Goal: Task Accomplishment & Management: Manage account settings

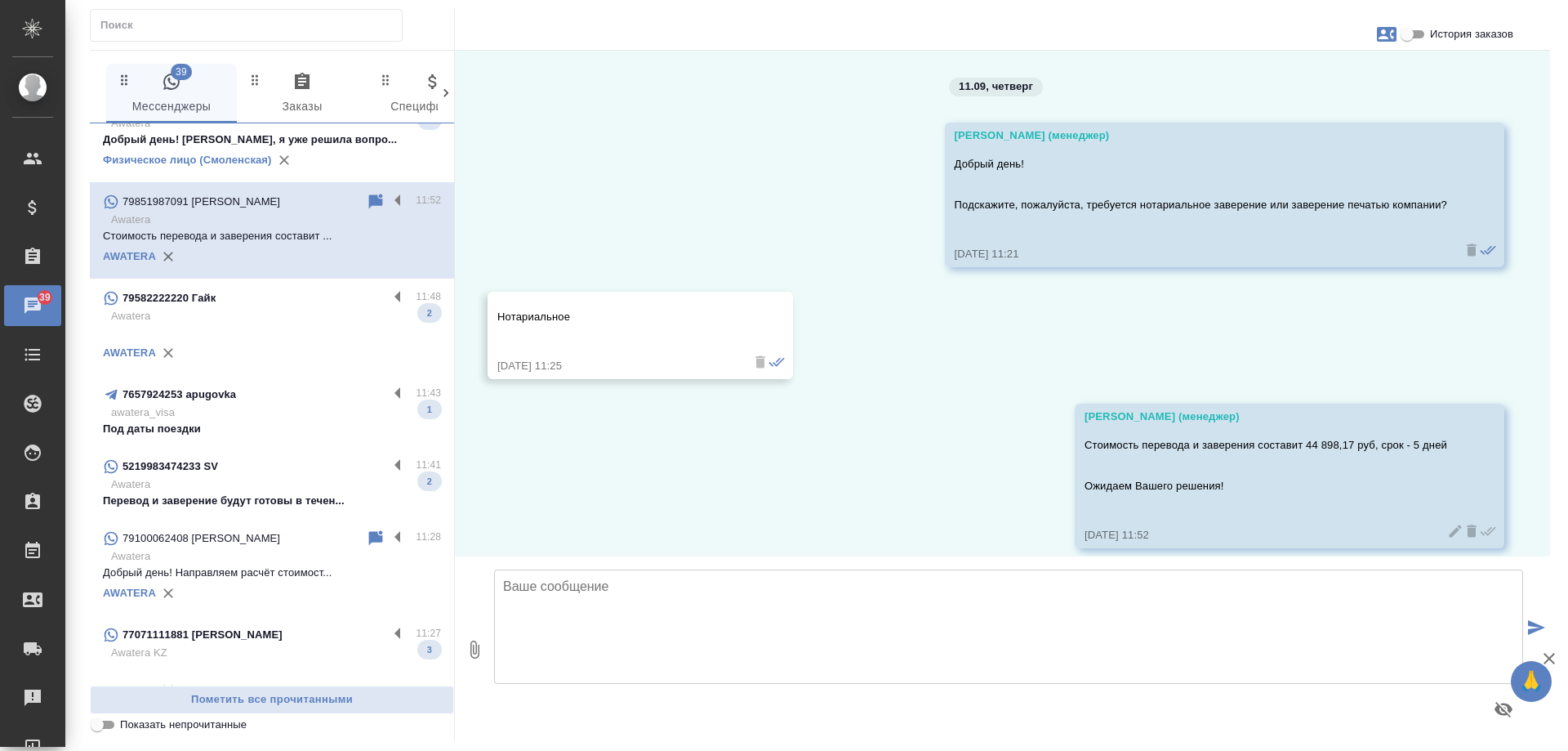
scroll to position [409, 0]
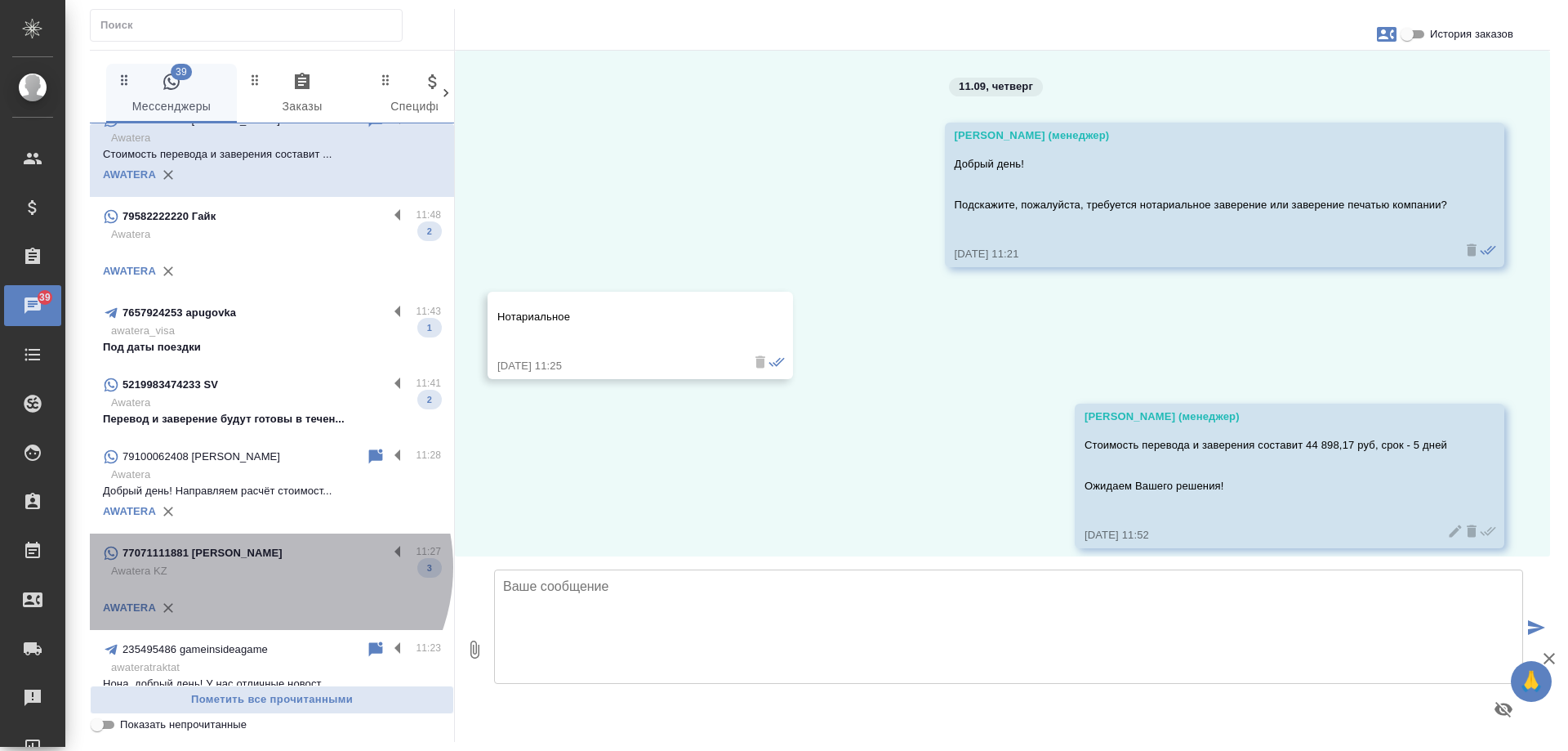
click at [262, 567] on p "Awatera KZ" at bounding box center [276, 571] width 330 height 16
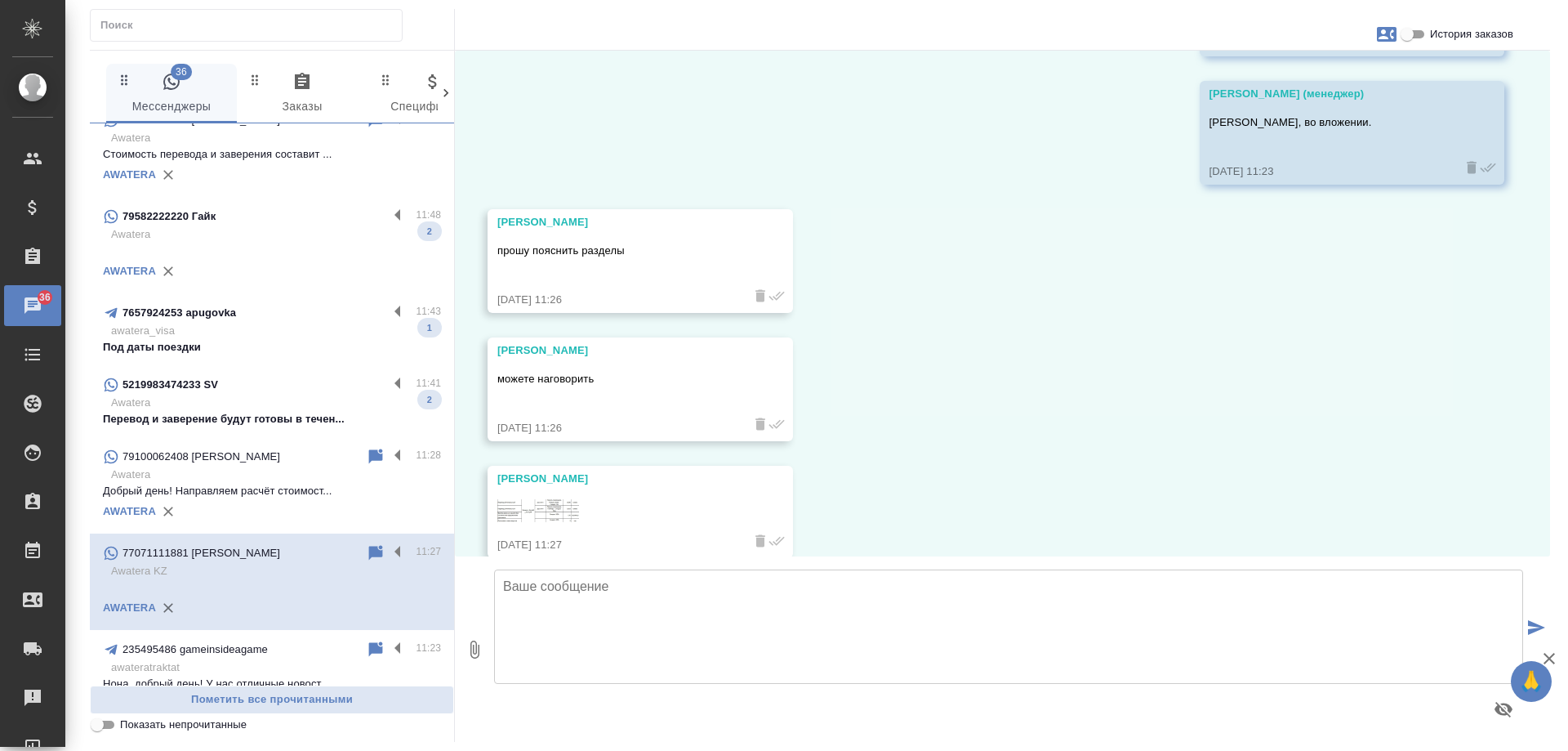
scroll to position [7083, 0]
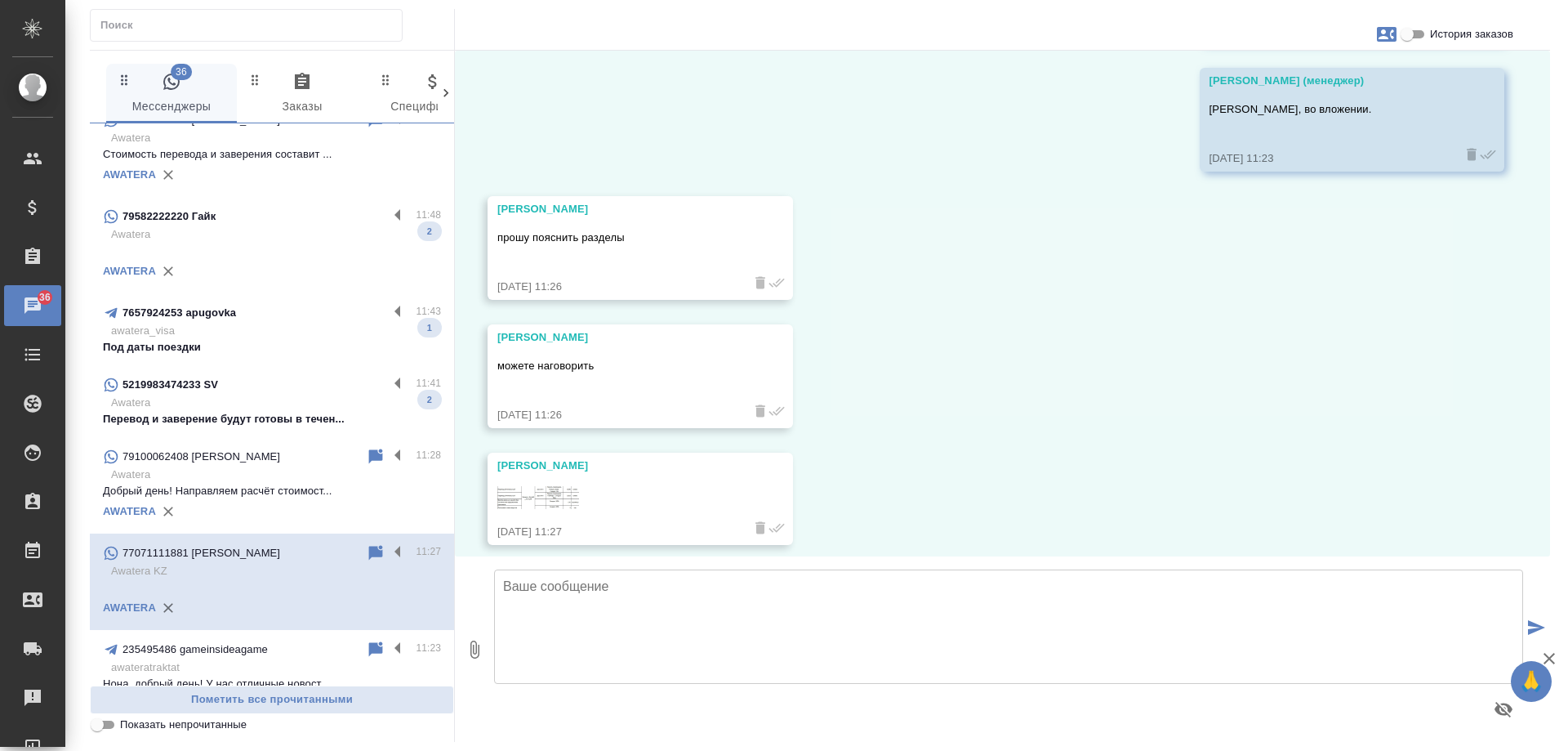
click at [541, 498] on img at bounding box center [538, 498] width 82 height 23
click at [255, 417] on p "Перевод и заверение будут готовы в течен..." at bounding box center [271, 418] width 338 height 16
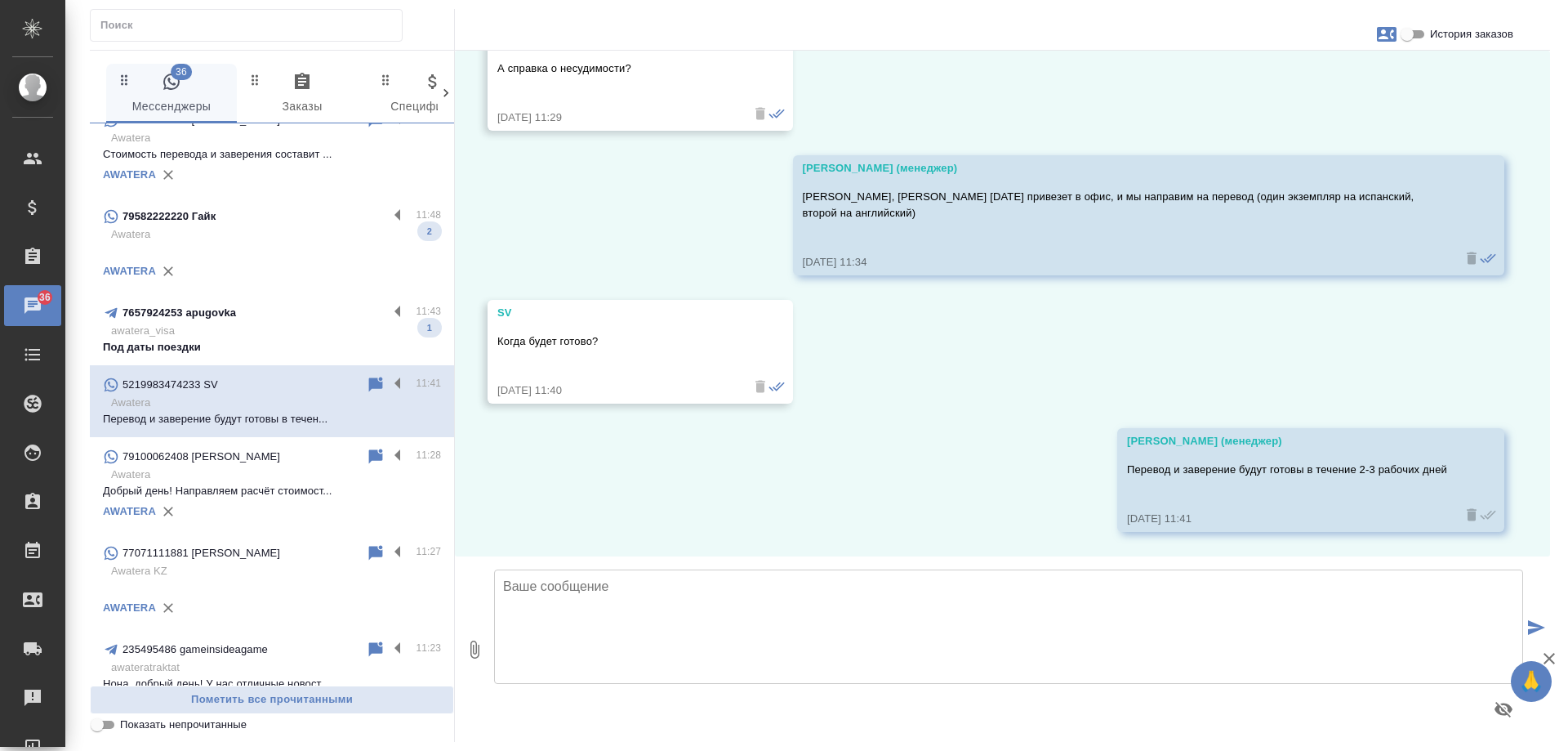
scroll to position [3412, 0]
click at [260, 322] on div "7657924253 apugovka" at bounding box center [245, 313] width 285 height 20
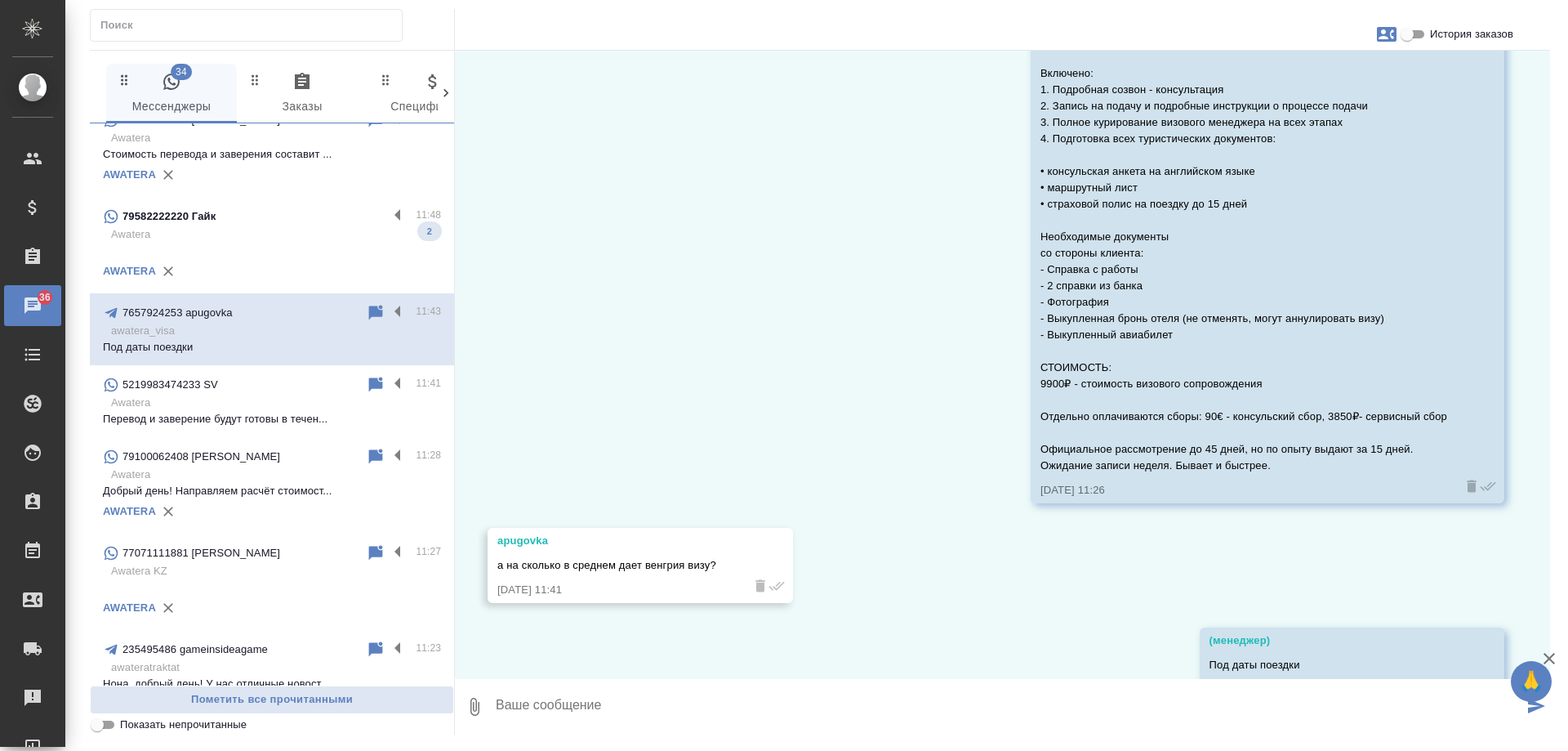
scroll to position [1380, 0]
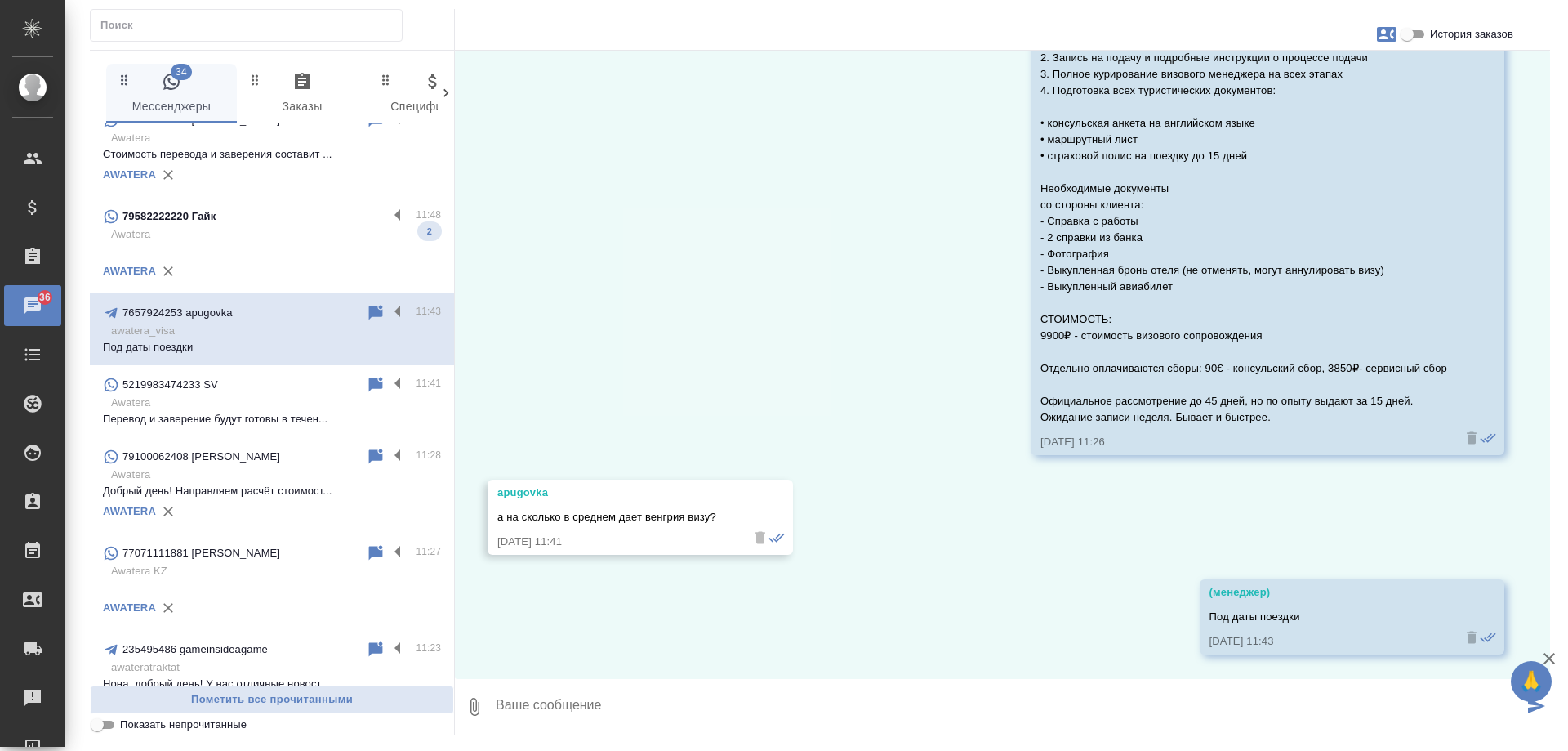
click at [284, 211] on div "79582222220 Гайк" at bounding box center [245, 216] width 285 height 20
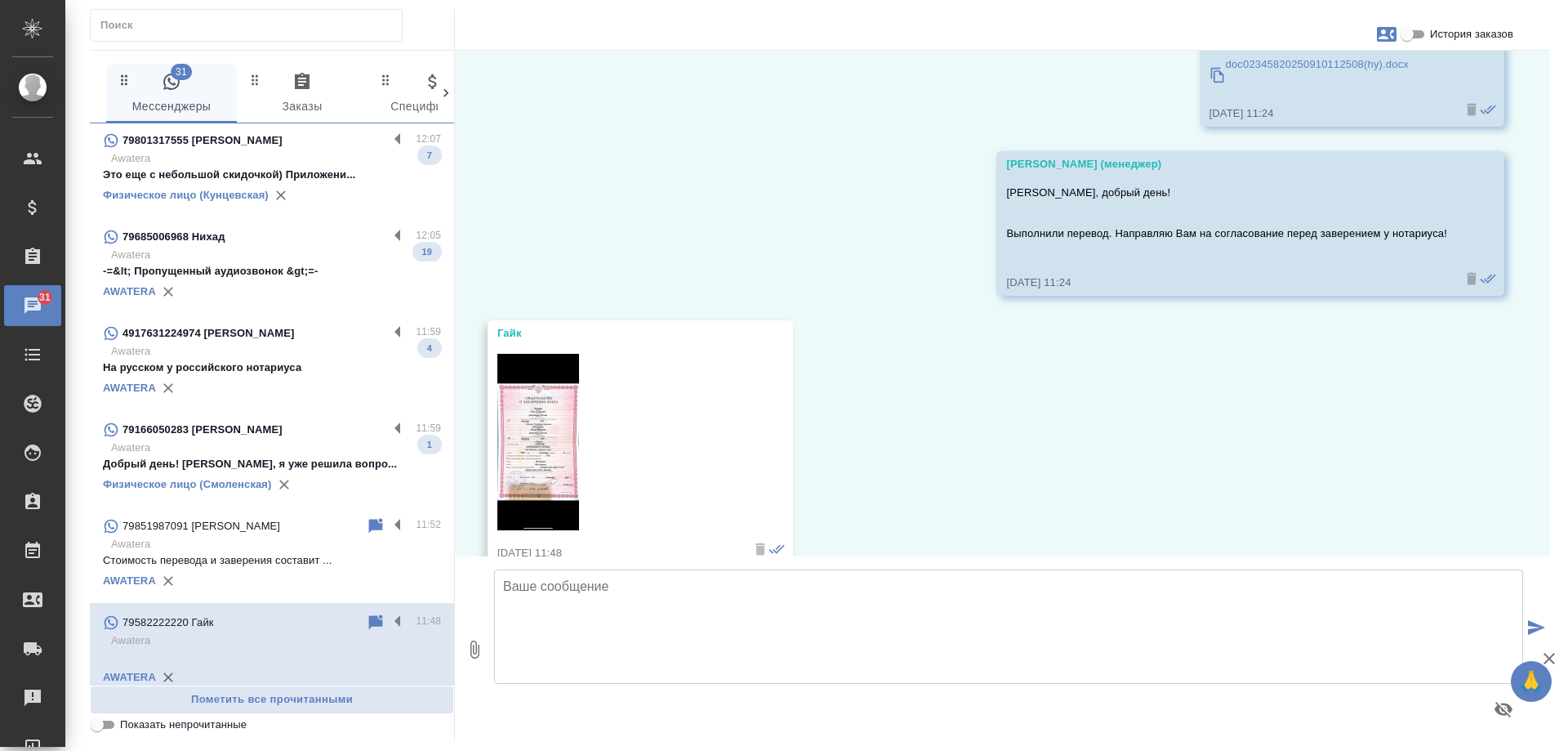
scroll to position [0, 0]
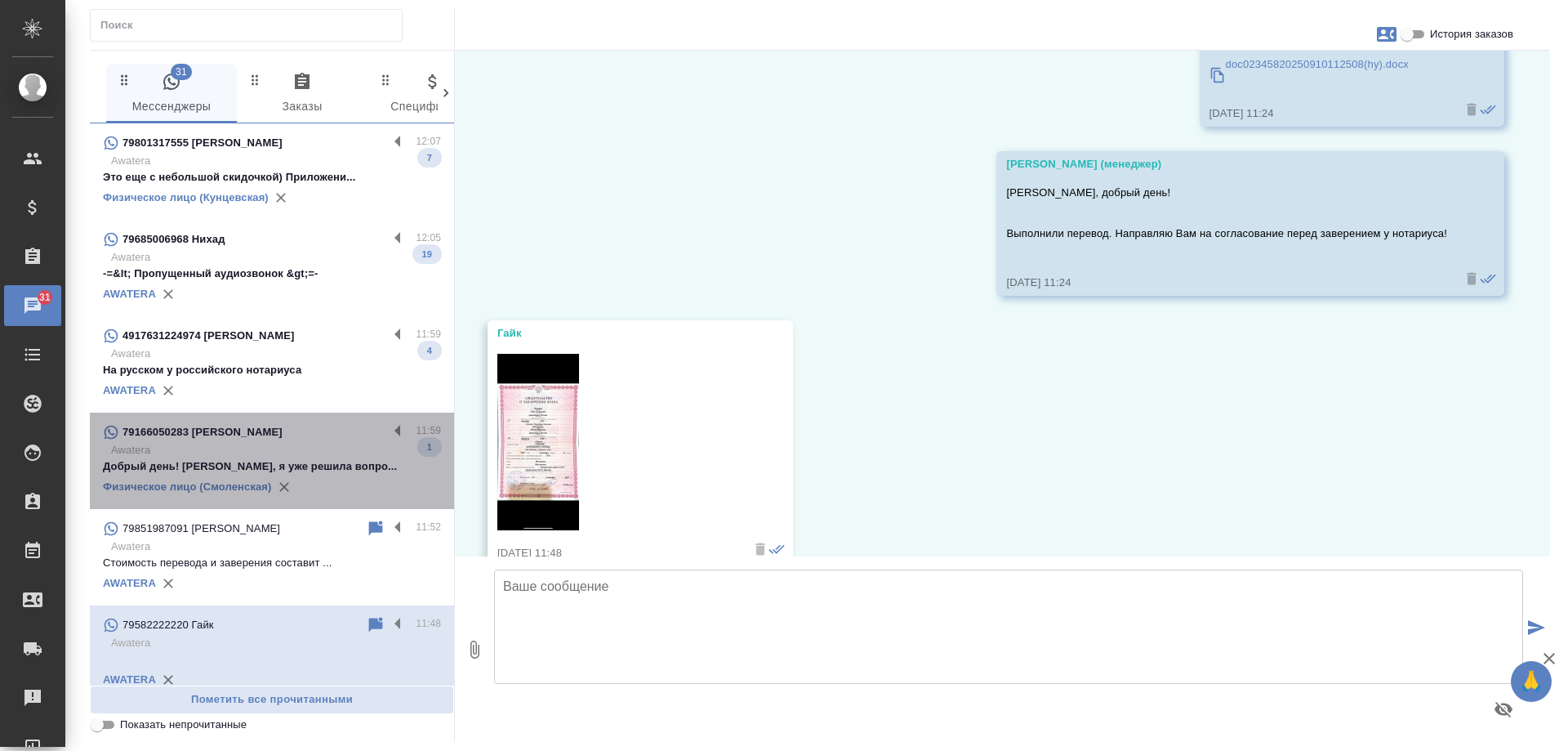
click at [299, 460] on p "Добрый день! [PERSON_NAME], я уже решила вопро..." at bounding box center [271, 466] width 338 height 16
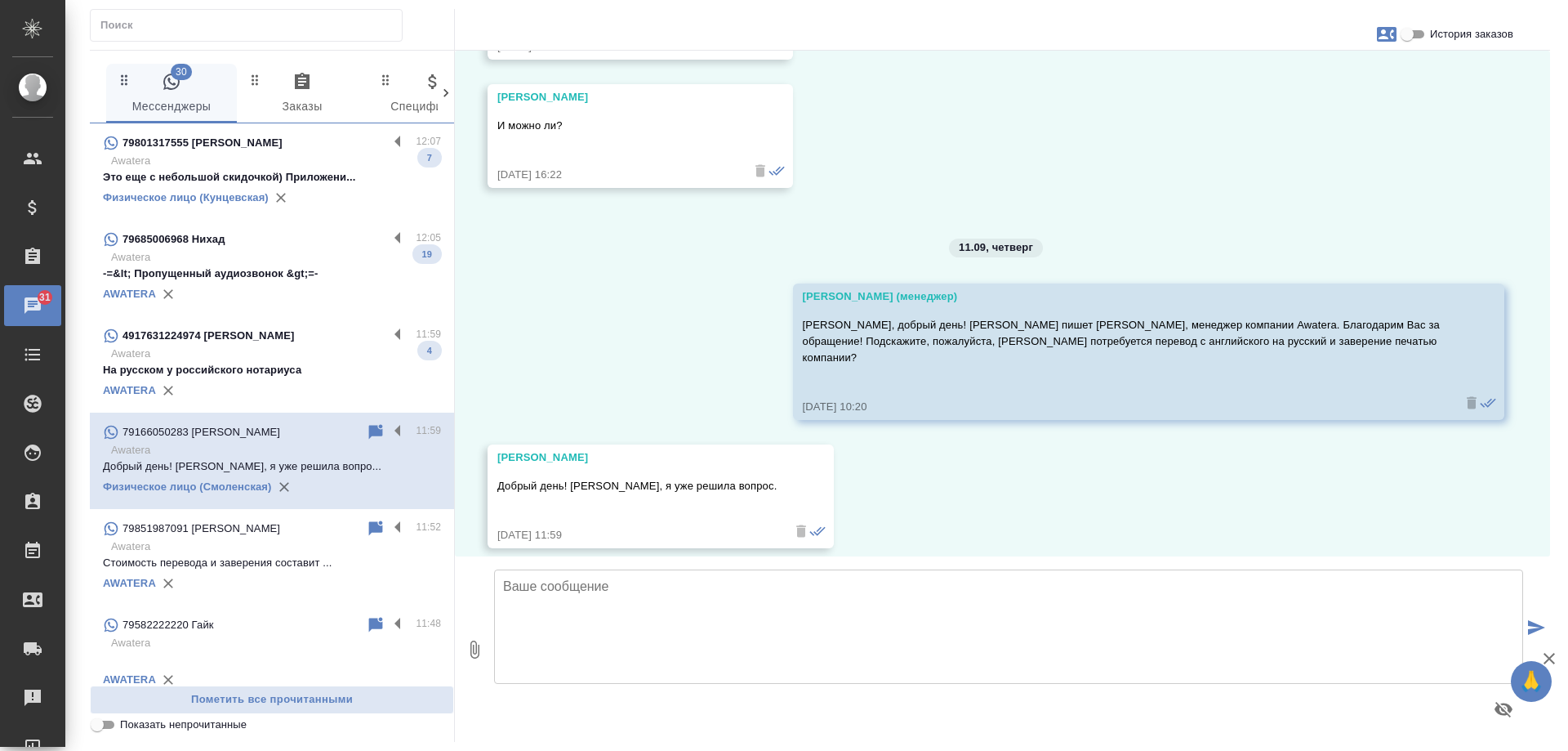
scroll to position [4713, 0]
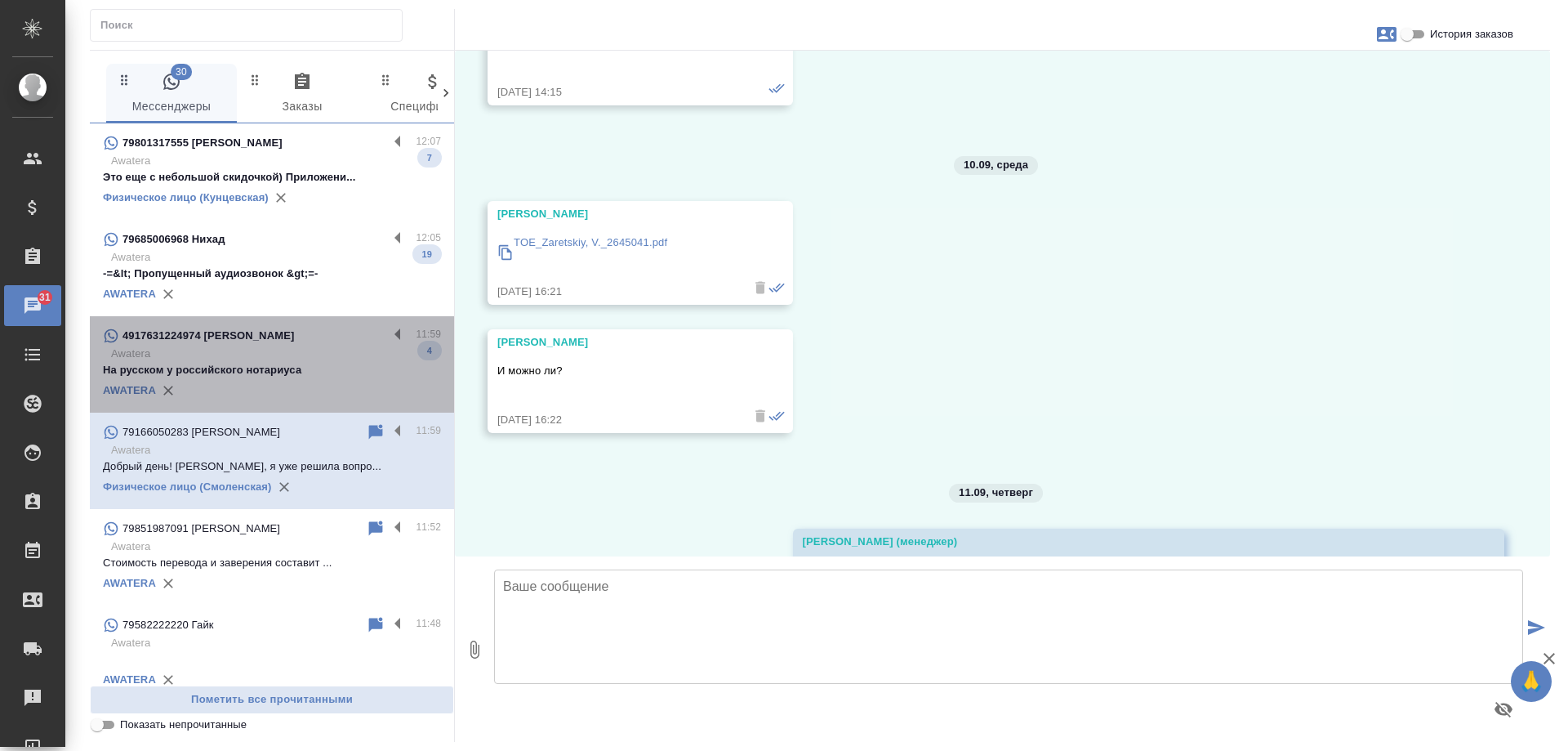
click at [289, 354] on p "Awatera" at bounding box center [276, 353] width 330 height 16
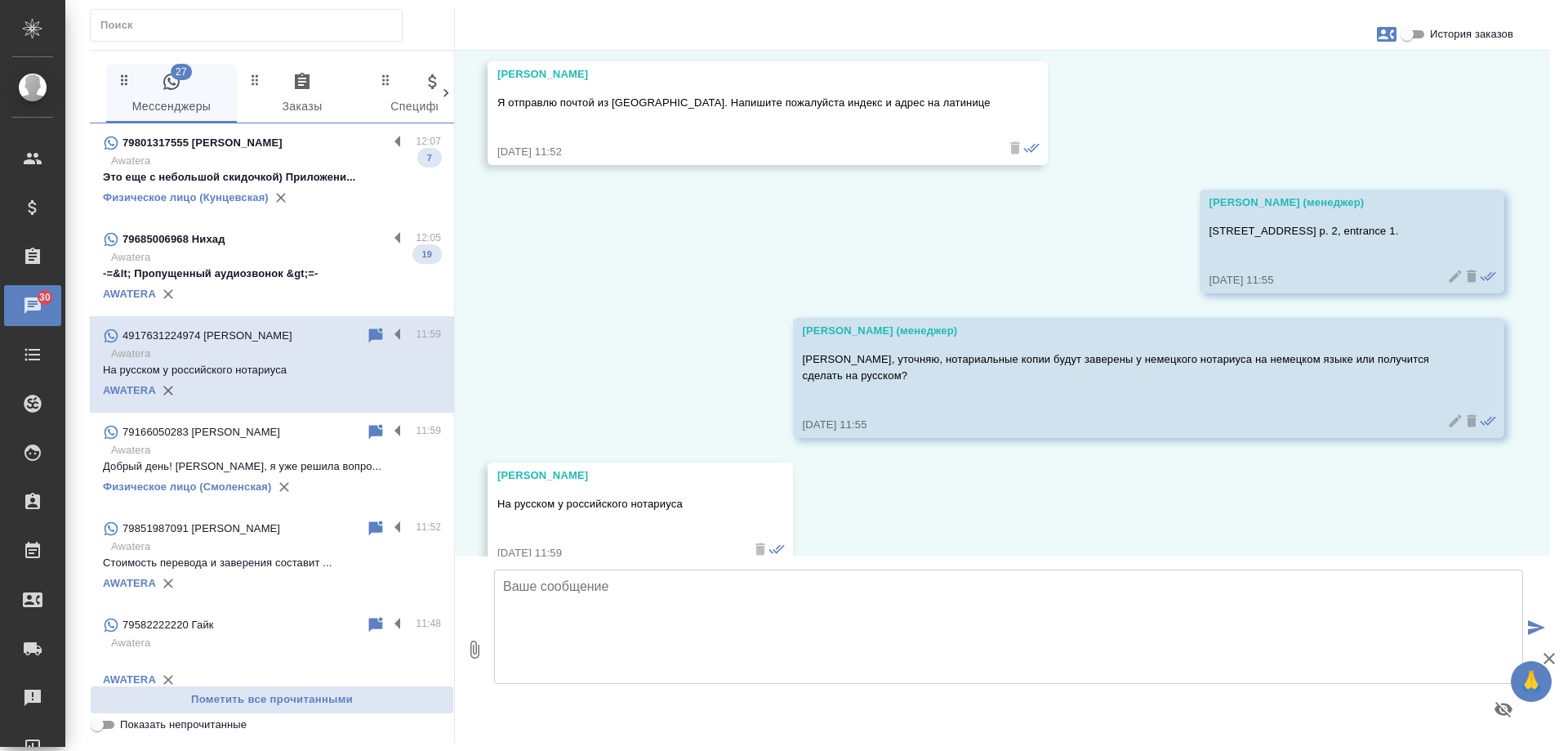
scroll to position [972, 0]
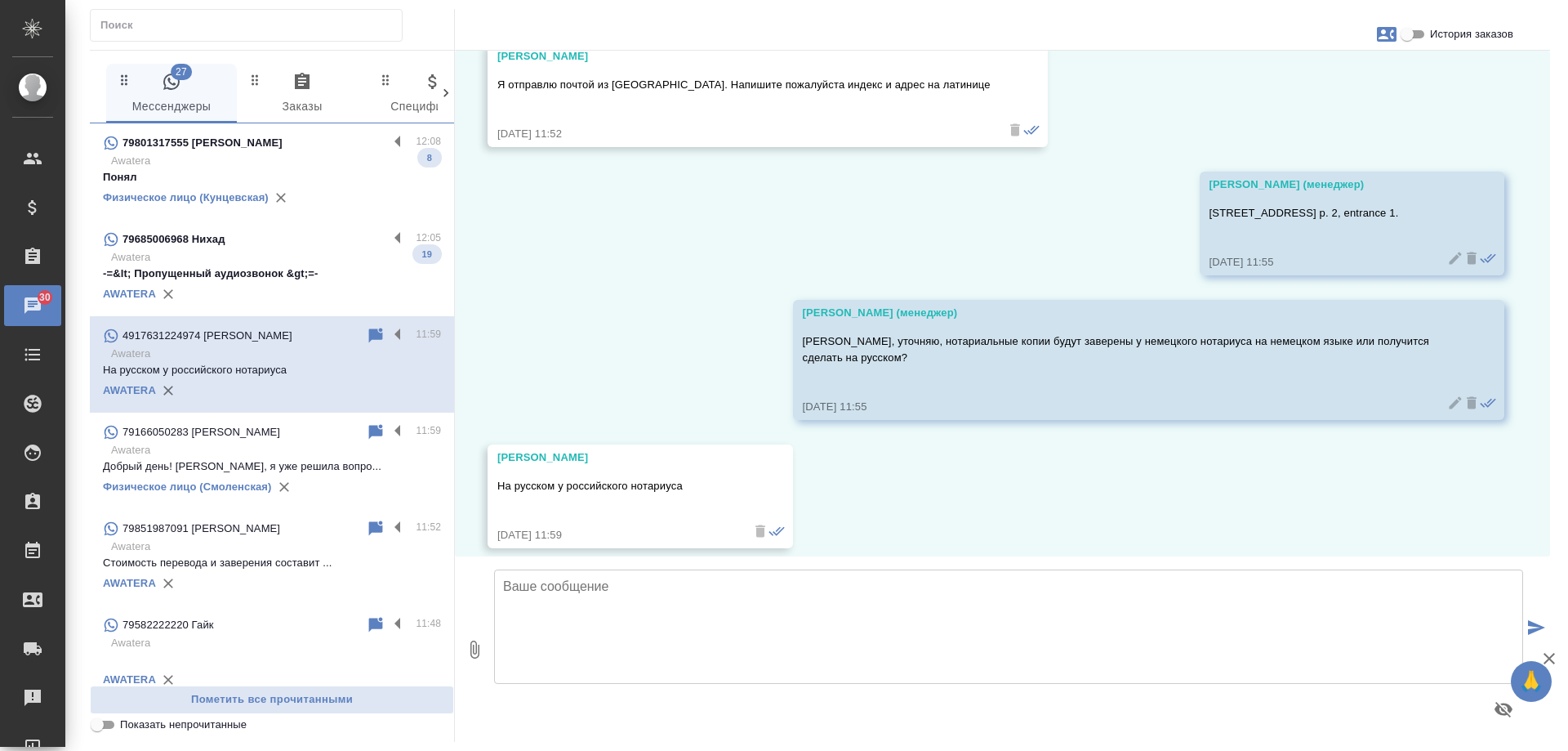
click at [292, 261] on p "Awatera" at bounding box center [276, 257] width 330 height 16
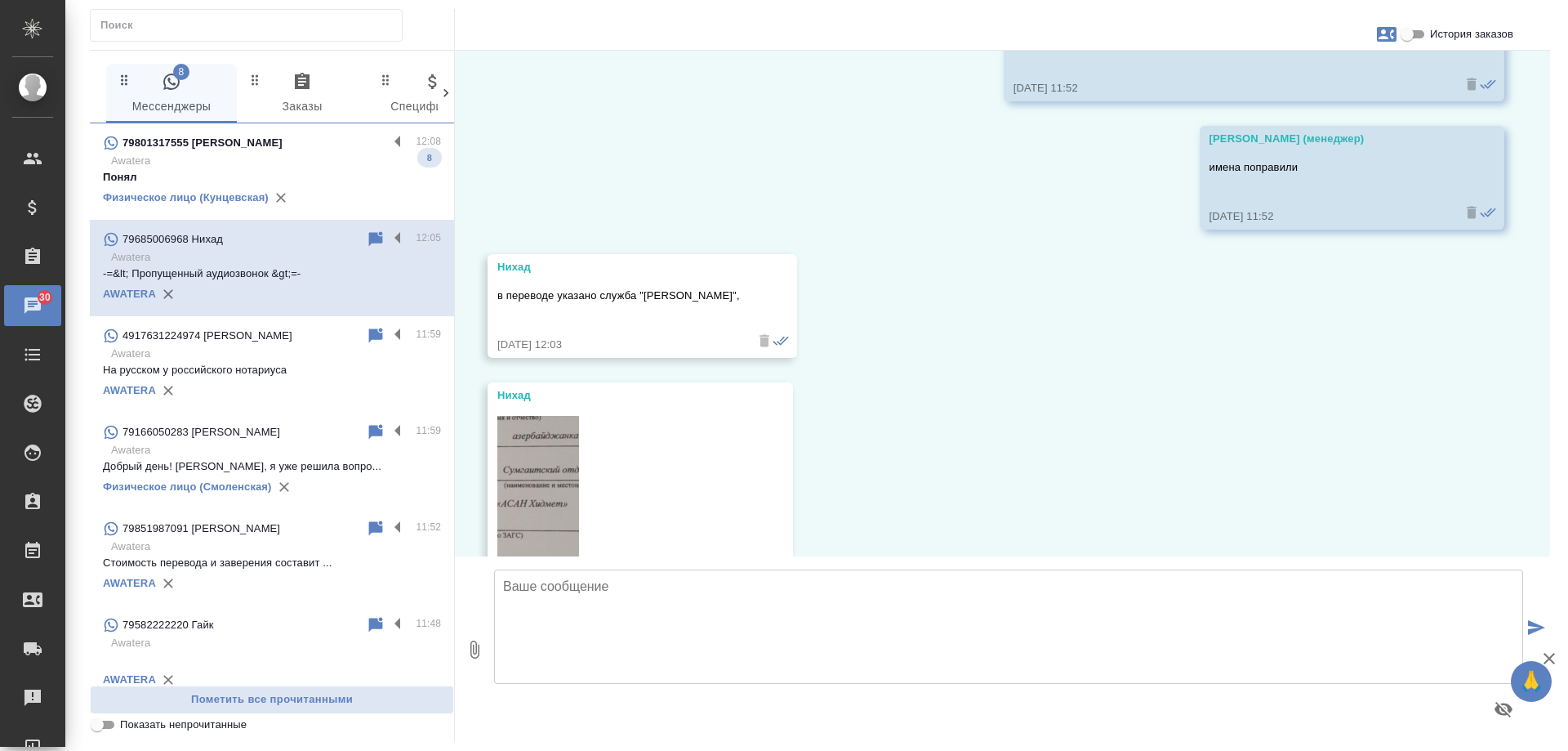
scroll to position [3400, 0]
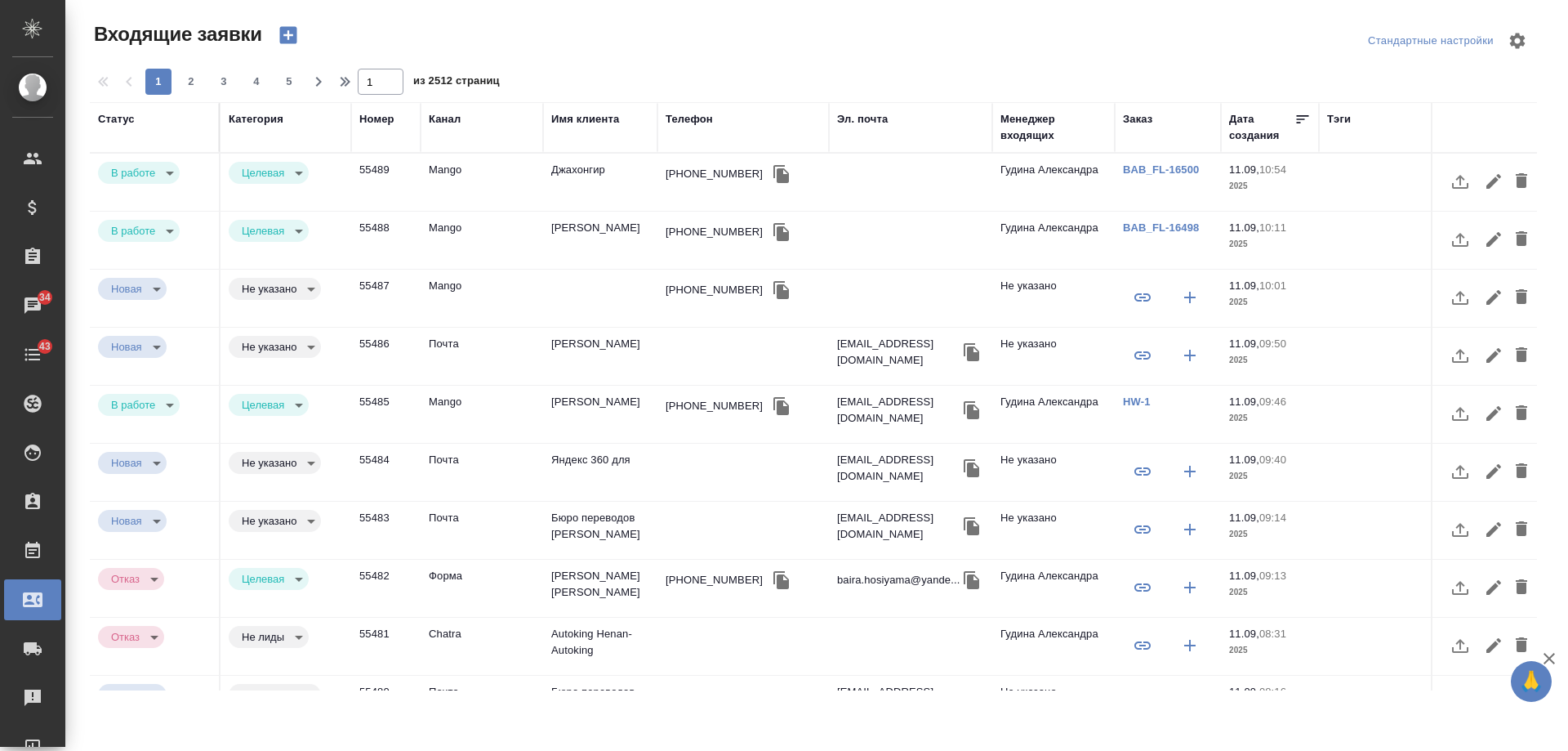
select select "RU"
click at [605, 124] on div "Имя клиента" at bounding box center [585, 119] width 68 height 16
select select "8"
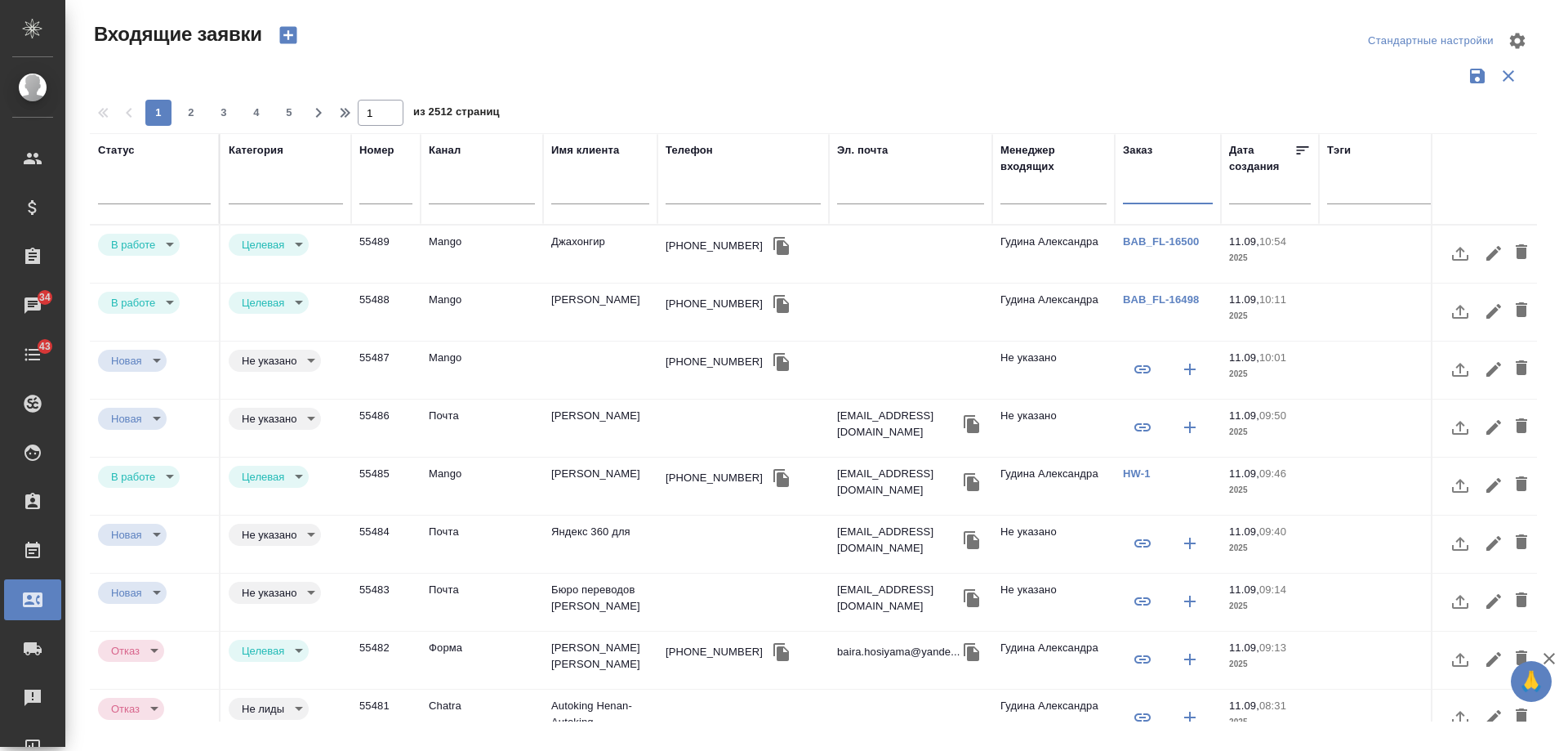
click at [1152, 196] on input "text" at bounding box center [1167, 193] width 89 height 21
click at [1264, 190] on input "text" at bounding box center [1275, 190] width 72 height 23
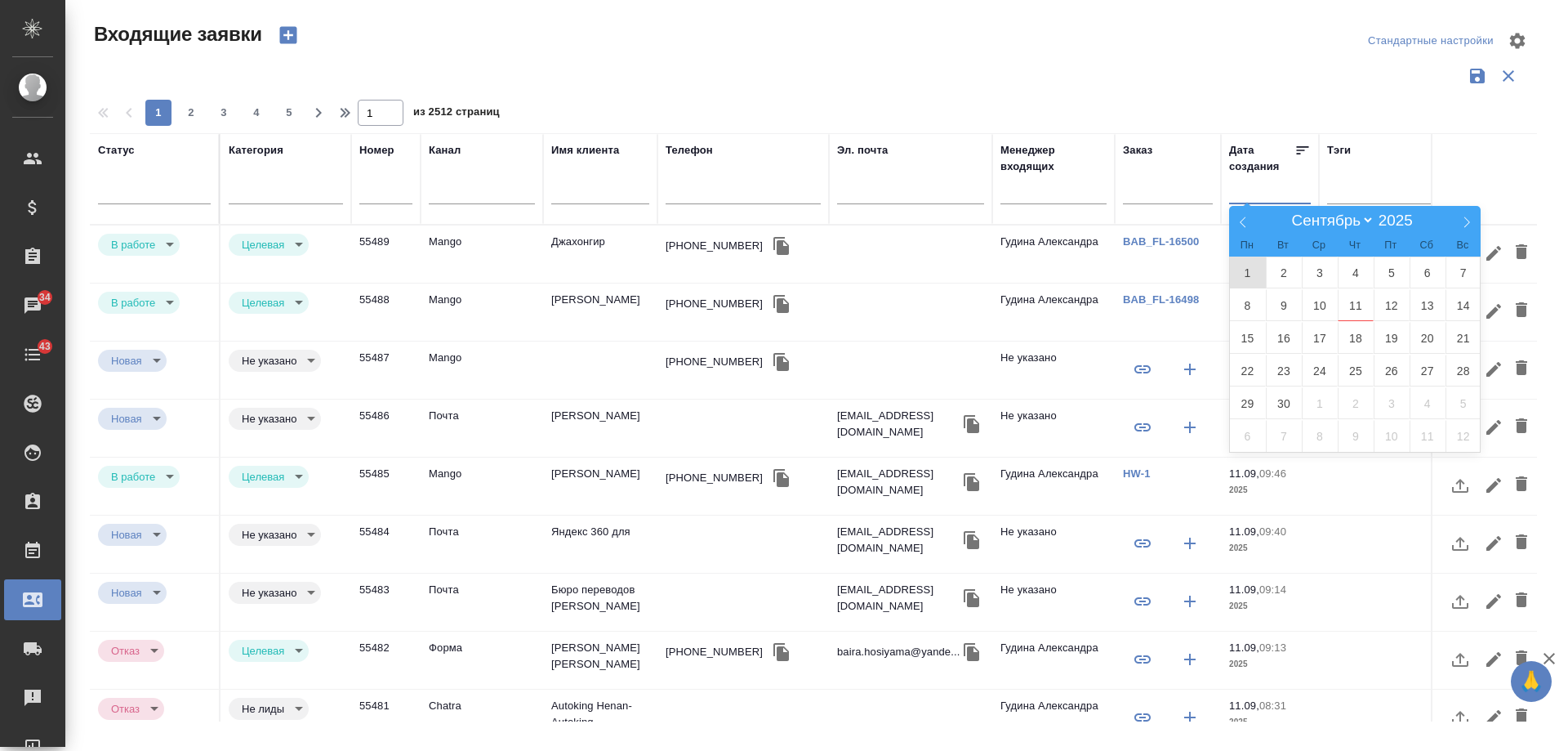
click at [1244, 269] on span "1" at bounding box center [1248, 272] width 36 height 32
type div "2025-08-31T21:00:00.000Z"
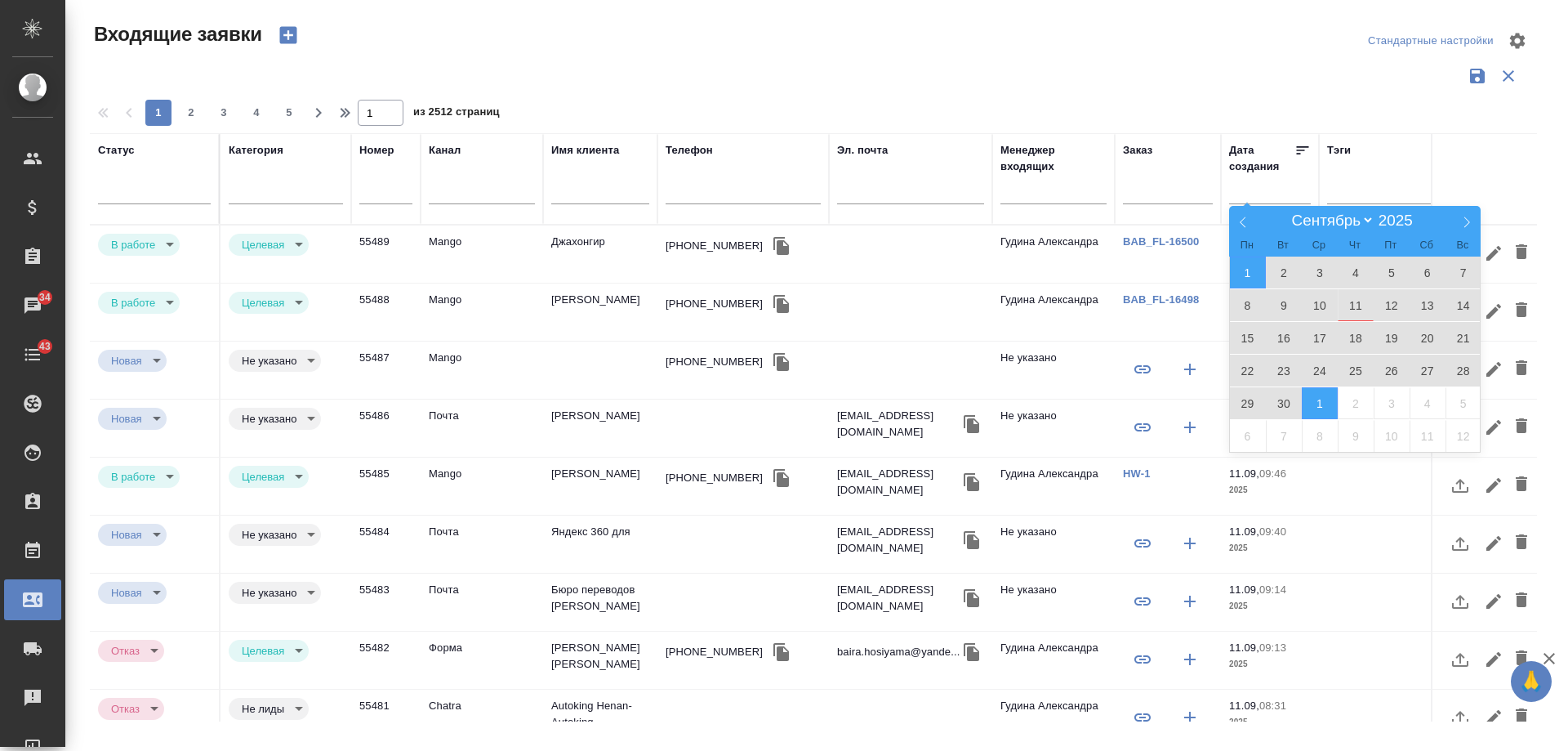
click at [1315, 404] on span "1" at bounding box center [1319, 403] width 36 height 32
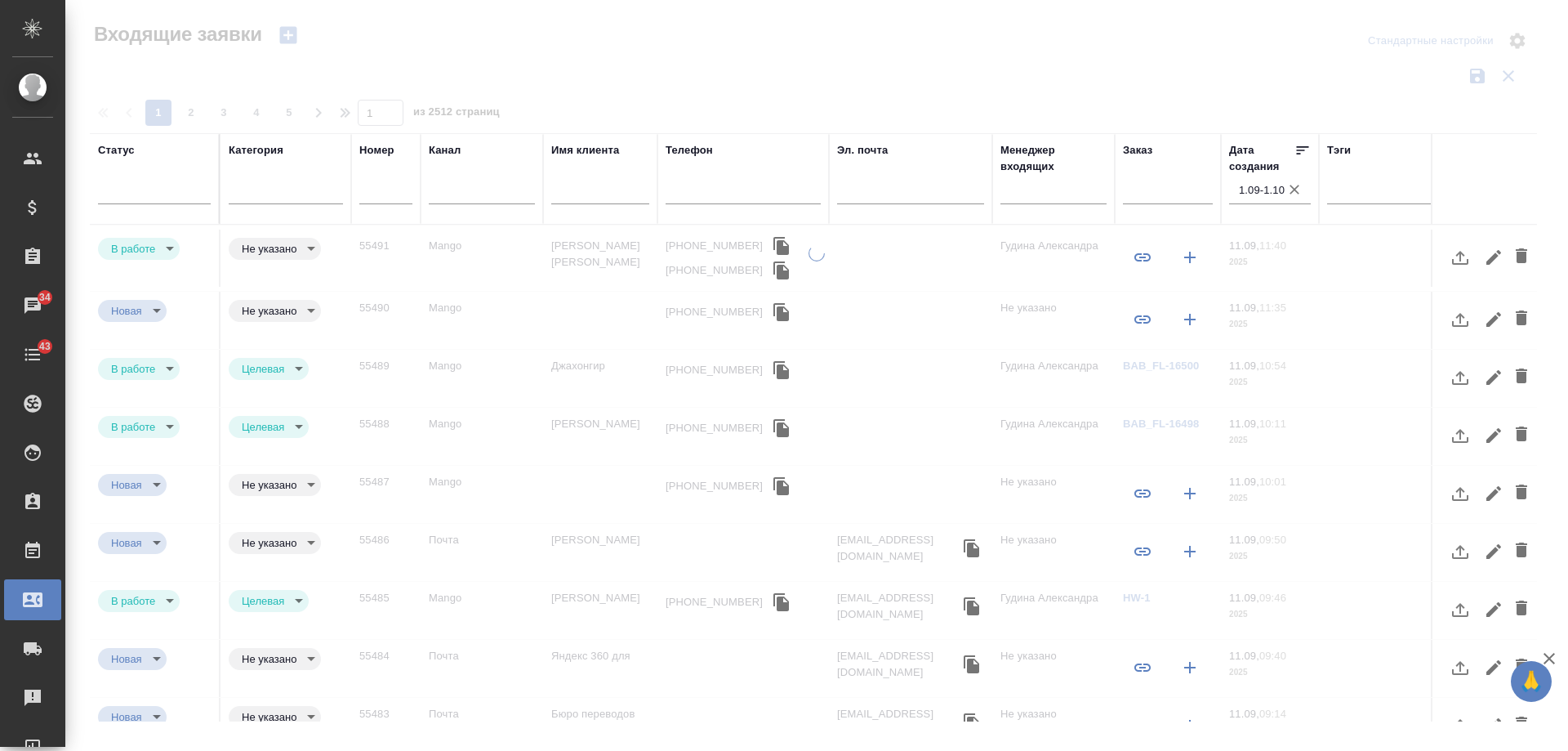
click at [1019, 197] on input "text" at bounding box center [1053, 193] width 106 height 21
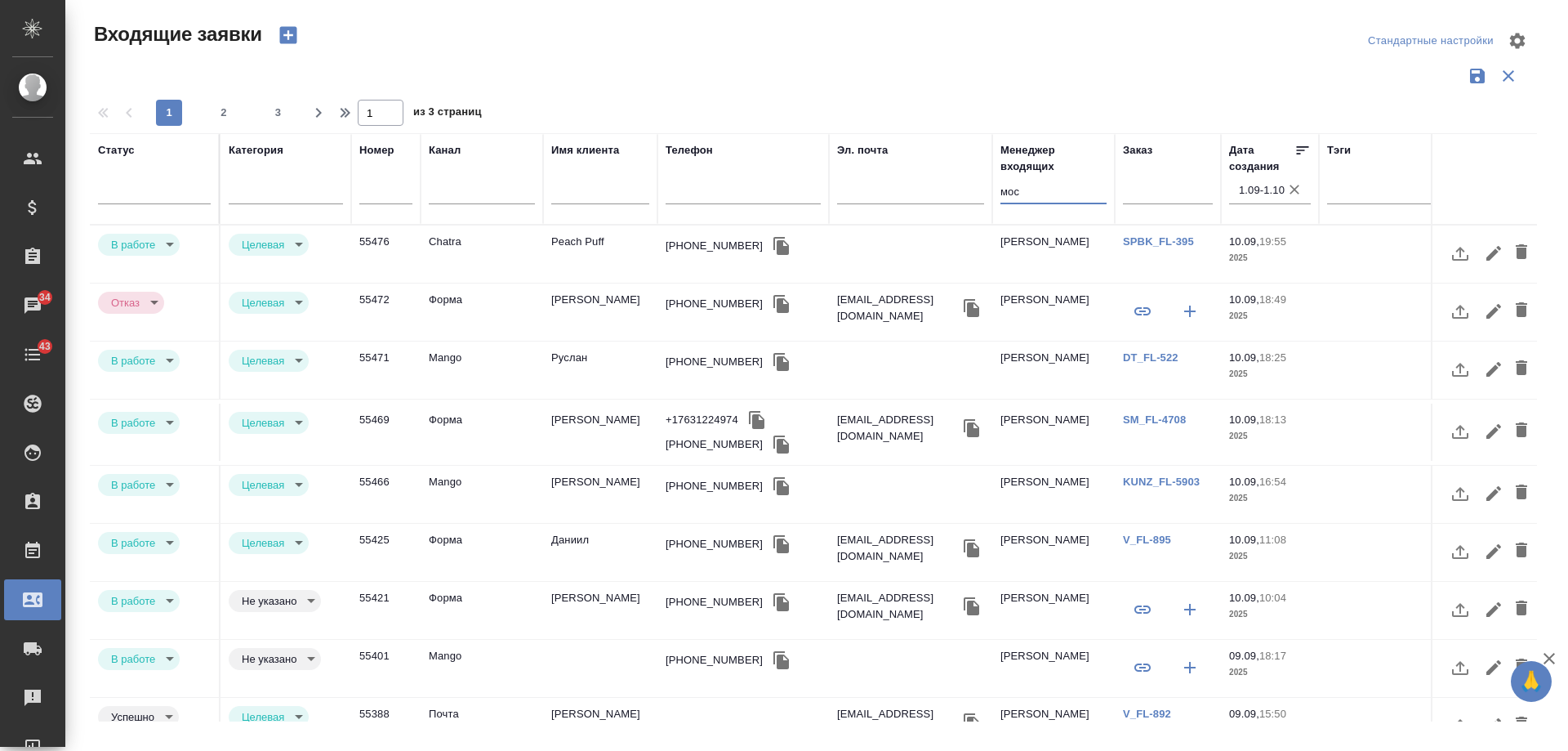
type input "мос"
click at [1296, 193] on icon "button" at bounding box center [1294, 189] width 16 height 16
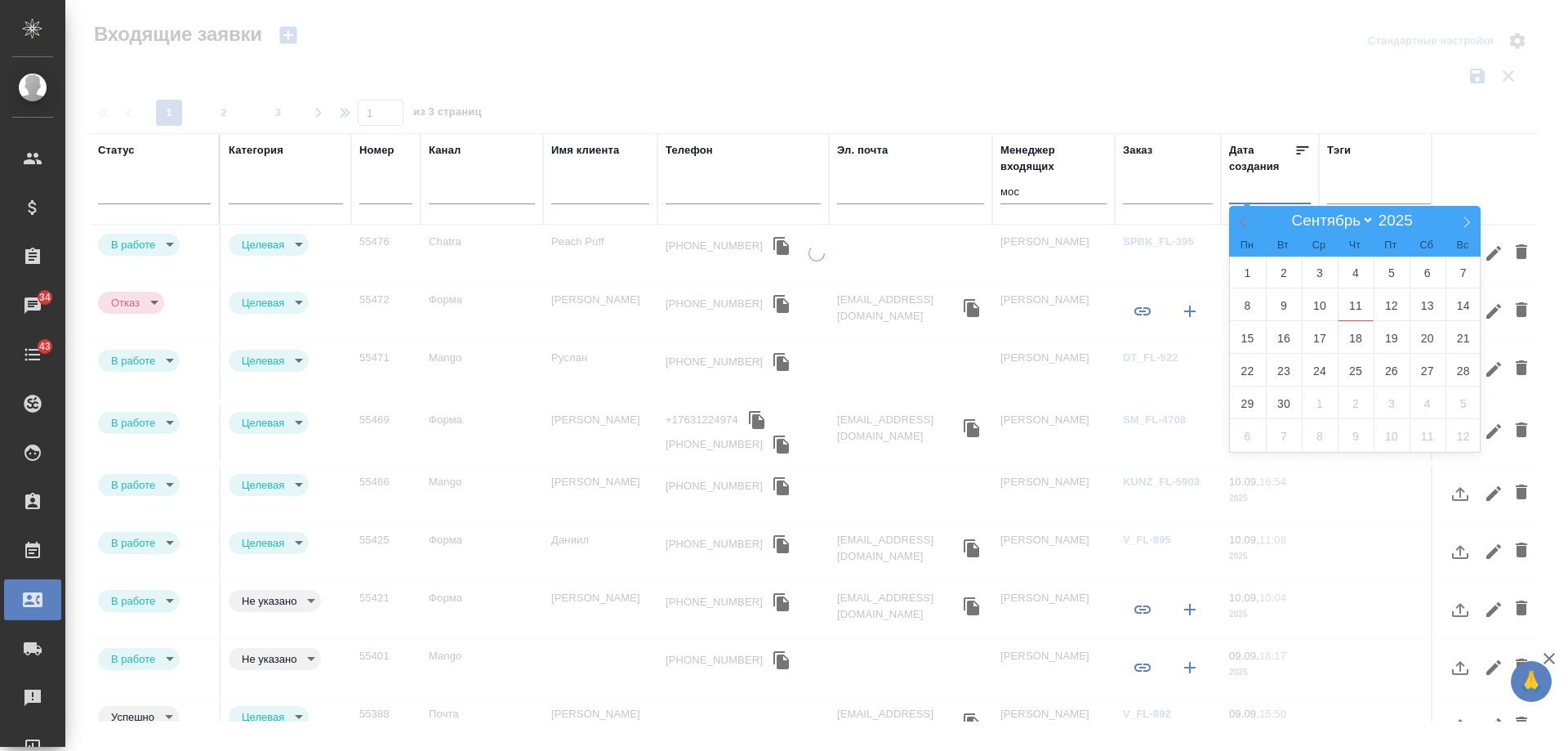
click at [1242, 220] on icon at bounding box center [1242, 222] width 6 height 10
select select "7"
type div "2025-08-31T21:00:00.000Z"
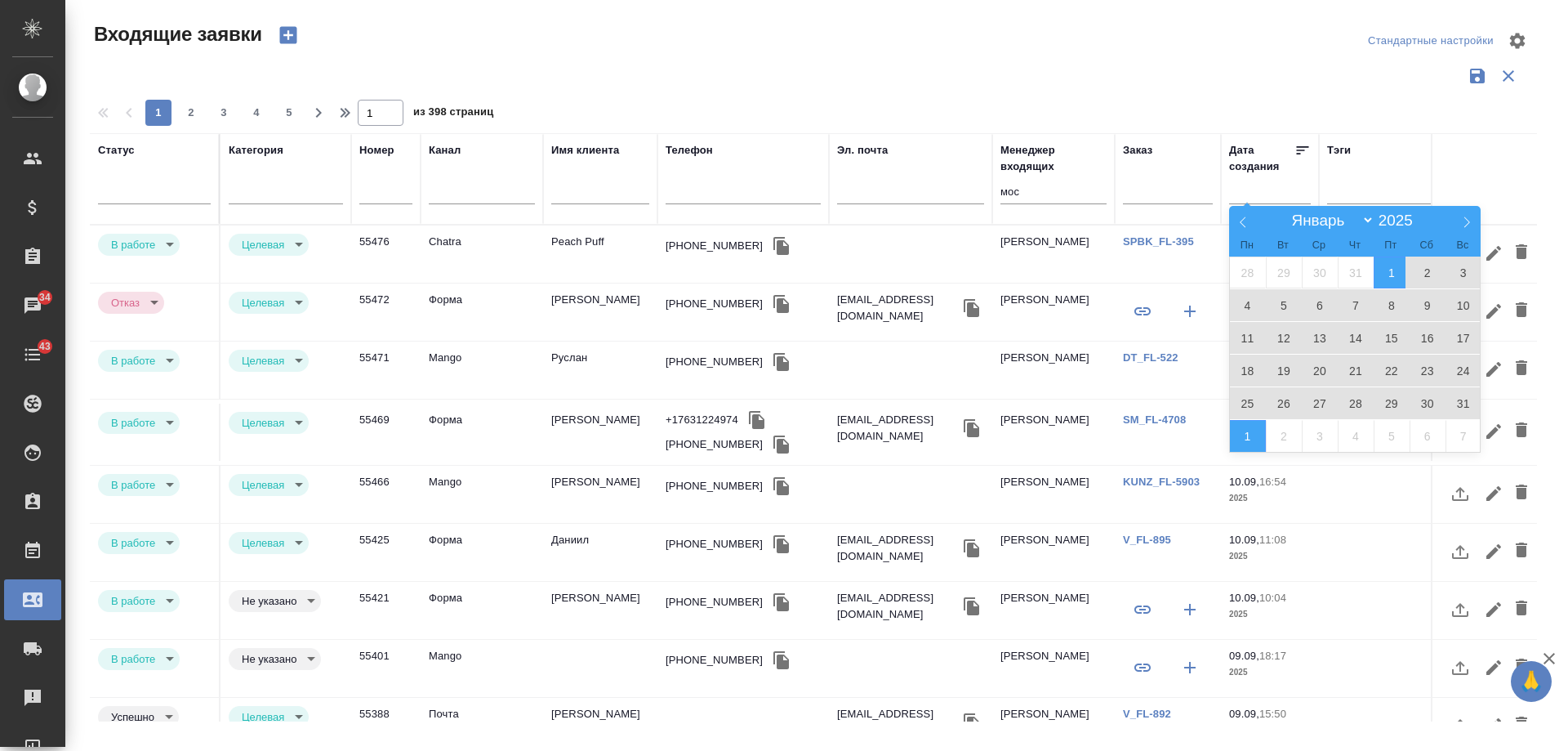
click at [1075, 68] on div at bounding box center [813, 75] width 1447 height 31
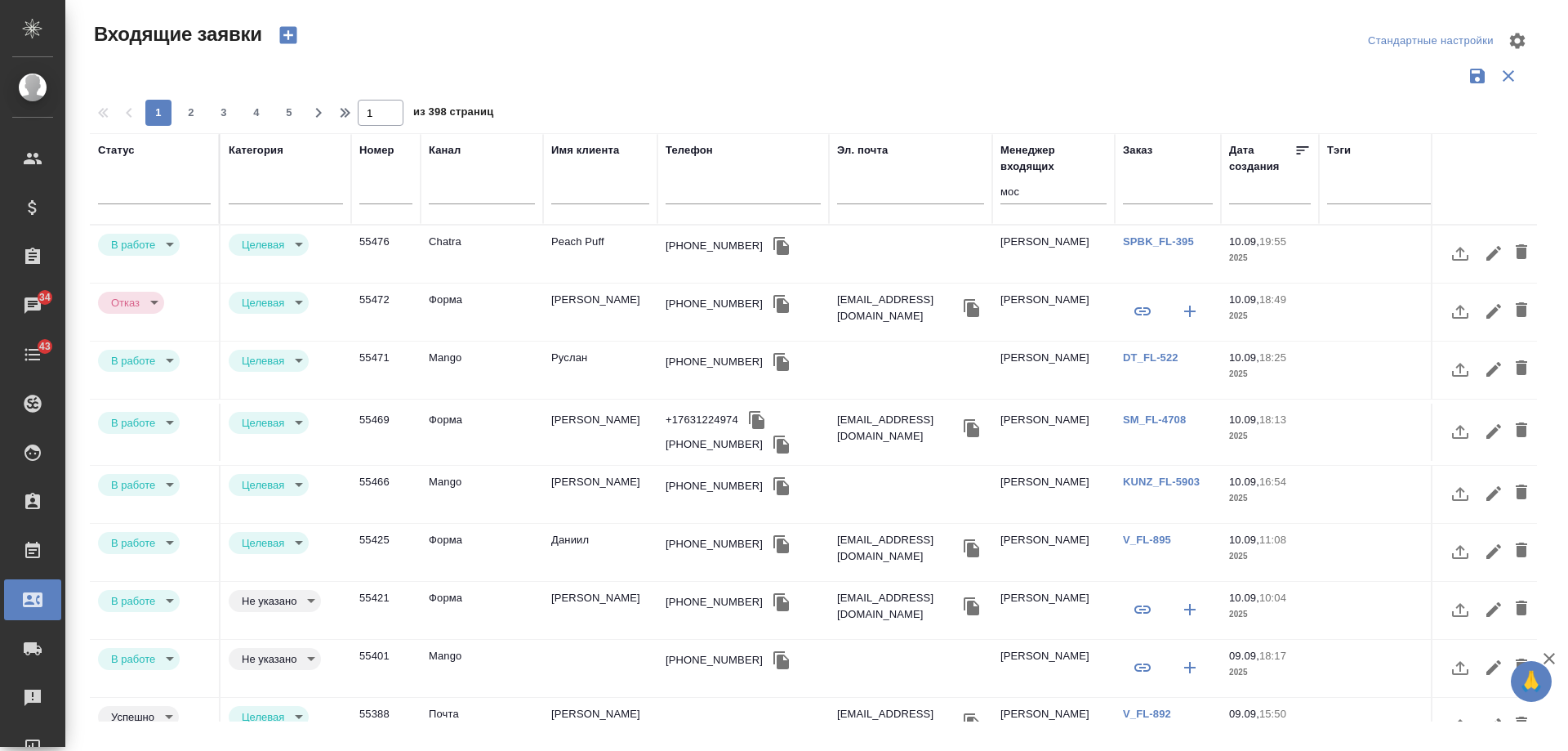
click at [1264, 195] on input "text" at bounding box center [1275, 190] width 72 height 23
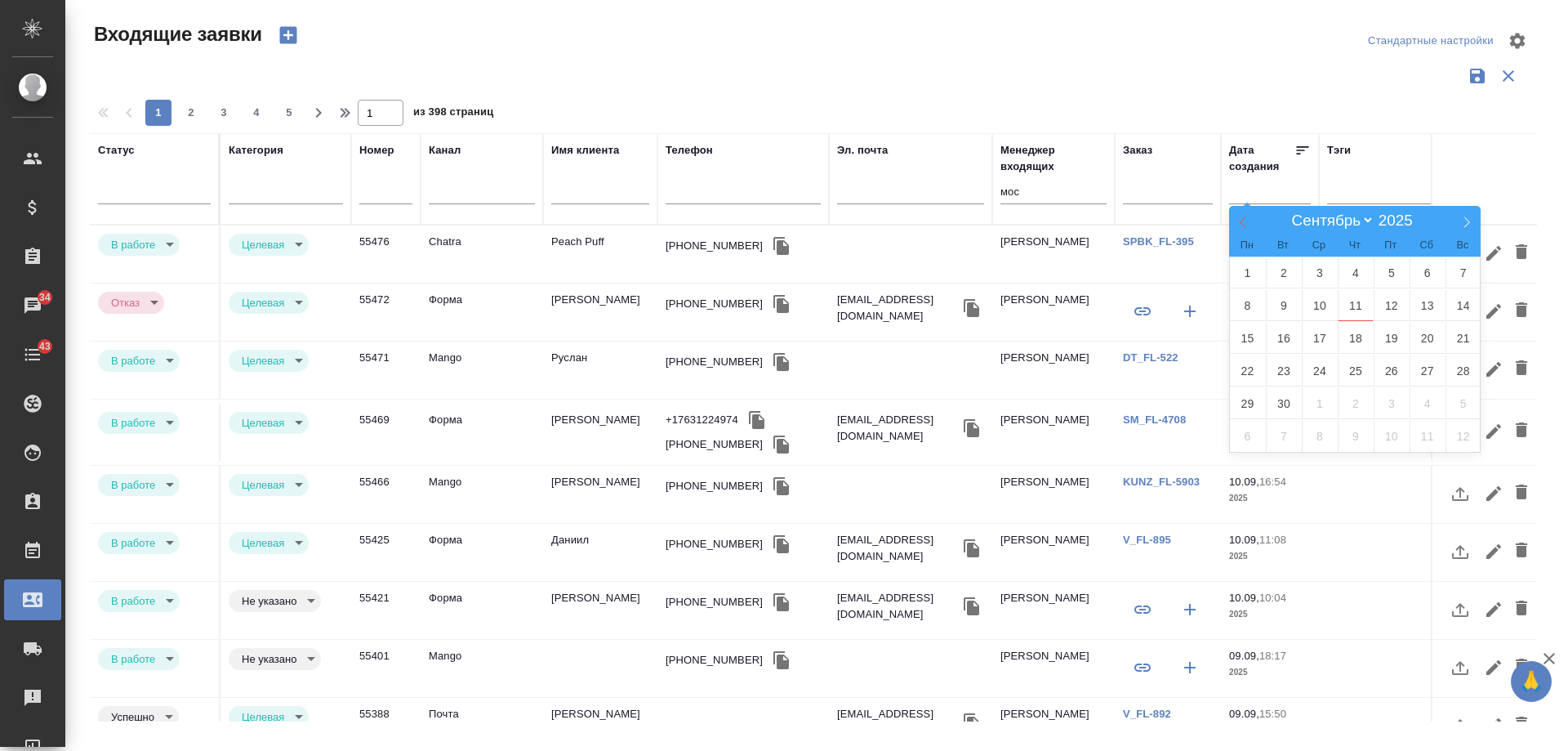
click at [1239, 220] on icon at bounding box center [1243, 222] width 11 height 11
select select "7"
click at [1384, 272] on span "1" at bounding box center [1392, 272] width 36 height 32
type div "2025-07-31T21:00:00.000Z"
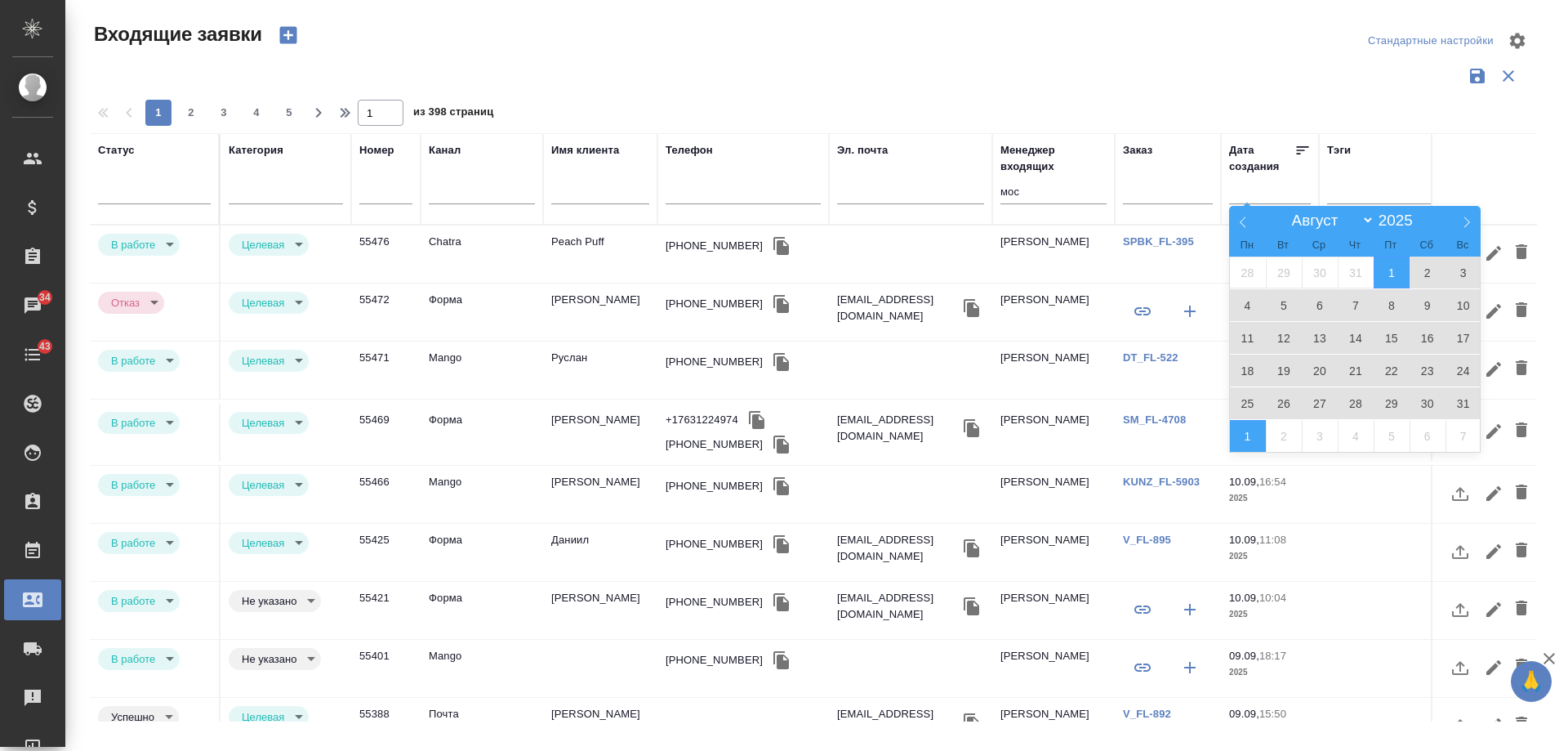
click at [1235, 434] on span "1" at bounding box center [1248, 436] width 36 height 32
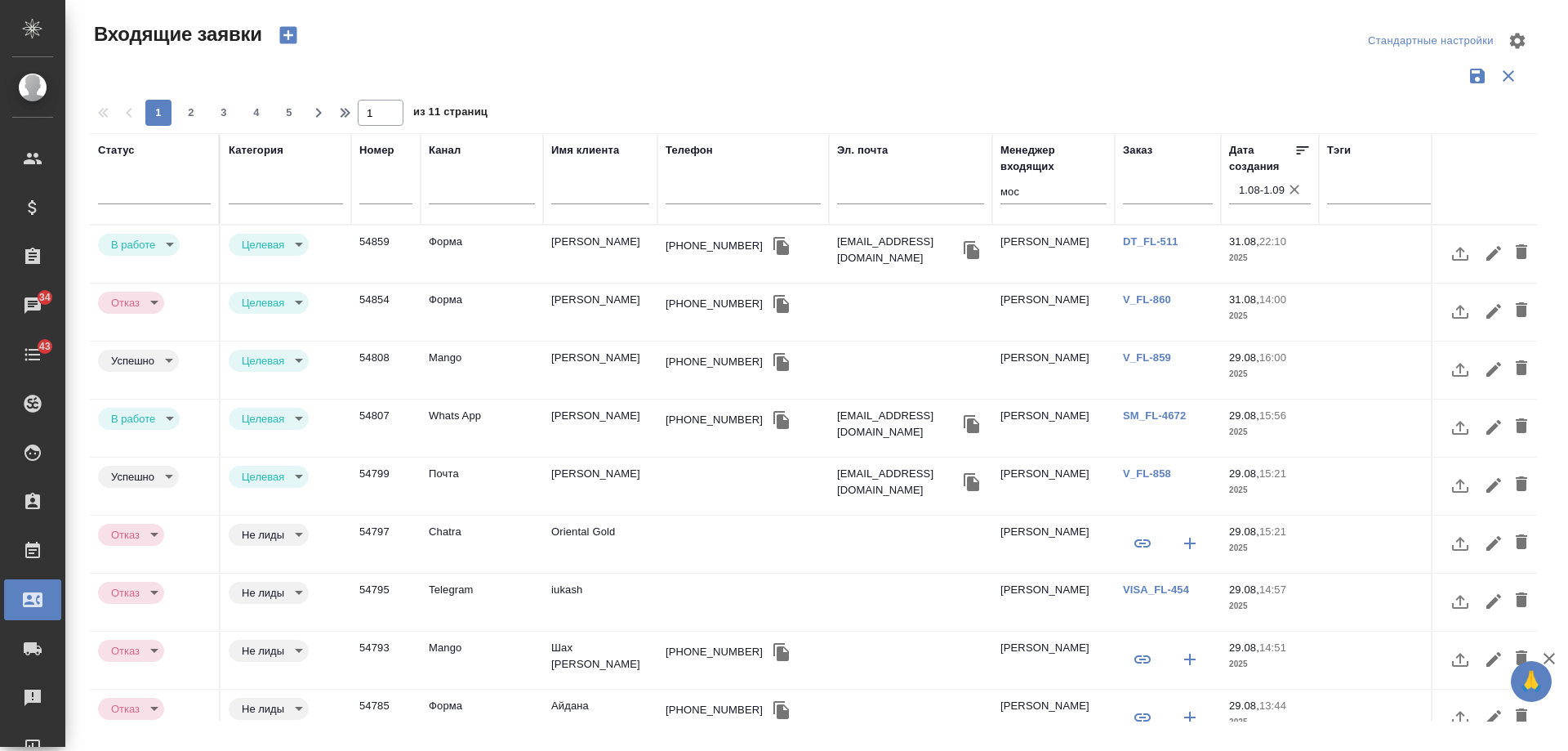
drag, startPoint x: 902, startPoint y: 709, endPoint x: 1379, endPoint y: 665, distance: 479.0
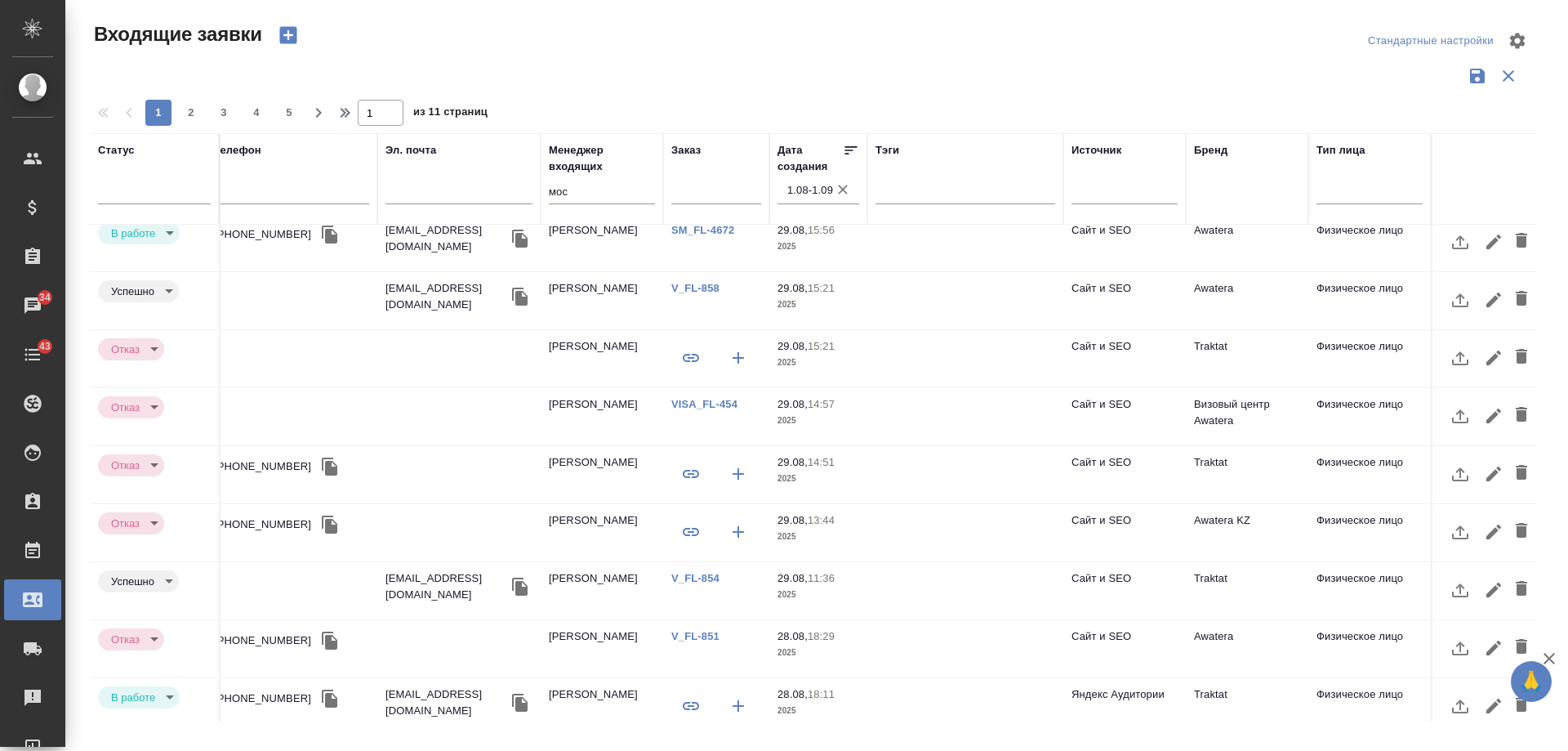
scroll to position [685, 464]
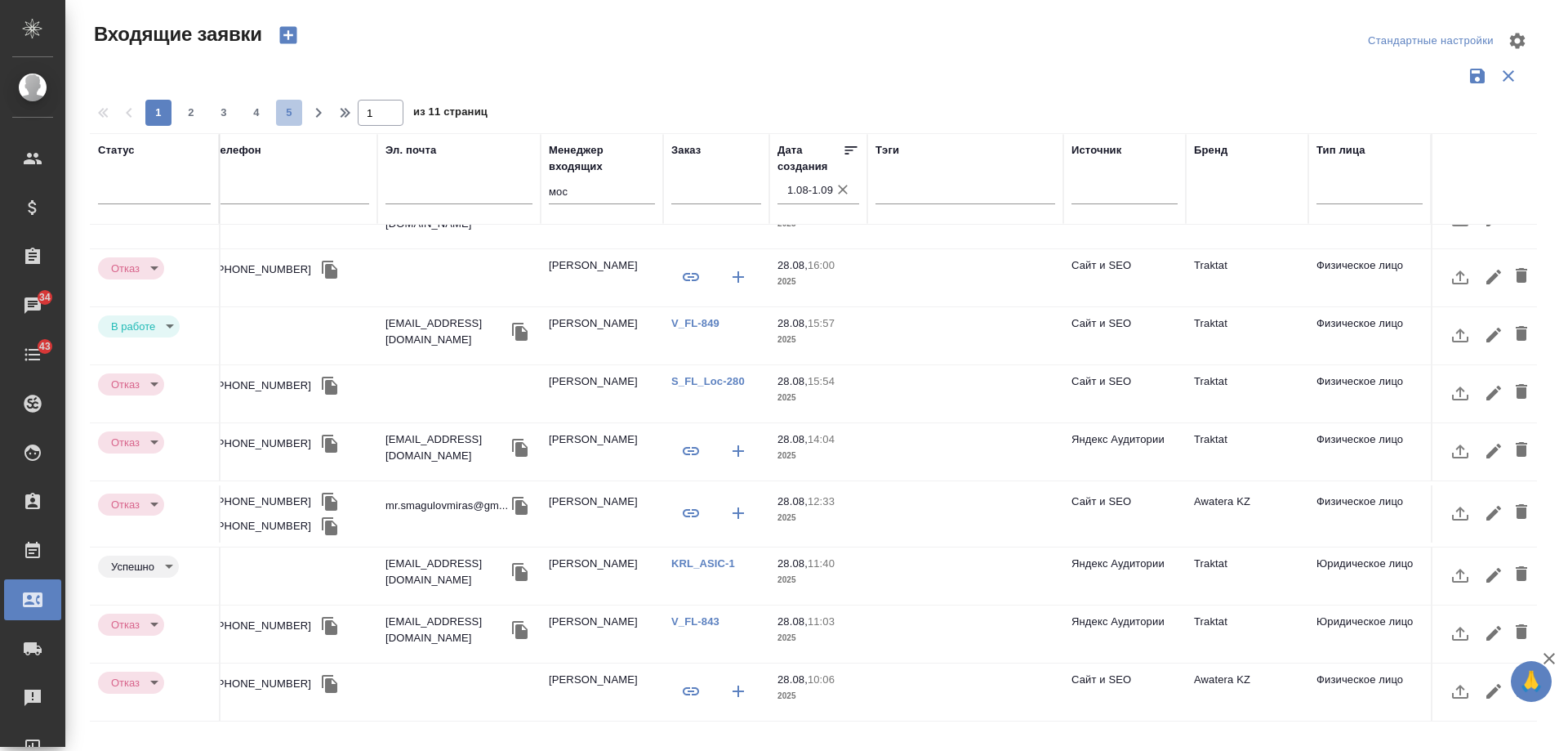
click at [291, 118] on span "5" at bounding box center [289, 112] width 26 height 16
type input "5"
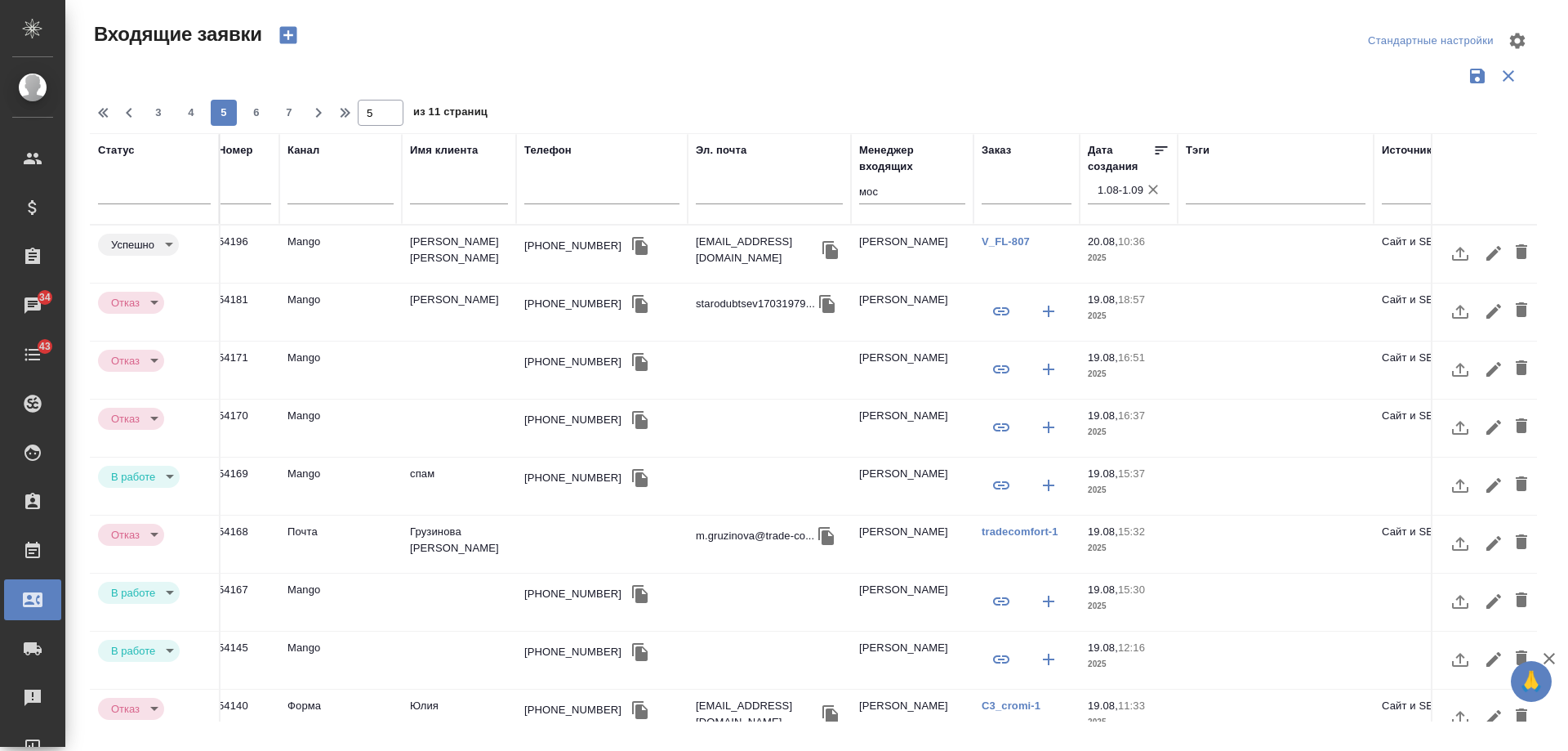
scroll to position [0, 0]
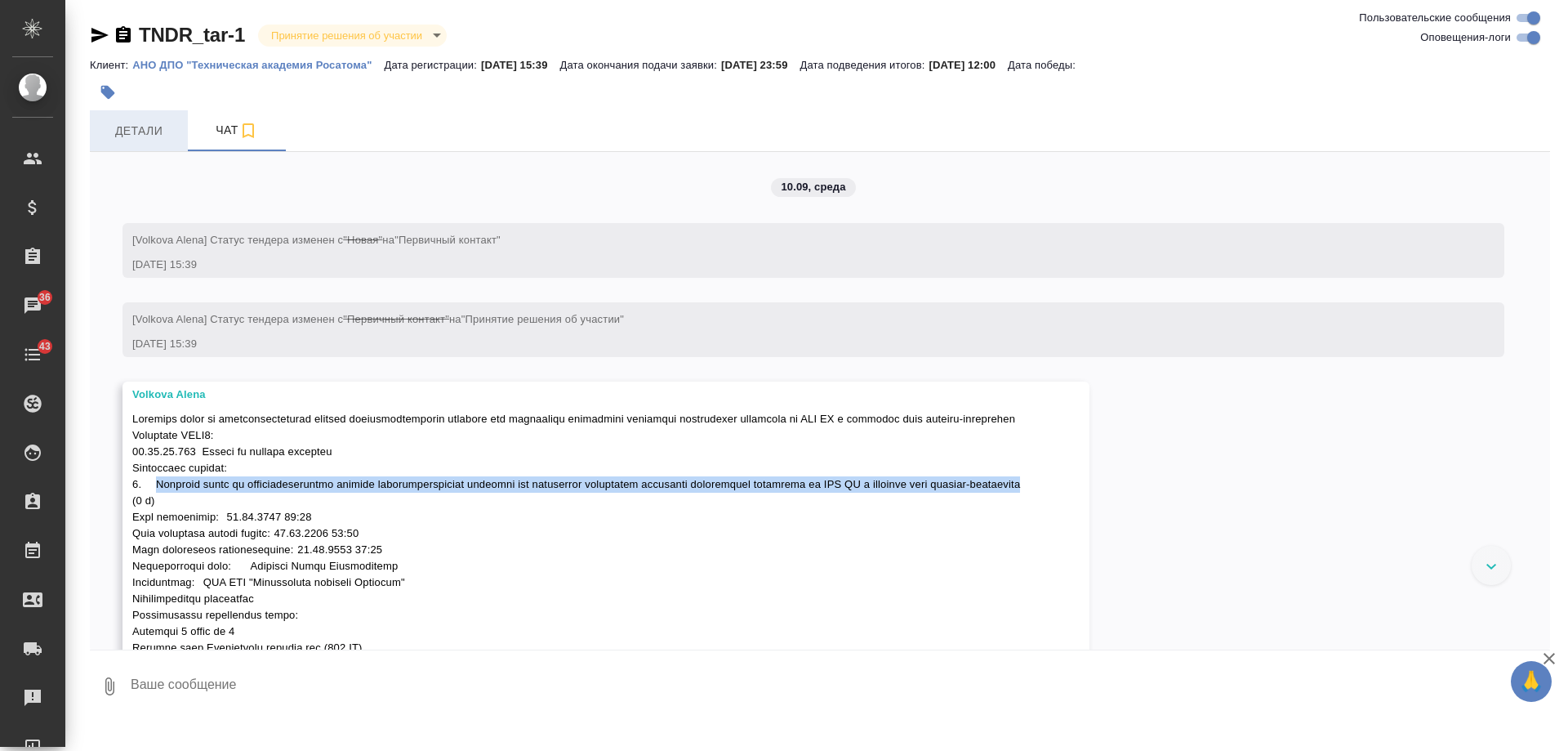
click at [132, 126] on span "Детали" at bounding box center [138, 131] width 78 height 21
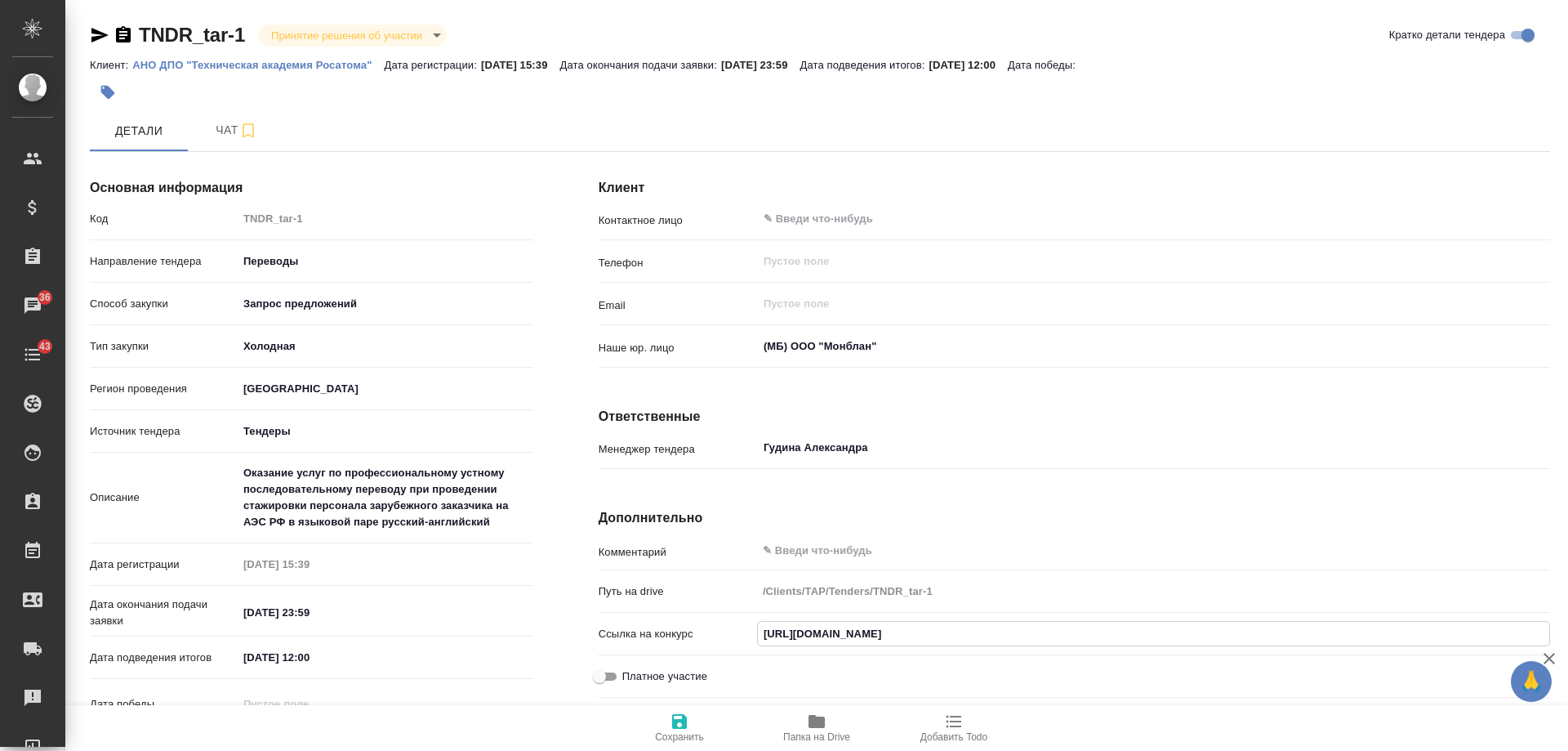
drag, startPoint x: 1055, startPoint y: 627, endPoint x: 413, endPoint y: 625, distance: 642.0
click at [413, 625] on div "Основная информация Код TNDR_tar-1 Направление тендера Переводы translations Сп…" at bounding box center [820, 512] width 1526 height 760
click at [959, 724] on icon "button" at bounding box center [954, 721] width 20 height 20
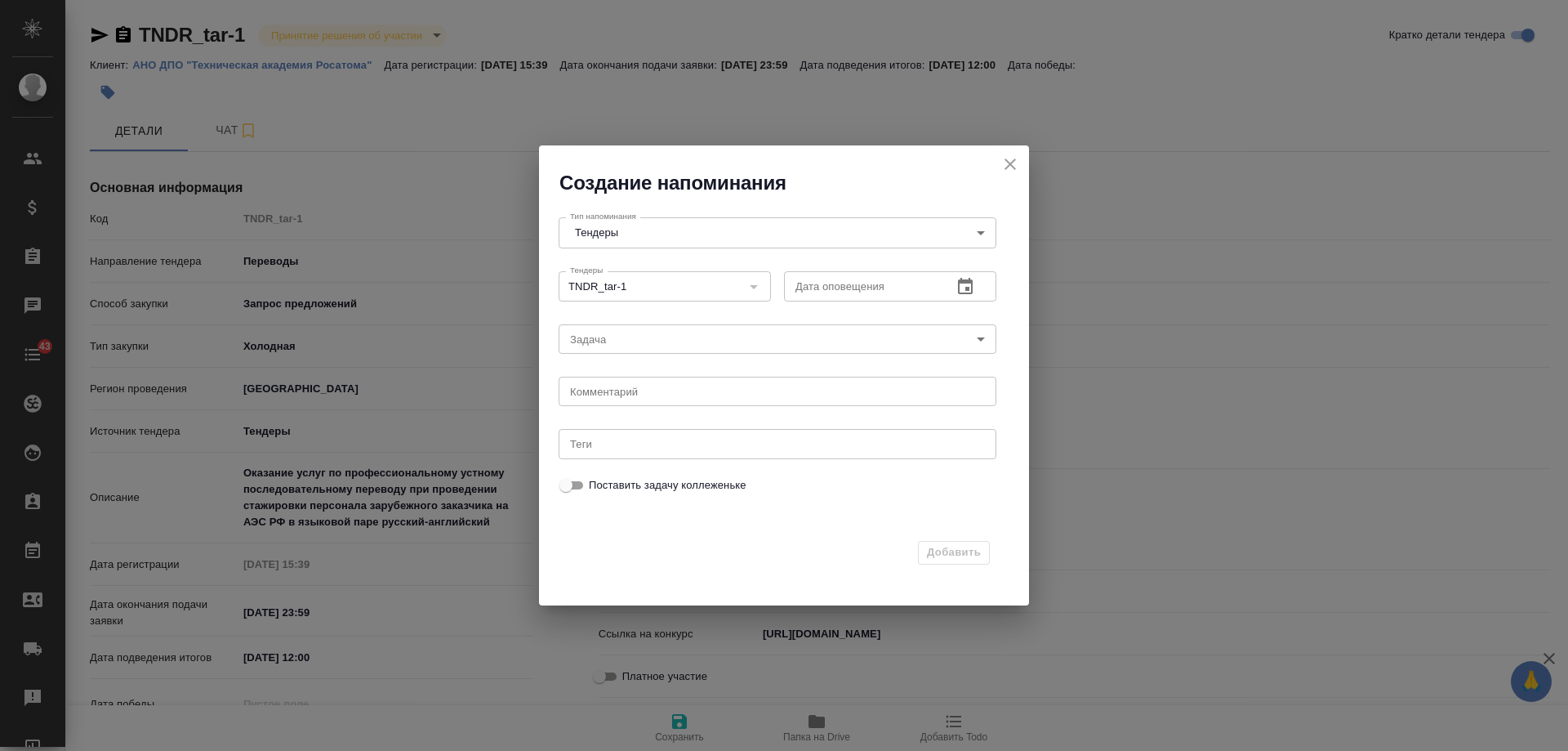
click at [975, 279] on icon "button" at bounding box center [965, 286] width 20 height 20
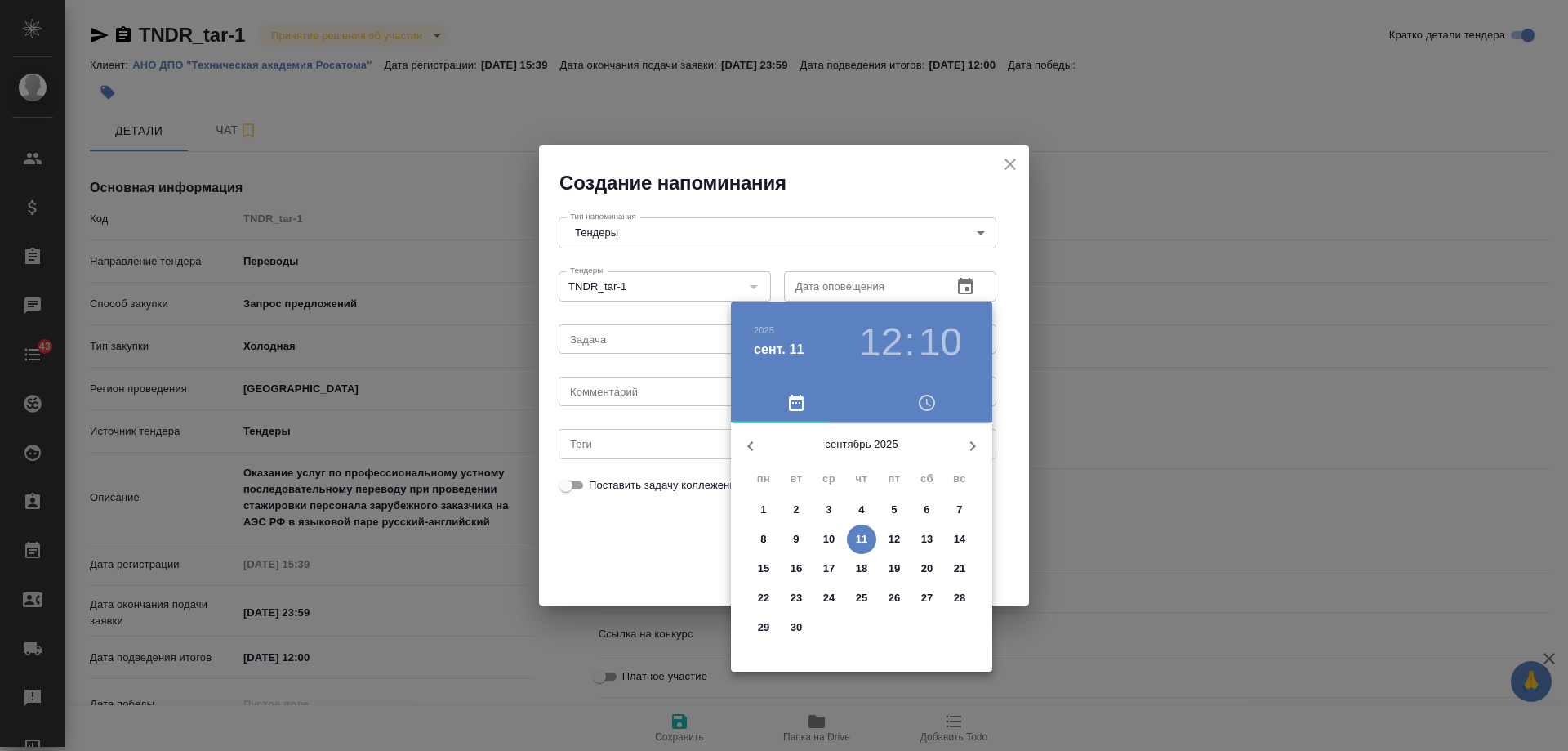
click at [895, 538] on p "12" at bounding box center [895, 539] width 12 height 16
type input "12.09.2025 12:10"
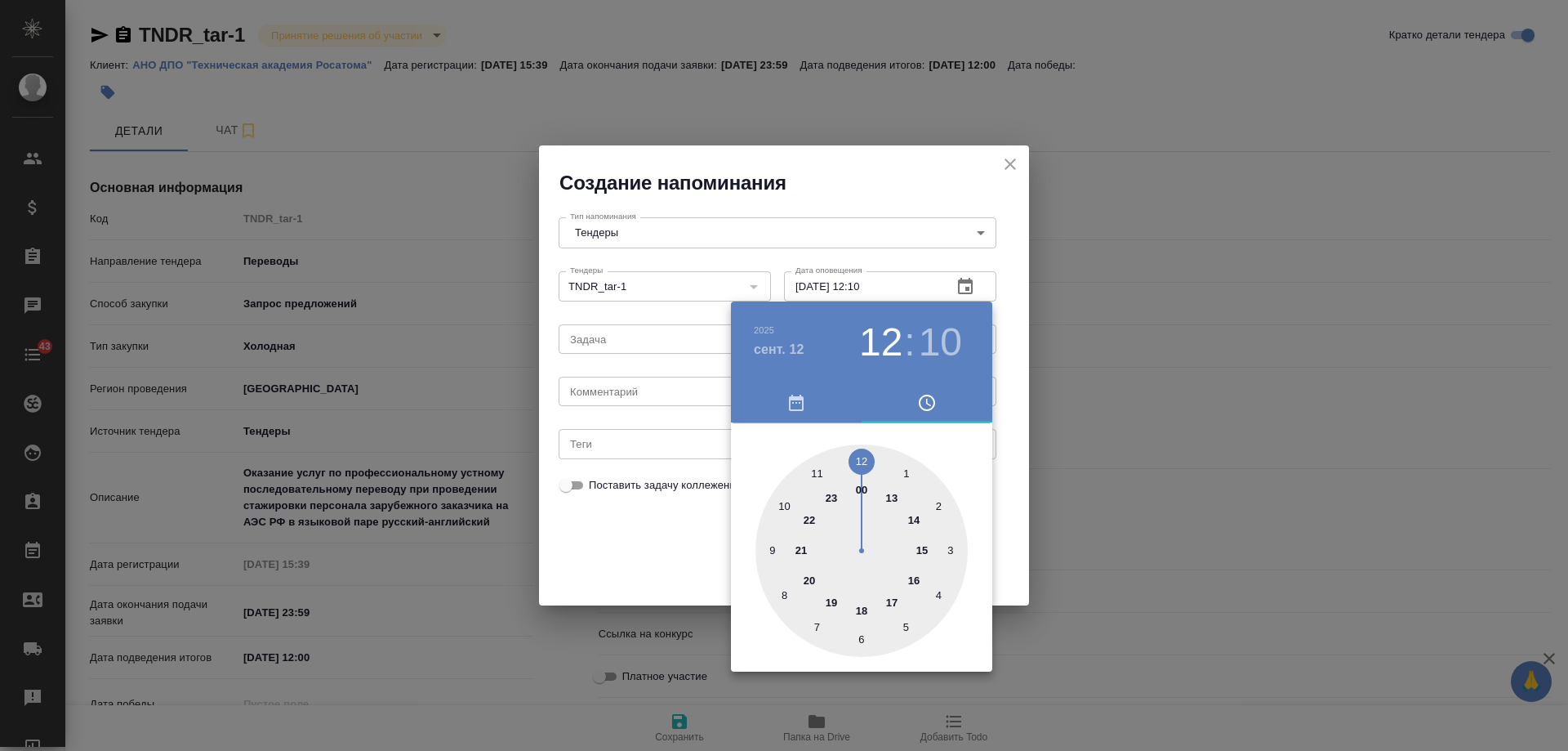
click at [648, 391] on div at bounding box center [784, 375] width 1568 height 751
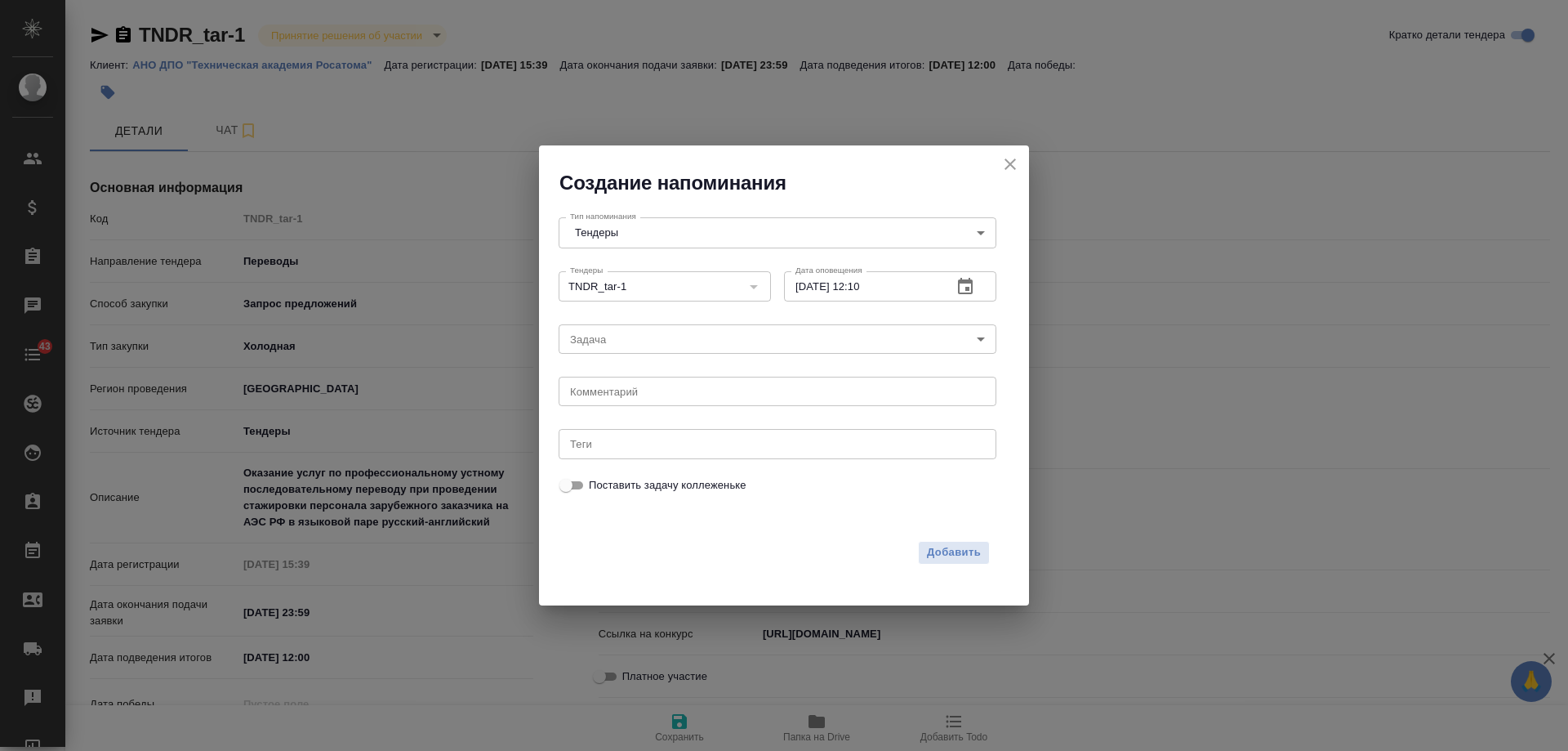
click at [637, 392] on div "2025 сент. 12 12 : 10 00 1 2 3 4 5 6 7 8 9 10 11 12 13 14 15 16 17 18 19 20 21 …" at bounding box center [784, 375] width 1568 height 751
click at [635, 392] on textarea at bounding box center [777, 391] width 415 height 12
type textarea "ответы от клиента, подготовка КП"
click at [967, 557] on span "Добавить" at bounding box center [953, 553] width 54 height 19
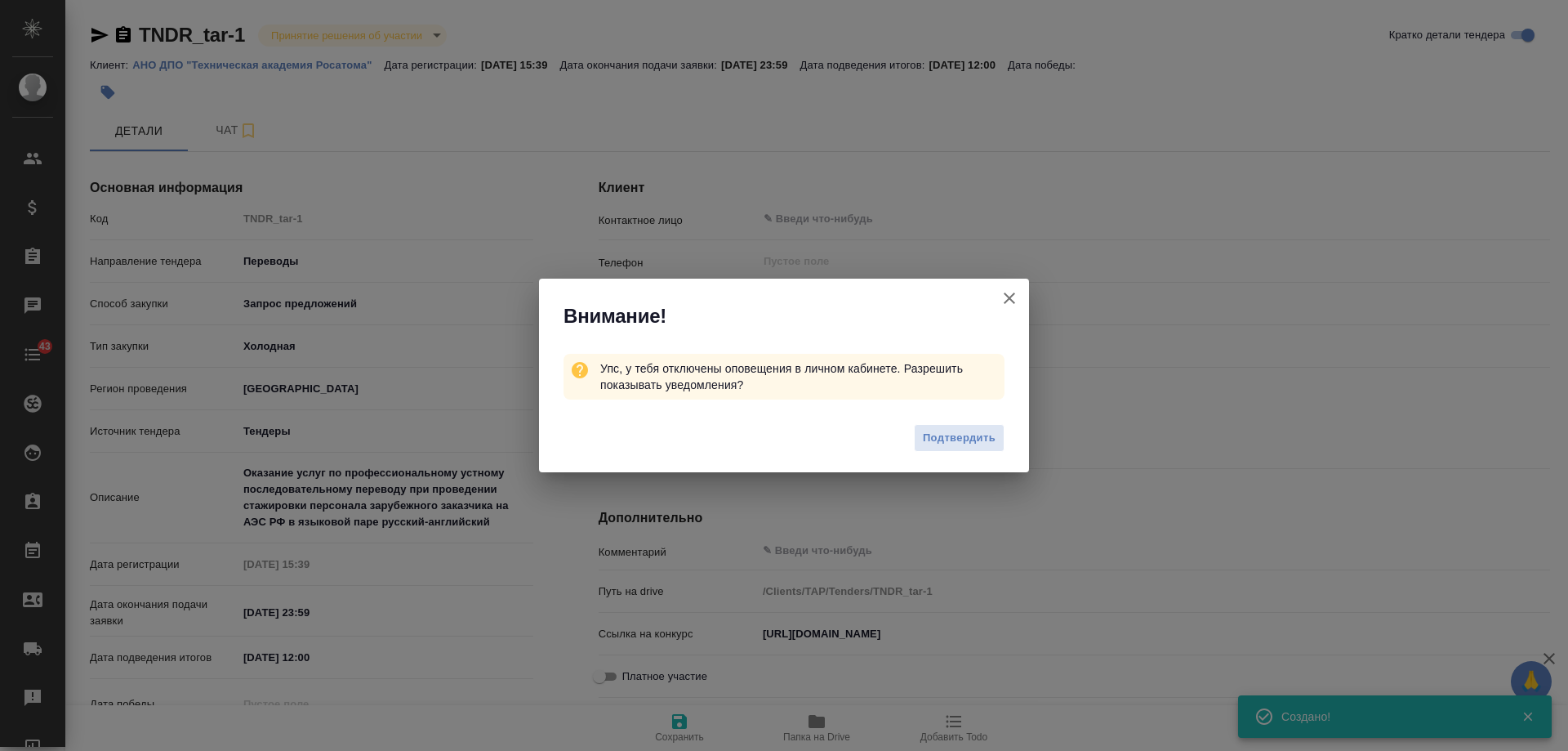
type textarea "x"
click at [1014, 299] on icon "button" at bounding box center [1010, 298] width 20 height 20
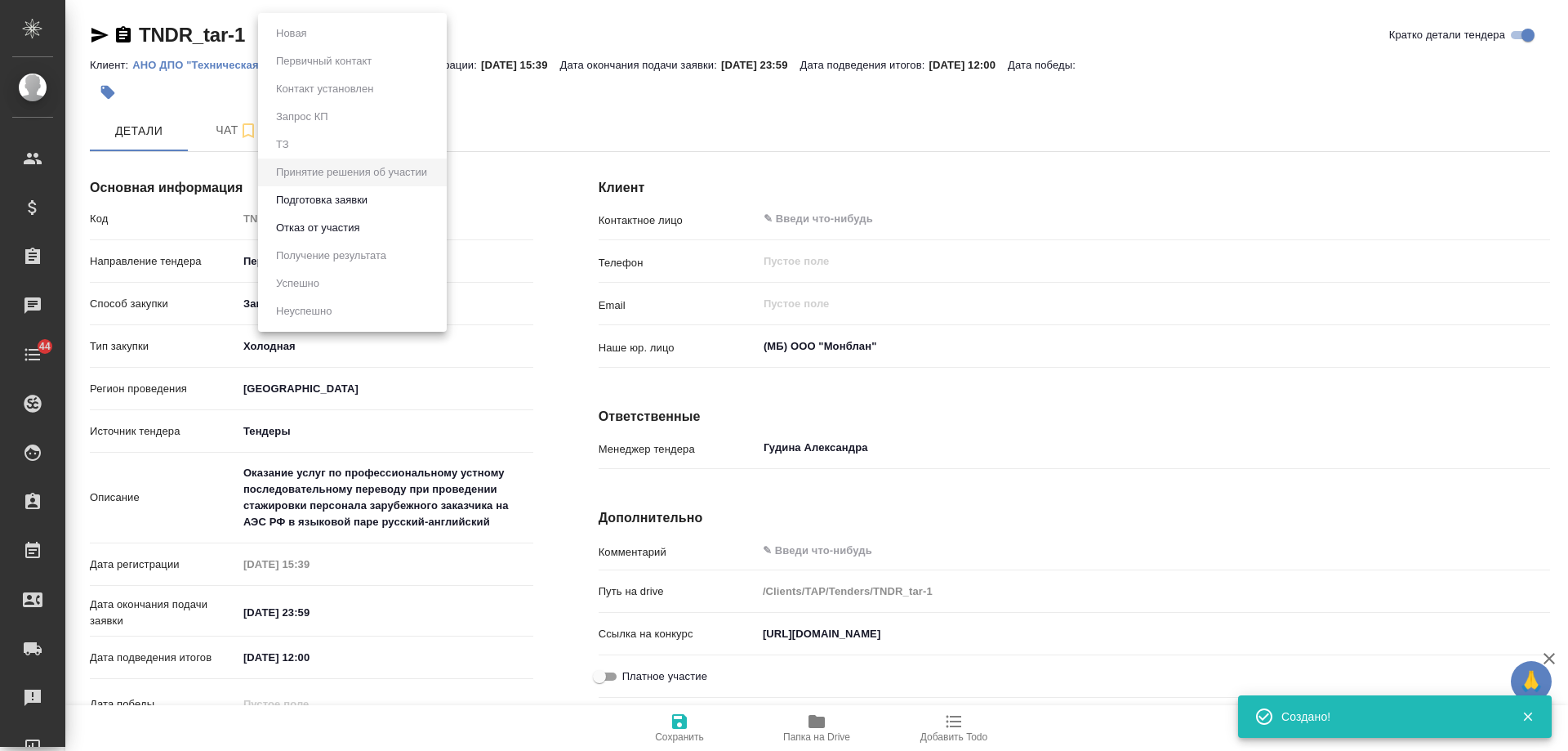
click at [349, 33] on body "🙏 .cls-1 fill:#fff; AWATERA Gudina Alexandra Клиенты Спецификации Заказы 0 Чаты…" at bounding box center [784, 375] width 1568 height 751
click at [339, 203] on button "Подготовка заявки" at bounding box center [322, 200] width 102 height 18
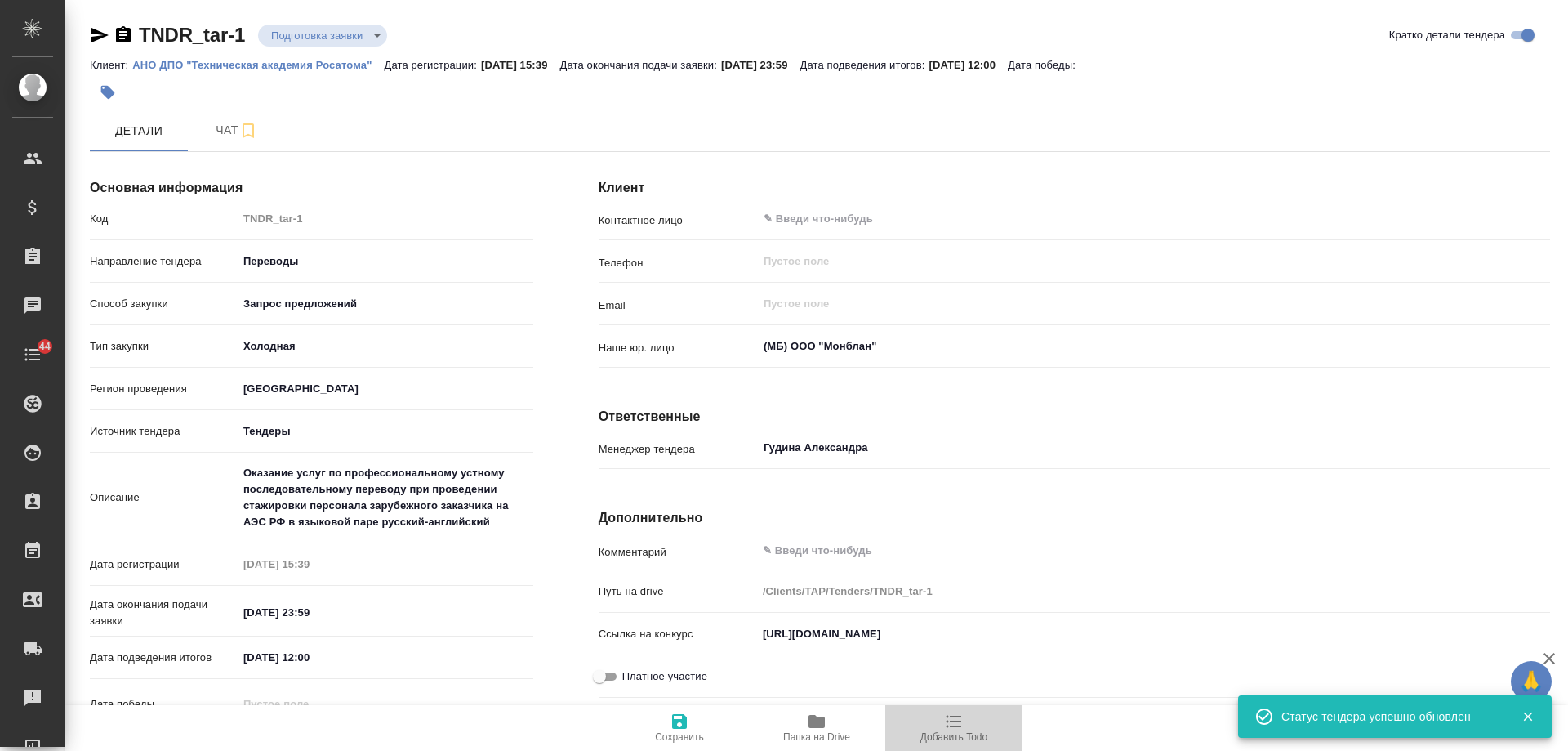
drag, startPoint x: 916, startPoint y: 12, endPoint x: 953, endPoint y: 720, distance: 709.0
click at [953, 720] on icon "button" at bounding box center [954, 721] width 20 height 20
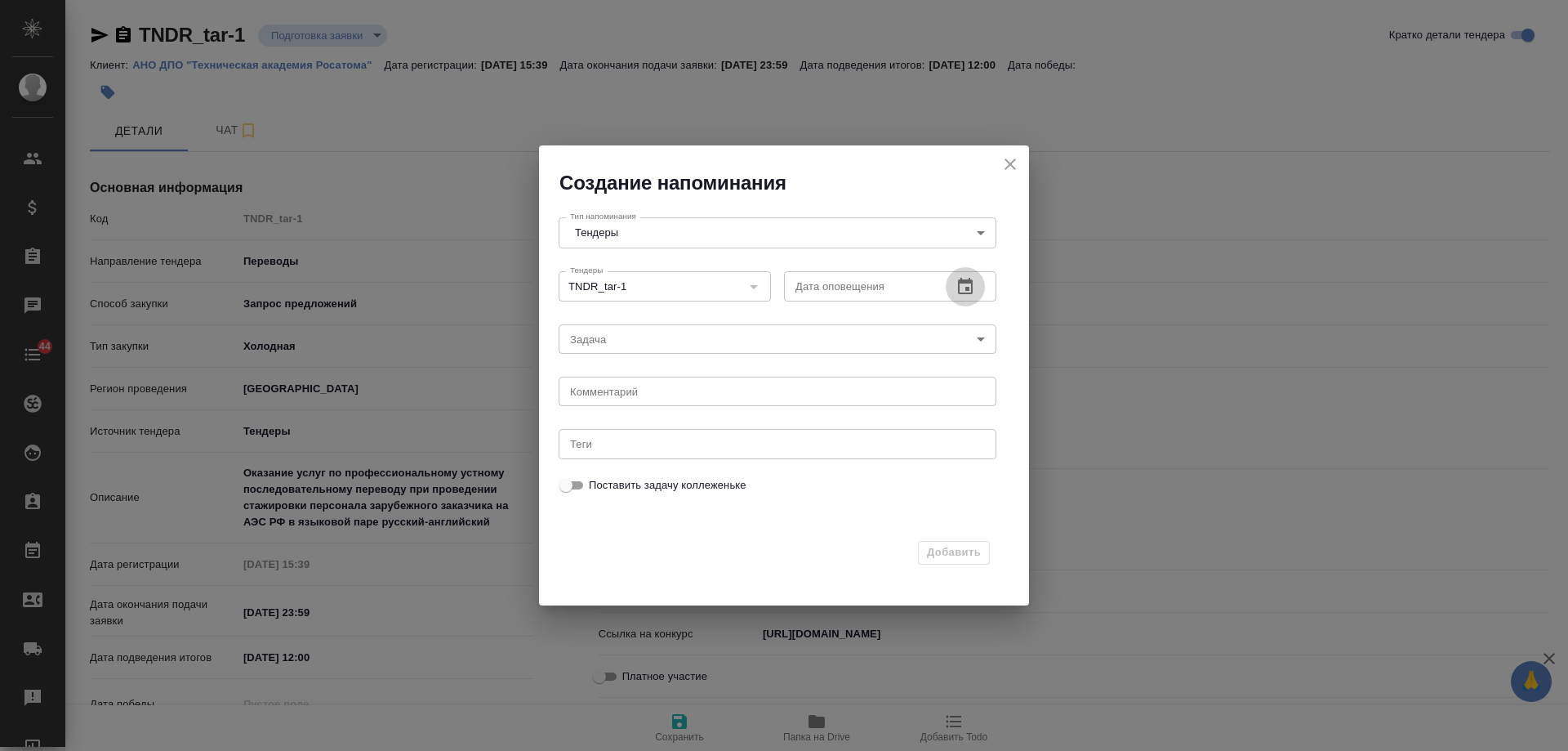
click at [973, 289] on icon "button" at bounding box center [965, 286] width 15 height 16
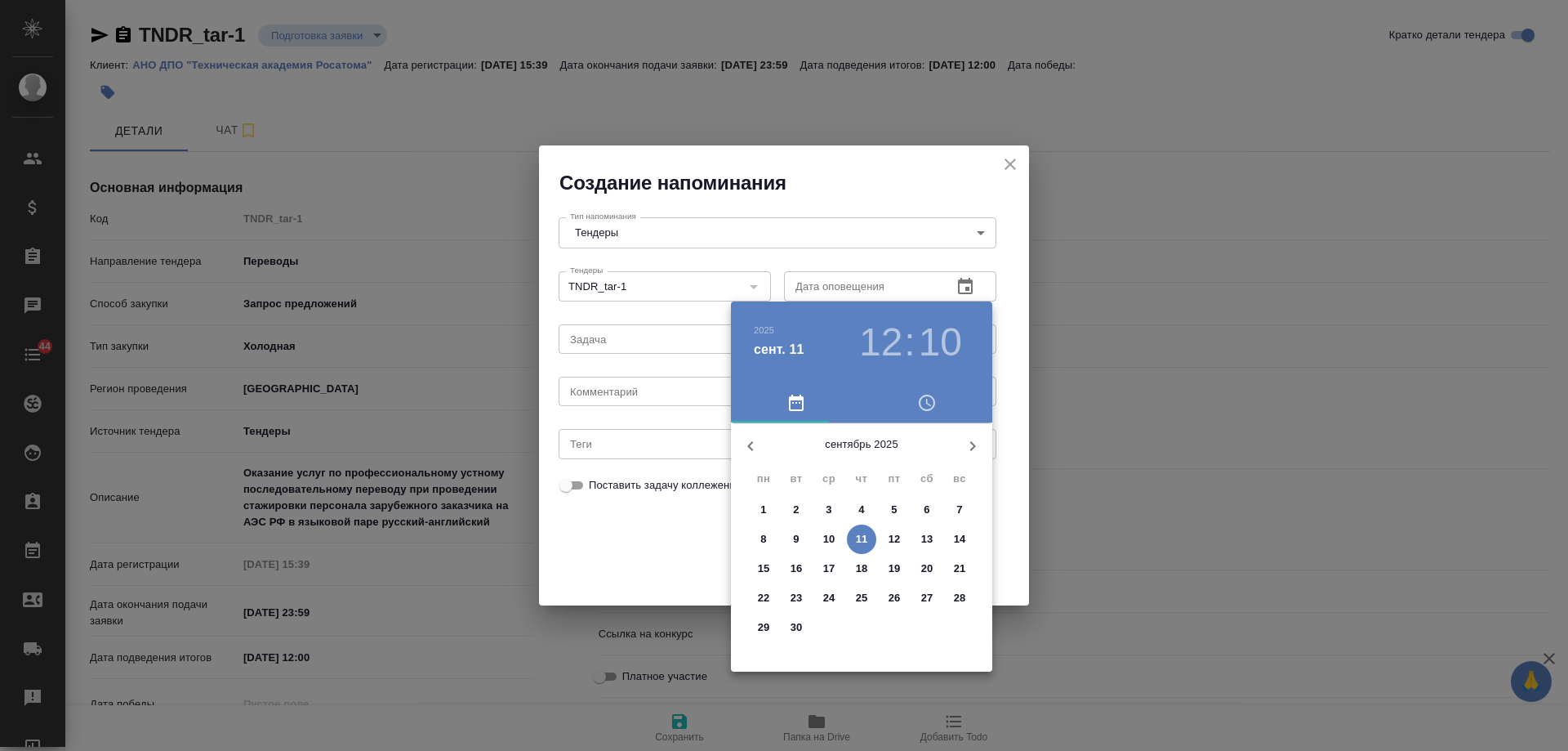
drag, startPoint x: 999, startPoint y: 175, endPoint x: 1006, endPoint y: 185, distance: 12.2
click at [1002, 182] on div at bounding box center [784, 375] width 1568 height 751
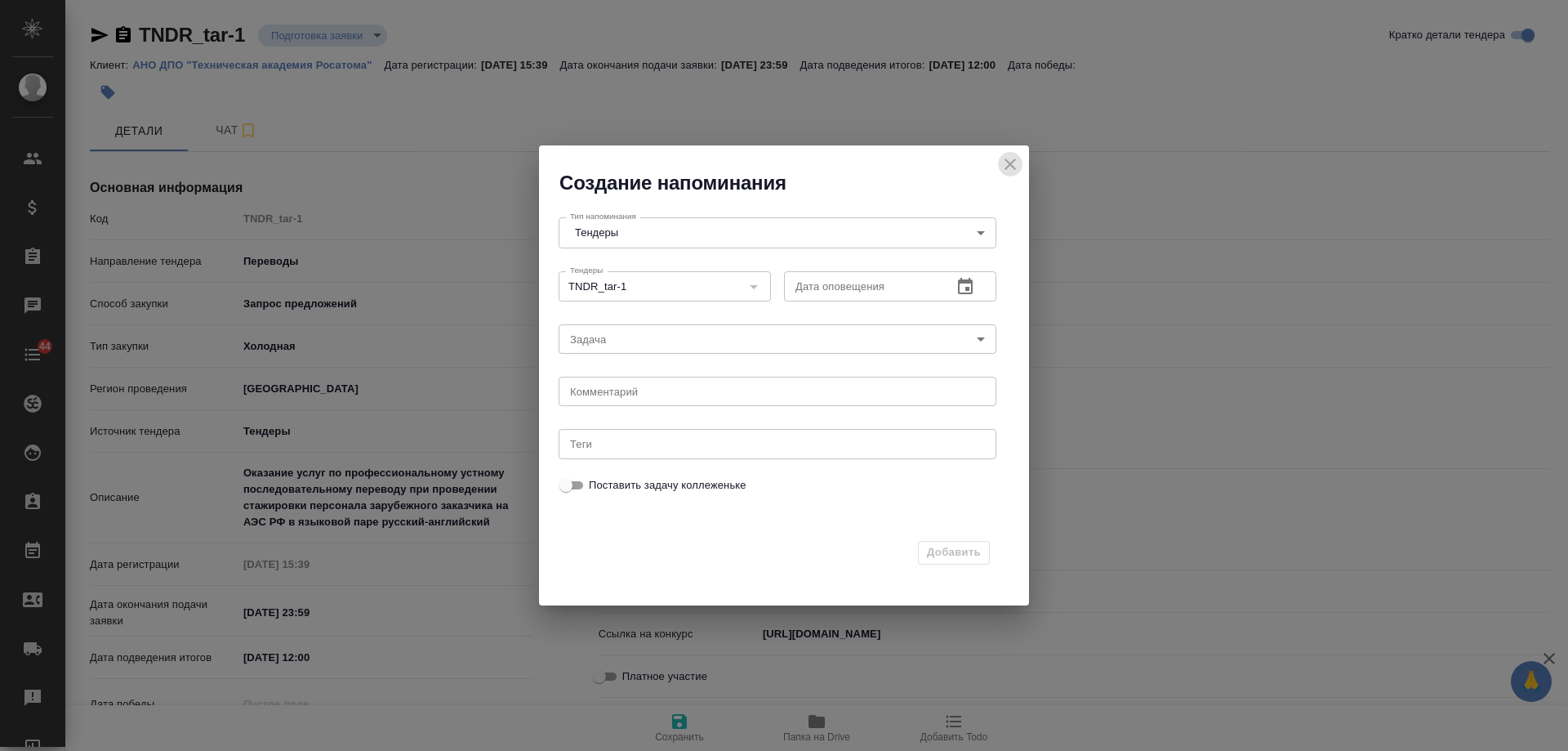
click at [1012, 163] on icon "close" at bounding box center [1010, 164] width 11 height 11
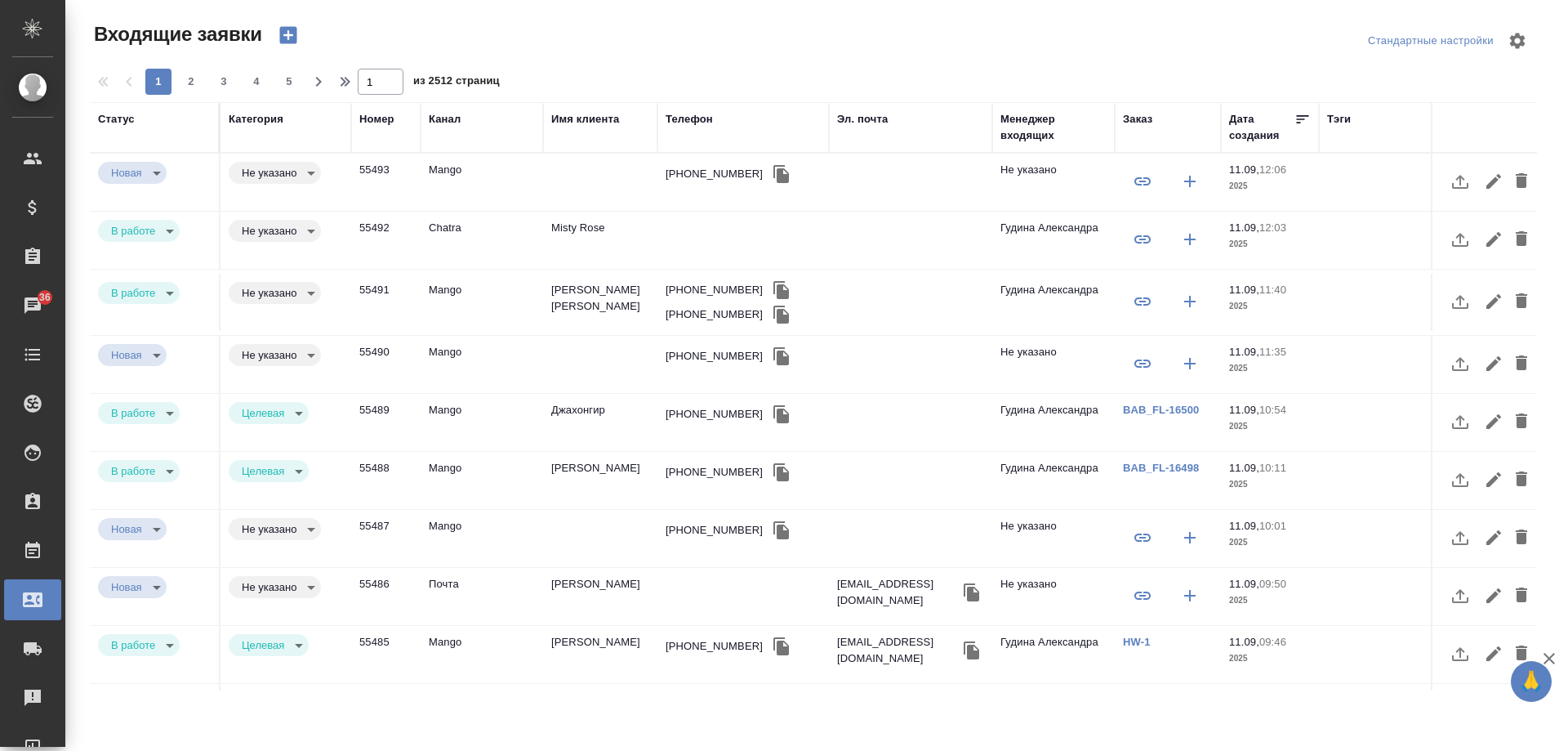
select select "RU"
click at [591, 302] on td "[PERSON_NAME] [PERSON_NAME]" at bounding box center [600, 302] width 114 height 57
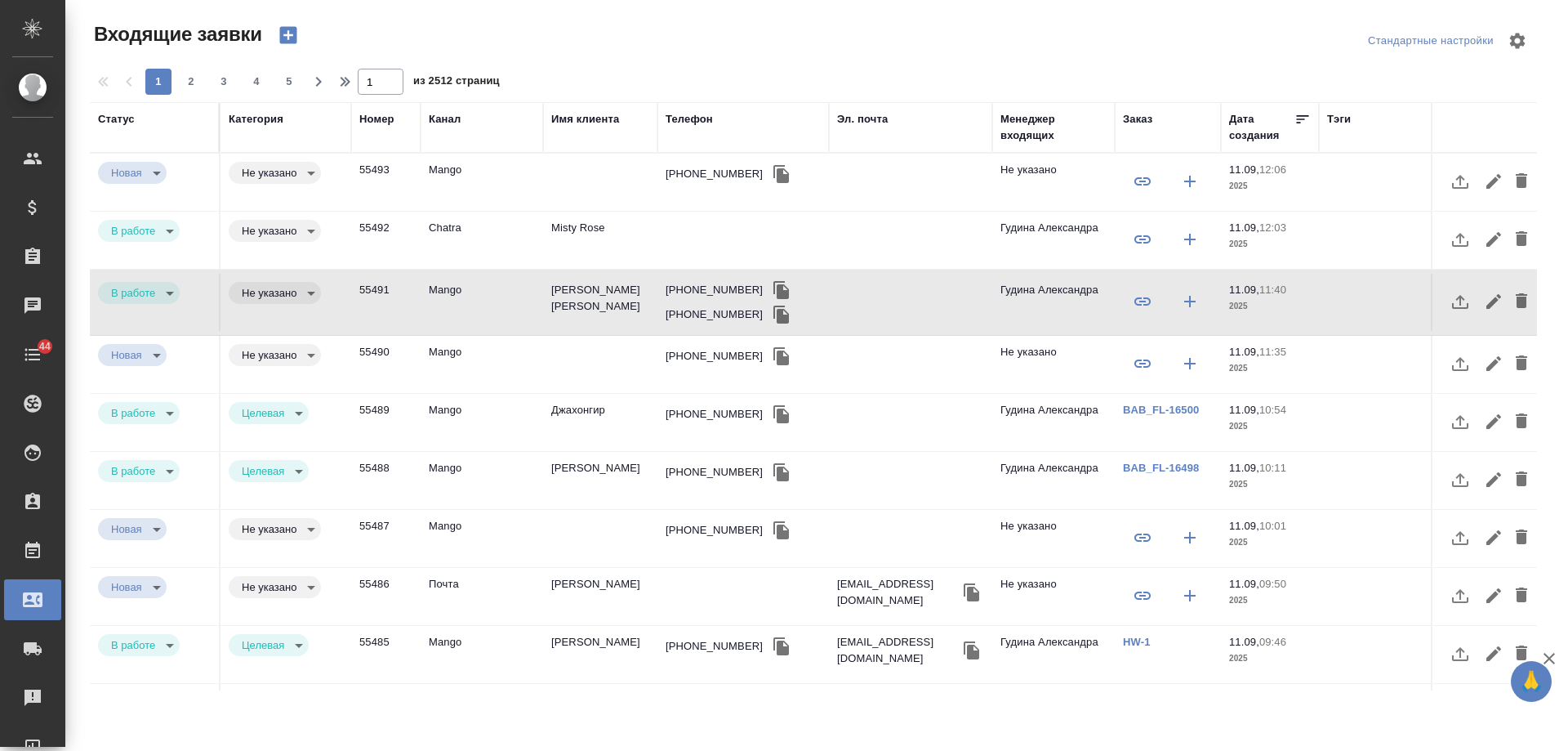
click at [1141, 117] on div "Заказ" at bounding box center [1137, 119] width 29 height 16
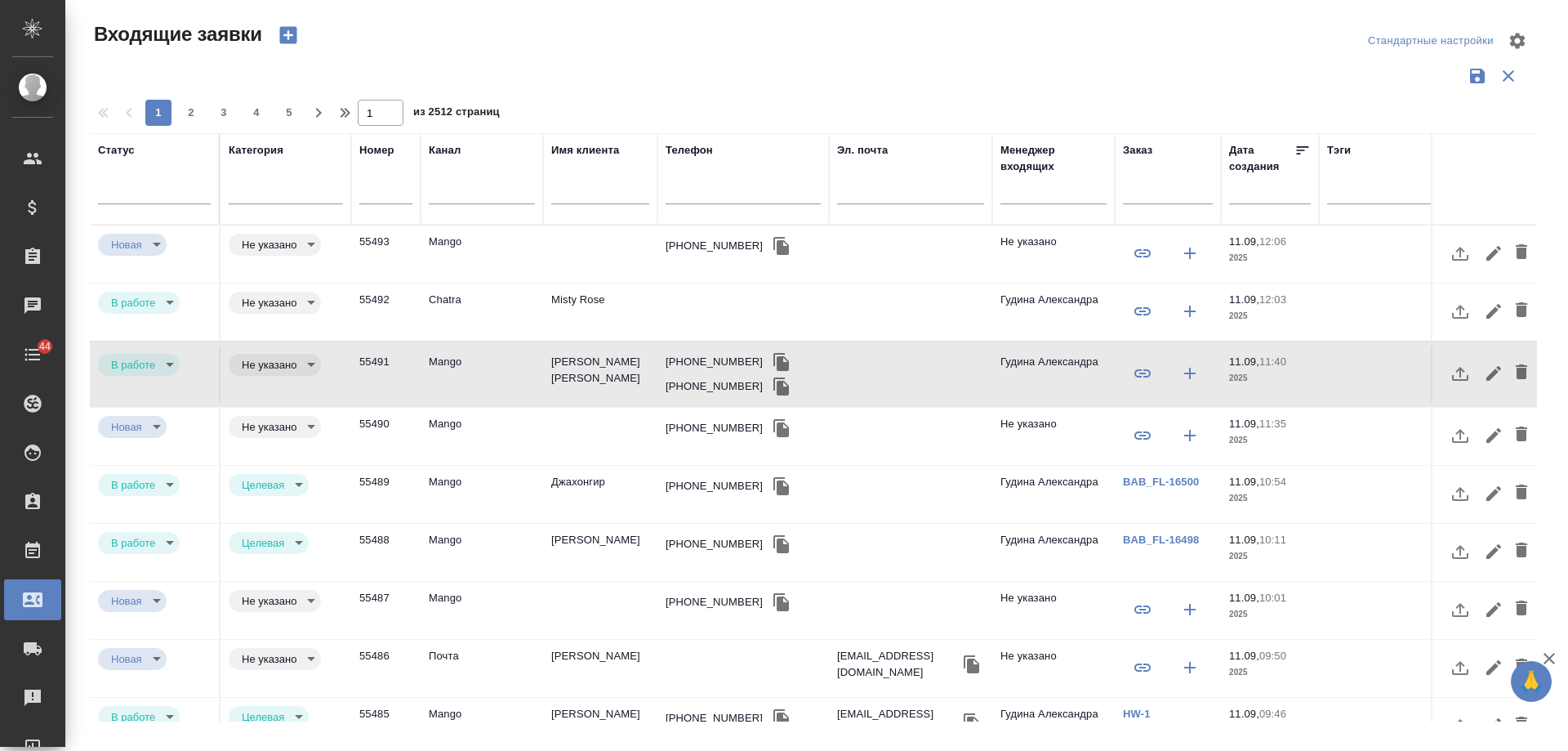
click at [745, 197] on input "text" at bounding box center [743, 193] width 155 height 21
paste input "79857139956"
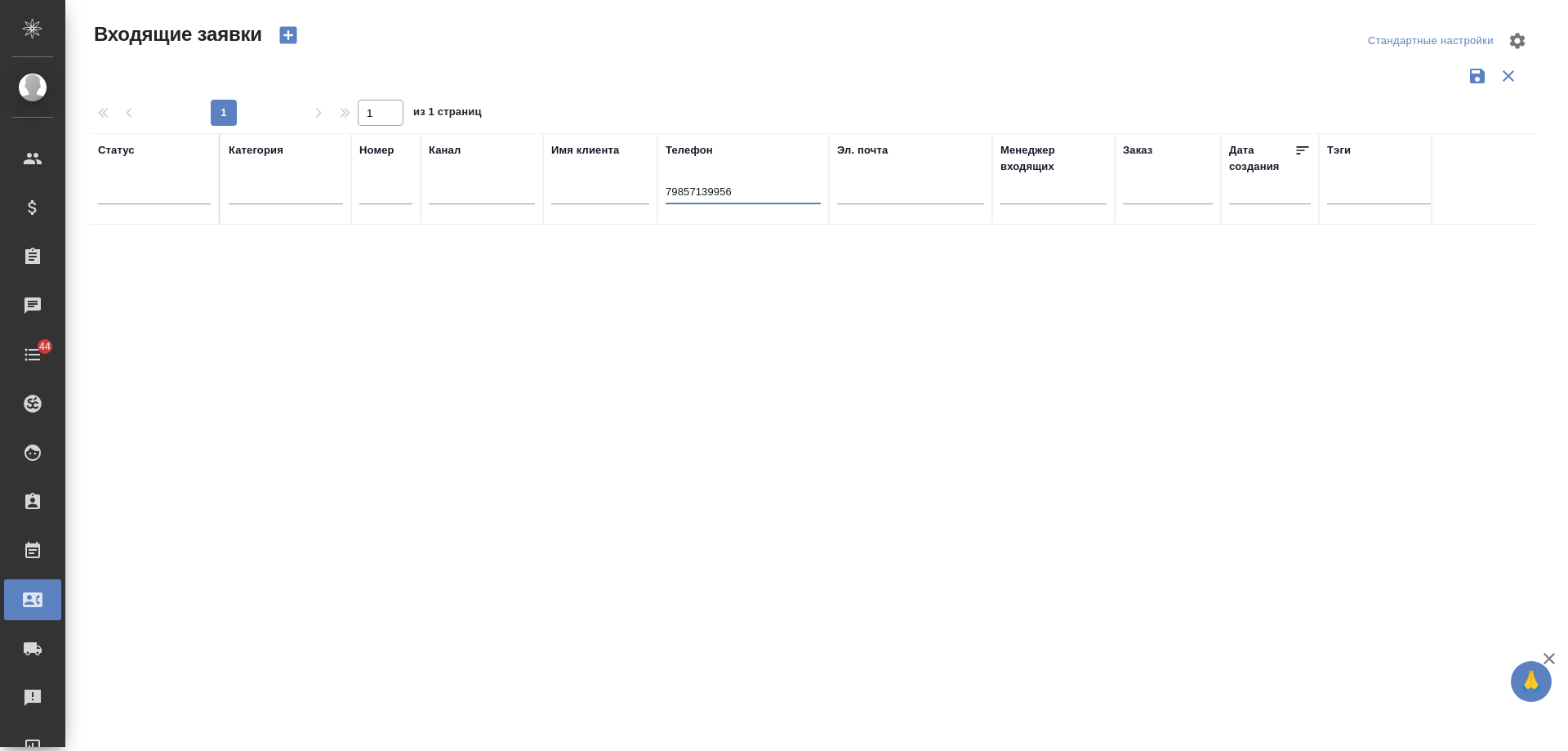
type input "79857139956"
drag, startPoint x: 772, startPoint y: 194, endPoint x: 583, endPoint y: 193, distance: 189.0
click at [583, 193] on tr "Статус Категория Номер Канал Имя клиента Телефон 79857139956 Эл. почта Менеджер…" at bounding box center [1039, 178] width 1899 height 91
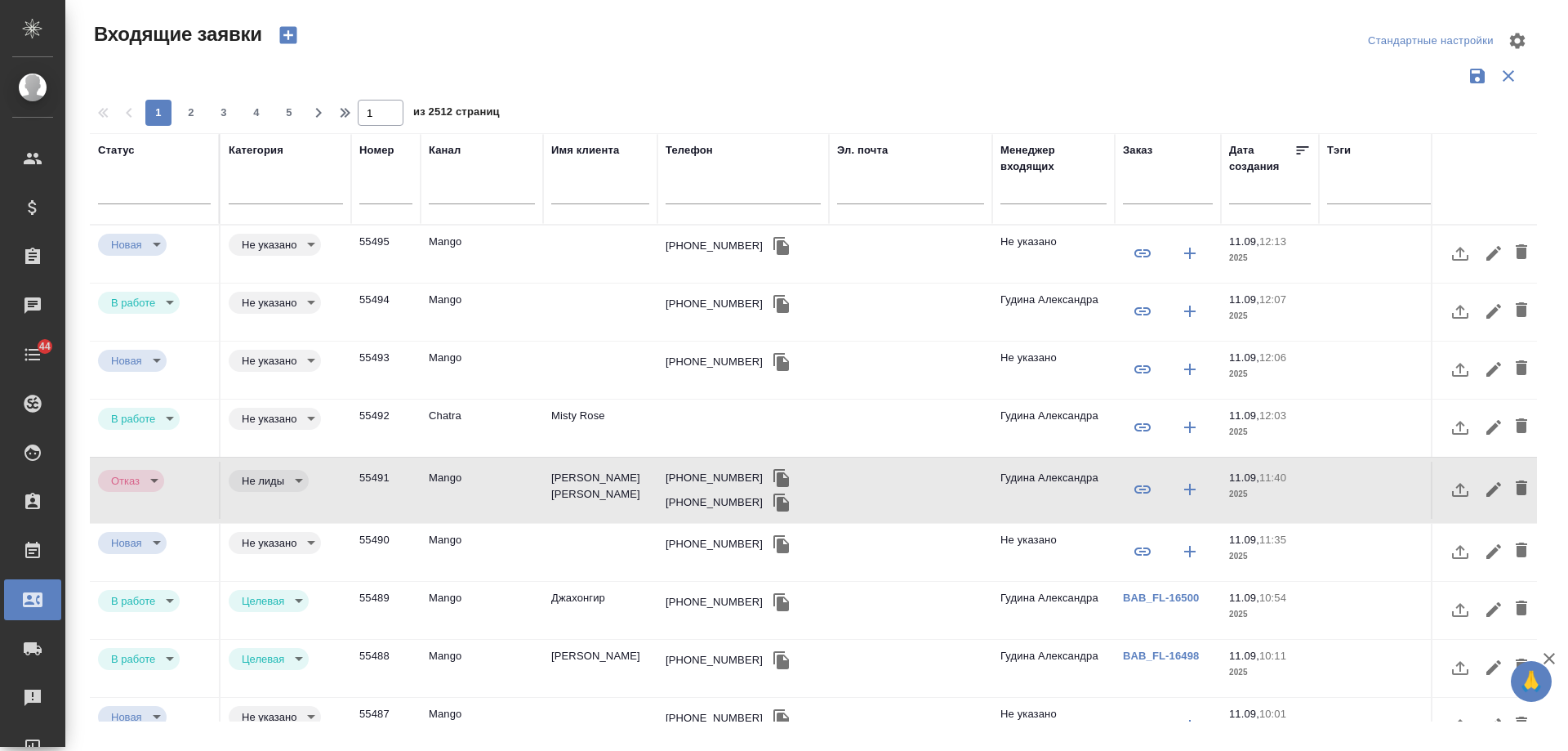
click at [573, 410] on td "Misty Rose" at bounding box center [600, 428] width 114 height 57
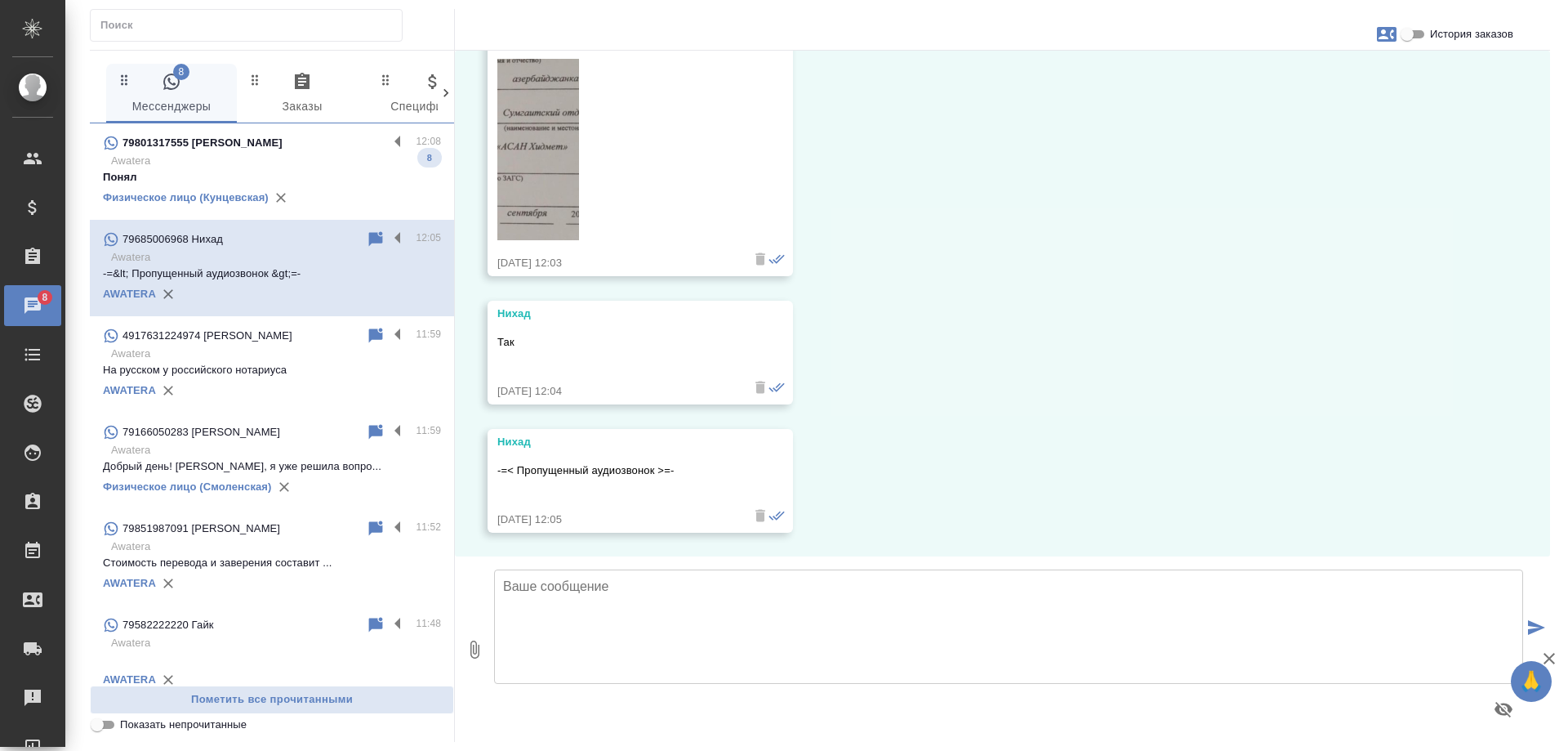
scroll to position [3571, 0]
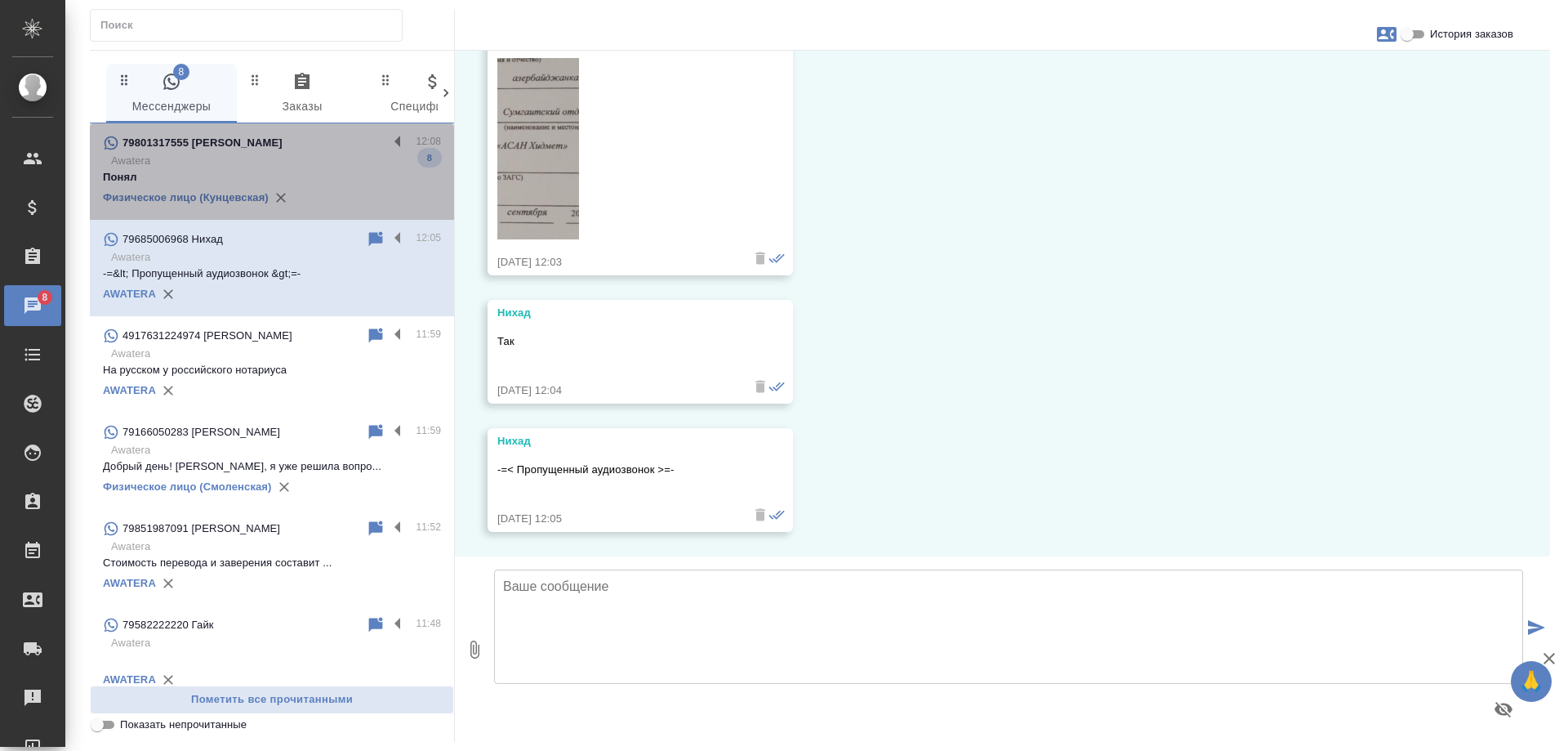
click at [301, 157] on p "Awatera" at bounding box center [276, 160] width 330 height 16
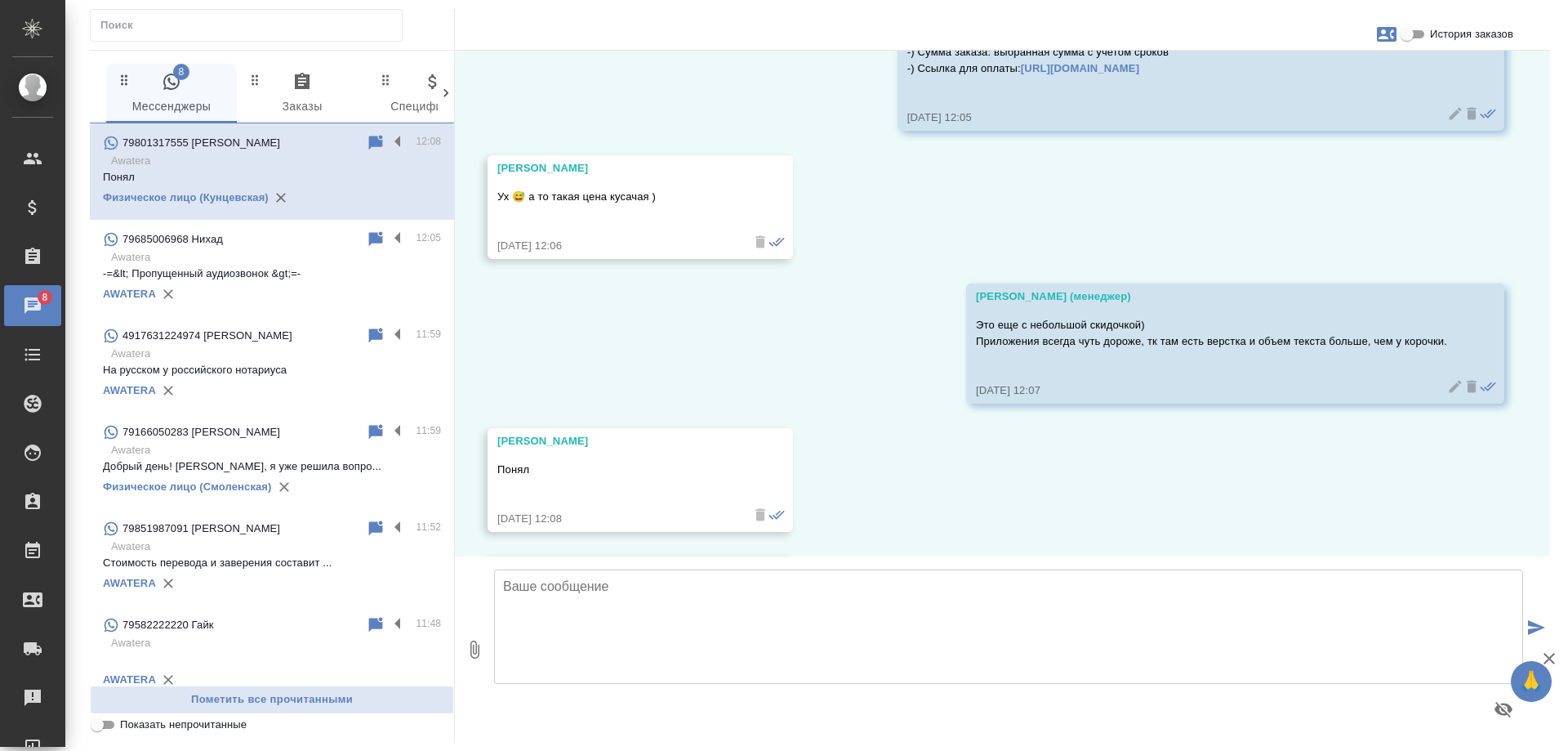
scroll to position [9224, 0]
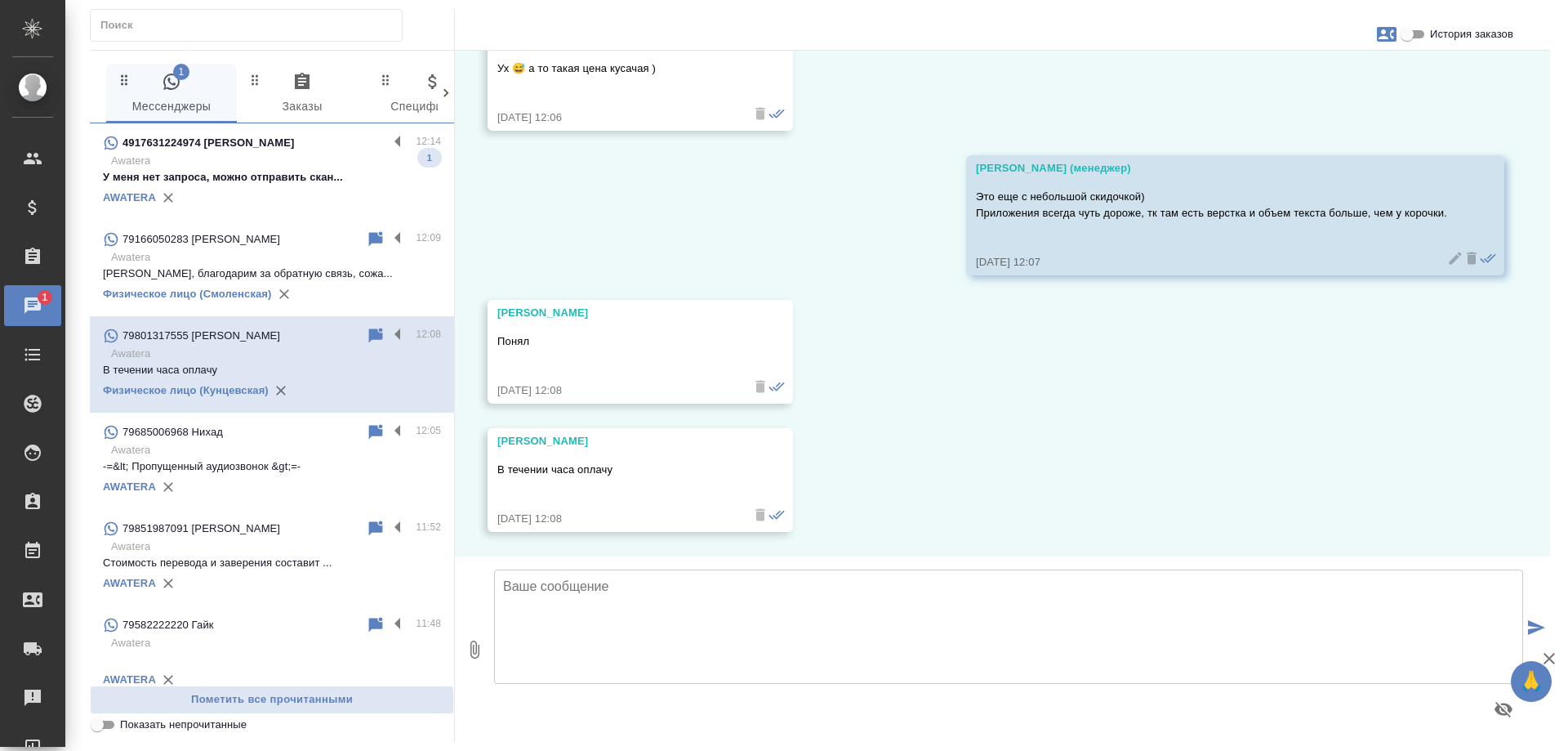
click at [293, 161] on p "Awatera" at bounding box center [276, 160] width 330 height 16
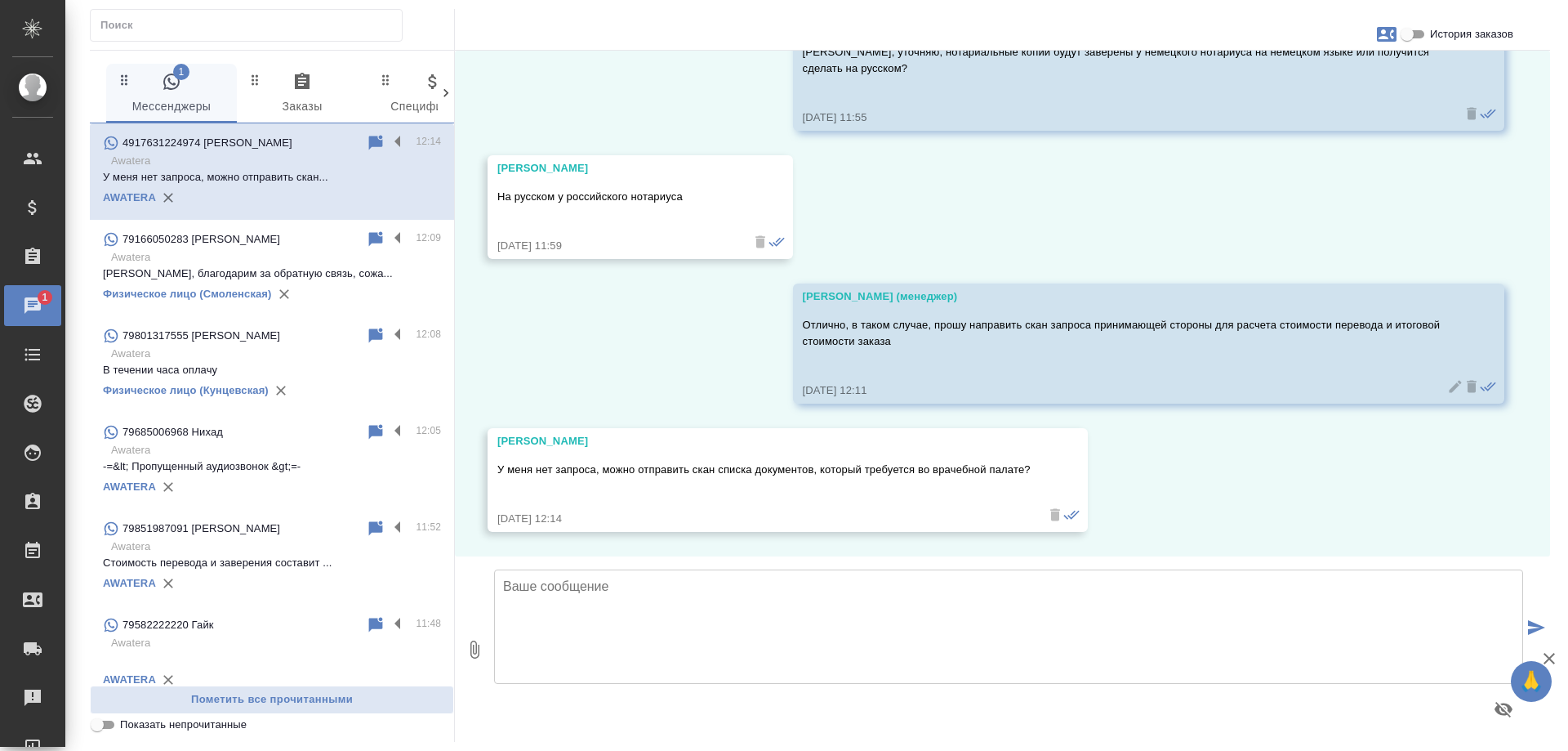
scroll to position [1246, 0]
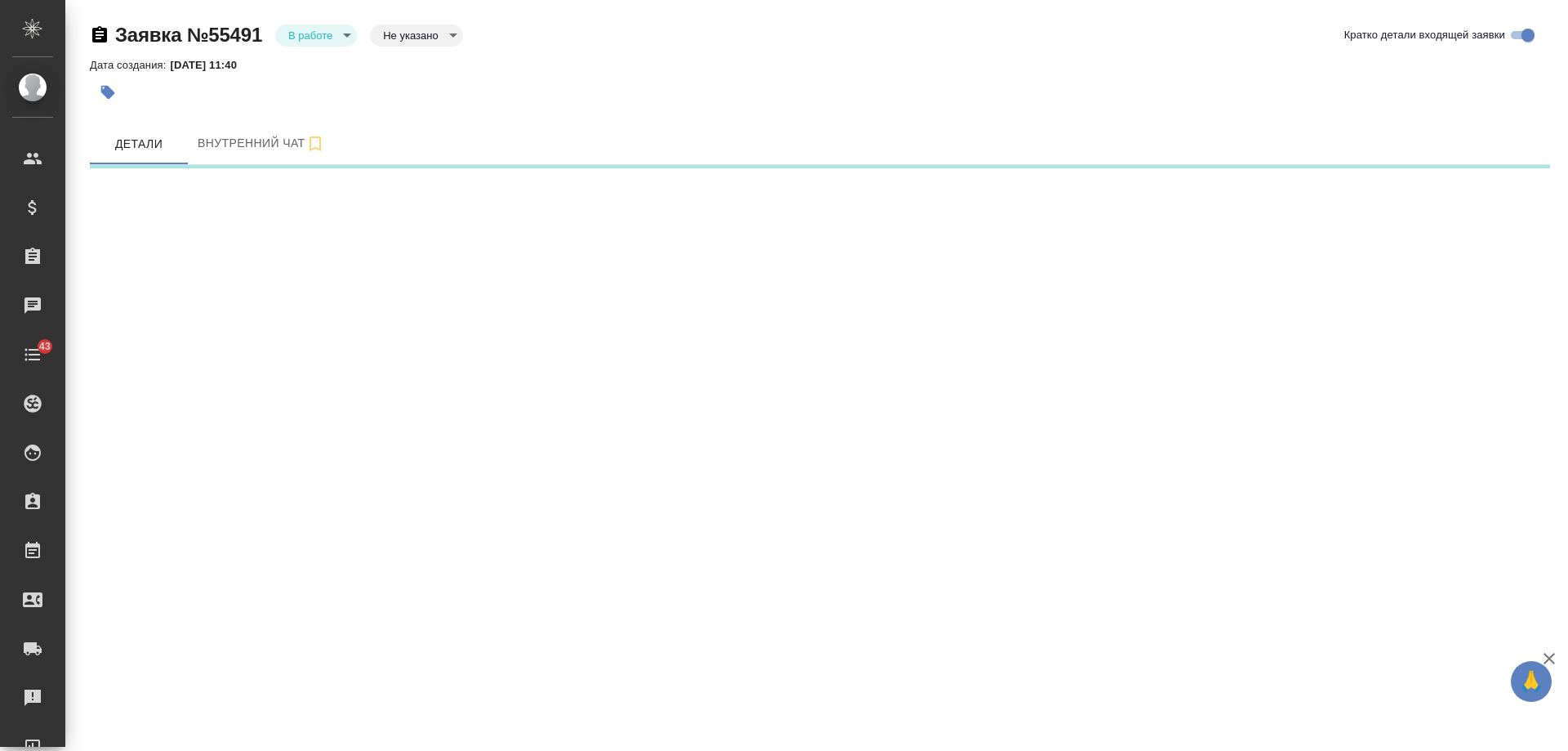
select select "RU"
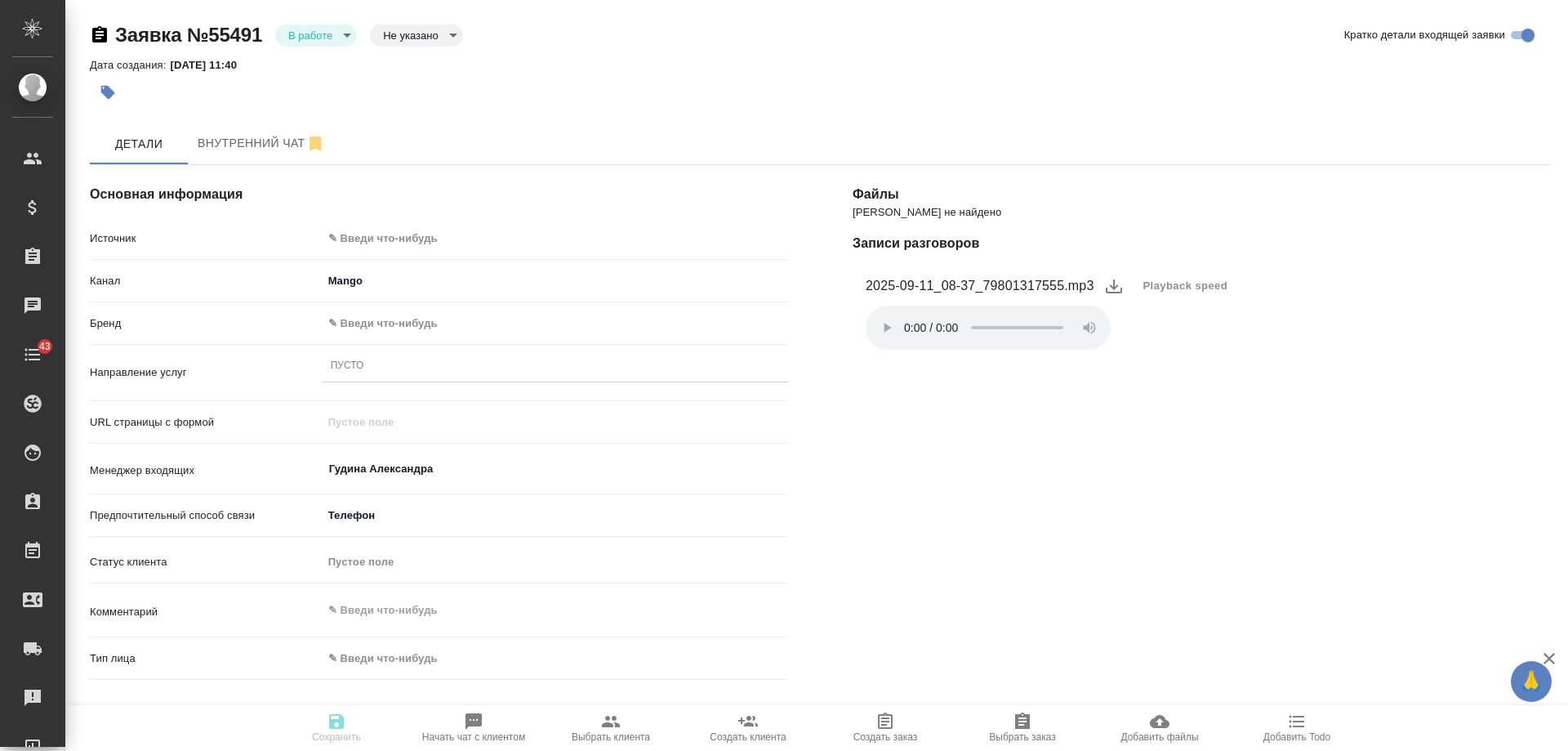
type textarea "x"
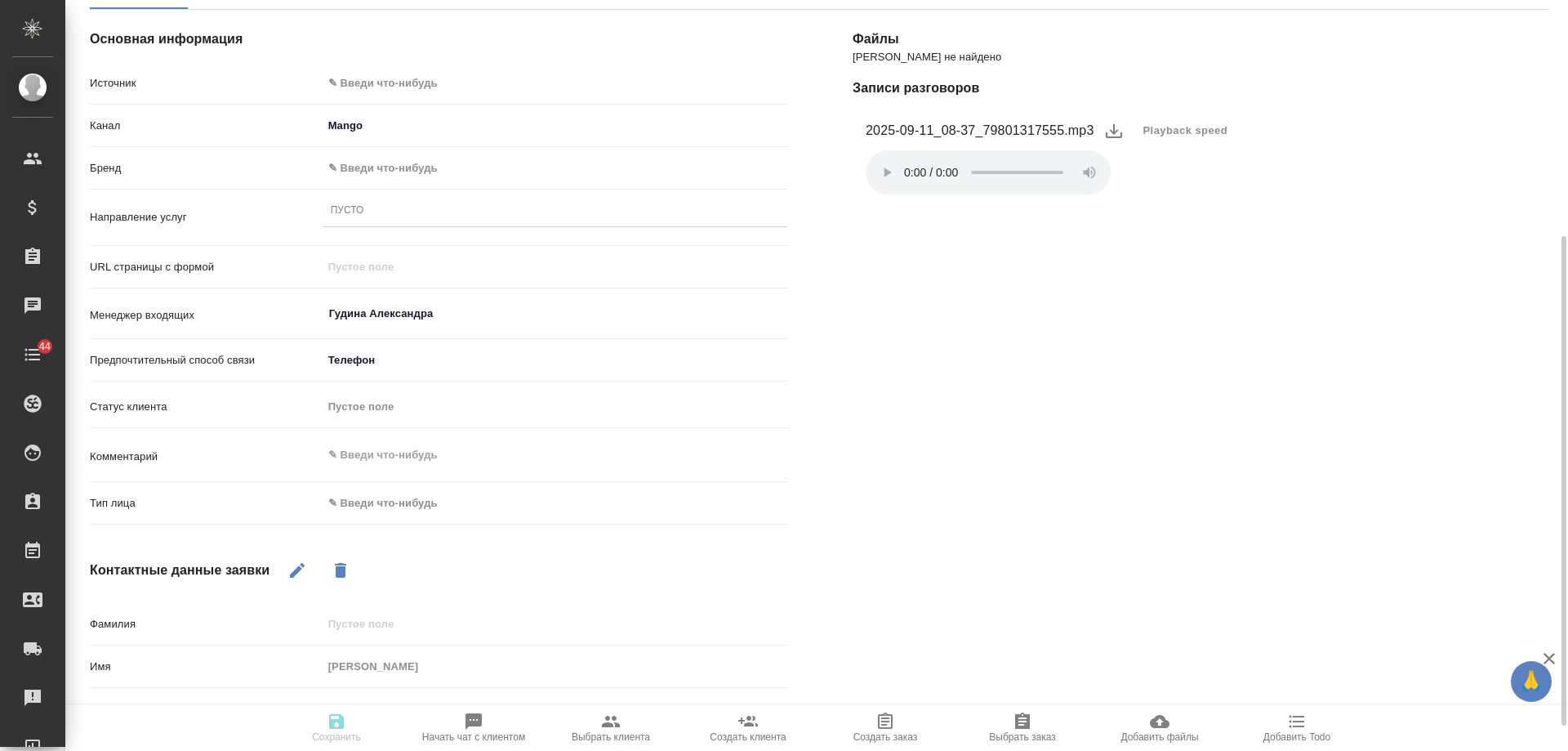
scroll to position [73, 0]
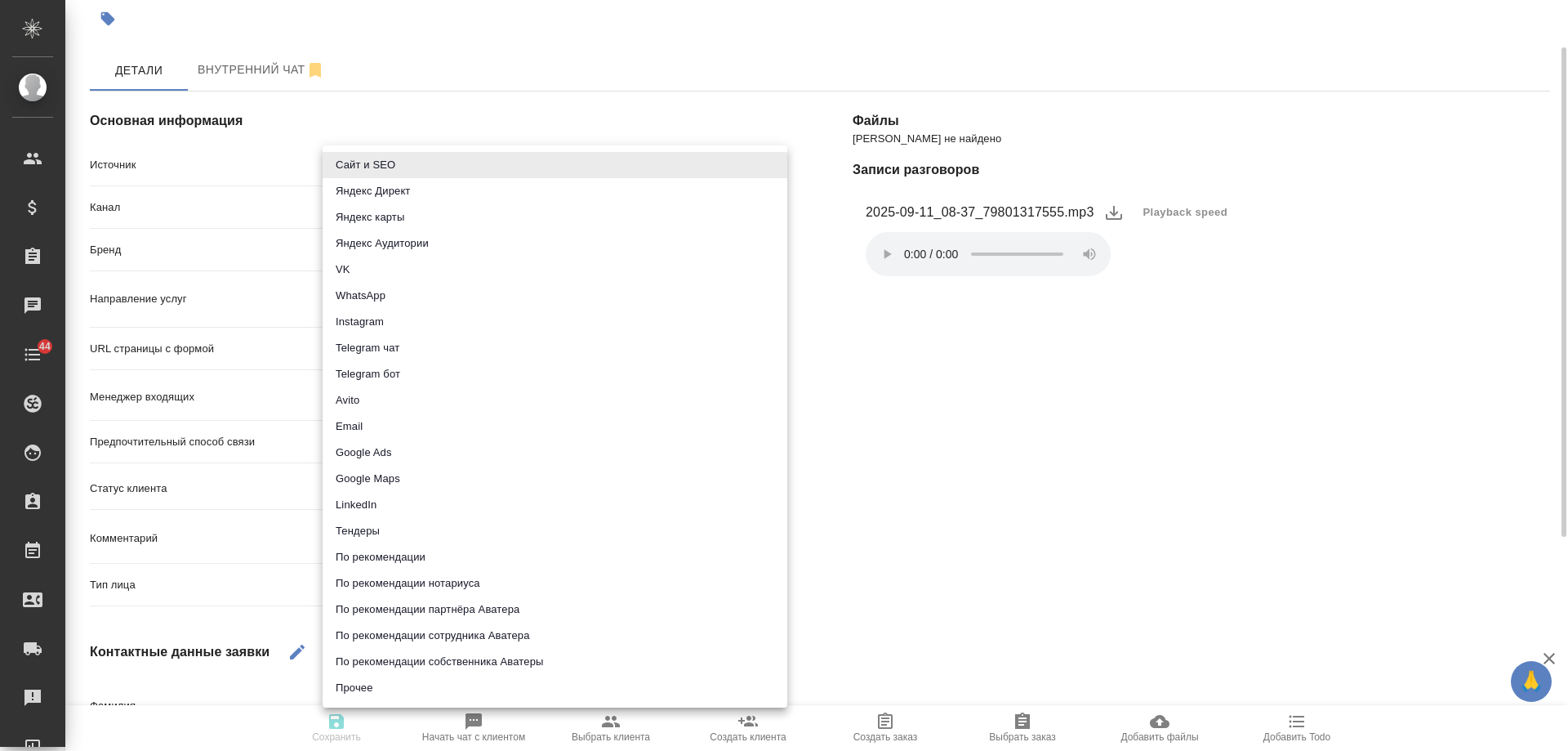
click at [369, 160] on body "🙏 .cls-1 fill:#fff; AWATERA [PERSON_NAME] Спецификации Заказы 0 Чаты 44 Todo Пр…" at bounding box center [784, 375] width 1568 height 751
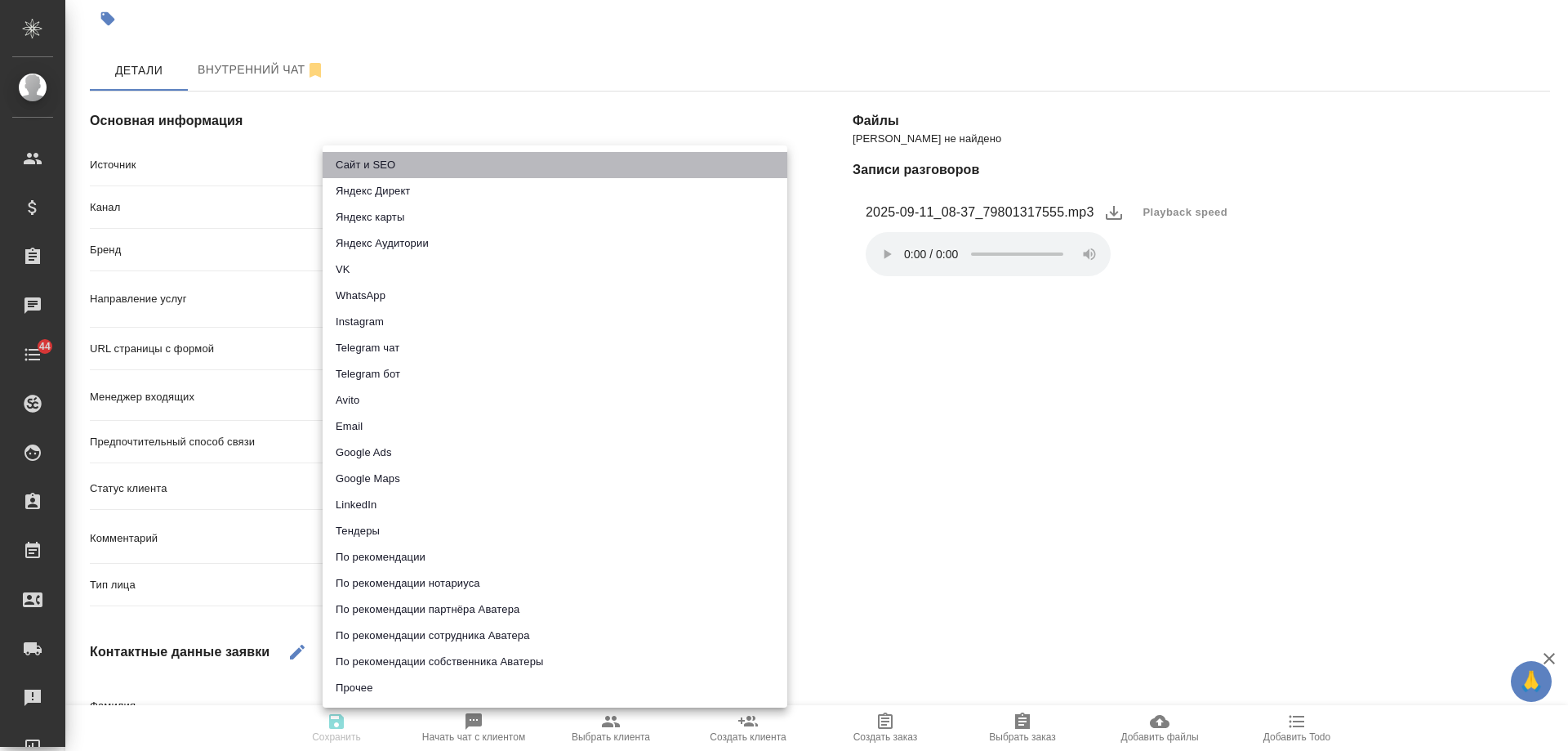
click at [371, 156] on li "Сайт и SEO" at bounding box center [555, 165] width 464 height 26
type input "seo"
type textarea "x"
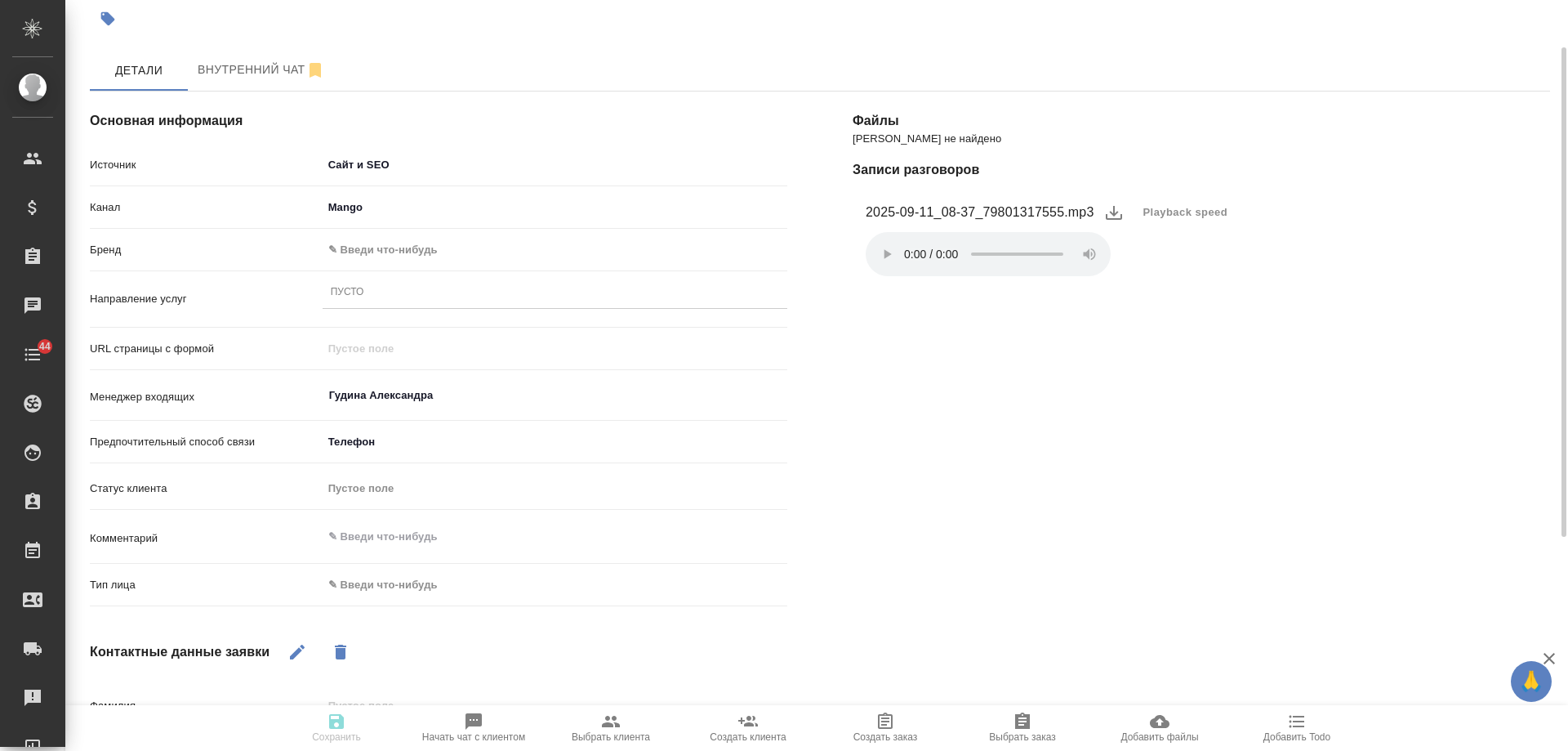
click at [384, 253] on body "🙏 .cls-1 fill:#fff; AWATERA Gudina Alexandra Клиенты Спецификации Заказы 0 Чаты…" at bounding box center [784, 375] width 1568 height 751
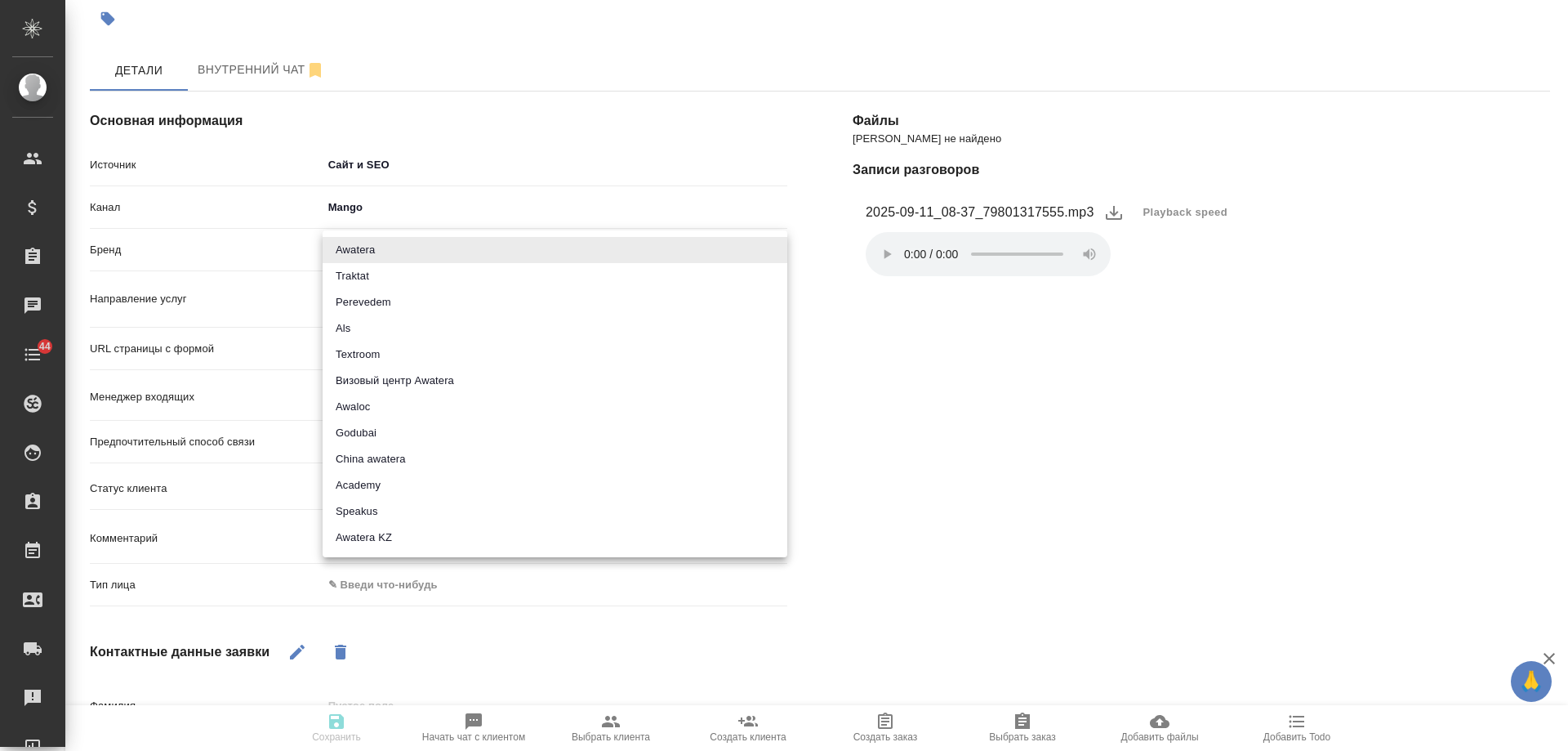
click at [379, 274] on li "Traktat" at bounding box center [555, 276] width 464 height 26
type input "traktat"
type textarea "x"
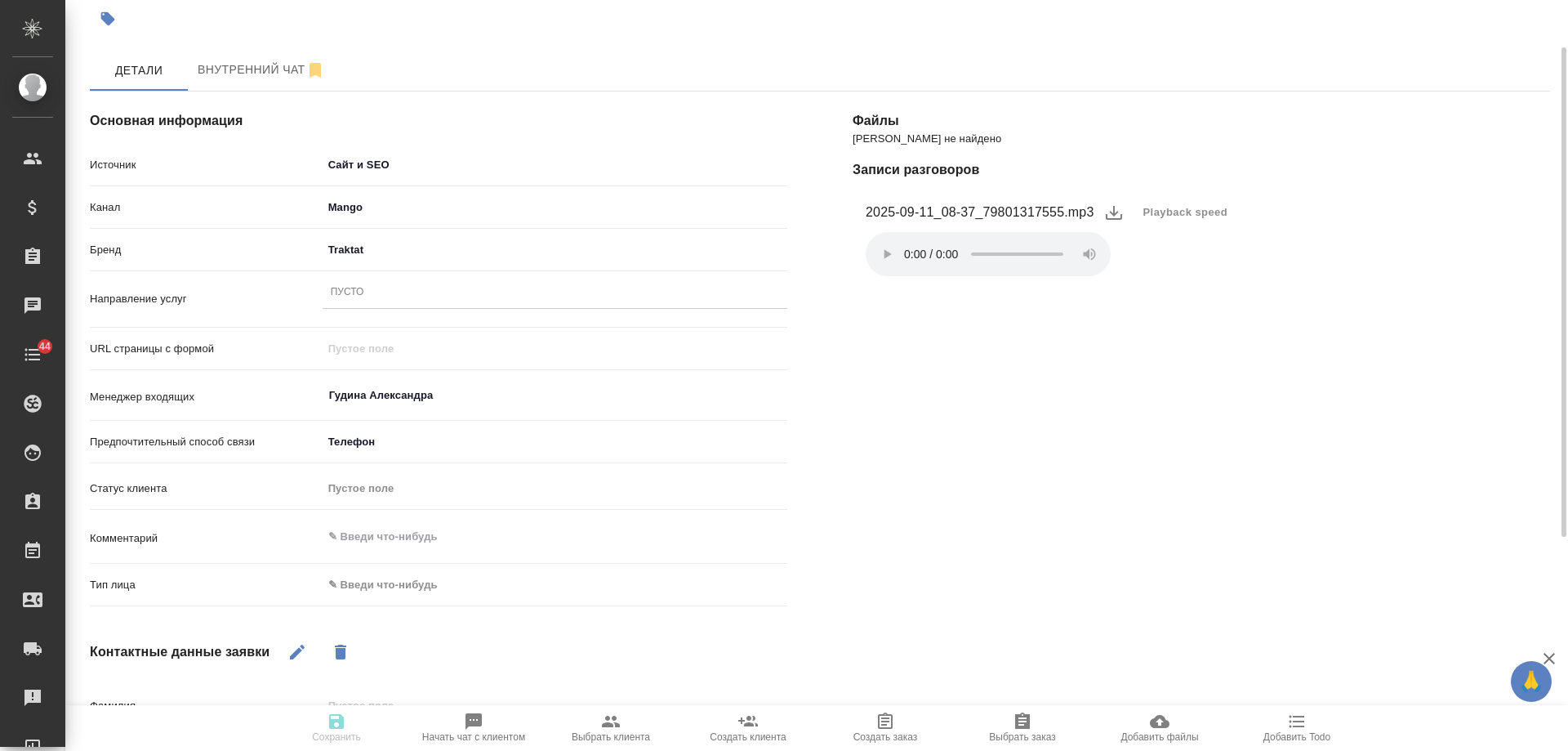
click at [373, 297] on div "Пусто" at bounding box center [555, 292] width 464 height 24
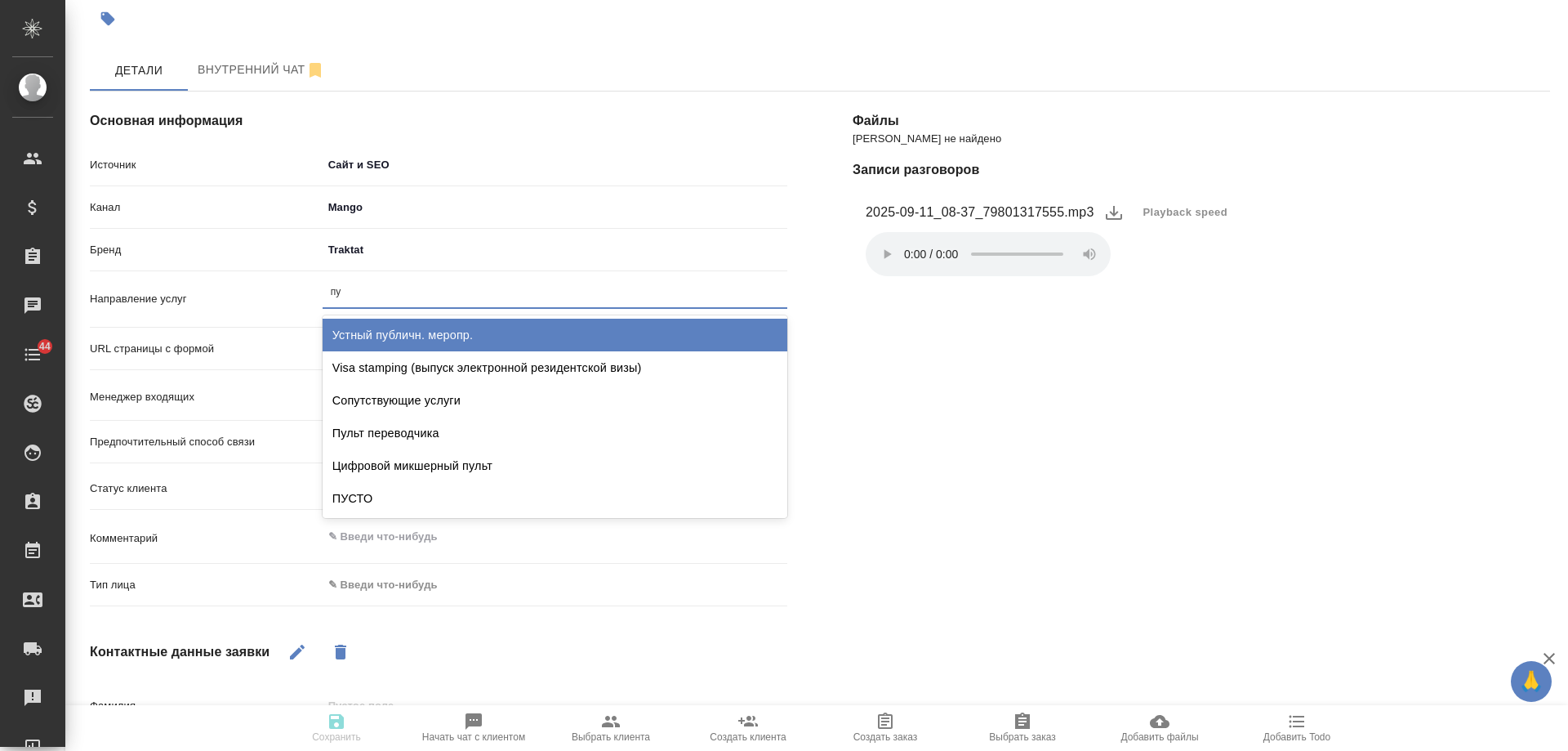
type input "пус"
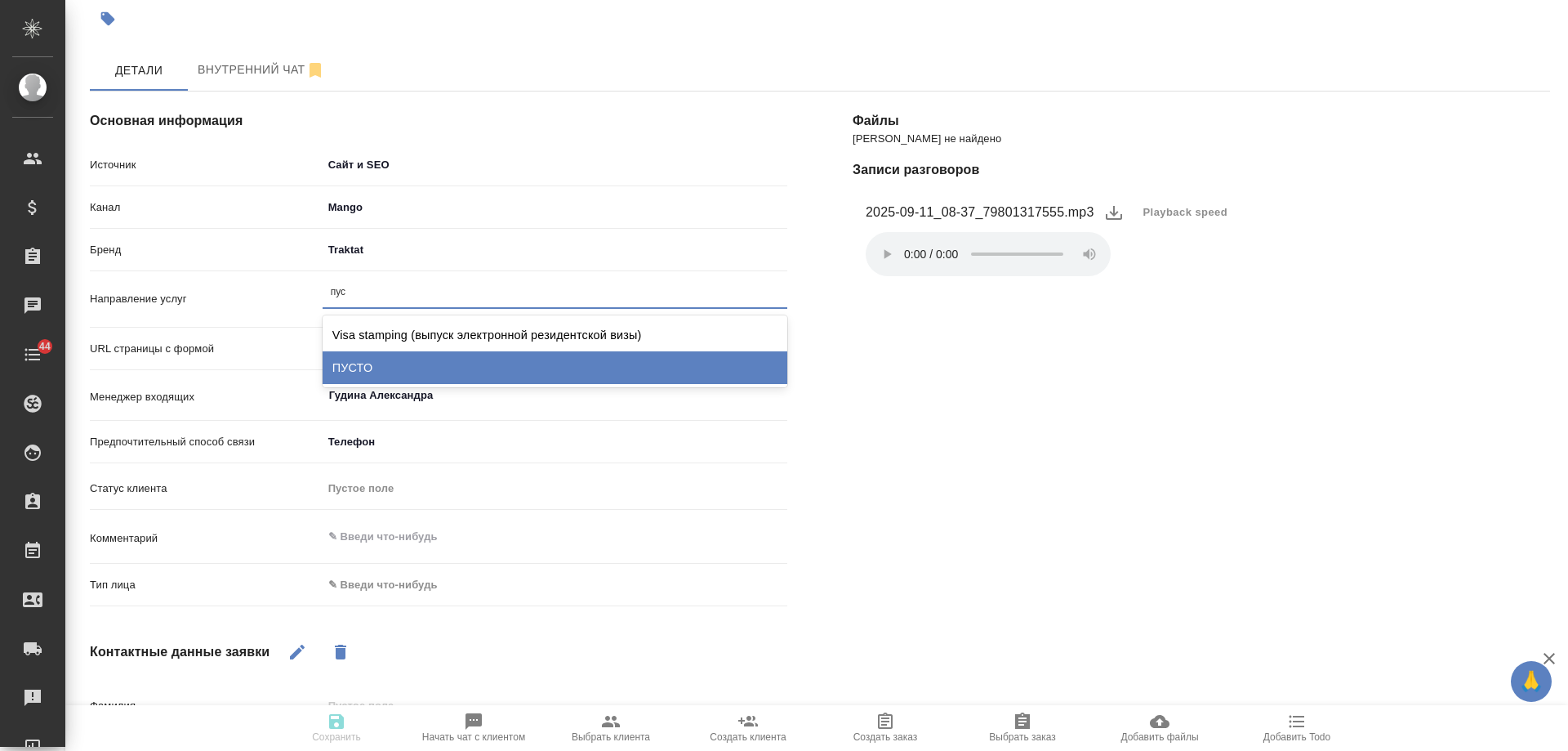
click at [389, 357] on div "ПУСТО" at bounding box center [555, 367] width 464 height 33
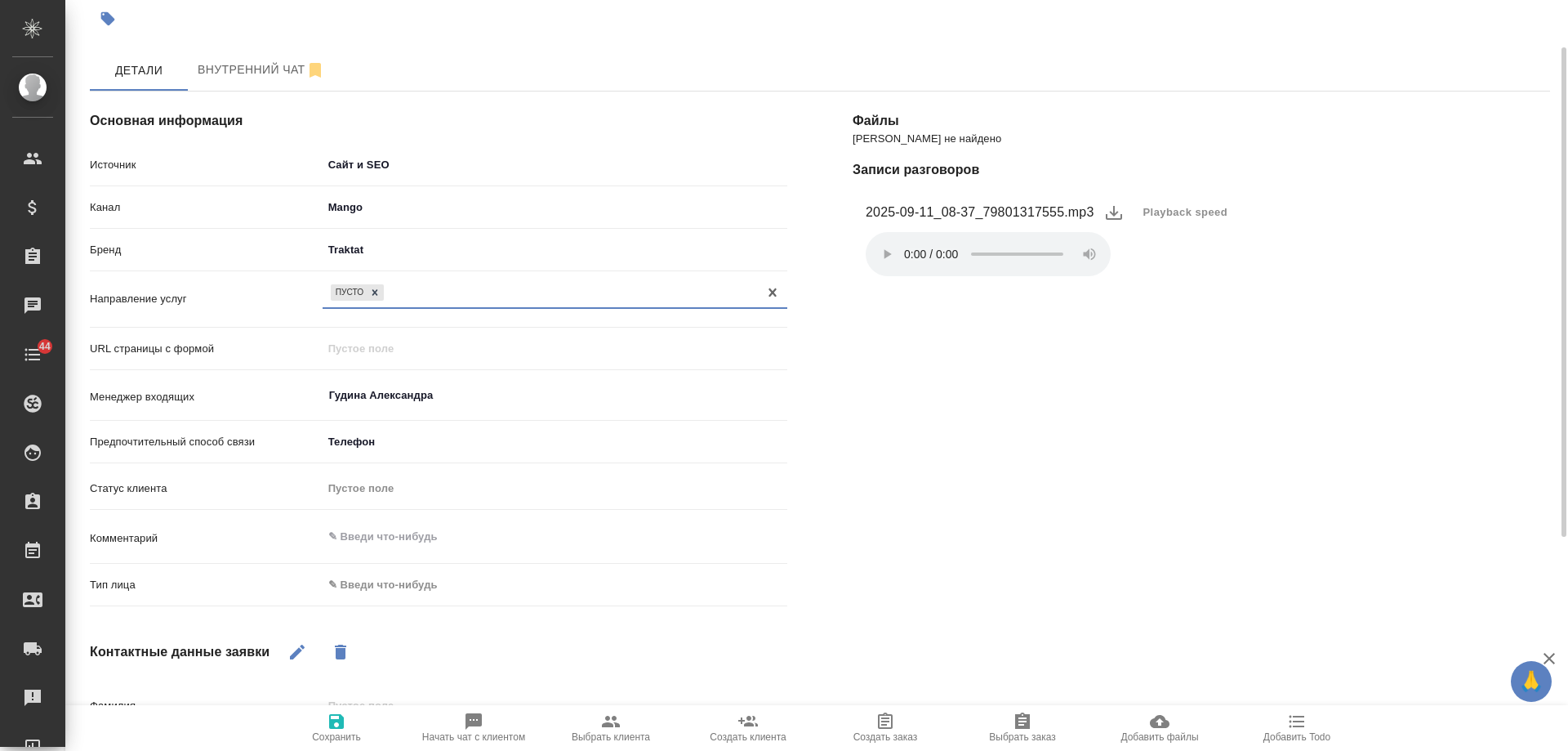
click at [410, 588] on body "🙏 .cls-1 fill:#fff; AWATERA Gudina Alexandra Клиенты Спецификации Заказы 0 Чаты…" at bounding box center [784, 375] width 1568 height 751
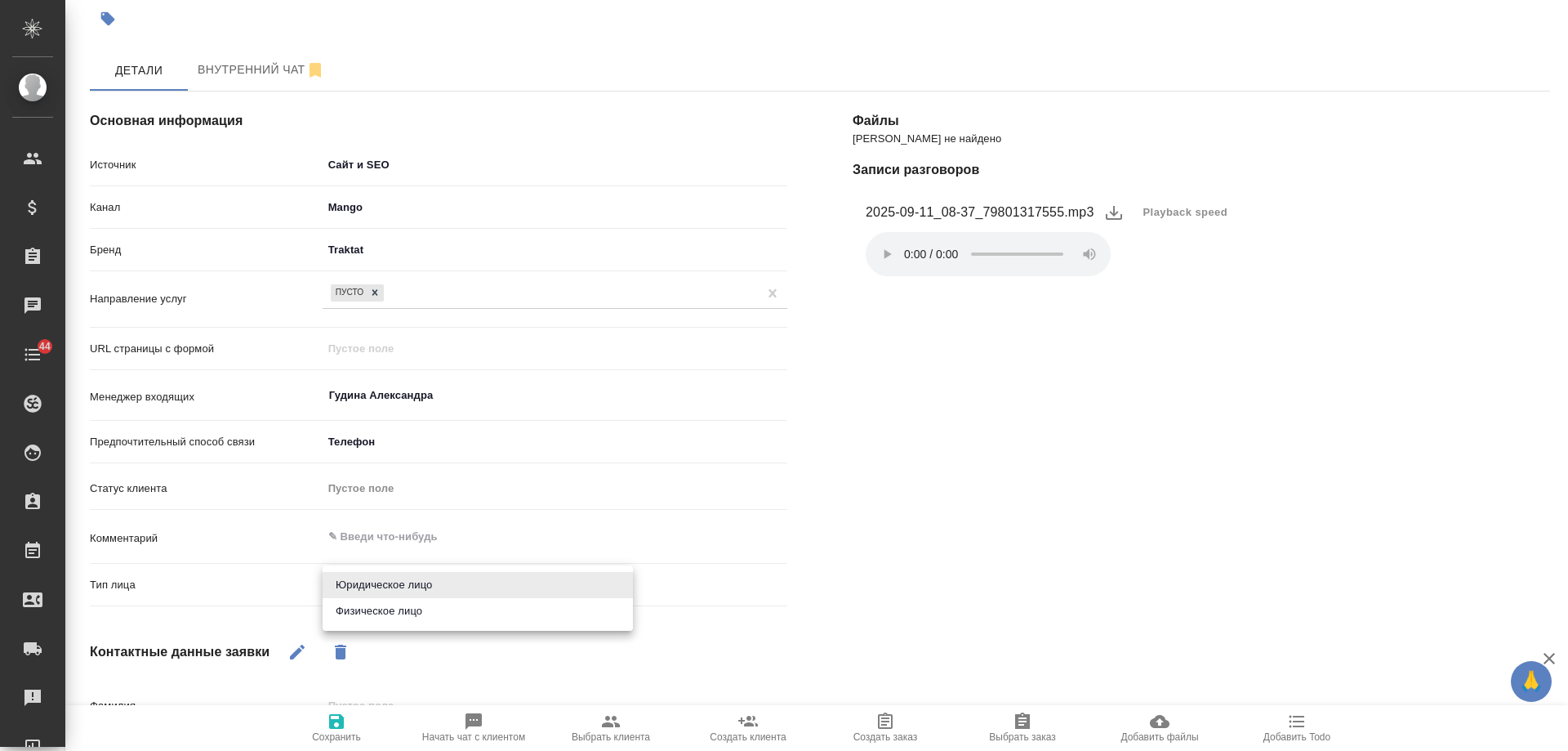
click at [391, 618] on li "Физическое лицо" at bounding box center [478, 612] width 311 height 26
type textarea "x"
type input "private"
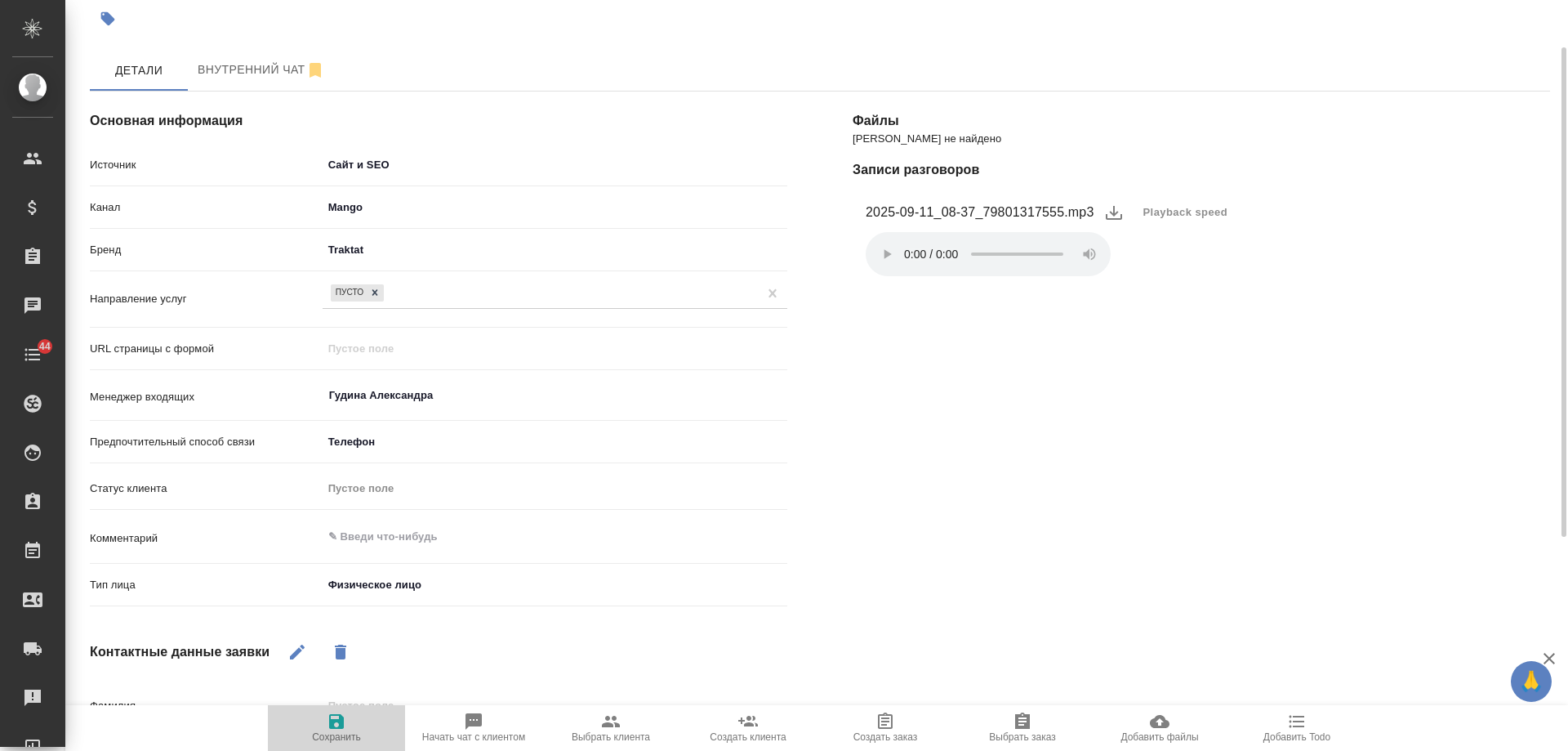
click at [342, 723] on icon "button" at bounding box center [337, 722] width 15 height 15
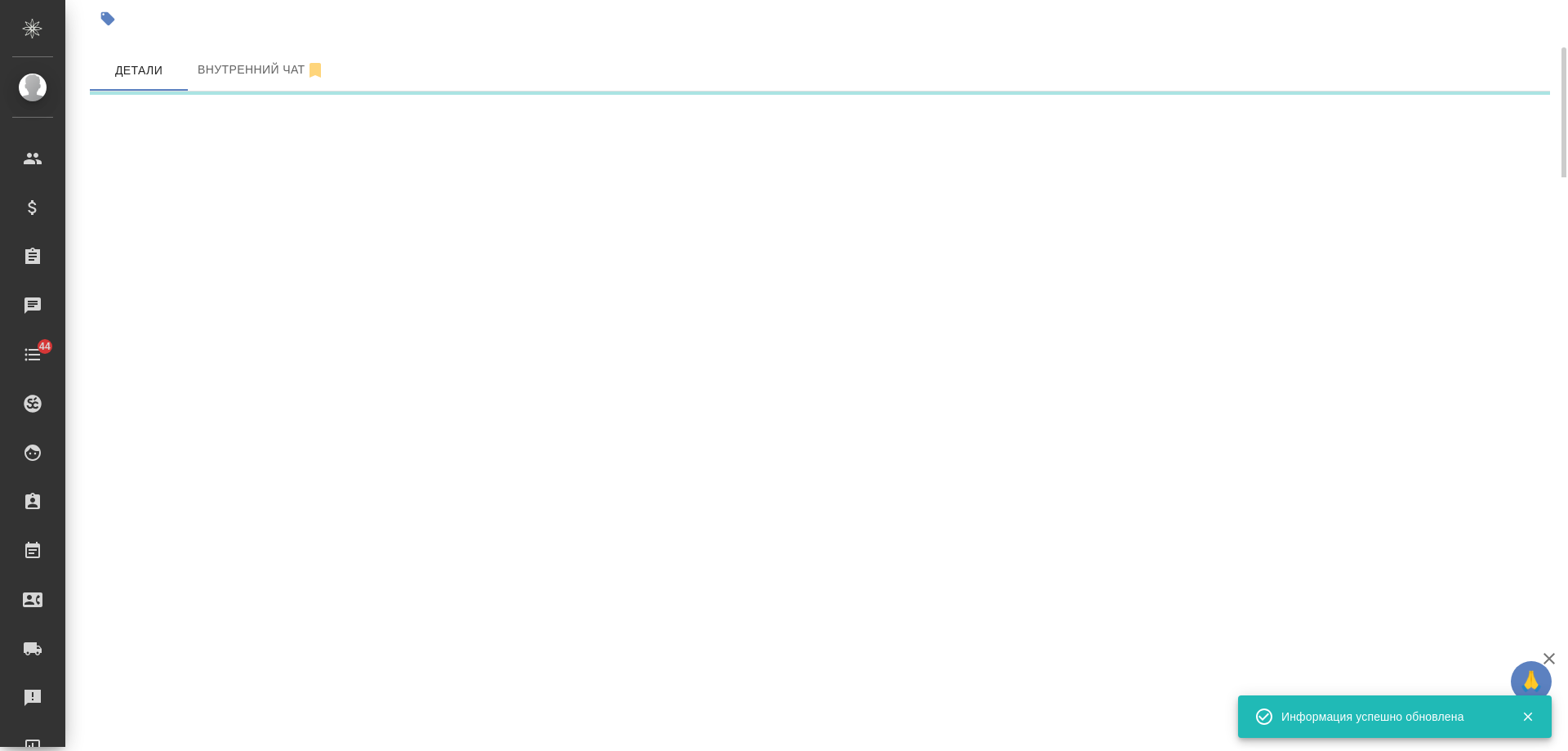
select select "RU"
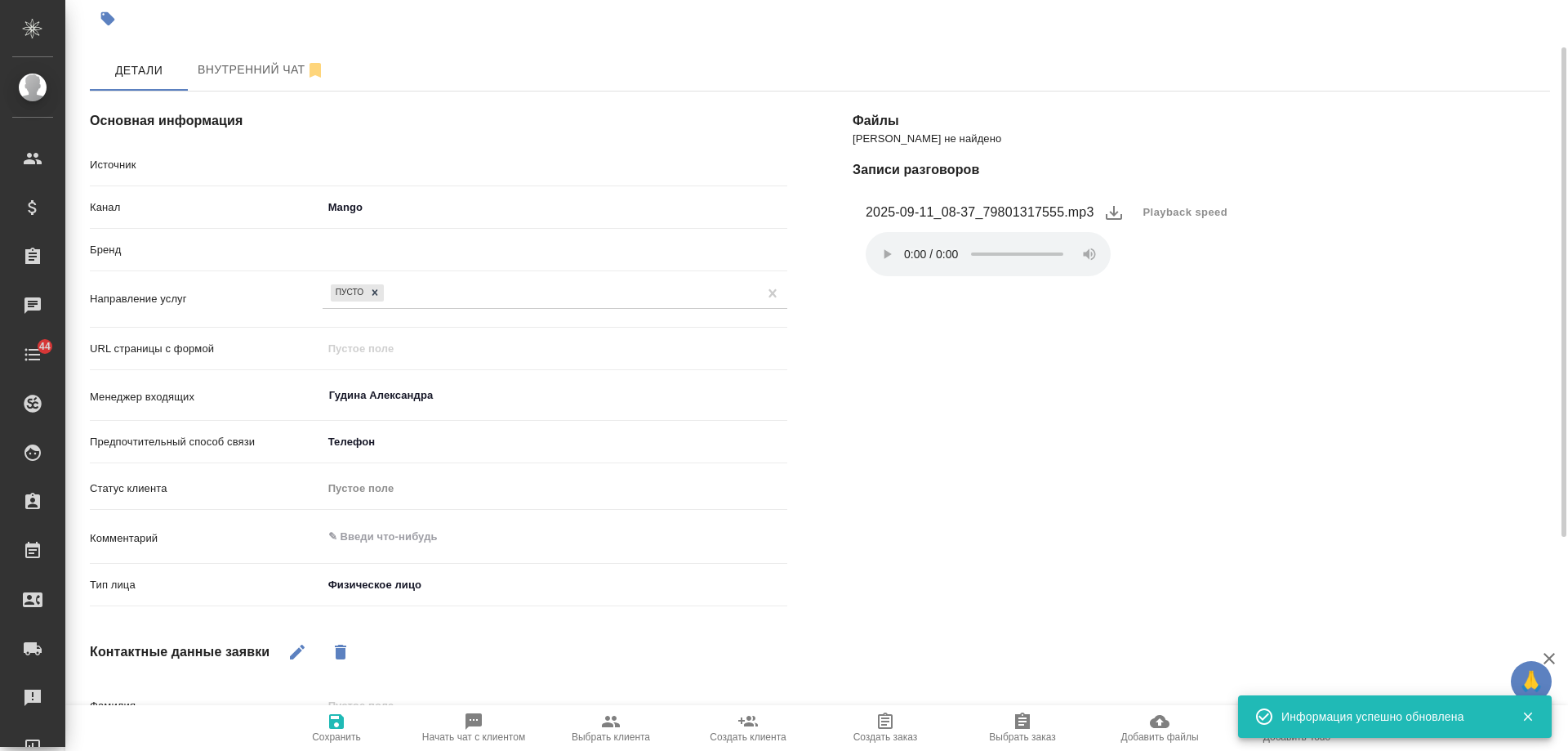
type textarea "x"
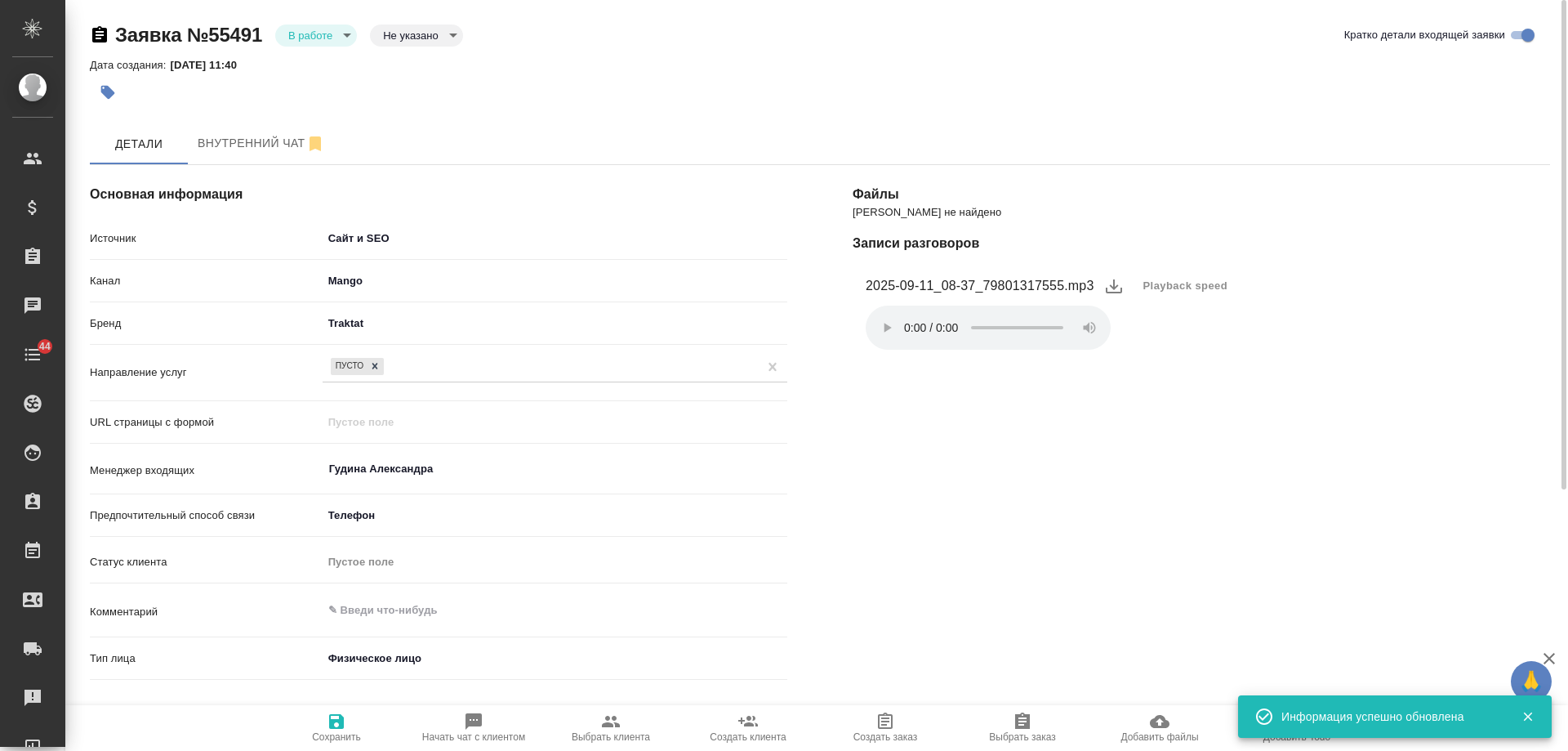
click at [314, 34] on body "🙏 .cls-1 fill:#fff; AWATERA Gudina Alexandra Клиенты Спецификации Заказы 0 Чаты…" at bounding box center [784, 375] width 1568 height 751
click at [315, 60] on button "Отказ" at bounding box center [307, 62] width 39 height 18
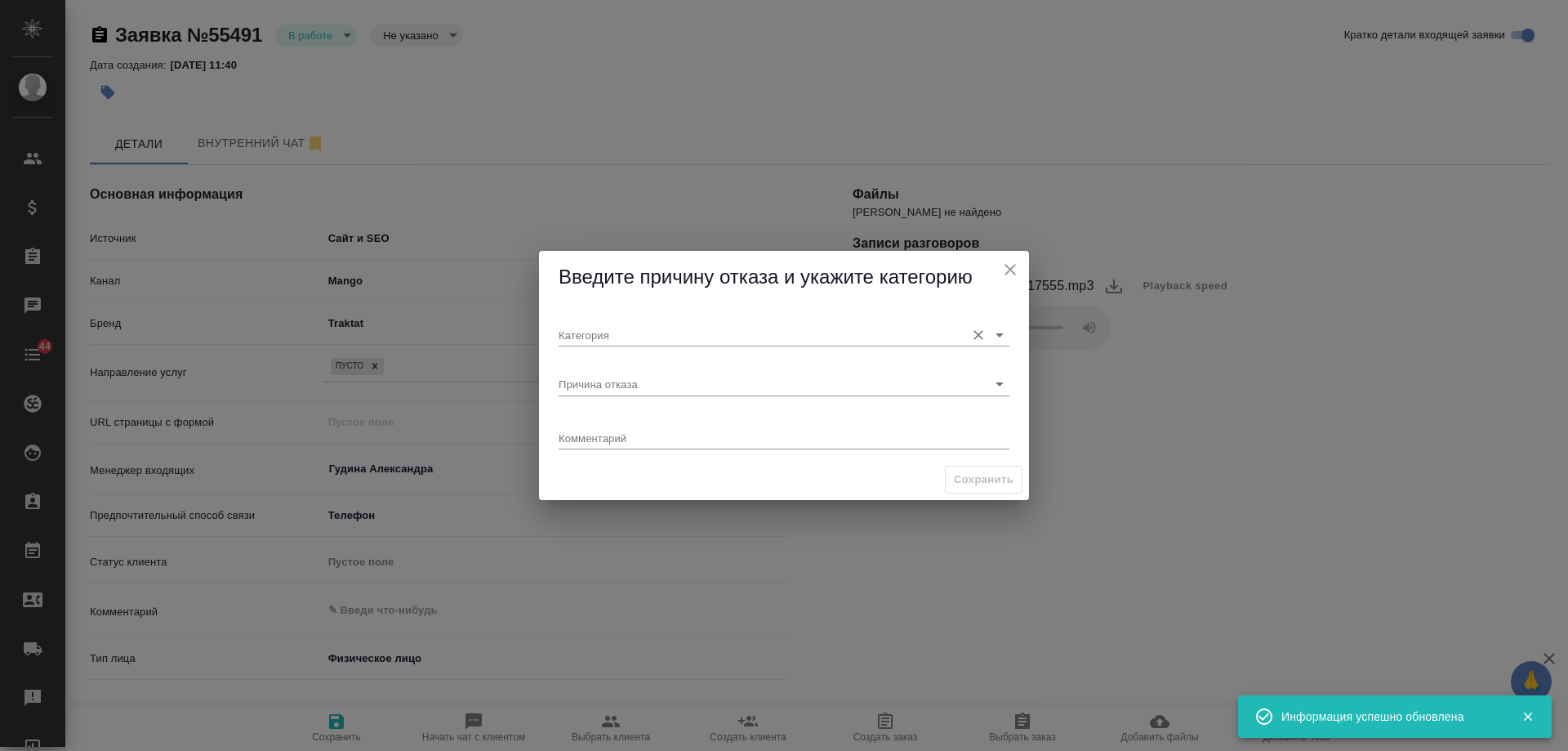
click at [606, 321] on div "Категория" at bounding box center [784, 329] width 451 height 36
click at [610, 342] on input "Категория" at bounding box center [757, 334] width 398 height 22
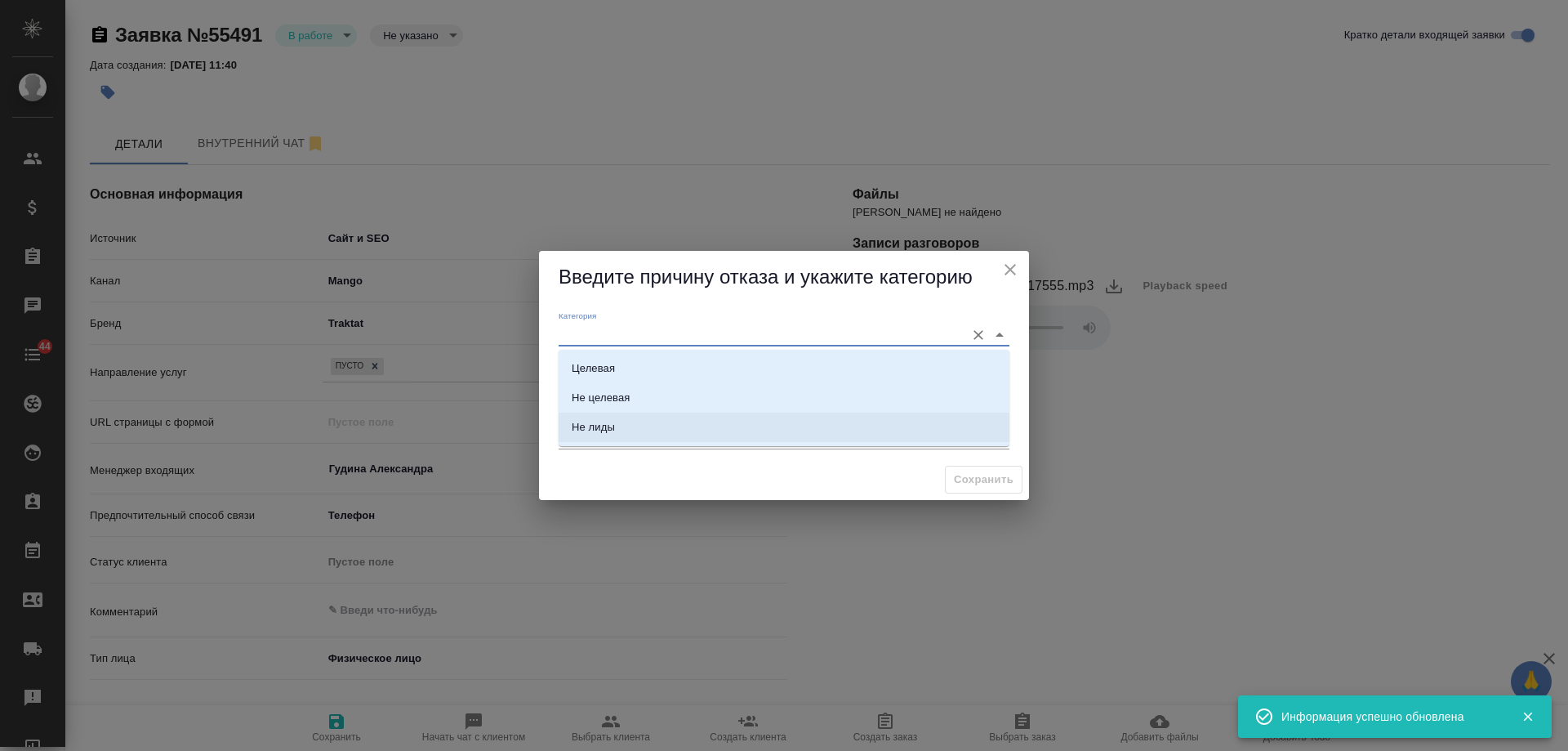
click at [618, 424] on li "Не лиды" at bounding box center [784, 427] width 451 height 29
type input "Не лиды"
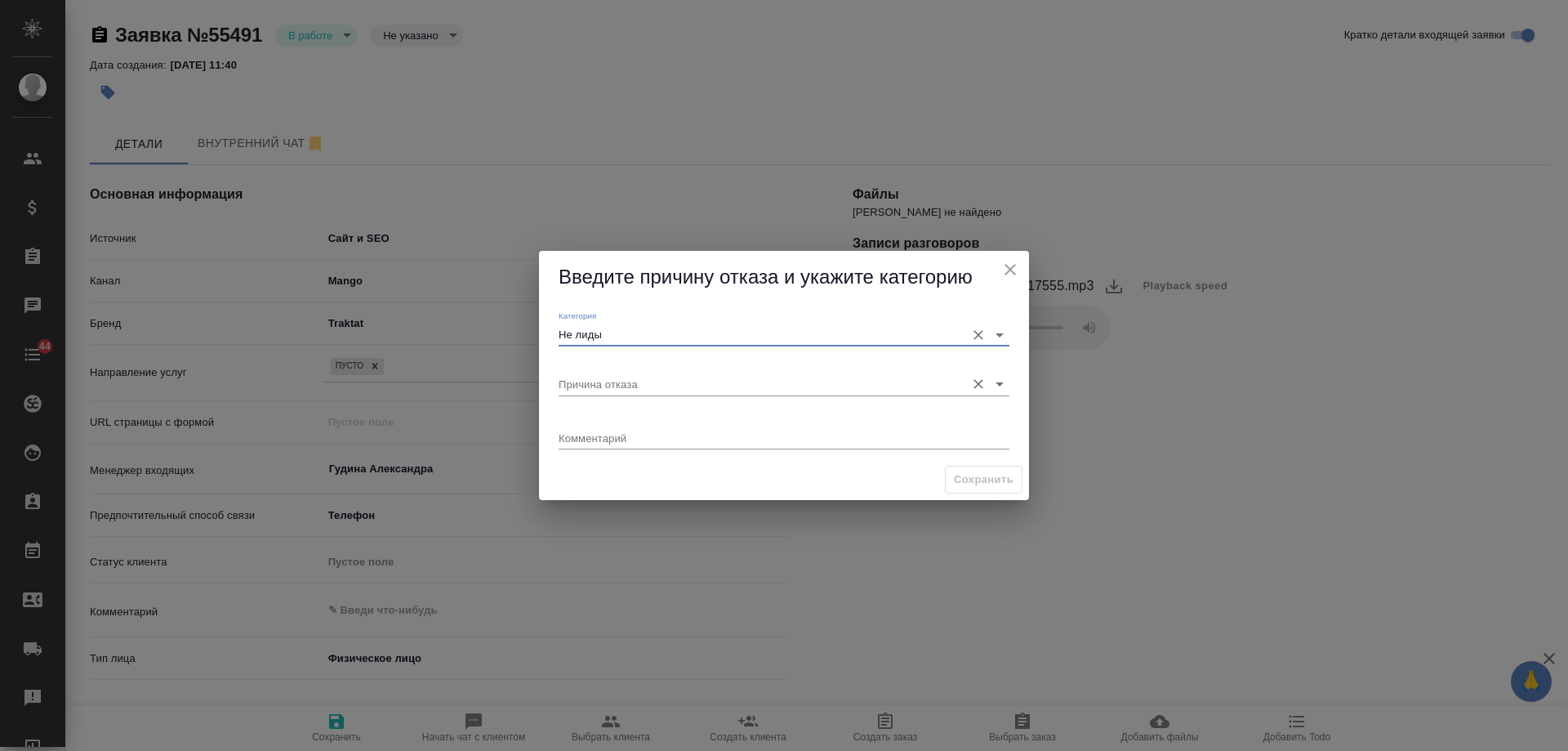
click at [621, 373] on input "Причина отказа" at bounding box center [757, 383] width 398 height 22
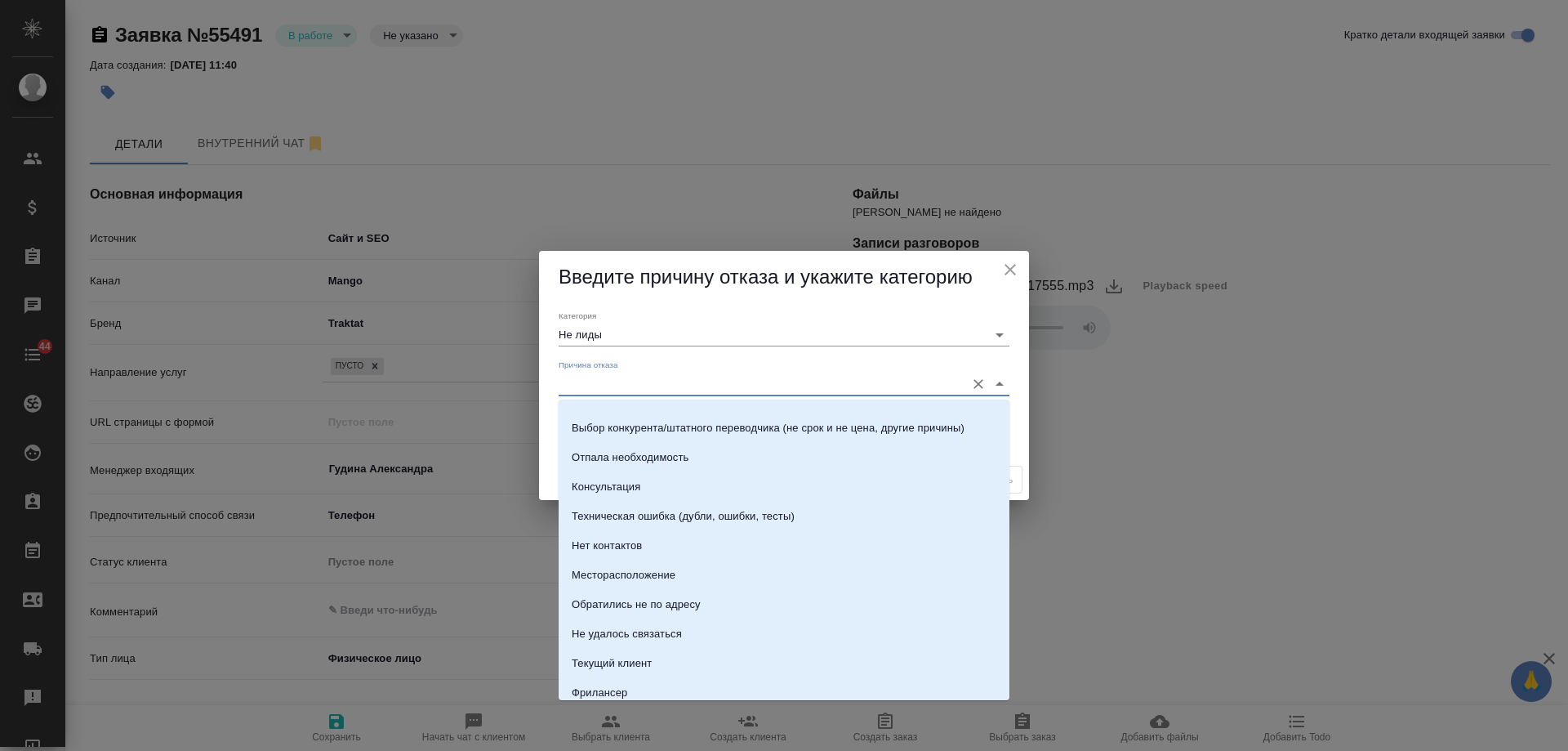
scroll to position [234, 0]
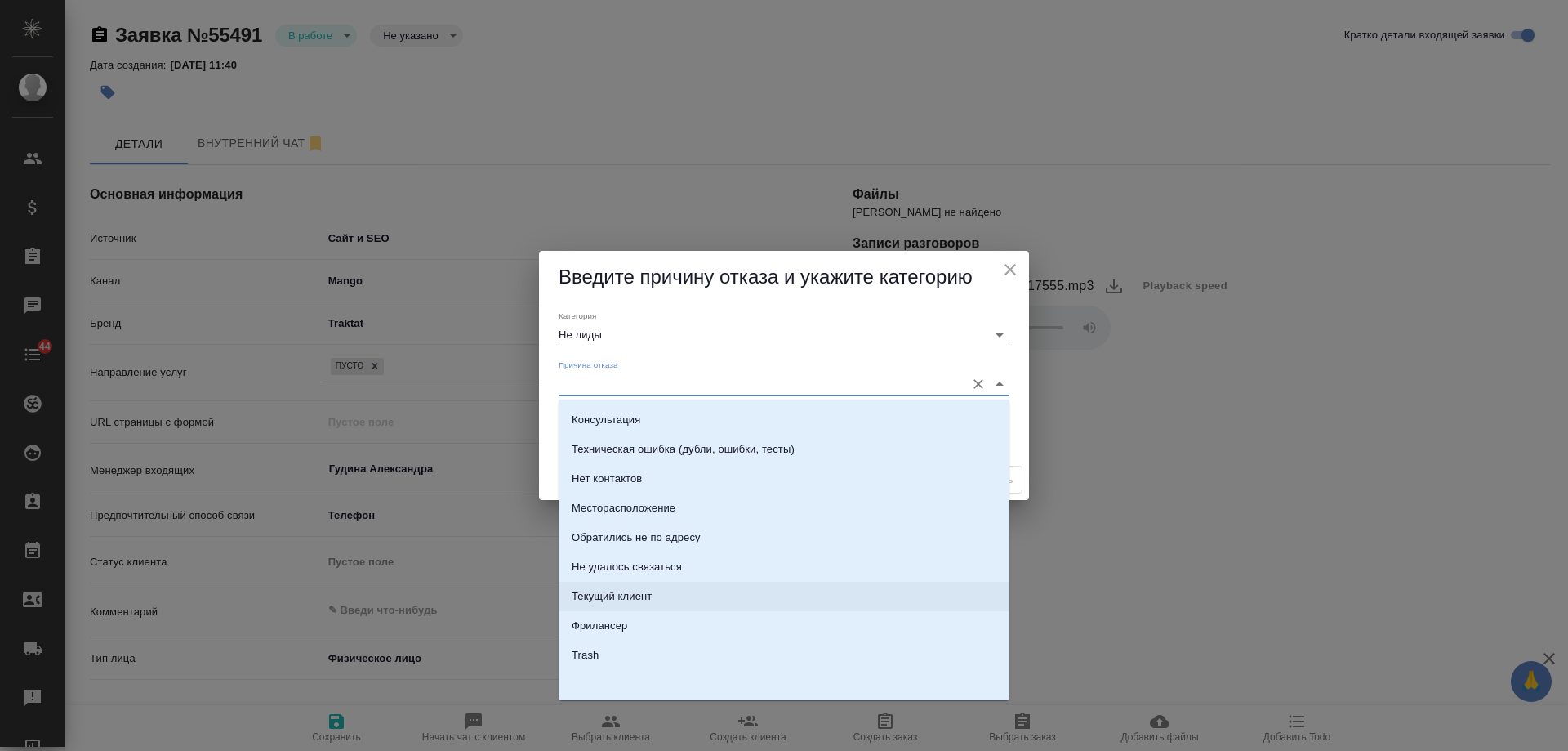
click at [638, 598] on div "Текущий клиент" at bounding box center [611, 596] width 80 height 16
type input "Текущий клиент"
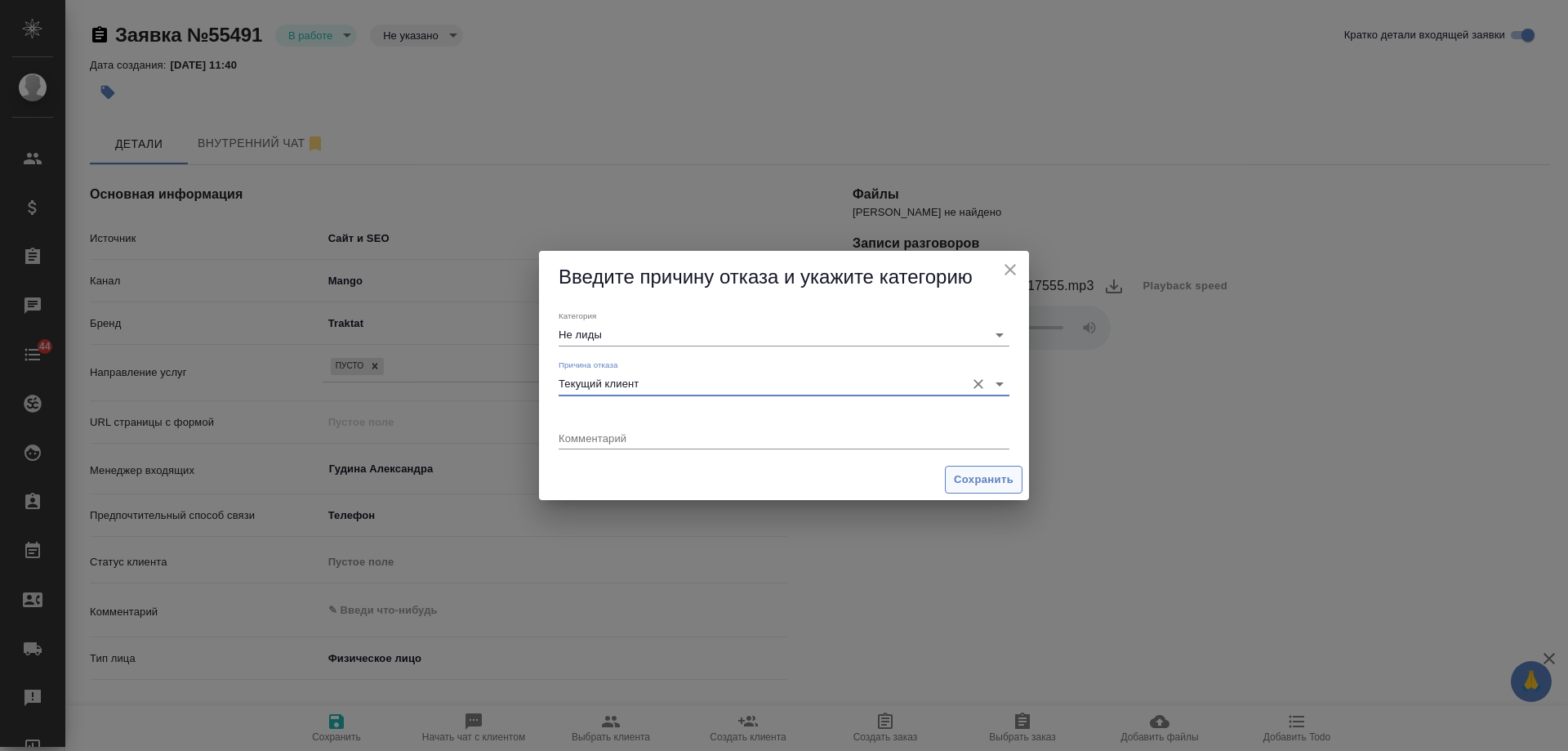
click at [987, 483] on span "Сохранить" at bounding box center [983, 481] width 59 height 19
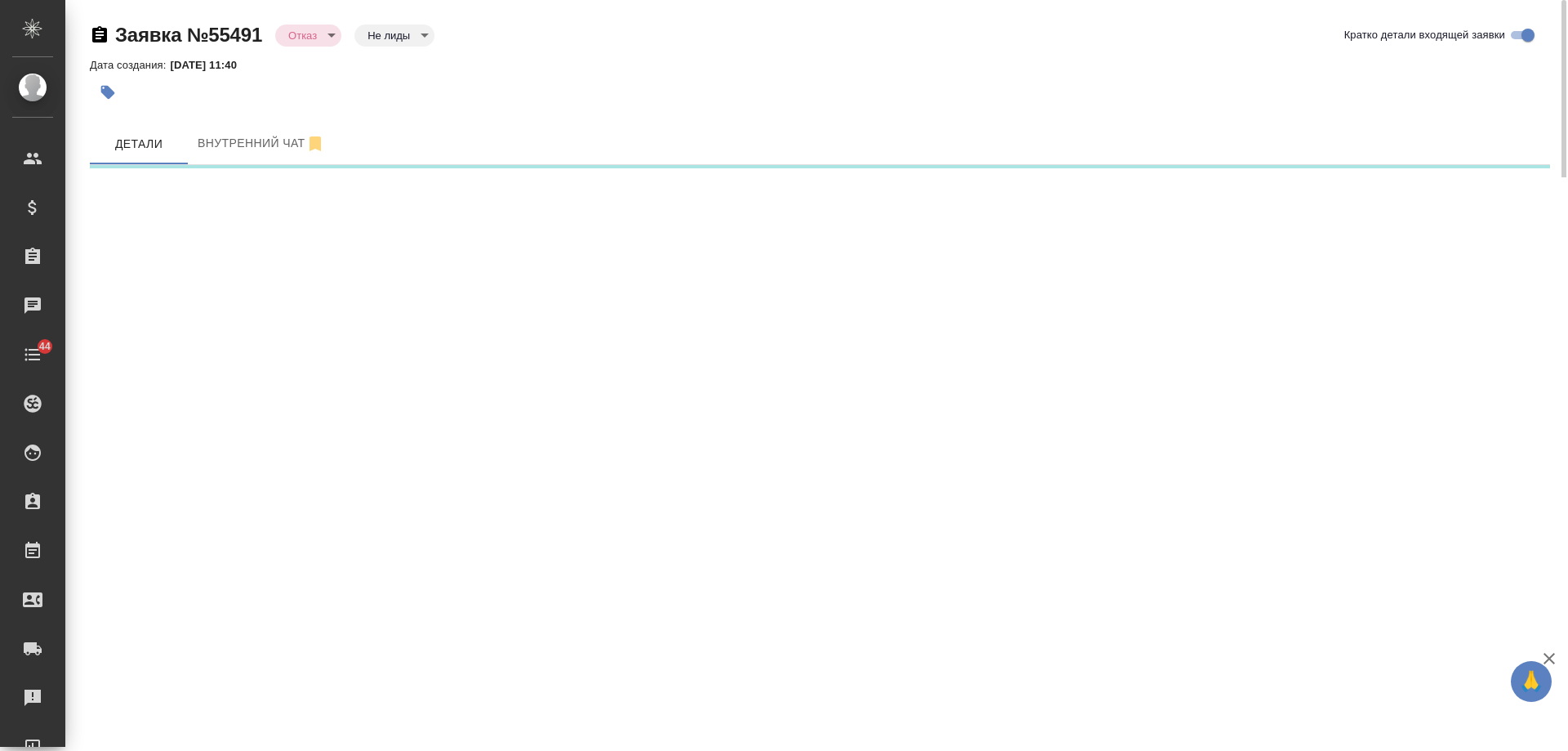
select select "RU"
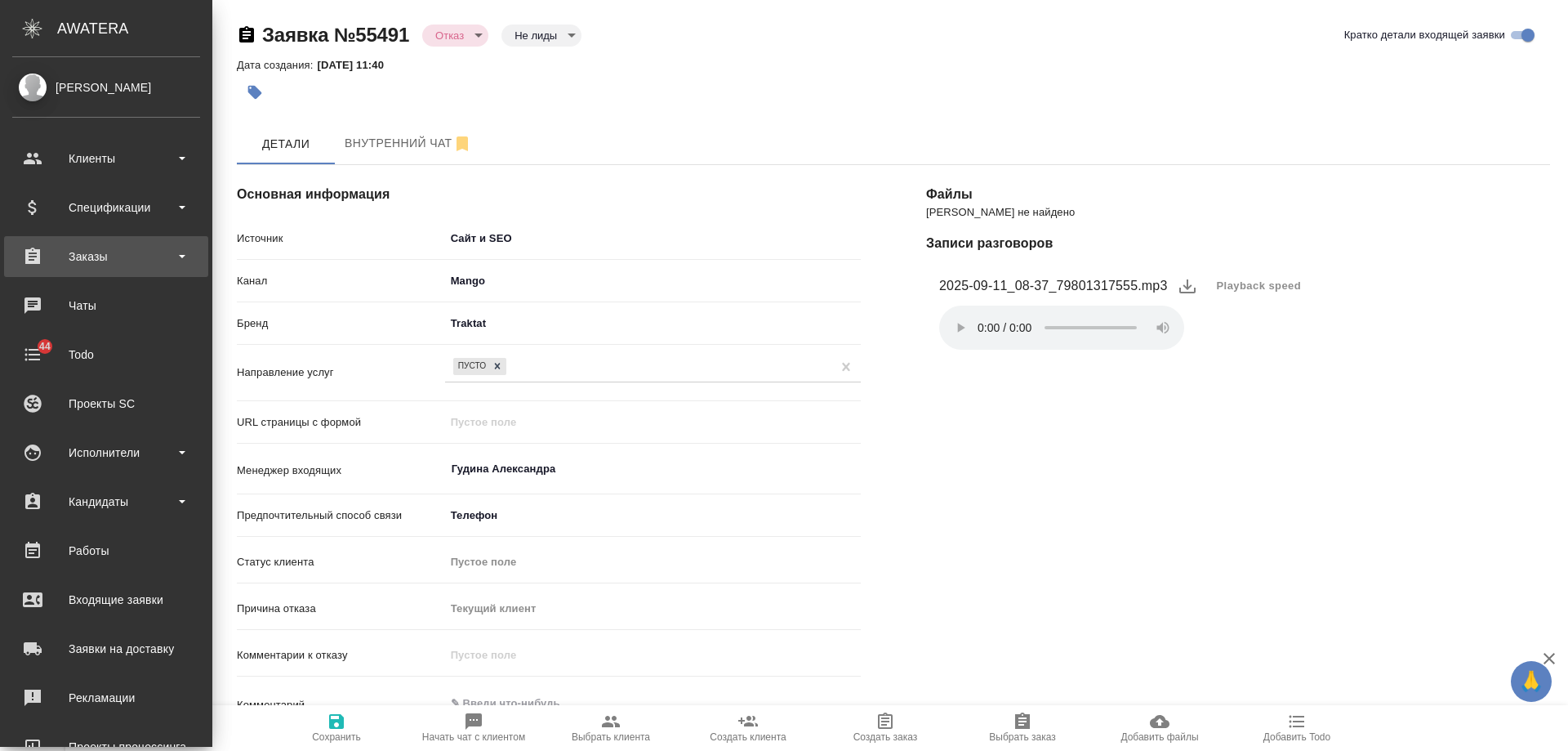
click at [121, 264] on div "Заказы" at bounding box center [105, 256] width 187 height 24
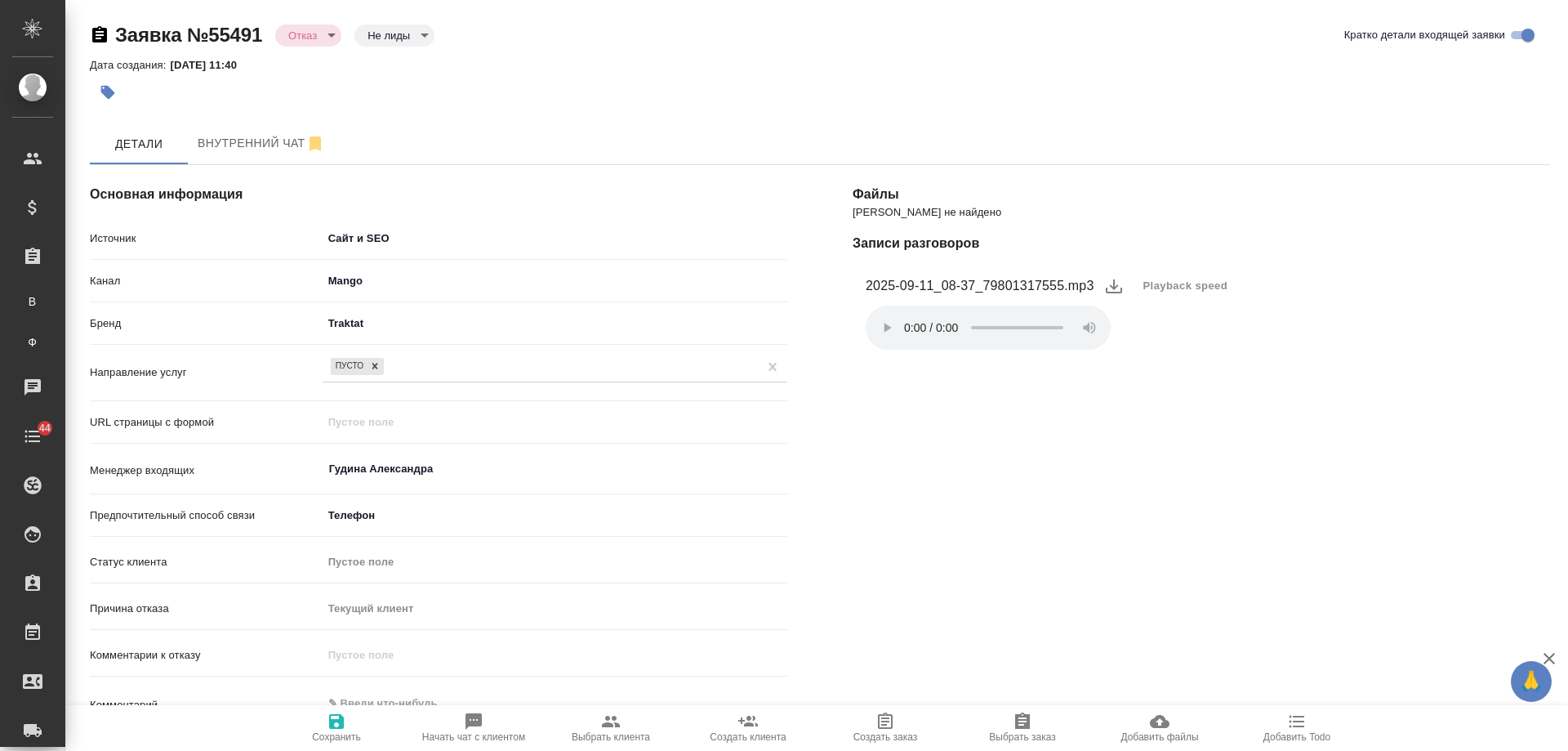
type textarea "x"
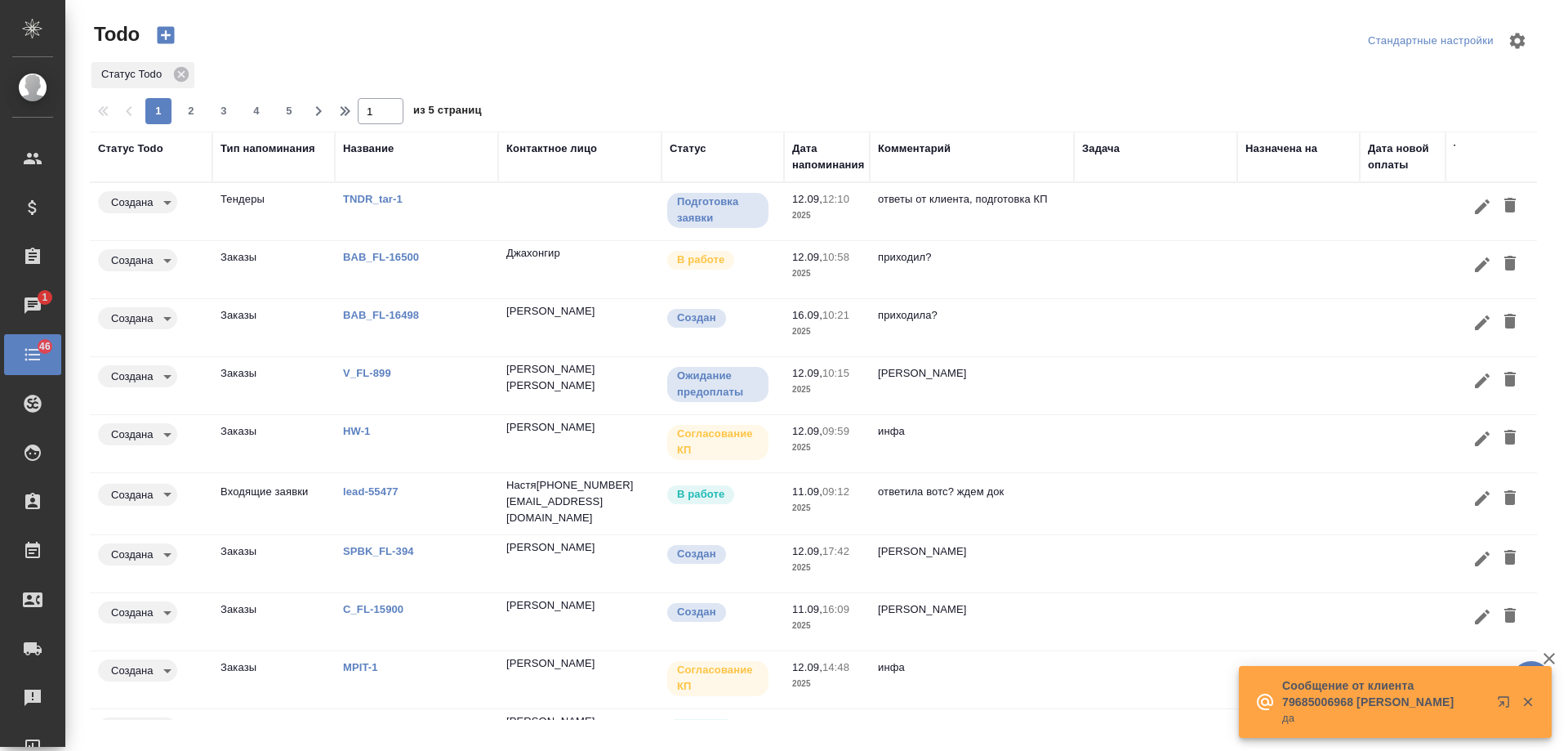
click at [397, 258] on link "BAB_FL-16500" at bounding box center [380, 256] width 76 height 12
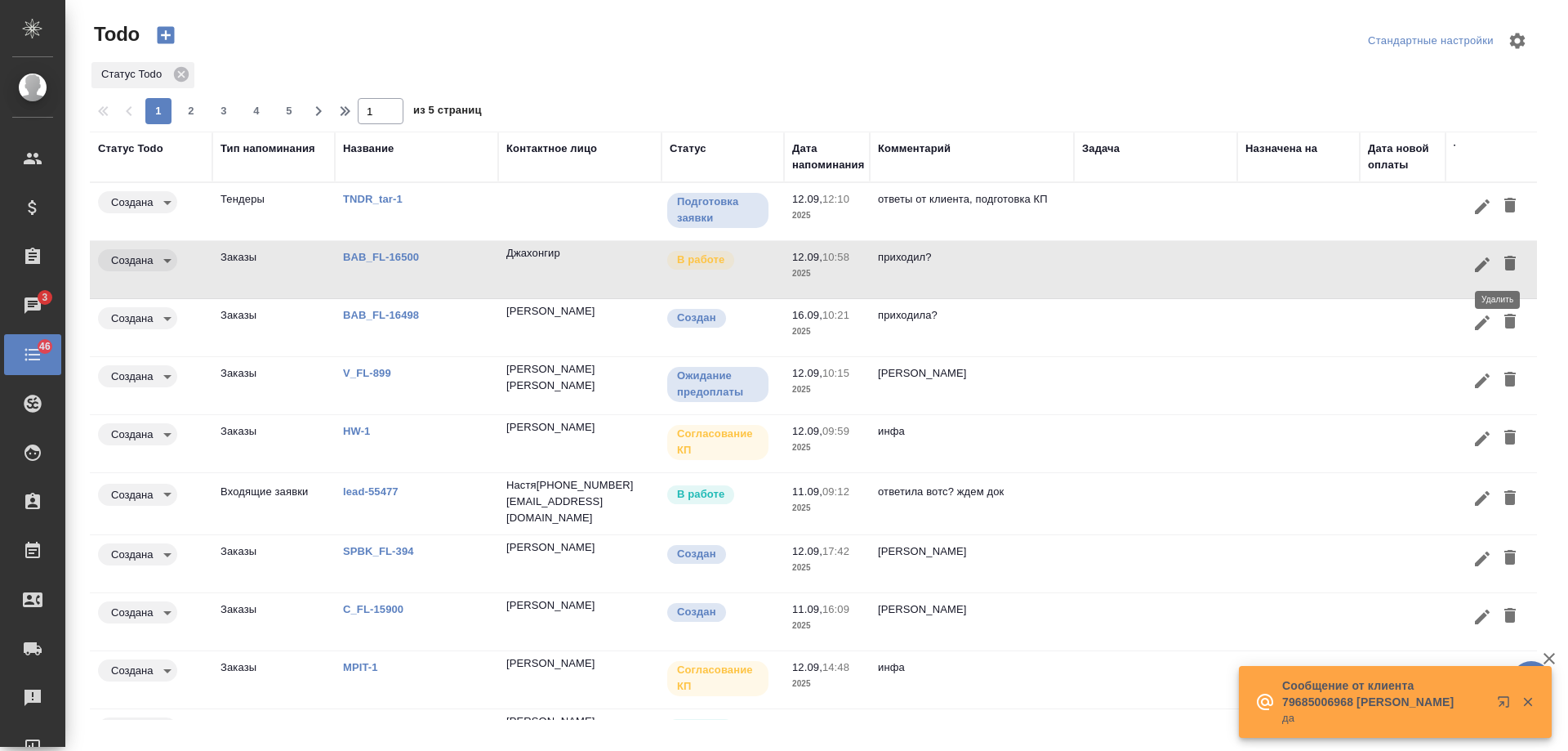
click at [1504, 263] on icon "button" at bounding box center [1510, 263] width 11 height 15
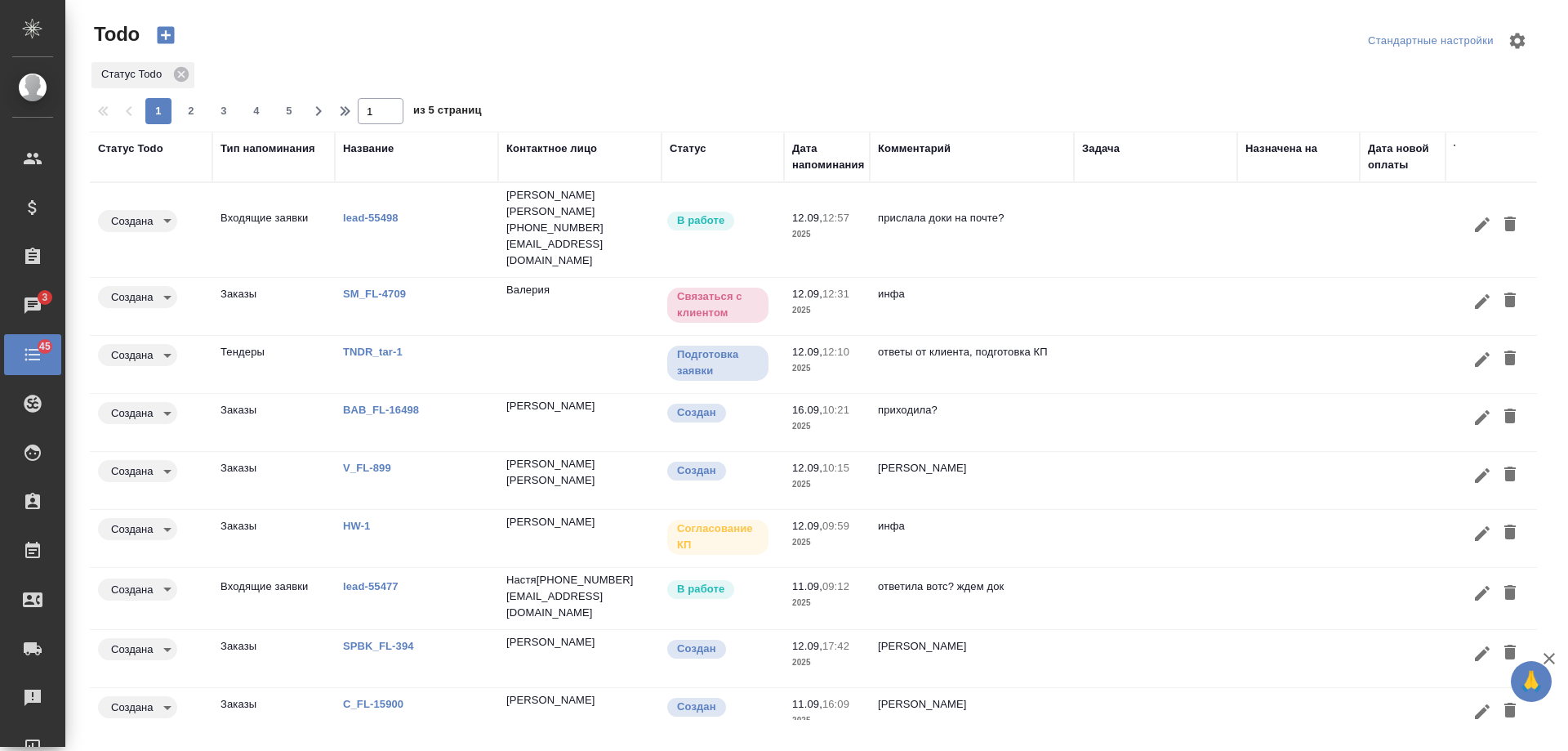
click at [822, 170] on div "Дата напоминания" at bounding box center [828, 156] width 72 height 33
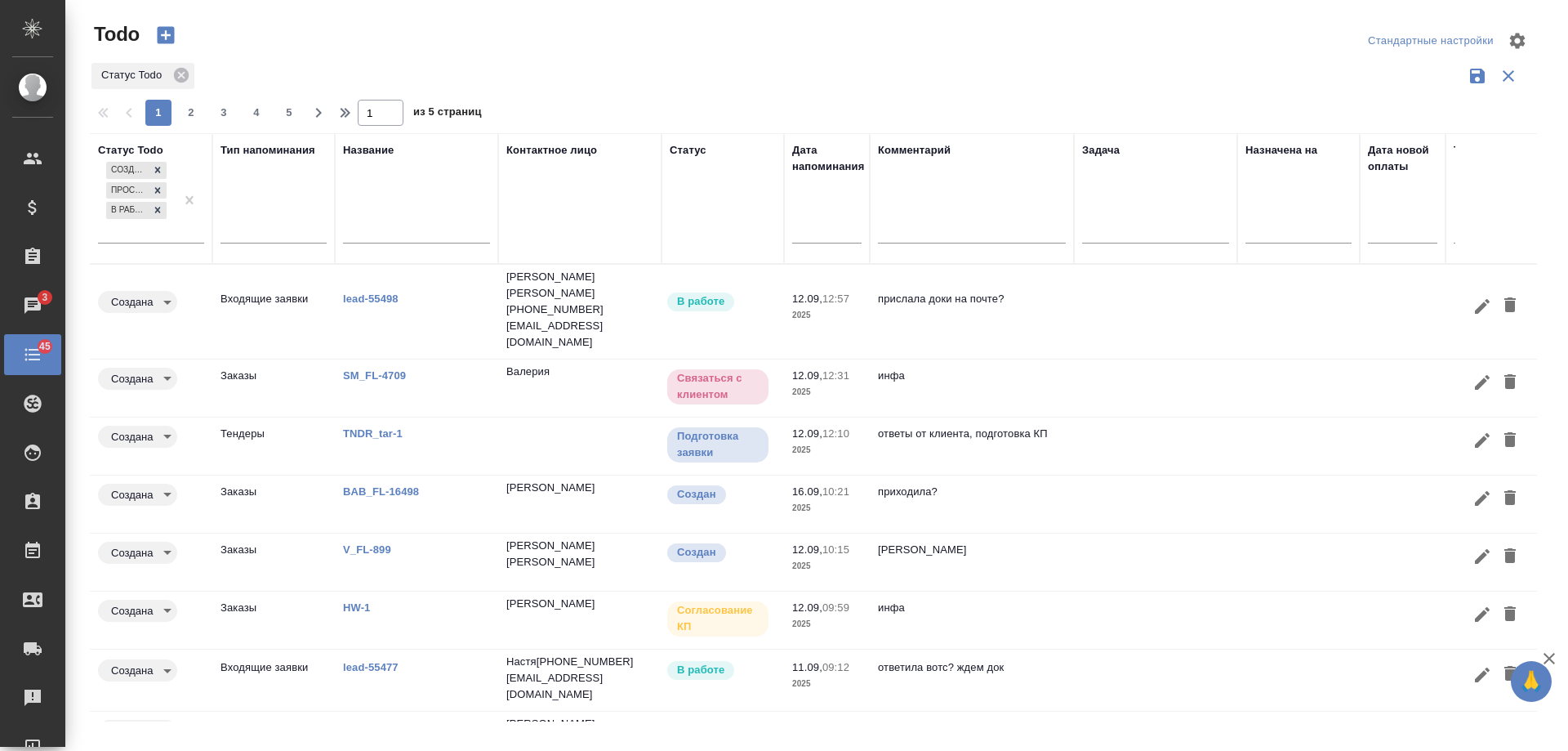
click at [836, 237] on input "text" at bounding box center [832, 230] width 59 height 23
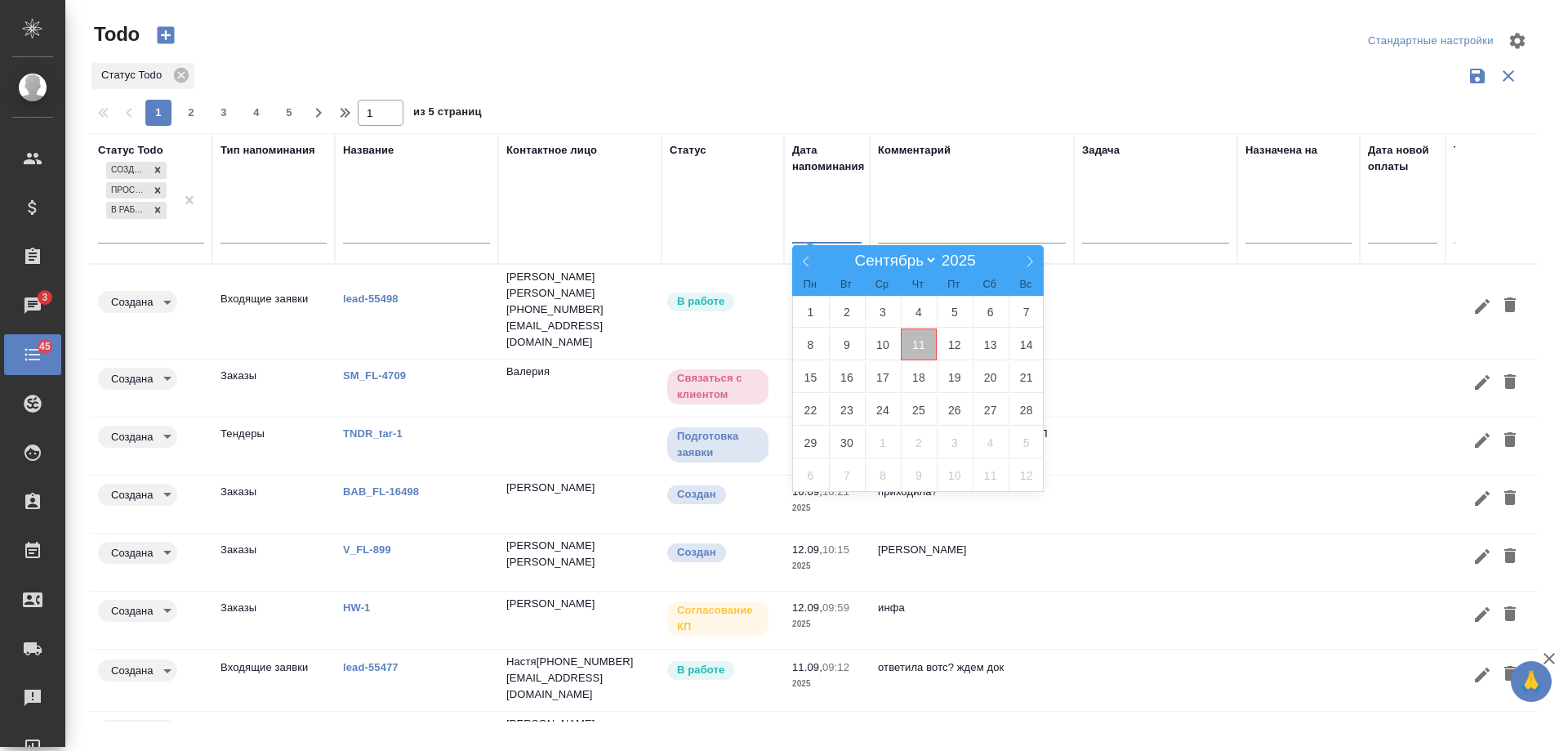
click at [923, 345] on span "11" at bounding box center [919, 345] width 36 height 32
type div "[DATE]T21:00:00.000Z"
click at [958, 348] on span "12" at bounding box center [955, 345] width 36 height 32
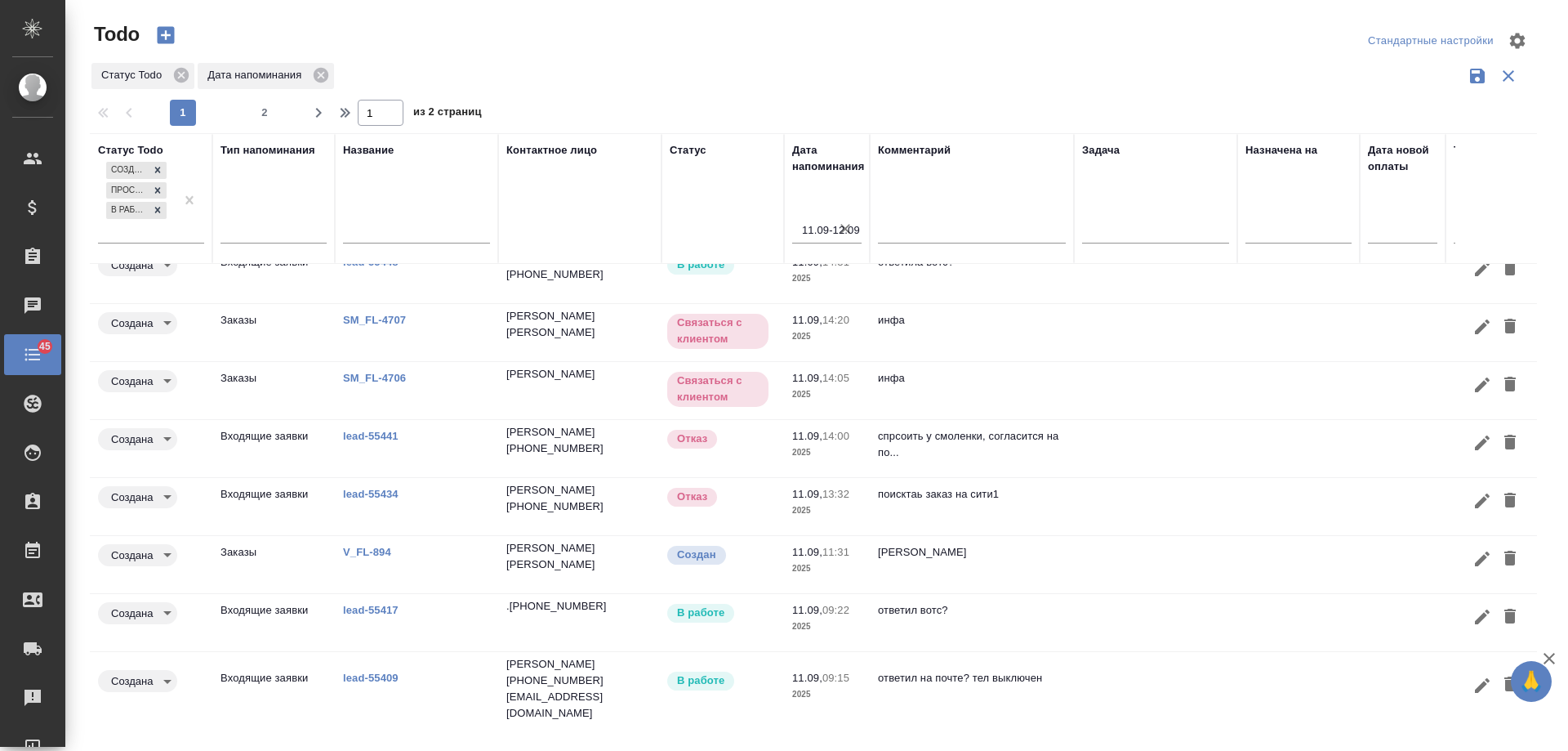
scroll to position [139, 0]
click at [604, 498] on p "[PHONE_NUMBER]" at bounding box center [555, 505] width 97 height 16
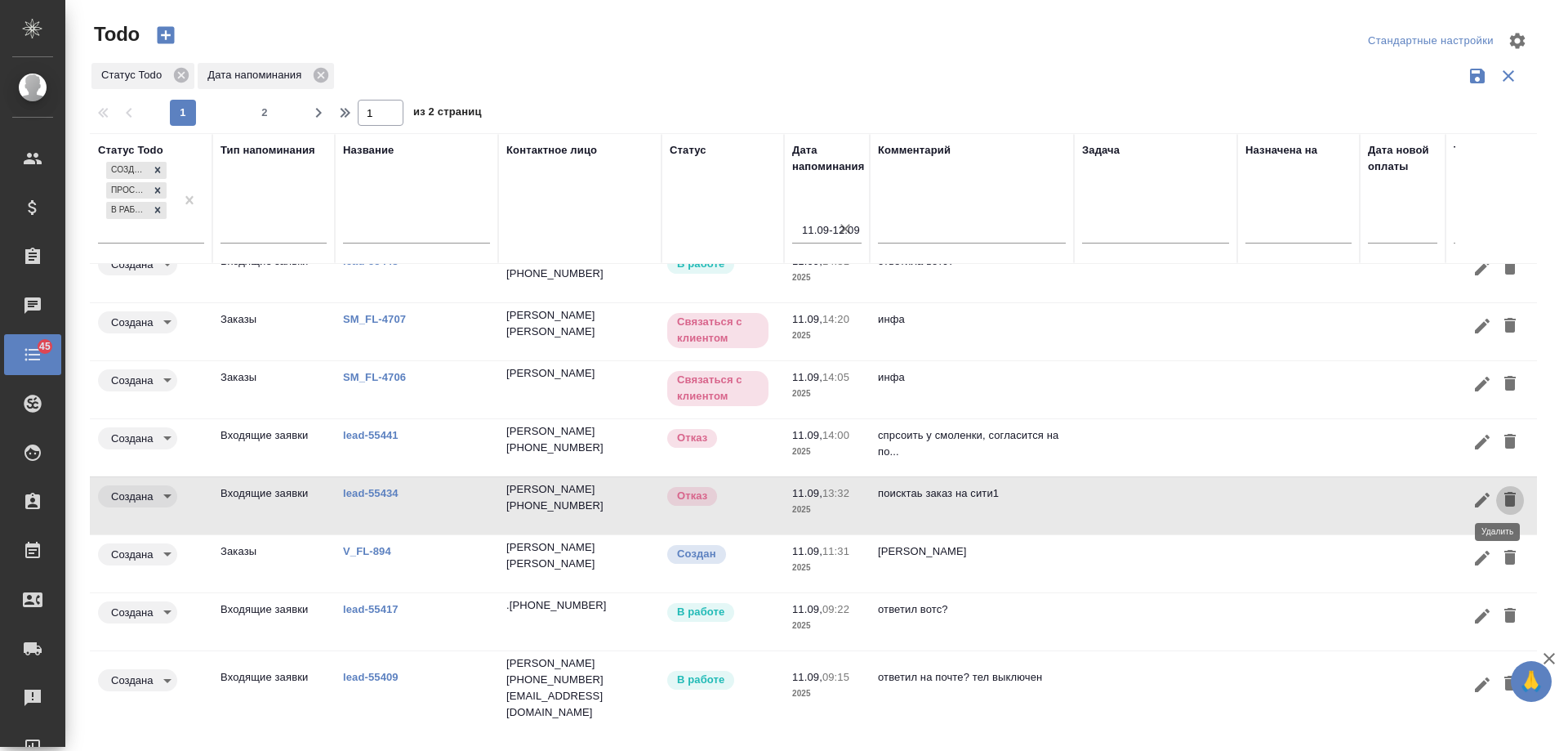
click at [1504, 495] on icon "button" at bounding box center [1510, 499] width 11 height 15
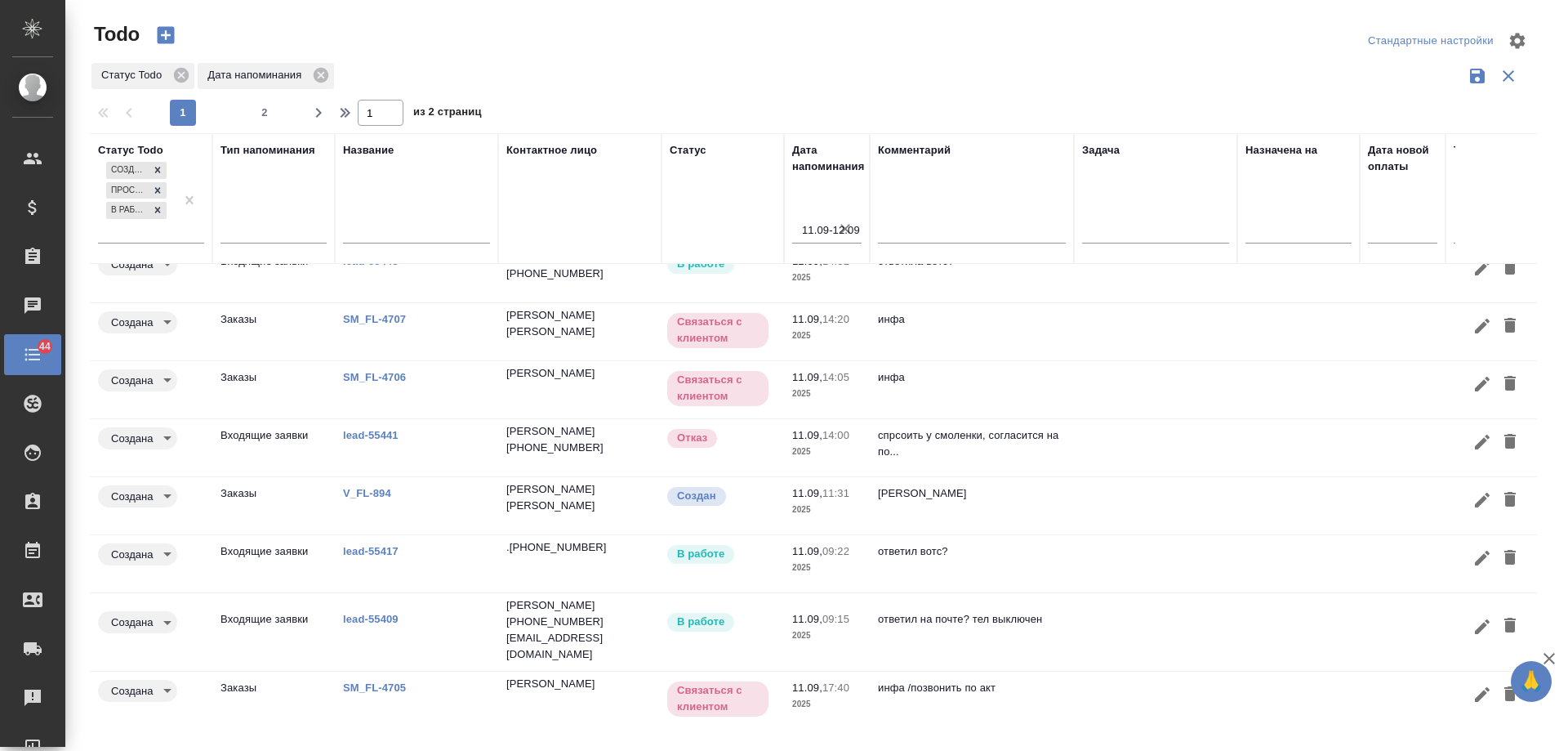
click at [1100, 444] on td at bounding box center [1155, 448] width 163 height 57
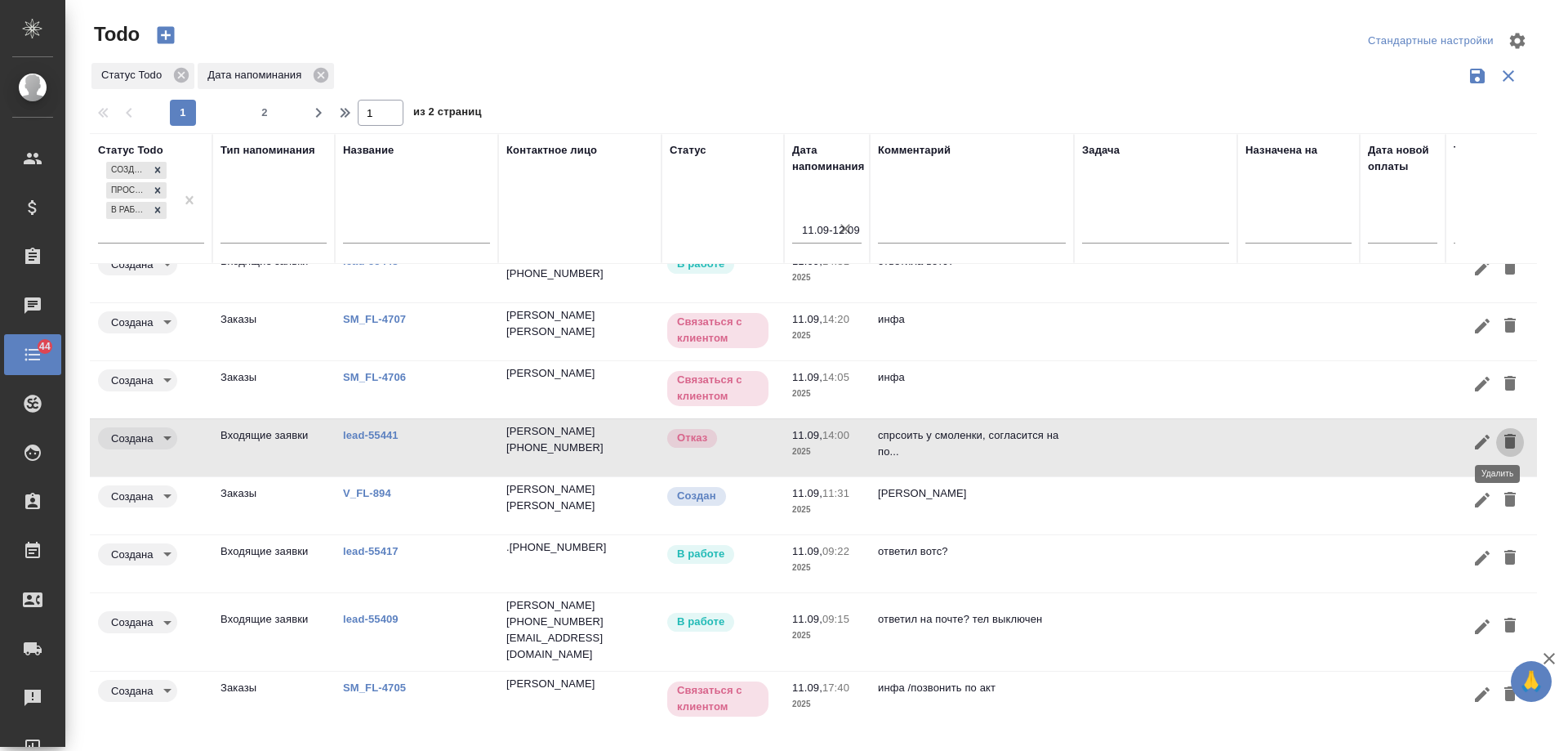
click at [1505, 434] on icon "button" at bounding box center [1510, 441] width 20 height 20
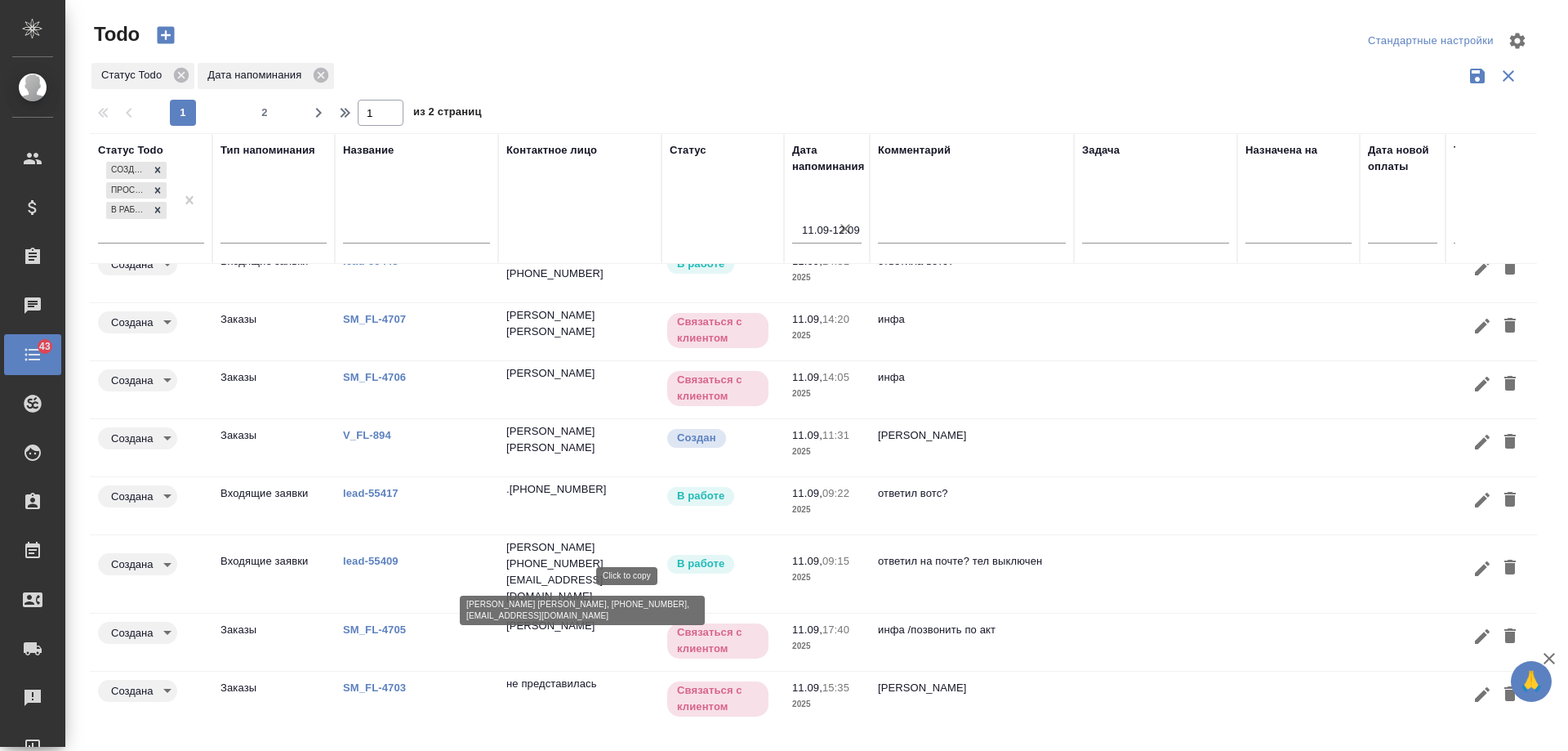
click at [584, 579] on p "[EMAIL_ADDRESS][DOMAIN_NAME]" at bounding box center [580, 588] width 147 height 33
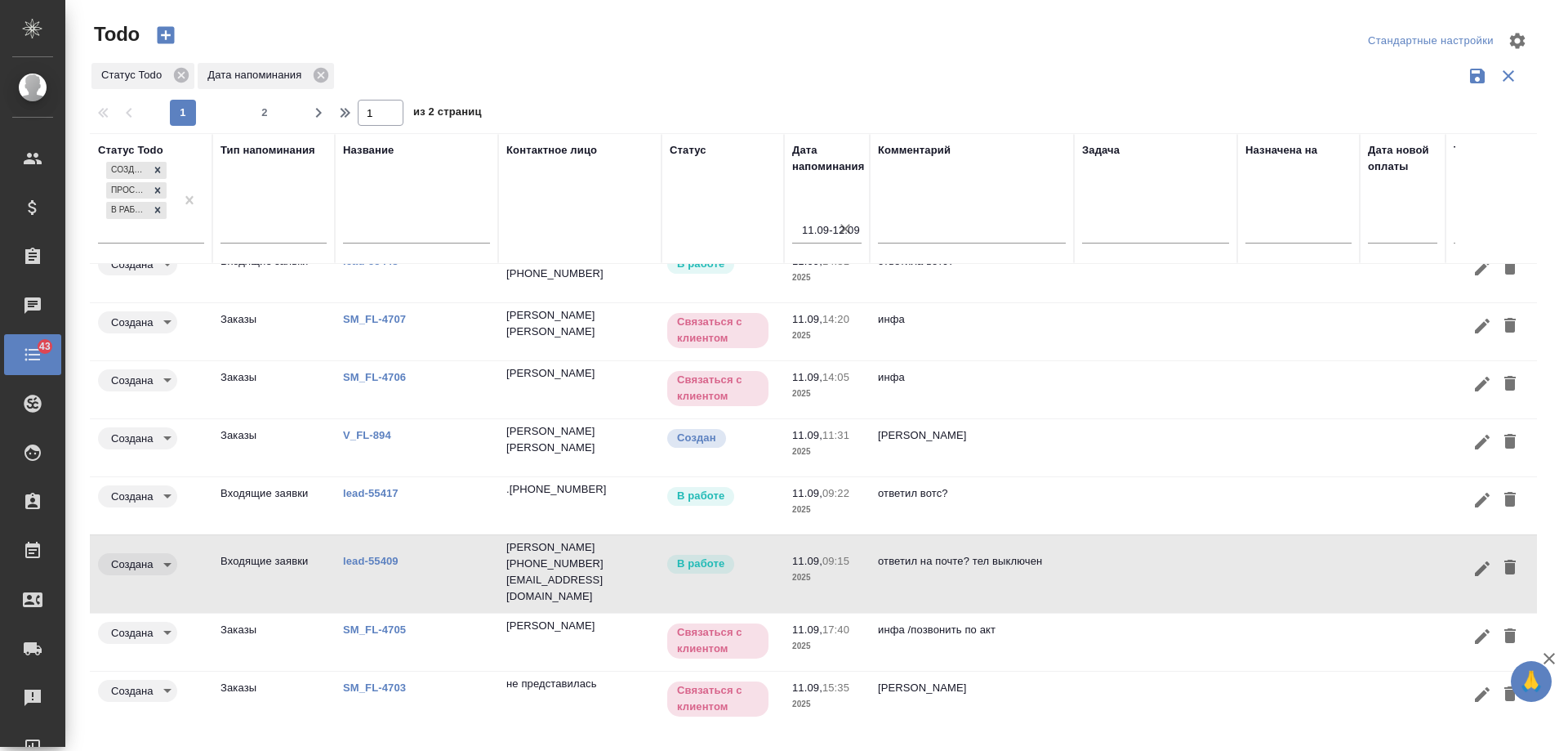
click at [374, 555] on link "lead-55409" at bounding box center [370, 561] width 56 height 12
click at [1504, 560] on icon "button" at bounding box center [1510, 567] width 11 height 15
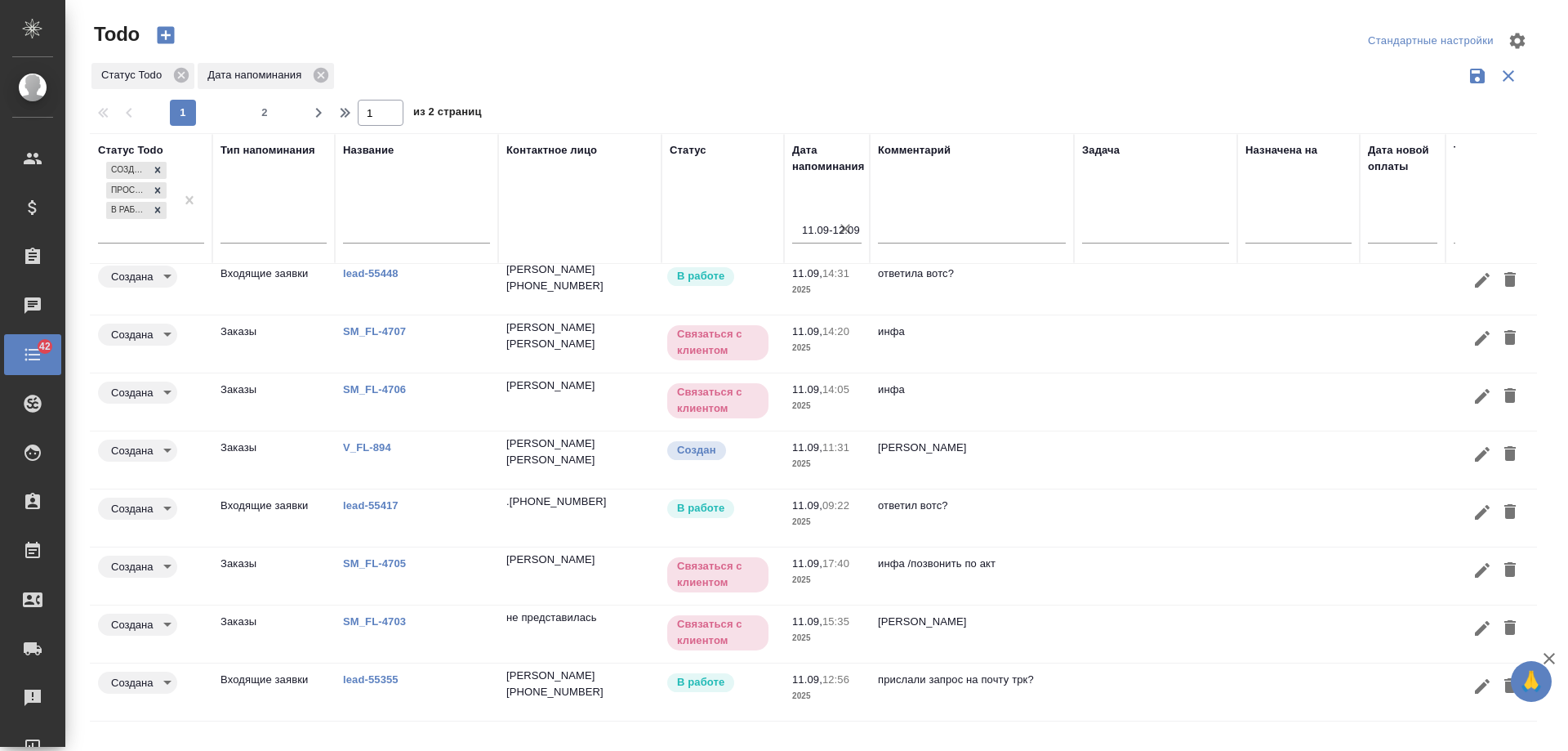
scroll to position [136, 0]
click at [371, 674] on link "lead-55355" at bounding box center [370, 679] width 56 height 12
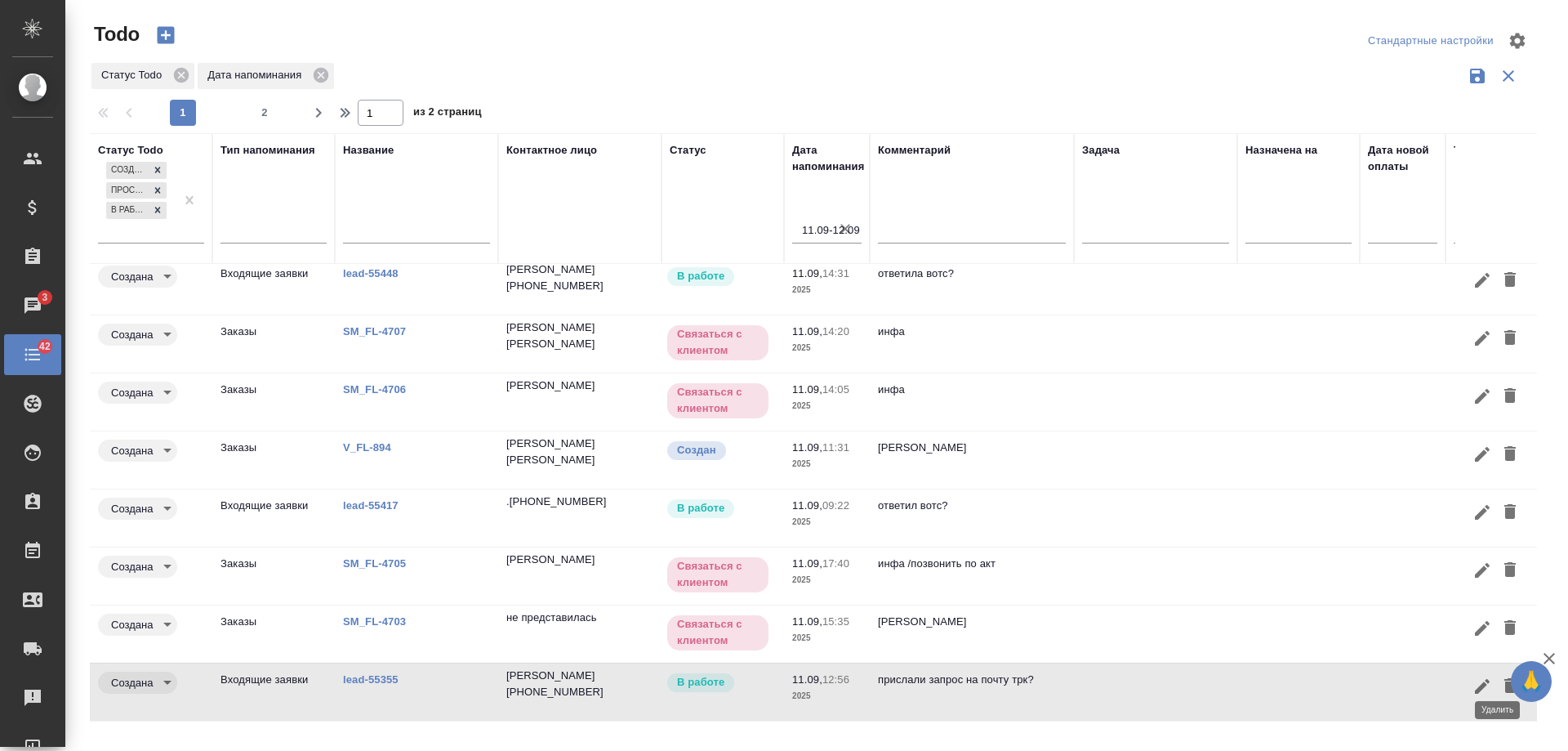
click at [1504, 678] on icon "button" at bounding box center [1510, 686] width 11 height 15
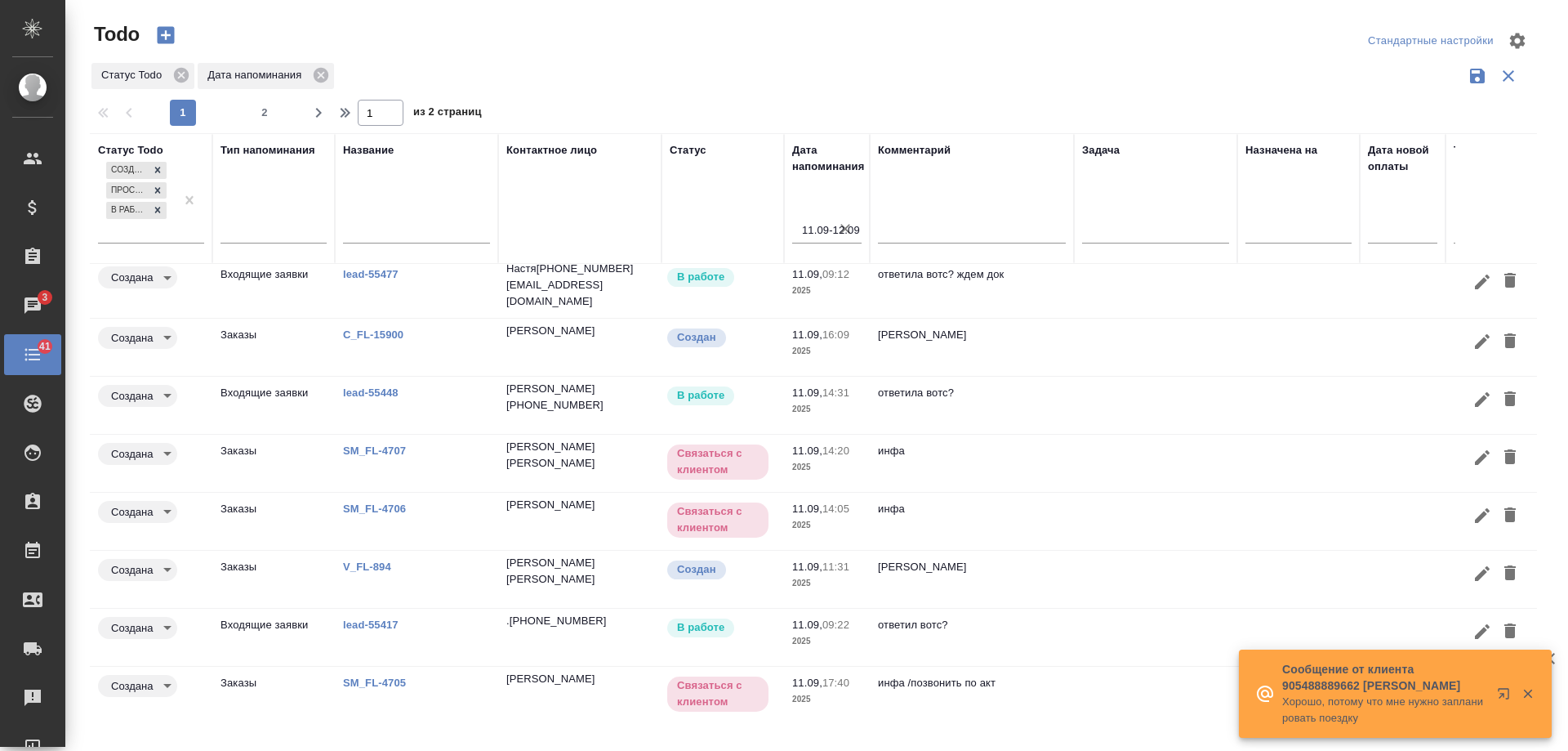
scroll to position [0, 0]
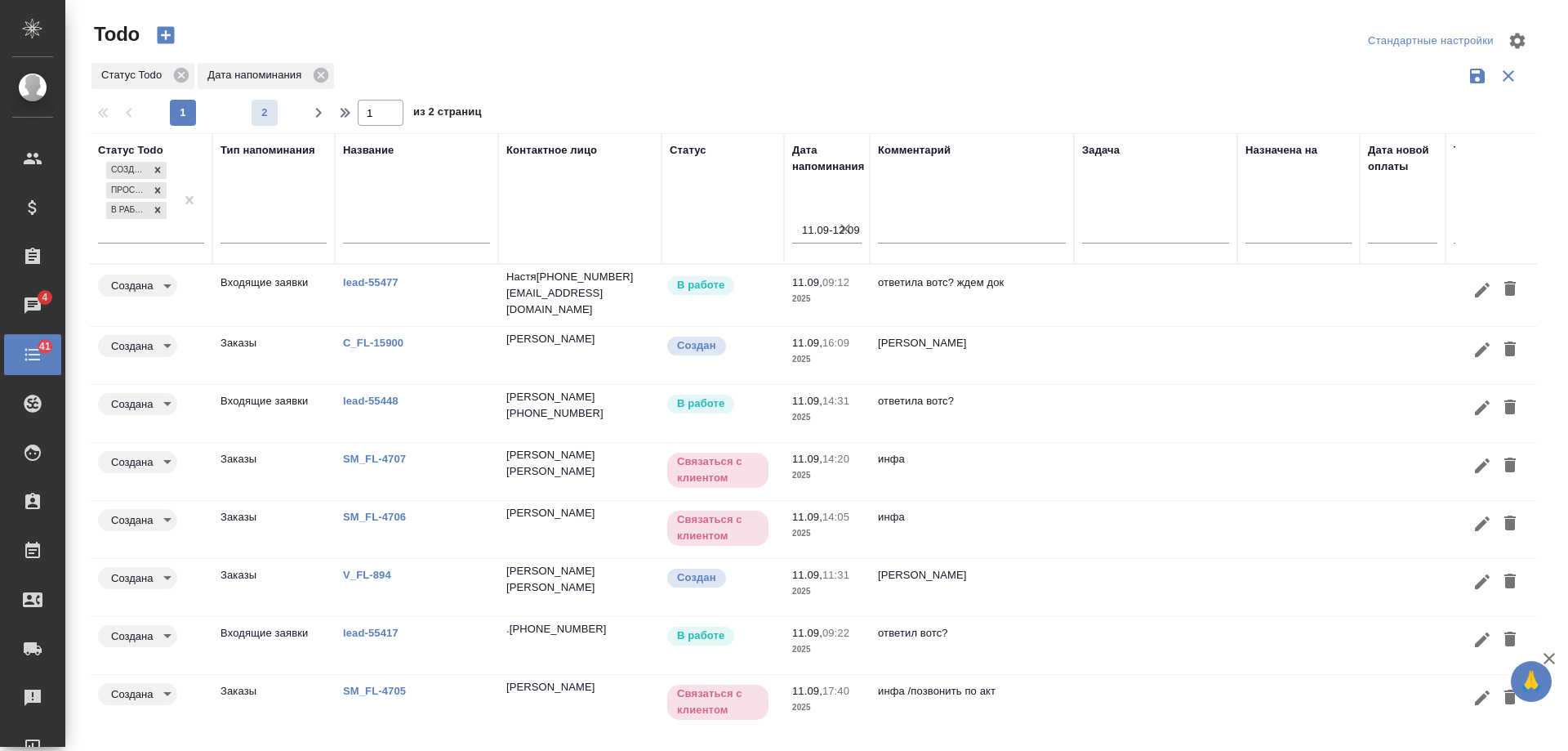
click at [266, 119] on span "2" at bounding box center [265, 112] width 26 height 16
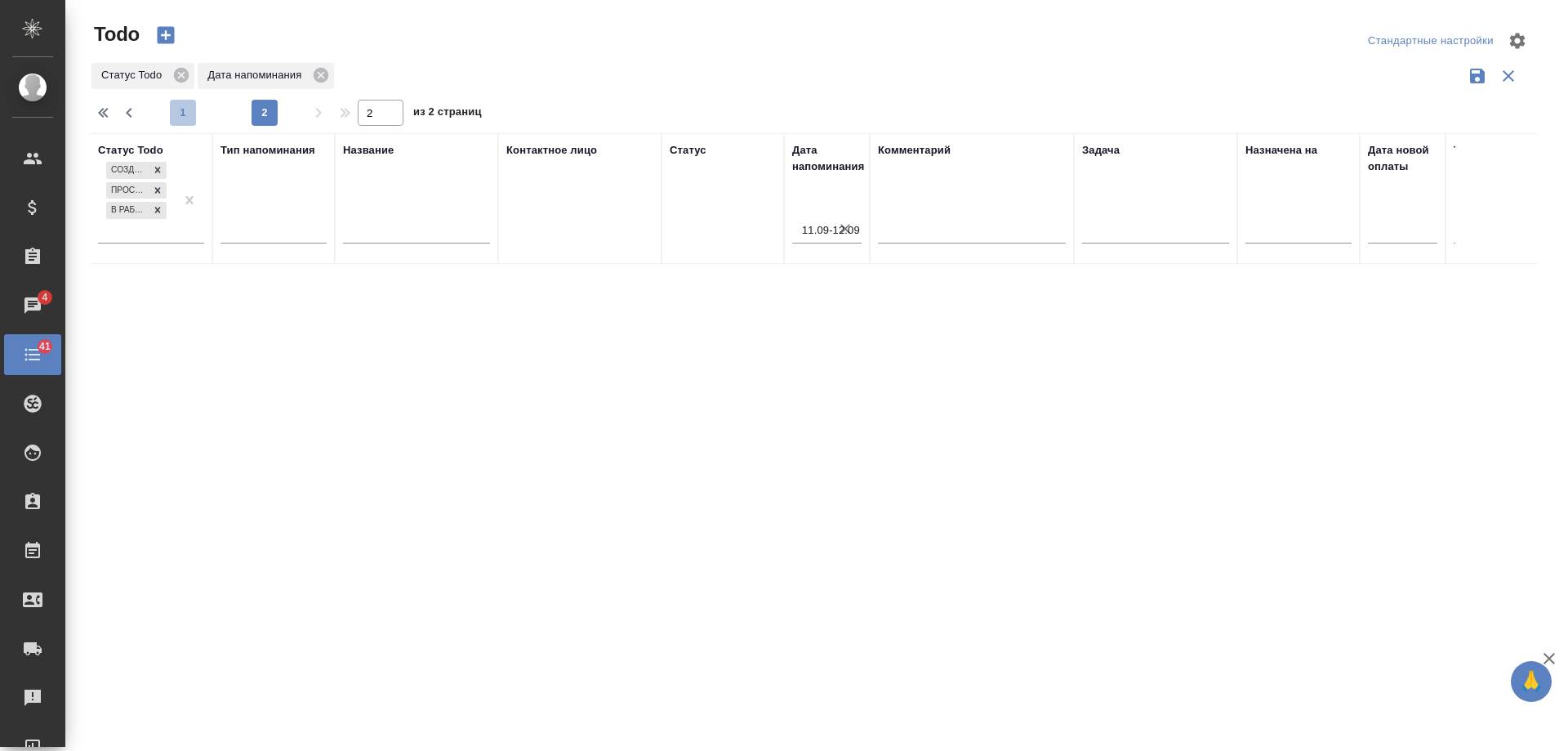
click at [185, 111] on span "1" at bounding box center [183, 112] width 26 height 16
type input "1"
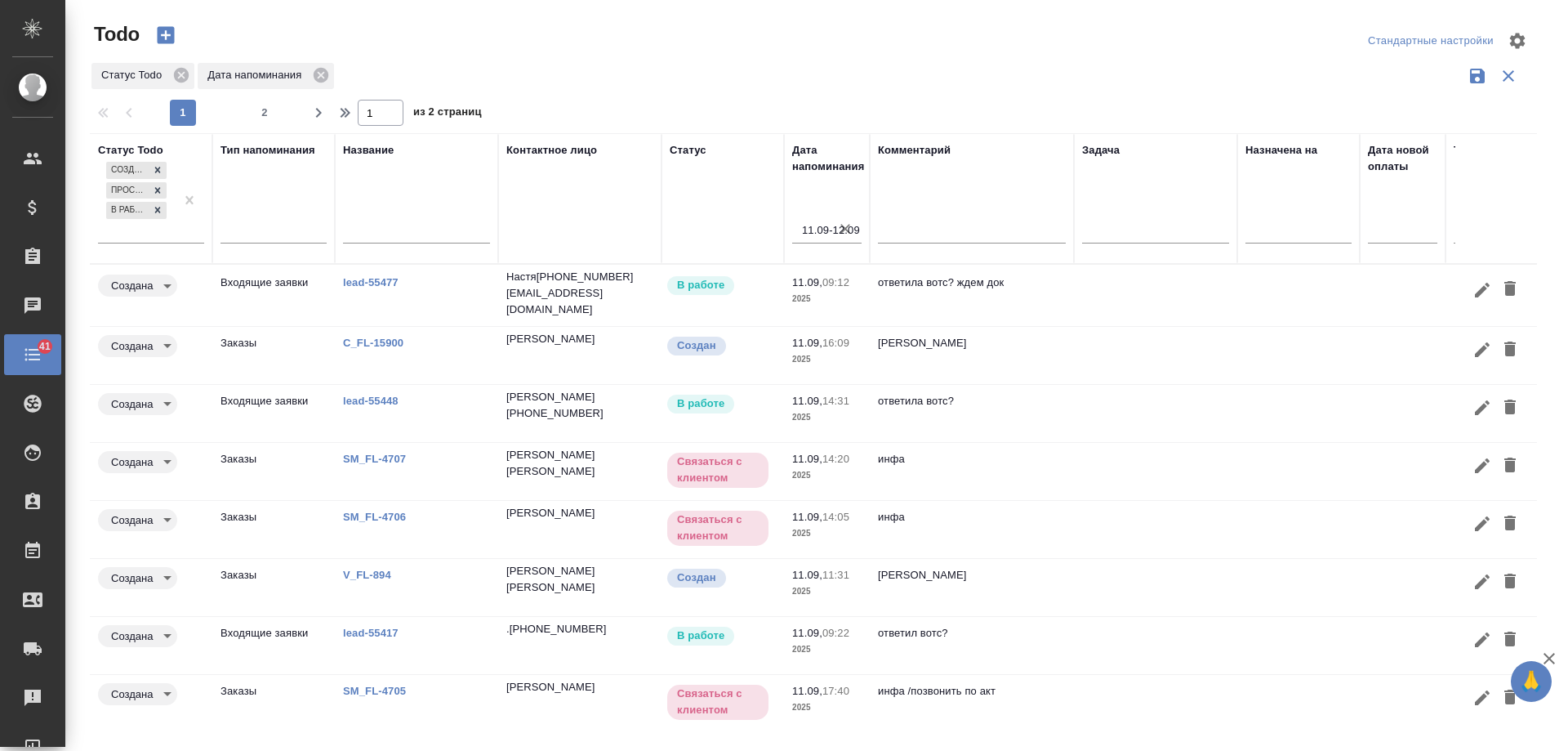
click at [1473, 289] on icon "button" at bounding box center [1482, 289] width 20 height 20
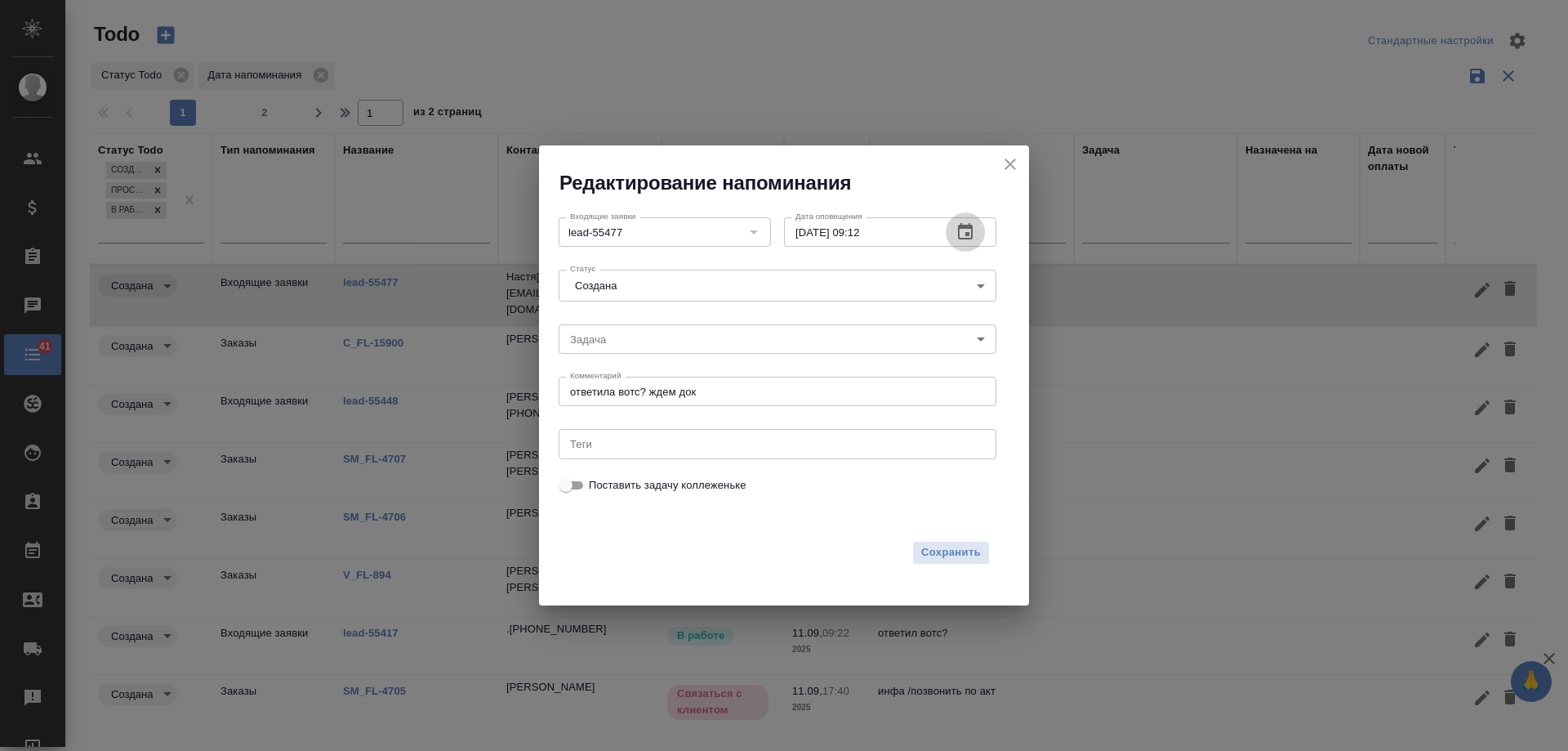
click at [964, 237] on icon "button" at bounding box center [965, 232] width 20 height 20
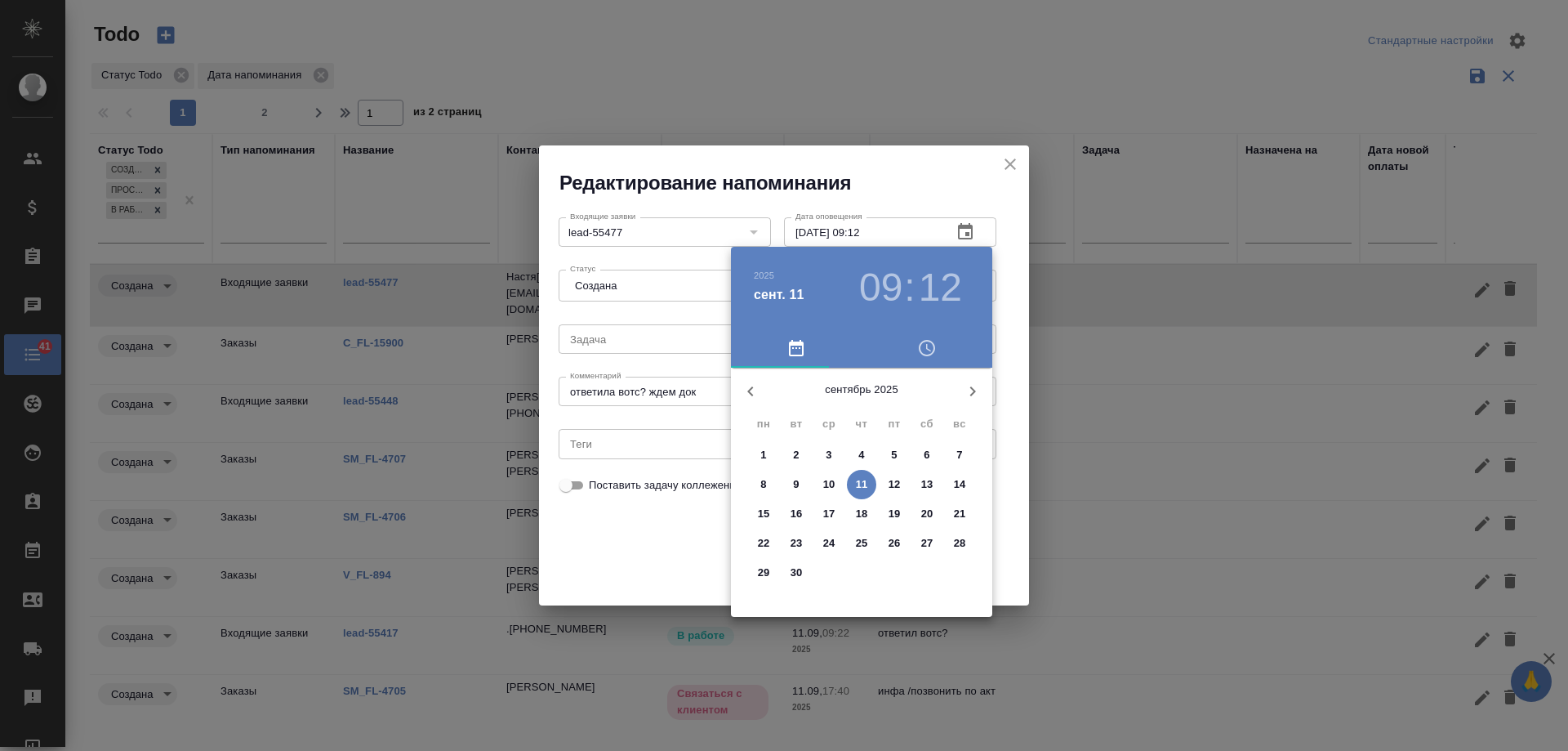
click at [894, 480] on p "12" at bounding box center [895, 484] width 12 height 16
type input "12.09.2025 09:12"
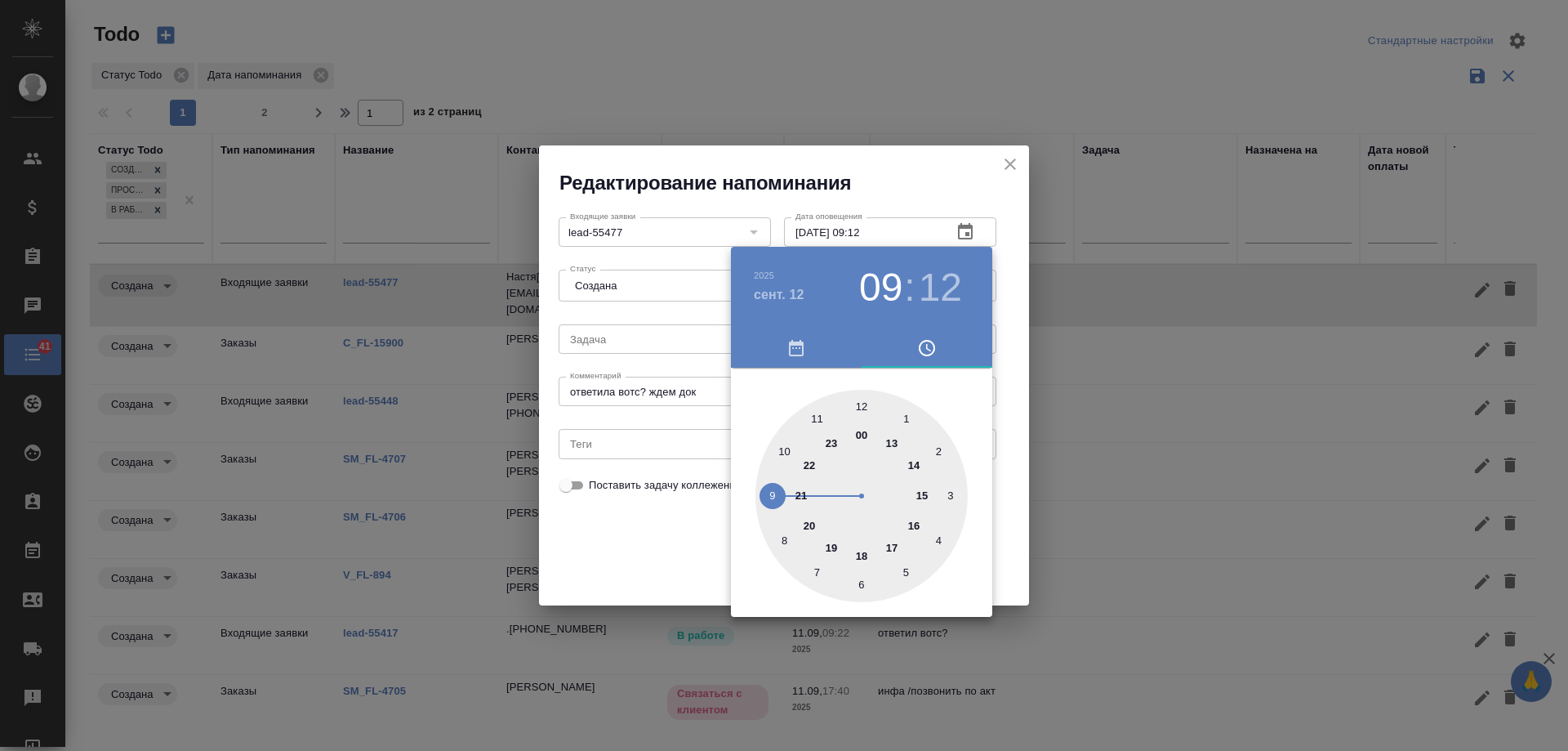
click at [571, 539] on div at bounding box center [784, 375] width 1568 height 751
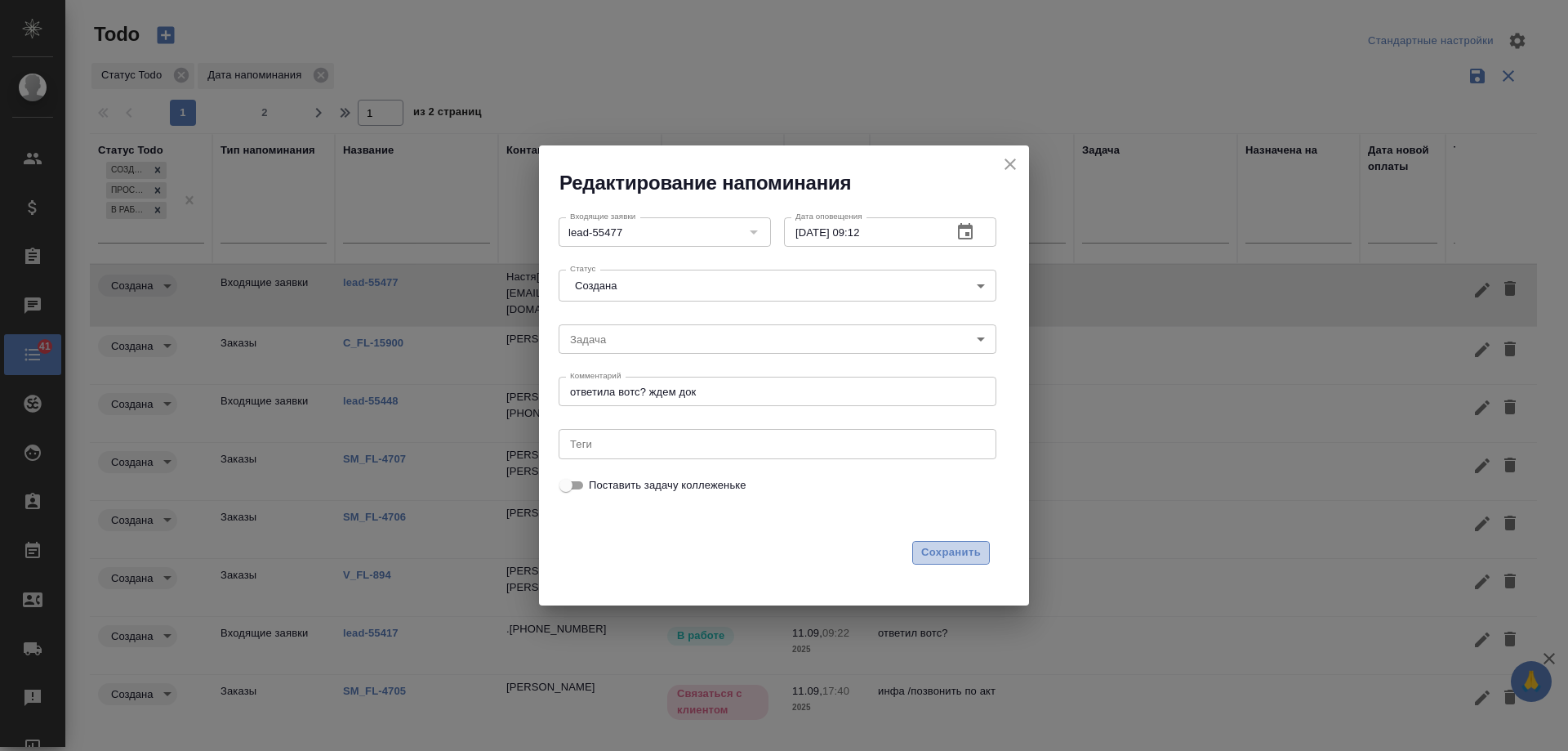
click at [925, 554] on span "Сохранить" at bounding box center [950, 553] width 59 height 19
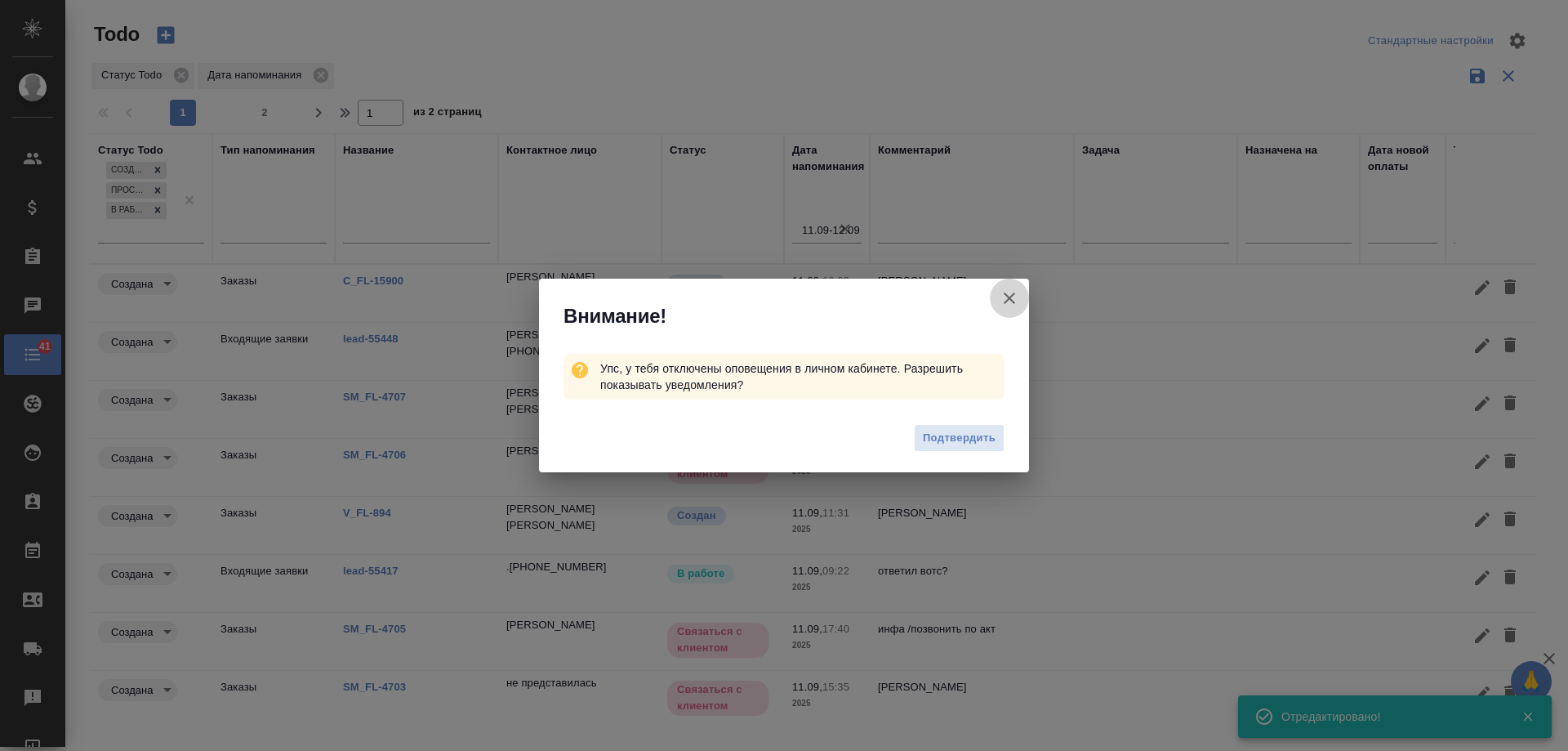
click at [1010, 298] on icon "button" at bounding box center [1010, 298] width 11 height 11
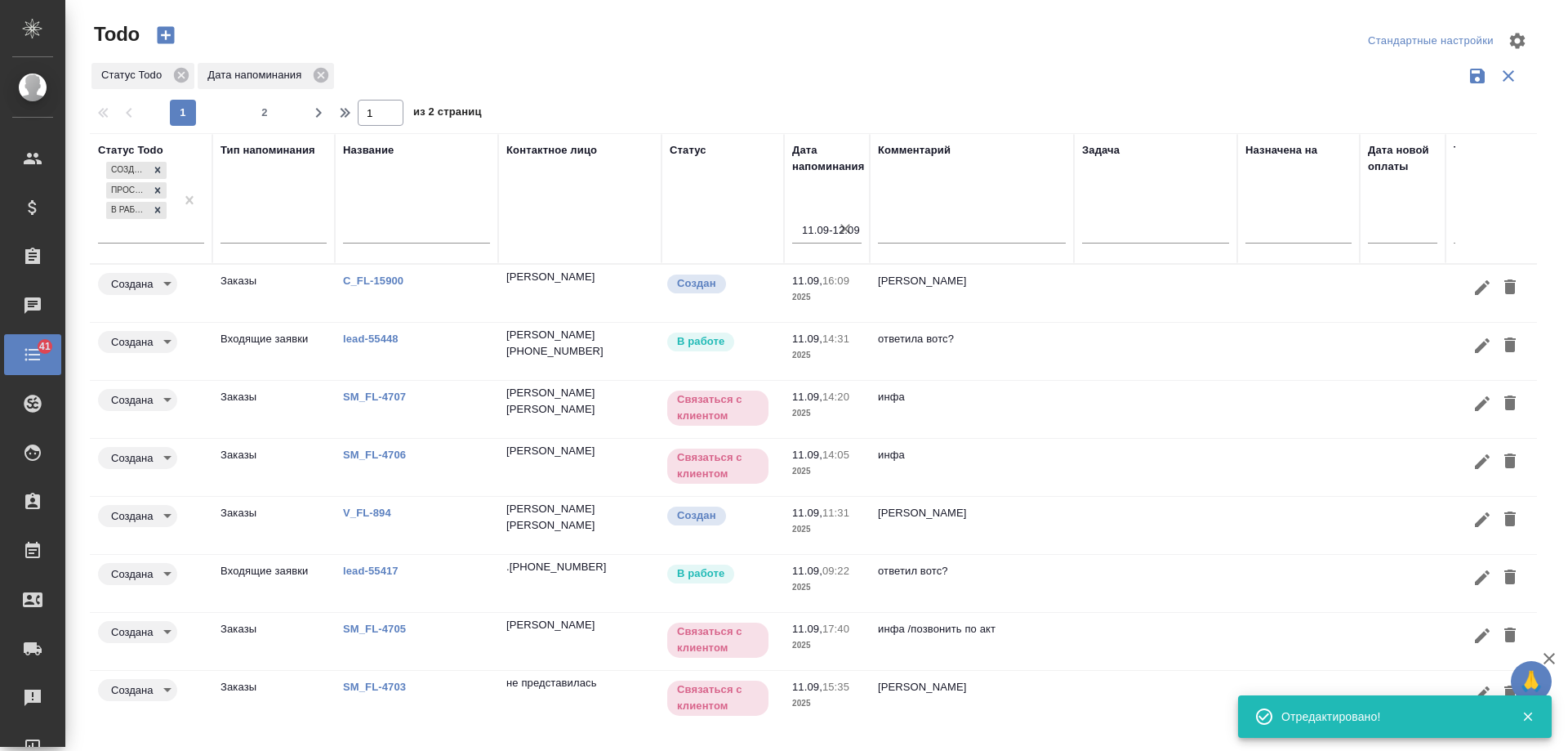
click at [379, 336] on link "lead-55448" at bounding box center [370, 338] width 56 height 12
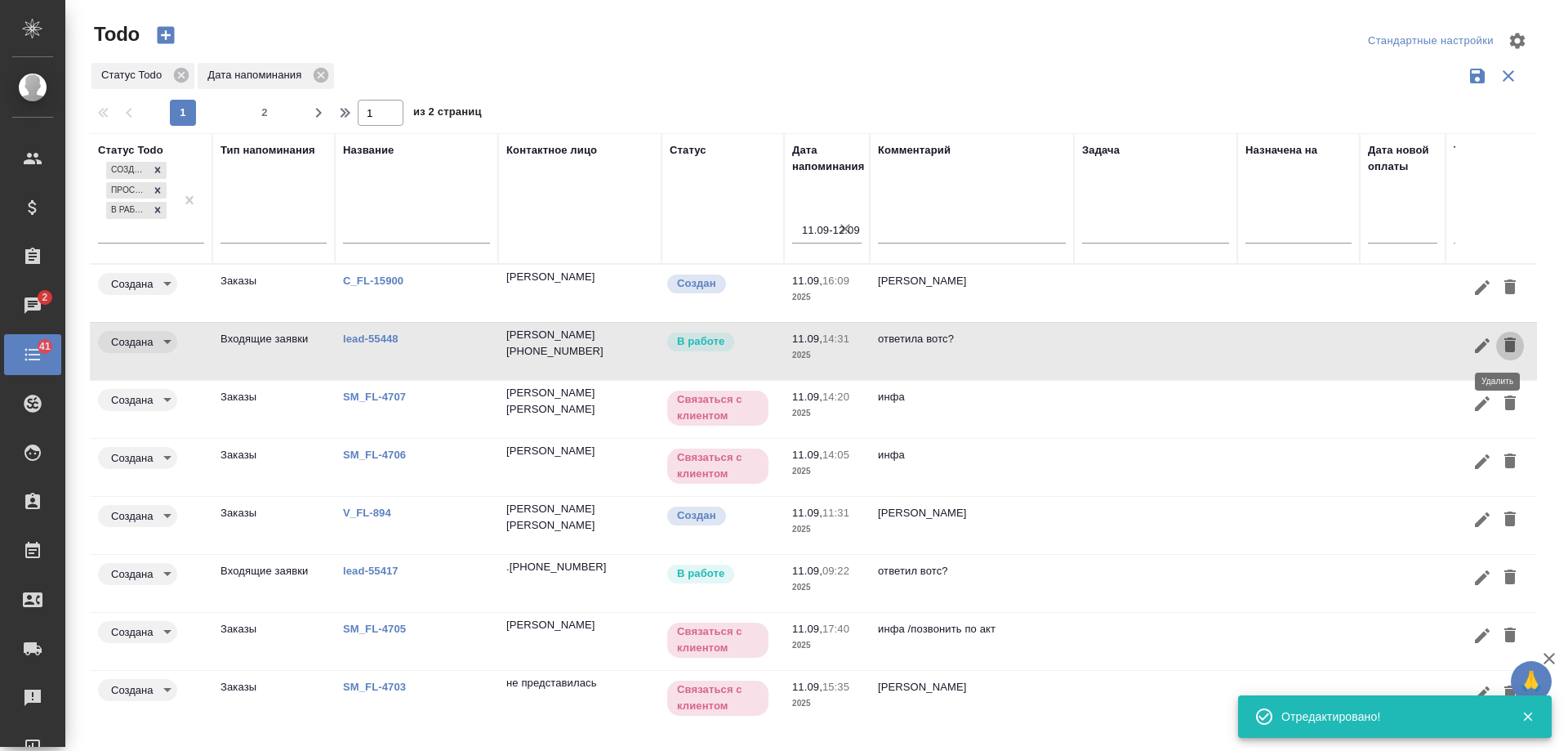
click at [1503, 334] on button "button" at bounding box center [1510, 346] width 27 height 30
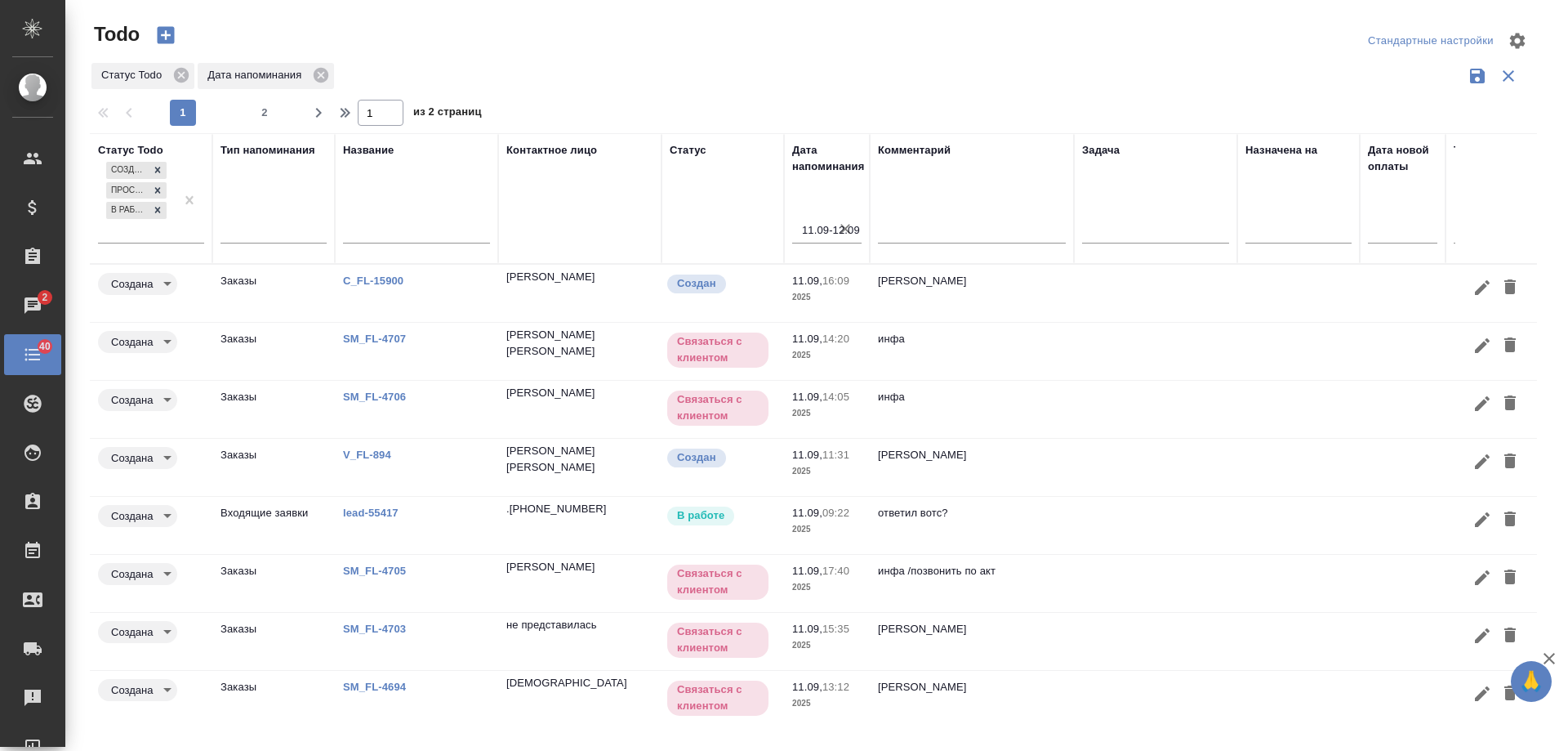
click at [361, 517] on link "lead-55417" at bounding box center [370, 513] width 56 height 12
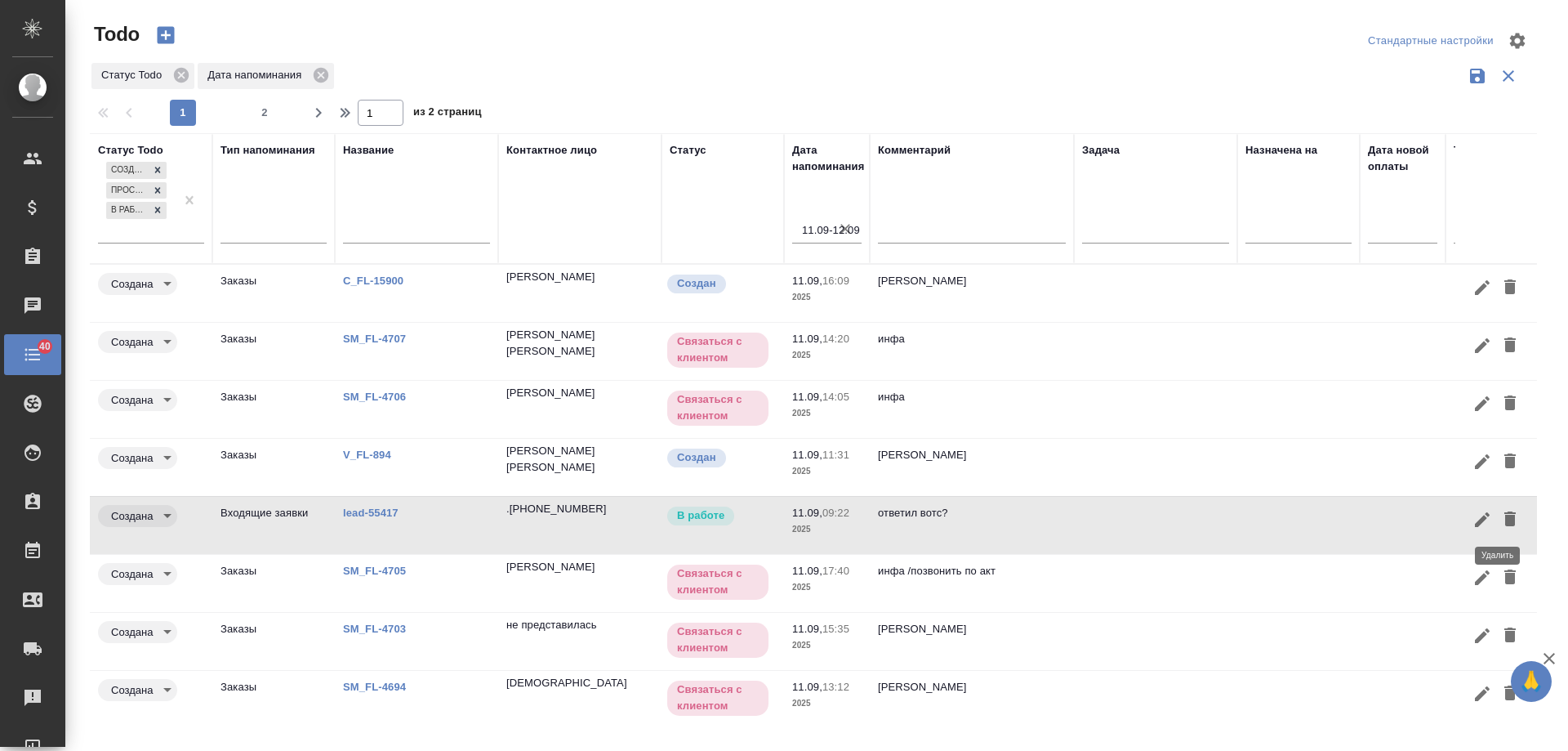
click at [1504, 520] on icon "button" at bounding box center [1510, 518] width 20 height 20
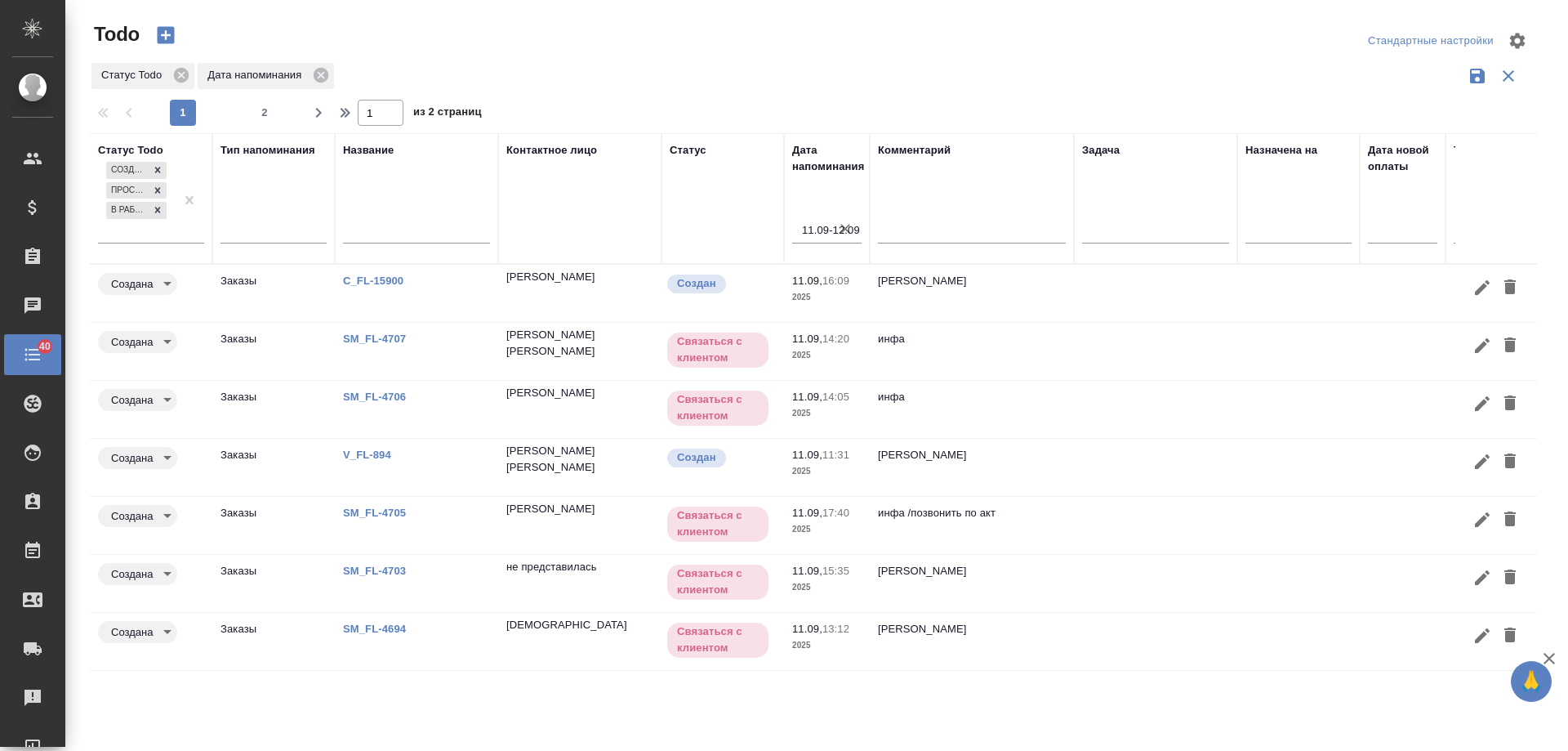
click at [379, 274] on link "C_FL-15900" at bounding box center [373, 280] width 60 height 12
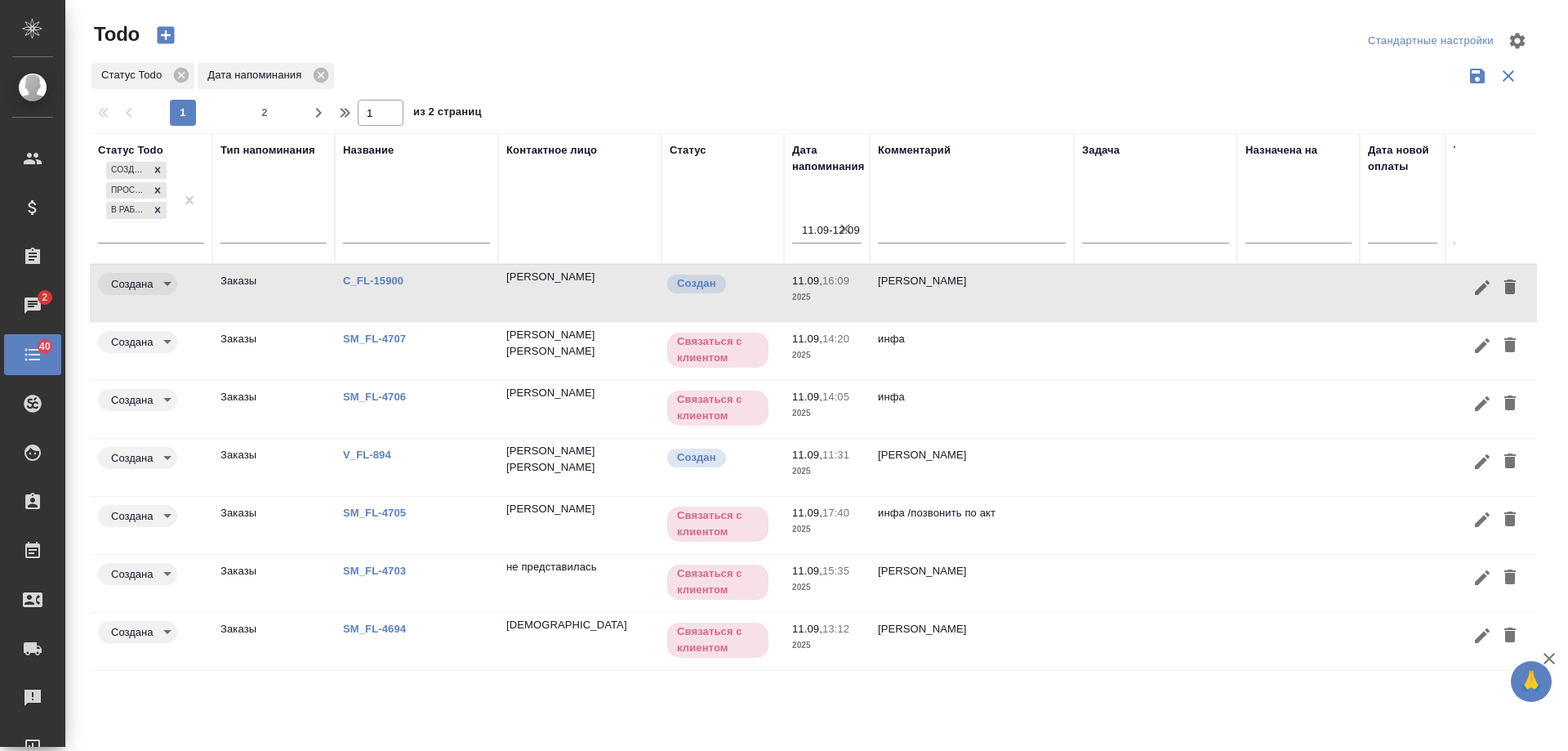
click at [360, 449] on link "V_FL-894" at bounding box center [366, 454] width 48 height 12
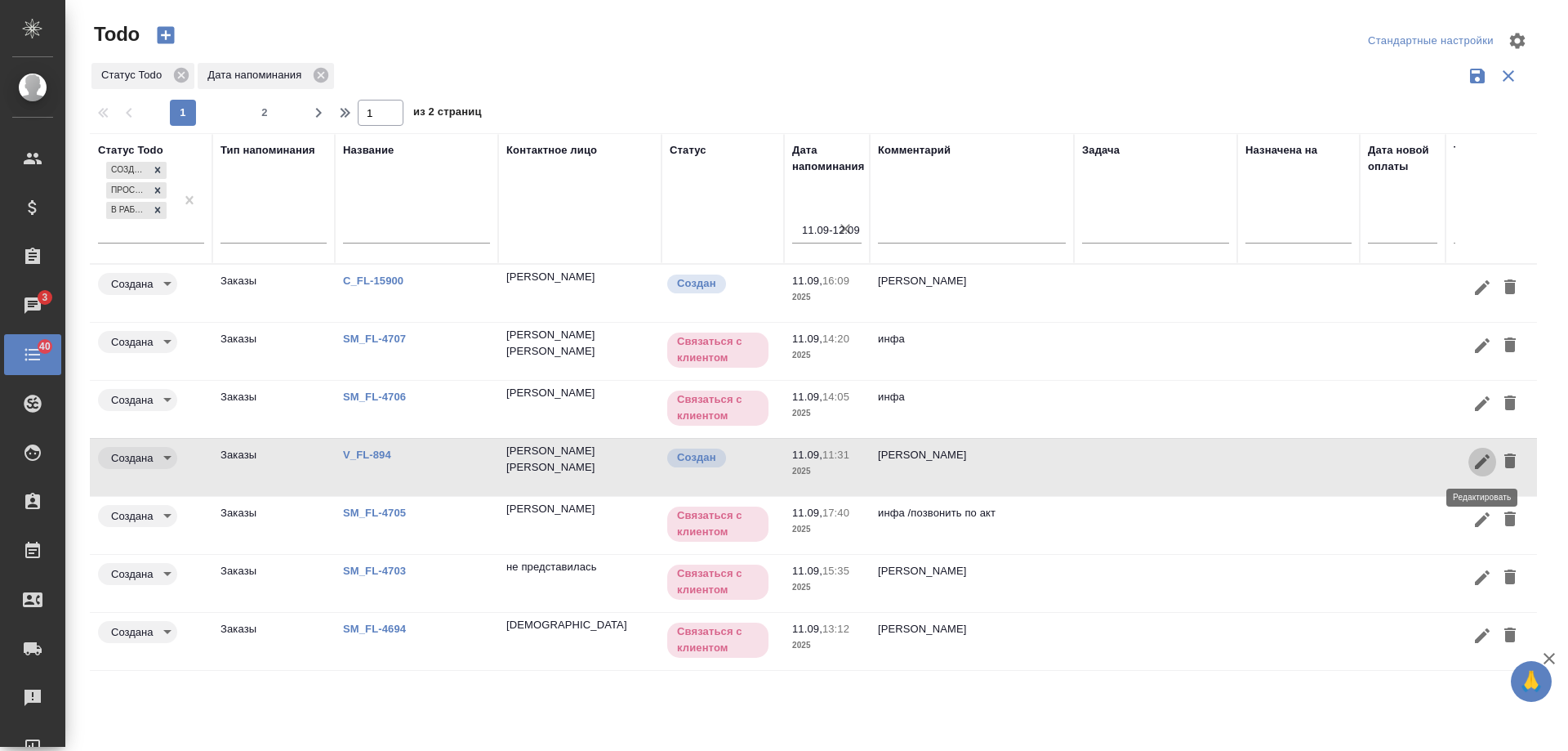
click at [1473, 463] on icon "button" at bounding box center [1482, 462] width 20 height 20
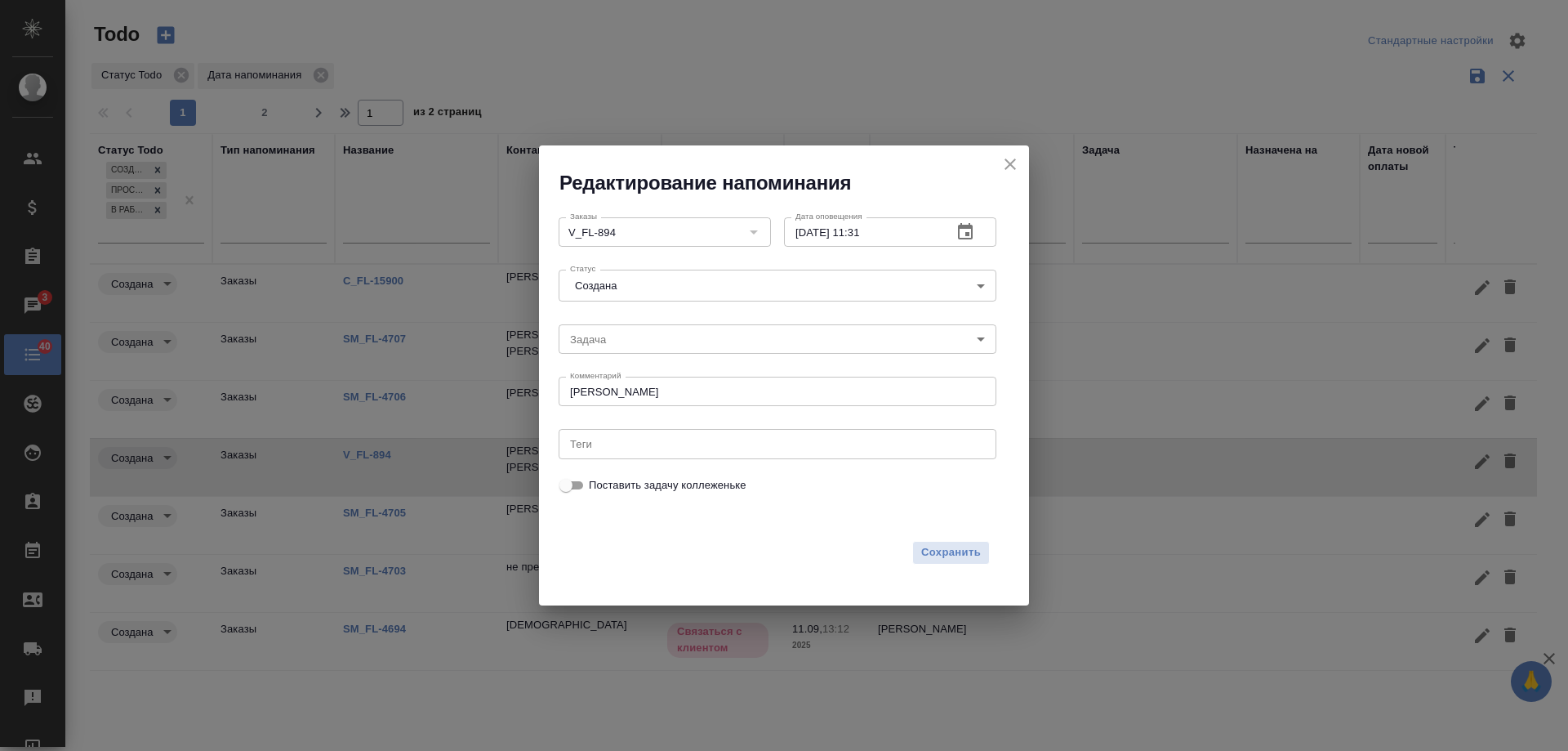
click at [969, 235] on icon "button" at bounding box center [965, 231] width 15 height 16
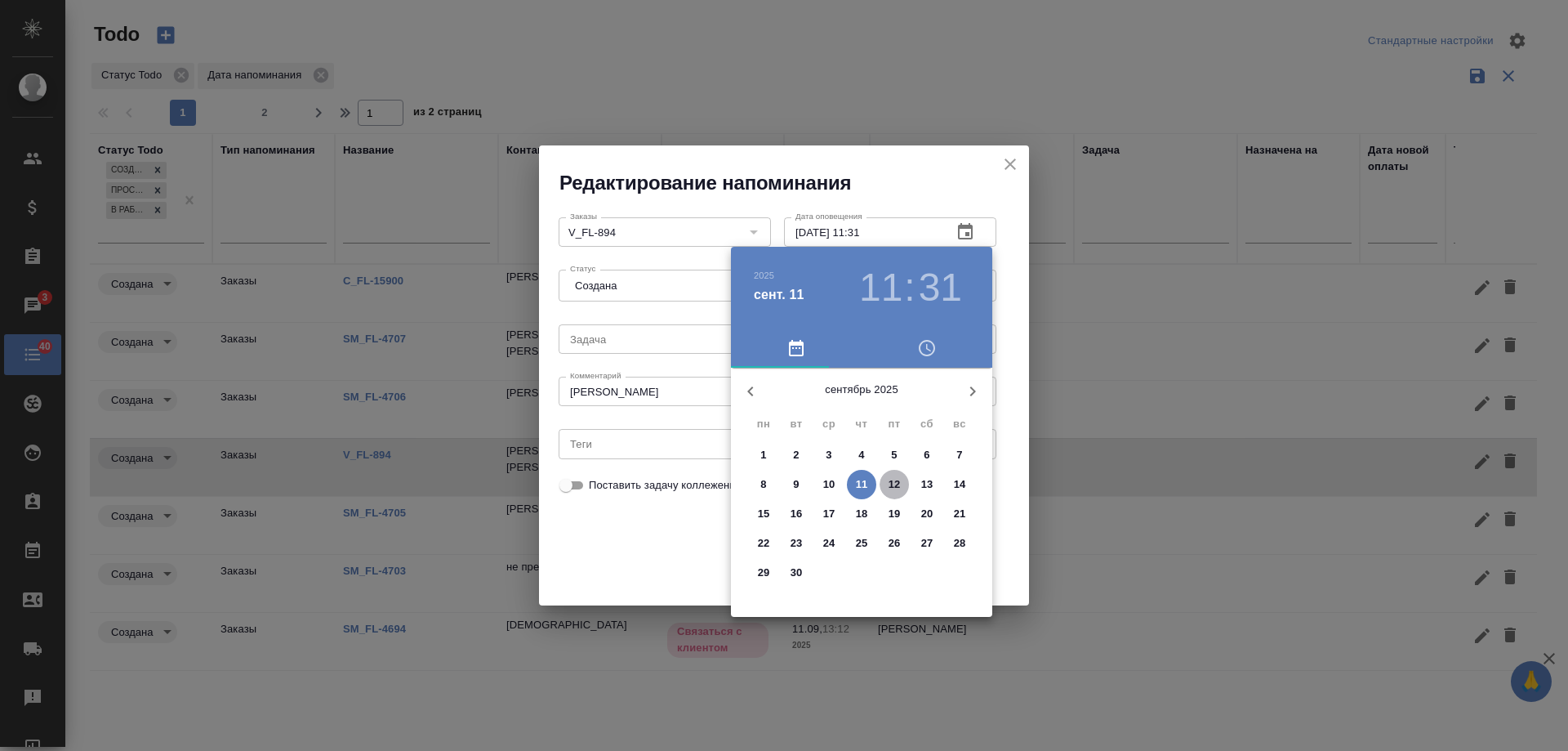
click at [892, 481] on p "12" at bounding box center [895, 484] width 12 height 16
type input "12.09.2025 11:31"
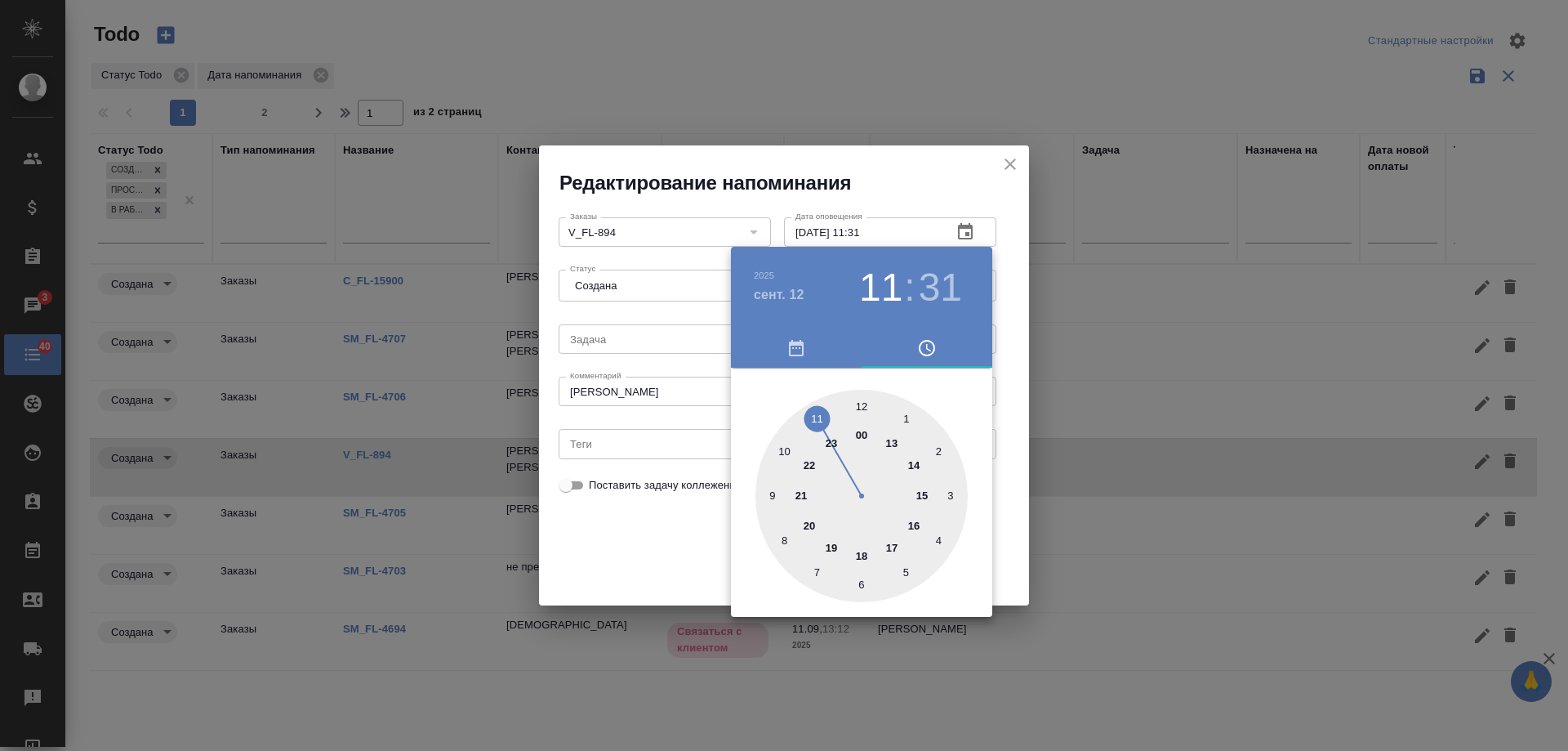
click at [671, 555] on div at bounding box center [784, 375] width 1568 height 751
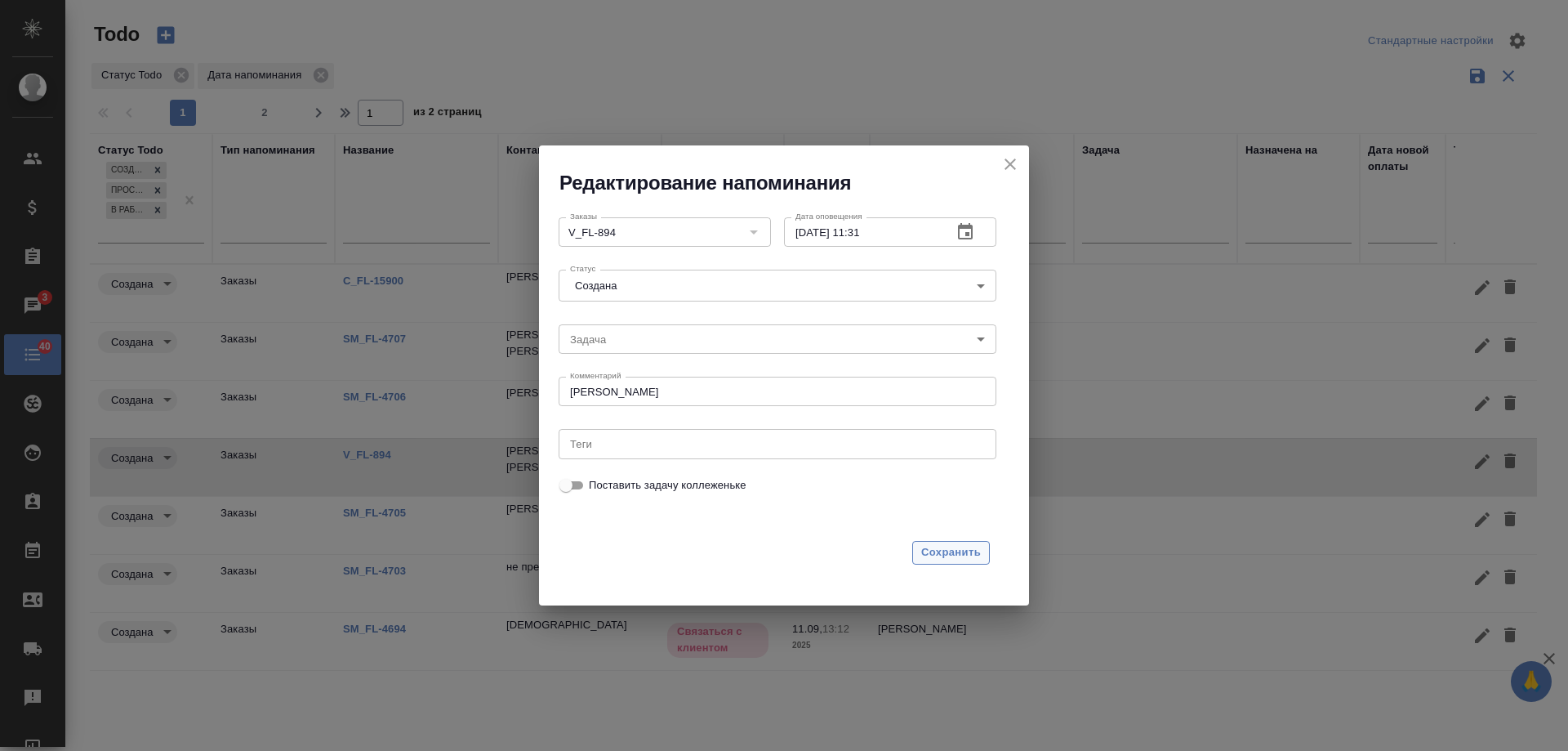
click at [938, 548] on span "Сохранить" at bounding box center [950, 553] width 59 height 19
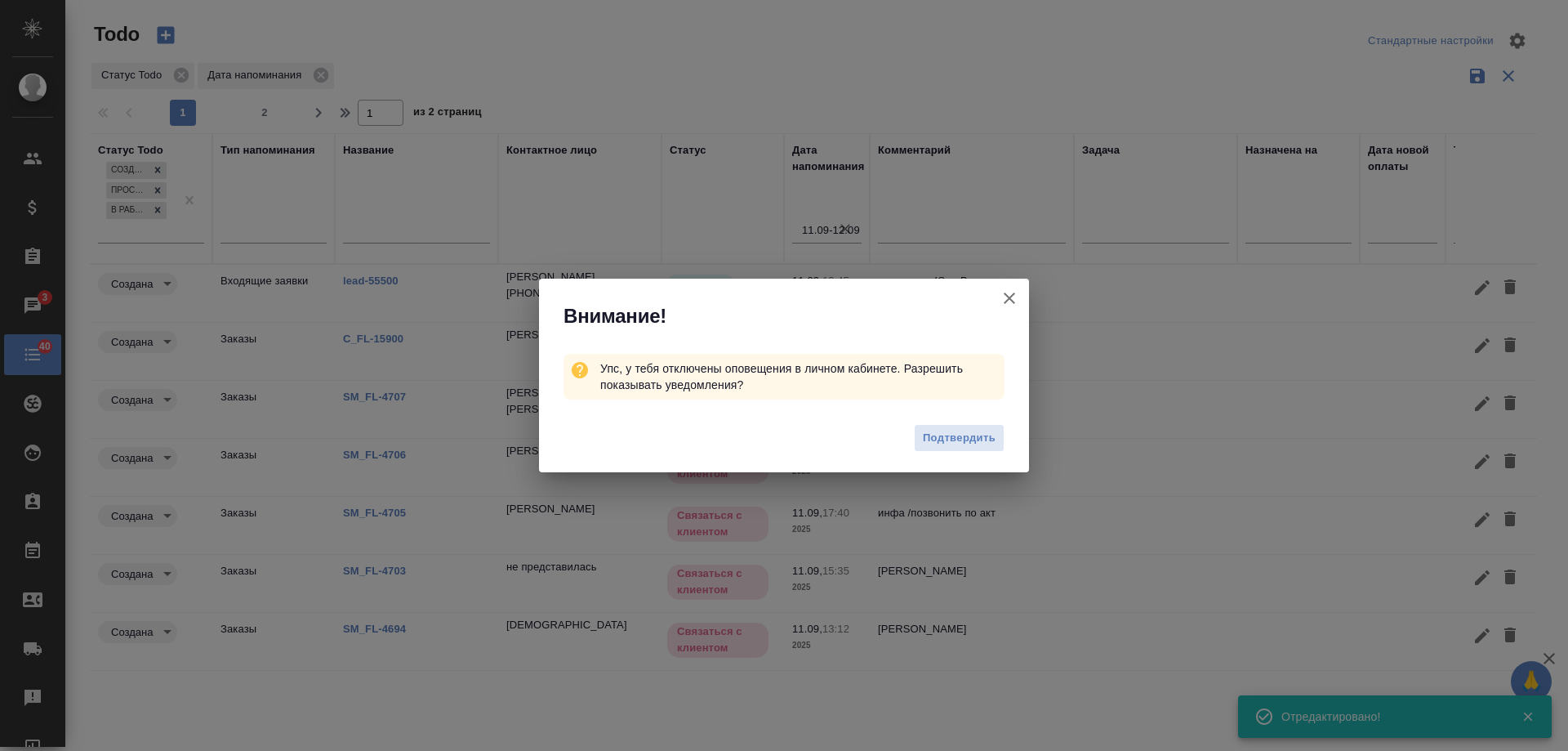
click at [1007, 297] on icon "button" at bounding box center [1010, 298] width 11 height 11
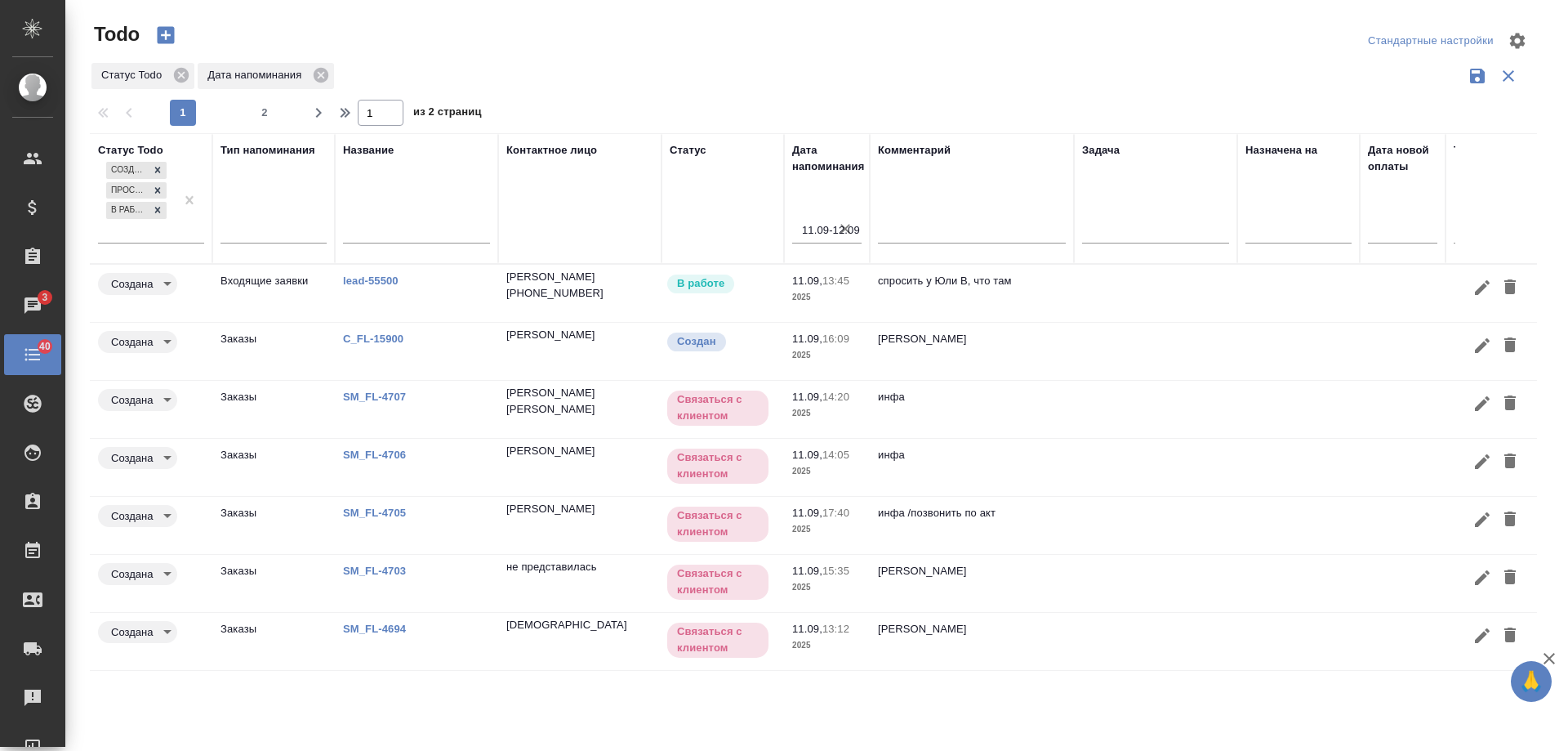
click at [382, 566] on link "SM_FL-4703" at bounding box center [374, 570] width 63 height 12
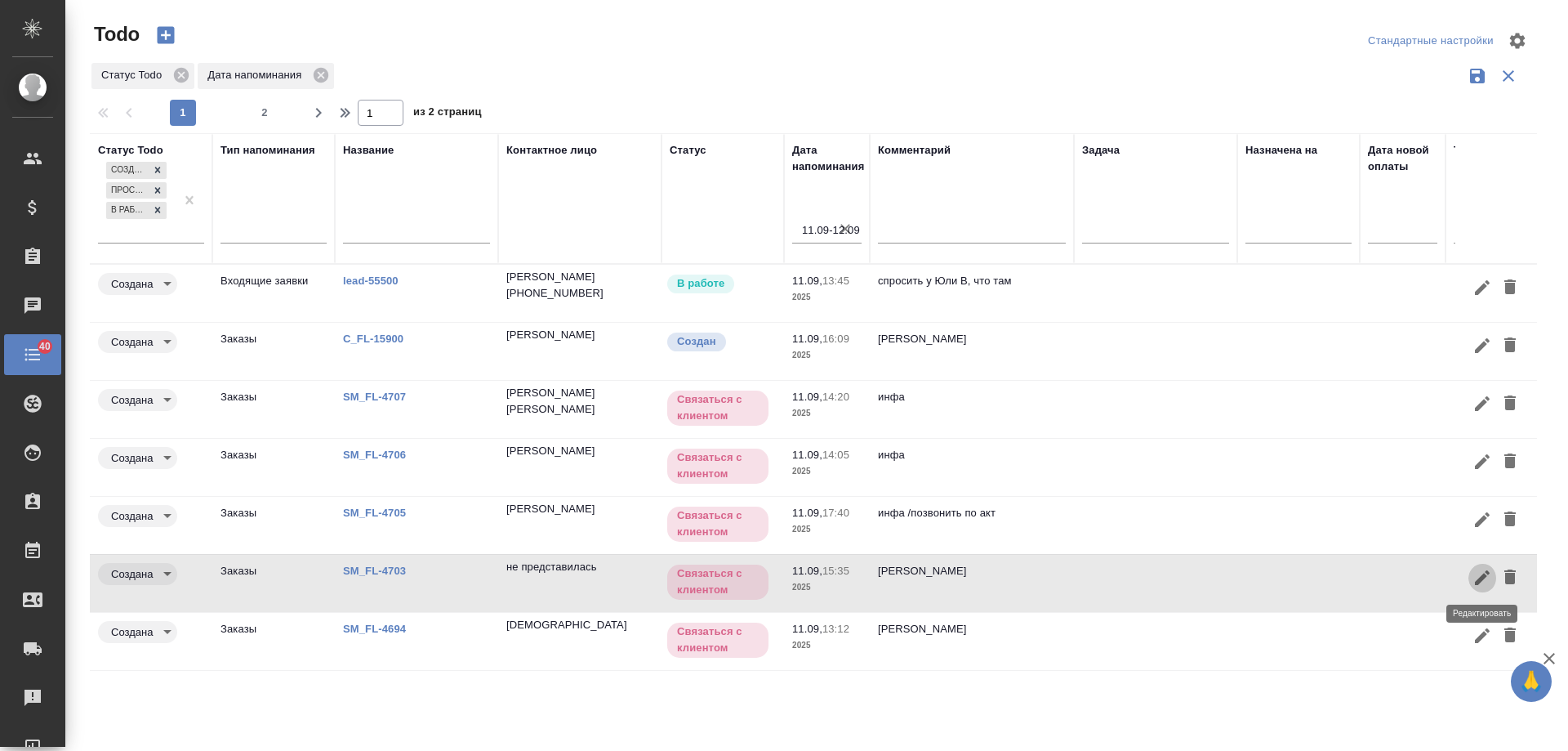
click at [1482, 581] on icon "button" at bounding box center [1482, 578] width 15 height 15
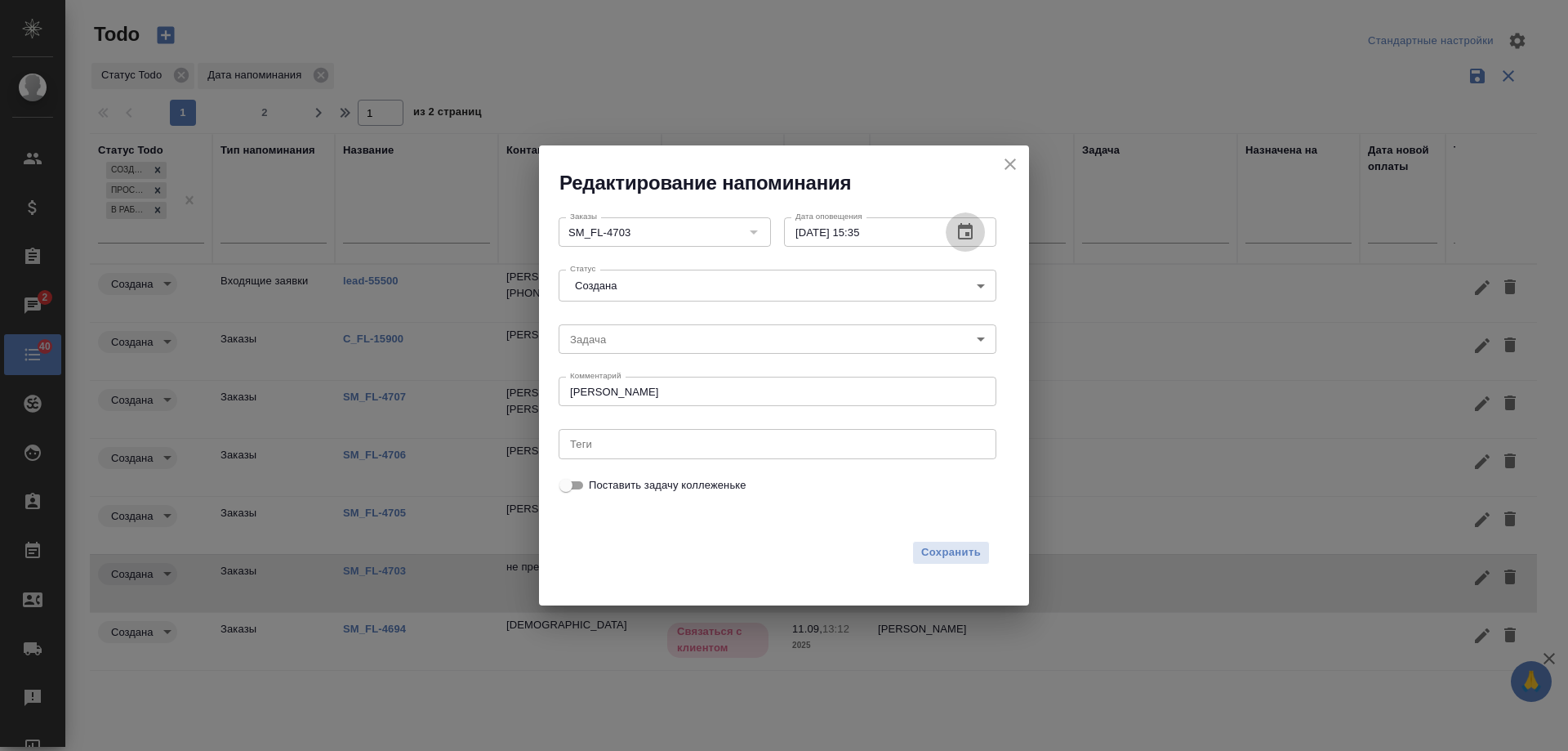
click at [967, 237] on icon "button" at bounding box center [965, 232] width 20 height 20
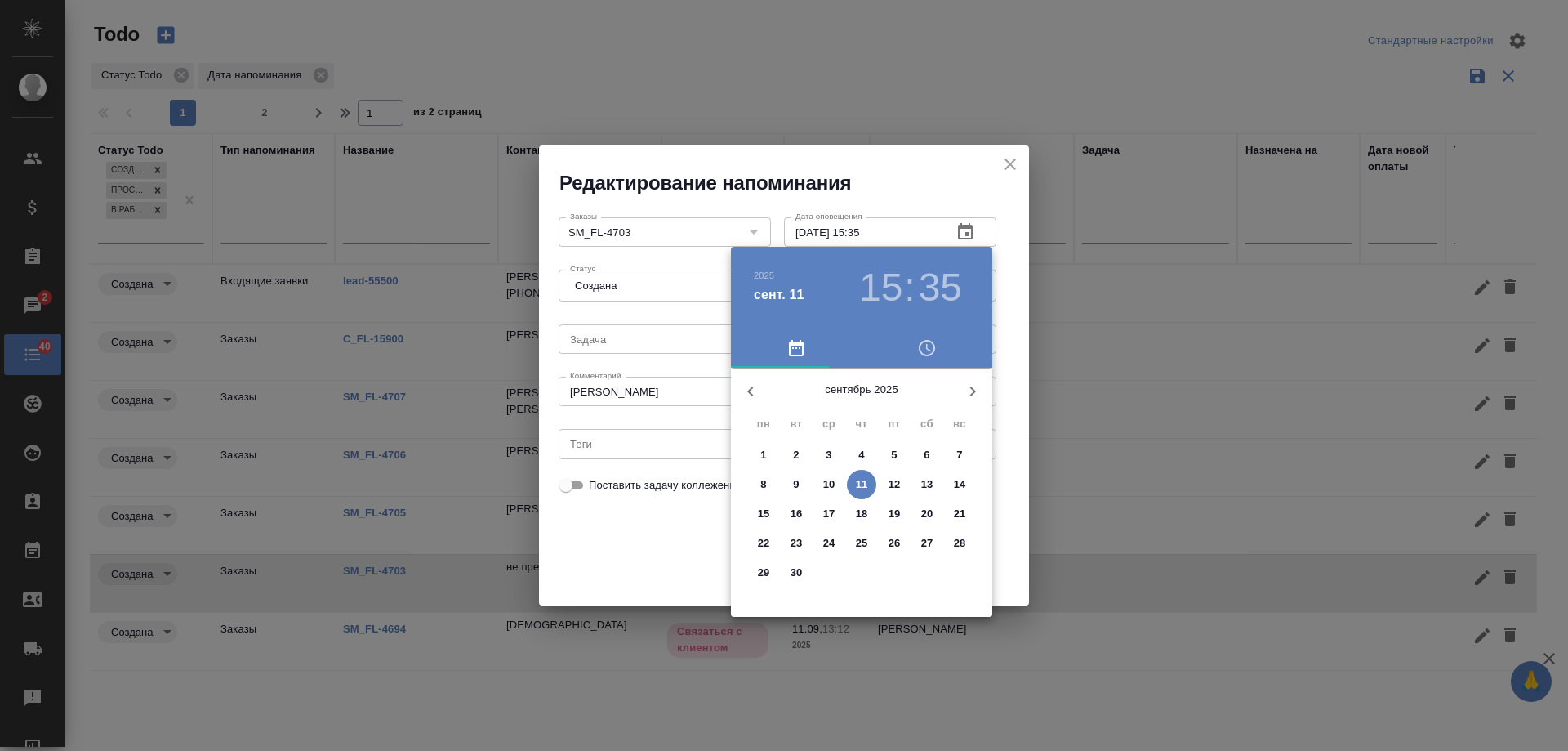
click at [895, 483] on p "12" at bounding box center [895, 484] width 12 height 16
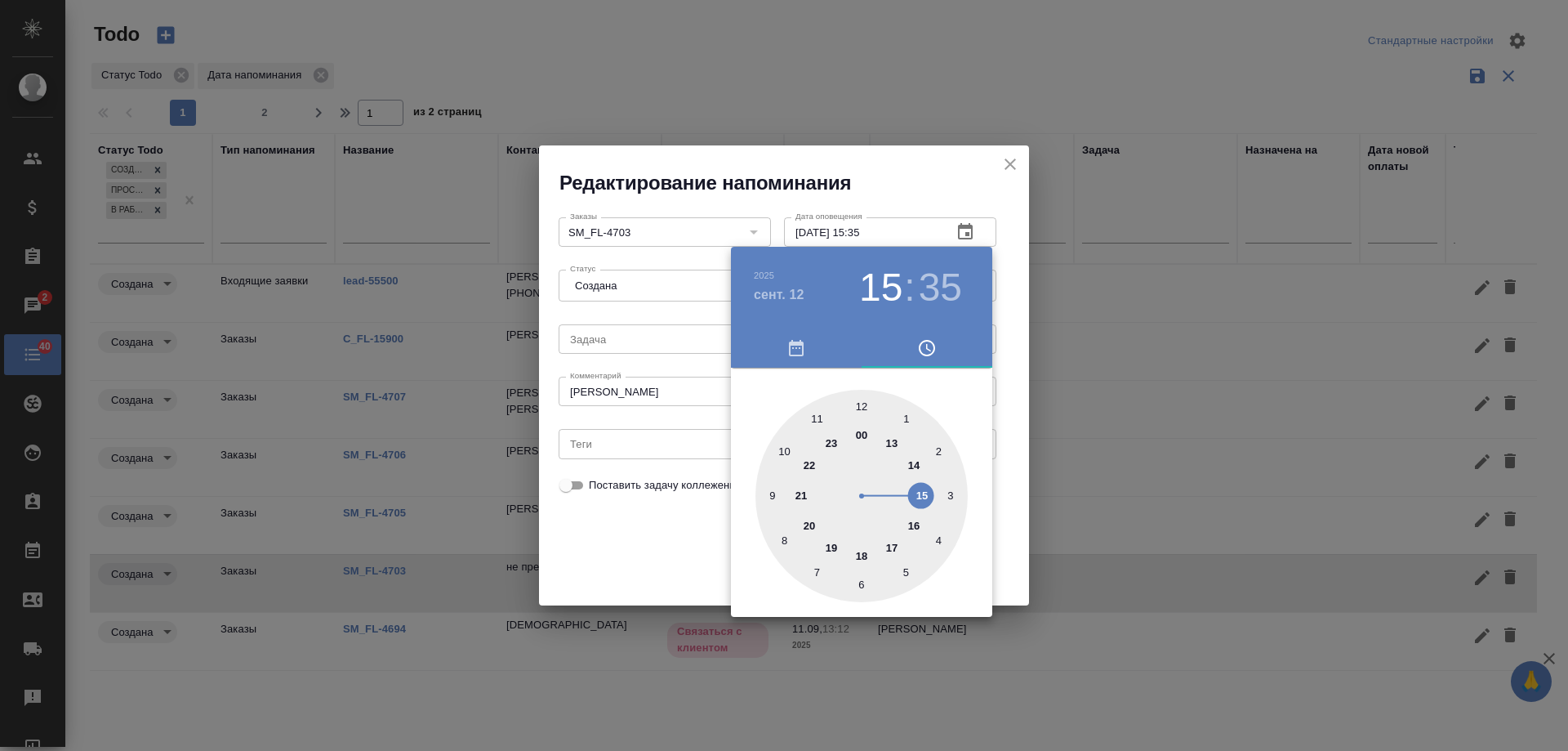
type input "12.09.2025 15:35"
click at [617, 548] on div at bounding box center [784, 375] width 1568 height 751
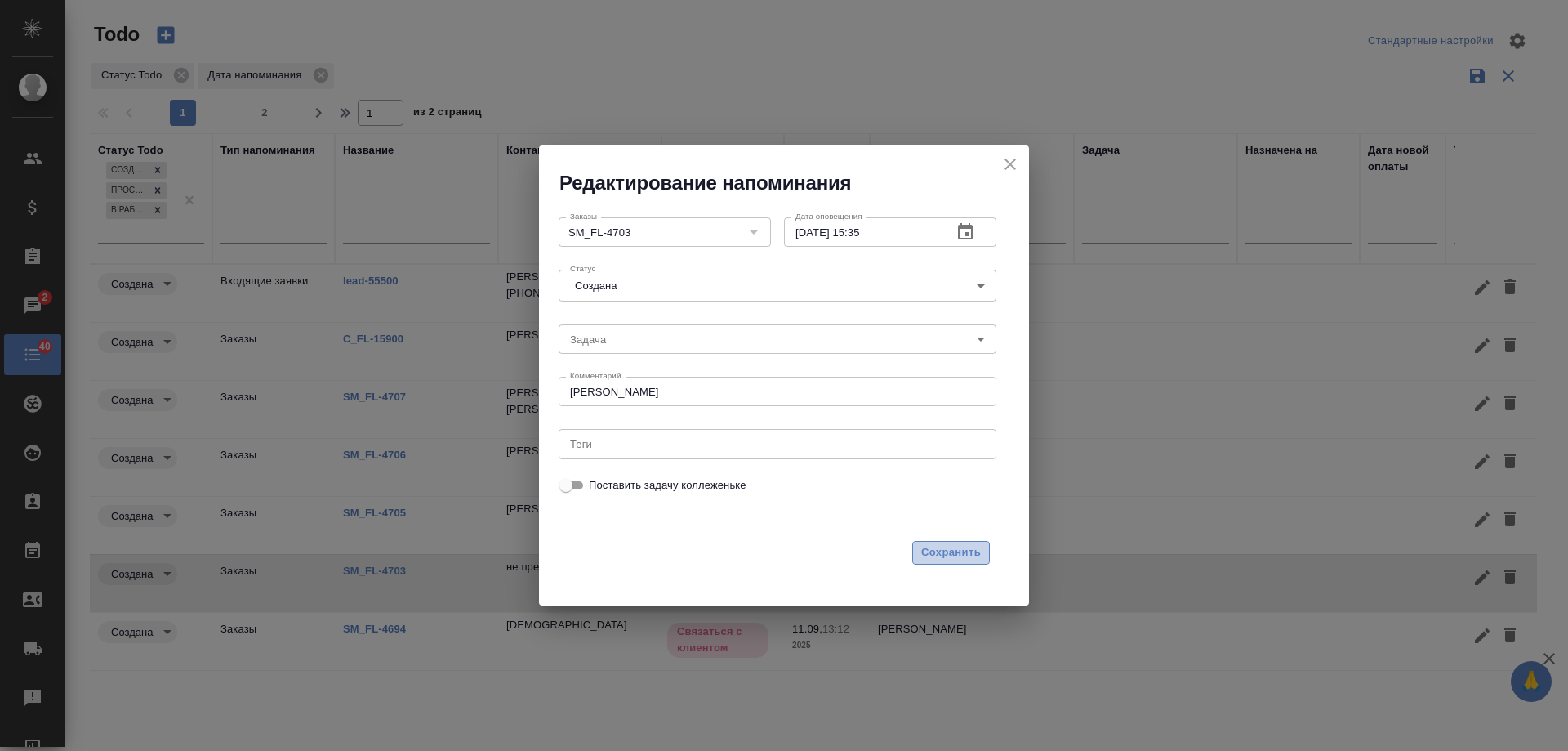
click at [945, 554] on span "Сохранить" at bounding box center [950, 553] width 59 height 19
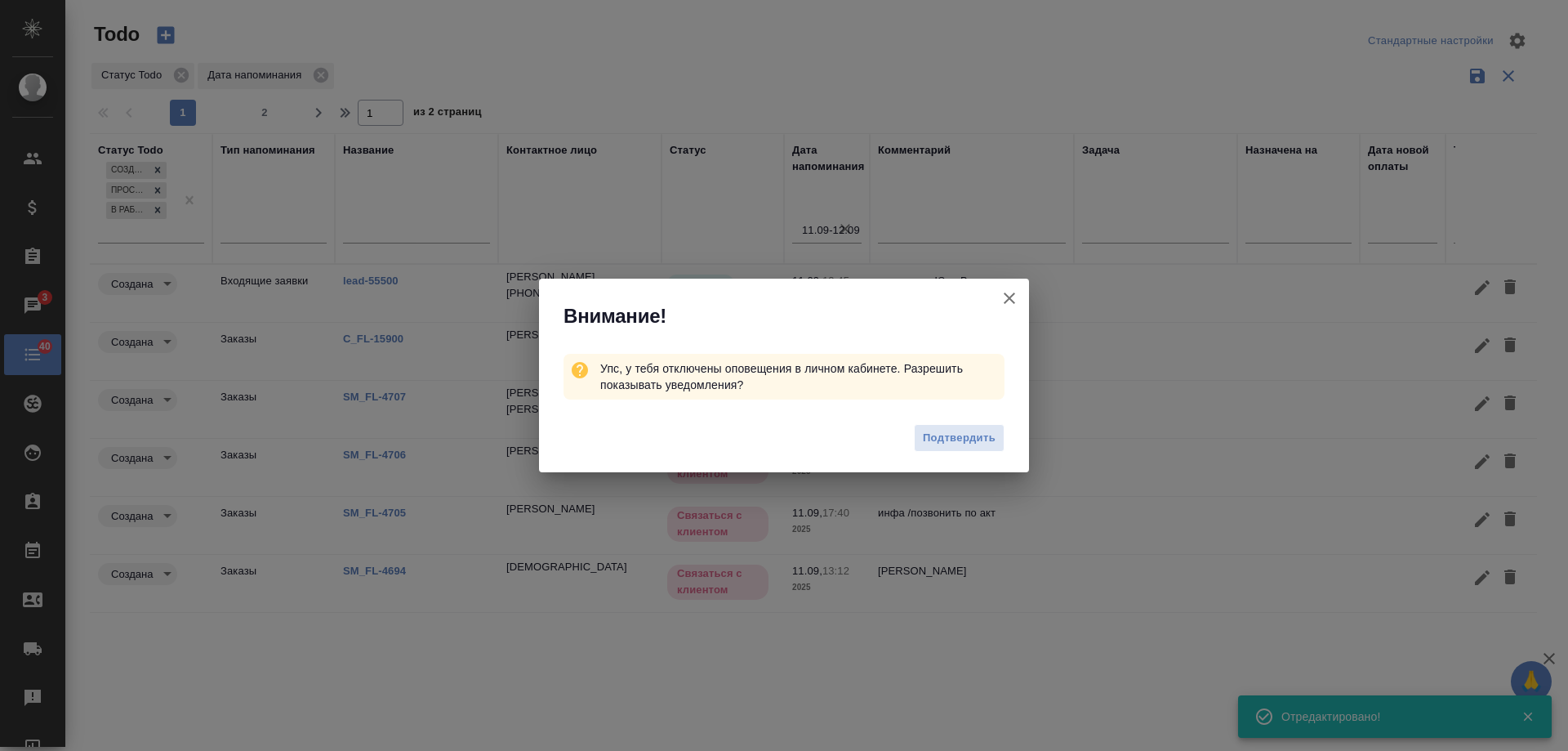
click at [1008, 293] on icon "button" at bounding box center [1010, 298] width 20 height 20
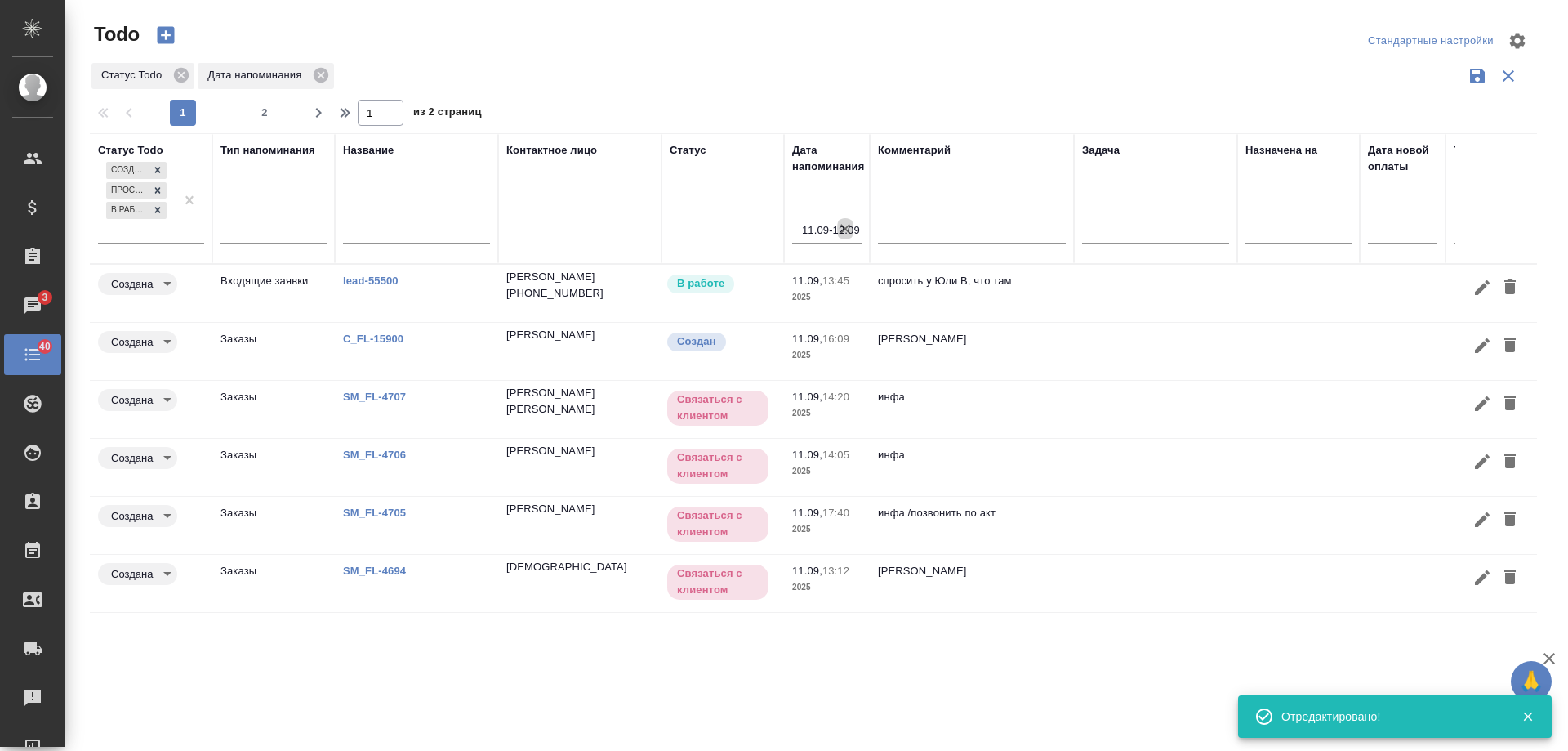
click at [844, 224] on icon "button" at bounding box center [845, 228] width 16 height 16
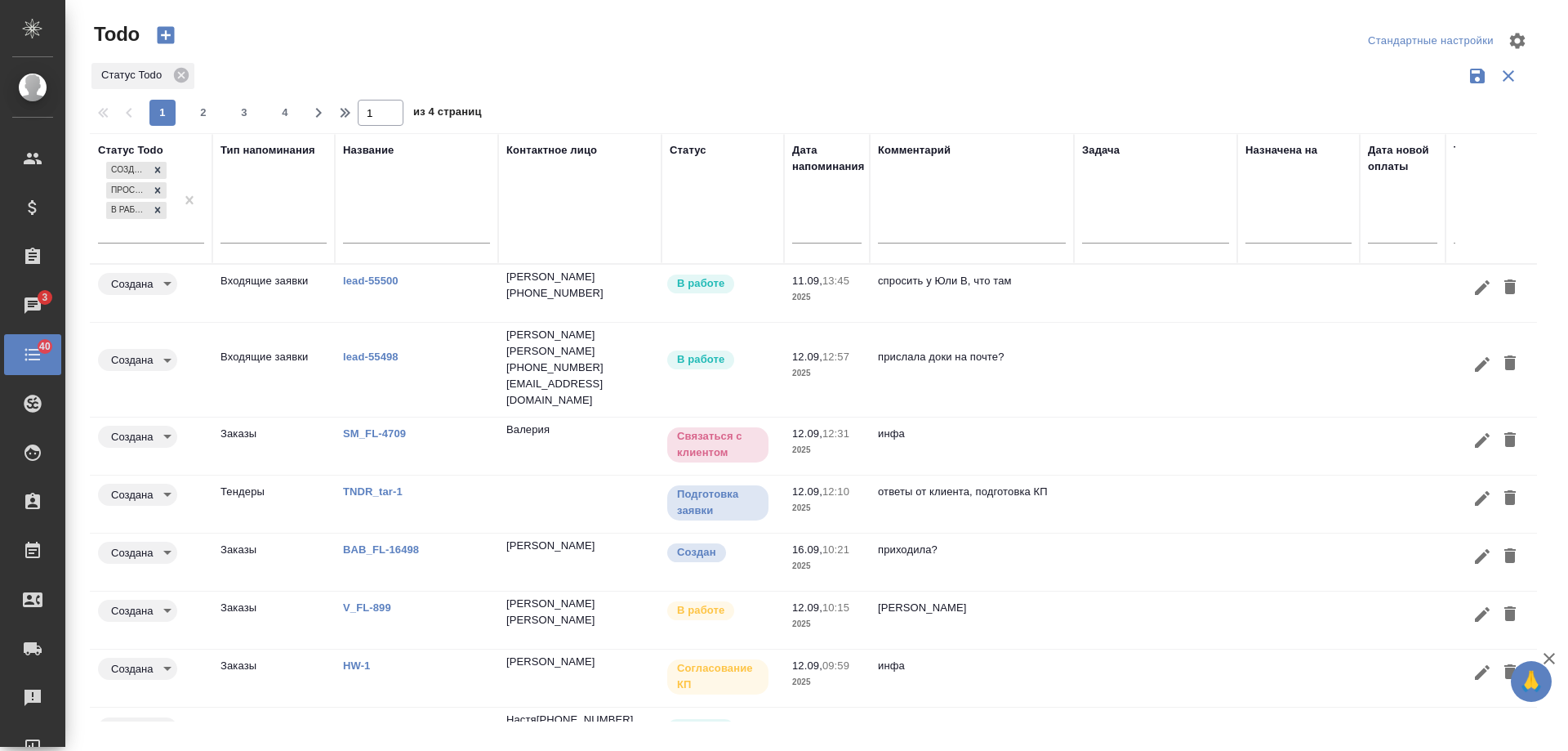
click at [376, 351] on link "lead-55498" at bounding box center [370, 356] width 56 height 12
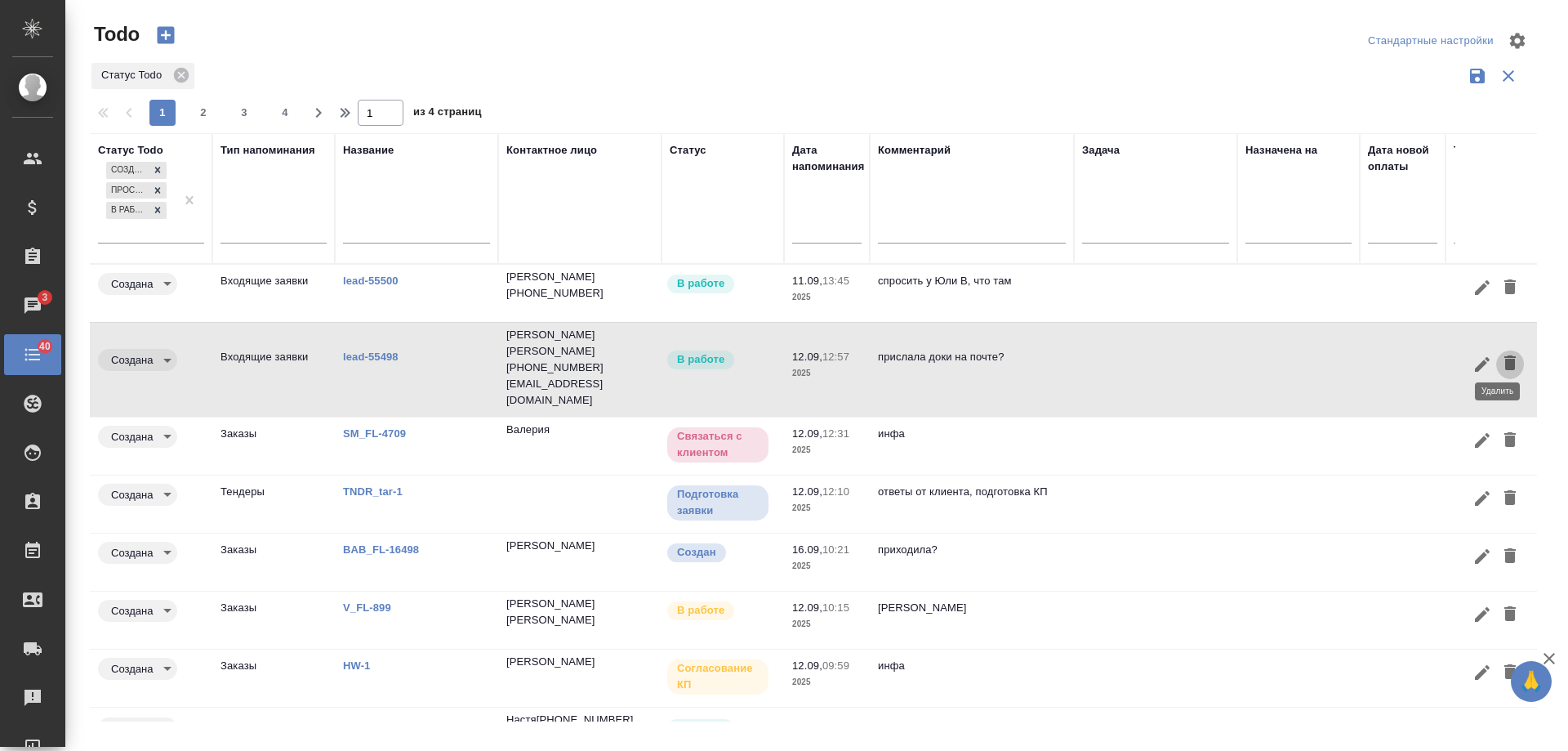
click at [1504, 355] on icon "button" at bounding box center [1510, 363] width 11 height 15
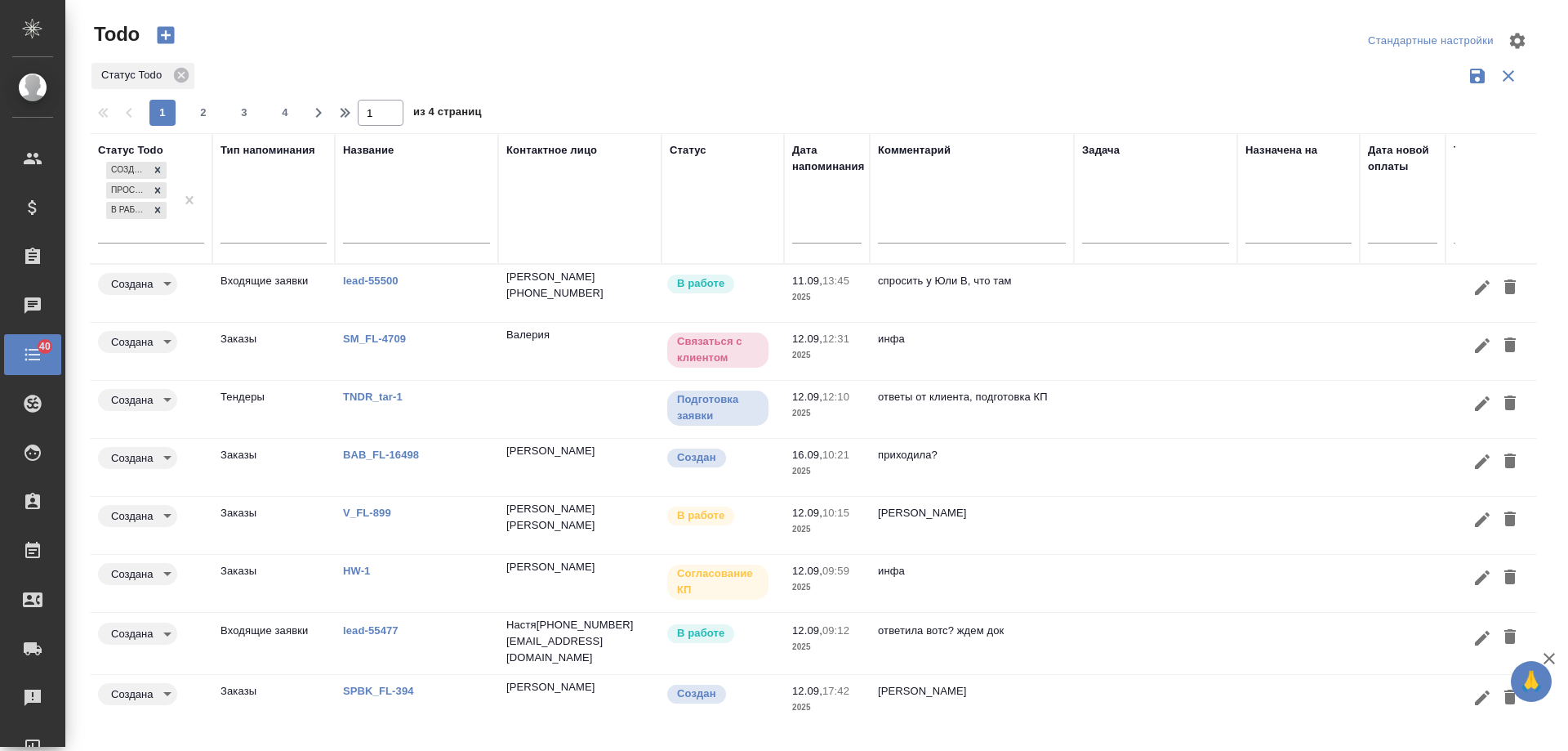
click at [1010, 522] on td "инфа вотс" at bounding box center [972, 525] width 204 height 57
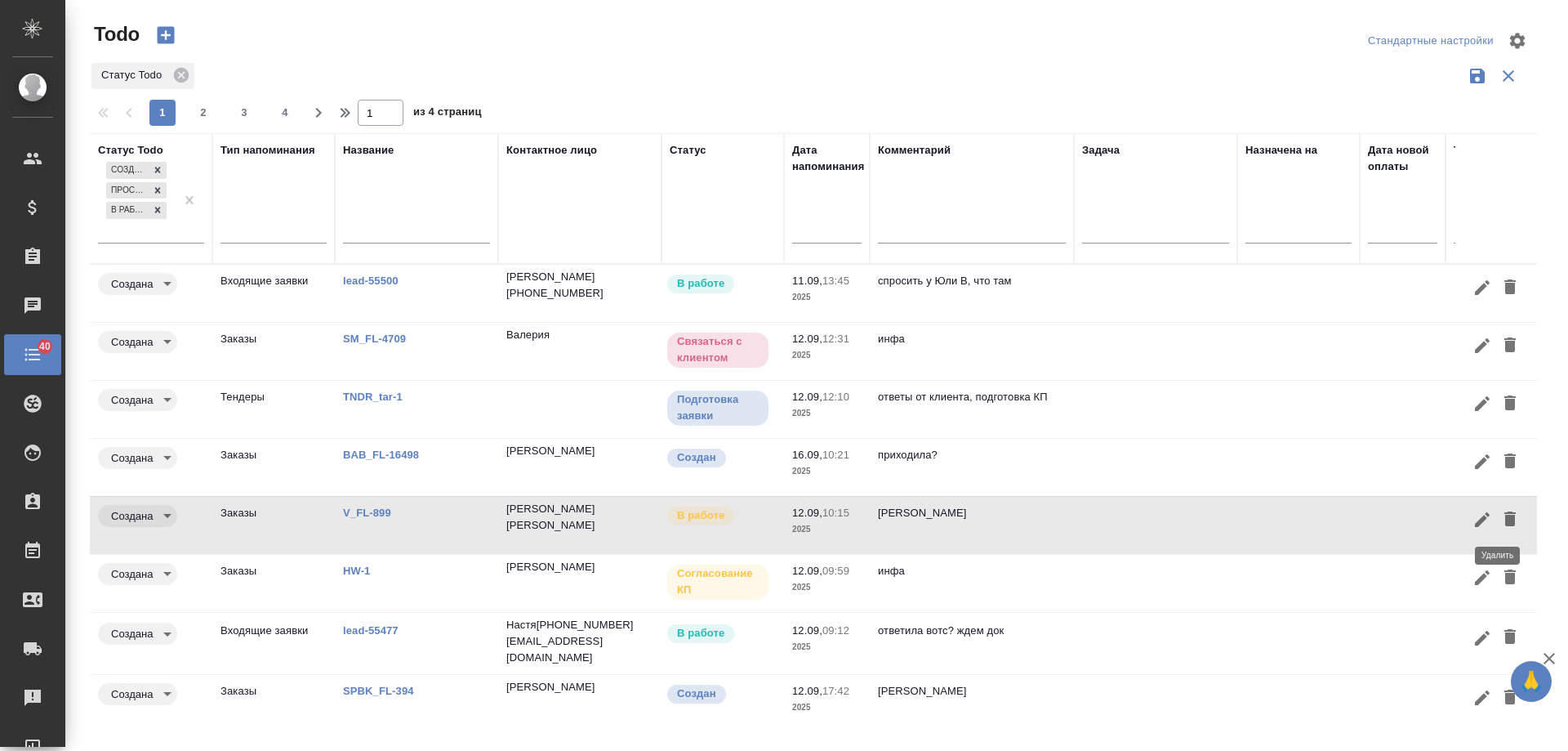
click at [1504, 520] on icon "button" at bounding box center [1510, 519] width 11 height 15
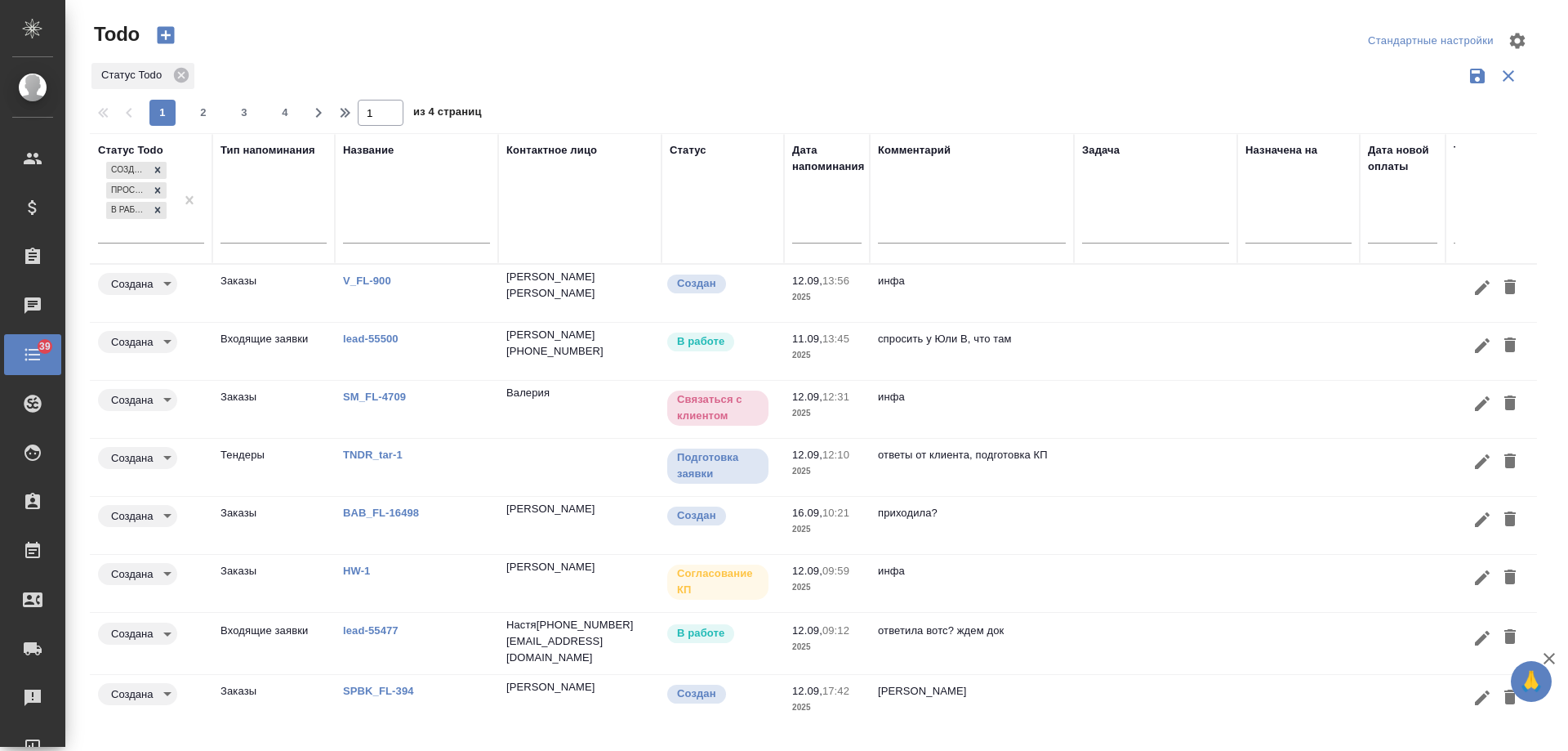
click at [825, 237] on input "text" at bounding box center [832, 230] width 59 height 23
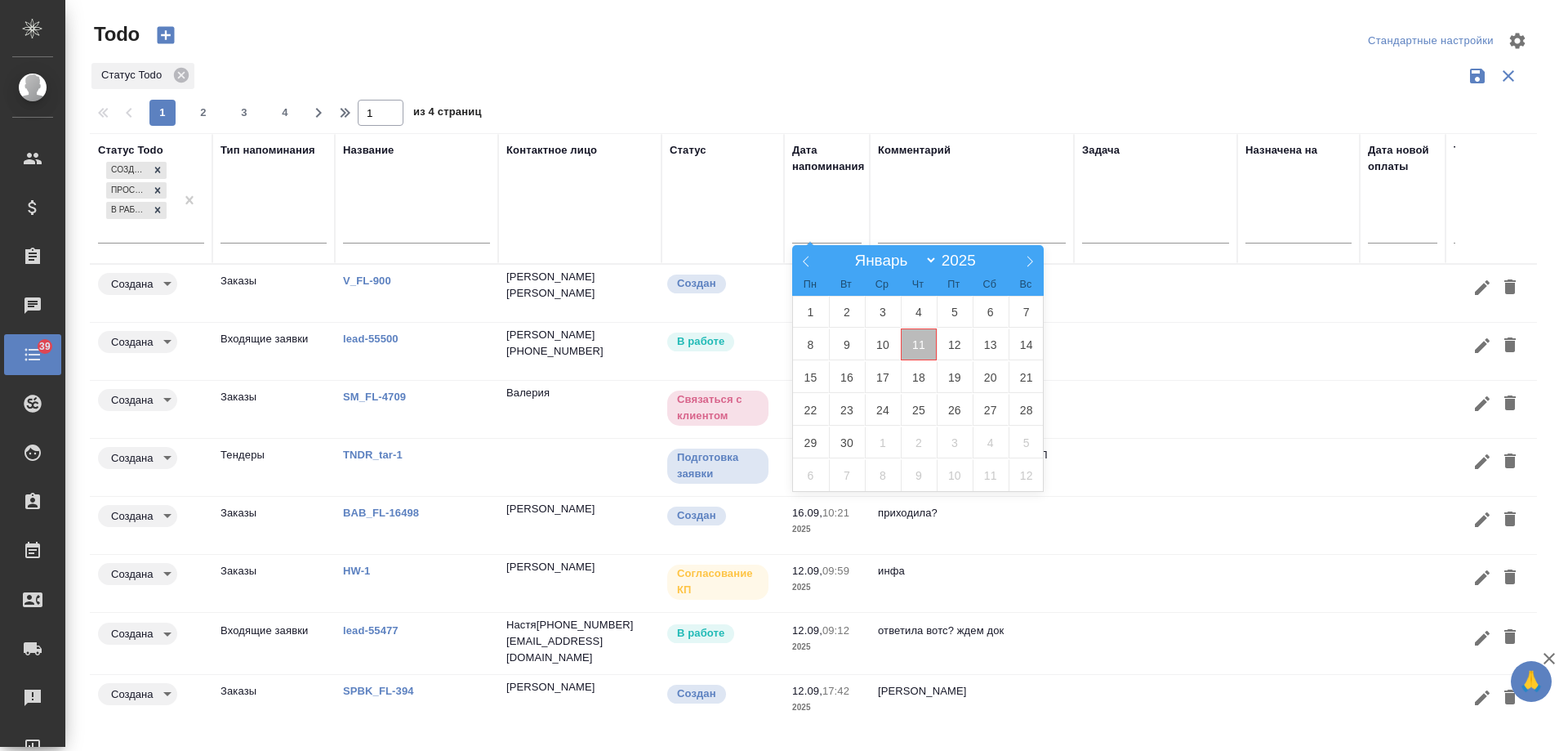
click at [914, 354] on span "11" at bounding box center [919, 345] width 36 height 32
type div "2025-09-10T21:00:00.000Z"
click at [957, 342] on span "12" at bounding box center [955, 345] width 36 height 32
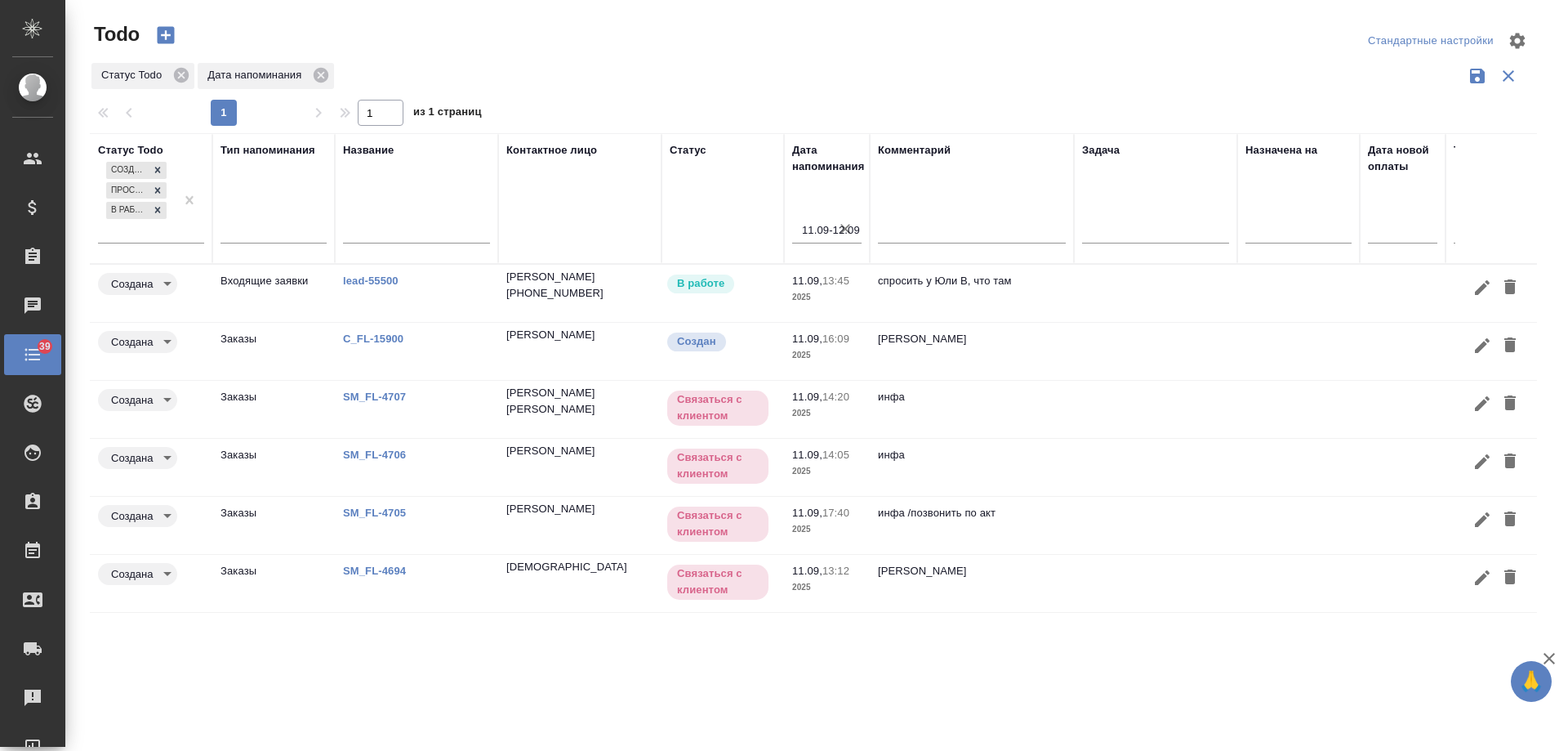
click at [370, 568] on link "SM_FL-4694" at bounding box center [374, 570] width 63 height 12
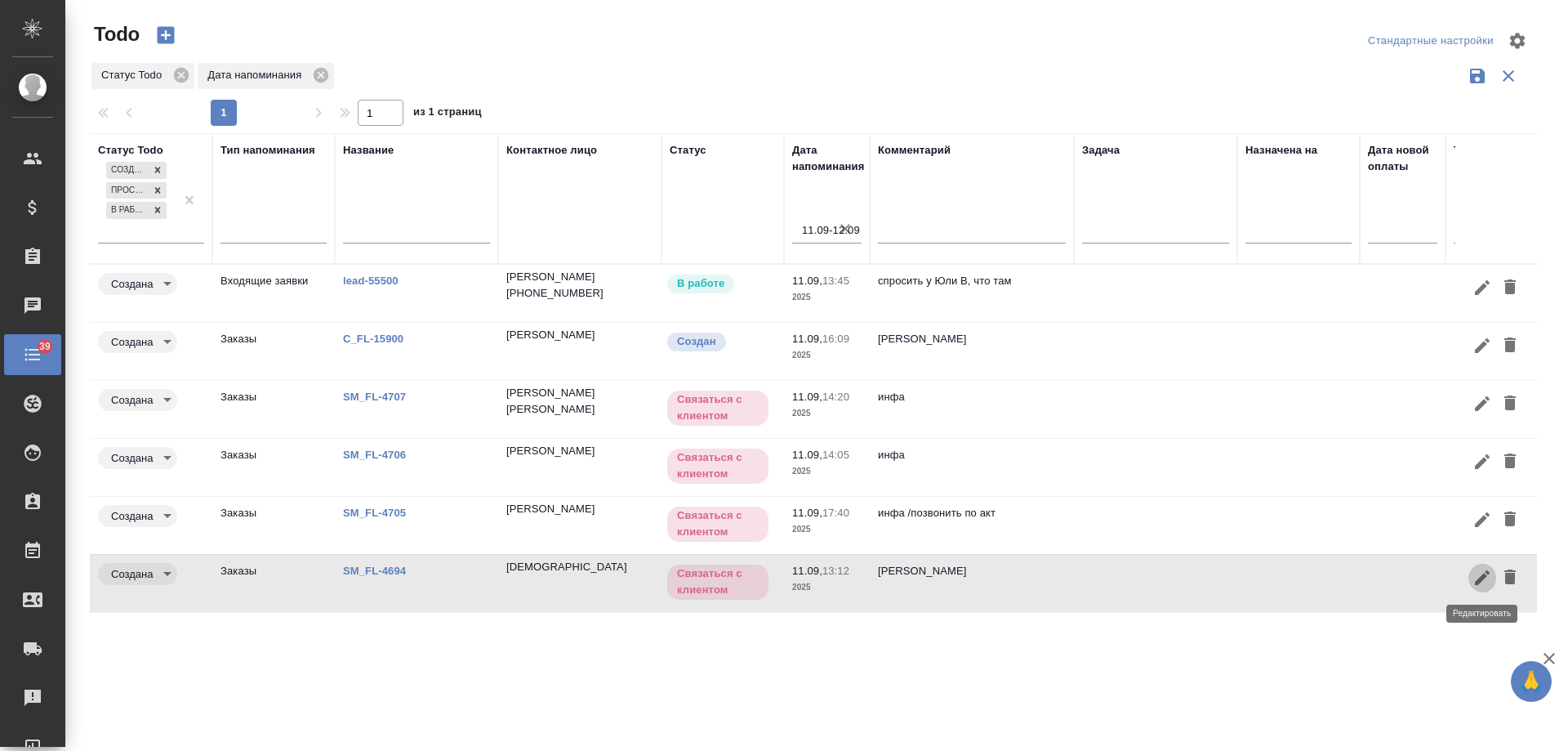
click at [1472, 575] on button "button" at bounding box center [1481, 579] width 27 height 30
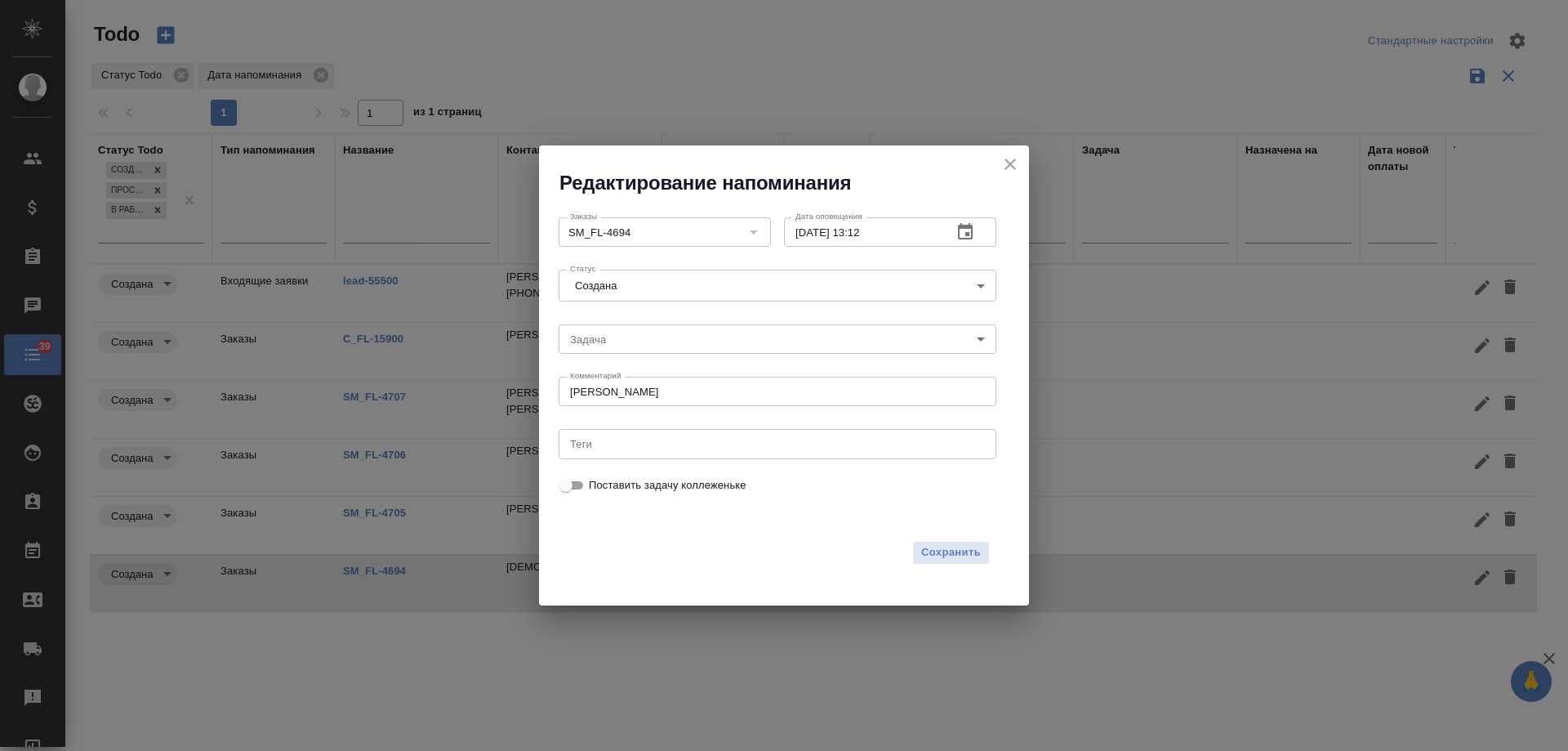
click at [968, 225] on icon "button" at bounding box center [965, 231] width 15 height 16
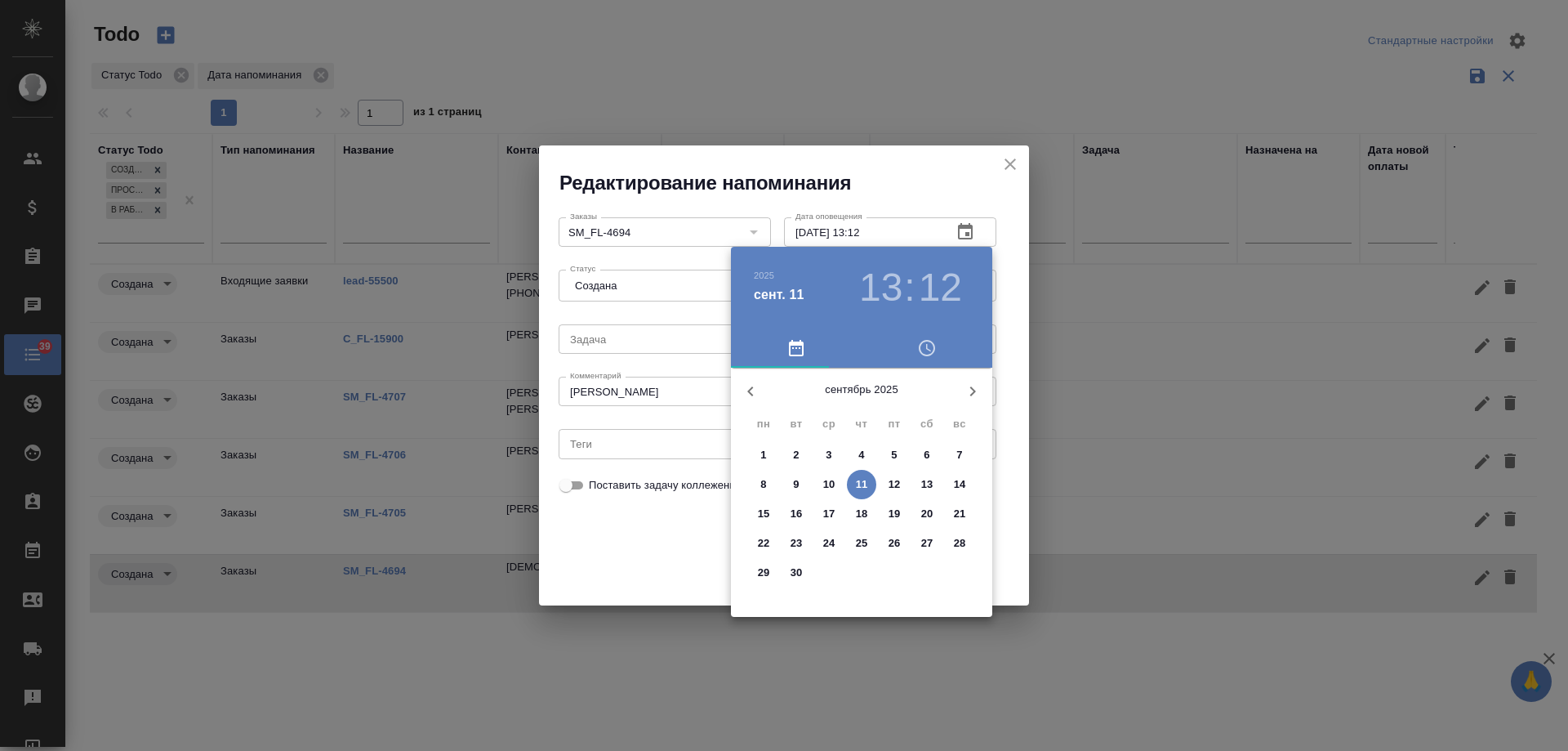
click at [866, 511] on p "18" at bounding box center [862, 514] width 12 height 16
type input "18.09.2025 13:12"
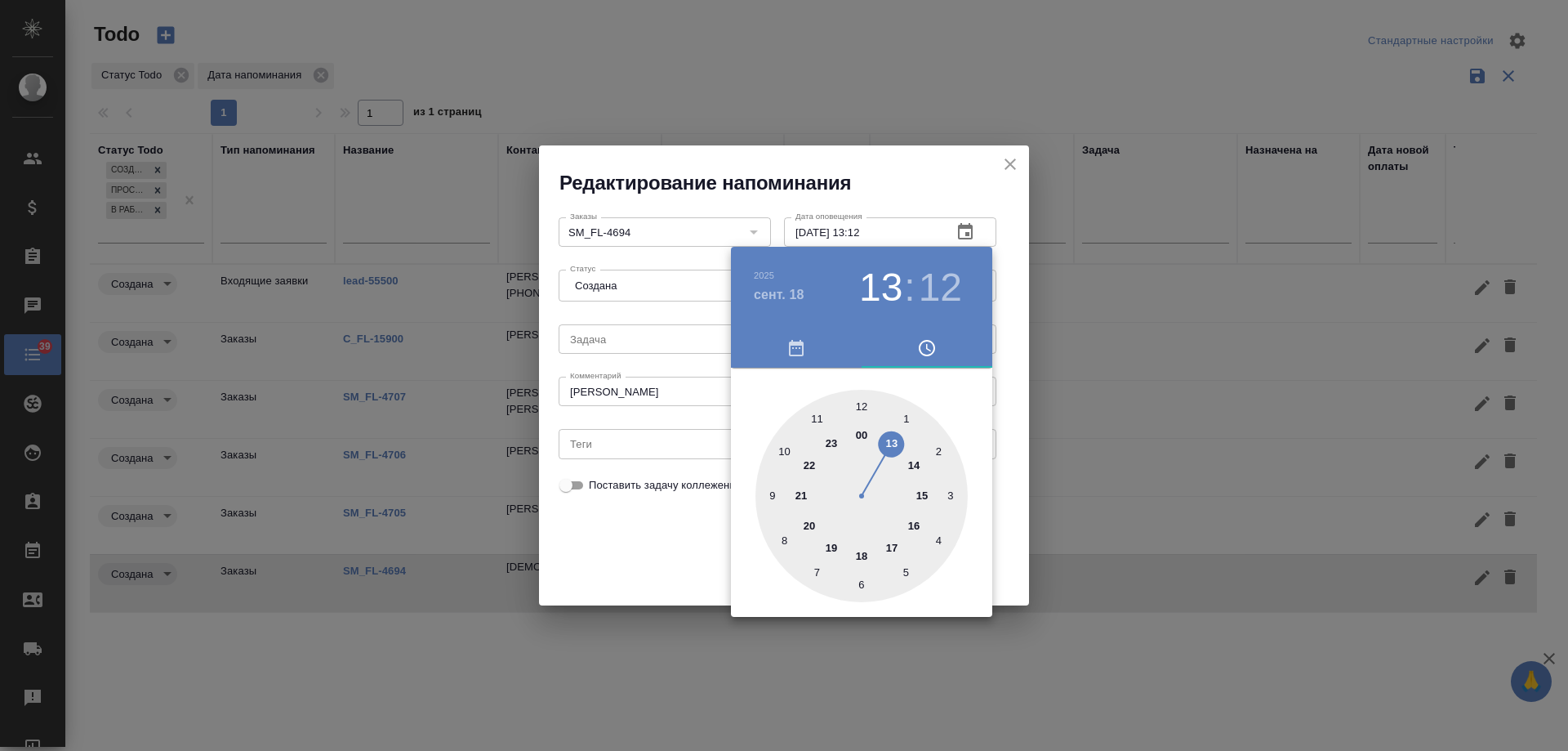
click at [612, 535] on div at bounding box center [784, 375] width 1568 height 751
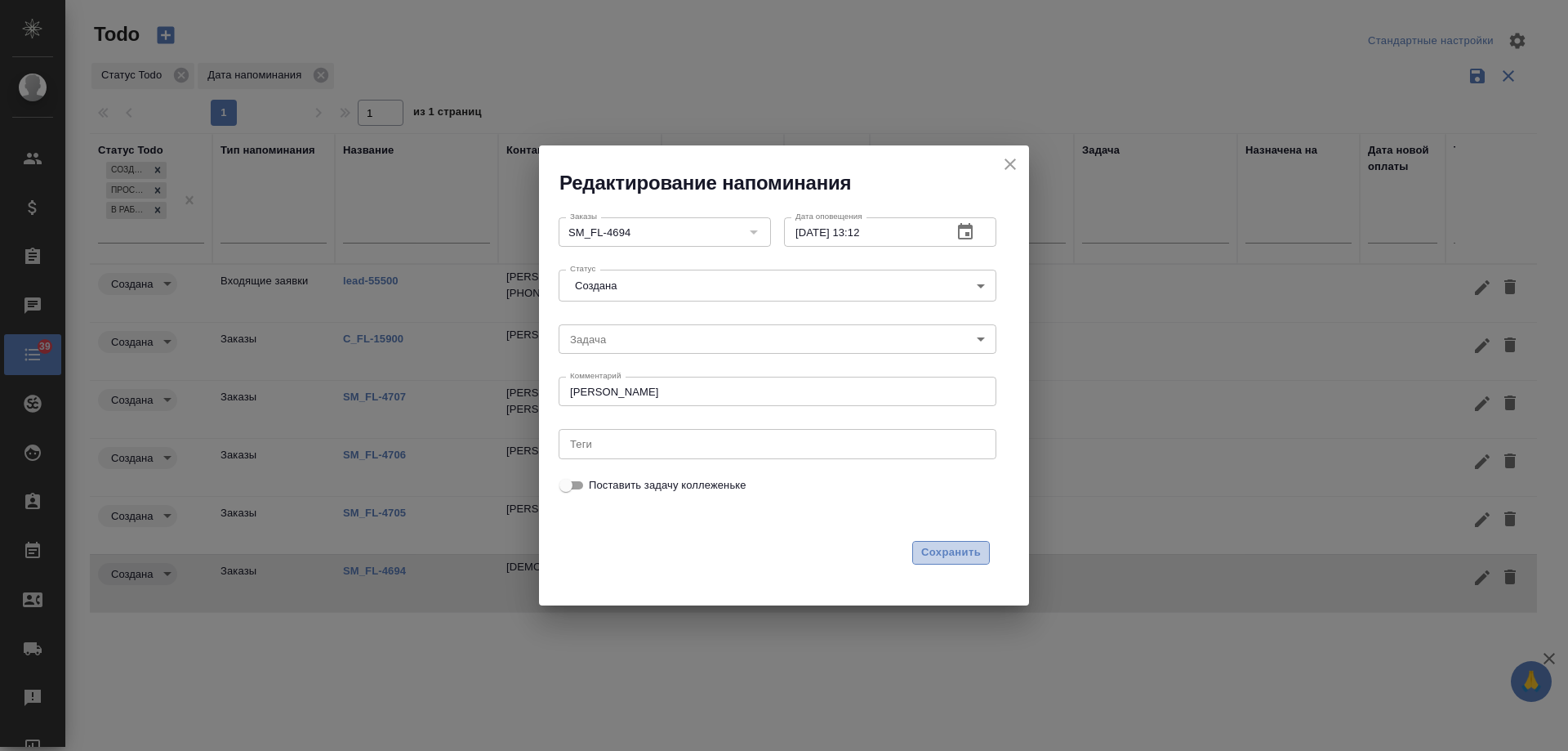
click at [946, 550] on span "Сохранить" at bounding box center [950, 553] width 59 height 19
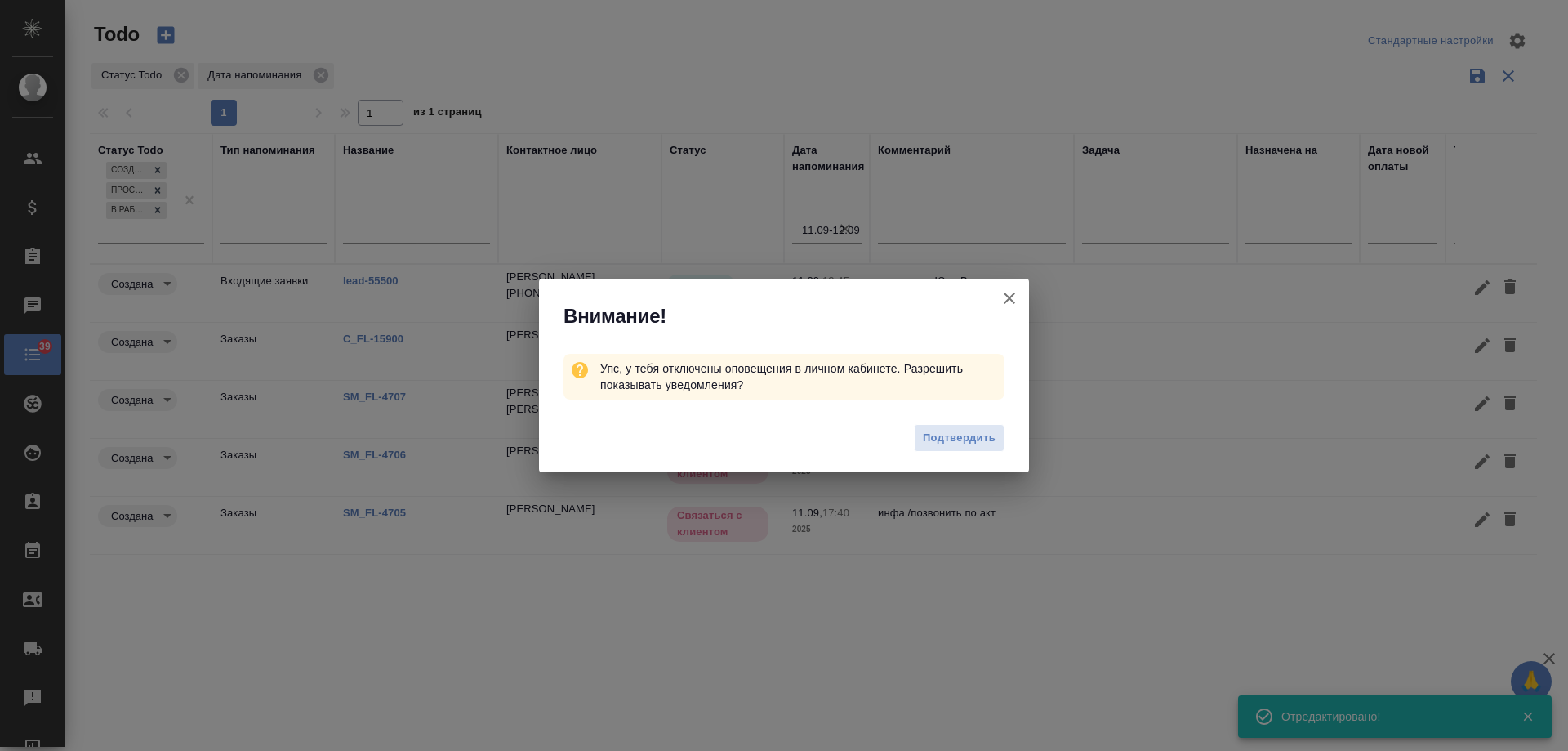
click at [1012, 294] on icon "button" at bounding box center [1010, 298] width 20 height 20
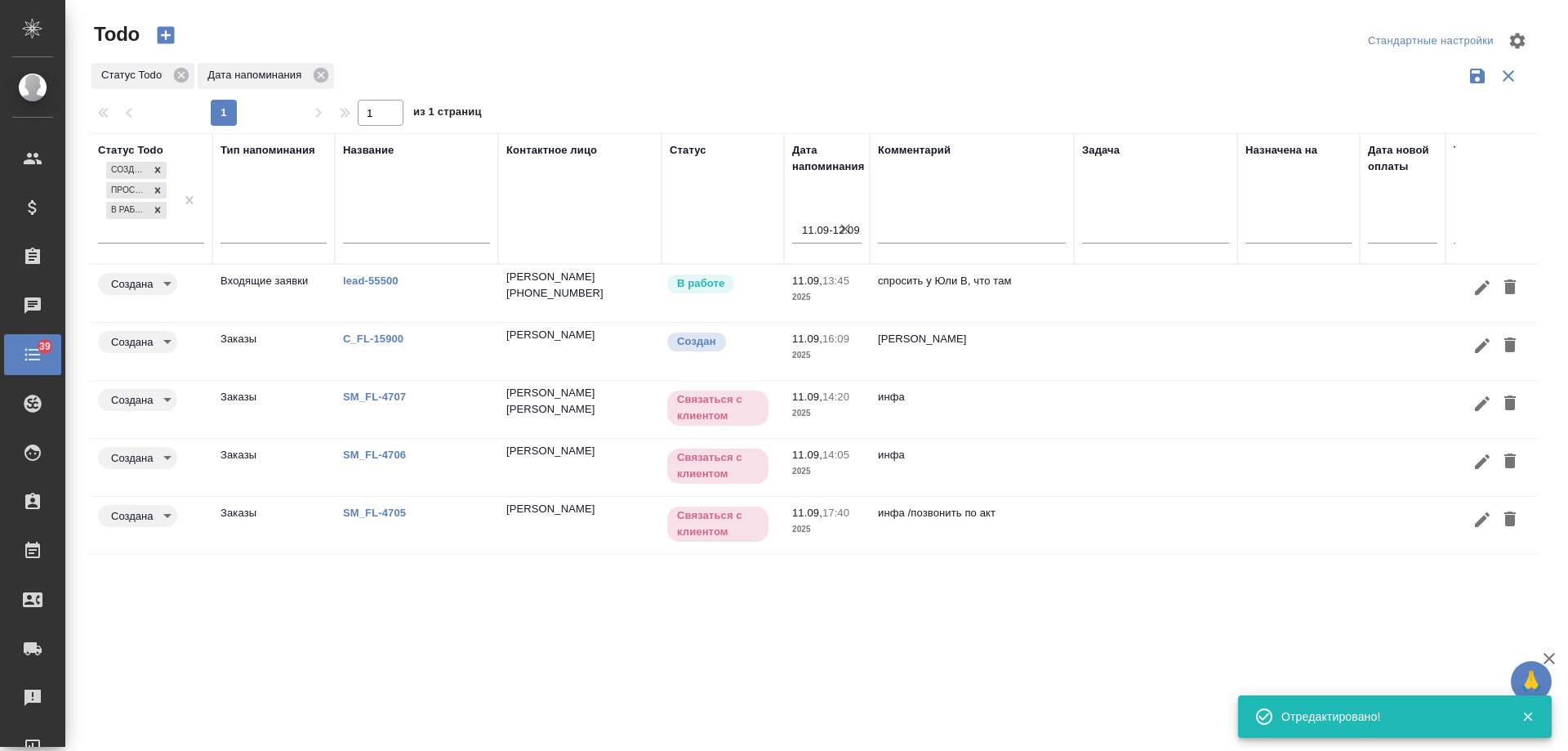
click at [388, 511] on link "SM_FL-4705" at bounding box center [374, 513] width 63 height 12
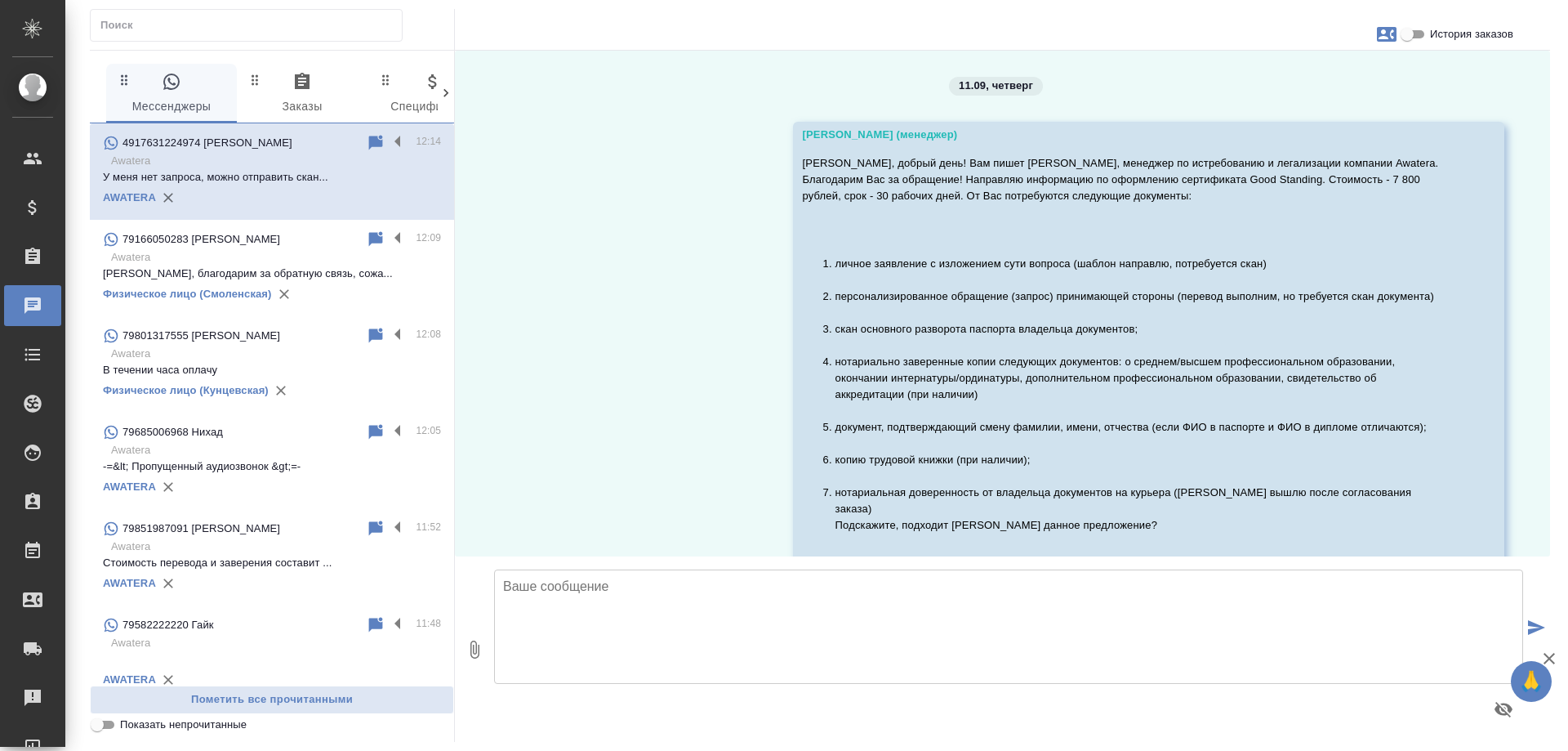
scroll to position [1246, 0]
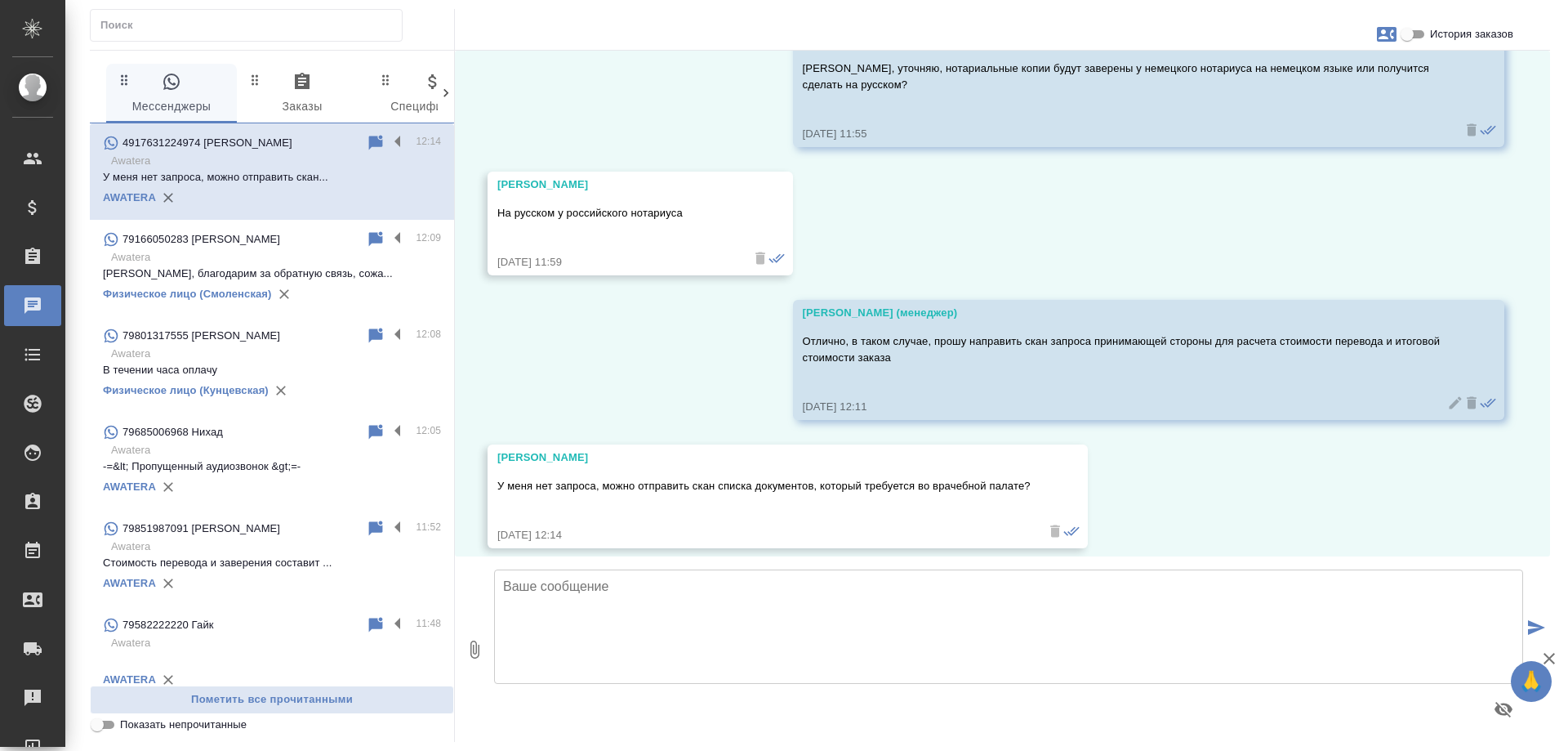
click at [236, 33] on input "text" at bounding box center [251, 25] width 301 height 23
paste input "79857139956"
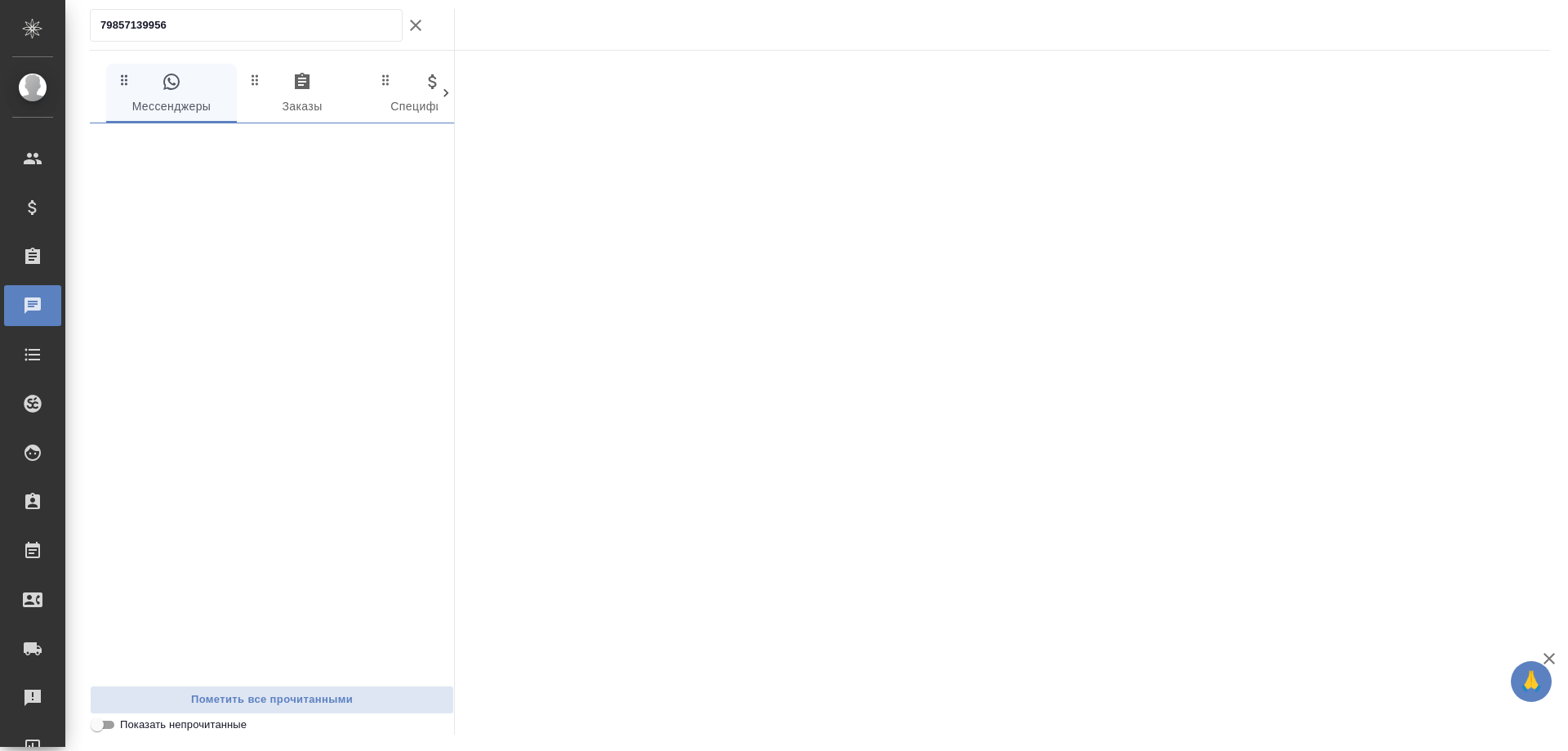
click at [95, 27] on div "79857139956" at bounding box center [246, 25] width 313 height 33
click at [100, 17] on div "79857139956" at bounding box center [246, 25] width 313 height 33
click at [100, 24] on div "79857139956" at bounding box center [246, 25] width 313 height 33
click at [101, 22] on input "79857139956" at bounding box center [251, 25] width 301 height 23
type input "[PHONE_NUMBER]"
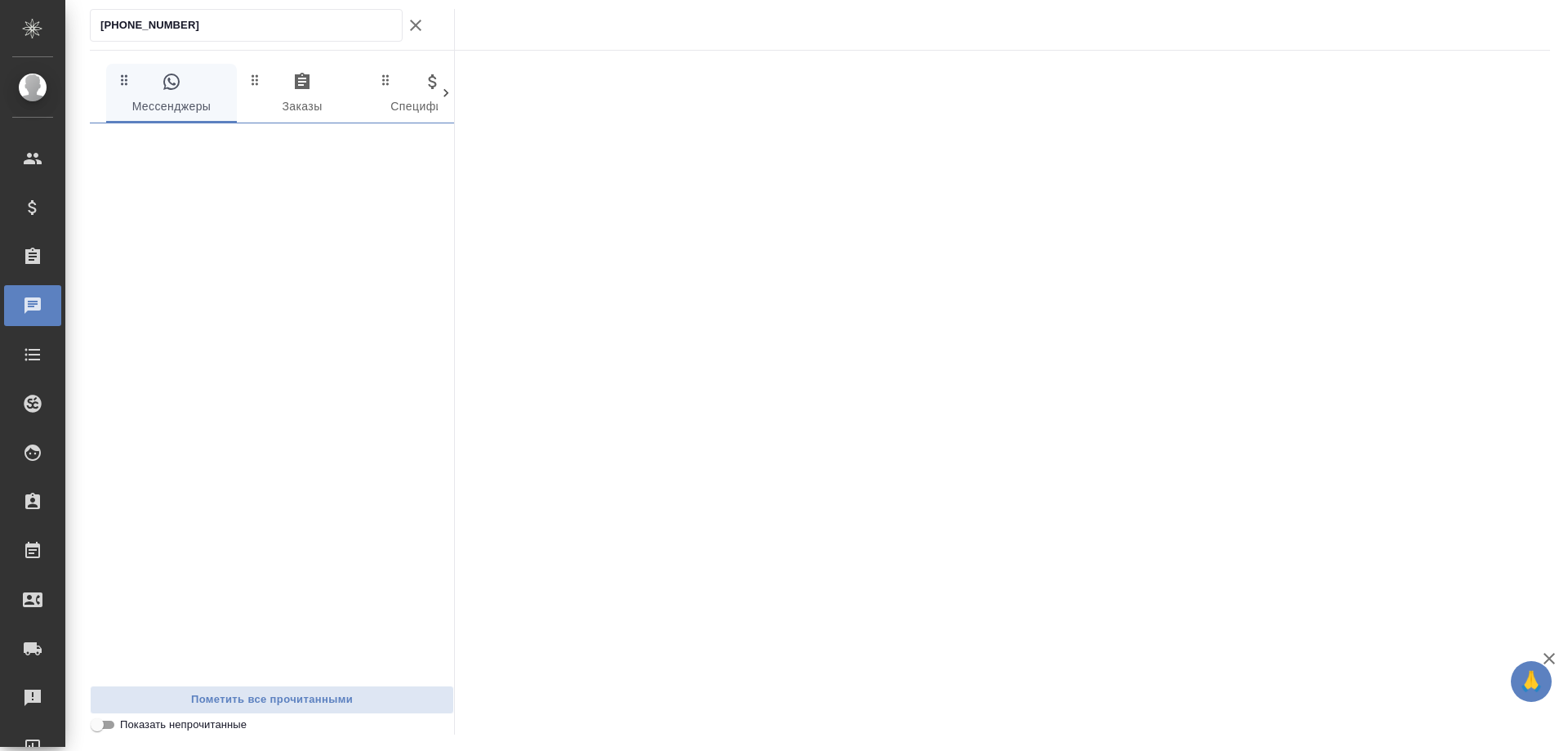
click at [0, 27] on div ".cls-1 fill:#fff; AWATERA [PERSON_NAME] Спецификации Заказы 0 Чаты Todo Проекты…" at bounding box center [784, 375] width 1568 height 751
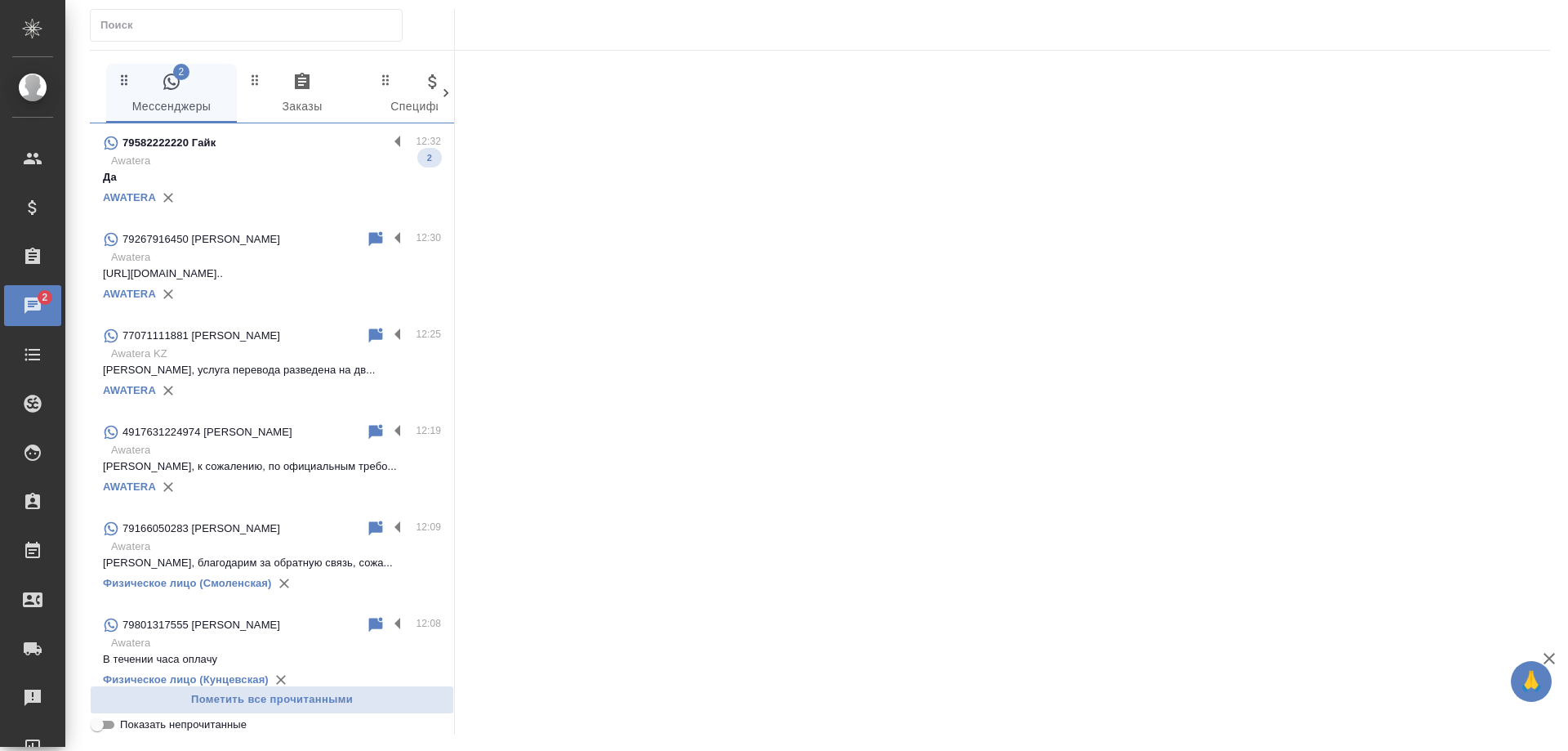
click at [315, 164] on p "Awatera" at bounding box center [276, 160] width 330 height 16
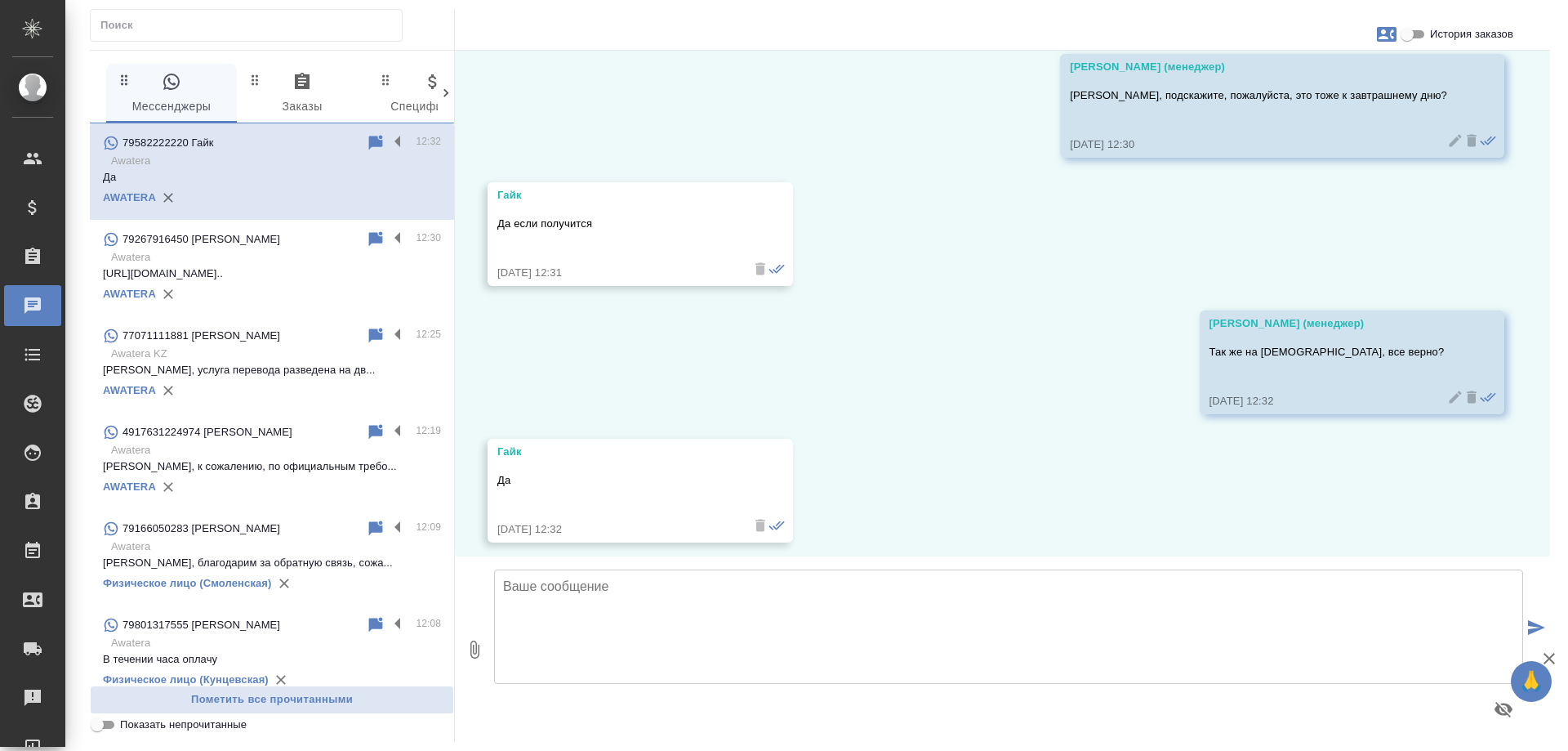
scroll to position [778, 0]
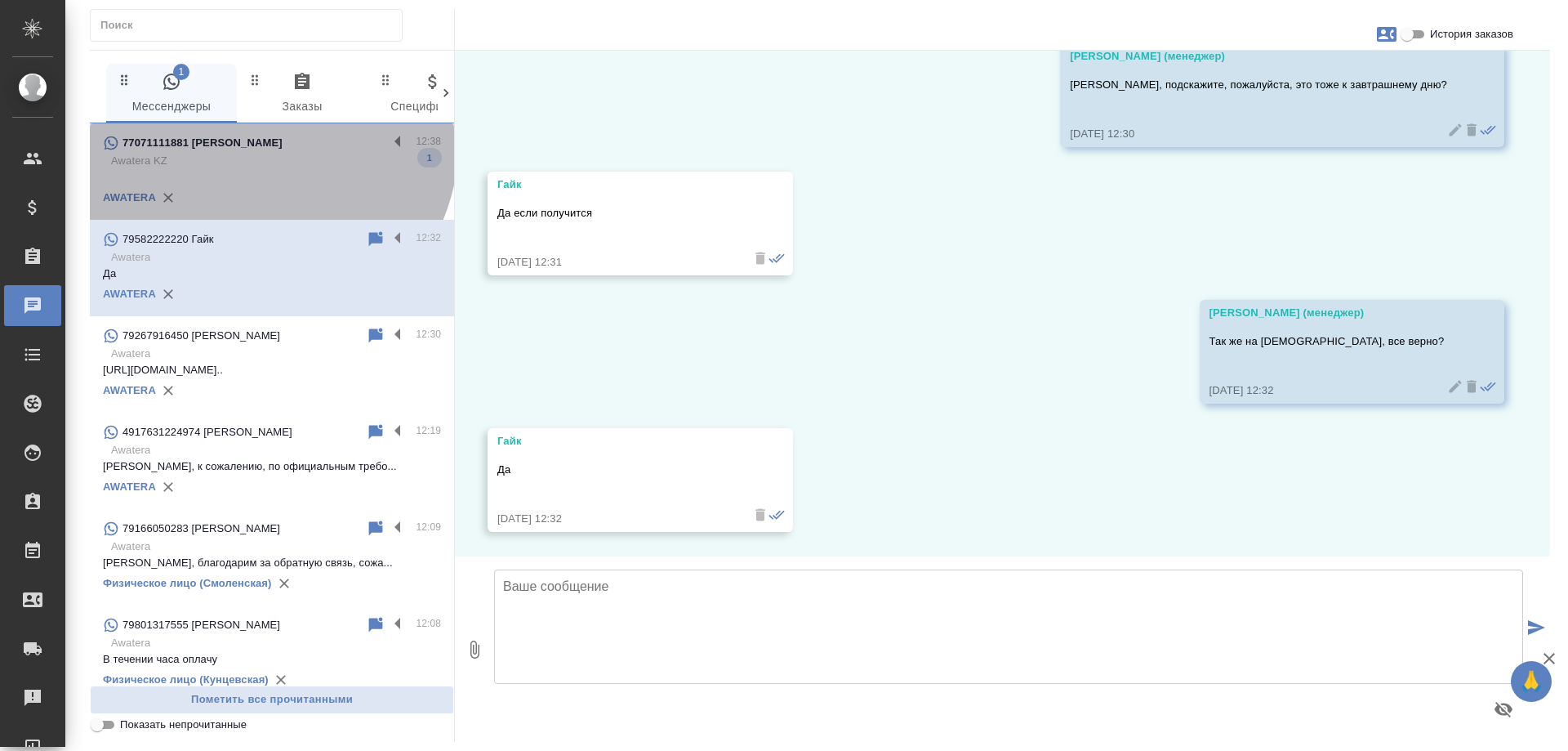
click at [253, 140] on div "77071111881 [PERSON_NAME]" at bounding box center [245, 142] width 285 height 20
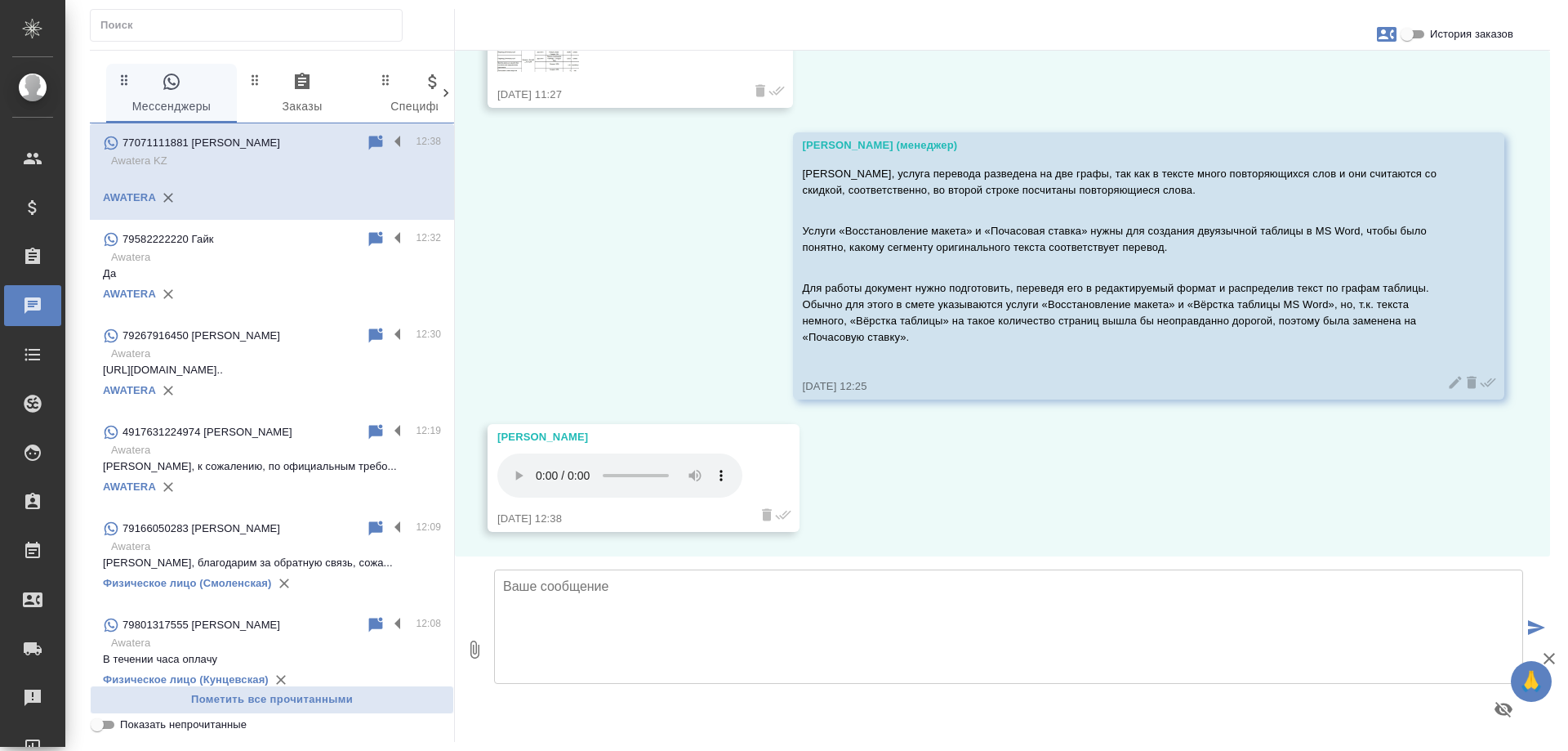
scroll to position [7438, 0]
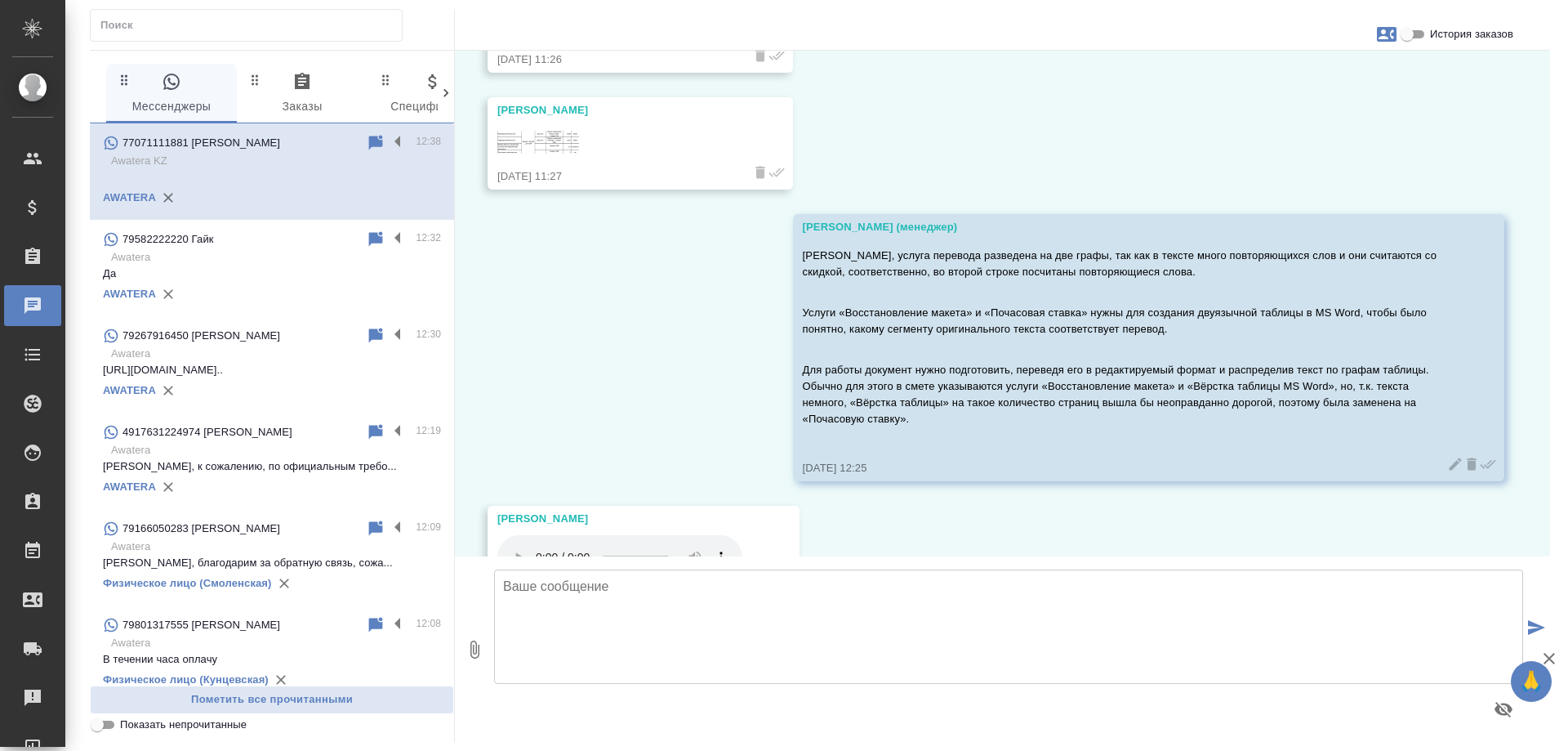
click at [548, 138] on img at bounding box center [538, 142] width 82 height 23
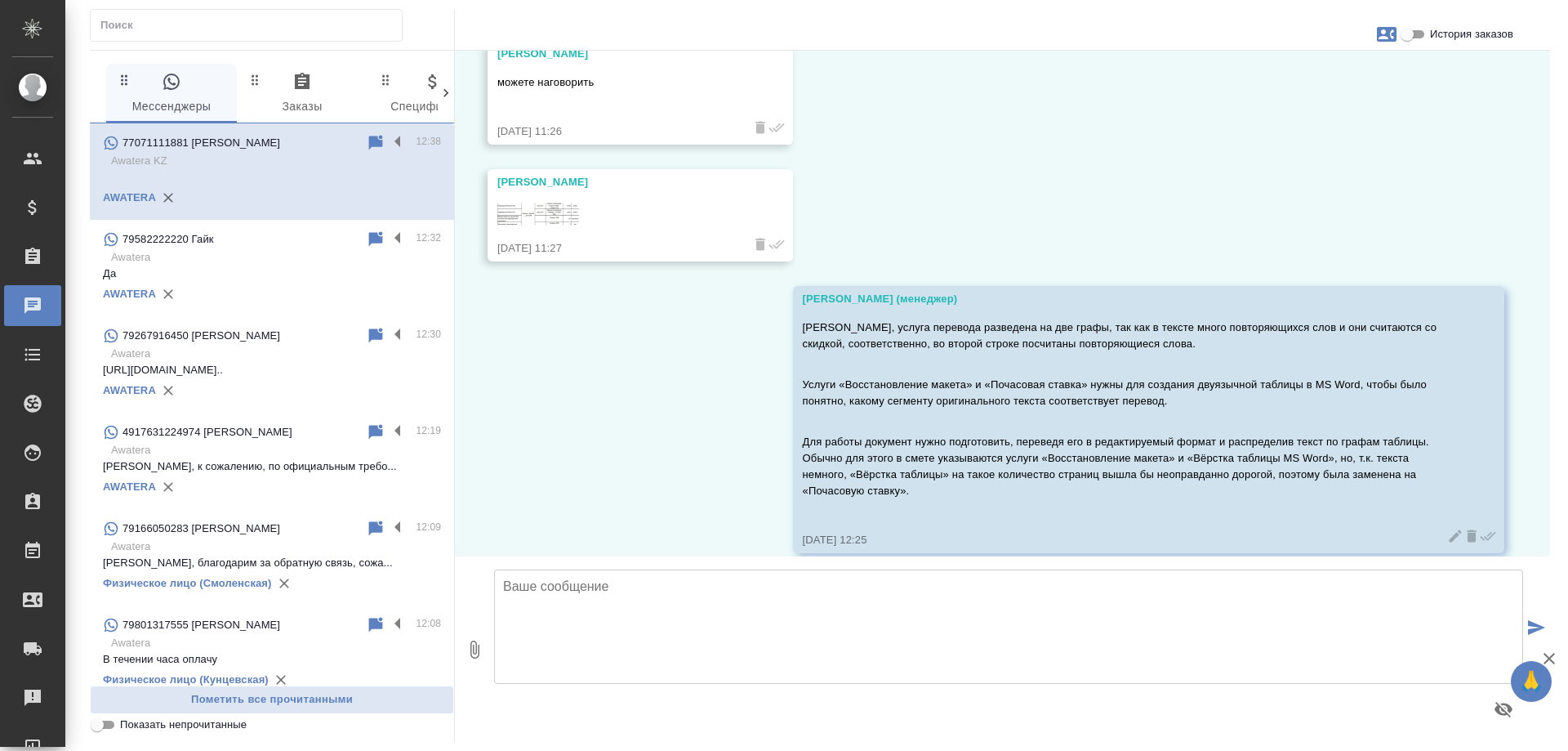
scroll to position [7519, 0]
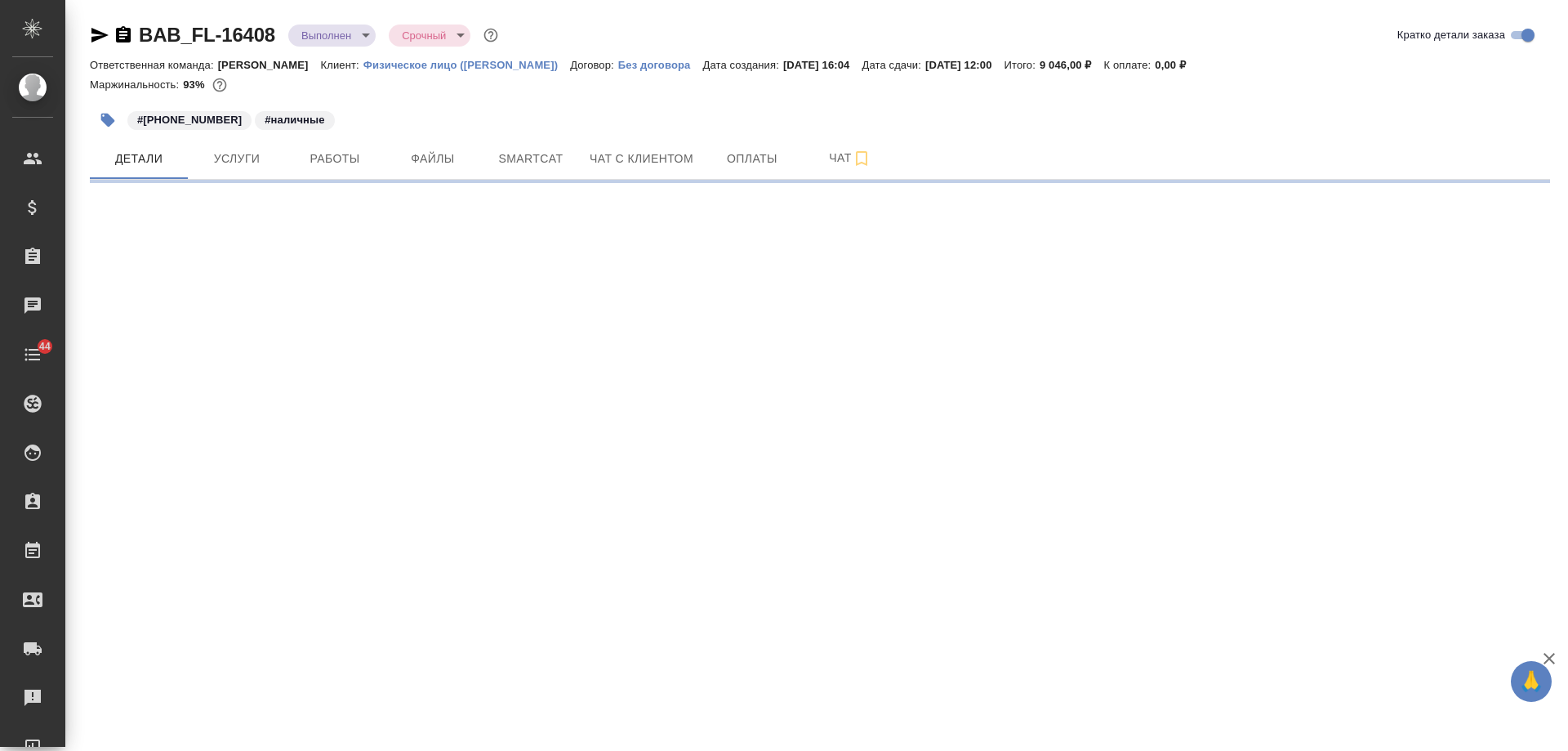
select select "RU"
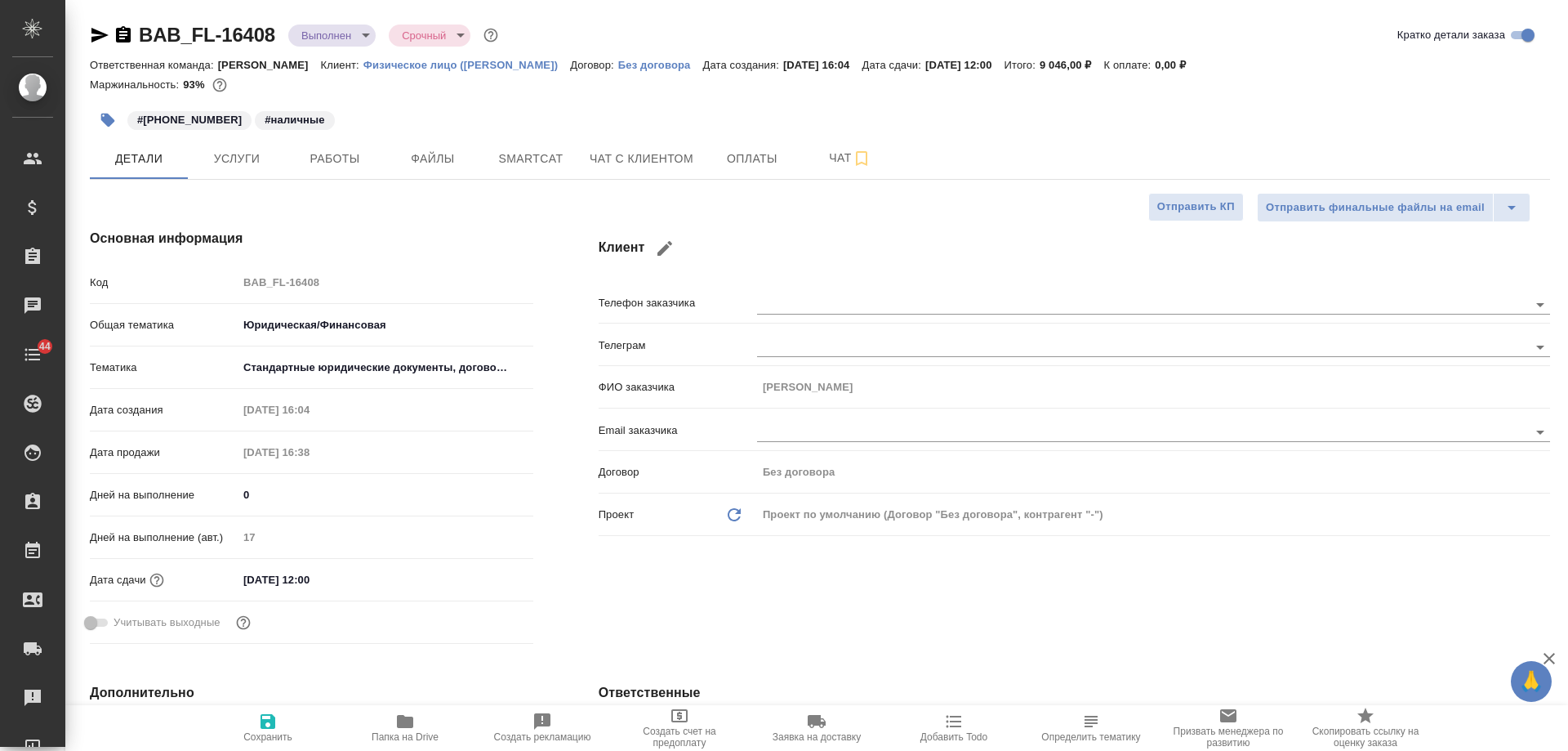
type textarea "x"
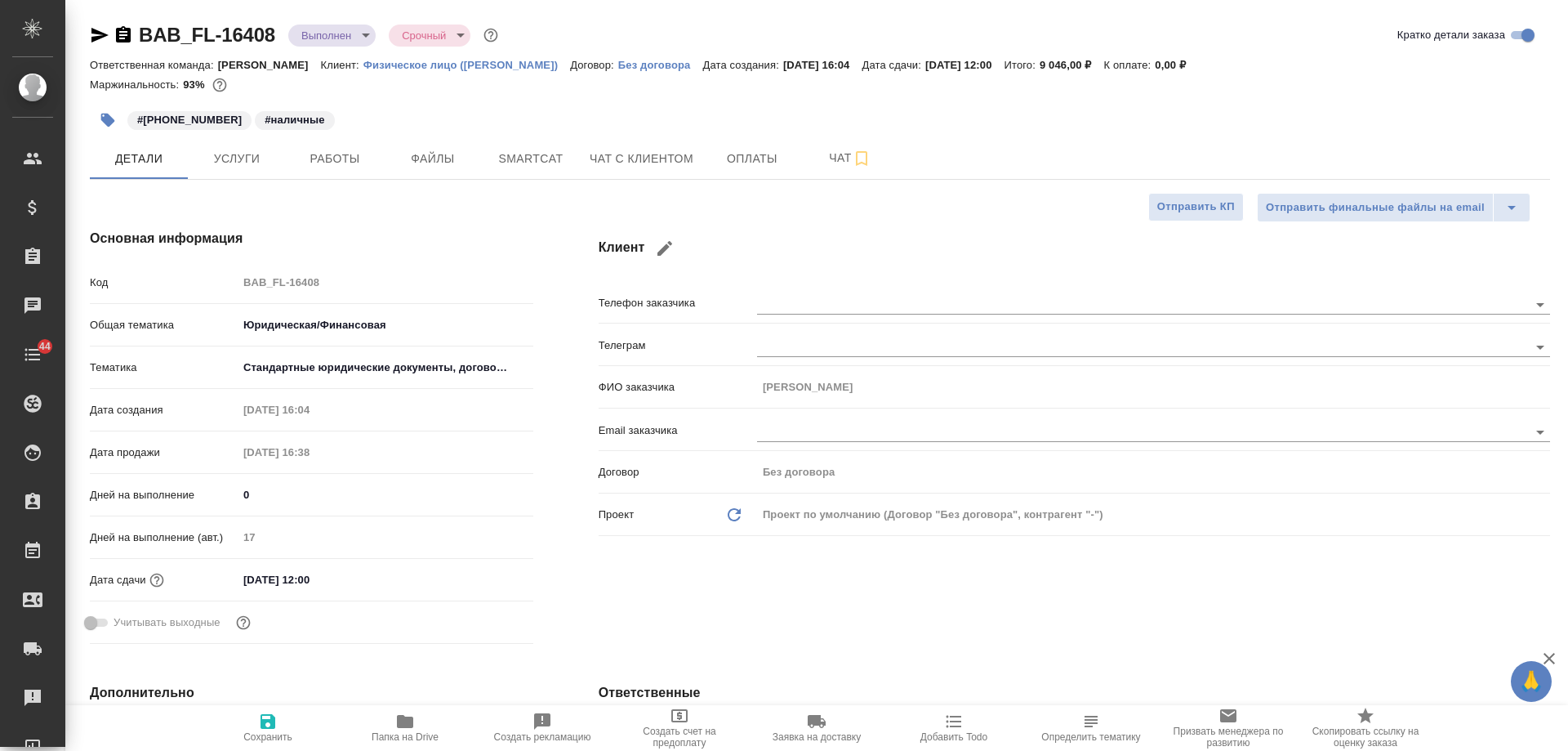
type textarea "x"
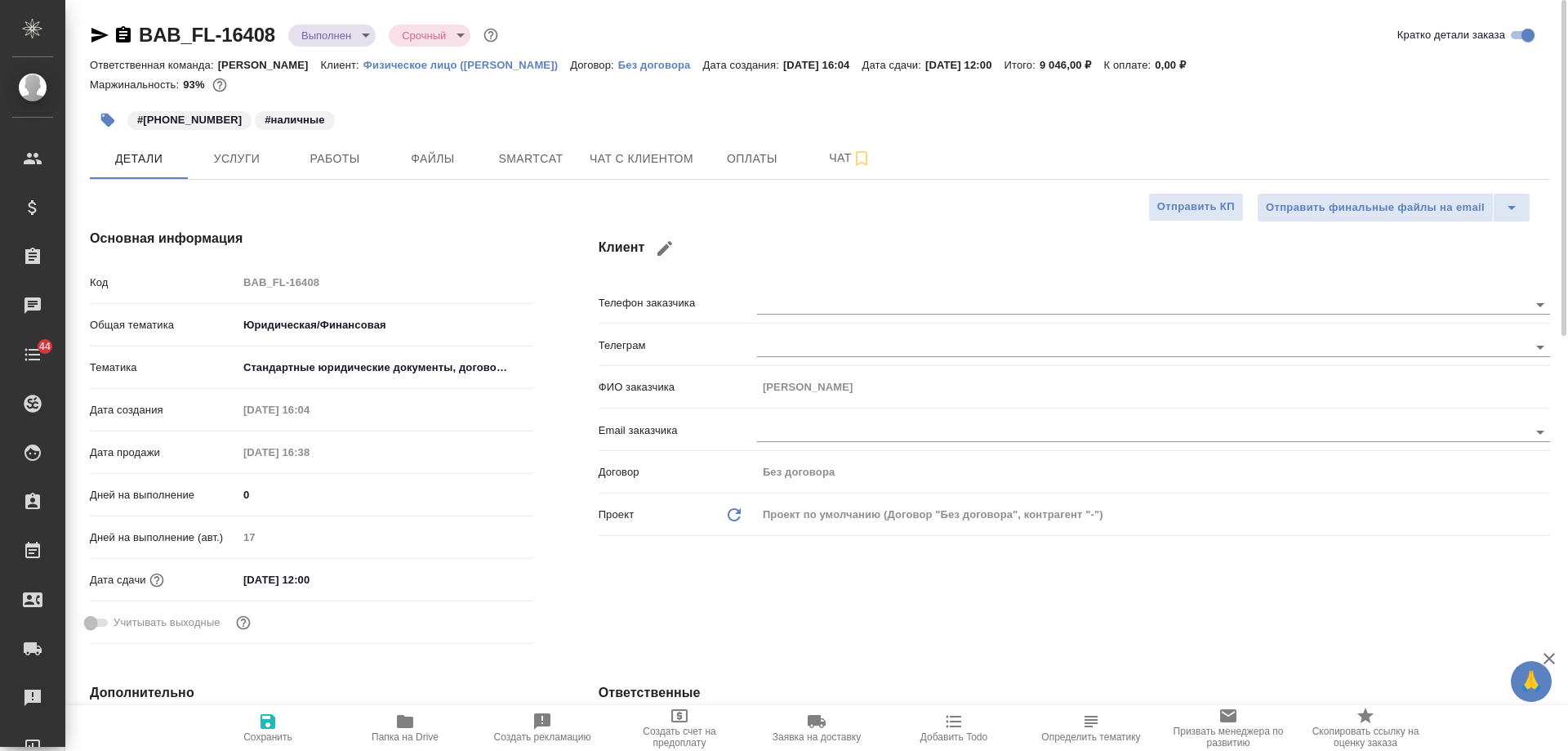
type textarea "x"
click at [668, 249] on icon "button" at bounding box center [665, 249] width 15 height 15
type input "[PERSON_NAME]"
type input "Ивановна"
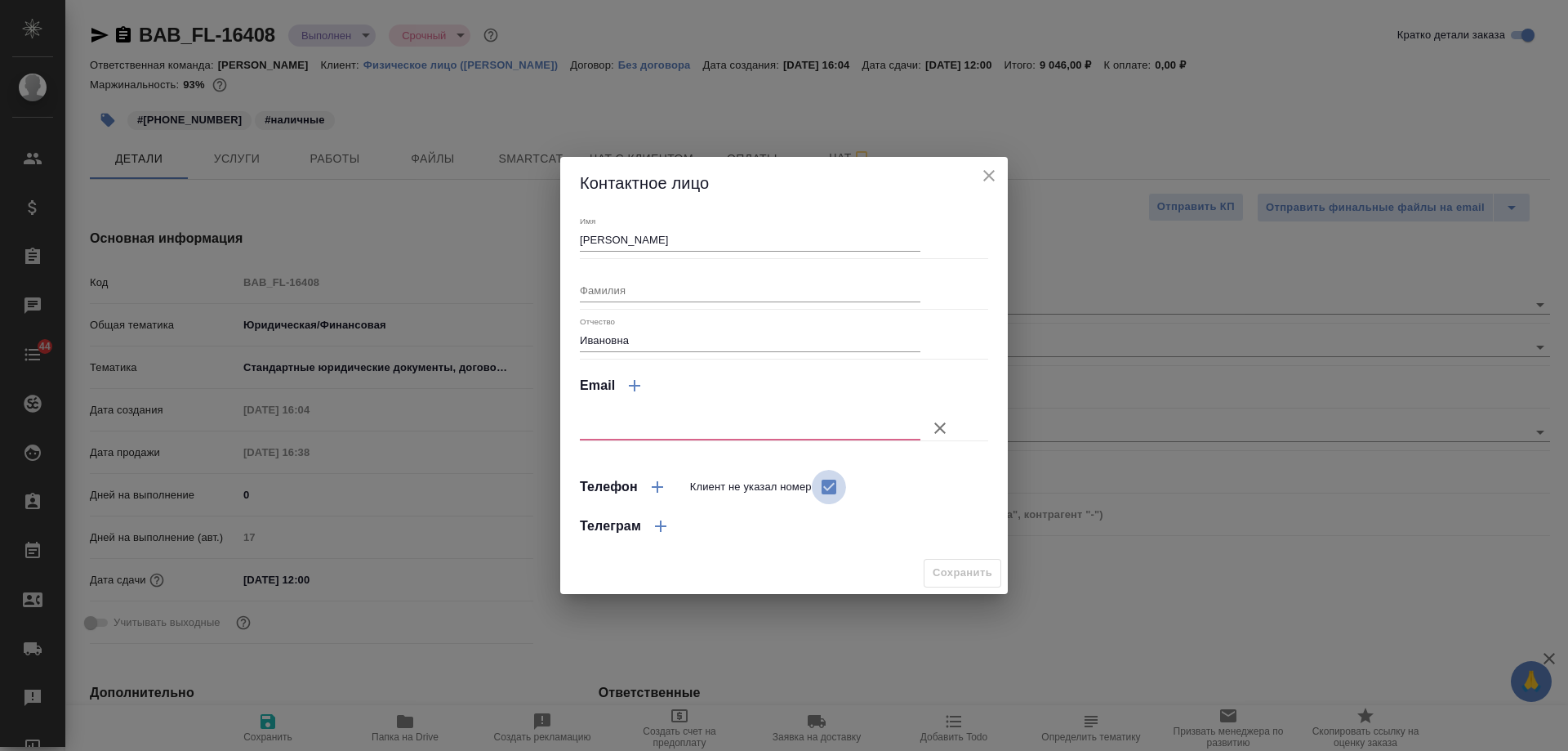
click at [829, 489] on input "Клиент не указал номер" at bounding box center [829, 487] width 34 height 34
checkbox input "false"
select select "RU"
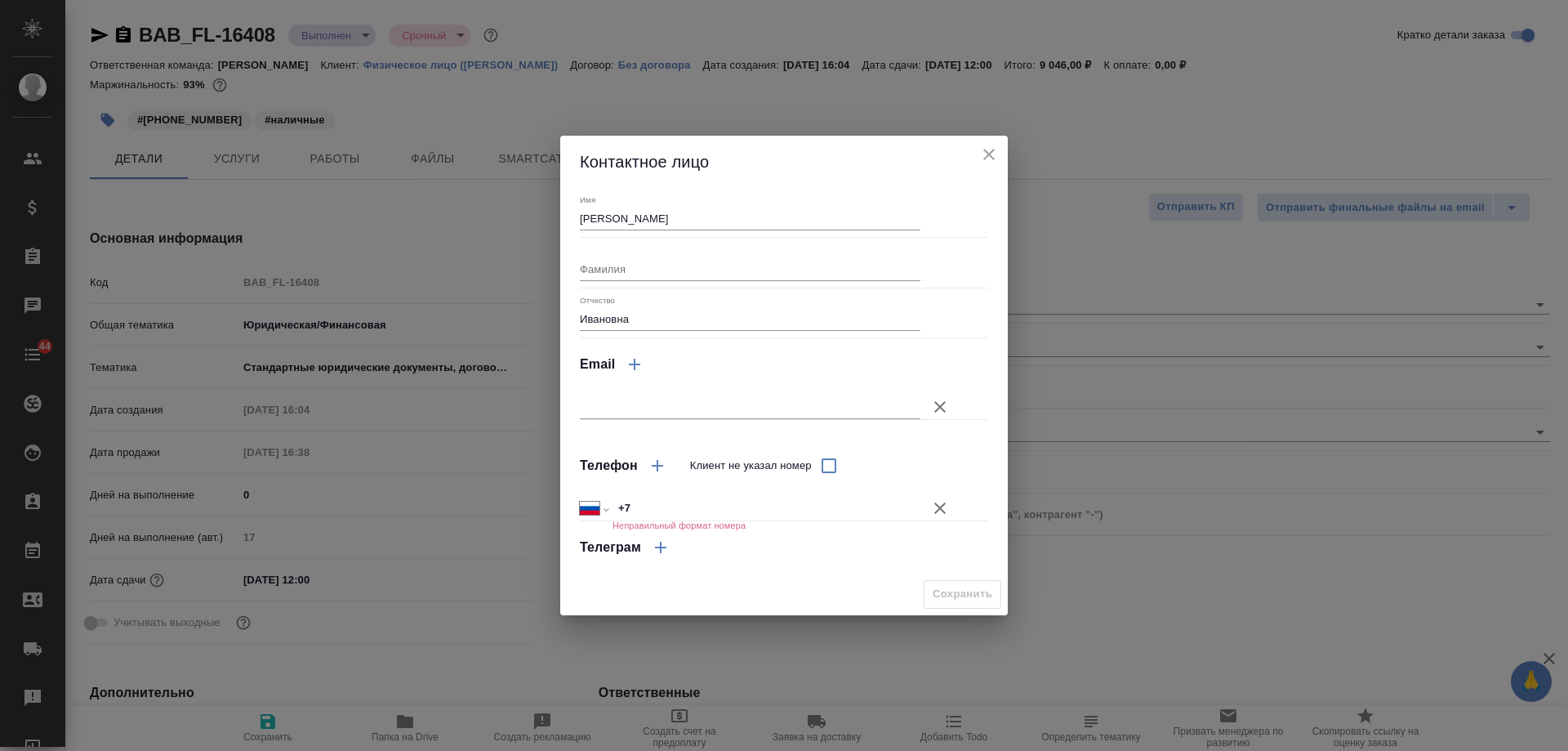
click at [704, 510] on input "+7" at bounding box center [766, 508] width 308 height 24
drag, startPoint x: 678, startPoint y: 510, endPoint x: 514, endPoint y: 501, distance: 164.2
click at [514, 501] on div "Контактное лицо Имя [PERSON_NAME] Отчество [PERSON_NAME] Телефон Клиент не указ…" at bounding box center [784, 375] width 1568 height 751
paste input "985 713 99 56"
type input "[PHONE_NUMBER]"
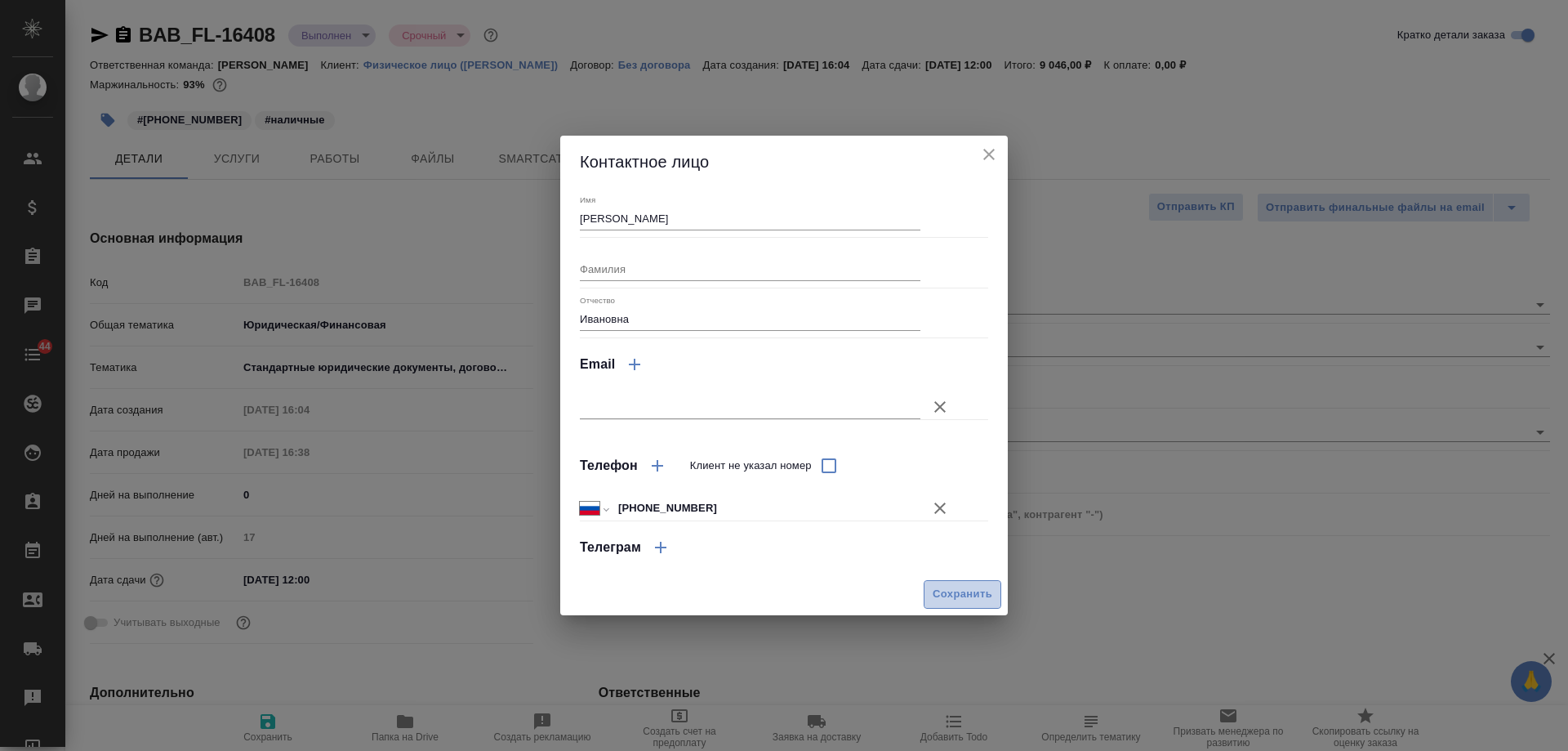
click at [968, 601] on span "Сохранить" at bounding box center [962, 595] width 59 height 19
type textarea "x"
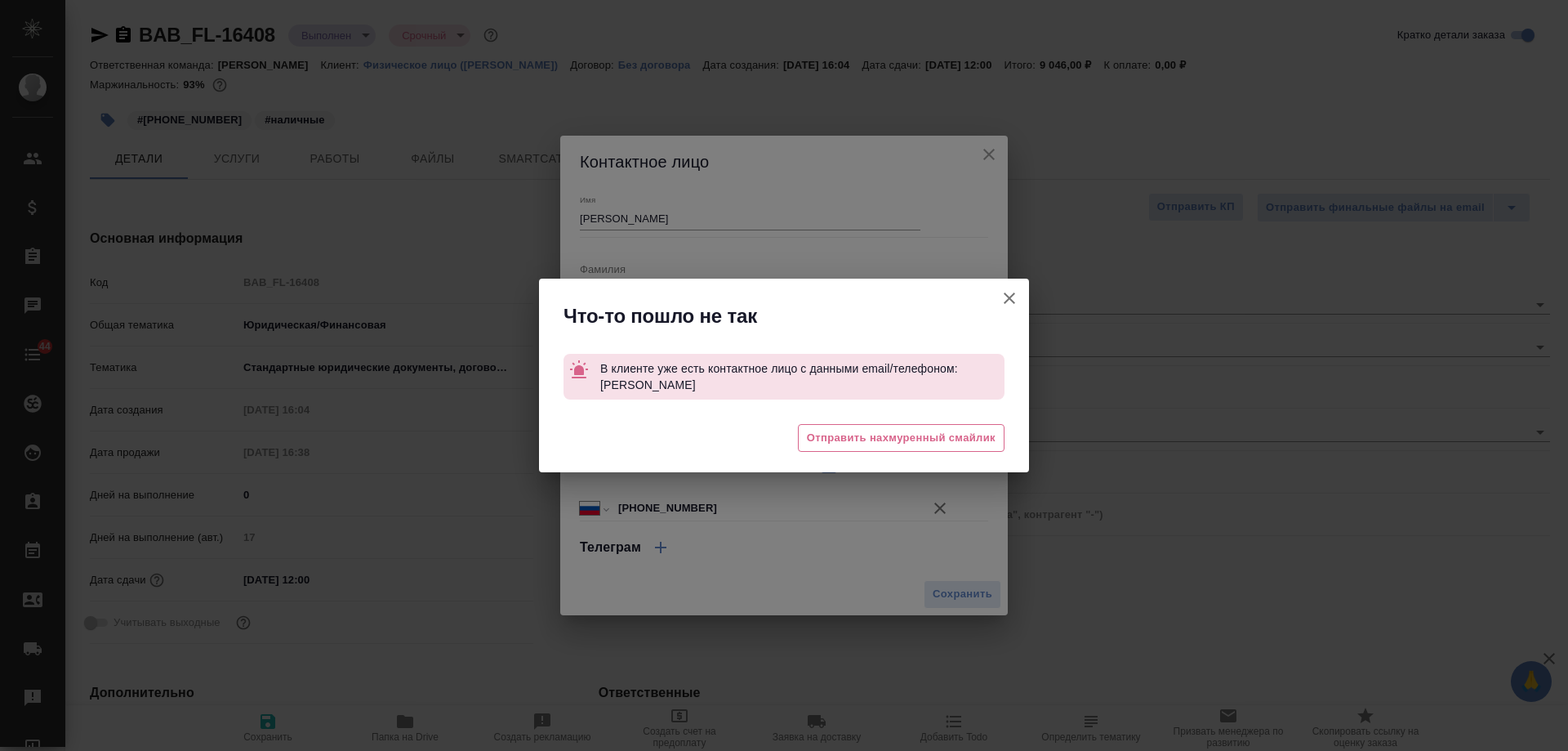
type textarea "x"
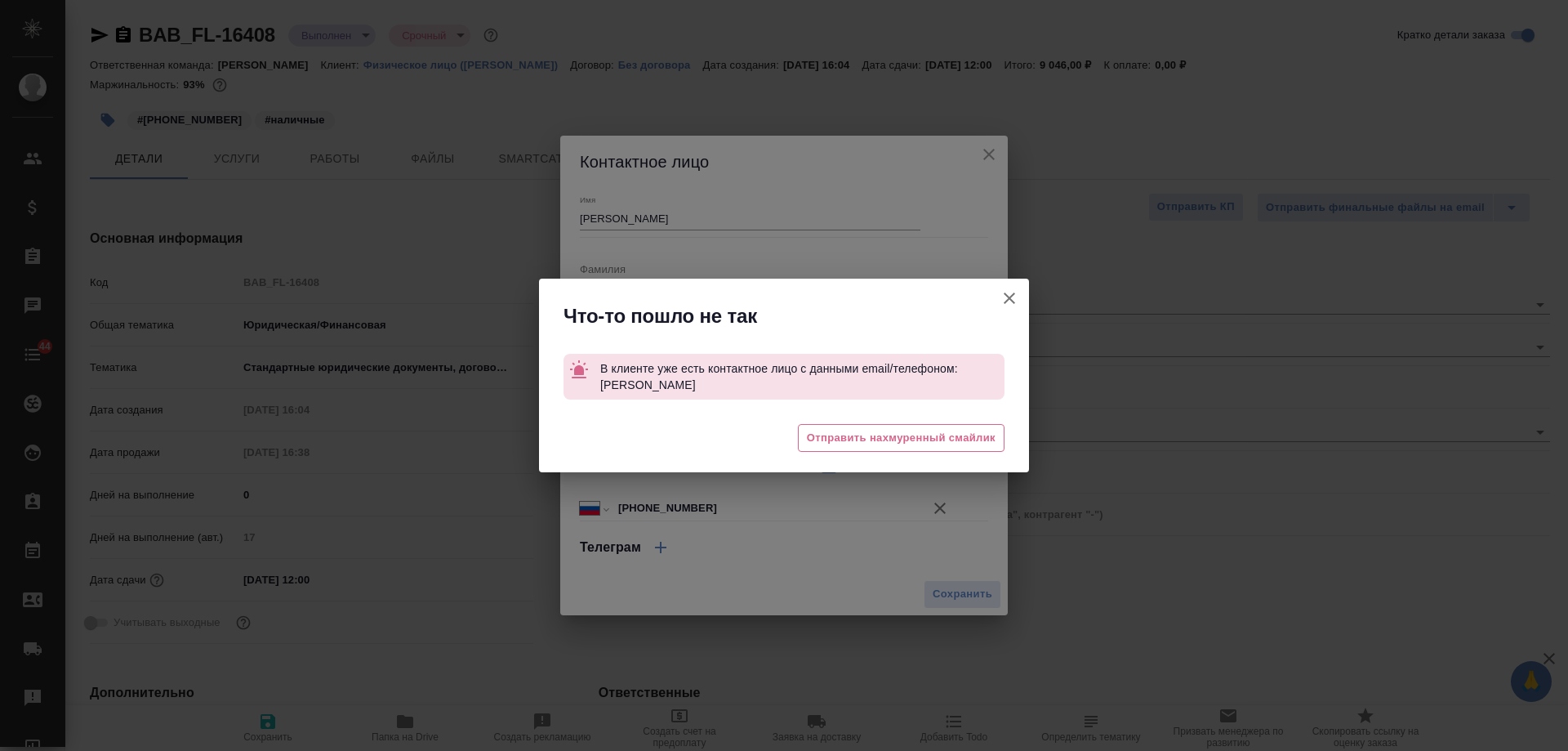
type textarea "x"
click at [915, 437] on span "Отправить нахмуренный смайлик" at bounding box center [901, 438] width 188 height 19
type textarea "x"
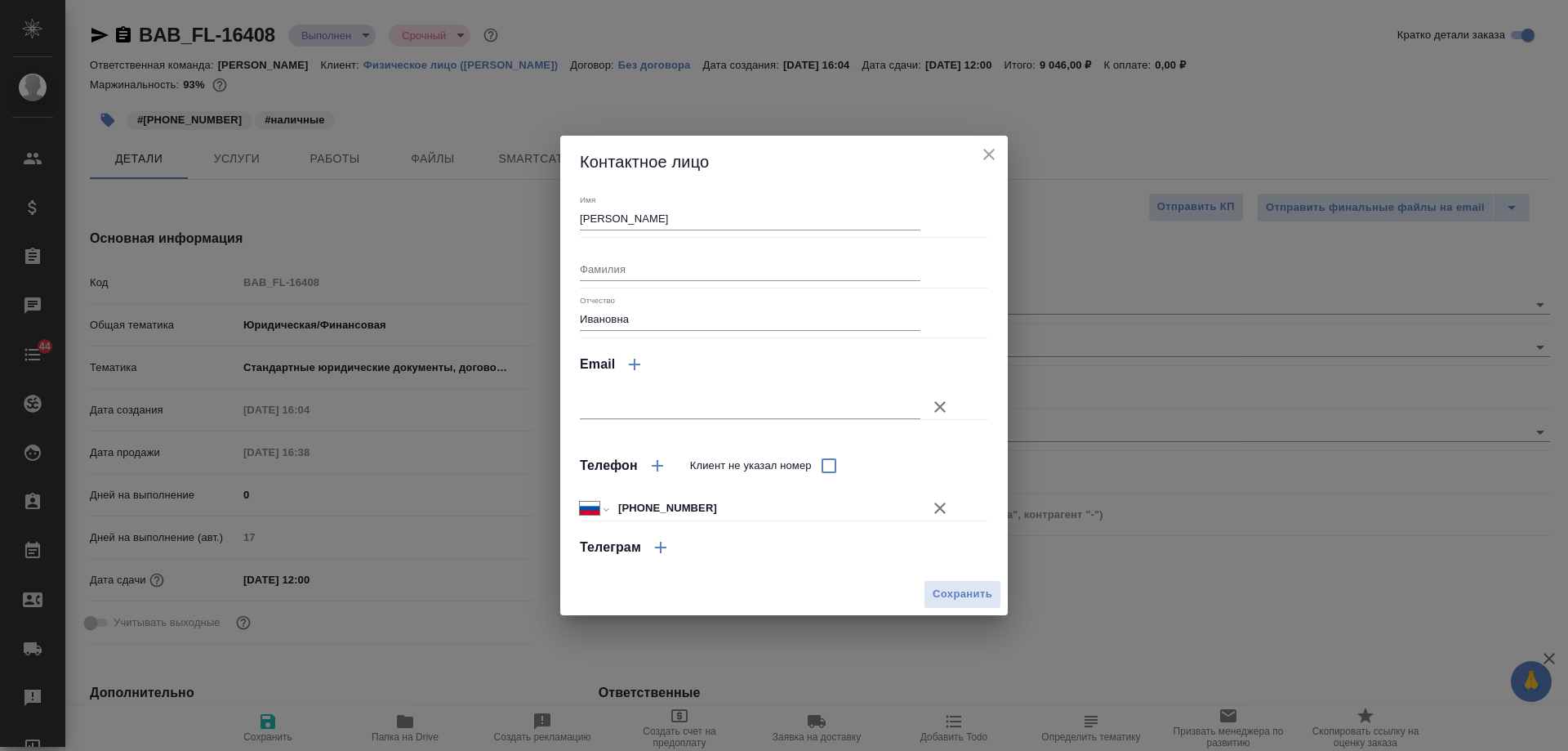
click at [988, 156] on icon "close" at bounding box center [989, 155] width 11 height 11
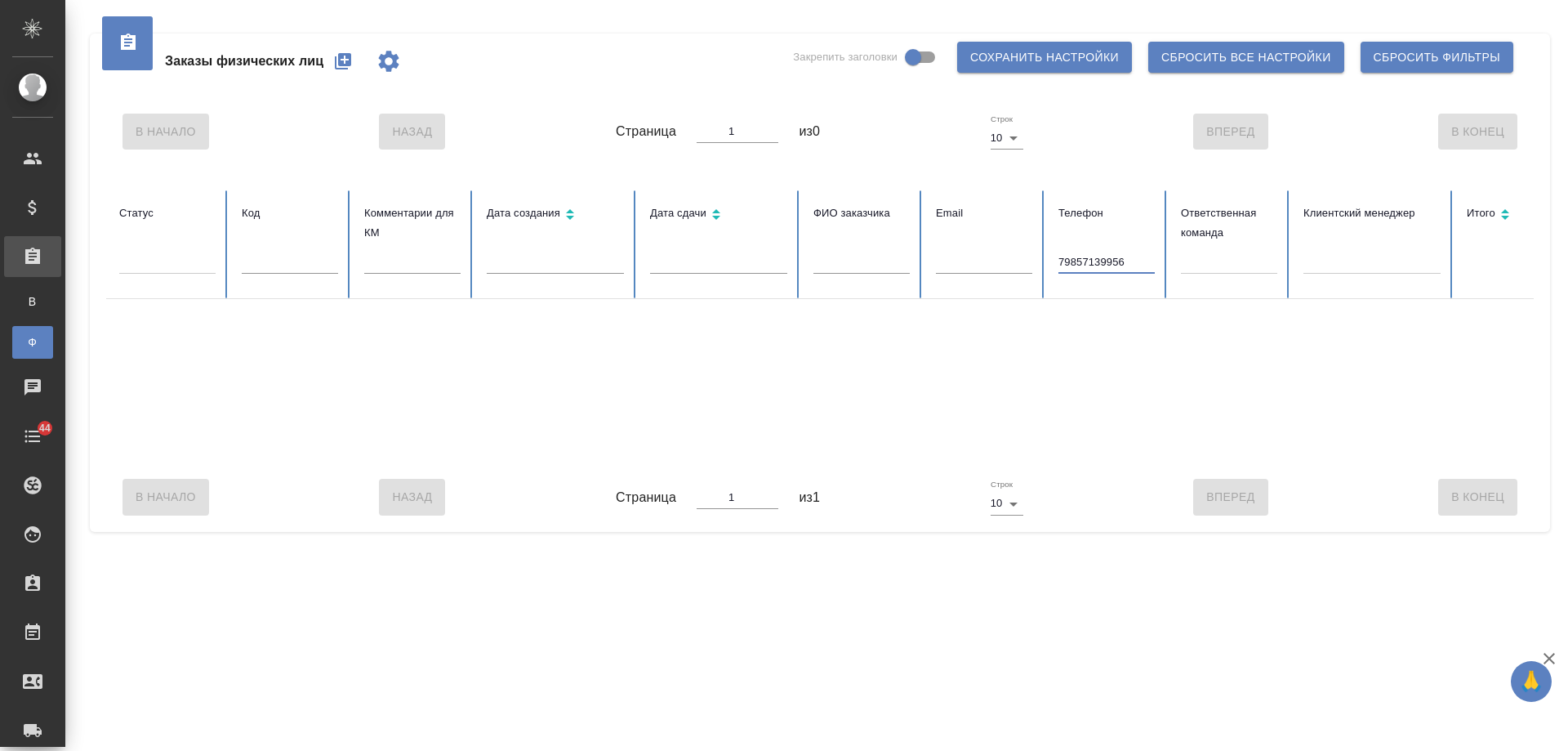
click at [1061, 262] on input "79857139956" at bounding box center [1107, 262] width 96 height 23
type input "9857139956"
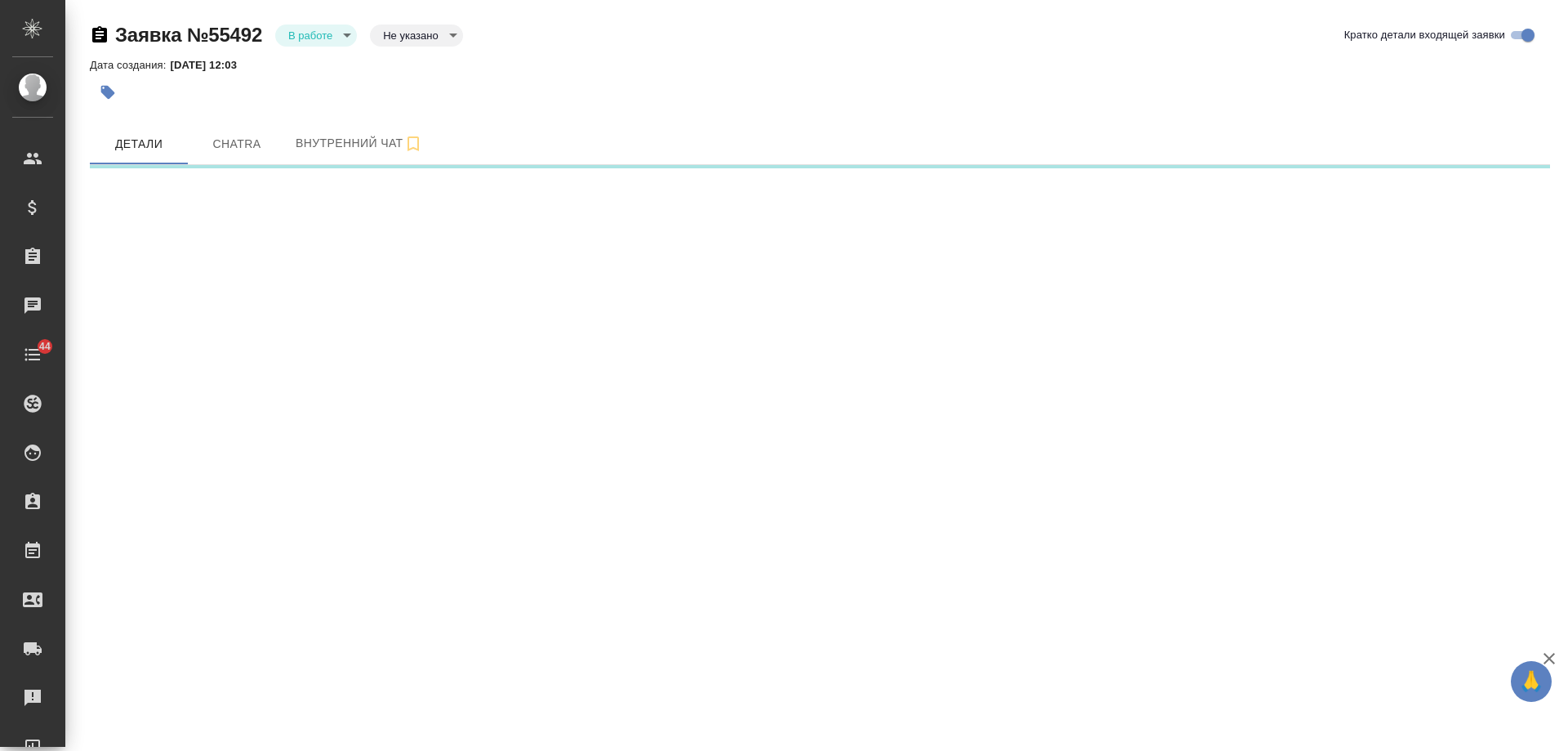
select select "RU"
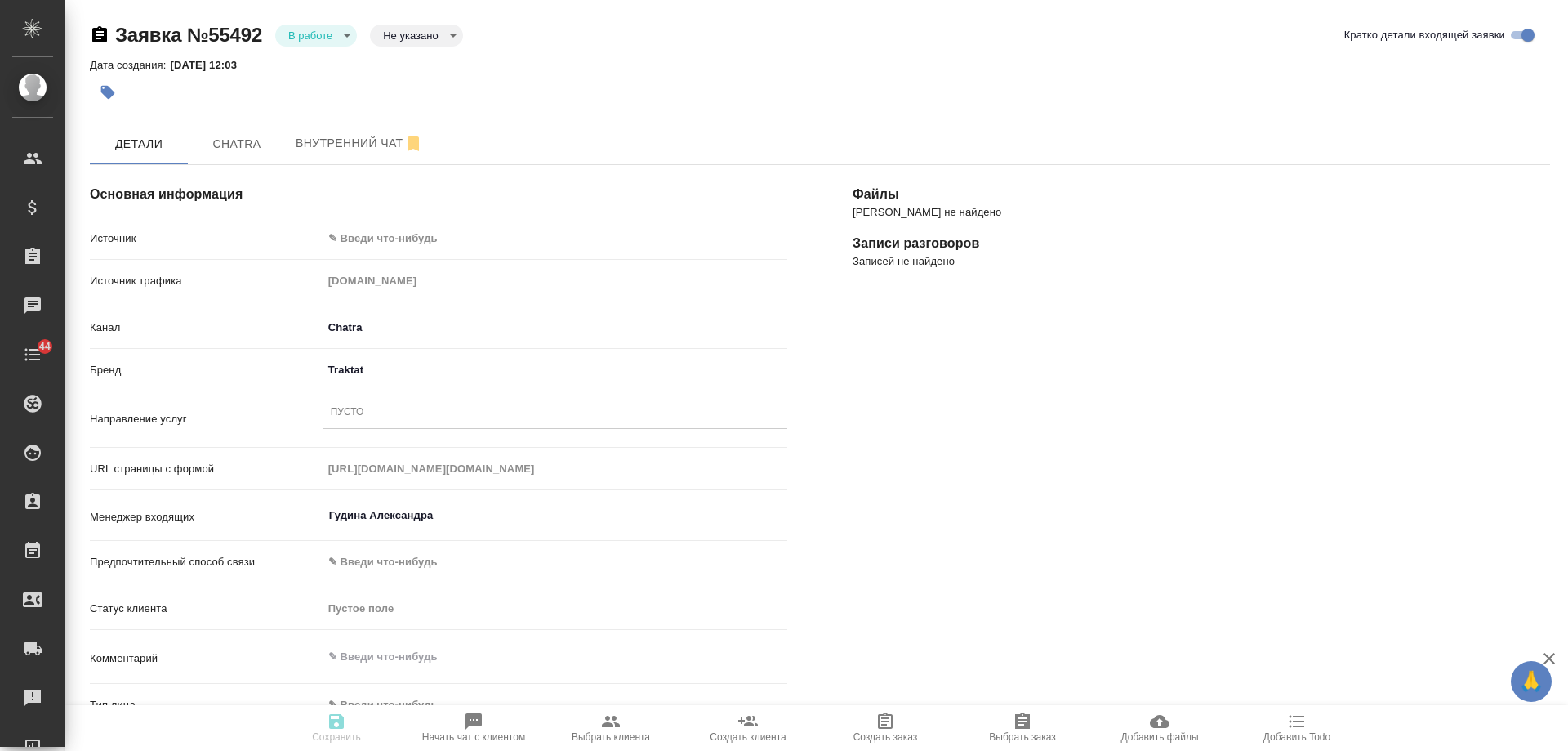
type textarea "x"
click at [245, 156] on button "Chatra" at bounding box center [236, 143] width 98 height 41
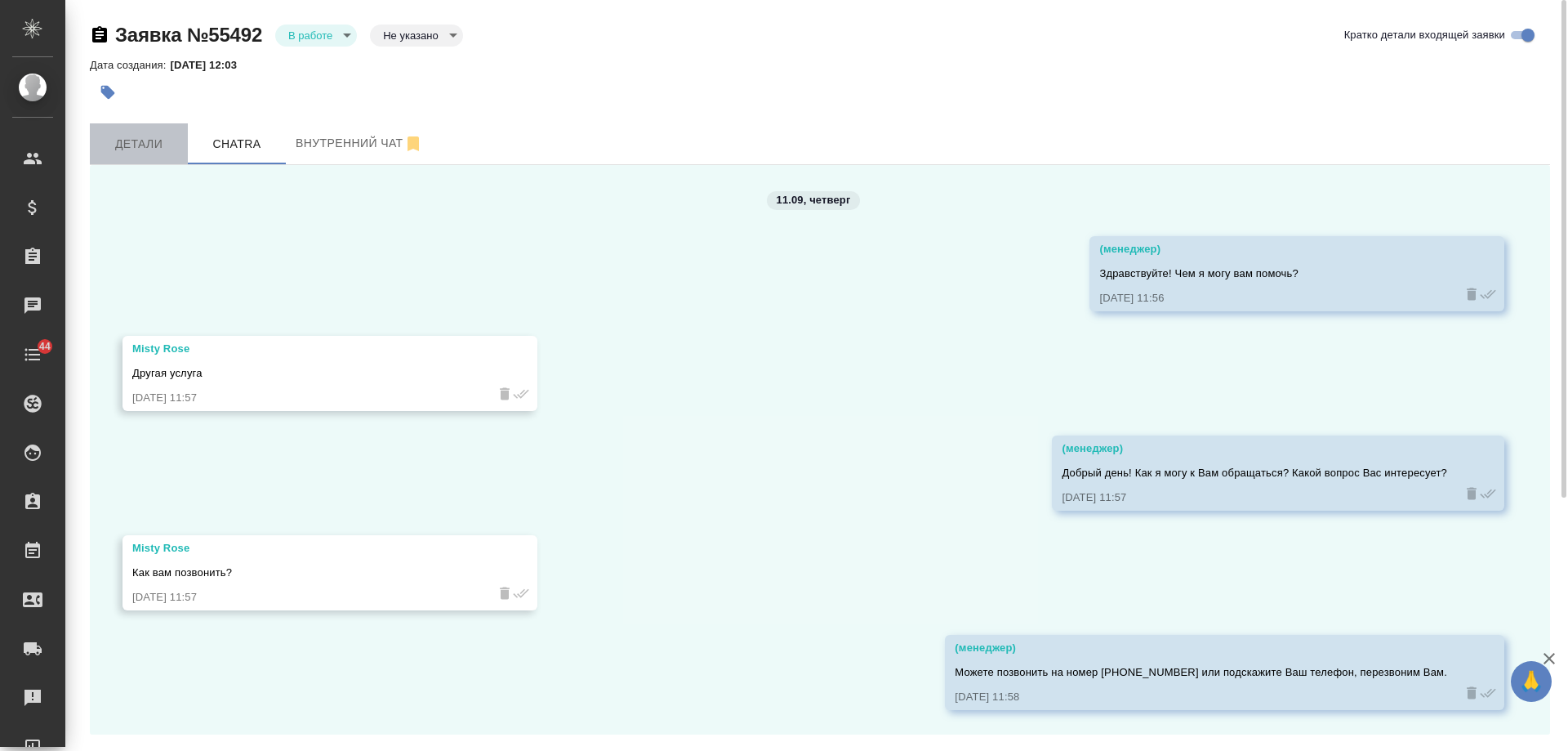
click at [137, 158] on button "Детали" at bounding box center [138, 143] width 98 height 41
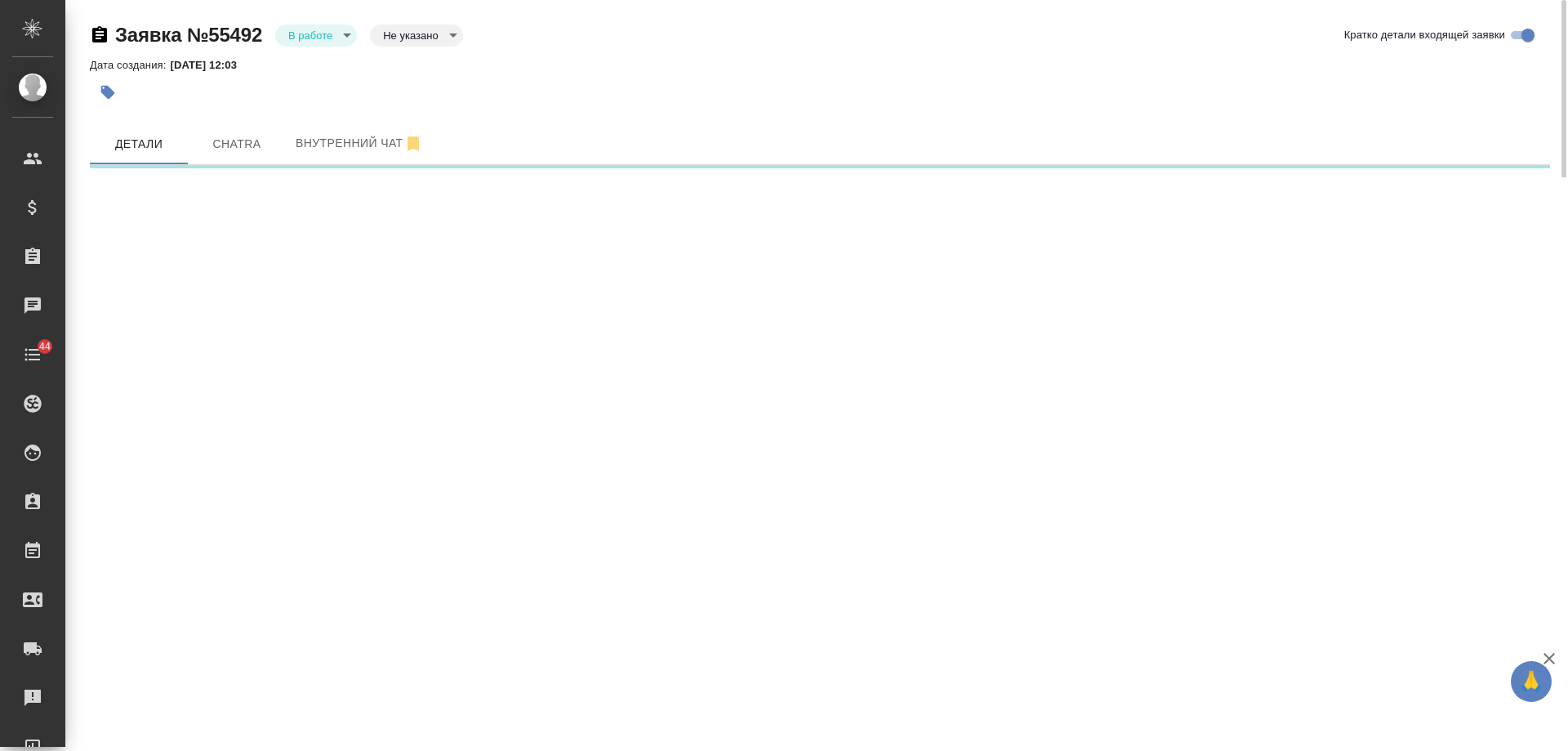
select select "RU"
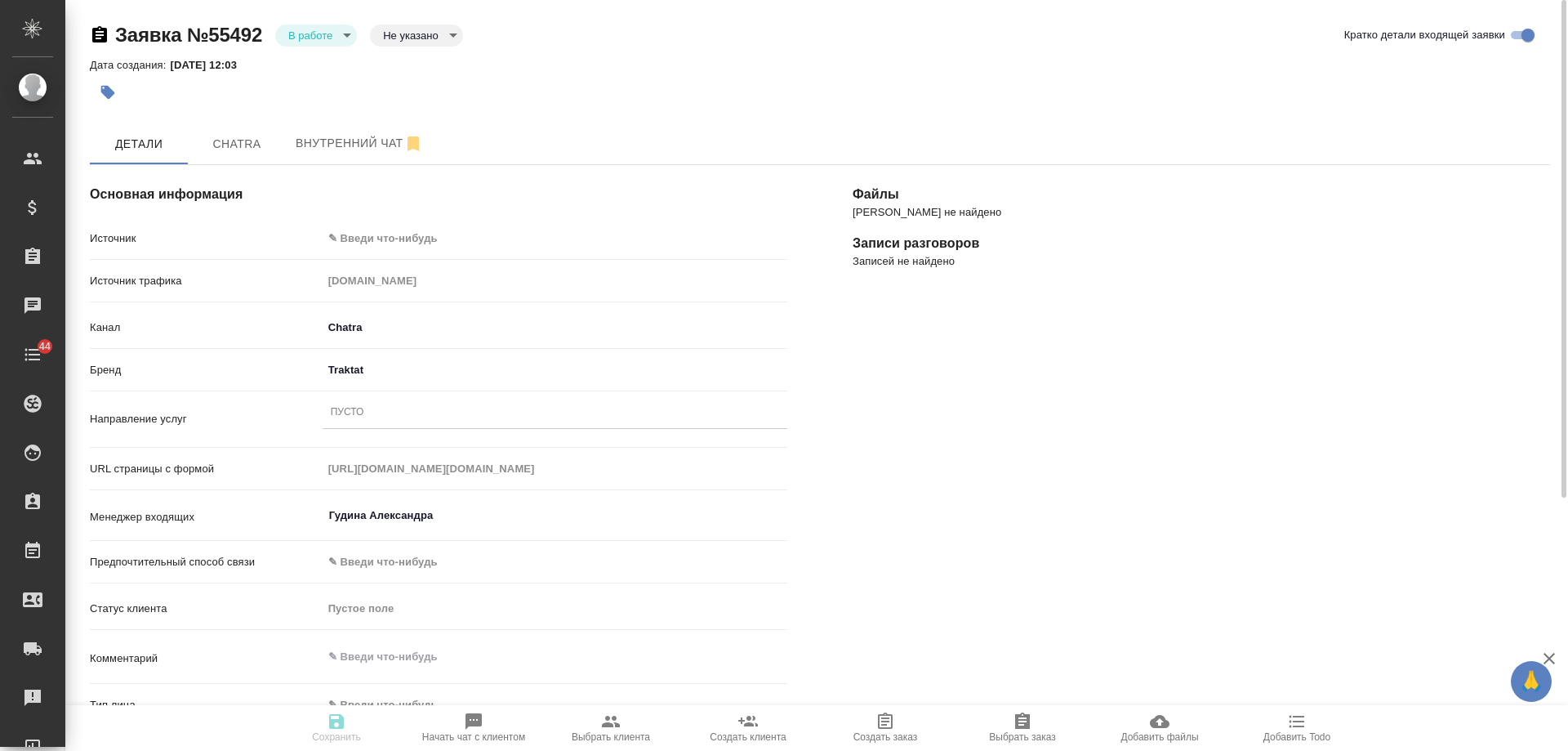
type textarea "x"
click at [400, 239] on body "🙏 .cls-1 fill:#fff; AWATERA [PERSON_NAME] Спецификации Заказы 0 Чаты 44 Todo Пр…" at bounding box center [784, 375] width 1568 height 751
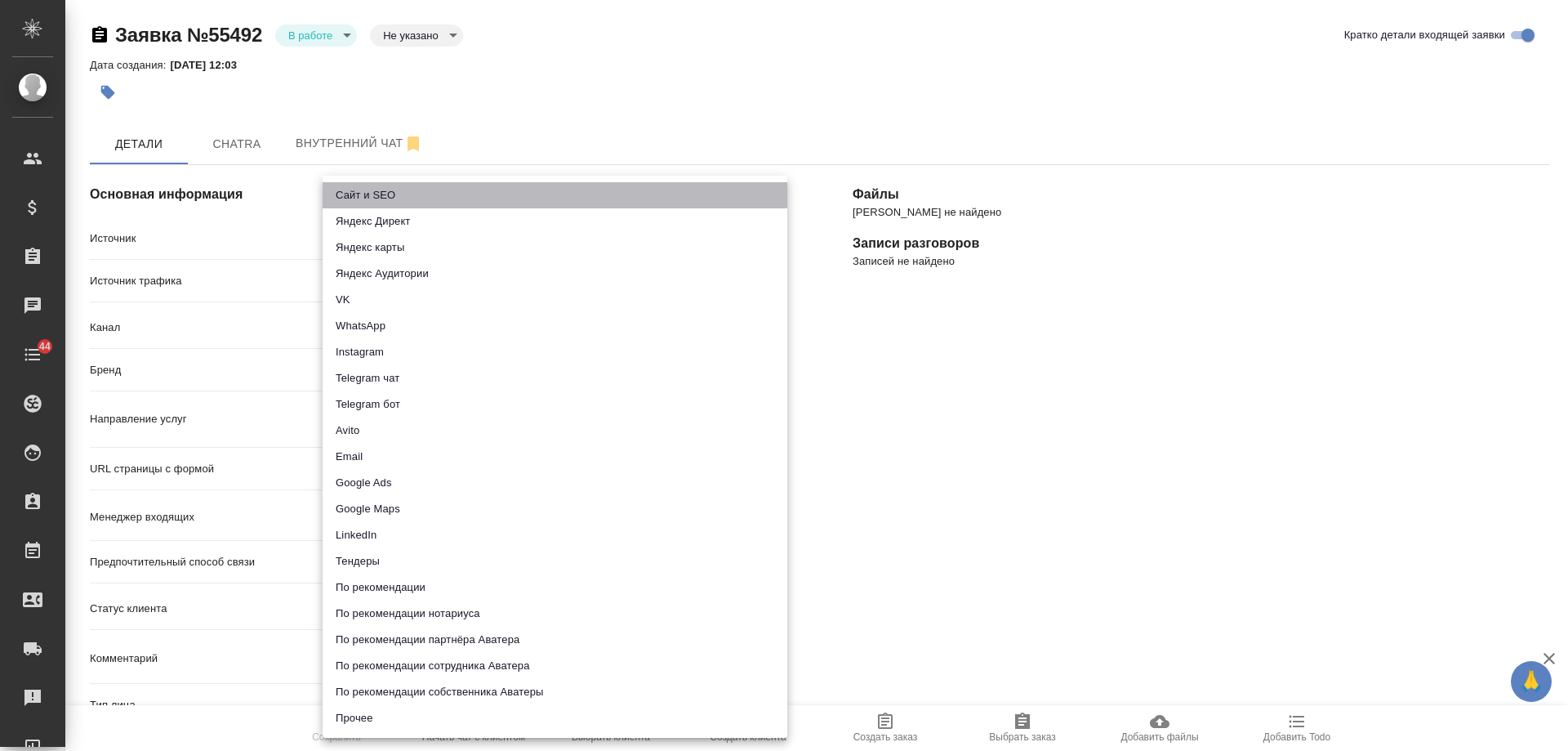
click at [382, 196] on li "Сайт и SEO" at bounding box center [555, 195] width 464 height 26
type input "seo"
type textarea "x"
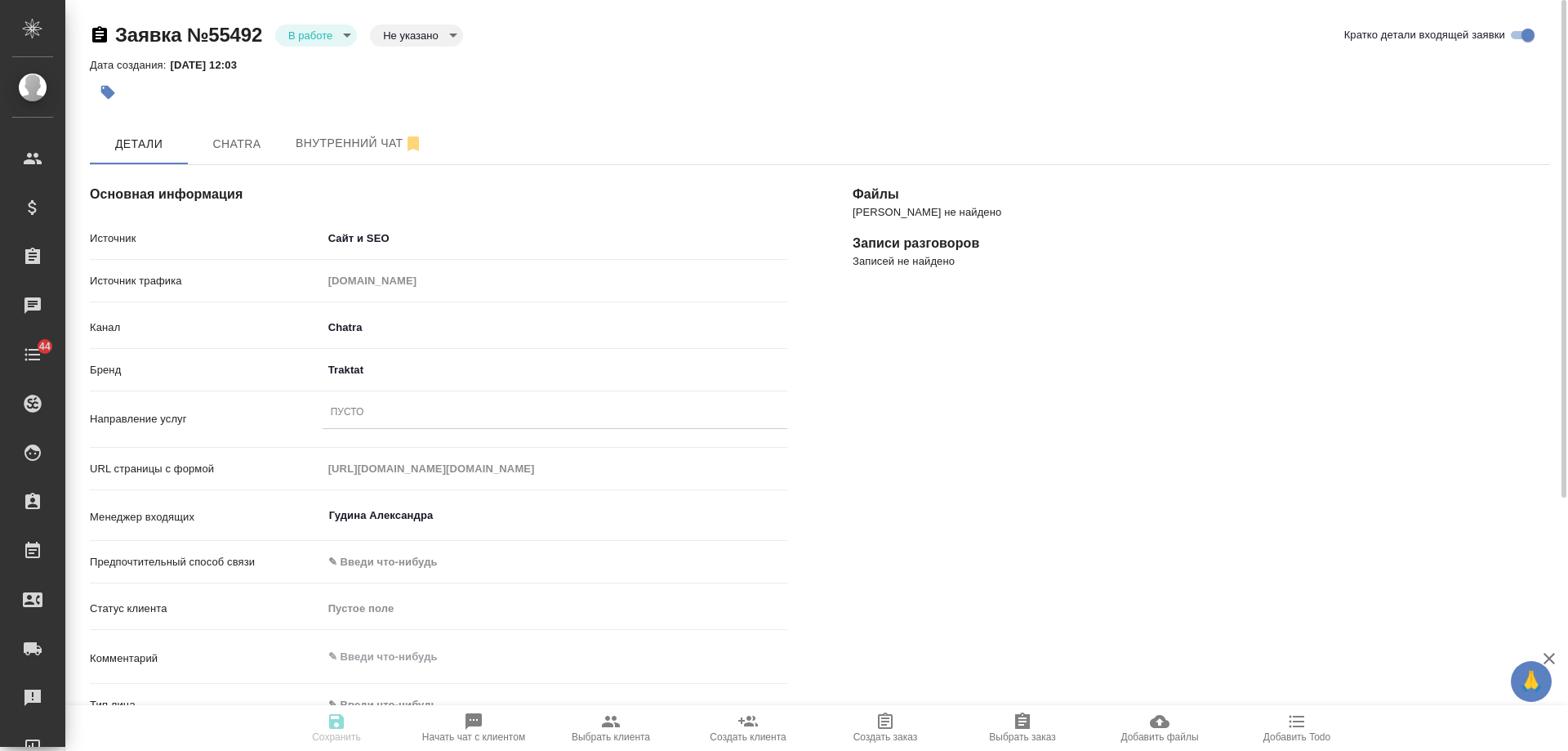
click at [390, 409] on div "Пусто" at bounding box center [555, 413] width 464 height 24
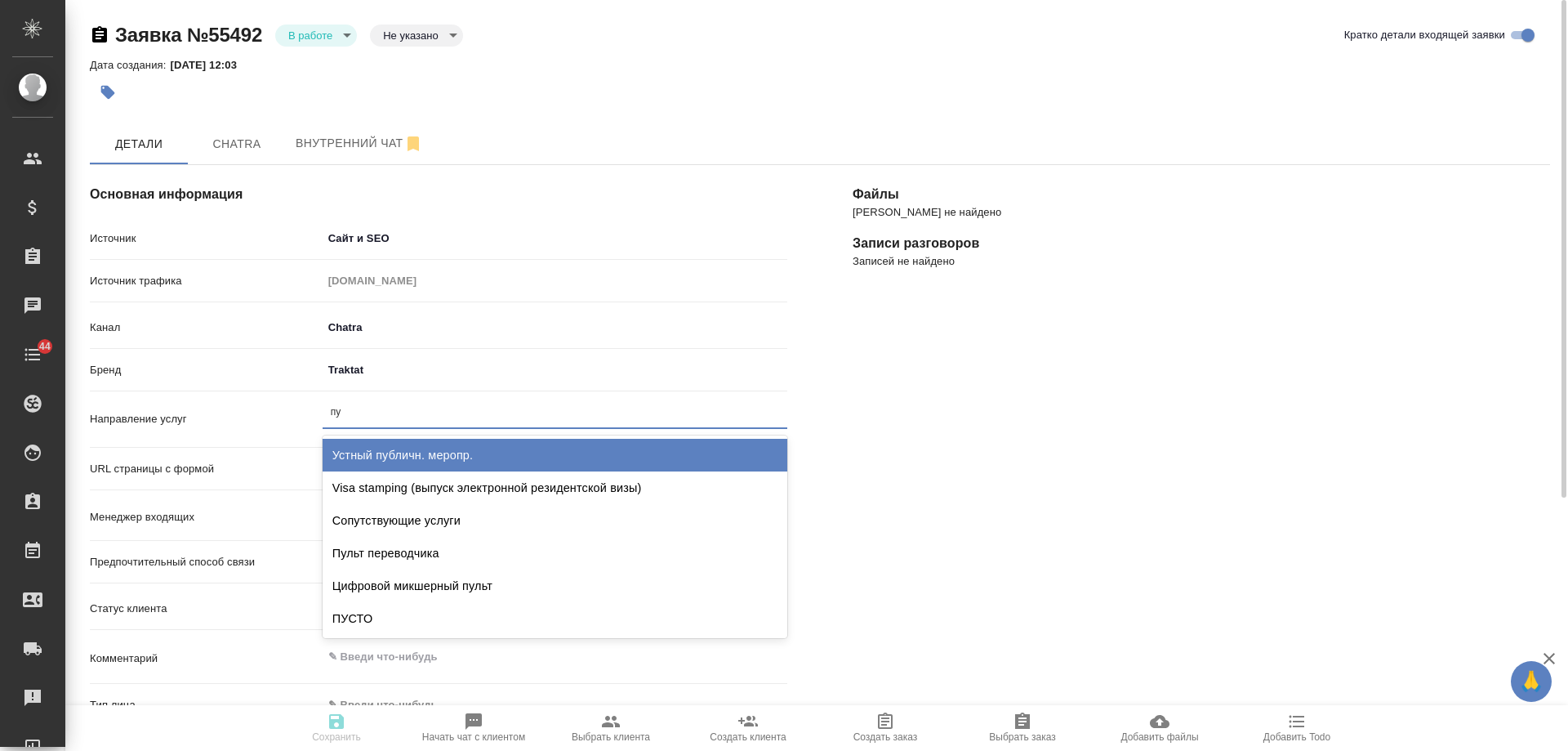
type input "пус"
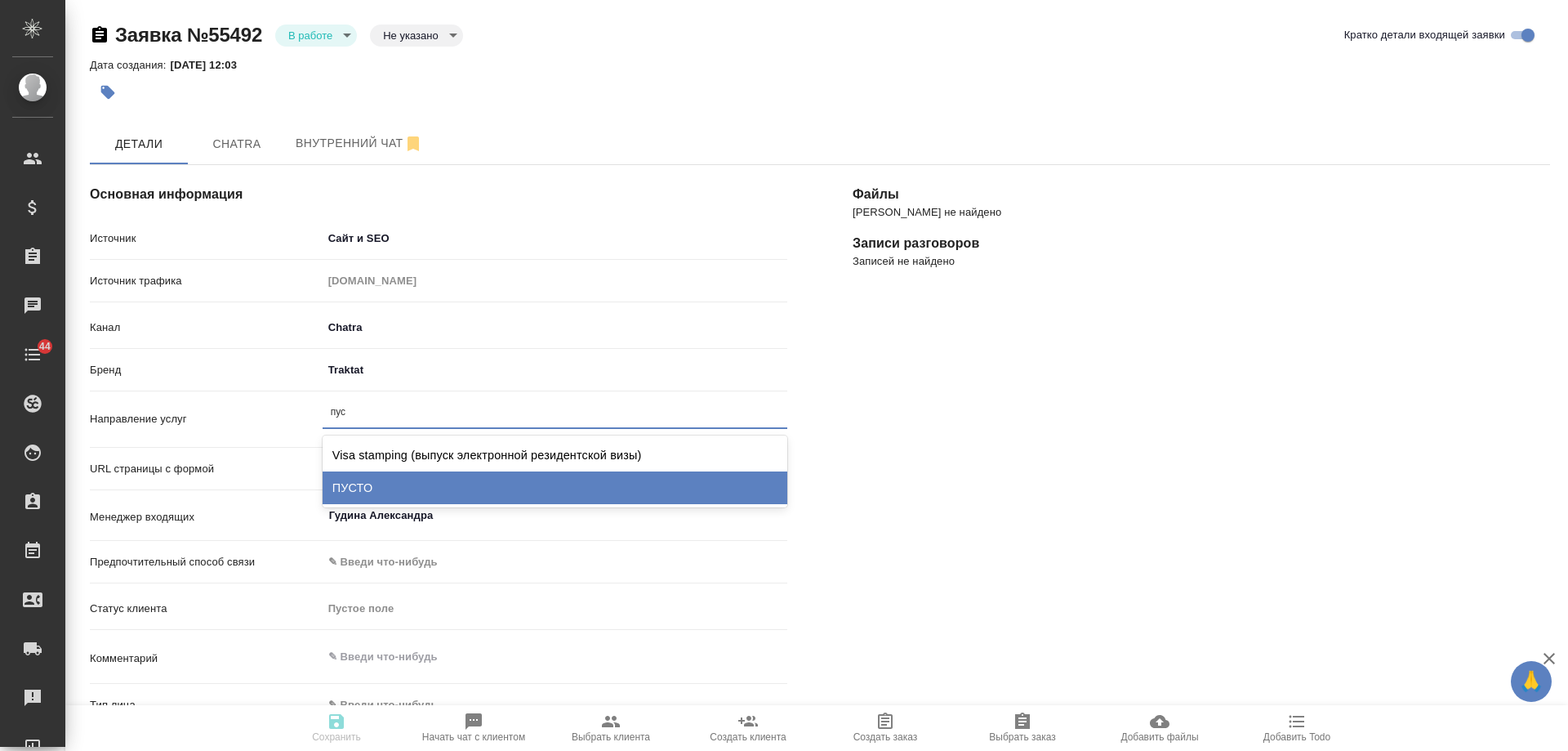
click at [417, 478] on div "ПУСТО" at bounding box center [555, 487] width 464 height 33
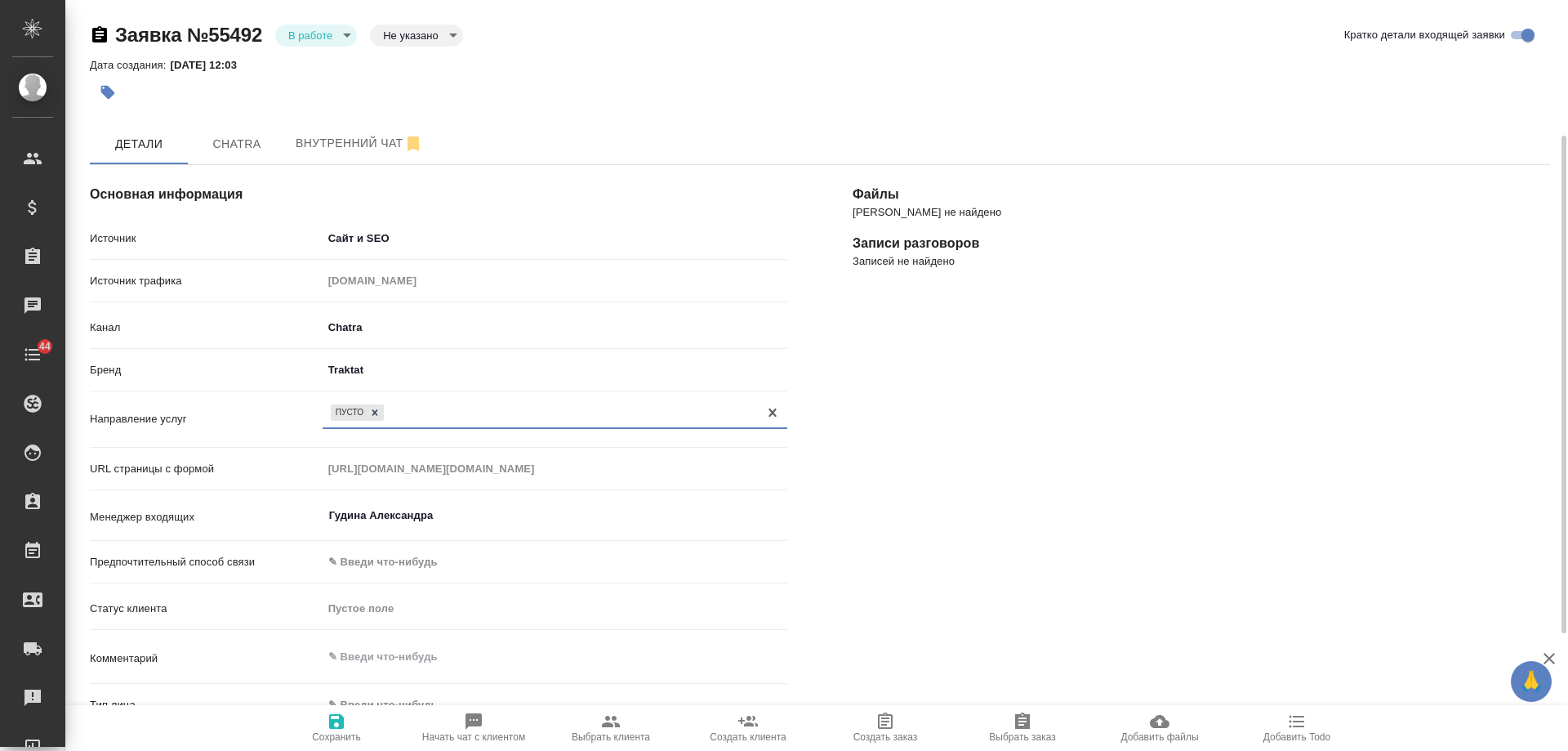
scroll to position [163, 0]
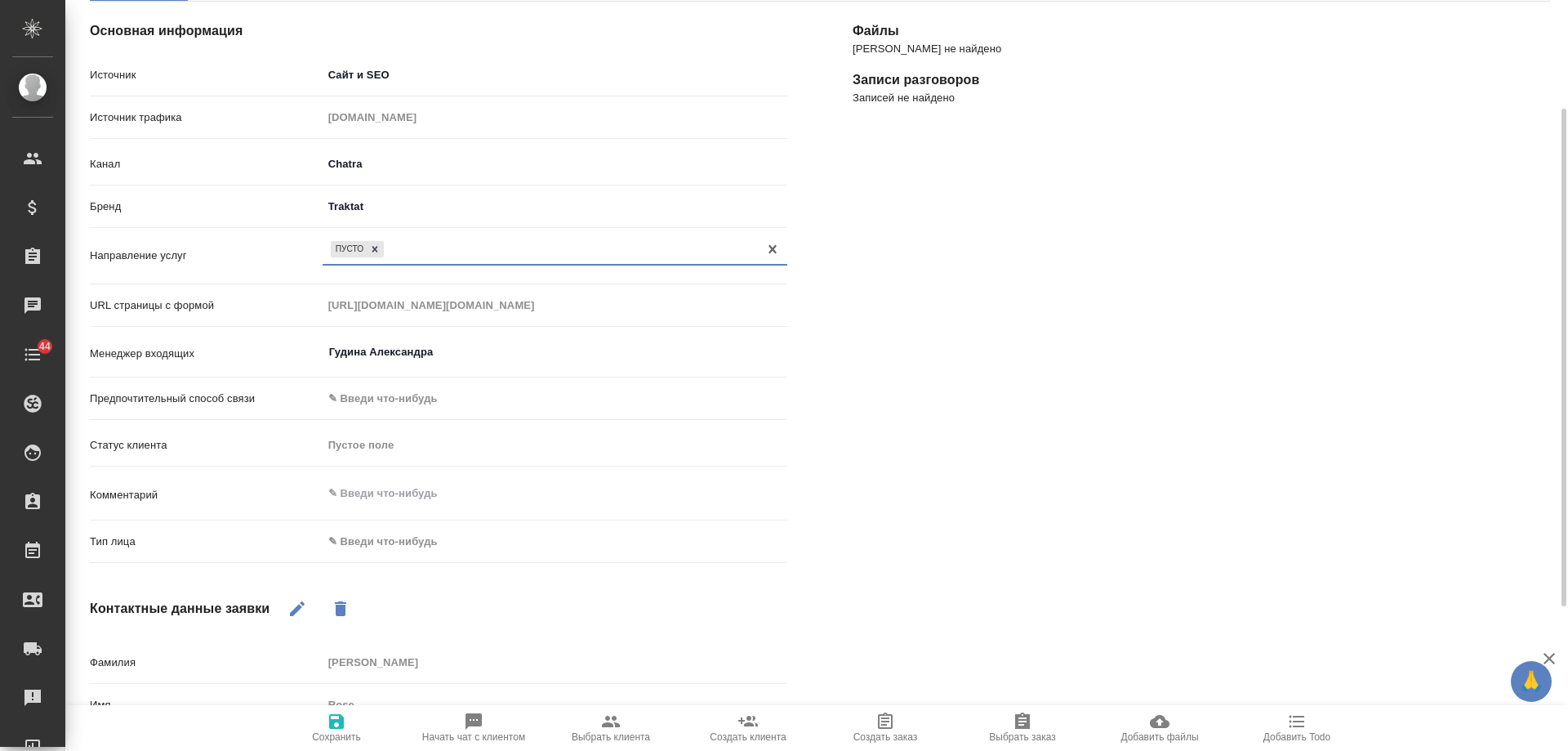
click at [381, 540] on body "🙏 .cls-1 fill:#fff; AWATERA Gudina Alexandra Клиенты Спецификации Заказы 0 Чаты…" at bounding box center [784, 375] width 1568 height 751
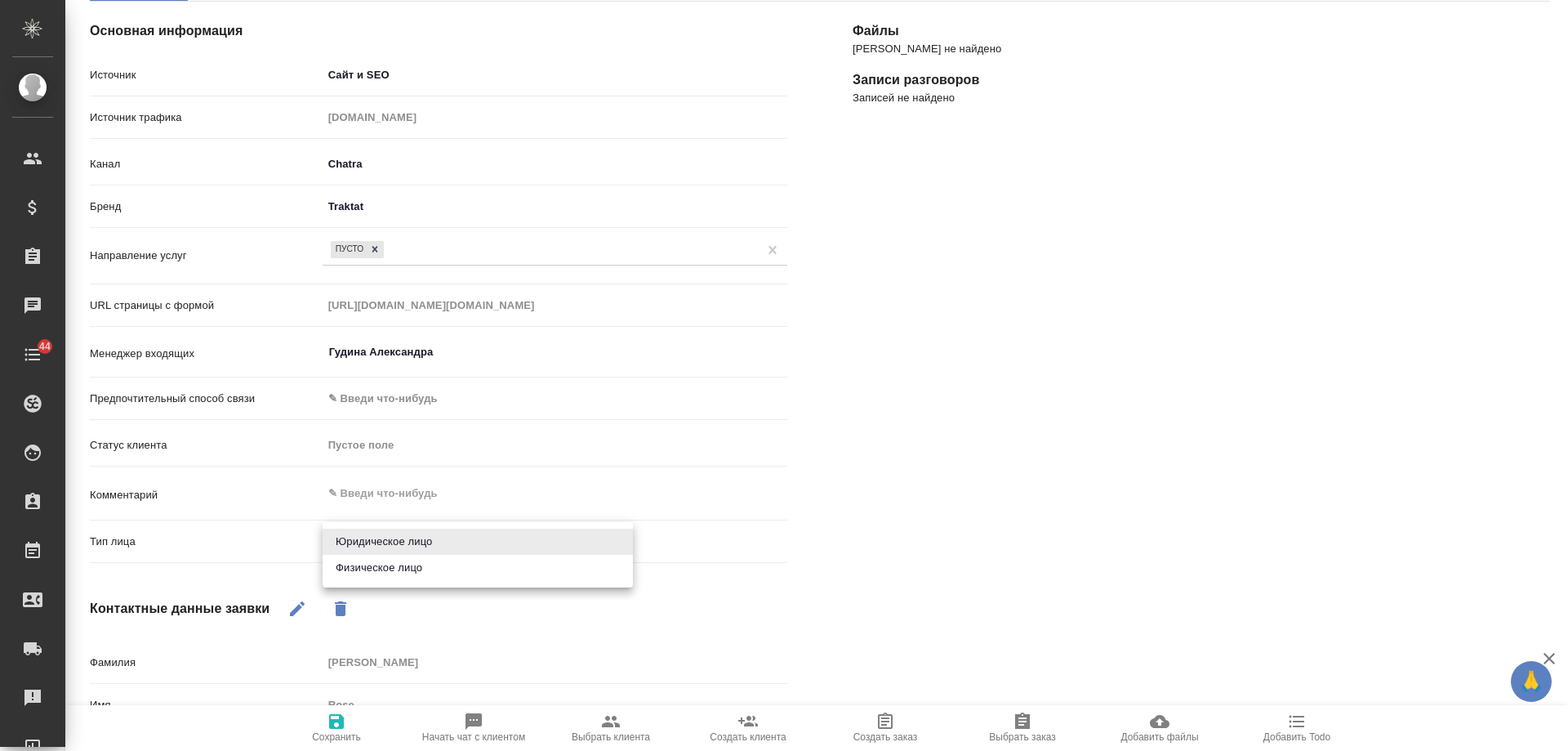
click at [391, 566] on li "Физическое лицо" at bounding box center [478, 568] width 311 height 26
type textarea "x"
type input "private"
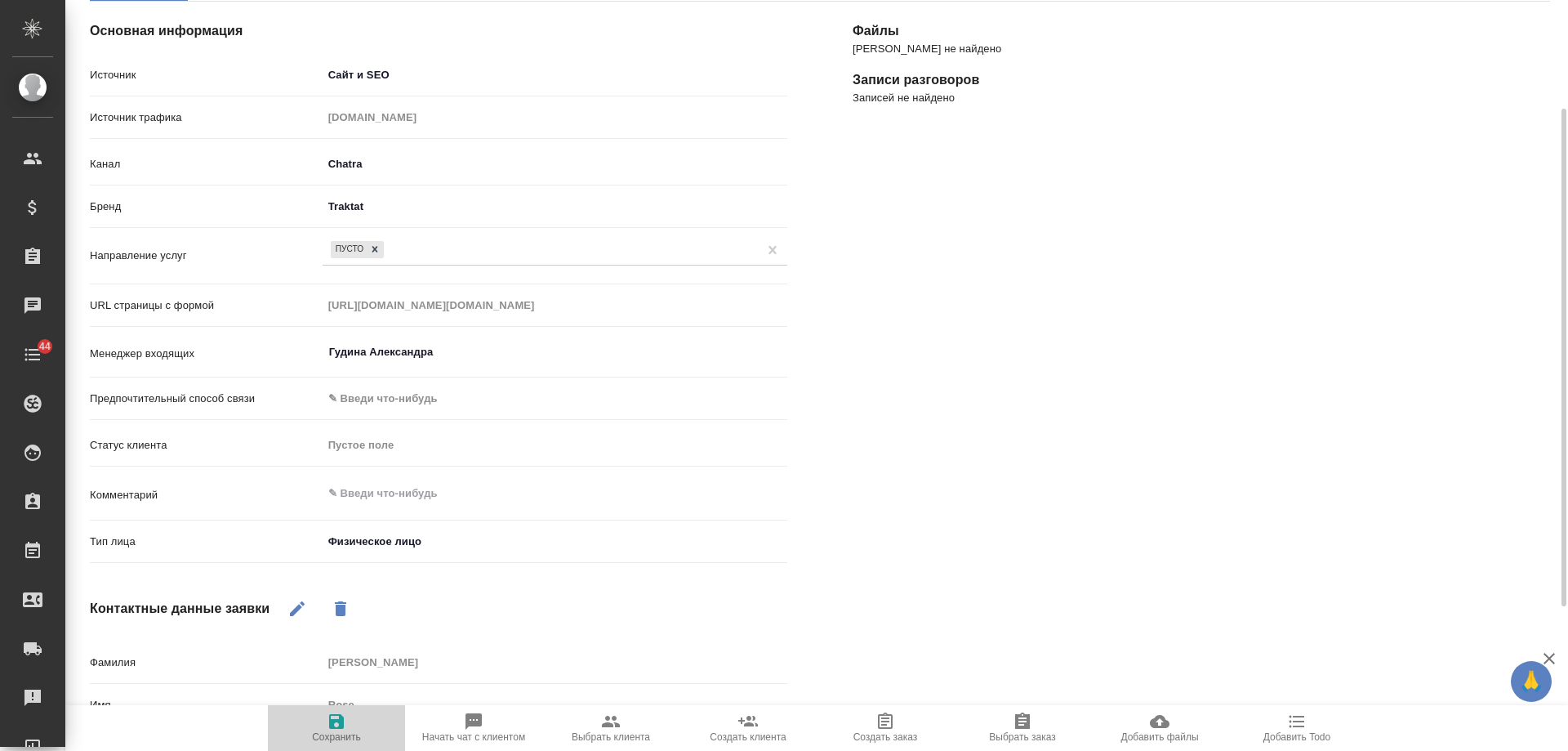
click at [334, 725] on icon "button" at bounding box center [337, 722] width 15 height 15
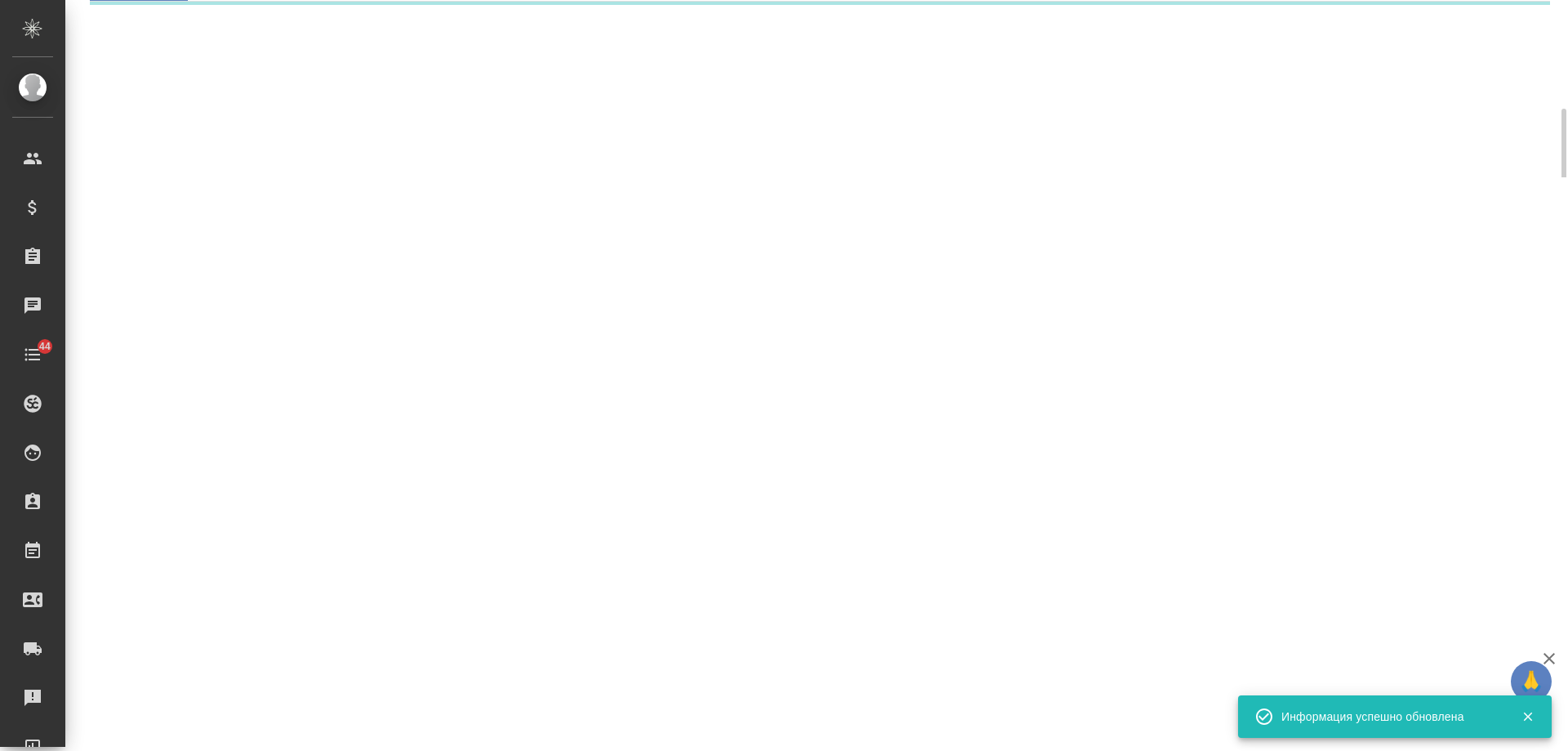
select select "RU"
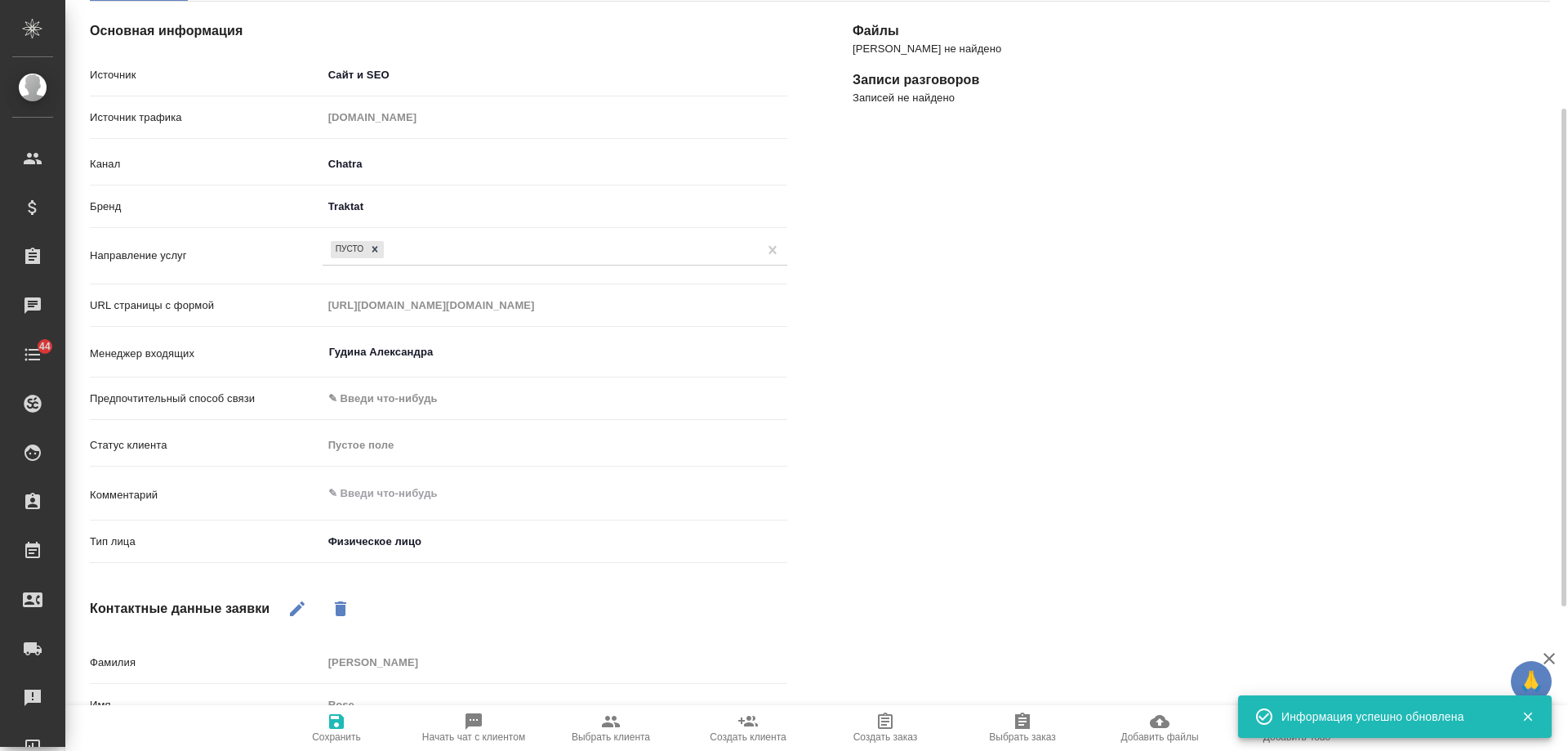
type textarea "x"
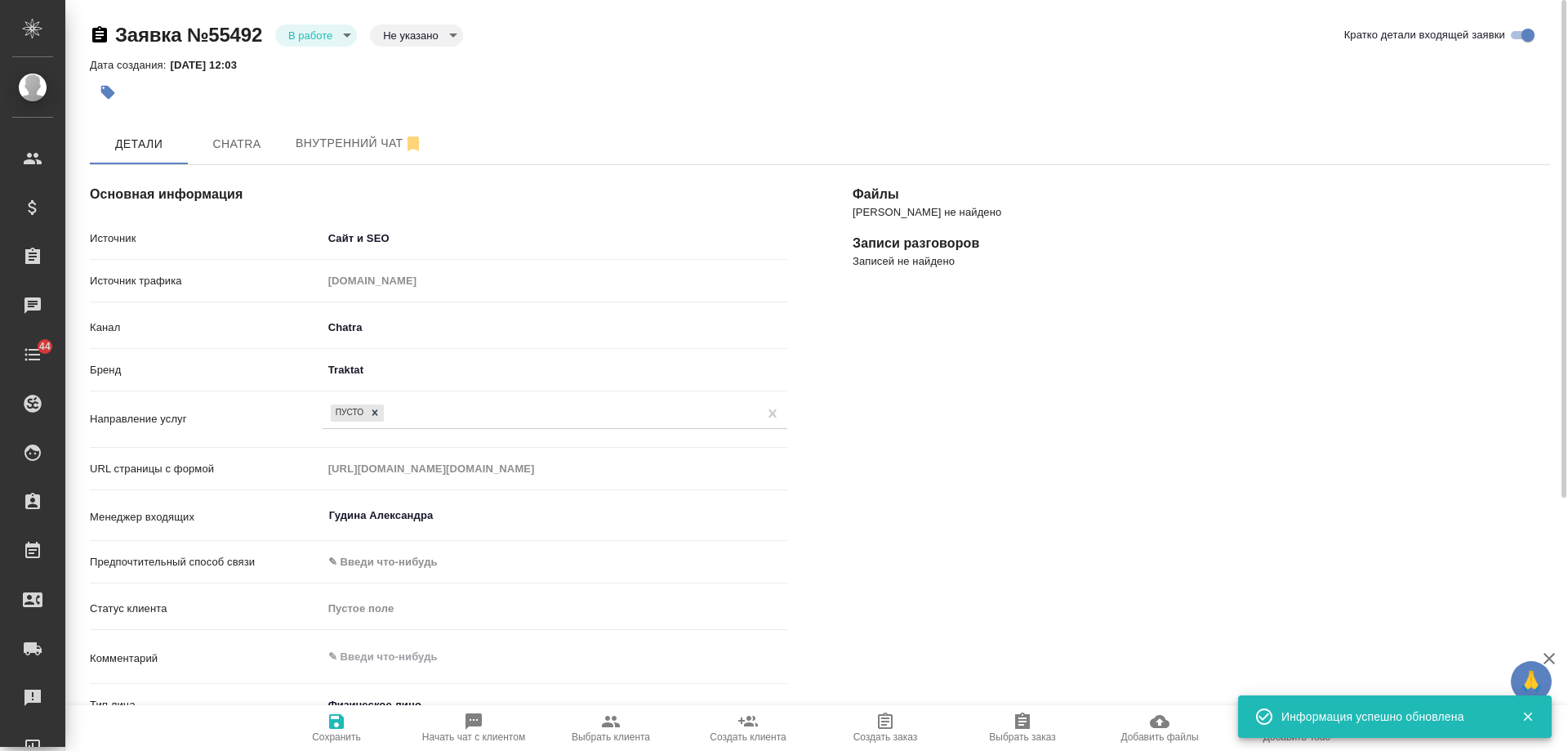
click at [312, 41] on body "🙏 .cls-1 fill:#fff; AWATERA Gudina Alexandra Клиенты Спецификации Заказы 0 Чаты…" at bounding box center [784, 375] width 1568 height 751
click at [315, 67] on button "Отказ" at bounding box center [307, 62] width 39 height 18
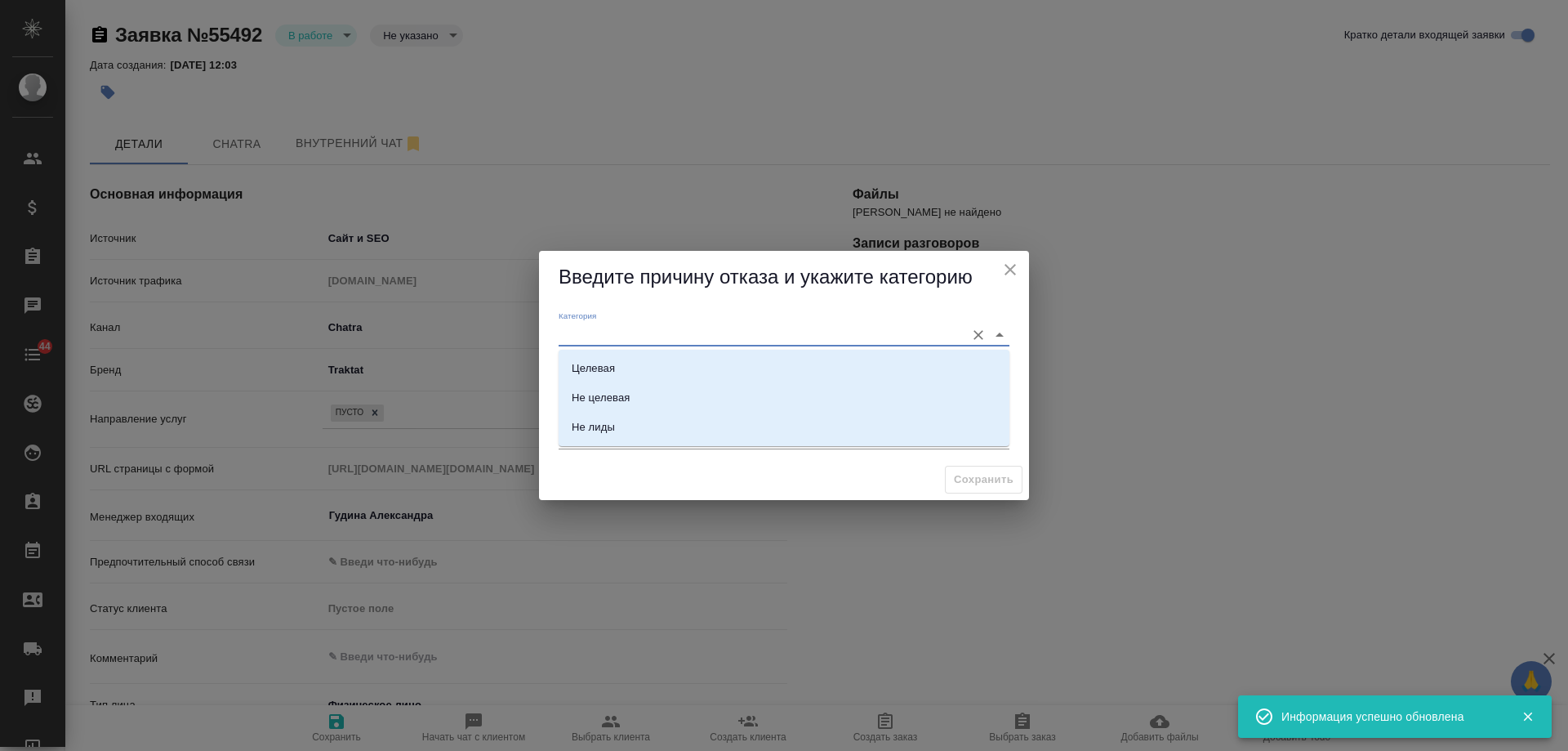
click at [619, 335] on input "Категория" at bounding box center [757, 334] width 398 height 22
click at [617, 361] on li "Целевая" at bounding box center [784, 368] width 451 height 29
type input "Целевая"
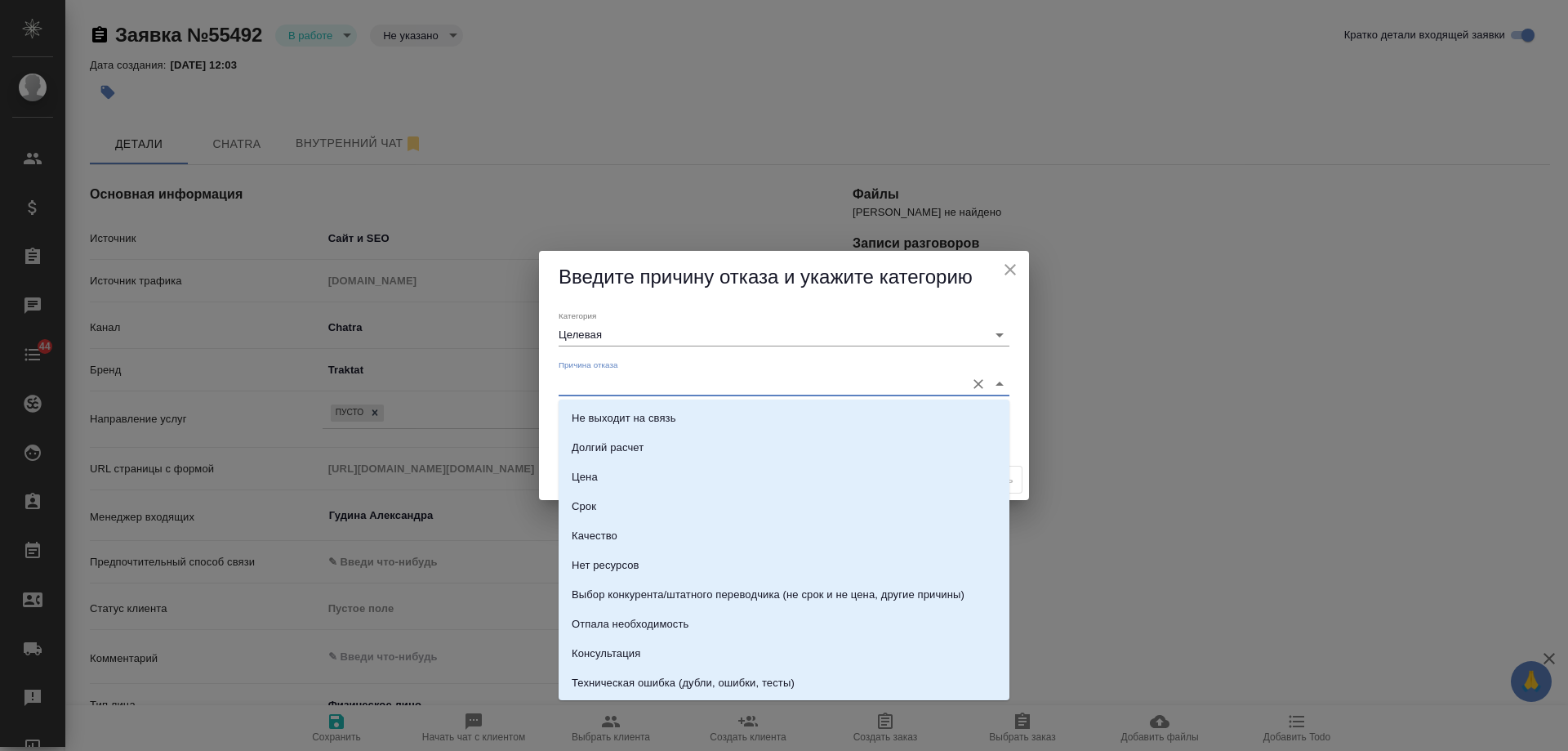
click at [616, 385] on input "Причина отказа" at bounding box center [757, 383] width 398 height 22
click at [639, 657] on div "Консультация" at bounding box center [606, 653] width 69 height 16
type input "Консультация"
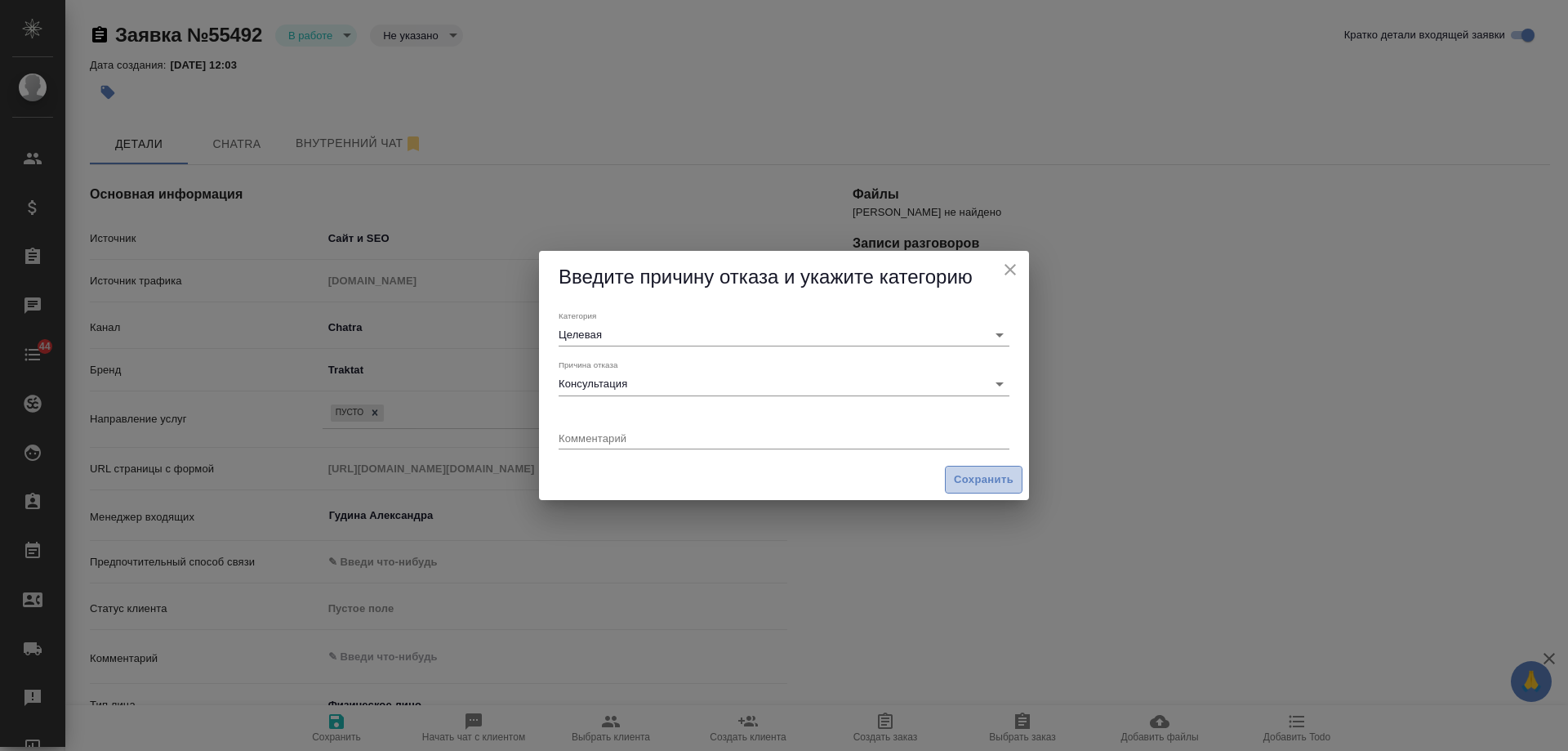
click at [992, 473] on span "Сохранить" at bounding box center [983, 481] width 59 height 19
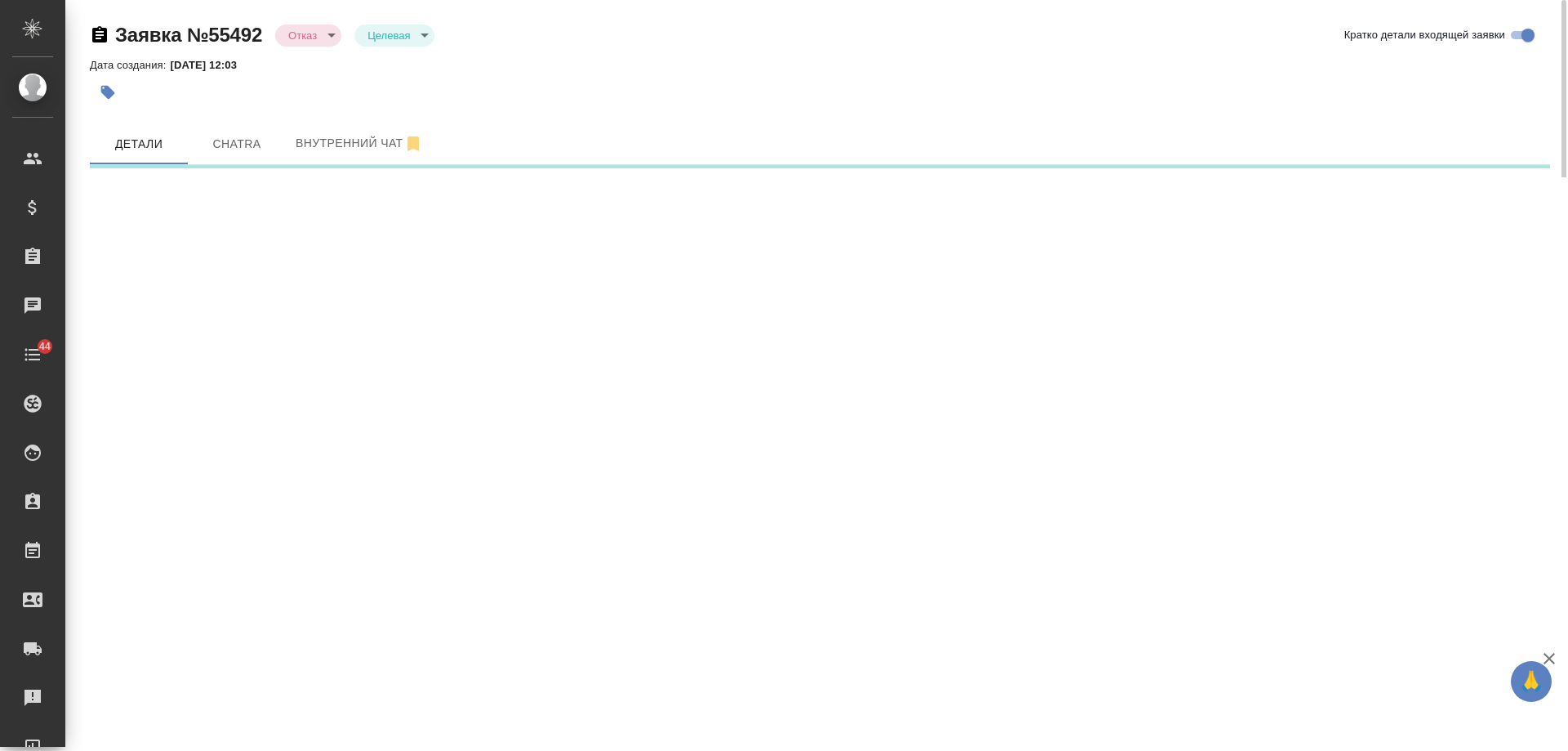
select select "RU"
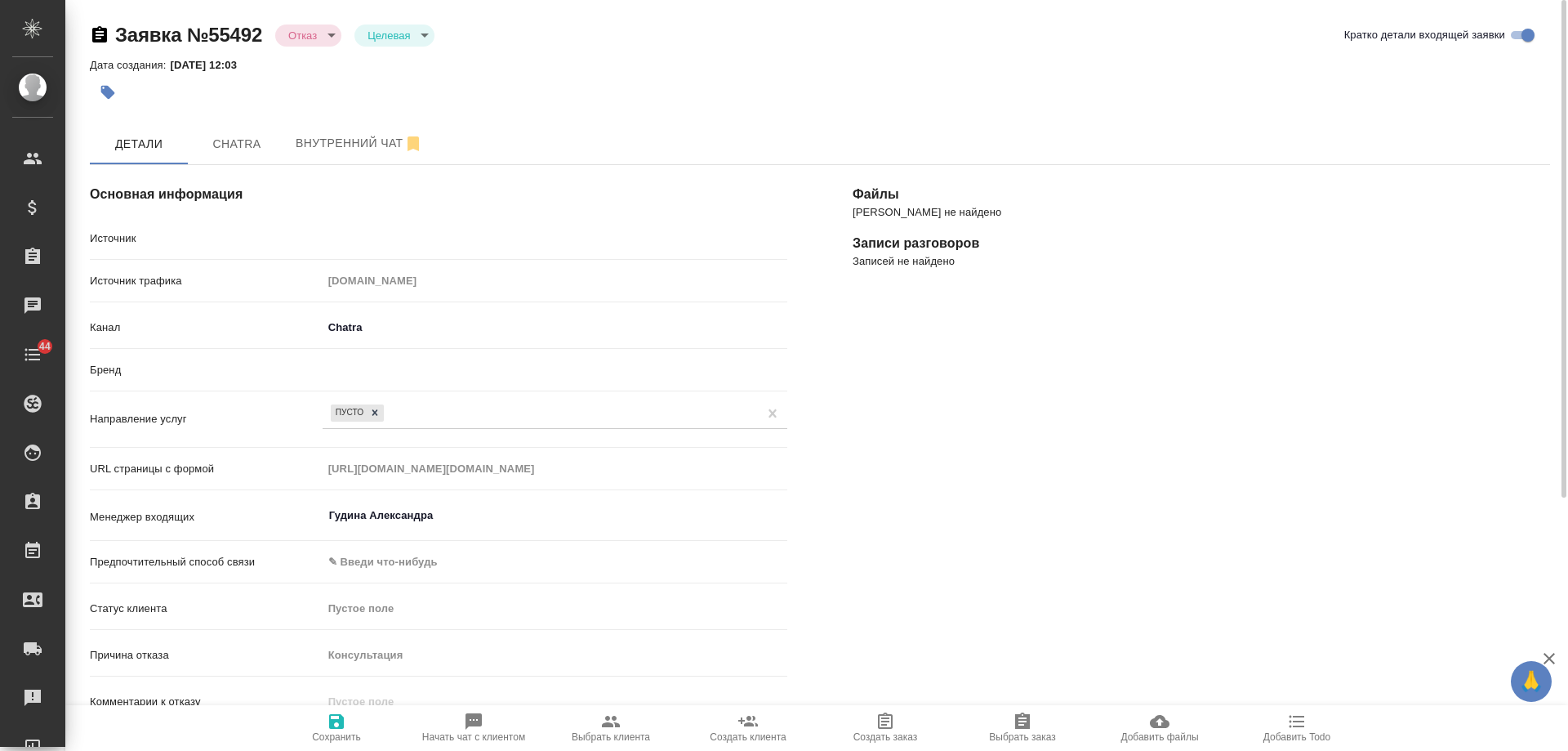
type textarea "x"
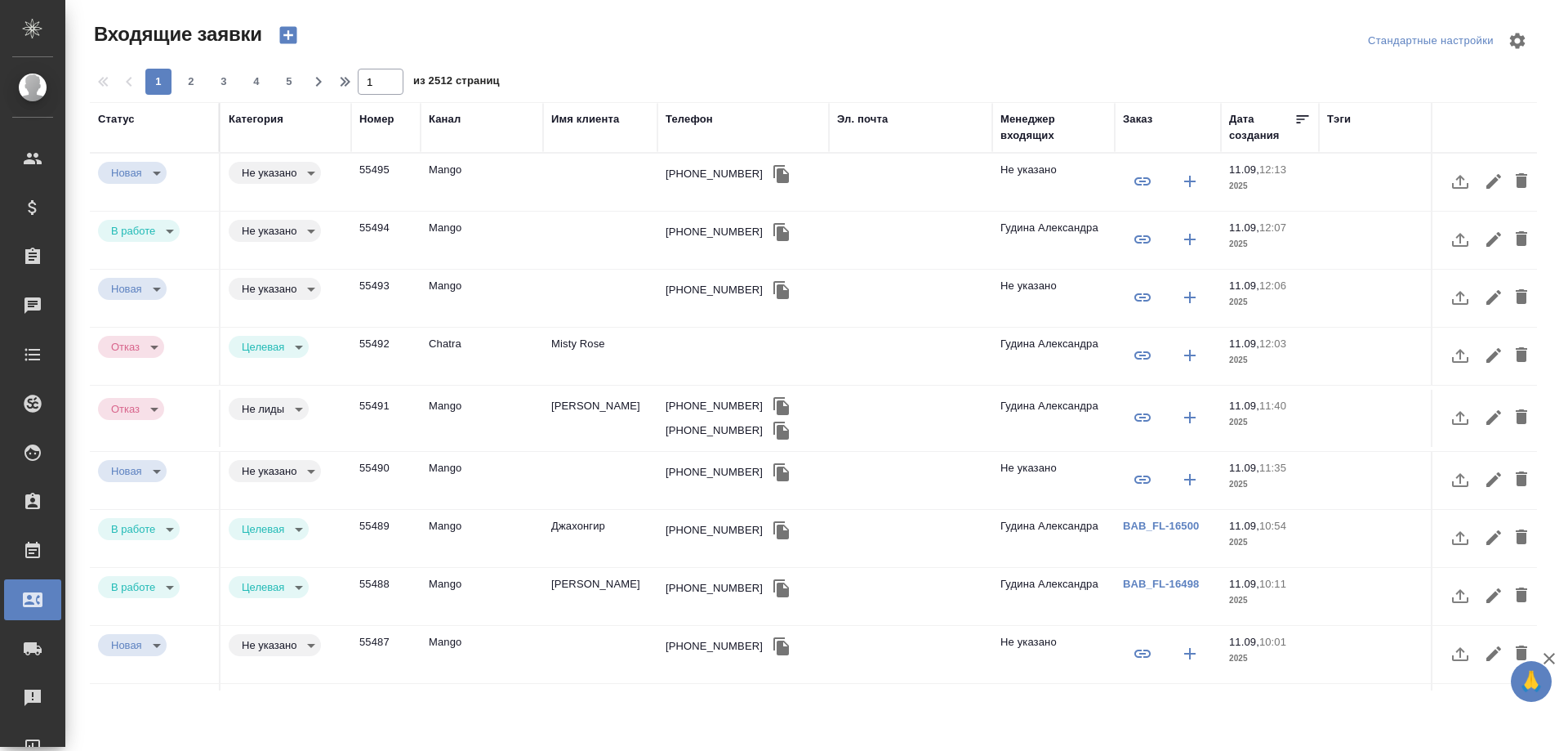
select select "RU"
click at [718, 234] on div "+79299374828" at bounding box center [714, 232] width 97 height 16
click at [718, 234] on div "[PHONE_NUMBER]" at bounding box center [714, 232] width 97 height 16
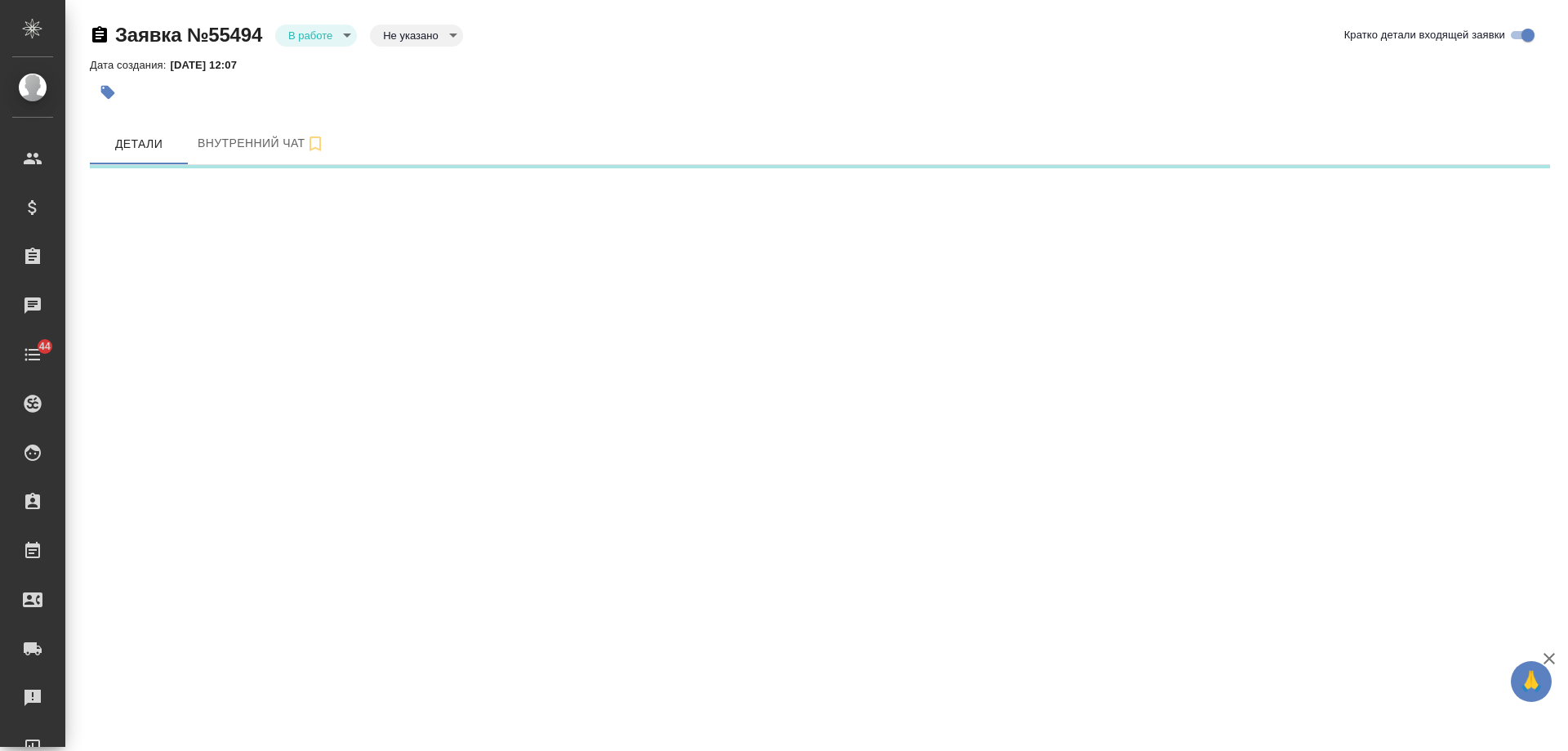
select select "RU"
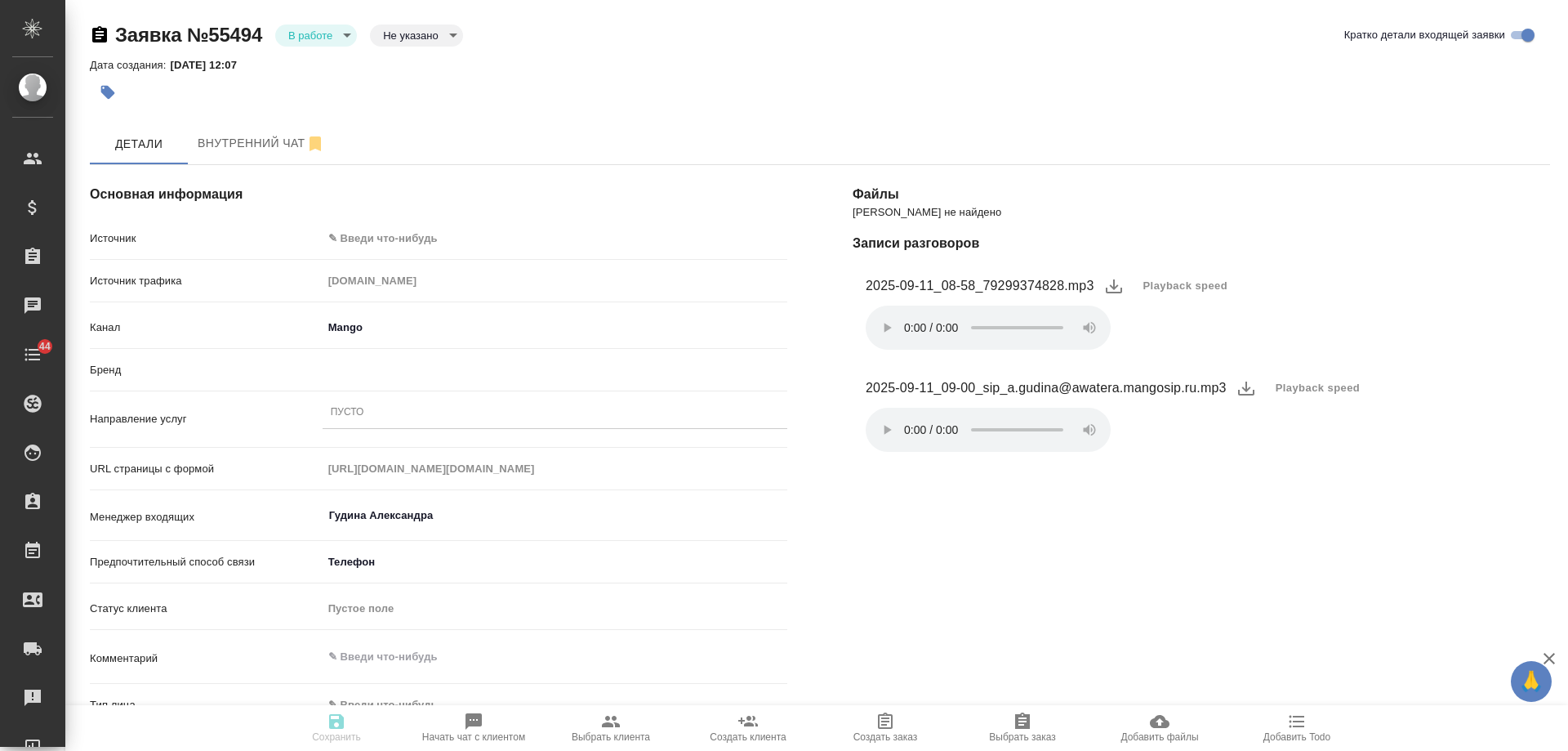
type textarea "x"
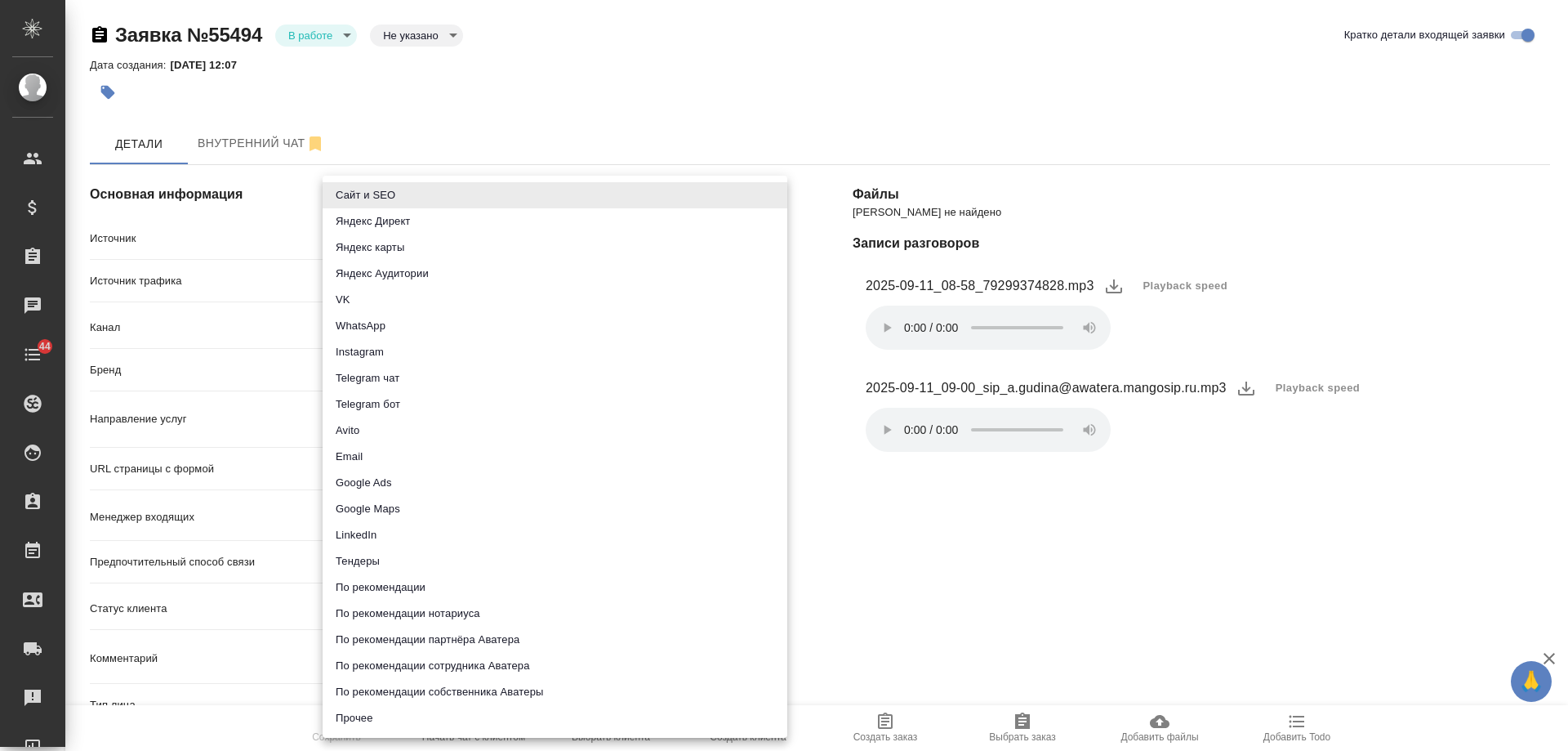
click at [391, 237] on body "🙏 .cls-1 fill:#fff; AWATERA [PERSON_NAME] Спецификации Заказы Чаты 44 Todo Прое…" at bounding box center [784, 375] width 1568 height 751
click at [396, 192] on li "Сайт и SEO" at bounding box center [555, 195] width 464 height 26
type input "seo"
type textarea "x"
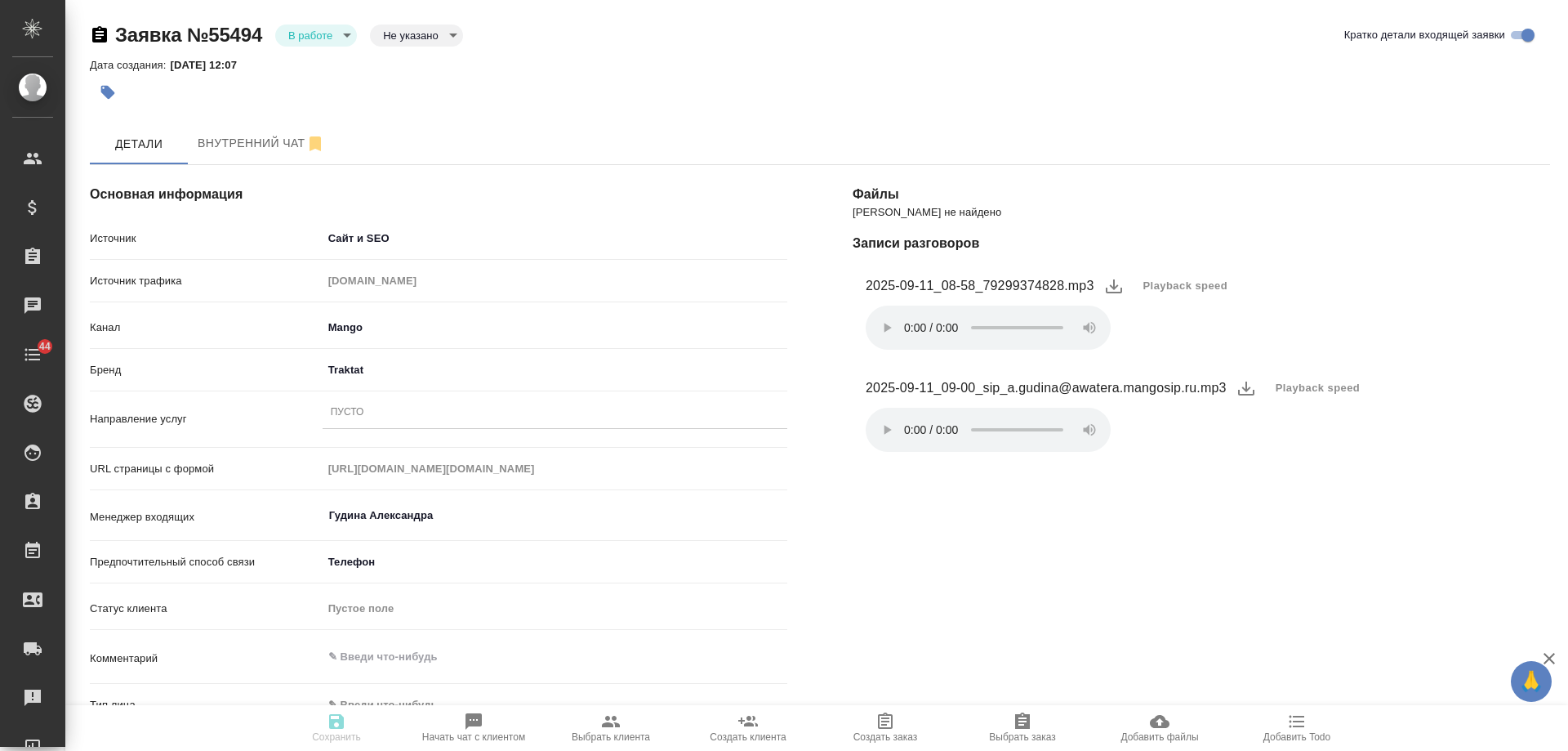
click at [372, 405] on div "Пусто" at bounding box center [555, 413] width 464 height 24
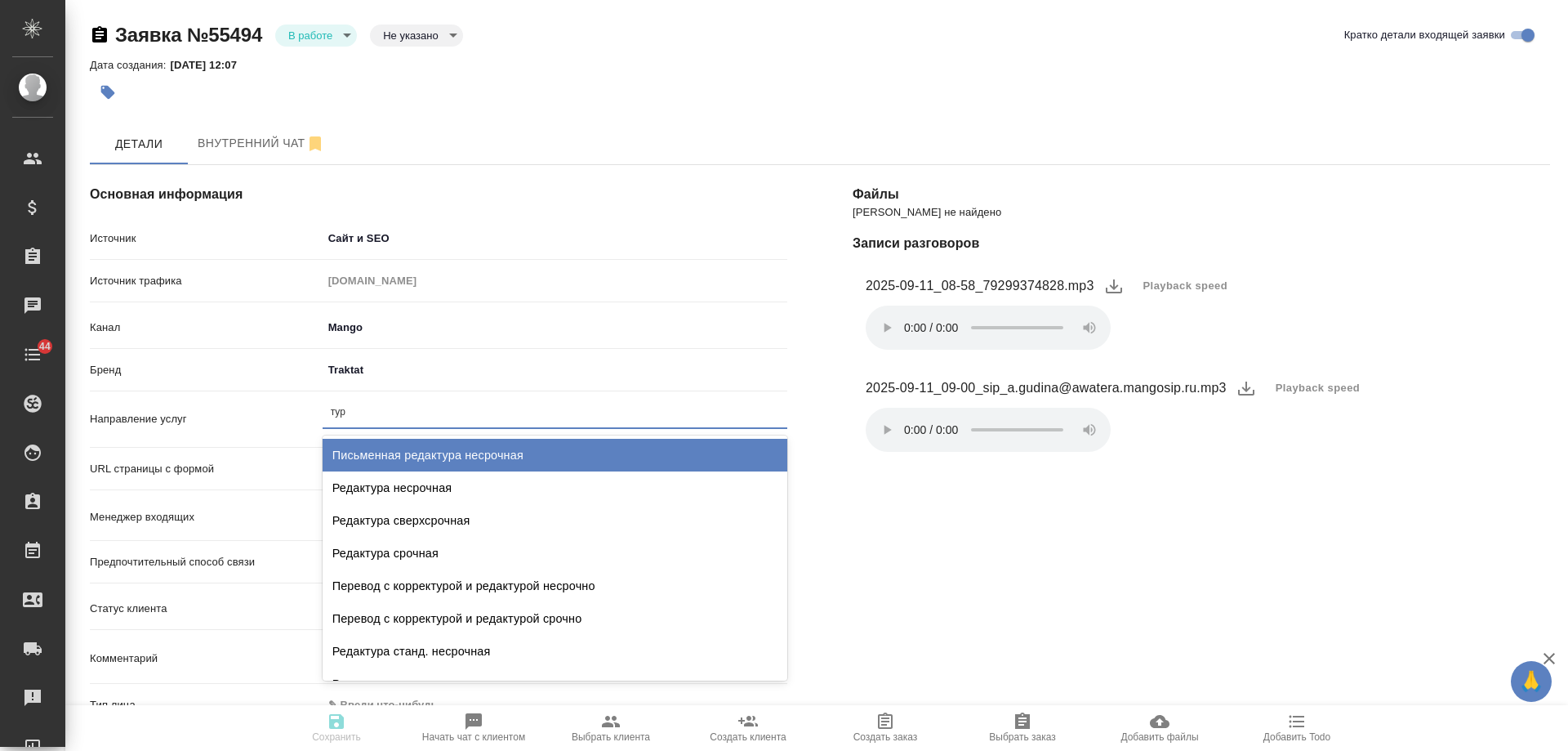
type input "турц"
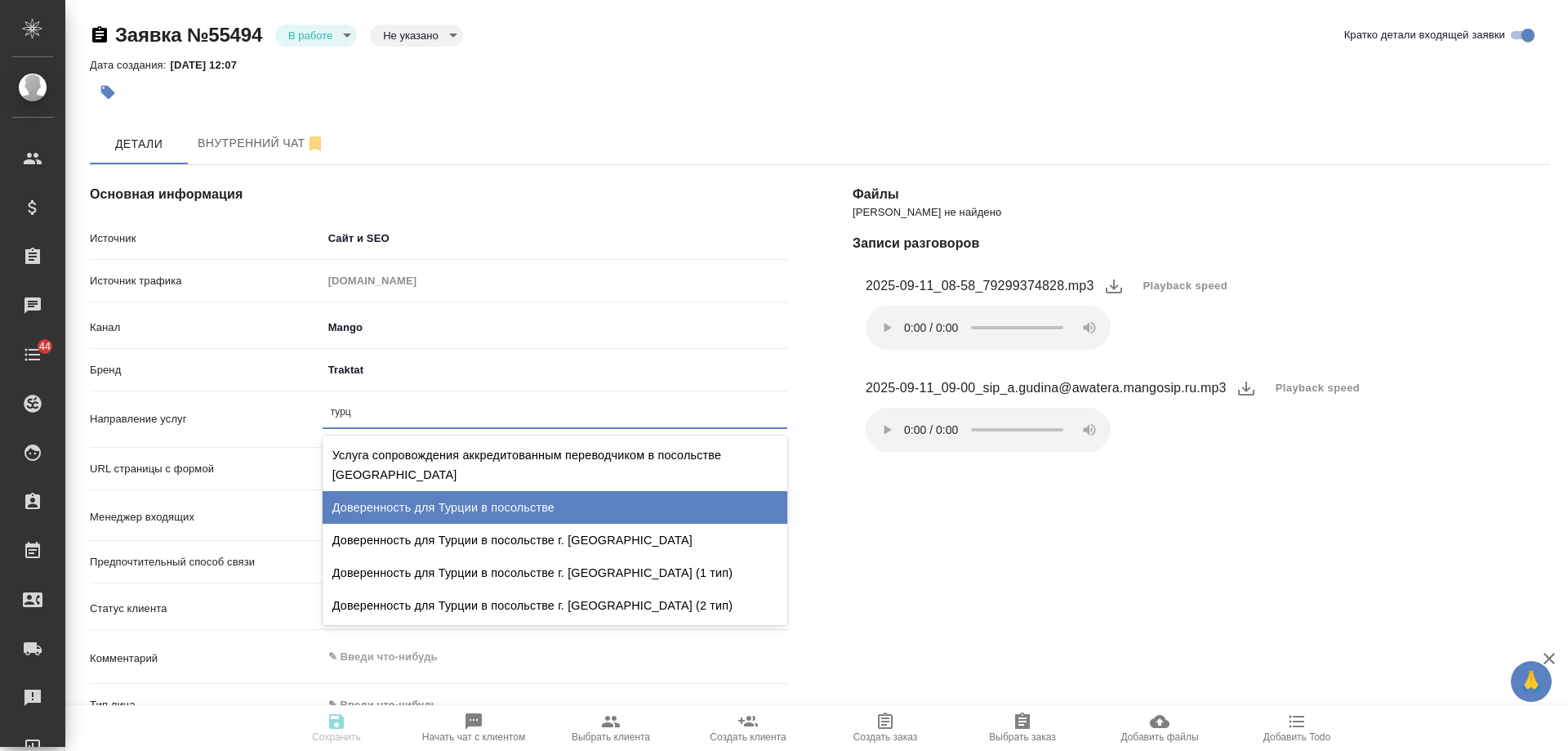
click at [468, 492] on div "Доверенность для Турции в посольстве" at bounding box center [555, 507] width 464 height 33
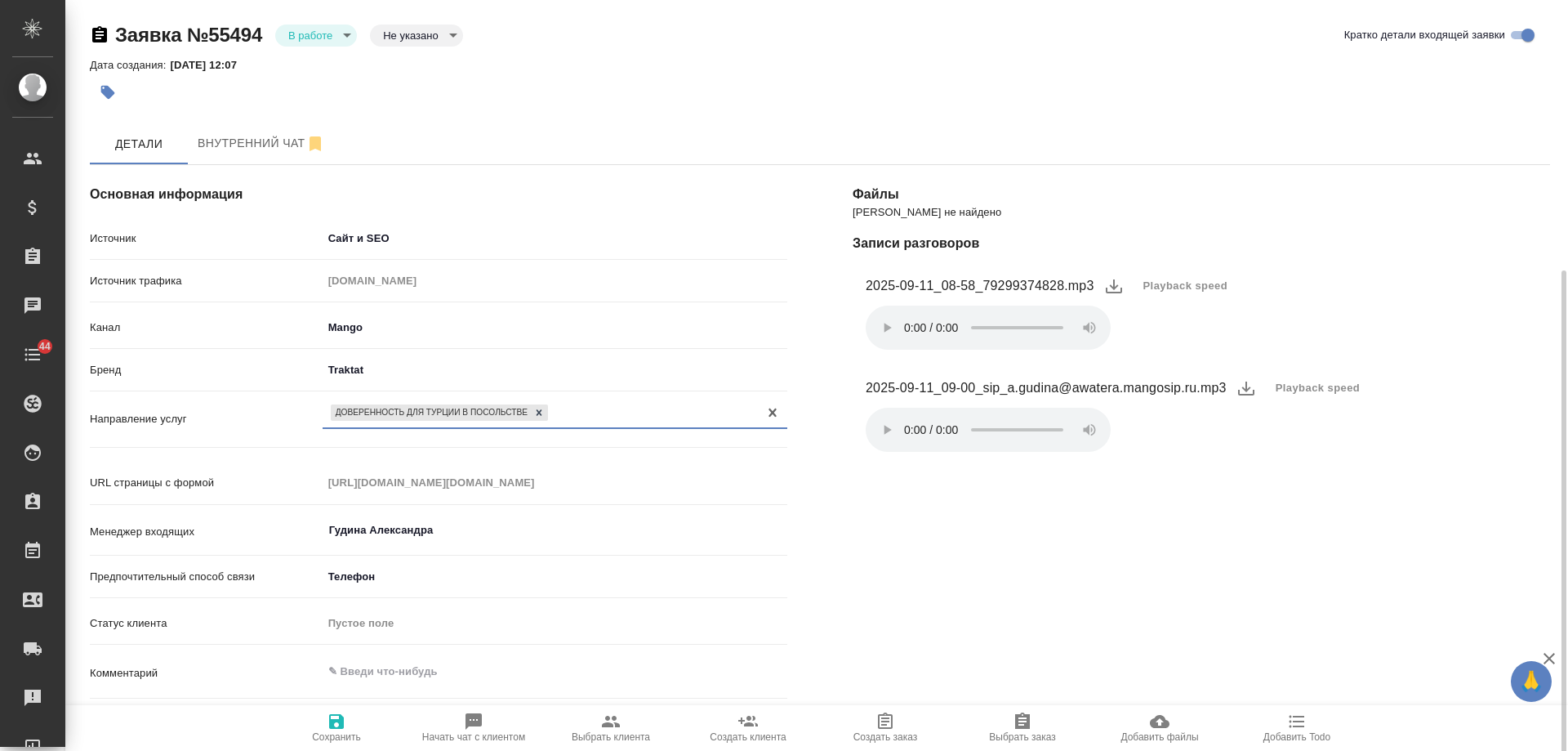
scroll to position [163, 0]
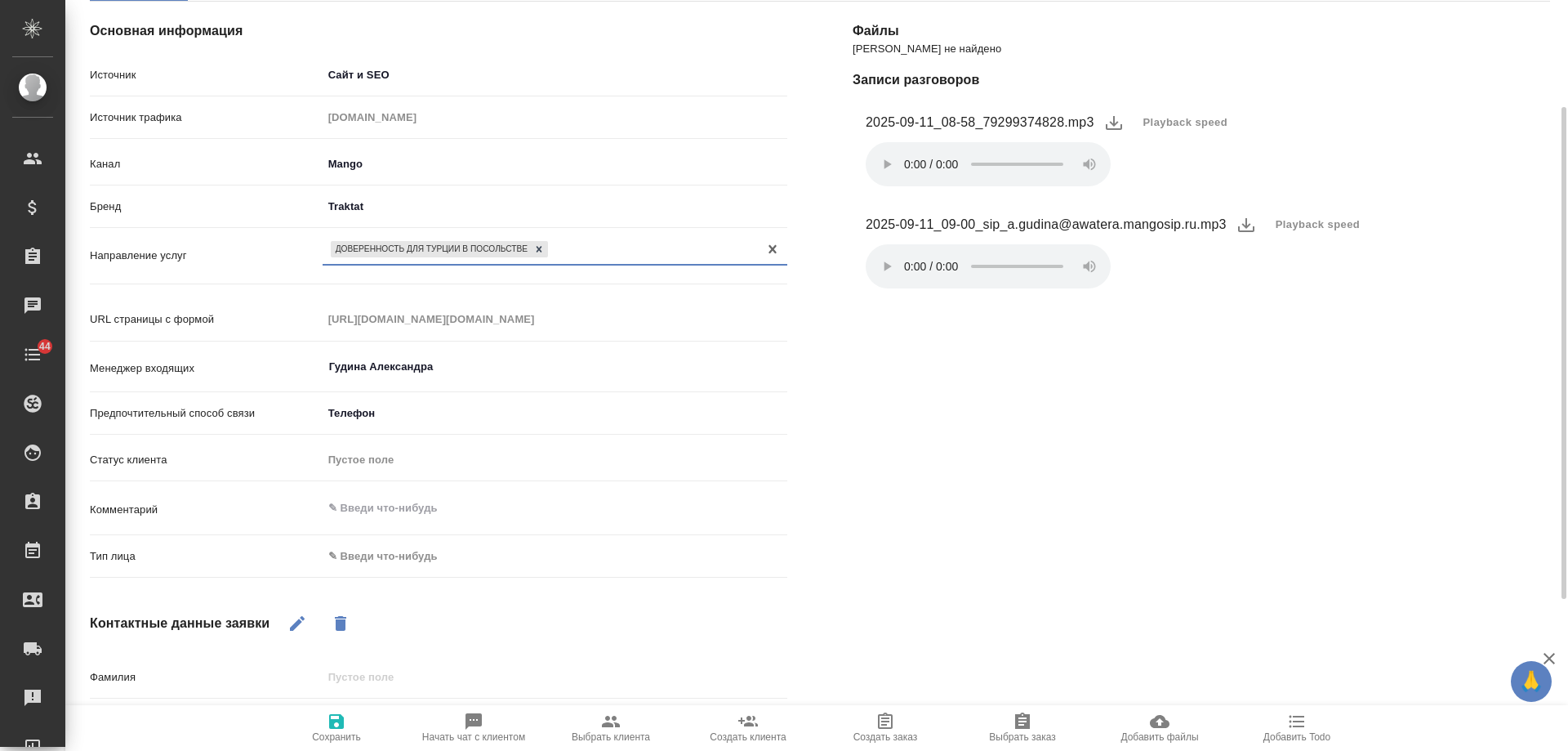
click at [369, 559] on body "🙏 .cls-1 fill:#fff; AWATERA Gudina Alexandra Клиенты Спецификации Заказы 0 Чаты…" at bounding box center [784, 375] width 1568 height 751
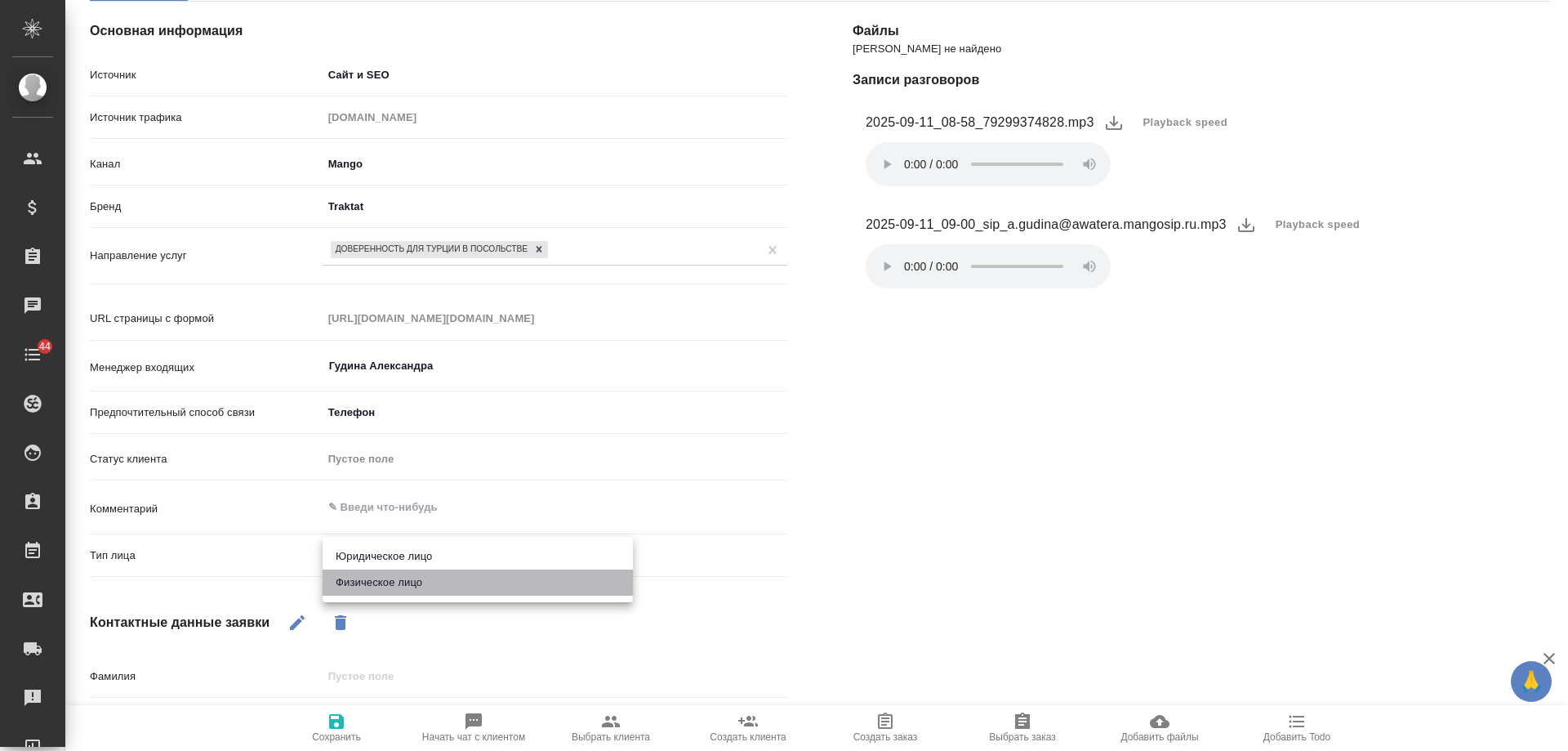
click at [372, 580] on li "Физическое лицо" at bounding box center [478, 582] width 311 height 26
type textarea "x"
type input "private"
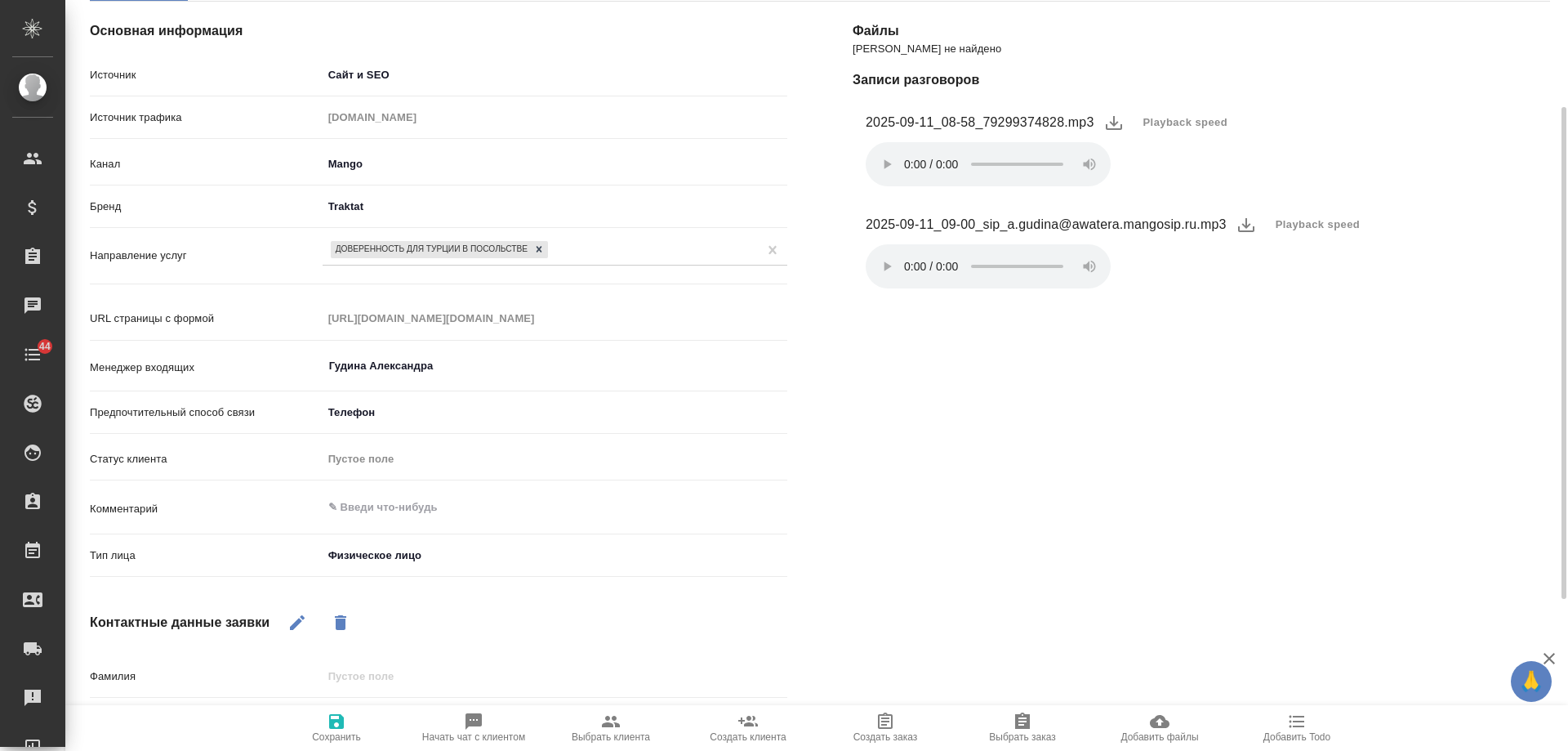
click at [294, 624] on icon "button" at bounding box center [298, 623] width 15 height 15
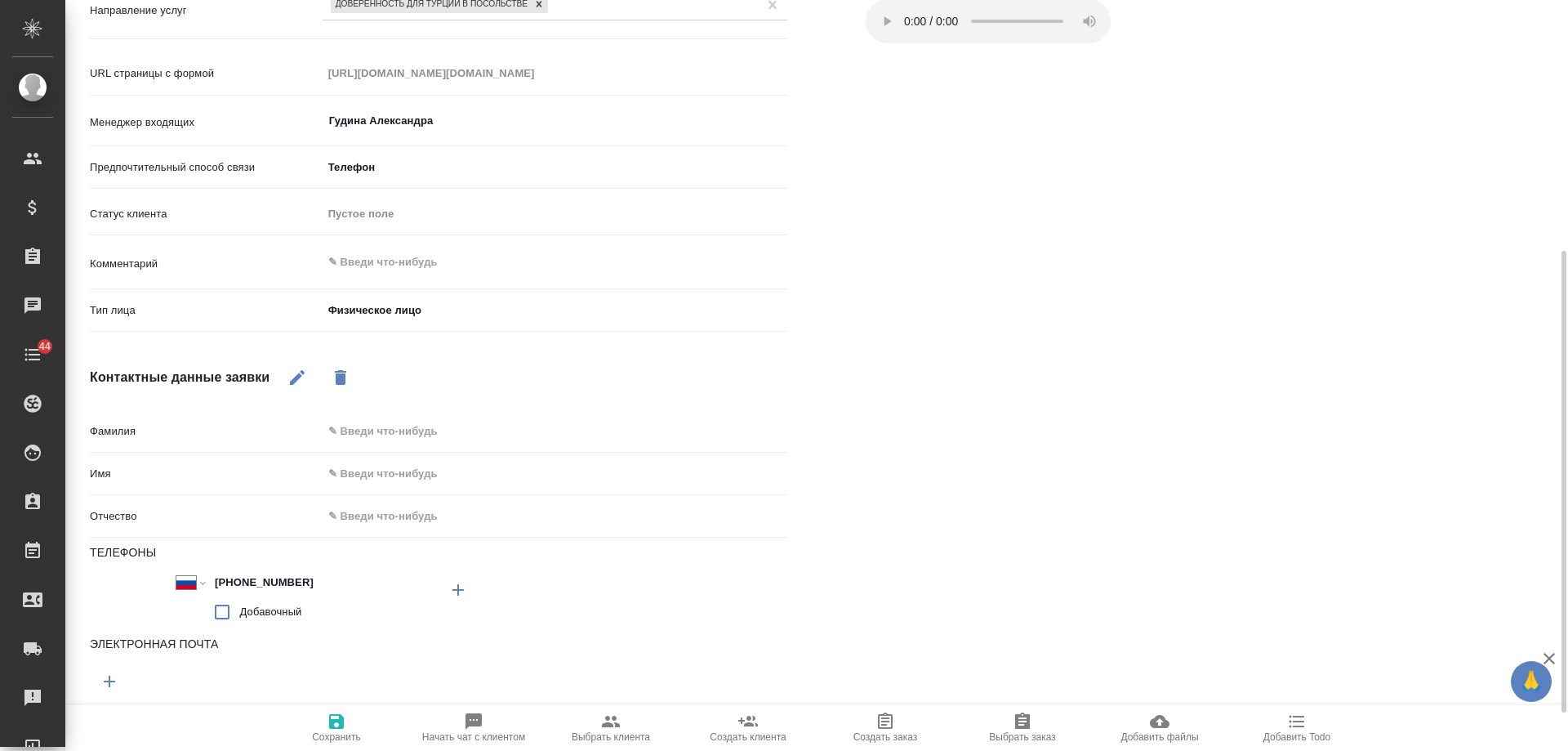
click at [361, 471] on input "text" at bounding box center [555, 473] width 464 height 24
type textarea "x"
type input "В"
type textarea "x"
type input "Ва"
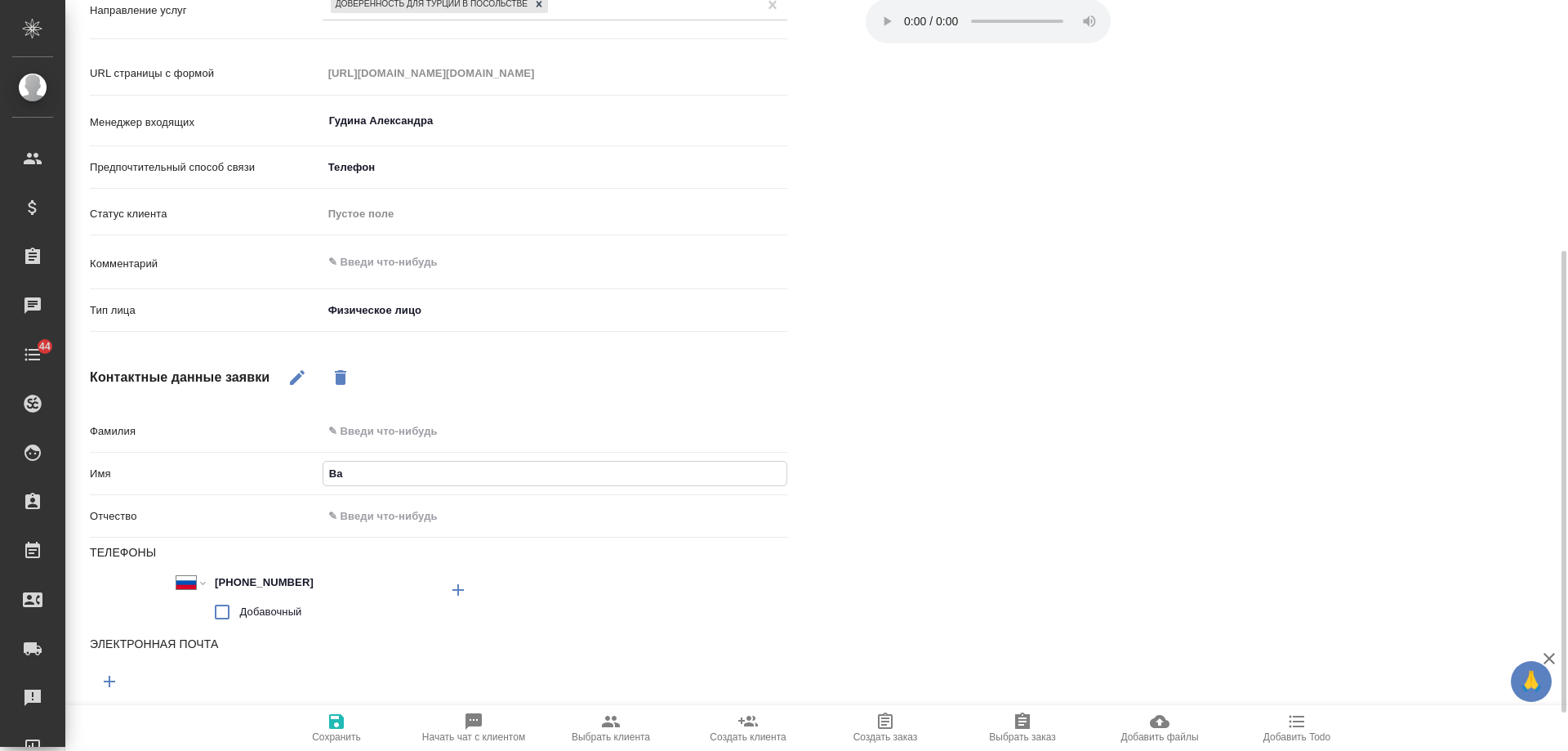
type textarea "x"
type input "Вал"
type textarea "x"
type input "Валер"
type textarea "x"
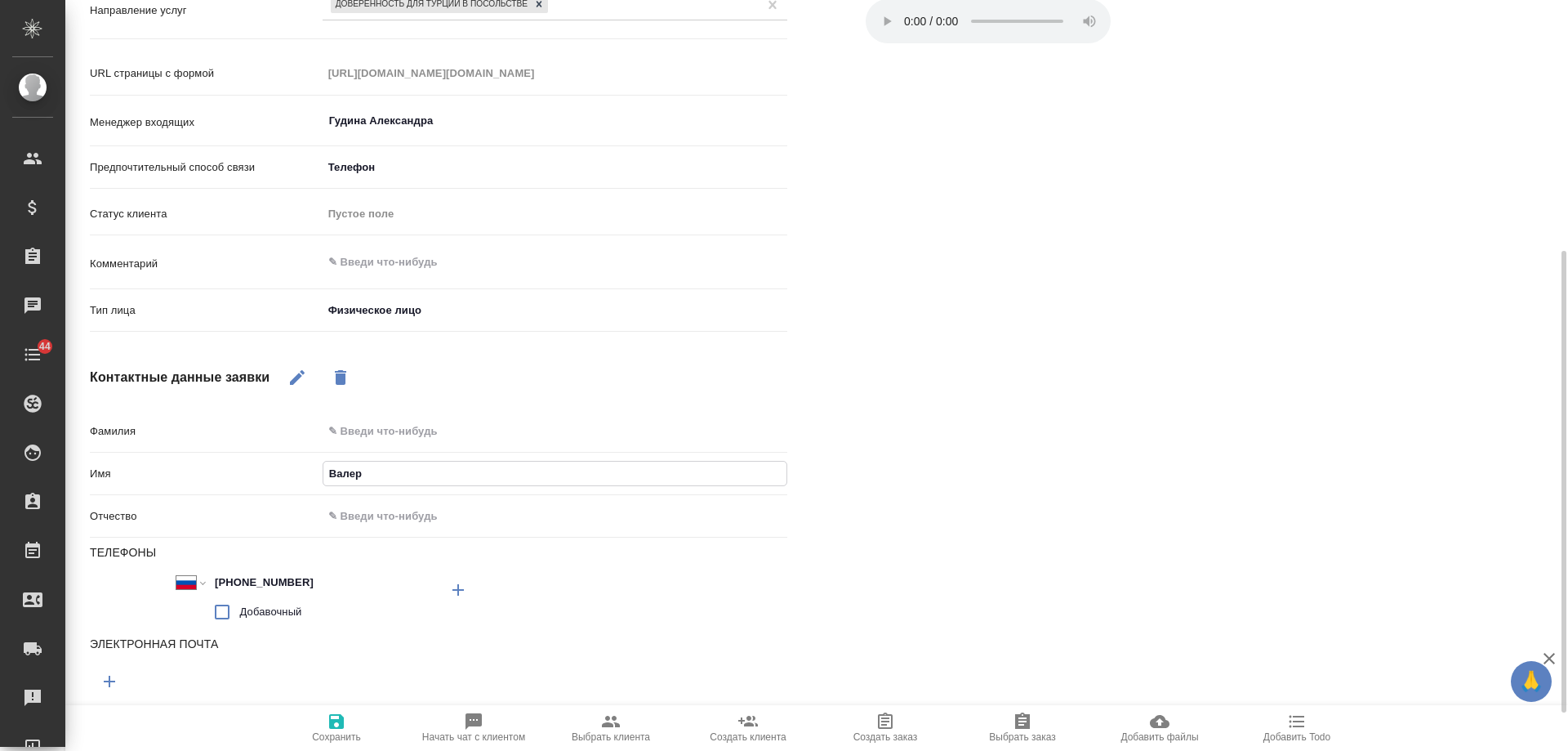
type input "Валери"
type textarea "x"
type input "Валерия"
click at [333, 725] on icon "button" at bounding box center [337, 722] width 15 height 15
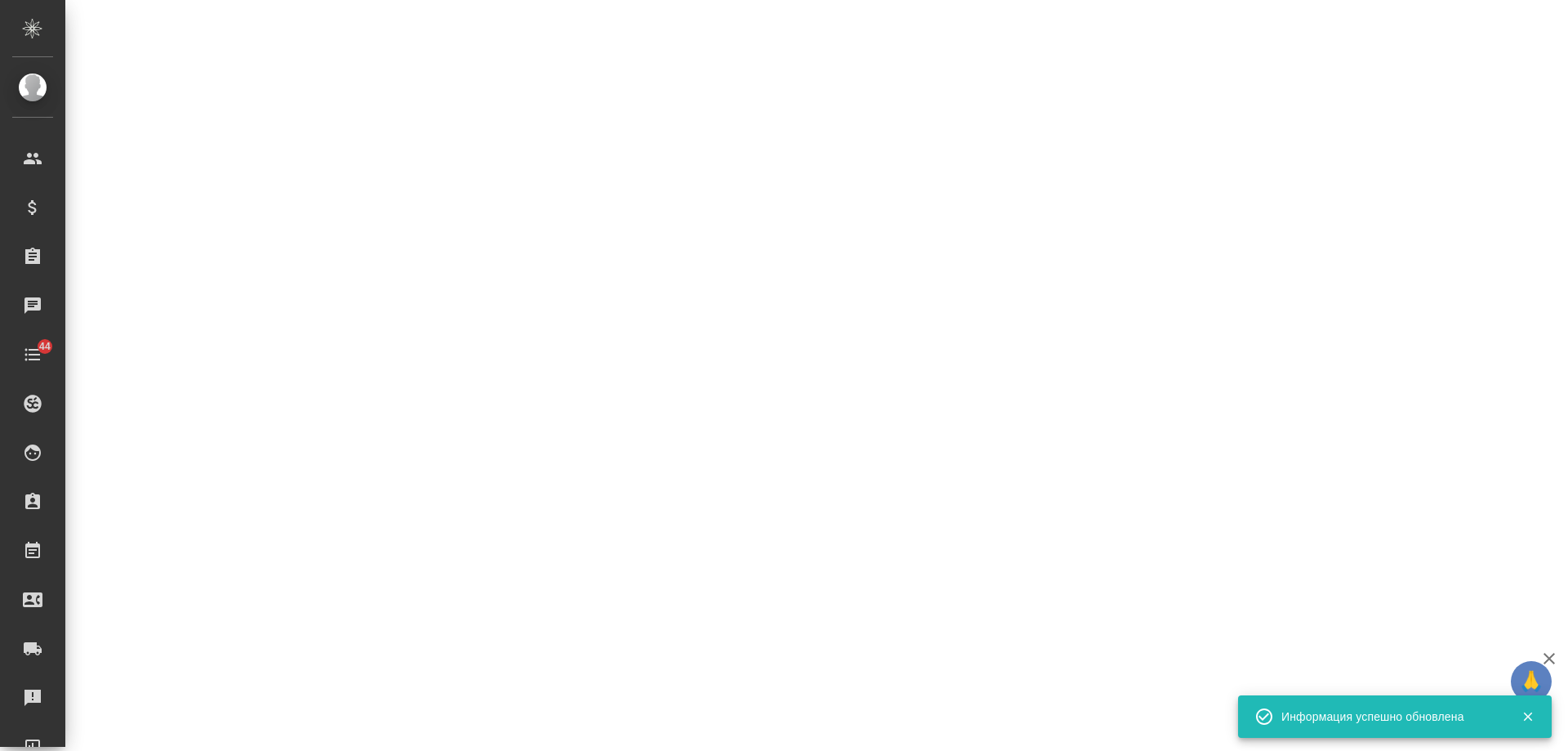
select select "RU"
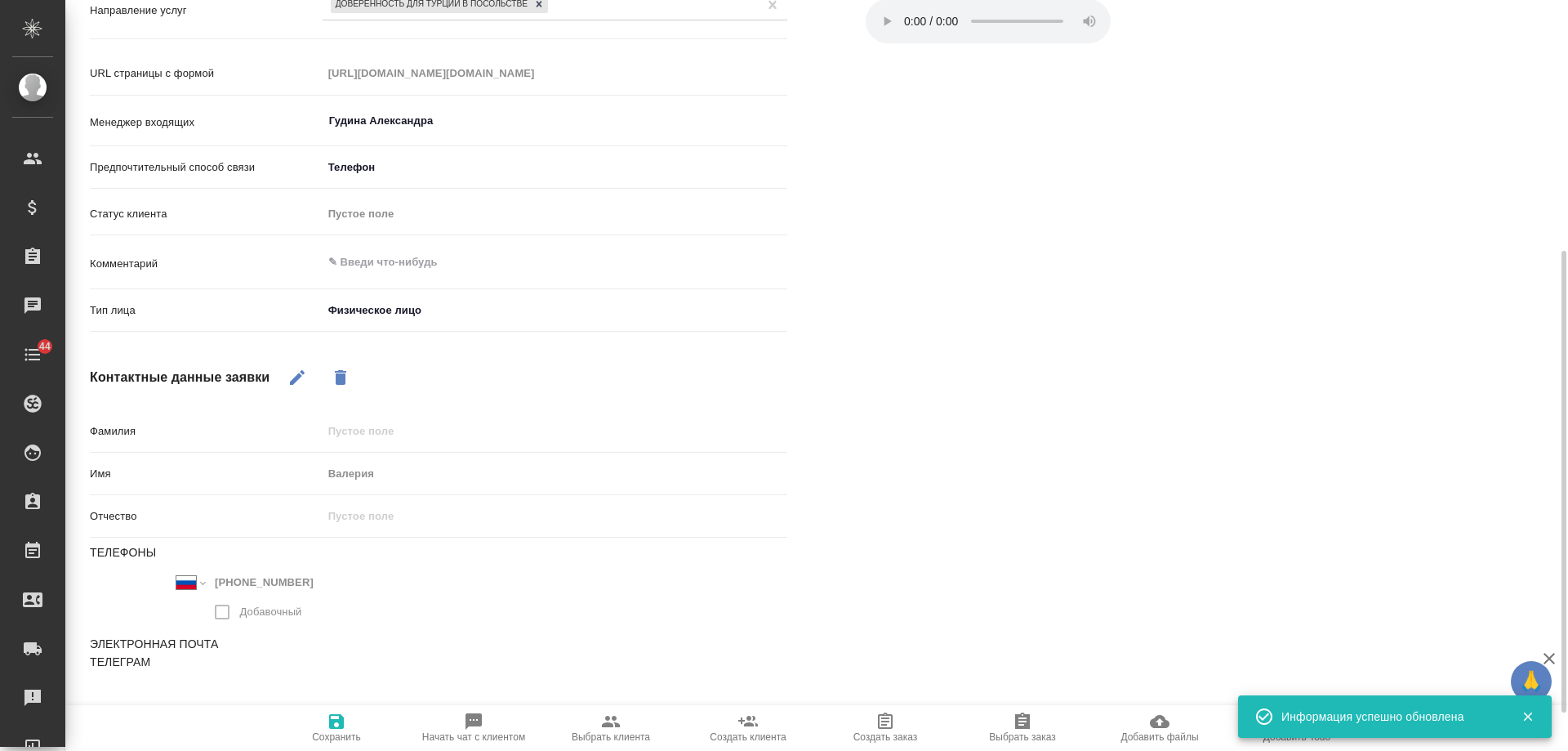
click at [594, 725] on span "Выбрать клиента" at bounding box center [610, 727] width 118 height 31
type textarea "x"
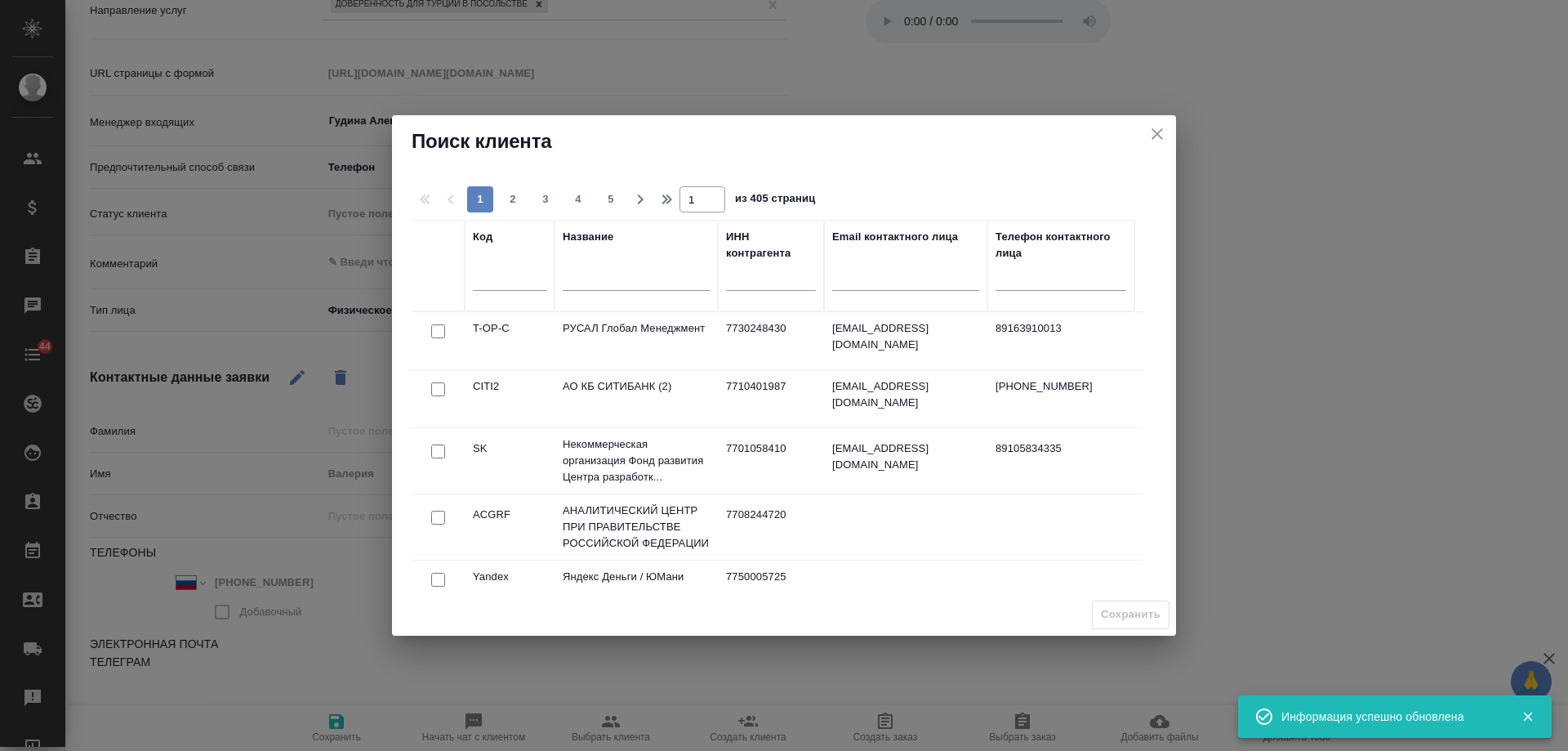
click at [597, 274] on input "text" at bounding box center [637, 280] width 147 height 21
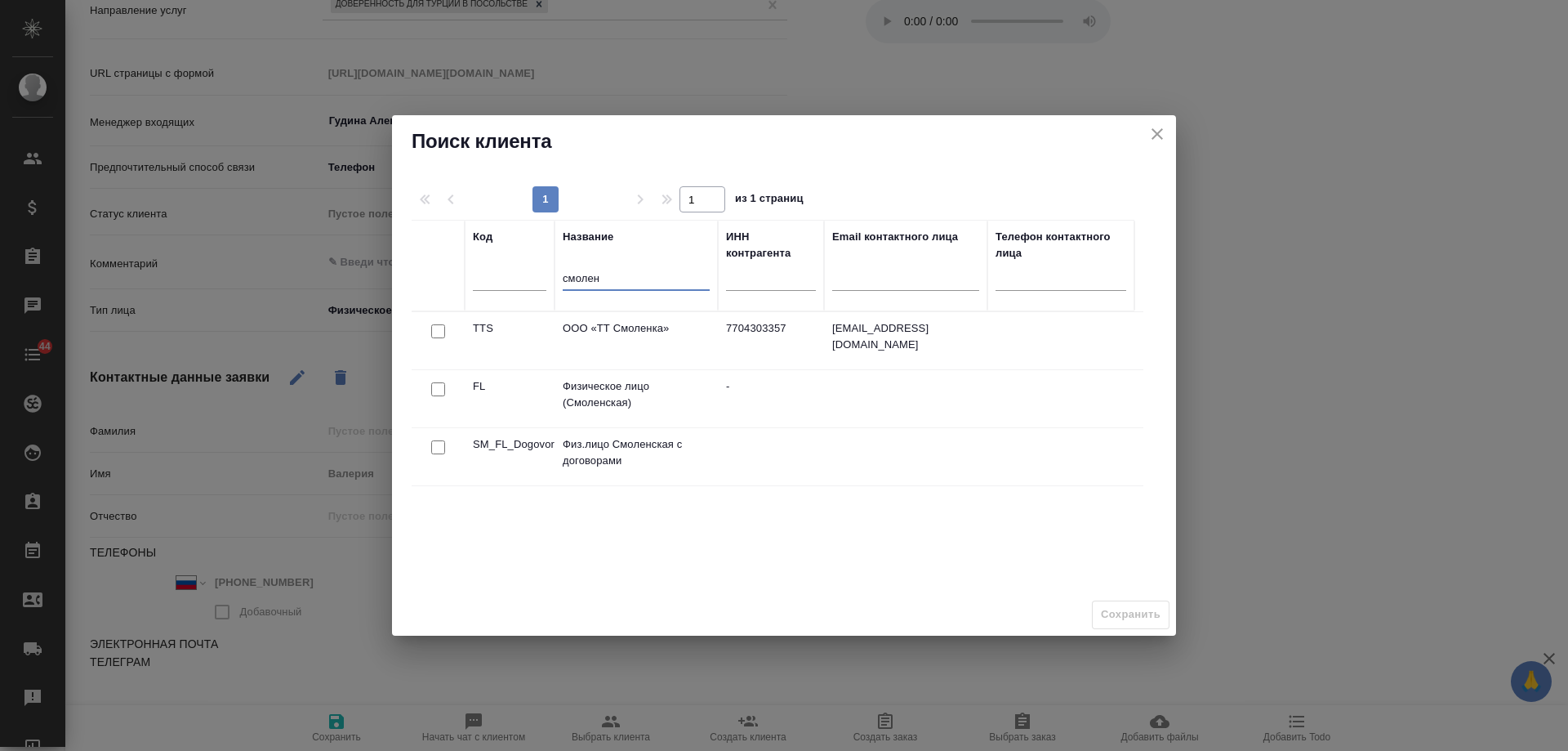
type input "смолен"
click at [438, 391] on input "checkbox" at bounding box center [438, 389] width 14 height 14
checkbox input "true"
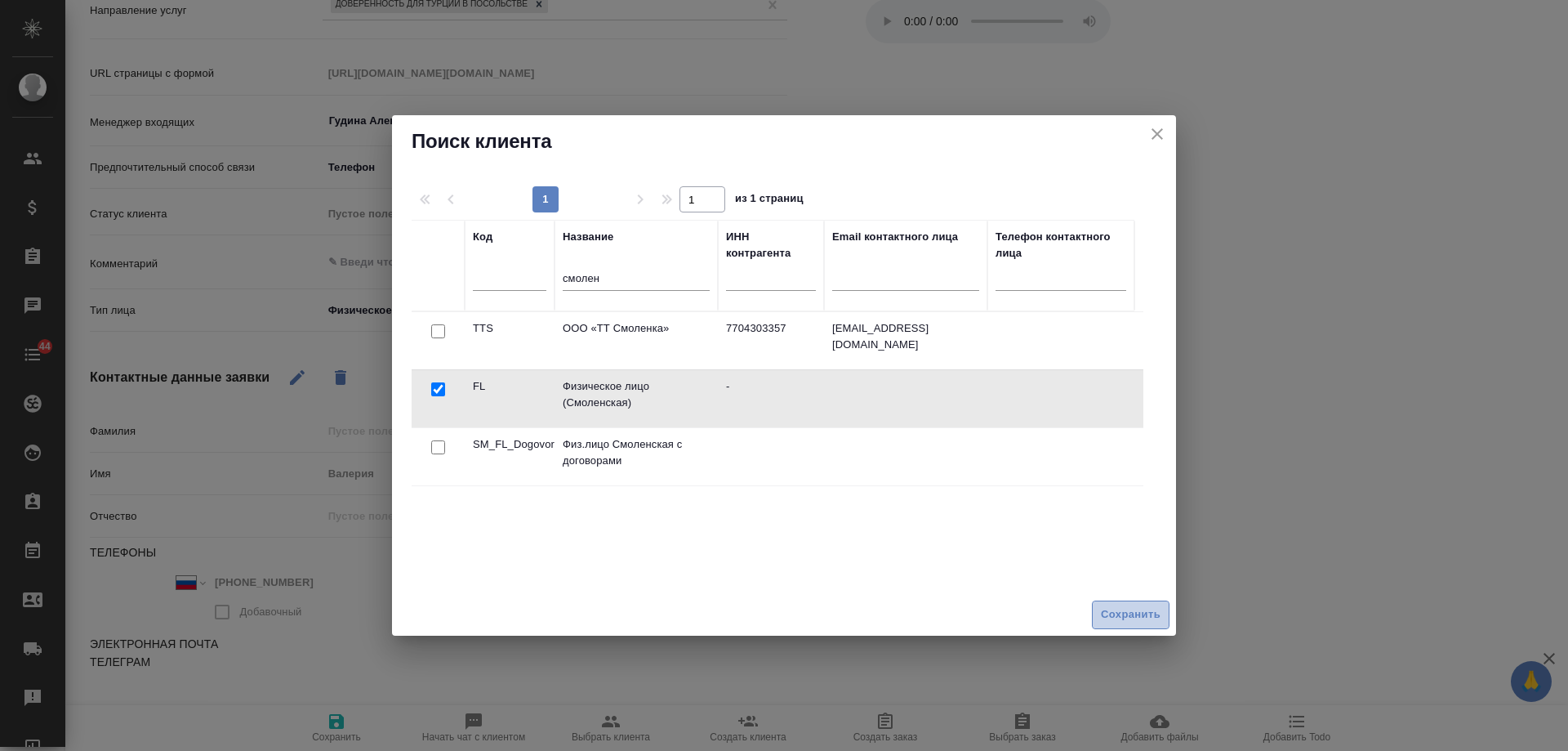
click at [1129, 610] on span "Сохранить" at bounding box center [1130, 615] width 59 height 19
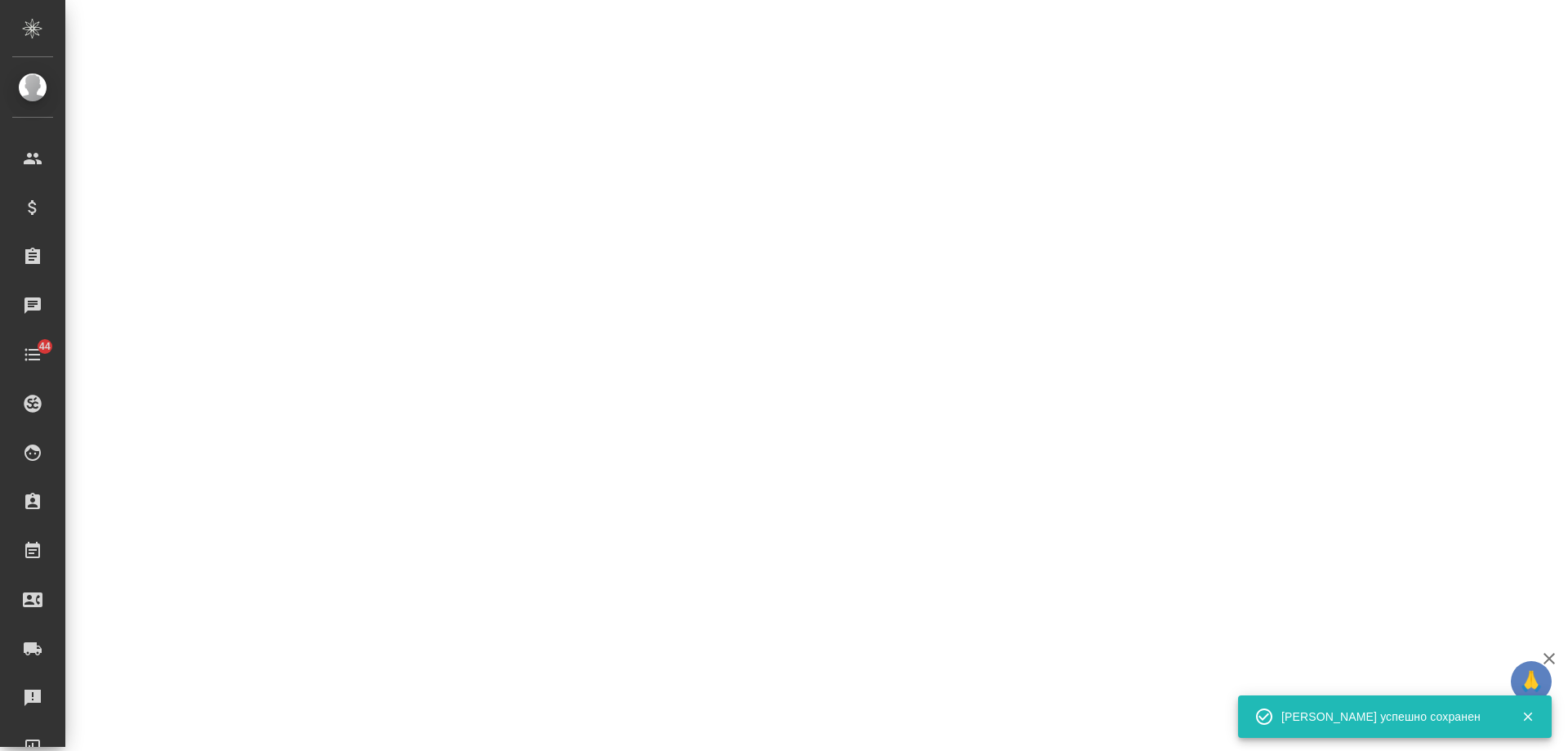
select select "RU"
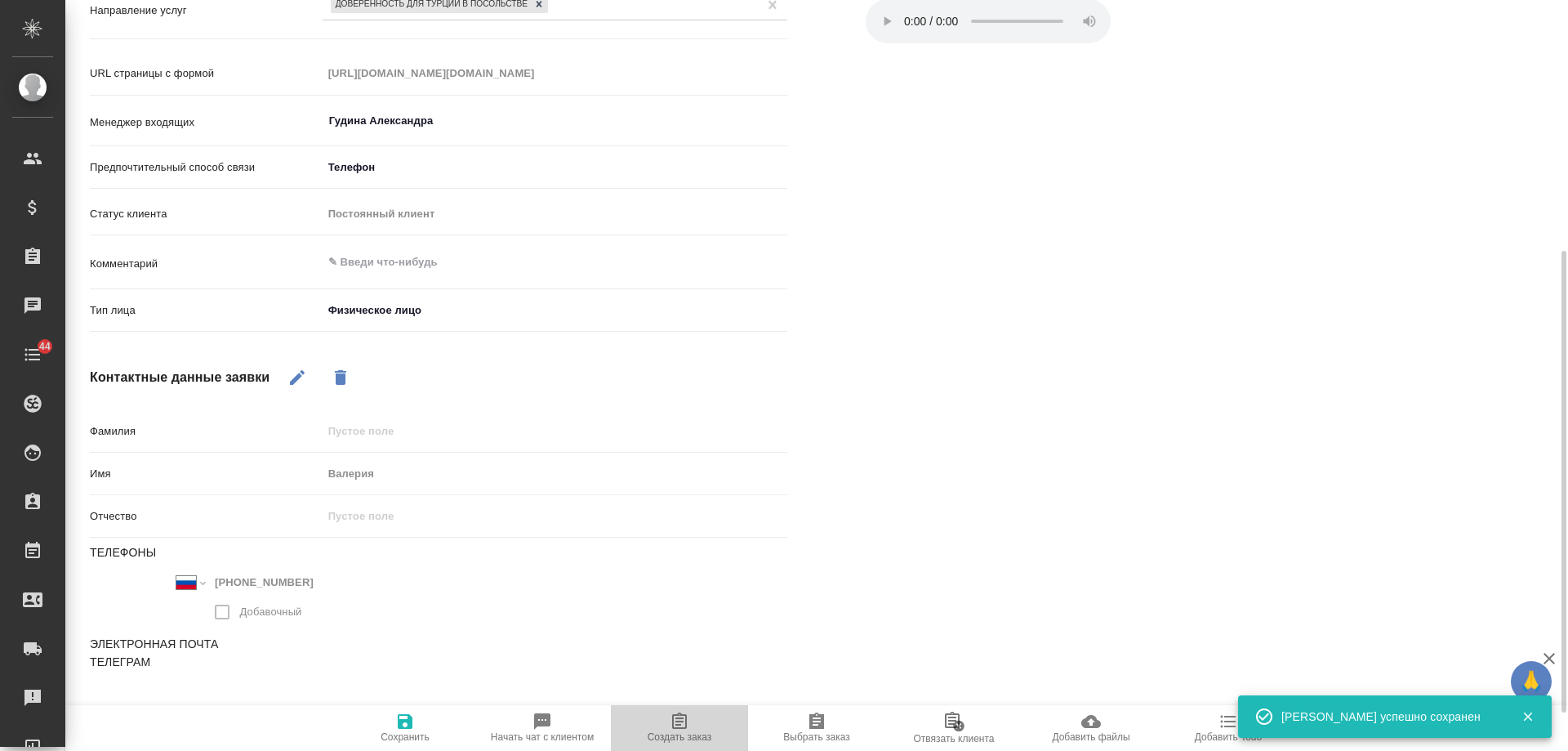
click at [685, 724] on icon "button" at bounding box center [679, 721] width 20 height 20
type textarea "x"
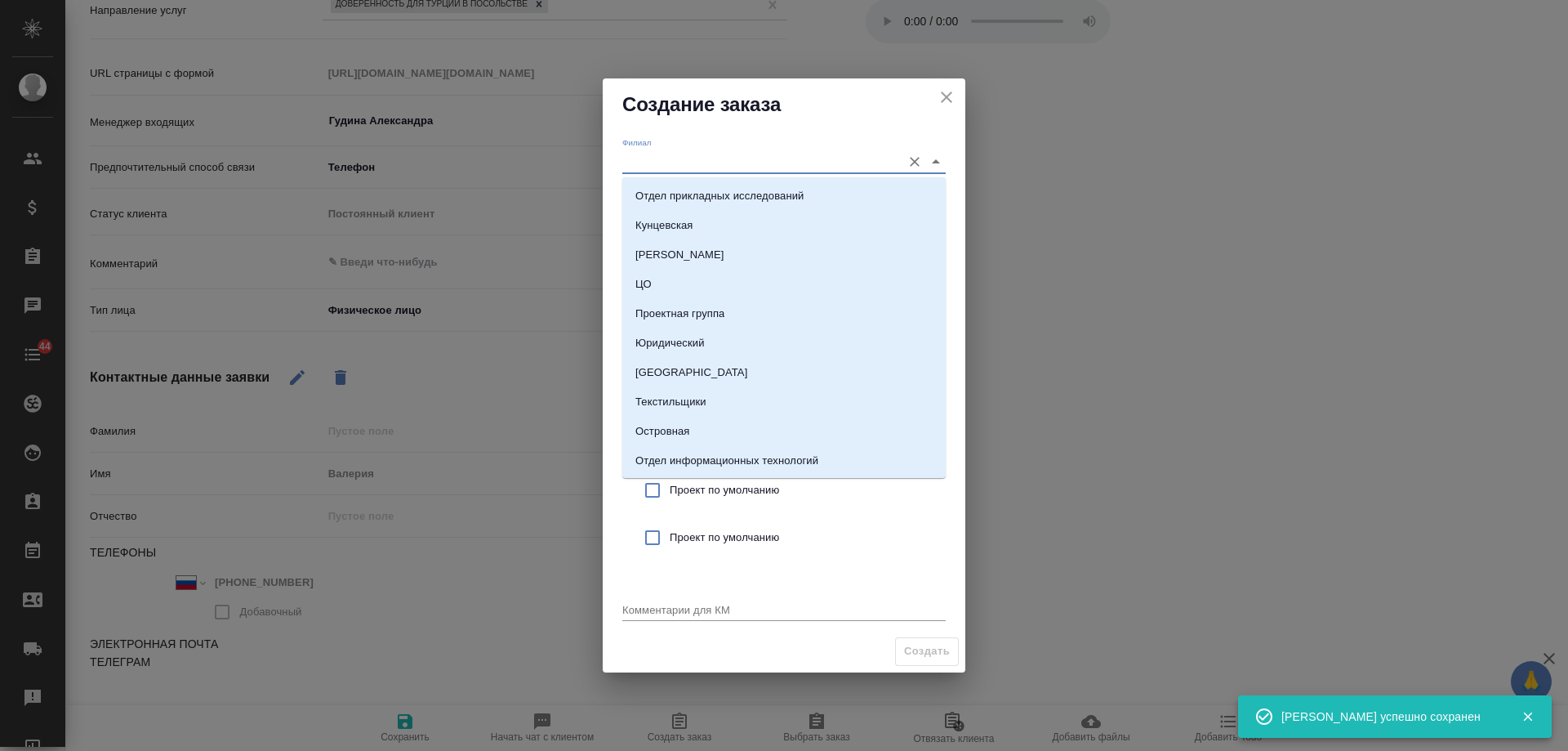
click at [692, 155] on input "Филиал" at bounding box center [758, 161] width 271 height 22
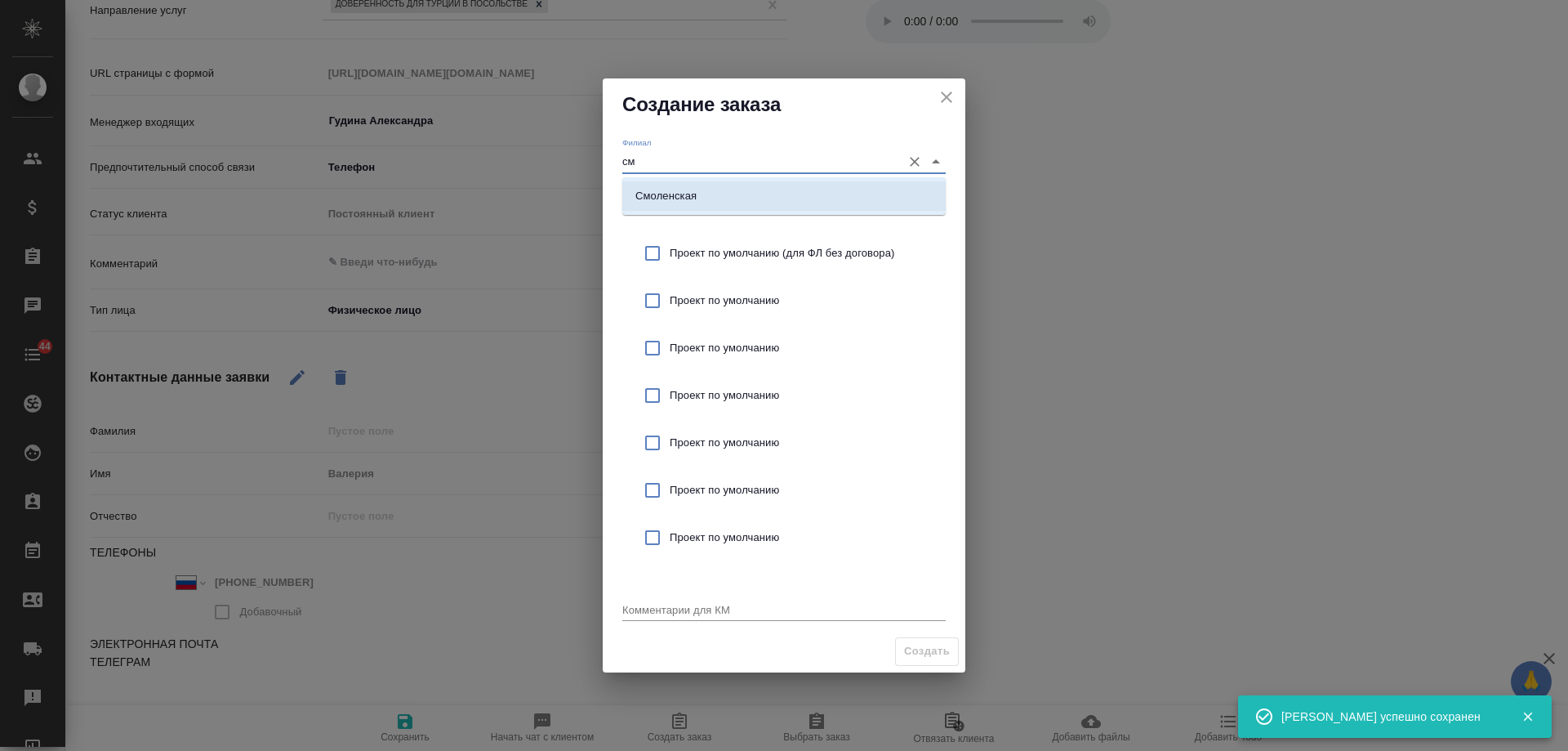
drag, startPoint x: 701, startPoint y: 194, endPoint x: 762, endPoint y: 229, distance: 70.3
click at [701, 194] on li "Смоленская" at bounding box center [784, 196] width 323 height 29
type input "Смоленская"
drag, startPoint x: 760, startPoint y: 238, endPoint x: 759, endPoint y: 251, distance: 13.0
click at [760, 242] on div "Проект по умолчанию (для ФЛ без договора)" at bounding box center [784, 253] width 323 height 47
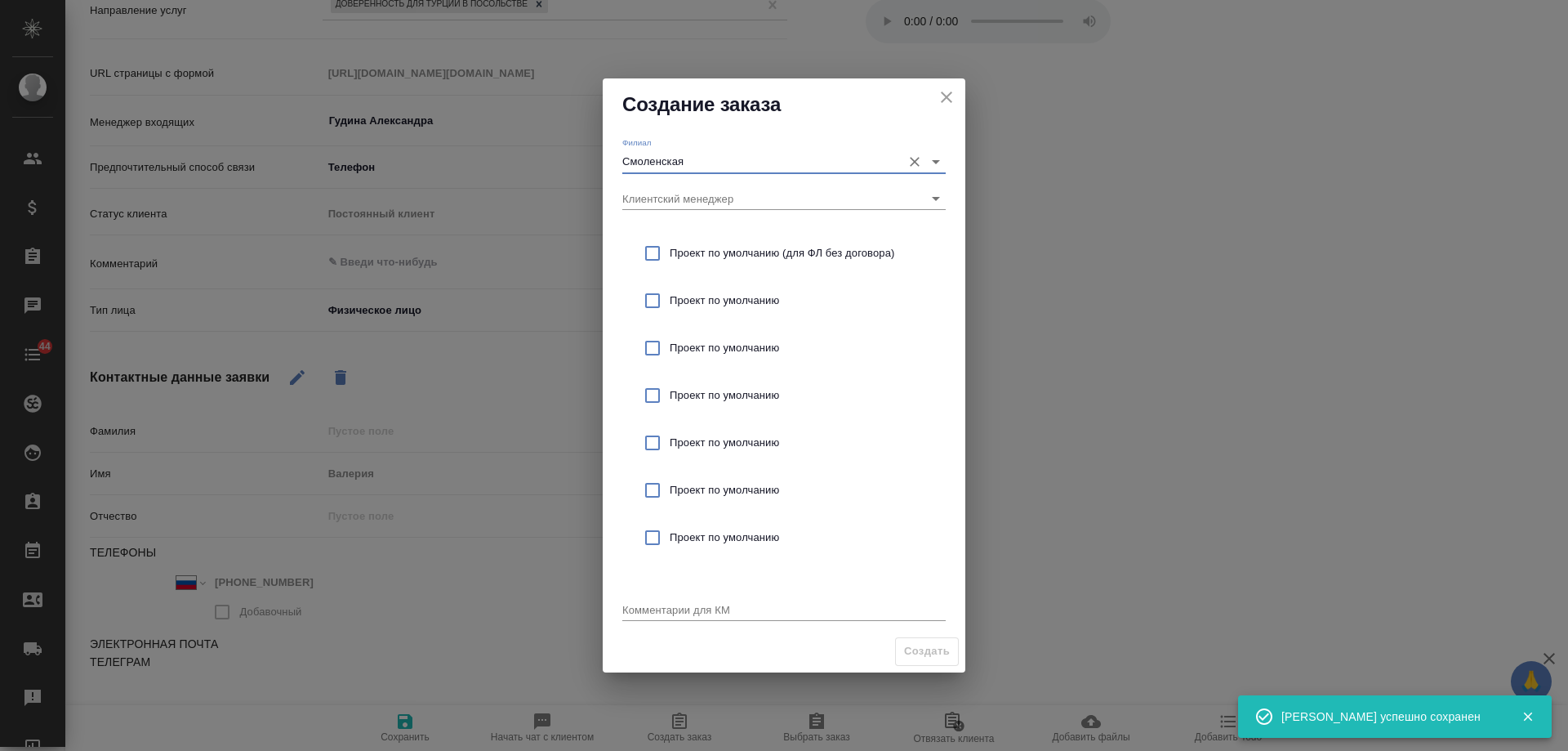
checkbox input "true"
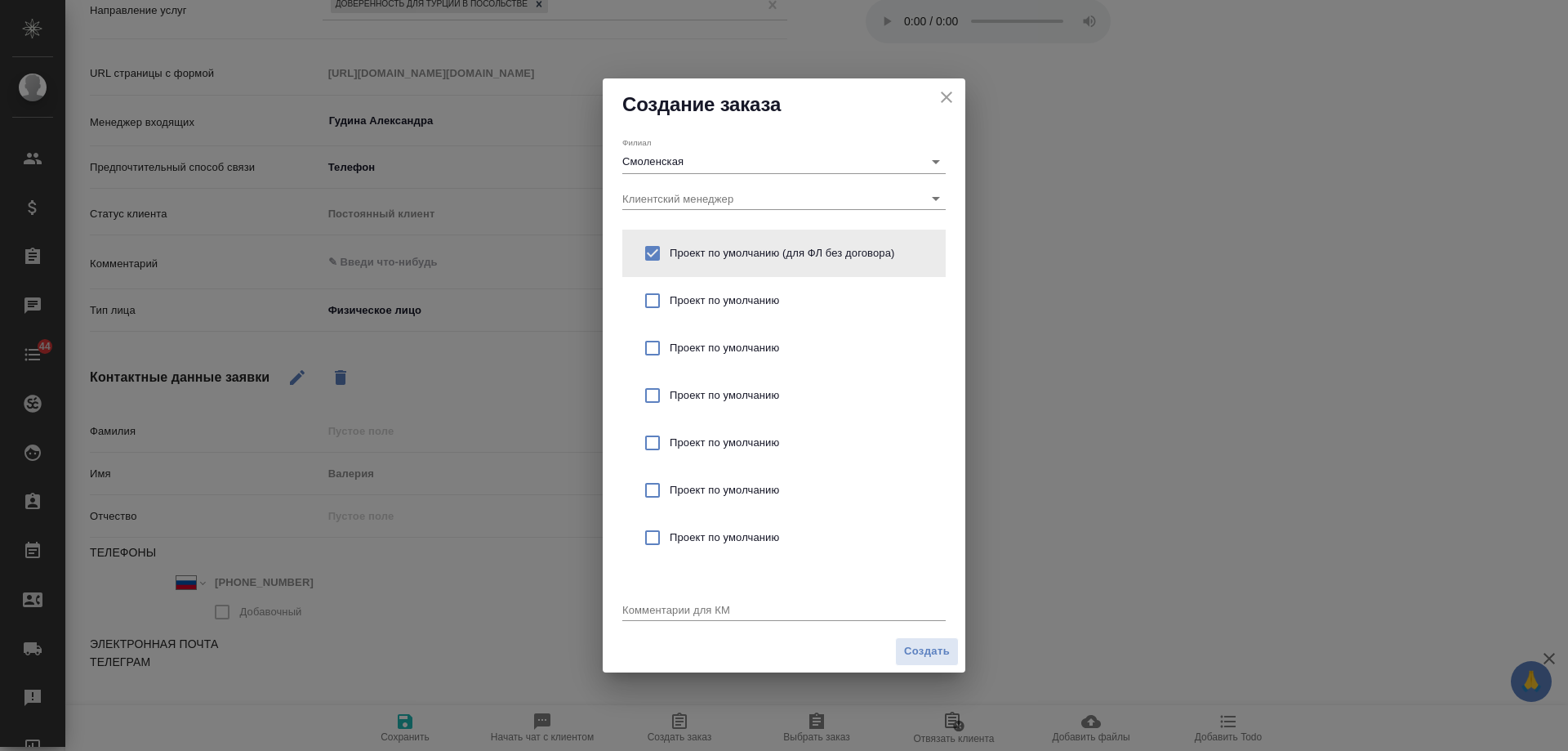
click at [655, 615] on textarea at bounding box center [784, 609] width 323 height 12
drag, startPoint x: 806, startPoint y: 611, endPoint x: 816, endPoint y: 612, distance: 10.0
click at [816, 612] on textarea "от КВ: доверенность для Турции на арспоряжение" at bounding box center [784, 609] width 323 height 12
click at [899, 607] on textarea "от КВ: доверенность для Турции на распоряжение" at bounding box center [784, 609] width 323 height 12
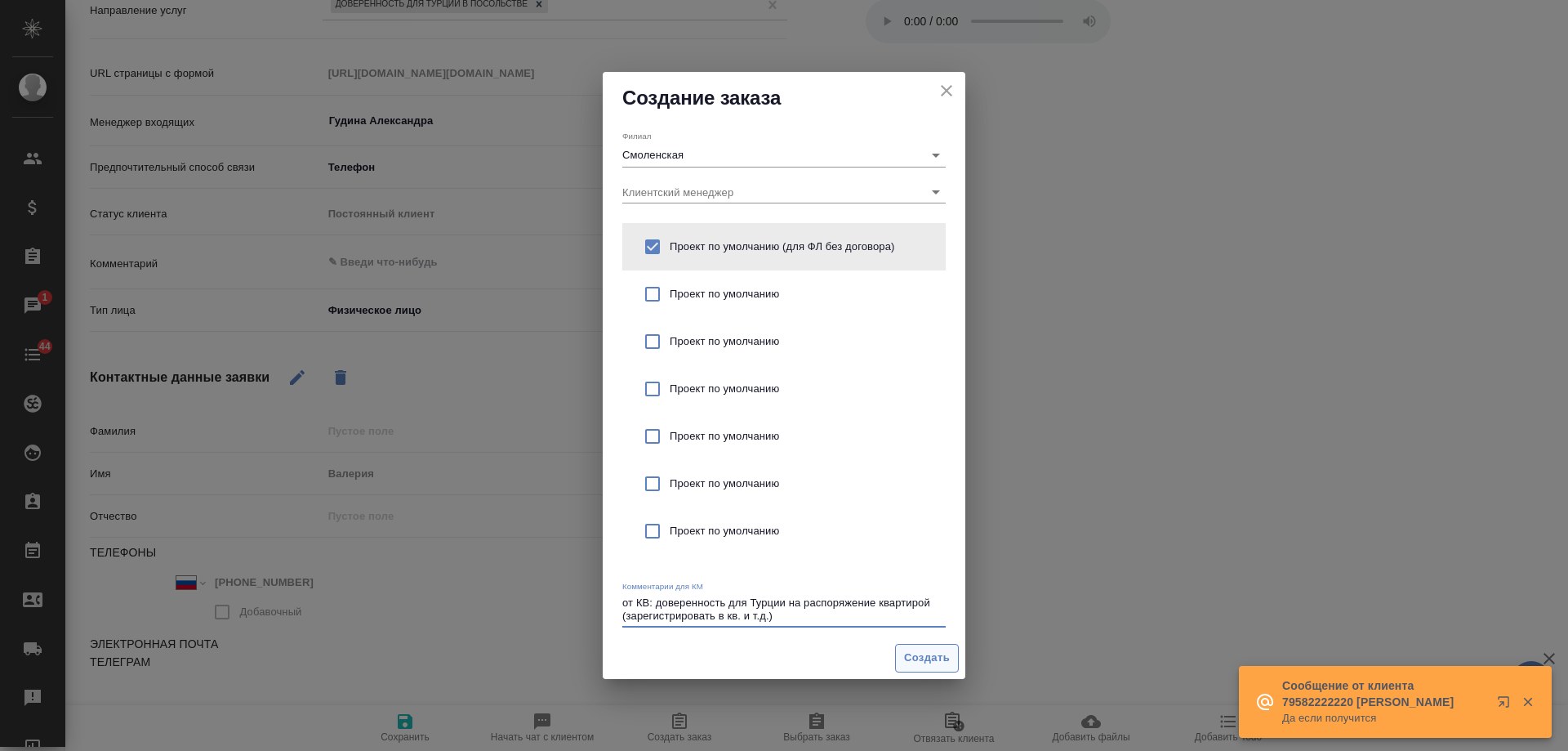
type textarea "от КВ: доверенность для Турции на распоряжение квартирой (зарегистрировать в кв…"
click at [929, 661] on span "Создать" at bounding box center [927, 659] width 46 height 19
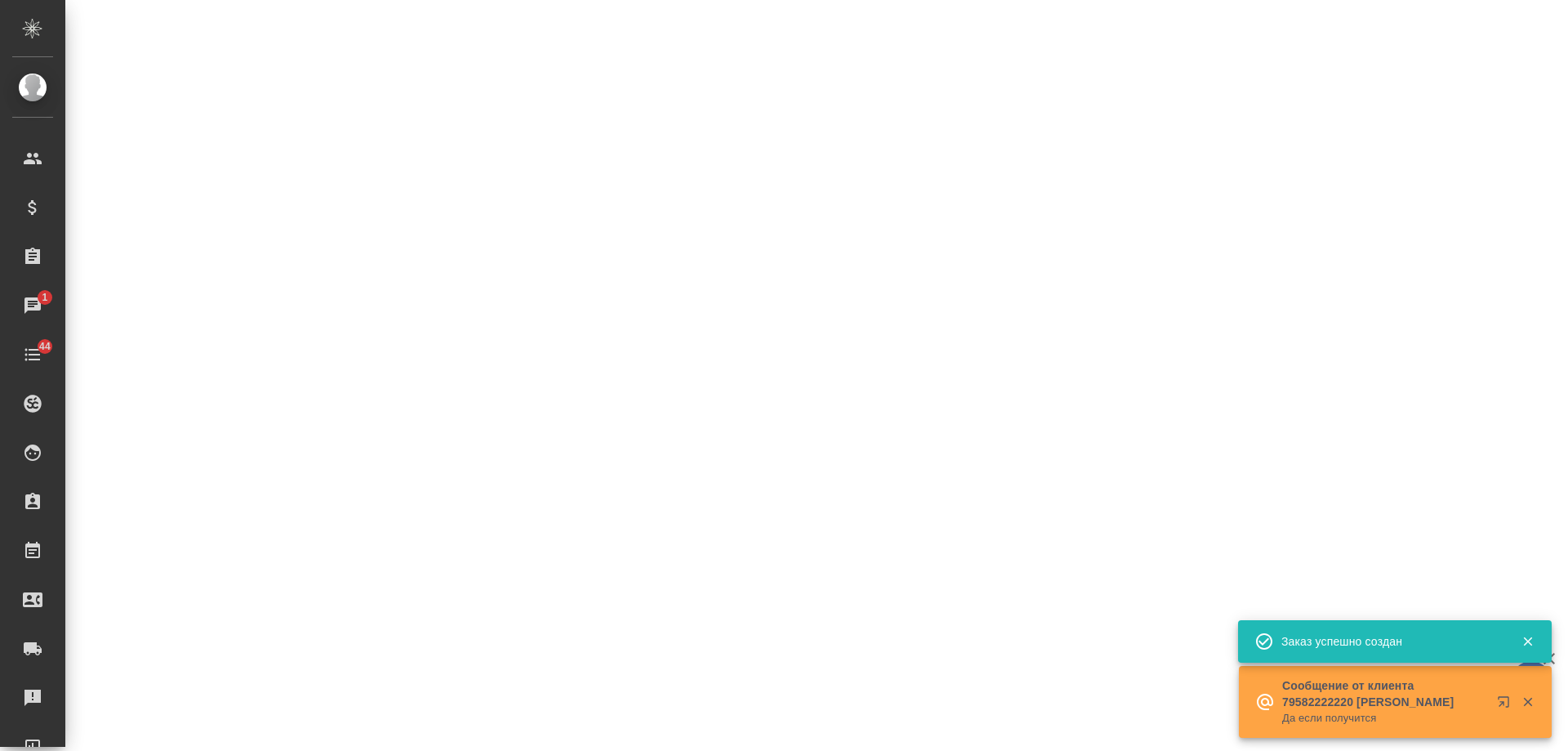
select select "RU"
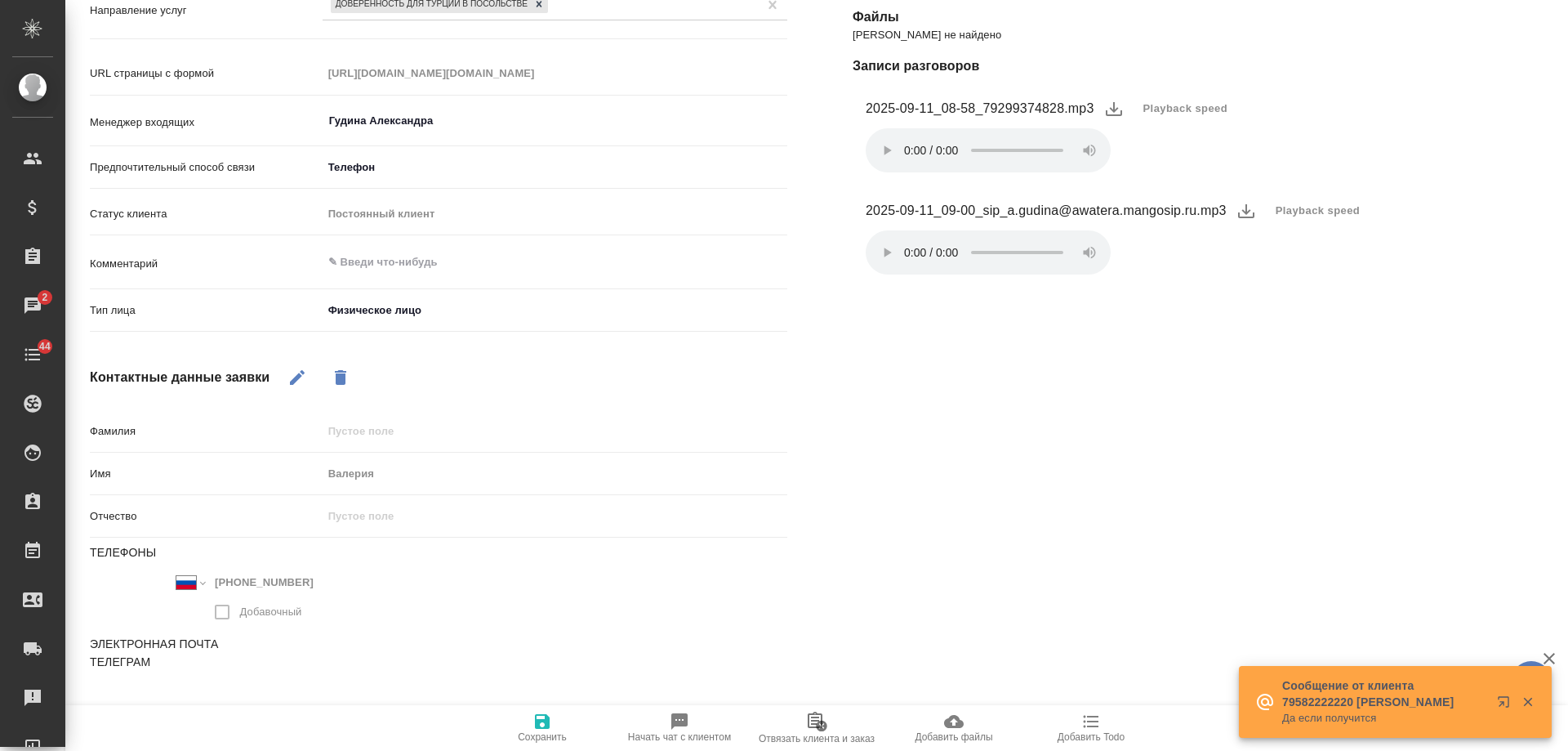
type textarea "x"
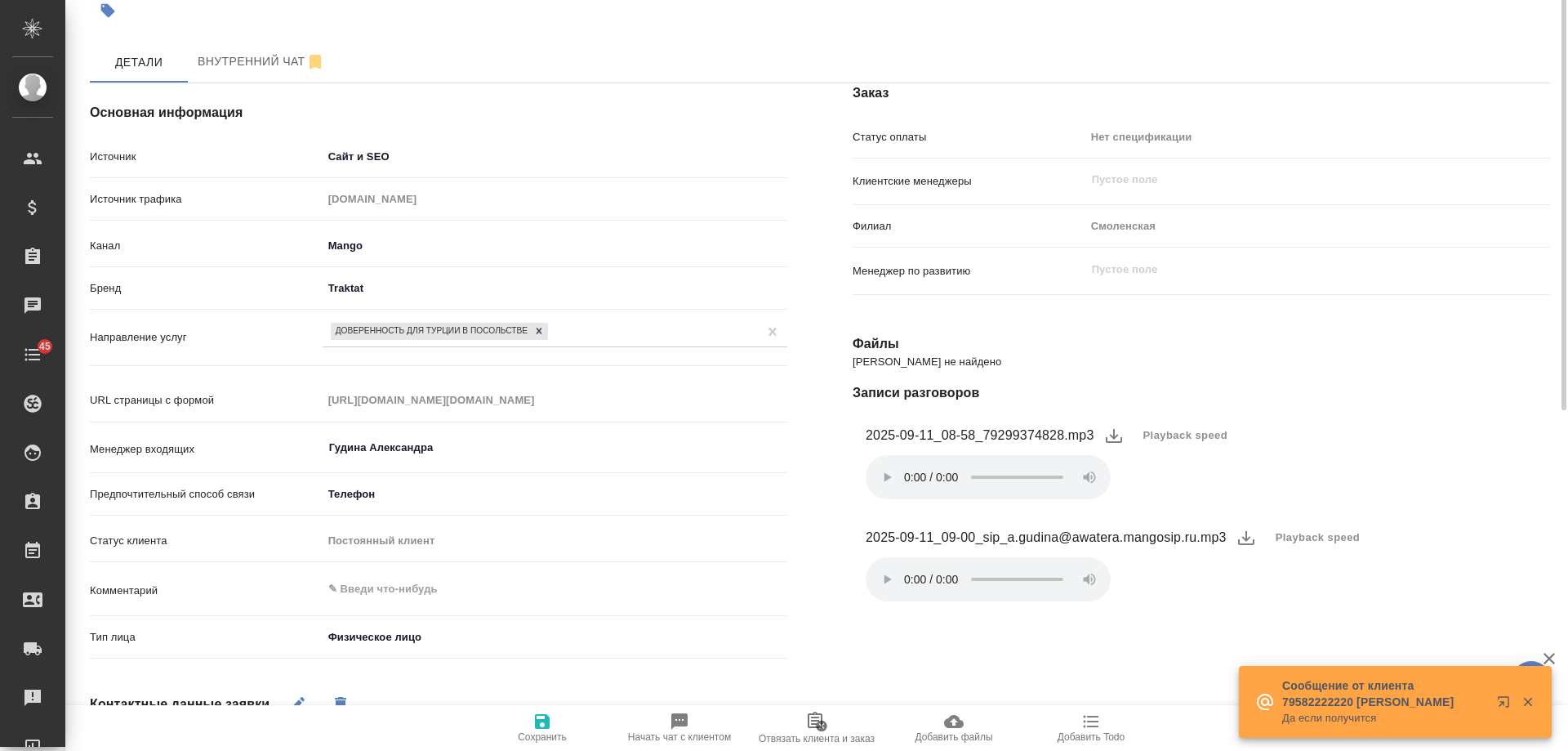
scroll to position [0, 0]
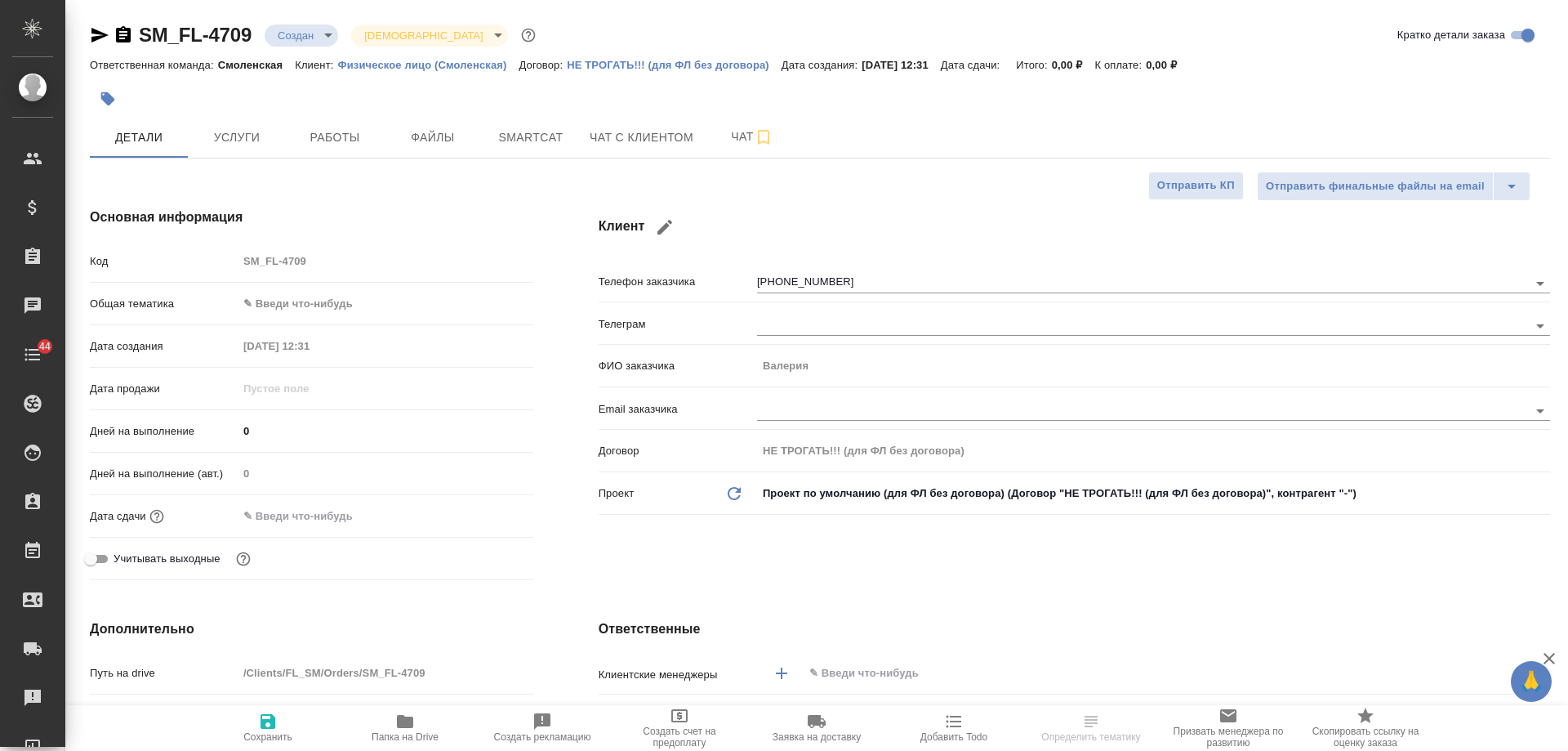
select select "RU"
click at [127, 33] on icon "button" at bounding box center [123, 34] width 15 height 16
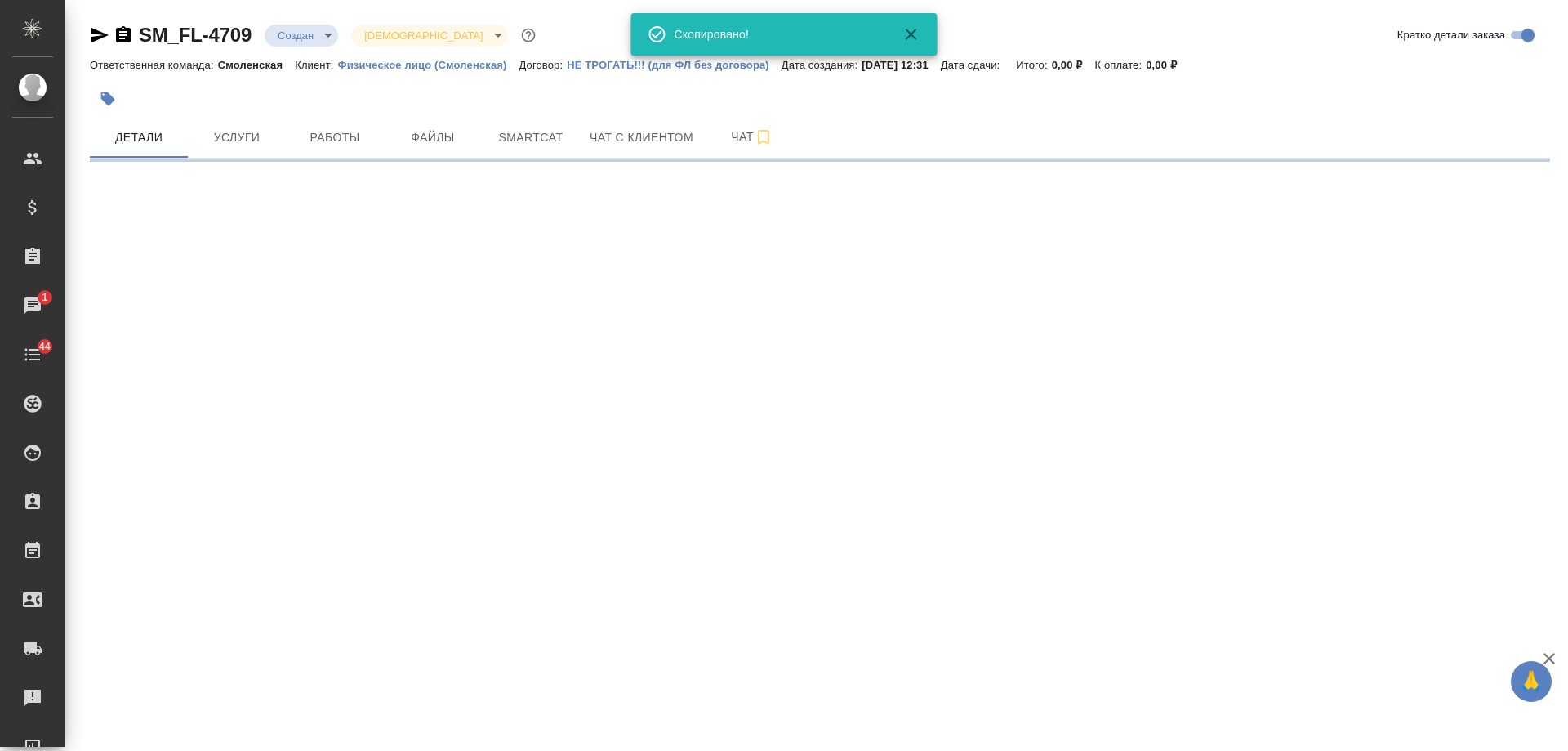
select select "RU"
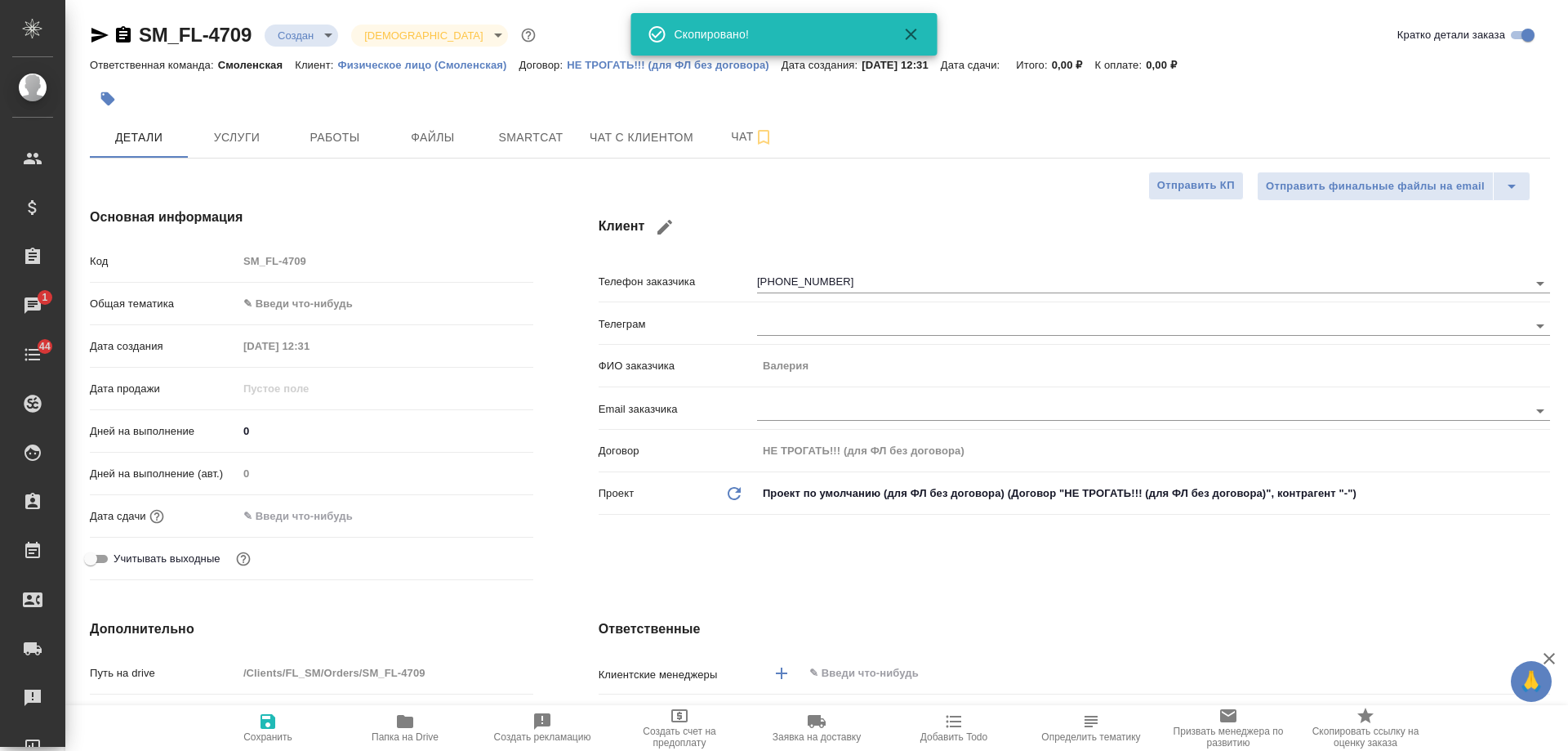
type textarea "x"
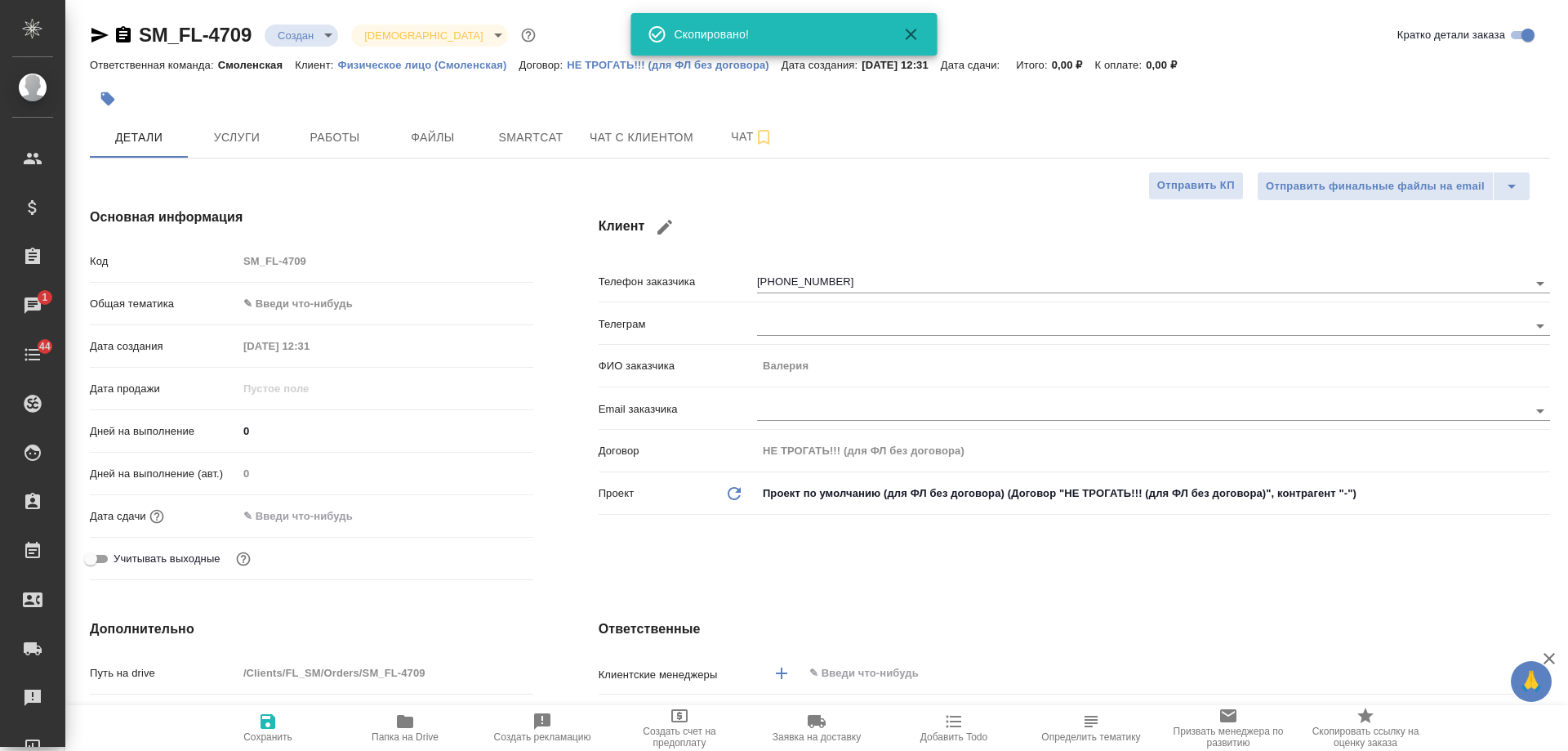
type textarea "x"
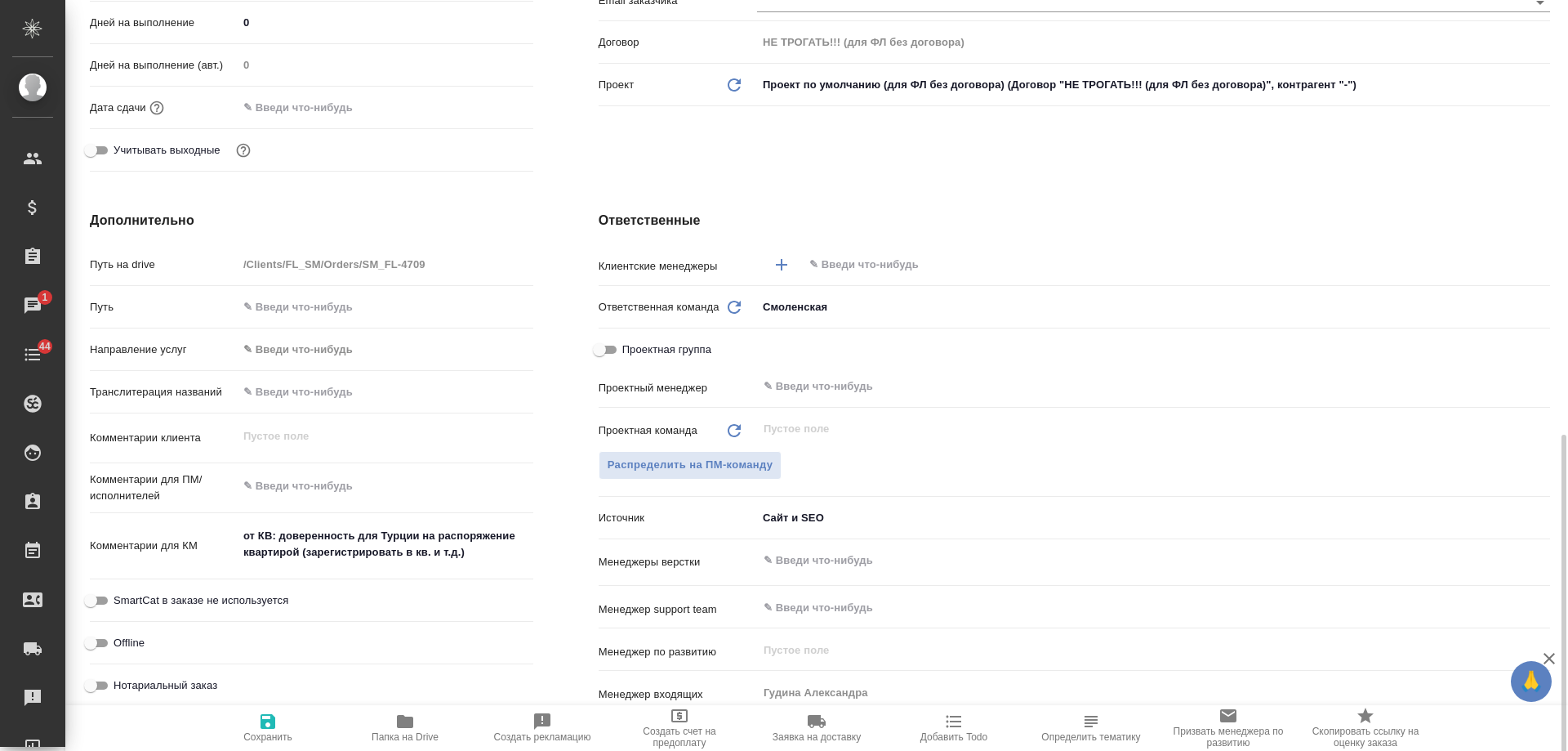
scroll to position [572, 0]
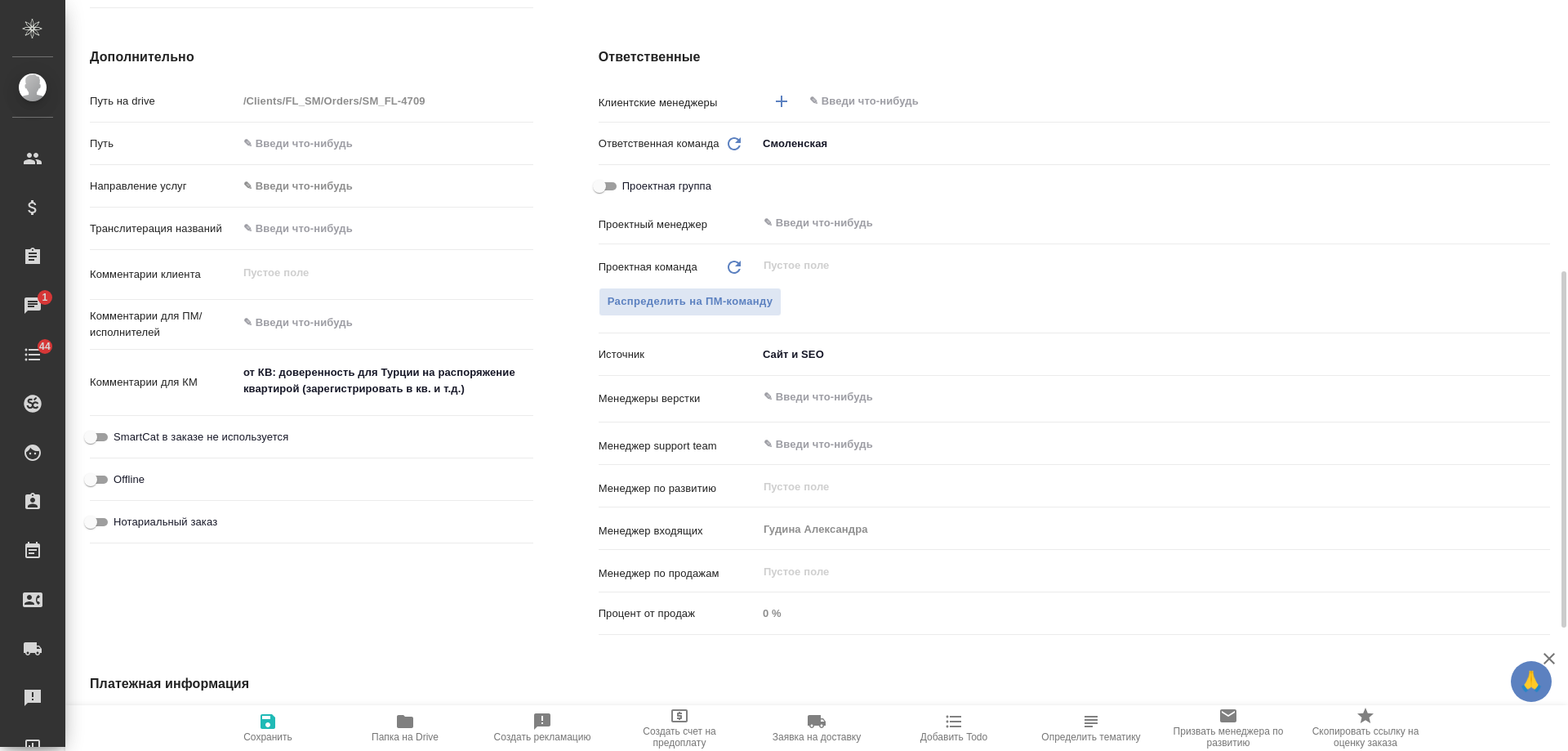
click at [954, 736] on span "Добавить Todo" at bounding box center [953, 737] width 67 height 11
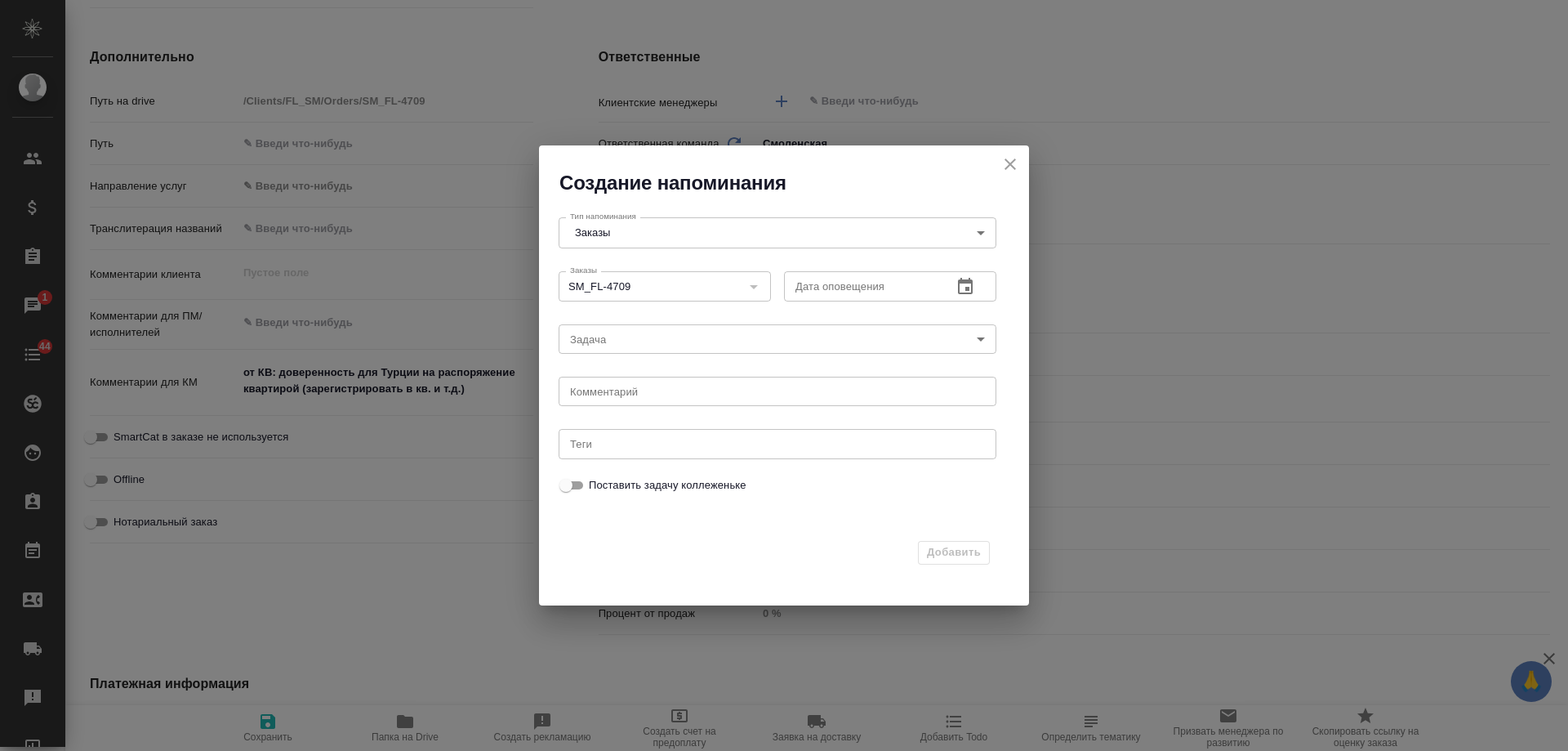
click at [962, 278] on icon "button" at bounding box center [965, 286] width 20 height 20
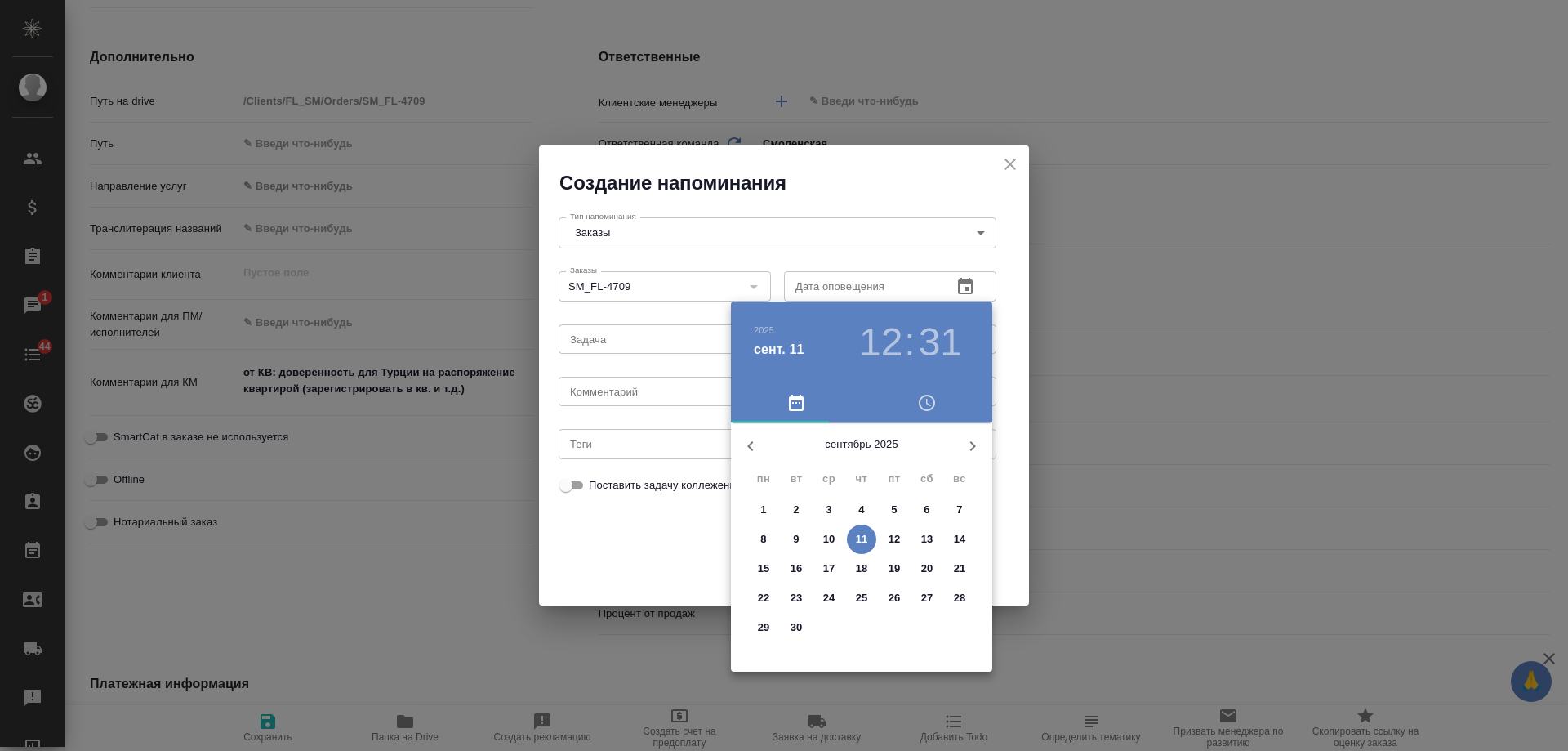
click at [794, 570] on p "16" at bounding box center [797, 568] width 12 height 16
type input "[DATE] 12:31"
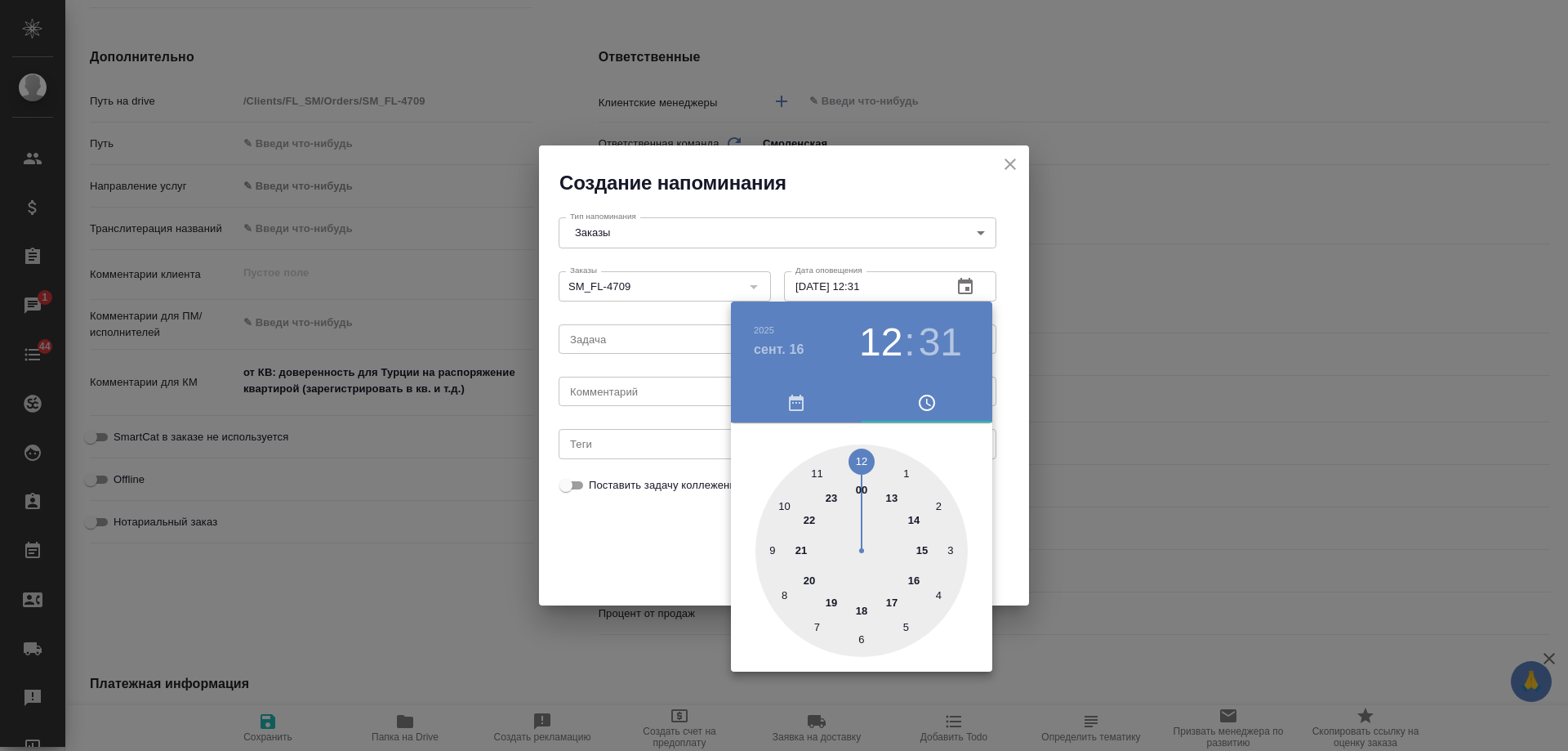
click at [647, 394] on div at bounding box center [784, 375] width 1568 height 751
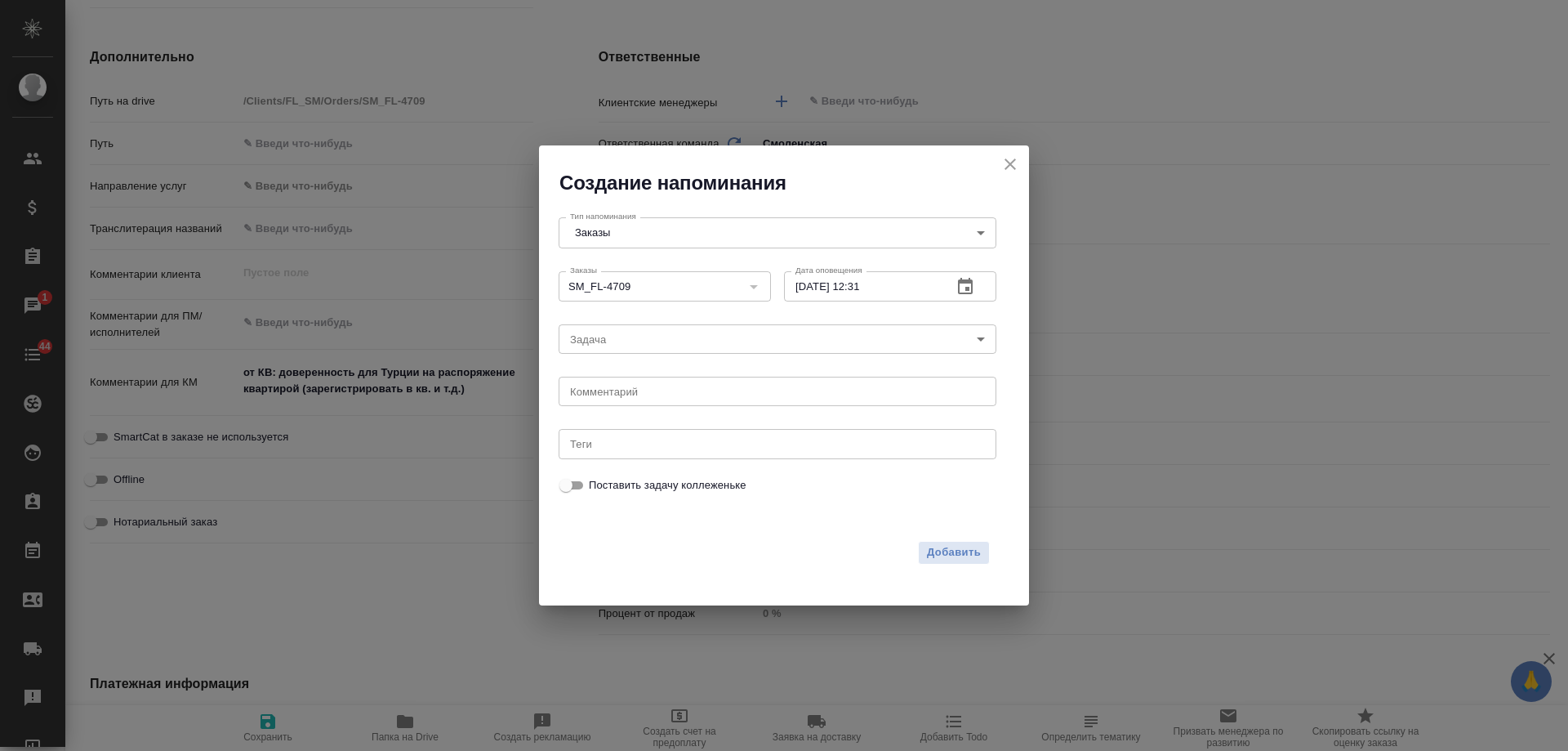
drag, startPoint x: 643, startPoint y: 391, endPoint x: 626, endPoint y: 391, distance: 17.0
click at [642, 389] on div "[DATE] 12 : 31 00 1 2 3 4 5 6 7 8 9 10 11 12 13 14 15 16 17 18 19 20 21 22 23" at bounding box center [784, 375] width 1568 height 751
click at [624, 391] on div "[DATE] 12 : 31 00 1 2 3 4 5 6 7 8 9 10 11 12 13 14 15 16 17 18 19 20 21 22 23" at bounding box center [784, 375] width 1568 height 751
click at [620, 393] on textarea at bounding box center [777, 391] width 415 height 12
click at [618, 395] on textarea at bounding box center [777, 391] width 415 height 12
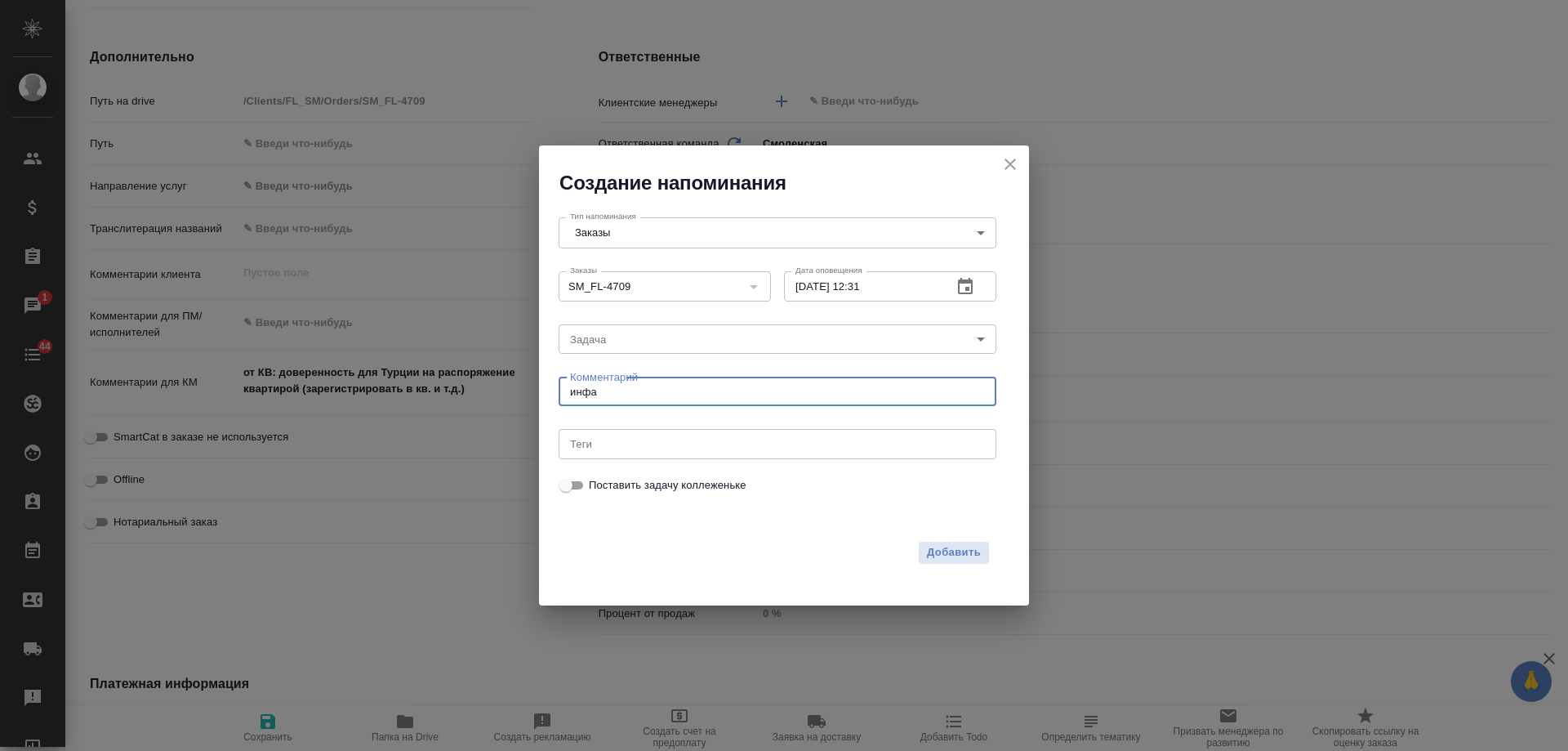
type textarea "инфа"
click at [969, 279] on icon "button" at bounding box center [965, 286] width 15 height 16
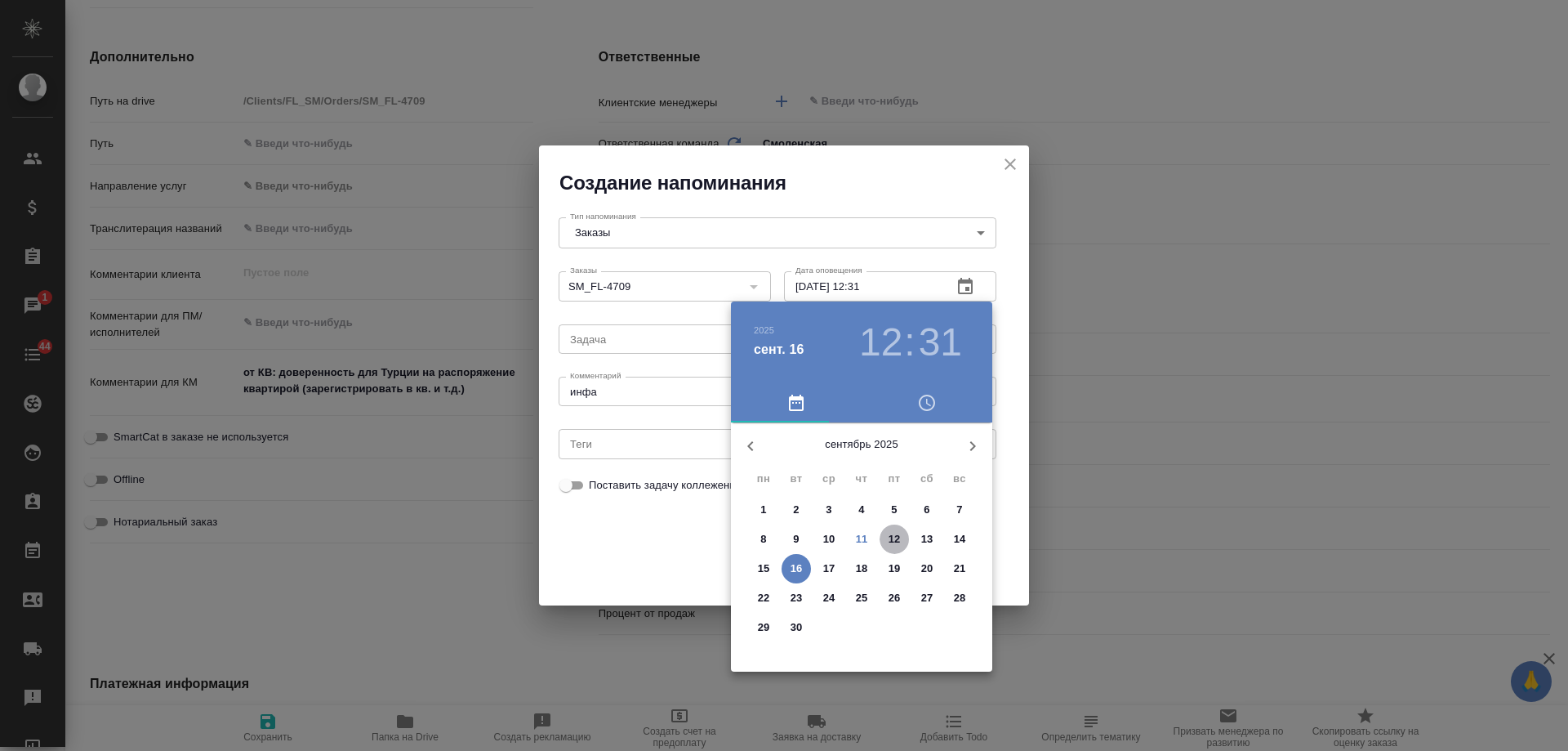
click at [895, 536] on p "12" at bounding box center [895, 539] width 12 height 16
type input "[DATE] 12:31"
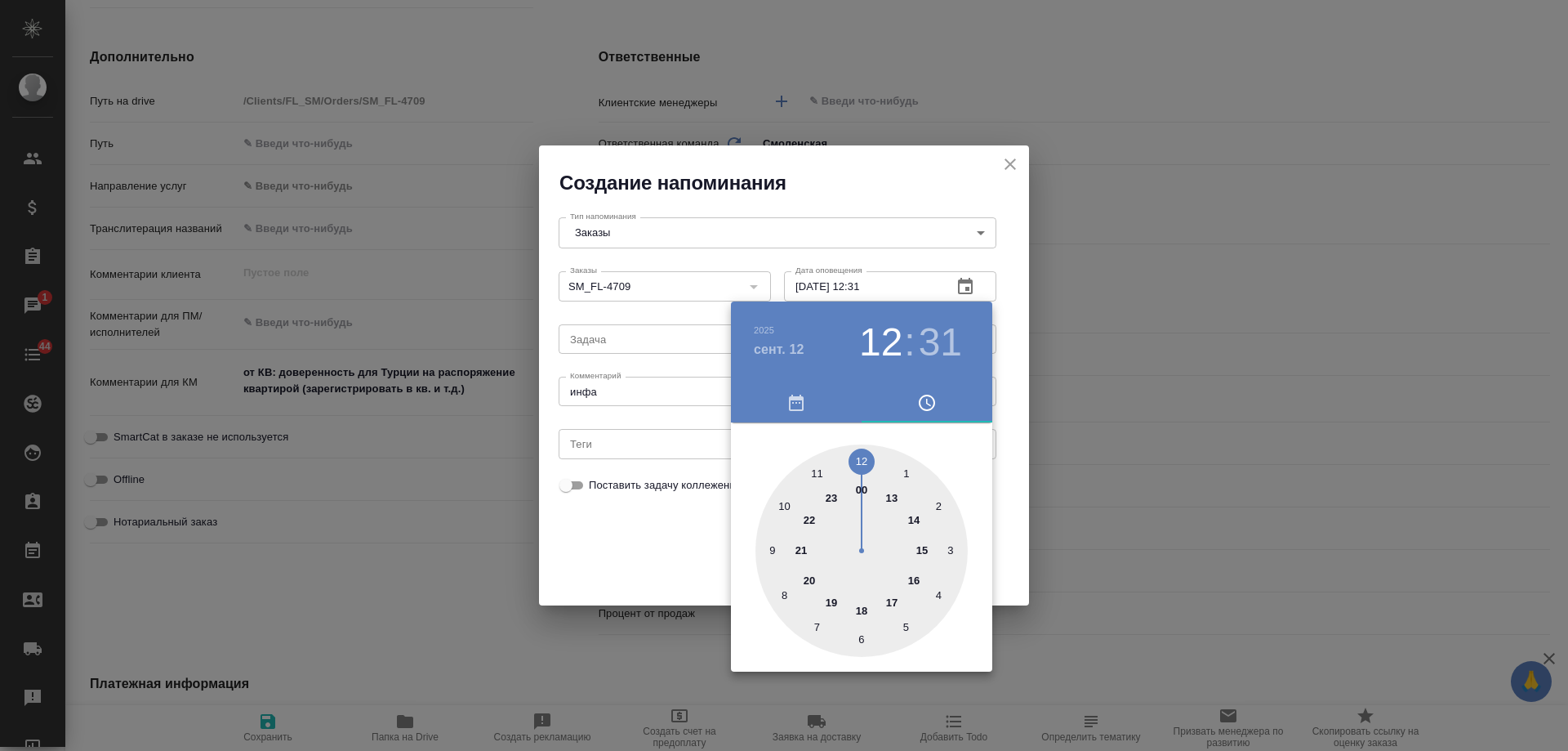
click at [622, 531] on div at bounding box center [784, 375] width 1568 height 751
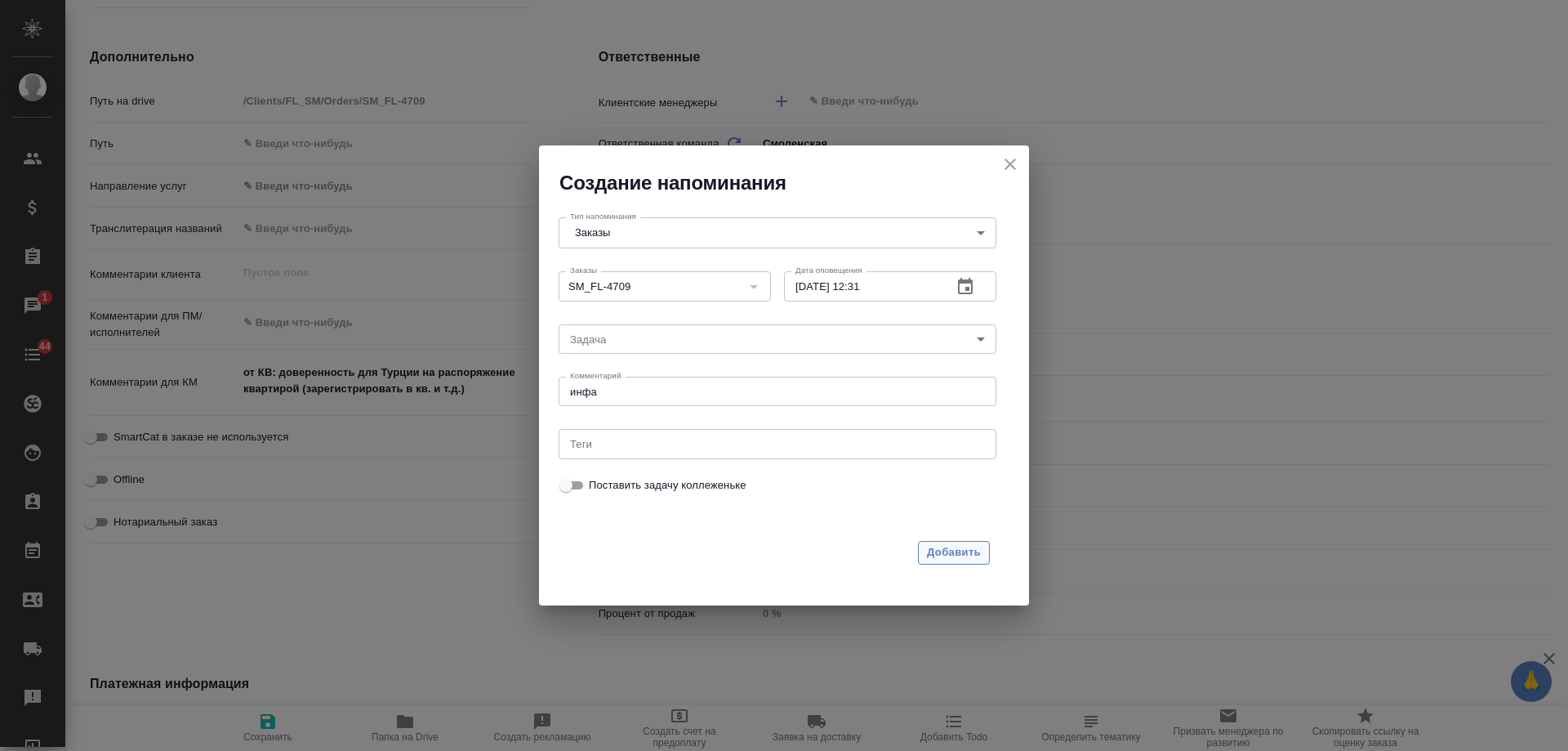
click at [986, 553] on button "Добавить" at bounding box center [954, 552] width 72 height 24
type textarea "x"
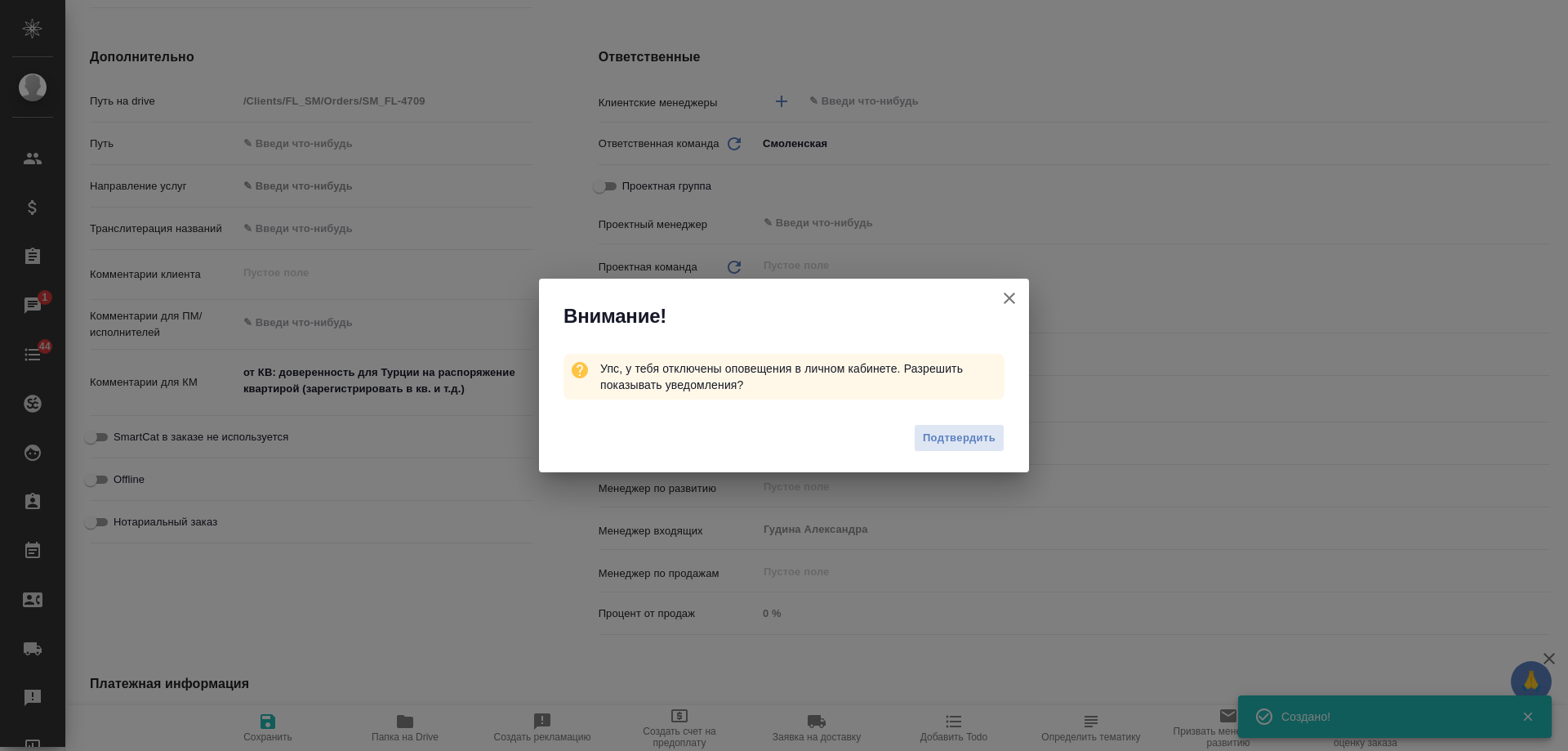
type textarea "x"
click at [1012, 296] on icon "button" at bounding box center [1010, 298] width 11 height 11
type textarea "x"
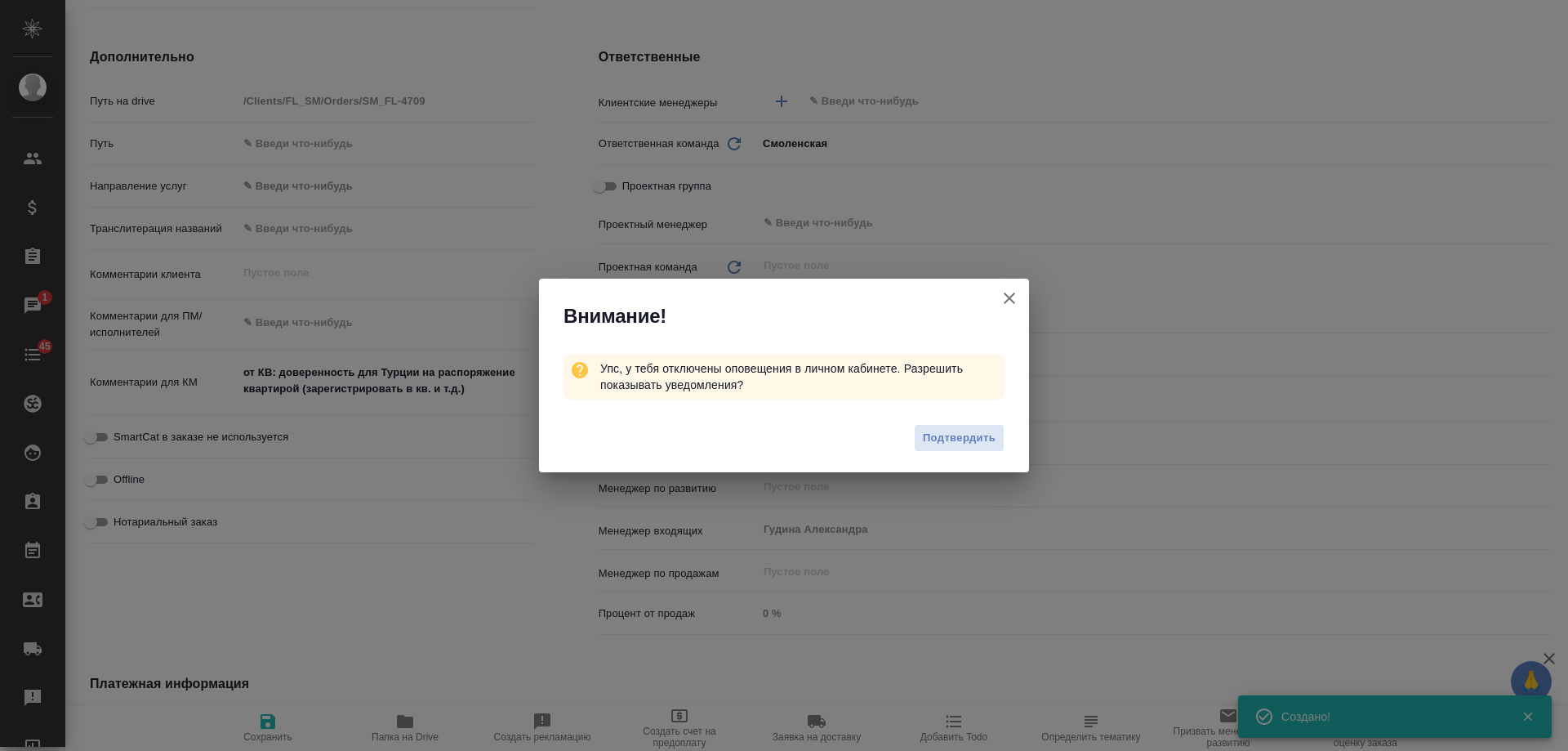
type textarea "x"
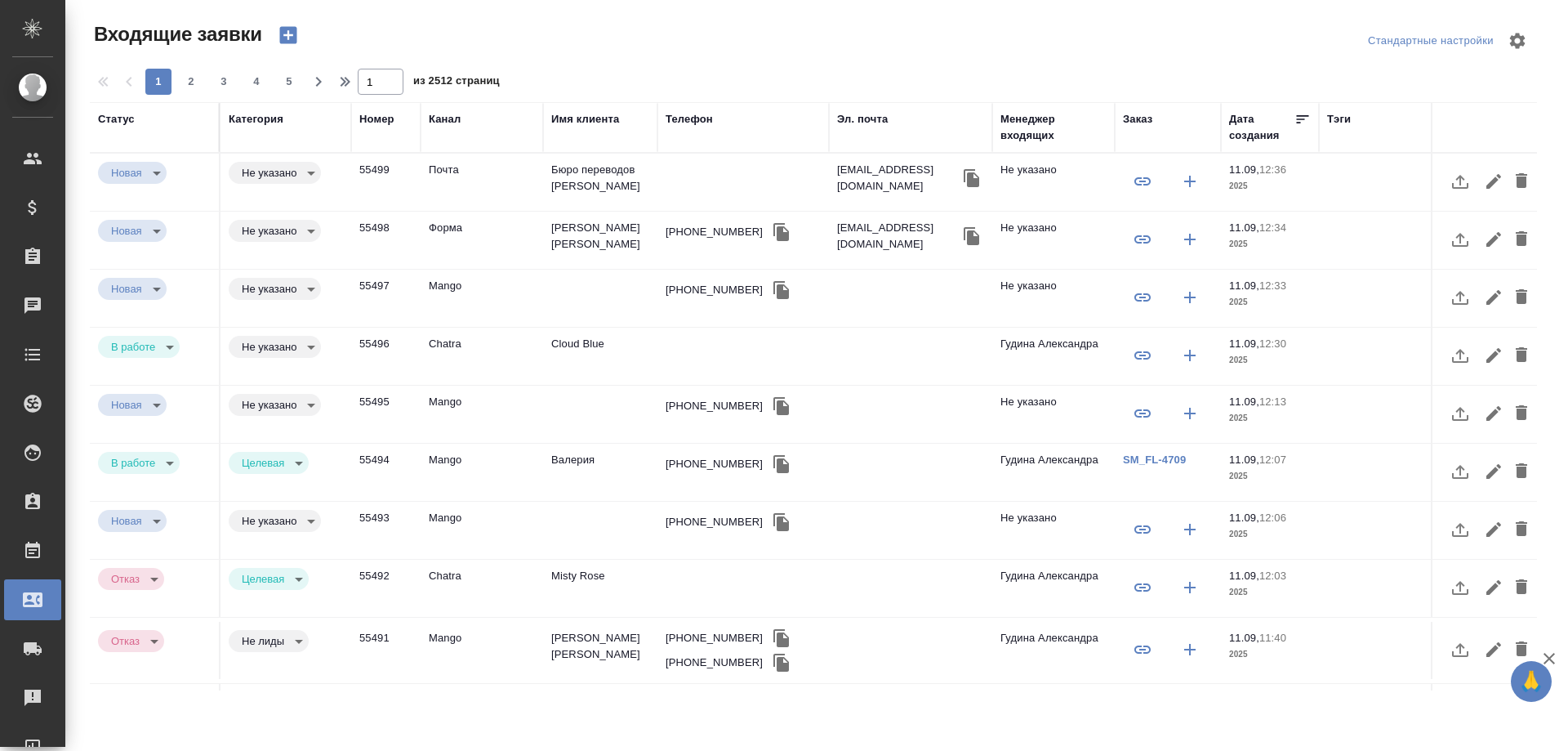
select select "RU"
click at [591, 229] on td "[PERSON_NAME] [PERSON_NAME]" at bounding box center [600, 240] width 114 height 57
click at [591, 230] on td "[PERSON_NAME] [PERSON_NAME]" at bounding box center [600, 240] width 114 height 57
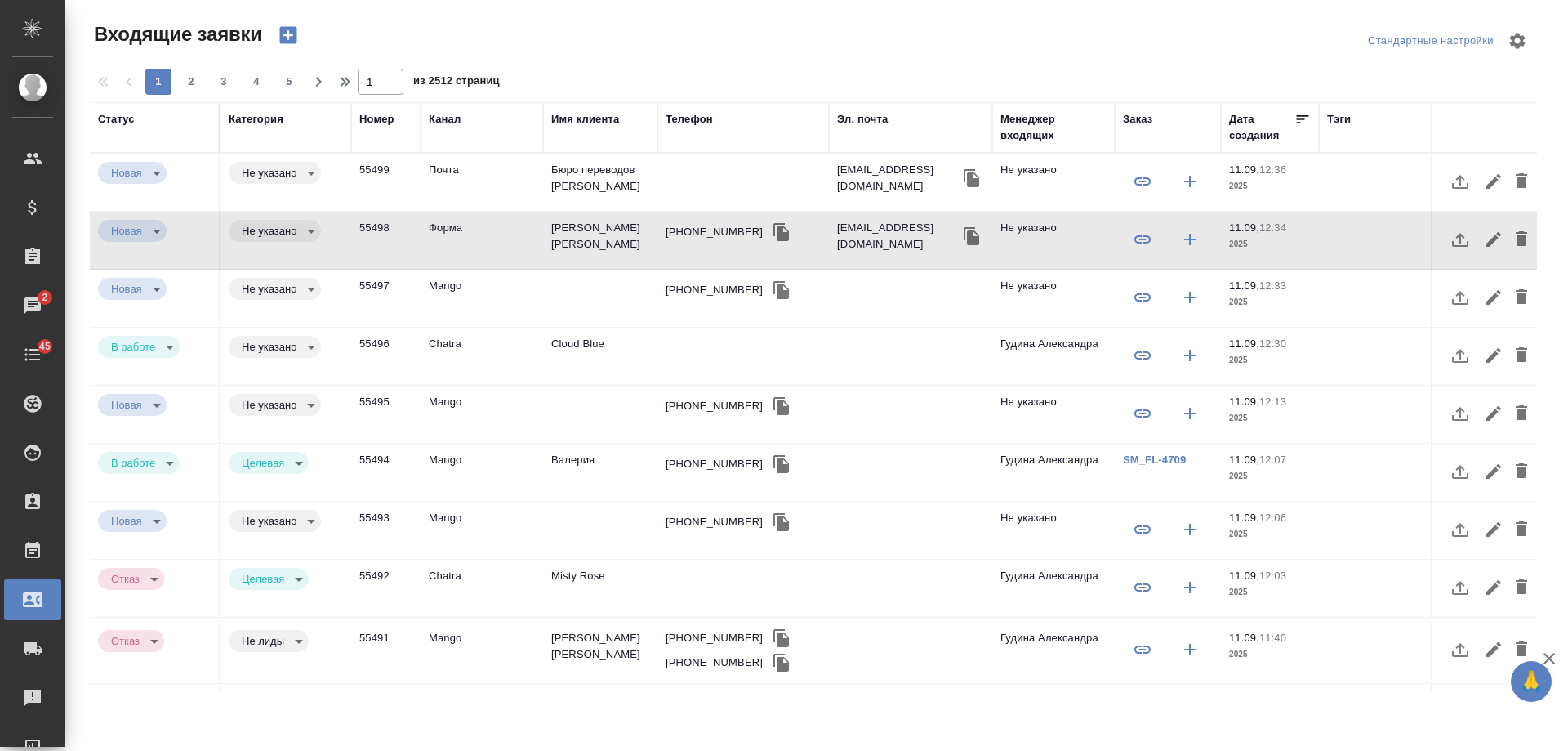
click at [588, 344] on td "Cloud Blue" at bounding box center [600, 356] width 114 height 57
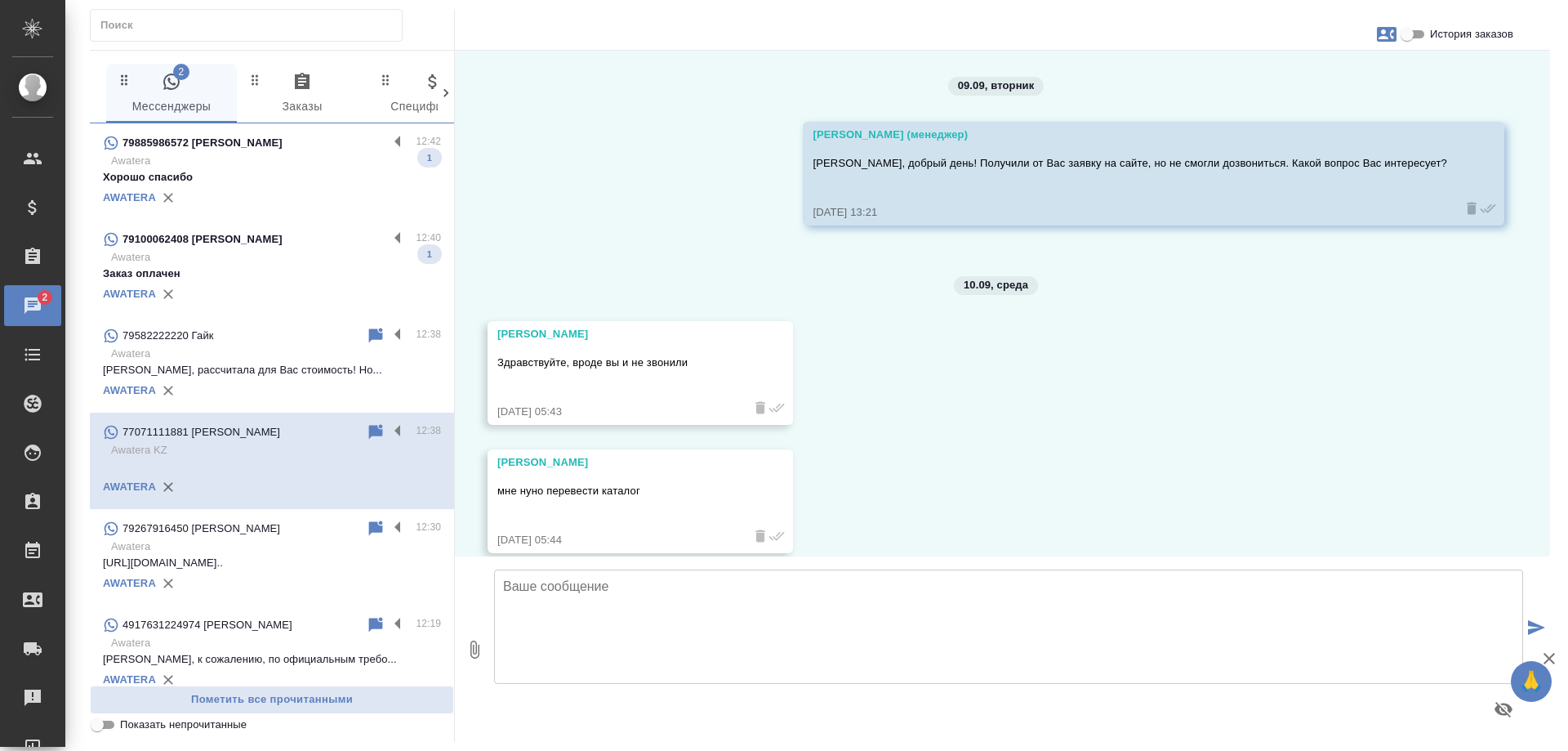
scroll to position [7519, 0]
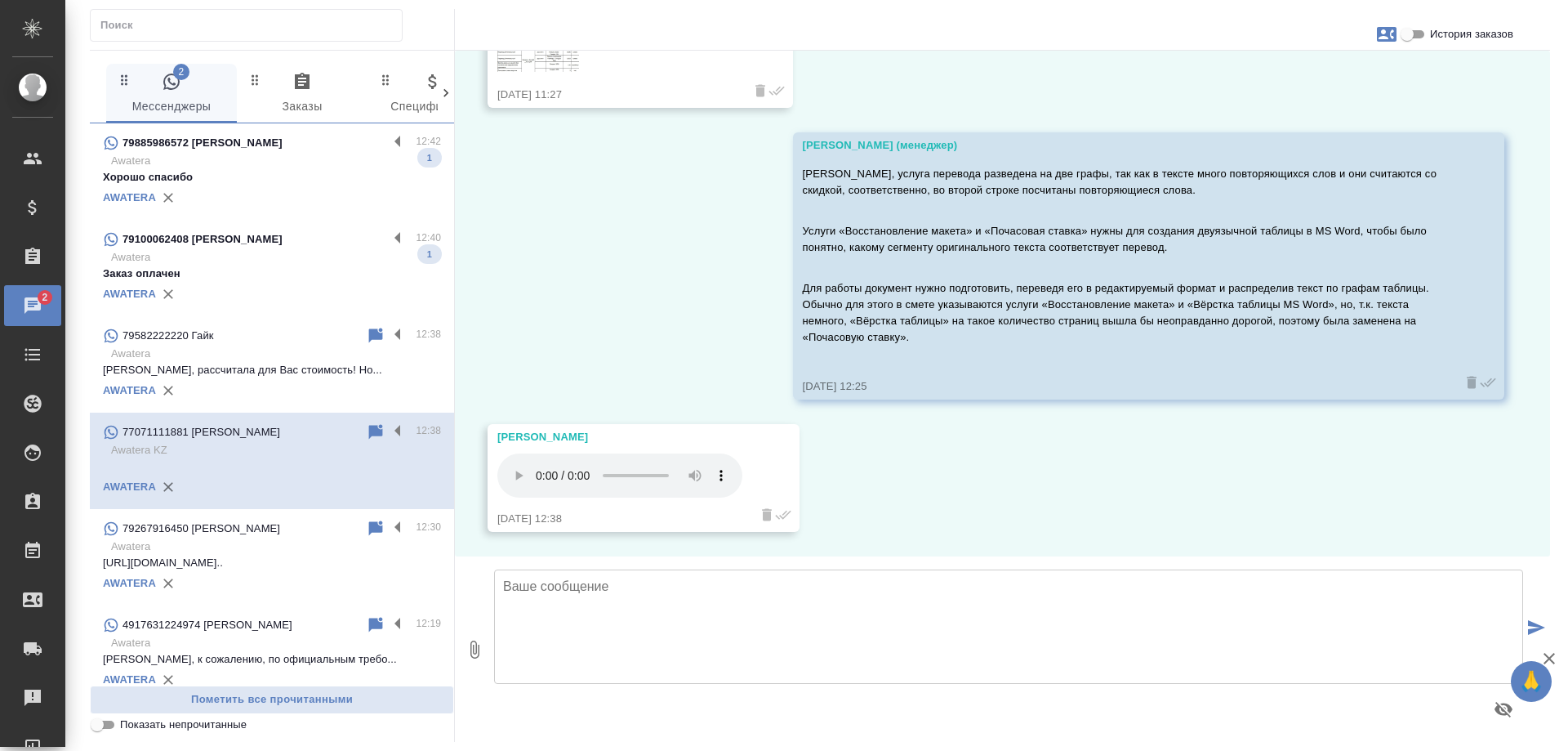
click at [233, 239] on p "79100062408 Тарасова Яна Сергеевна" at bounding box center [202, 238] width 160 height 16
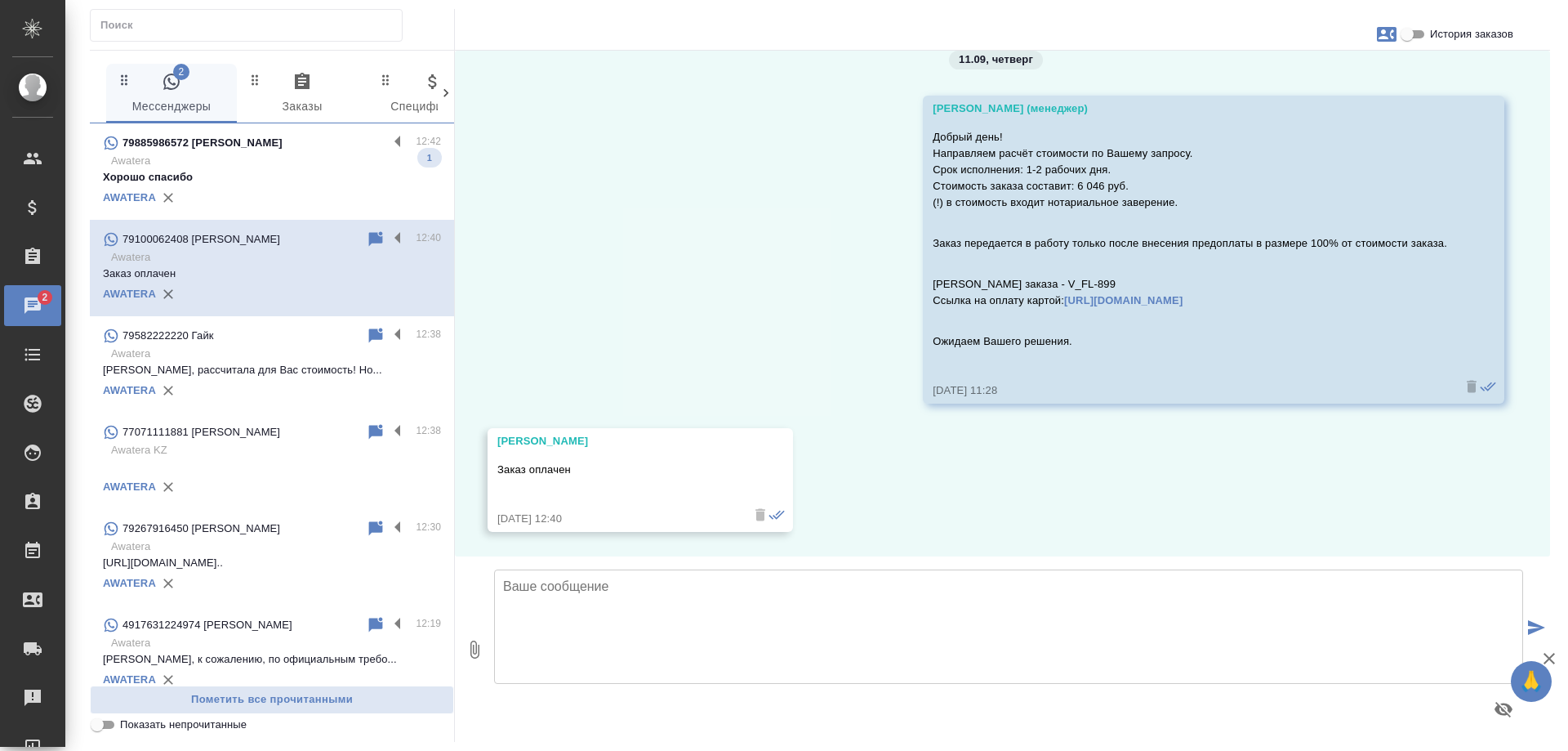
scroll to position [26, 0]
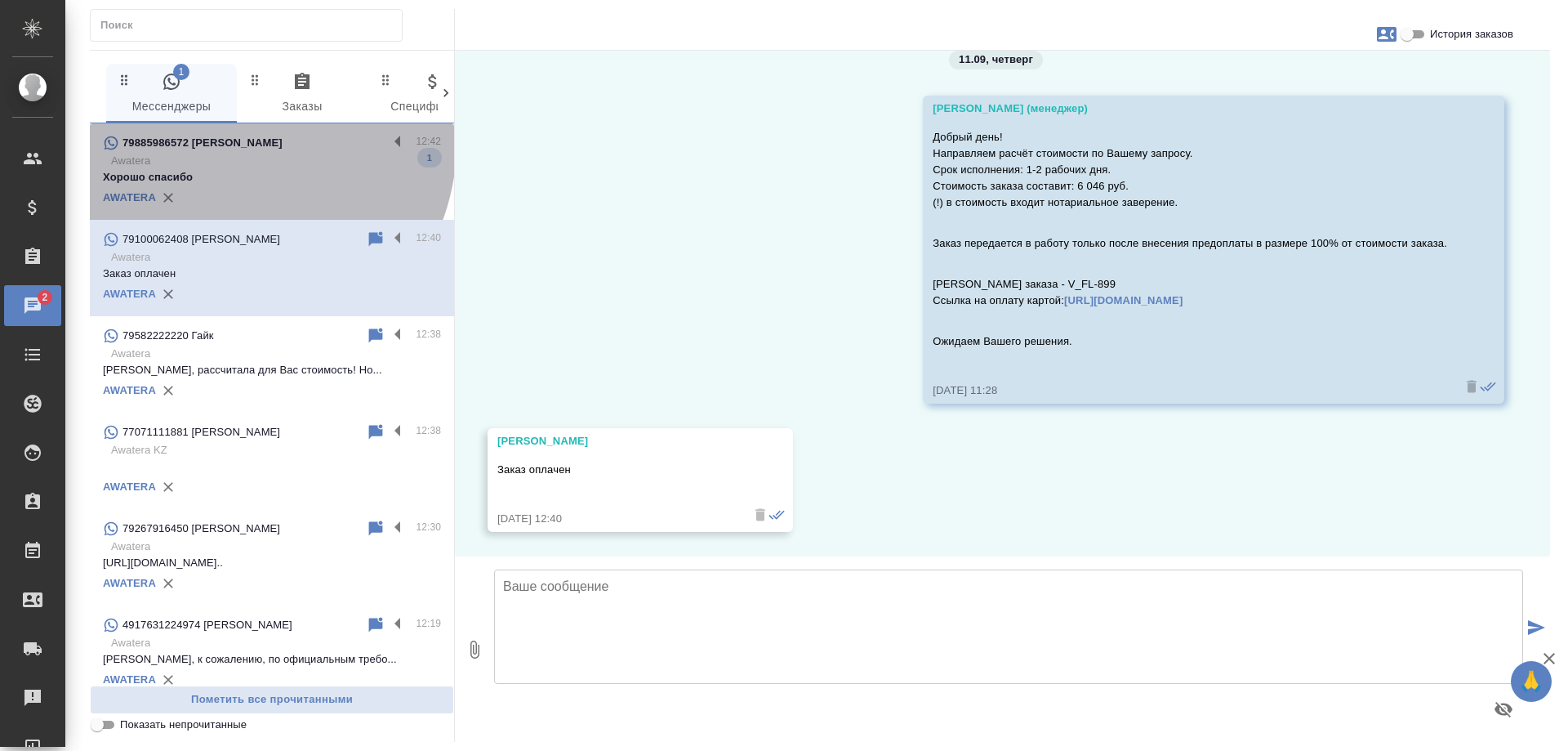
click at [238, 144] on div "79885986572 [PERSON_NAME]" at bounding box center [245, 142] width 285 height 20
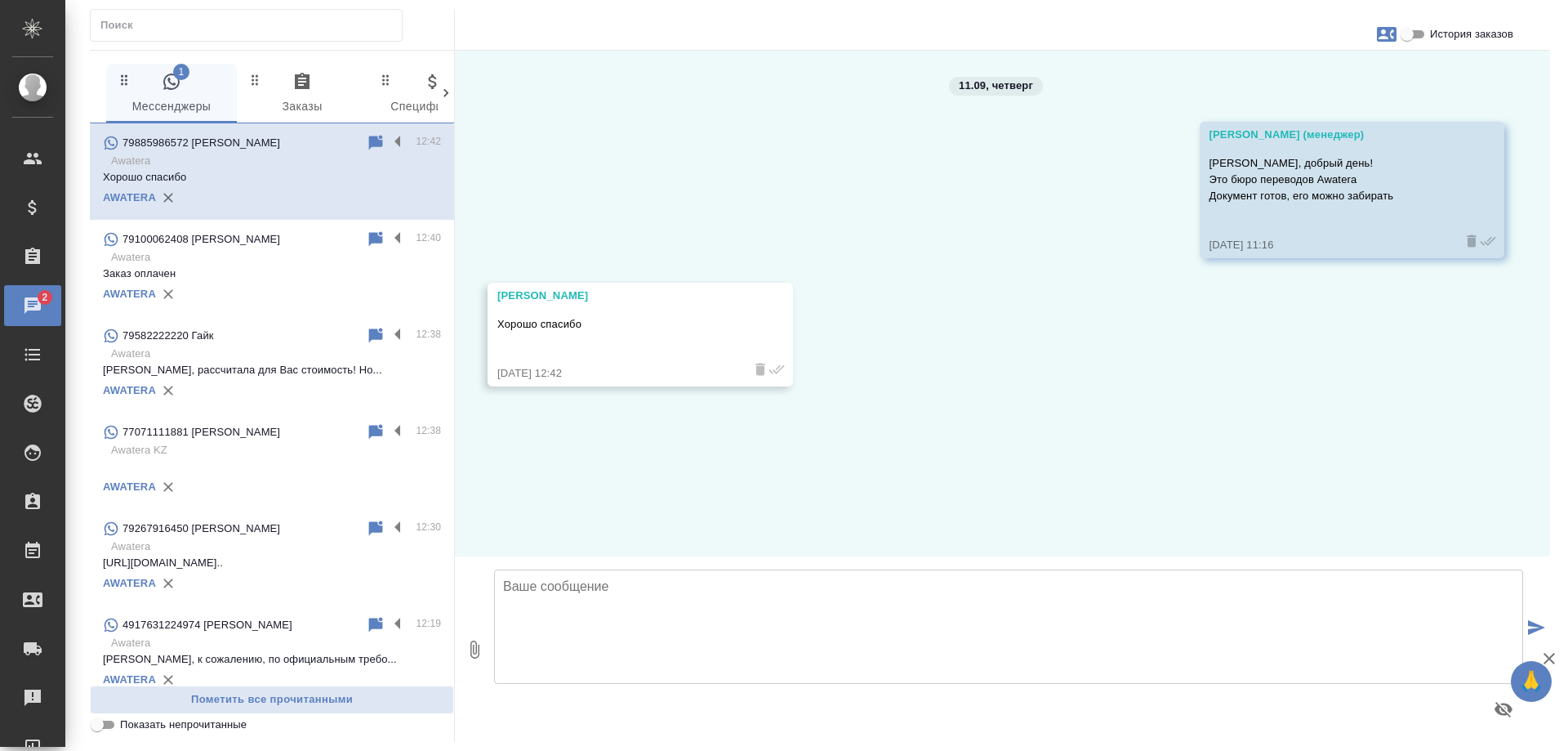
scroll to position [0, 0]
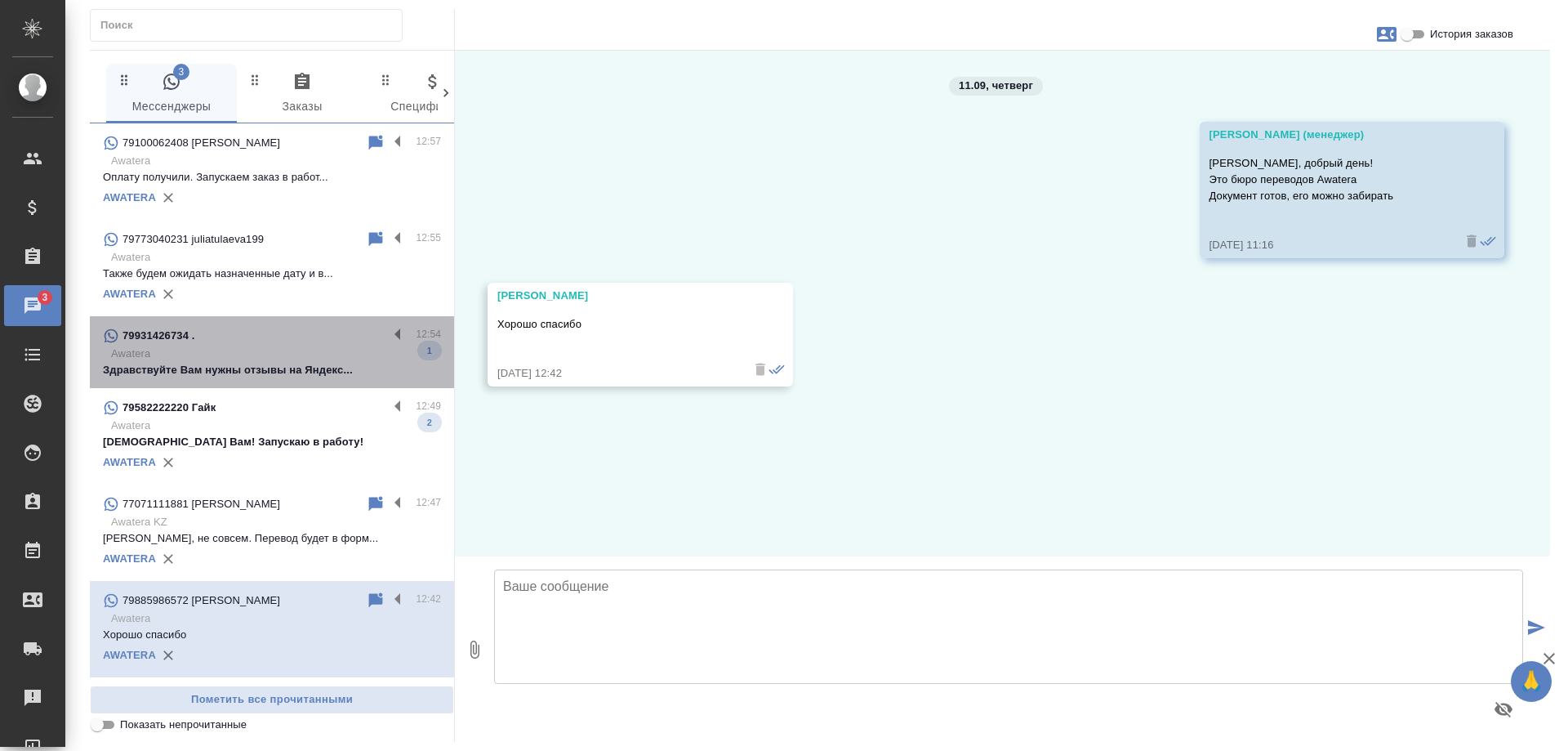
click at [280, 367] on p "Здравствуйте Вам нужны отзывы на Яндекс..." at bounding box center [271, 369] width 338 height 16
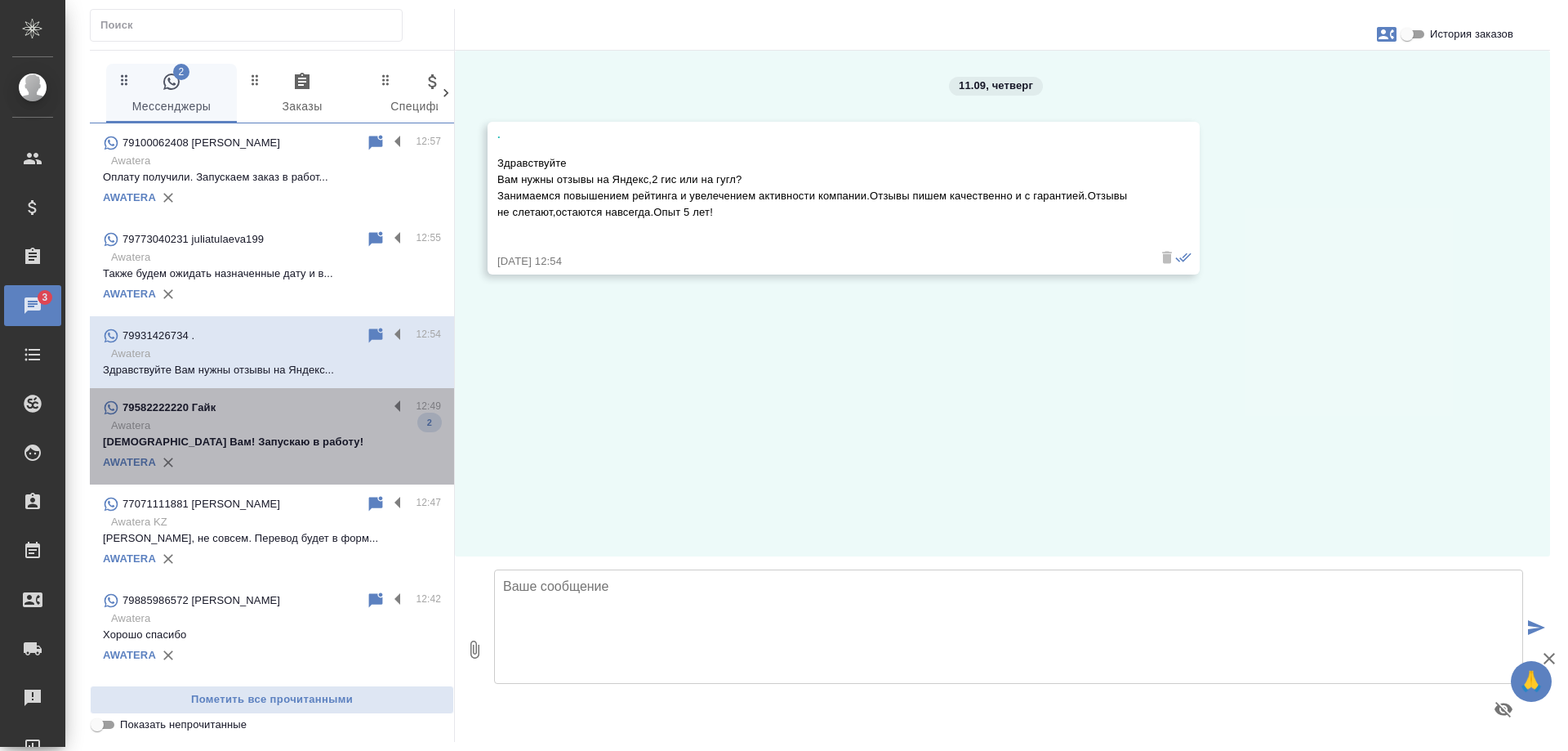
click at [307, 433] on p "Awatera" at bounding box center [276, 425] width 330 height 16
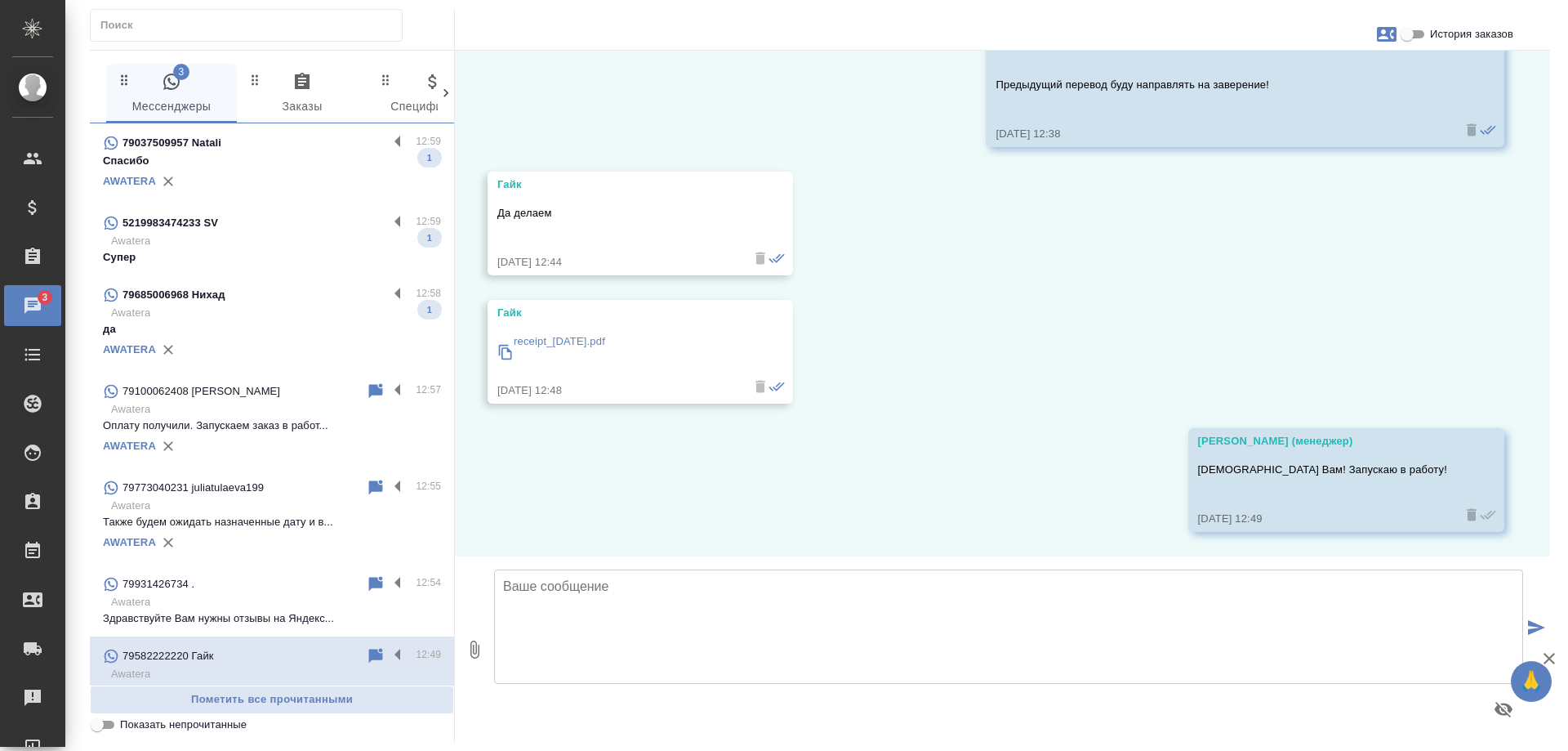
click at [267, 313] on p "Awatera" at bounding box center [276, 312] width 330 height 16
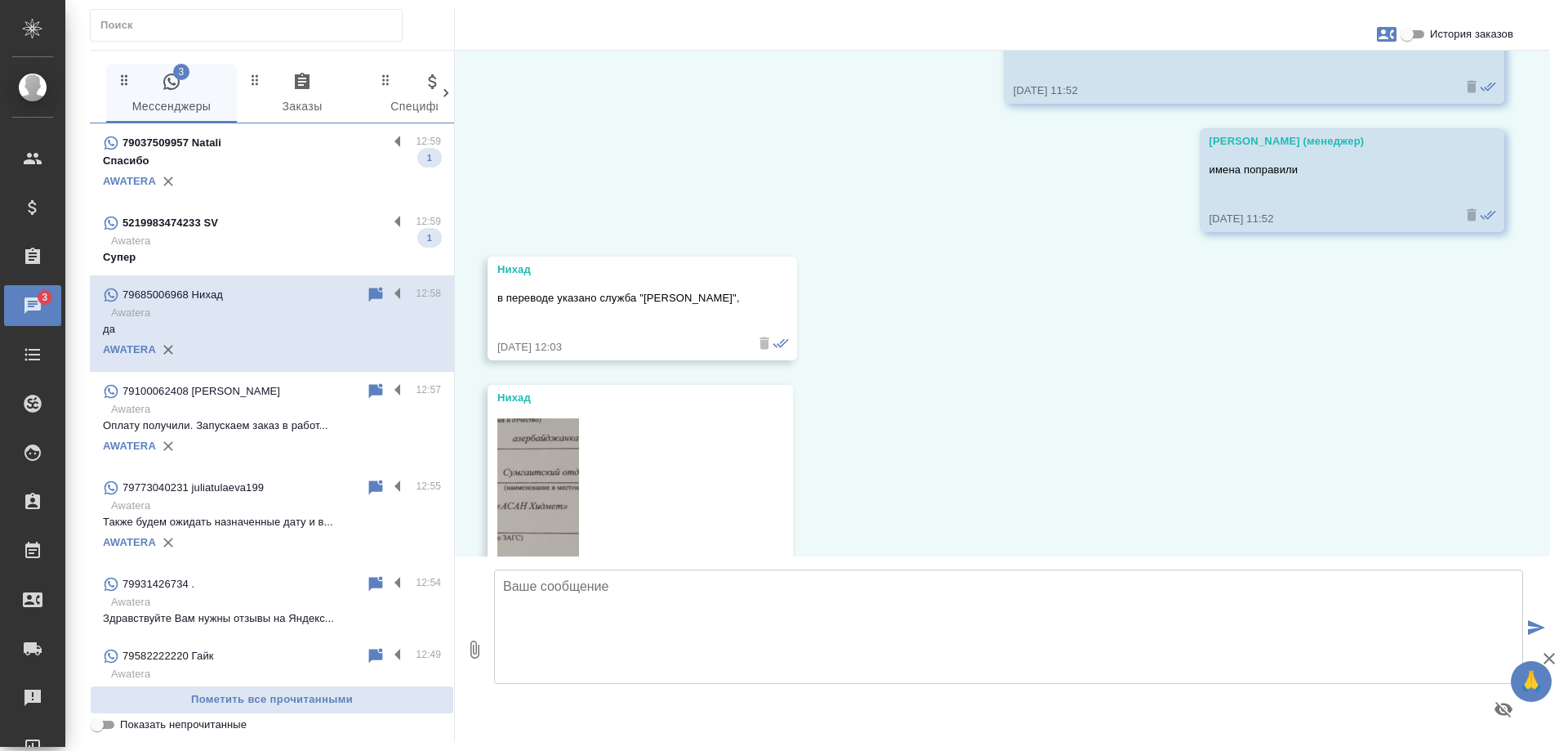
scroll to position [3187, 0]
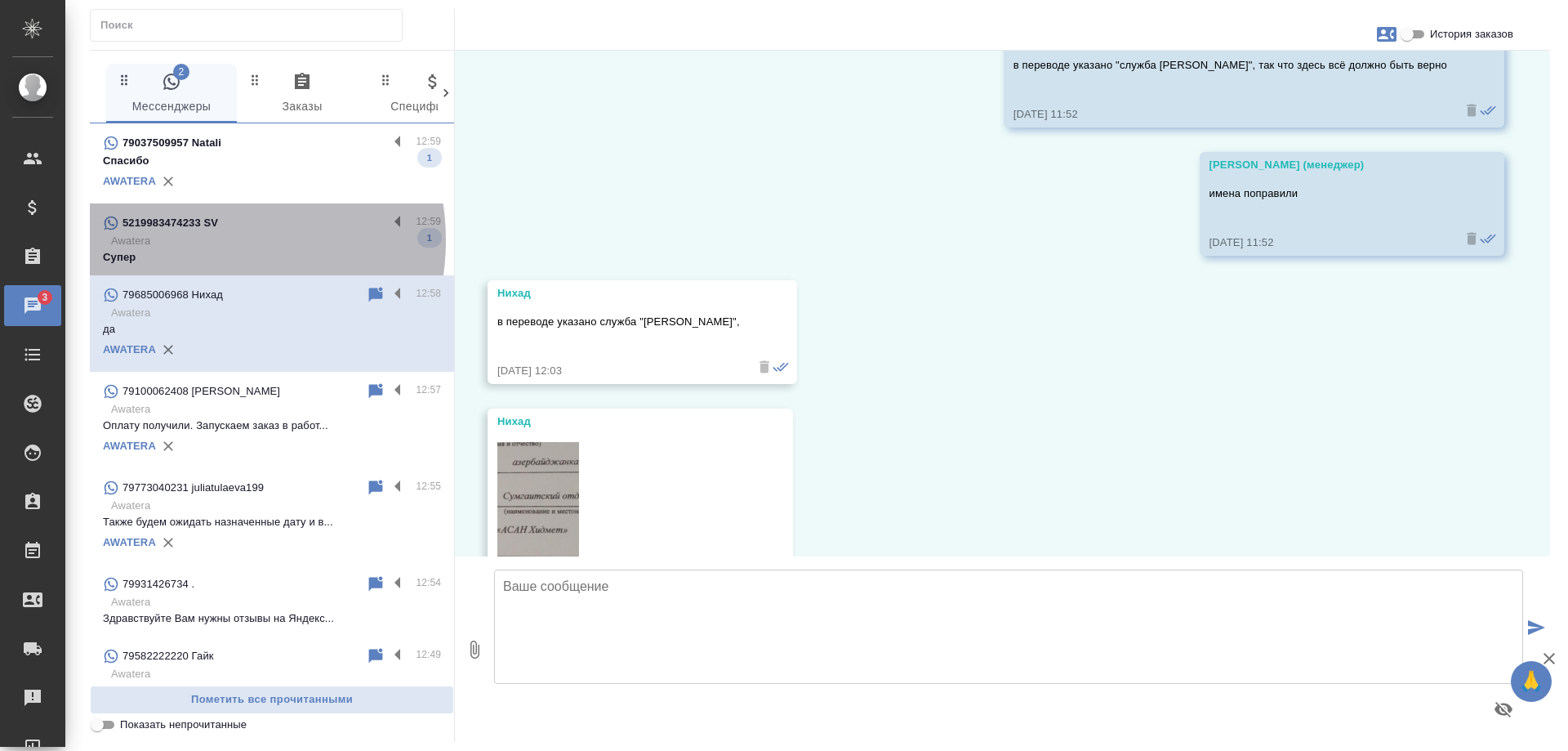
click at [205, 240] on p "Awatera" at bounding box center [276, 240] width 330 height 16
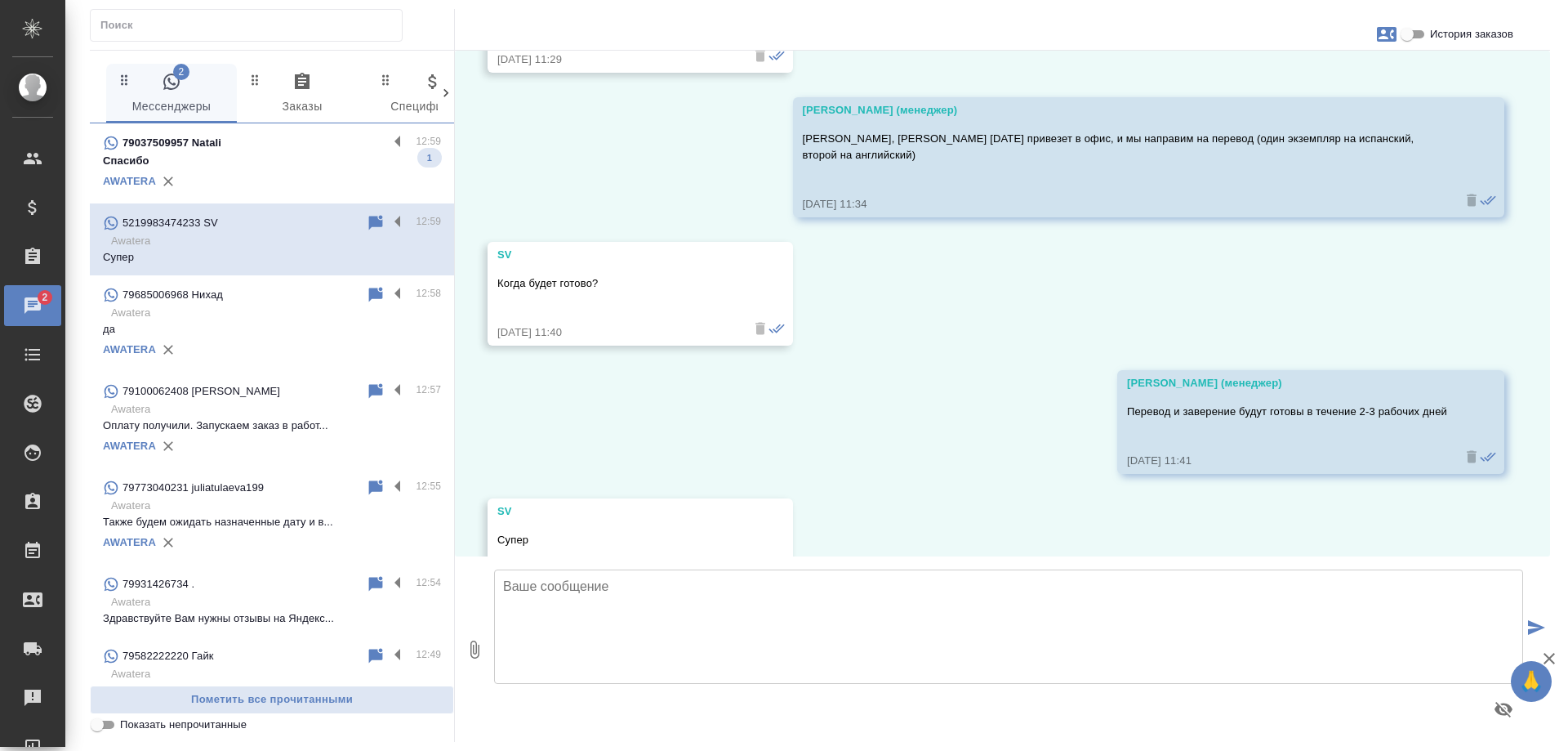
scroll to position [3540, 0]
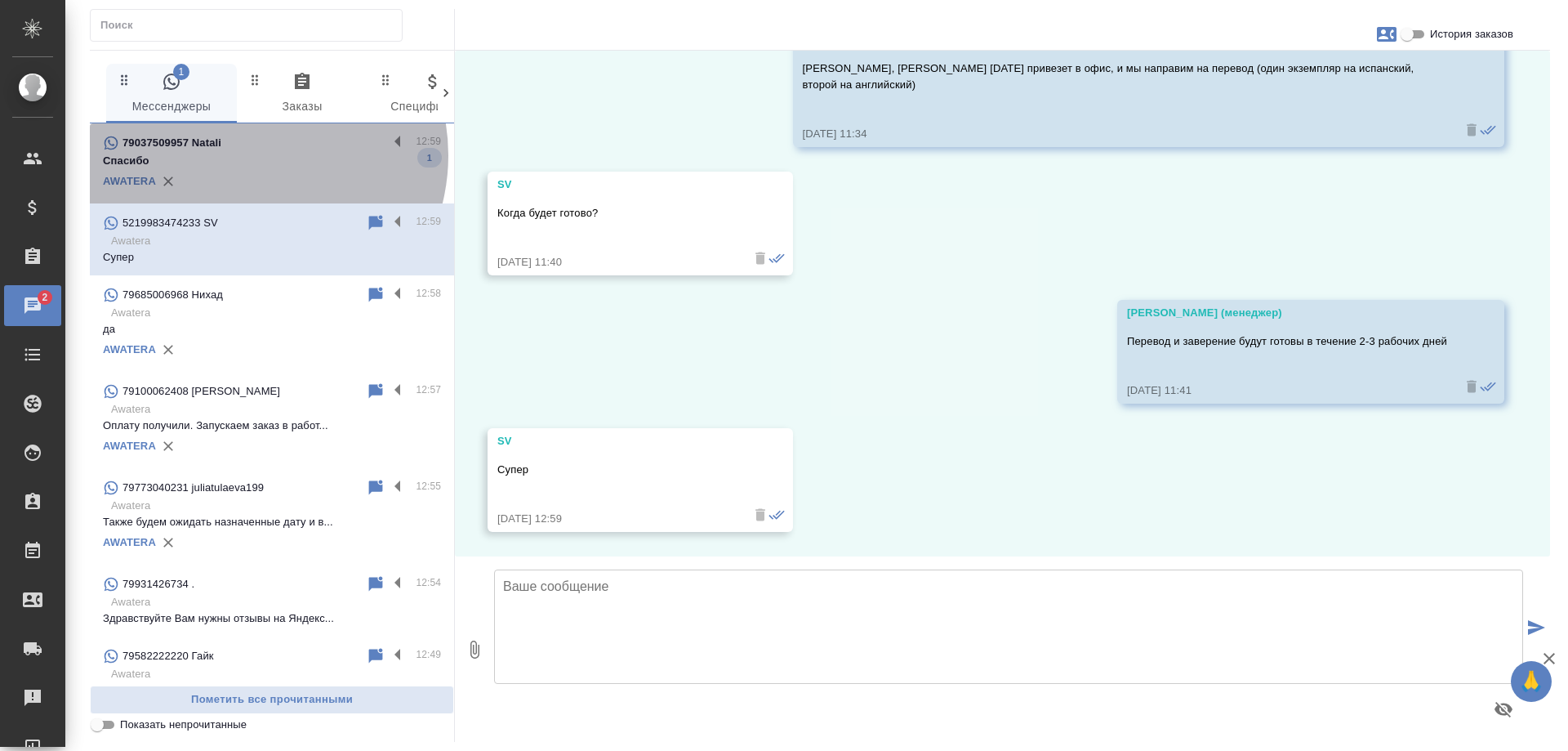
click at [248, 155] on p "Спасибо" at bounding box center [271, 160] width 338 height 16
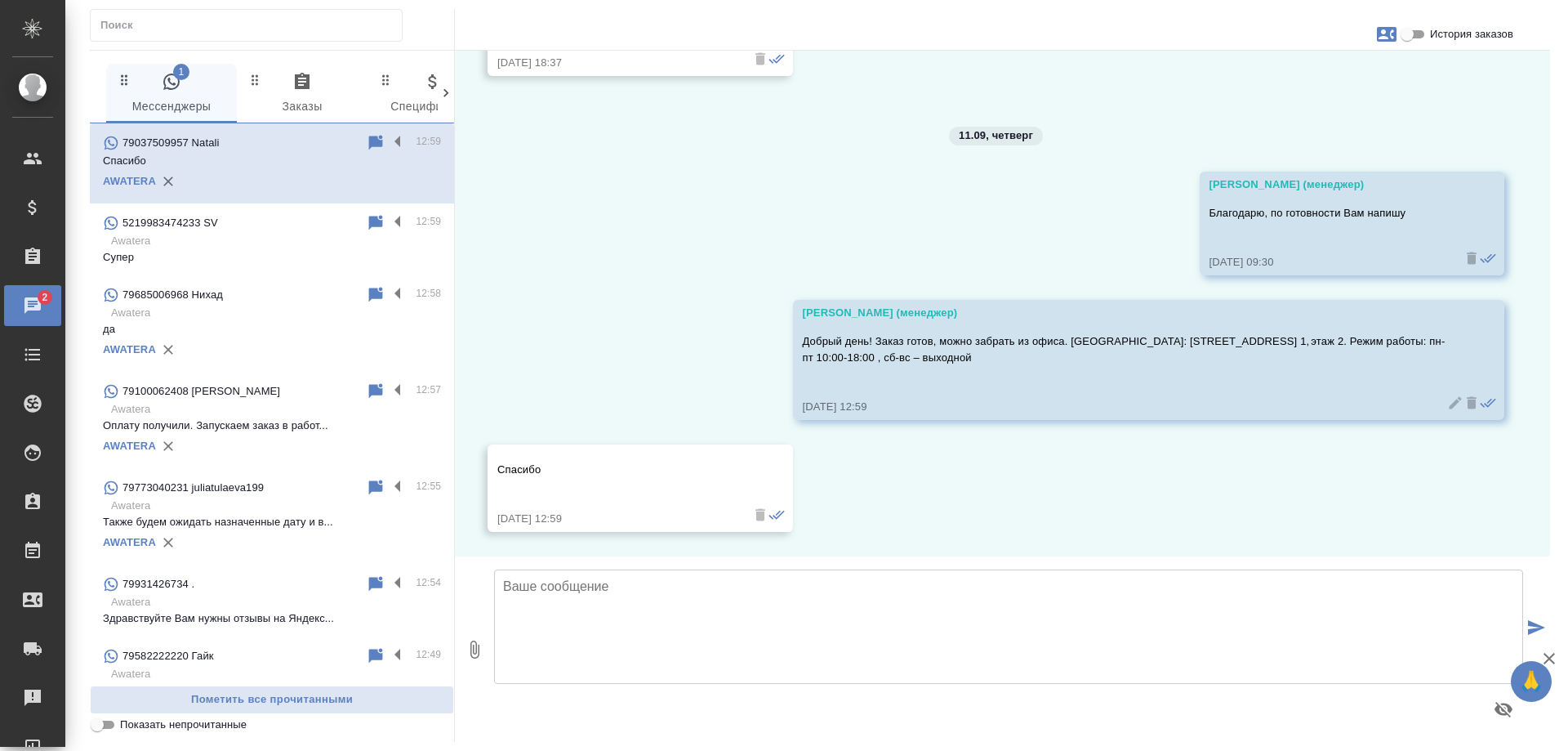
scroll to position [2672, 0]
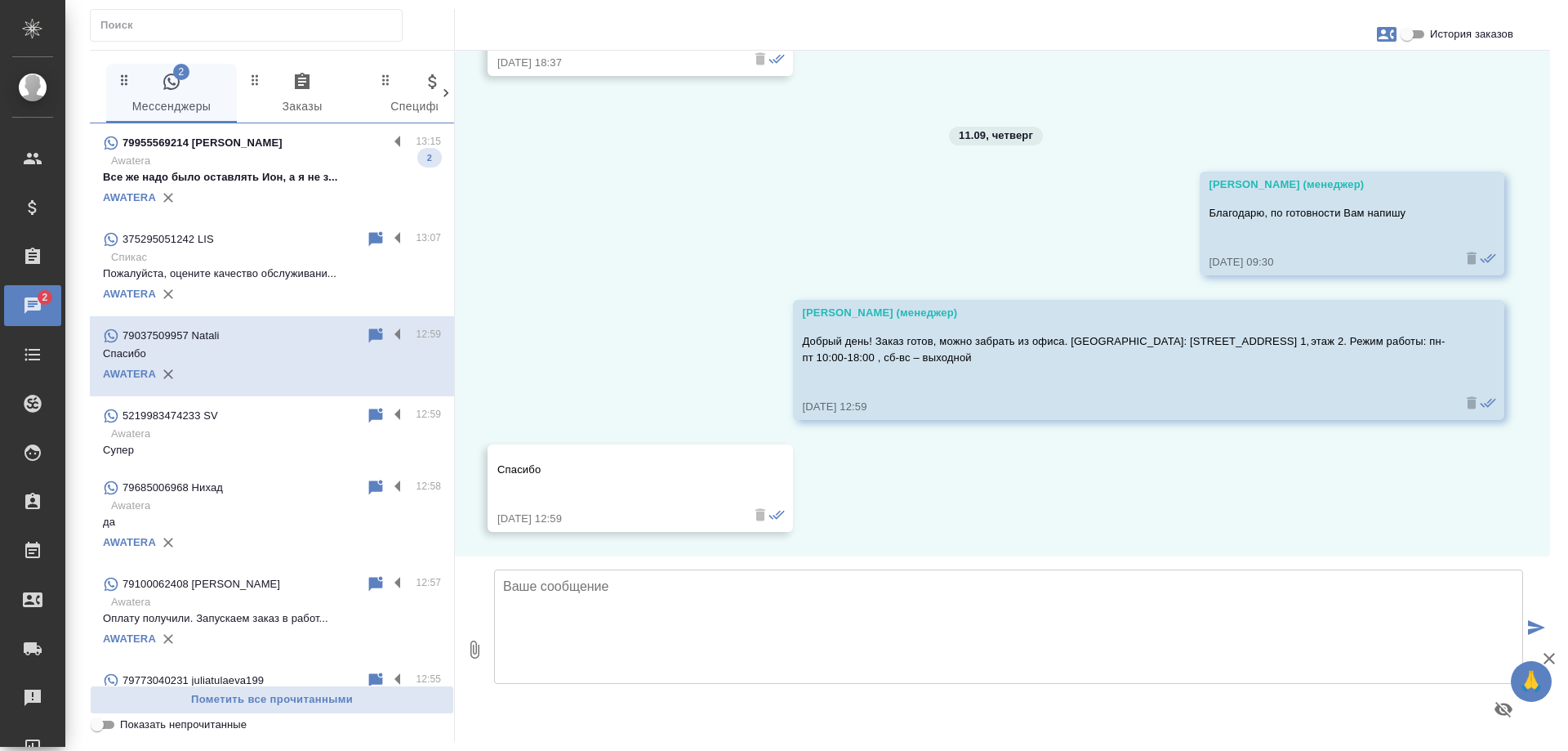
click at [270, 147] on p "79955569214 Лозинский Кирилл" at bounding box center [202, 142] width 160 height 16
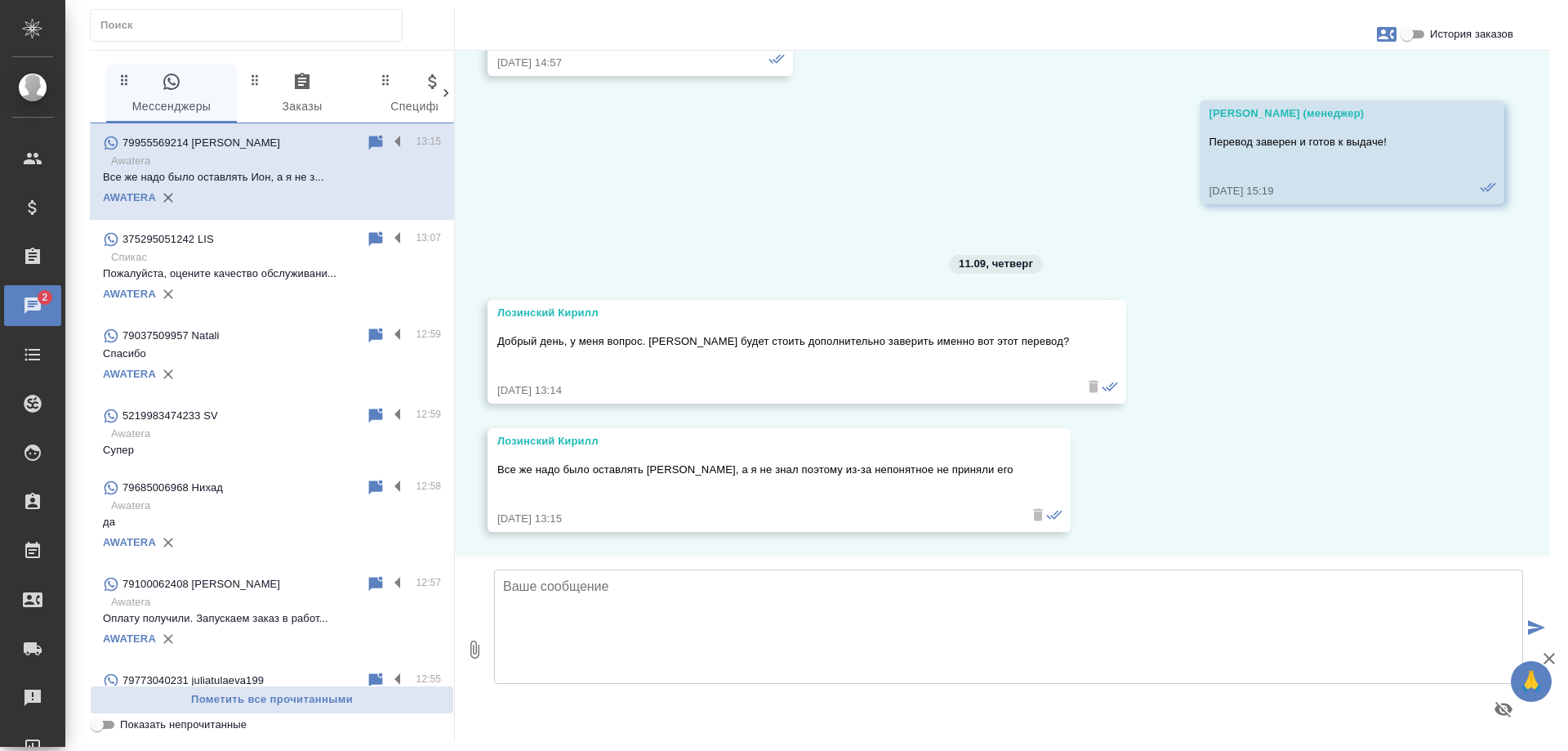
scroll to position [1951, 0]
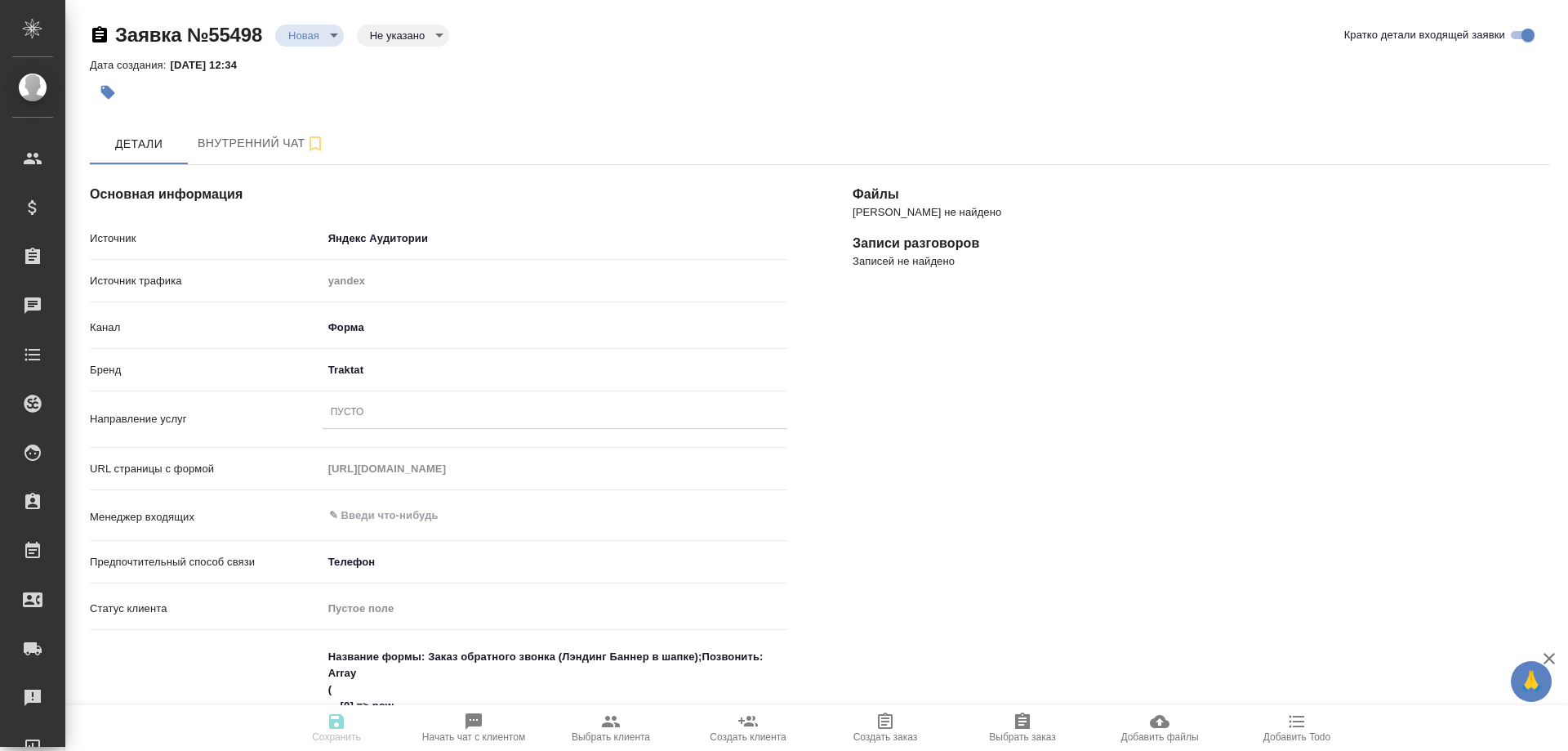
select select "RU"
click at [383, 416] on div "Пусто" at bounding box center [555, 413] width 464 height 24
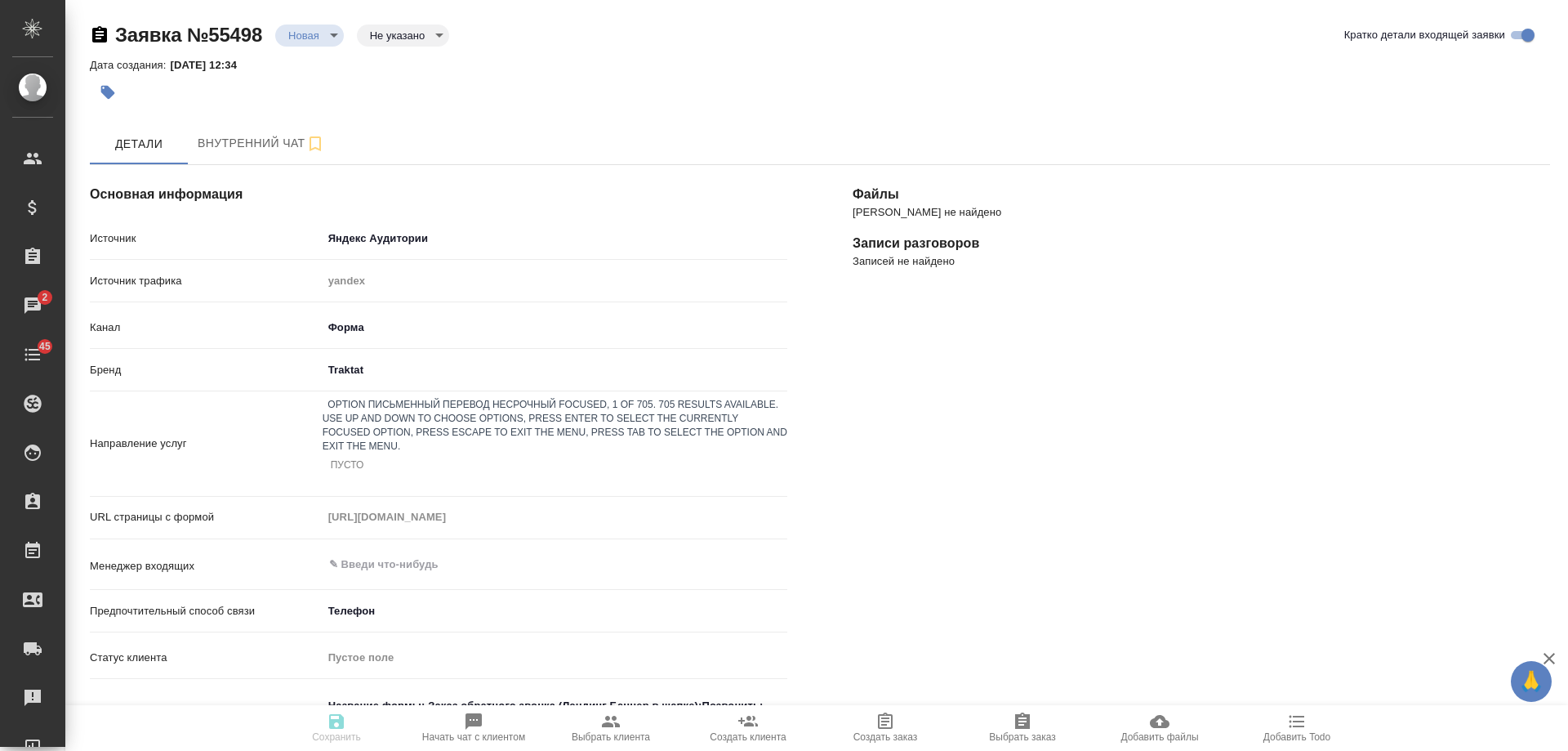
click at [398, 750] on div "Письменный перевод несрочный" at bounding box center [784, 760] width 1568 height 20
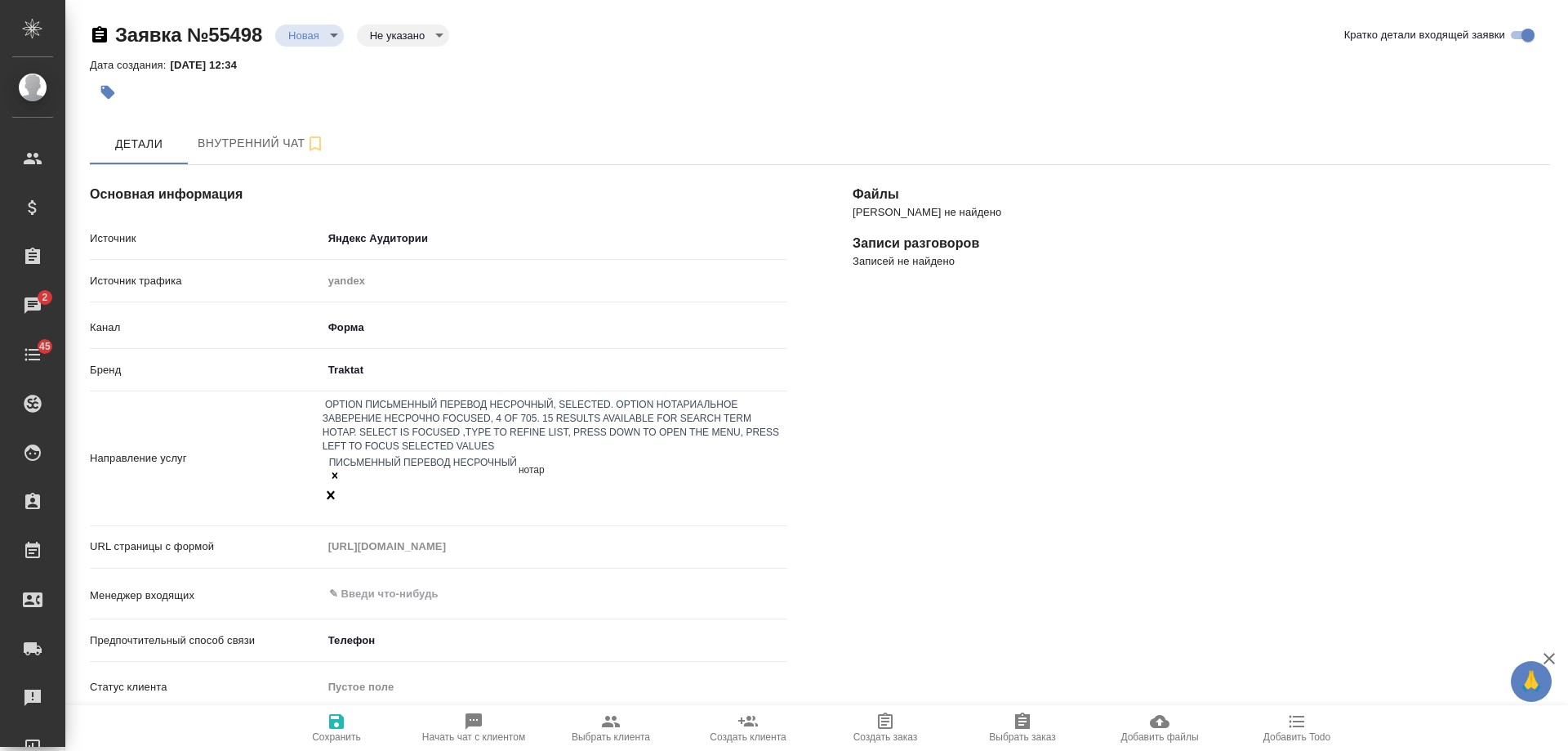
type input "нотари"
click at [471, 750] on div "Нотариальное заверение несрочно" at bounding box center [784, 760] width 1568 height 20
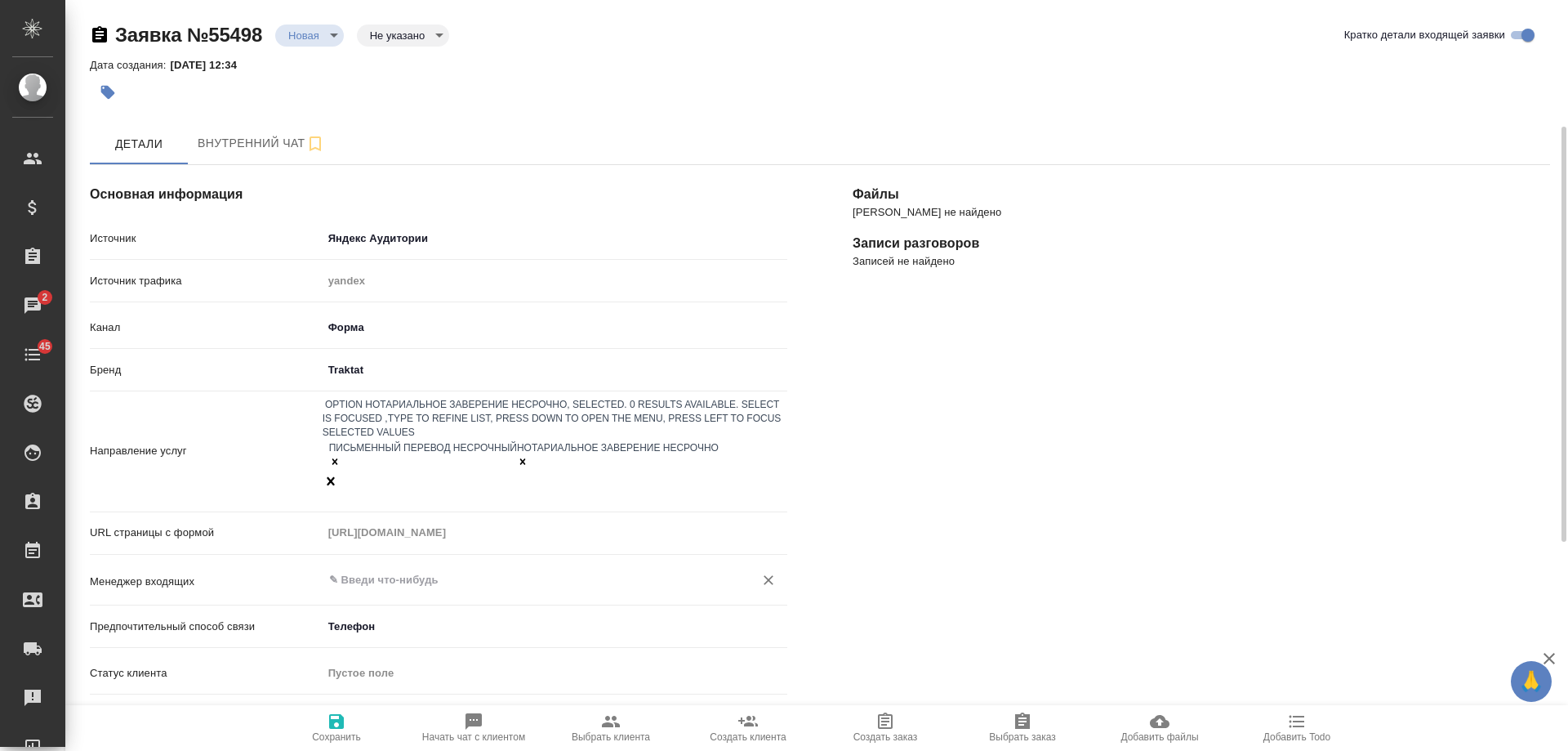
scroll to position [82, 0]
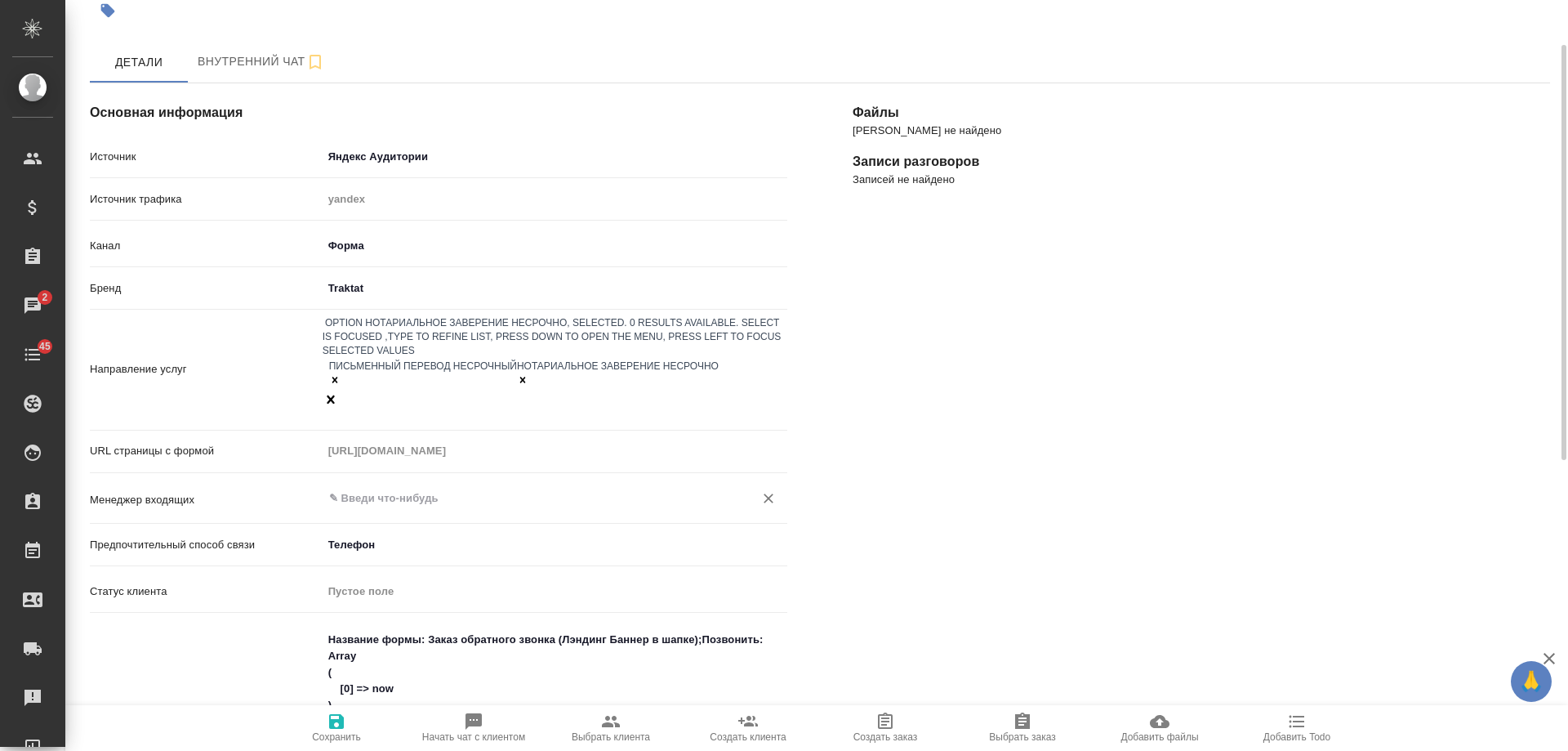
click at [404, 489] on input "text" at bounding box center [527, 498] width 400 height 20
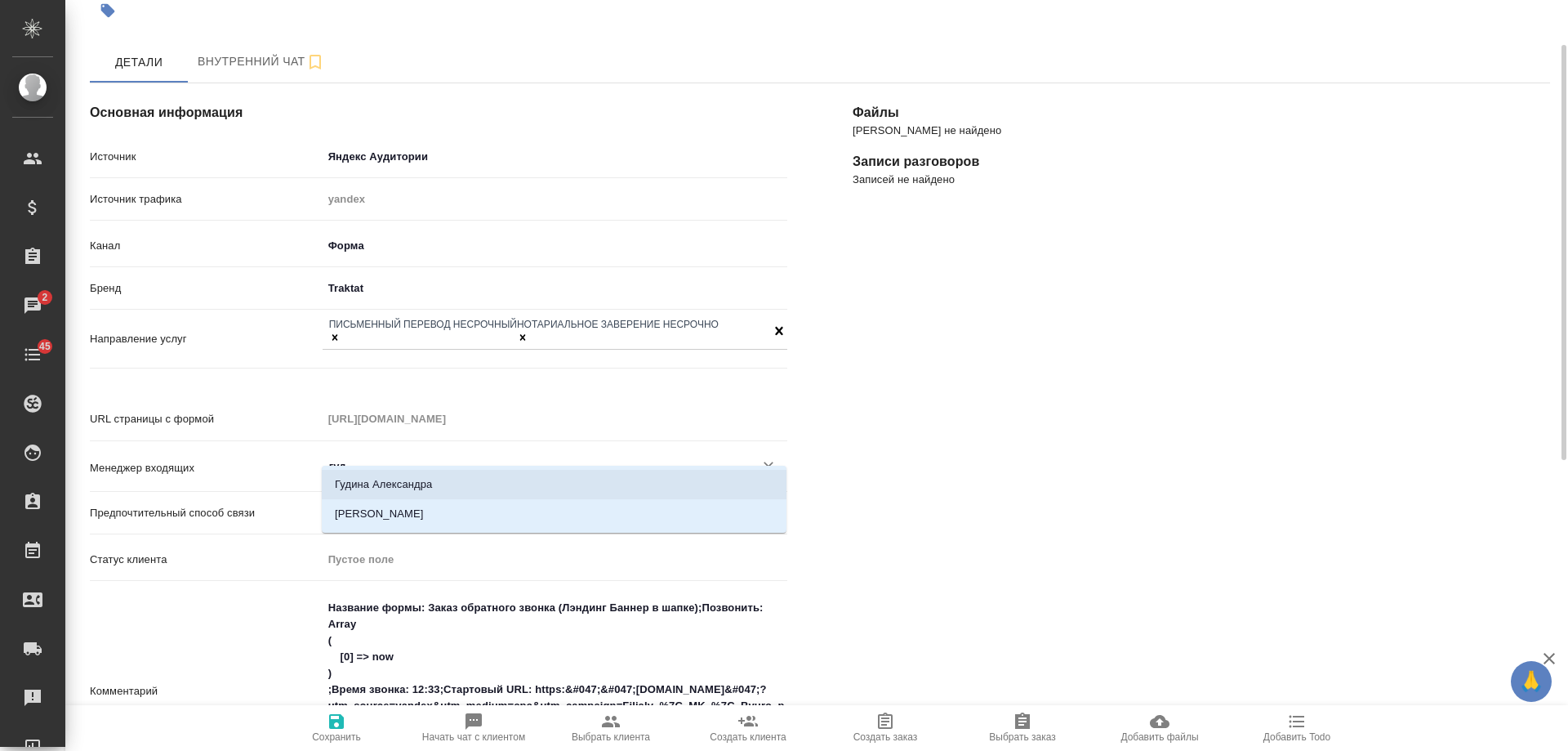
drag, startPoint x: 411, startPoint y: 482, endPoint x: 421, endPoint y: 472, distance: 14.1
click at [410, 481] on li "Гудина Александра" at bounding box center [554, 484] width 464 height 29
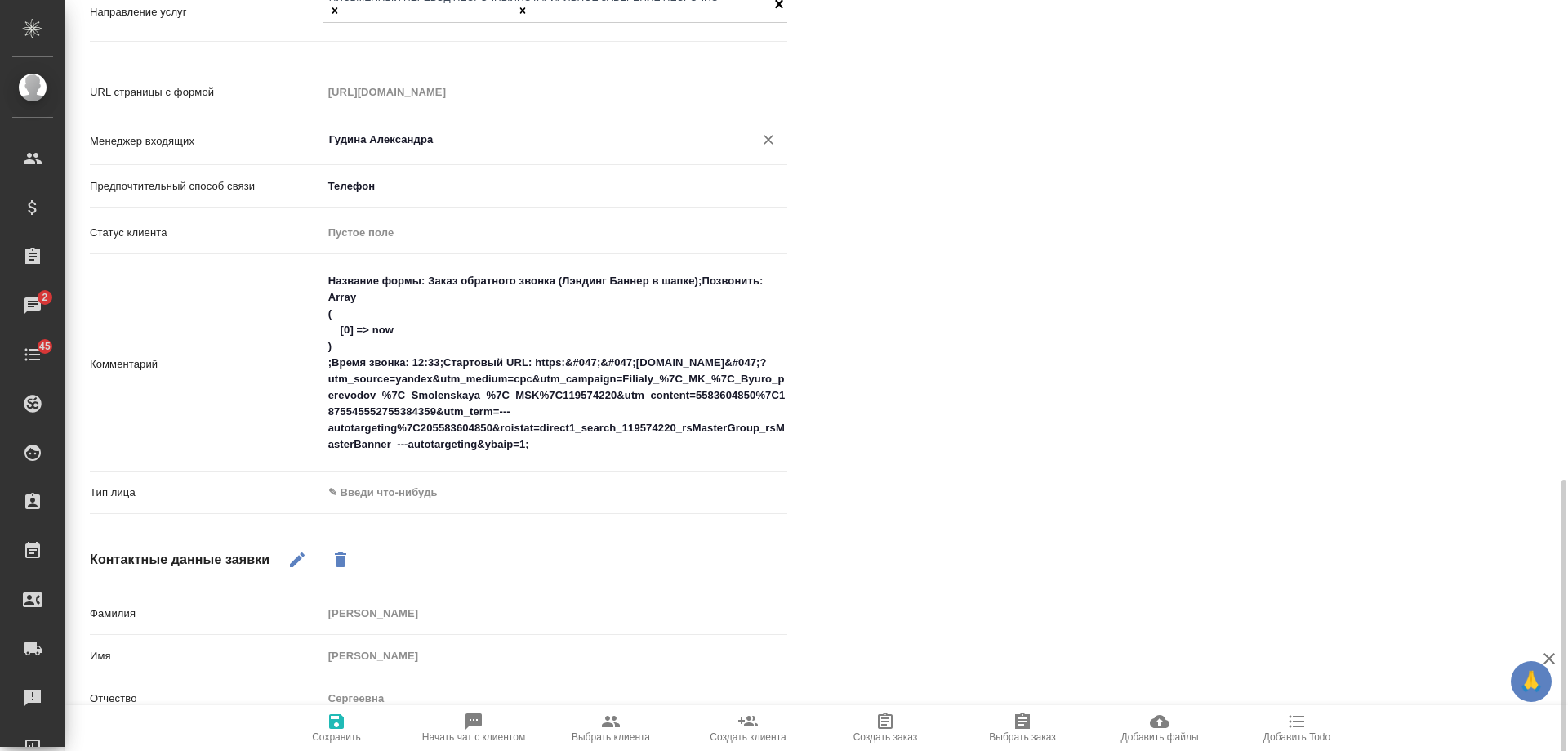
scroll to position [572, 0]
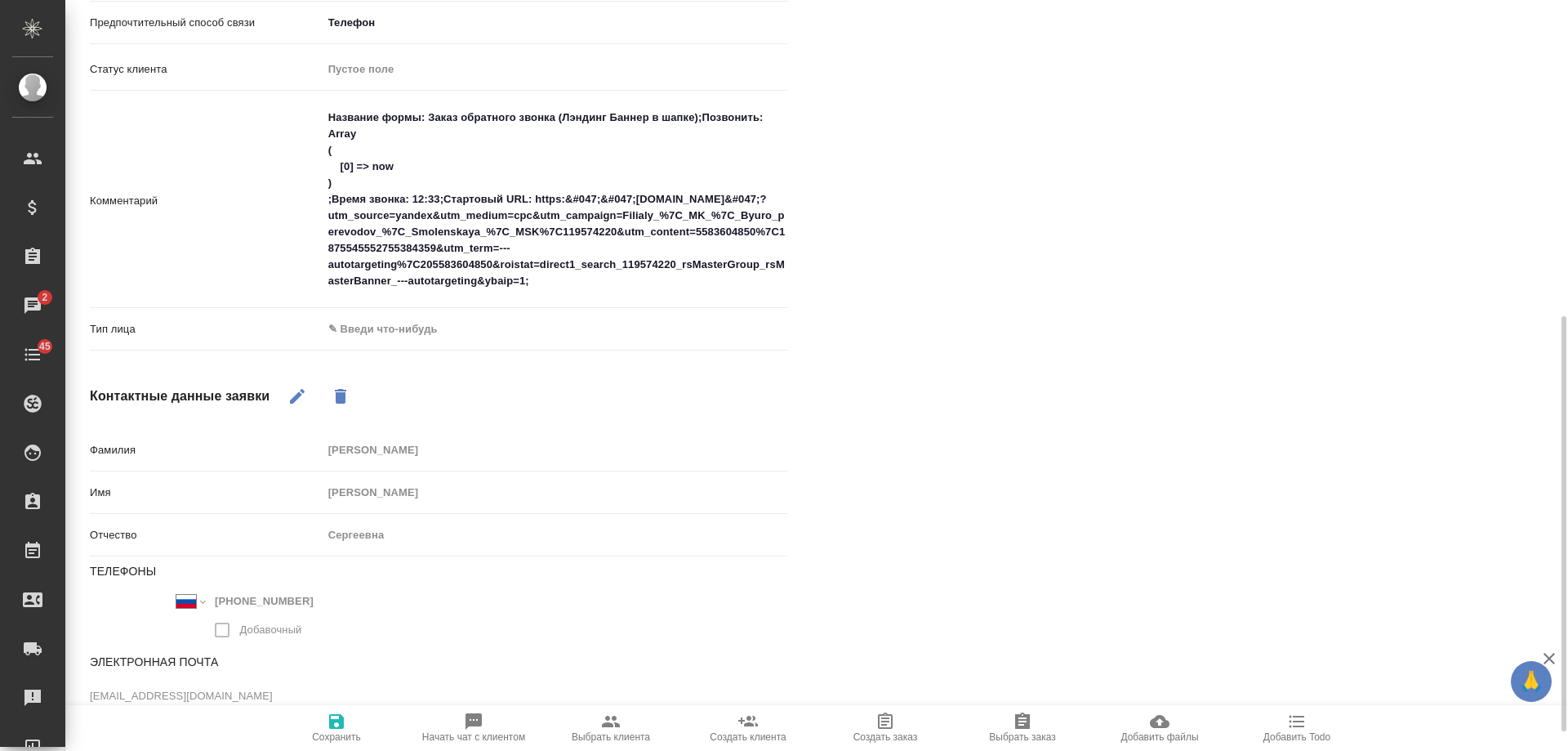
type input "Гудина Александра"
click at [381, 306] on body "🙏 .cls-1 fill:#fff; AWATERA Gudina Alexandra Клиенты Спецификации Заказы 2 Чаты…" at bounding box center [784, 375] width 1568 height 751
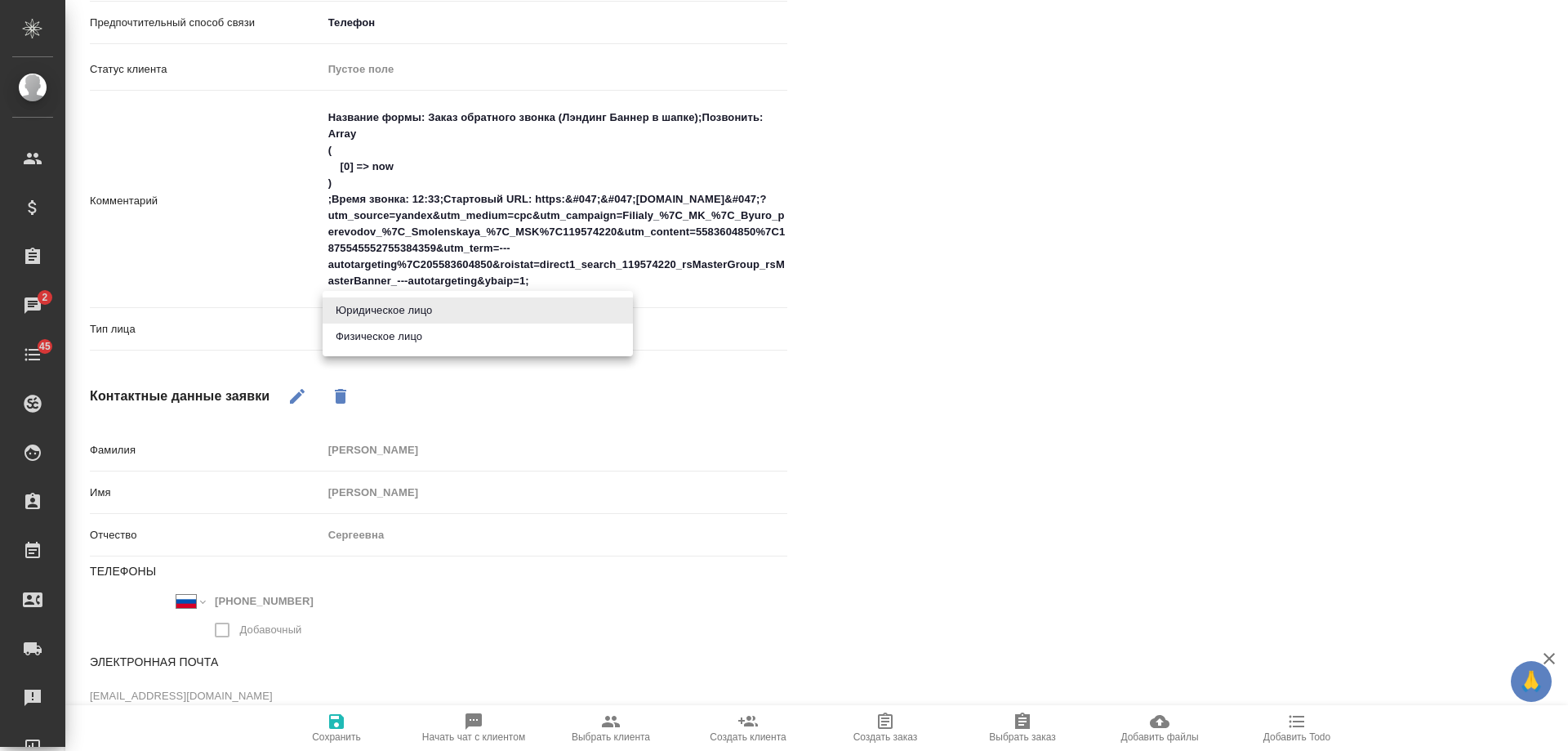
click at [389, 337] on li "Физическое лицо" at bounding box center [478, 336] width 311 height 26
type input "private"
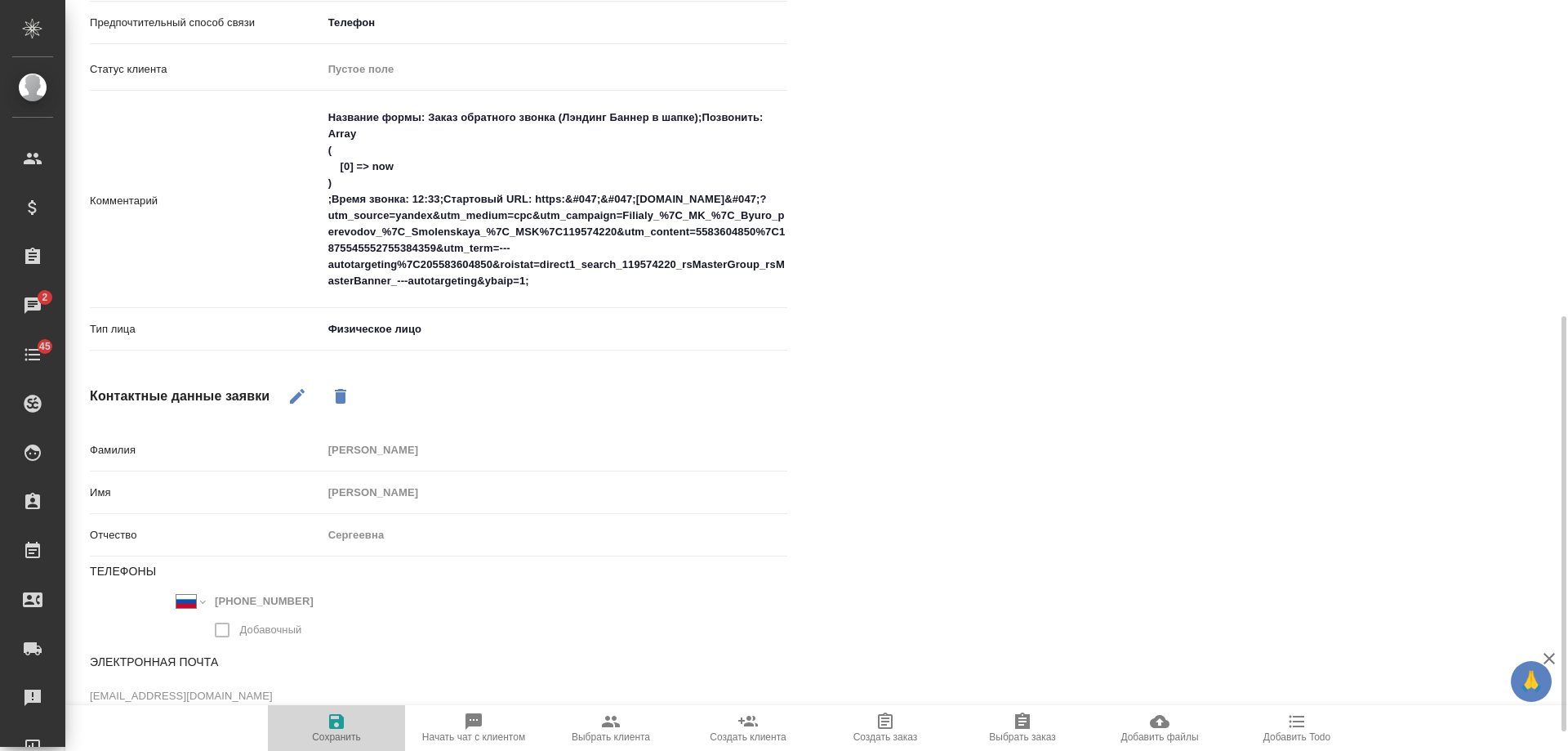
click at [338, 725] on icon "button" at bounding box center [336, 721] width 20 height 20
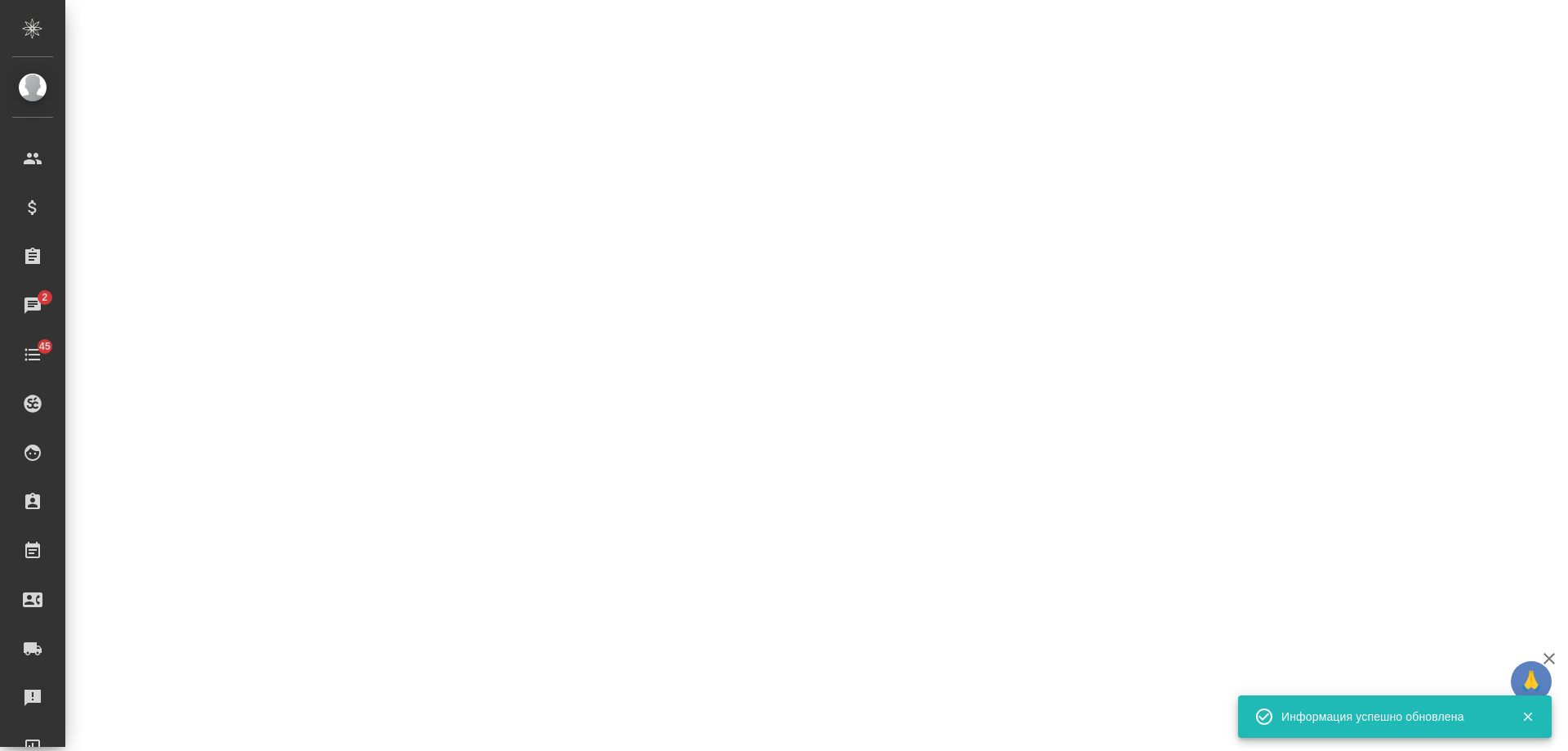
select select "RU"
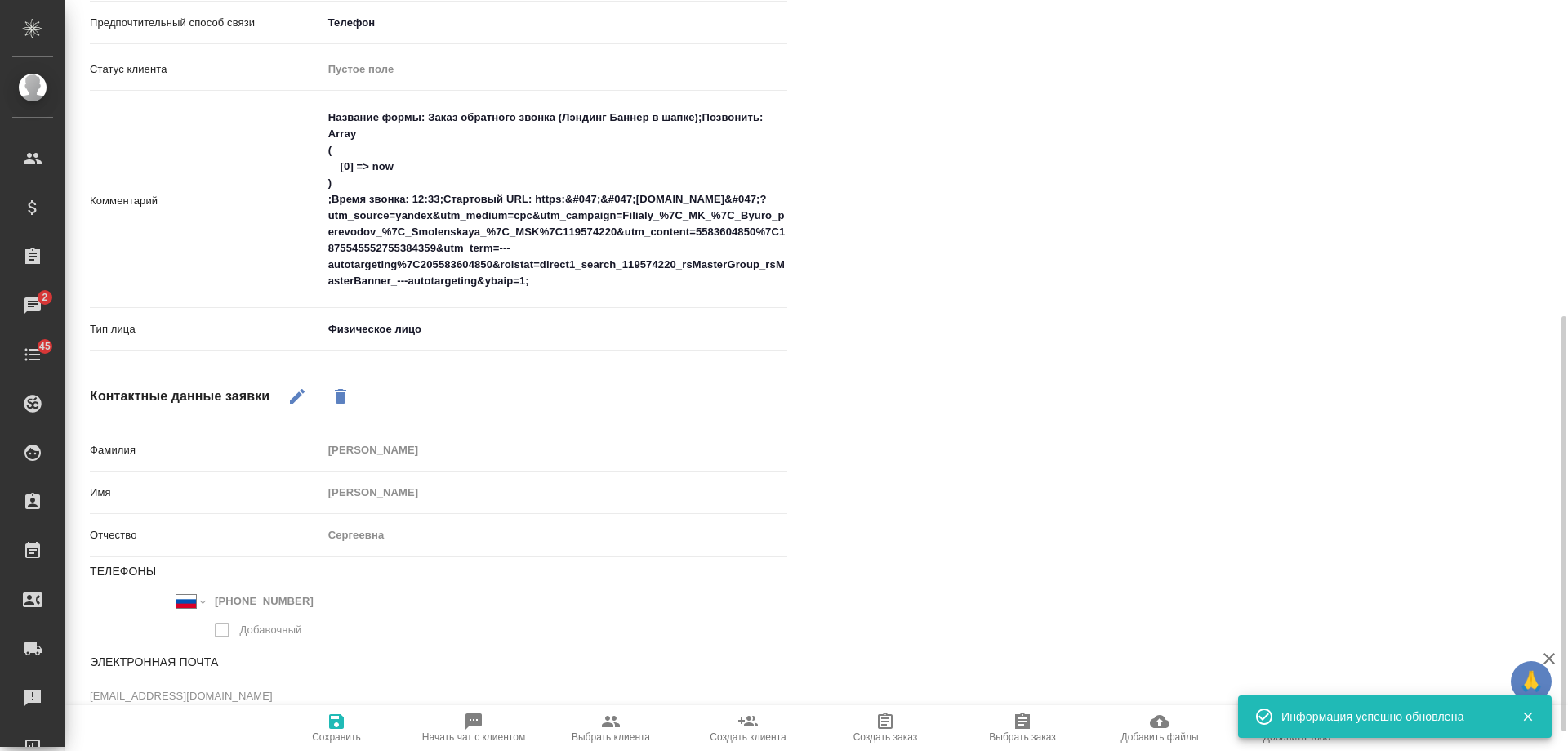
type textarea "x"
click at [324, 104] on textarea "Название формы: Заказ обратного звонка (Лэндинг Баннер в шапке);Позвонить: Arra…" at bounding box center [555, 199] width 464 height 191
type textarea "Название формы: Заказ обратного звонка (Лэндинг Баннер в шапке);Позвонить: Arra…"
type textarea "x"
type textarea "Название формы: Заказ обратного звонка (Лэндинг Баннер в шапке);Позвонить: Arra…"
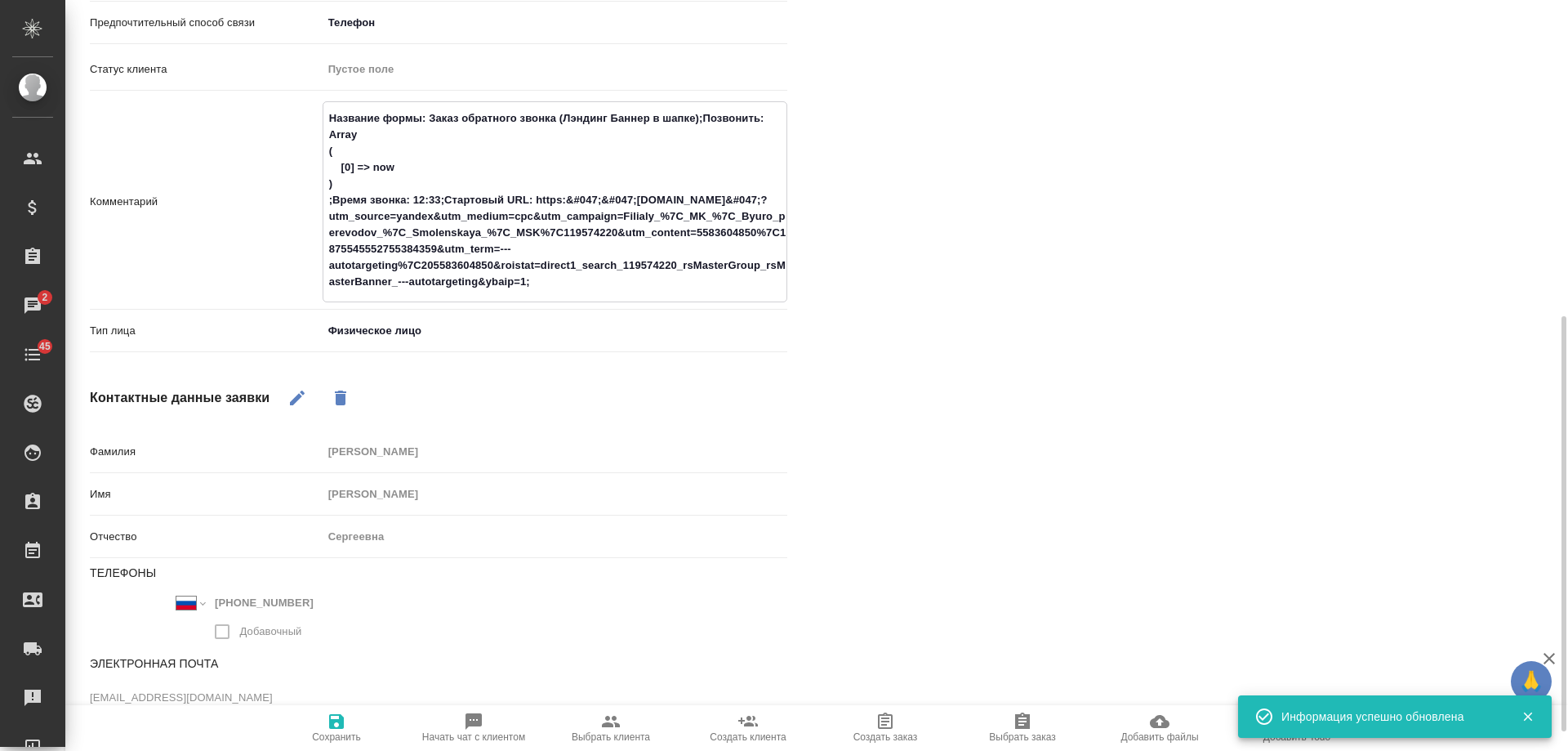
type textarea "x"
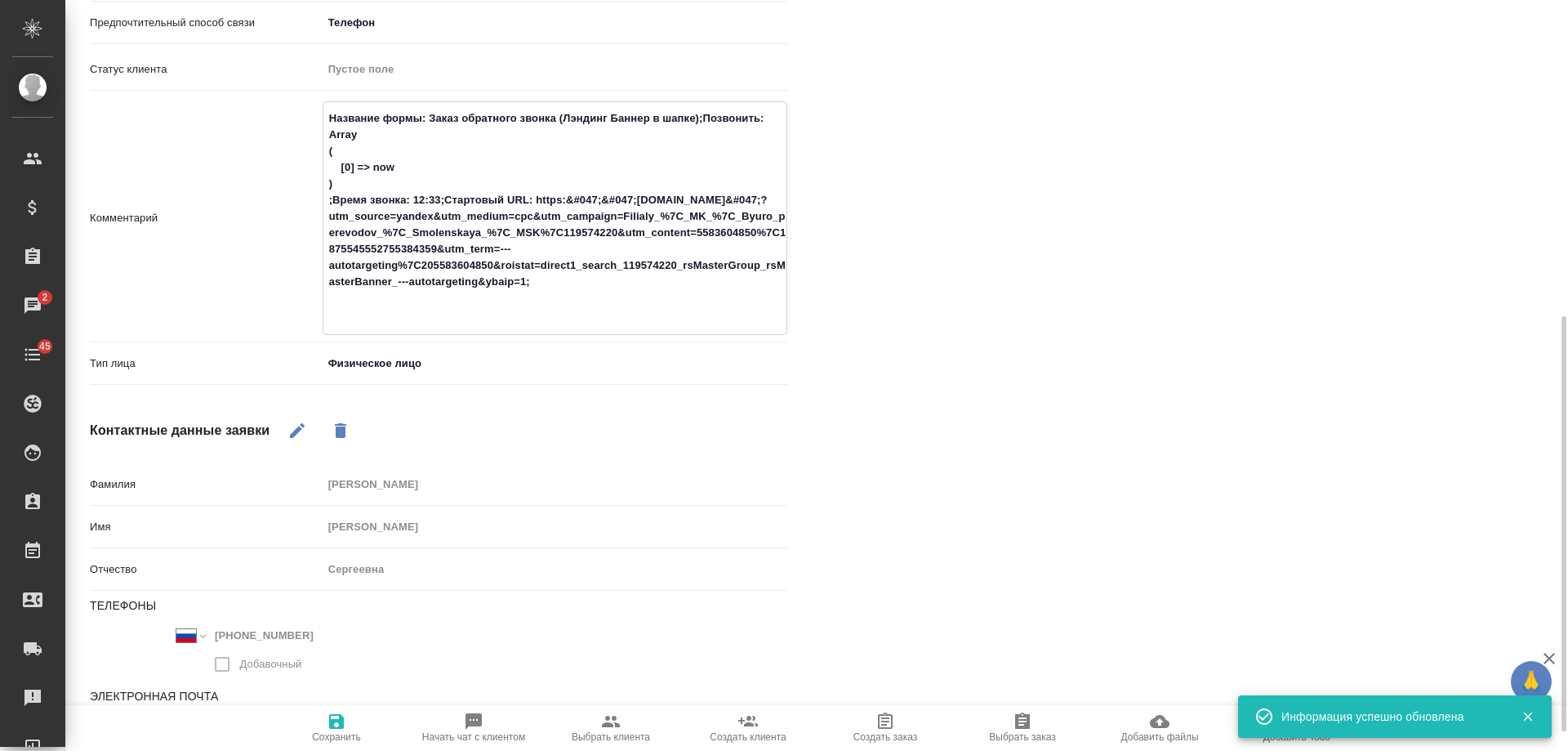
type textarea "Название формы: Заказ обратного звонка (Лэндинг Баннер в шапке);Позвонить: Arra…"
type textarea "x"
type textarea "Название формы: Заказ обратного звонка (Лэндинг Баннер в шапке);Позвонить: Arra…"
type textarea "x"
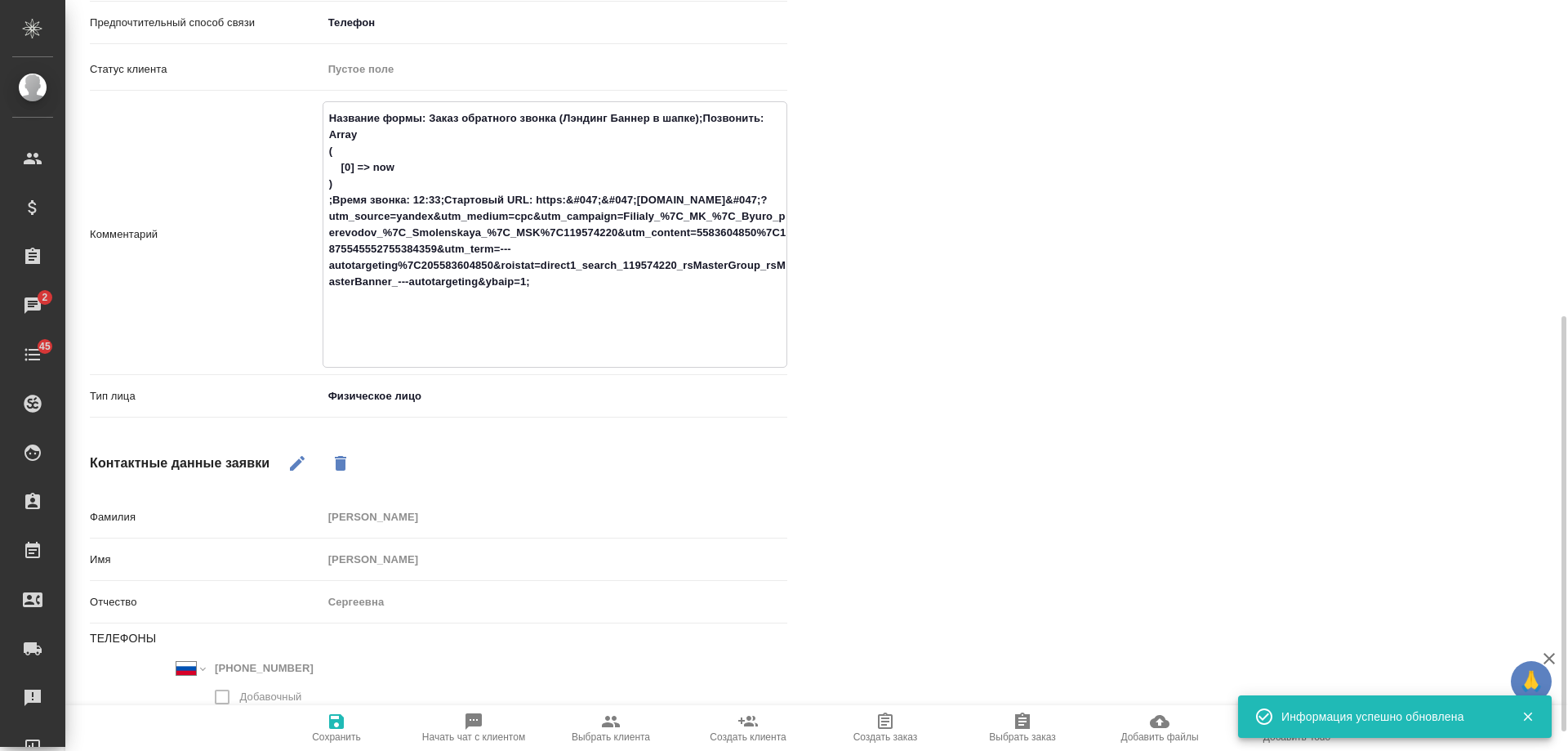
click at [354, 105] on textarea "Название формы: Заказ обратного звонка (Лэндинг Баннер в шапке);Позвонить: Arra…" at bounding box center [555, 233] width 463 height 256
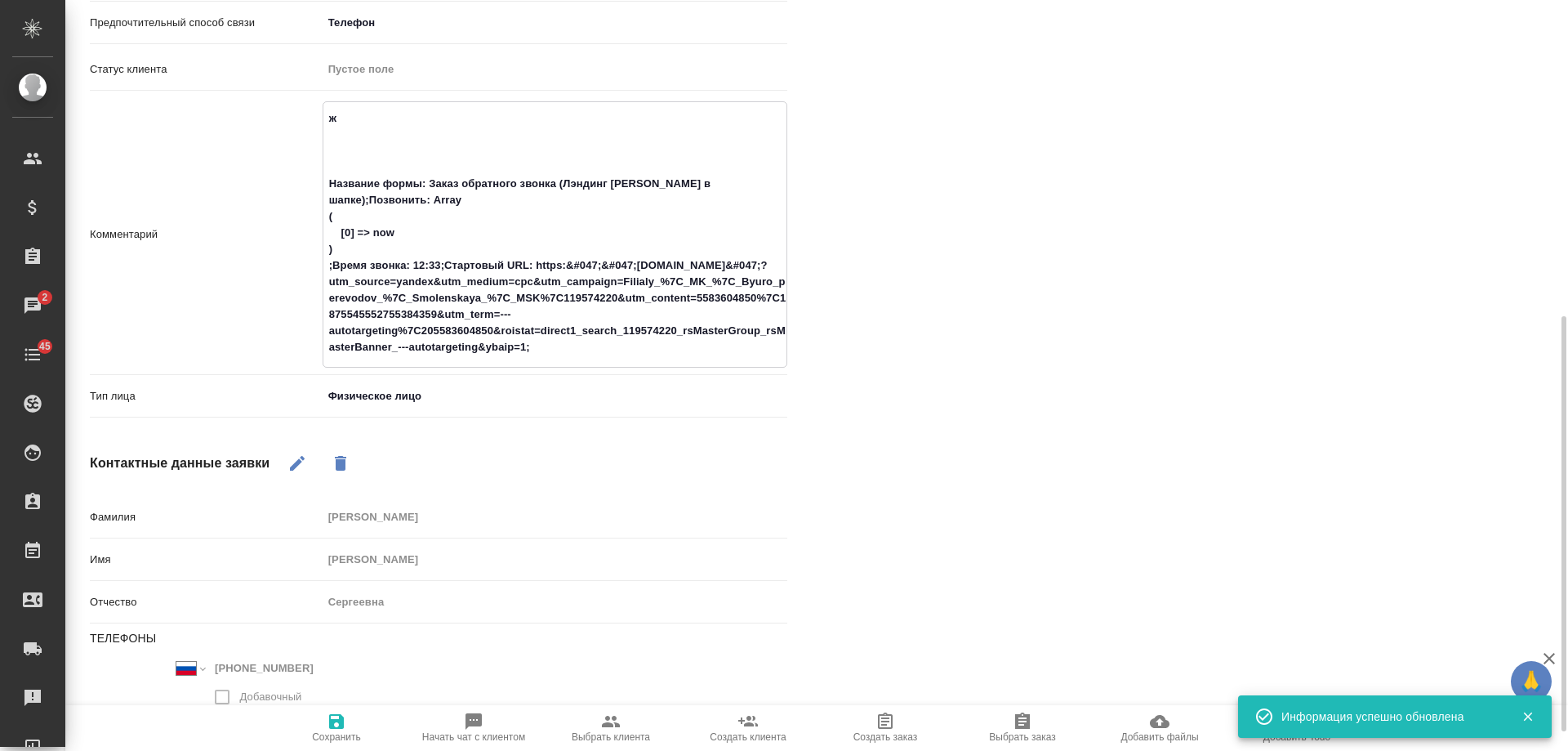
type textarea "жд Название формы: Заказ обратного звонка (Лэндинг Баннер в шапке);Позвонить: A…"
type textarea "x"
type textarea "жде Название формы: Заказ обратного звонка (Лэндинг Баннер в шапке);Позвонить: …"
type textarea "x"
type textarea "ждем Название формы: Заказ обратного звонка (Лэндинг Баннер в шапке);Позвонить:…"
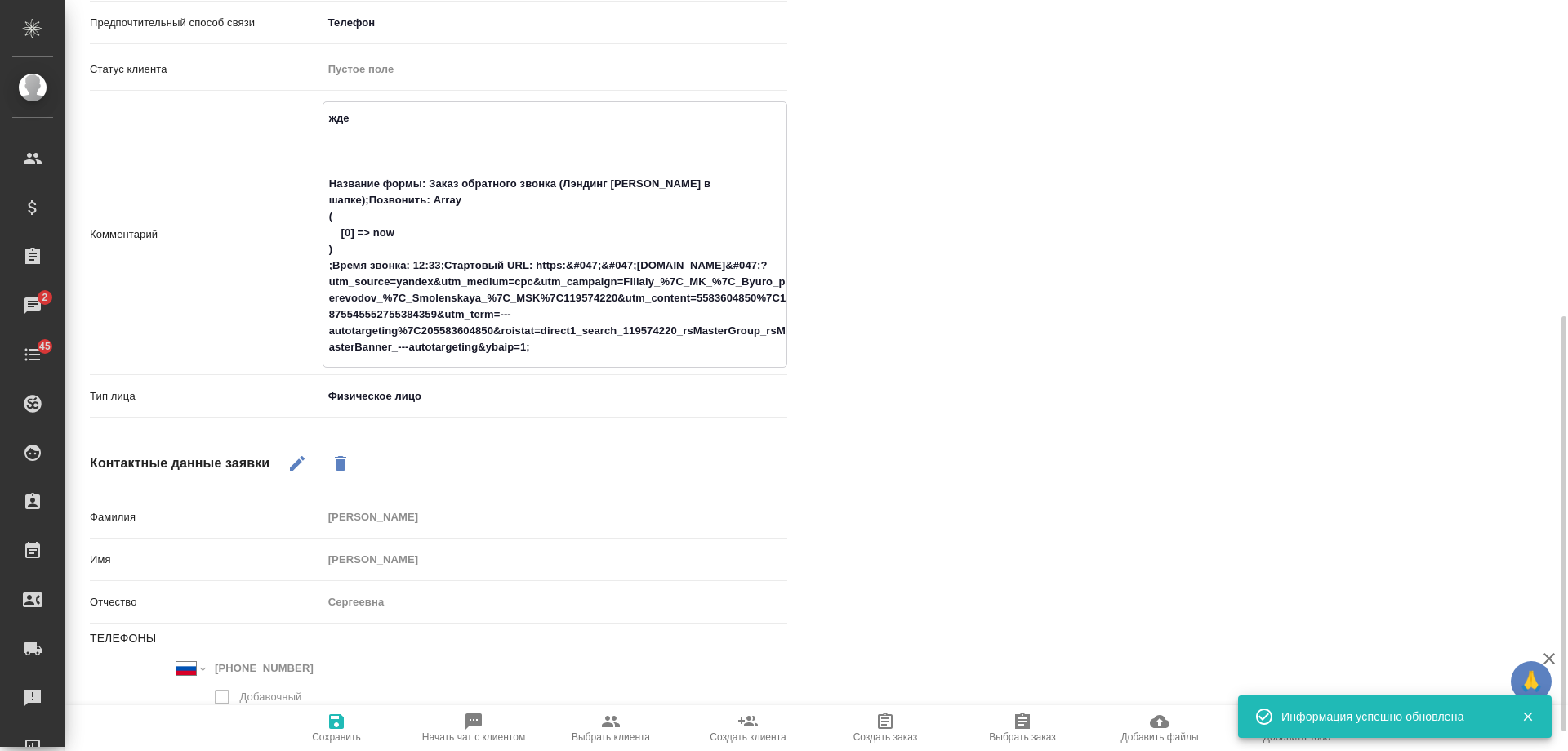
type textarea "x"
type textarea "ждемд Название формы: Заказ обратного звонка (Лэндинг Баннер в шапке);Позвонить…"
type textarea "x"
type textarea "ждемдо Название формы: Заказ обратного звонка (Лэндинг Баннер в шапке);Позвонит…"
type textarea "x"
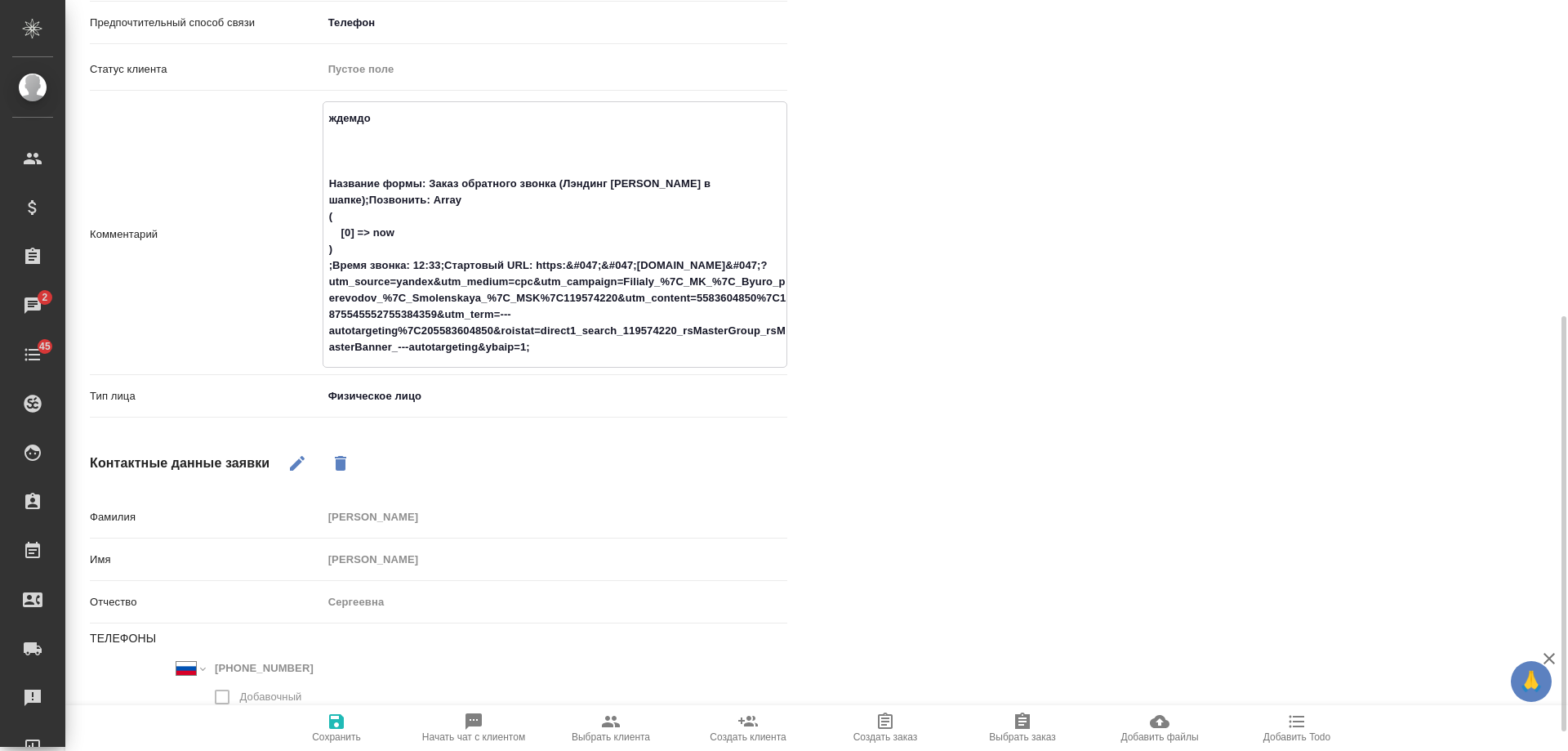
type textarea "ждемд Название формы: Заказ обратного звонка (Лэндинг Баннер в шапке);Позвонить…"
type textarea "x"
type textarea "ждем Название формы: Заказ обратного звонка (Лэндинг Баннер в шапке);Позвонить:…"
type textarea "x"
type textarea "ждем Название формы: Заказ обратного звонка (Лэндинг Баннер в шапке);Позвонить:…"
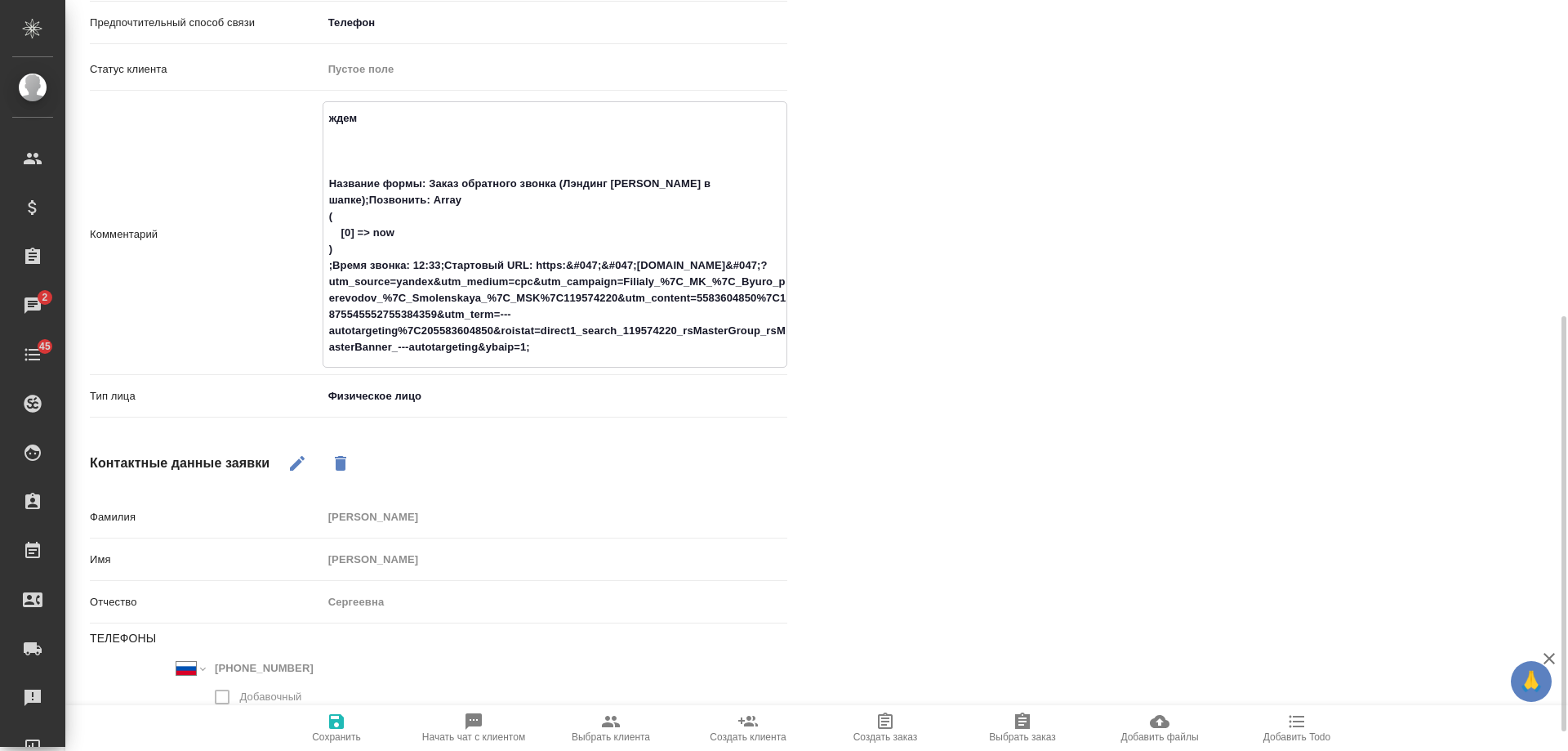
type textarea "x"
type textarea "ждем д Название формы: Заказ обратного звонка (Лэндинг Баннер в шапке);Позвонит…"
type textarea "x"
type textarea "ждем доки Название формы: Заказ обратного звонка (Лэндинг Баннер в шапке);Позво…"
type textarea "x"
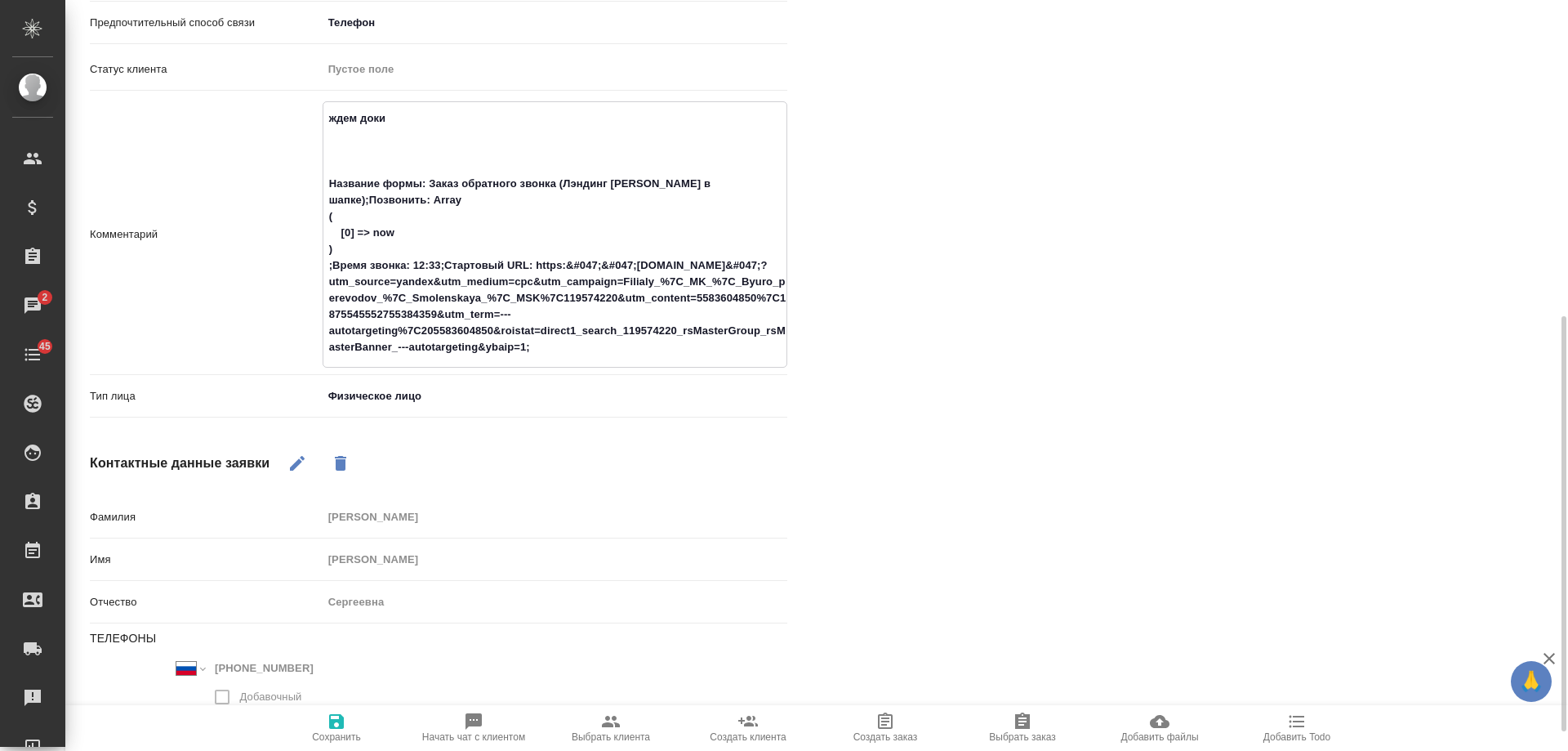
type textarea "ждем доки Название формы: Заказ обратного звонка (Лэндинг Баннер в шапке);Позво…"
type textarea "x"
type textarea "ждем доки н Название формы: Заказ обратного звонка (Лэндинг Баннер в шапке);Поз…"
type textarea "x"
type textarea "ждем доки на Название формы: Заказ обратного звонка (Лэндинг Баннер в шапке);По…"
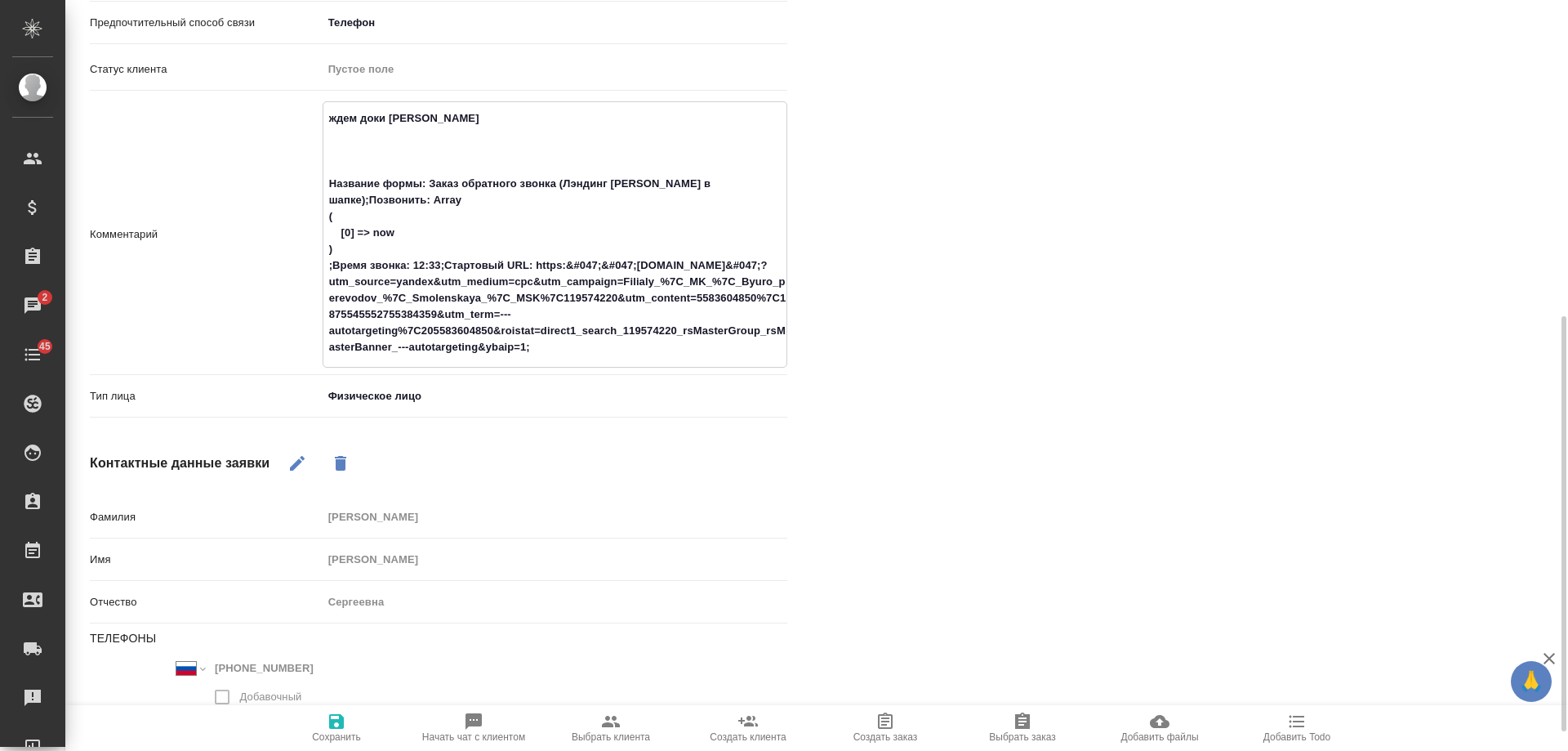
type textarea "x"
type textarea "ждем доки на Название формы: Заказ обратного звонка (Лэндинг Баннер в шапке);По…"
type textarea "x"
type textarea "ждем доки на п Название формы: Заказ обратного звонка (Лэндинг Баннер в шапке);…"
type textarea "x"
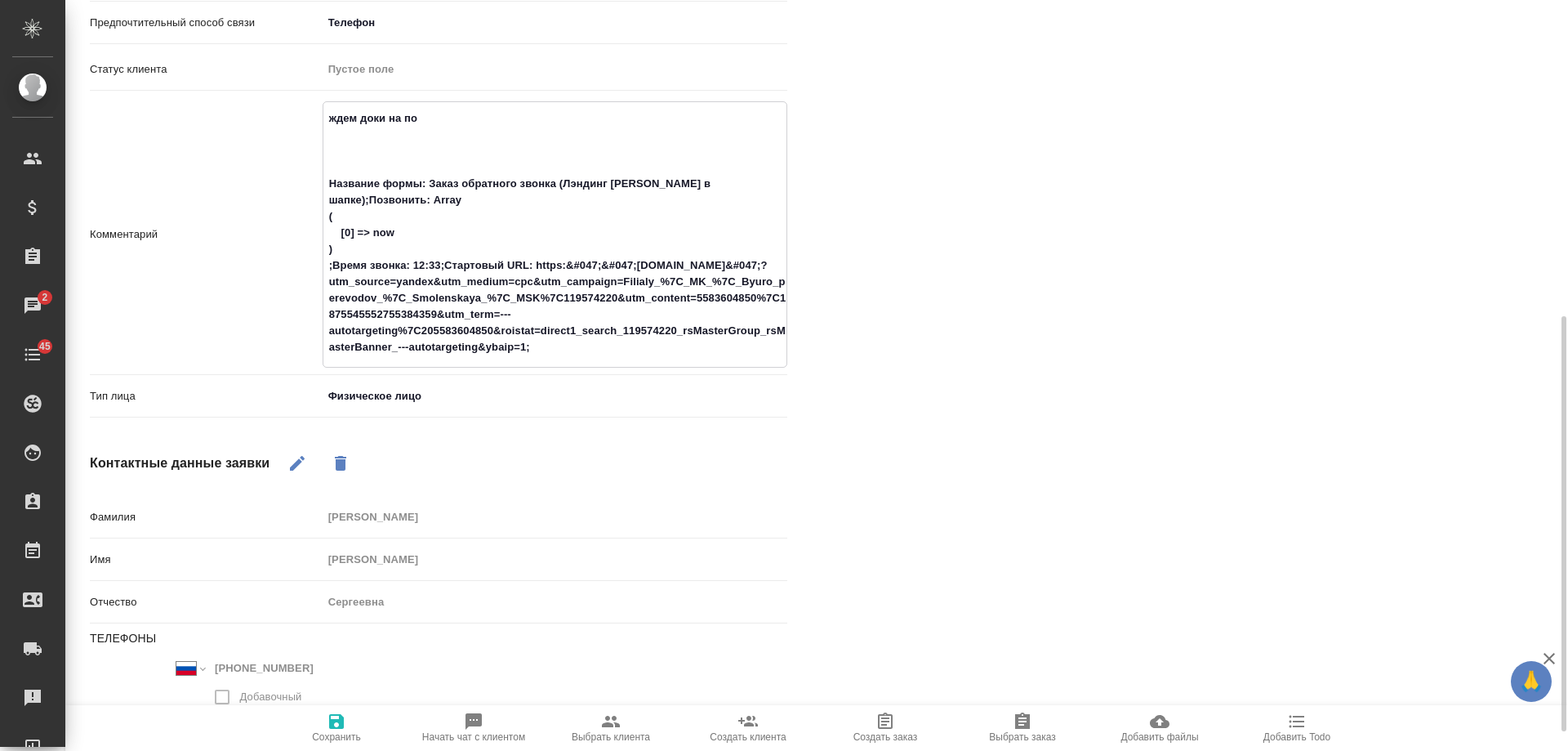
type textarea "ждем доки на поч Название формы: Заказ обратного звонка (Лэндинг Баннер в шапке…"
type textarea "x"
type textarea "ждем доки на почт Название формы: Заказ обратного звонка (Лэндинг Баннер в шапк…"
type textarea "x"
type textarea "ждем доки на почте Название формы: Заказ обратного звонка (Лэндинг Баннер в шап…"
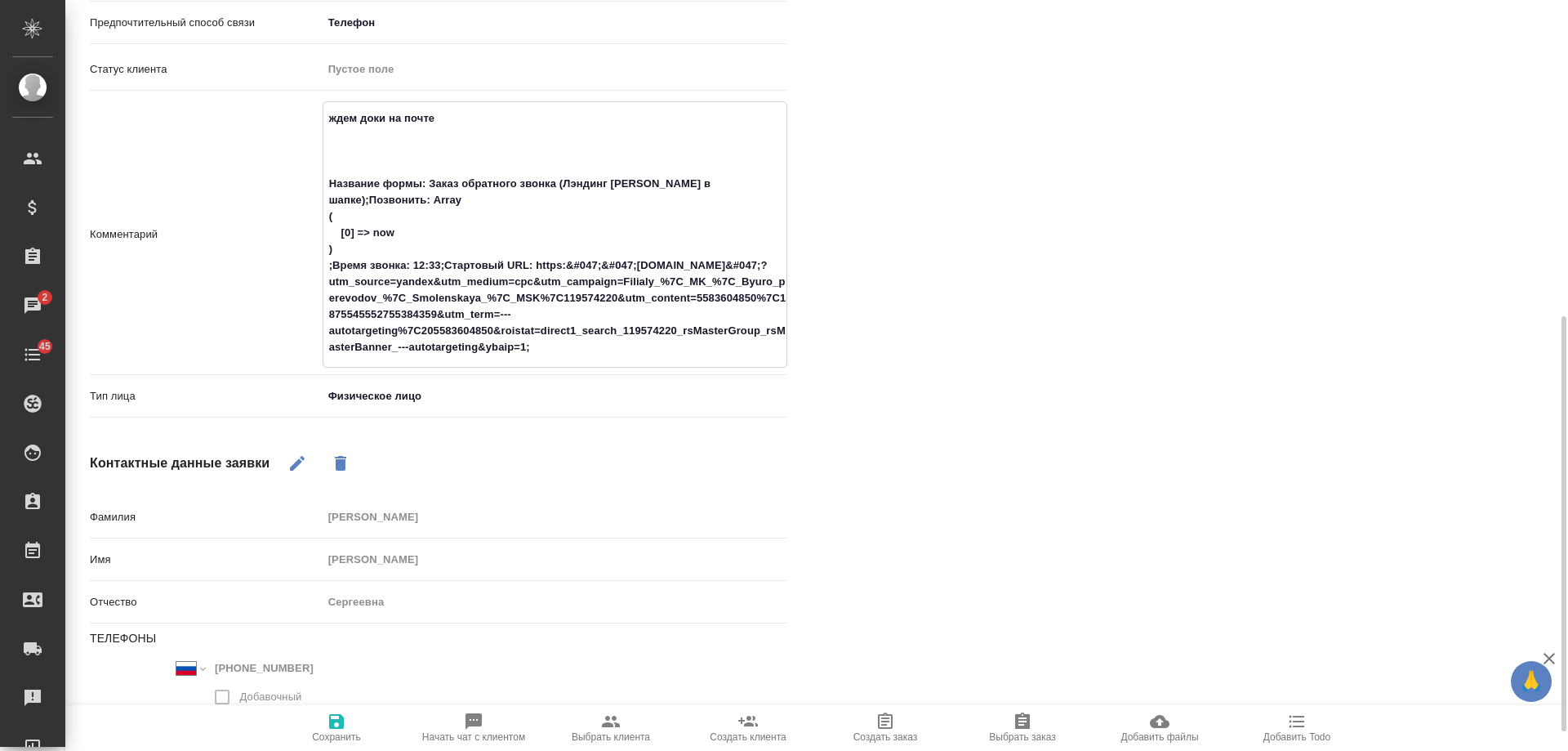
type textarea "x"
type textarea "ждем доки на почте, Название формы: Заказ обратного звонка (Лэндинг Баннер в ша…"
type textarea "x"
type textarea "ждем доки на почте, Название формы: Заказ обратного звонка (Лэндинг Баннер в ша…"
type textarea "x"
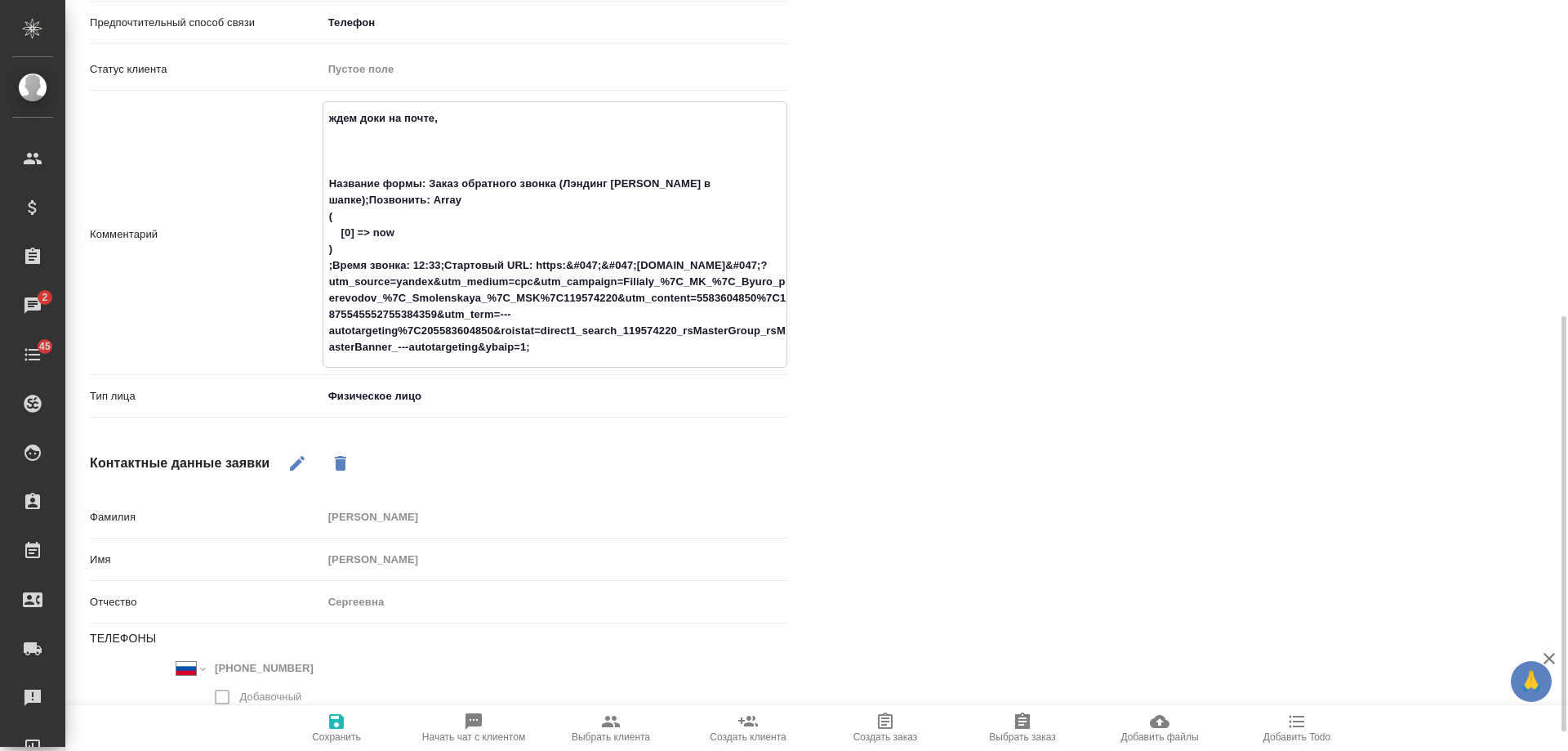
type textarea "ждем доки на почте, у Название формы: Заказ обратного звонка (Лэндинг Баннер в …"
type textarea "x"
type textarea "ждем доки на почте, уд Название формы: Заказ обратного звонка (Лэндинг Баннер в…"
type textarea "x"
type textarea "ждем доки на почте, удо Название формы: Заказ обратного звонка (Лэндинг Баннер …"
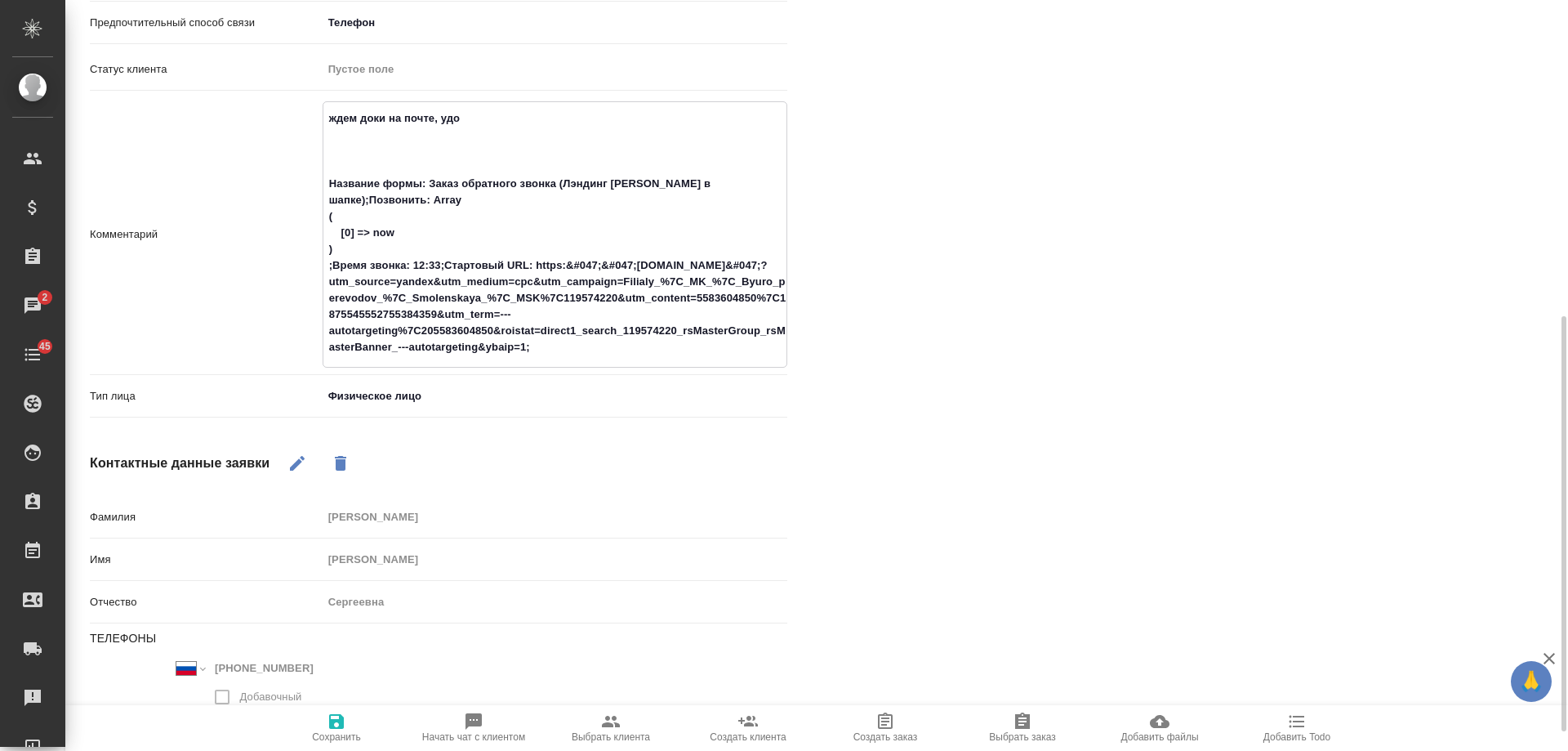
type textarea "x"
type textarea "ждем доки на почте, удоб Название формы: Заказ обратного звонка (Лэндинг Баннер…"
type textarea "x"
type textarea "ждем доки на почте, удобно Название формы: Заказ обратного звонка (Лэндинг Банн…"
type textarea "x"
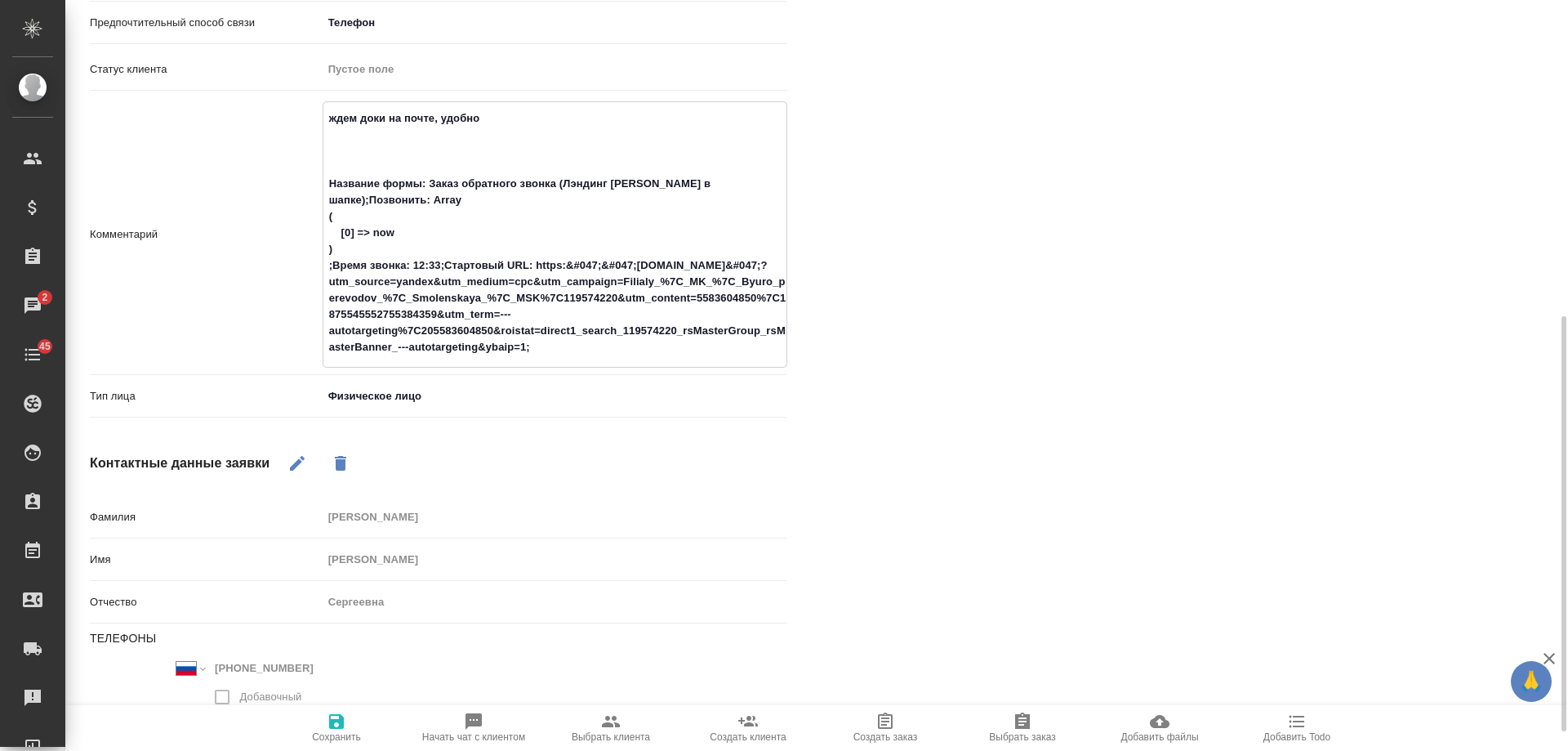
type textarea "ждем доки на почте, удобно Название формы: Заказ обратного звонка (Лэндинг Банн…"
type textarea "x"
type textarea "ждем доки на почте, удобно н Название формы: Заказ обратного звонка (Лэндинг Ба…"
type textarea "x"
type textarea "ждем доки на почте, удобно на Название формы: Заказ обратного звонка (Лэндинг Б…"
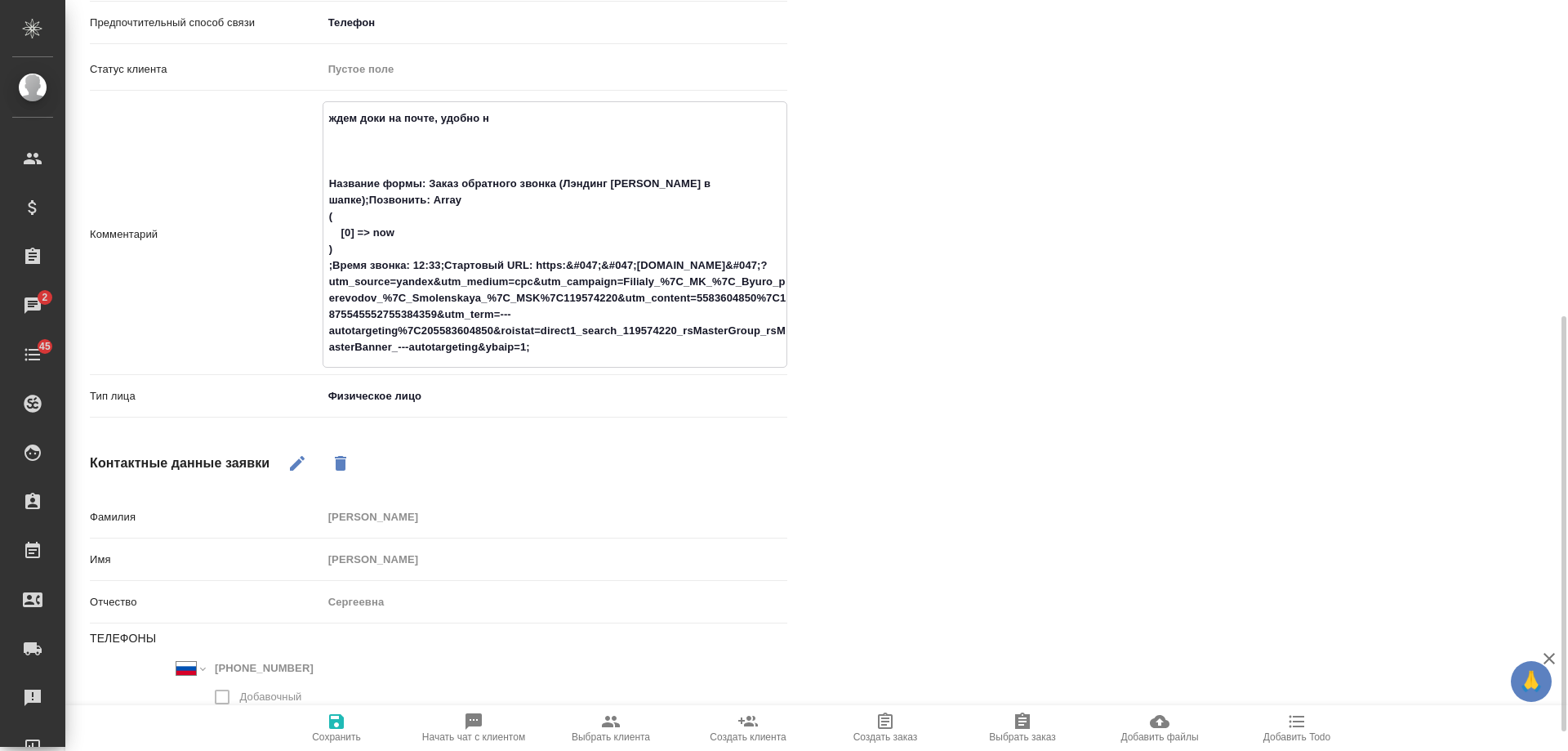
type textarea "x"
type textarea "ждем доки на почте, удобно на Название формы: Заказ обратного звонка (Лэндинг Б…"
type textarea "x"
type textarea "ждем доки на почте, удобно на Б Название формы: Заказ обратного звонка (Лэндинг…"
type textarea "x"
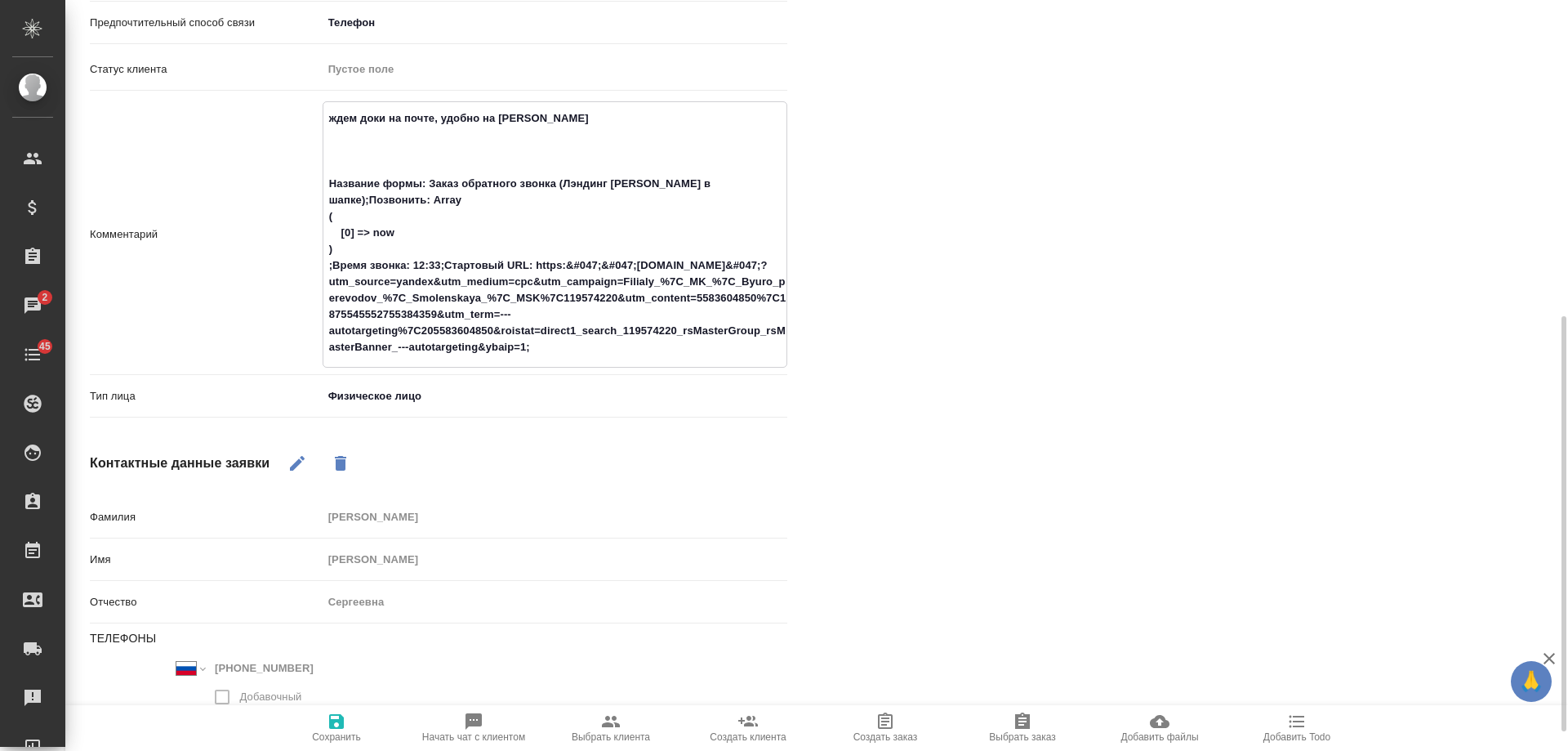
type textarea "ждем доки на почте, удобно на Бе Название формы: Заказ обратного звонка (Лэндин…"
type textarea "x"
type textarea "ждем доки на почте, удобно на Бел Название формы: Заказ обратного звонка (Лэнди…"
type textarea "x"
type textarea "ждем доки на почте, удобно на Белк Название формы: Заказ обратного звонка (Лэнд…"
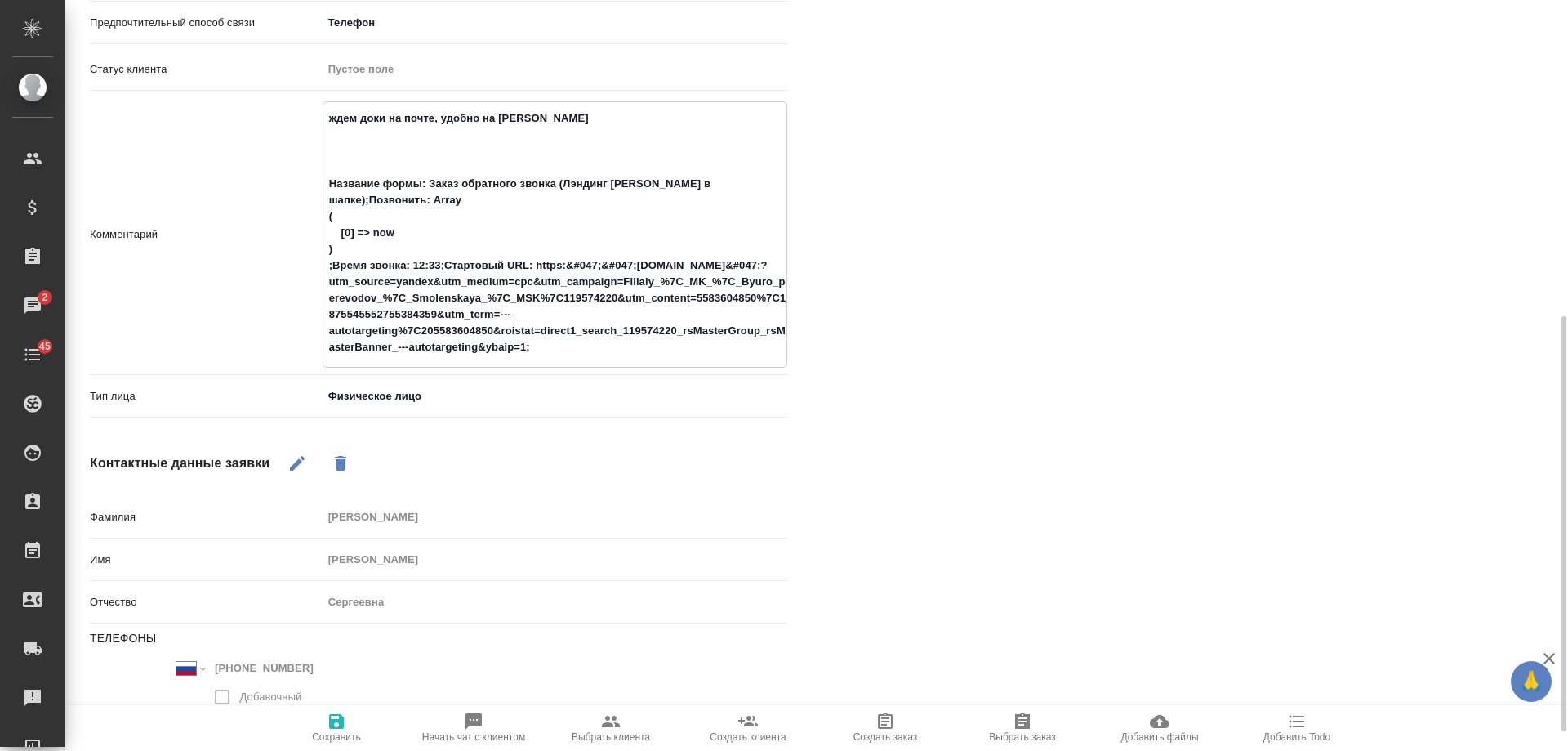
type textarea "x"
type textarea "ждем доки на почте, удобно на Белке Название формы: Заказ обратного звонка (Лэн…"
type textarea "x"
type textarea "ждем доки на почте, удобно на Белке д Название формы: Заказ обратного звонка (Л…"
type textarea "x"
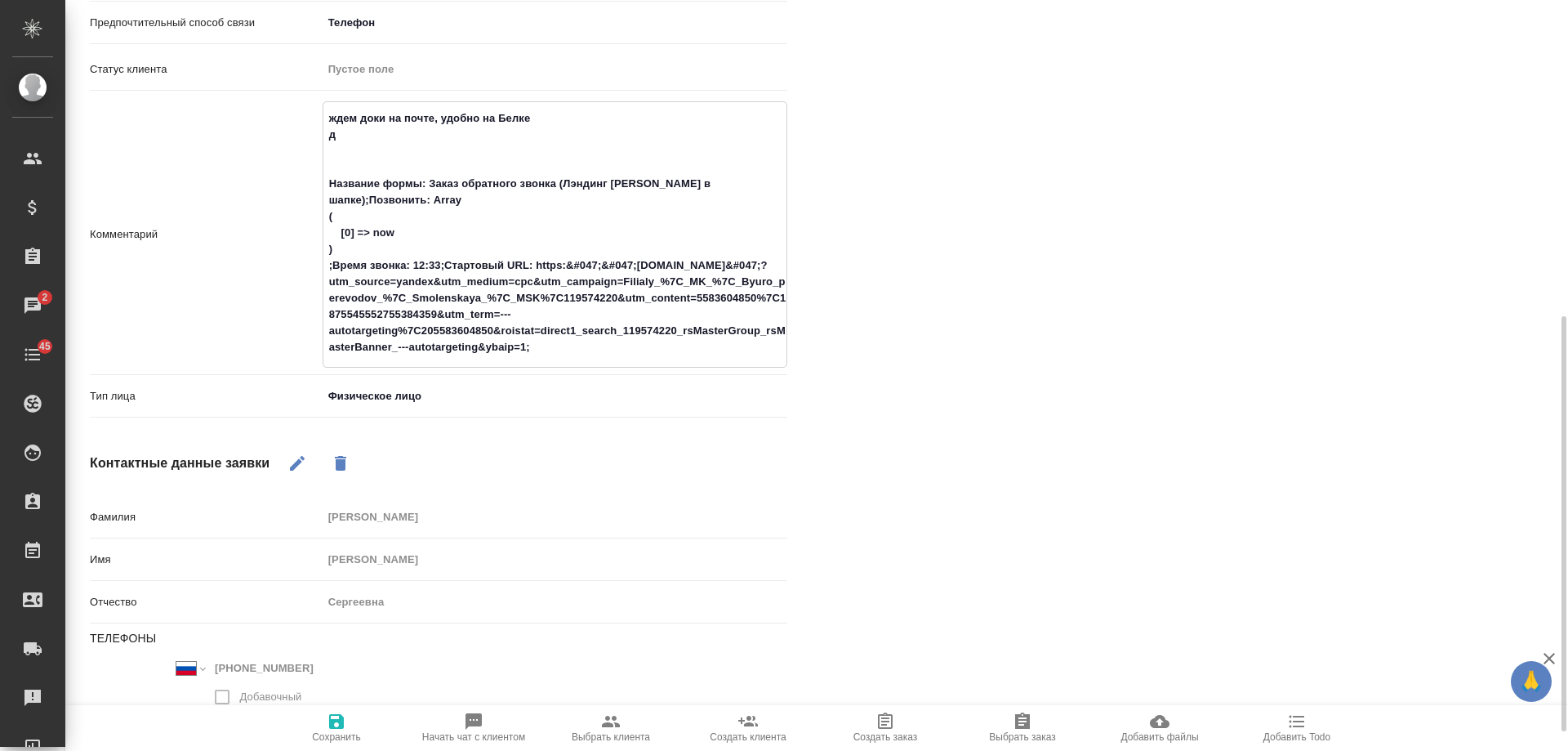
type textarea "ждем доки на почте, удобно на Белке ди Название формы: Заказ обратного звонка (…"
type textarea "x"
type textarea "ждем доки на почте, удобно на Белке дип Название формы: Заказ обратного звонка …"
type textarea "x"
type textarea "ждем доки на почте, удобно на Белке дипл Название формы: Заказ обратного звонка…"
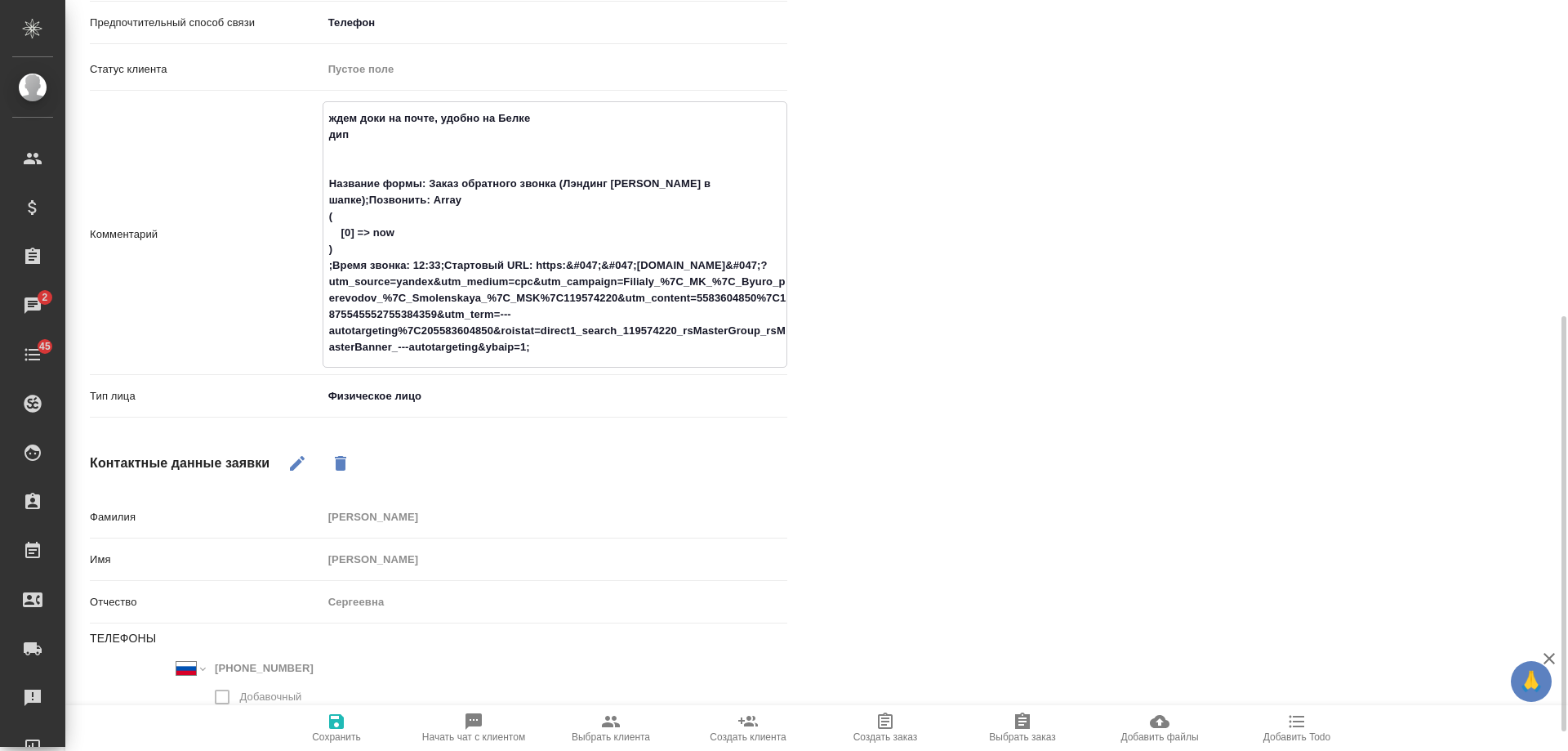
type textarea "x"
type textarea "ждем доки на почте, удобно на Белке дипло Название формы: Заказ обратного звонк…"
type textarea "x"
type textarea "ждем доки на почте, удобно на Белке диплом Название формы: Заказ обратного звон…"
type textarea "x"
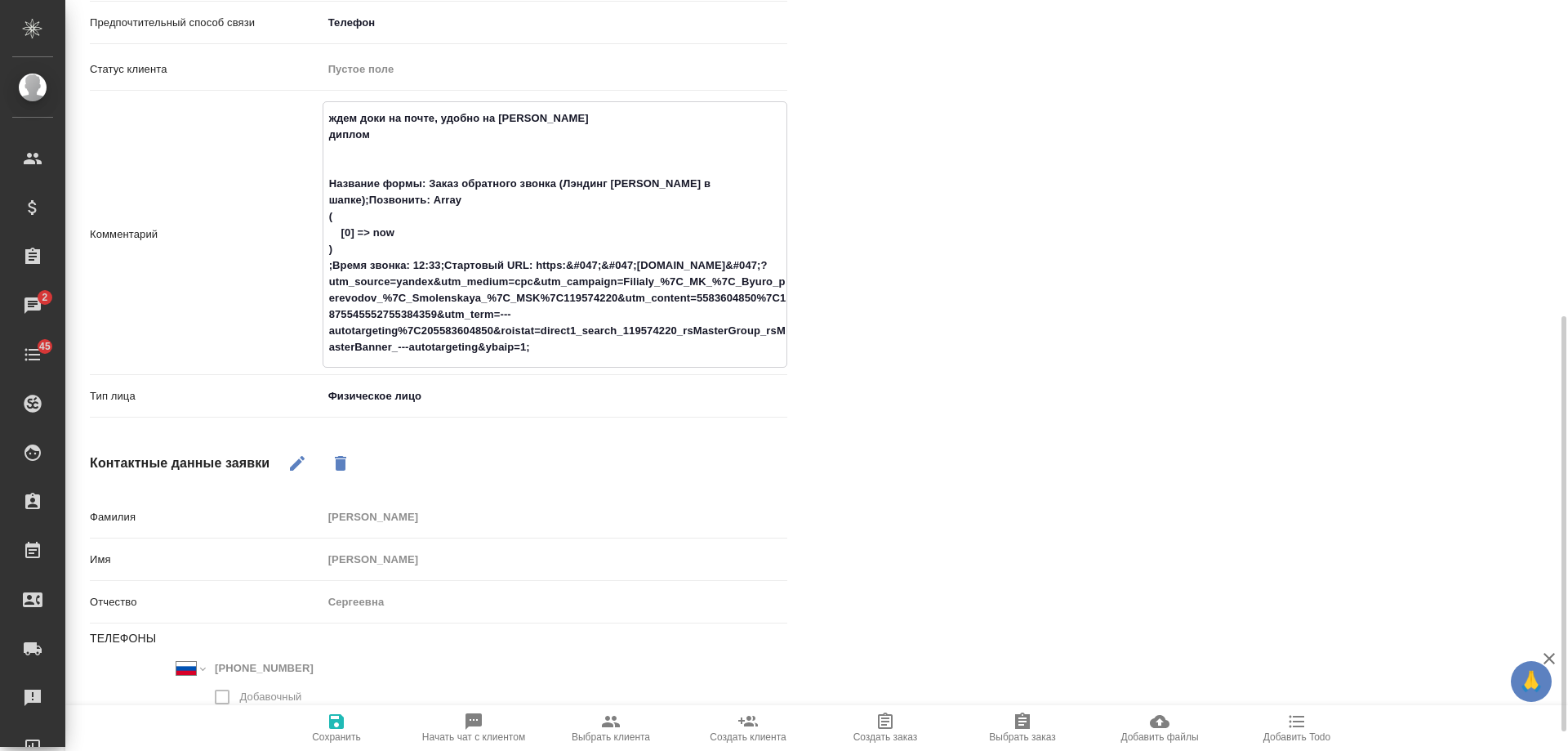
type textarea "ждем доки на почте, удобно на Белке диплом Название формы: Заказ обратного звон…"
type textarea "x"
type textarea "ждем доки на почте, удобно на Белке диплом и Название формы: Заказ обратного зв…"
type textarea "x"
type textarea "ждем доки на почте, удобно на Белке диплом и Название формы: Заказ обратного зв…"
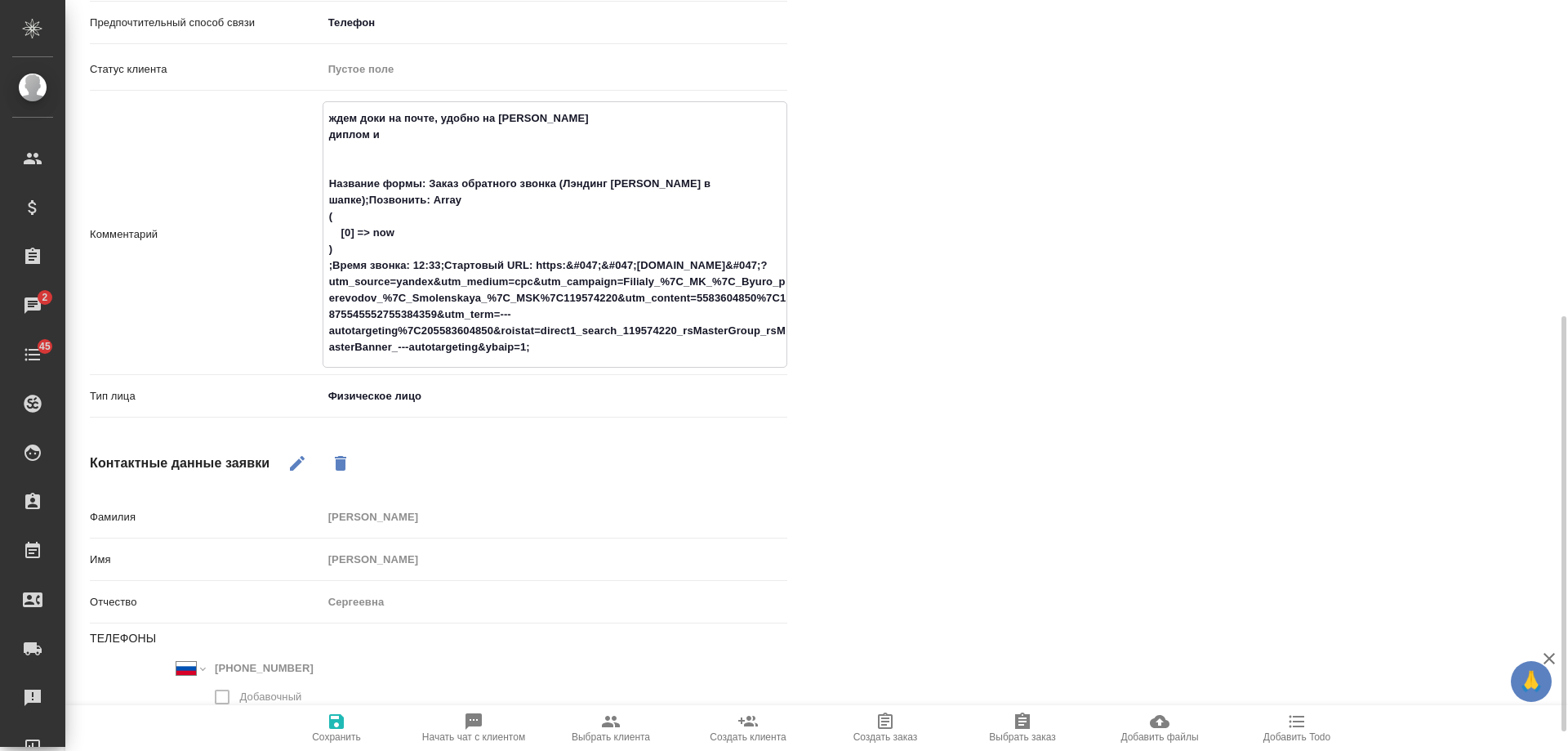
type textarea "x"
type textarea "ждем доки на почте, удобно на Белке диплом и п Название формы: Заказ обратного …"
type textarea "x"
type textarea "ждем доки на почте, удобно на Белке диплом и пр Название формы: Заказ обратного…"
type textarea "x"
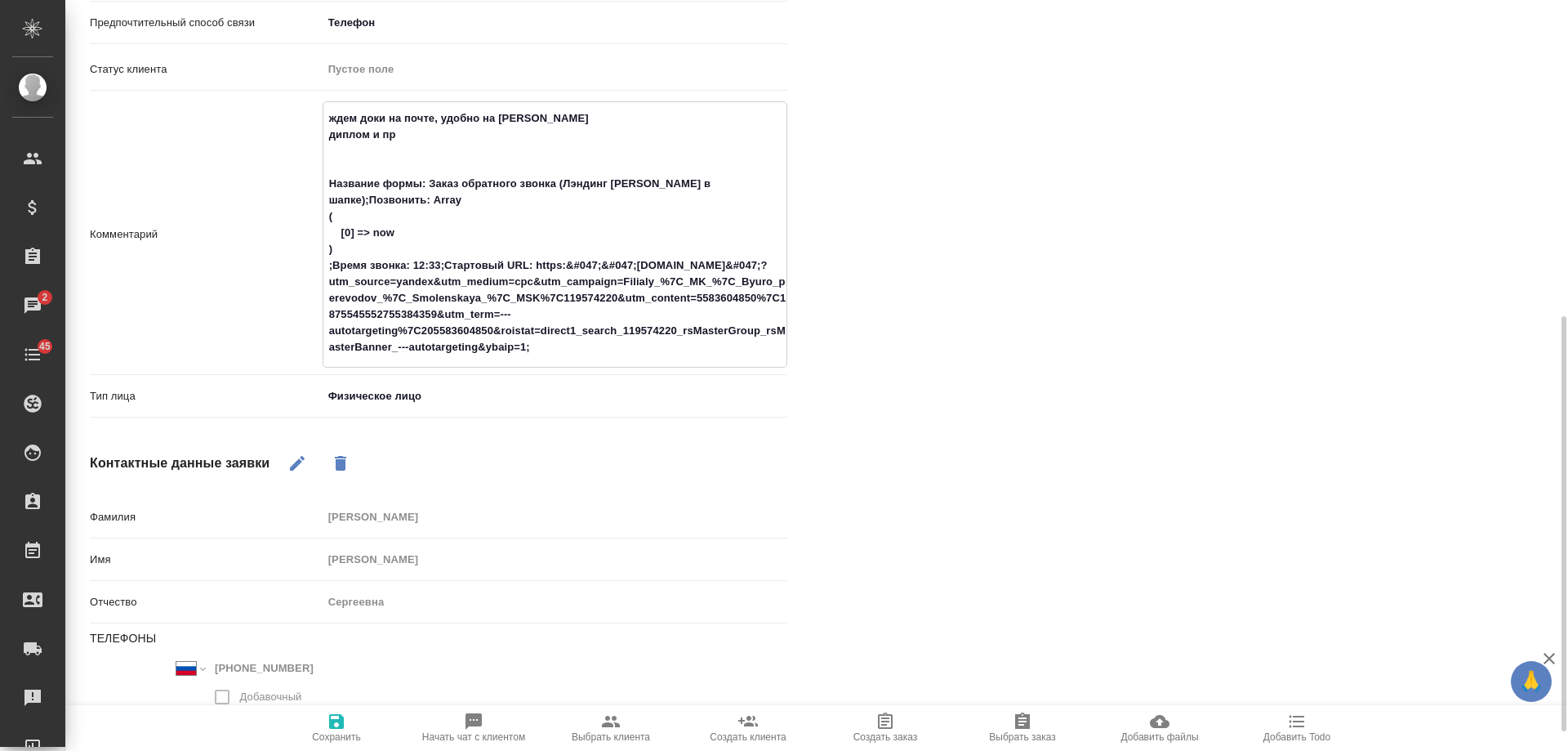
type textarea "ждем доки на почте, удобно на Белке диплом и при Название формы: Заказ обратног…"
type textarea "x"
type textarea "ждем доки на почте, удобно на Белке диплом и прио Название формы: Заказ обратно…"
type textarea "x"
type textarea "ждем доки на почте, удобно на Белке диплом и приож Название формы: Заказ обратн…"
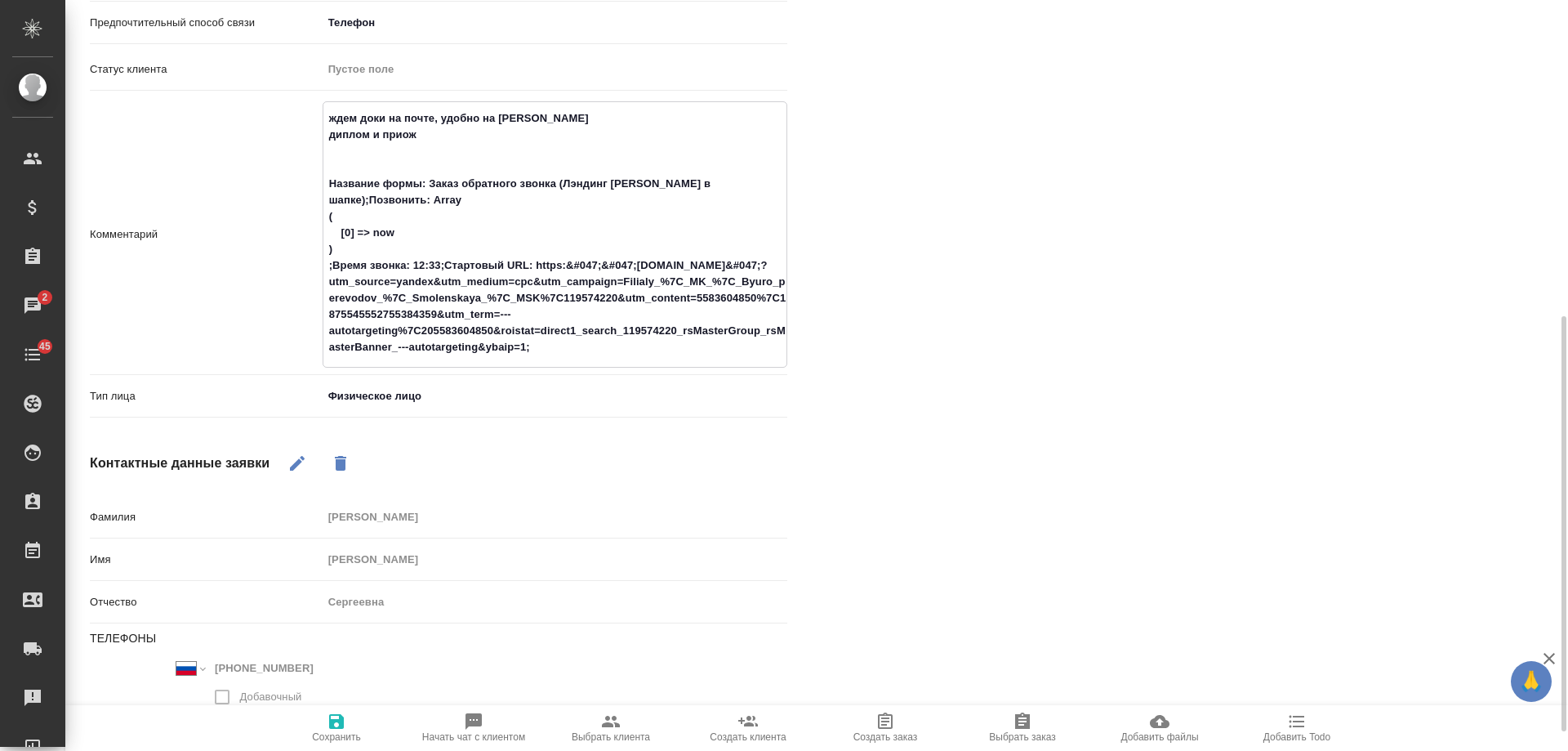
type textarea "x"
type textarea "ждем доки на почте, удобно на Белке диплом и прио Название формы: Заказ обратно…"
type textarea "x"
type textarea "ждем доки на почте, удобно на Белке диплом и при Название формы: Заказ обратног…"
type textarea "x"
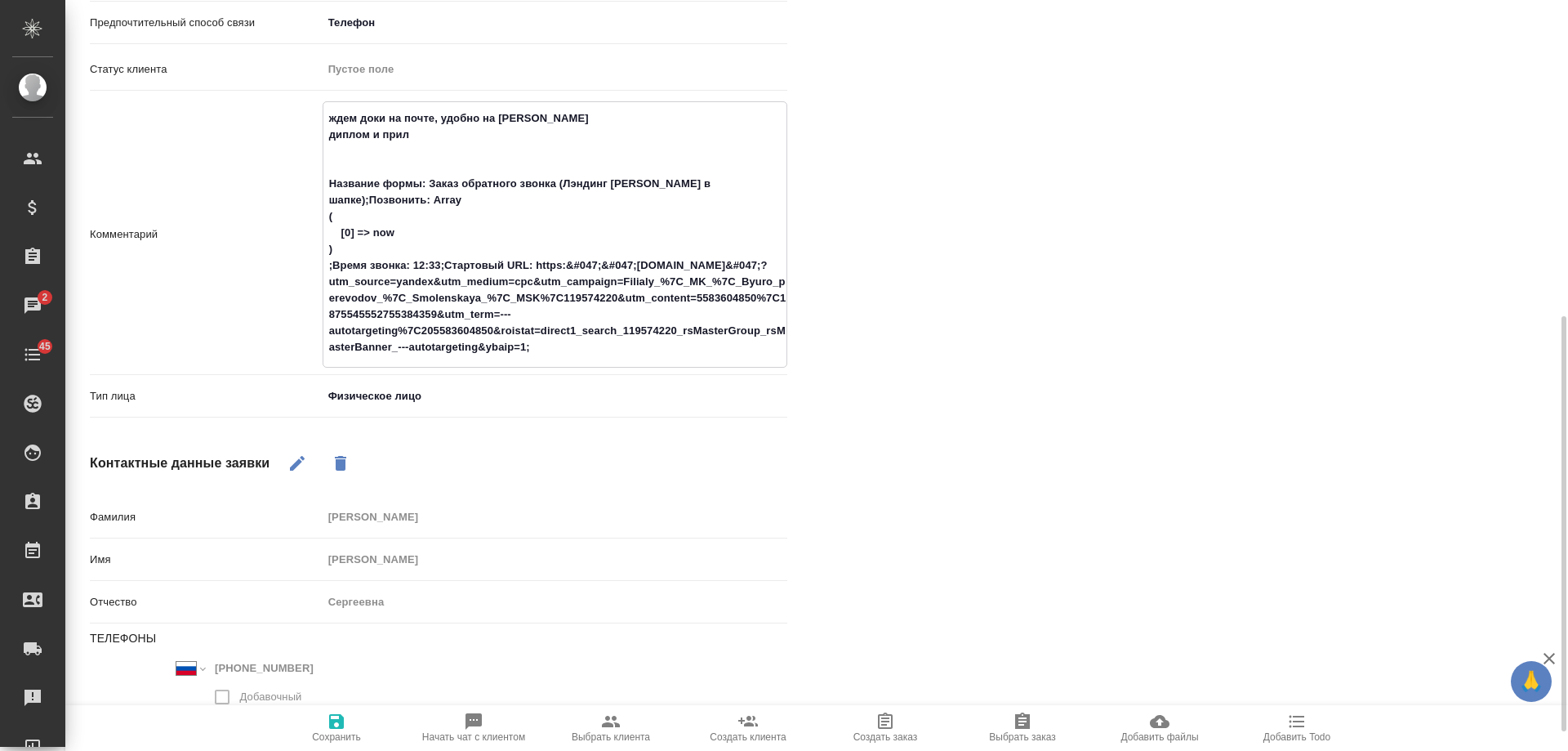
type textarea "ждем доки на почте, удобно на Белке диплом и прило Название формы: Заказ обратн…"
type textarea "x"
type textarea "ждем доки на почте, удобно на Белке диплом и прилож Название формы: Заказ обрат…"
type textarea "x"
type textarea "ждем доки на почте, удобно на Белке диплом и приложе Название формы: Заказ обра…"
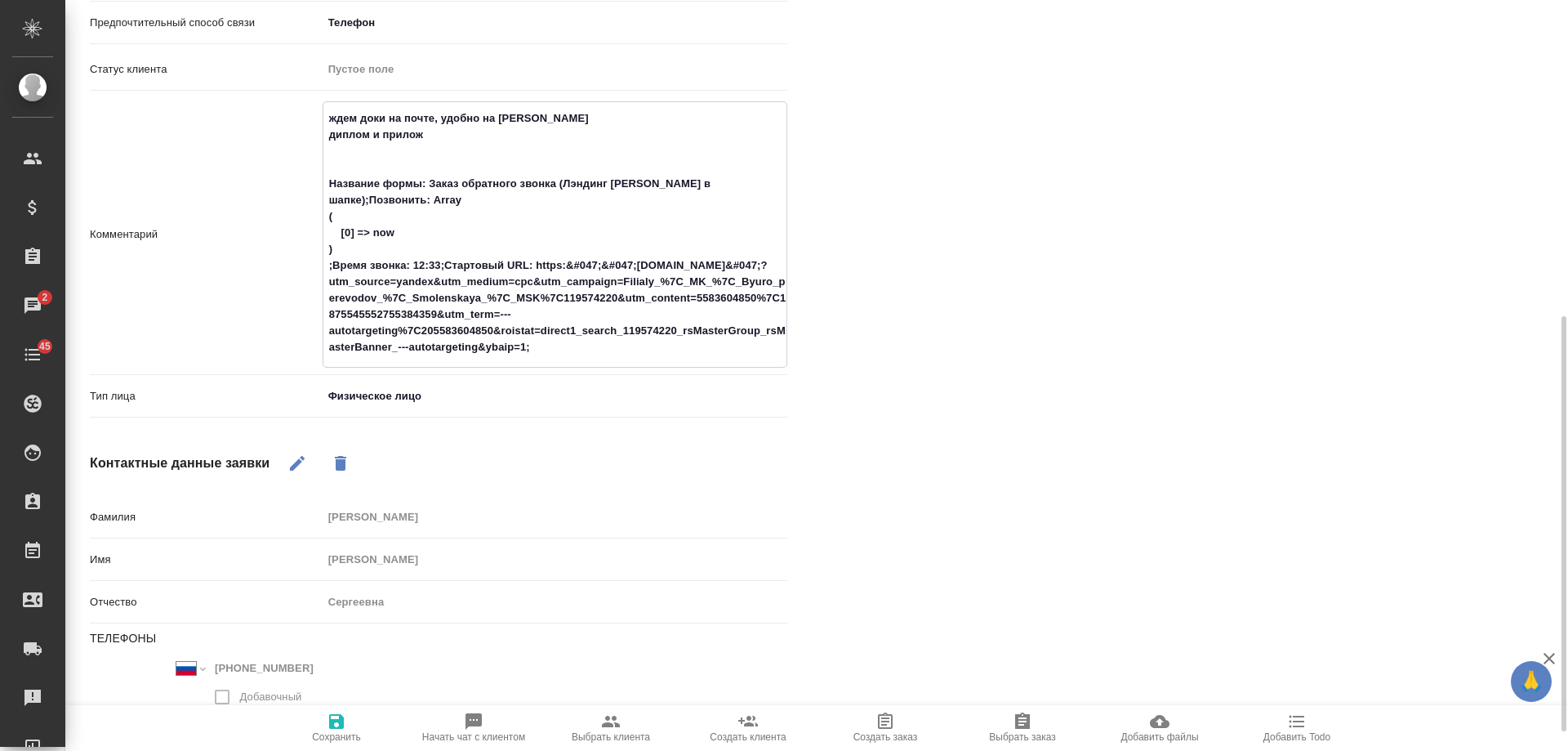
type textarea "x"
type textarea "ждем доки на почте, удобно на Белке диплом и приложен Название формы: Заказ обр…"
type textarea "x"
type textarea "ждем доки на почте, удобно на Белке диплом и приложени Название формы: Заказ об…"
type textarea "x"
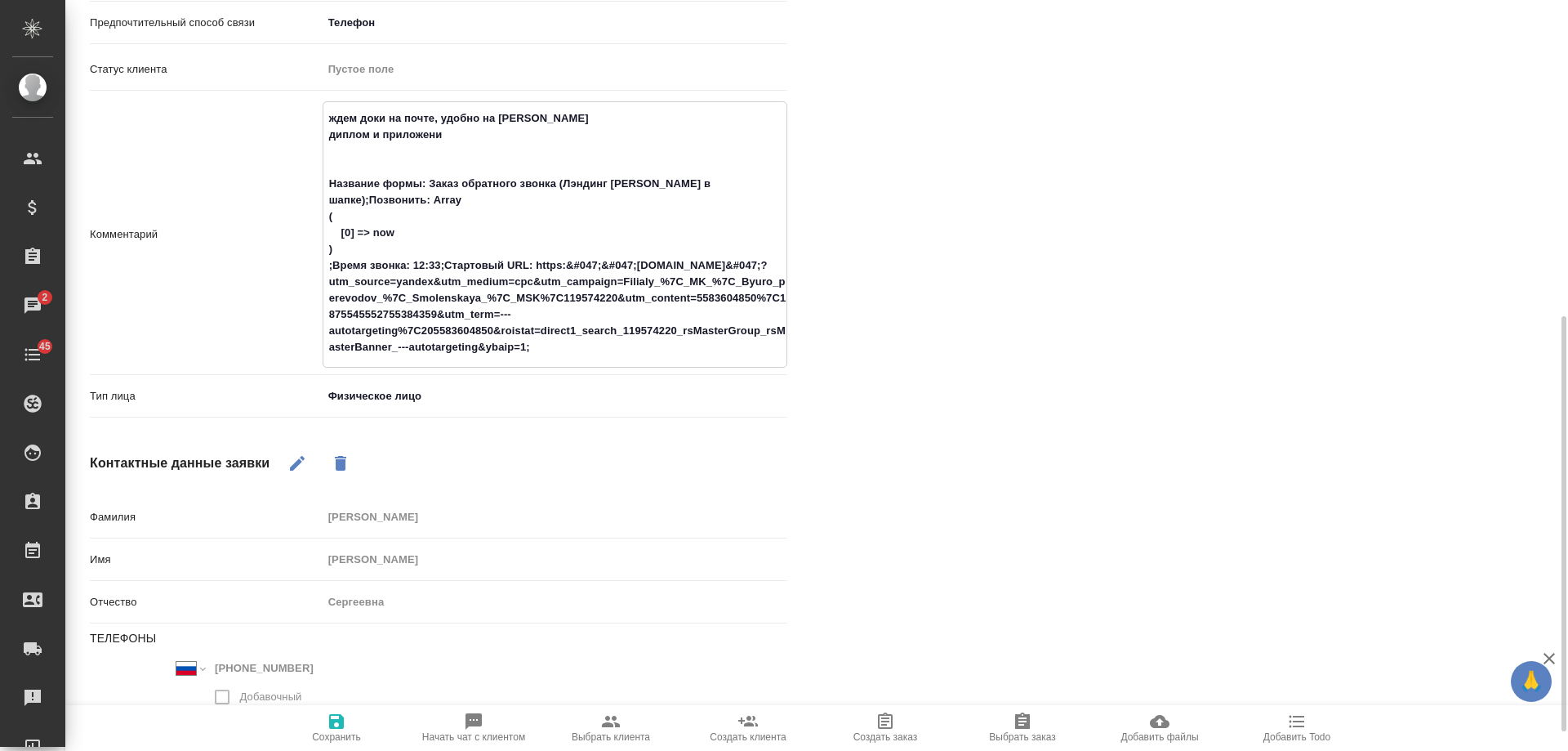
type textarea "ждем доки на почте, удобно на Белке диплом и приложение Название формы: Заказ о…"
type textarea "x"
type textarea "ждем доки на почте, удобно на Белке диплом и приложение Название формы: Заказ о…"
type textarea "x"
type textarea "ждем доки на почте, удобно на Белке диплом и приложение рус Название формы: Зак…"
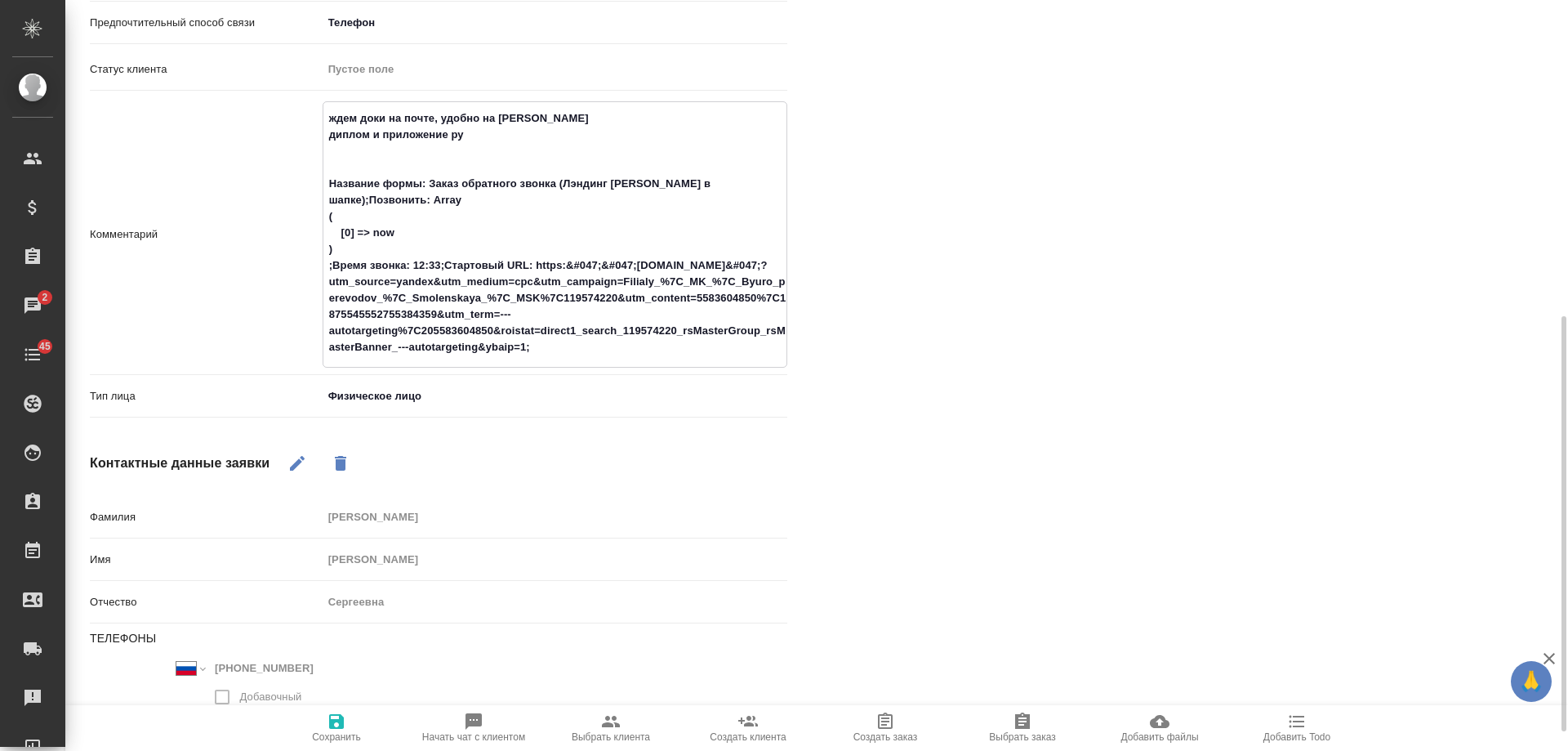
type textarea "x"
type textarea "ждем доки на почте, удобно на Белке диплом и приложение рус- Название формы: За…"
type textarea "x"
type textarea "ждем доки на почте, удобно на Белке диплом и приложение рус-а Название формы: З…"
type textarea "x"
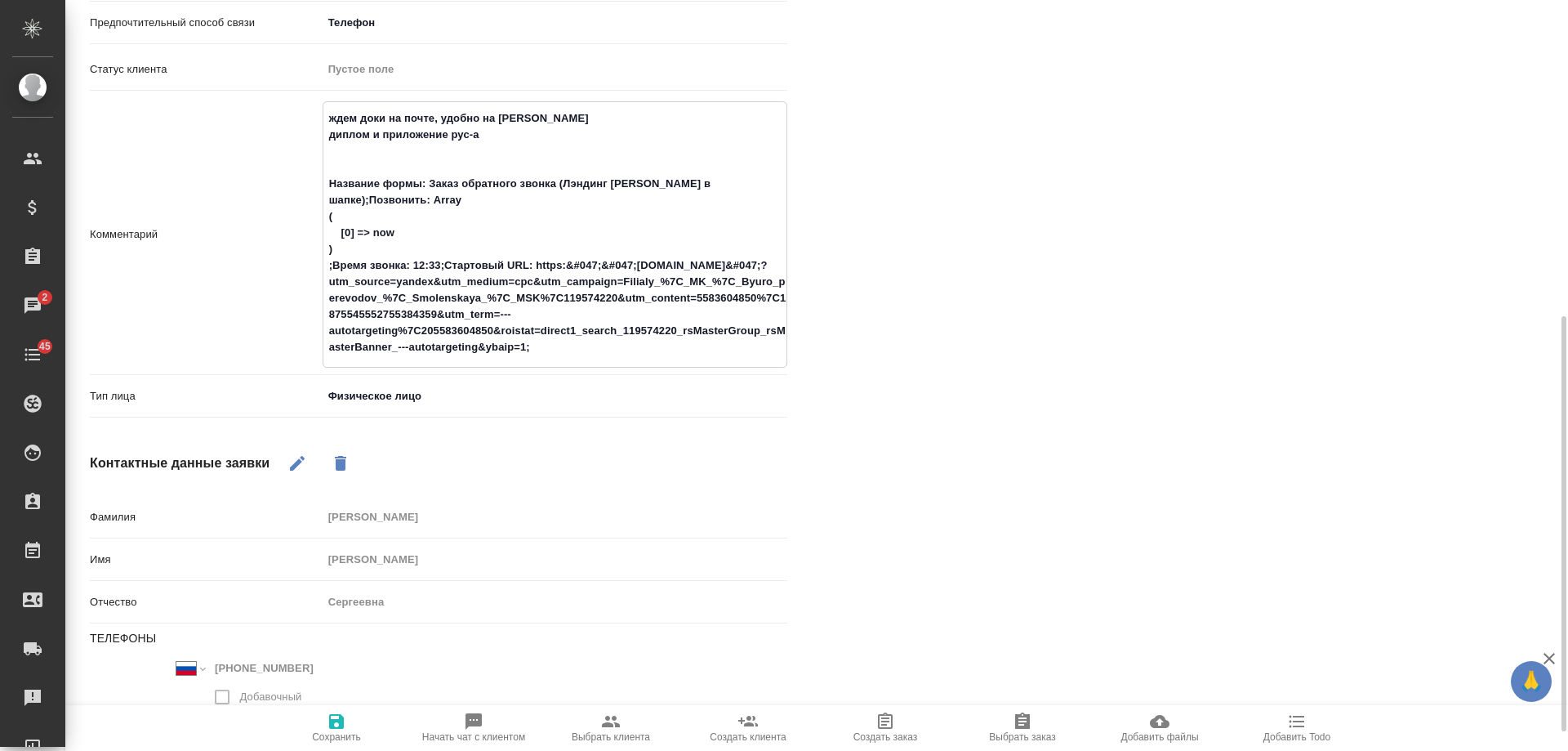
type textarea "ждем доки на почте, удобно на Белке диплом и приложение рус-ар Название формы: …"
type textarea "x"
type textarea "ждем доки на почте, удобно на Белке диплом и приложение рус-араб Название формы…"
type textarea "x"
type textarea "ждем доки на почте, удобно на Белке диплом и приложение рус-араб Название формы…"
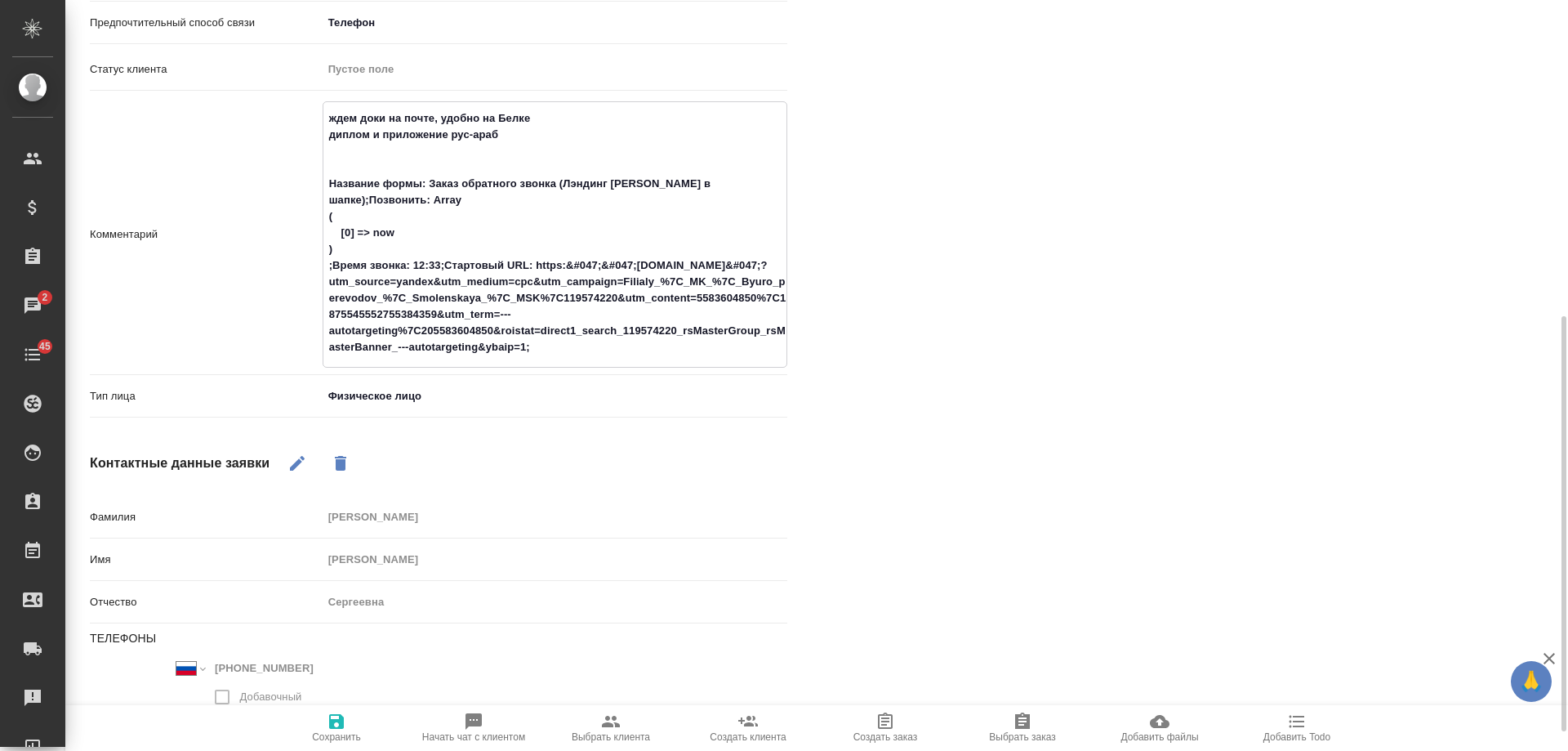
type textarea "x"
type textarea "ждем доки на почте, удобно на Белке диплом и приложение рус-араб с Название фор…"
type textarea "x"
type textarea "ждем доки на почте, удобно на Белке диплом и приложение рус-араб с Название фор…"
type textarea "x"
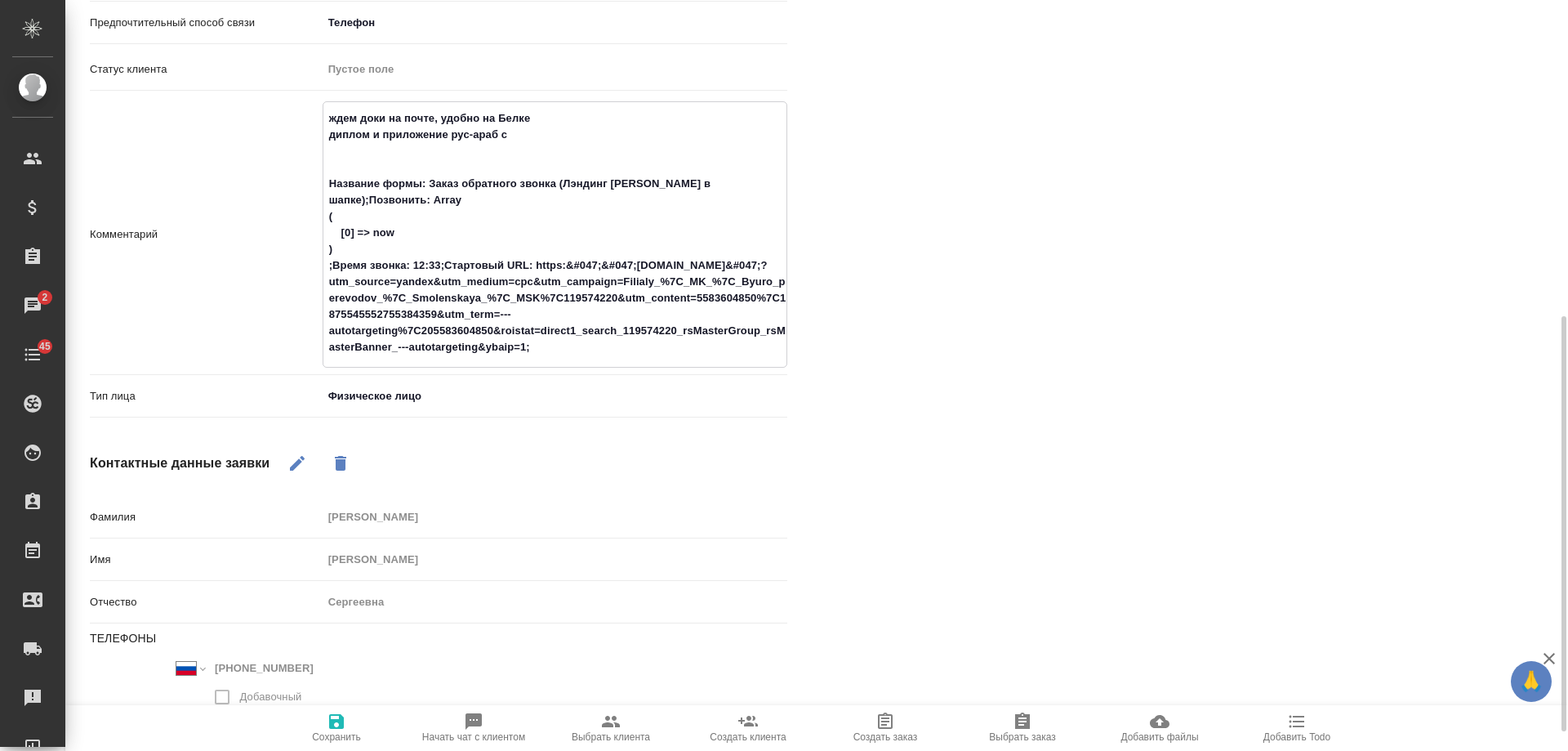
type textarea "ждем доки на почте, удобно на Белке диплом и приложение рус-араб с Н Название ф…"
type textarea "x"
type textarea "ждем доки на почте, удобно на Белке диплом и приложение рус-араб с НЗ Название …"
type textarea "x"
type textarea "ждем доки на почте, удобно на Белке диплом и приложение рус-араб с НЗ, Название…"
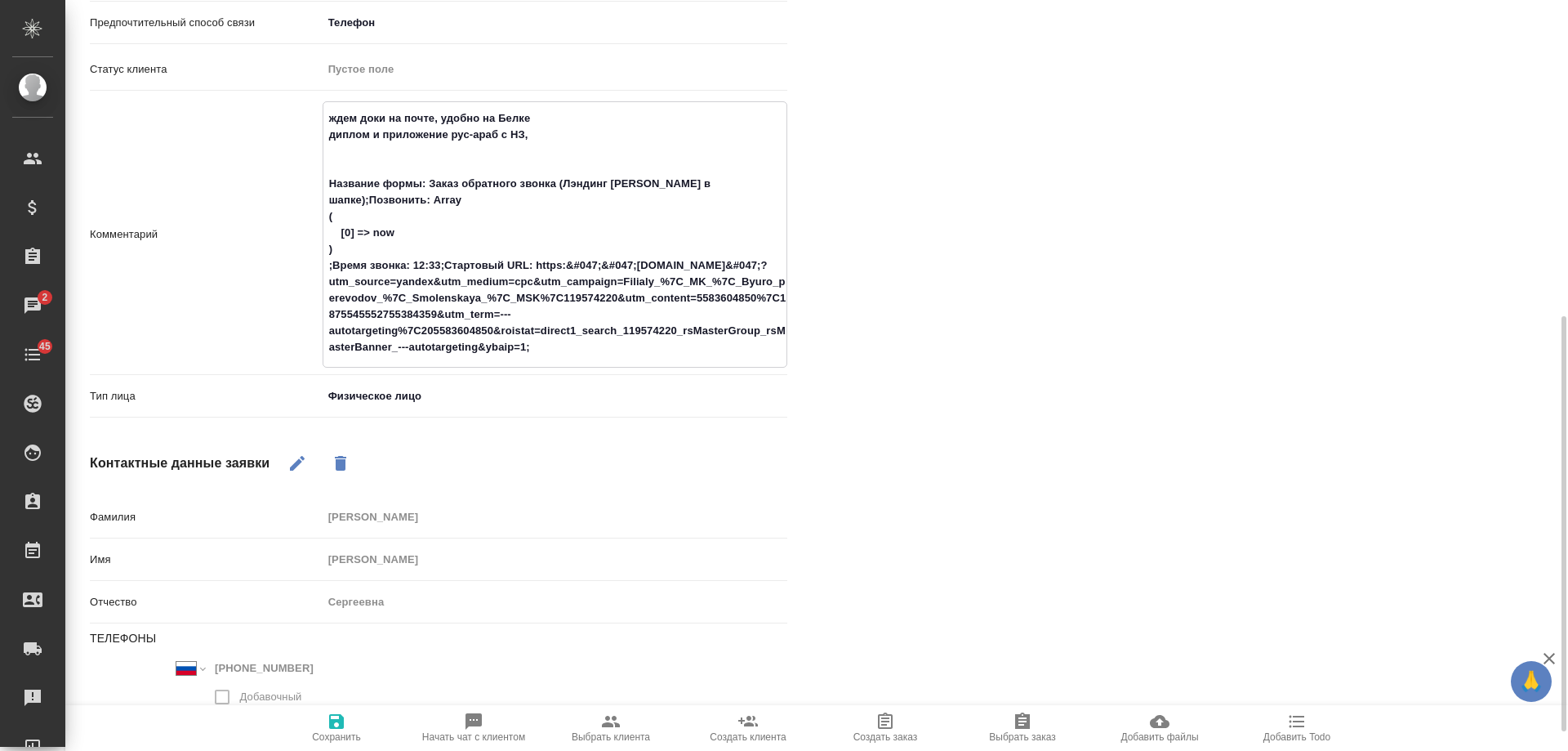
type textarea "x"
type textarea "ждем доки на почте, удобно на Белке диплом и приложение рус-араб с НЗ, Название…"
type textarea "x"
type textarea "ждем доки на почте, удобно на Белке диплом и приложение рус-араб с НЗ, п Назван…"
type textarea "x"
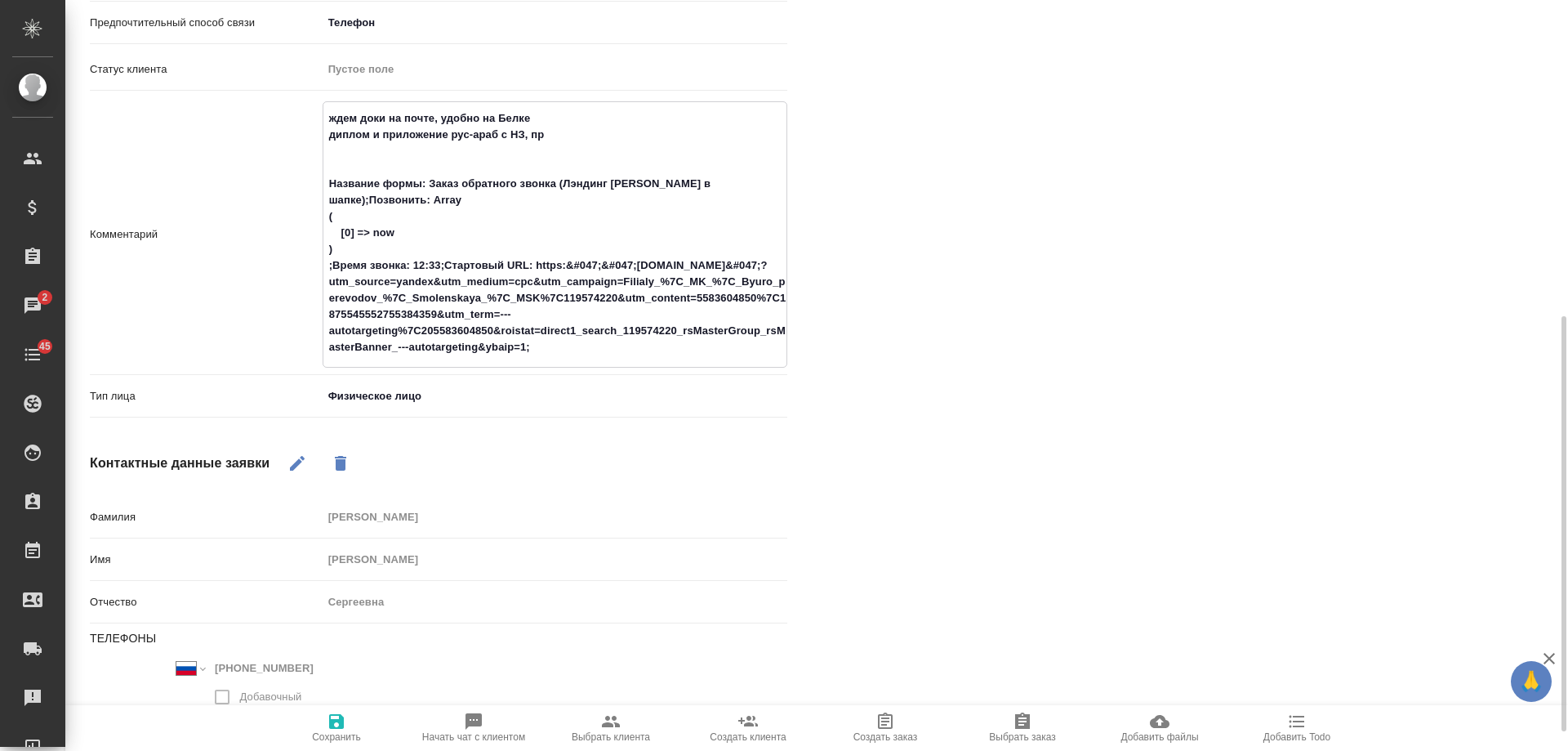
type textarea "ждем доки на почте, удобно на Белке диплом и приложение рус-араб с НЗ, про Назв…"
type textarea "x"
type textarea "ждем доки на почте, удобно на Белке диплом и приложение рус-араб с НЗ, прос Наз…"
type textarea "x"
type textarea "ждем доки на почте, удобно на Белке диплом и приложение рус-араб с НЗ, проси На…"
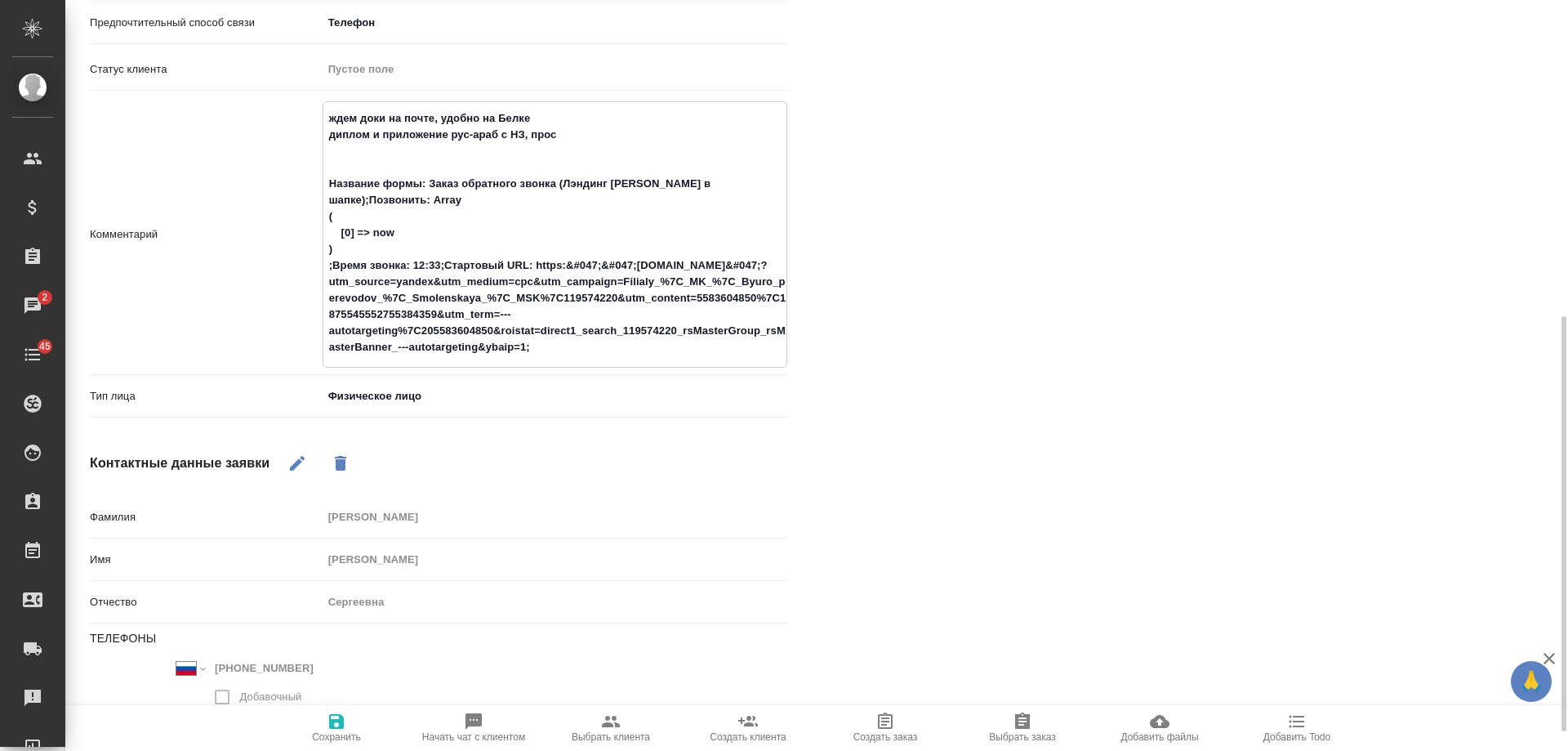
type textarea "x"
type textarea "ждем доки на почте, удобно на Белке диплом и приложение рус-араб с НЗ, просил Н…"
type textarea "x"
type textarea "ждем доки на почте, удобно на Белке диплом и приложение рус-араб с НЗ, просила …"
type textarea "x"
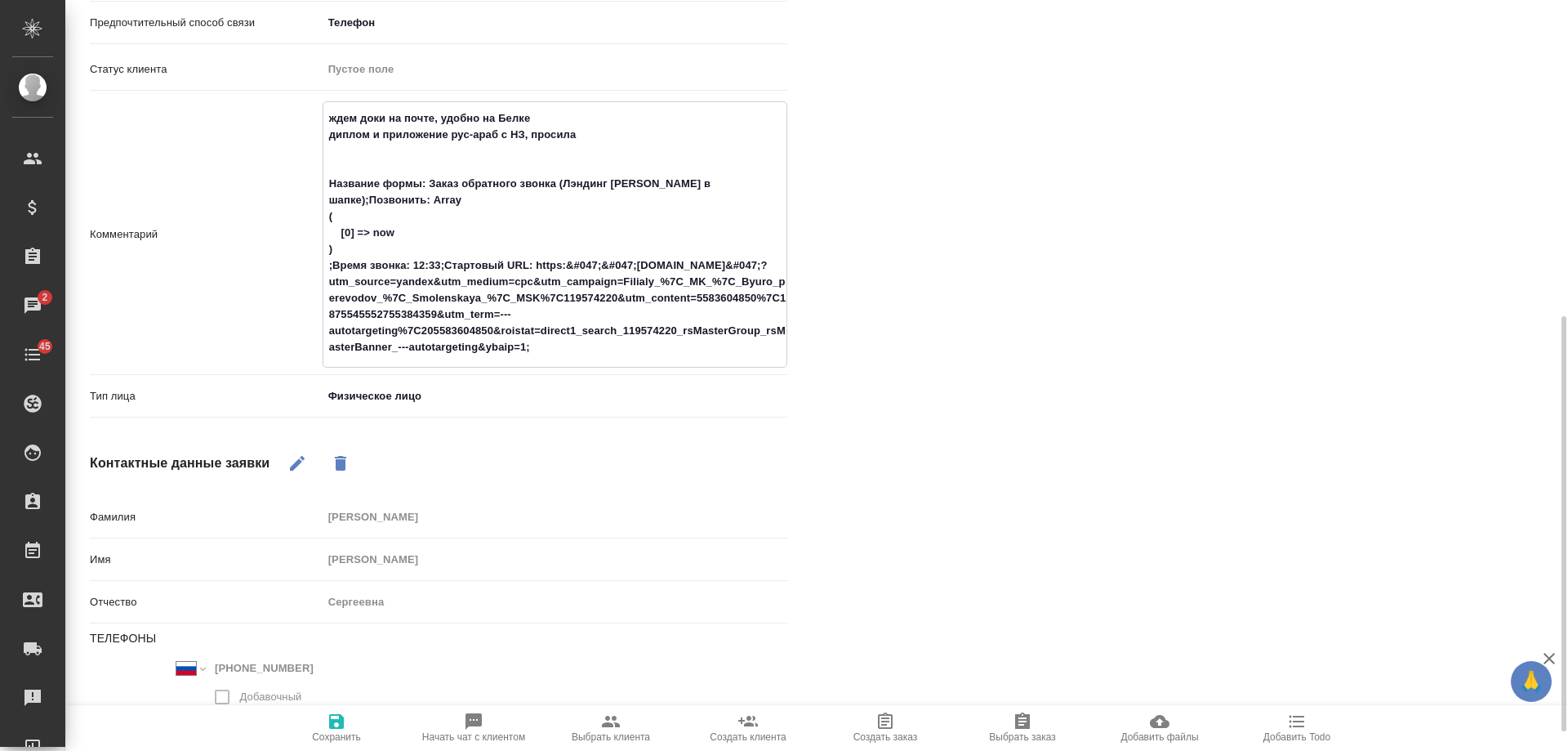
type textarea "ждем доки на почте, удобно на Белке диплом и приложение рус-араб с НЗ, просила …"
type textarea "x"
type textarea "ждем доки на почте, удобно на Белке диплом и приложение рус-араб с НЗ, просила …"
type textarea "x"
type textarea "ждем доки на почте, удобно на Белке диплом и приложение рус-араб с НЗ, просила …"
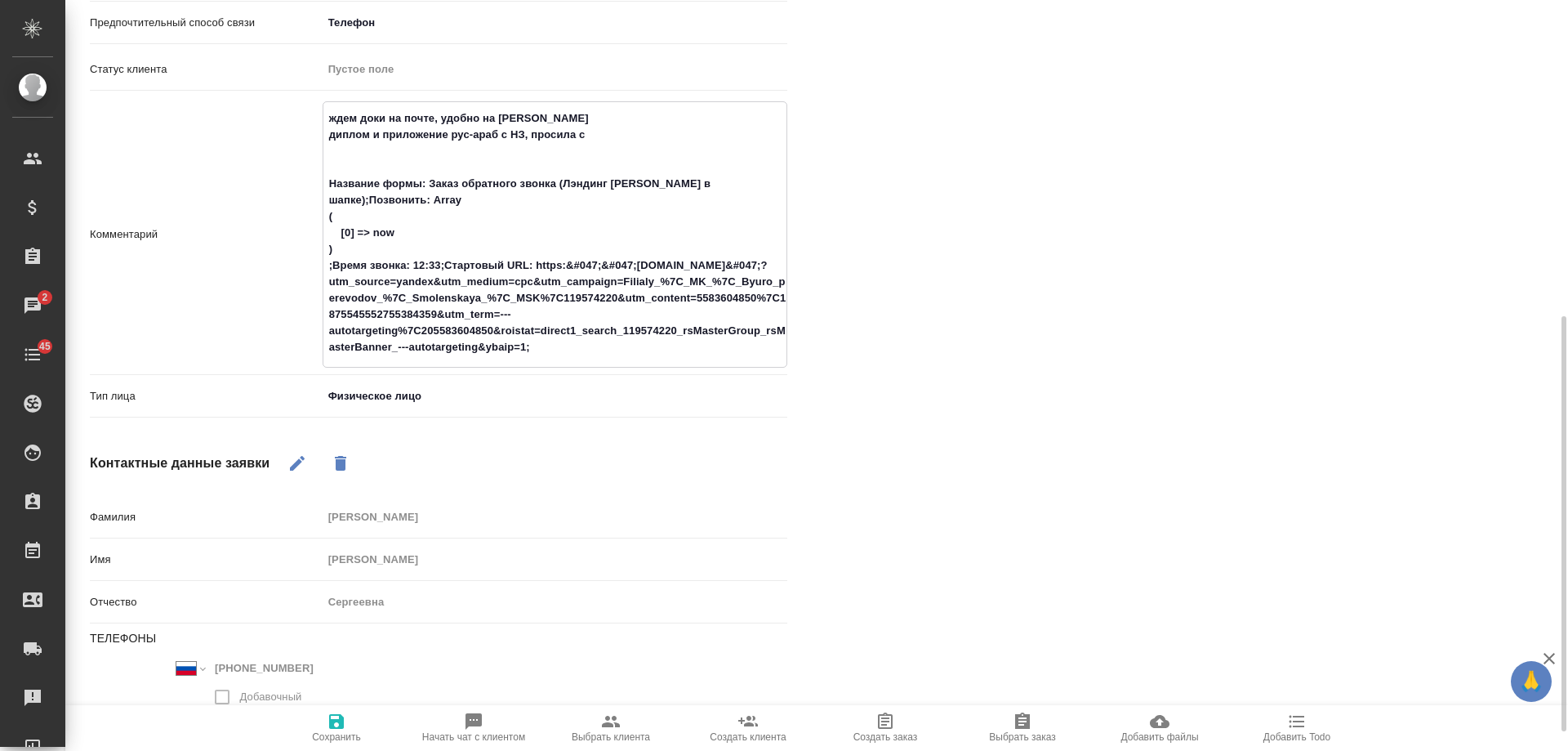
type textarea "x"
type textarea "ждем доки на почте, удобно на Белке диплом и приложение рус-араб с НЗ, просила …"
type textarea "x"
type textarea "ждем доки на почте, удобно на Белке диплом и приложение рус-араб с НЗ, просила …"
type textarea "x"
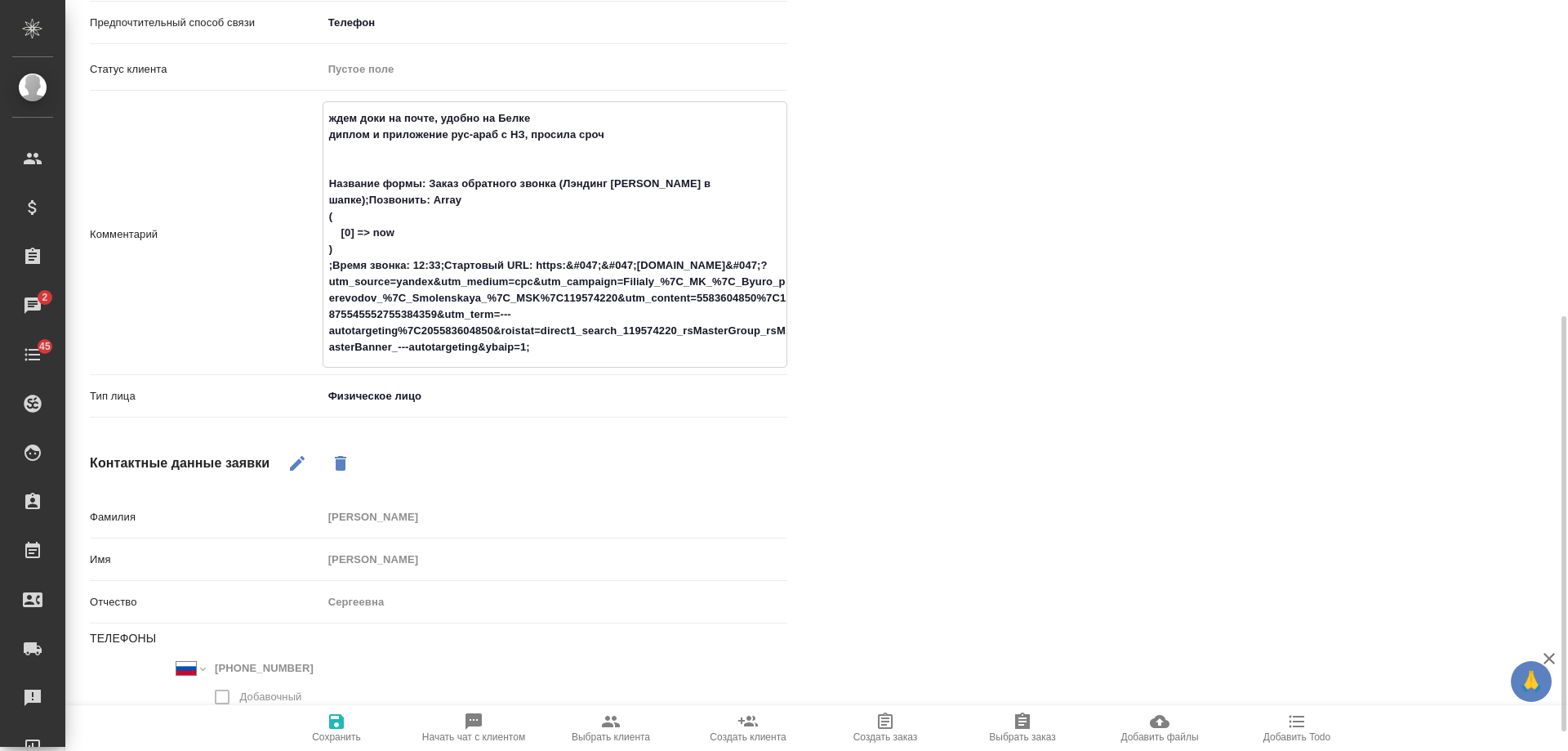
type textarea "ждем доки на почте, удобно на Белке диплом и приложение рус-араб с НЗ, просила …"
type textarea "x"
type textarea "ждем доки на почте, удобно на Белке диплом и приложение рус-араб с НЗ, просила …"
type textarea "x"
type textarea "ждем доки на почте, удобно на Белке диплом и приложение рус-араб с НЗ, просила …"
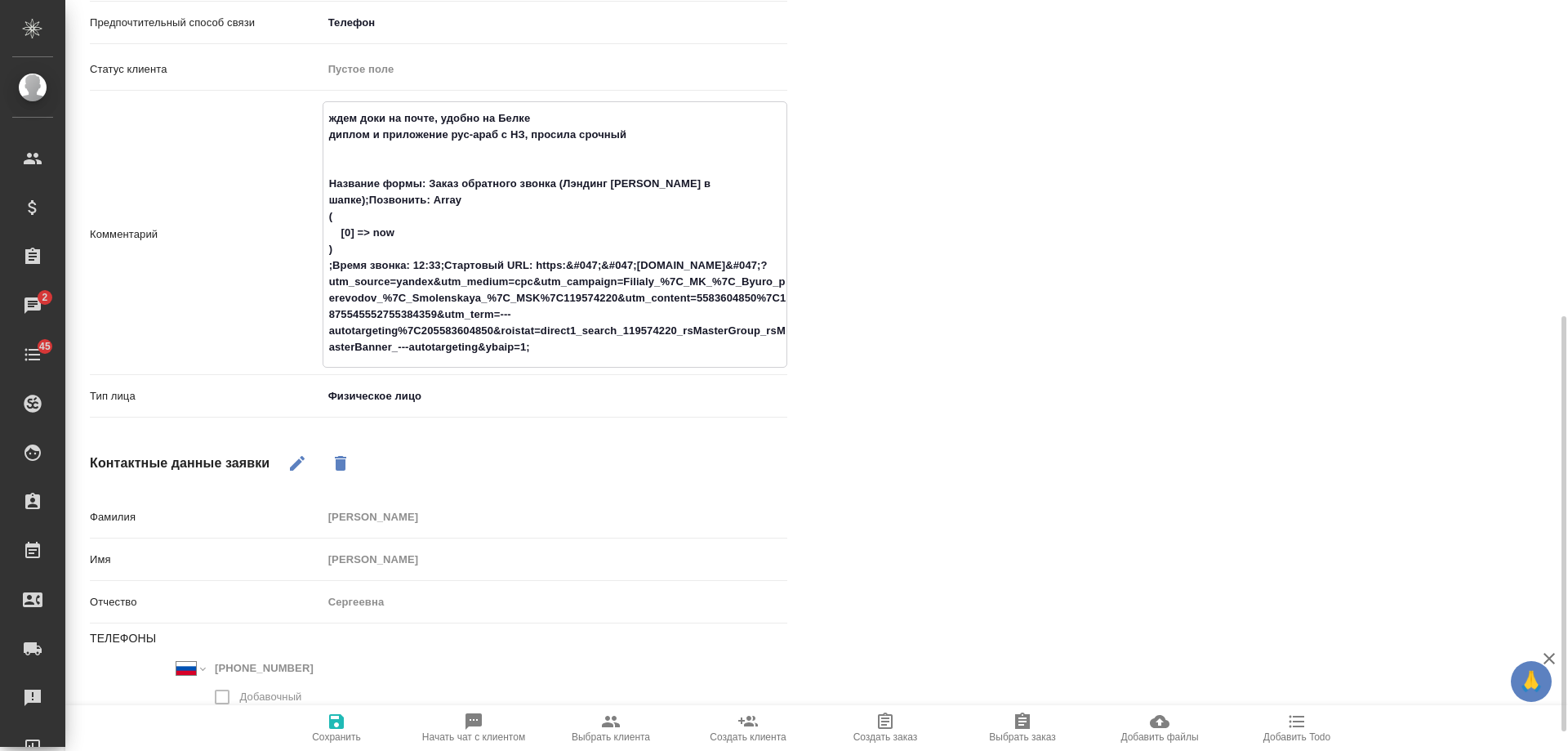
type textarea "x"
type textarea "ждем доки на почте, удобно на Белке диплом и приложение рус-араб с НЗ, просила …"
type textarea "x"
type textarea "ждем доки на почте, удобно на Белке диплом и приложение рус-араб с НЗ, просила …"
type textarea "x"
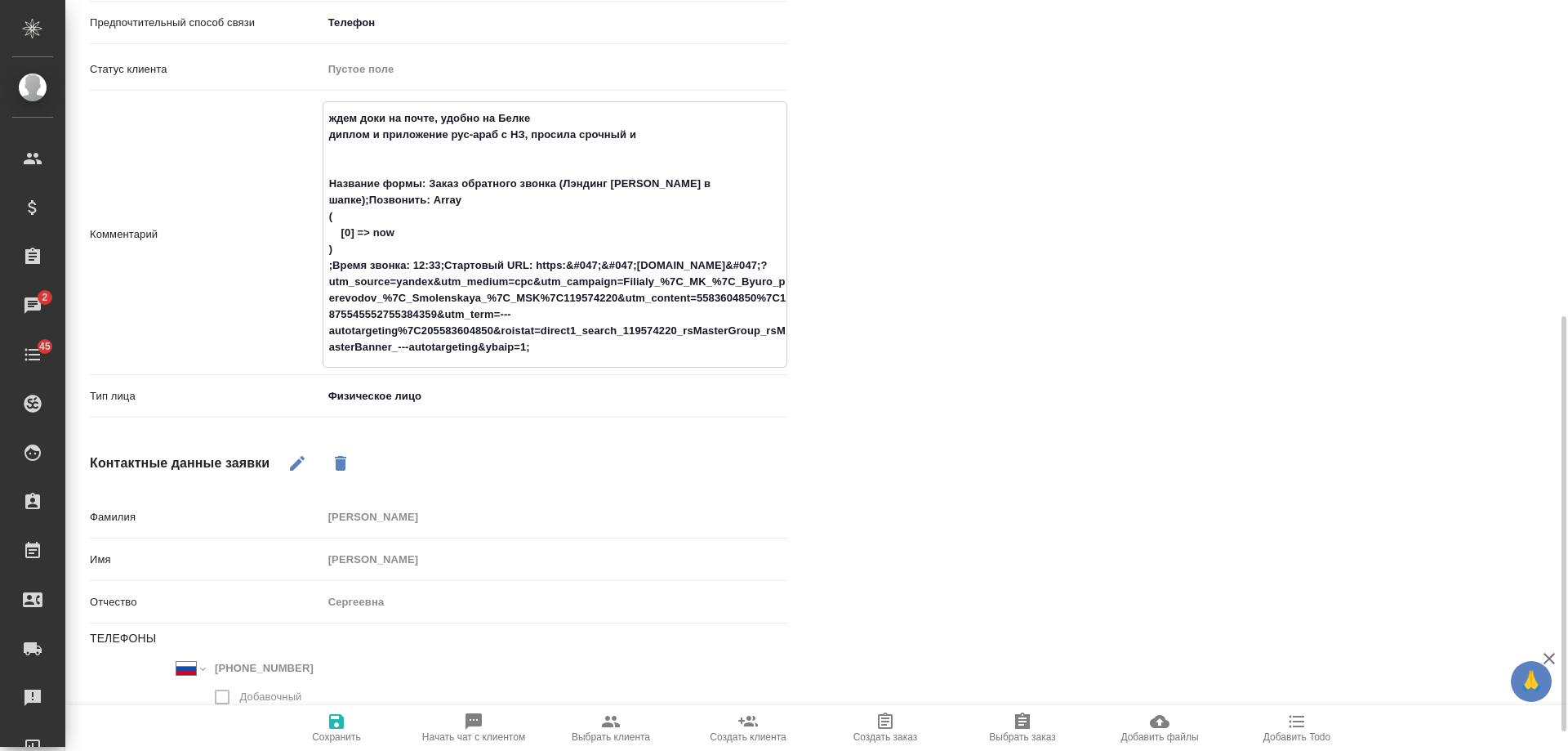
type textarea "ждем доки на почте, удобно на Белке диплом и приложение рус-араб с НЗ, просила …"
type textarea "x"
type textarea "ждем доки на почте, удобно на Белке диплом и приложение рус-араб с НЗ, просила …"
type textarea "x"
type textarea "ждем доки на почте, удобно на Белке диплом и приложение рус-араб с НЗ, просила …"
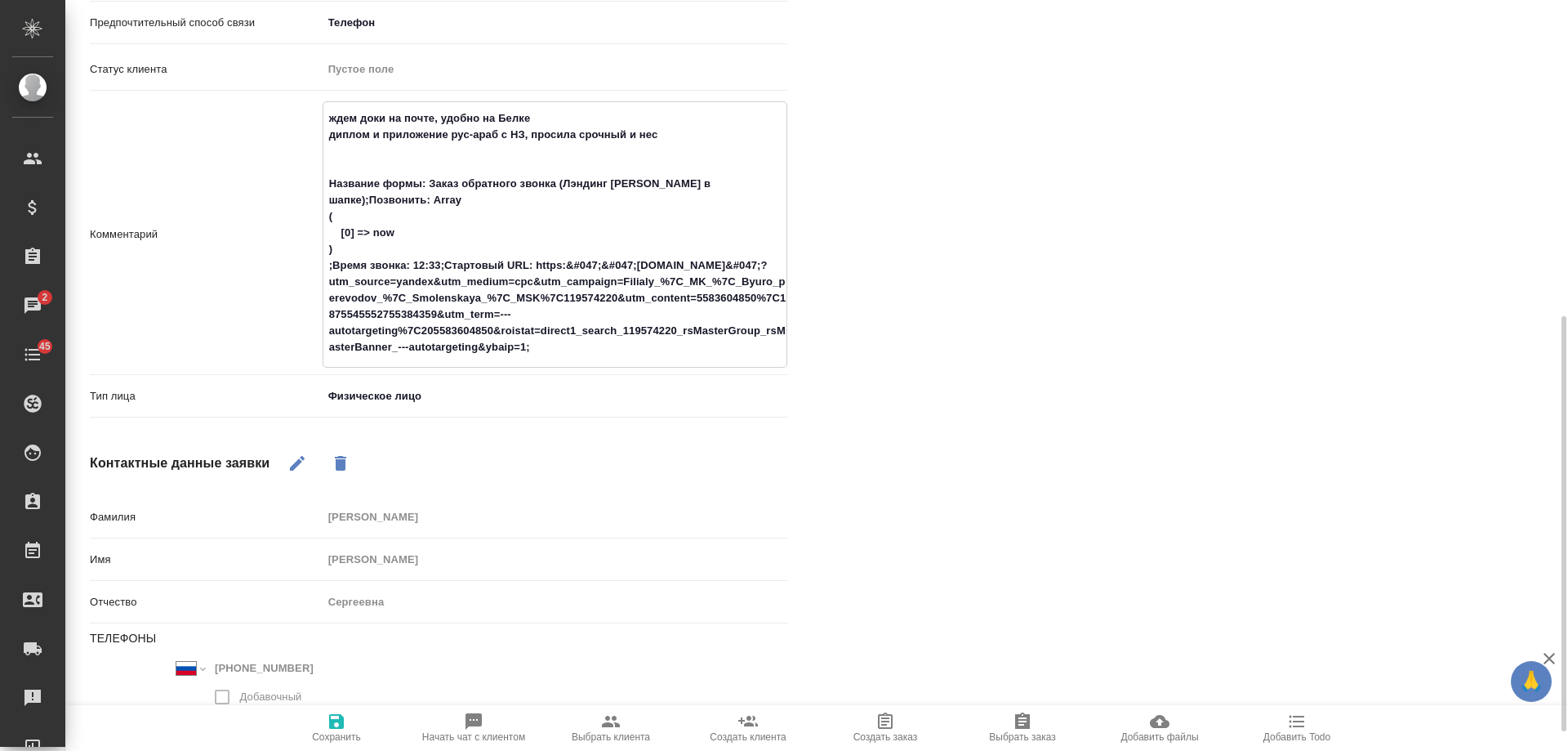
type textarea "x"
type textarea "ждем доки на почте, удобно на Белке диплом и приложение рус-араб с НЗ, просила …"
type textarea "x"
type textarea "ждем доки на почте, удобно на Белке диплом и приложение рус-араб с НЗ, просила …"
type textarea "x"
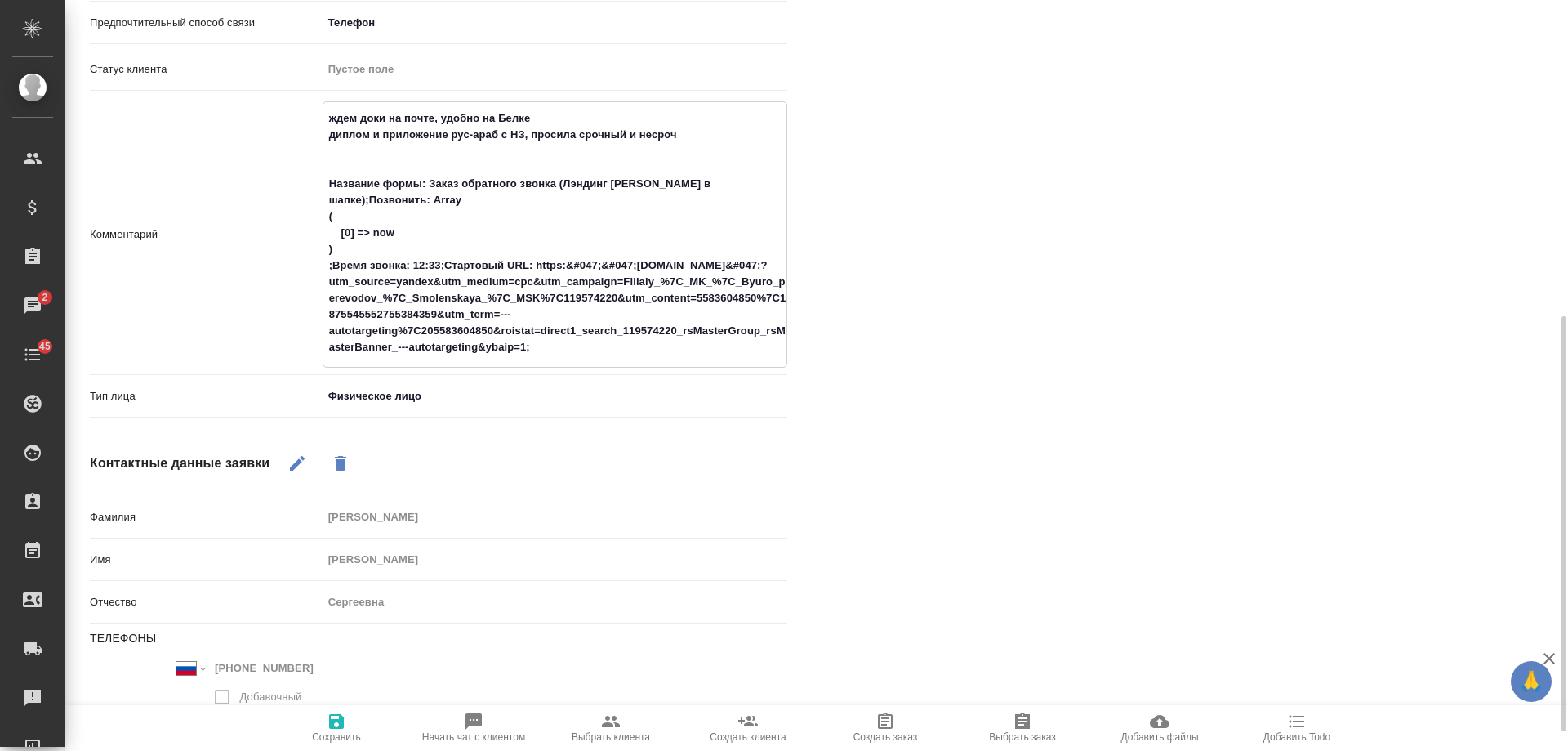
type textarea "ждем доки на почте, удобно на Белке диплом и приложение рус-араб с НЗ, просила …"
type textarea "x"
type textarea "ждем доки на почте, удобно на Белке диплом и приложение рус-араб с НЗ, просила …"
click at [335, 728] on icon "button" at bounding box center [337, 722] width 15 height 15
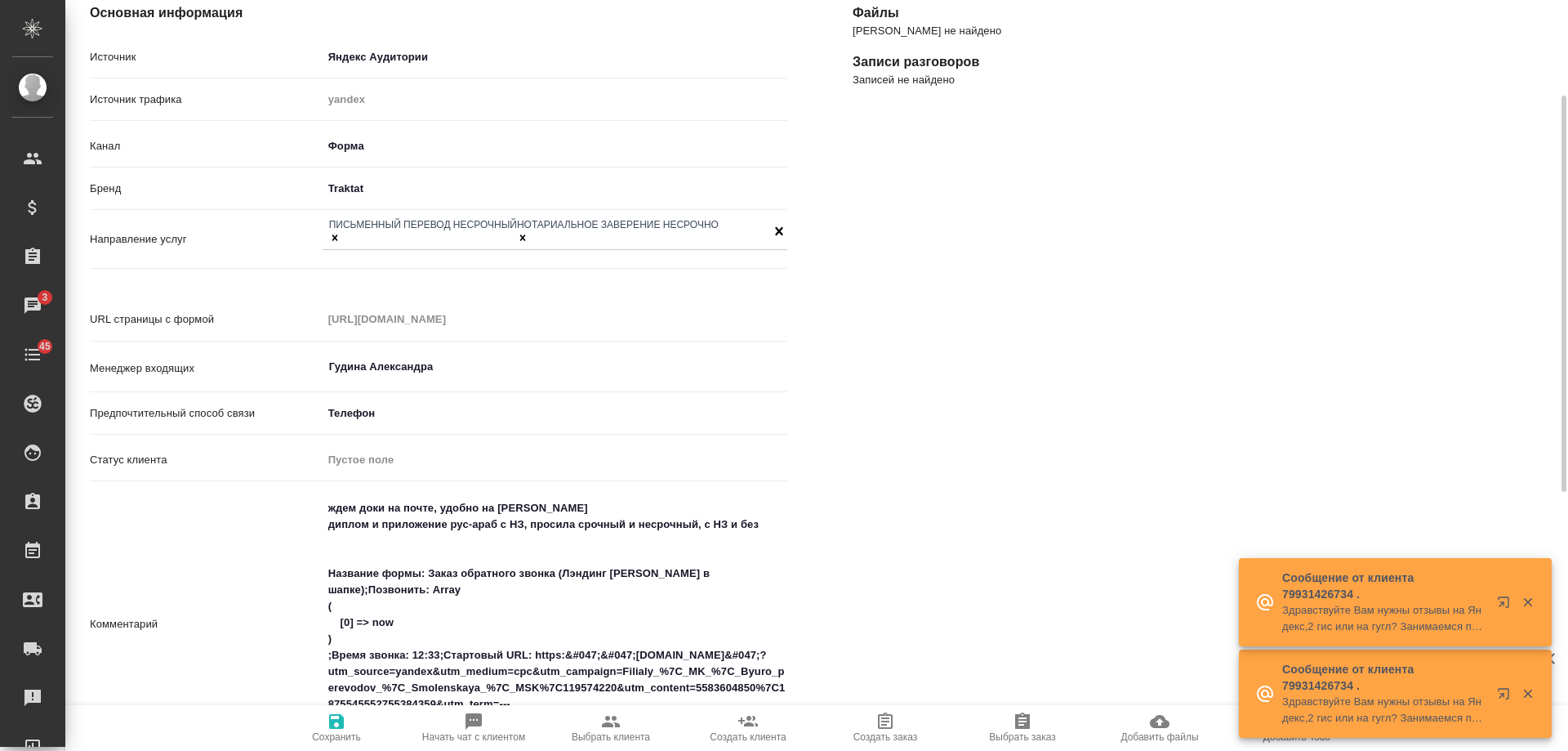
scroll to position [0, 0]
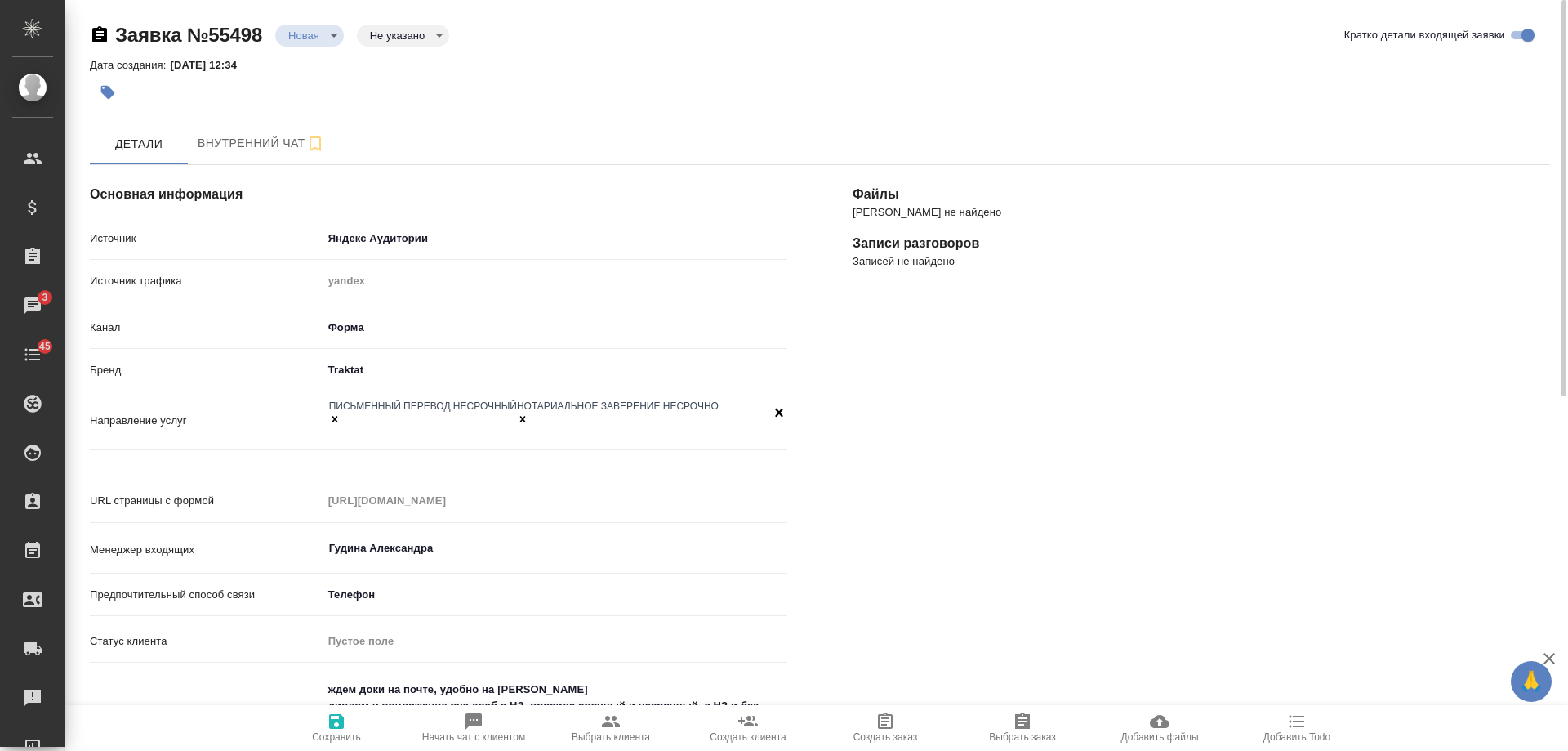
click at [1283, 723] on span "Добавить Todo" at bounding box center [1297, 727] width 118 height 31
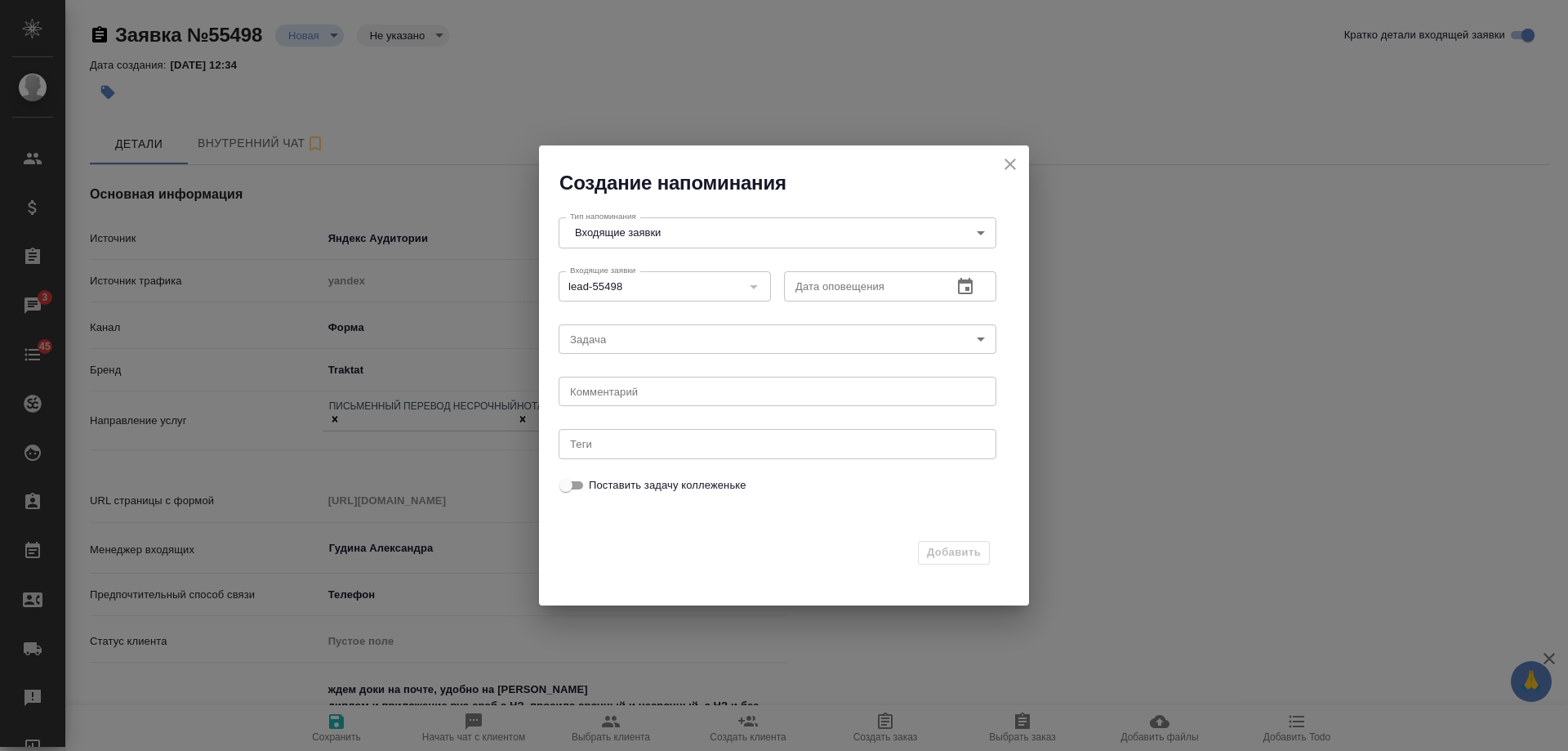
click at [968, 282] on icon "button" at bounding box center [965, 286] width 15 height 16
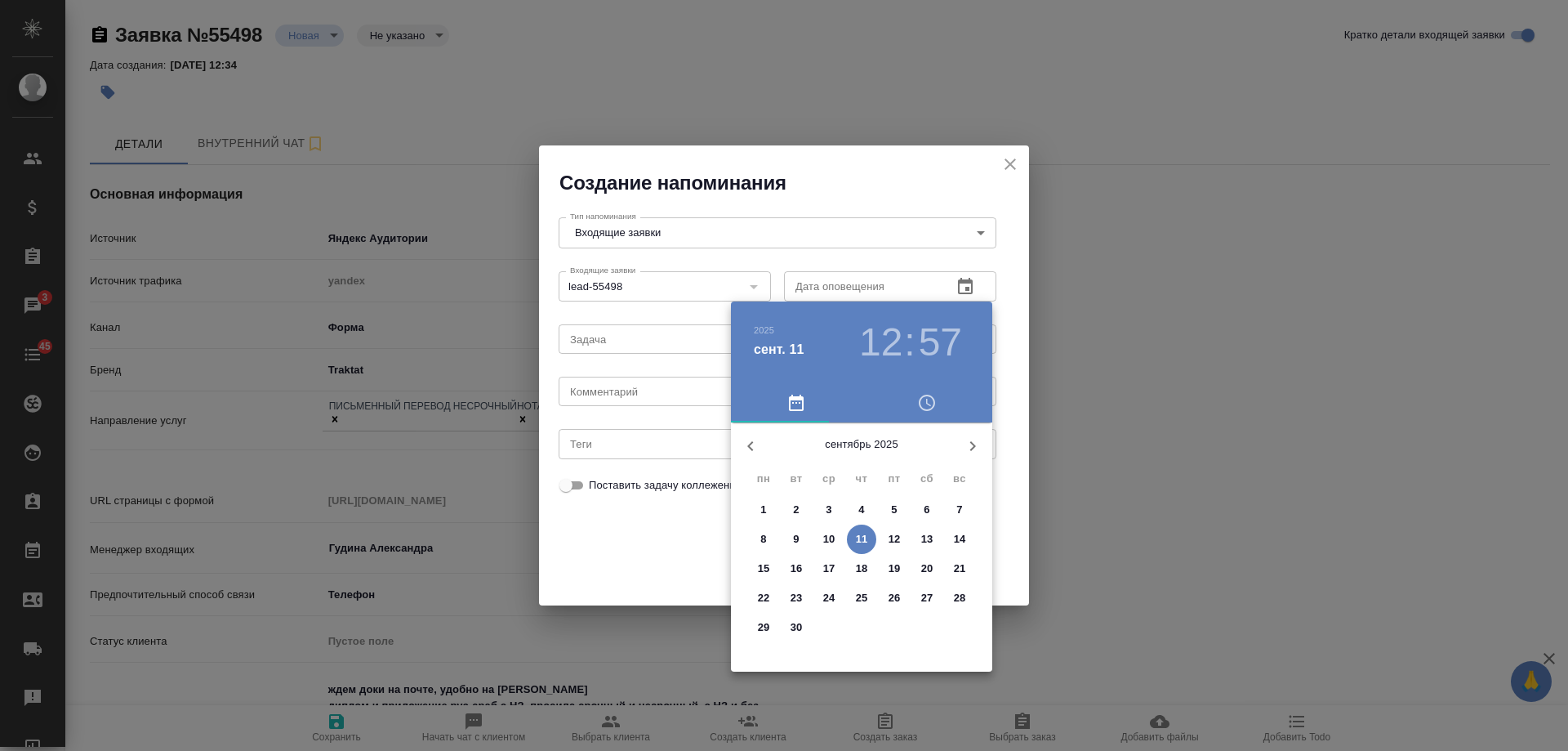
click at [889, 538] on p "12" at bounding box center [895, 539] width 12 height 16
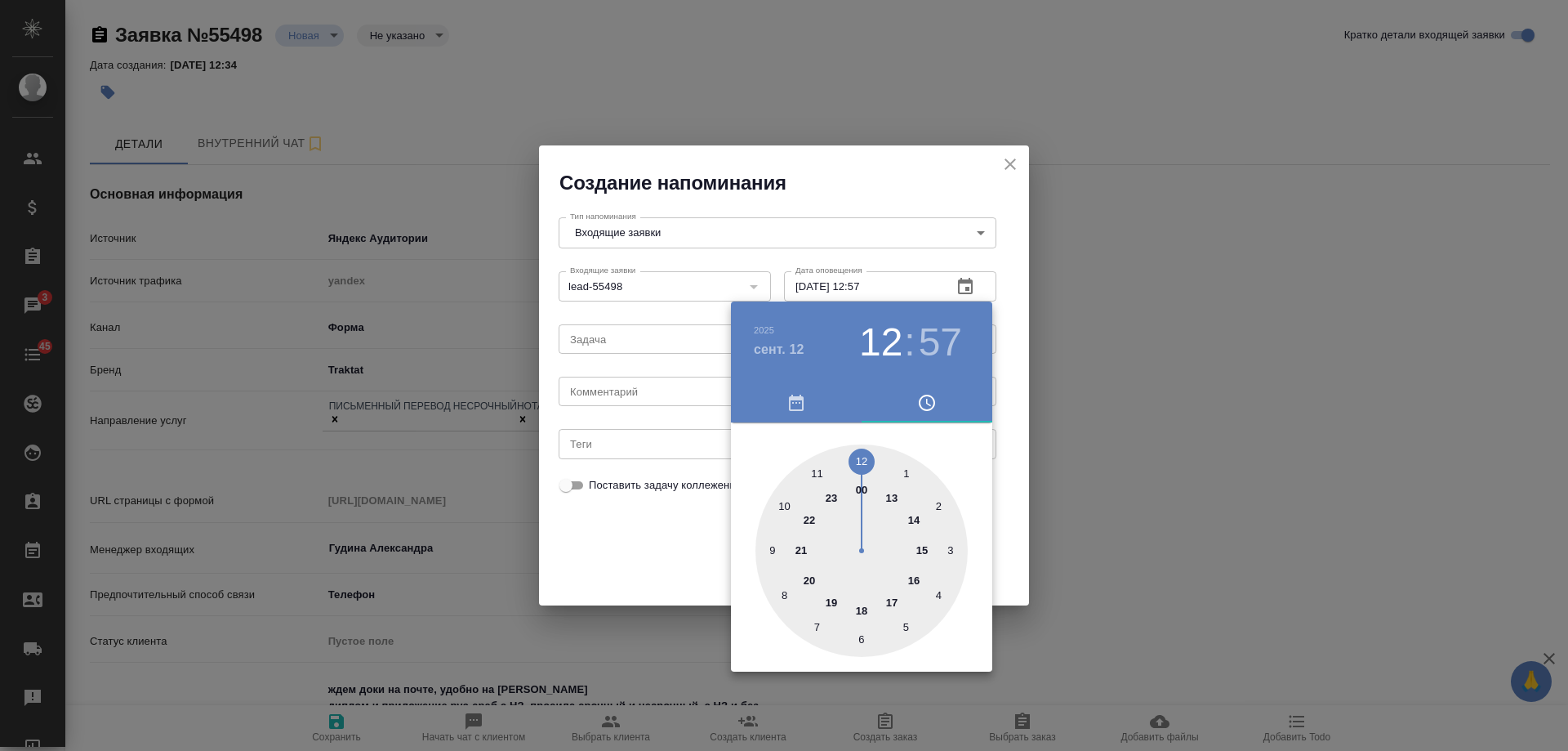
drag, startPoint x: 633, startPoint y: 377, endPoint x: 611, endPoint y: 392, distance: 26.6
click at [628, 379] on div at bounding box center [784, 375] width 1568 height 751
click at [609, 392] on div "2025 сент. 12 12 : 57 00 1 2 3 4 5 6 7 8 9 10 11 12 13 14 15 16 17 18 19 20 21 …" at bounding box center [784, 375] width 1568 height 751
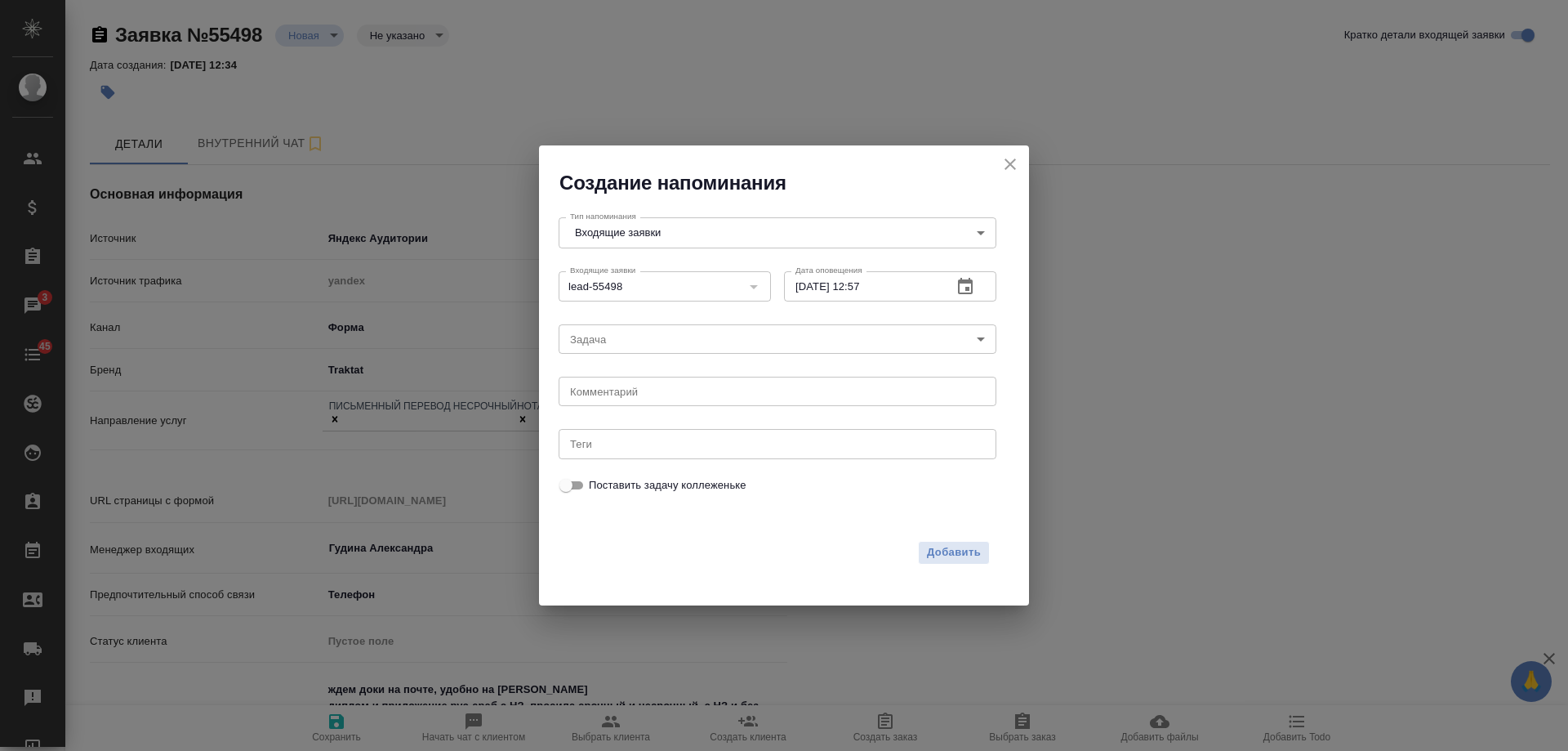
click at [609, 393] on div "2025 сент. 12 12 : 57 00 1 2 3 4 5 6 7 8 9 10 11 12 13 14 15 16 17 18 19 20 21 …" at bounding box center [784, 375] width 1568 height 751
click at [609, 393] on textarea at bounding box center [777, 391] width 415 height 12
click at [957, 551] on span "Добавить" at bounding box center [953, 553] width 54 height 19
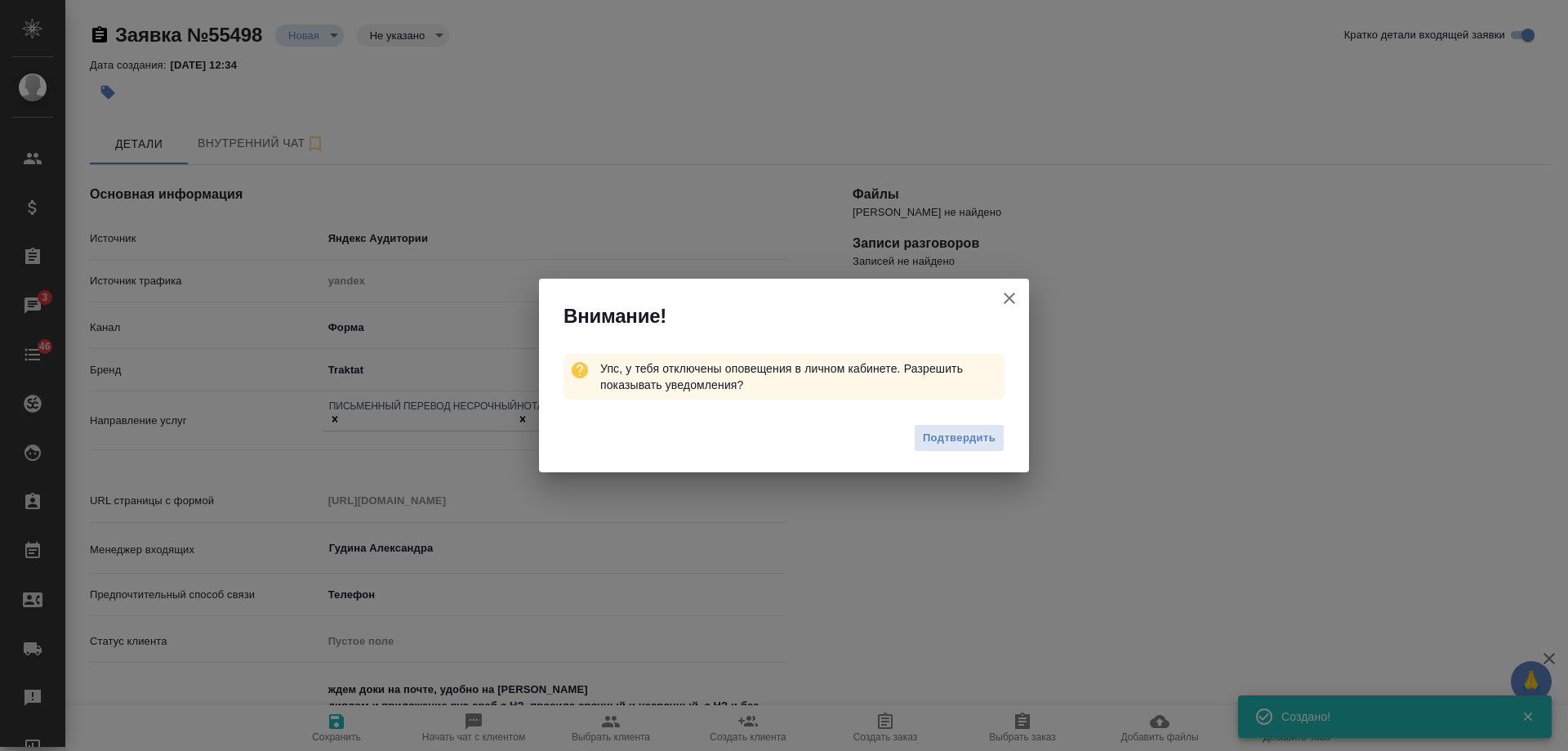
click at [1018, 300] on icon "button" at bounding box center [1010, 298] width 20 height 20
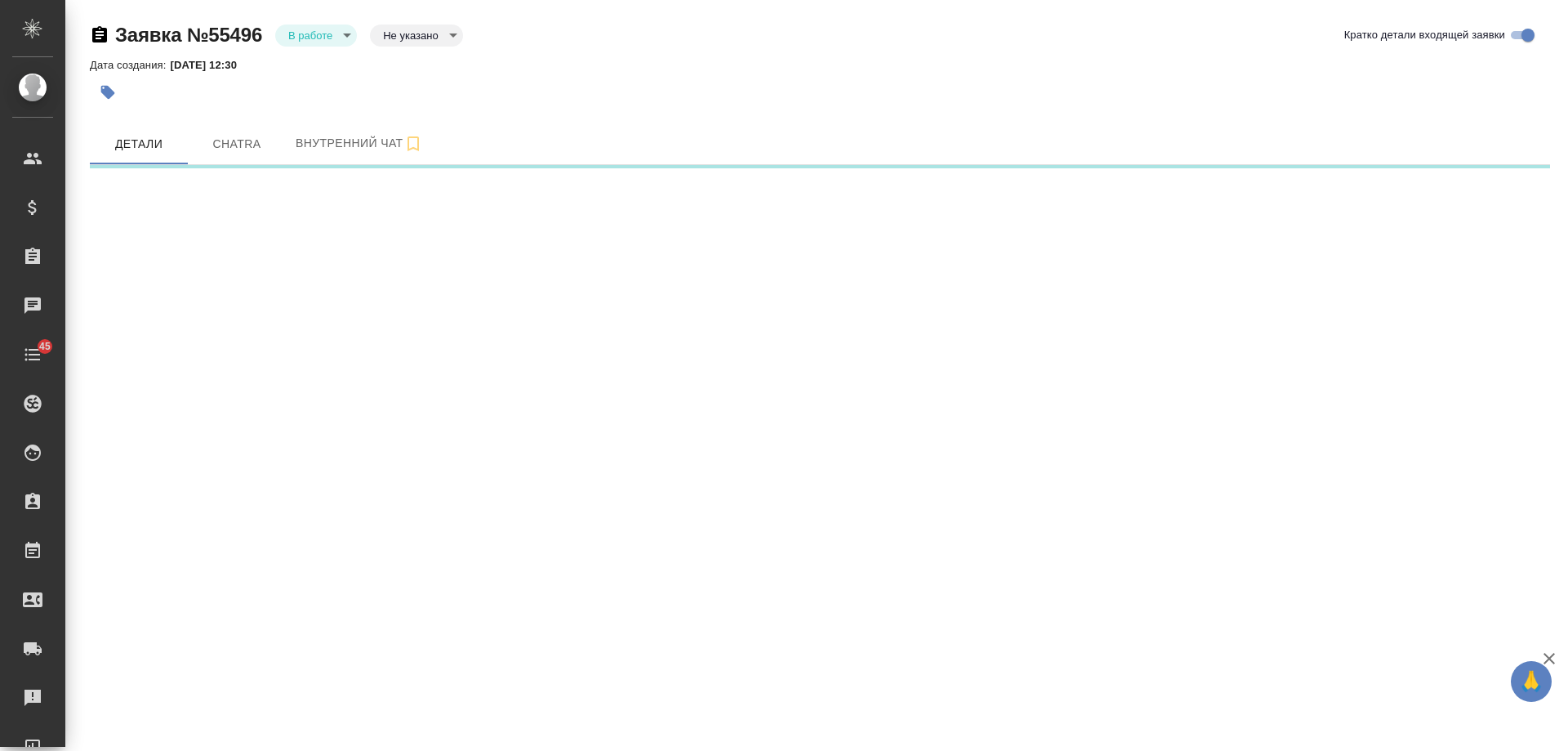
select select "RU"
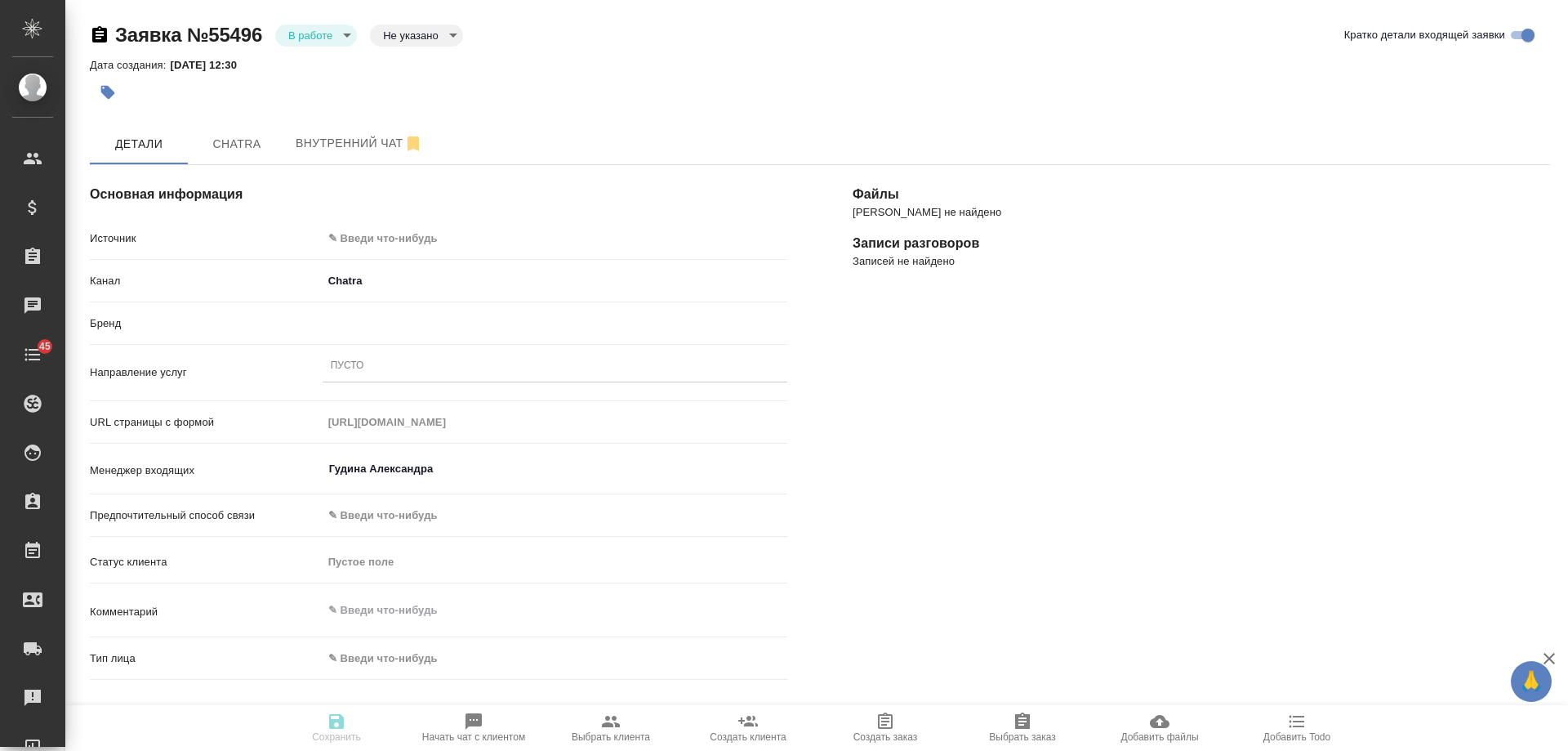
type textarea "x"
click at [424, 243] on body "🙏 .cls-1 fill:#fff; AWATERA [PERSON_NAME] Спецификации Заказы Чаты 45 Todo Прое…" at bounding box center [784, 375] width 1568 height 751
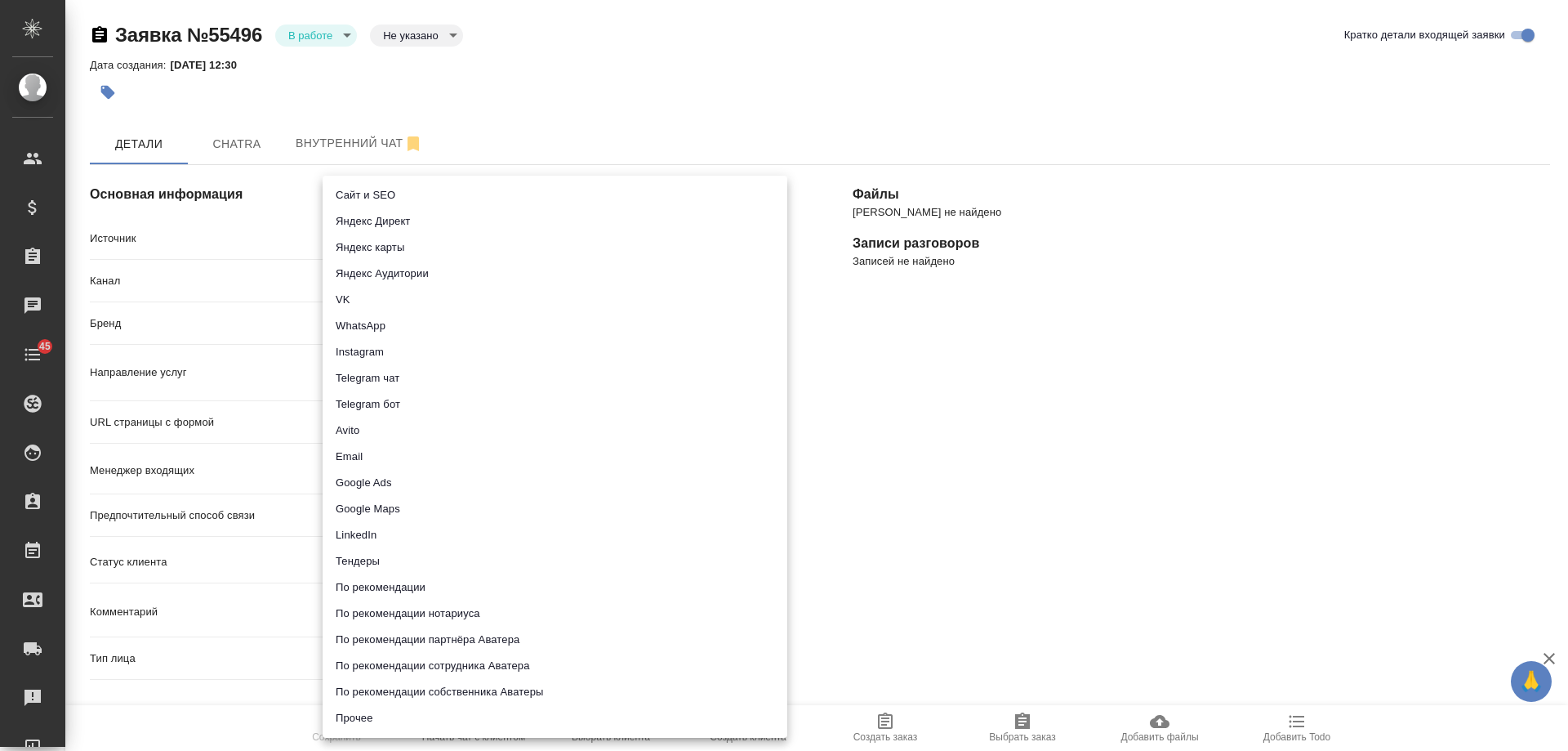
click at [387, 188] on li "Сайт и SEO" at bounding box center [555, 195] width 464 height 26
type input "seo"
type textarea "x"
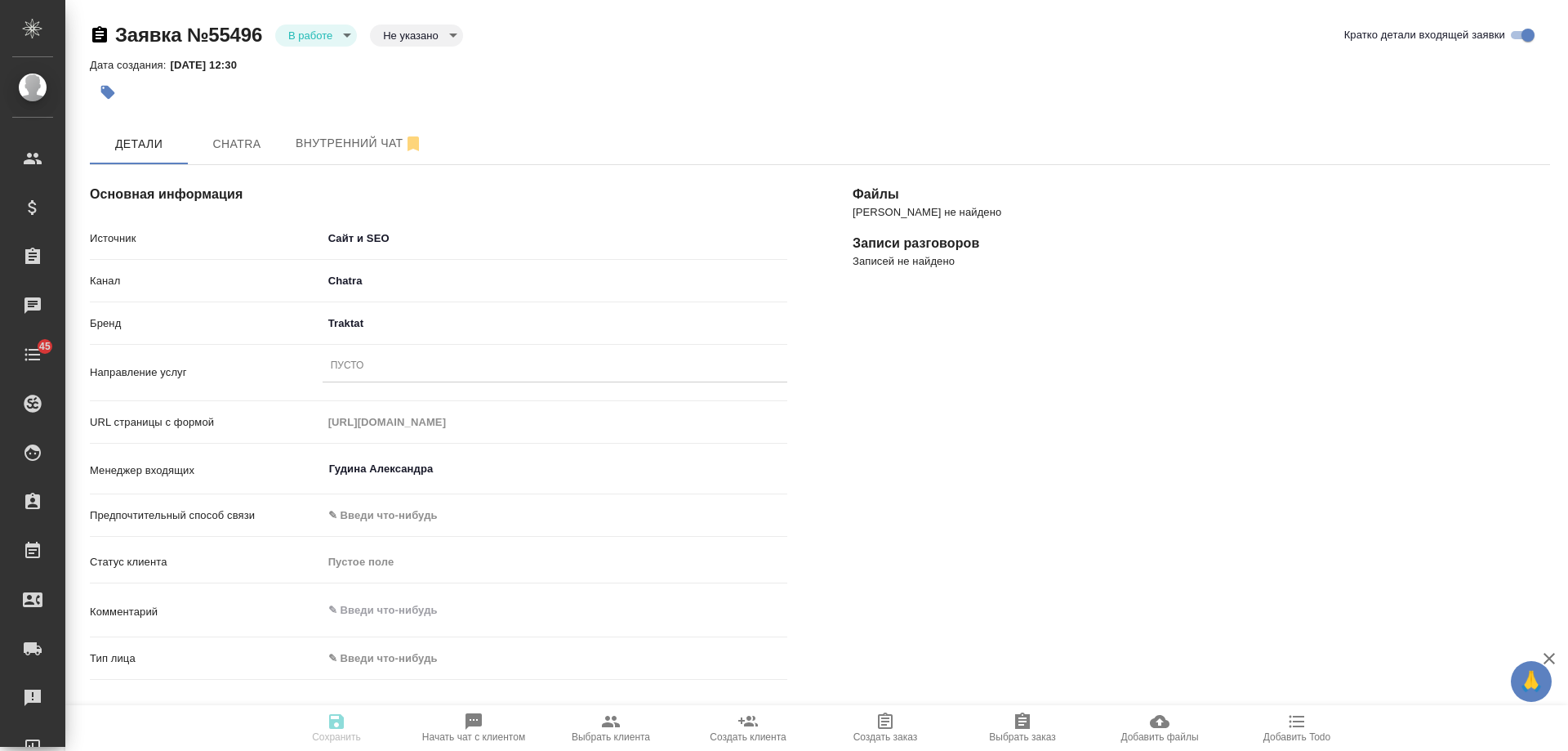
click at [348, 363] on div "Пусто" at bounding box center [348, 367] width 34 height 14
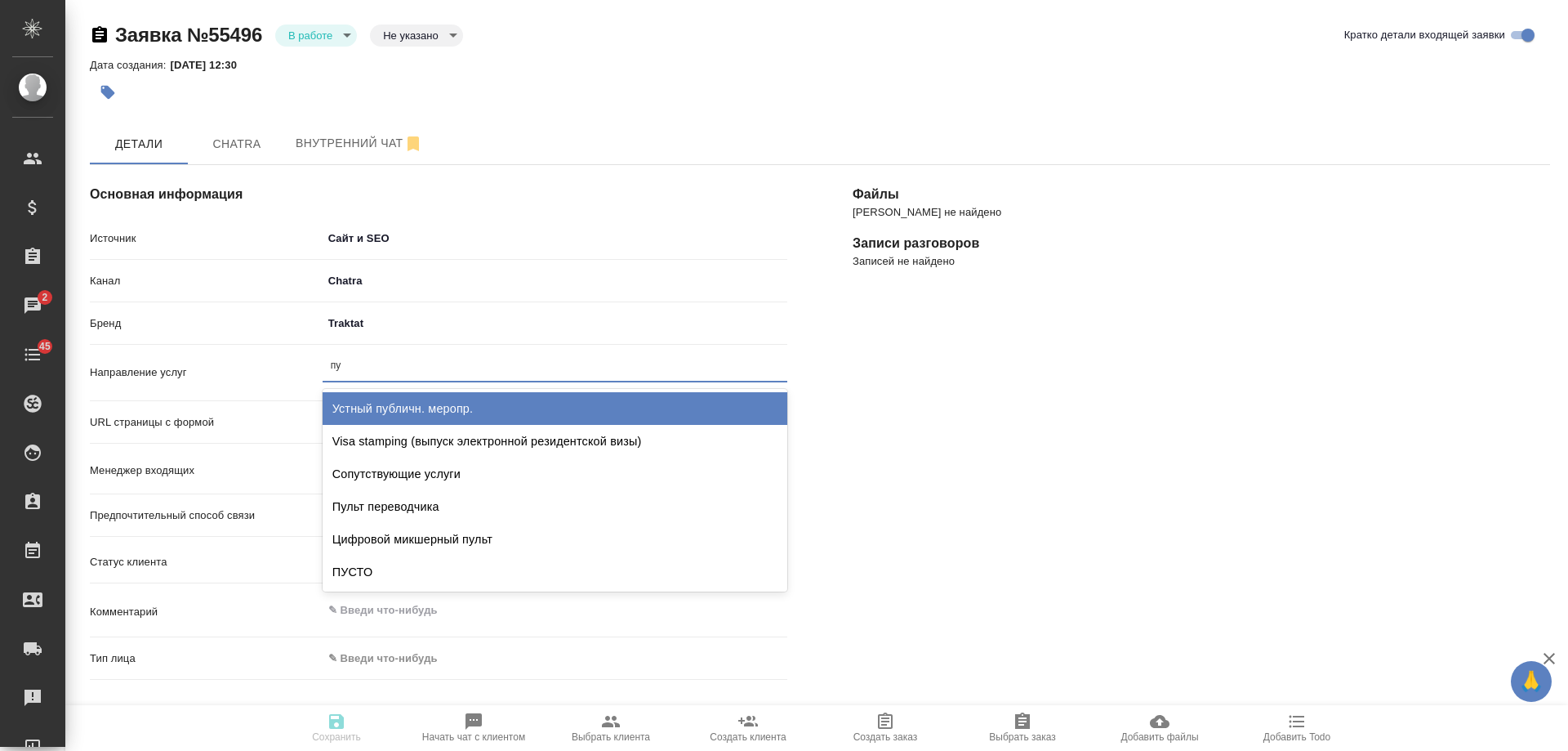
type input "пус"
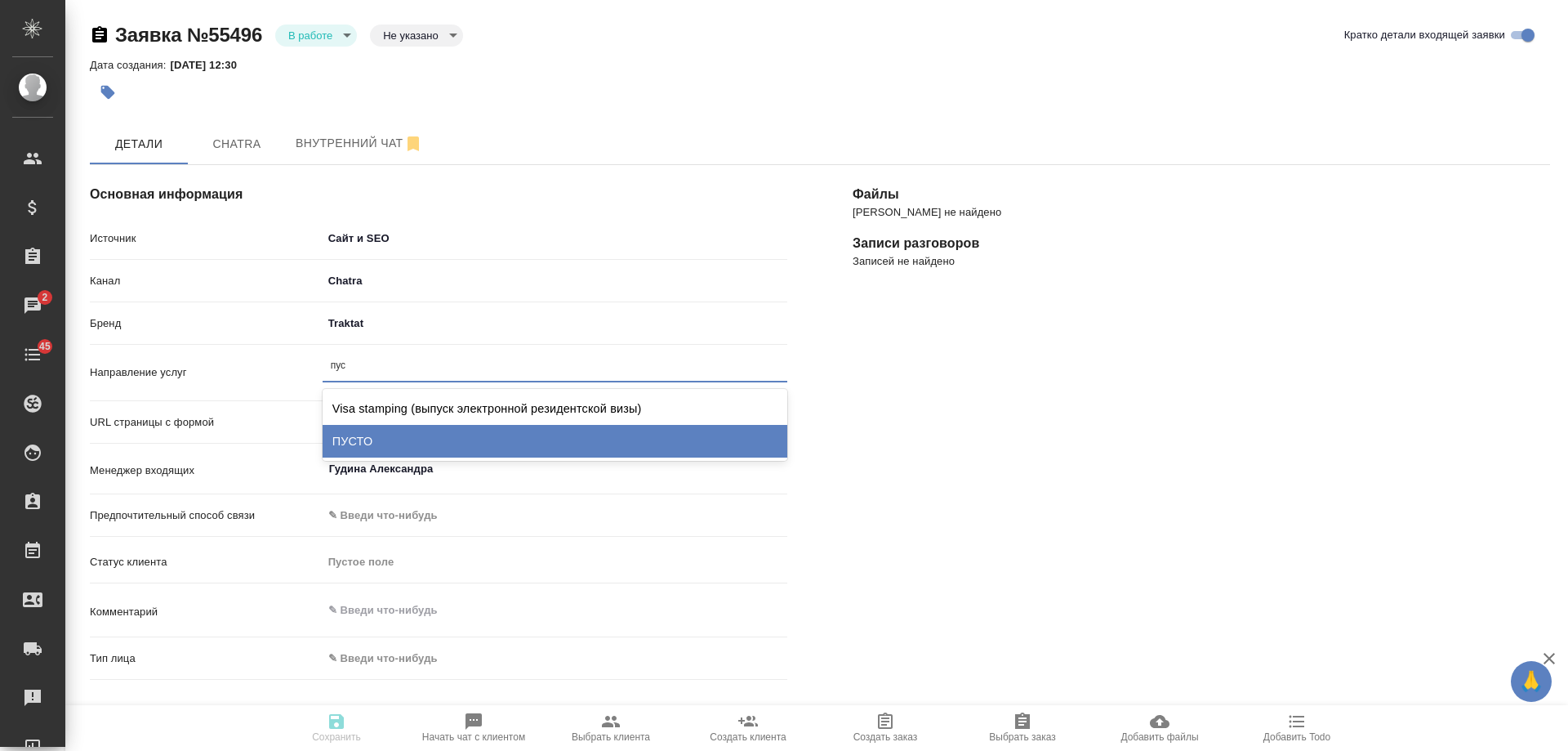
click at [373, 434] on div "ПУСТО" at bounding box center [555, 441] width 464 height 33
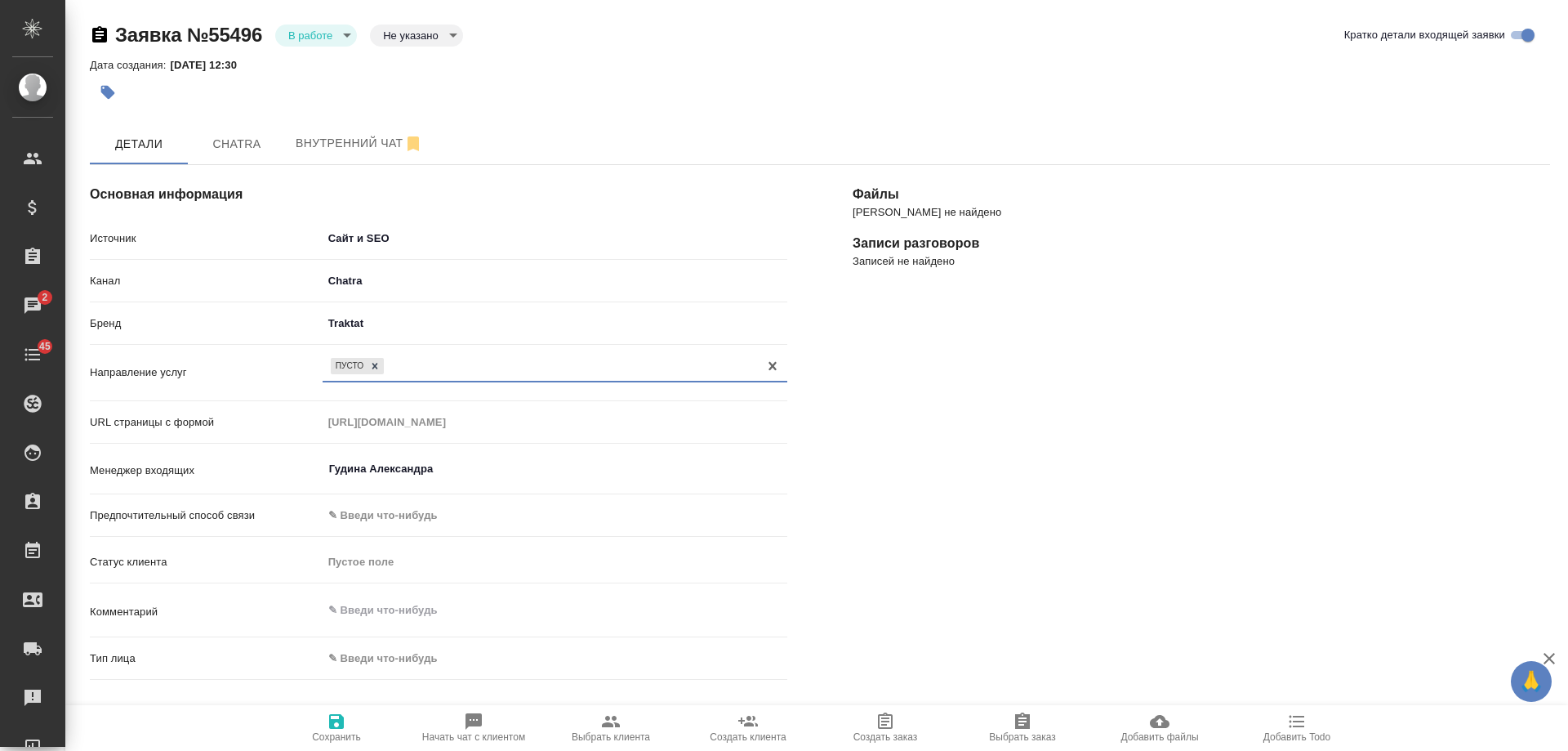
scroll to position [245, 0]
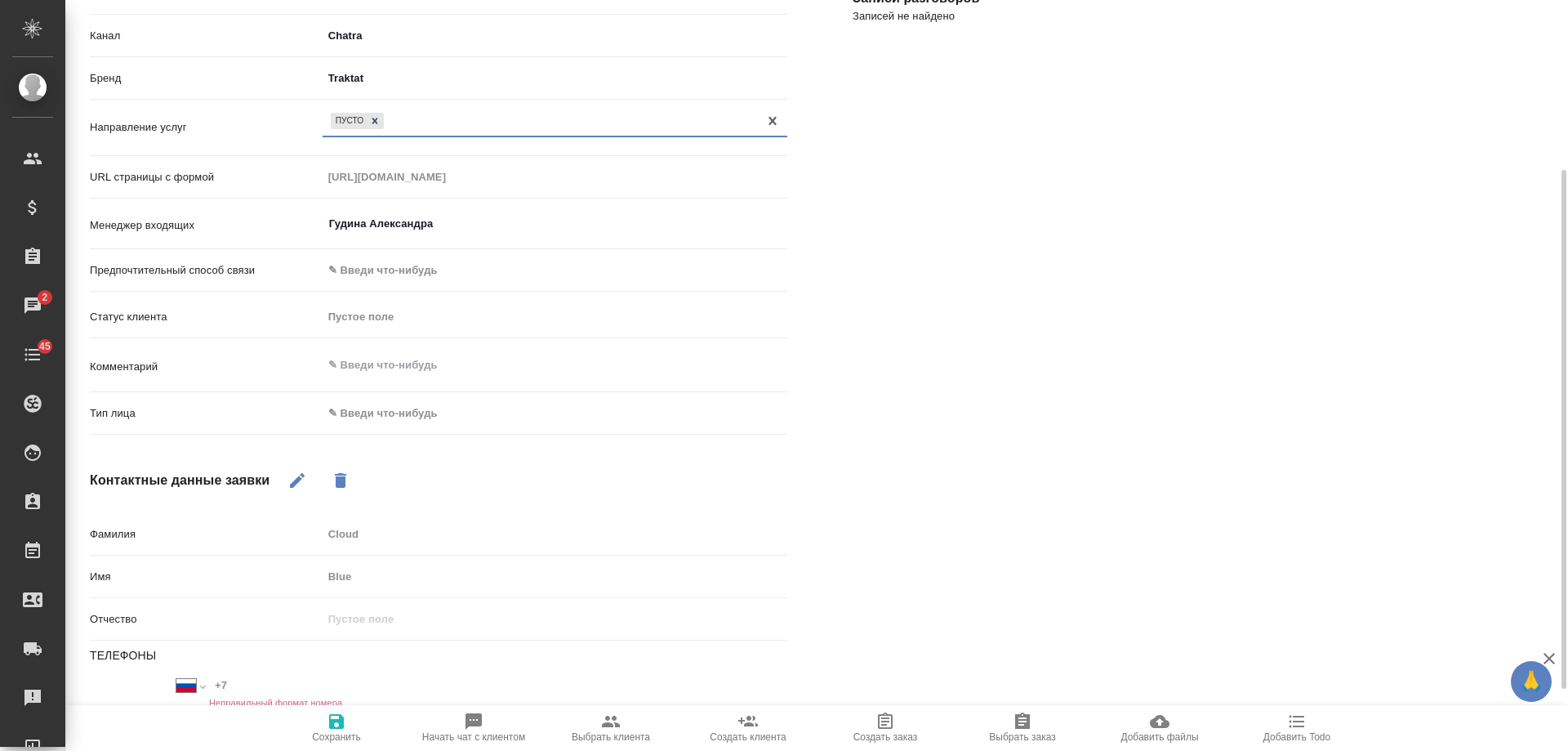
click at [372, 416] on body "🙏 .cls-1 fill:#fff; AWATERA [PERSON_NAME] Спецификации Заказы 2 Чаты 45 Todo Пр…" at bounding box center [784, 375] width 1568 height 751
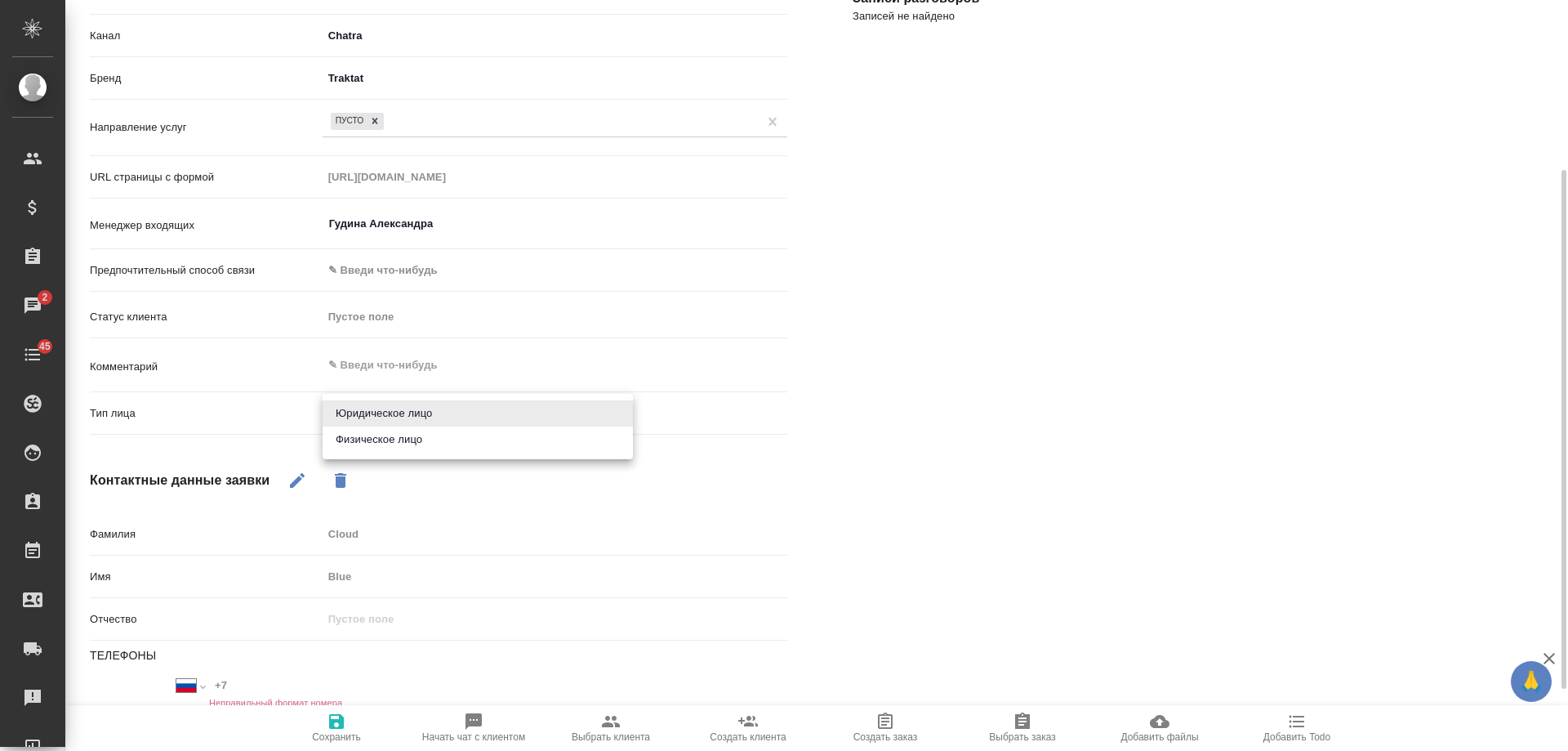
click at [365, 447] on li "Физическое лицо" at bounding box center [478, 440] width 311 height 26
type textarea "x"
type input "private"
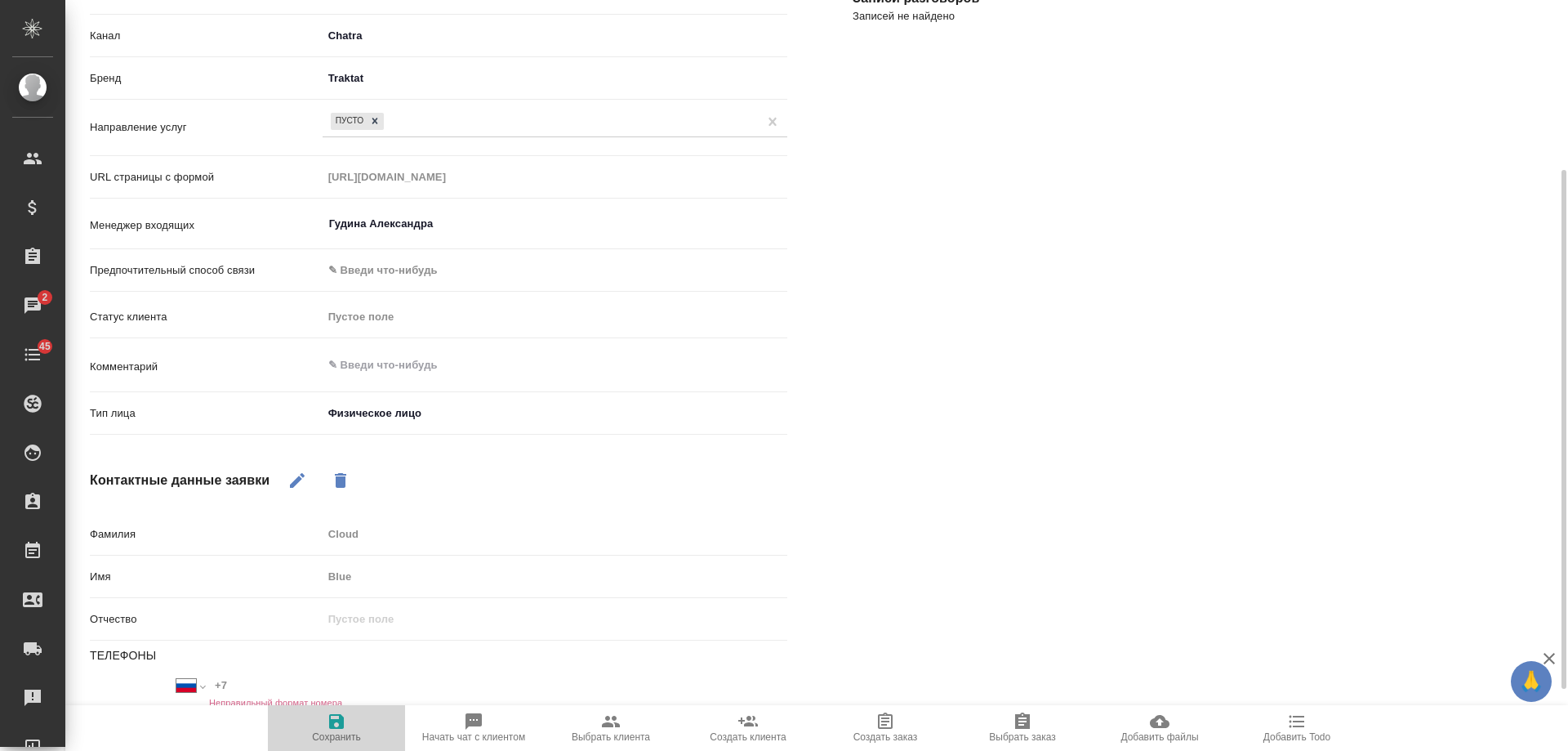
click at [342, 732] on span "Сохранить" at bounding box center [336, 737] width 49 height 11
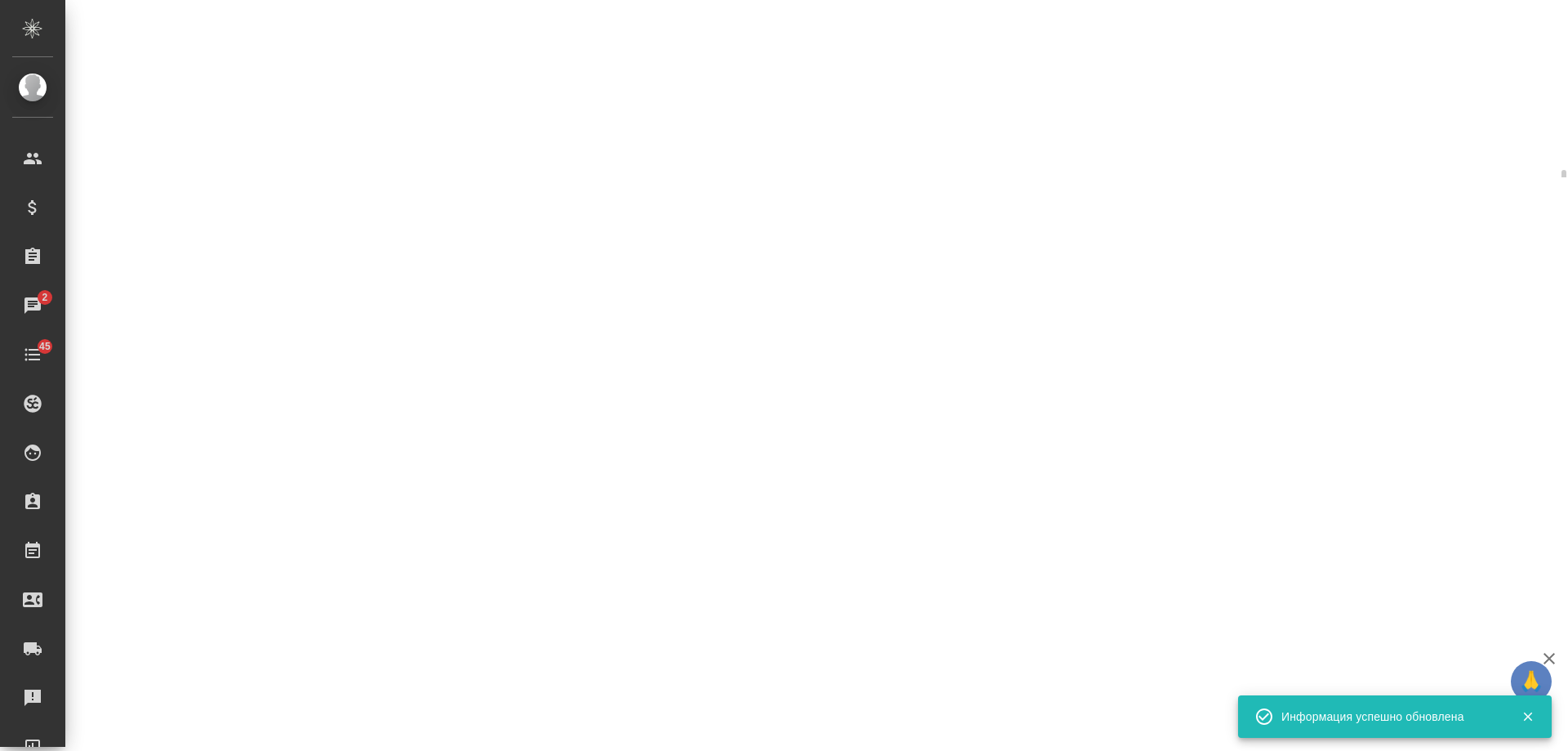
select select "RU"
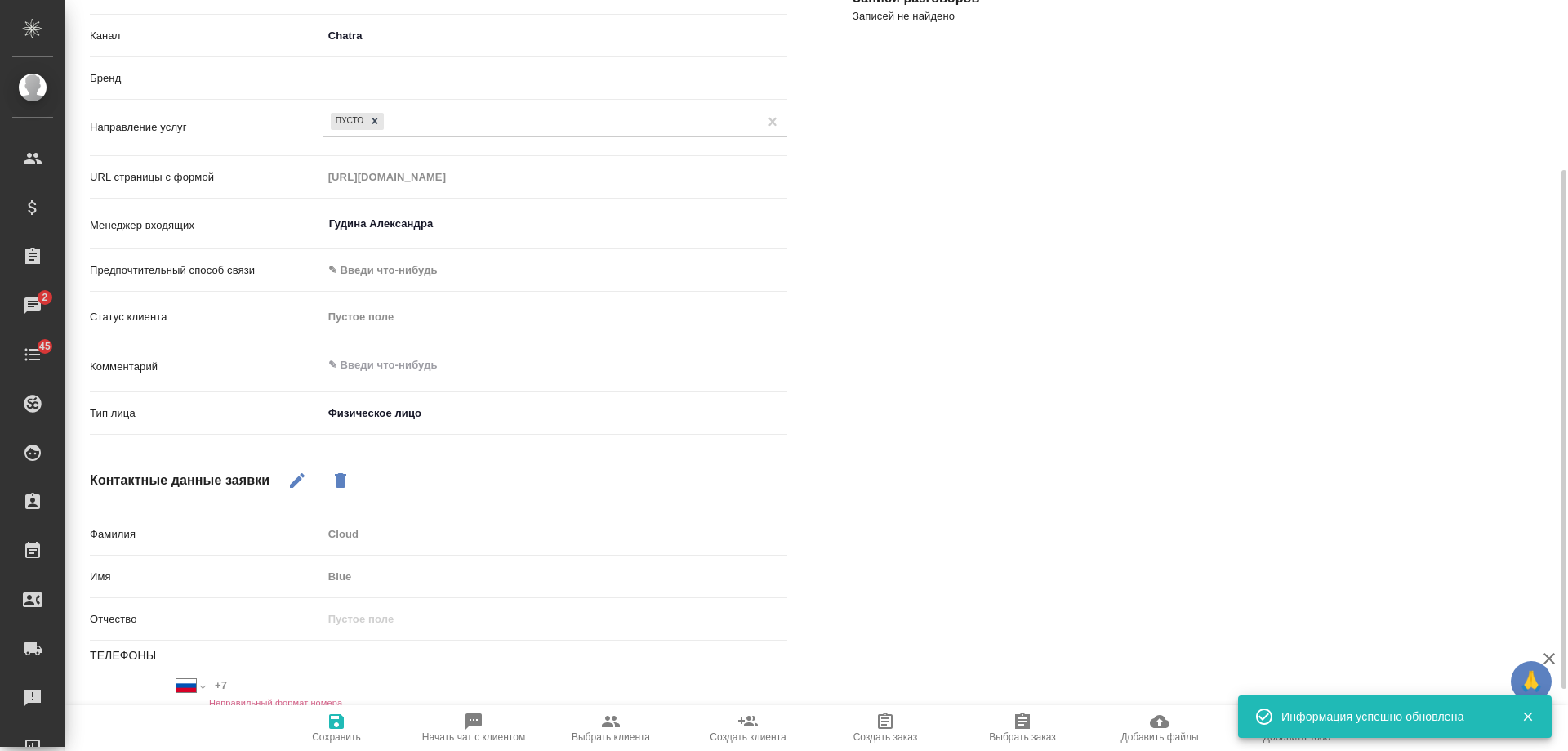
type textarea "x"
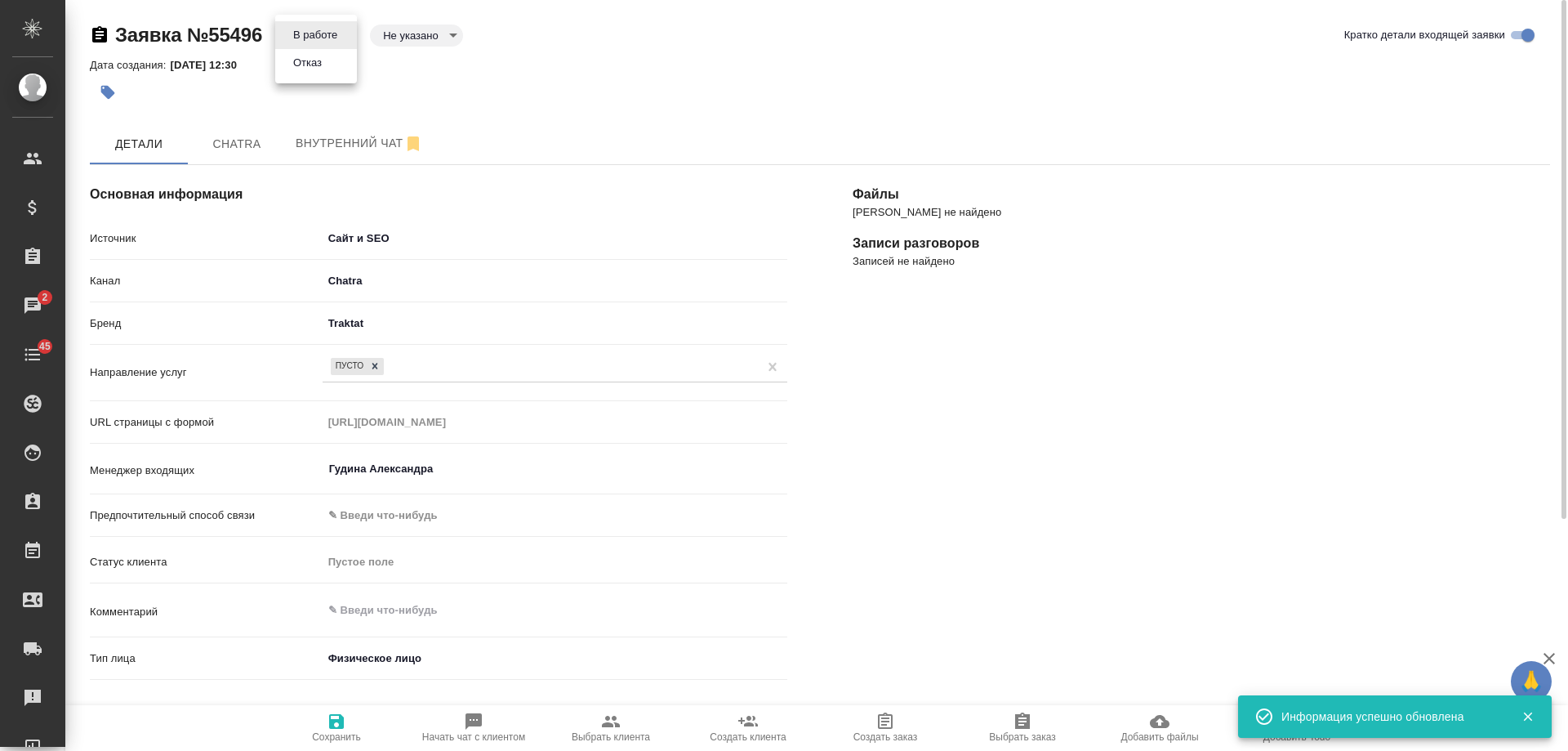
click at [331, 33] on body "🙏 .cls-1 fill:#fff; AWATERA Gudina Alexandra Клиенты Спецификации Заказы 2 Чаты…" at bounding box center [784, 375] width 1568 height 751
click at [318, 64] on button "Отказ" at bounding box center [307, 62] width 39 height 18
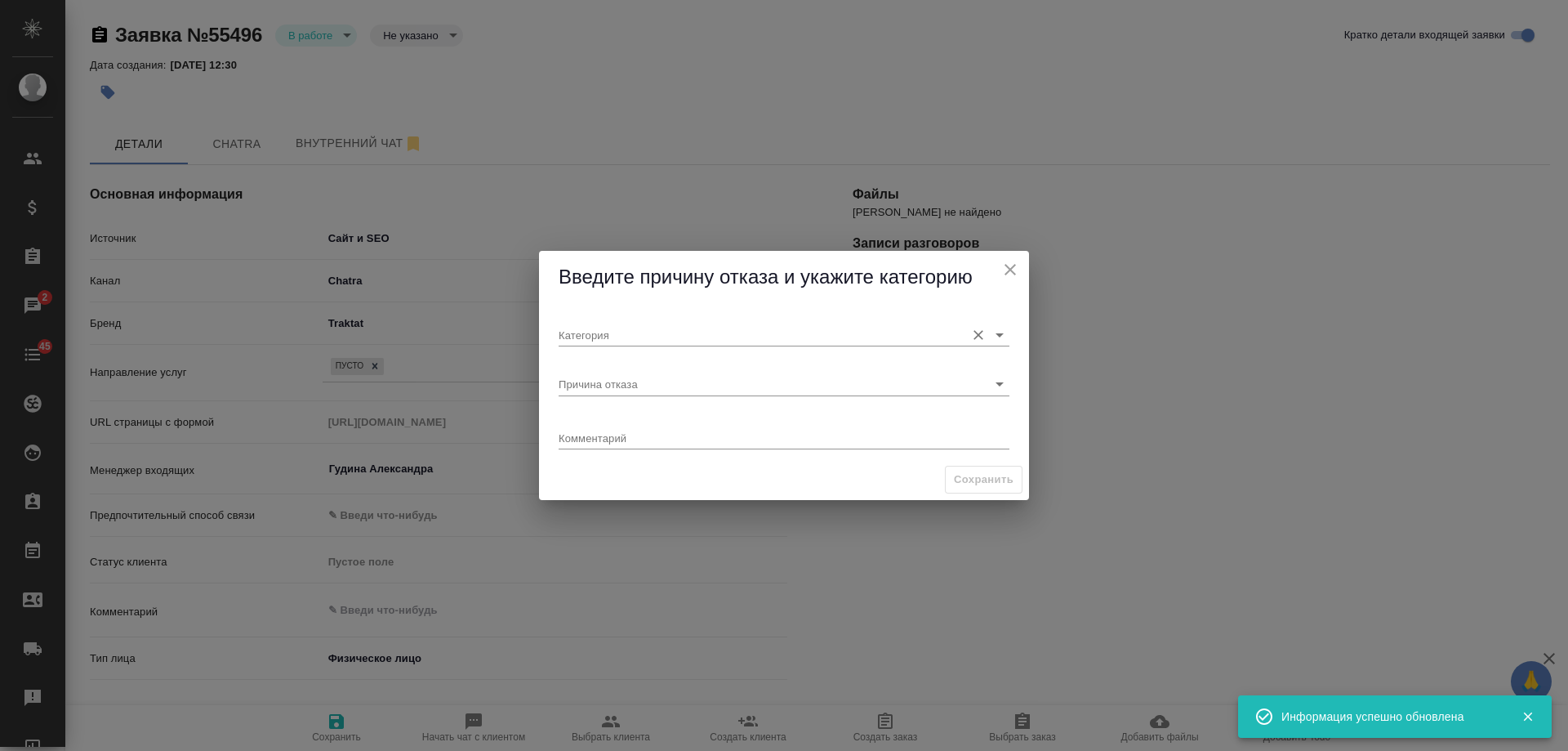
click at [620, 330] on input "Категория" at bounding box center [757, 334] width 398 height 22
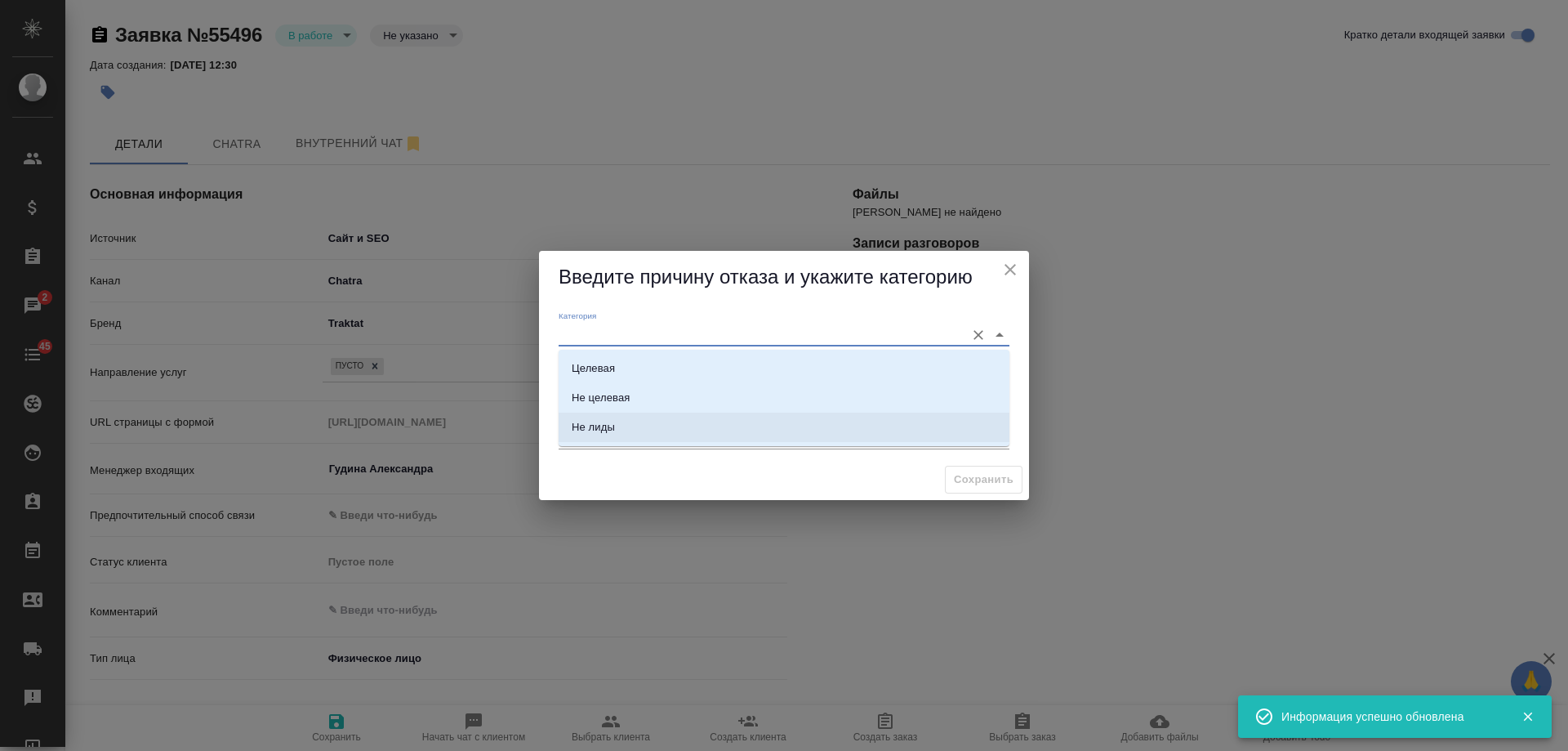
click at [600, 416] on li "Не лиды" at bounding box center [784, 427] width 451 height 29
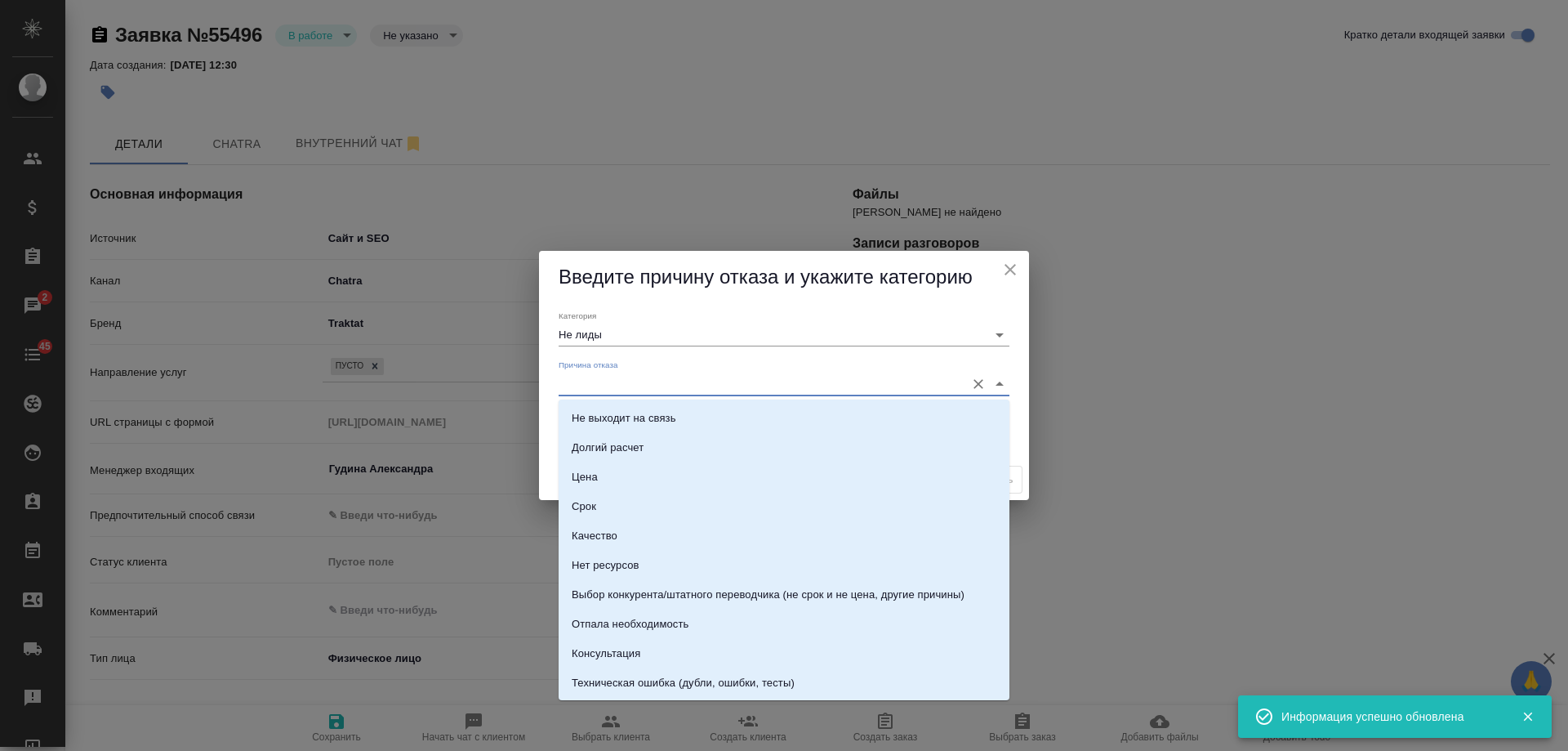
click at [611, 384] on input "Причина отказа" at bounding box center [757, 383] width 398 height 22
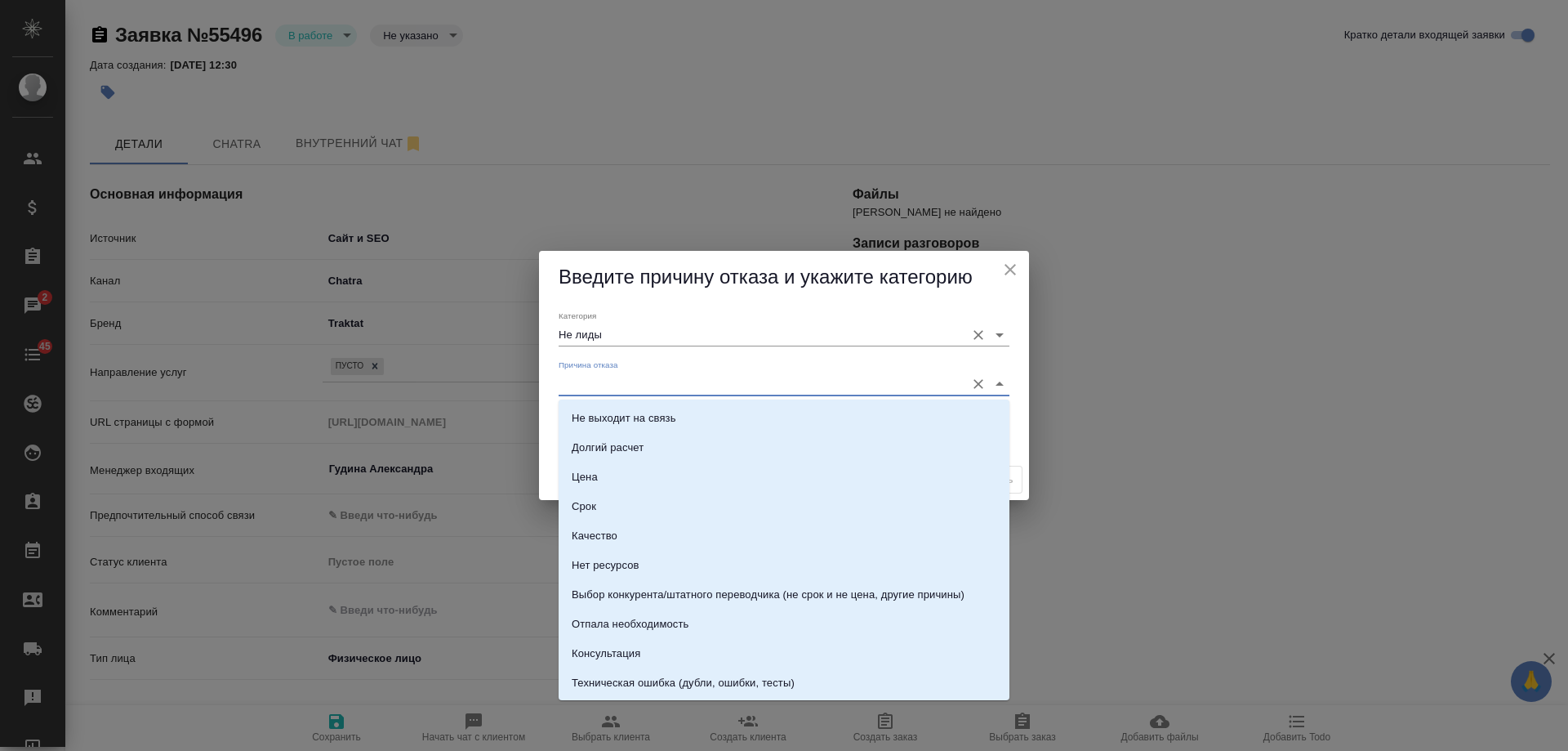
click at [606, 338] on input "Не лиды" at bounding box center [757, 334] width 398 height 22
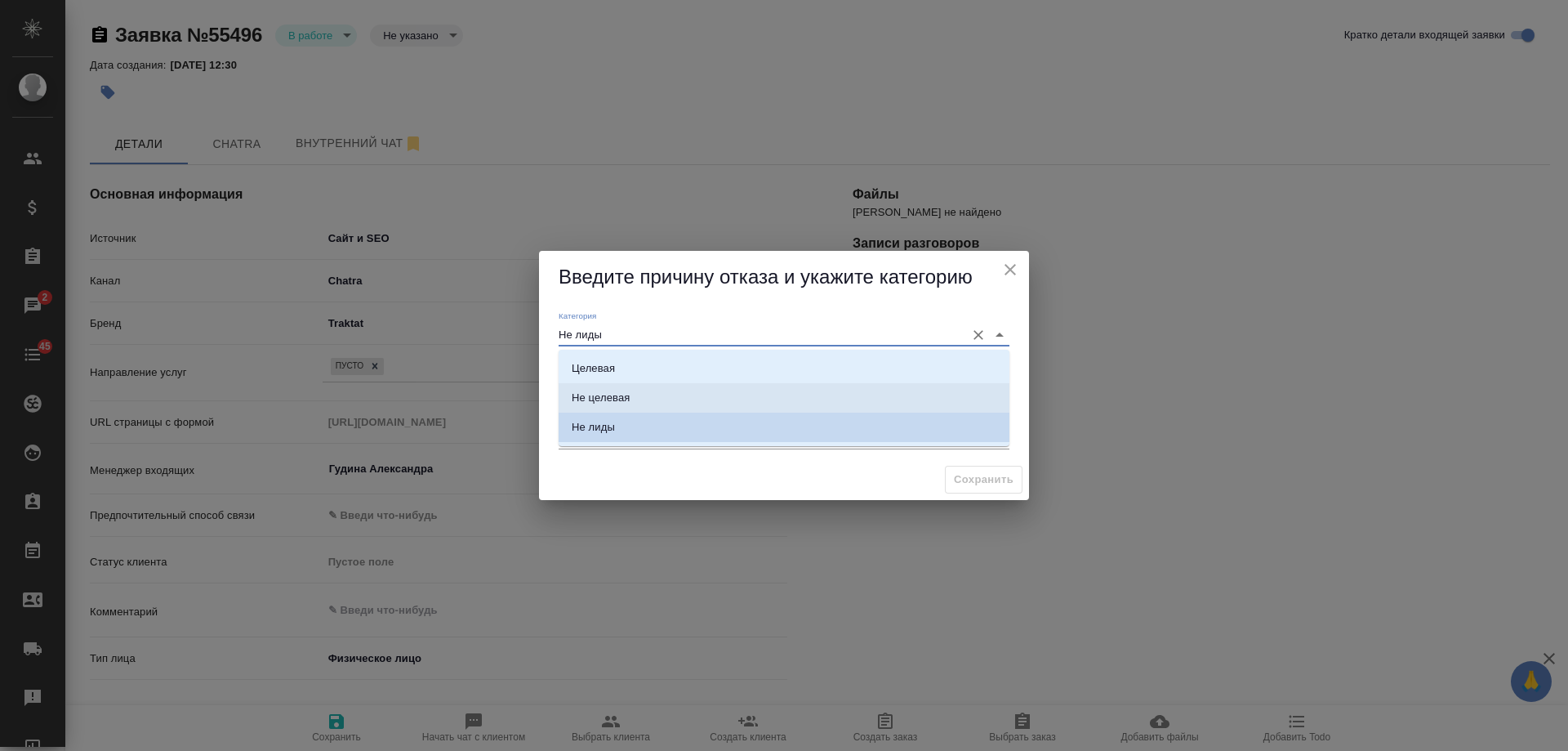
click at [606, 395] on div "Не целевая" at bounding box center [601, 398] width 58 height 16
type input "Не целевая"
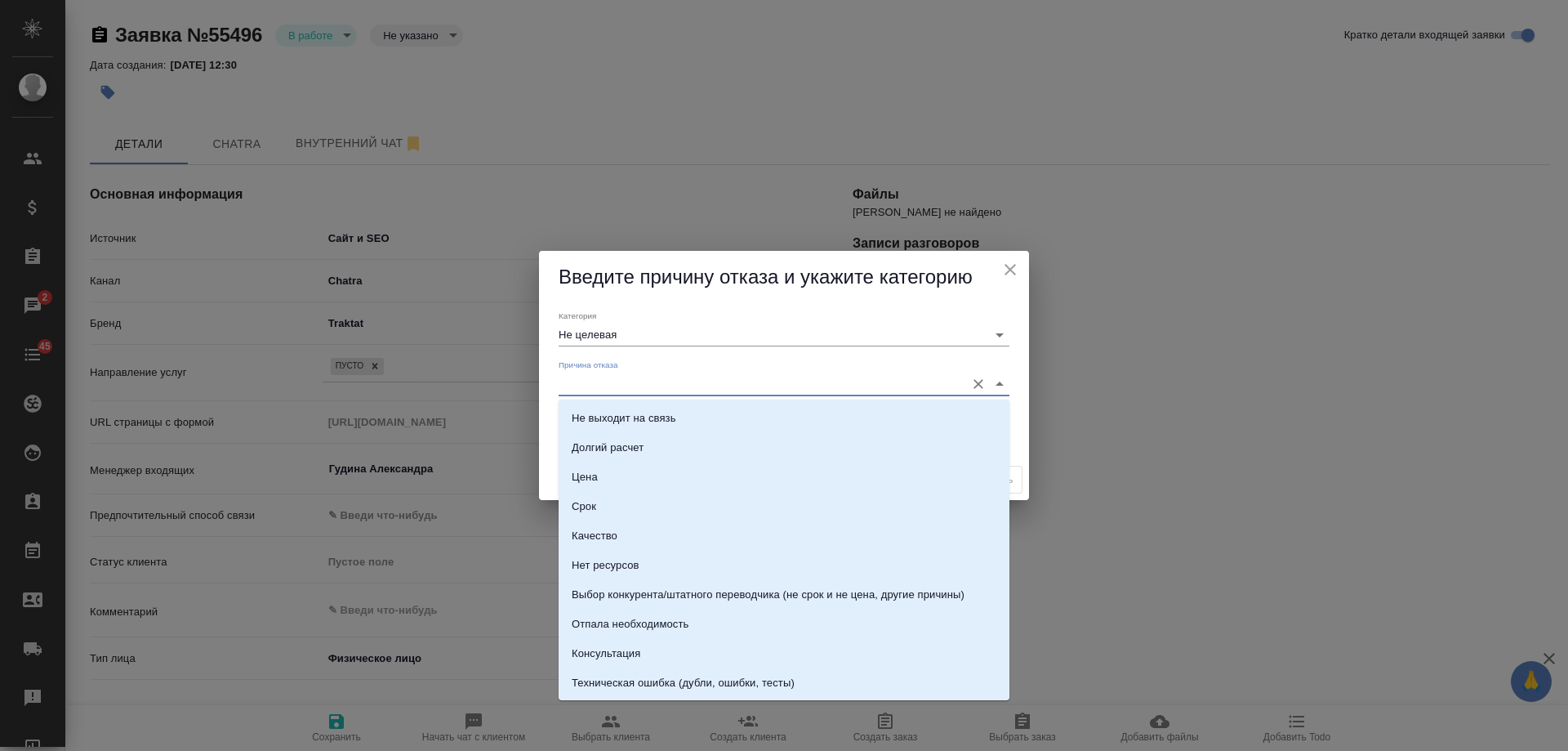
click at [607, 373] on input "Причина отказа" at bounding box center [757, 383] width 398 height 22
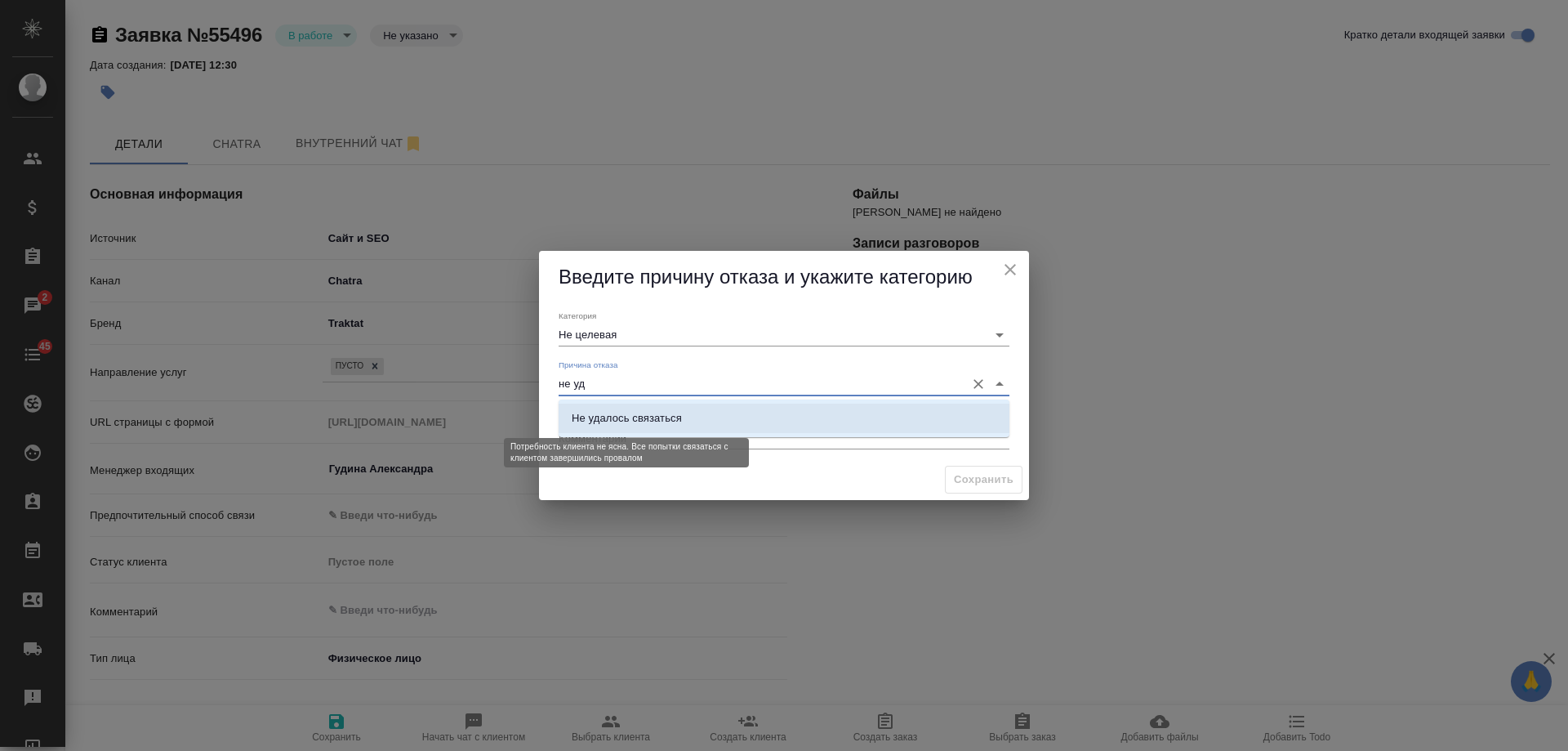
click at [624, 420] on div "Не удалось связаться" at bounding box center [626, 417] width 110 height 16
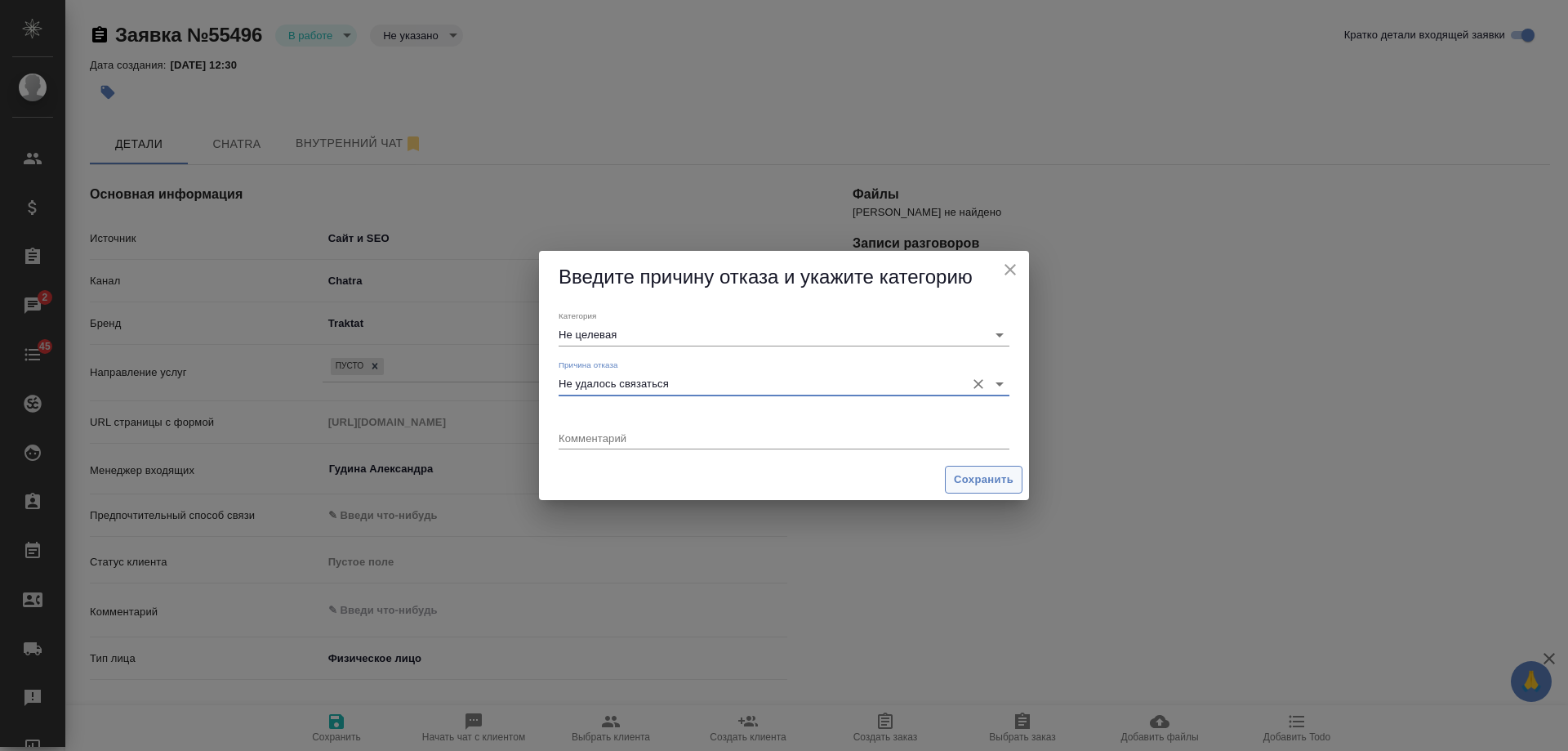
type input "Не удалось связаться"
click at [972, 477] on span "Сохранить" at bounding box center [983, 481] width 59 height 19
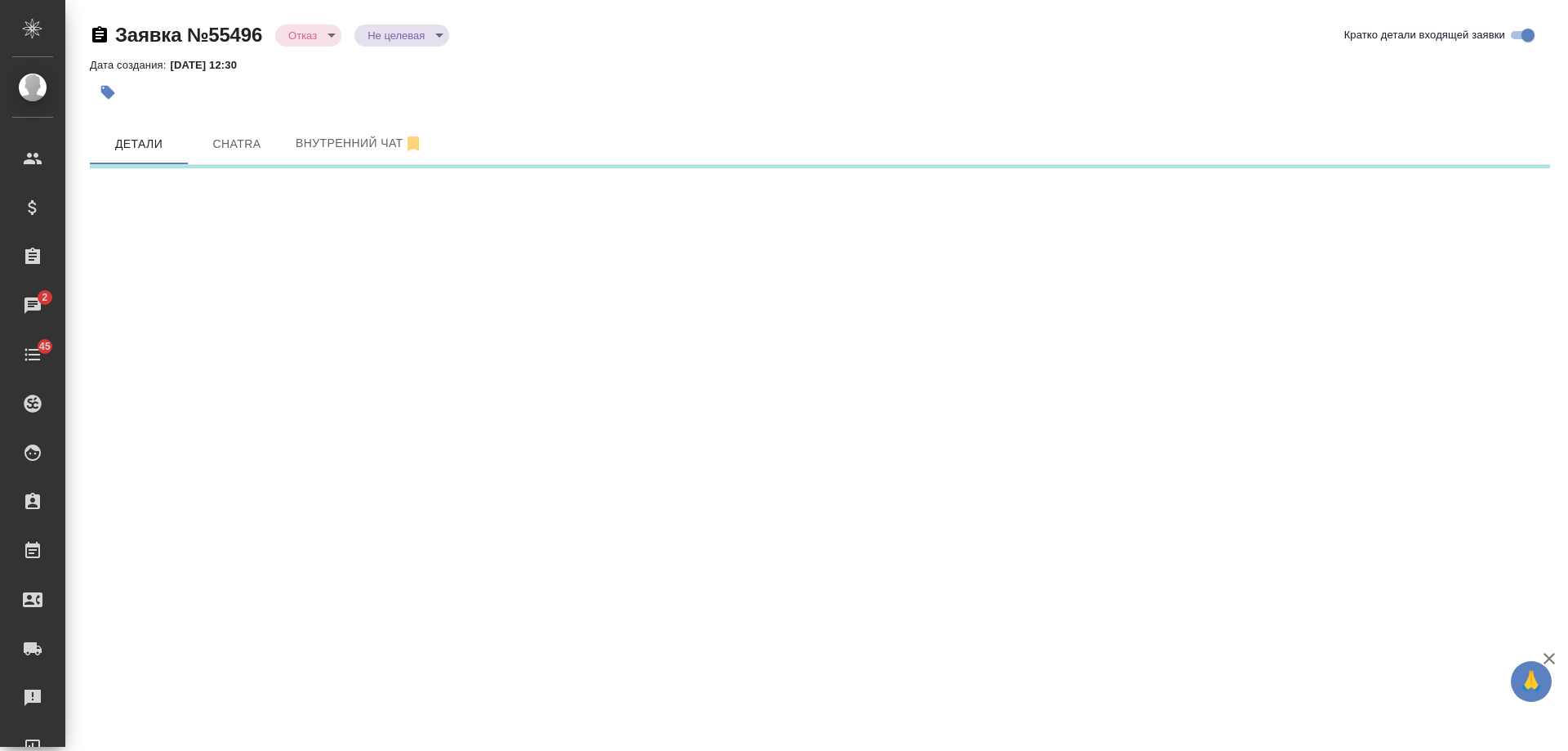
select select "RU"
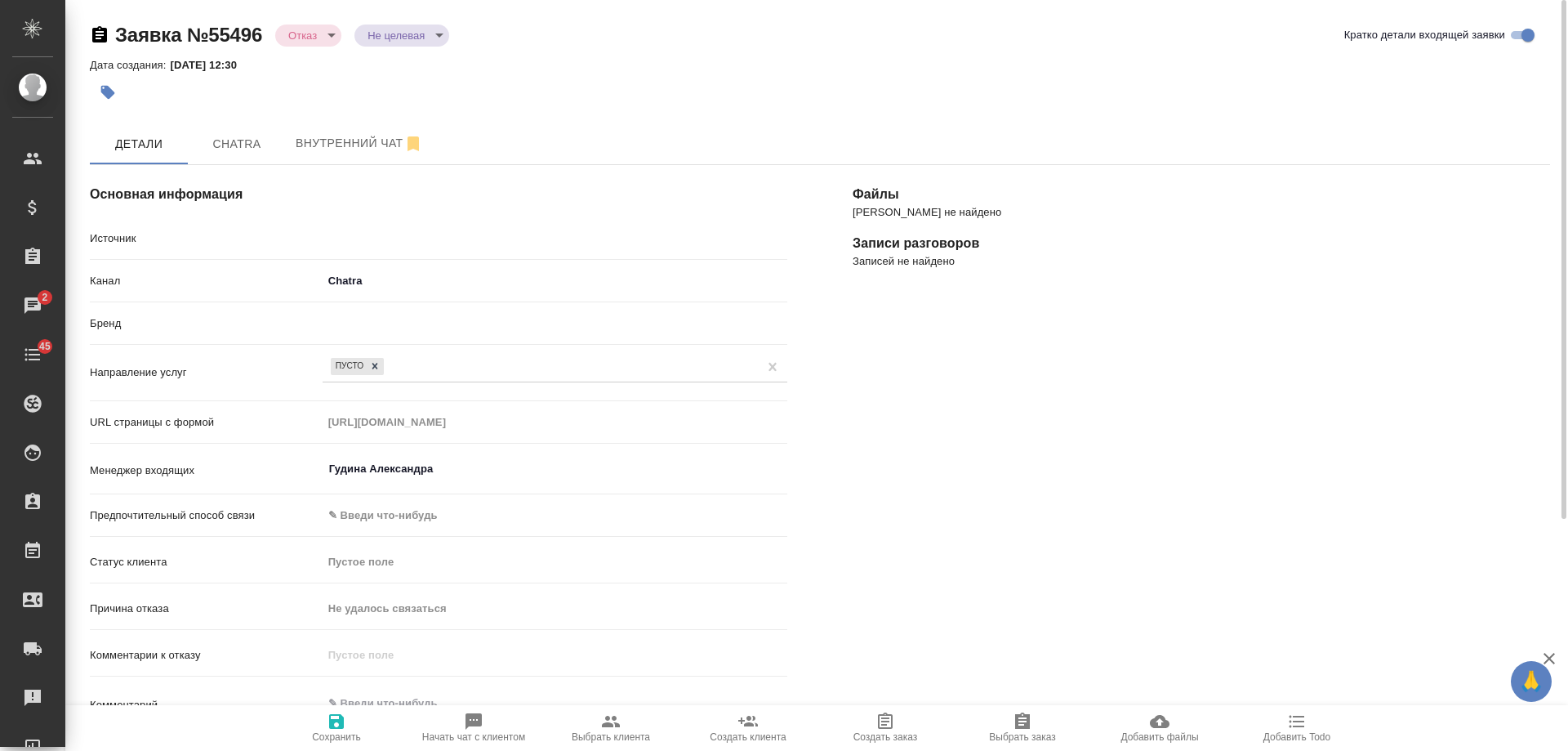
type textarea "x"
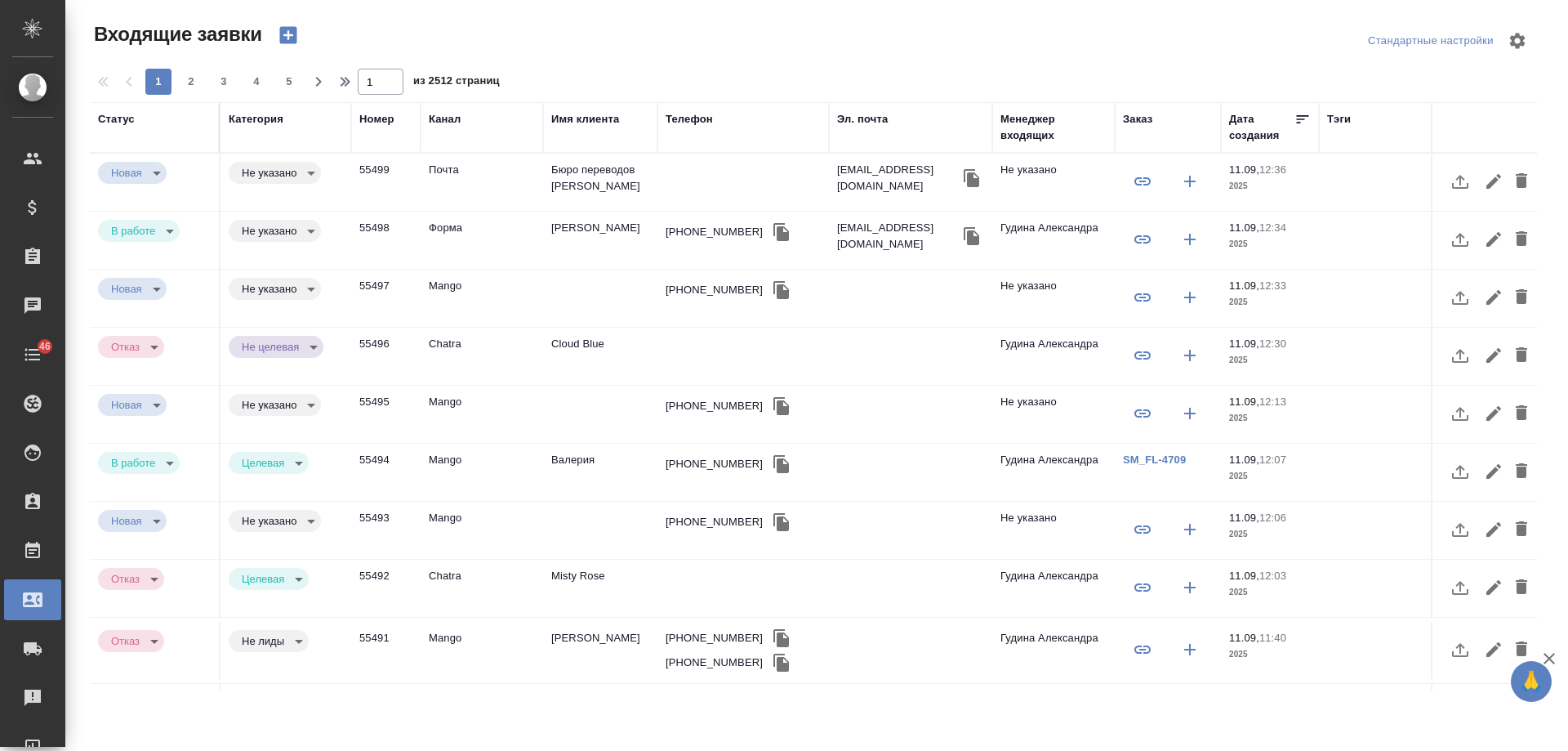
select select "RU"
click at [270, 230] on body "🙏 .cls-1 fill:#fff; AWATERA Gudina Alexandra Клиенты Спецификации Заказы 1 Чаты…" at bounding box center [784, 375] width 1568 height 751
click at [274, 227] on button "Целевая" at bounding box center [268, 231] width 53 height 18
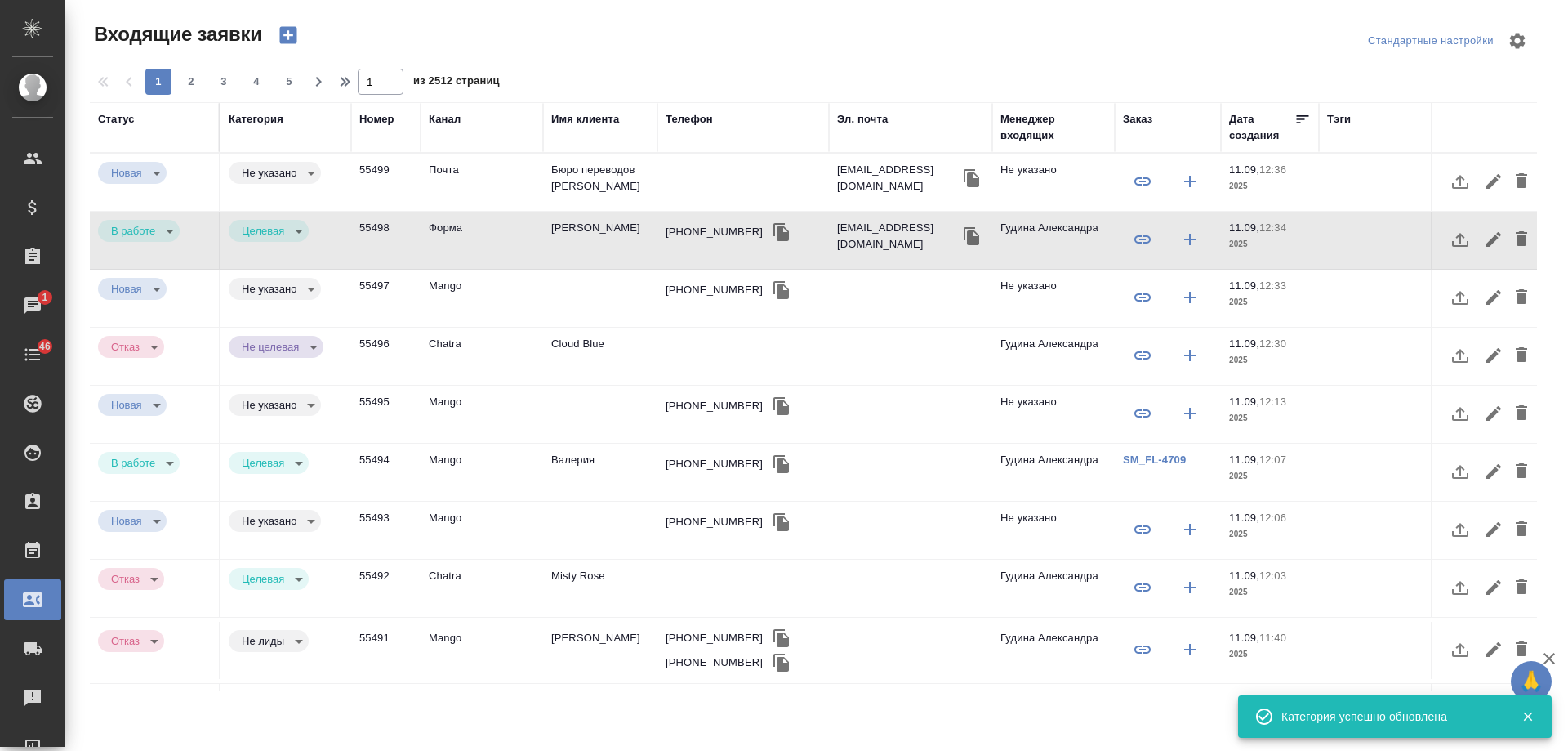
type input "target"
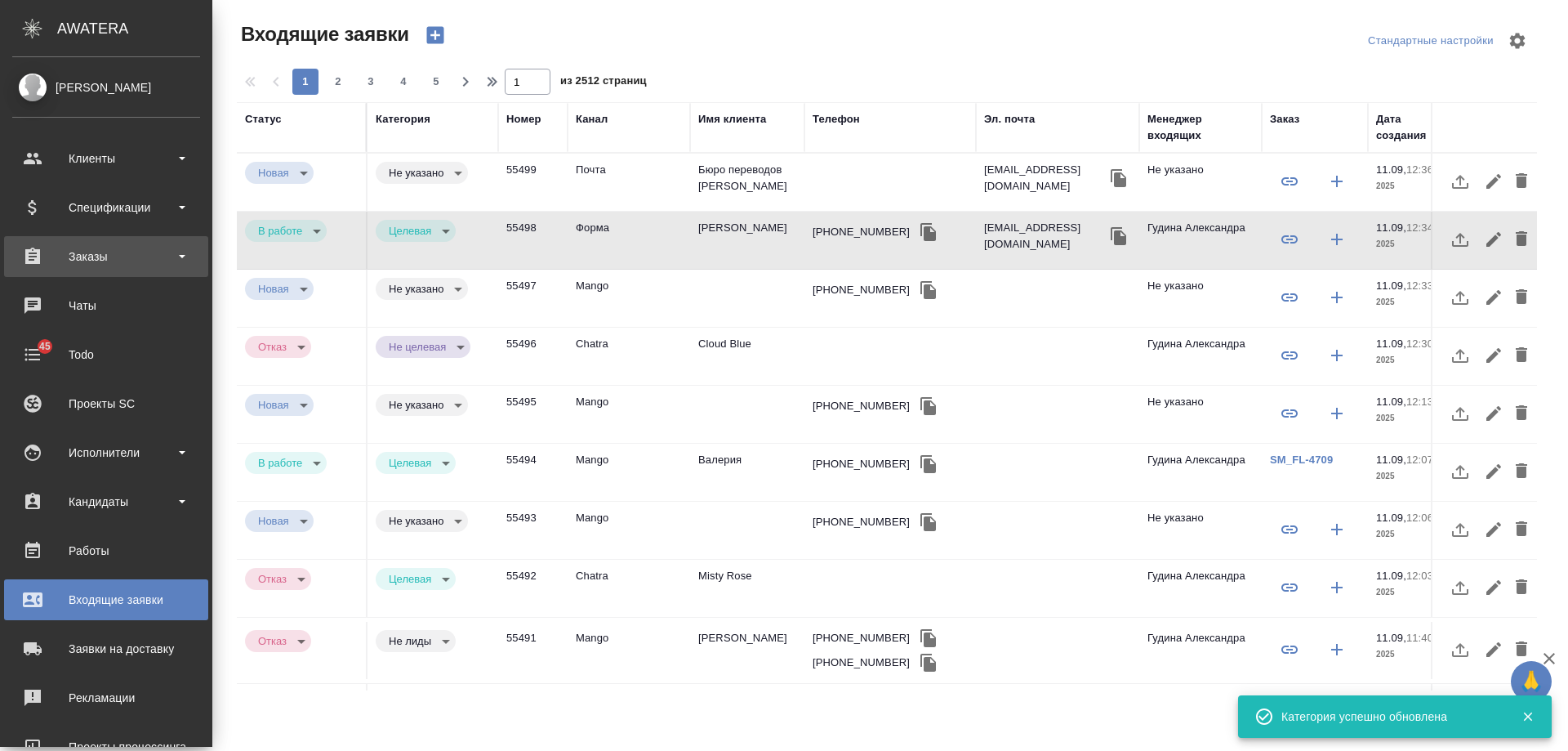
click at [68, 255] on div "Заказы" at bounding box center [105, 256] width 187 height 24
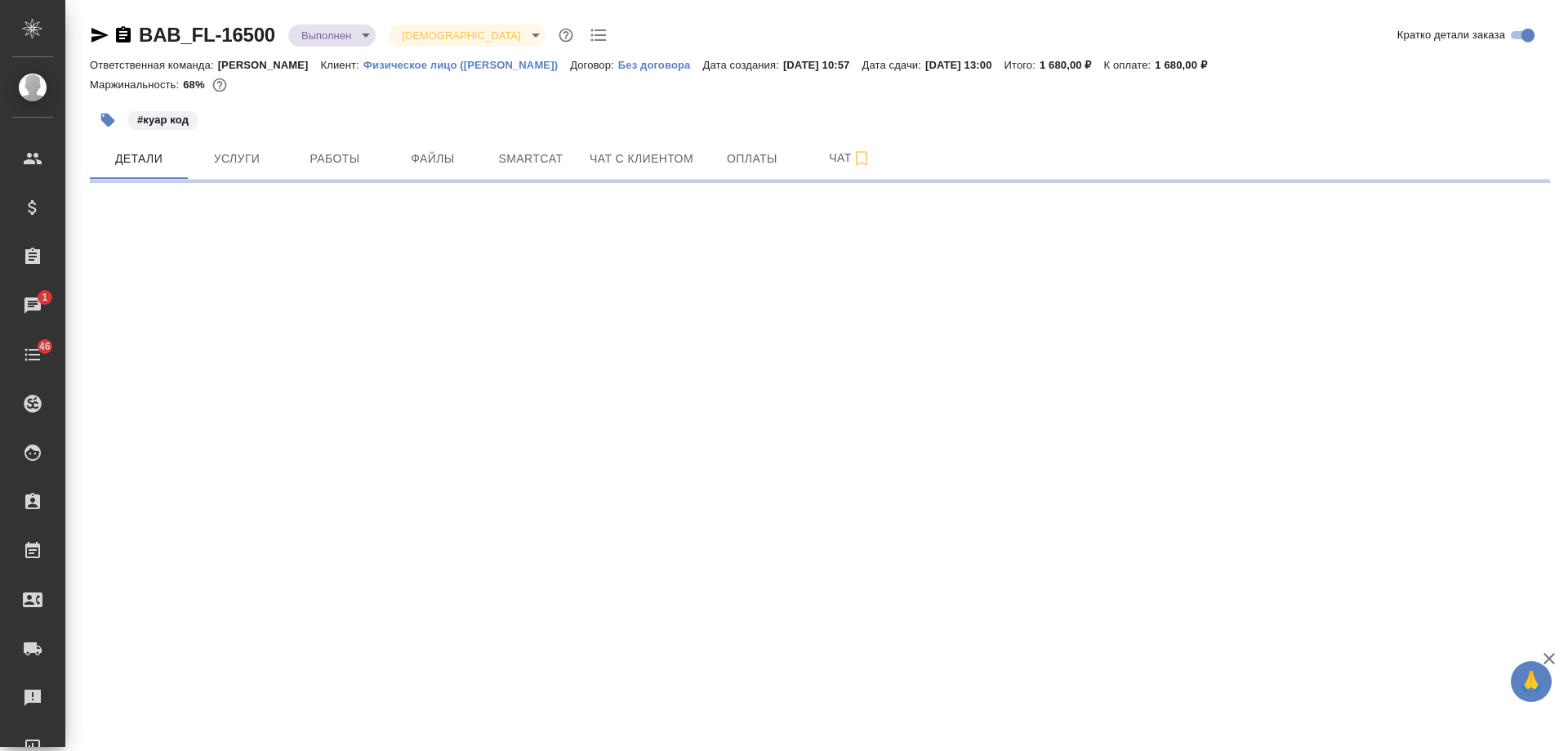
select select "RU"
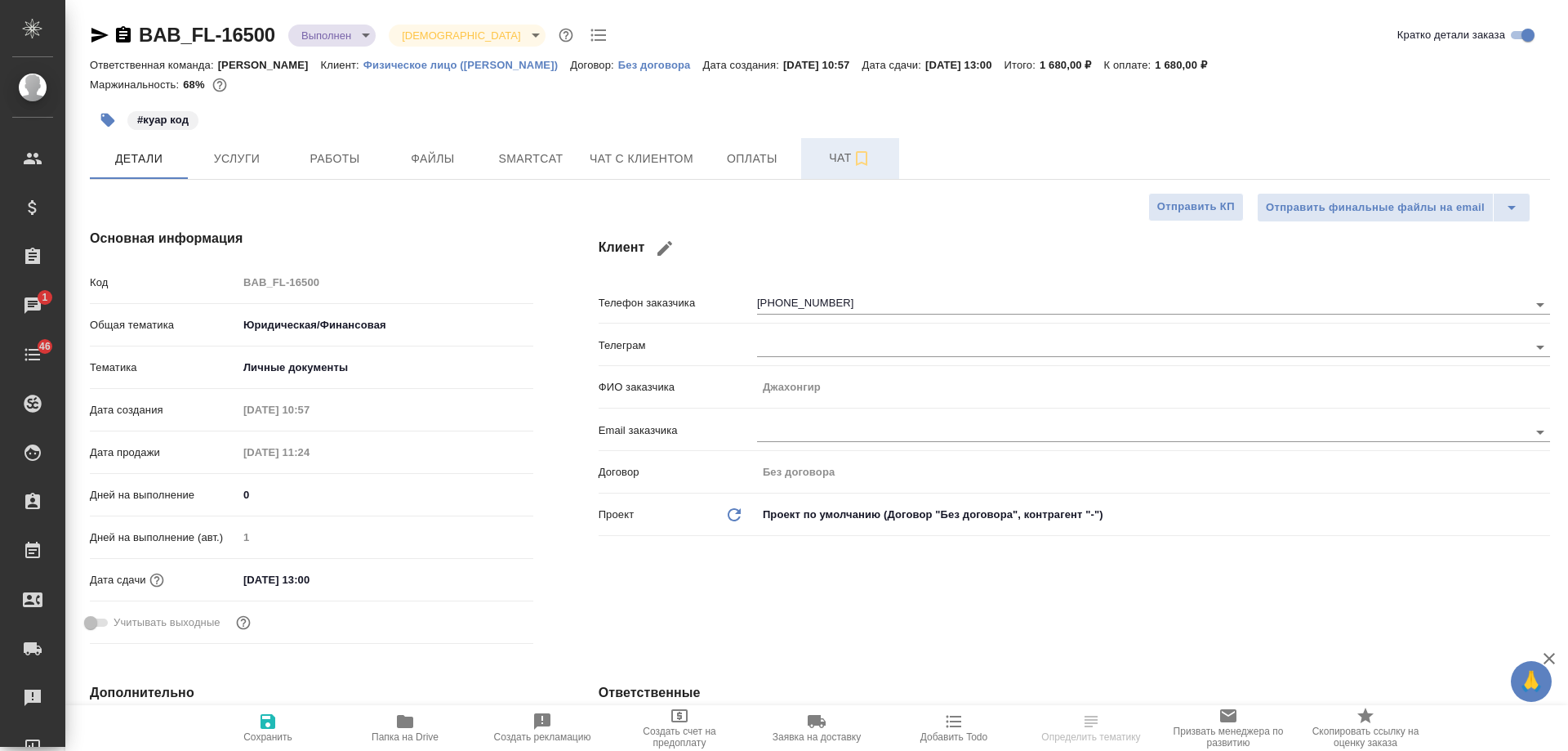
type textarea "x"
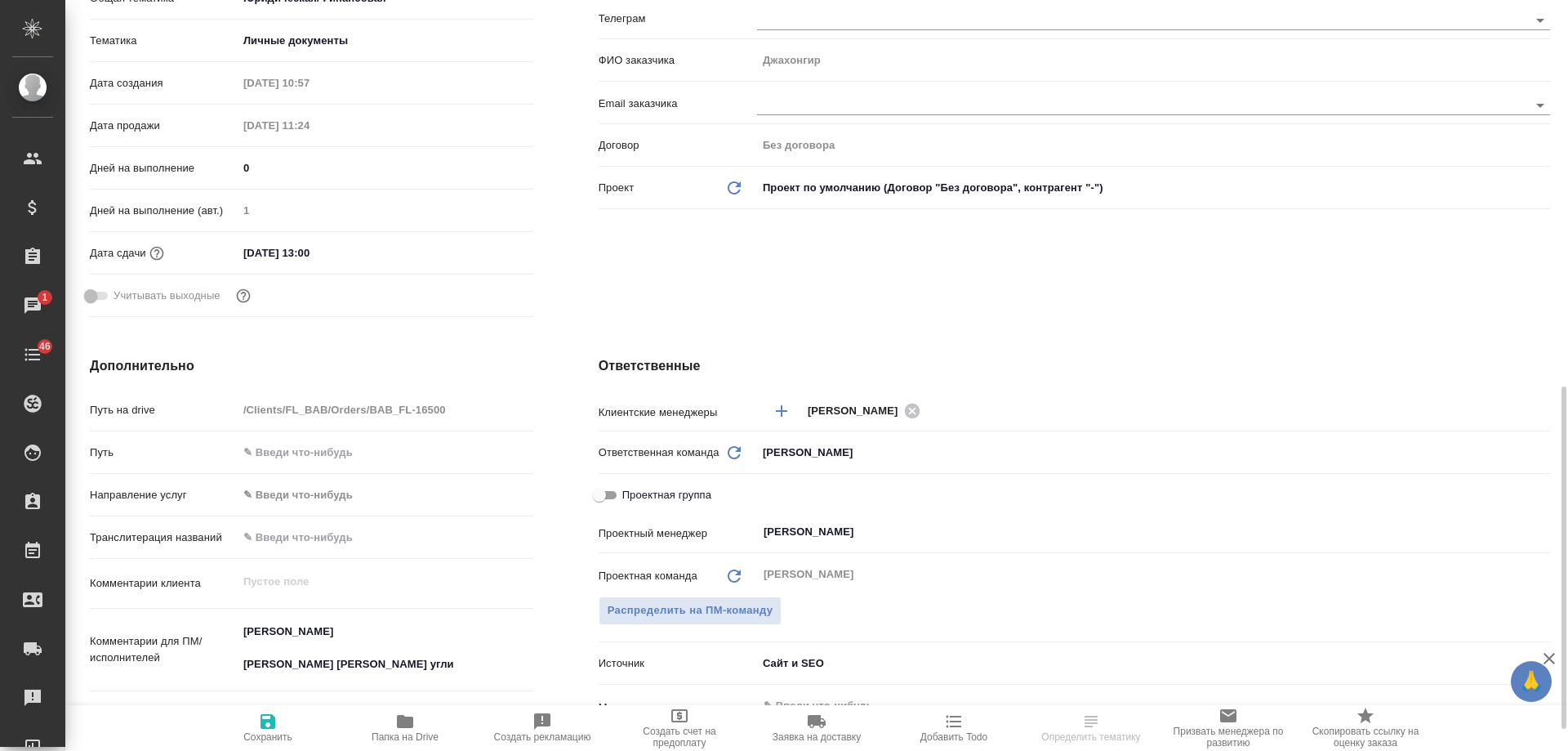
scroll to position [572, 0]
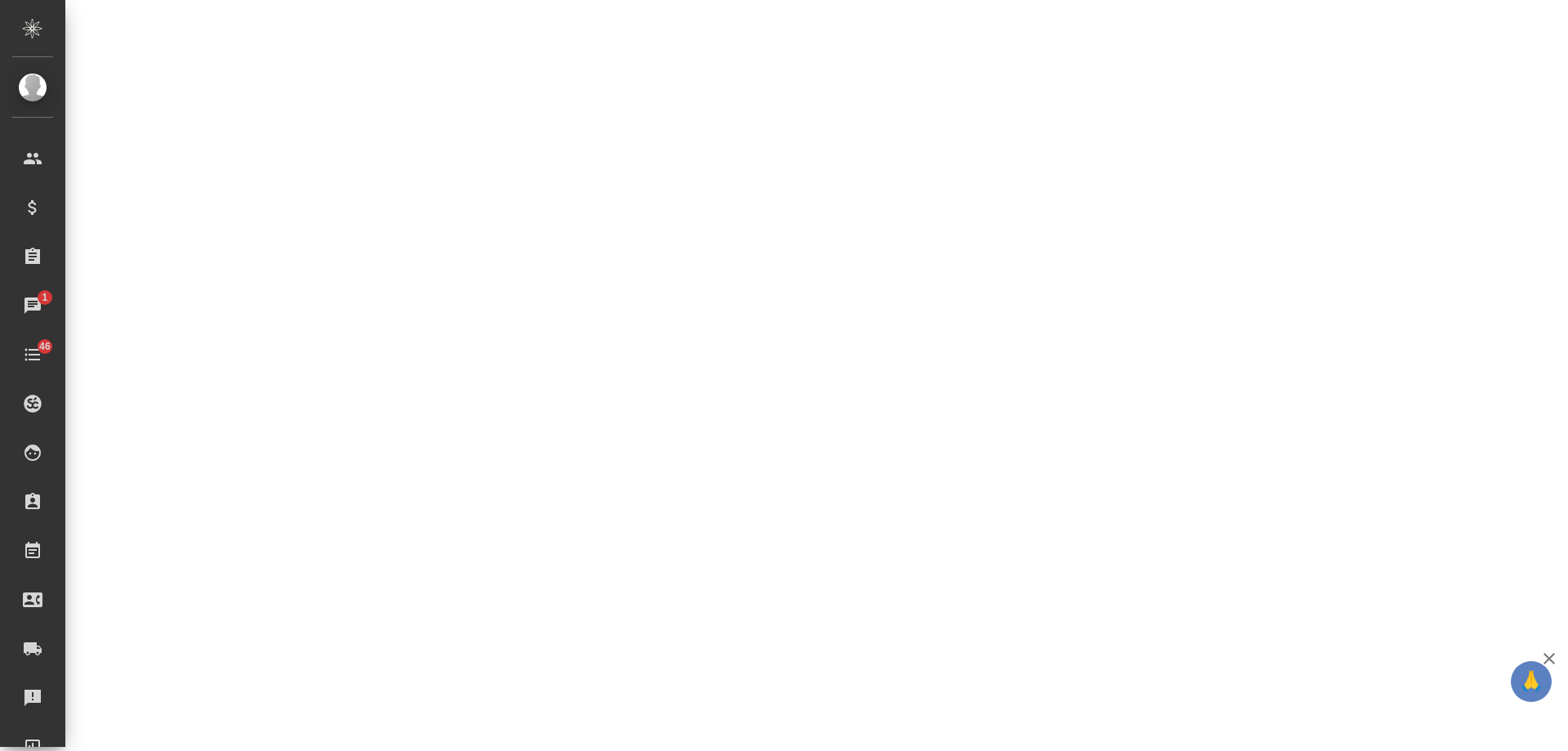
select select "RU"
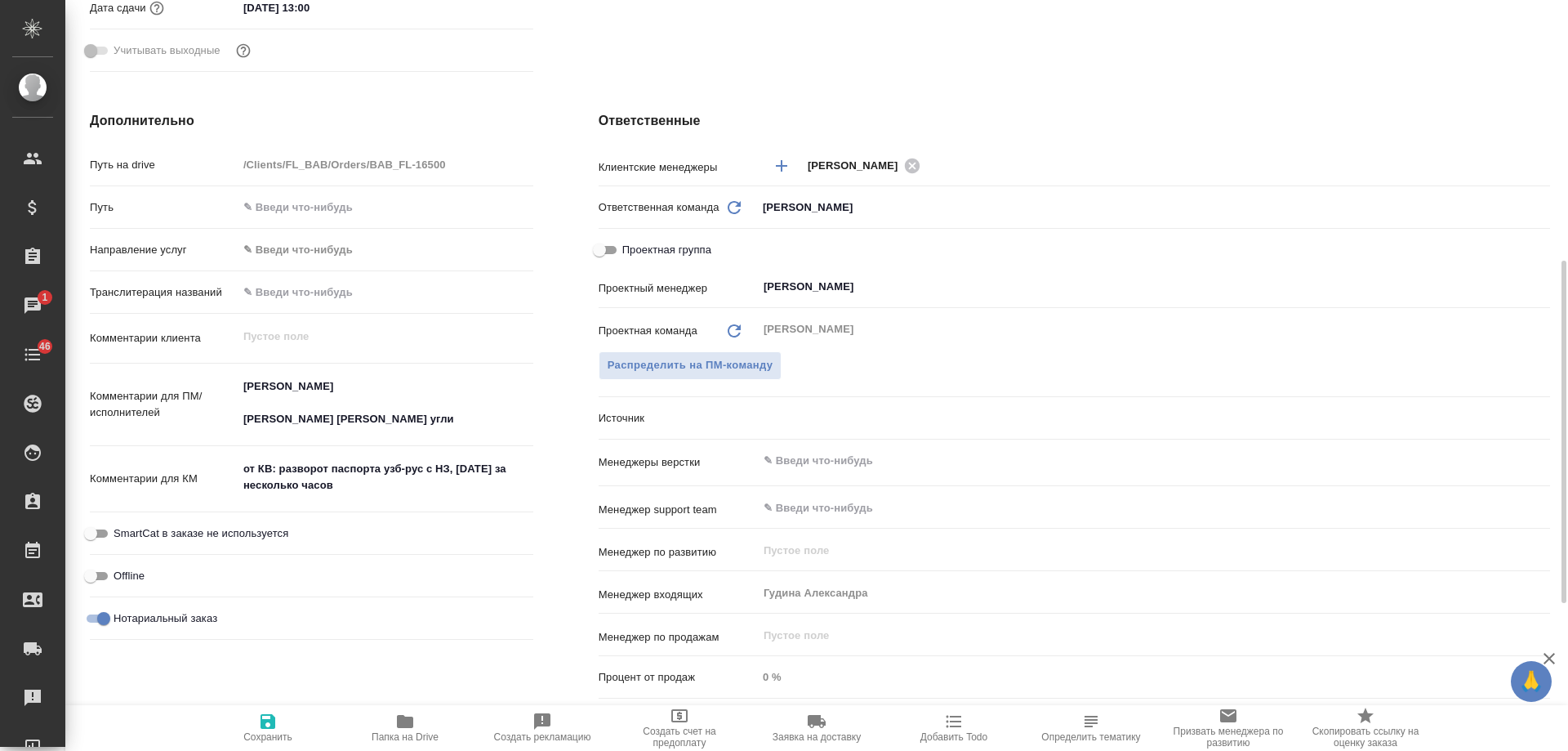
type textarea "x"
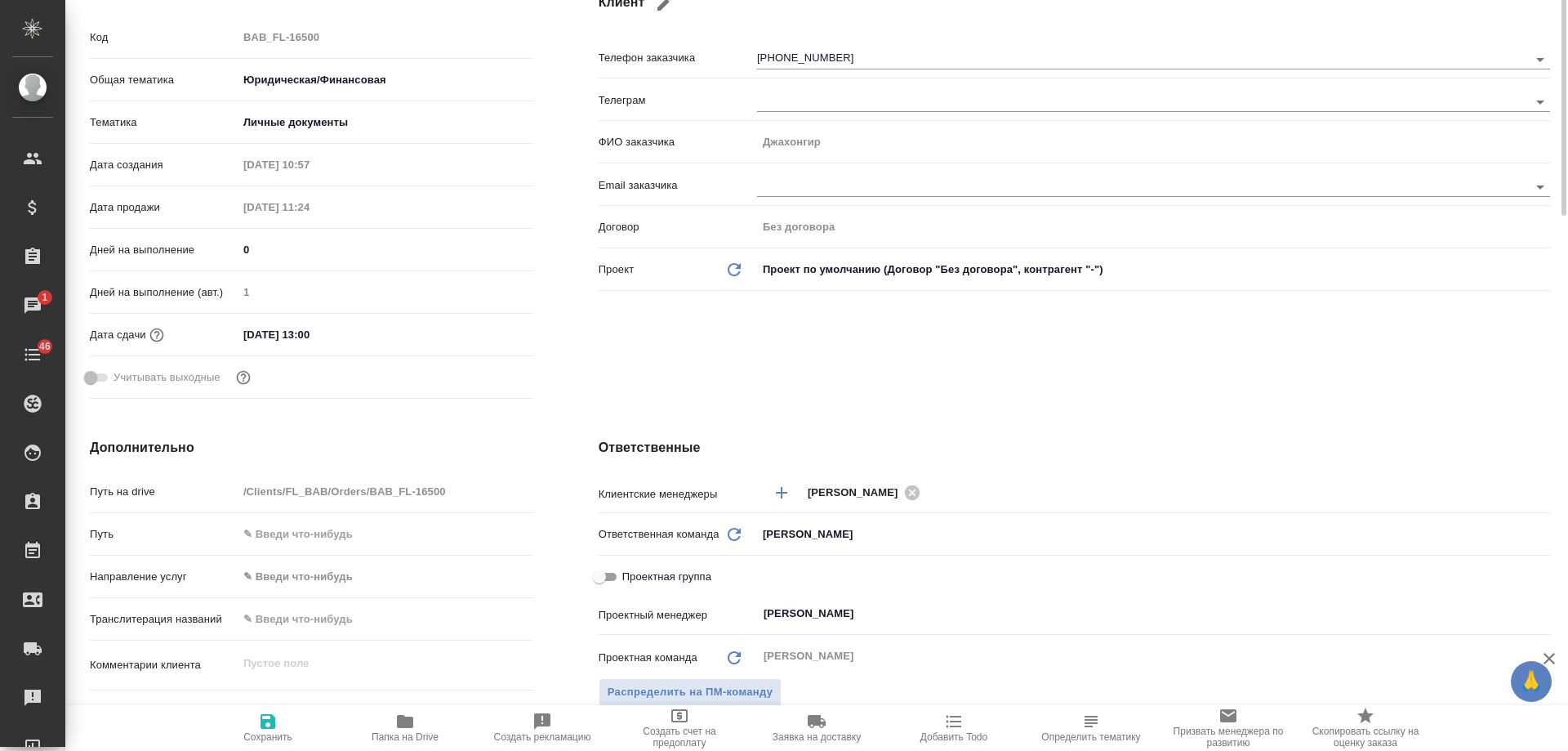
scroll to position [0, 0]
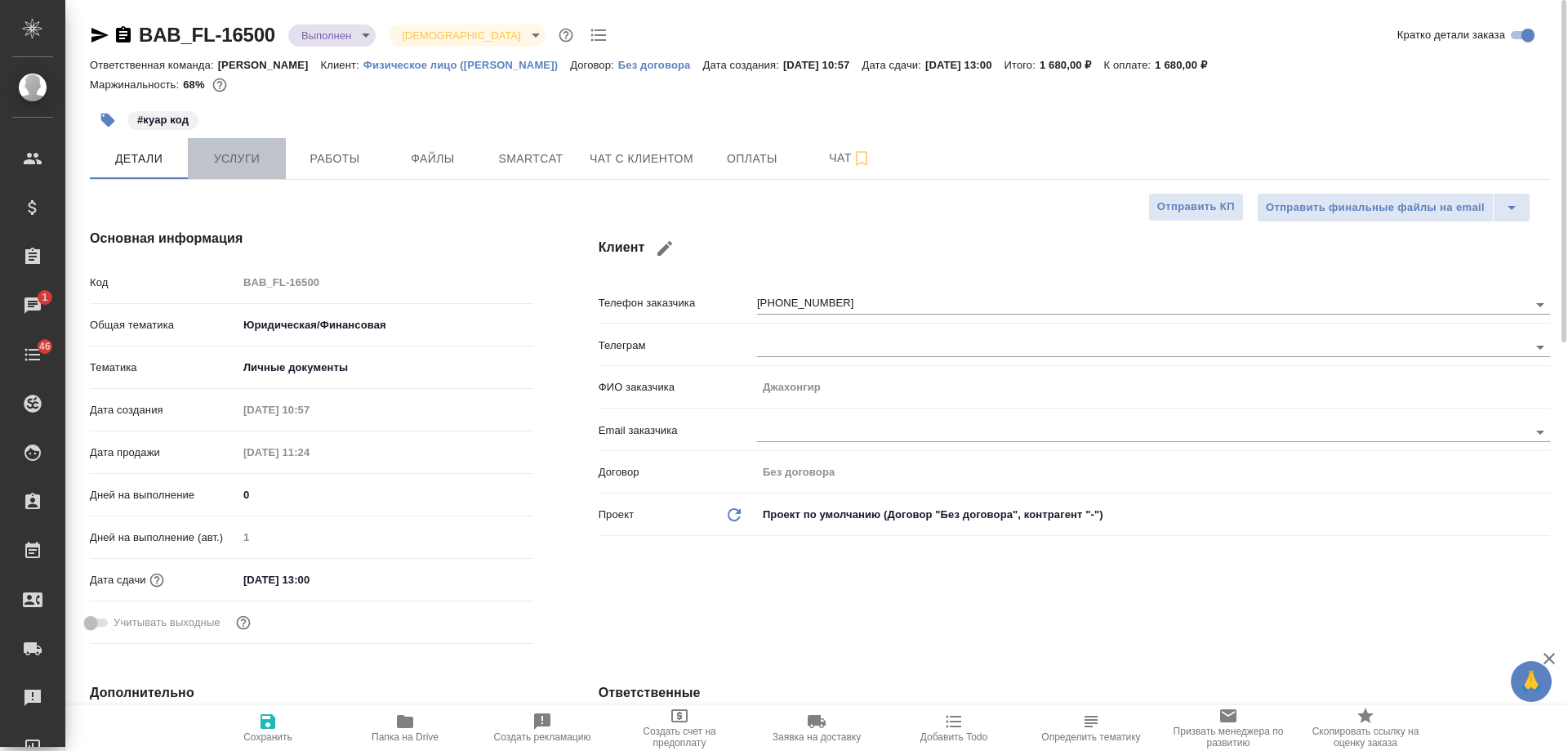
click at [230, 147] on button "Услуги" at bounding box center [236, 158] width 98 height 41
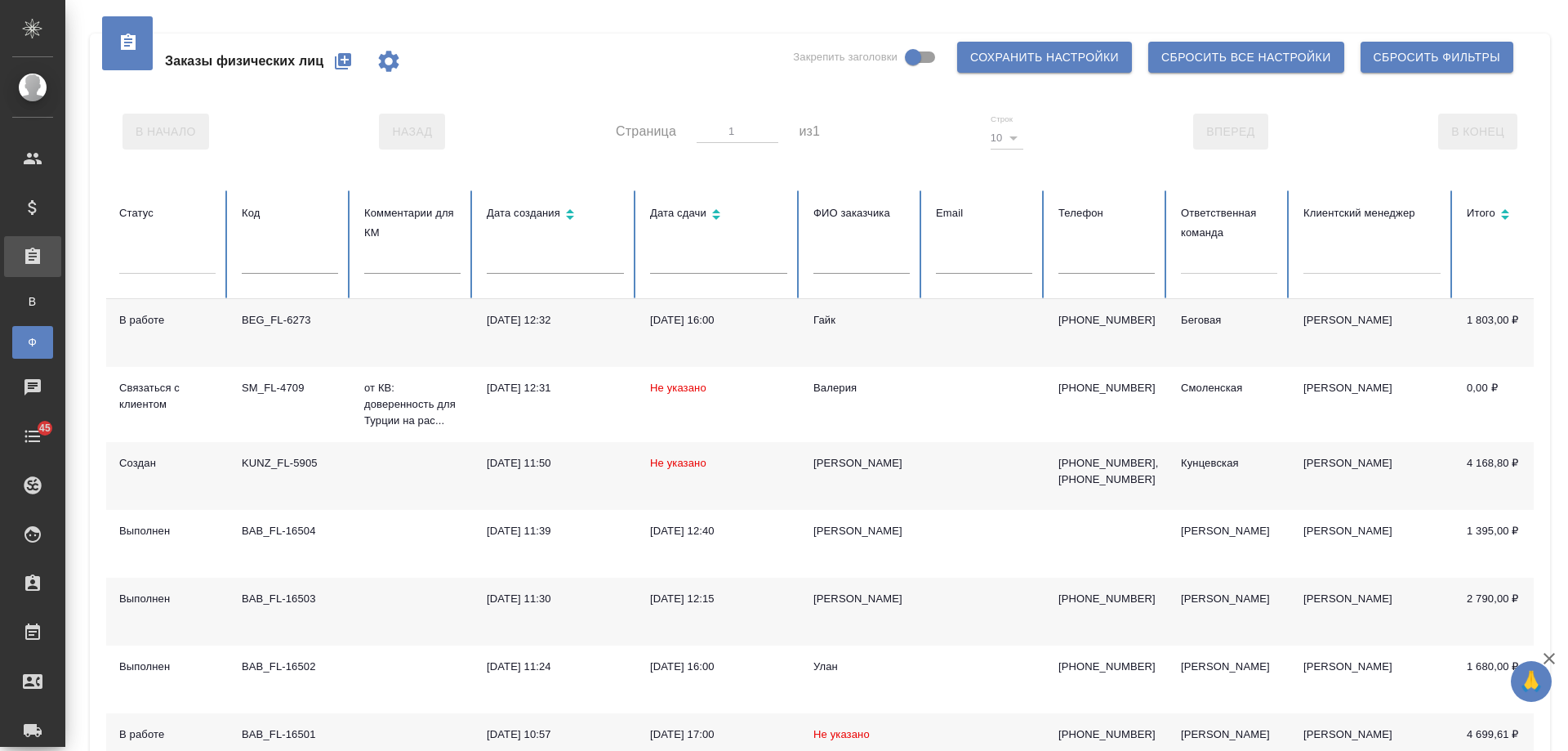
click at [1090, 258] on input "text" at bounding box center [1107, 262] width 96 height 23
paste input "[PHONE_NUMBER]"
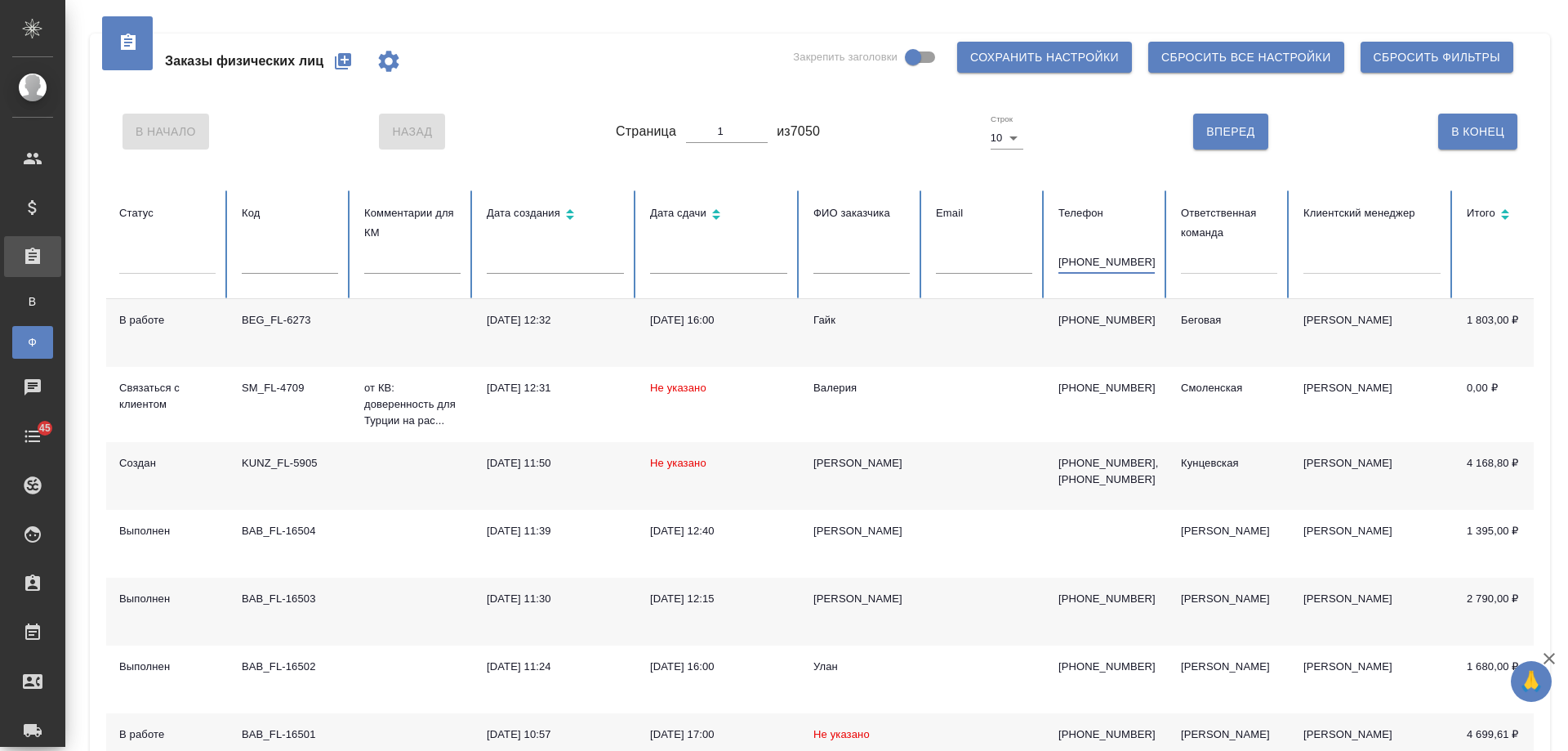
click at [1072, 264] on table "Статус Код Комментарии для КМ Дата создания Дата сдачи ФИО заказчика Email Теле…" at bounding box center [1025, 591] width 1837 height 802
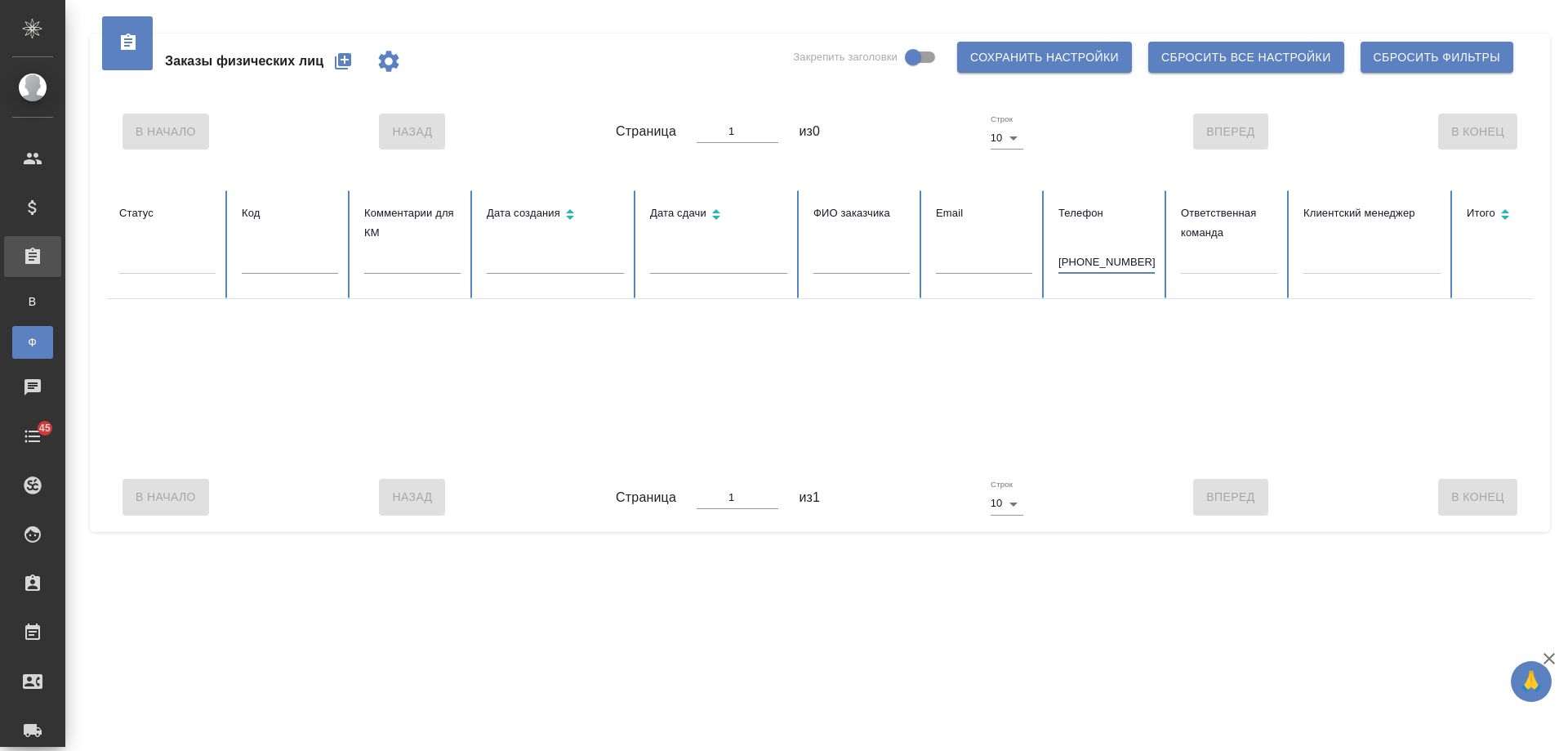
type input "9160831103"
drag, startPoint x: 1135, startPoint y: 260, endPoint x: 865, endPoint y: 258, distance: 270.0
click at [863, 260] on tr "Статус Код Комментарии для КМ Дата создания Дата сдачи ФИО заказчика Email Теле…" at bounding box center [1025, 244] width 1837 height 108
click at [865, 269] on input "text" at bounding box center [862, 262] width 96 height 23
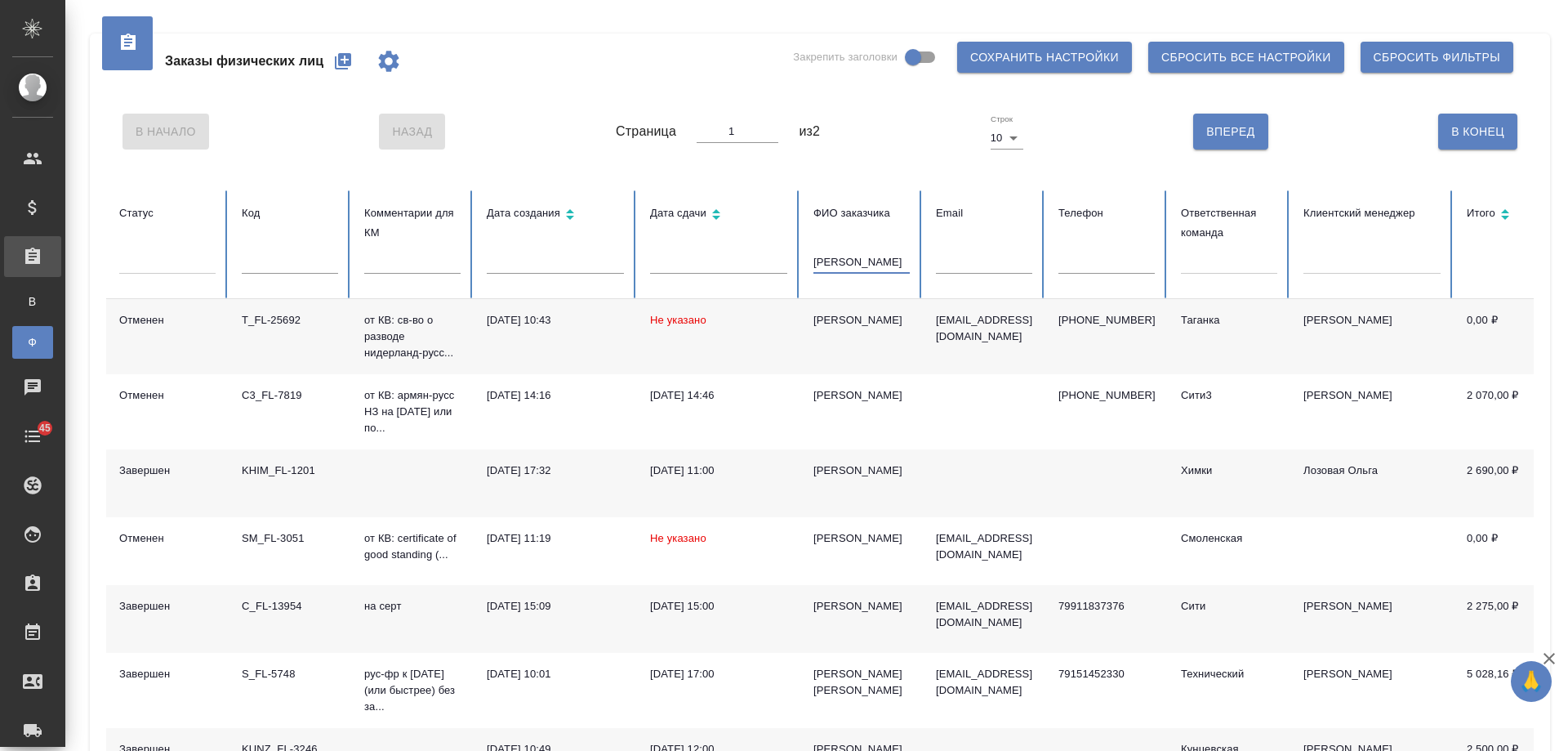
type input "[PERSON_NAME]"
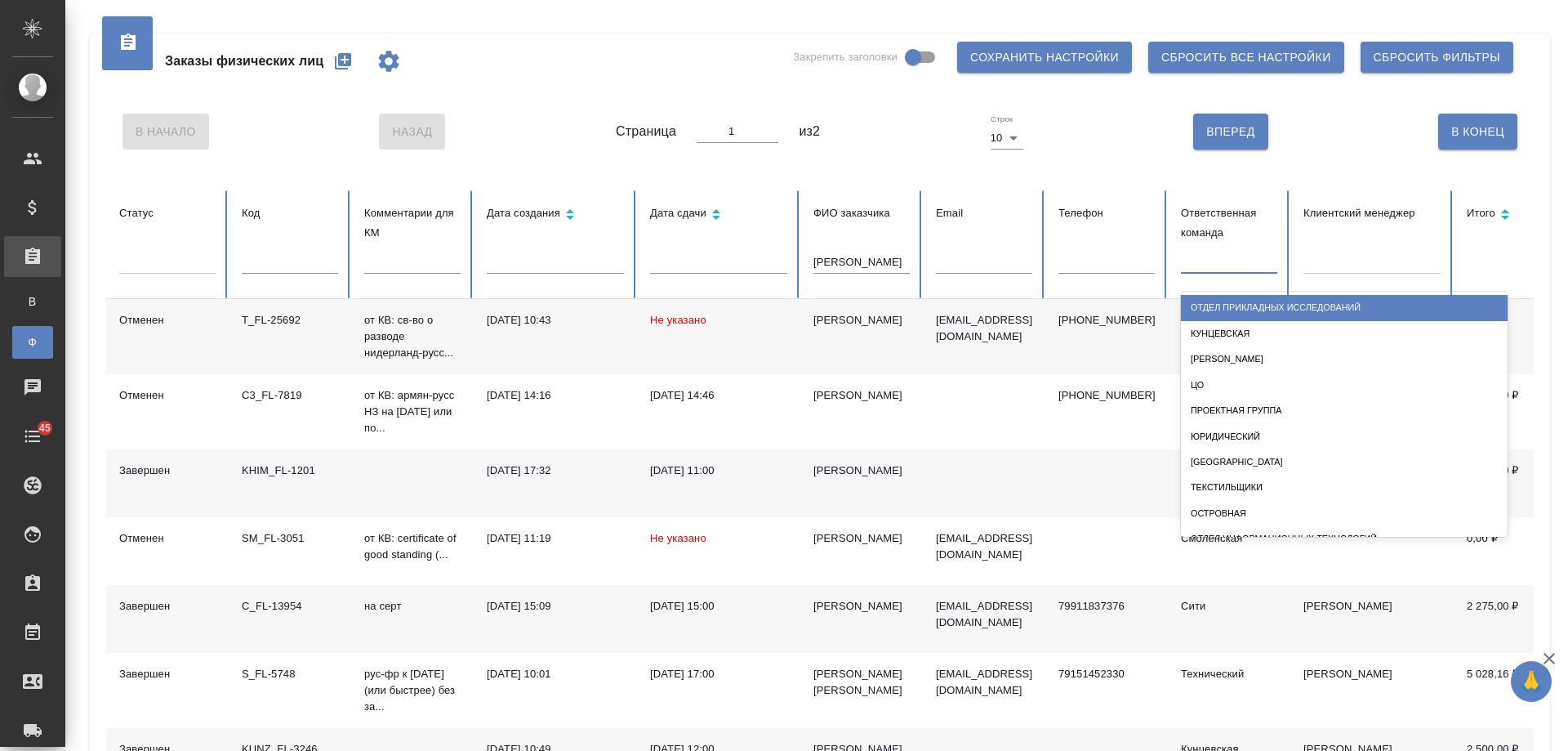
click at [1219, 257] on div at bounding box center [1229, 257] width 96 height 24
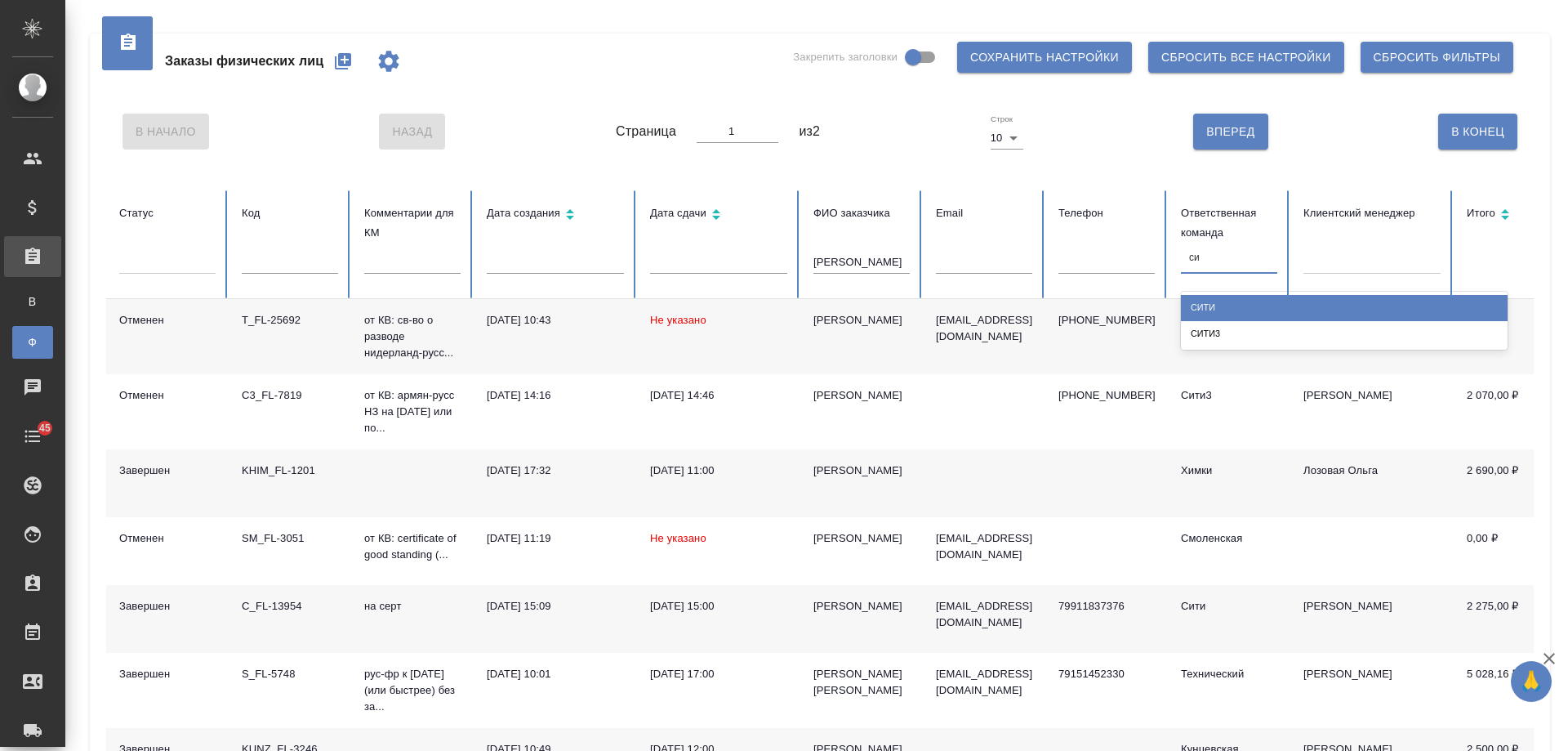
type input "сии"
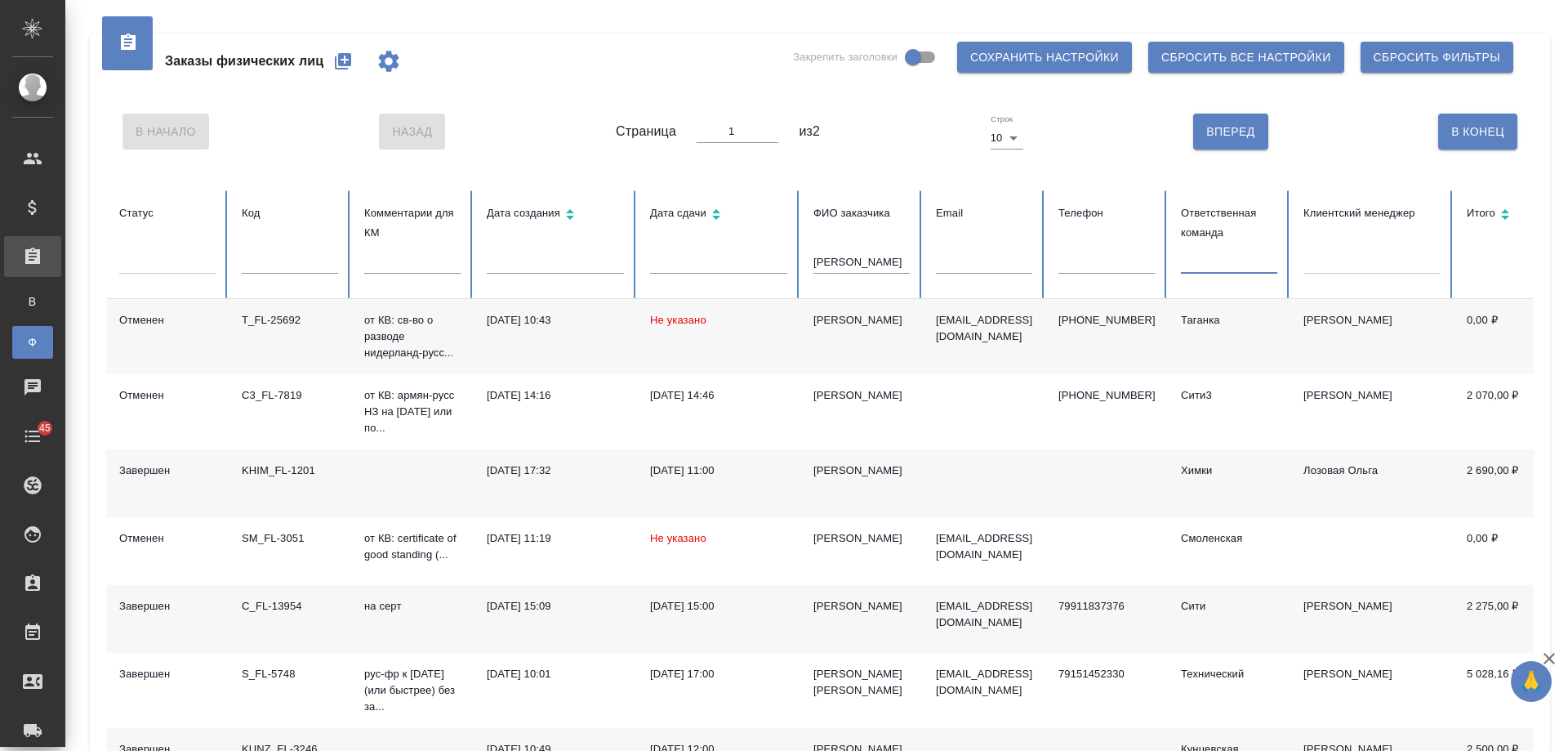
drag, startPoint x: 1219, startPoint y: 256, endPoint x: 1207, endPoint y: 253, distance: 12.4
click at [1207, 253] on div at bounding box center [1229, 257] width 96 height 24
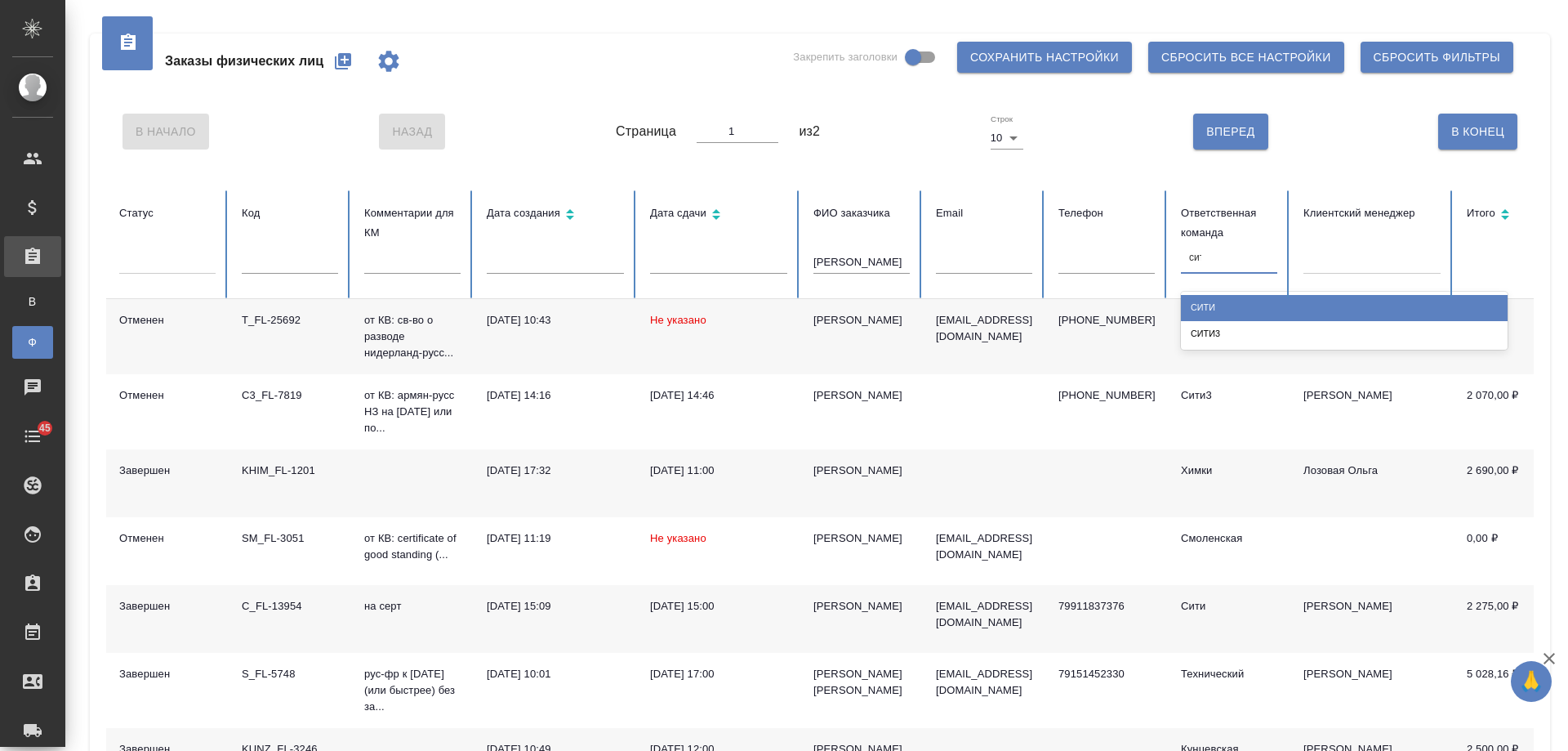
type input "сити"
click at [1222, 302] on div "Сити" at bounding box center [1344, 307] width 327 height 25
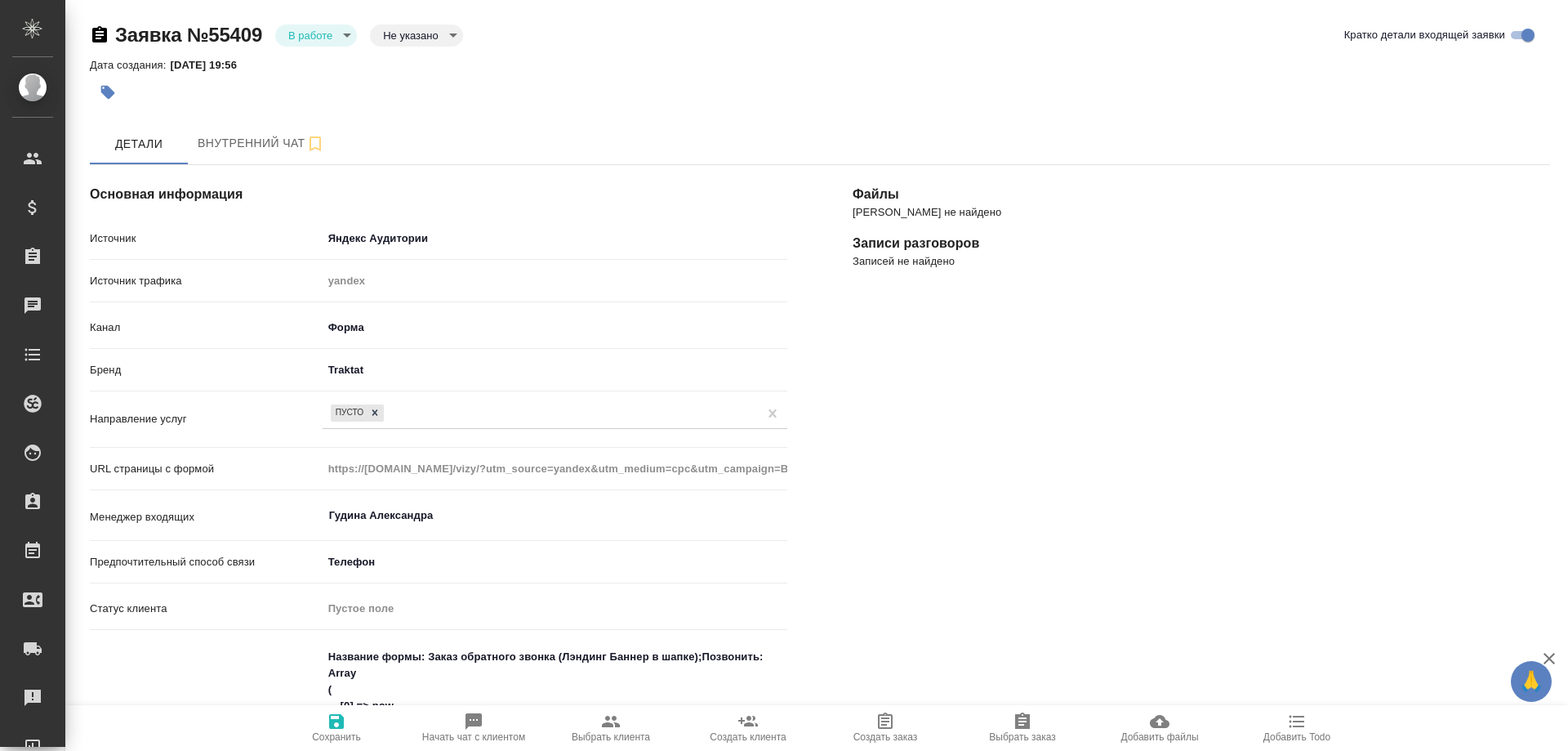
select select "RU"
click at [311, 44] on body "🙏 .cls-1 fill:#fff; AWATERA [PERSON_NAME] Спецификации Заказы 0 Чаты 43 Todo Пр…" at bounding box center [784, 375] width 1568 height 751
click at [315, 67] on button "Отказ" at bounding box center [307, 62] width 39 height 18
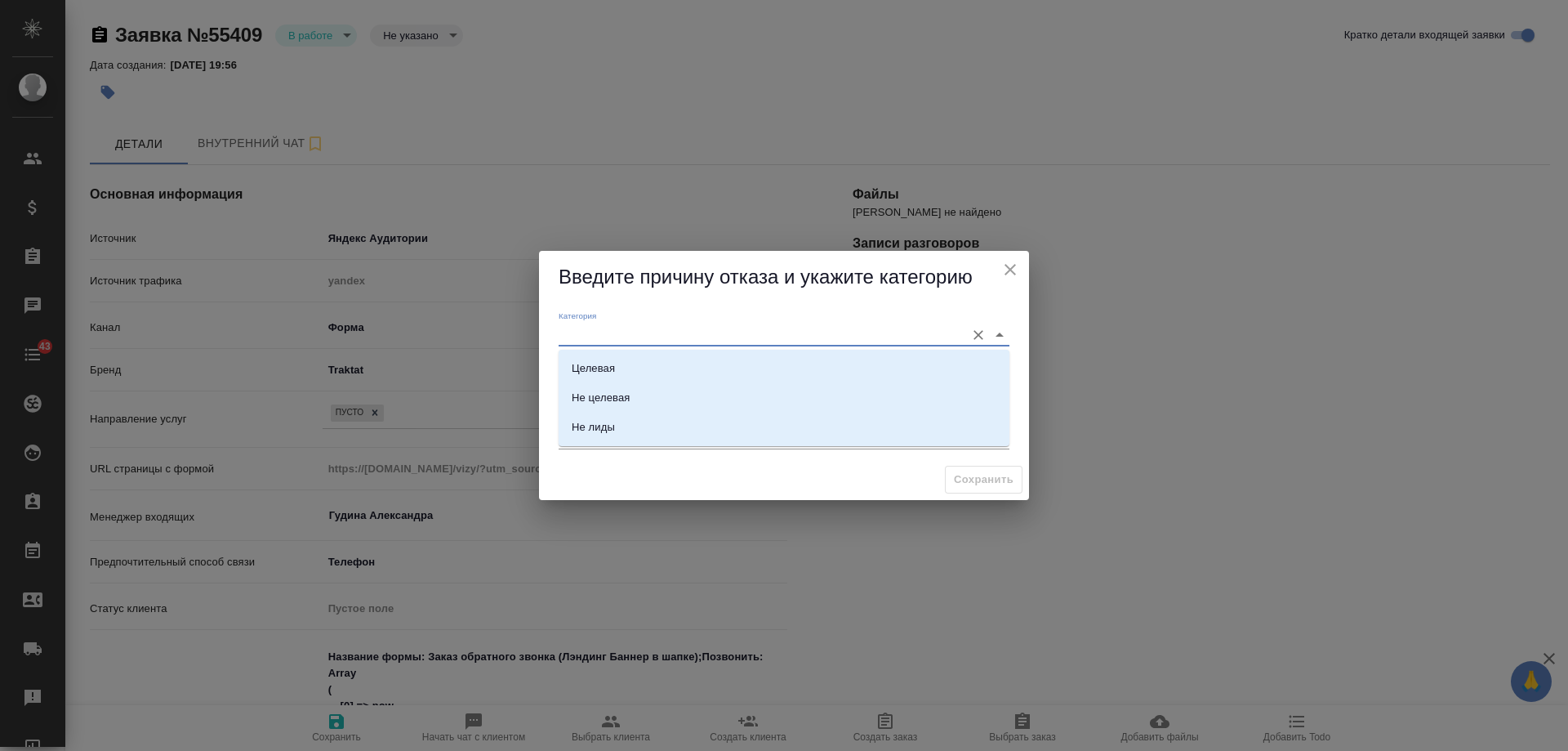
click at [624, 330] on input "Категория" at bounding box center [757, 334] width 398 height 22
drag, startPoint x: 625, startPoint y: 431, endPoint x: 625, endPoint y: 404, distance: 27.0
click at [625, 404] on ul "Целевая Не целевая Не лиды" at bounding box center [784, 411] width 451 height 89
click at [625, 398] on div "Не целевая" at bounding box center [601, 398] width 58 height 16
type input "Не целевая"
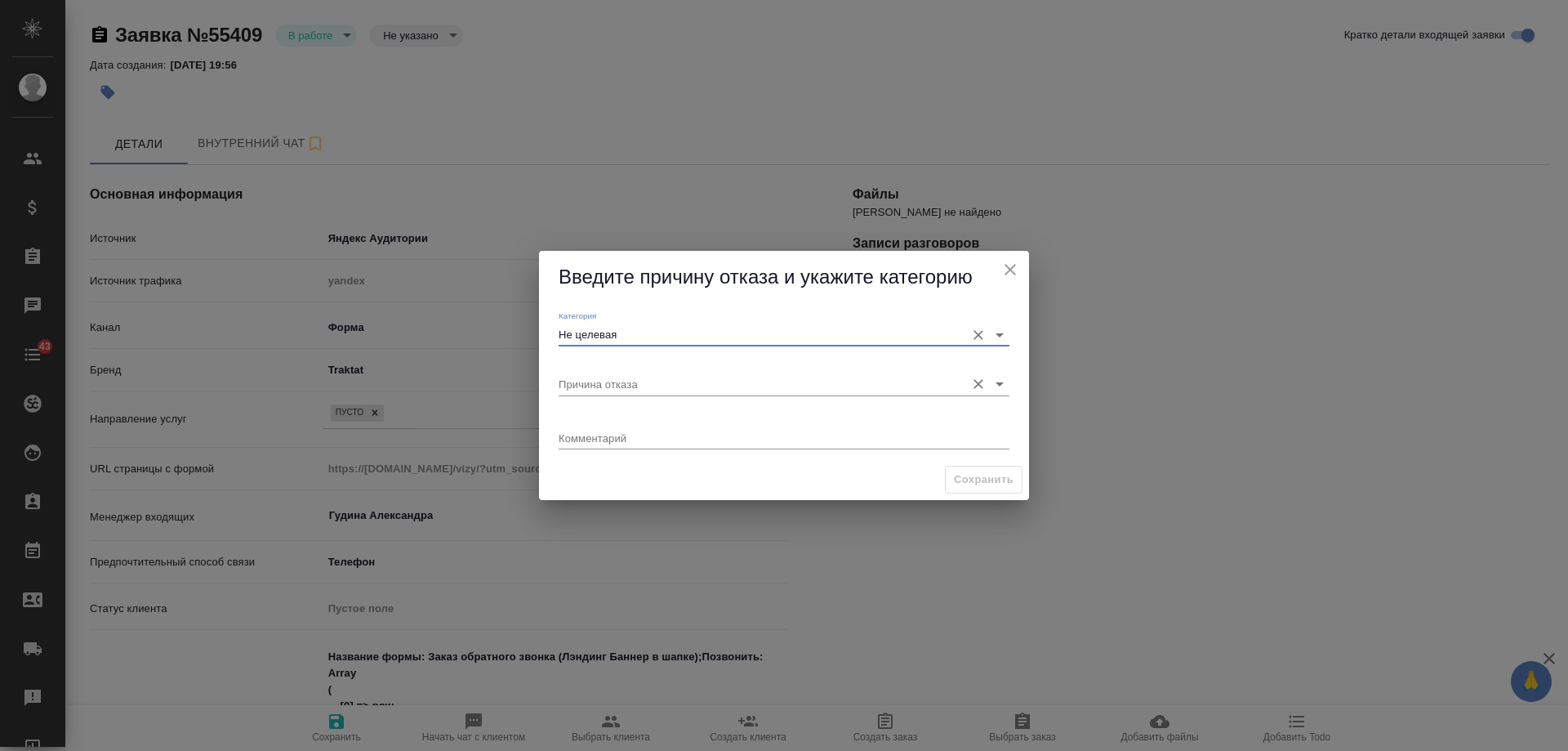
click at [608, 384] on input "Причина отказа" at bounding box center [757, 383] width 398 height 22
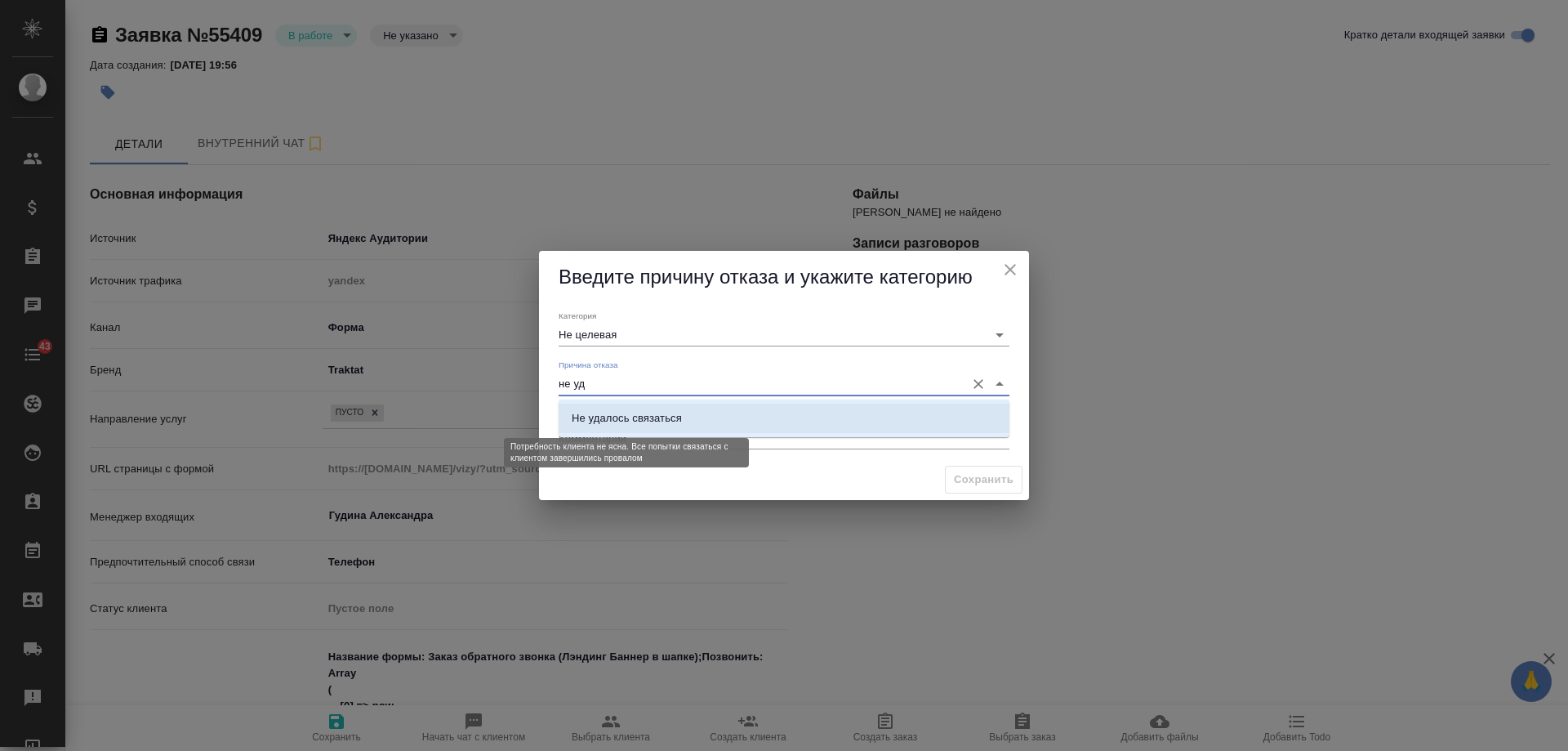
click at [605, 415] on div "Не удалось связаться" at bounding box center [626, 417] width 110 height 16
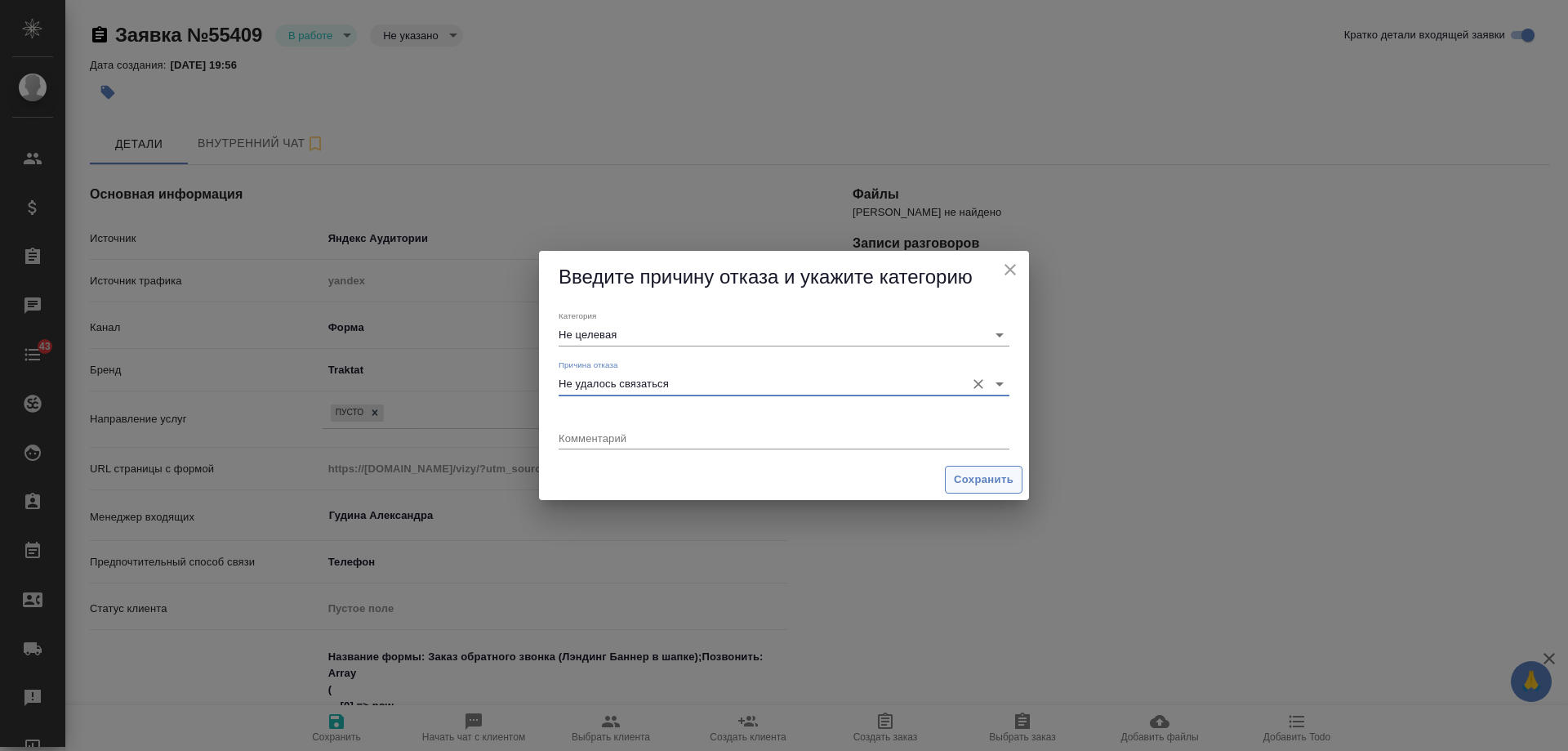
type input "Не удалось связаться"
click at [991, 471] on span "Сохранить" at bounding box center [983, 481] width 59 height 19
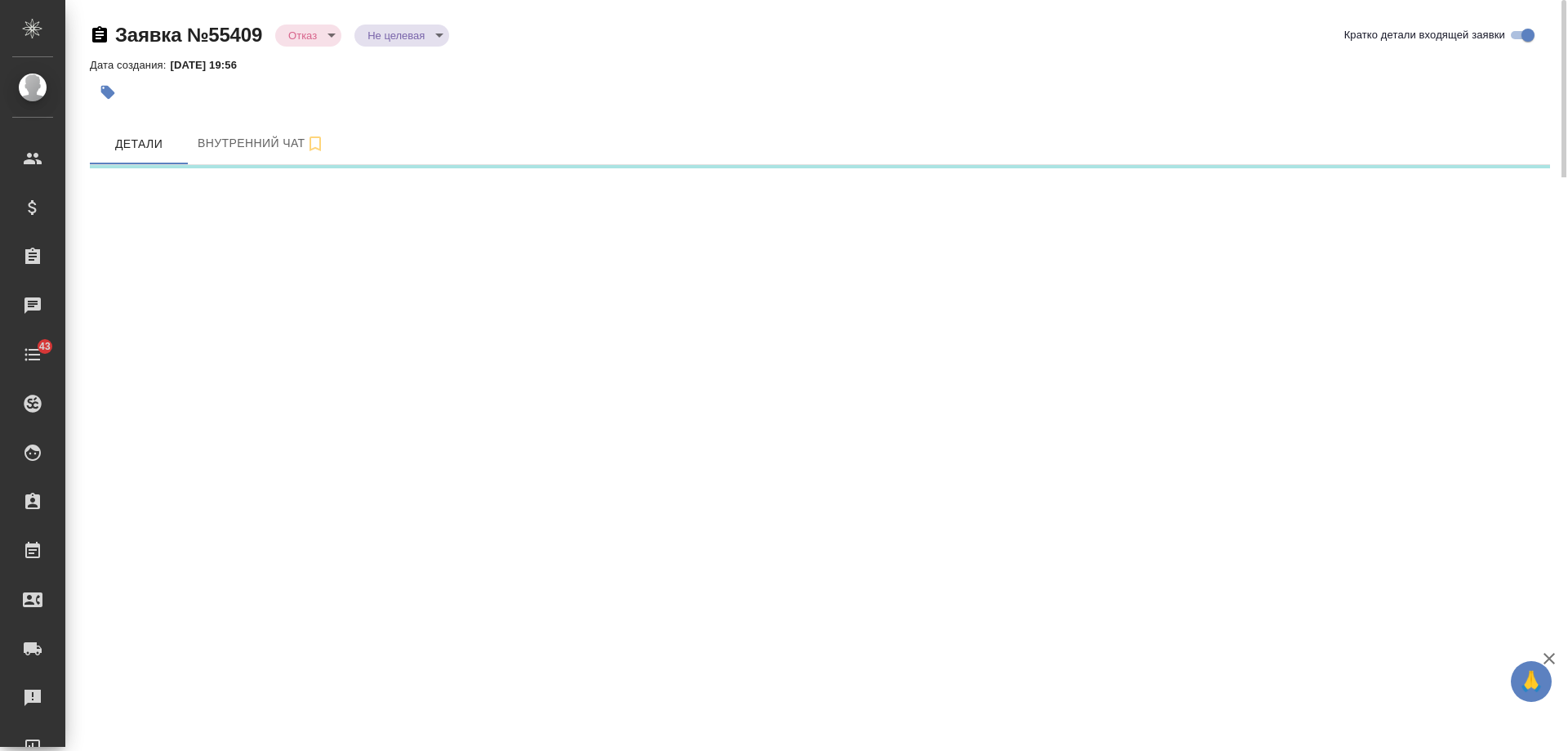
select select "RU"
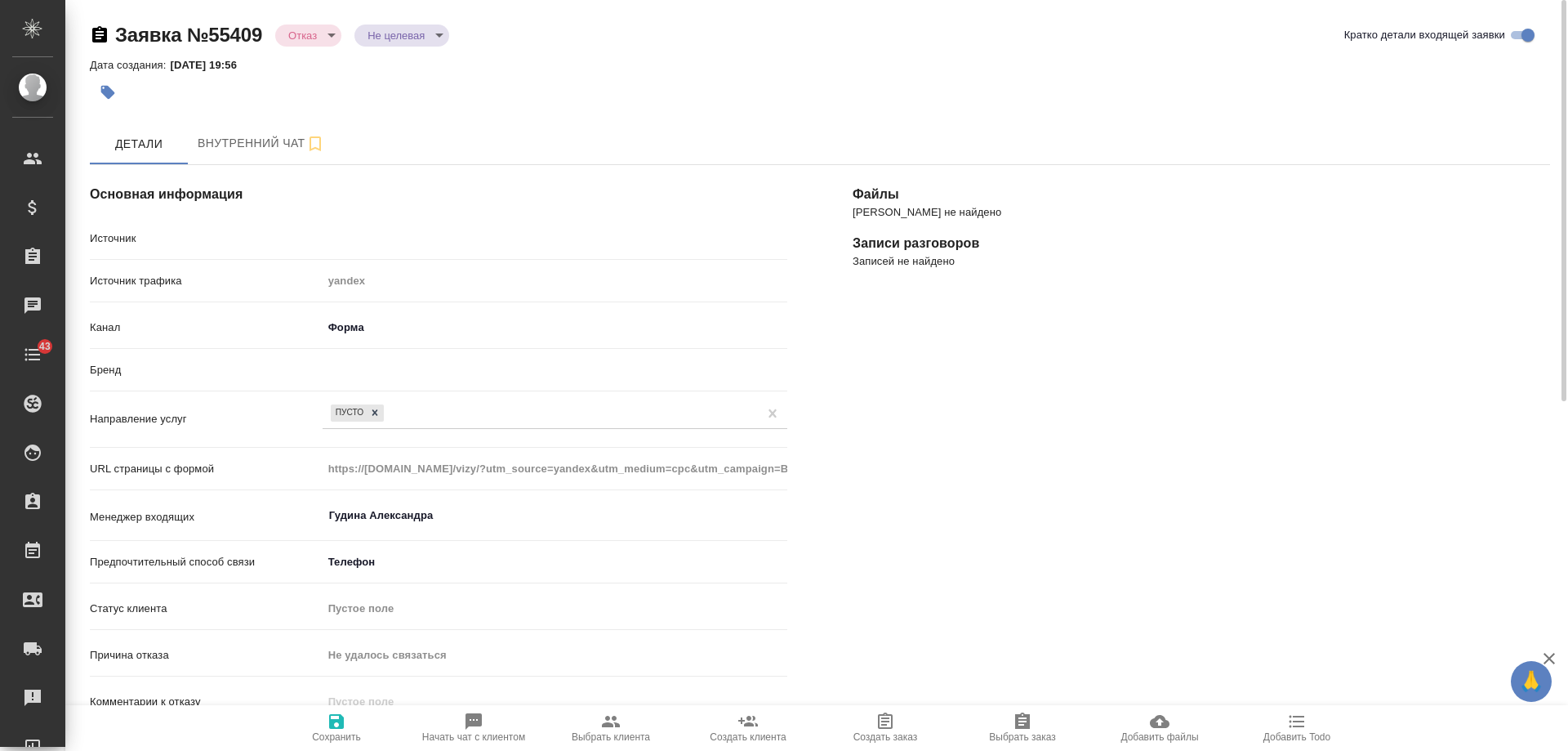
type textarea "x"
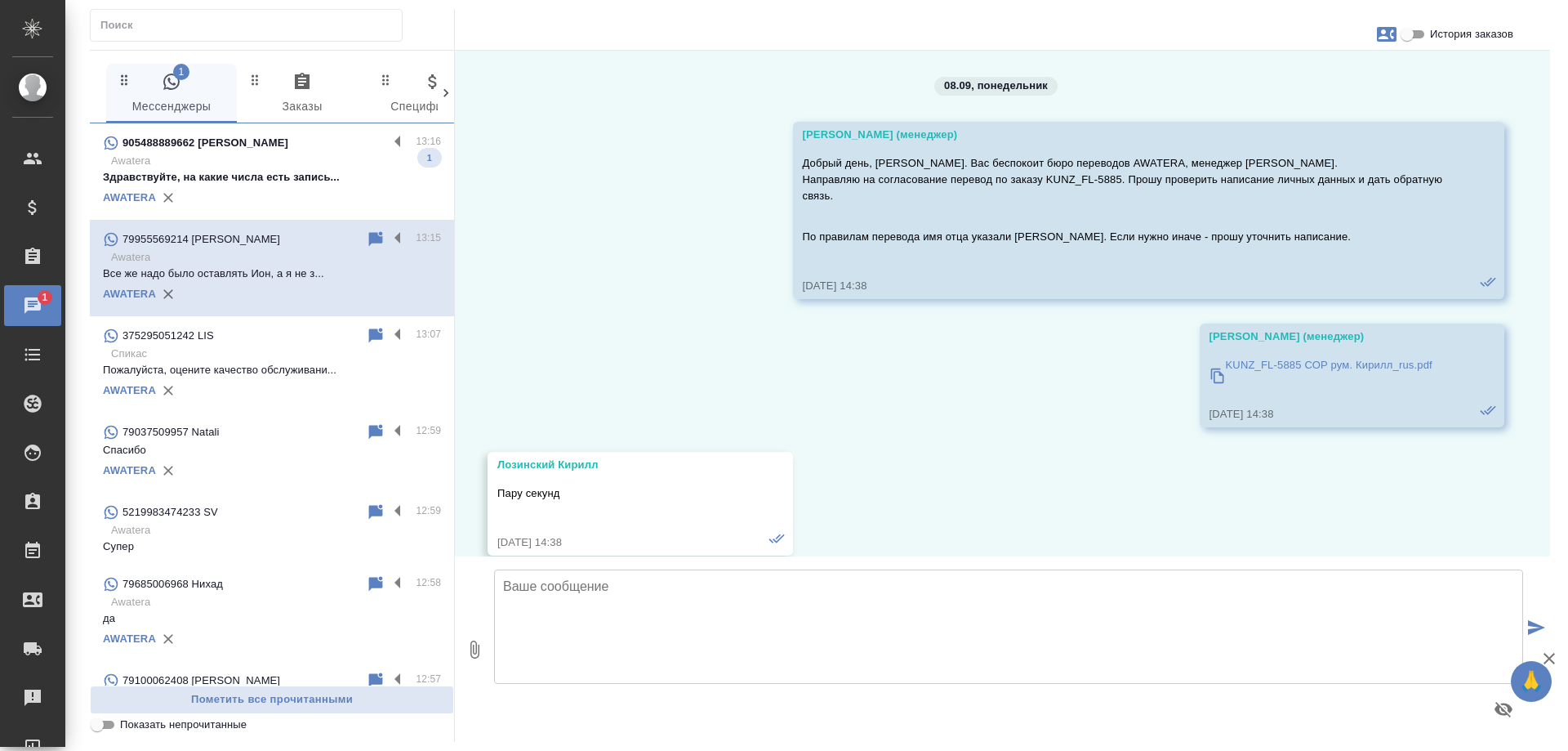
scroll to position [1951, 0]
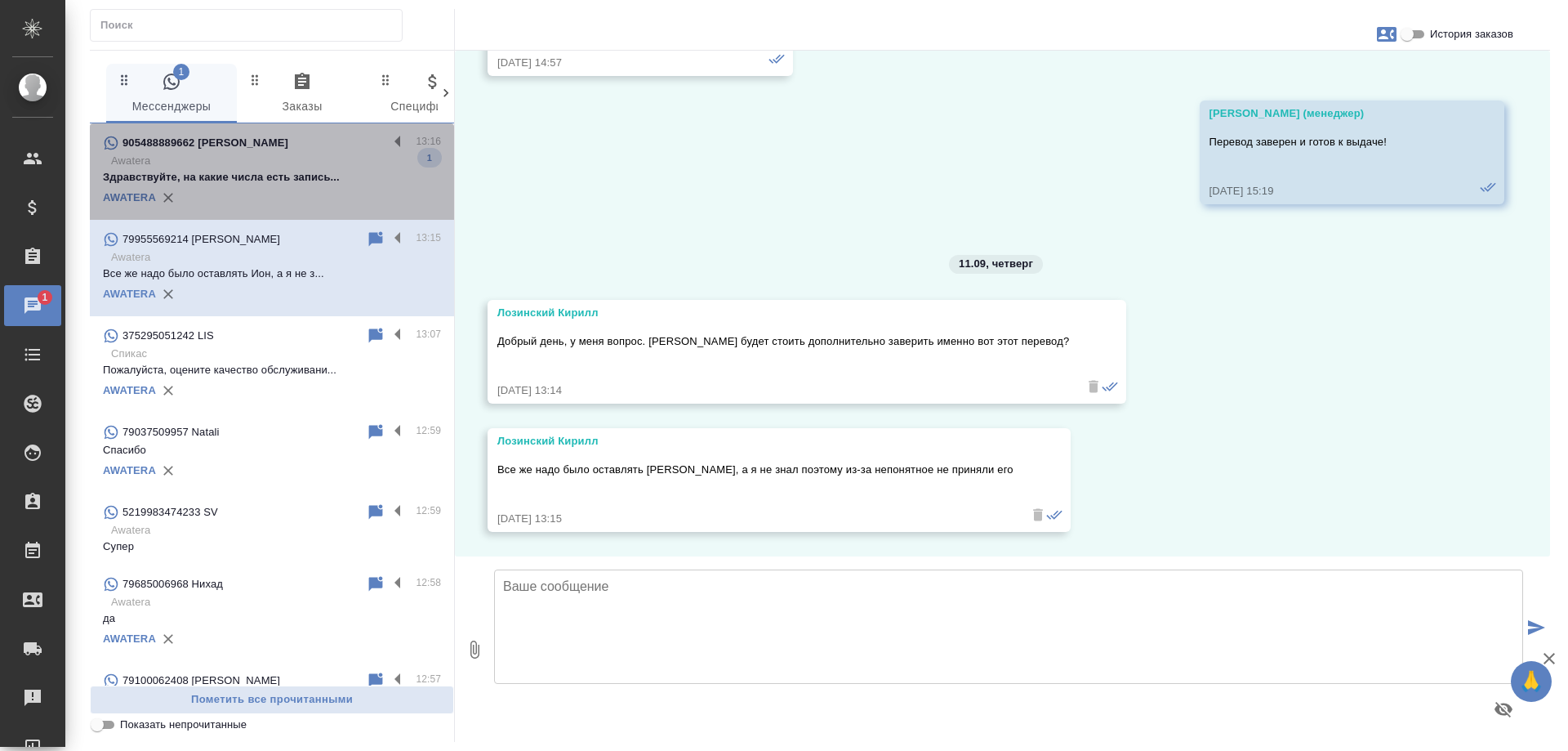
click at [292, 176] on p "Здравствуйте, на какие числа есть запись..." at bounding box center [271, 177] width 338 height 16
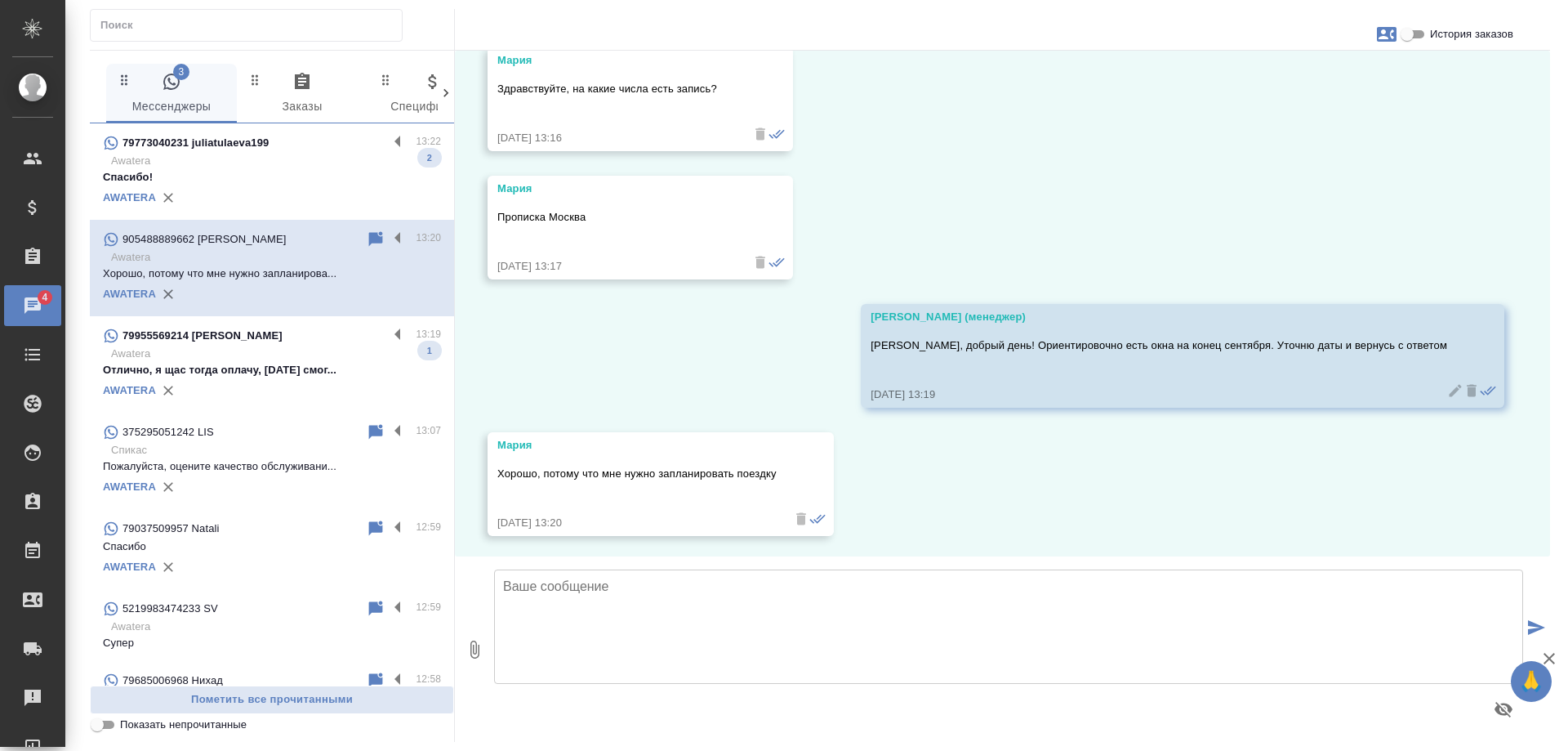
scroll to position [709, 0]
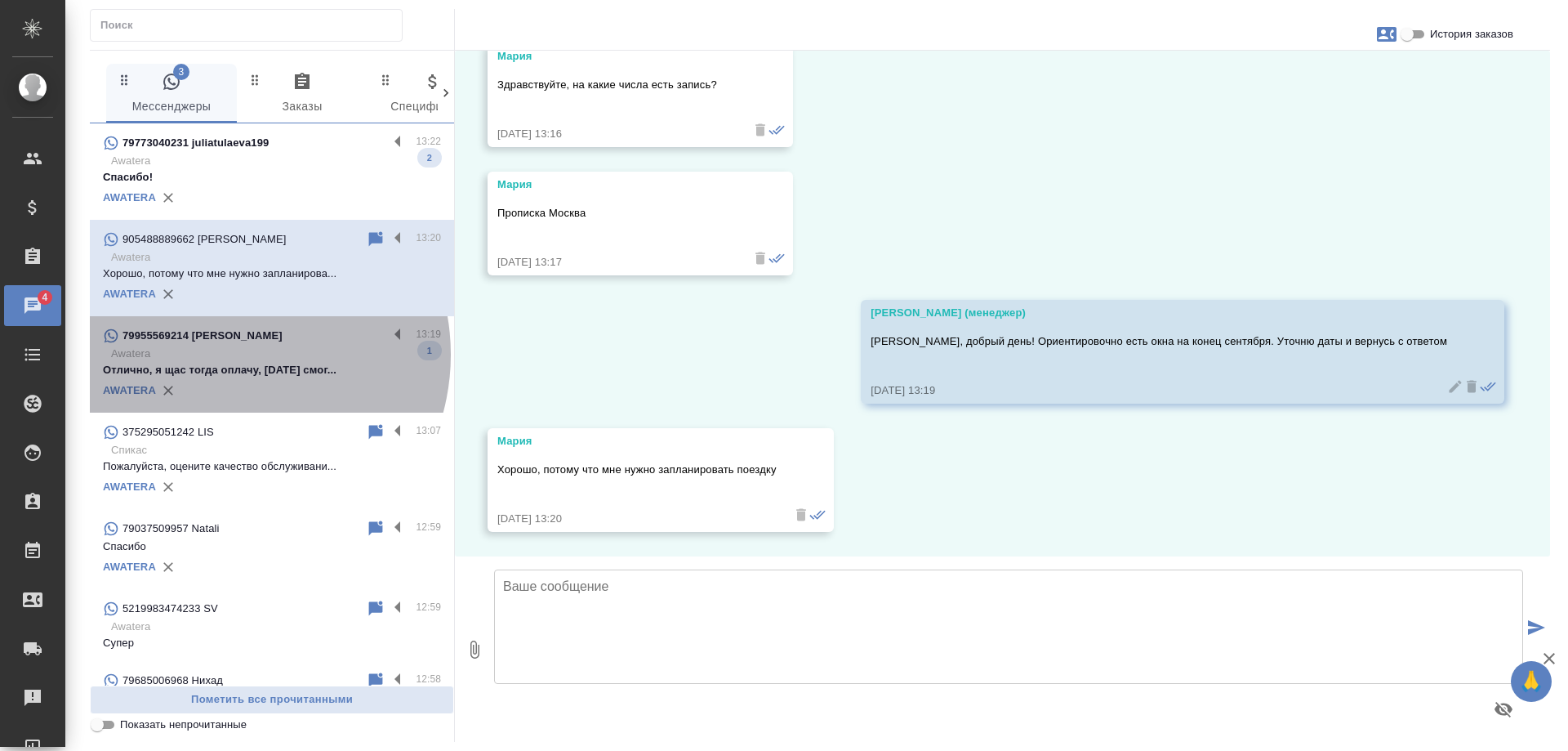
click at [228, 354] on p "Awatera" at bounding box center [276, 353] width 330 height 16
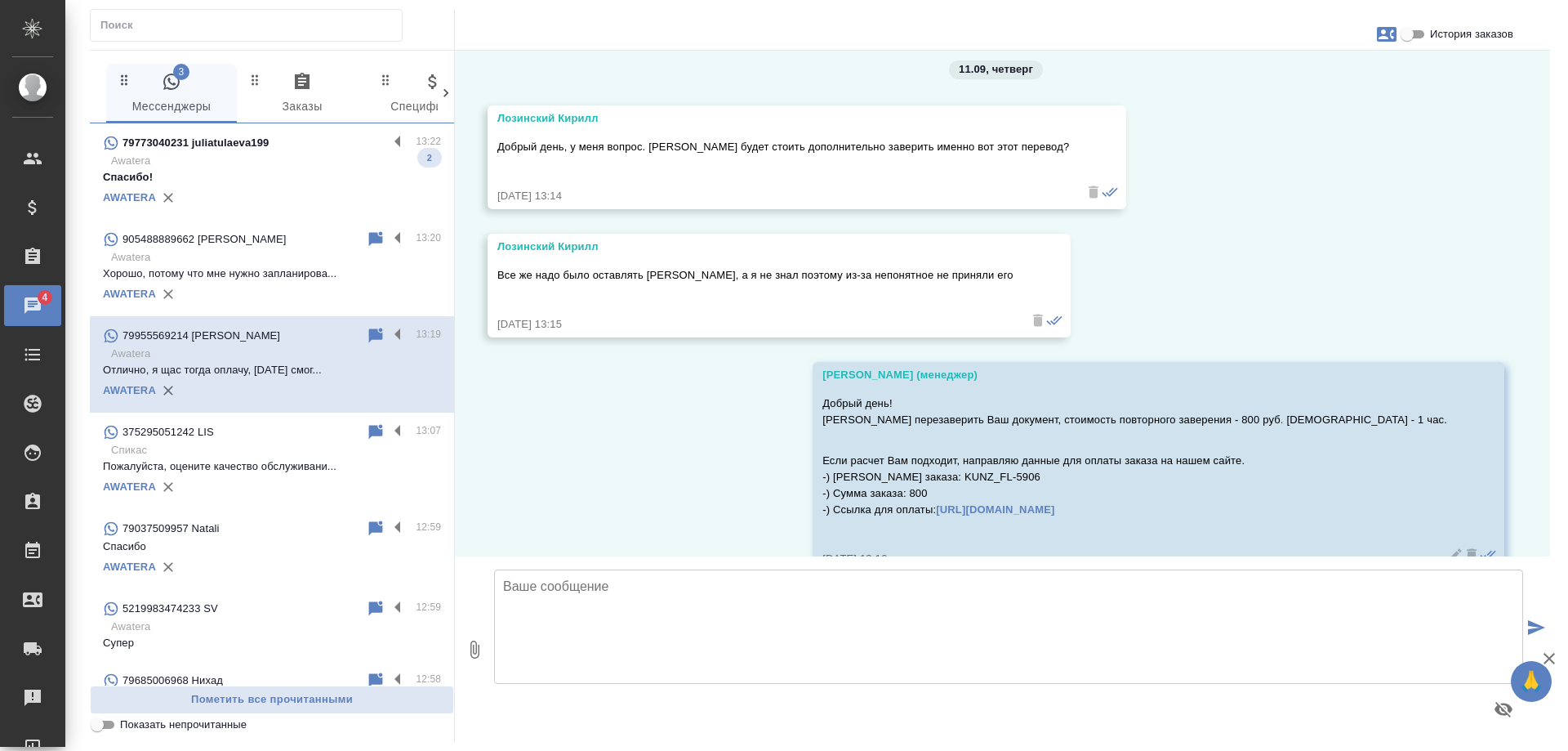
scroll to position [2142, 0]
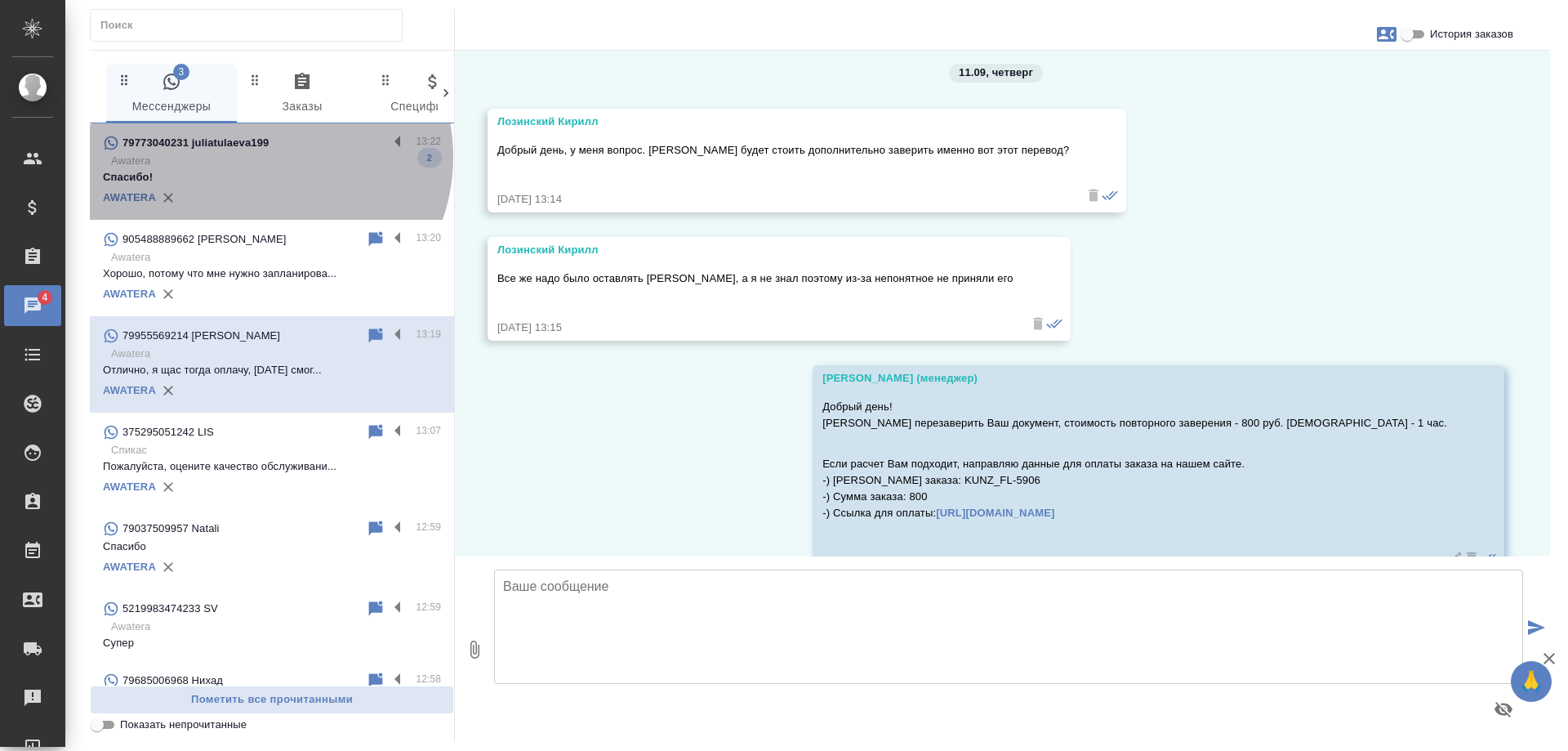
click at [262, 157] on p "Awatera" at bounding box center [276, 160] width 330 height 16
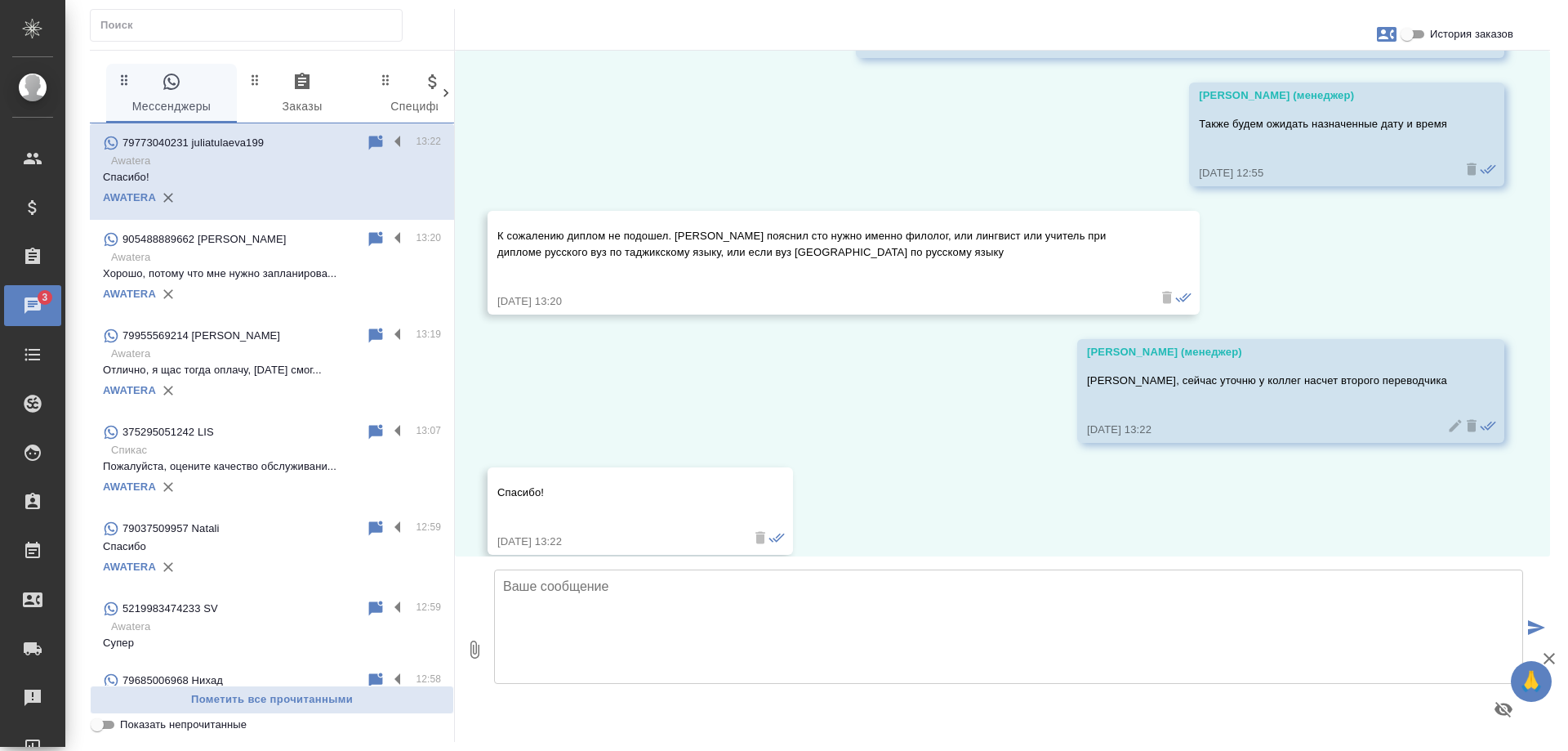
scroll to position [2521, 0]
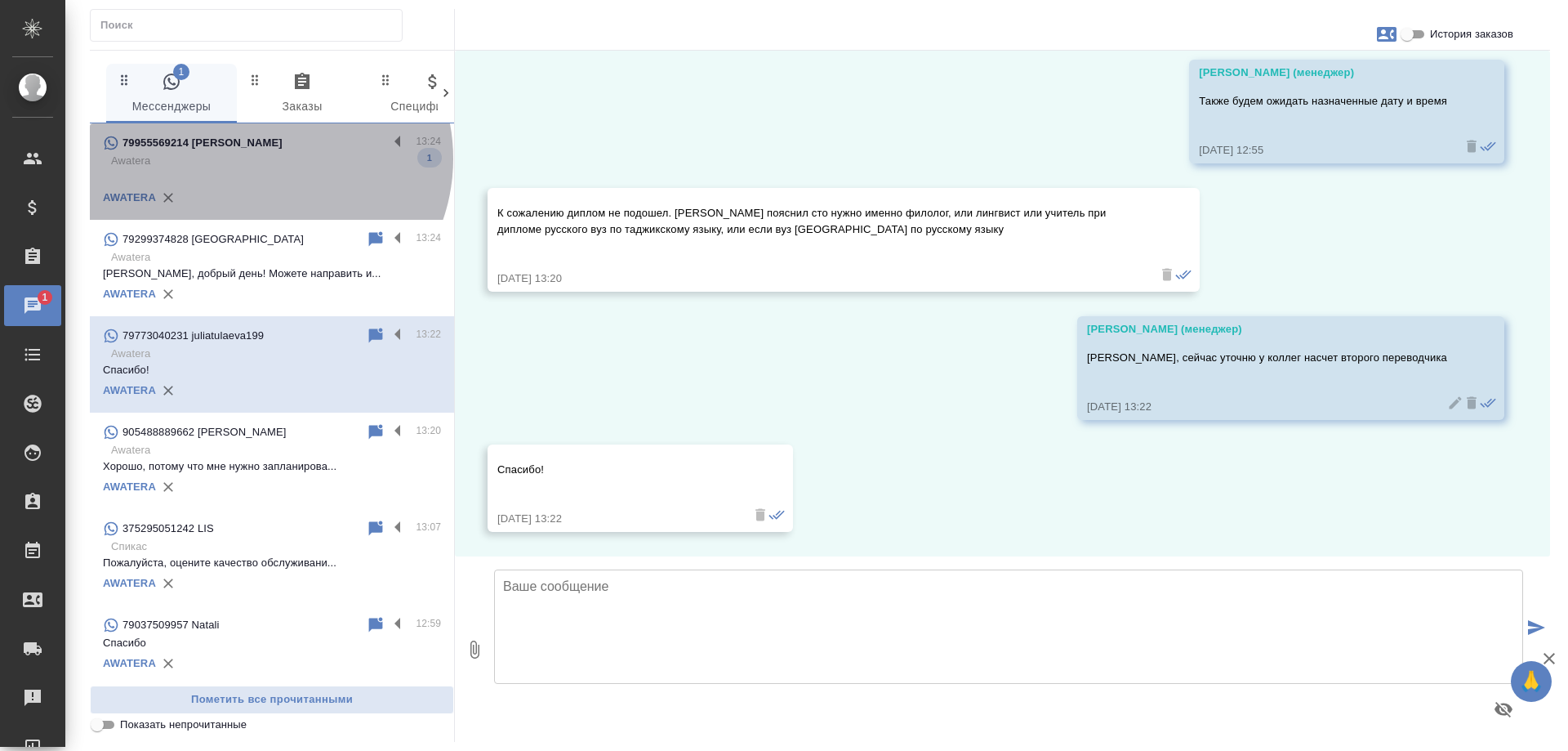
click at [266, 158] on p "Awatera" at bounding box center [276, 160] width 330 height 16
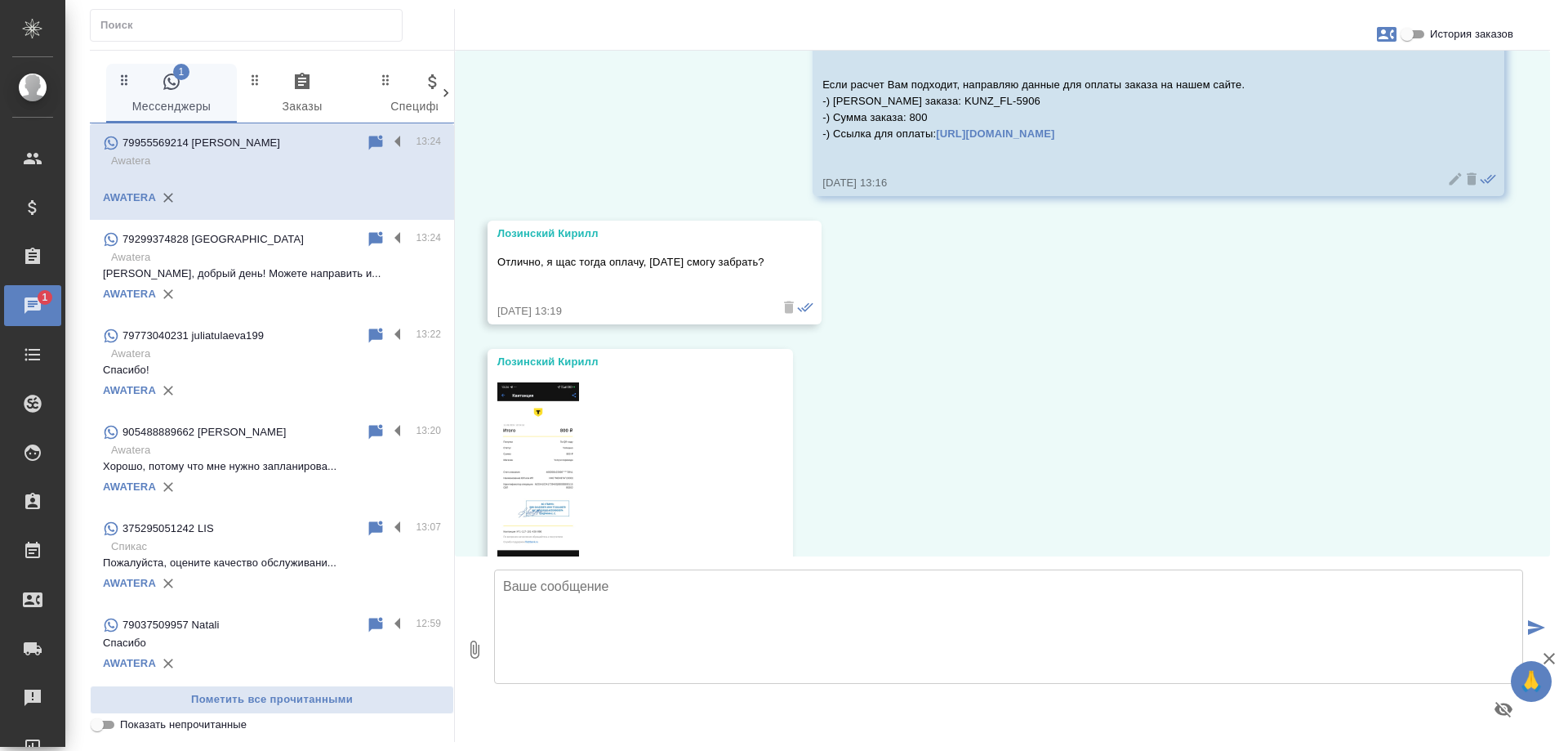
scroll to position [2417, 0]
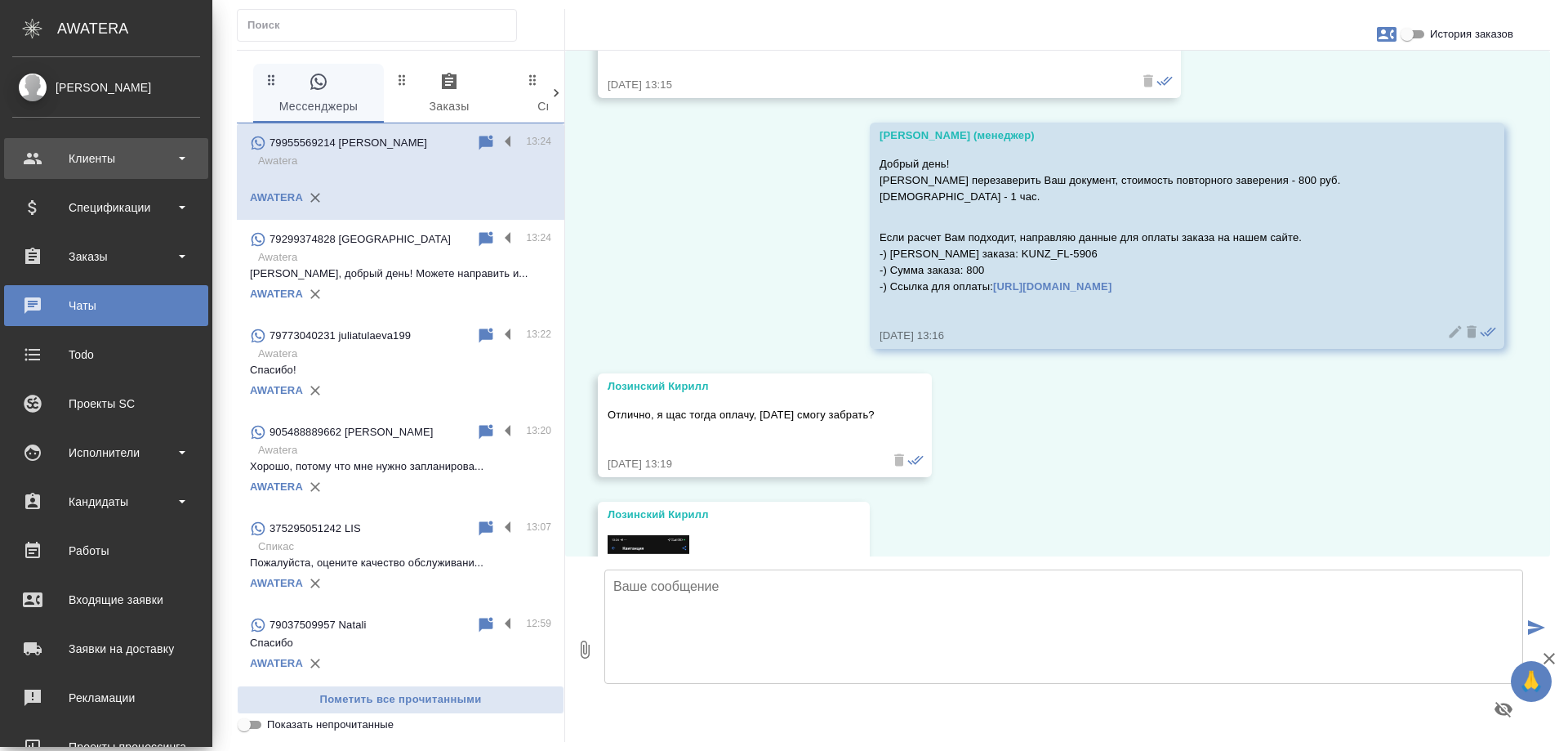
click at [39, 156] on div "Клиенты" at bounding box center [105, 158] width 187 height 24
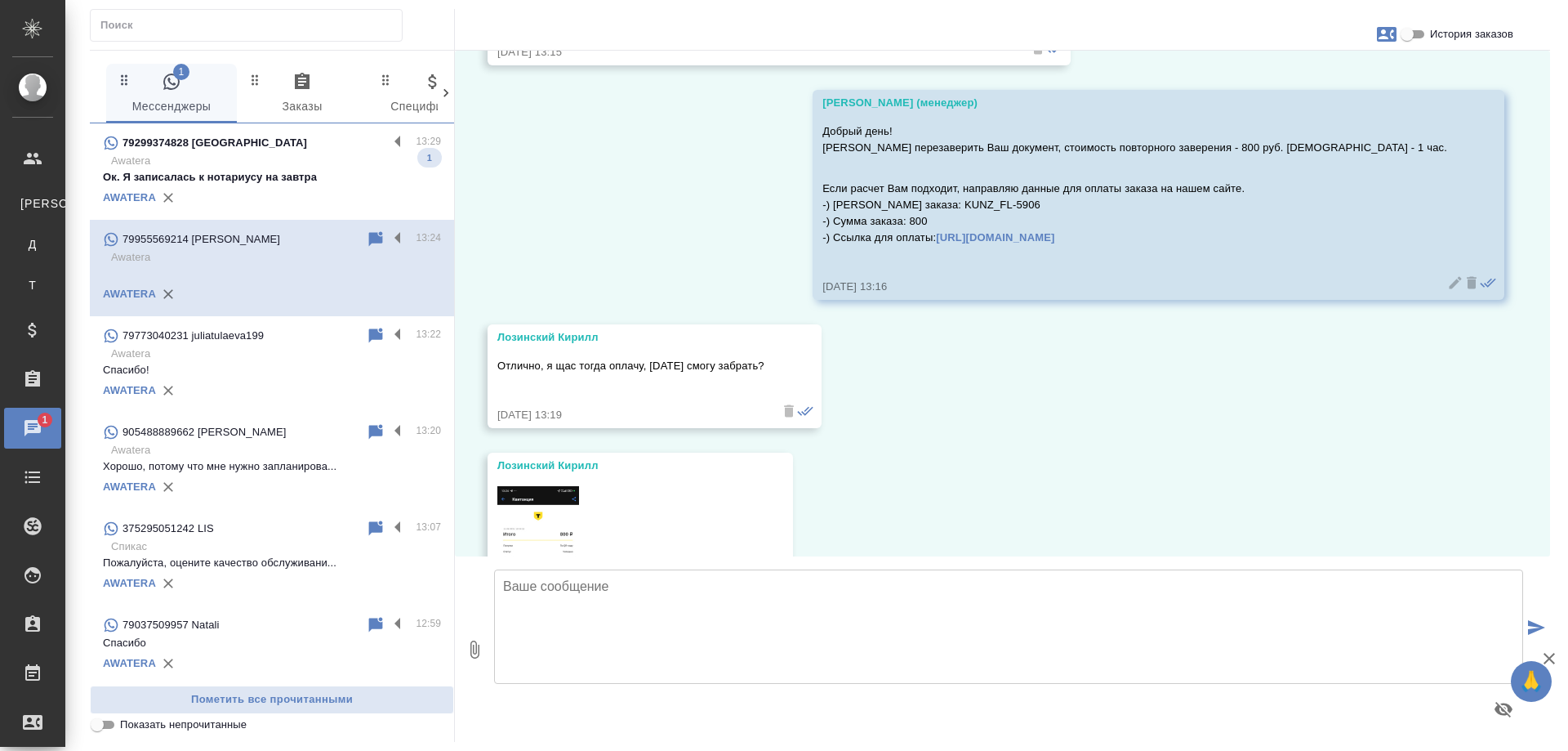
click at [278, 172] on p "Ок. Я записалась к нотариусу на завтра" at bounding box center [271, 177] width 338 height 16
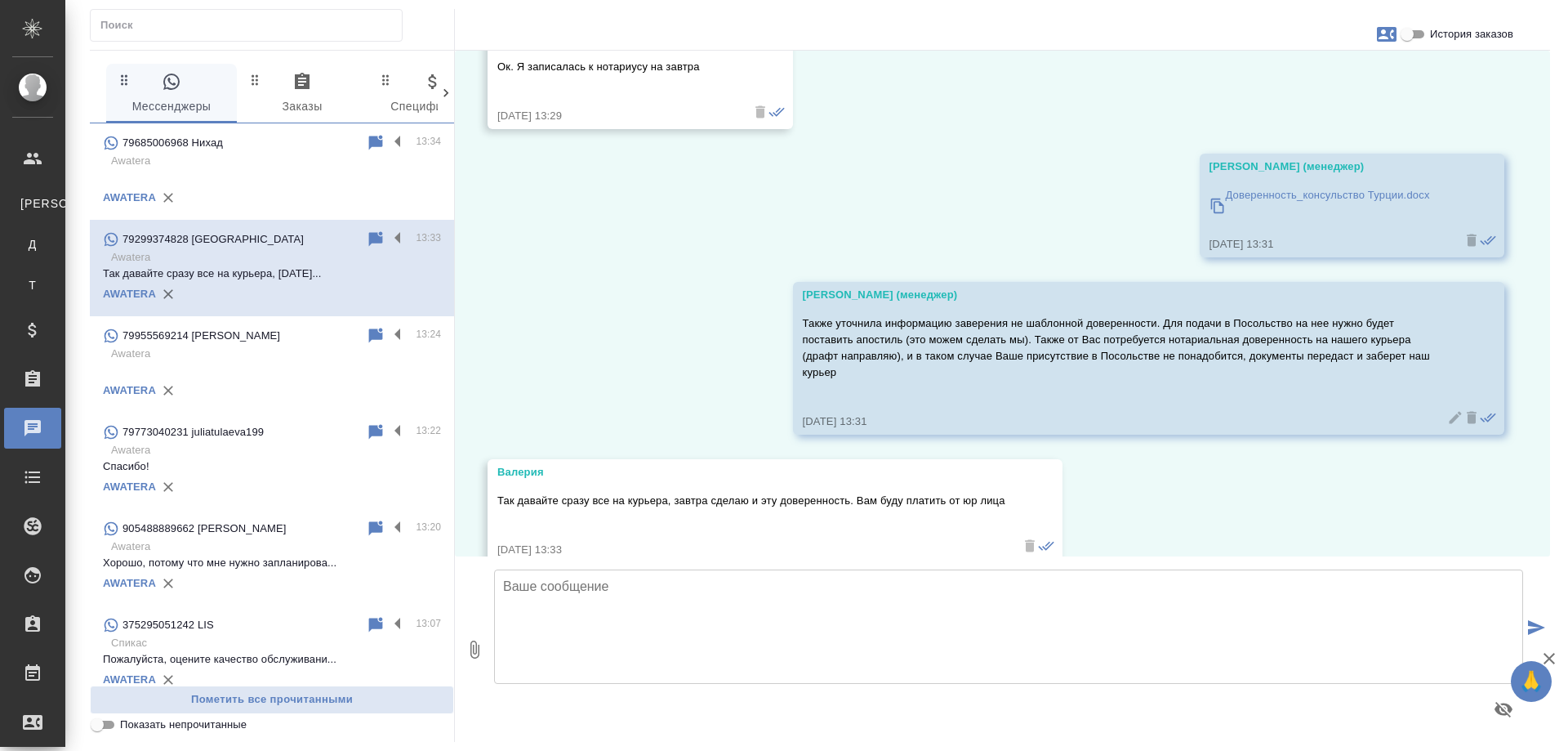
scroll to position [255, 0]
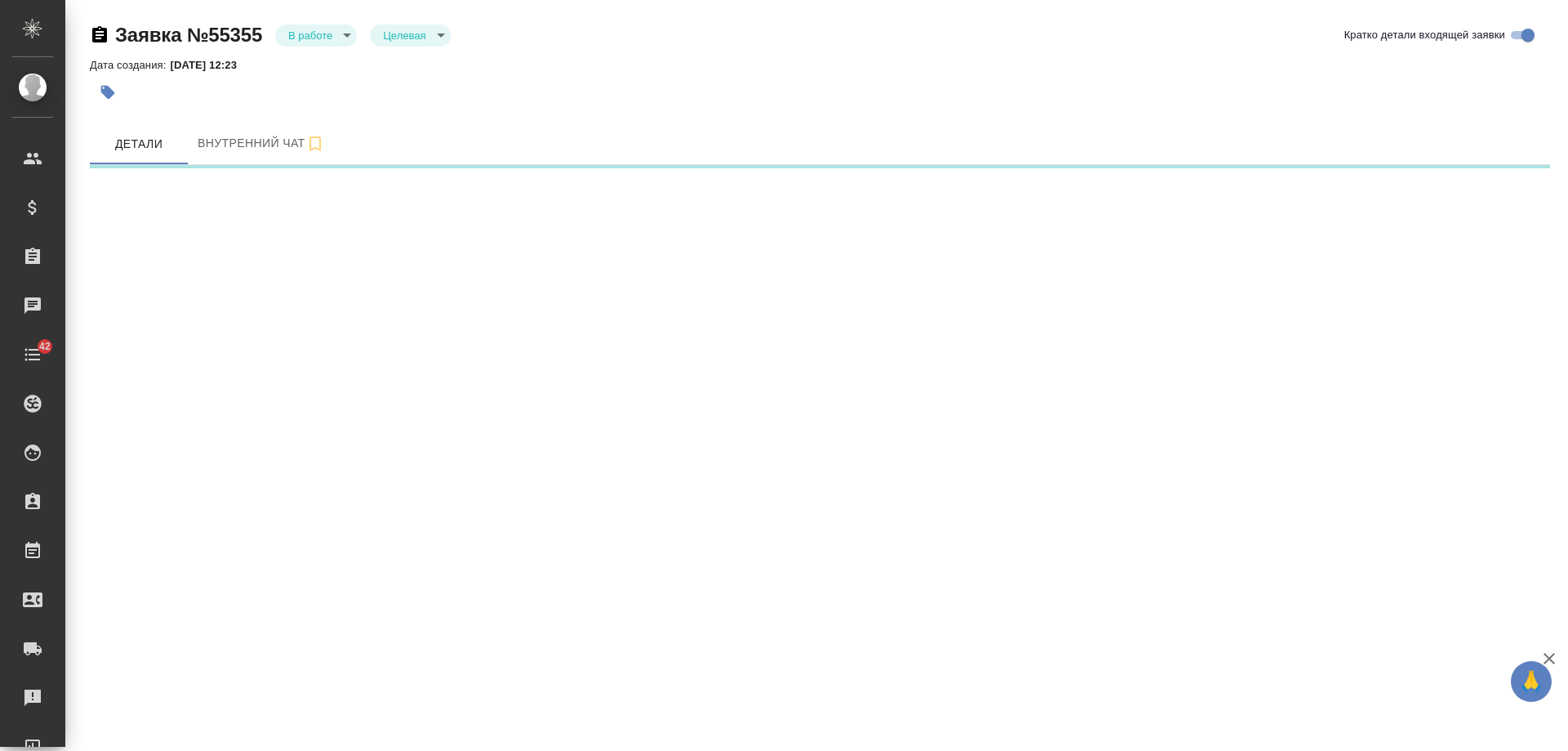
select select "RU"
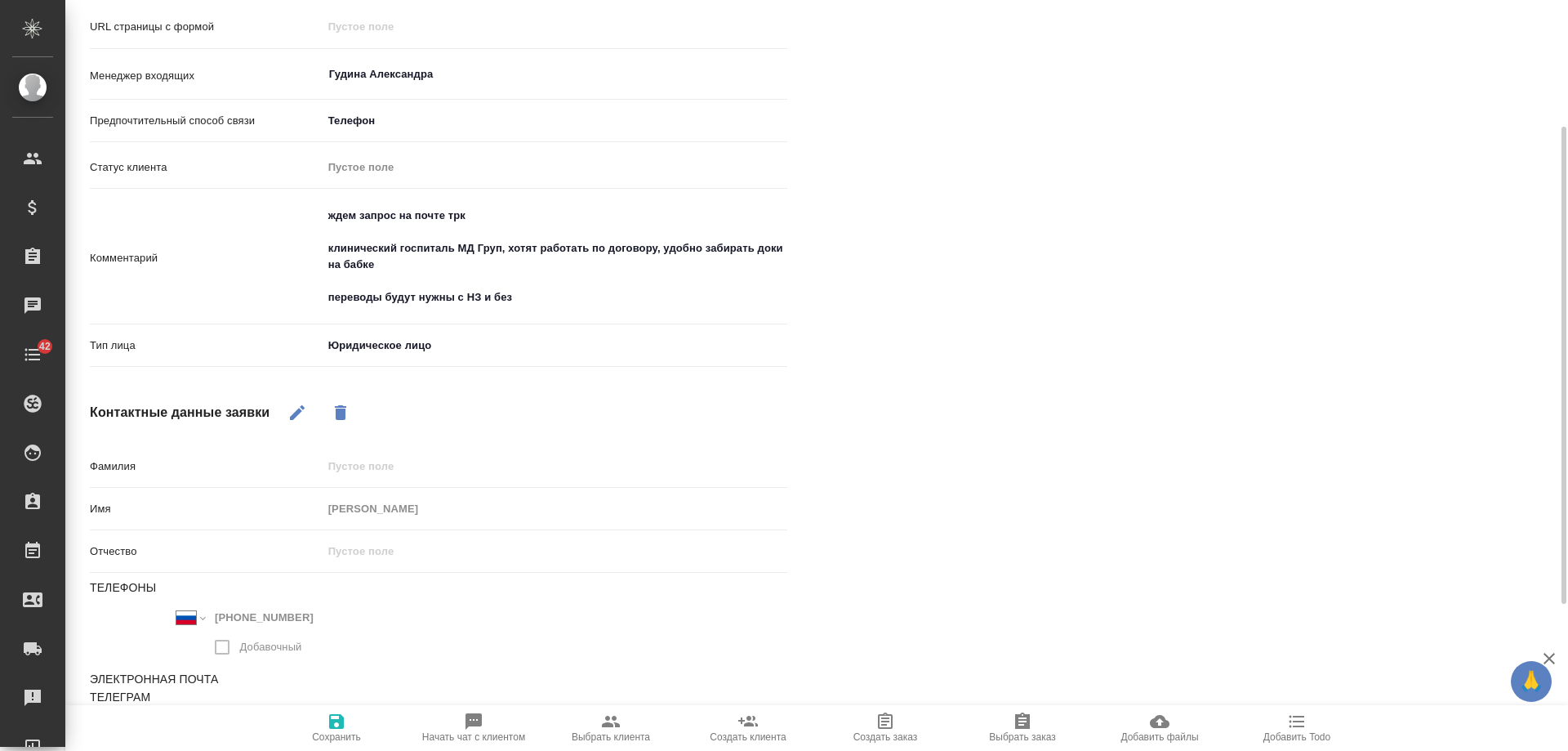
scroll to position [429, 0]
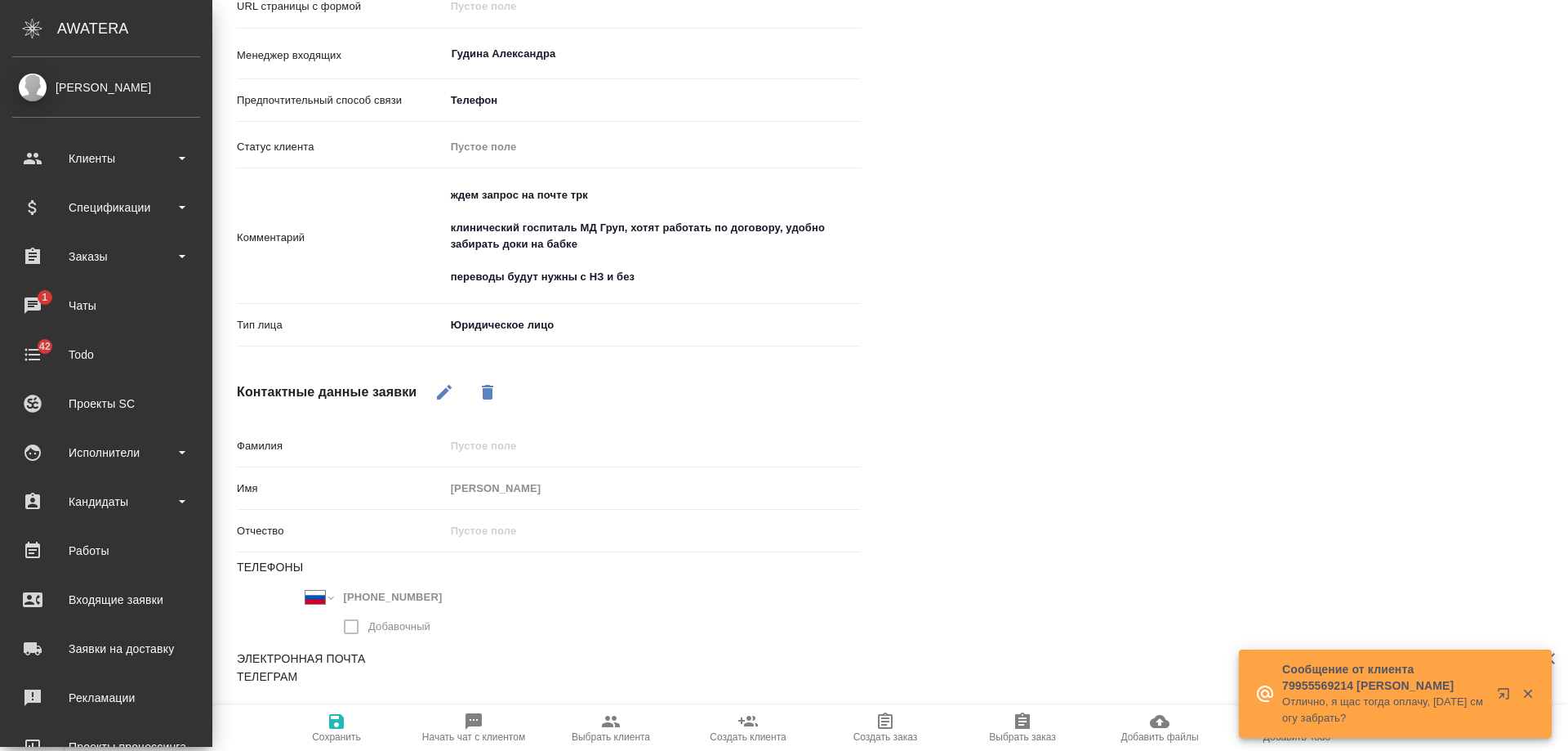
type textarea "x"
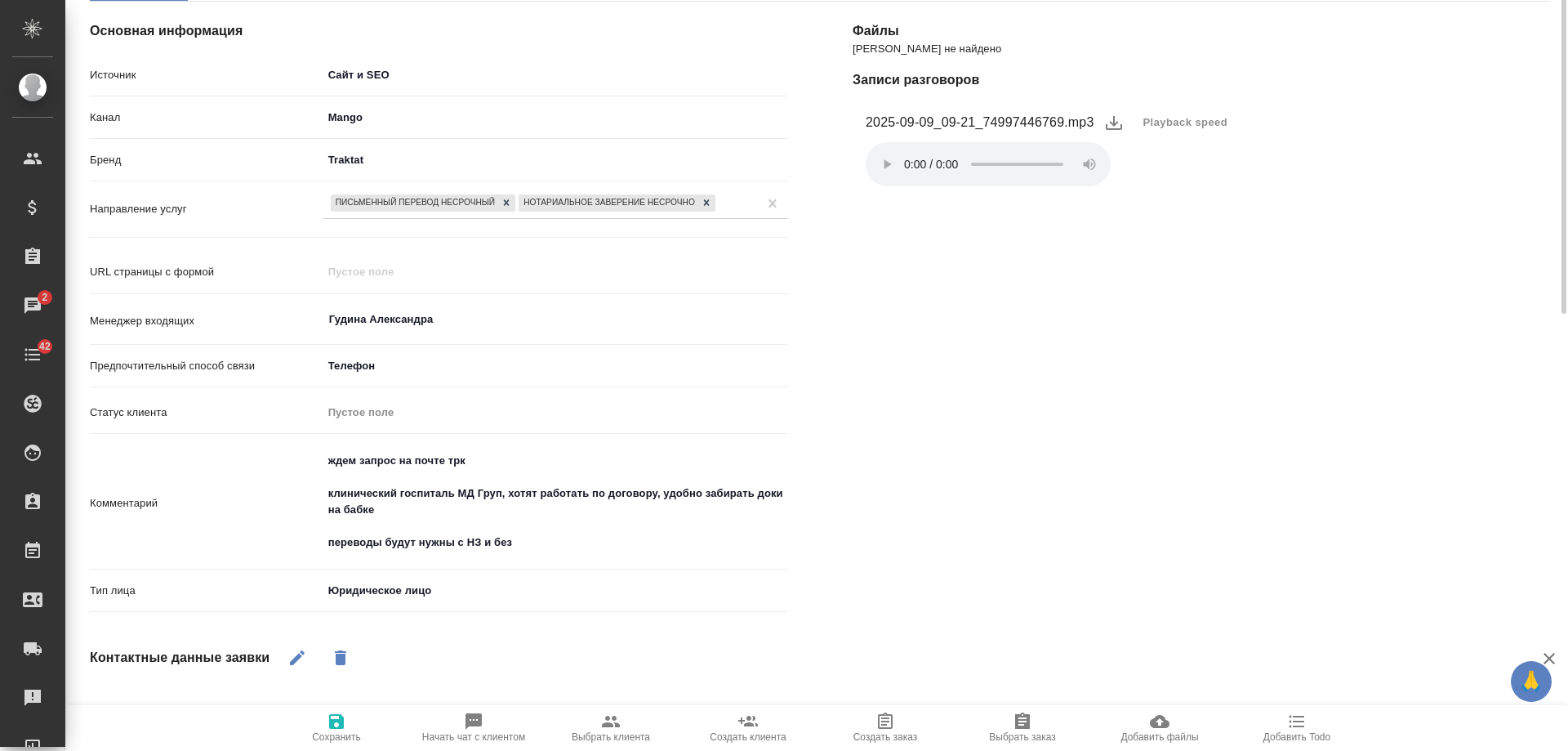
scroll to position [0, 0]
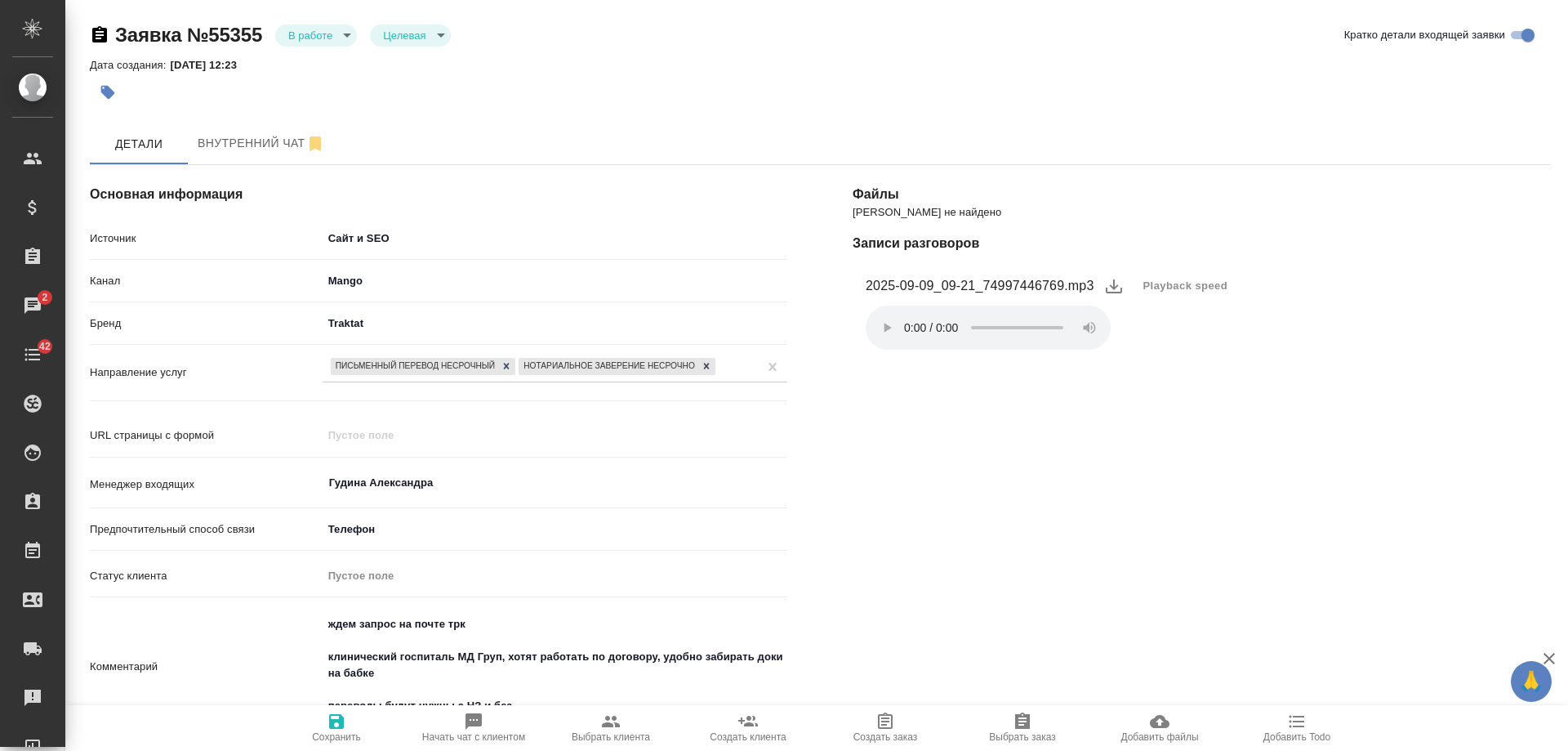
click at [311, 35] on body "🙏 .cls-1 fill:#fff; AWATERA [PERSON_NAME] Спецификации Заказы 2 Чаты 42 Todo Пр…" at bounding box center [784, 375] width 1568 height 751
click at [317, 66] on button "Отказ" at bounding box center [307, 62] width 39 height 18
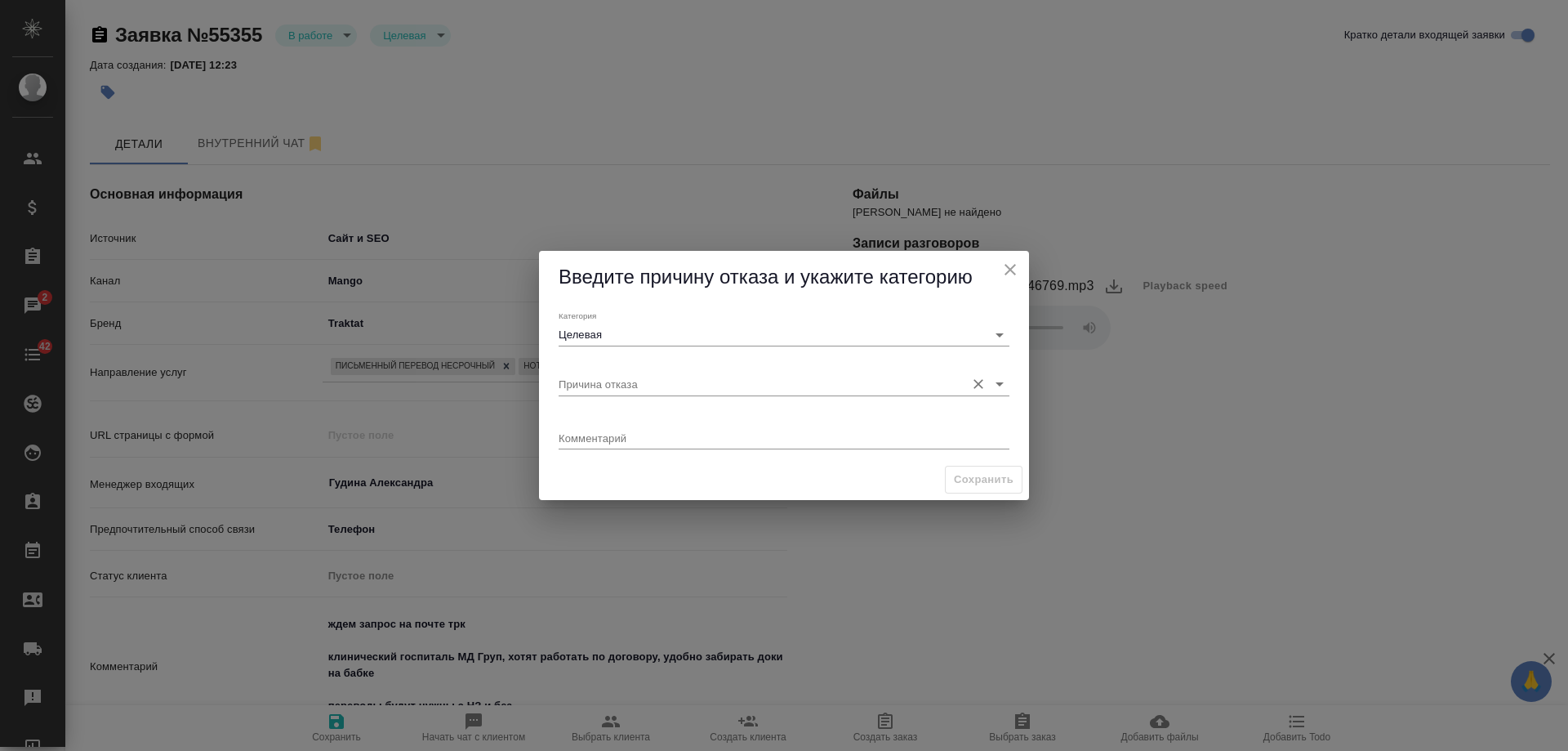
click at [615, 379] on input "Причина отказа" at bounding box center [757, 383] width 398 height 22
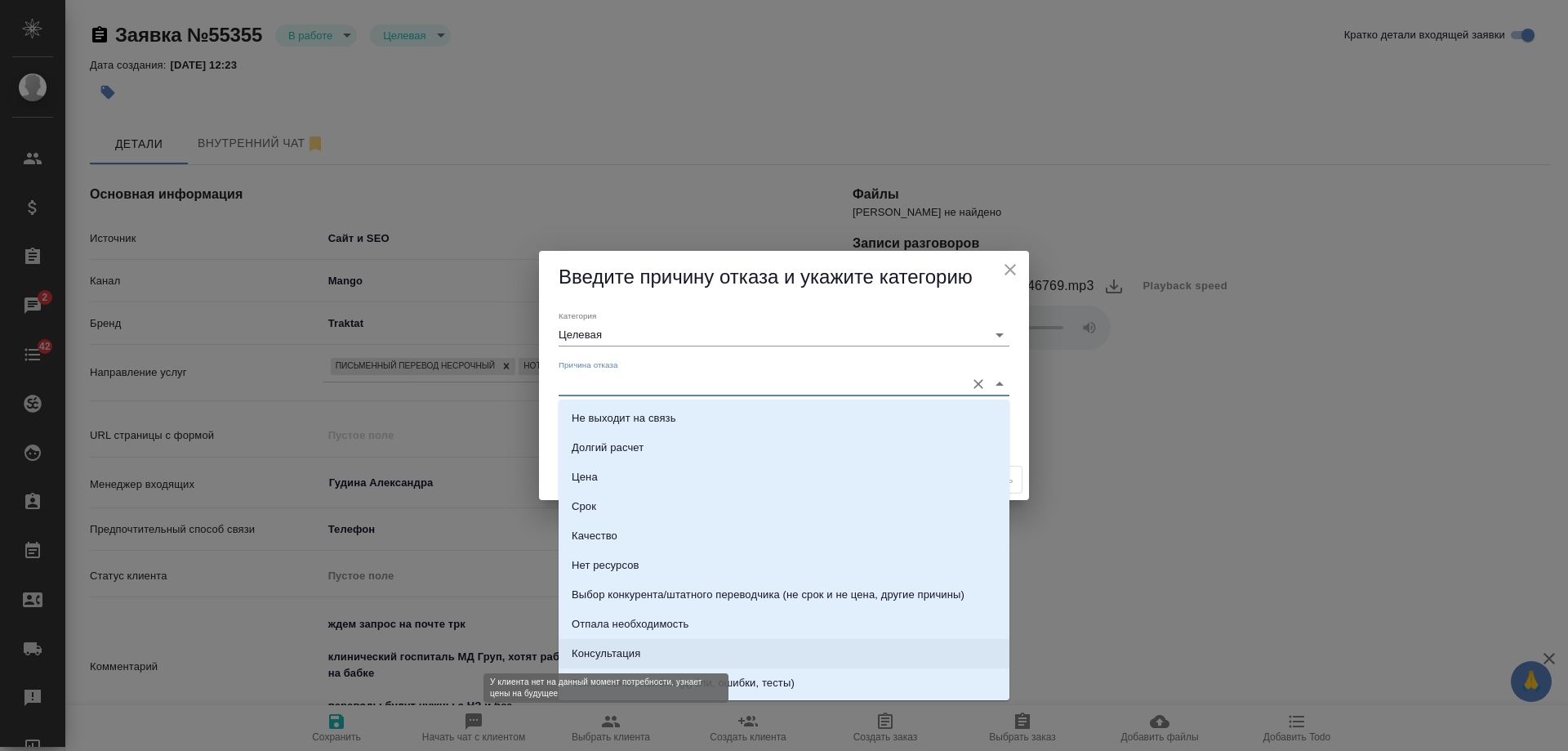
click at [605, 648] on div "Консультация" at bounding box center [606, 653] width 69 height 16
type input "Консультация"
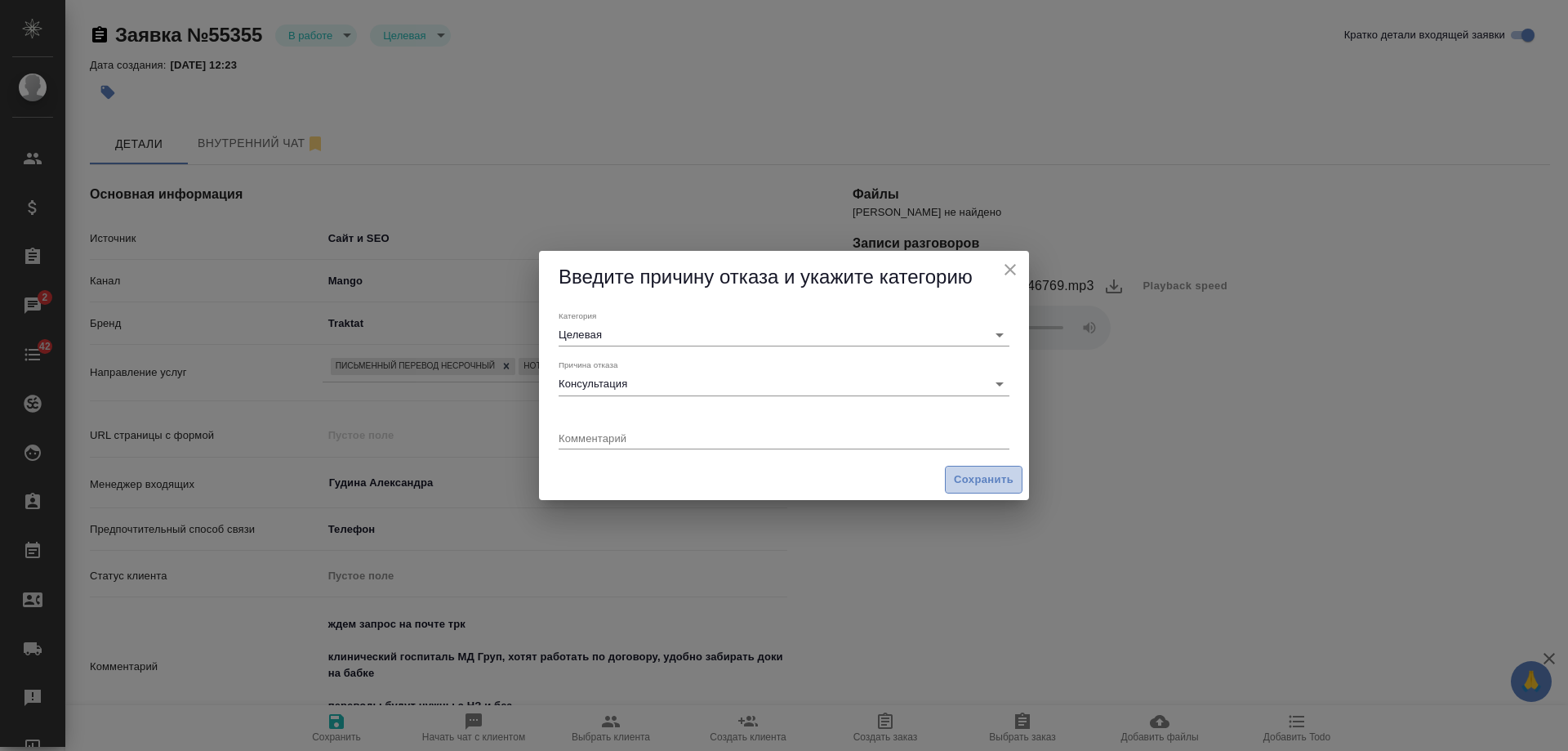
click at [969, 482] on span "Сохранить" at bounding box center [983, 481] width 59 height 19
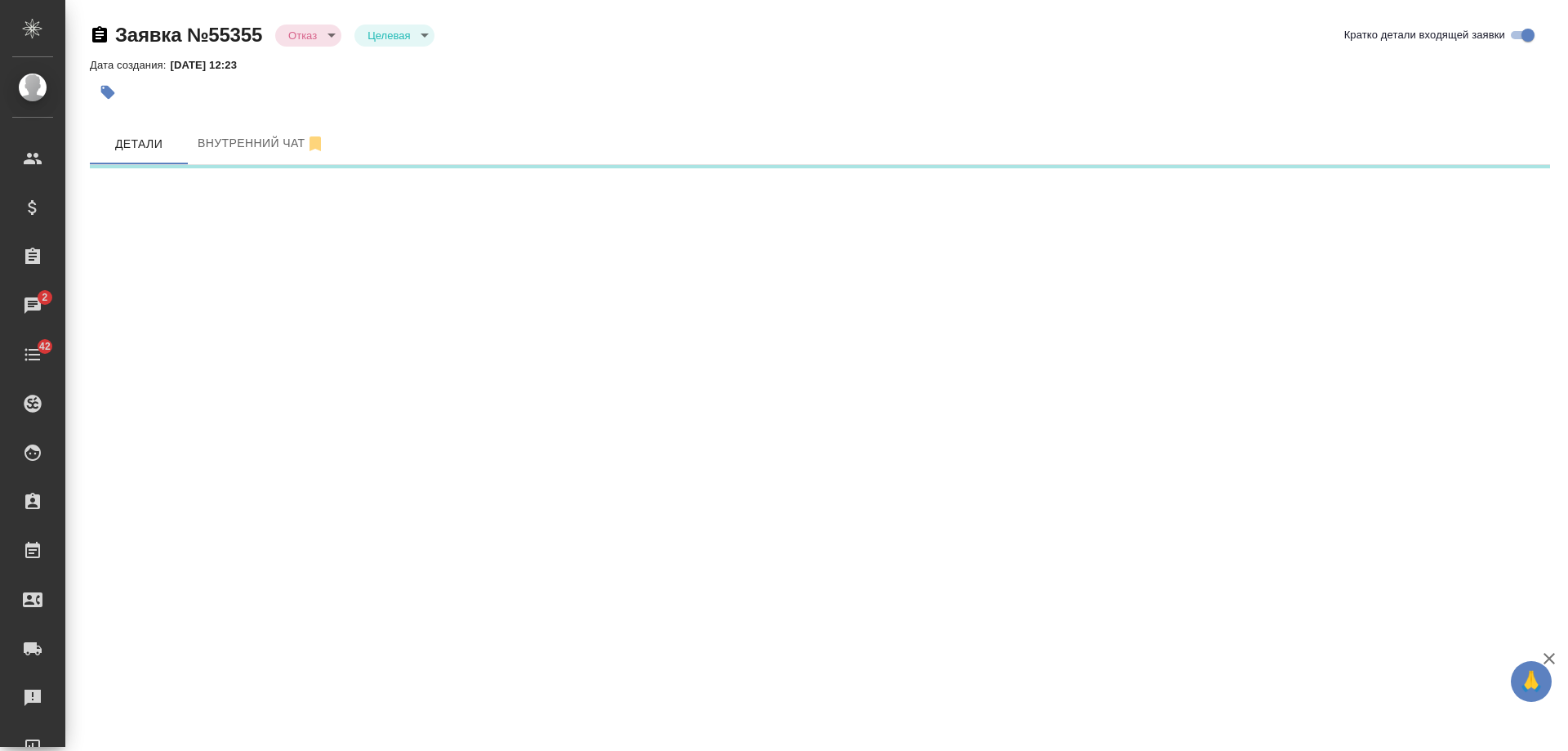
select select "RU"
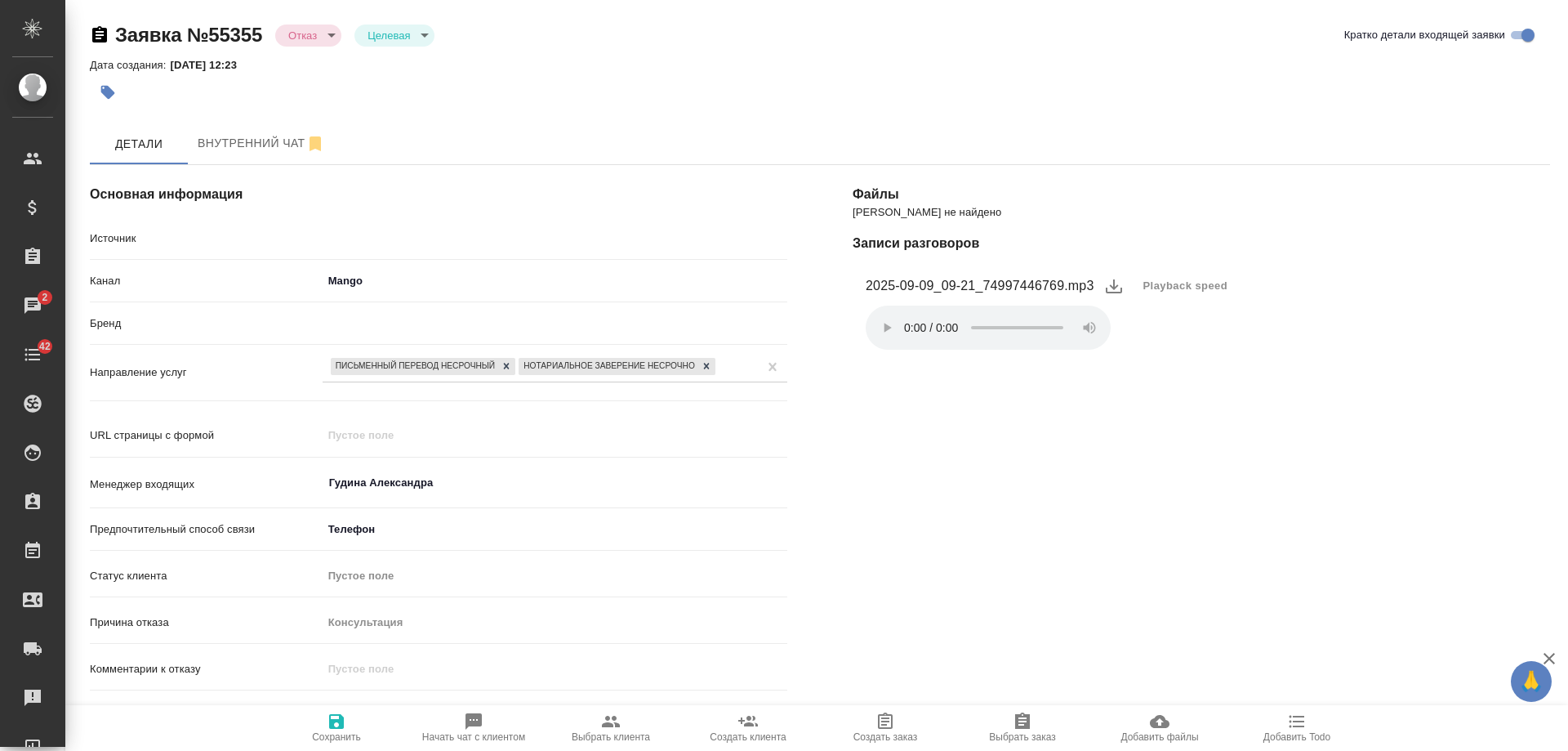
type textarea "x"
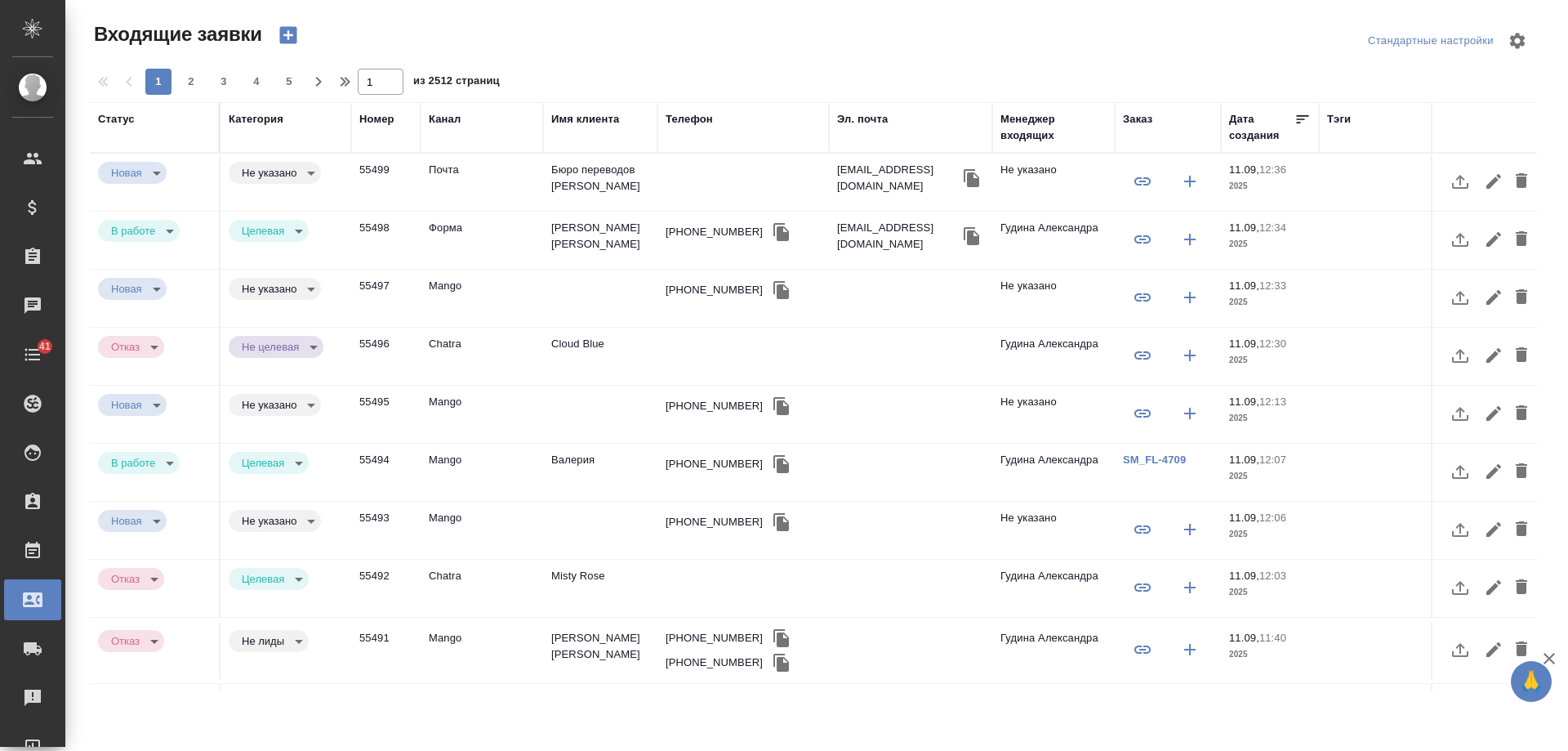
select select "RU"
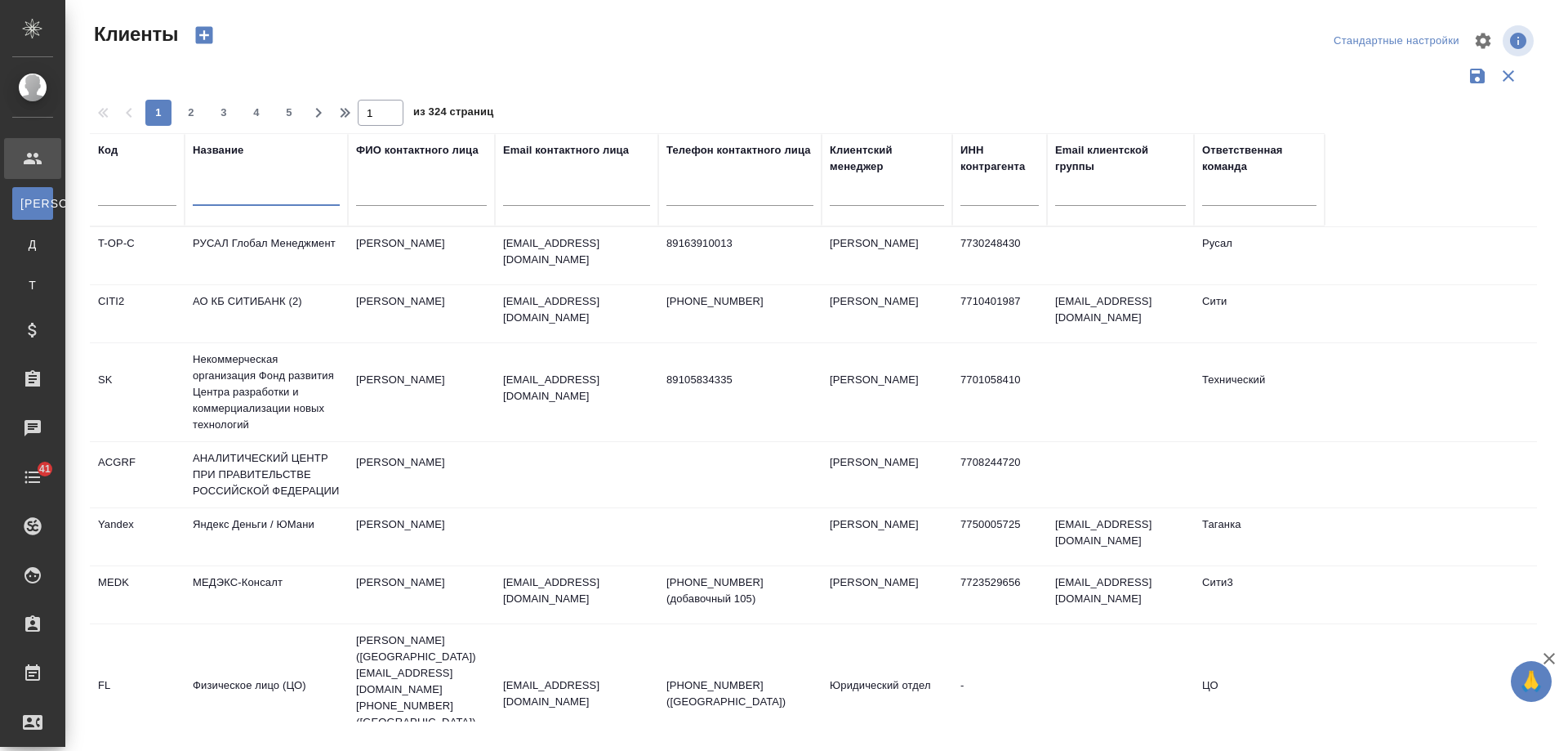
select select "RU"
type input "ютипадо"
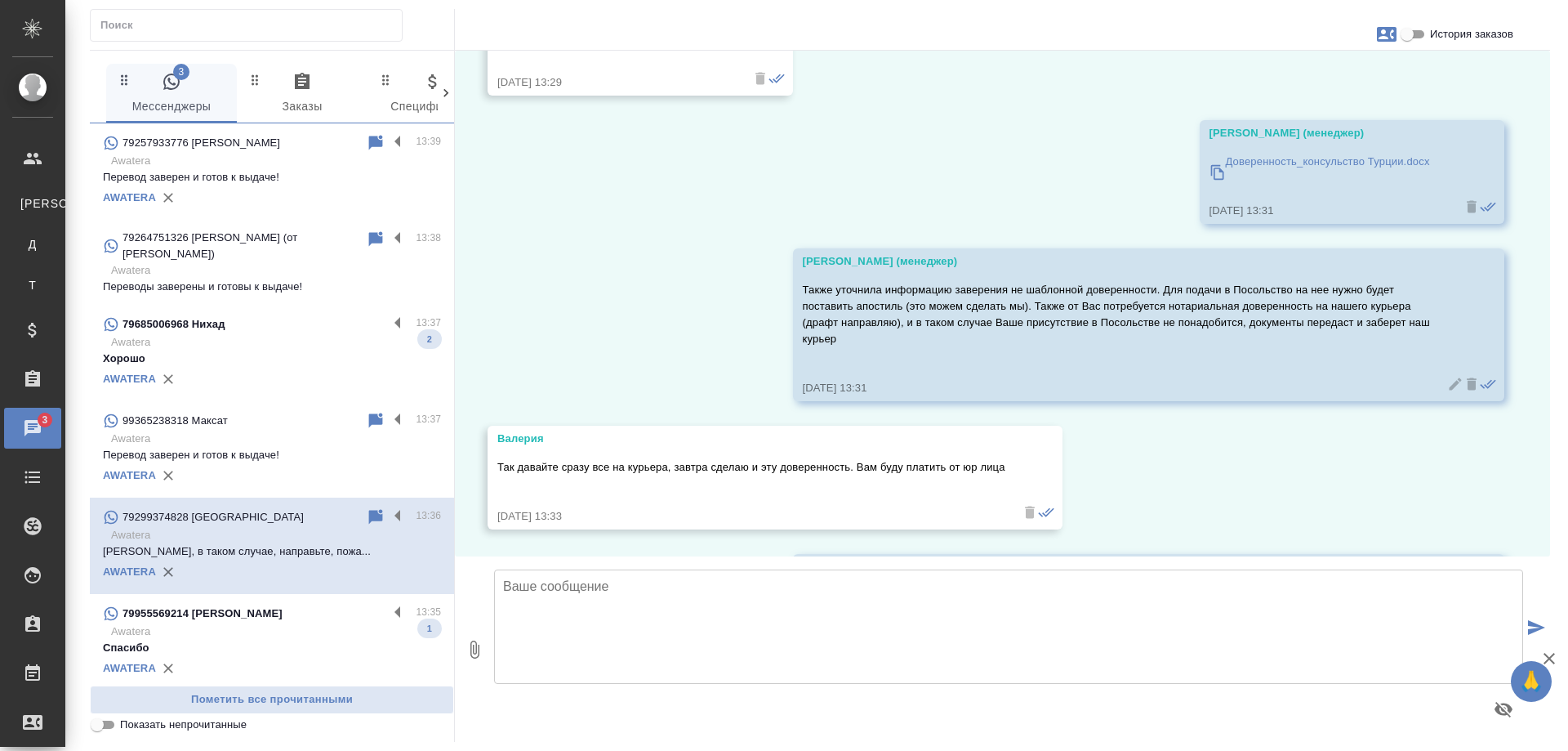
scroll to position [400, 0]
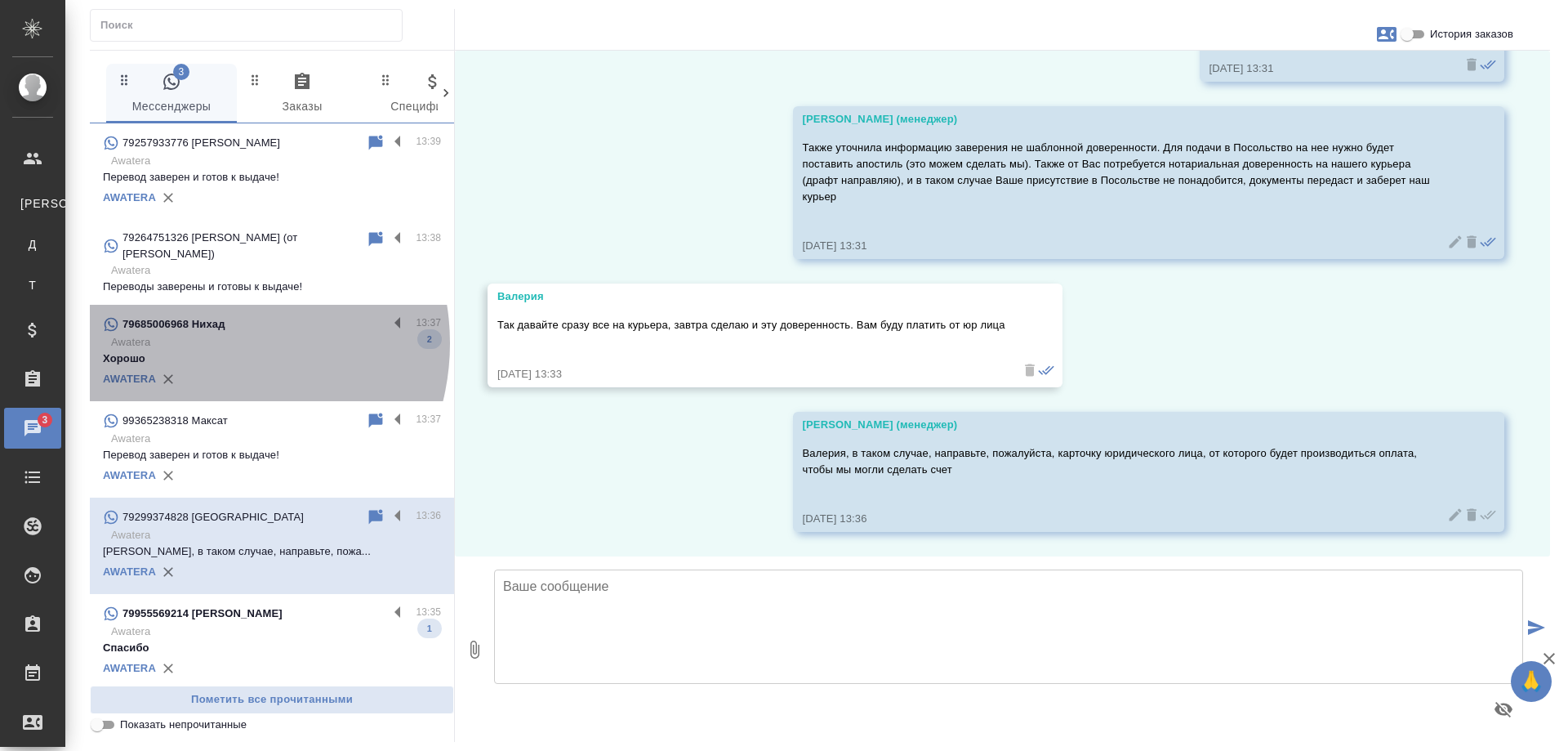
click at [206, 343] on p "Awatera" at bounding box center [276, 342] width 330 height 16
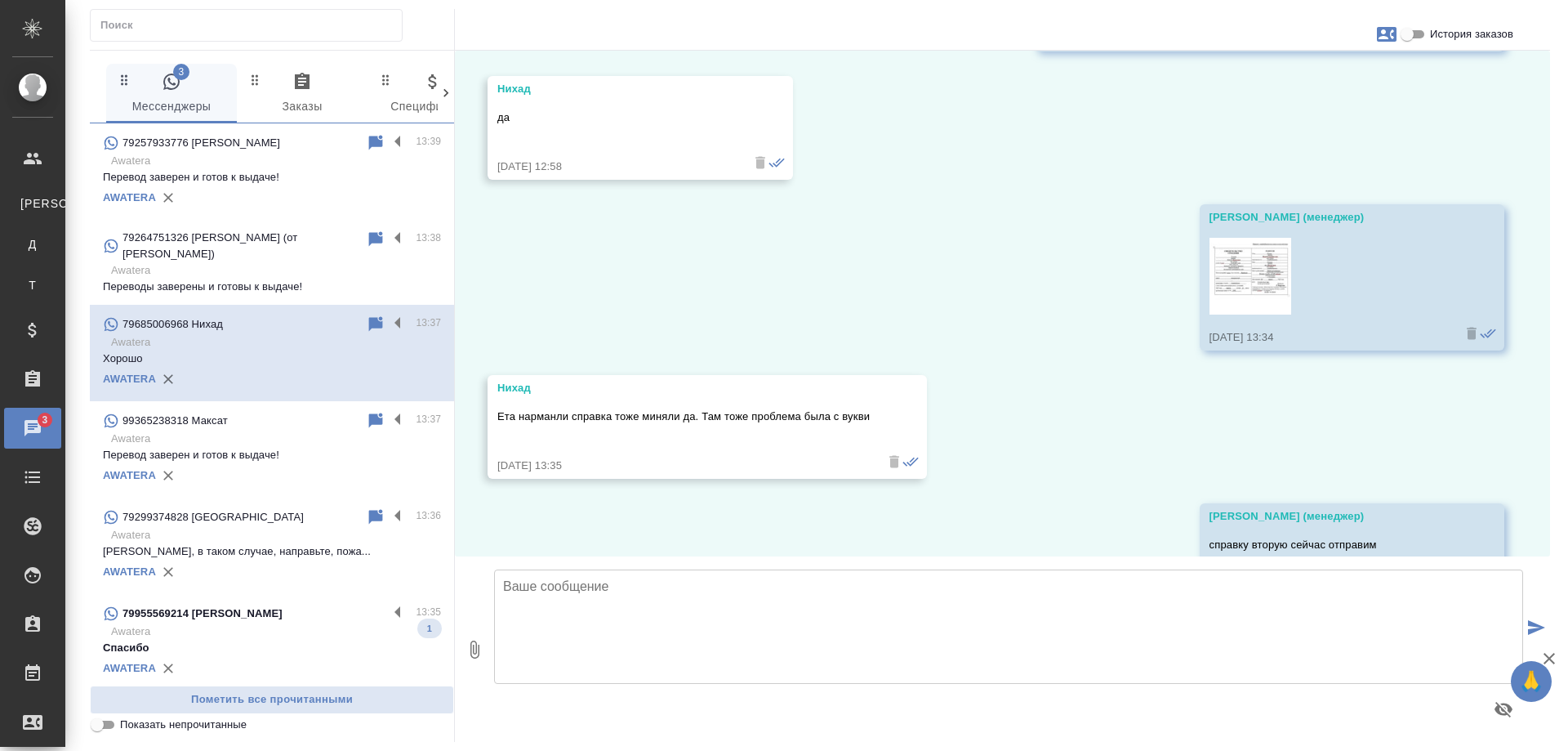
scroll to position [4198, 0]
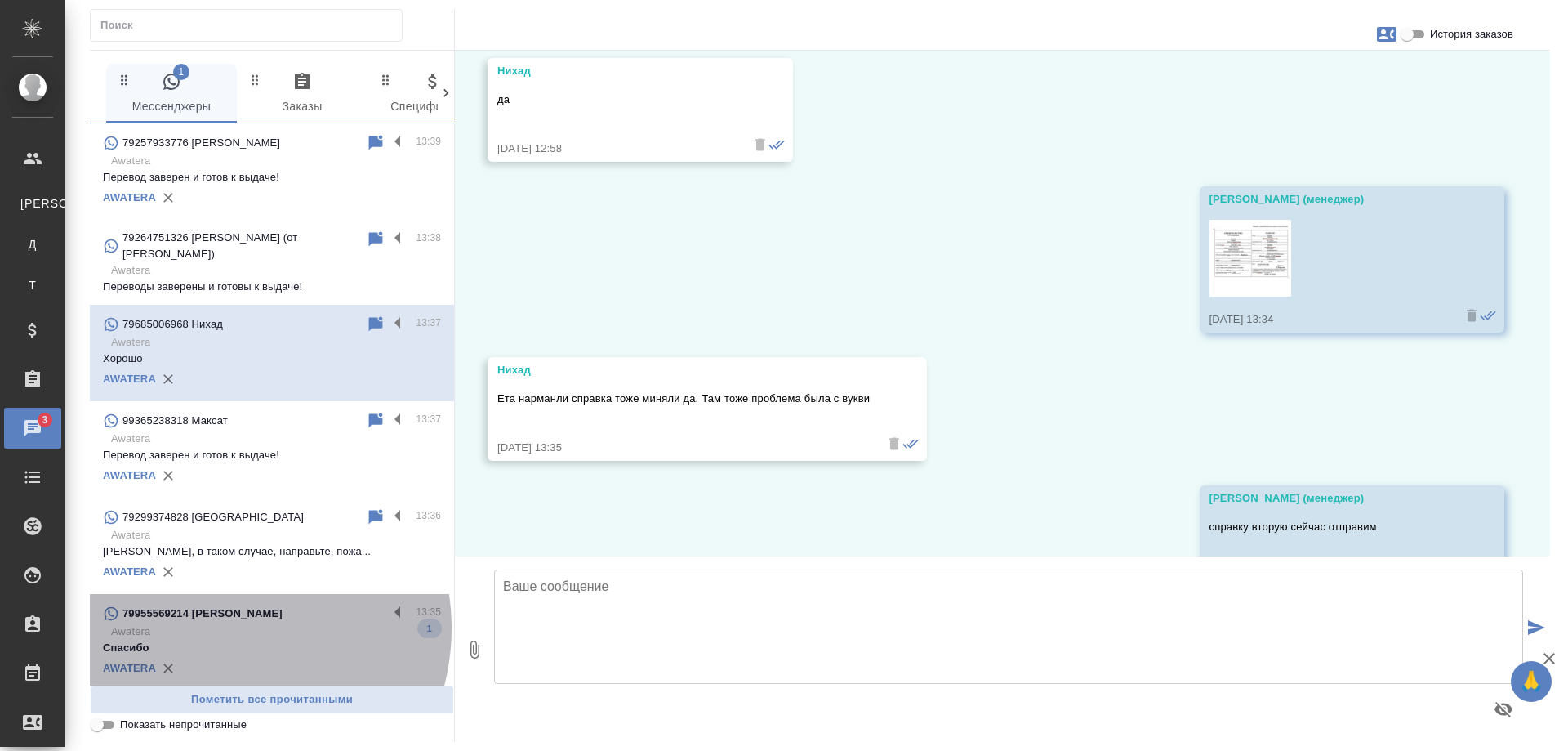
click at [224, 629] on p "Awatera" at bounding box center [276, 631] width 330 height 16
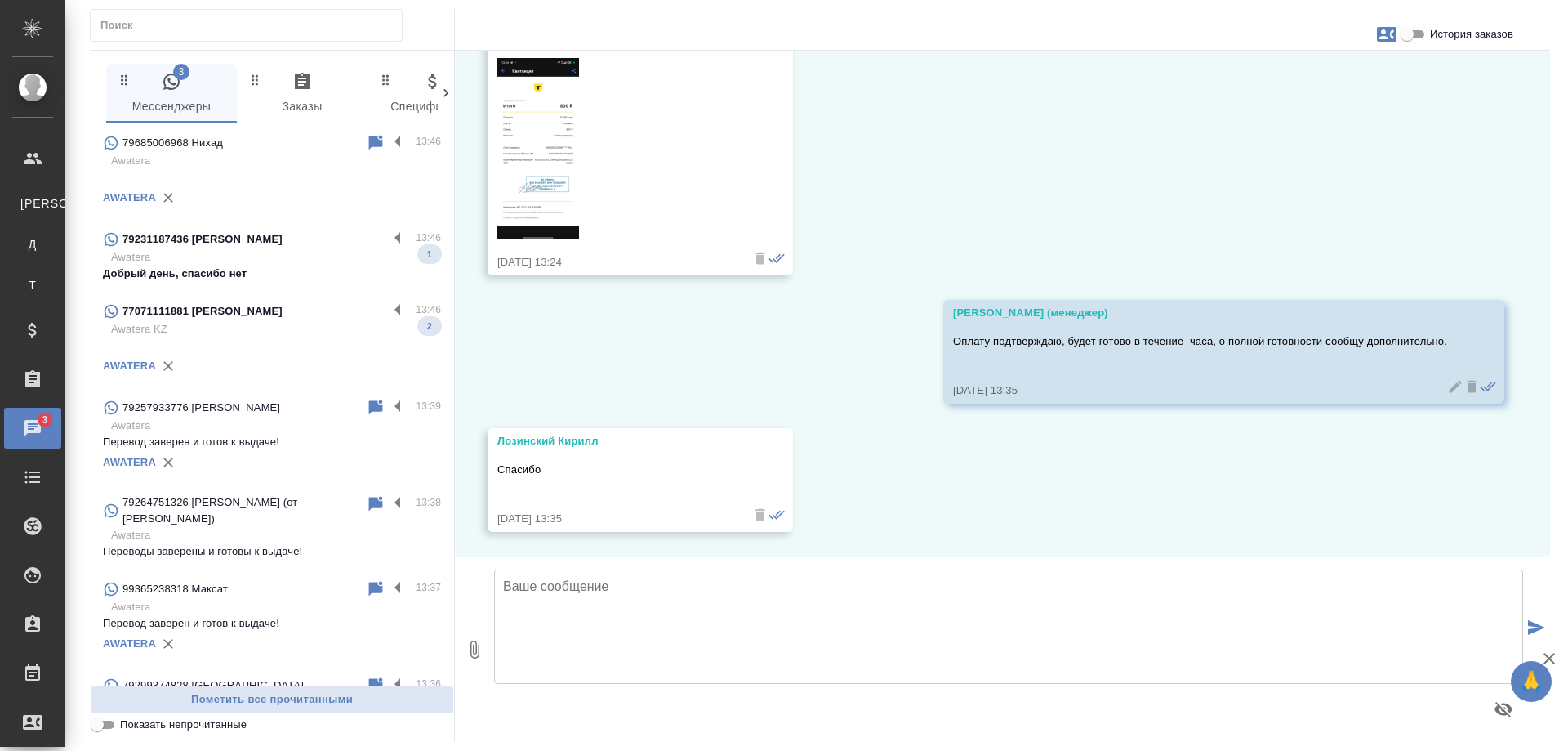
scroll to position [0, 0]
click at [264, 328] on p "Awatera KZ" at bounding box center [276, 329] width 330 height 16
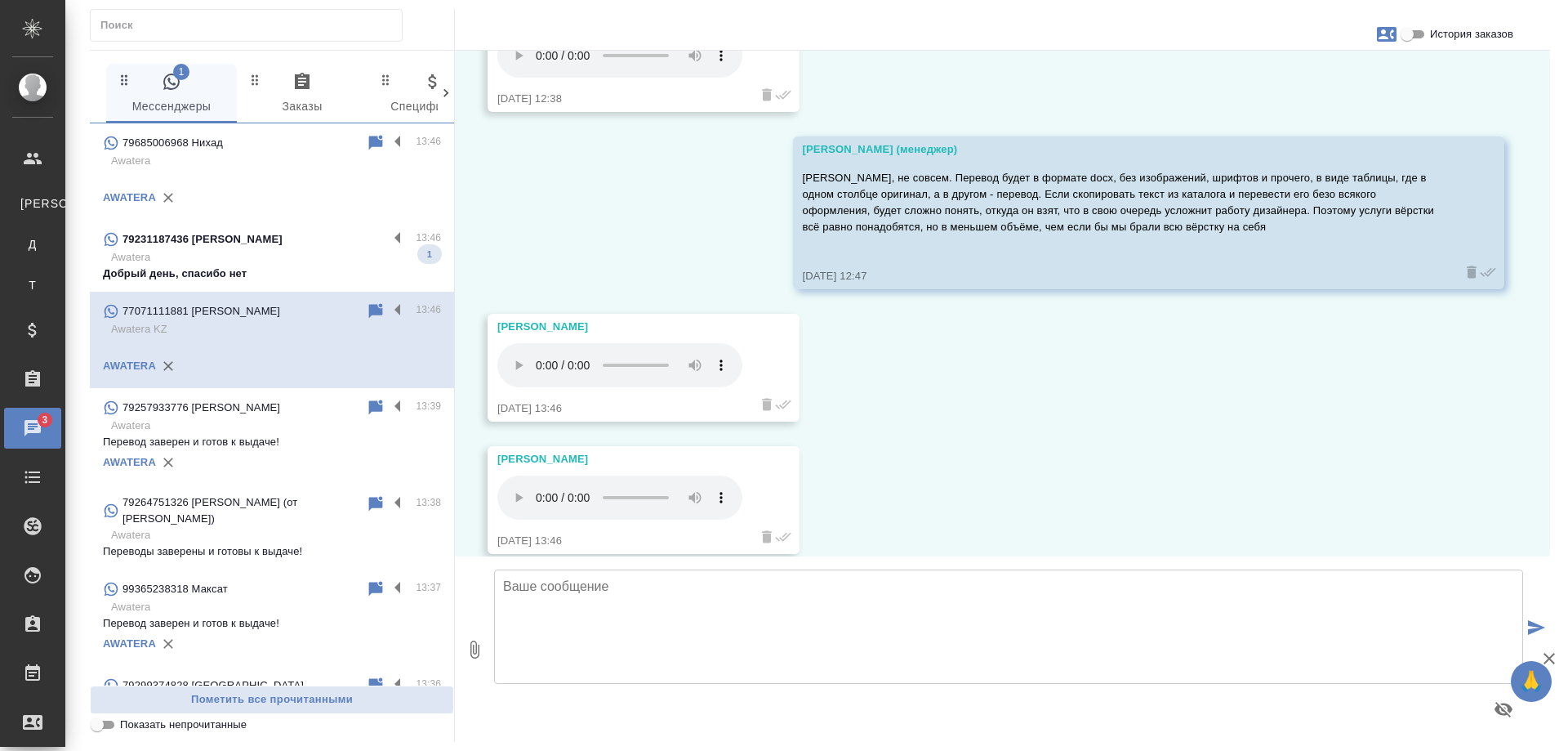
scroll to position [7949, 0]
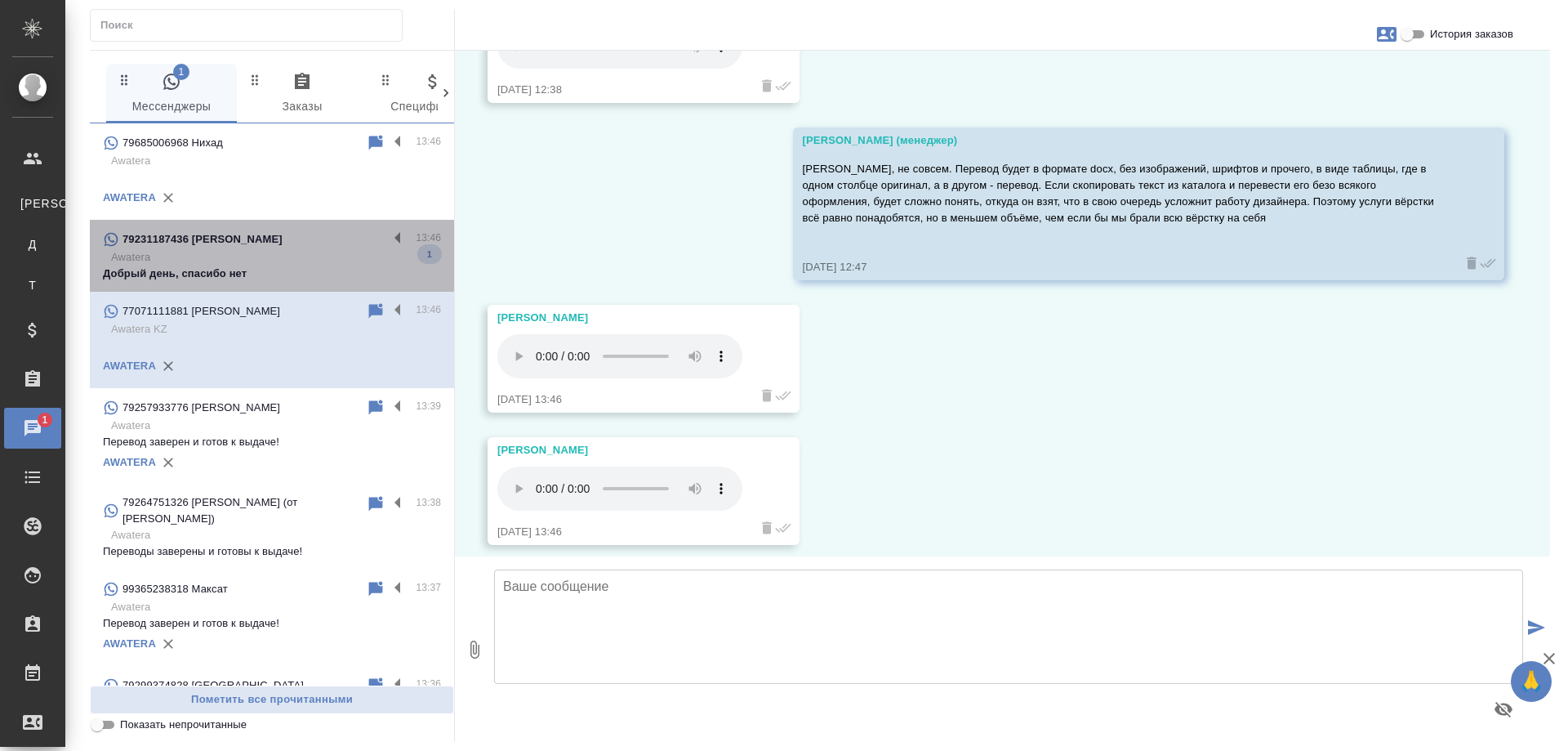
click at [300, 255] on p "Awatera" at bounding box center [276, 257] width 330 height 16
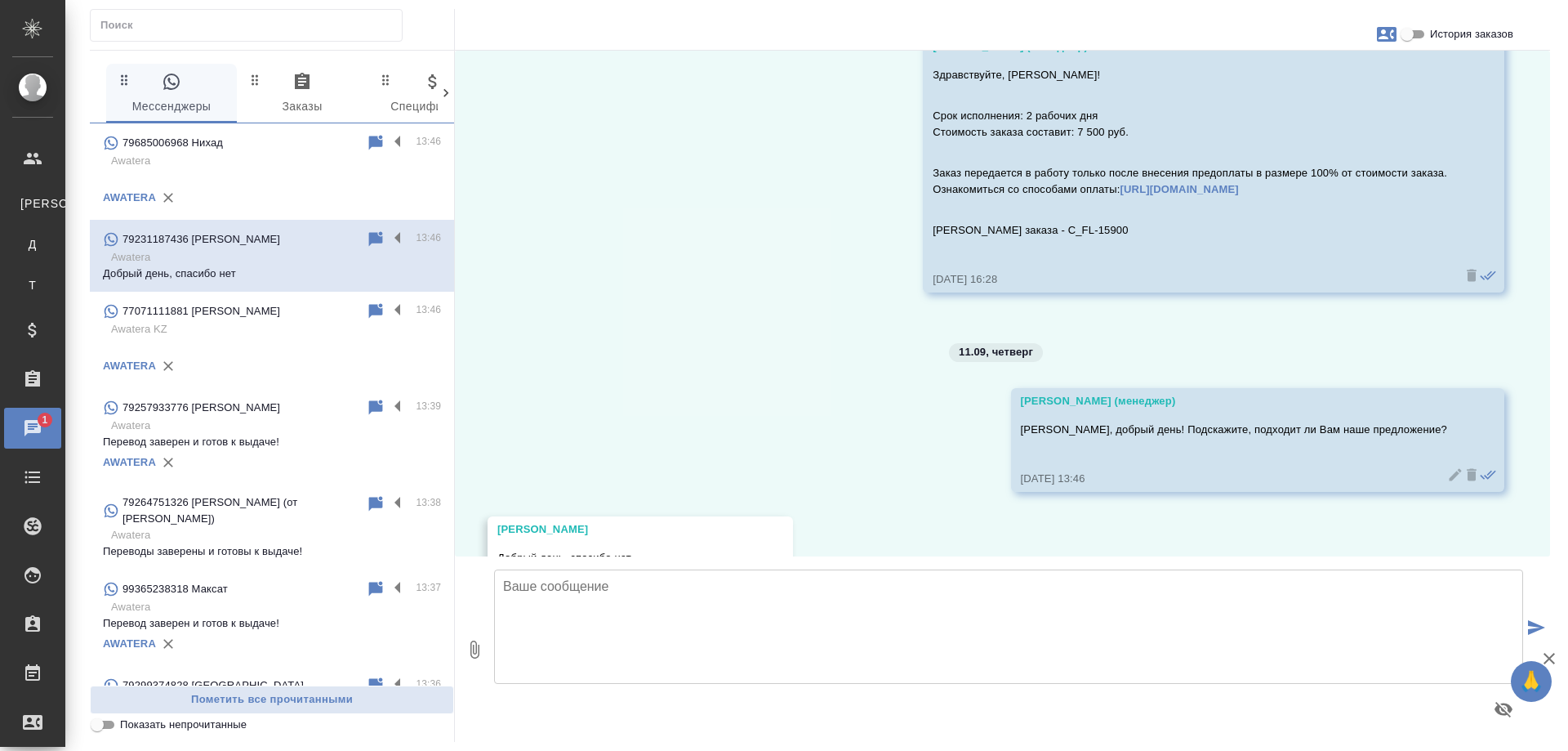
scroll to position [1074, 0]
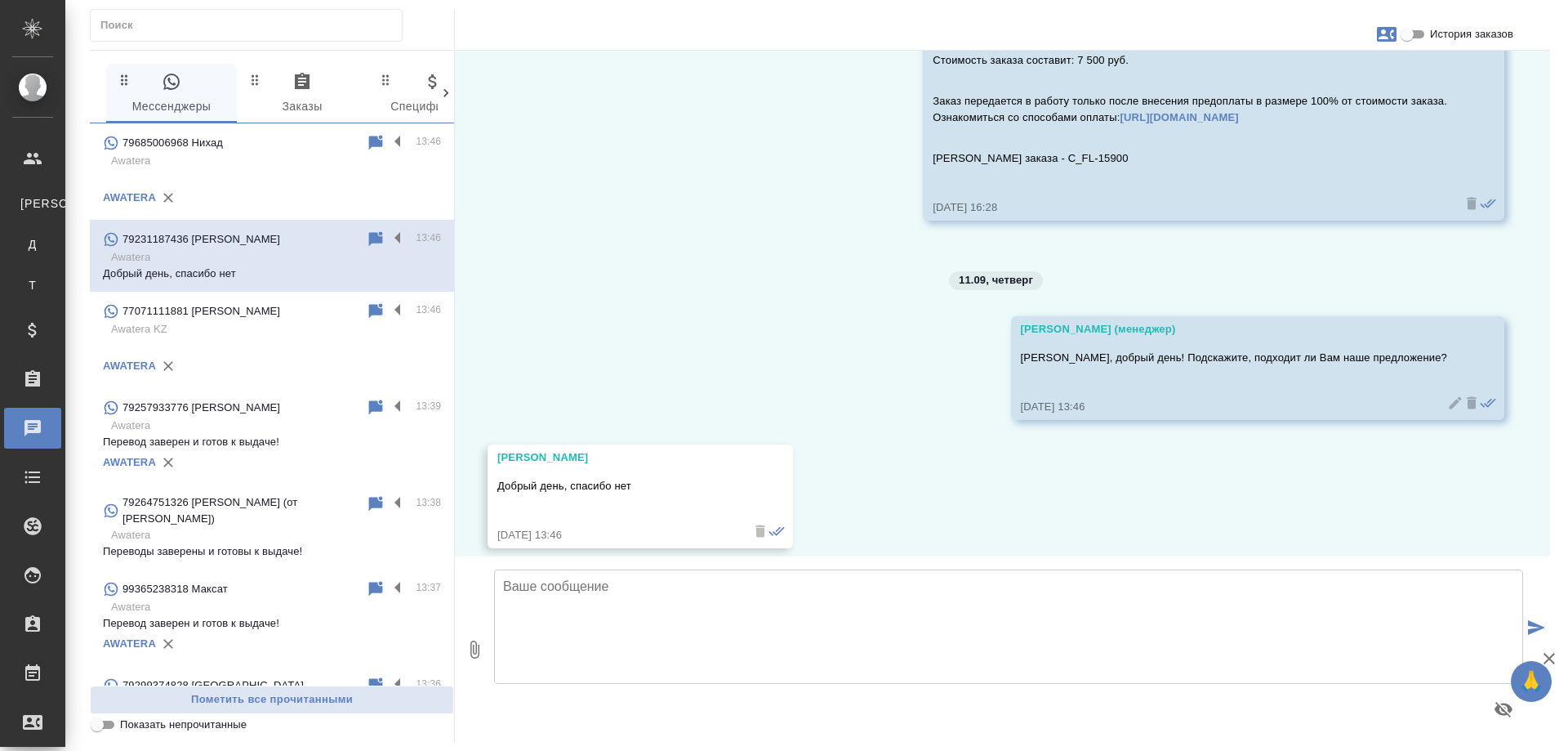
click at [781, 612] on textarea at bounding box center [1009, 626] width 1029 height 114
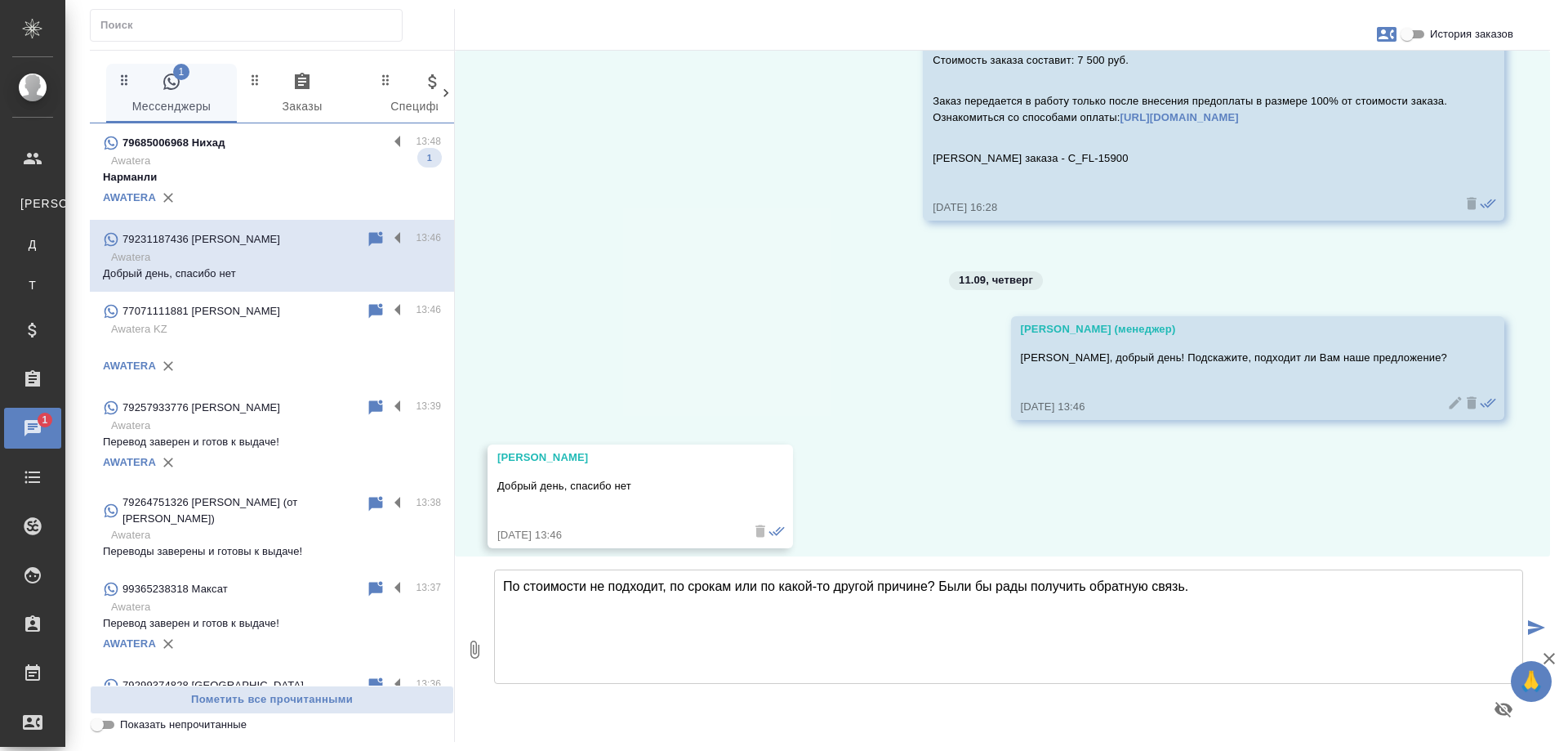
type textarea "По стоимости не подходит, по срокам или по какой-то другой причине? Были бы рад…"
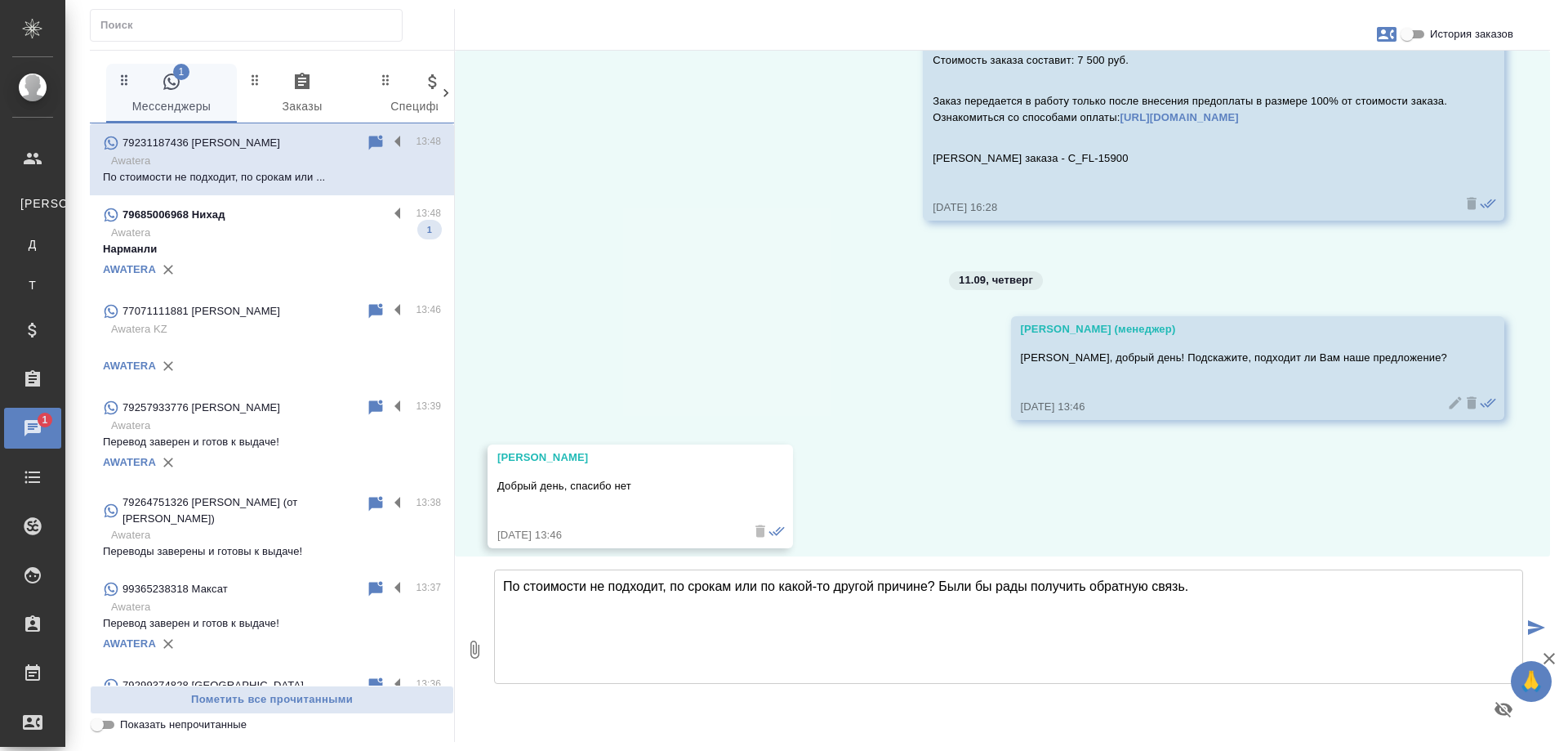
scroll to position [1203, 0]
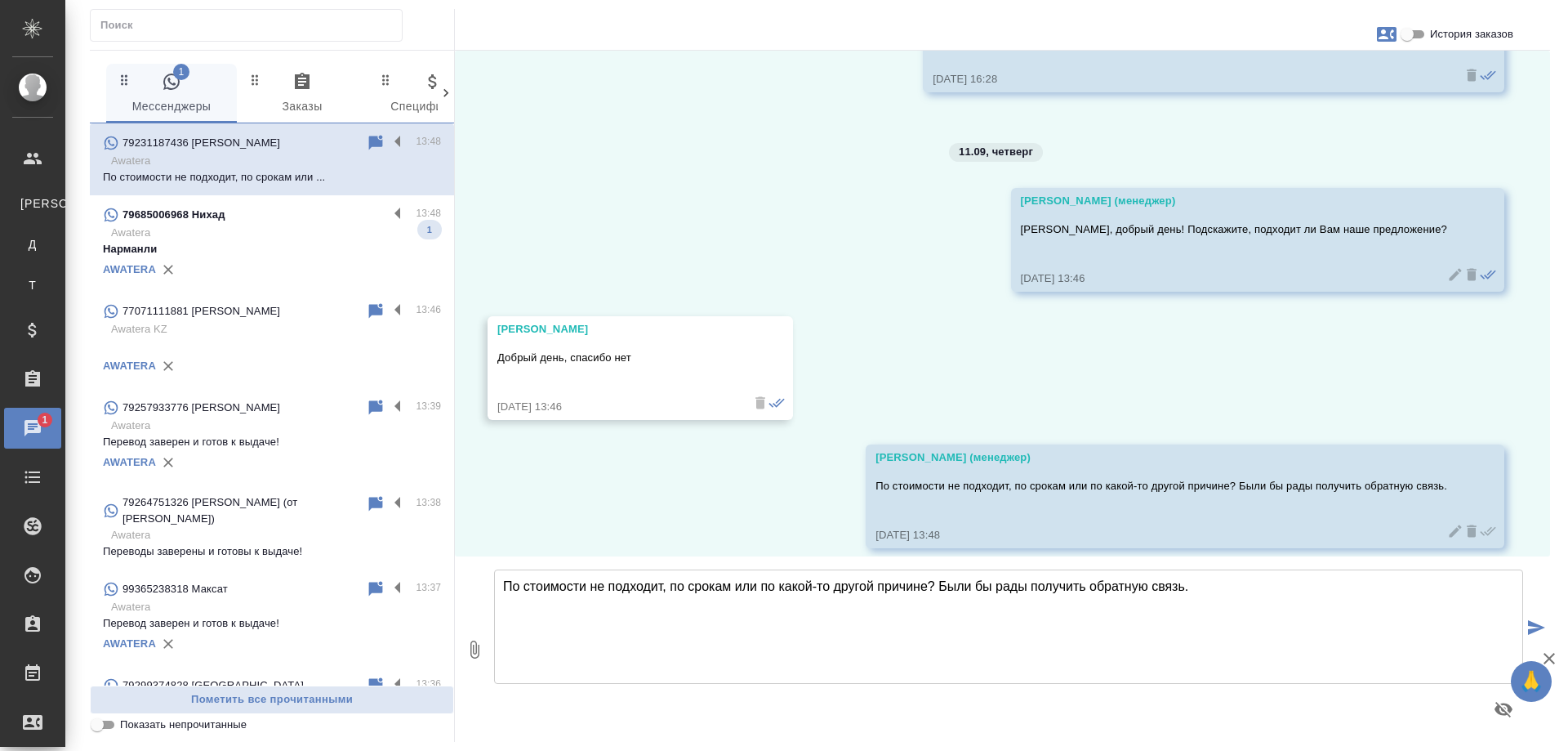
click at [250, 237] on p "Awatera" at bounding box center [276, 232] width 330 height 16
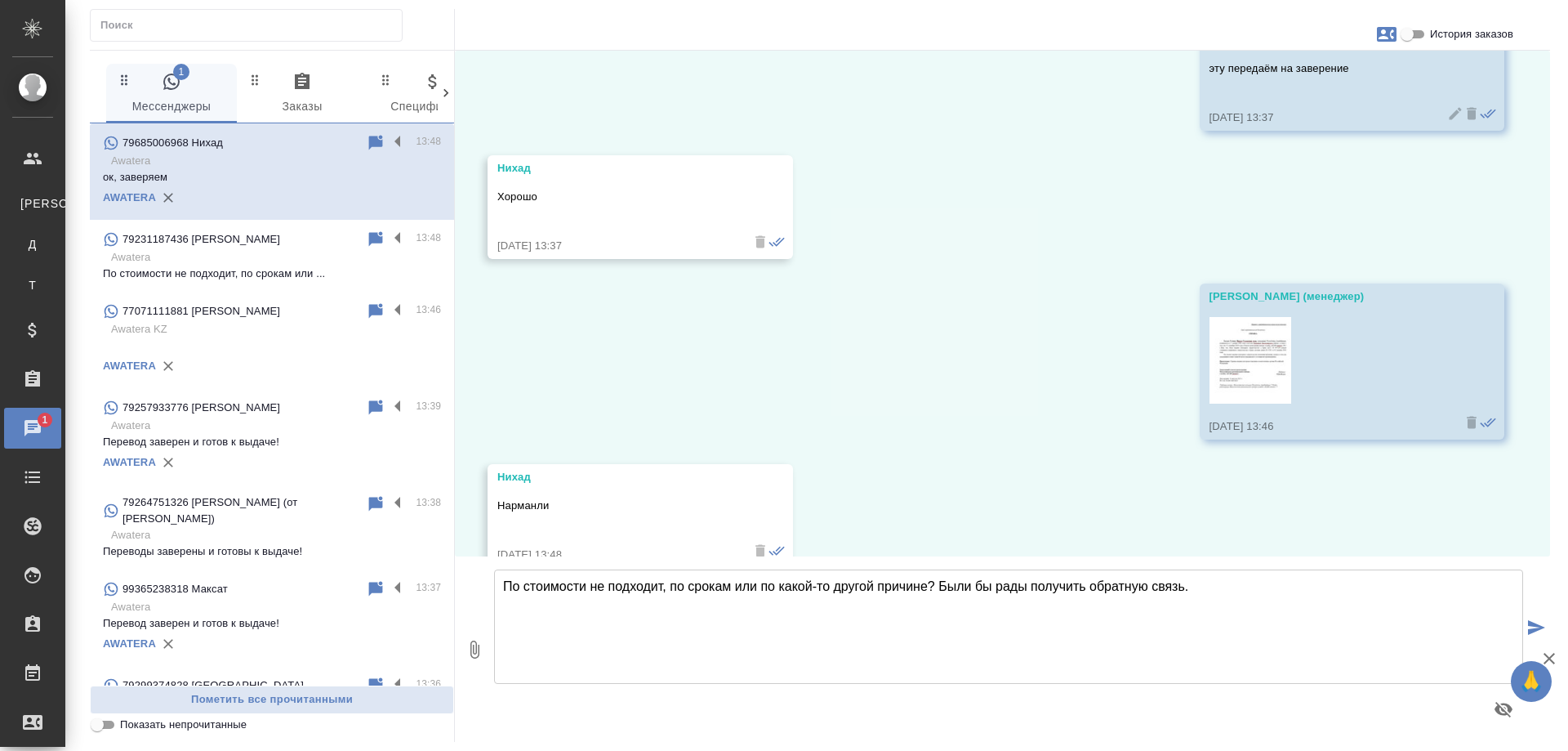
scroll to position [4807, 0]
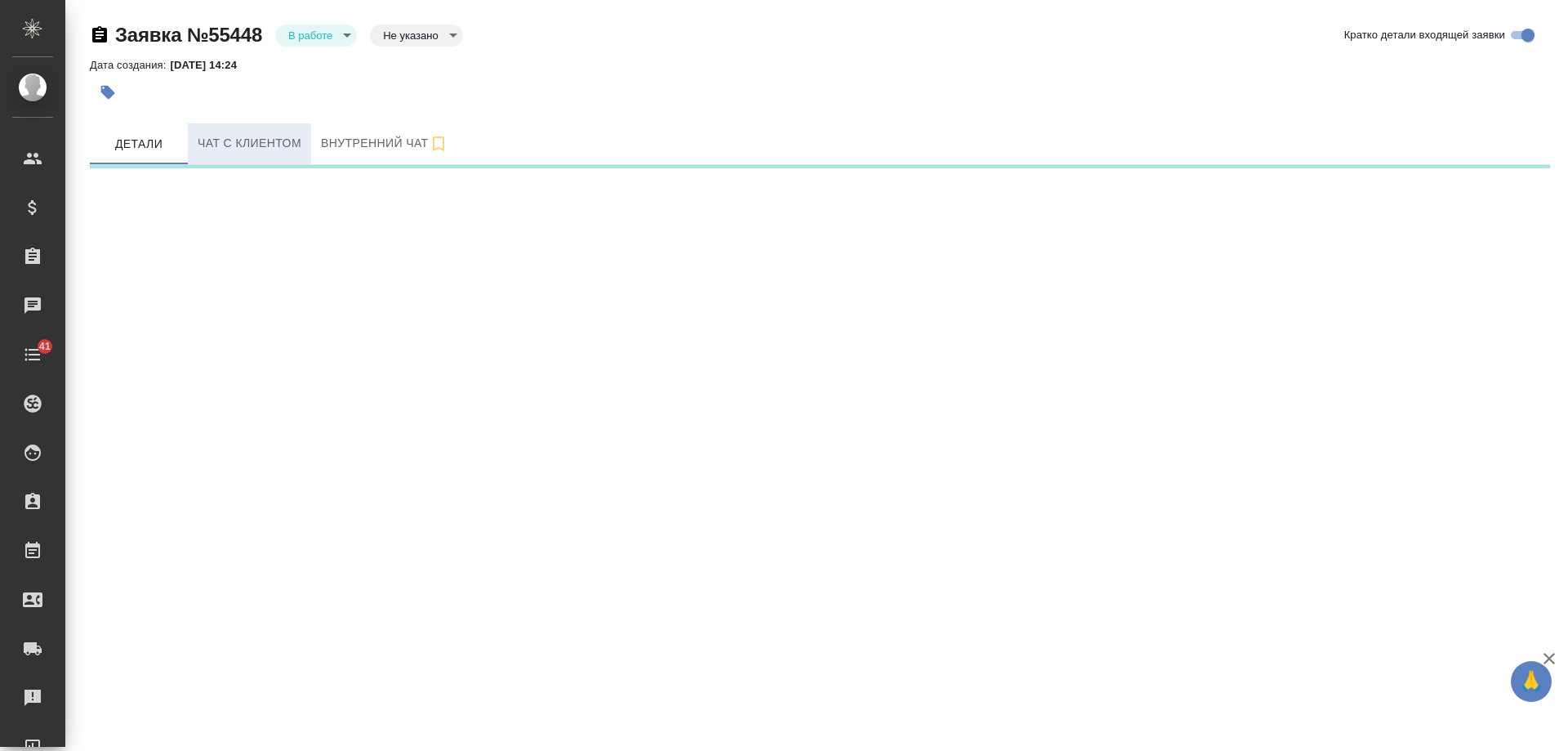
select select "RU"
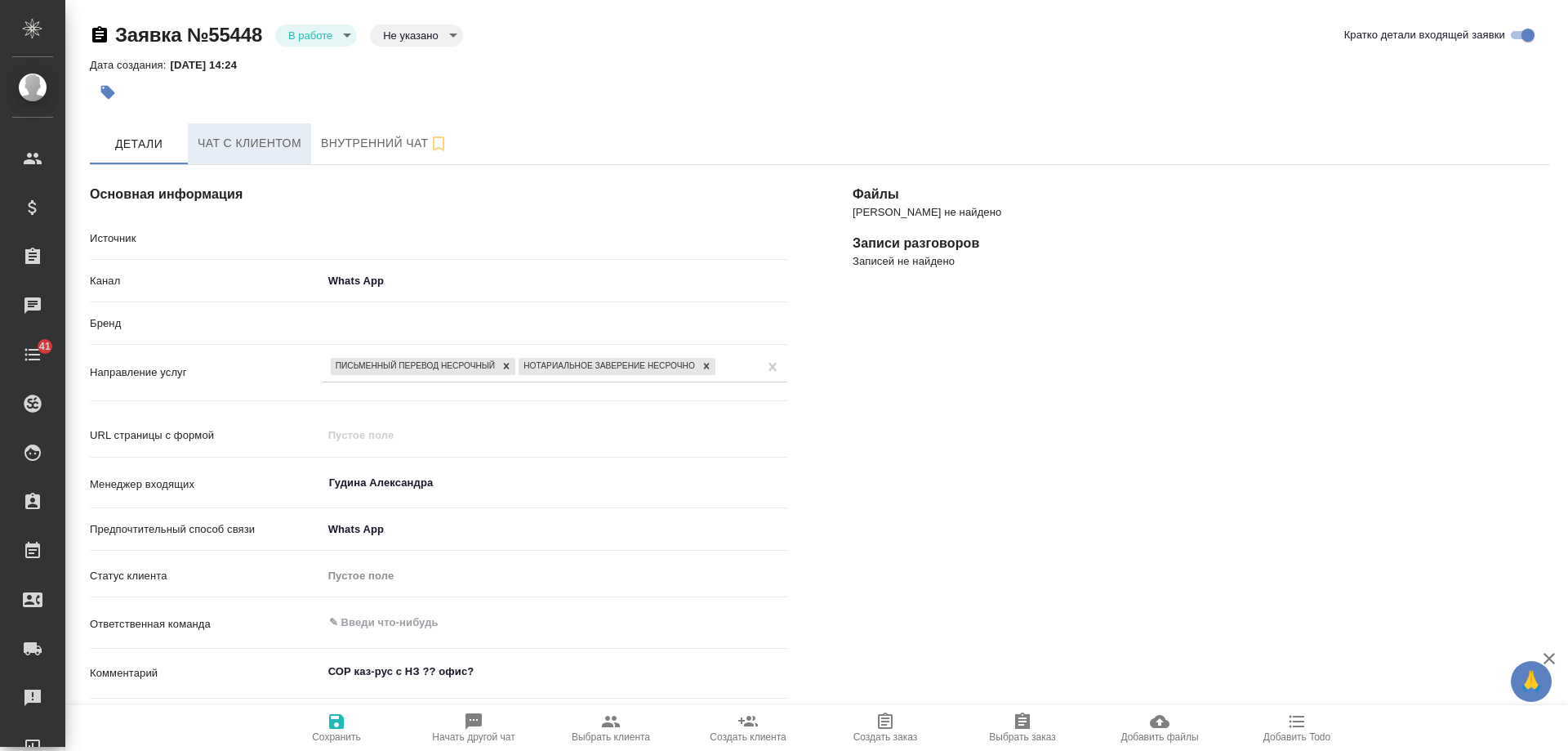
click at [242, 139] on span "Чат с клиентом" at bounding box center [250, 143] width 104 height 21
type textarea "x"
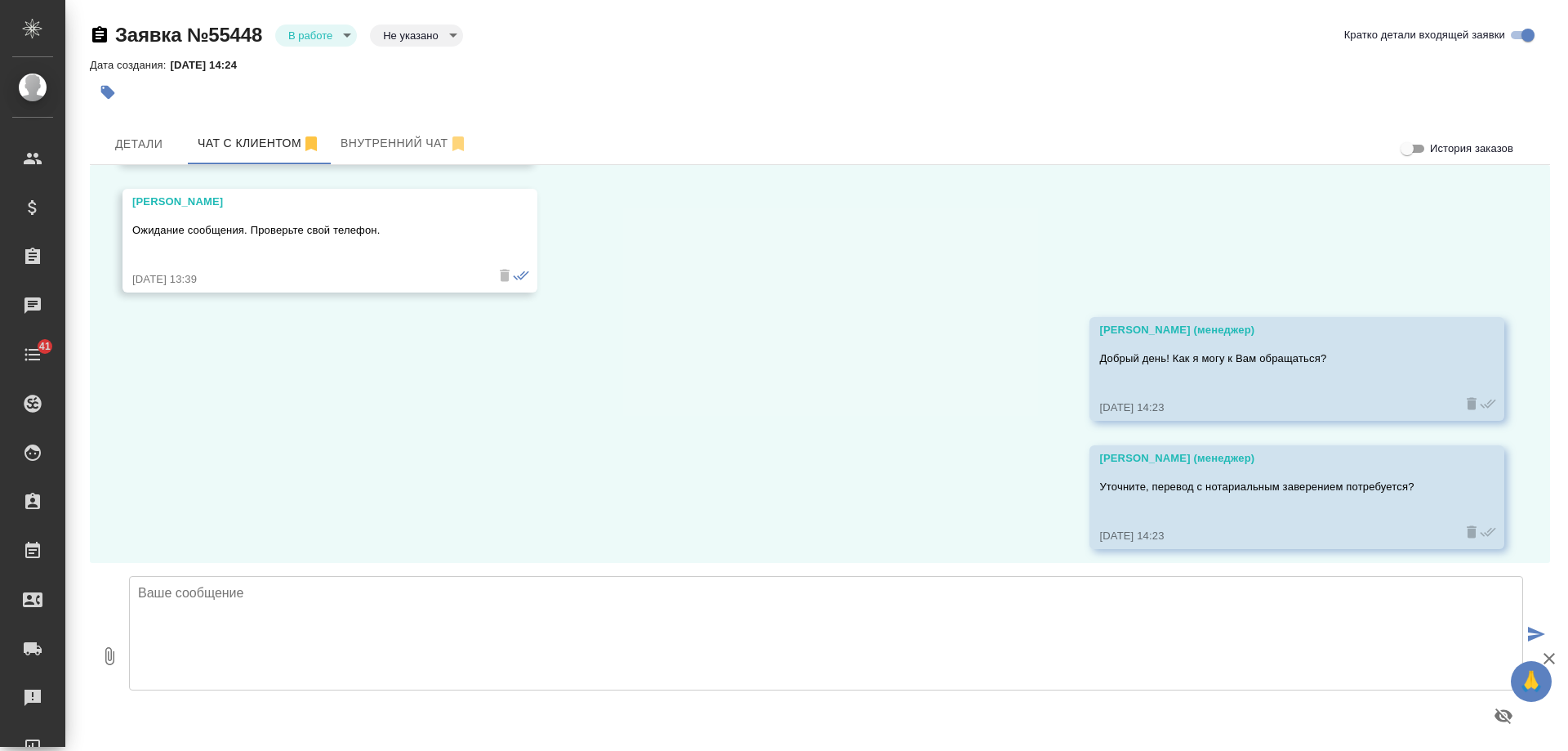
scroll to position [315, 0]
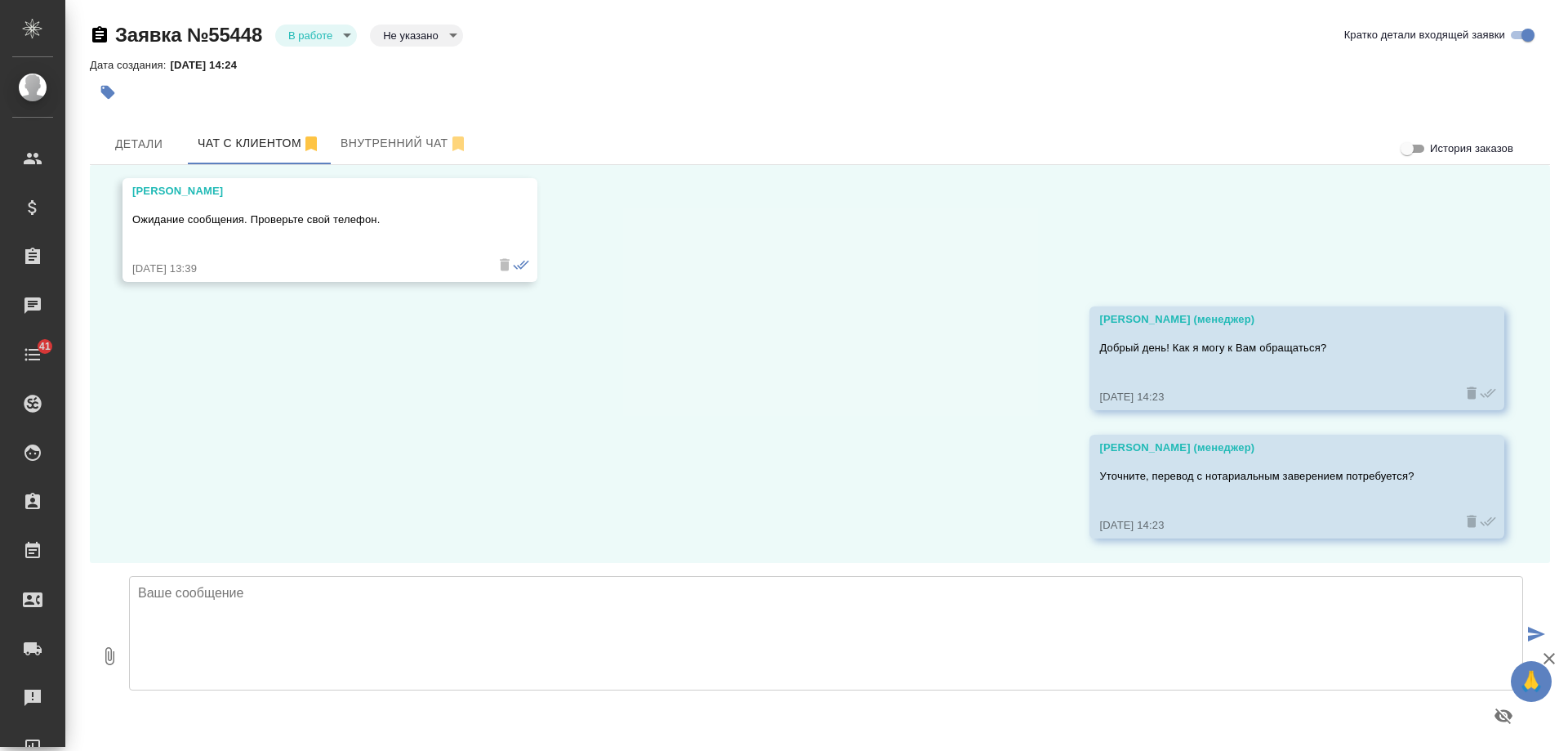
click at [483, 638] on textarea at bounding box center [826, 632] width 1394 height 114
type textarea "Добрый день! Подскажите, Вам еще актуально?"
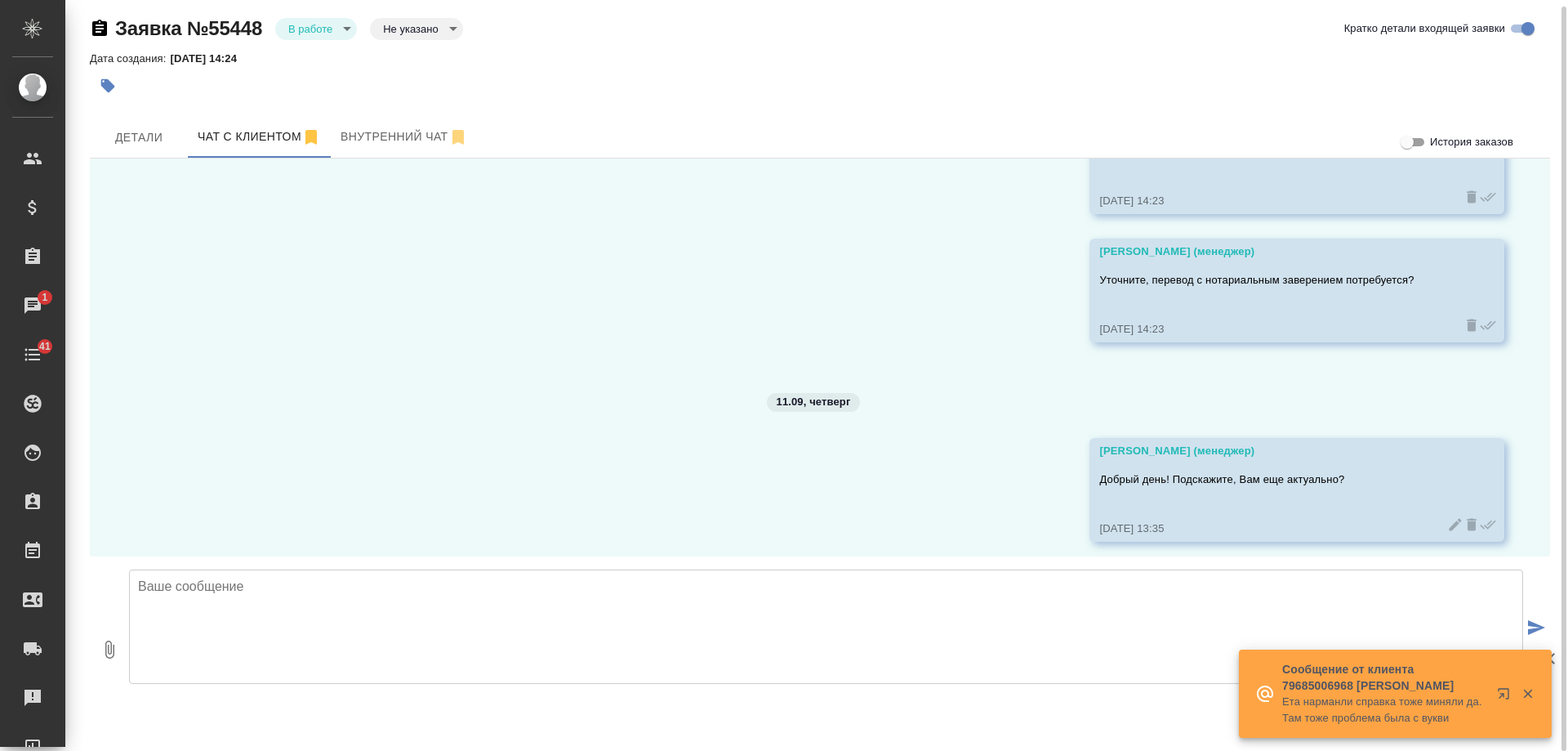
scroll to position [514, 0]
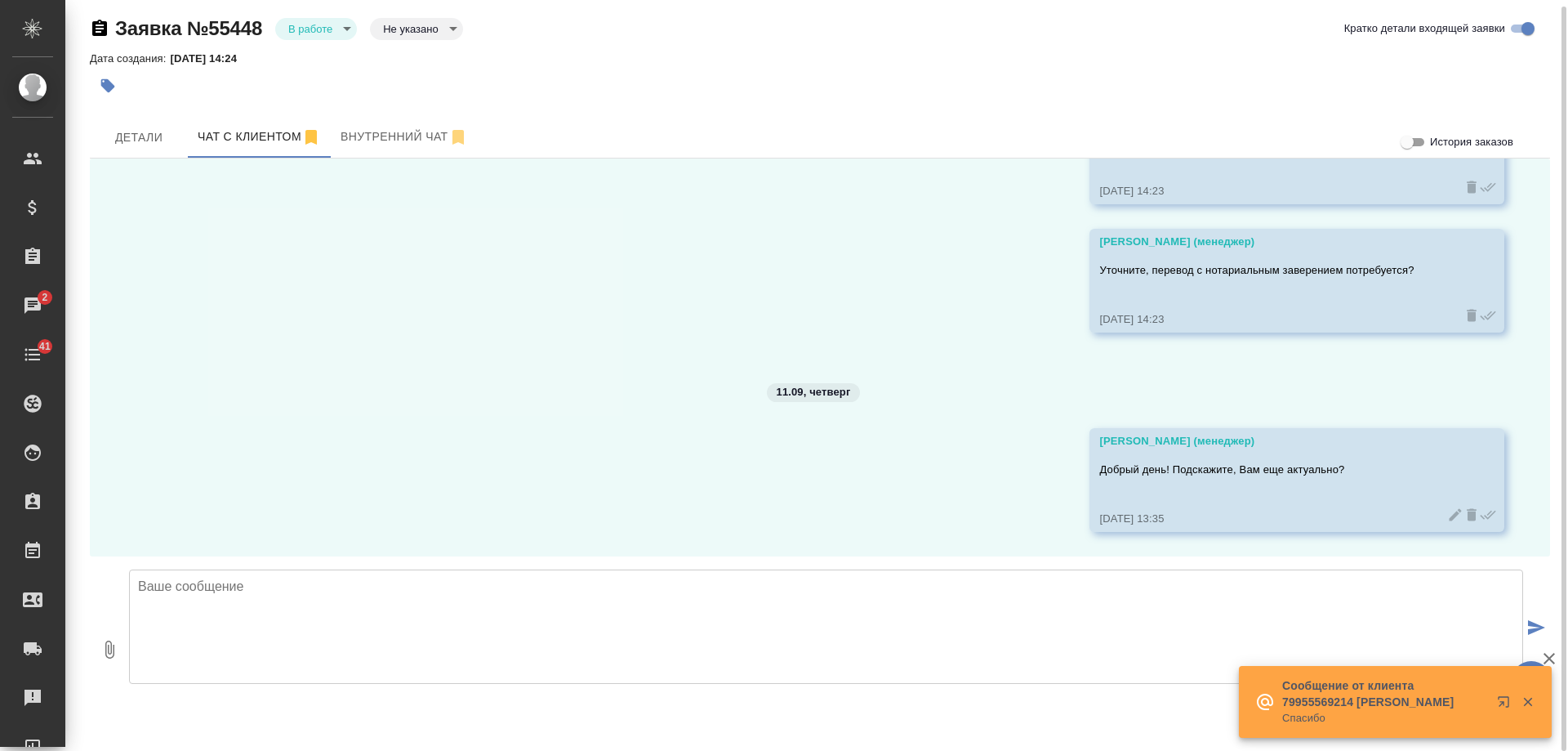
click at [396, 29] on body "🙏 .cls-1 fill:#fff; AWATERA Gudina Alexandra Клиенты Спецификации Заказы 2 Чаты…" at bounding box center [784, 375] width 1568 height 751
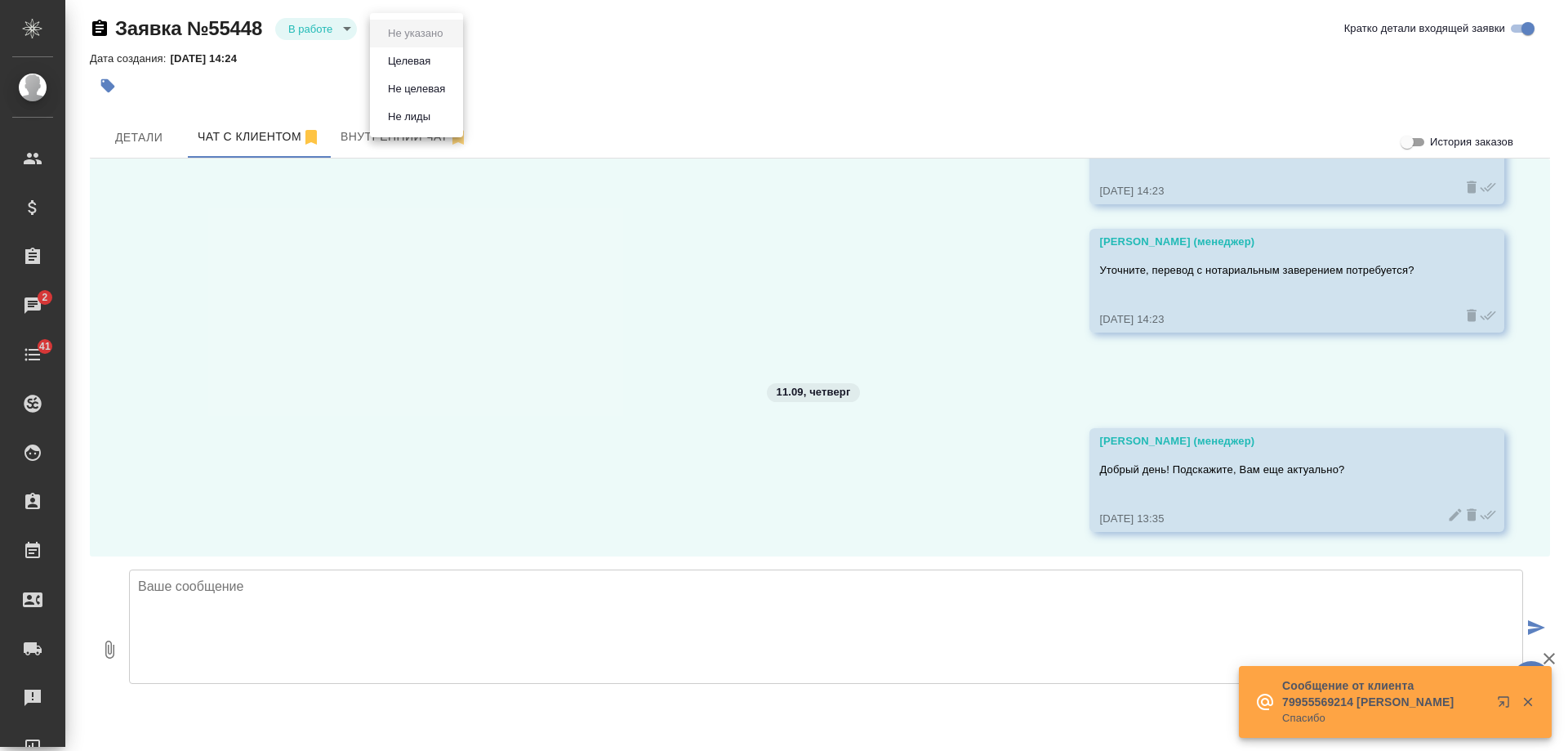
click at [405, 65] on button "Целевая" at bounding box center [410, 61] width 53 height 18
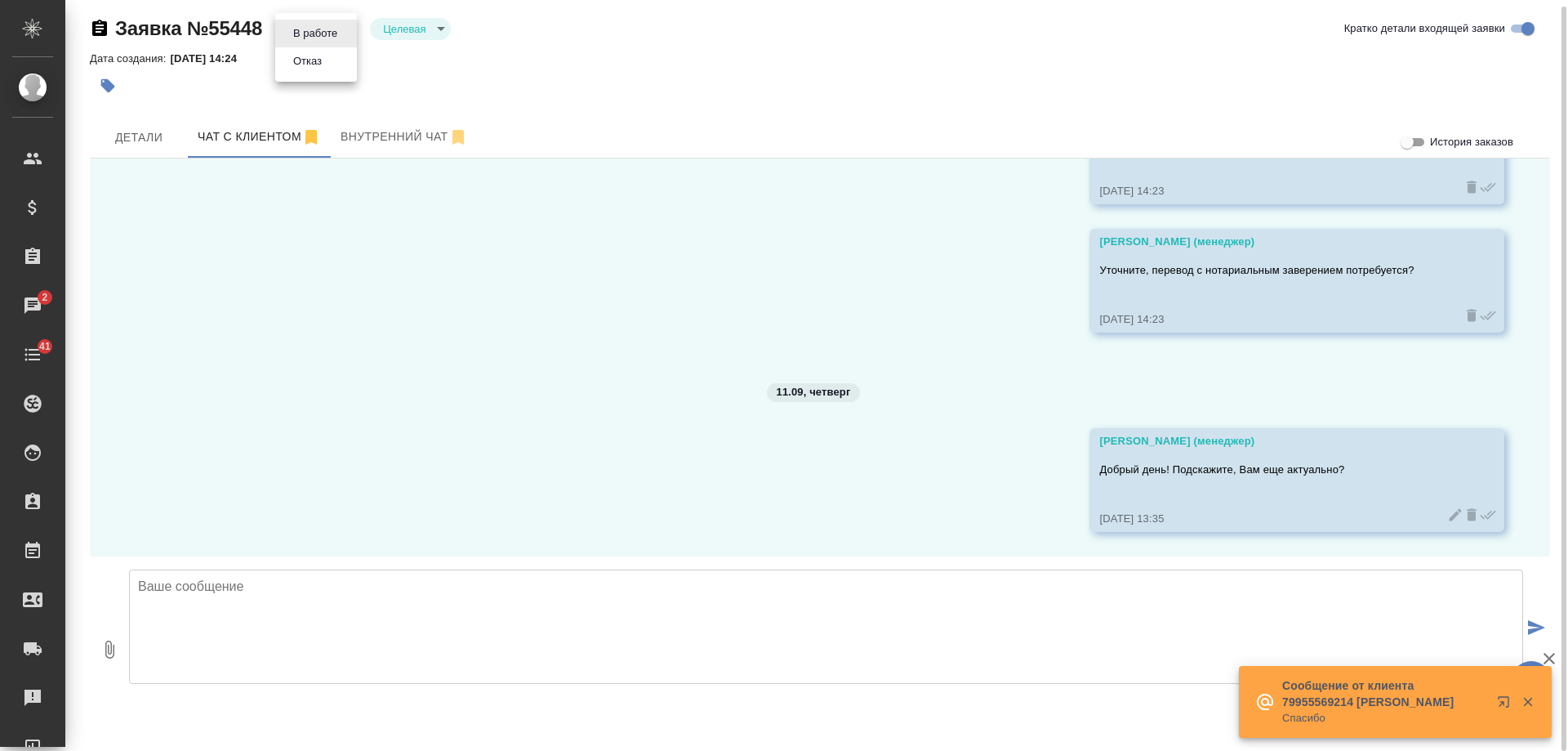
click at [321, 30] on body "🙏 .cls-1 fill:#fff; AWATERA Gudina Alexandra Клиенты Спецификации Заказы 2 Чаты…" at bounding box center [784, 375] width 1568 height 751
click at [328, 60] on li "Отказ" at bounding box center [315, 60] width 82 height 27
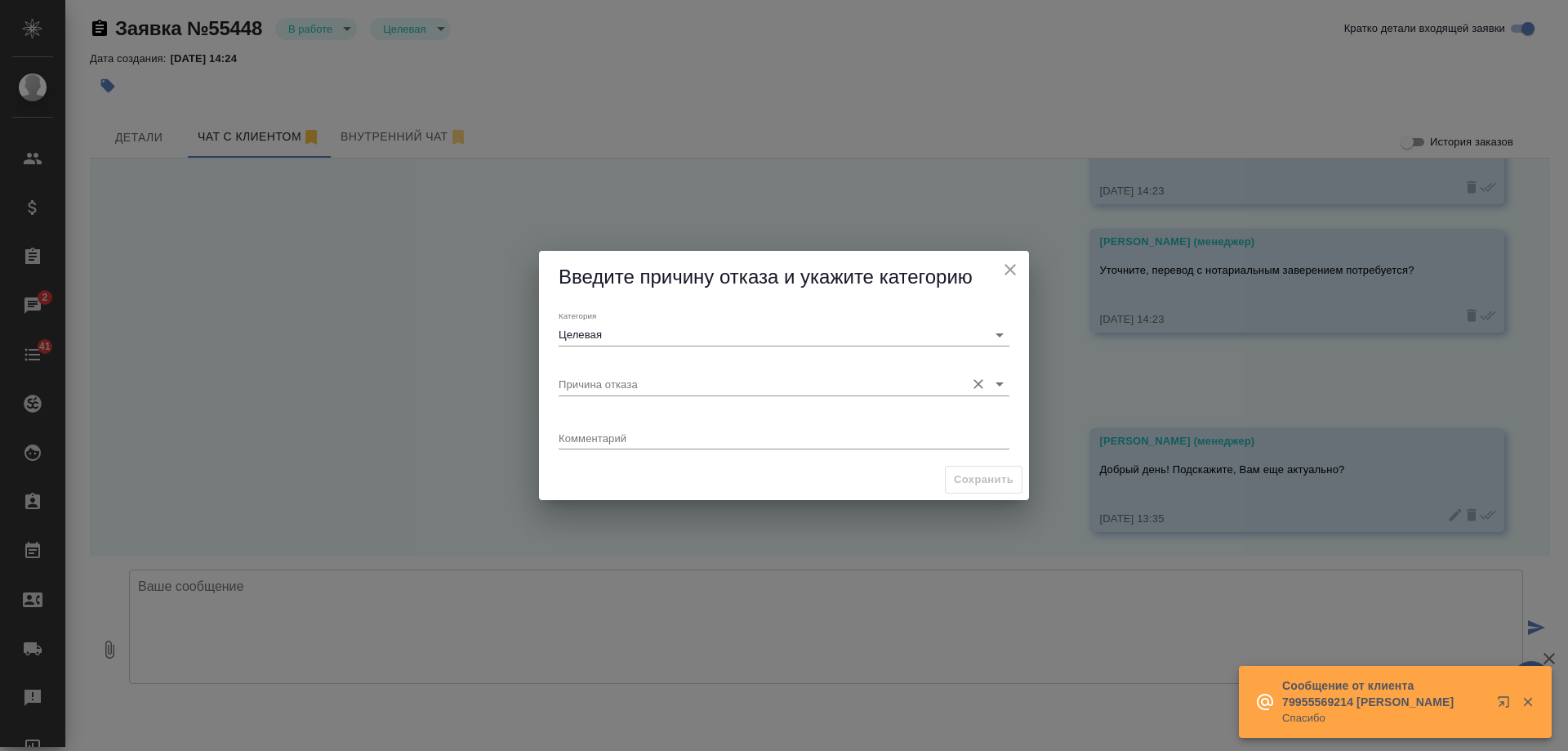
click at [624, 380] on input "Причина отказа" at bounding box center [757, 383] width 398 height 22
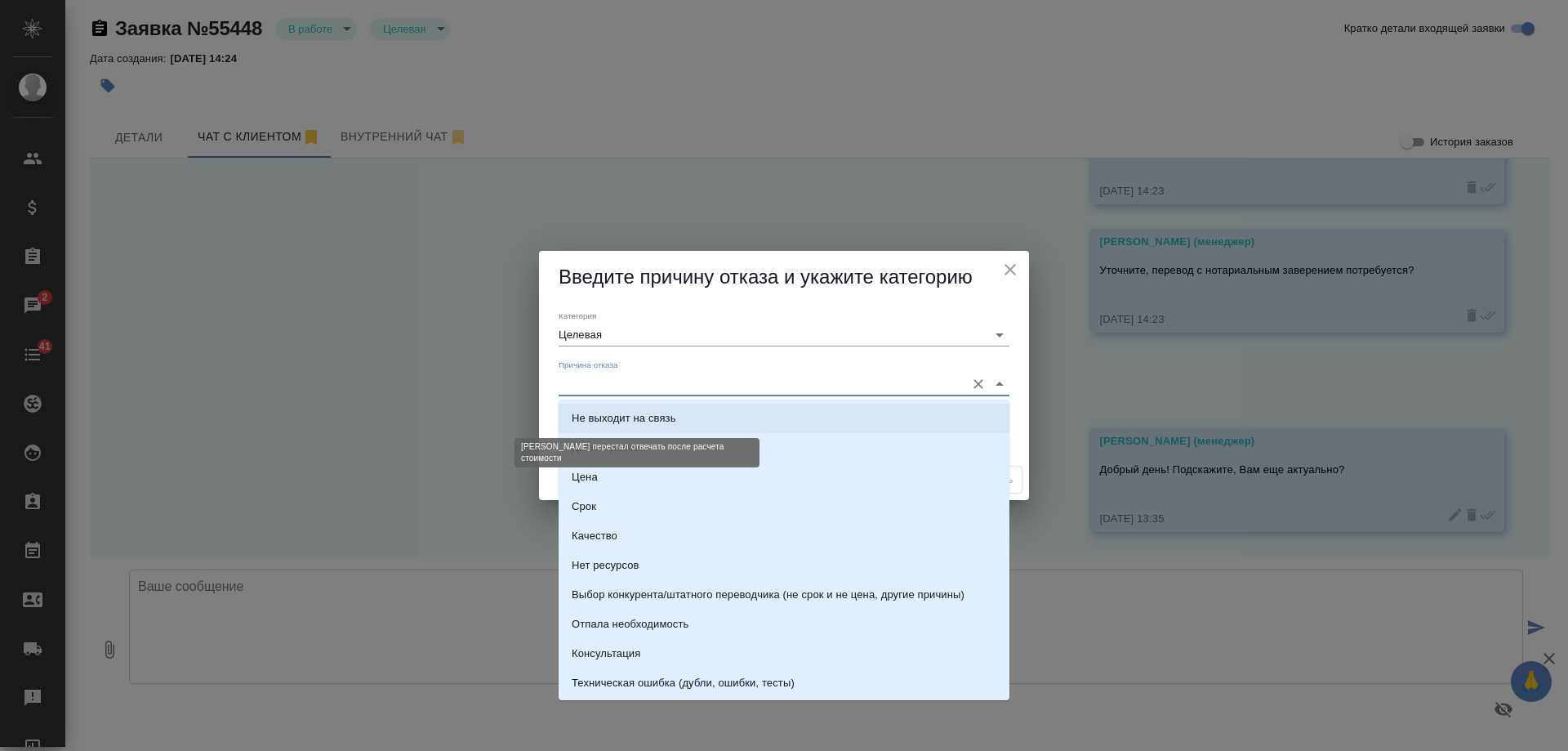
click at [655, 410] on div "Не выходит на связь" at bounding box center [623, 417] width 105 height 16
type input "Не выходит на связь"
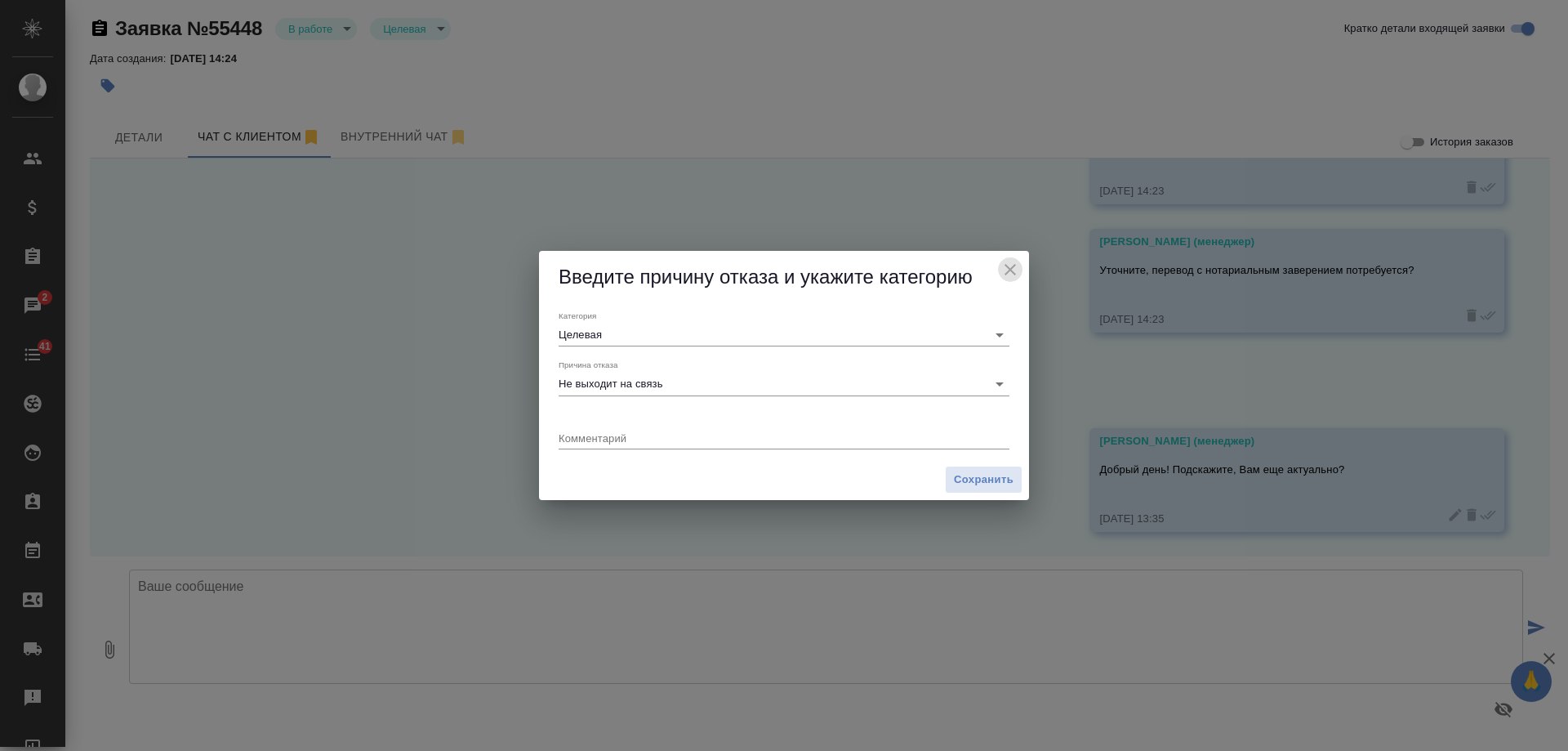
click at [1011, 274] on icon "close" at bounding box center [1010, 269] width 20 height 20
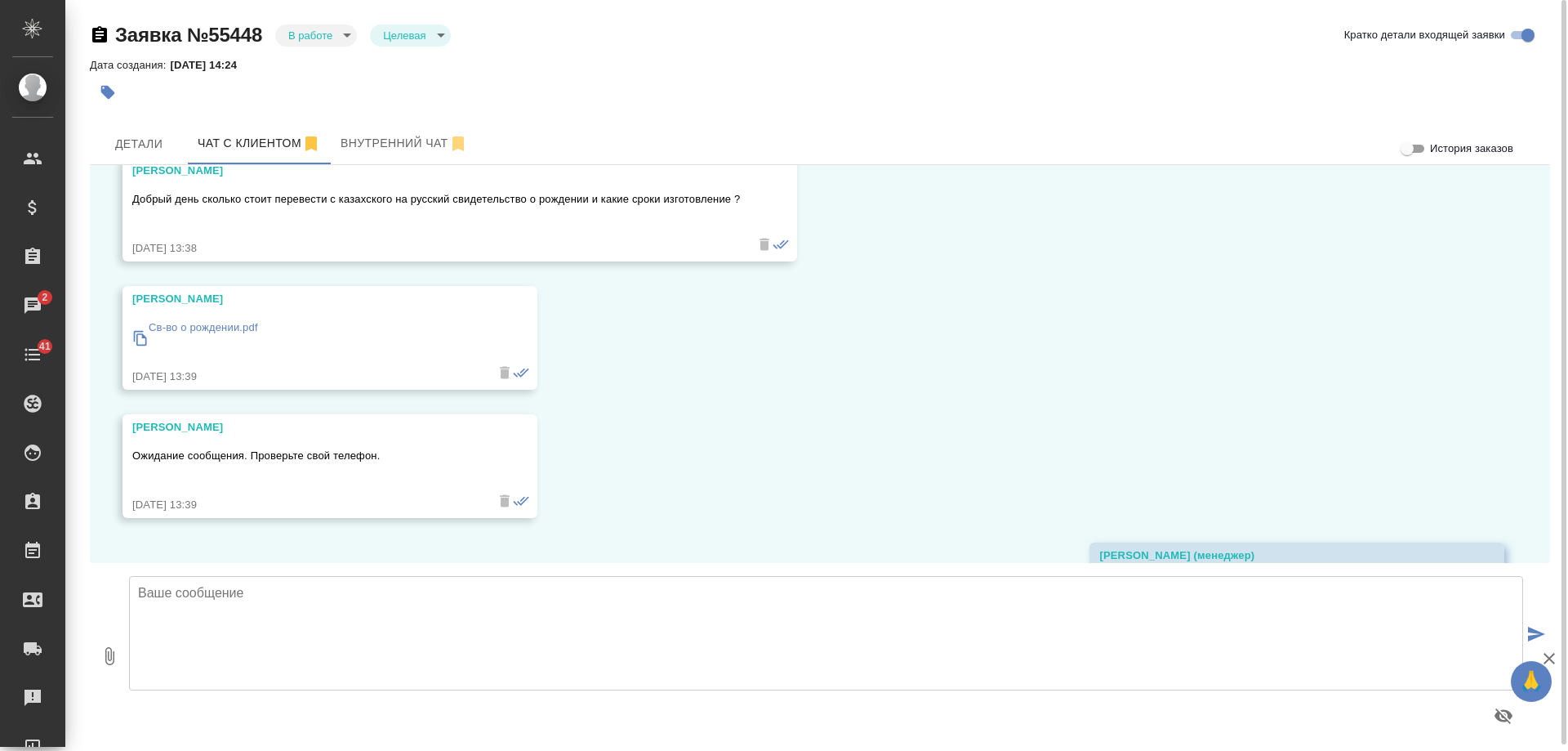
scroll to position [0, 0]
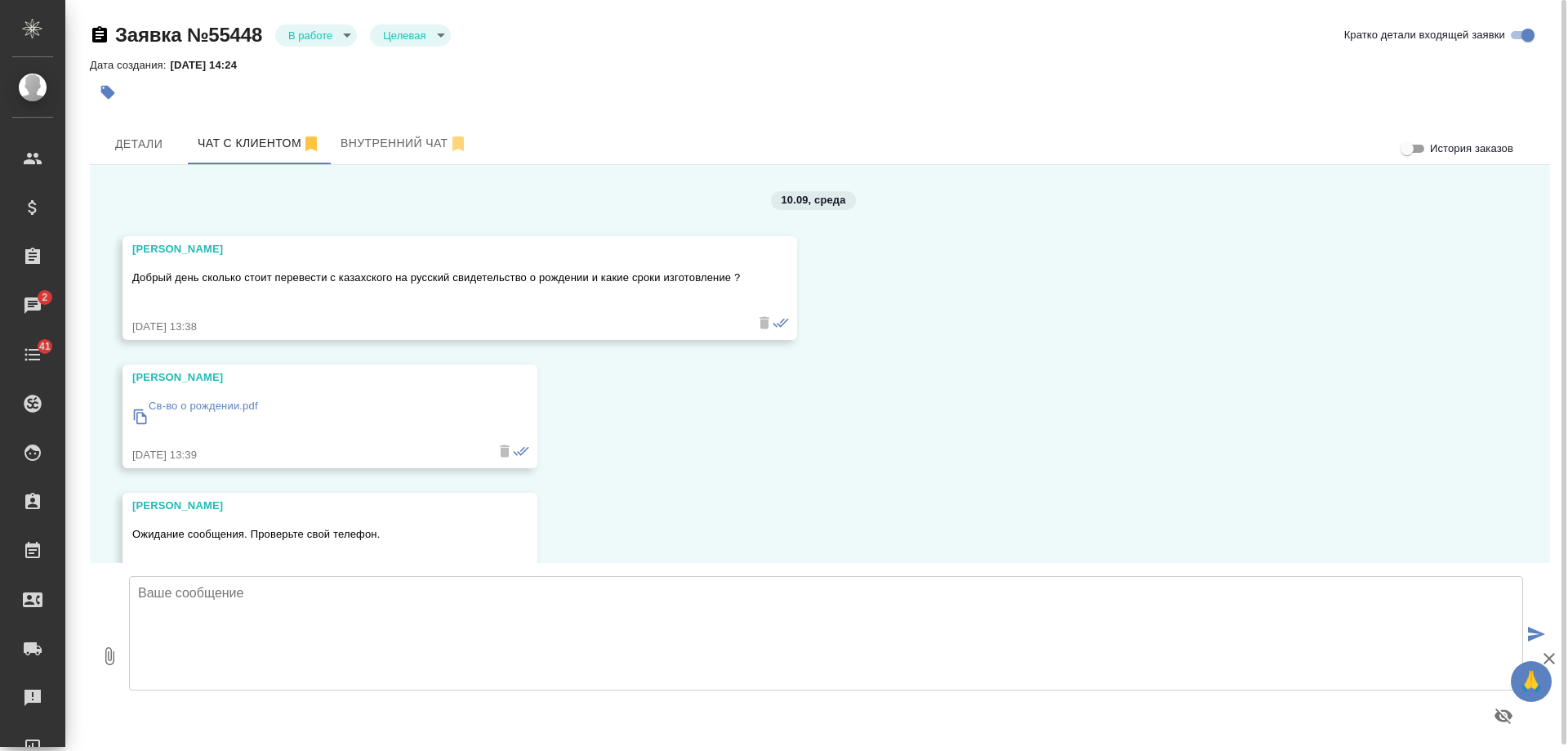
click at [335, 35] on body "🙏 .cls-1 fill:#fff; AWATERA Gudina Alexandra Клиенты Спецификации Заказы 2 Чаты…" at bounding box center [784, 375] width 1568 height 751
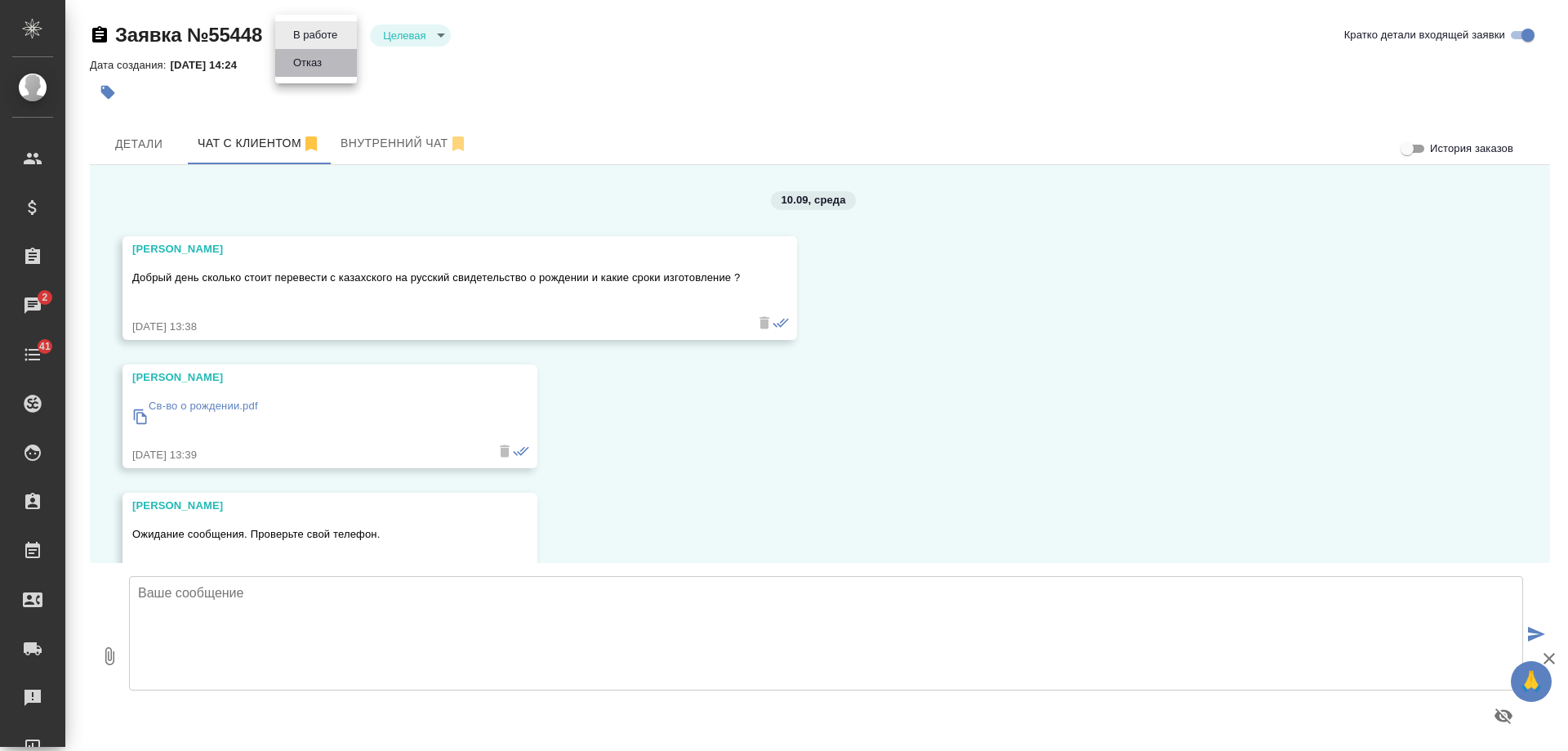
click at [330, 58] on li "Отказ" at bounding box center [315, 62] width 82 height 27
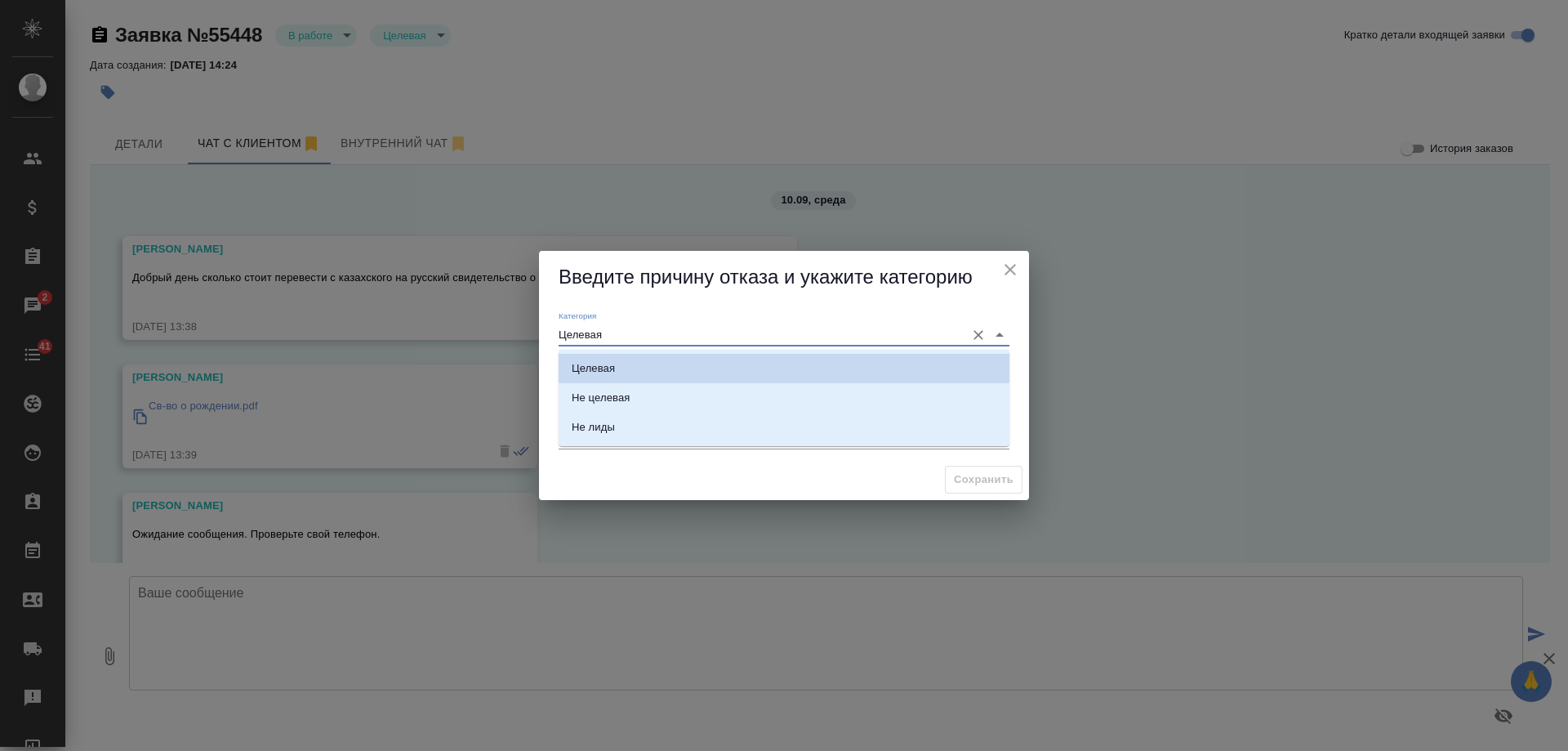
click at [623, 332] on input "Целевая" at bounding box center [757, 334] width 398 height 22
click at [637, 394] on li "Не целевая" at bounding box center [784, 398] width 451 height 29
type input "Не целевая"
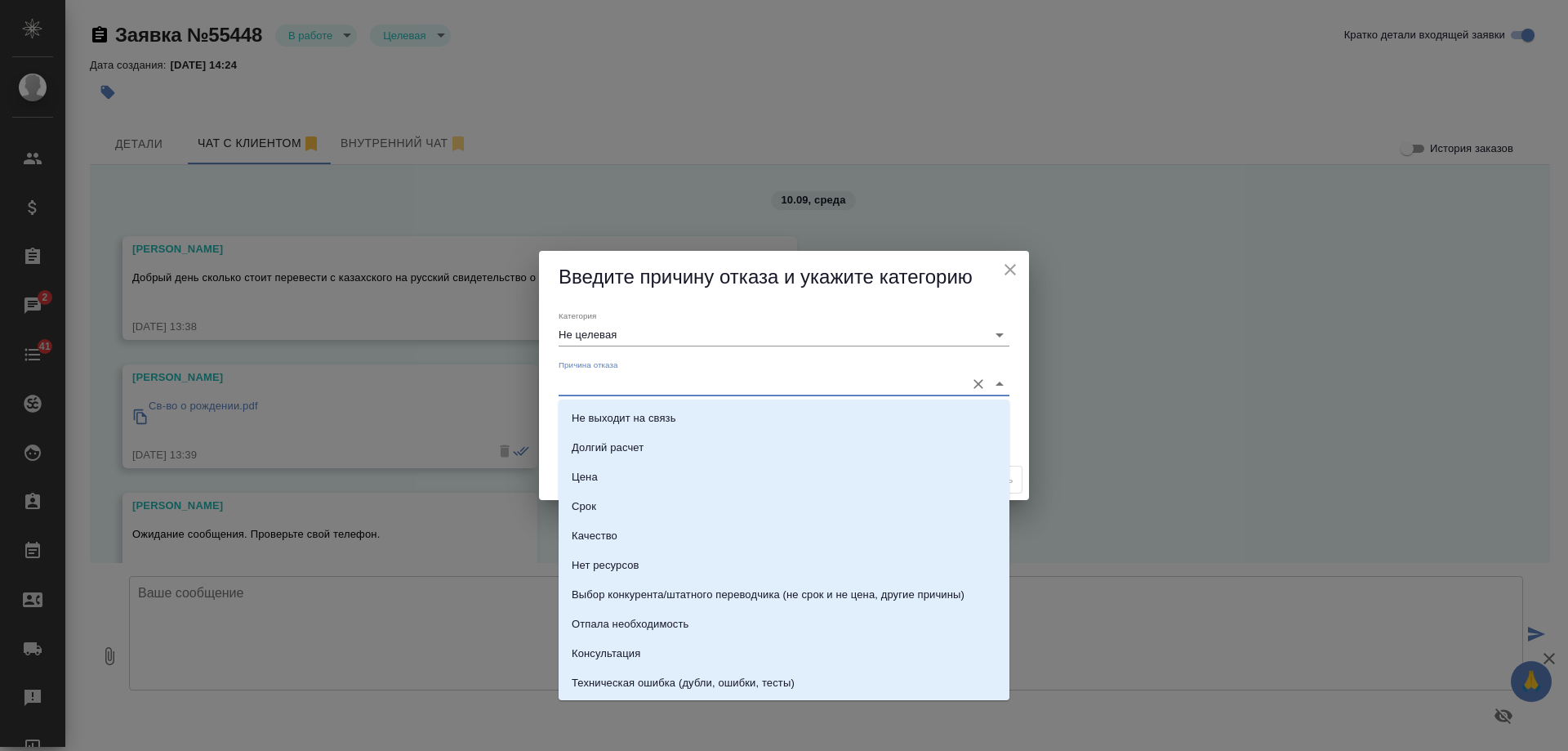
click at [624, 383] on input "Причина отказа" at bounding box center [757, 383] width 398 height 22
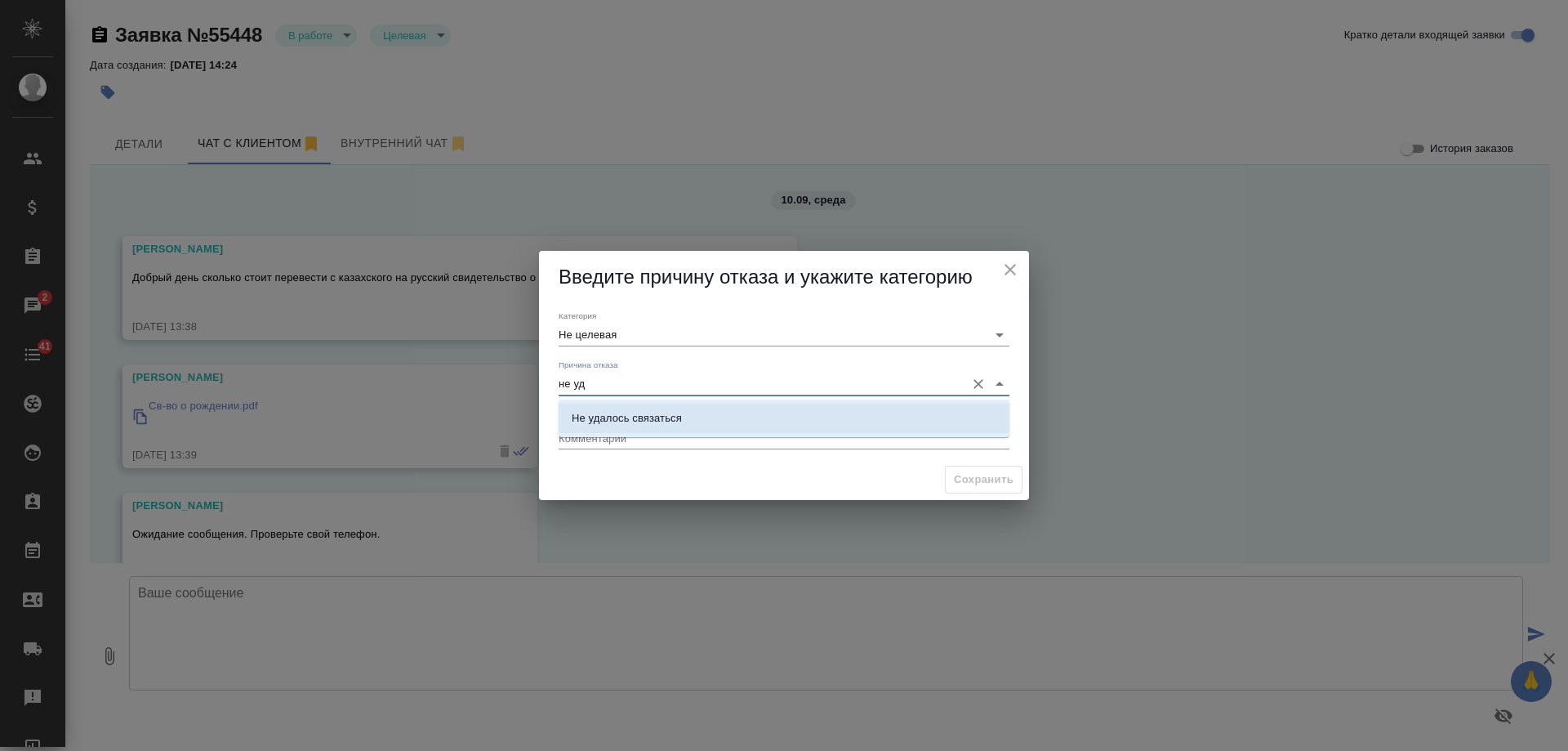
click at [646, 408] on li "Не удалось связаться" at bounding box center [784, 417] width 451 height 29
type input "Не удалось связаться"
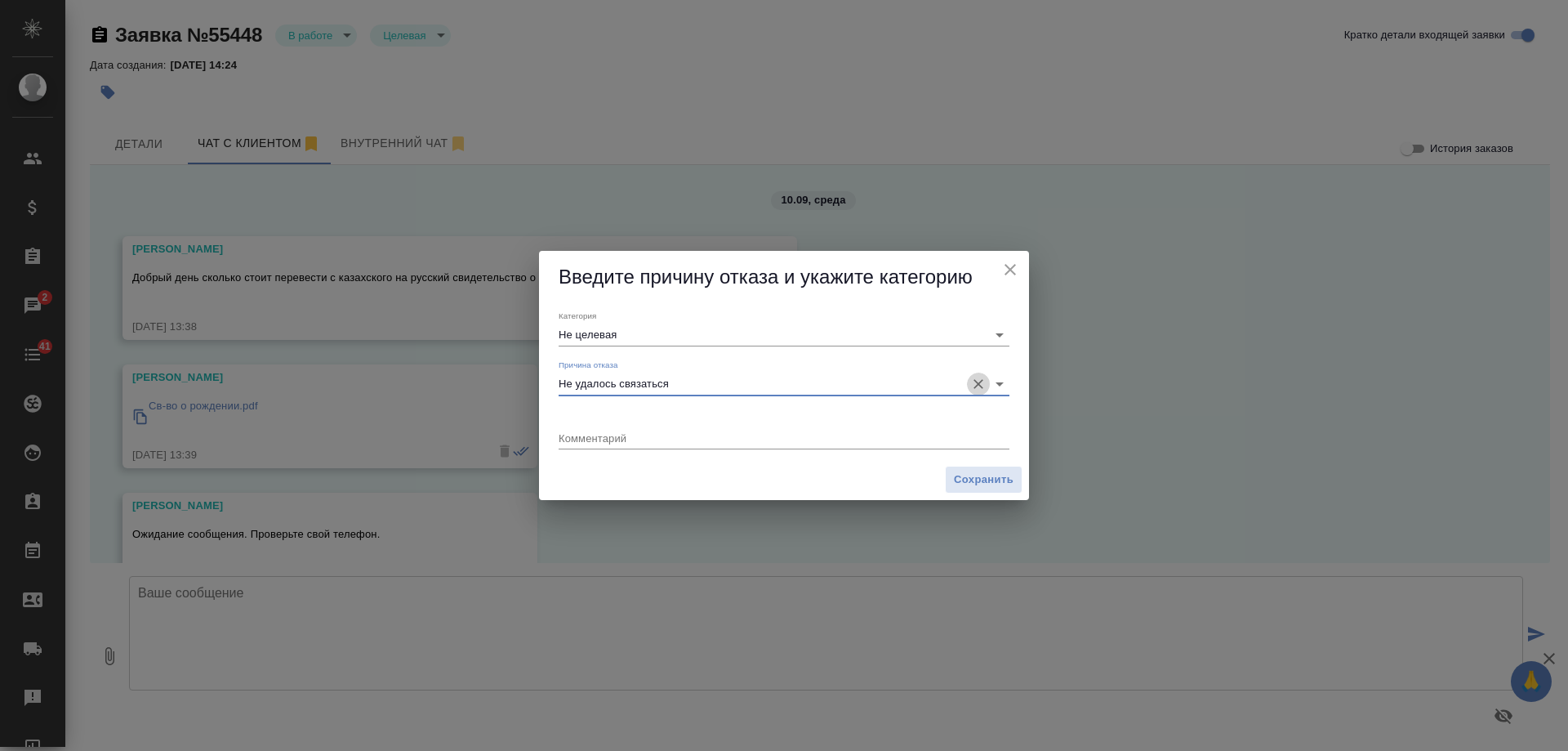
click at [979, 379] on icon "Очистить" at bounding box center [978, 384] width 16 height 16
click at [998, 332] on icon "Open" at bounding box center [999, 335] width 20 height 20
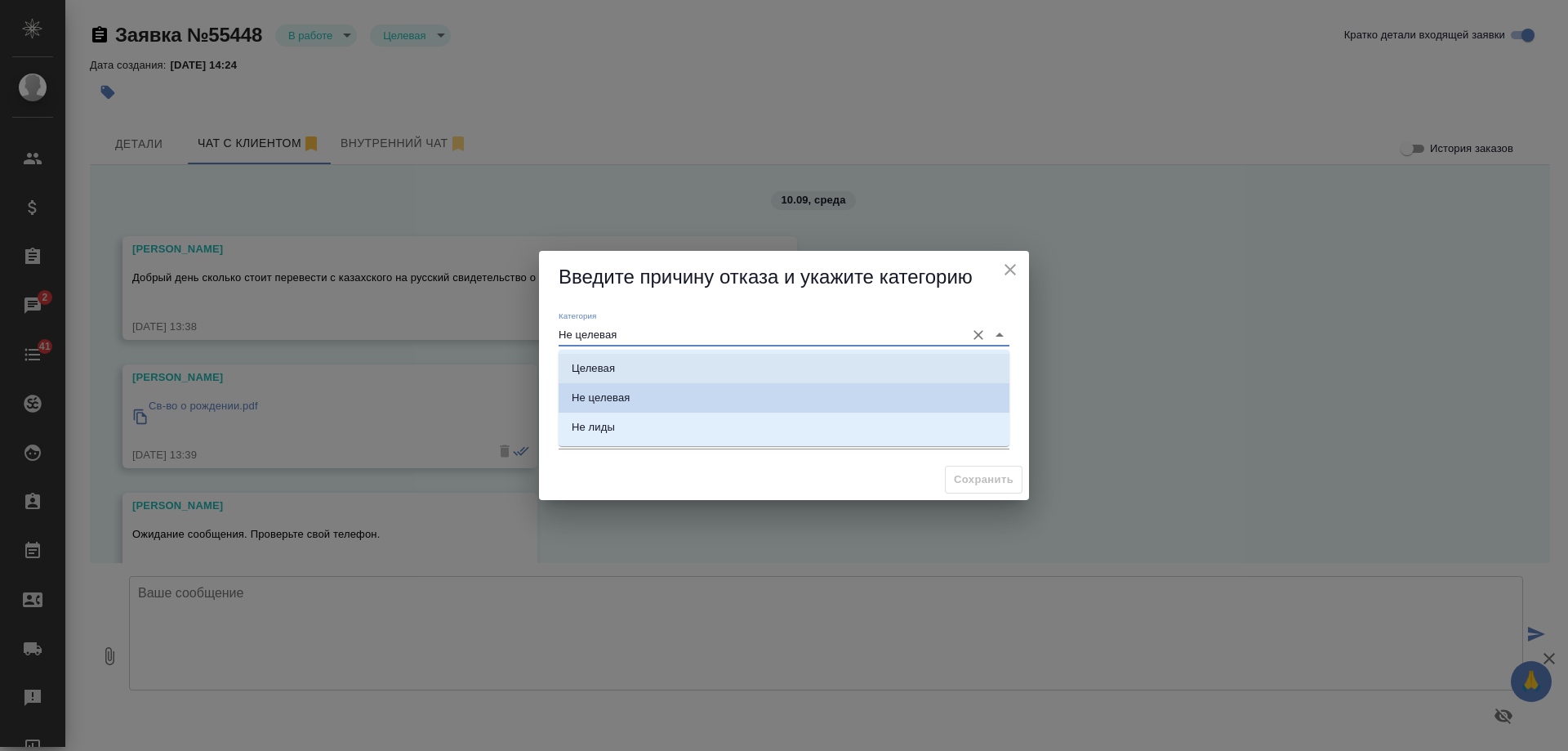
click at [617, 371] on li "Целевая" at bounding box center [784, 368] width 451 height 29
type input "Целевая"
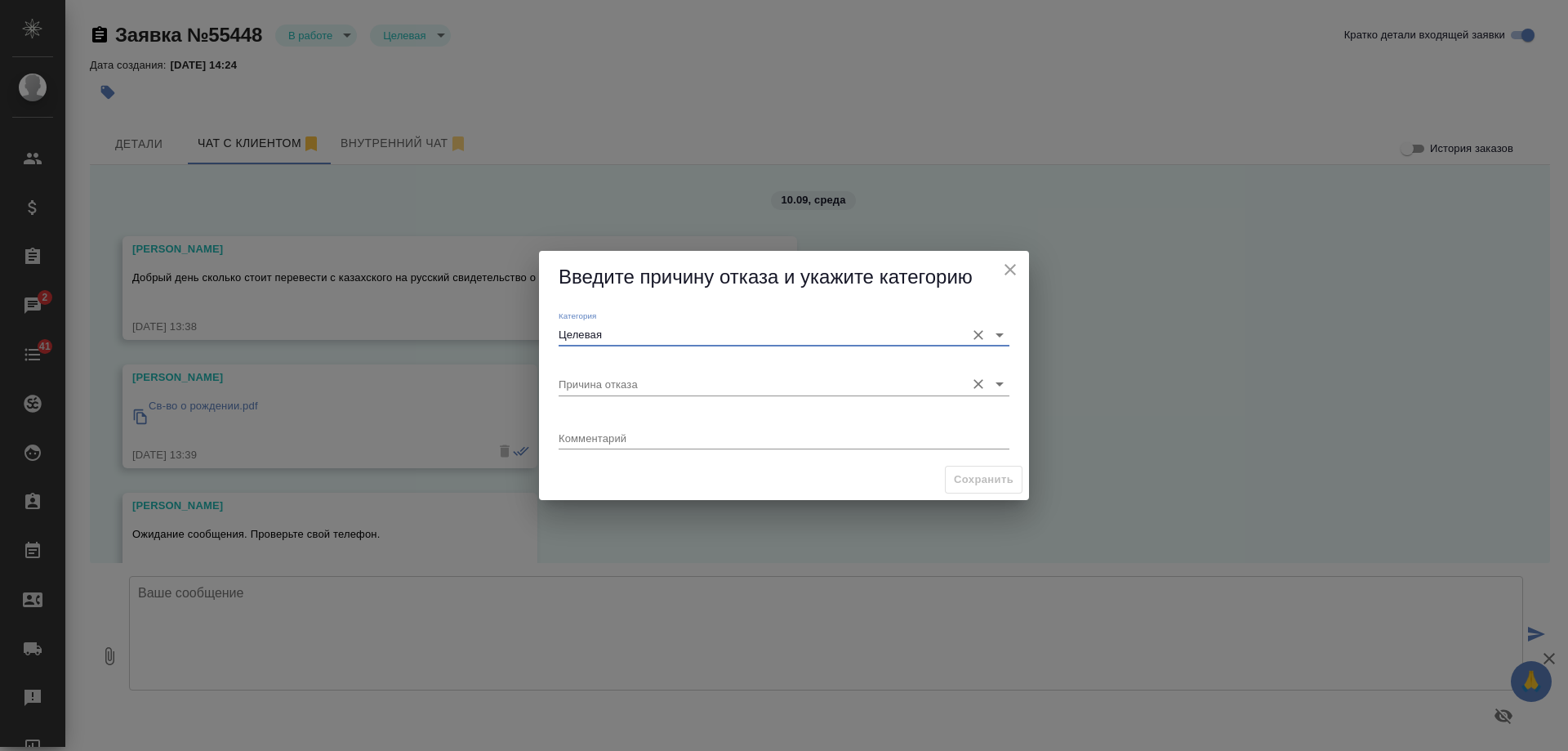
click at [628, 382] on input "Причина отказа" at bounding box center [757, 383] width 398 height 22
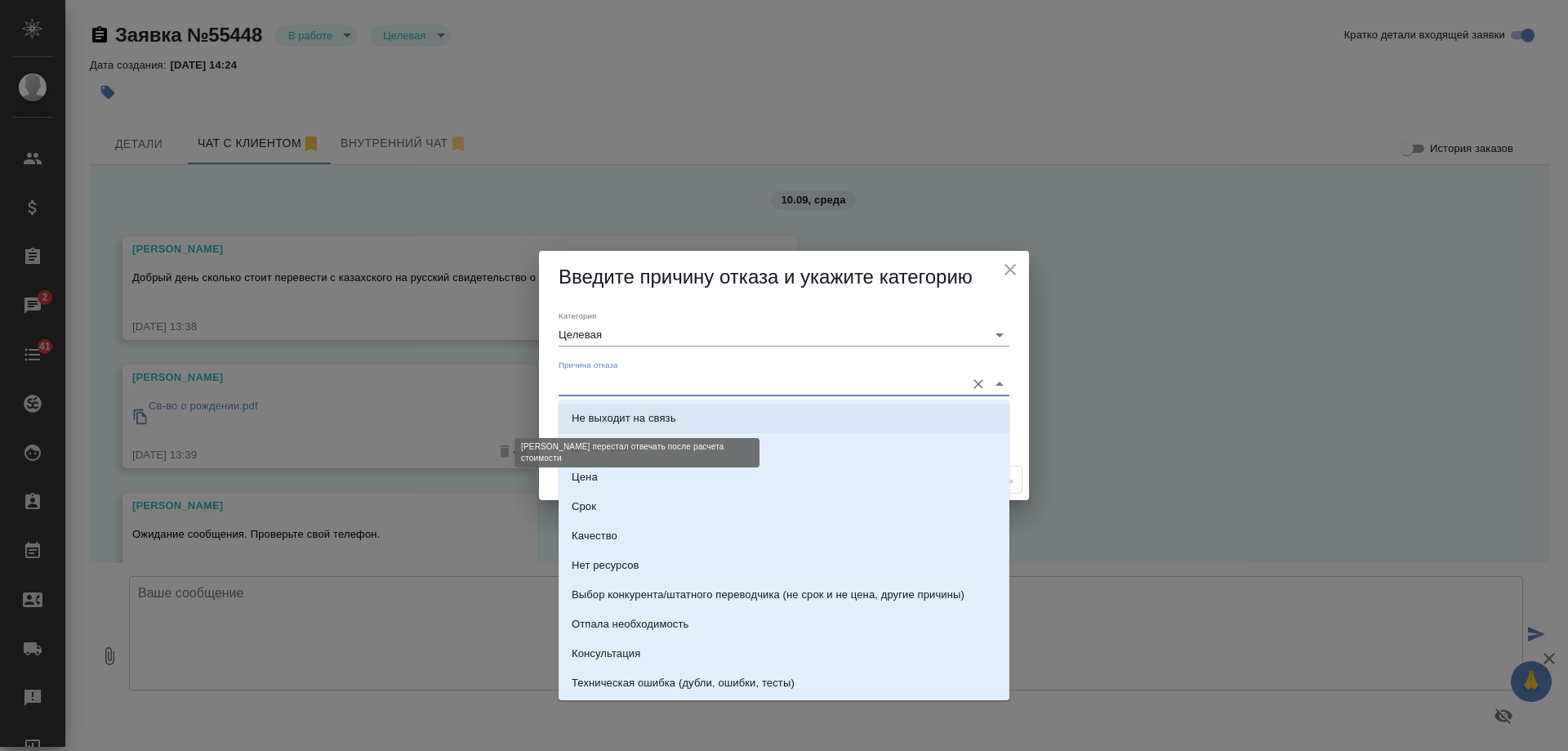
click at [639, 419] on div "Не выходит на связь" at bounding box center [623, 417] width 105 height 16
type input "Не выходит на связь"
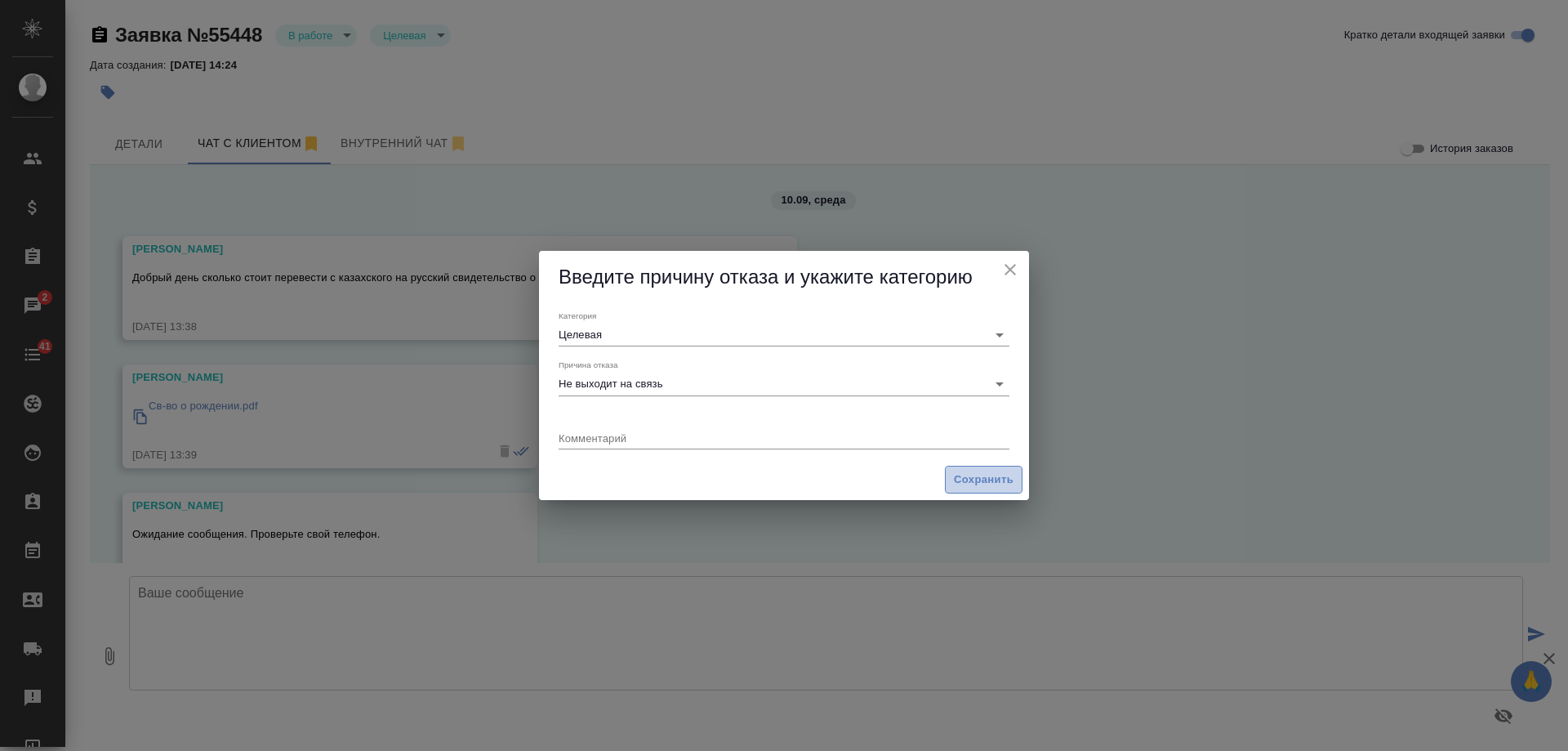
click at [981, 479] on span "Сохранить" at bounding box center [983, 481] width 59 height 19
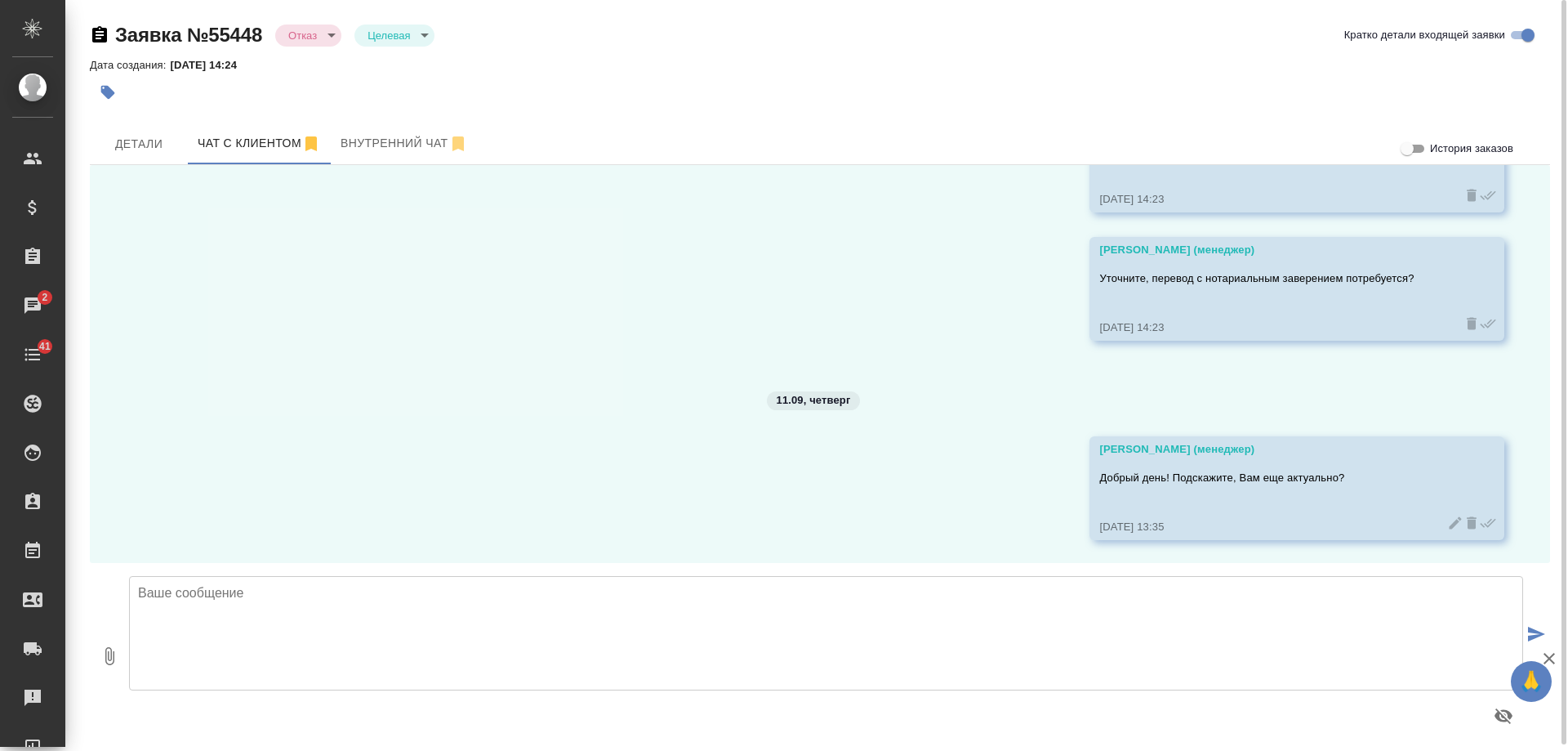
scroll to position [514, 0]
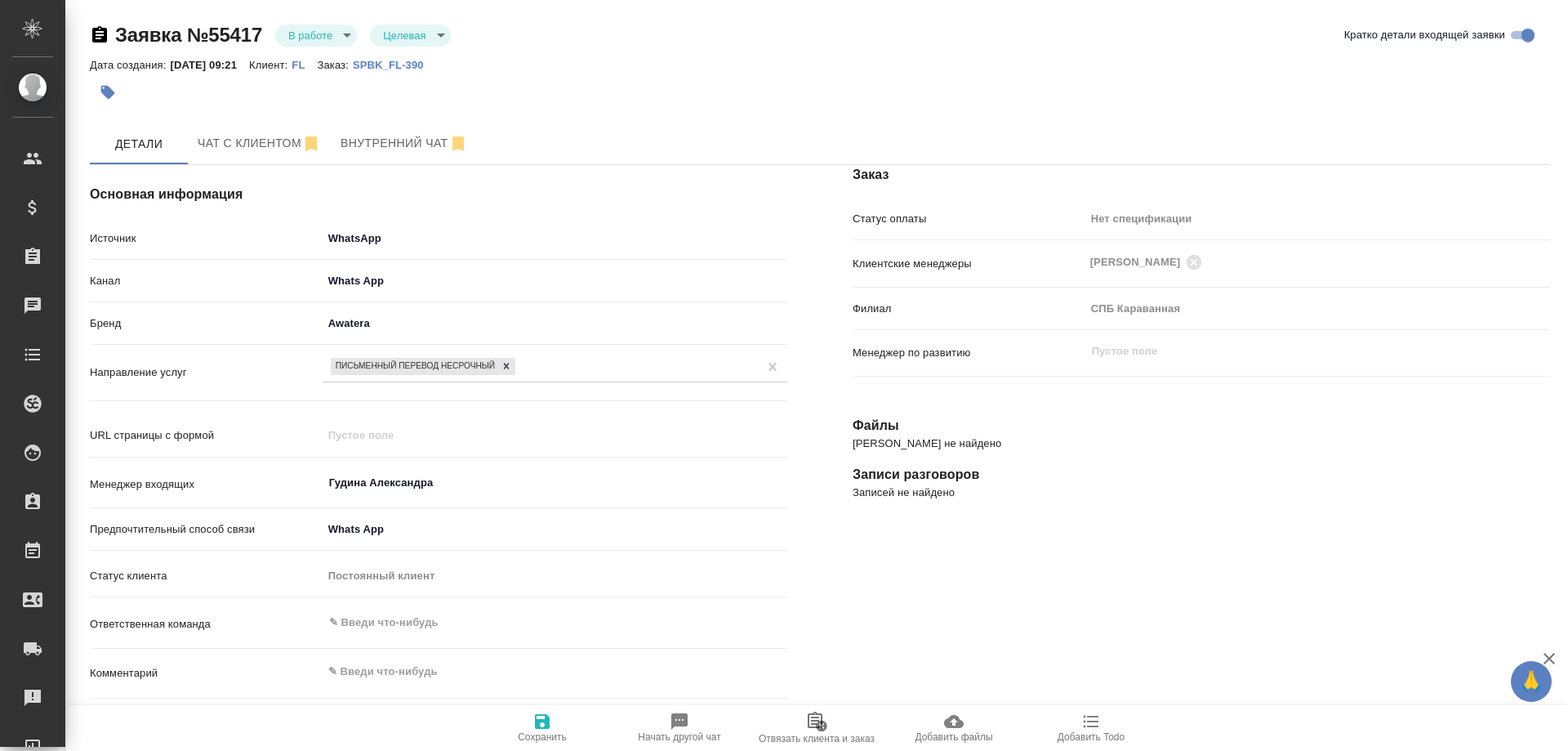
select select "IR"
select select "RU"
click at [415, 66] on p "SPBK_FL-390" at bounding box center [395, 64] width 83 height 12
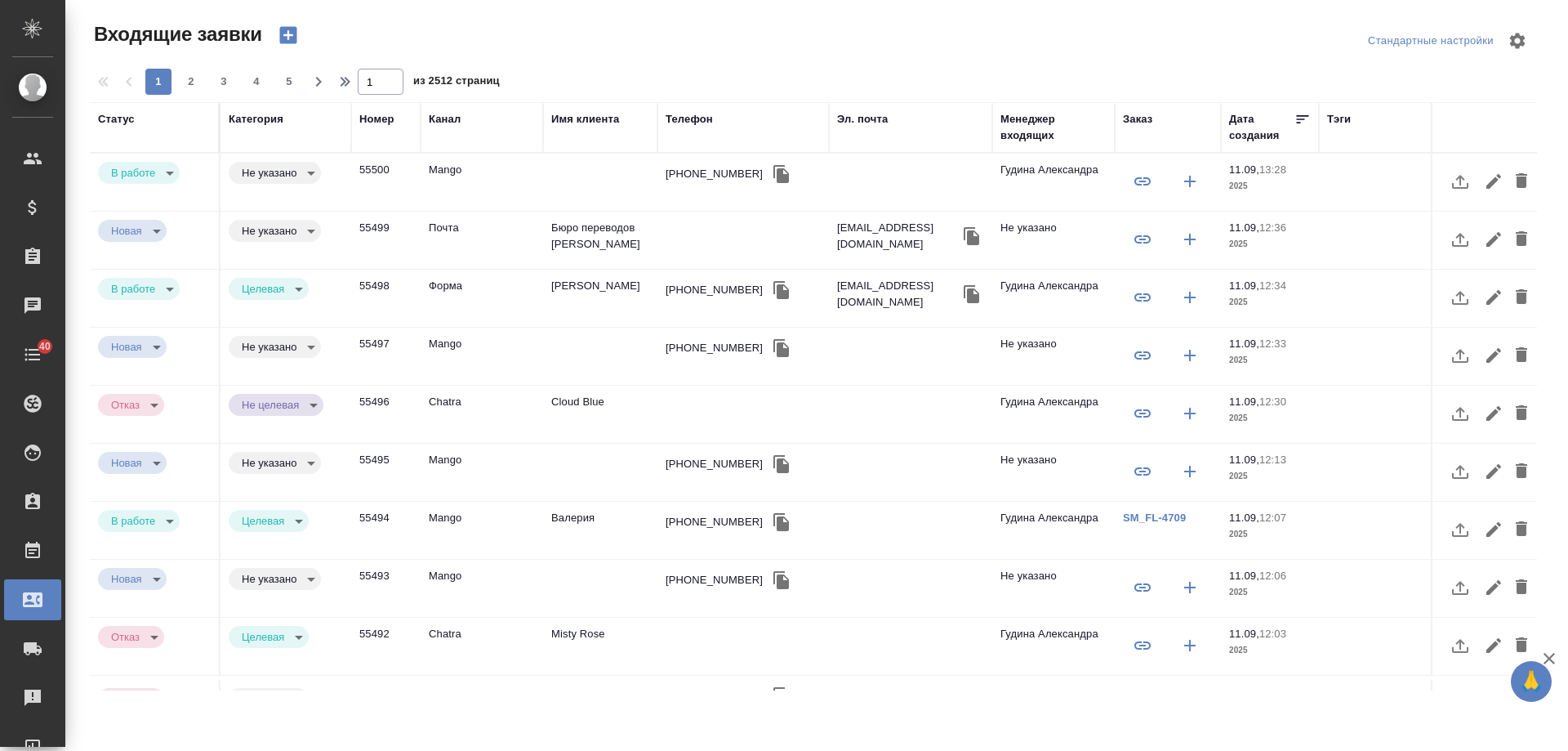
select select "RU"
click at [716, 177] on div "[PHONE_NUMBER]" at bounding box center [714, 173] width 97 height 16
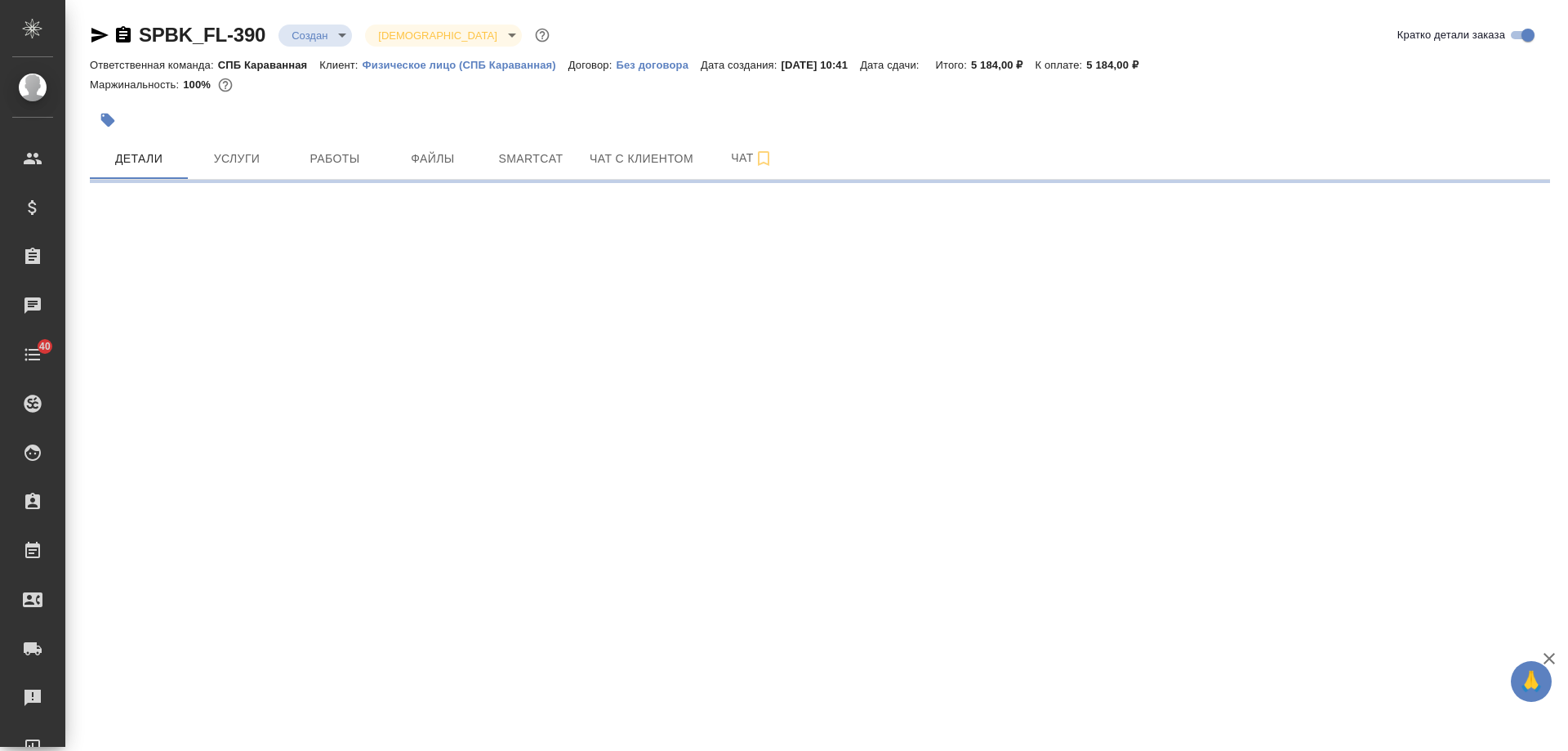
select select "RU"
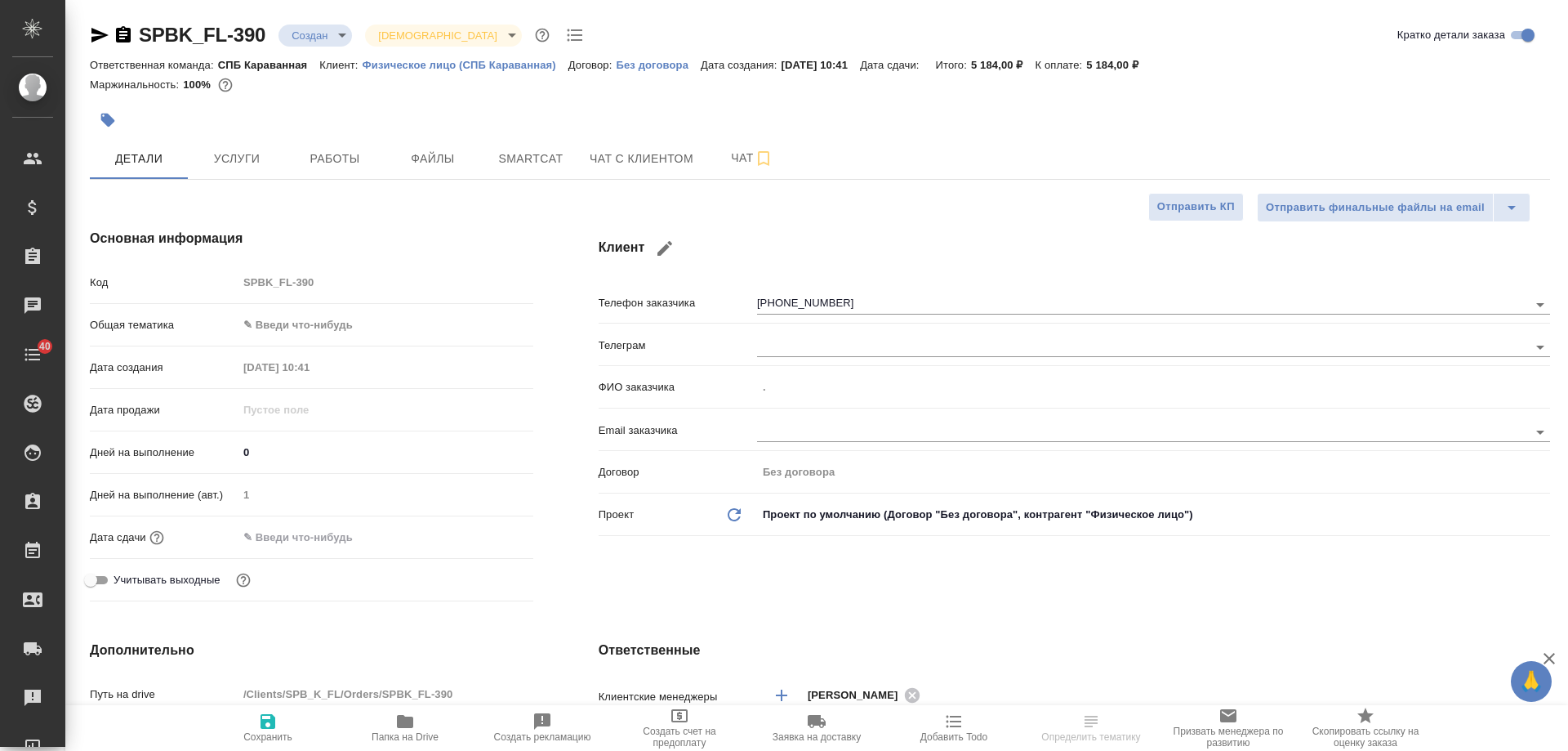
type textarea "x"
click at [636, 168] on span "Чат с клиентом" at bounding box center [641, 159] width 104 height 21
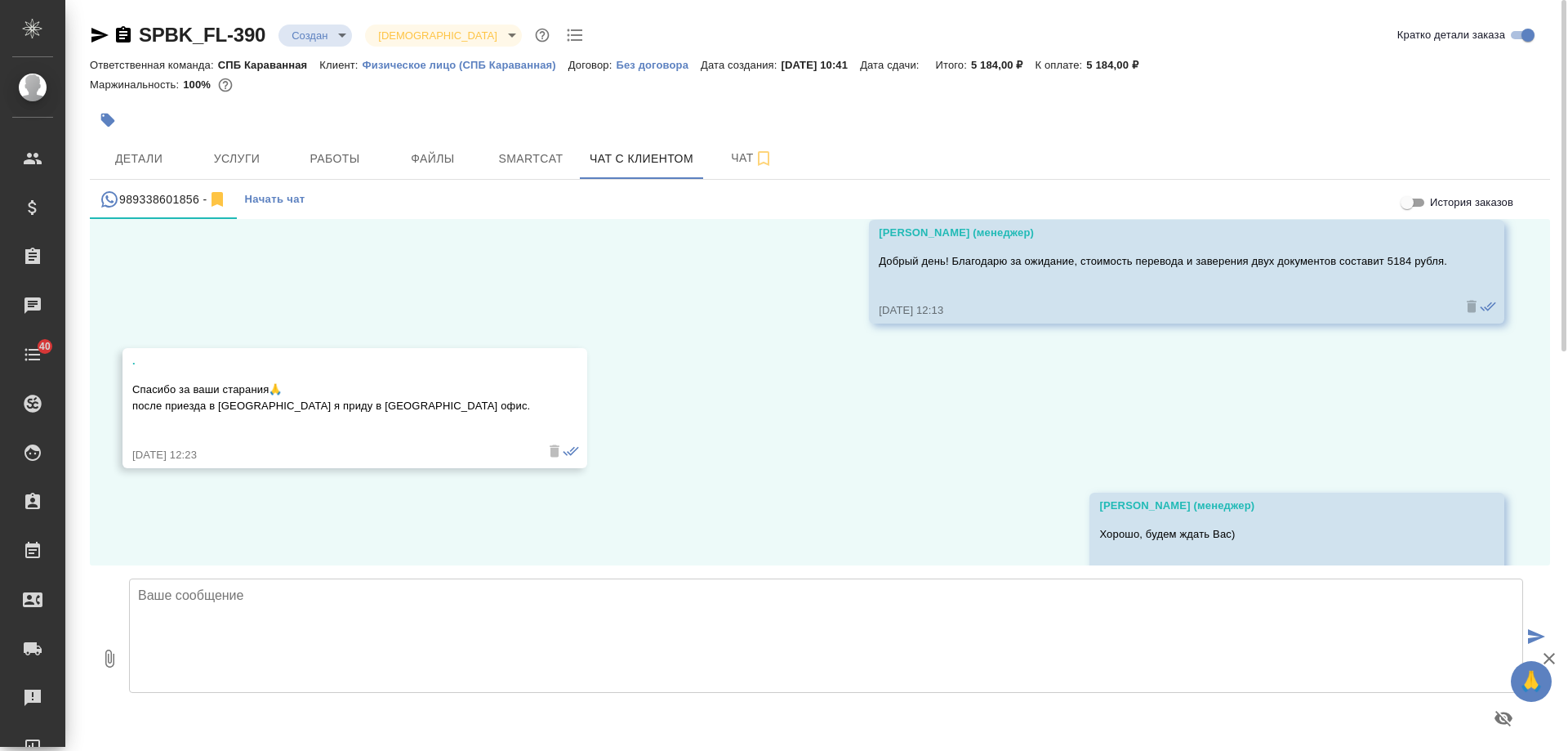
scroll to position [2401, 0]
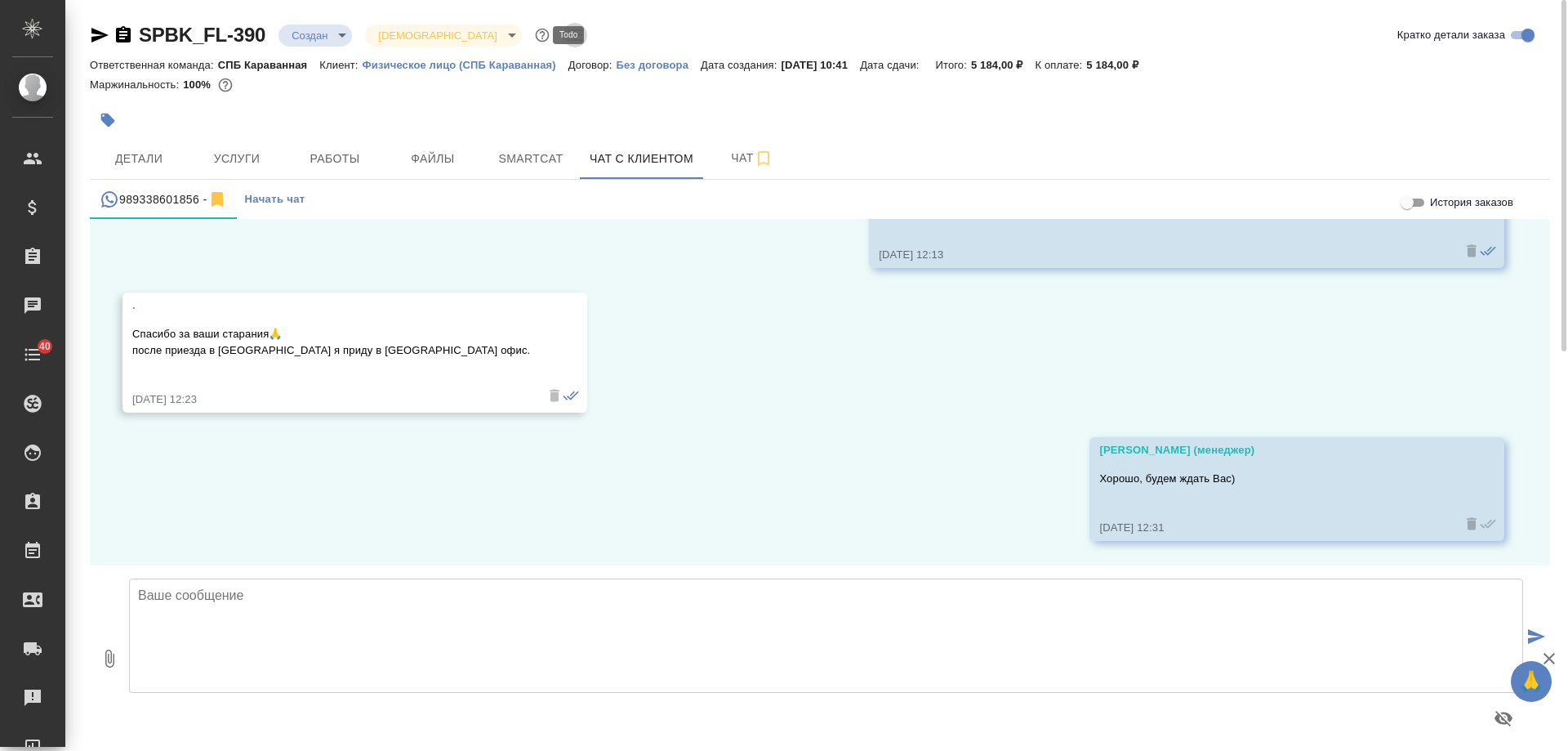
click at [565, 27] on icon "button" at bounding box center [574, 35] width 20 height 20
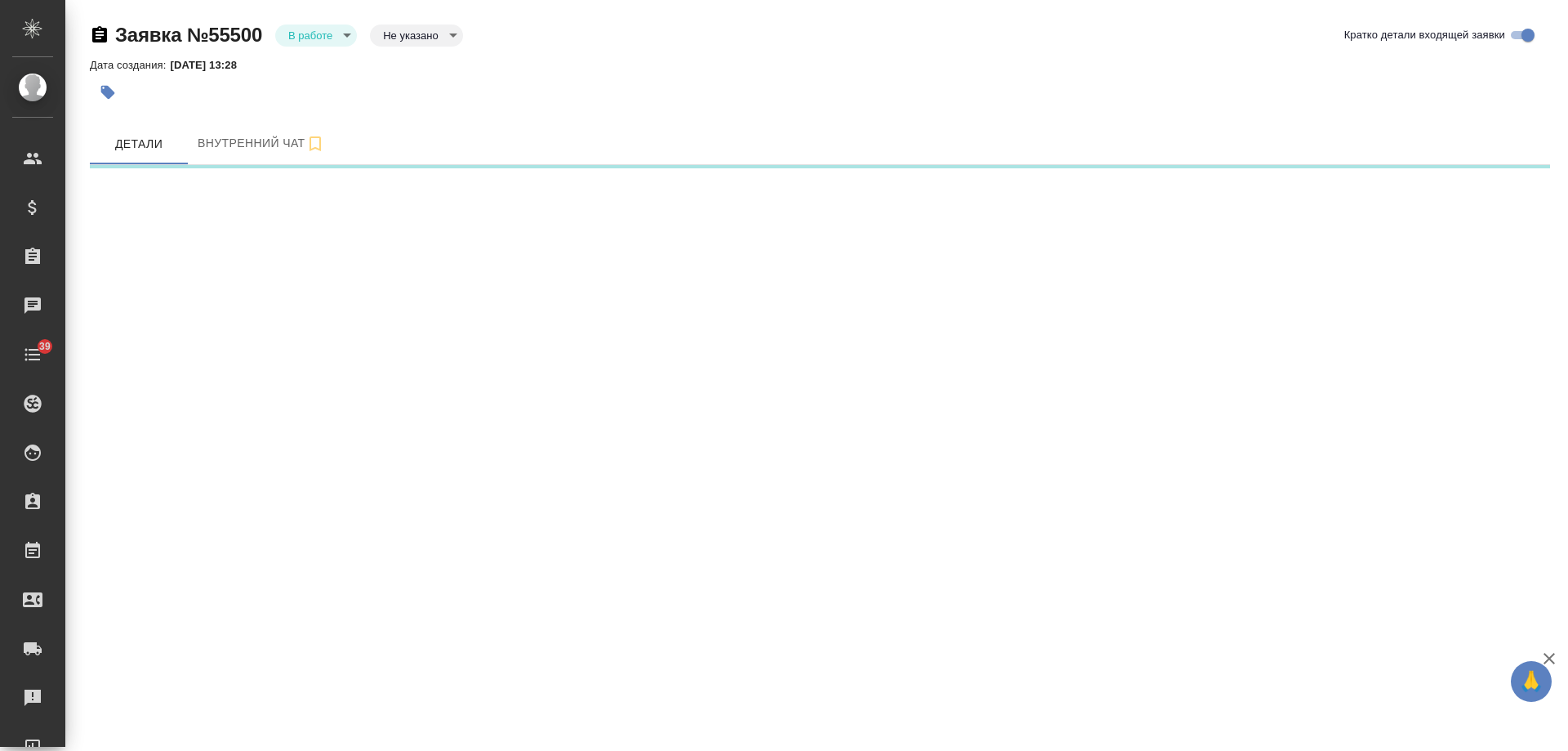
select select "RU"
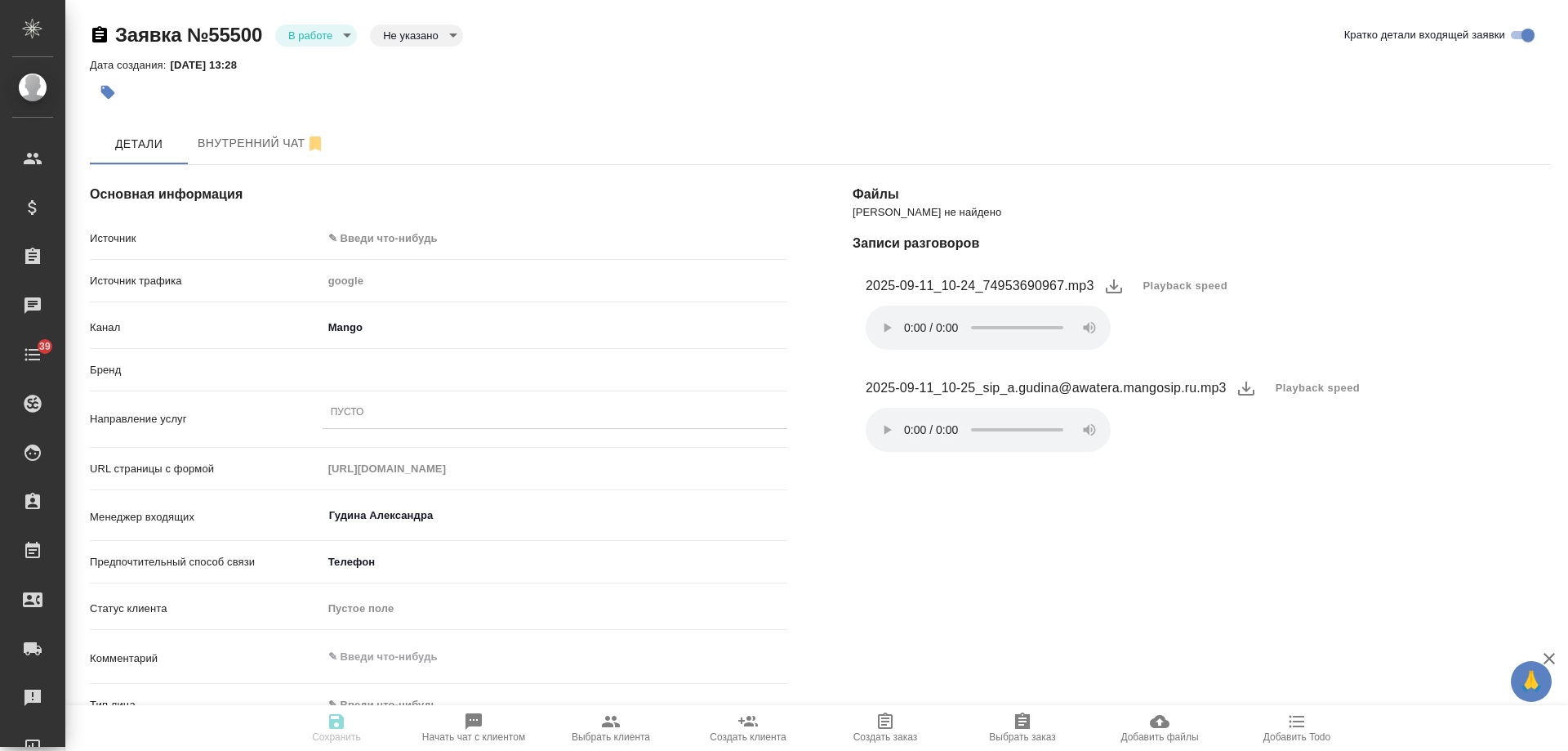
type textarea "x"
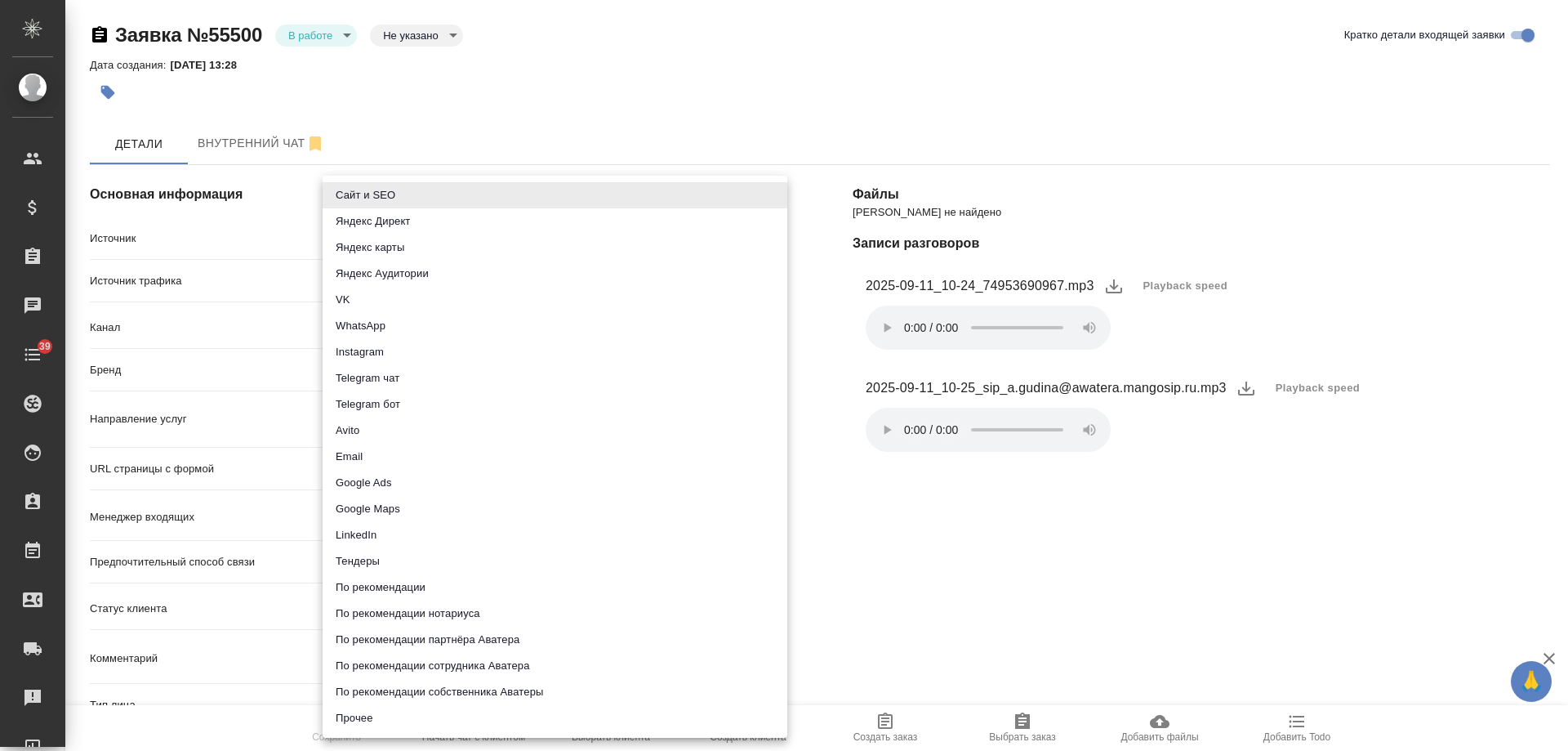
click at [449, 238] on body "🙏 .cls-1 fill:#fff; AWATERA Gudina Alexandra Клиенты Спецификации Заказы Чаты 3…" at bounding box center [784, 375] width 1568 height 751
click at [405, 198] on li "Сайт и SEO" at bounding box center [555, 195] width 464 height 26
type input "seo"
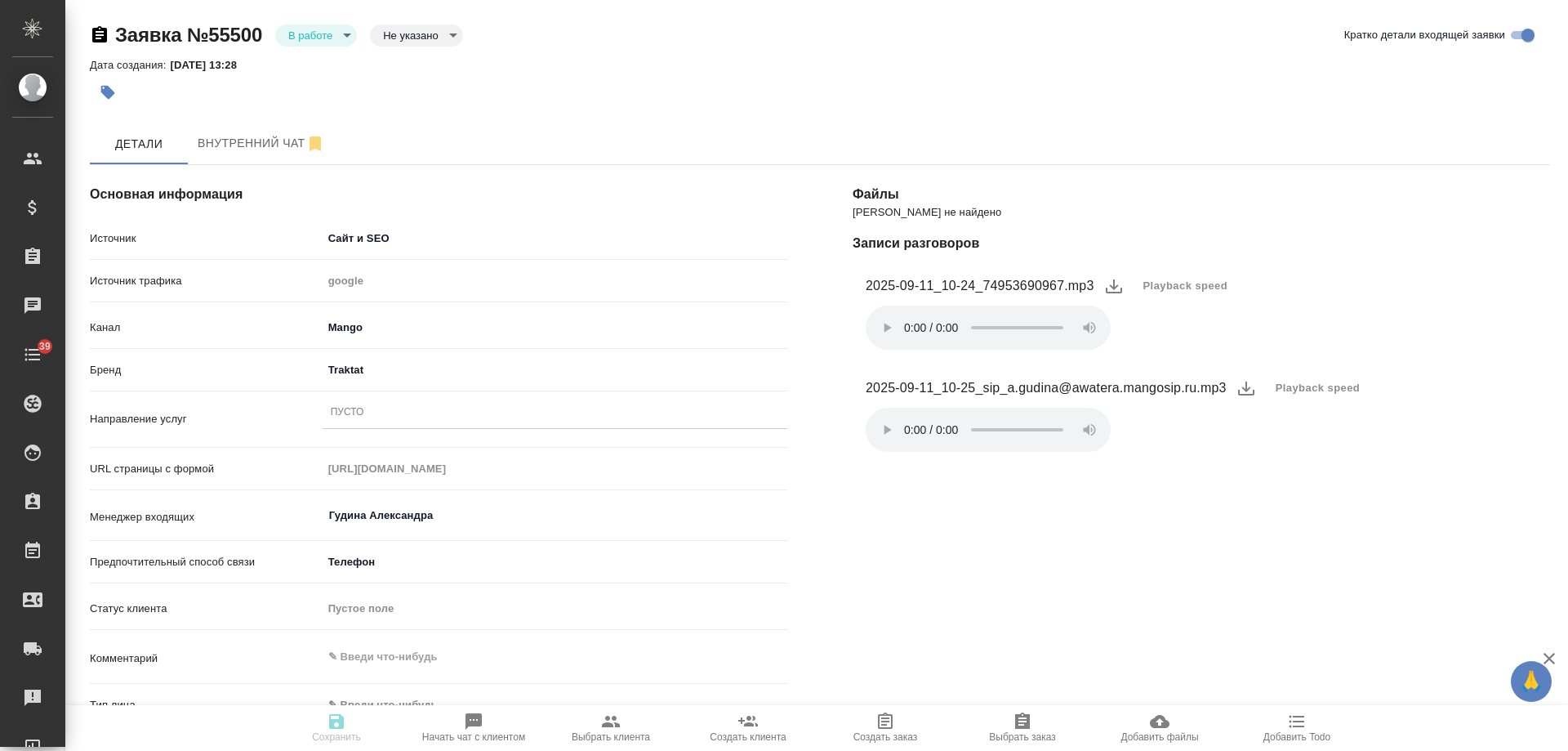
click at [379, 411] on div "Пусто" at bounding box center [555, 413] width 464 height 24
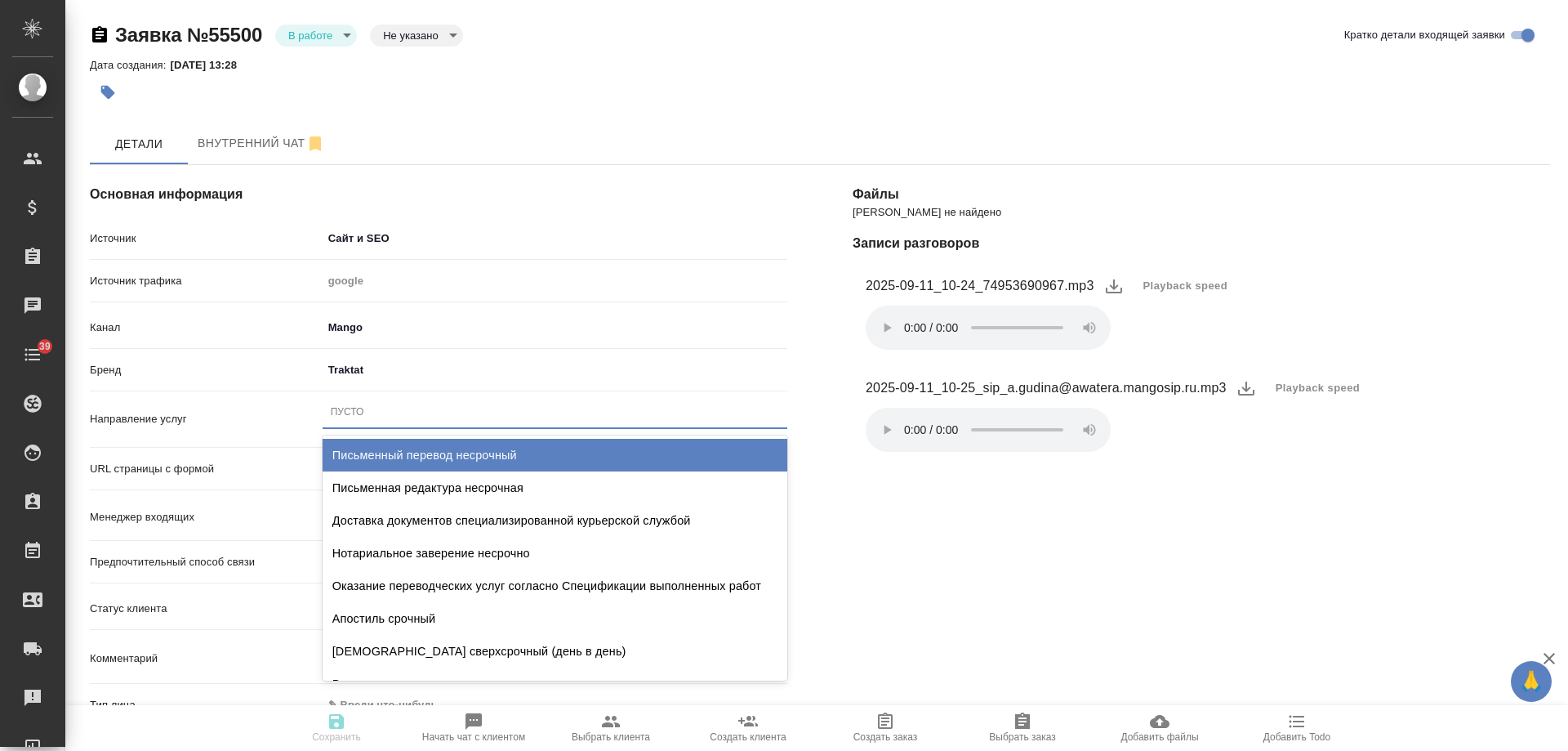
click at [448, 447] on div "Письменный перевод несрочный" at bounding box center [555, 455] width 464 height 33
type textarea "x"
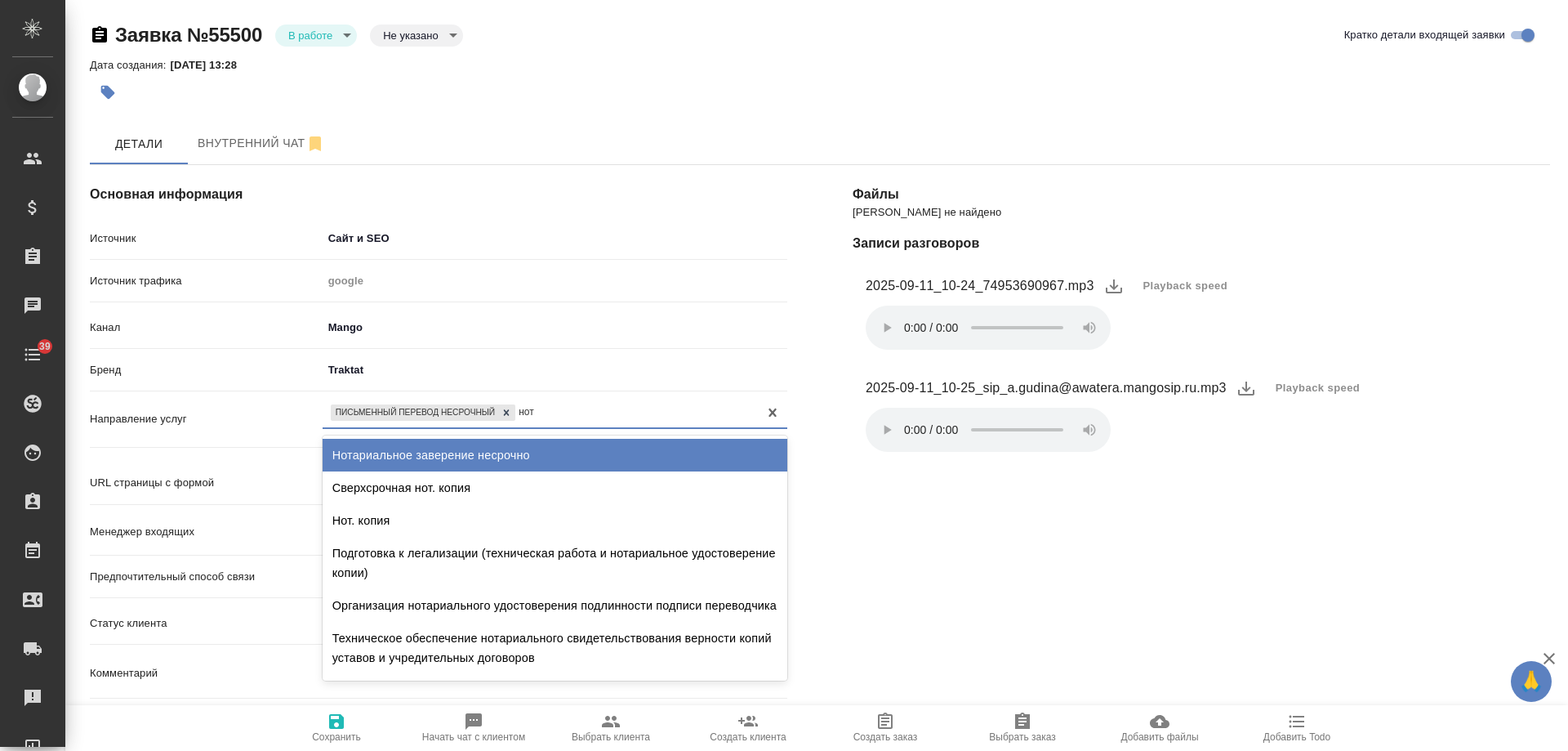
type input "нота"
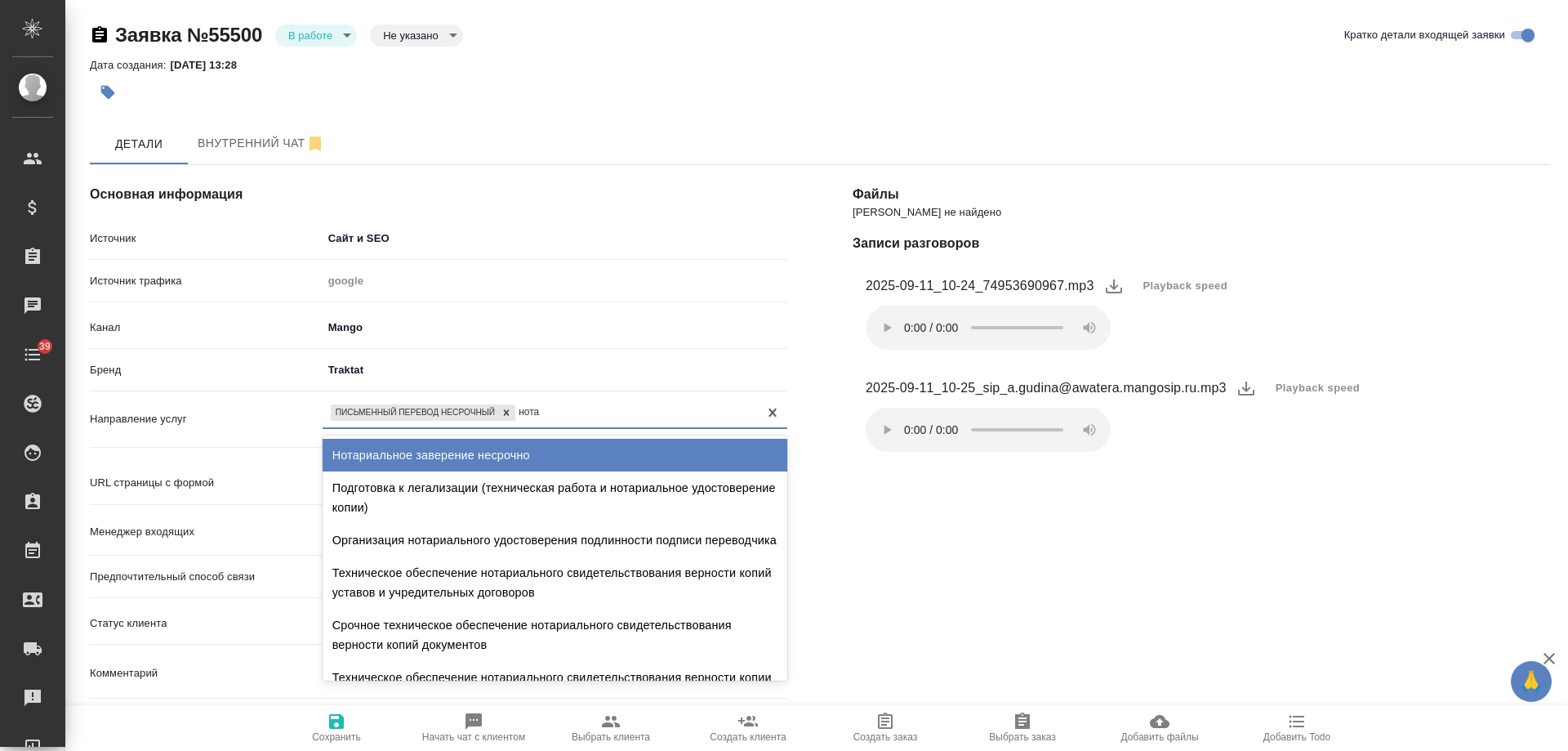
click at [518, 447] on div "Нотариальное заверение несрочно" at bounding box center [555, 455] width 464 height 33
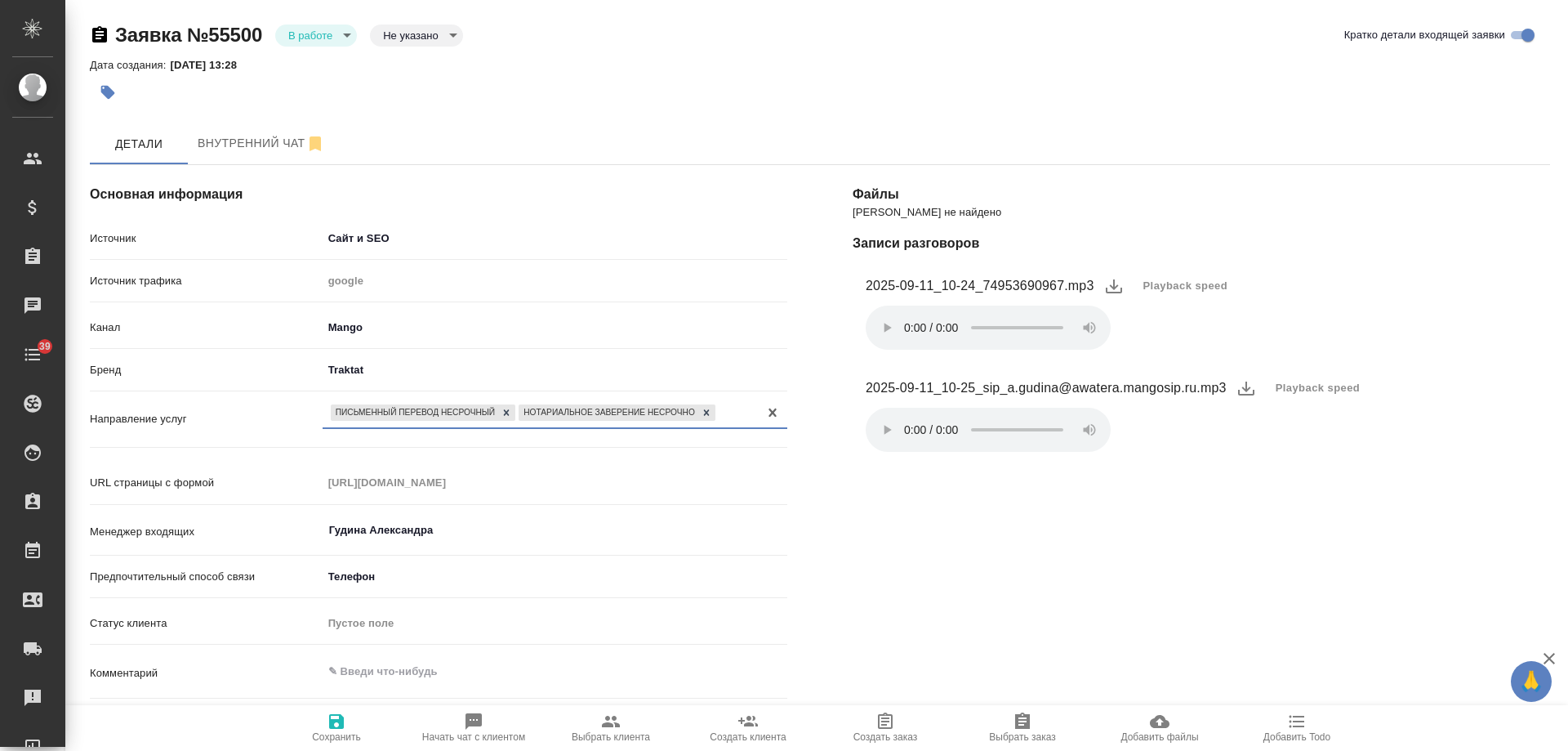
scroll to position [245, 0]
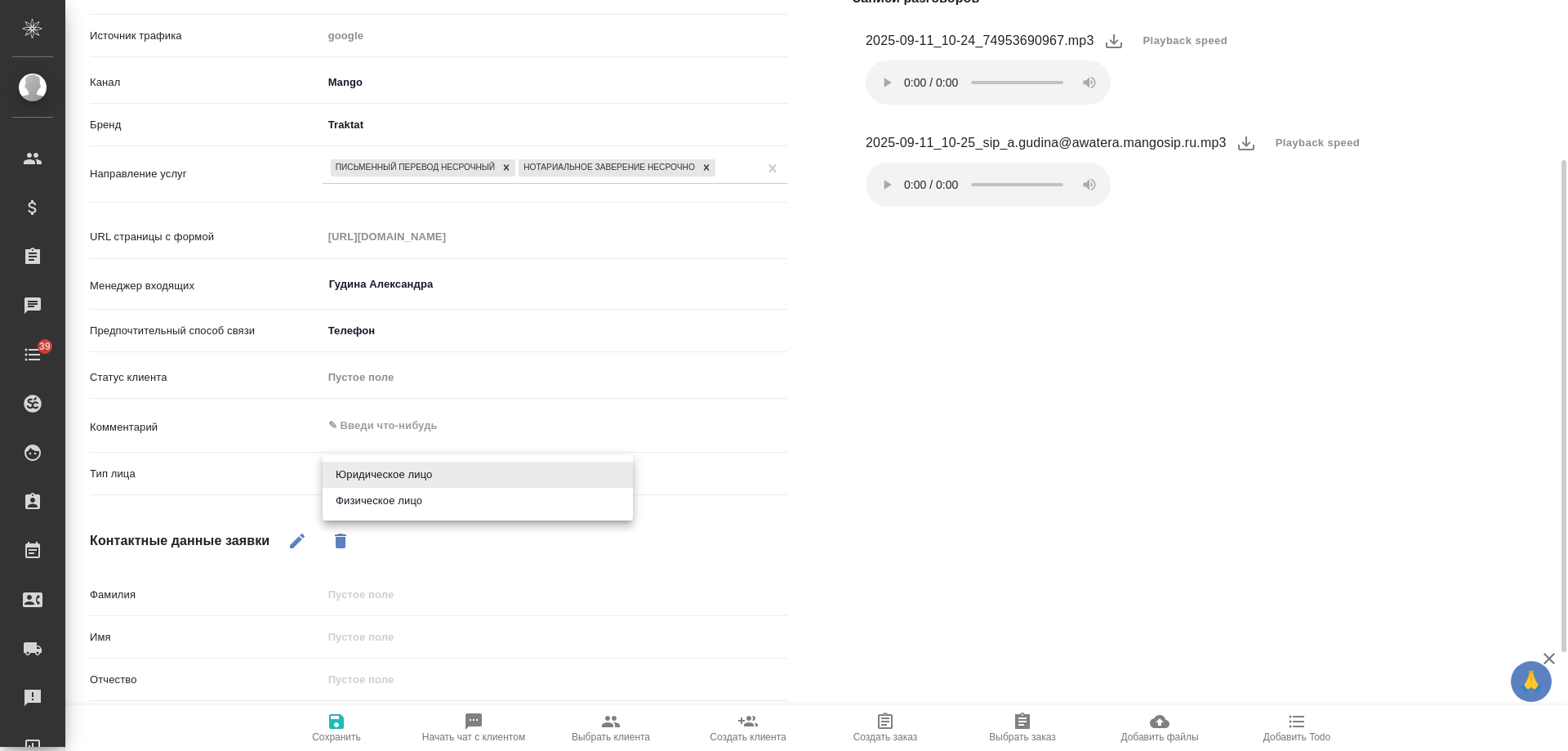
click at [391, 482] on body "🙏 .cls-1 fill:#fff; AWATERA Gudina Alexandra Клиенты Спецификации Заказы 0 Чаты…" at bounding box center [784, 375] width 1568 height 751
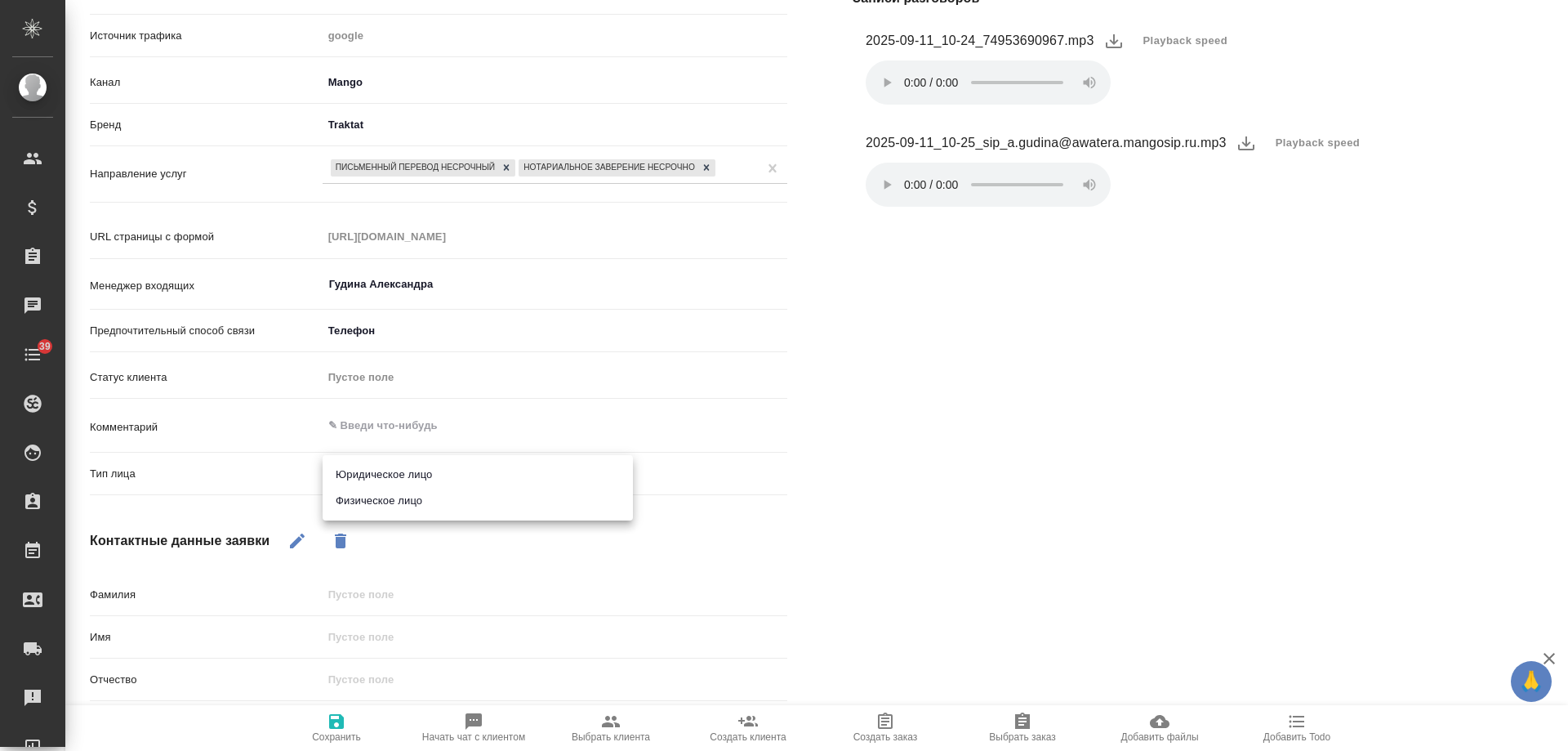
click at [393, 478] on li "Юридическое лицо" at bounding box center [478, 475] width 311 height 26
type textarea "x"
type input "company"
click at [299, 541] on icon "button" at bounding box center [298, 541] width 15 height 15
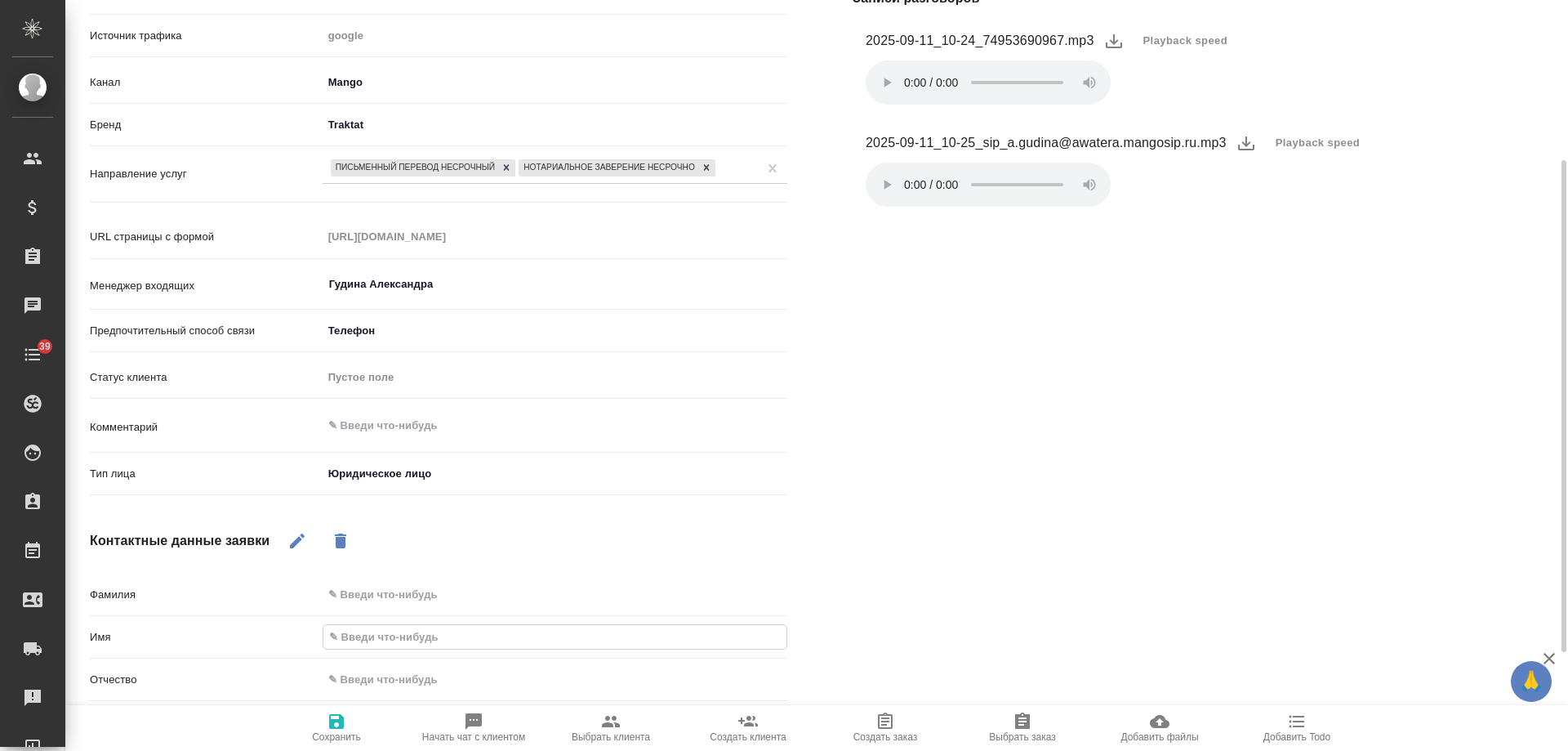
click at [388, 638] on input "text" at bounding box center [555, 636] width 463 height 24
type input "С"
type textarea "x"
type input "Се"
type textarea "x"
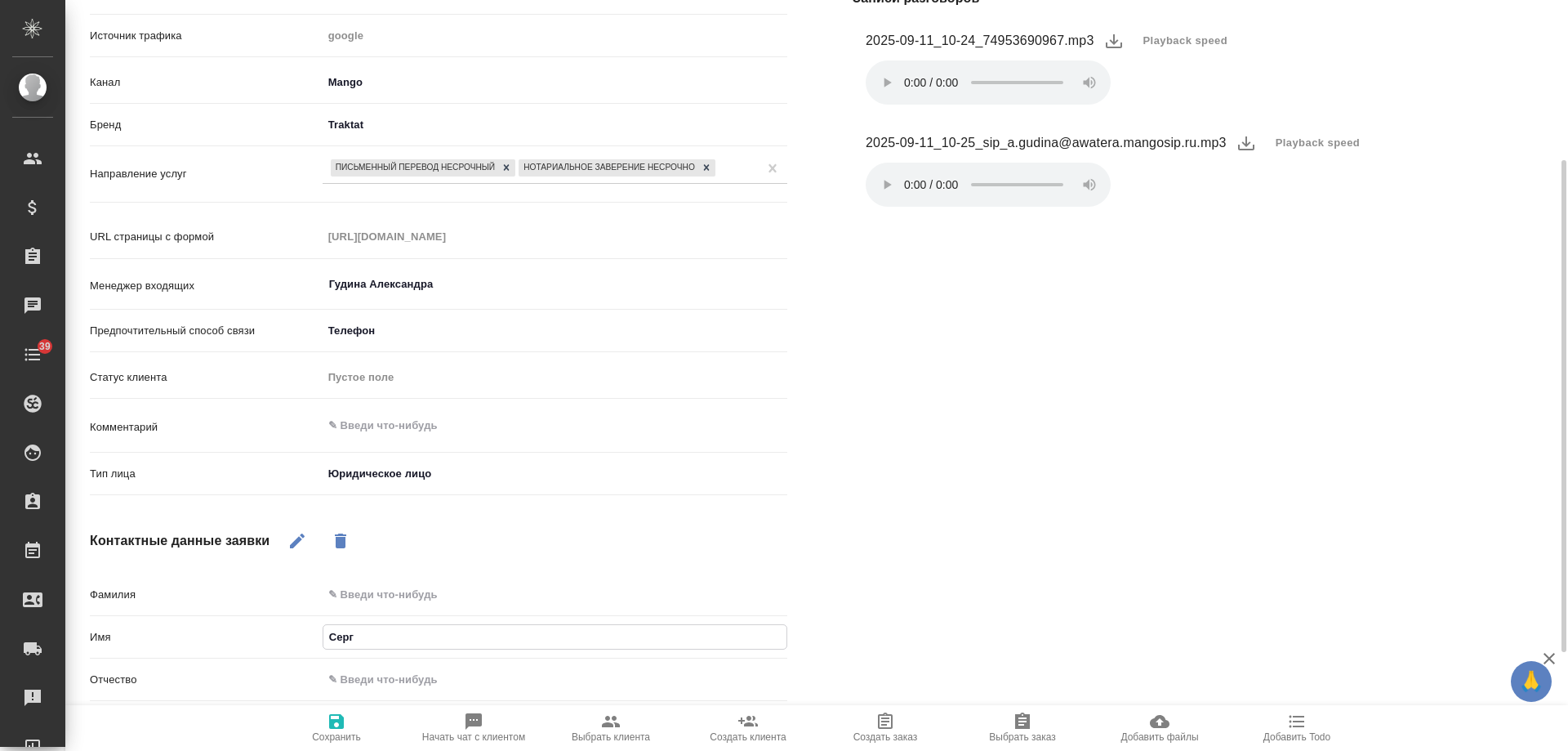
type input "Серге"
type textarea "x"
type input "Сергей"
click at [348, 728] on span "Сохранить" at bounding box center [336, 727] width 118 height 31
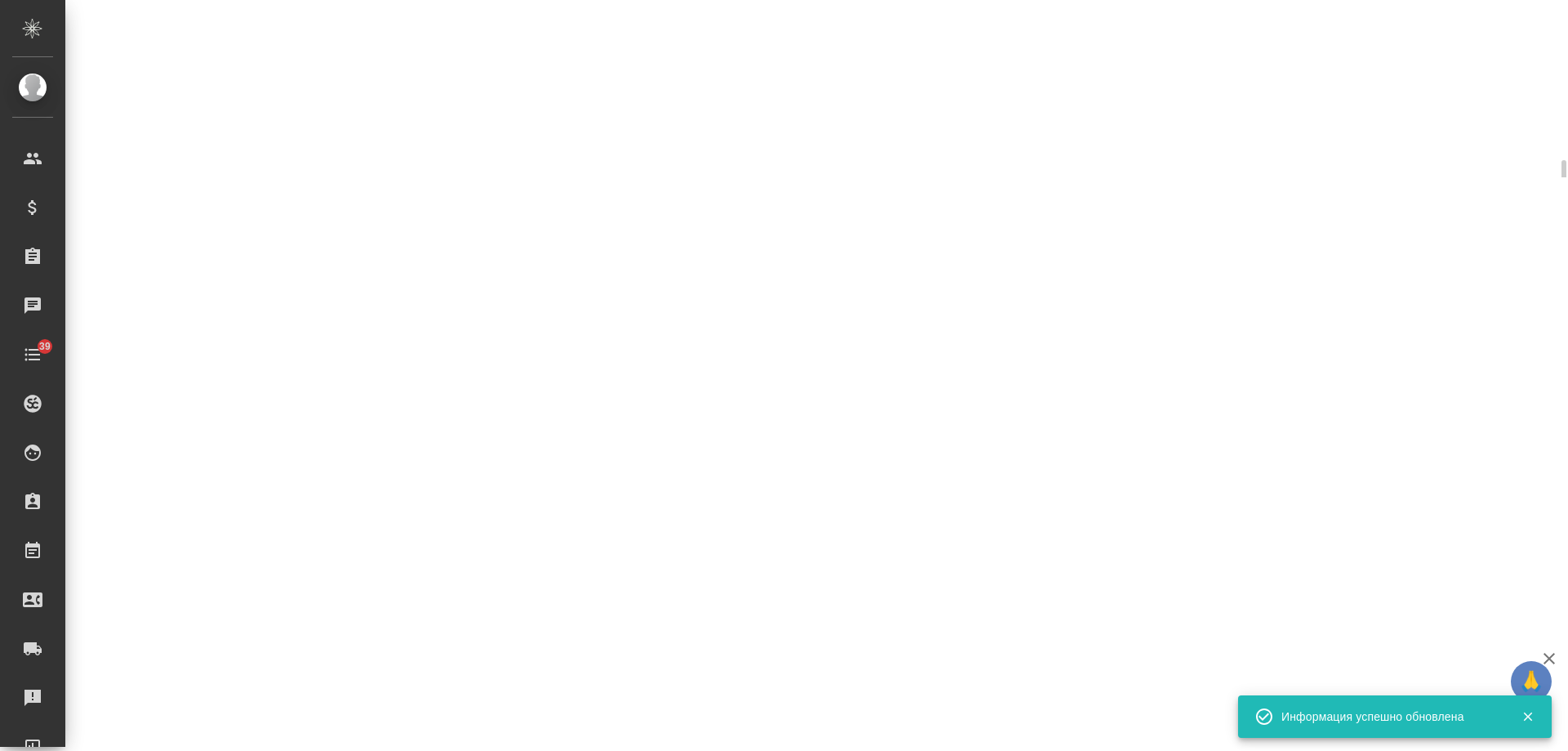
select select "RU"
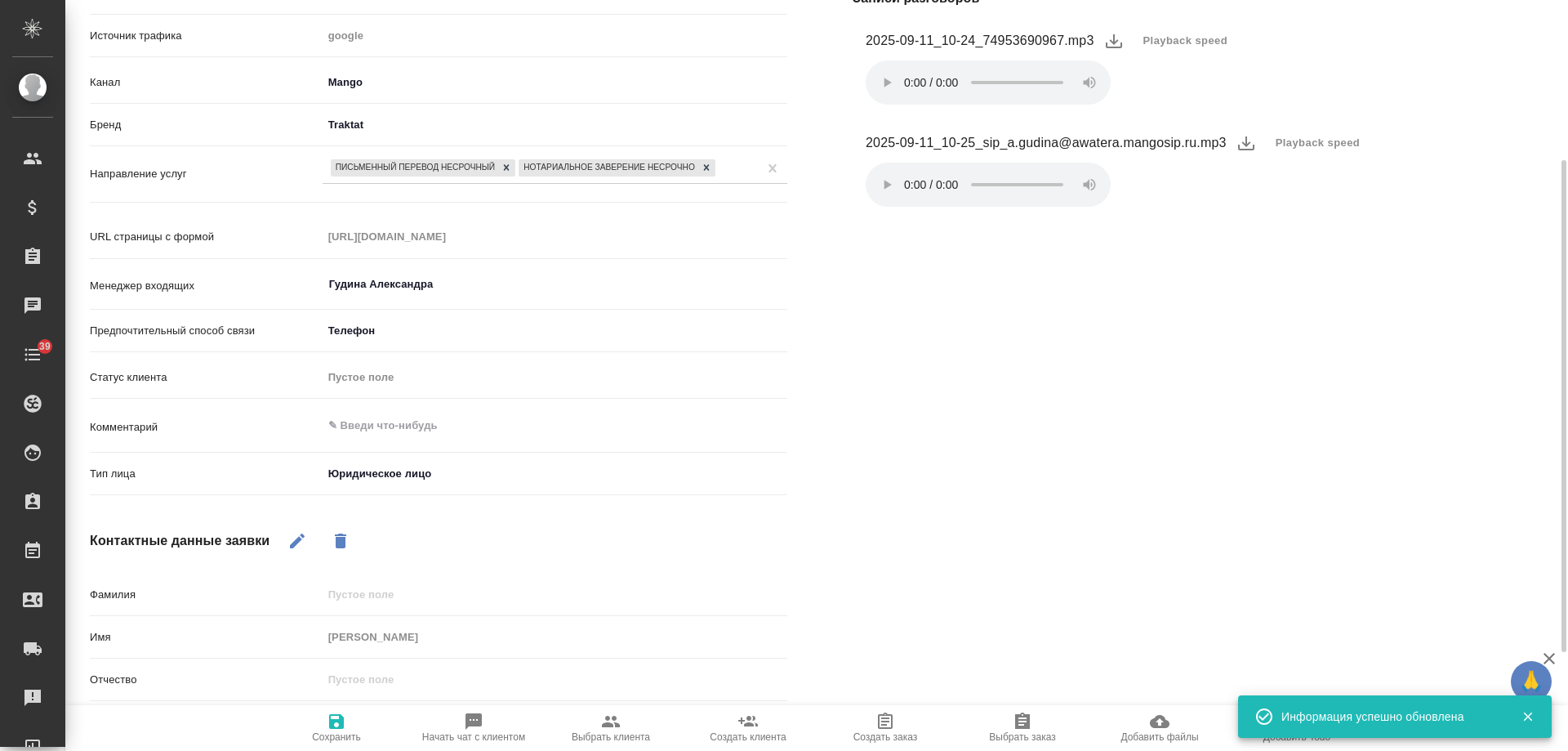
type textarea "x"
click at [383, 425] on textarea at bounding box center [555, 426] width 463 height 27
type textarea "Ю"
type textarea "x"
type textarea "Юти"
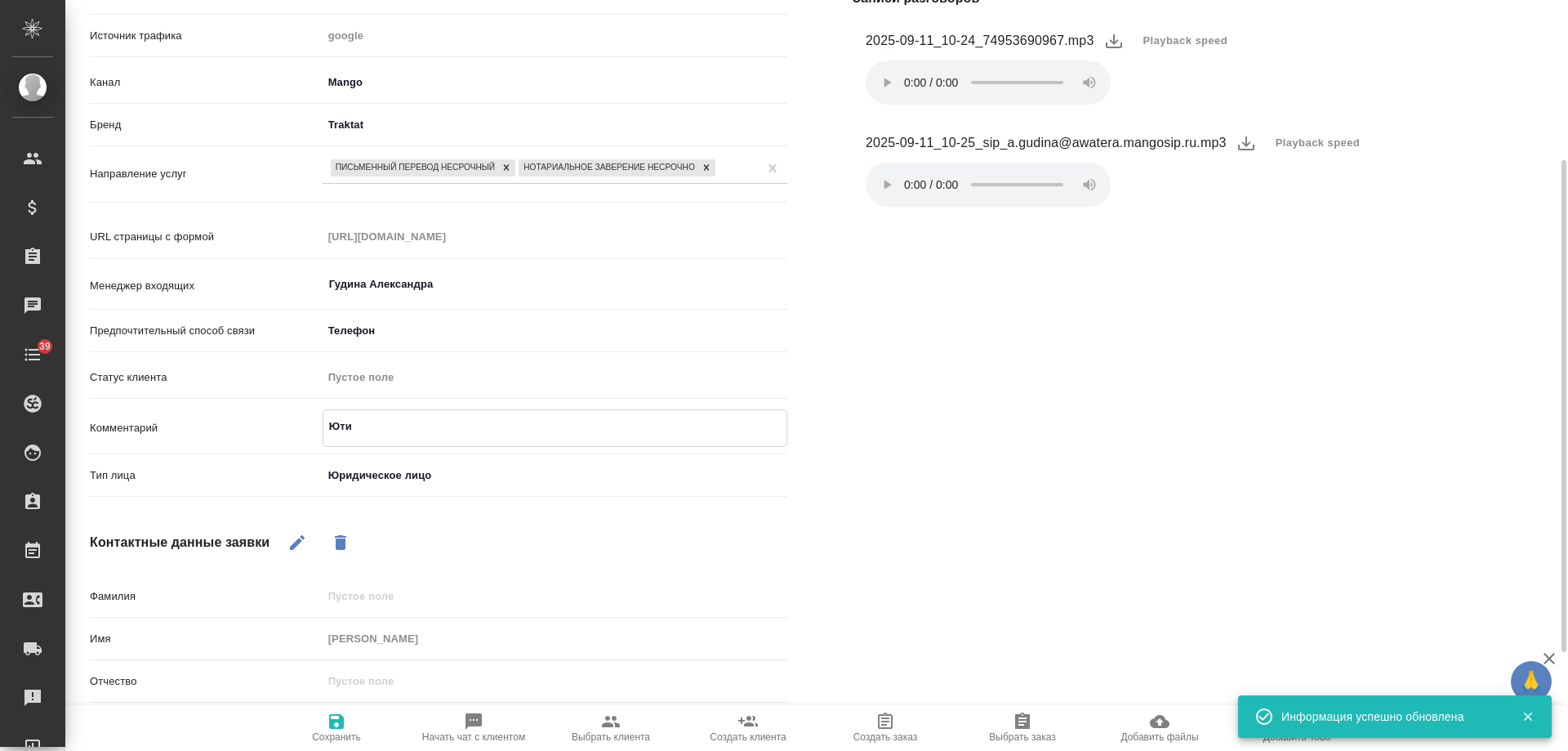
type textarea "x"
type textarea "Ютип"
type textarea "x"
type textarea "Ютипа"
type textarea "x"
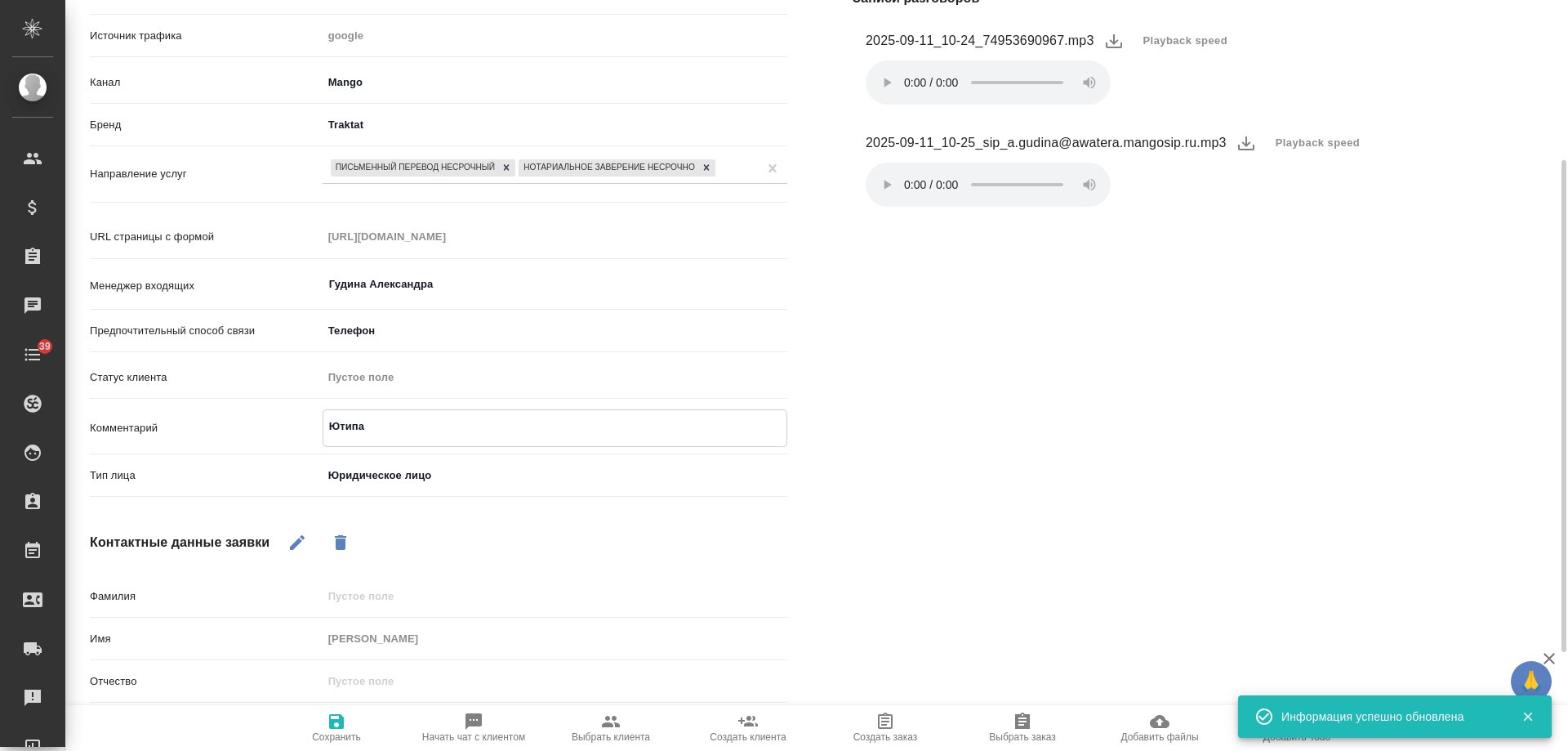
type textarea "Ютипад"
type textarea "x"
type textarea "Ютипадо"
type textarea "x"
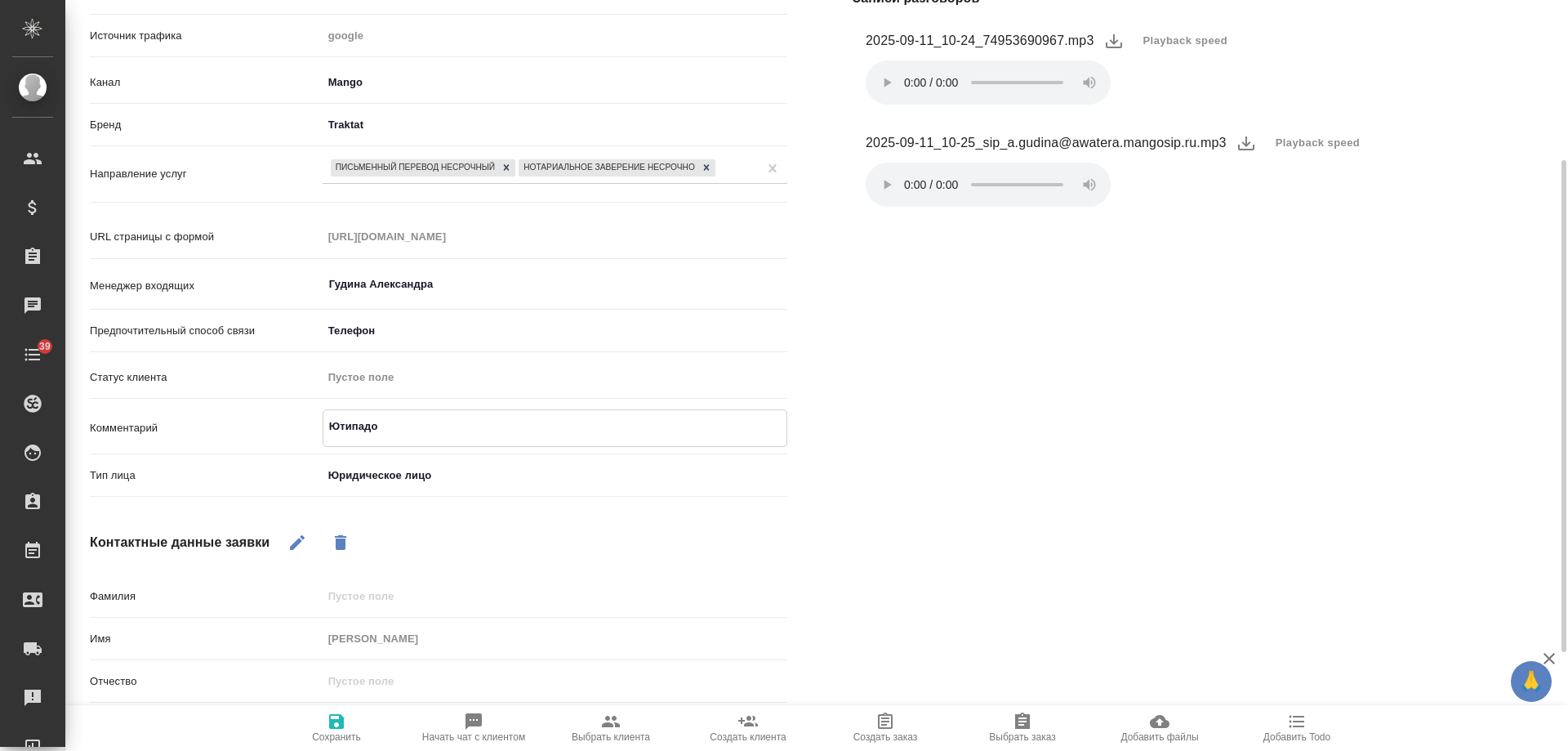
type textarea "Ютипадо"
type textarea "x"
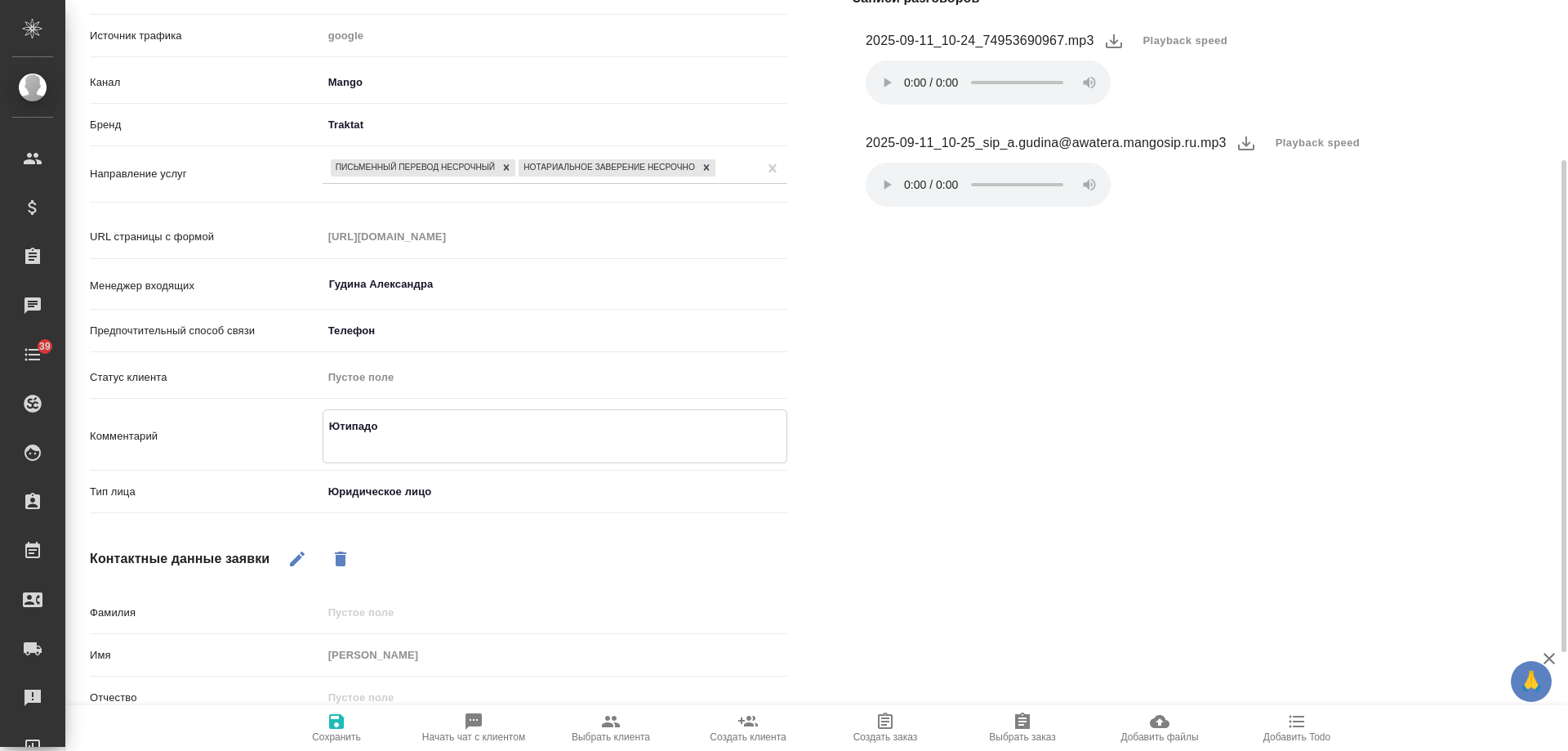
type textarea "Ютипадо к"
type textarea "x"
type textarea "Ютипадо ки"
type textarea "x"
type textarea "Ютипадо кит"
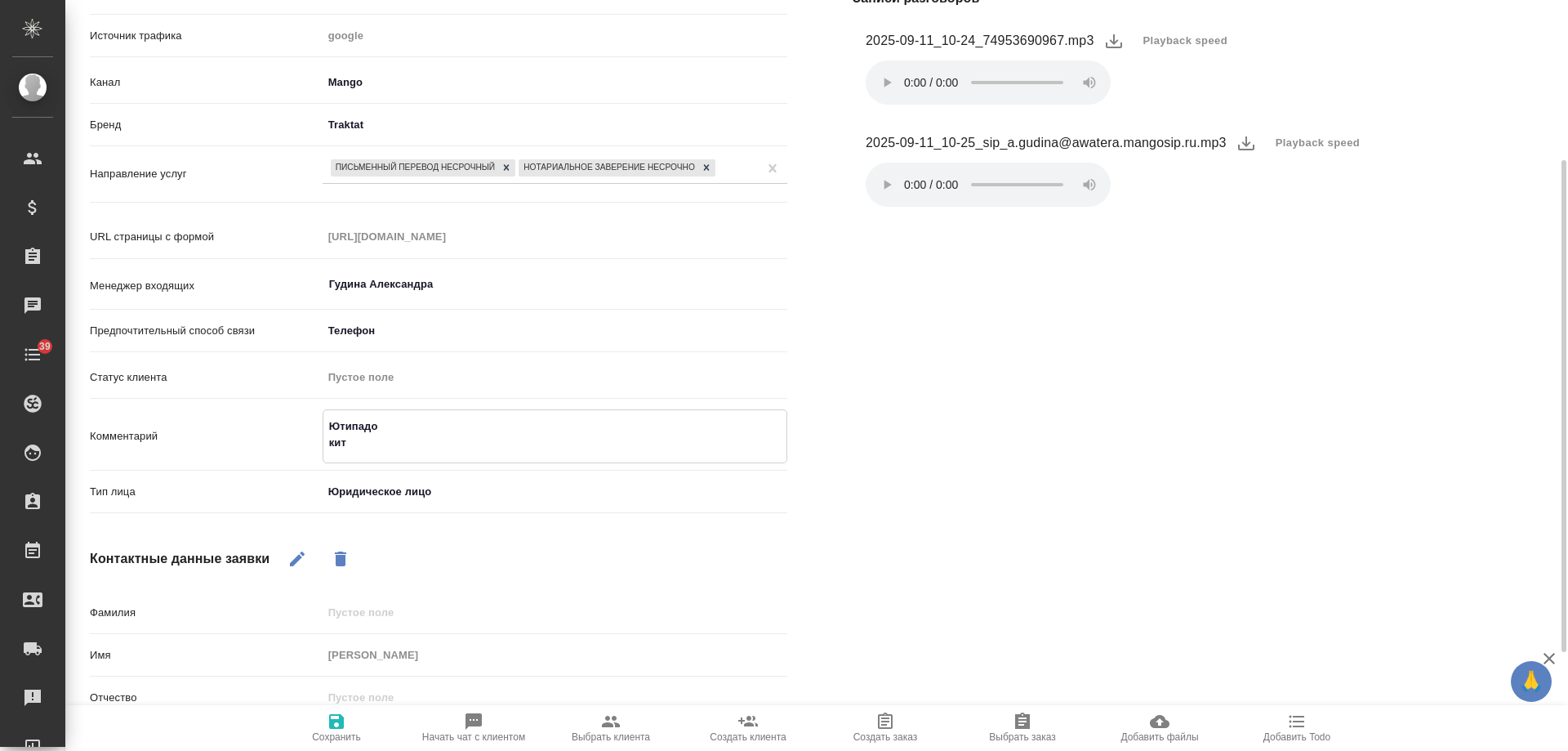
type textarea "x"
type textarea "Ютипадо кит,"
type textarea "x"
type textarea "Ютипадо кит,"
type textarea "x"
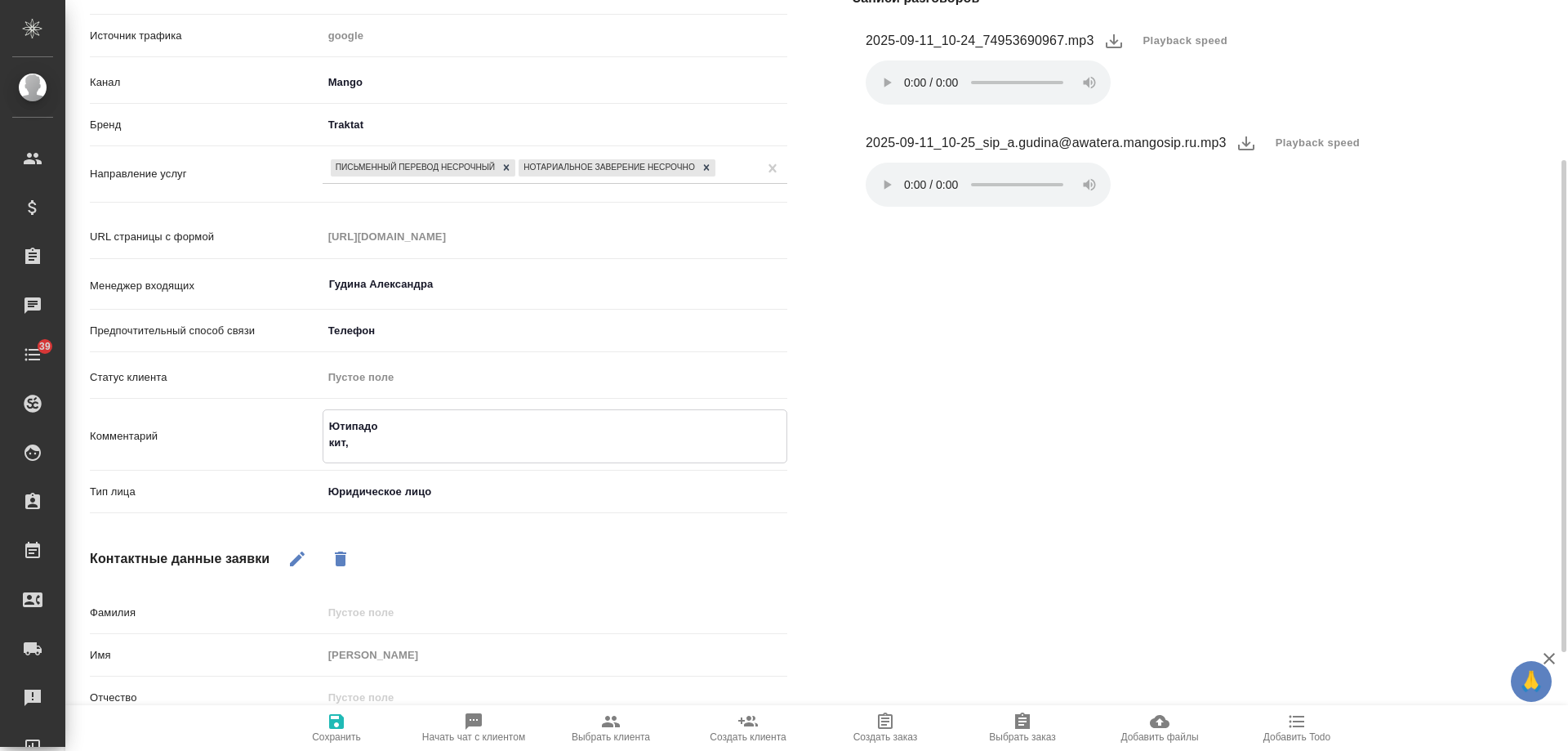
type textarea "Ютипадо кит, а"
type textarea "x"
type textarea "Ютипадо кит, анг"
type textarea "x"
type textarea "Ютипадо кит, анг"
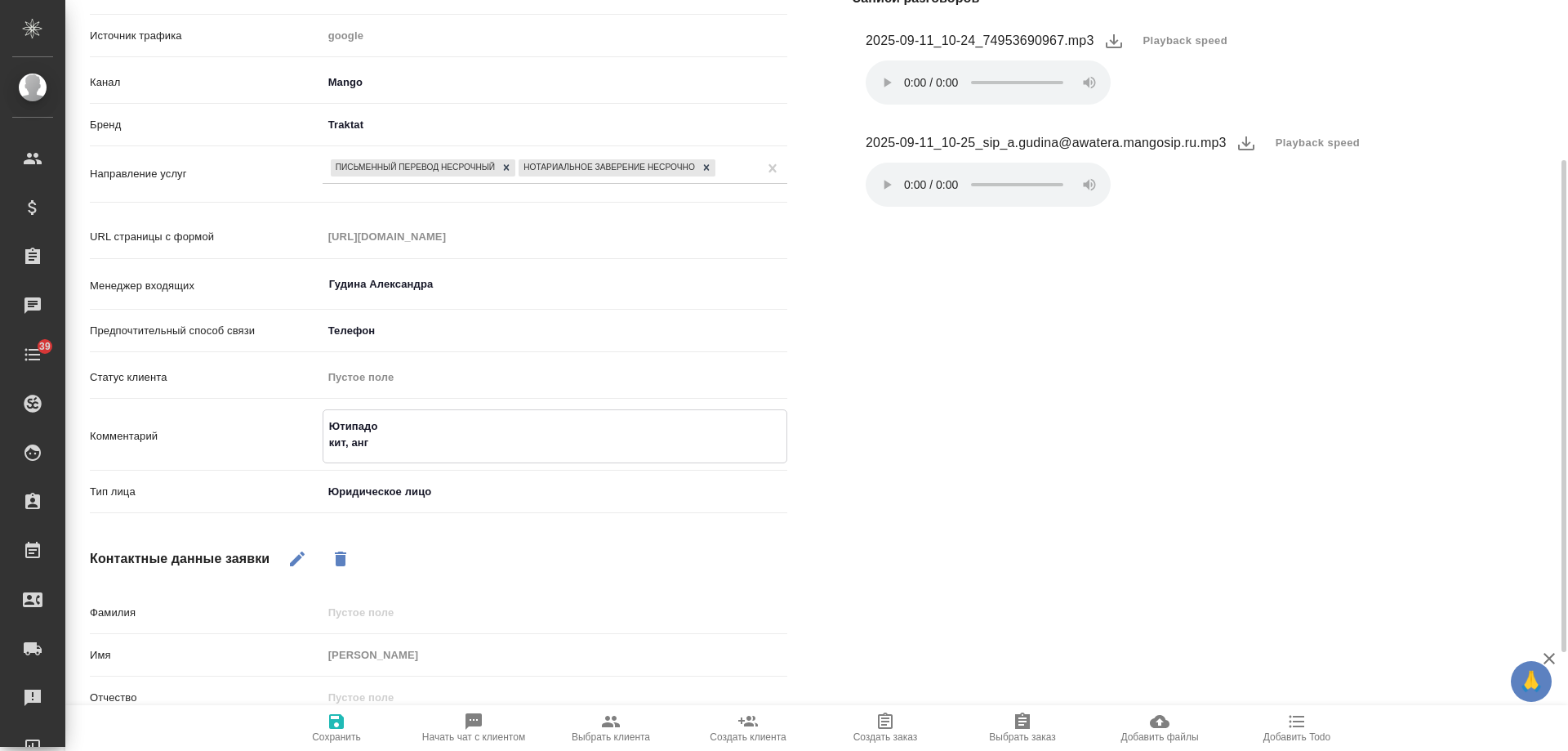
type textarea "x"
type textarea "Ютипадо кит, анг"
type textarea "x"
type textarea "Ютипадо кит, англ"
type textarea "x"
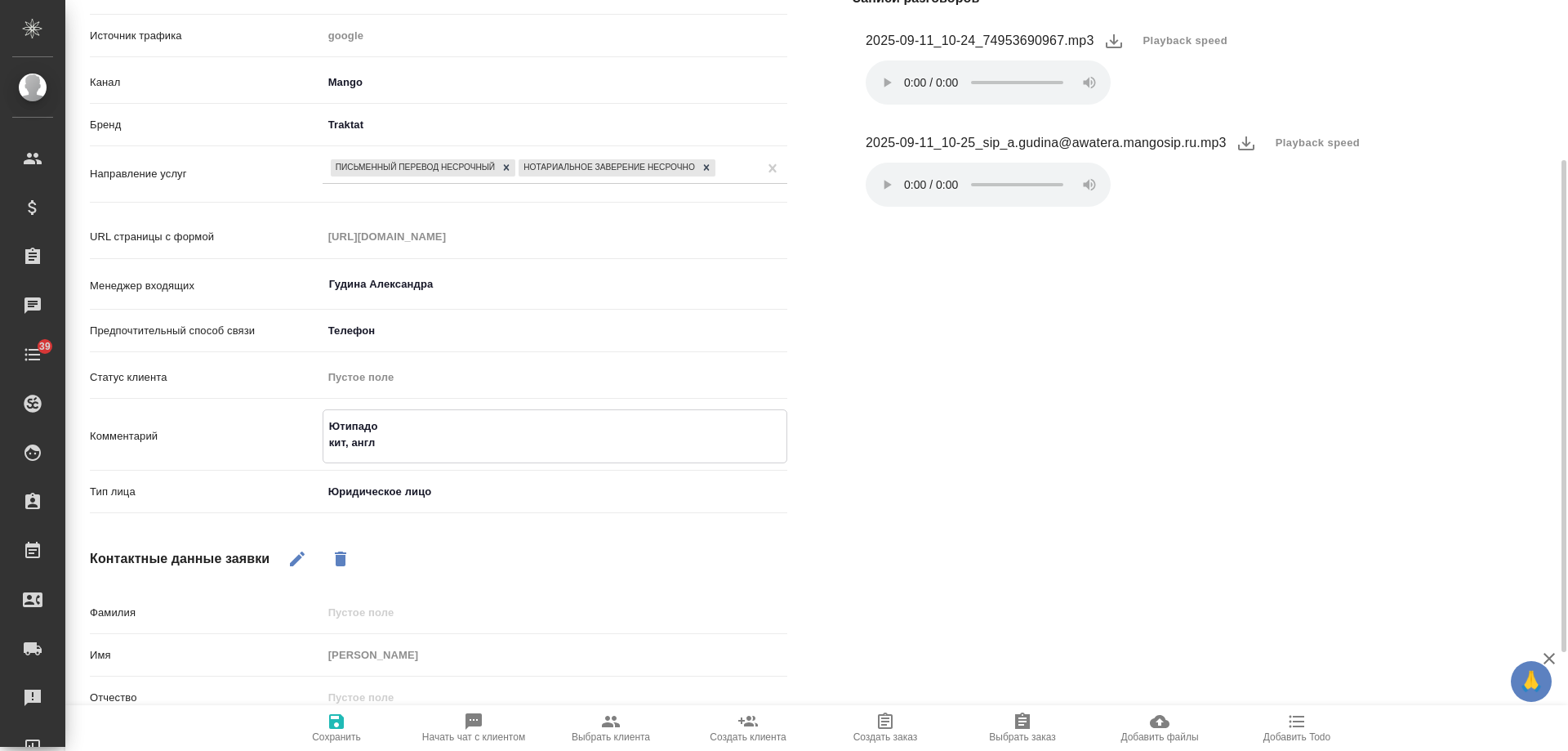
type textarea "Ютипадо кит, англ"
type textarea "x"
type textarea "Ютипадо кит, англ -"
type textarea "x"
type textarea "Ютипадо кит, англ -"
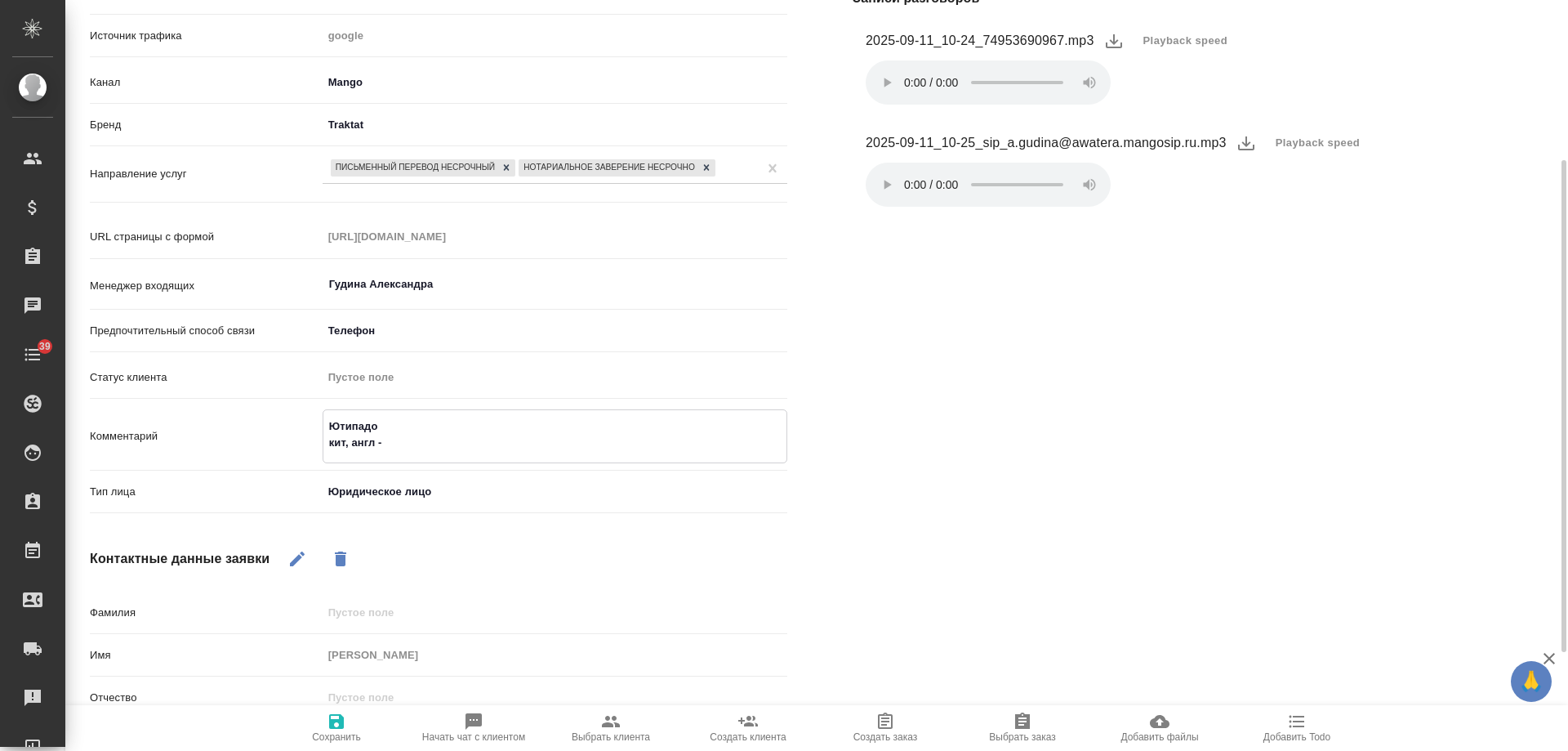
type textarea "x"
type textarea "Ютипадо кит, англ - р"
type textarea "x"
type textarea "Ютипадо кит, англ - ру"
type textarea "x"
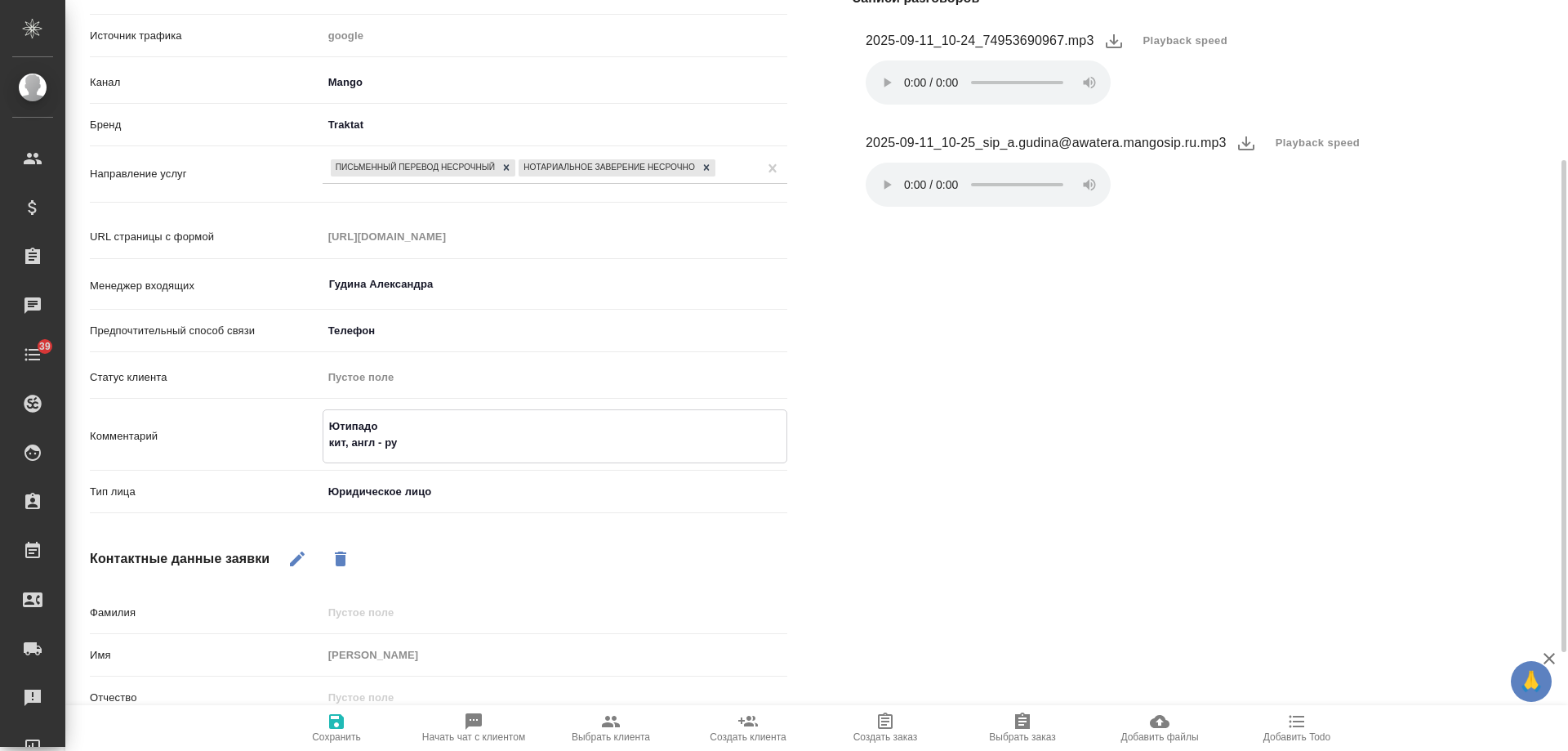
type textarea "Ютипадо кит, англ - рус"
type textarea "x"
type textarea "Ютипадо кит, англ - рус"
type textarea "x"
type textarea "Ютипадо кит, англ - рус с"
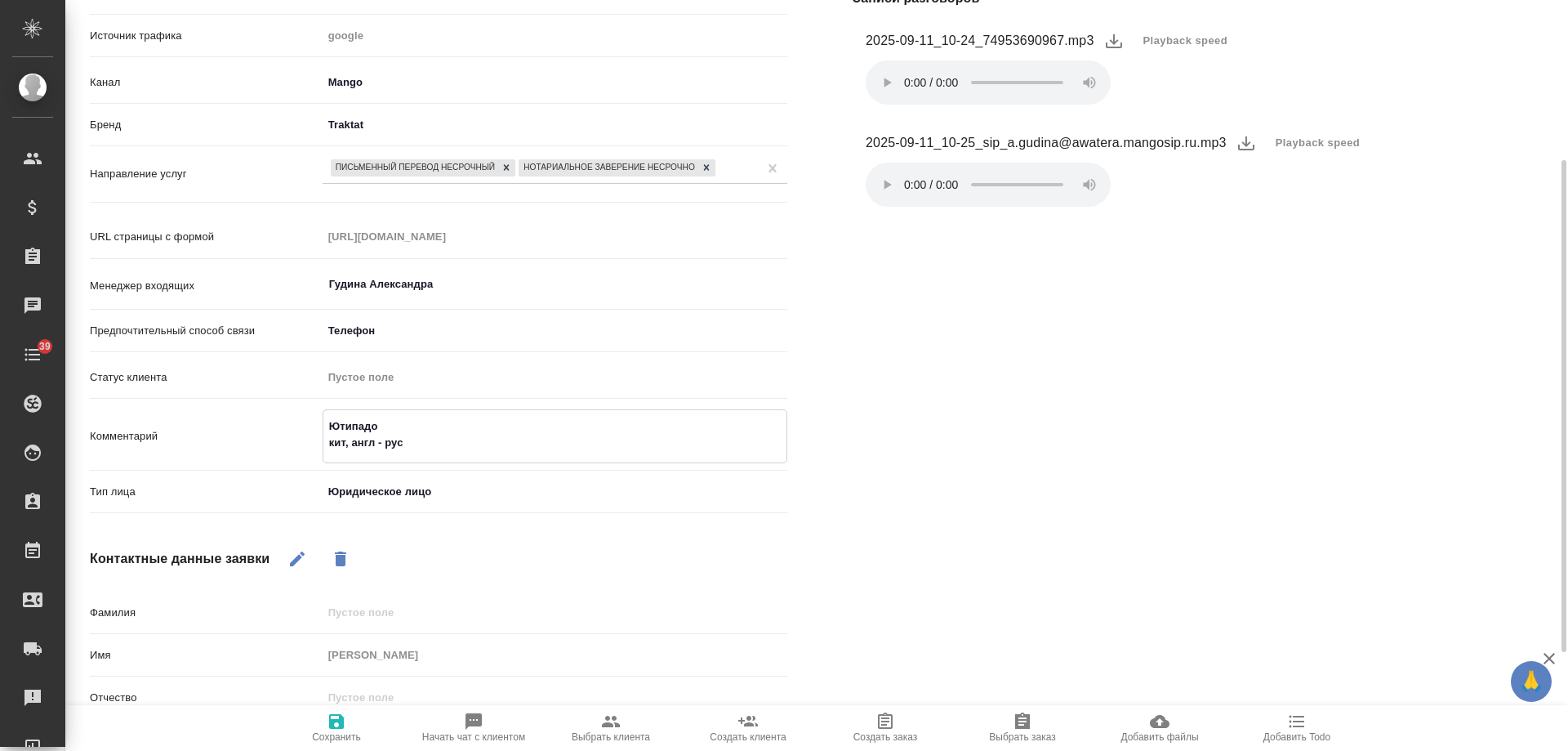
type textarea "x"
type textarea "Ютипадо кит, англ - рус с"
type textarea "x"
type textarea "Ютипадо кит, англ - рус с Н"
type textarea "x"
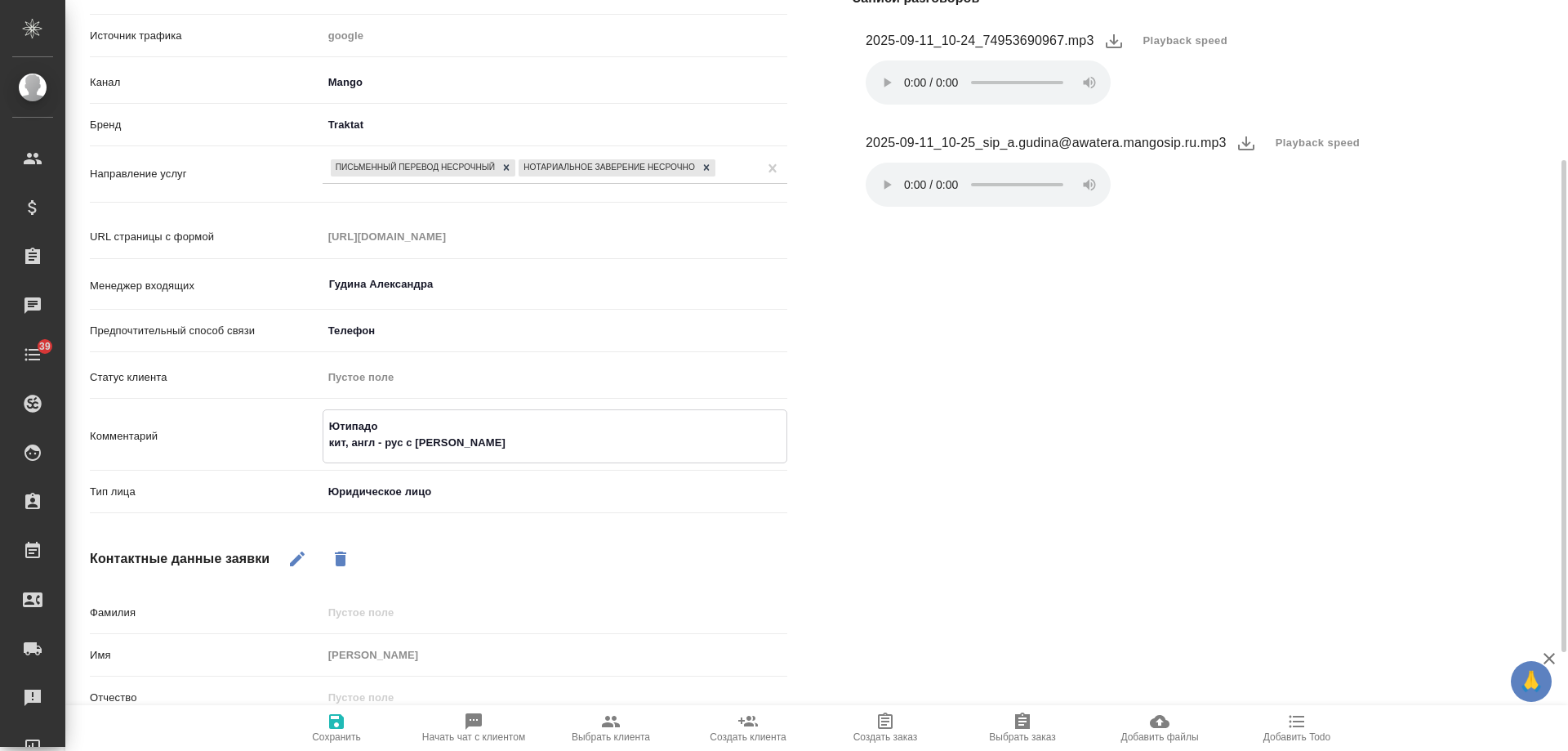
type textarea "Ютипадо кит, англ - рус с НЗ"
type textarea "x"
type textarea "Ютипадо кит, англ - рус с НЗ,"
type textarea "x"
type textarea "Ютипадо кит, англ - рус с НЗ,"
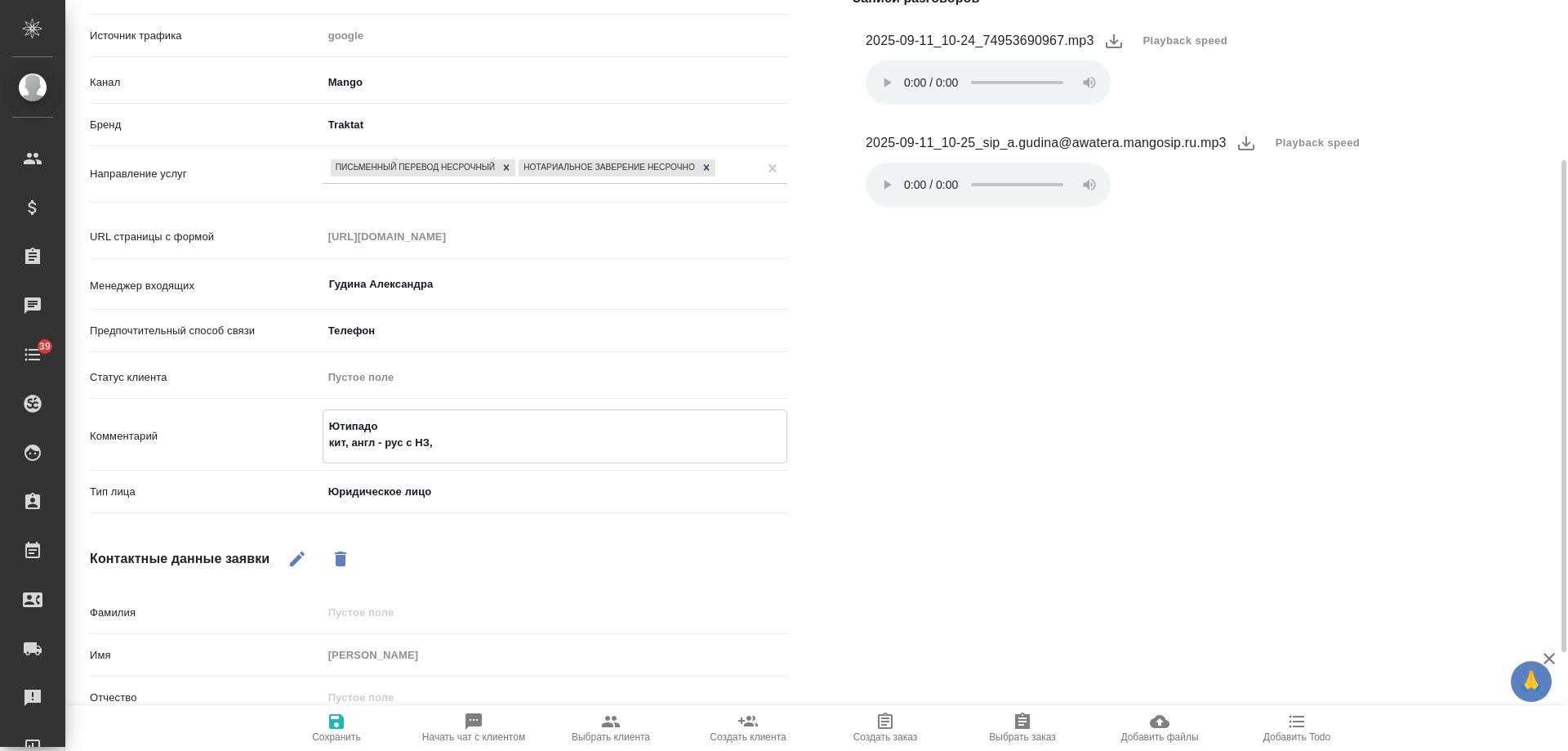
type textarea "x"
type textarea "Ютипадо кит, англ - рус с НЗ, зав"
type textarea "x"
type textarea "Ютипадо кит, англ - рус с НЗ, заве"
type textarea "x"
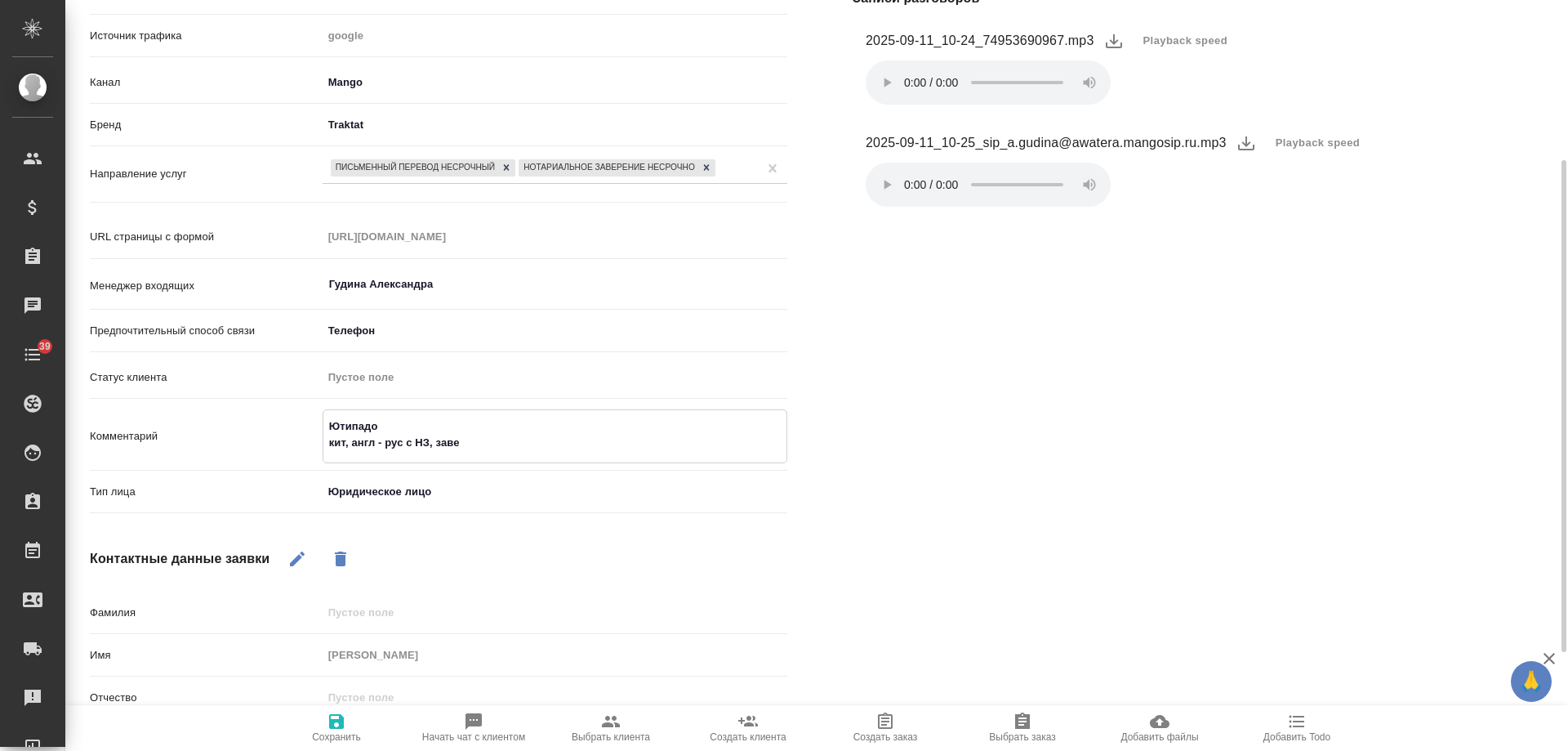
type textarea "Ютипадо кит, англ - рус с НЗ, завер"
type textarea "x"
type textarea "Ютипадо кит, англ - рус с НЗ, завере"
type textarea "x"
type textarea "Ютипадо кит, англ - рус с НЗ, заверен"
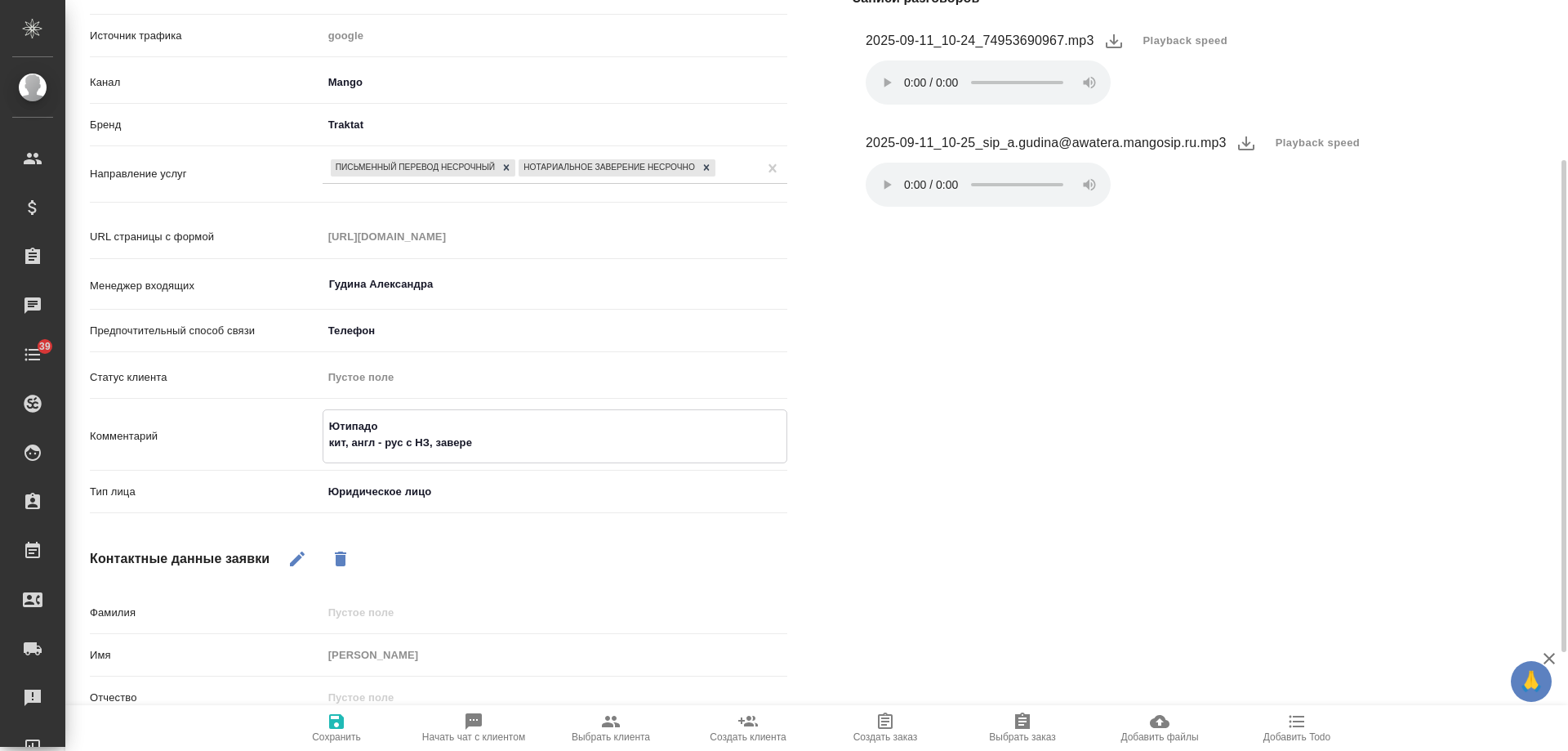
type textarea "x"
type textarea "Ютипадо кит, англ - рус с НЗ, заверени"
type textarea "x"
type textarea "Ютипадо кит, англ - рус с НЗ, заверение"
type textarea "x"
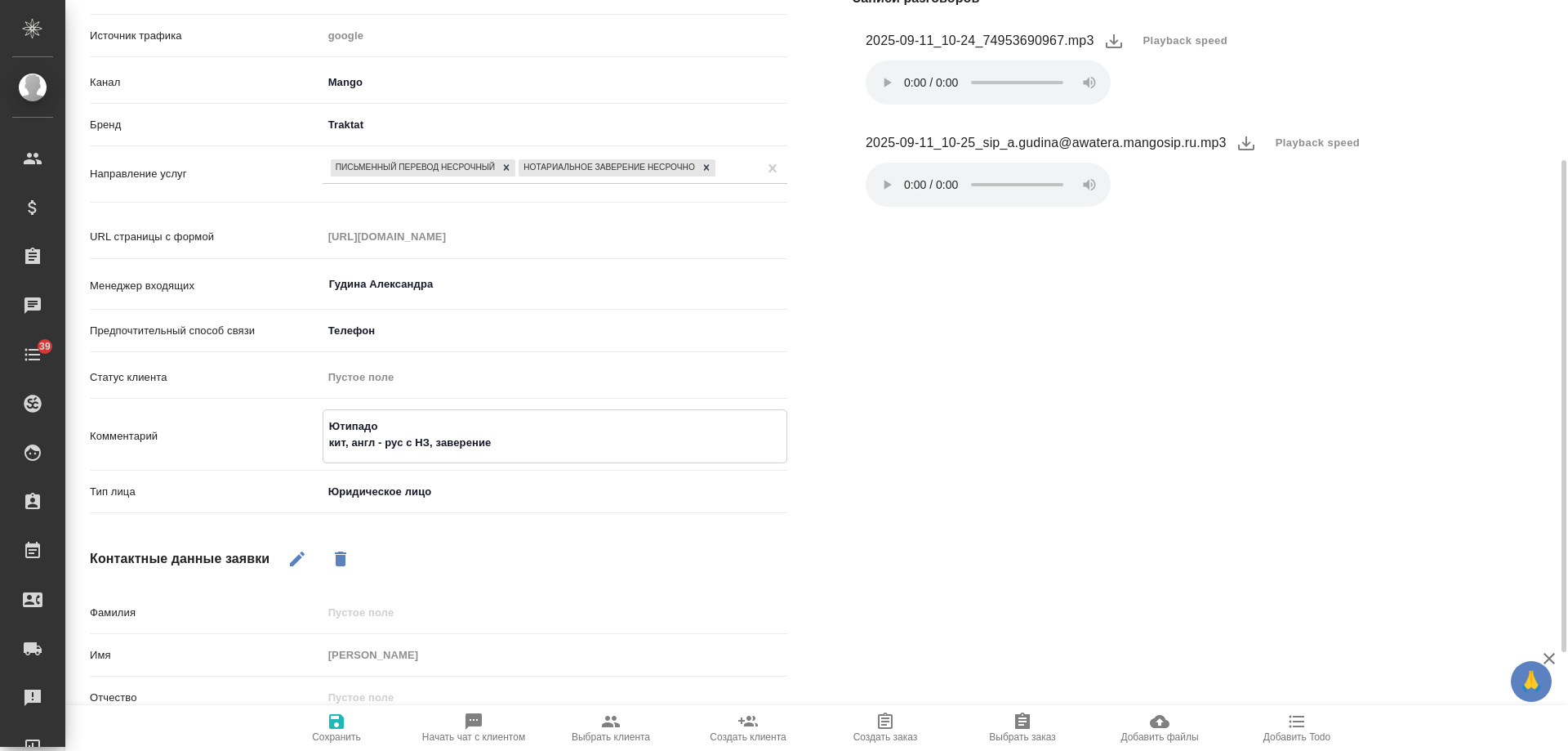
type textarea "Ютипадо кит, англ - рус с НЗ, заверение"
type textarea "x"
type textarea "Ютипадо кит, англ - рус с НЗ, заверение фа"
type textarea "x"
type textarea "Ютипадо кит, англ - рус с НЗ, заверение фай"
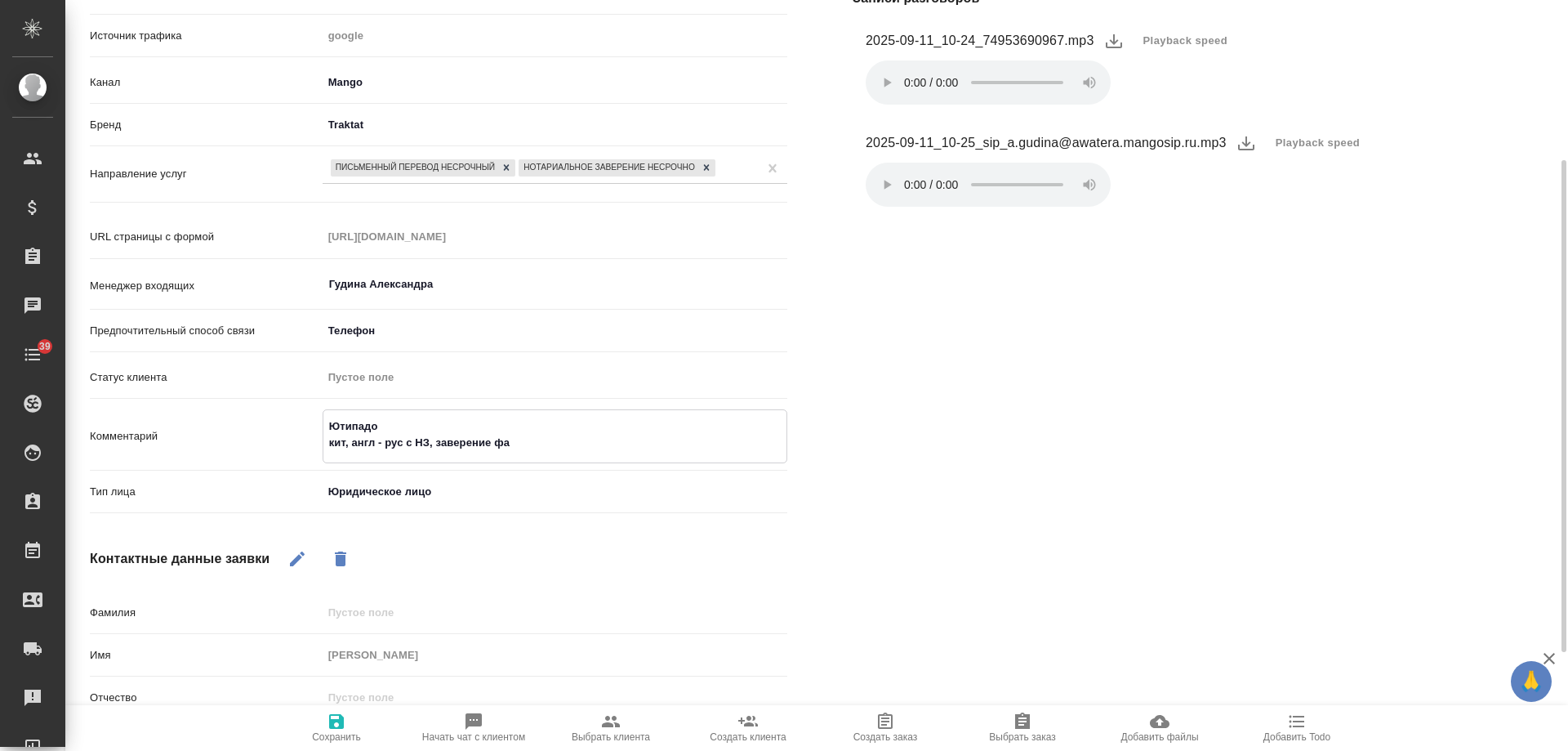
type textarea "x"
type textarea "Ютипадо кит, англ - рус с НЗ, заверение файл"
type textarea "x"
type textarea "Ютипадо кит, англ - рус с НЗ, заверение файло"
type textarea "x"
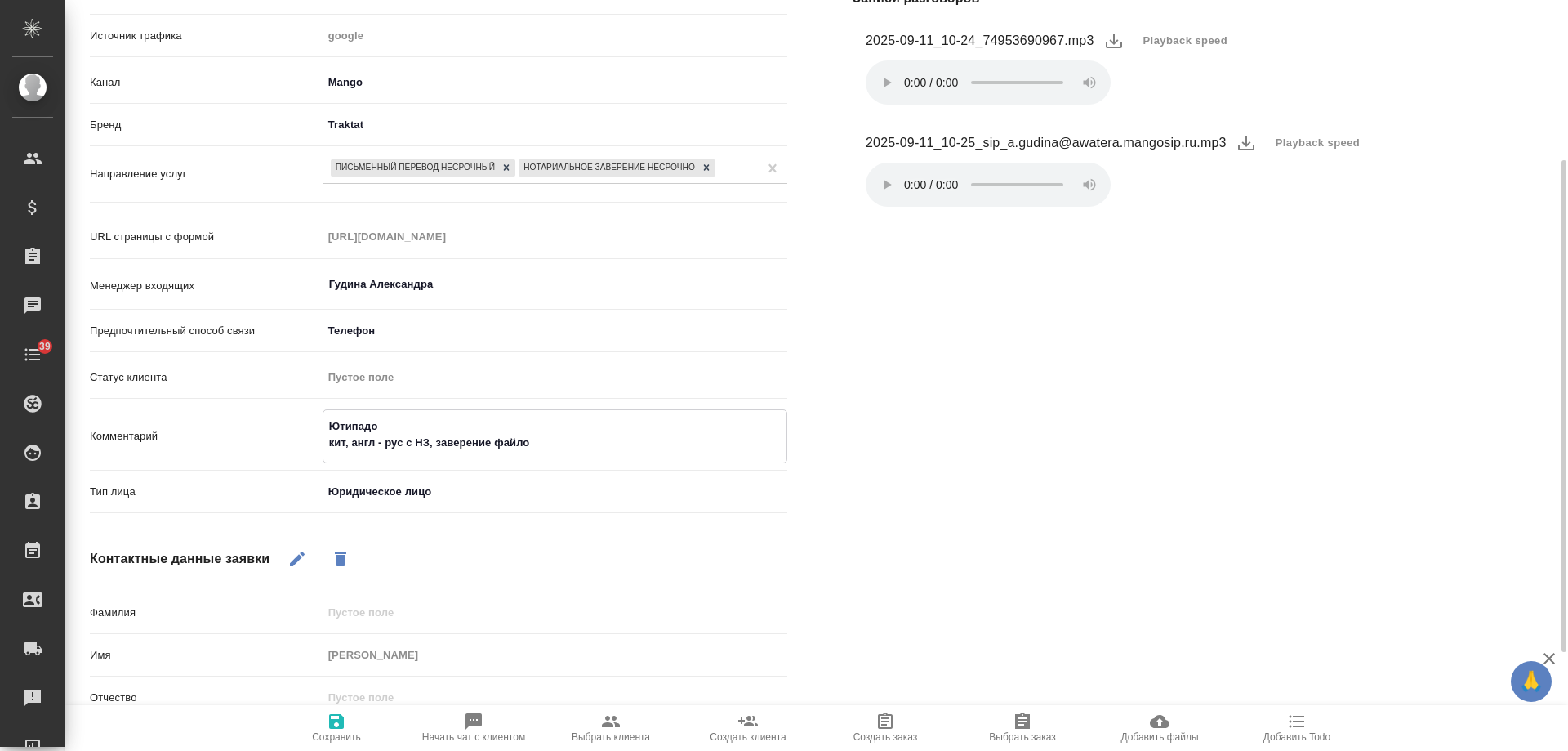
type textarea "Ютипадо кит, англ - рус с НЗ, заверение файлом"
type textarea "x"
type textarea "Ютипадо кит, англ - рус с НЗ, заверение файлом"
type textarea "x"
type textarea "Ютипадо кит, англ - рус с НЗ, заверение файлом с"
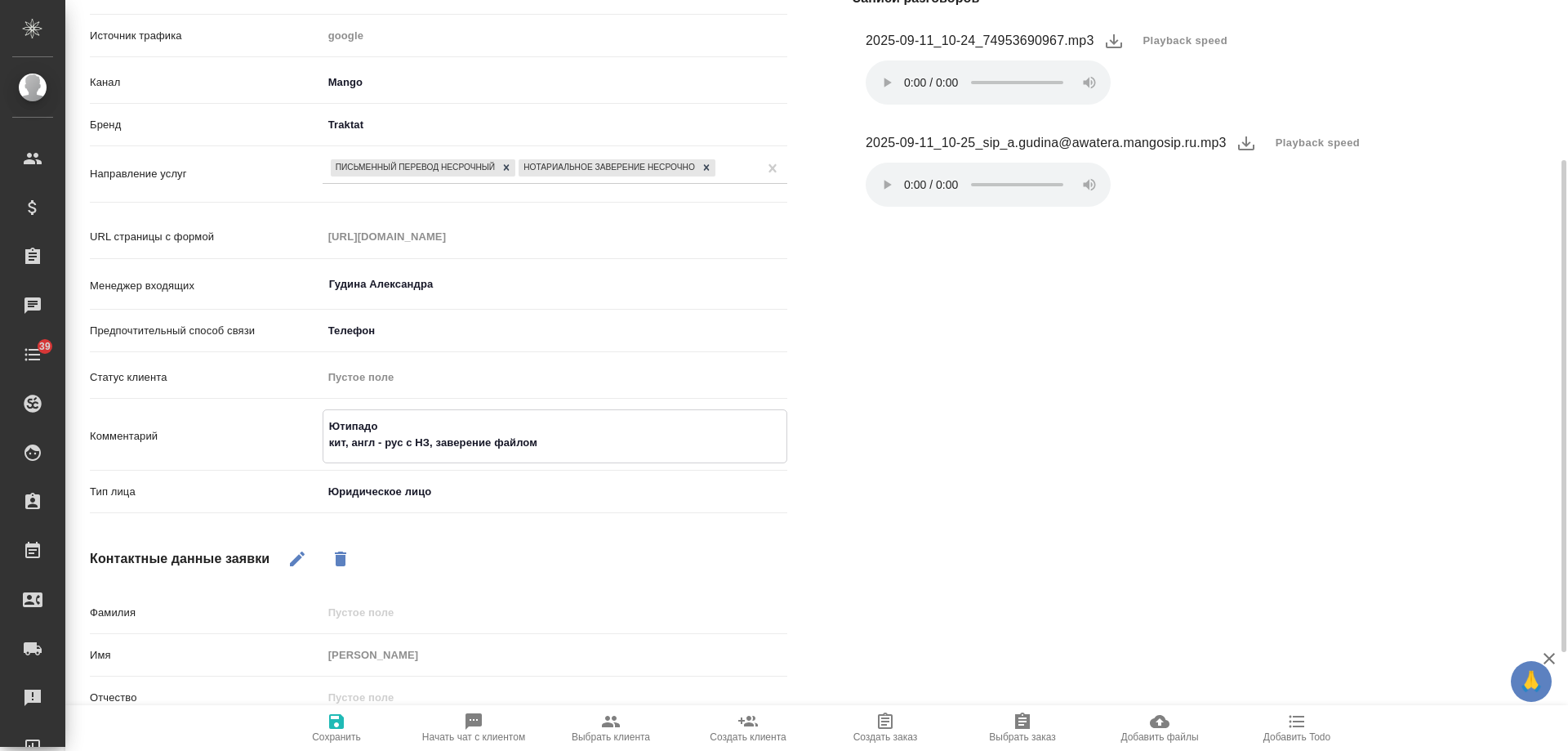
type textarea "x"
type textarea "Ютипадо кит, англ - рус с НЗ, заверение файлом си"
type textarea "x"
type textarea "Ютипадо кит, англ - рус с НЗ, заверение файлом сиг"
type textarea "x"
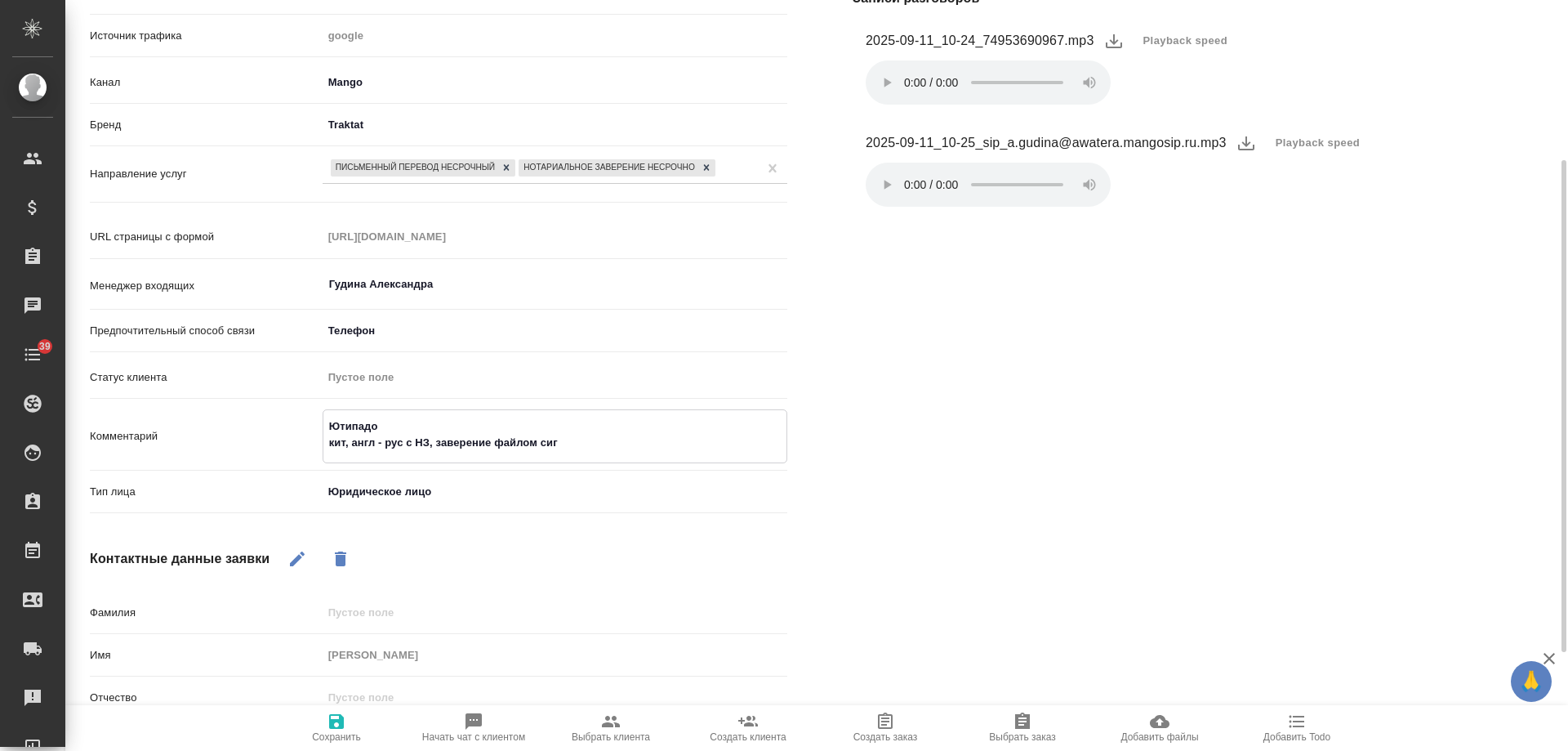
type textarea "Ютипадо кит, англ - рус с НЗ, заверение файлом си"
type textarea "x"
type textarea "Ютипадо кит, англ - рус с НЗ, заверение файлом с"
type textarea "x"
type textarea "Ютипадо кит, англ - рус с НЗ, заверение файлом"
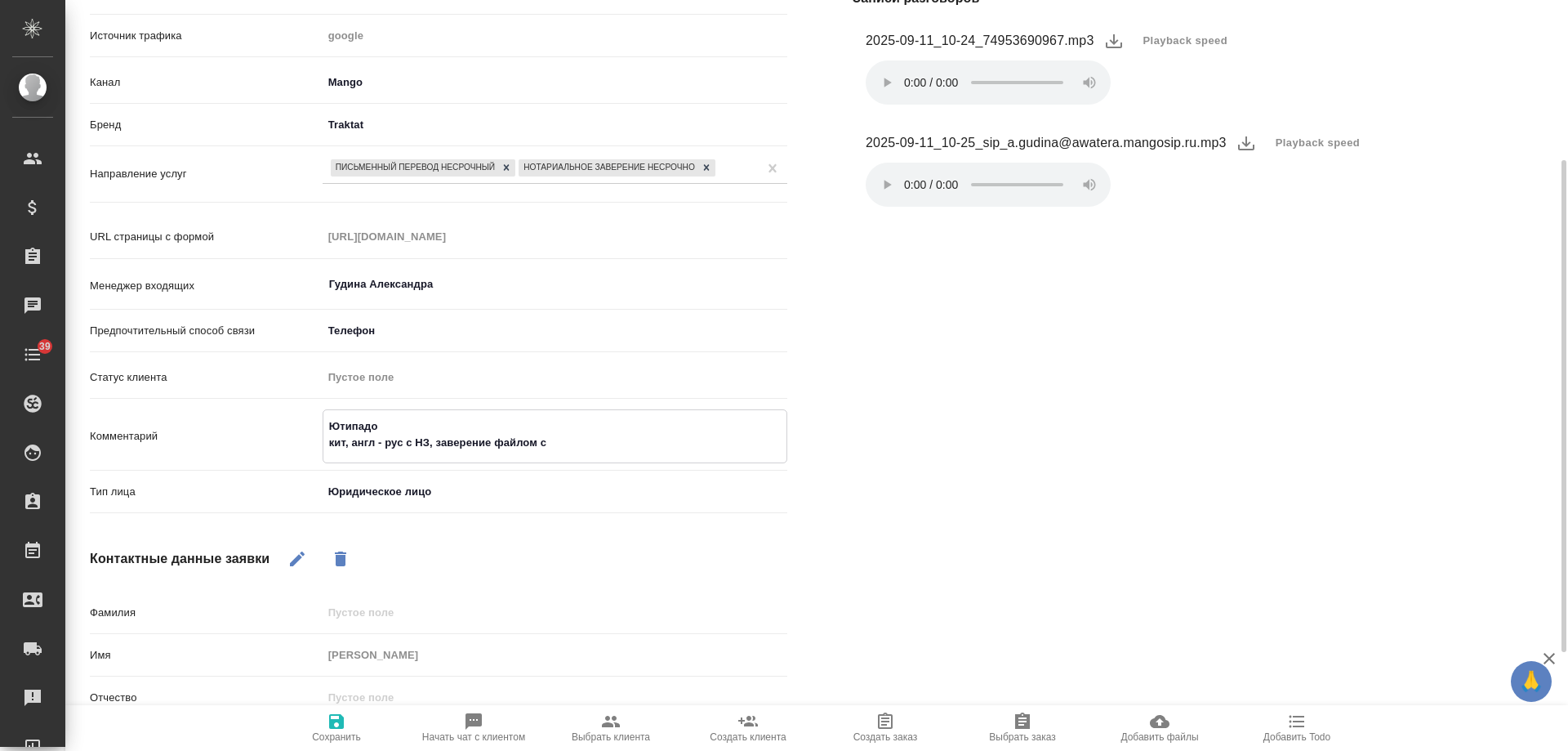
type textarea "x"
type textarea "Ютипадо кит, англ - рус с НЗ, заверение файлом s"
type textarea "x"
type textarea "Ютипадо кит, англ - рус с НЗ, заверение файлом si"
type textarea "x"
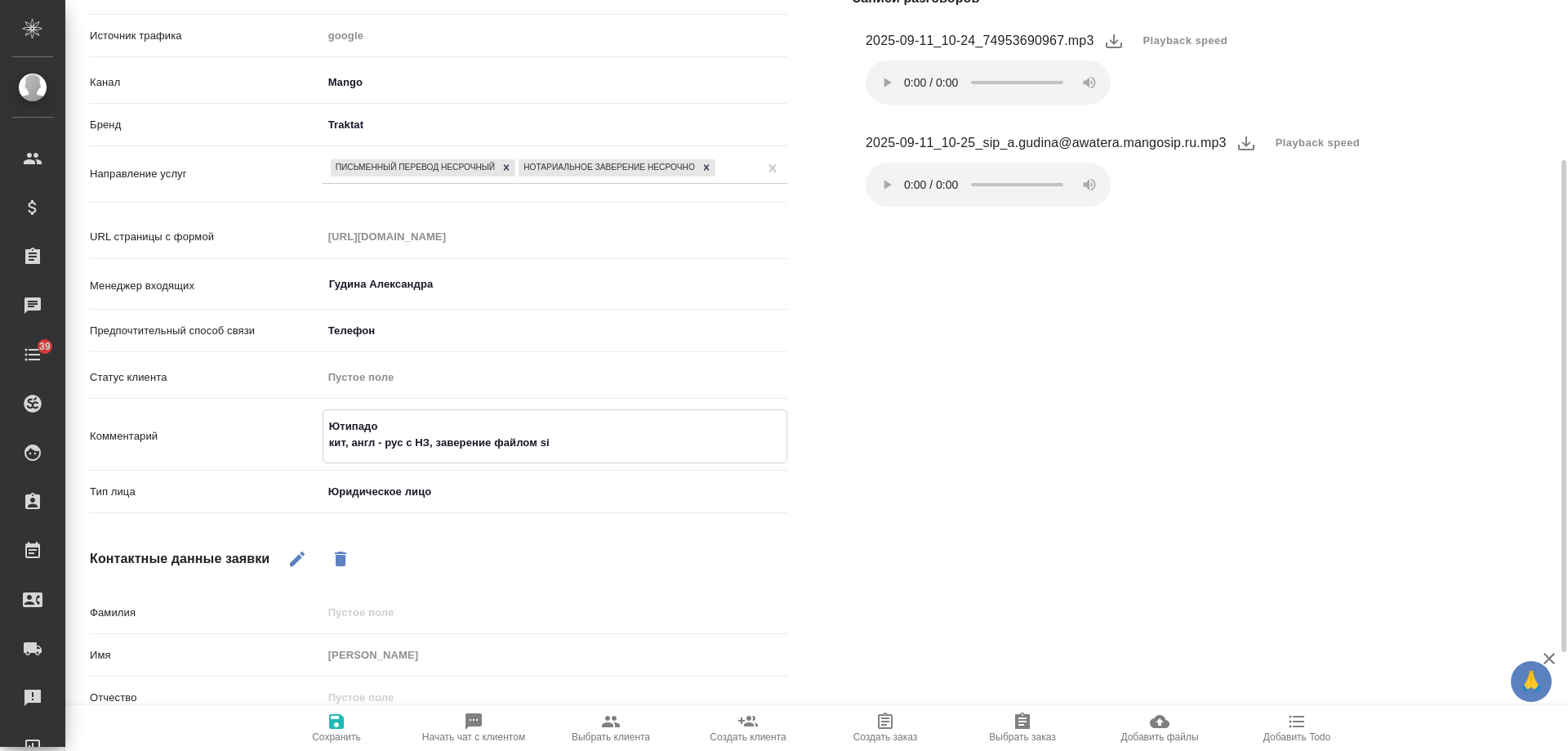
type textarea "Ютипадо кит, англ - рус с НЗ, заверение файлом sig"
type textarea "x"
click at [493, 448] on textarea "Ютипадо кит, англ - рус с НЗ, заверение файлом sig" at bounding box center [555, 434] width 463 height 44
type textarea "Ютипадо кит, англ - рус с НЗ, заверение нфайлом sig"
type textarea "x"
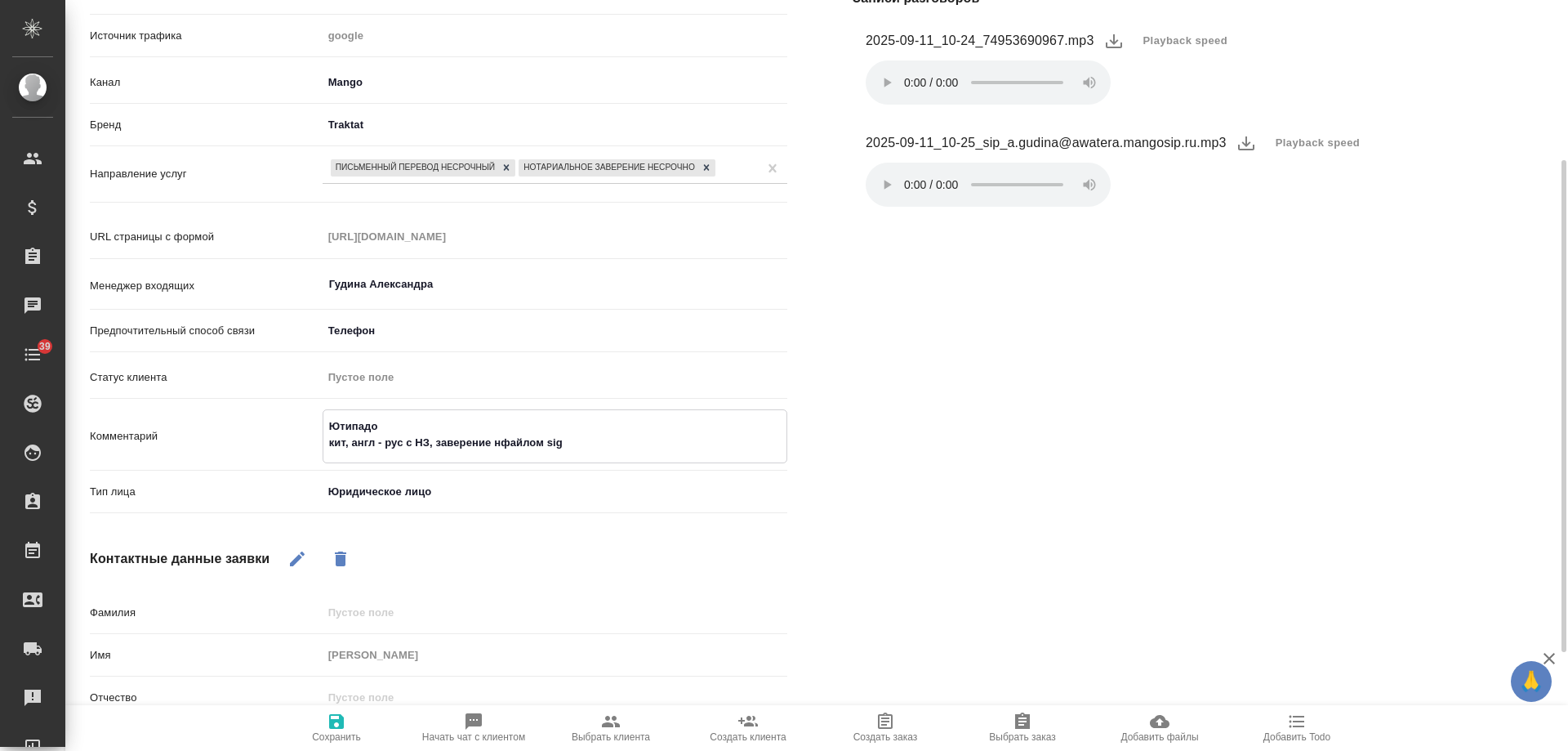
type textarea "Ютипадо кит, англ - рус с НЗ, заверение нуфайлом sig"
type textarea "x"
type textarea "Ютипадо кит, англ - рус с НЗ, заверение нужфайлом sig"
type textarea "x"
type textarea "Ютипадо кит, англ - рус с НЗ, заверение нужнфайлом sig"
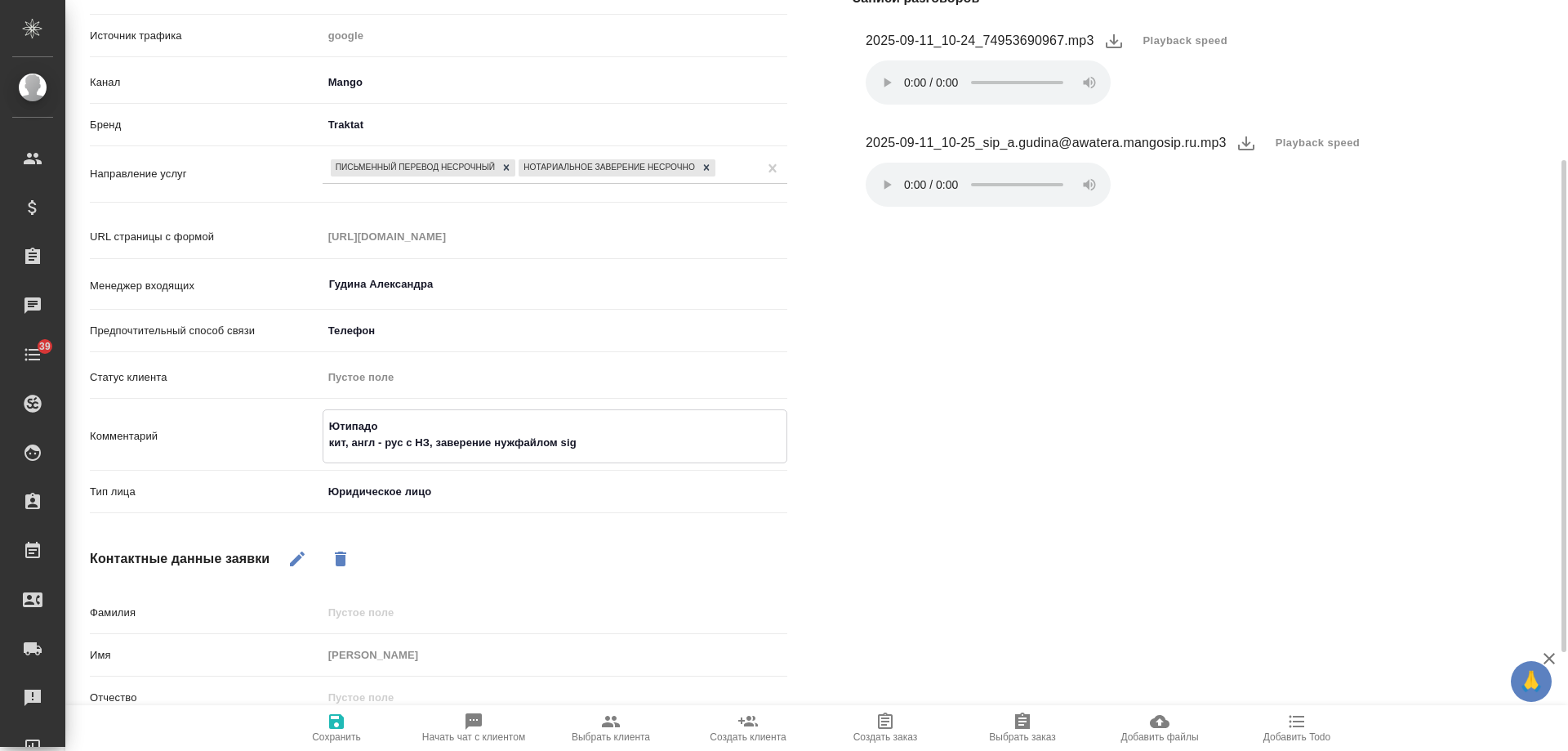
type textarea "x"
type textarea "Ютипадо кит, англ - рус с НЗ, заверение нужнофайлом sig"
type textarea "x"
type textarea "Ютипадо кит, англ - рус с НЗ, заверение нужно файлом sig"
type textarea "x"
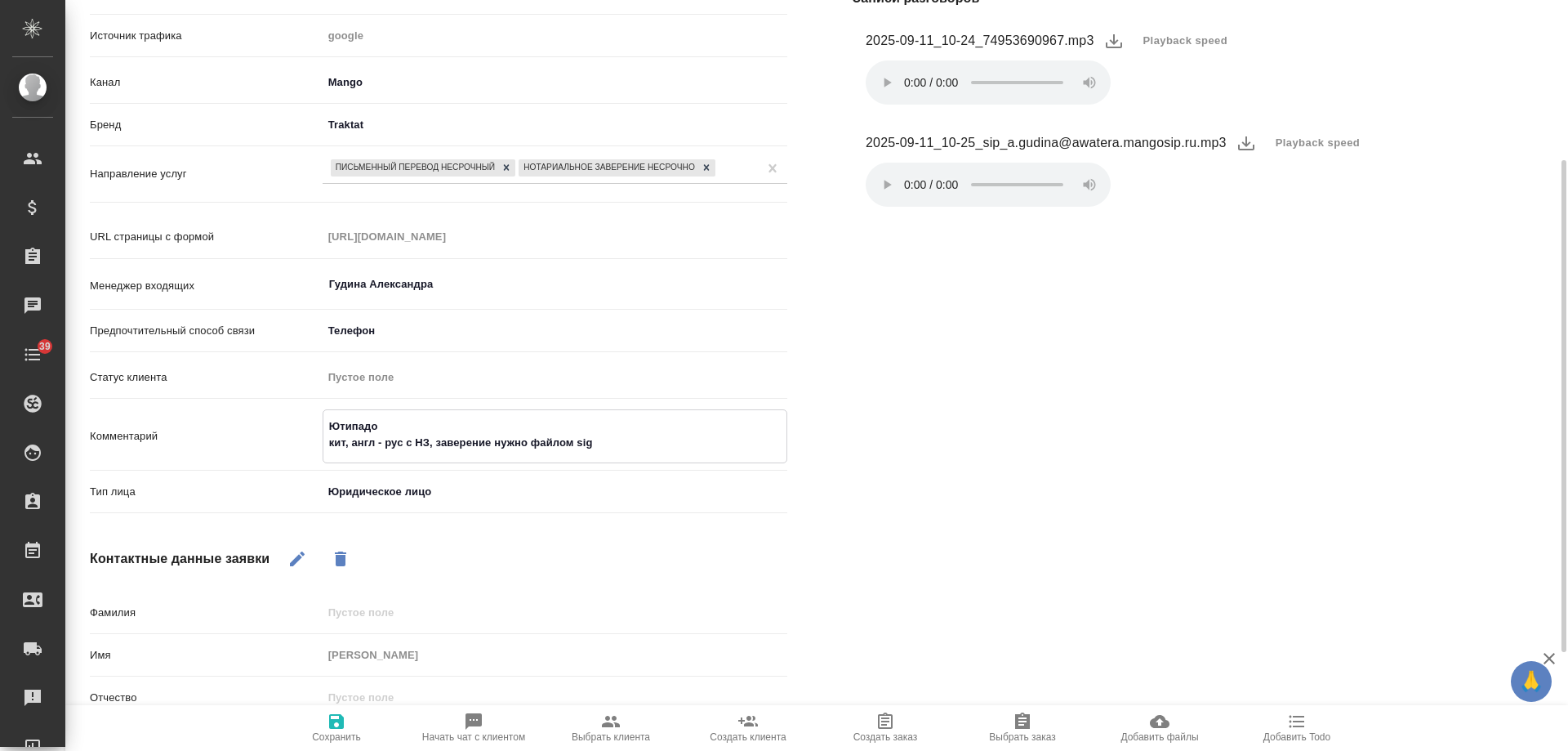
type textarea "Ютипадо кит, англ - рус с НЗ, заверение нужно файлом sig"
type textarea "x"
click at [342, 727] on icon "button" at bounding box center [337, 722] width 15 height 15
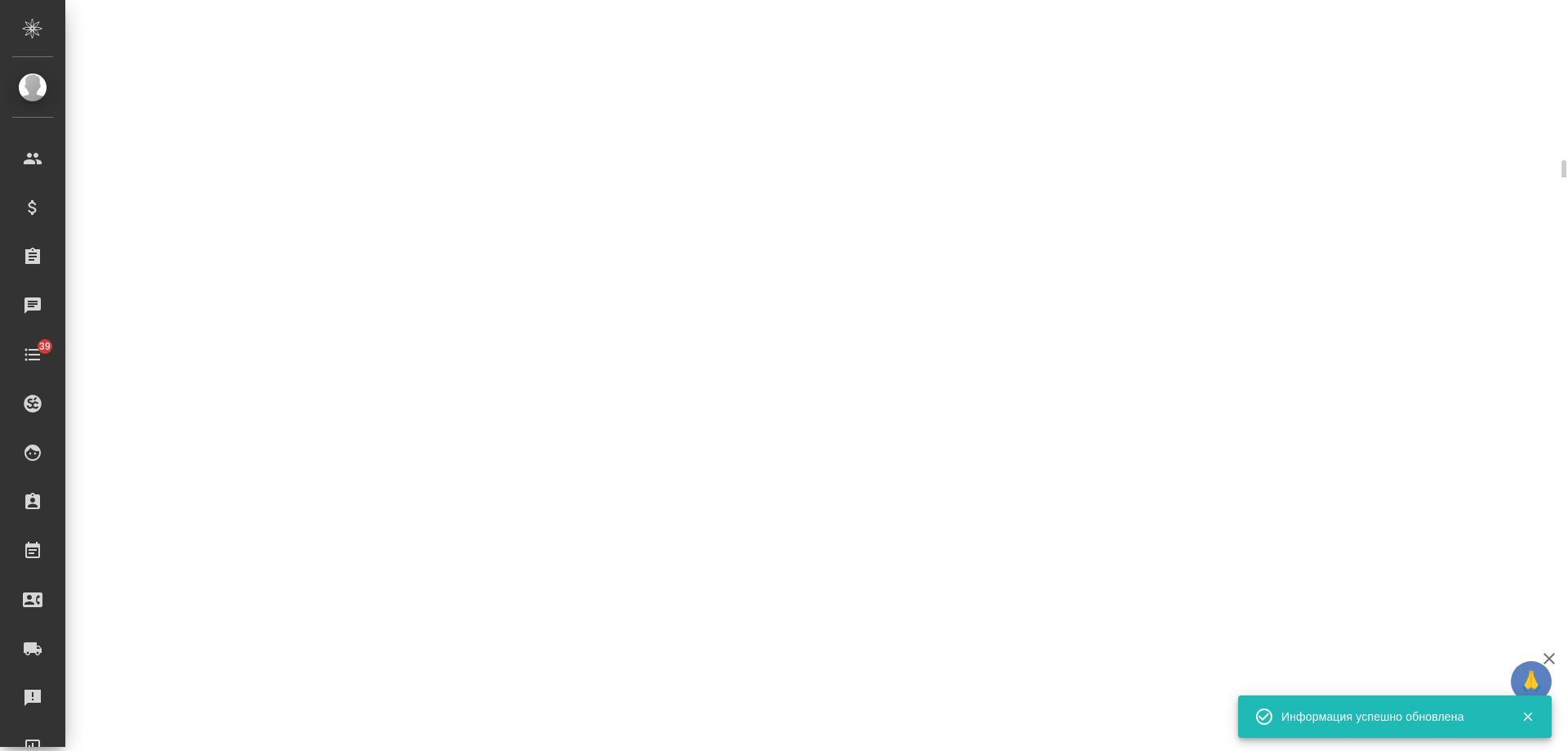
select select "RU"
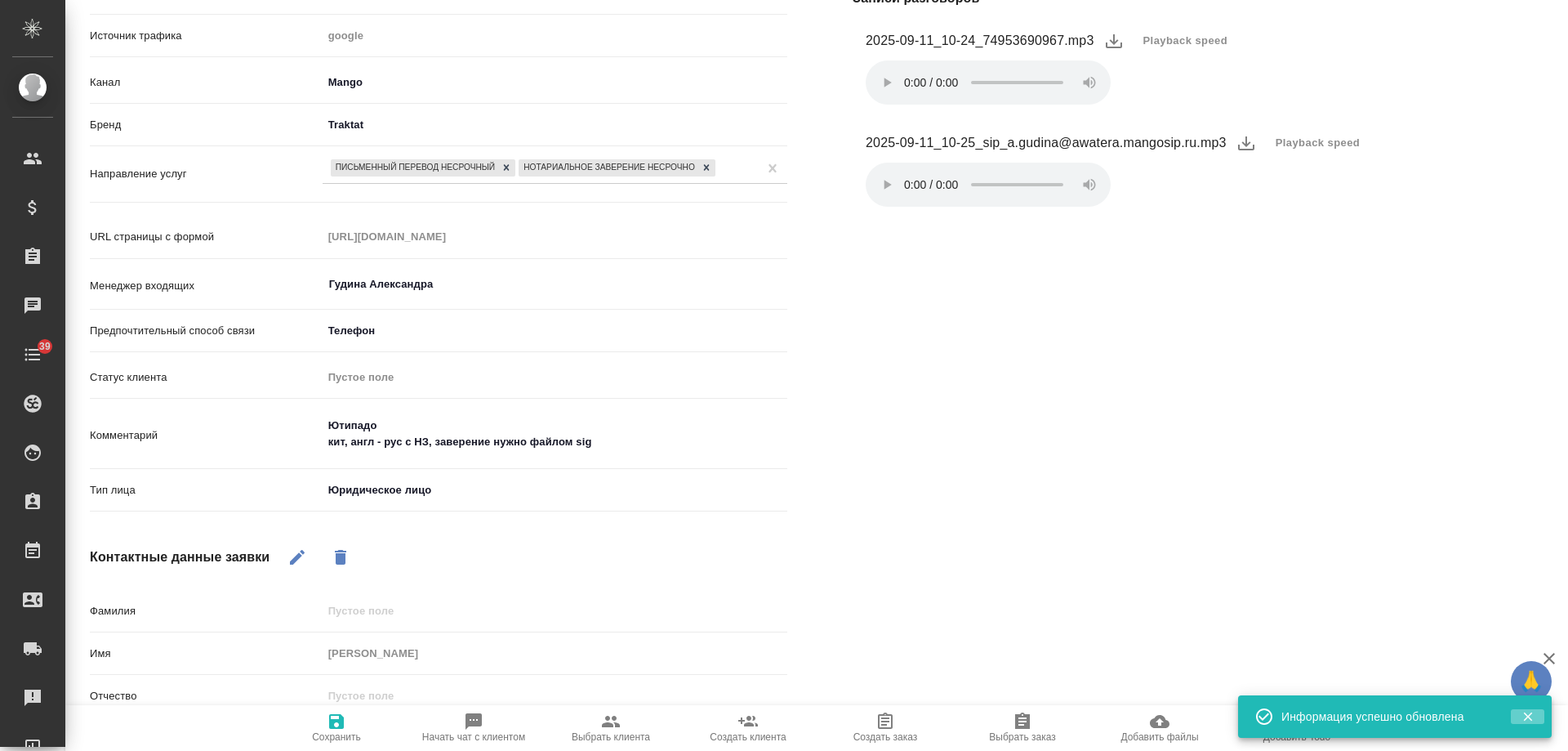
click at [1529, 717] on icon "button" at bounding box center [1528, 717] width 15 height 15
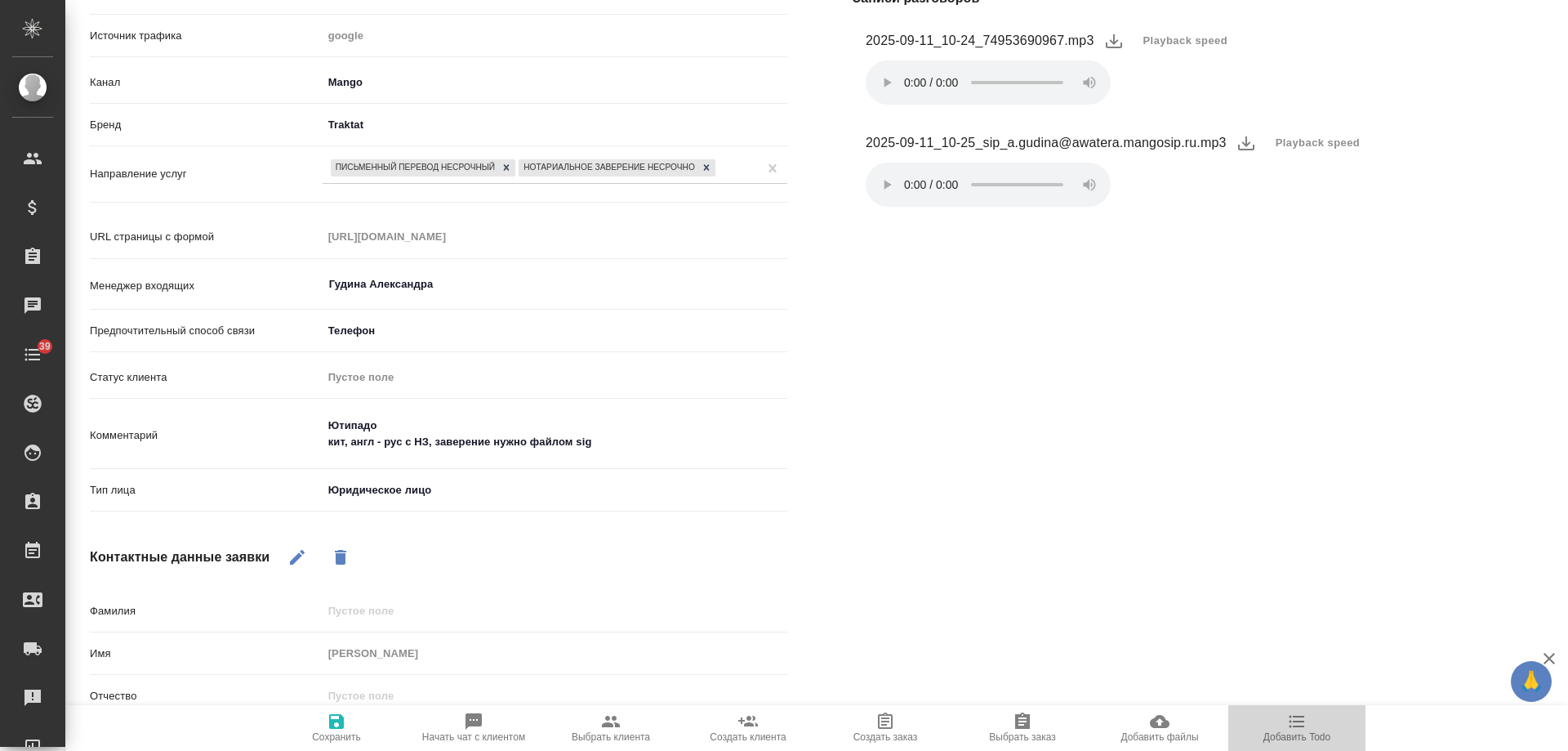
click at [1295, 724] on icon "button" at bounding box center [1297, 721] width 20 height 20
type textarea "x"
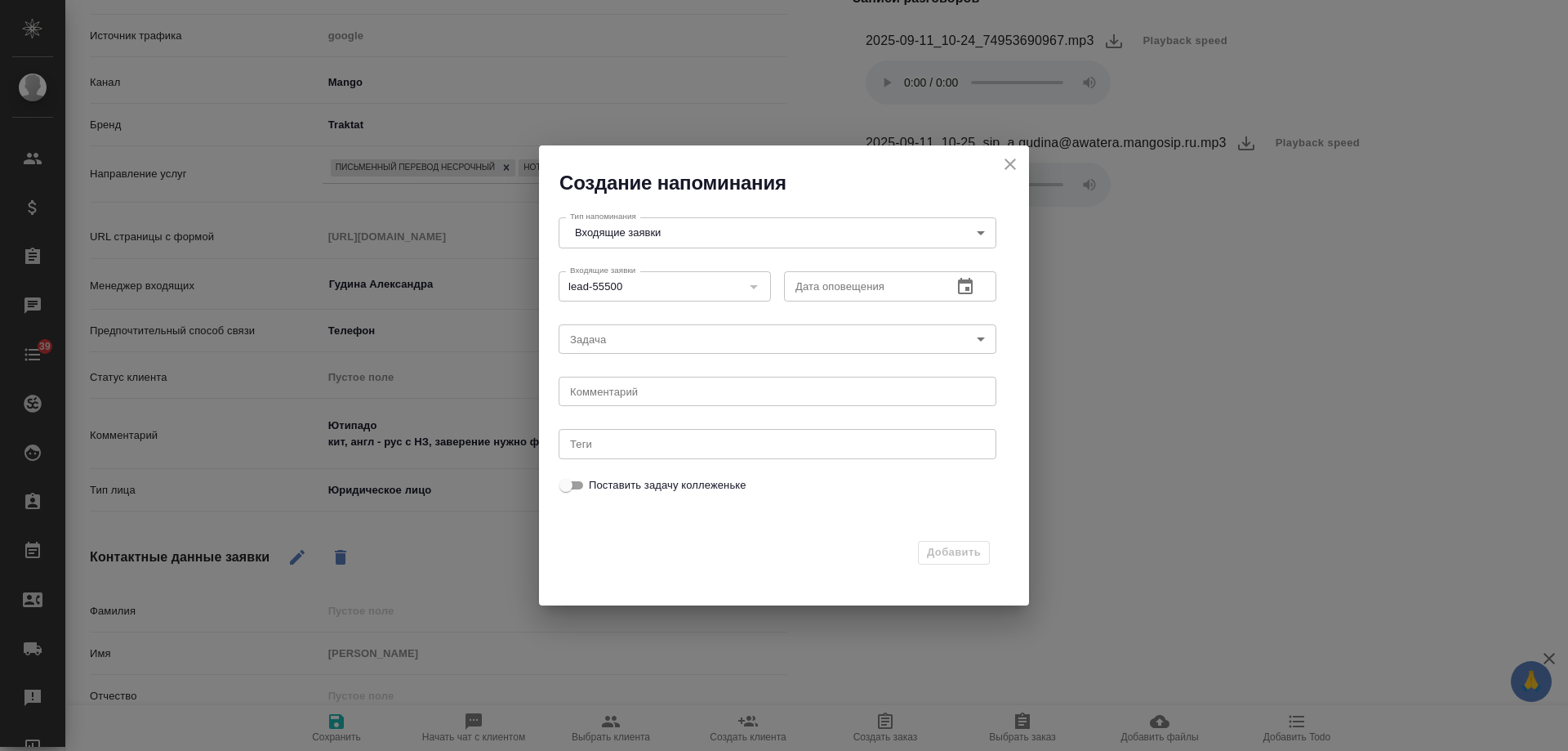
click at [978, 285] on button "button" at bounding box center [965, 287] width 40 height 40
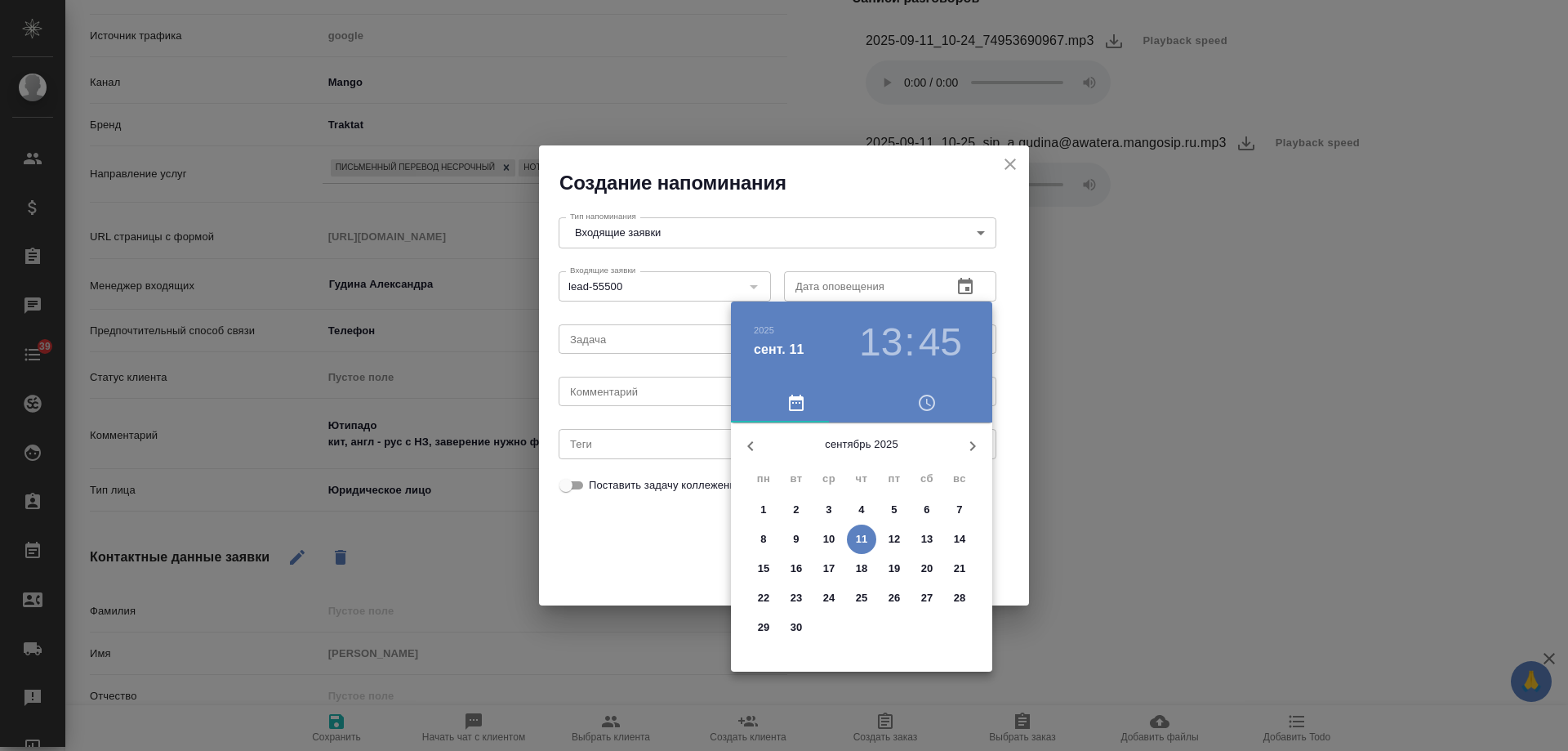
click at [865, 537] on p "11" at bounding box center [862, 539] width 12 height 16
type input "11.09.2025 13:45"
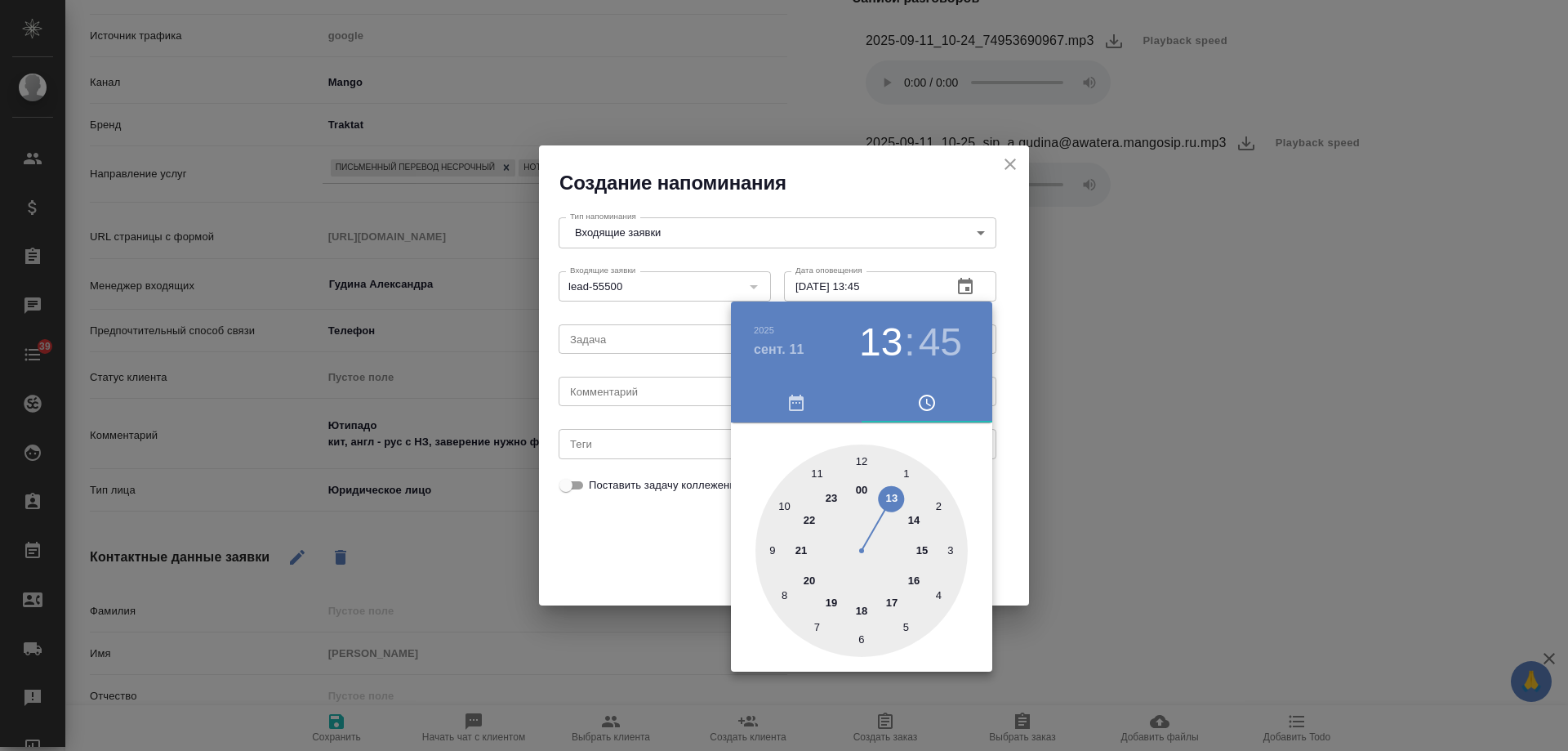
drag, startPoint x: 641, startPoint y: 386, endPoint x: 629, endPoint y: 395, distance: 15.0
click at [638, 388] on div at bounding box center [784, 375] width 1568 height 751
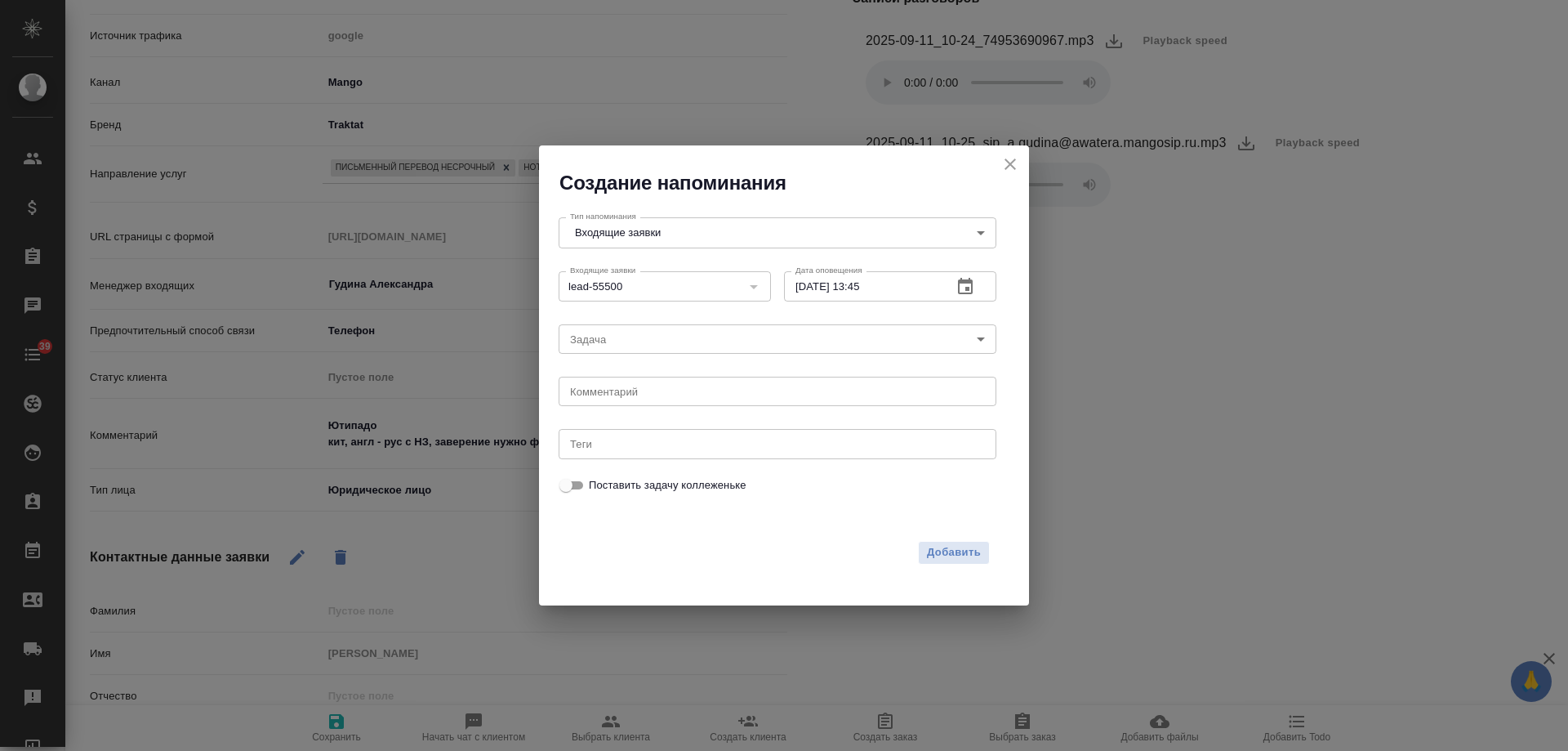
click at [628, 395] on div "2025 сент. 11 13 : 45 00 1 2 3 4 5 6 7 8 9 10 11 12 13 14 15 16 17 18 19 20 21 …" at bounding box center [784, 375] width 1568 height 751
click at [625, 393] on div "2025 сент. 11 13 : 45 00 1 2 3 4 5 6 7 8 9 10 11 12 13 14 15 16 17 18 19 20 21 …" at bounding box center [784, 375] width 1568 height 751
click at [623, 391] on textarea at bounding box center [777, 391] width 415 height 12
type textarea "спросить у Юли В, что там"
click at [982, 555] on button "Добавить" at bounding box center [954, 552] width 72 height 24
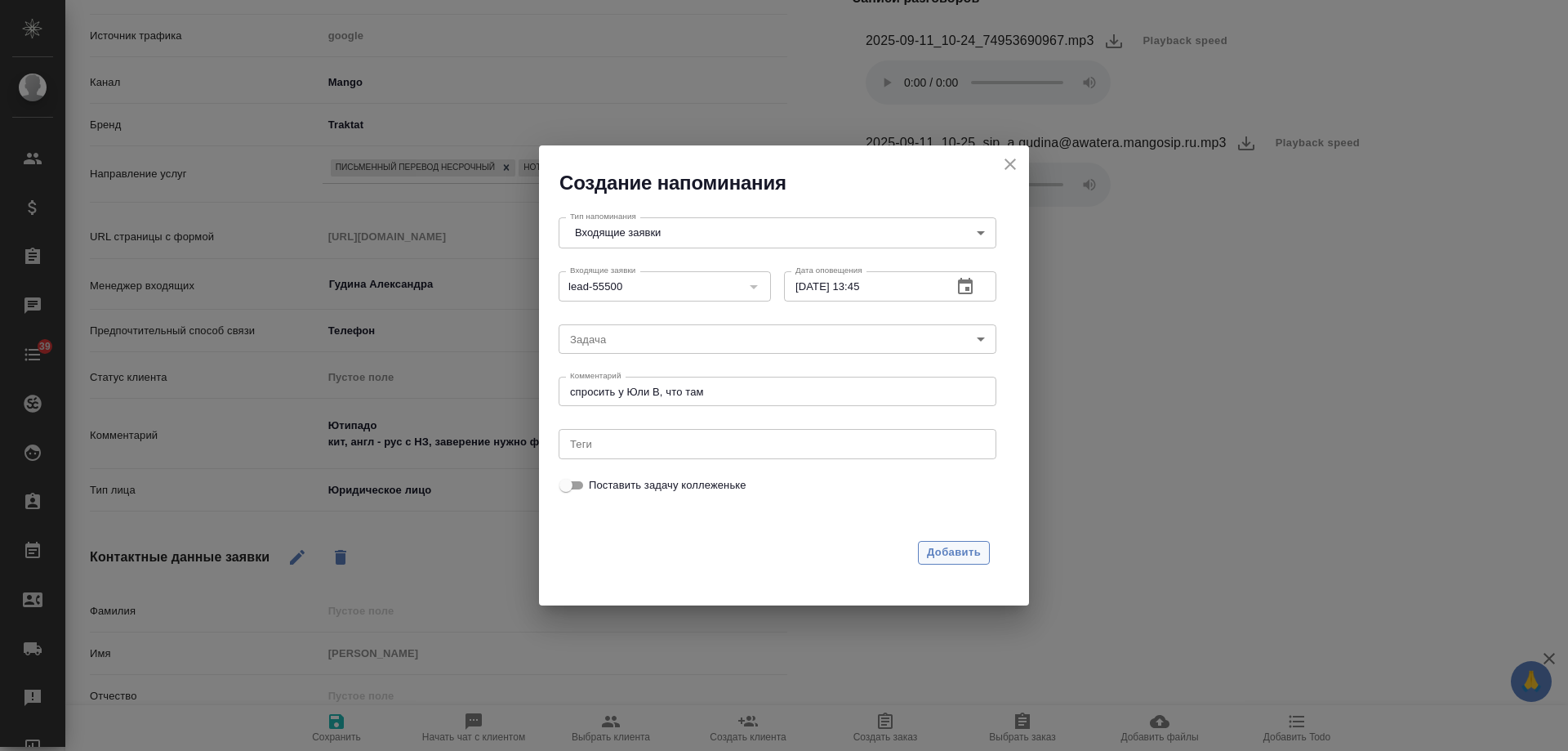
type textarea "x"
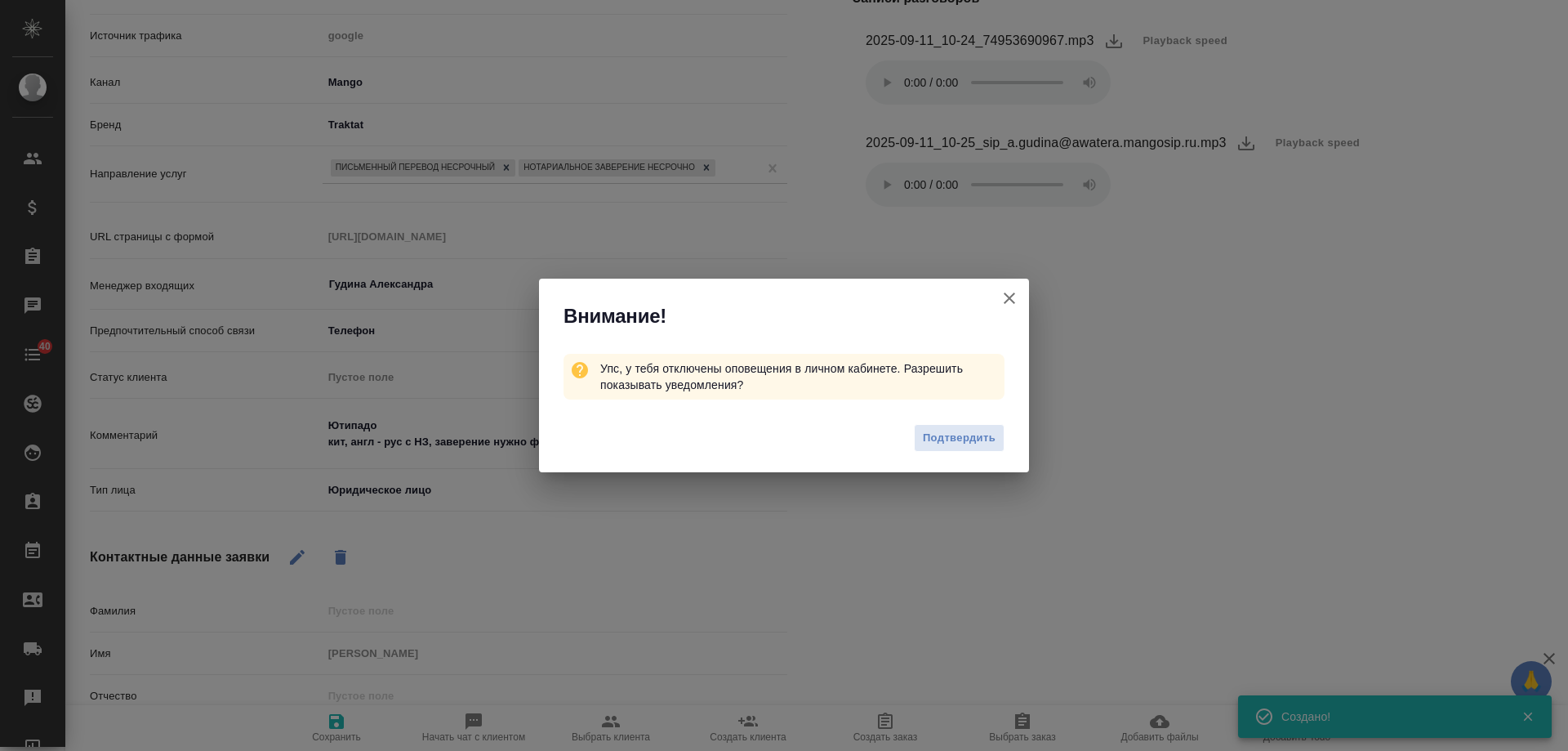
click at [1012, 296] on icon "button" at bounding box center [1010, 298] width 11 height 11
type textarea "x"
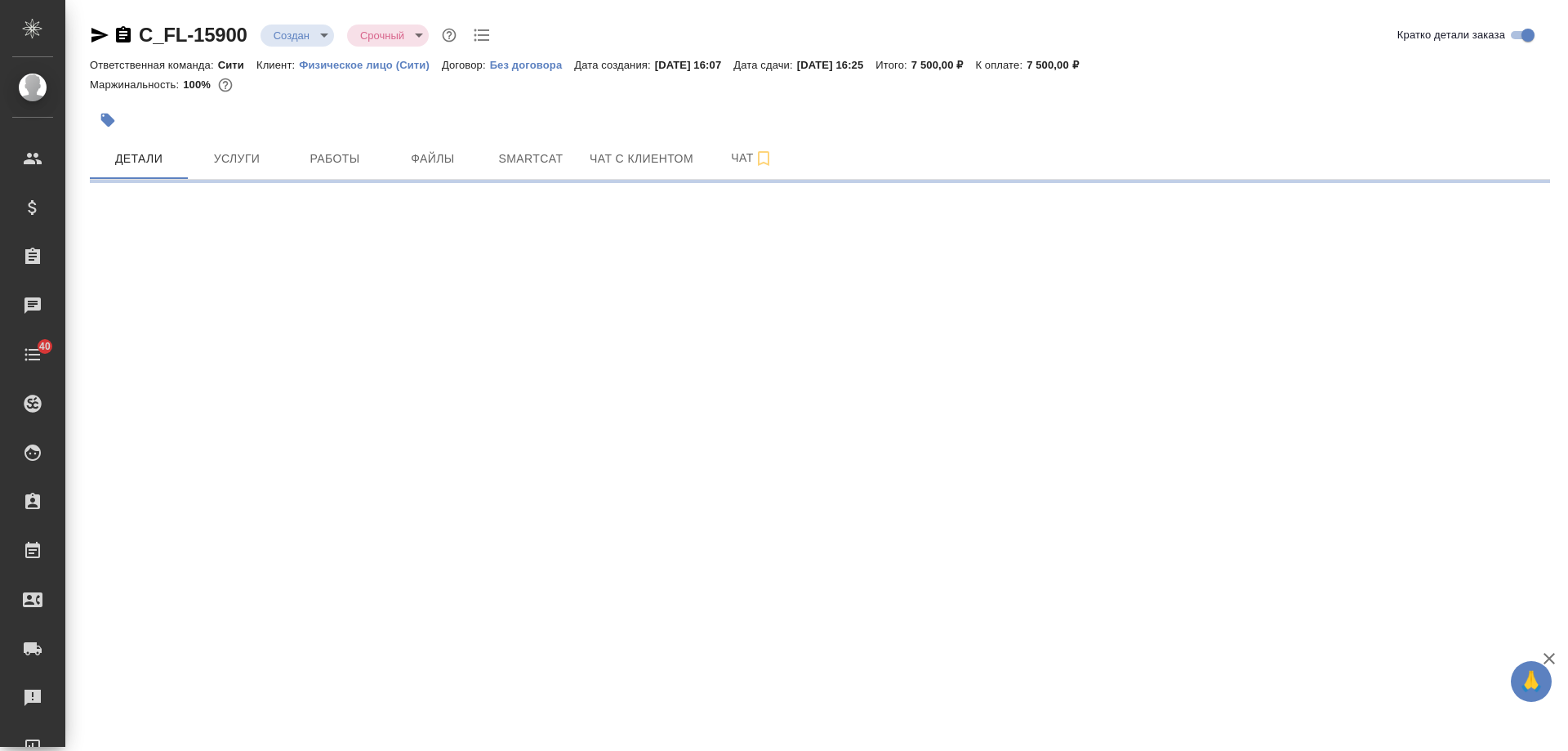
select select "RU"
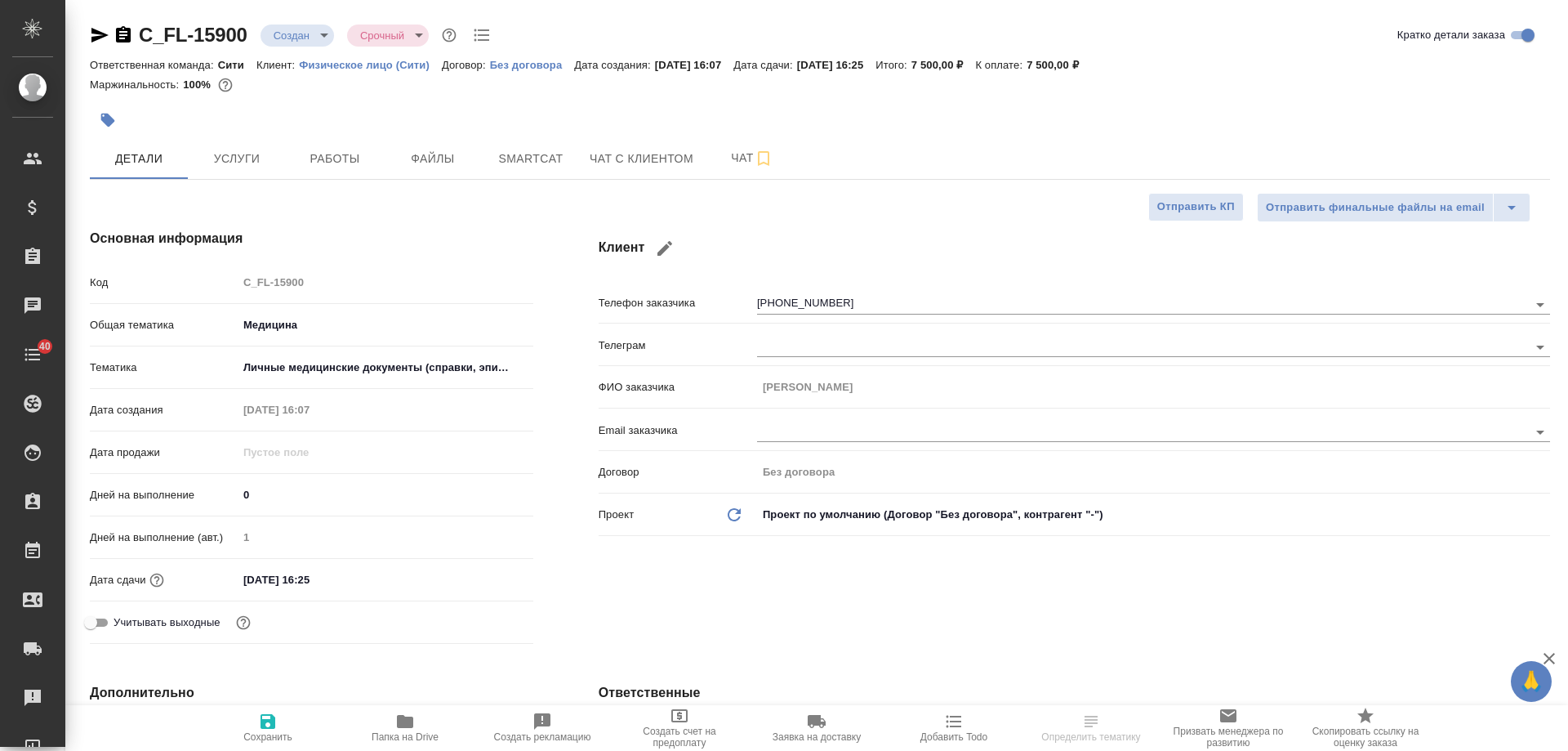
type textarea "x"
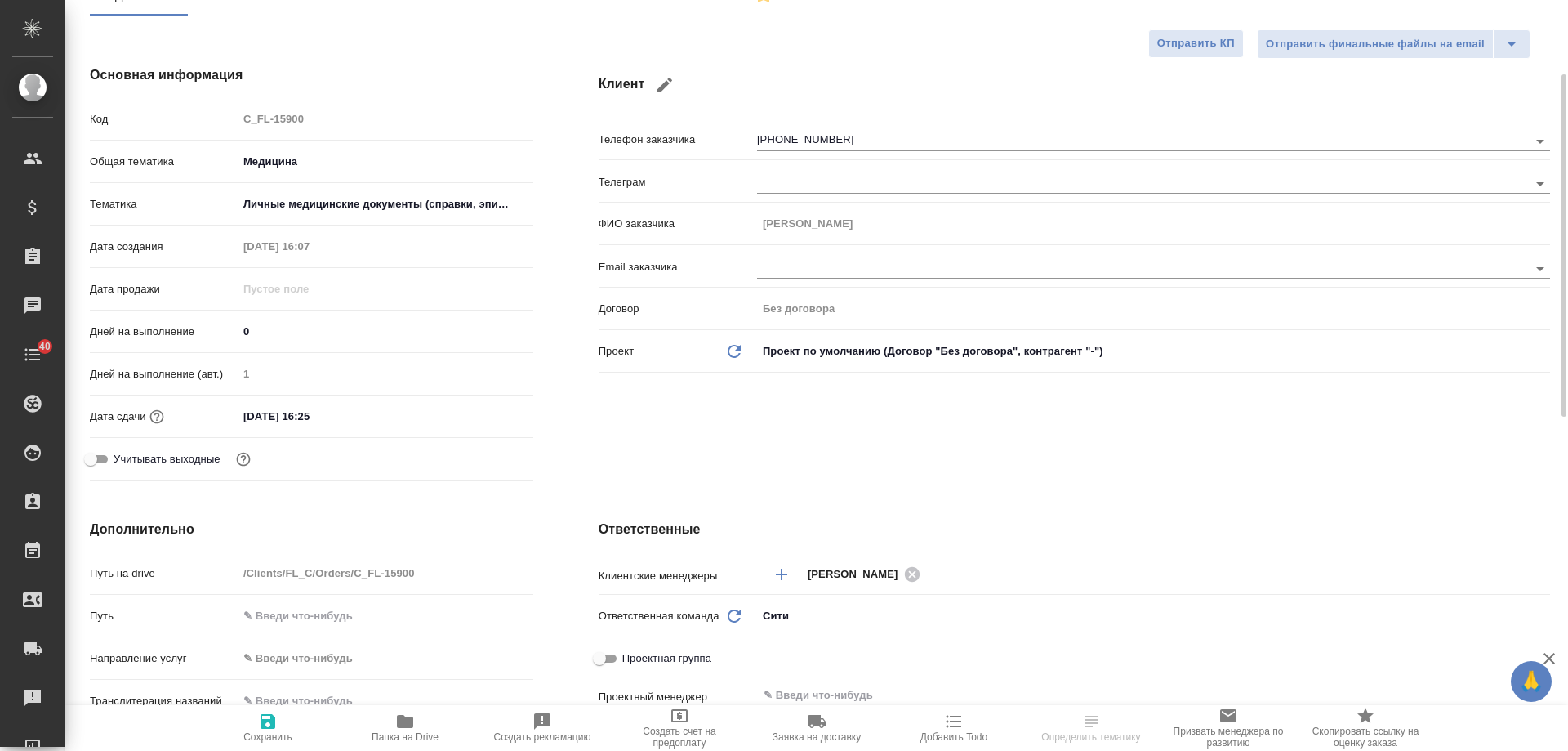
scroll to position [82, 0]
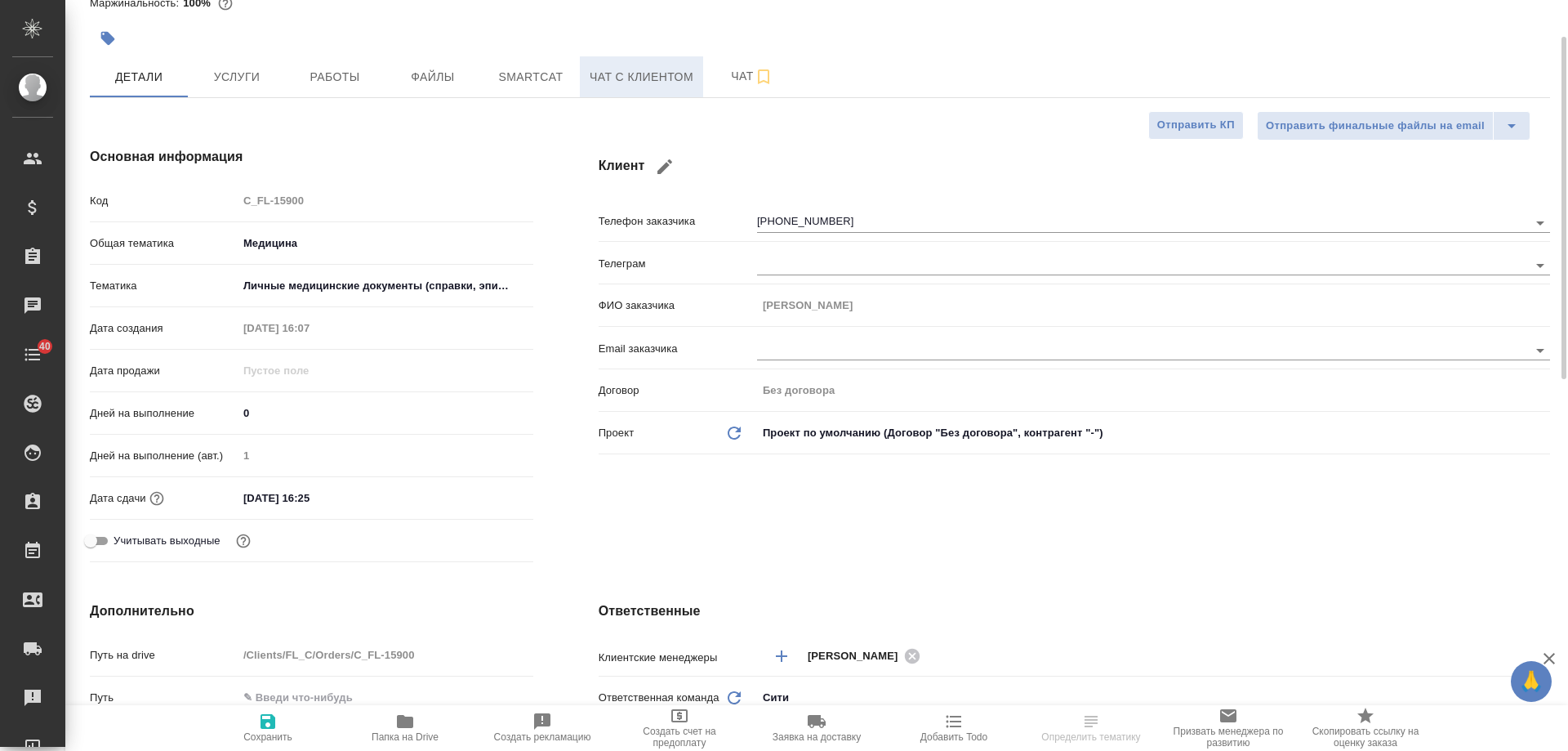
click at [651, 83] on span "Чат с клиентом" at bounding box center [641, 77] width 104 height 21
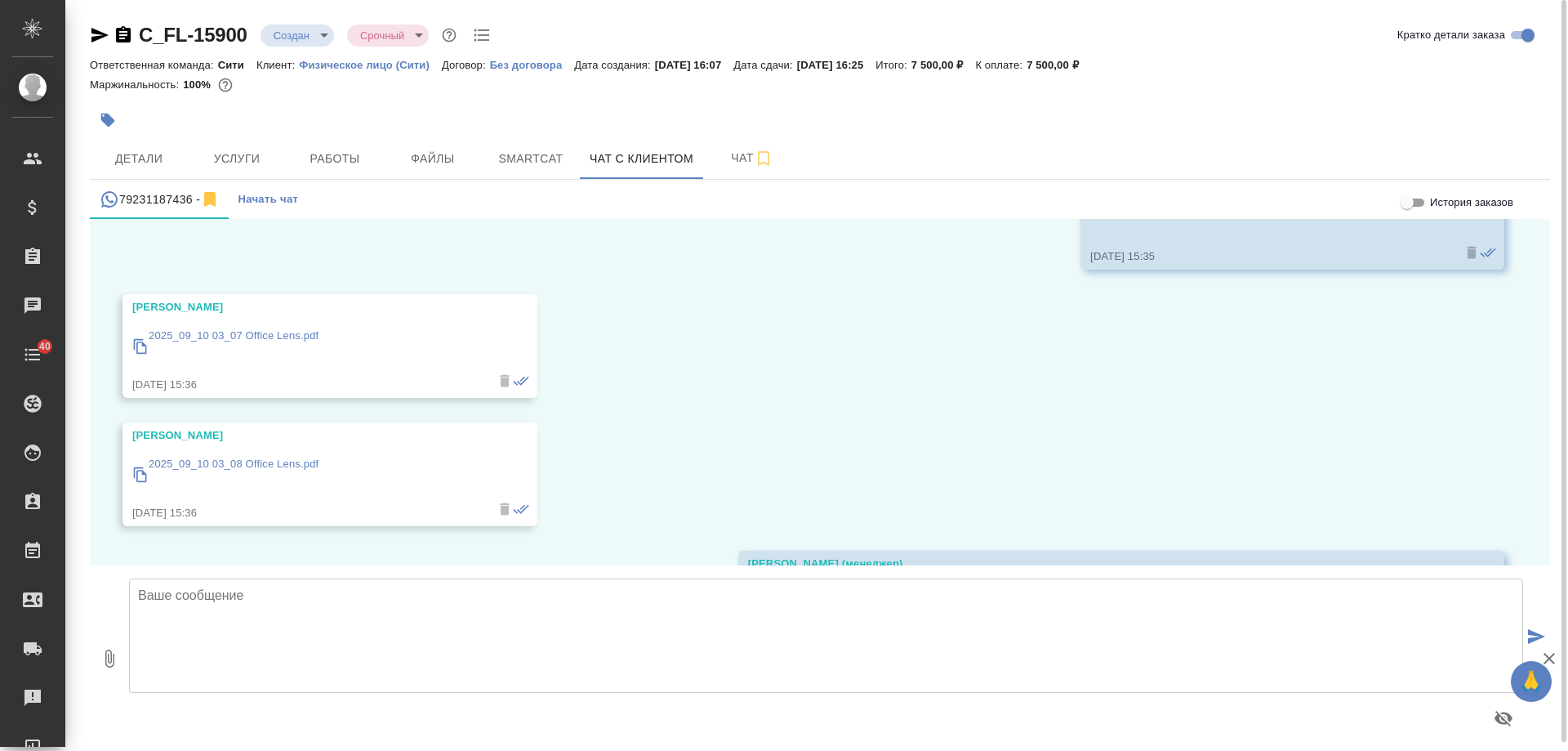
scroll to position [906, 0]
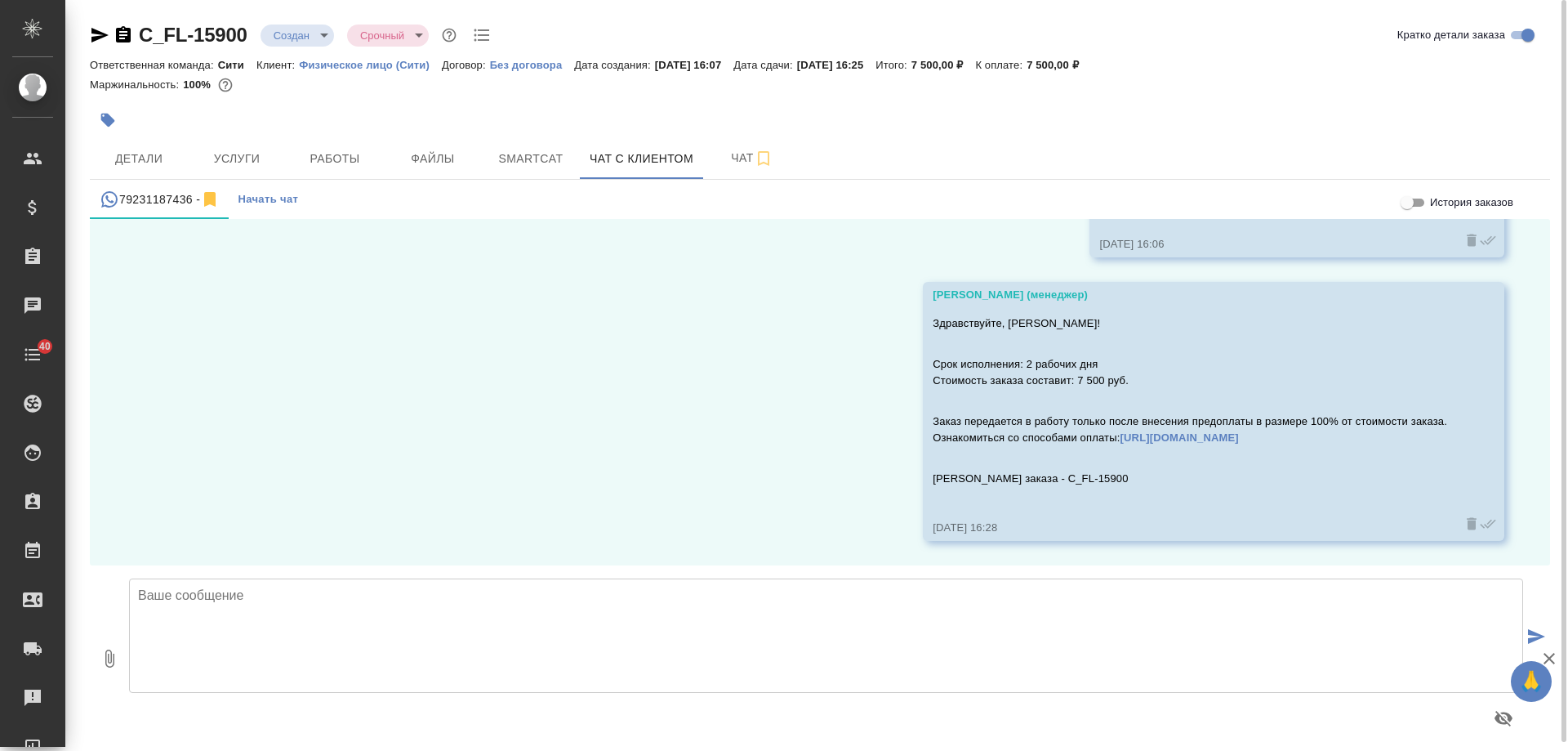
click at [531, 636] on textarea at bounding box center [826, 635] width 1394 height 114
type textarea "Сергей, добрый день! Подскажите, подходит ли Вам наше предложение?"
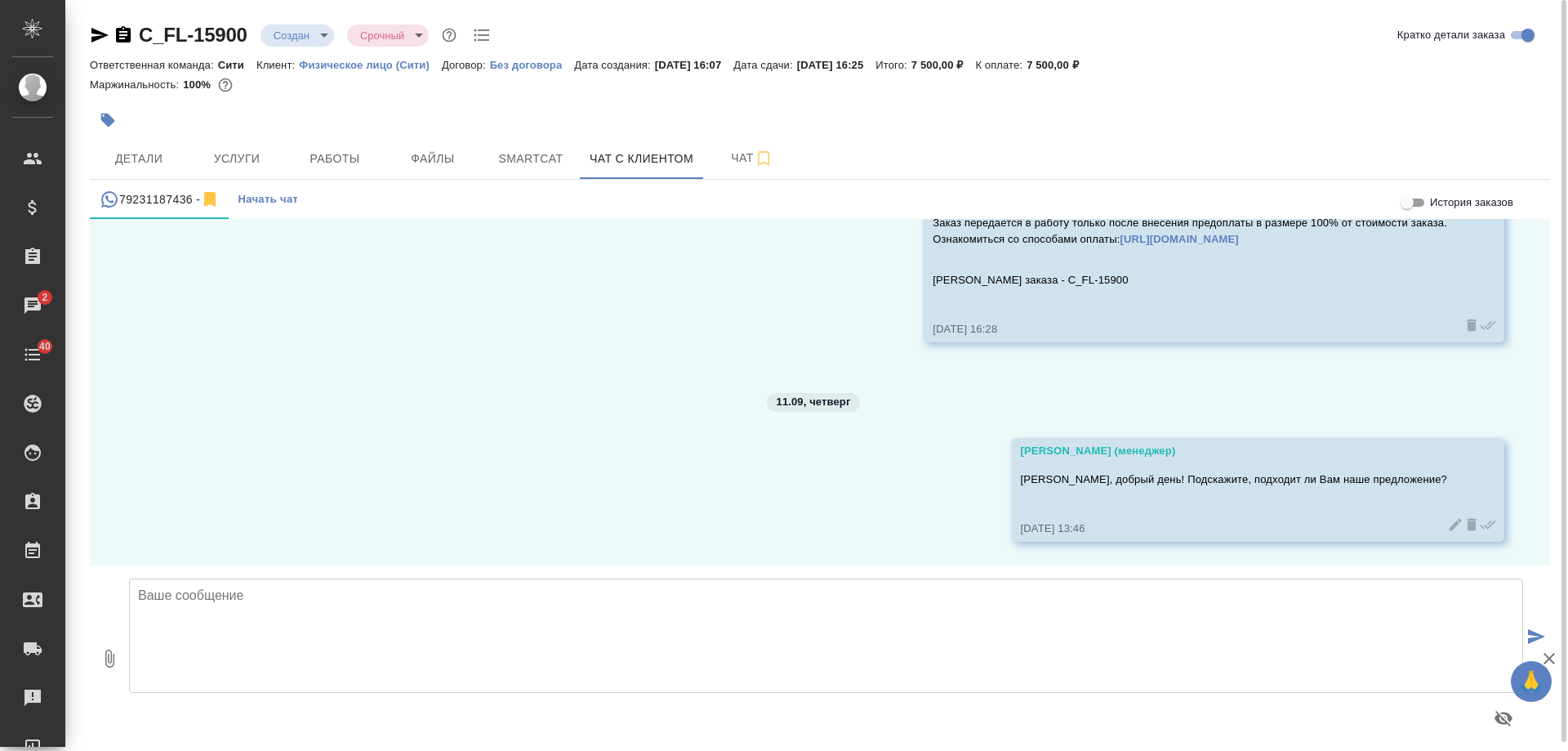
scroll to position [1105, 0]
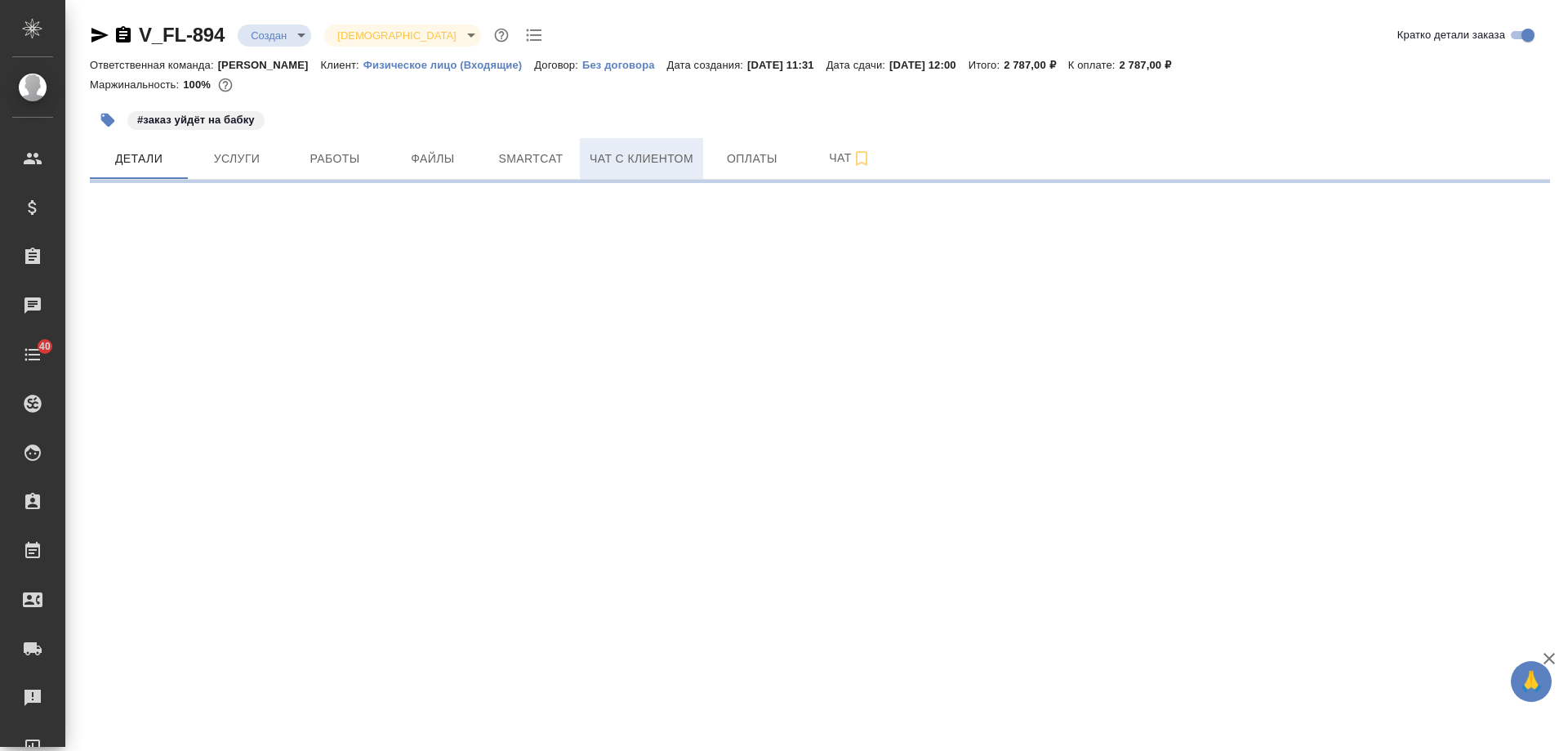
select select "RU"
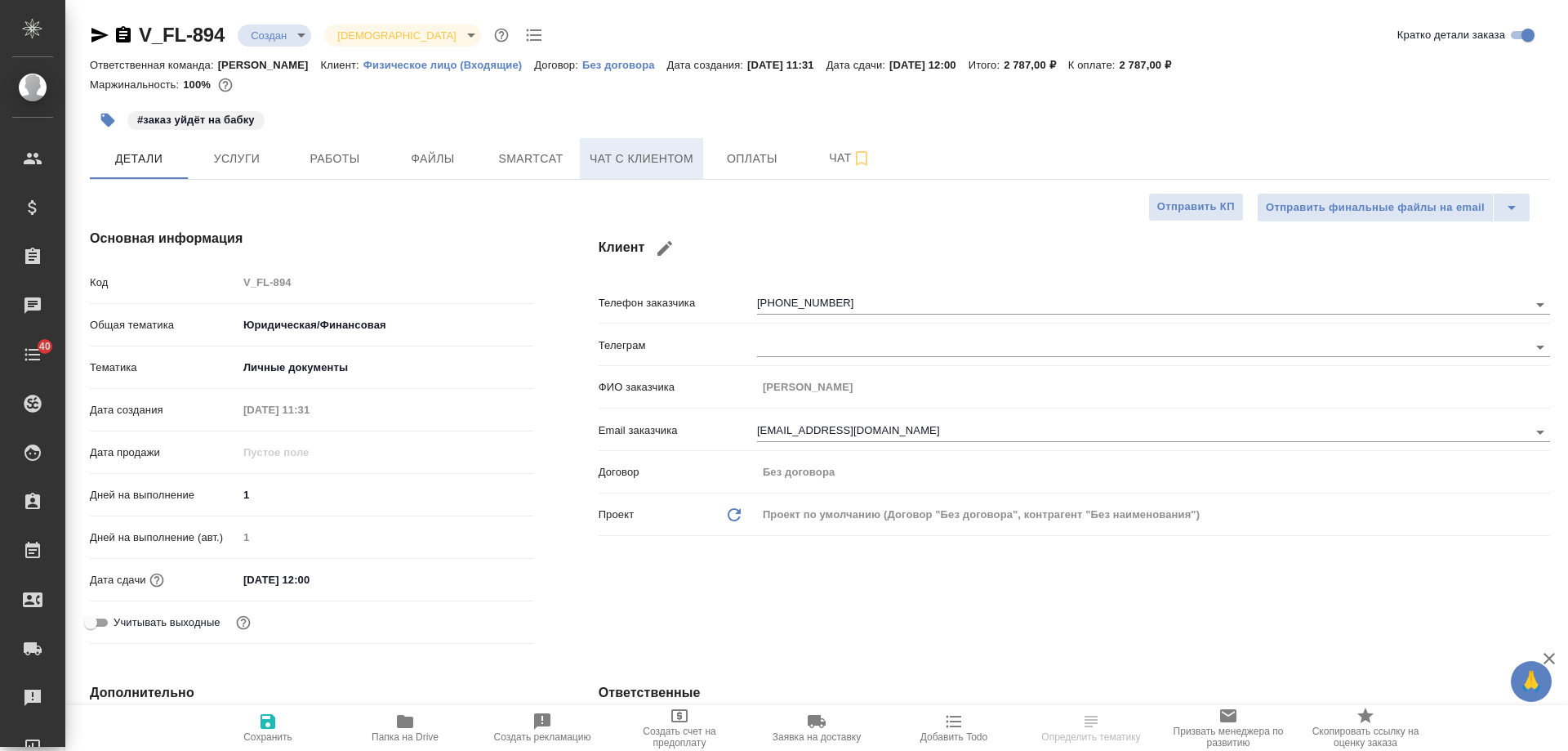
type textarea "x"
click at [635, 160] on span "Чат с клиентом" at bounding box center [641, 159] width 104 height 21
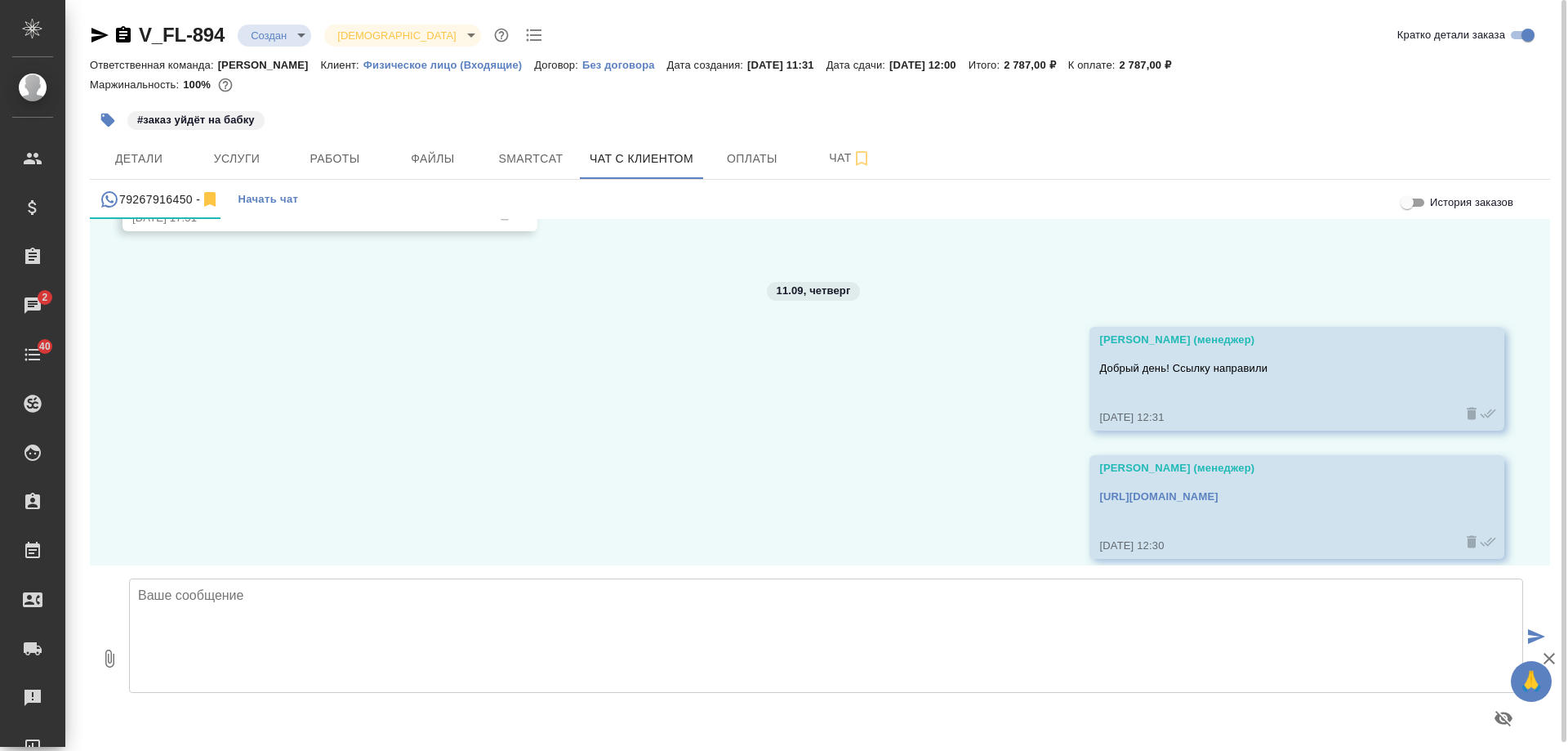
scroll to position [2205, 0]
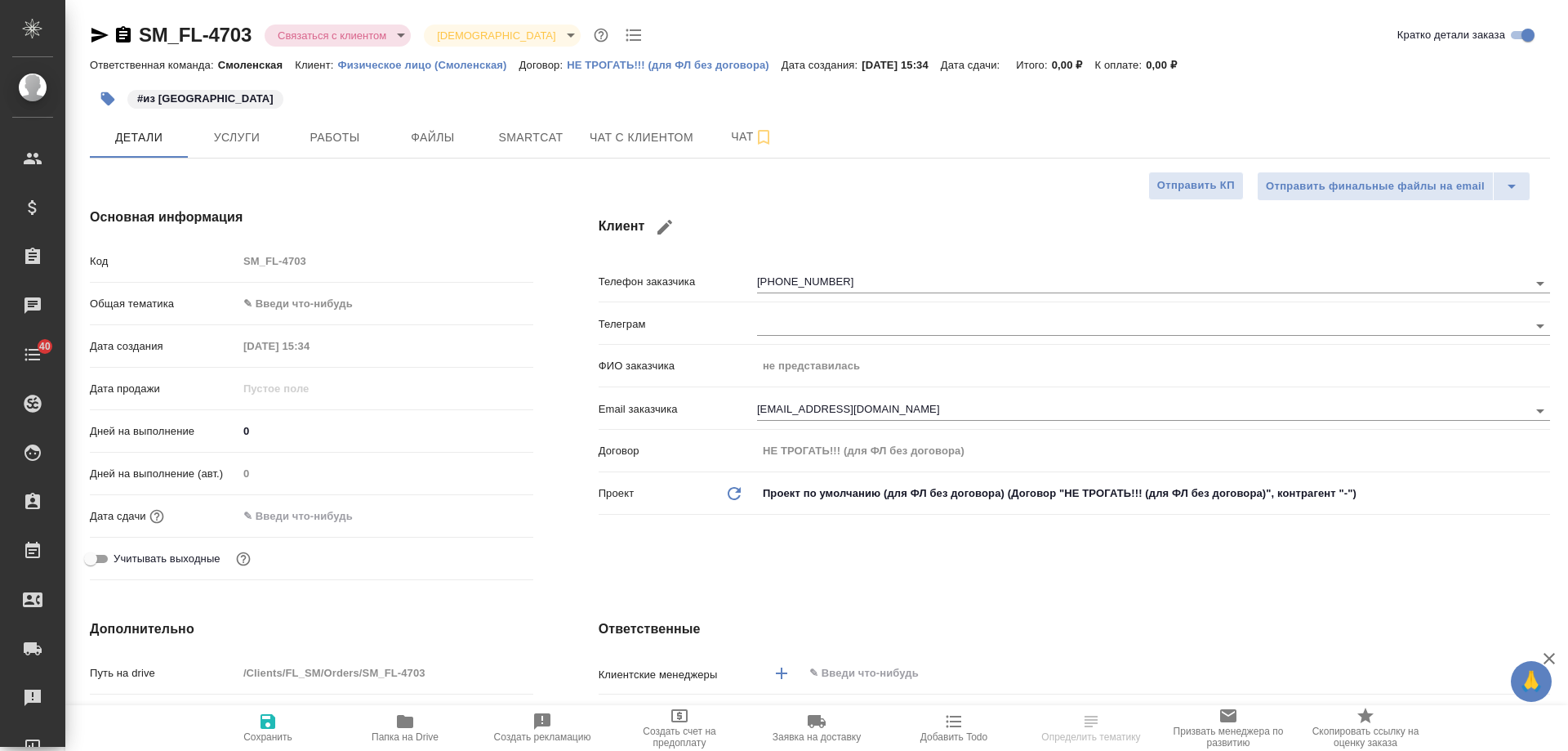
select select "RU"
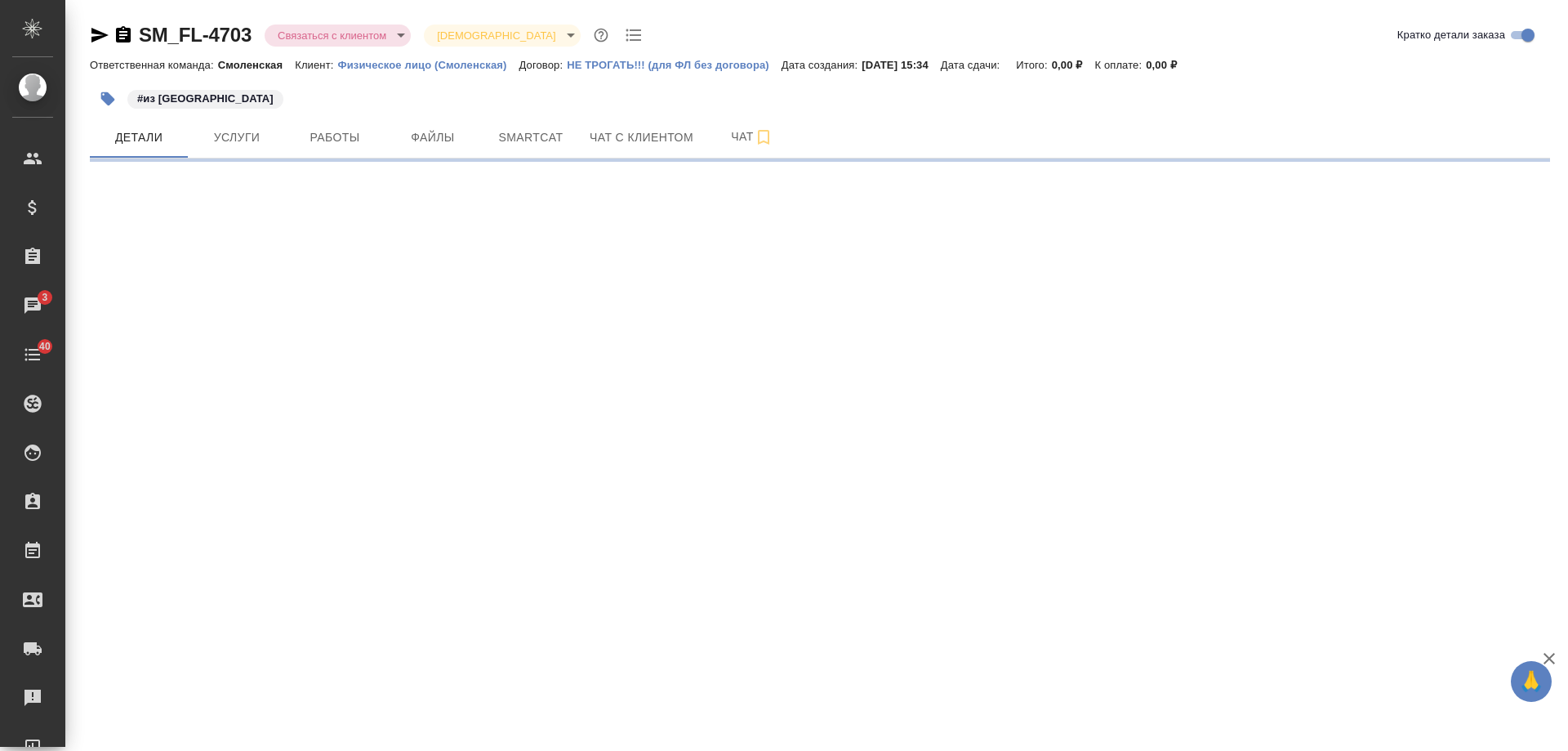
select select "RU"
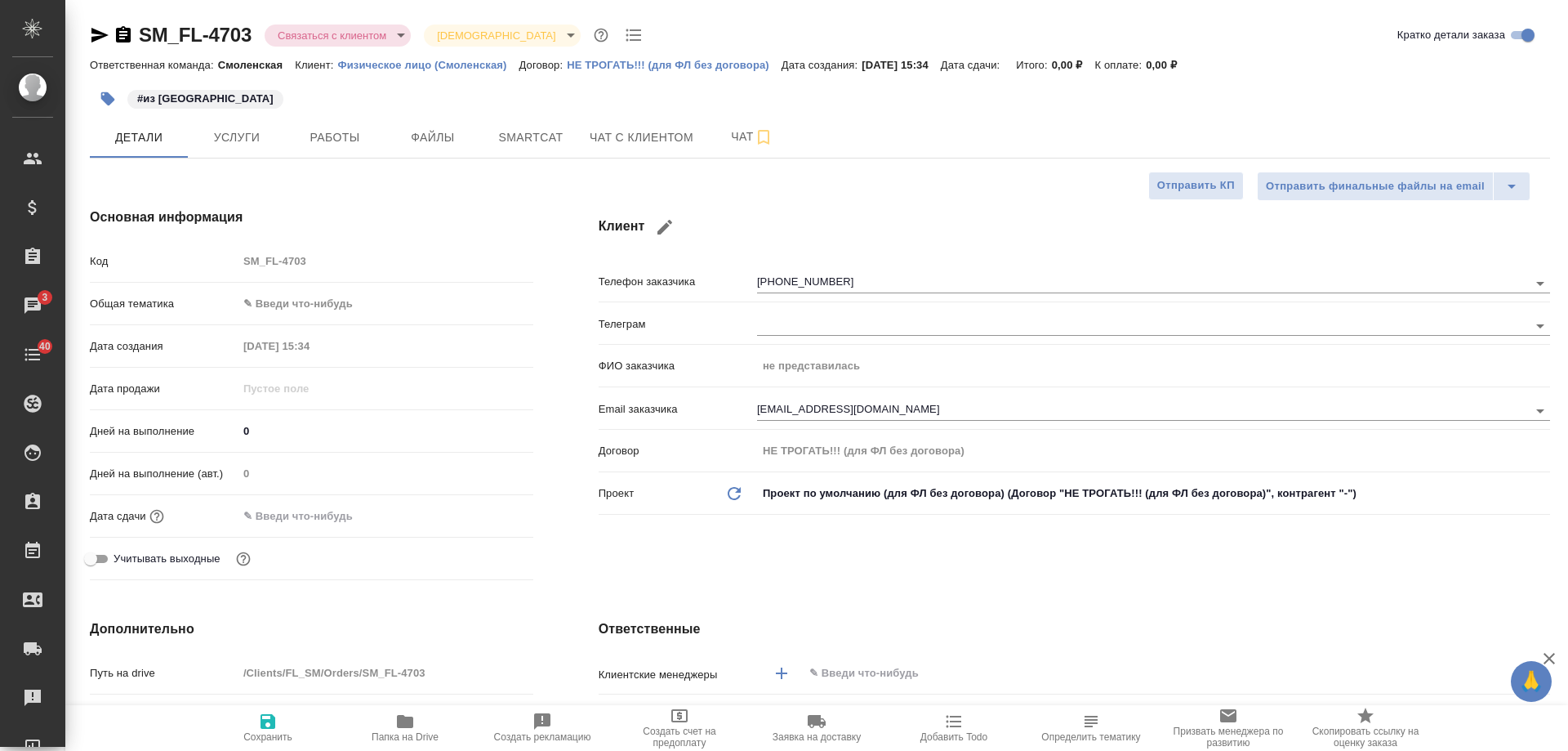
type textarea "x"
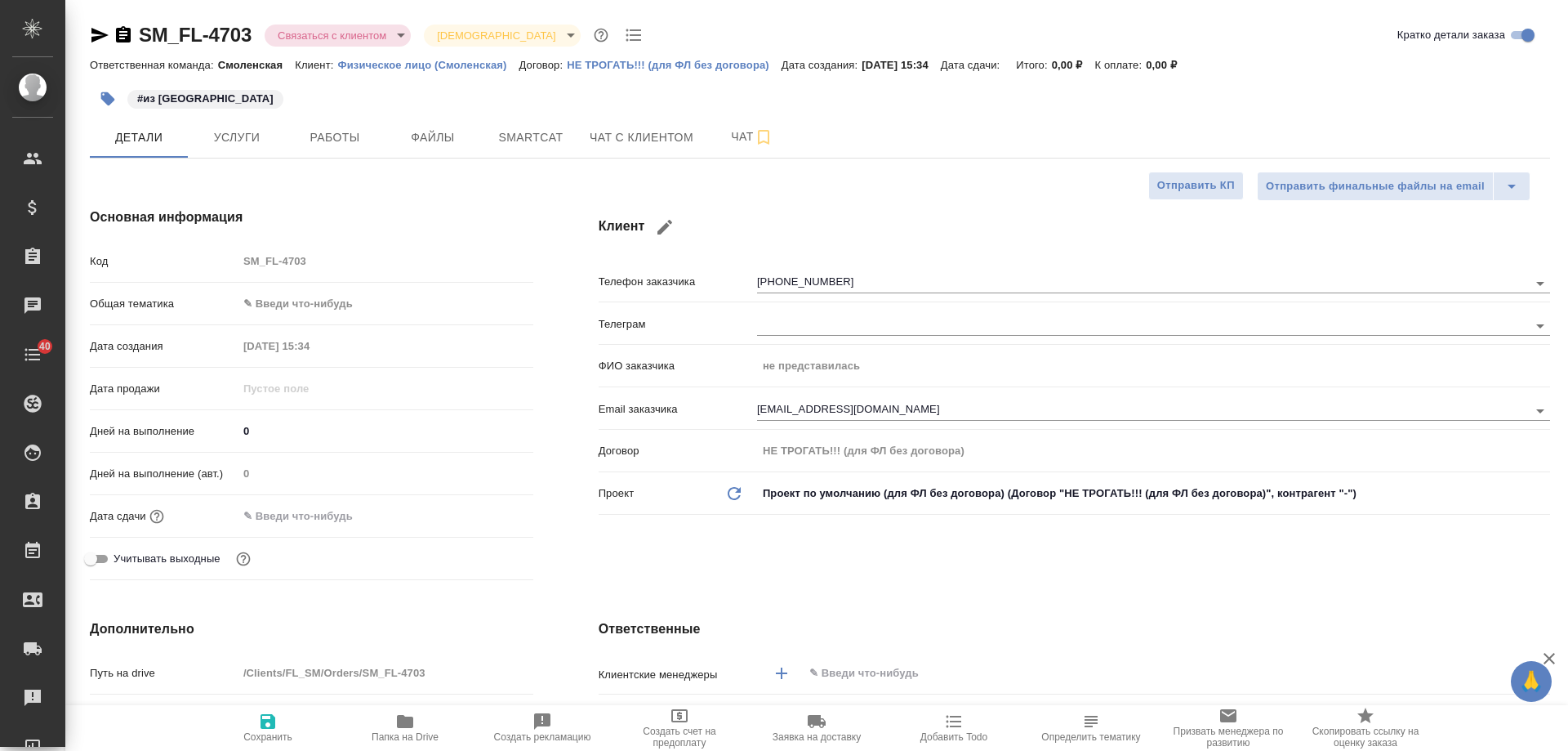
type textarea "x"
click at [613, 147] on span "Чат с клиентом" at bounding box center [641, 138] width 104 height 21
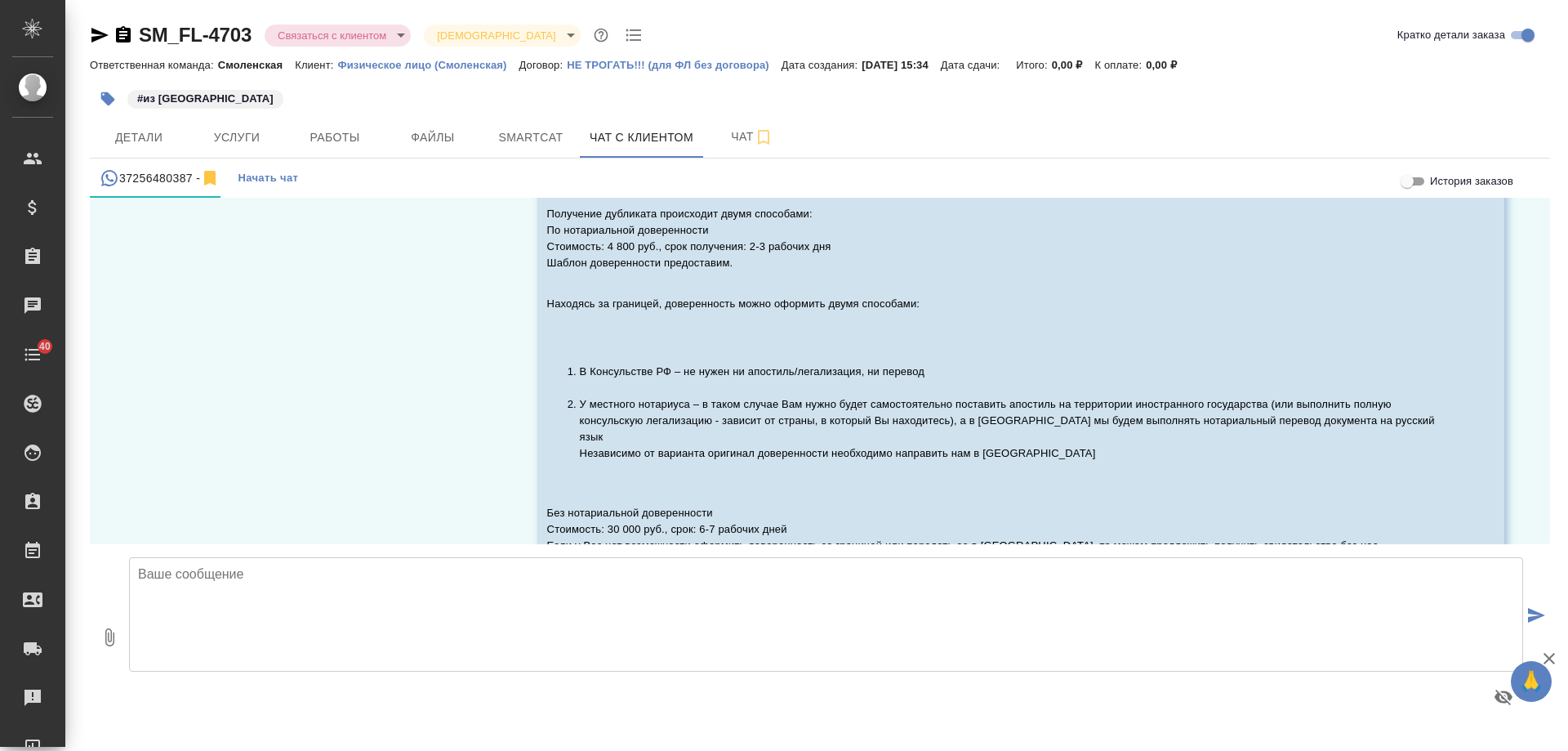
scroll to position [419, 0]
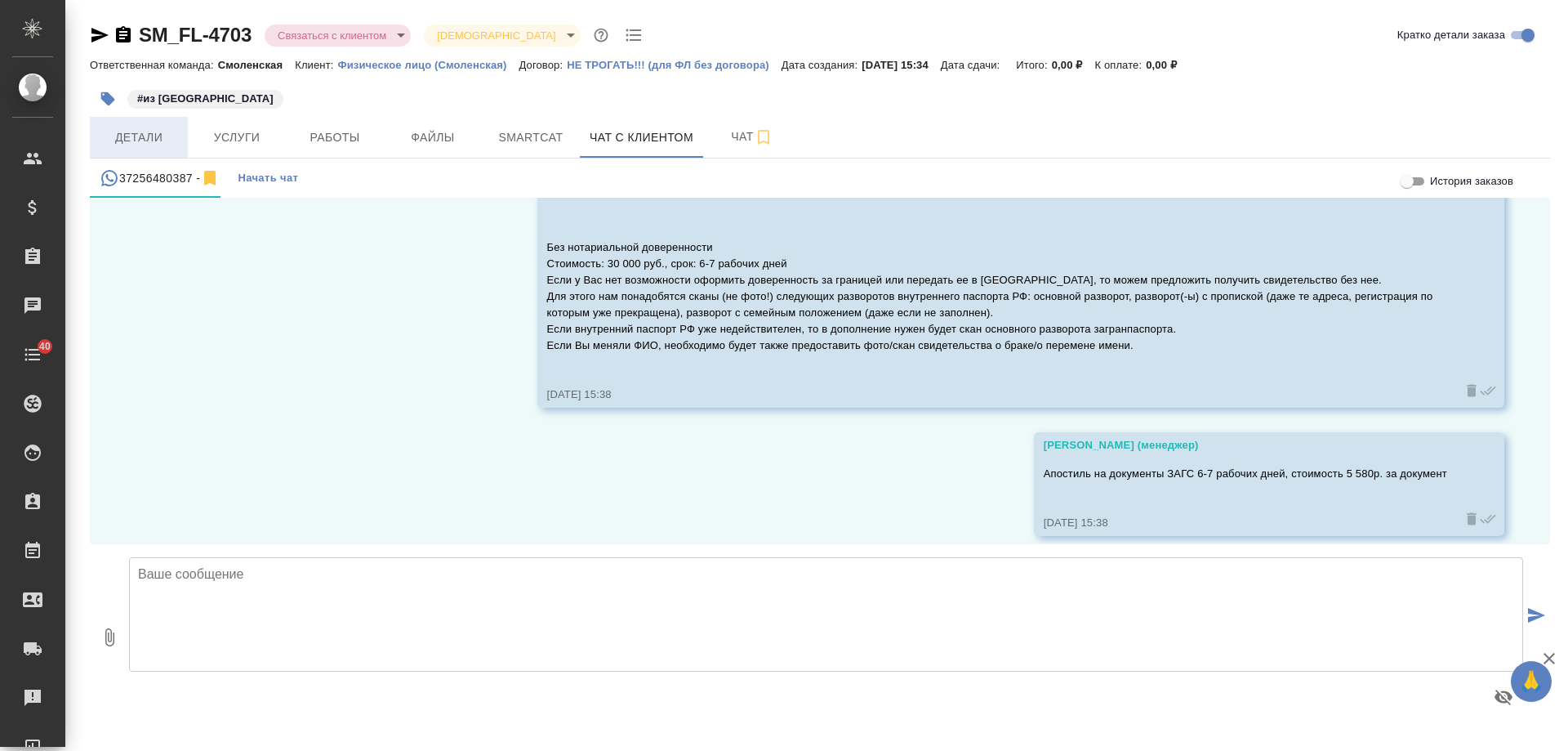
click at [138, 131] on span "Детали" at bounding box center [138, 138] width 78 height 21
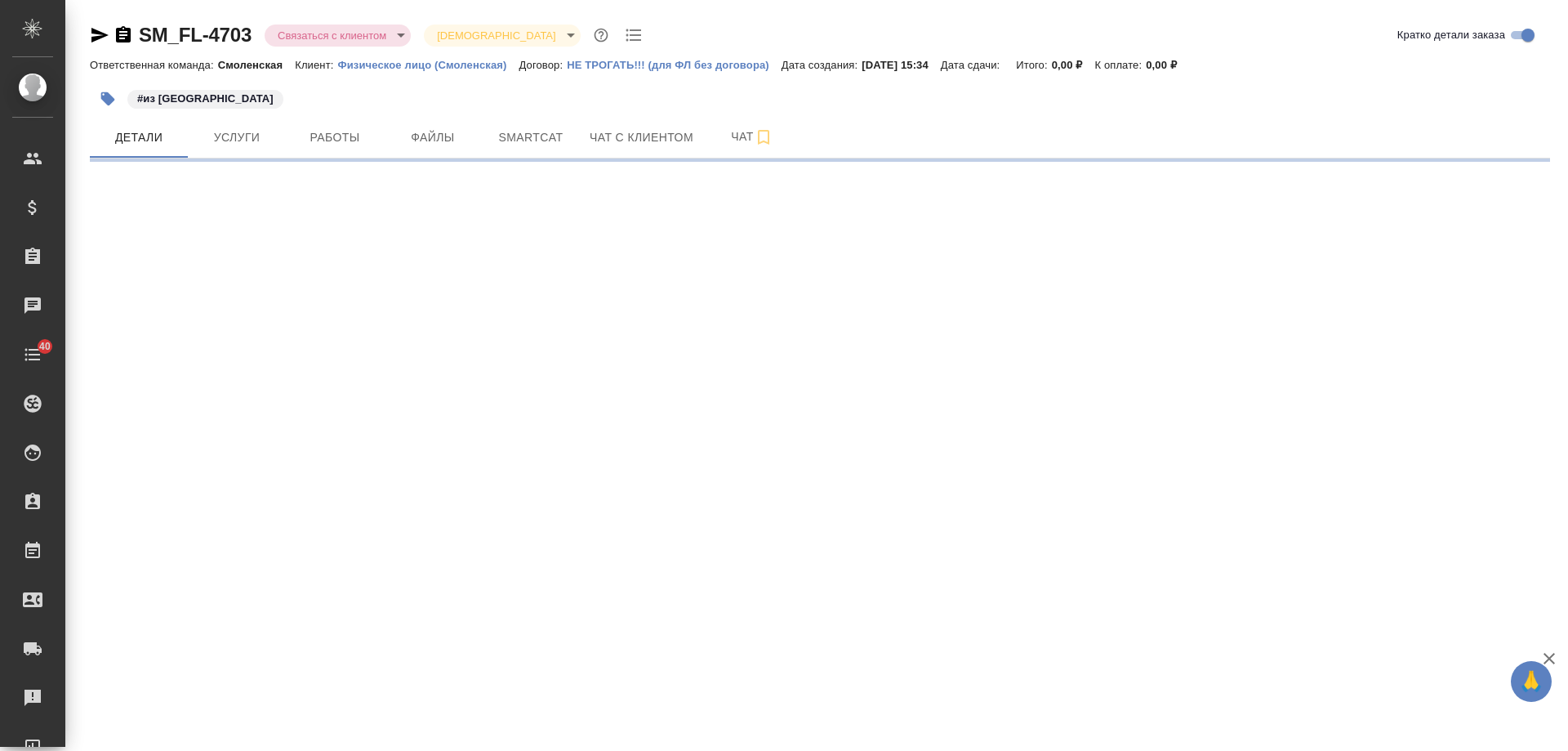
select select "RU"
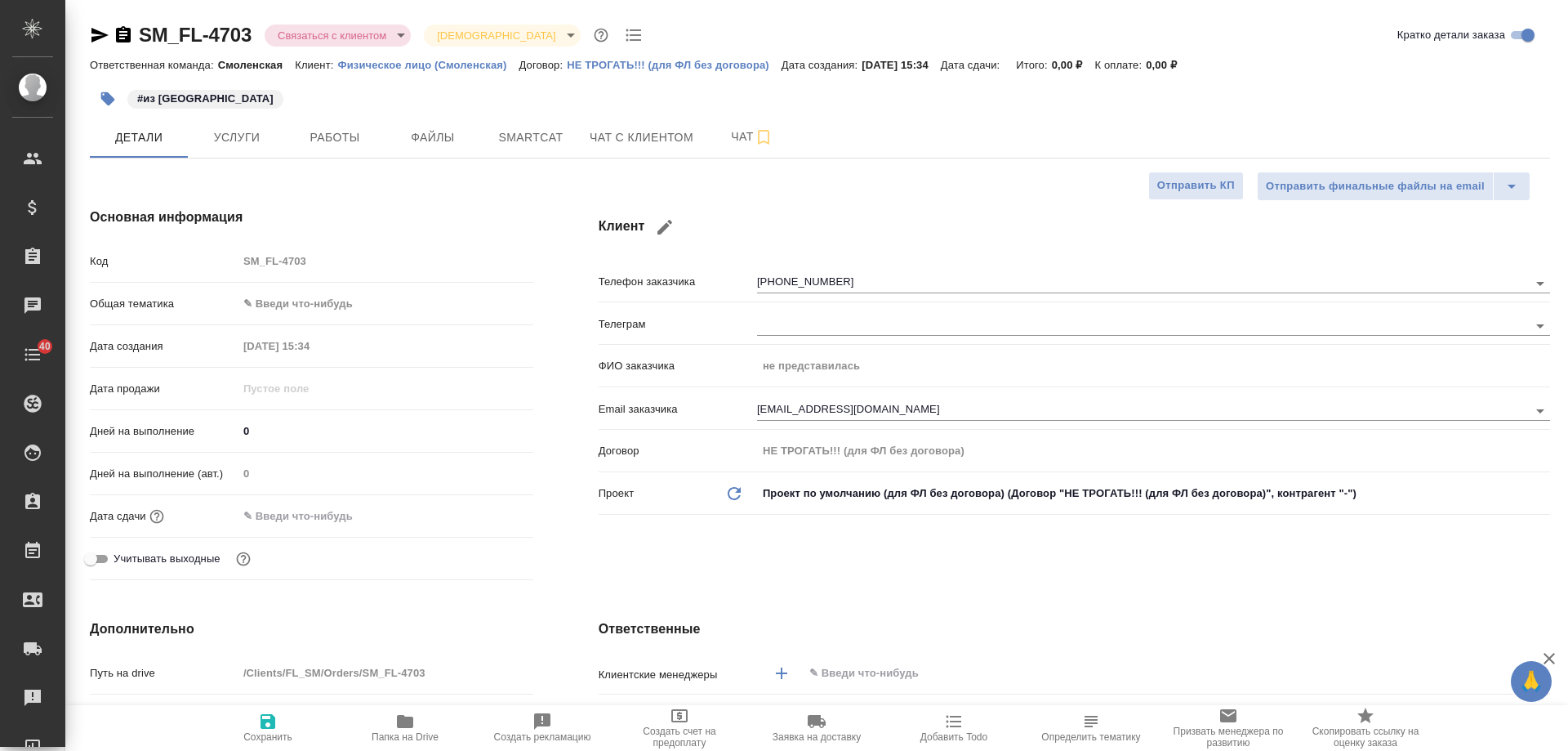
type textarea "x"
click at [613, 139] on span "Чат с клиентом" at bounding box center [641, 138] width 104 height 21
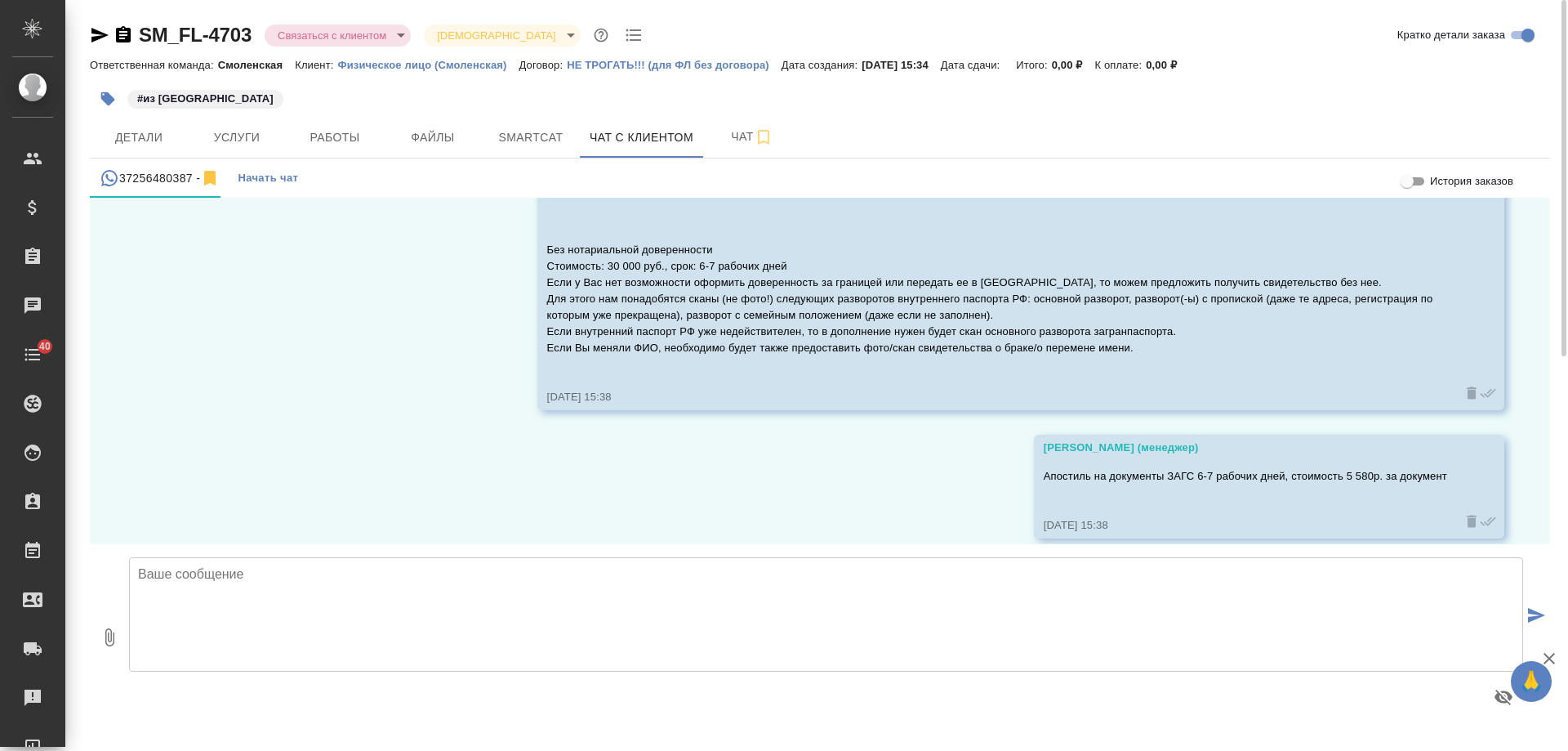
scroll to position [419, 0]
click at [579, 612] on textarea at bounding box center [826, 613] width 1394 height 114
type textarea "Добрый день! Подскажите, подходит ли Вам наше предложение?"
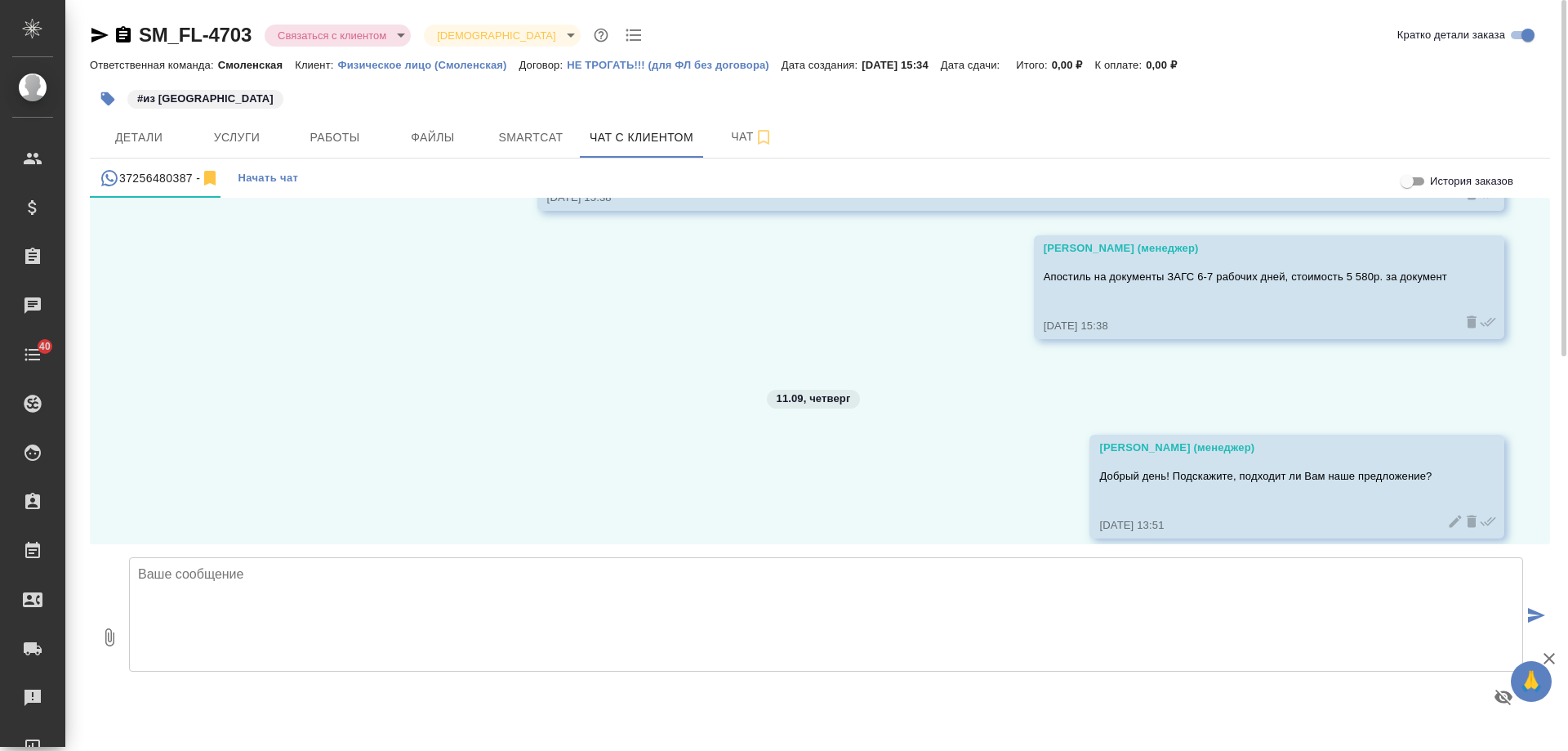
scroll to position [619, 0]
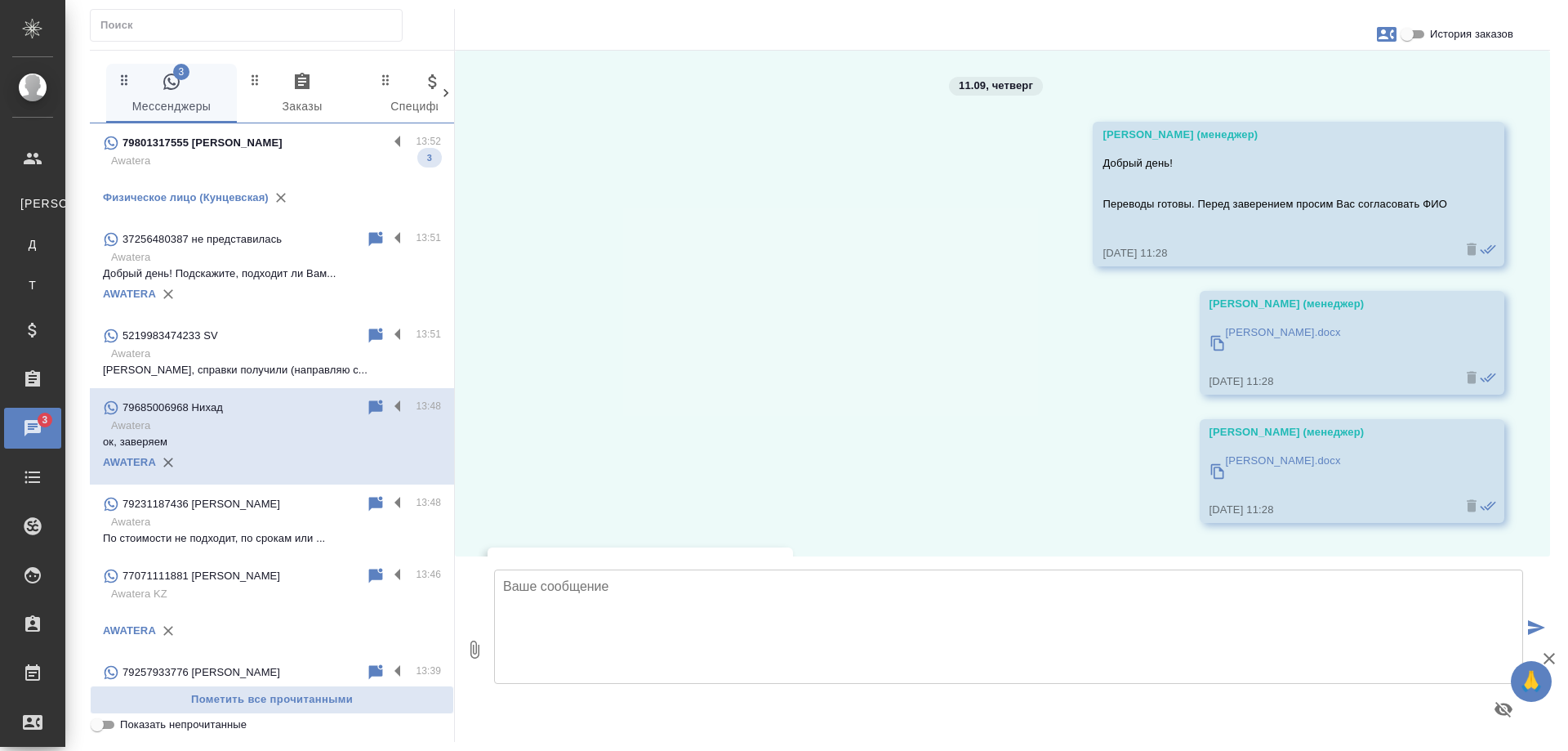
scroll to position [4807, 0]
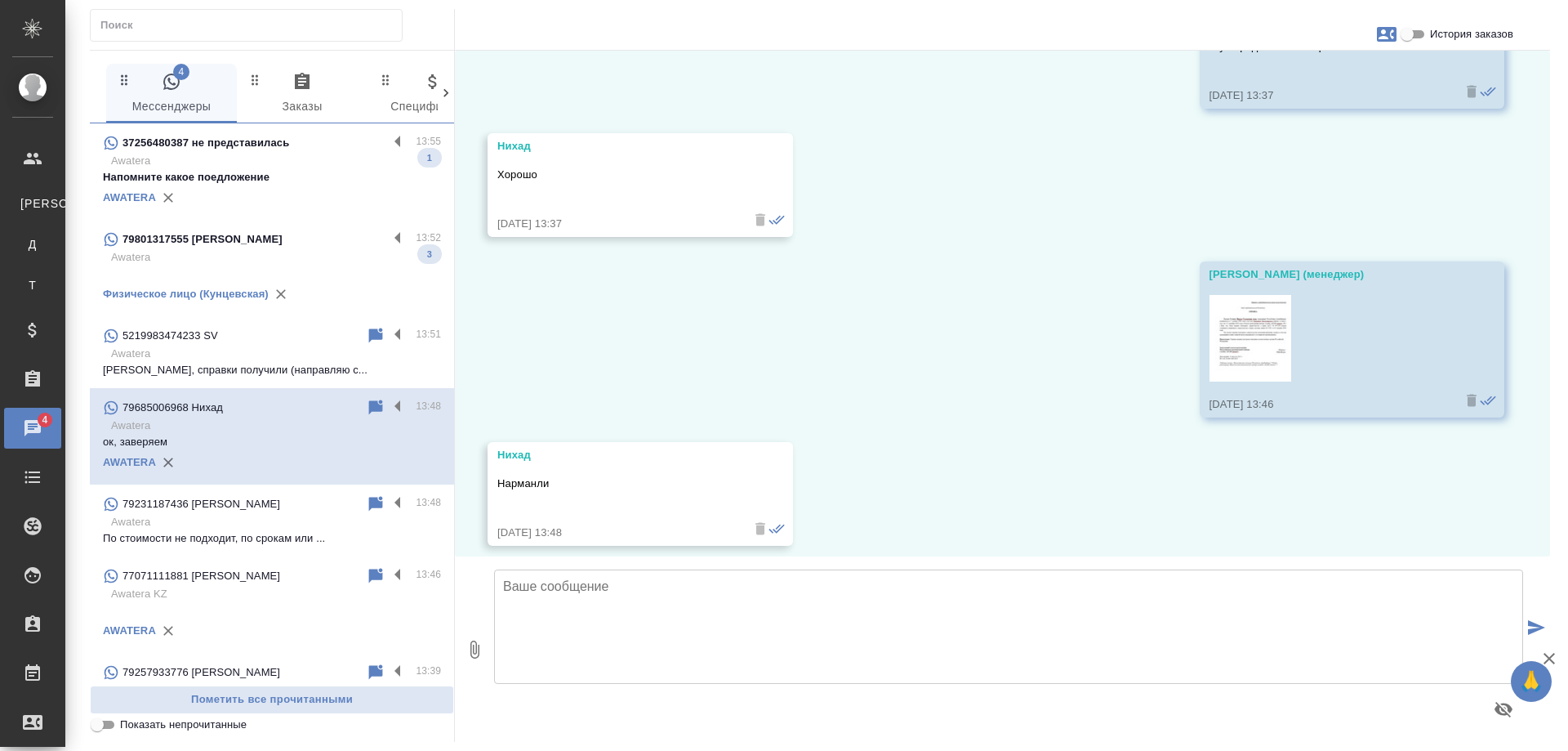
click at [313, 162] on p "Awatera" at bounding box center [276, 160] width 330 height 16
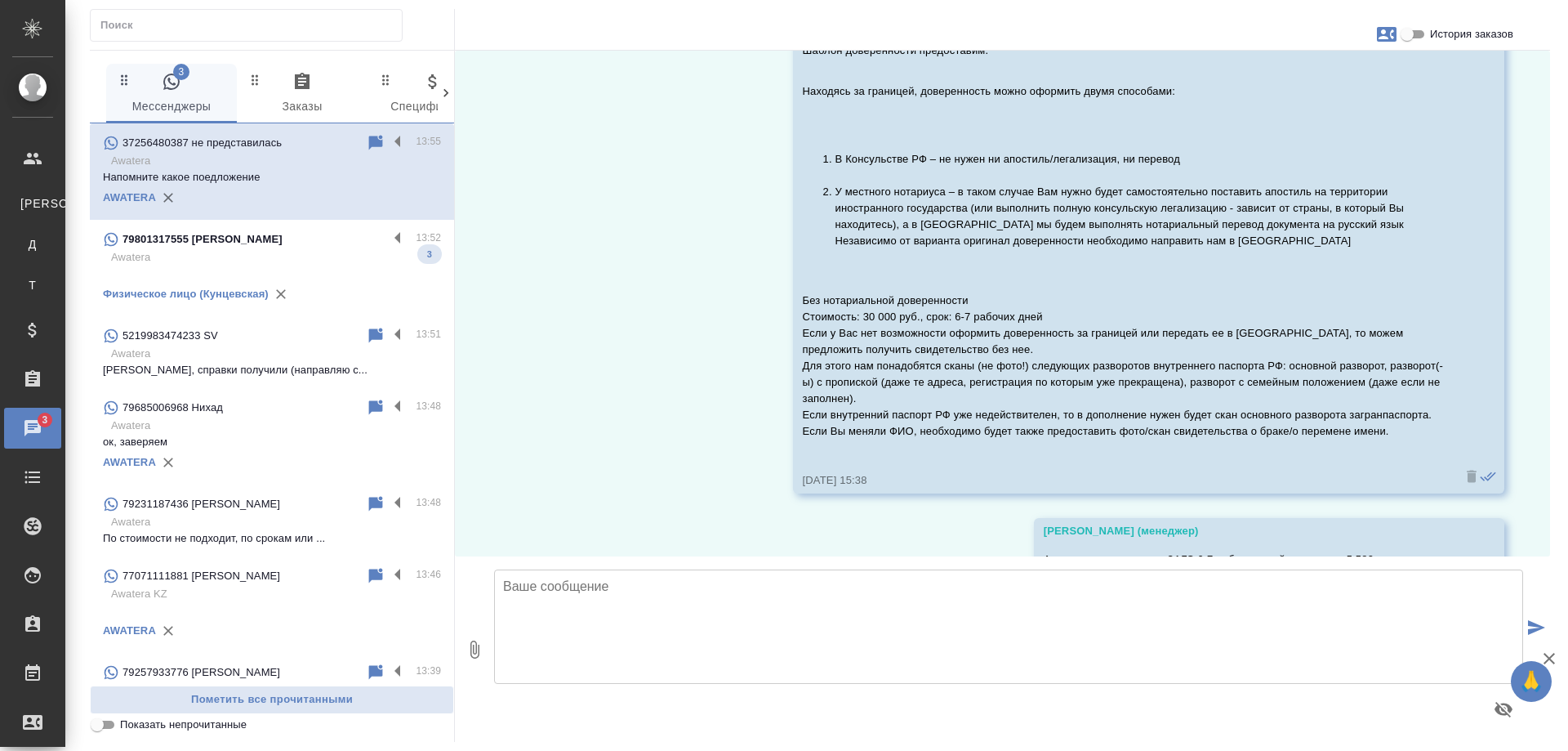
scroll to position [637, 0]
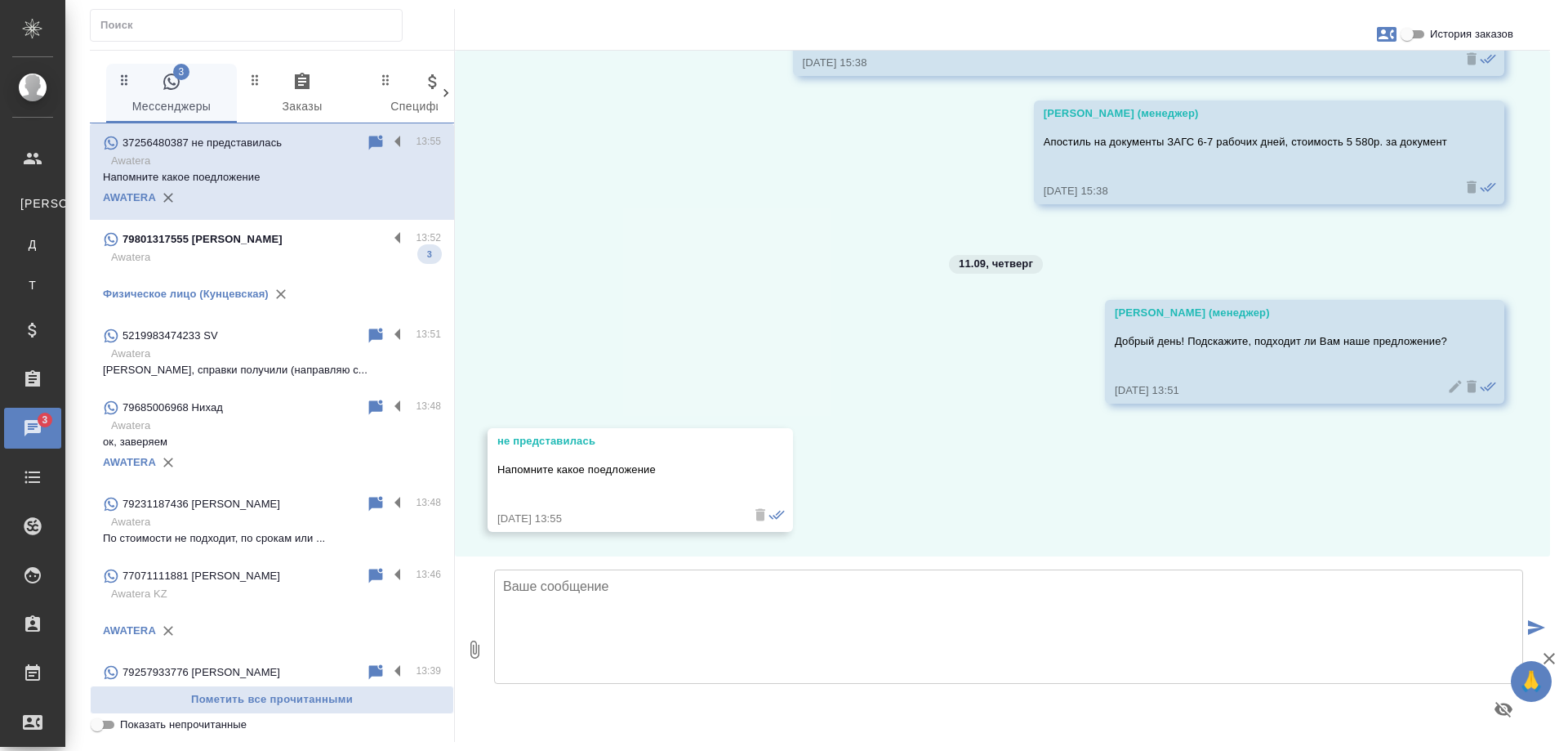
click at [671, 594] on textarea at bounding box center [1009, 626] width 1029 height 114
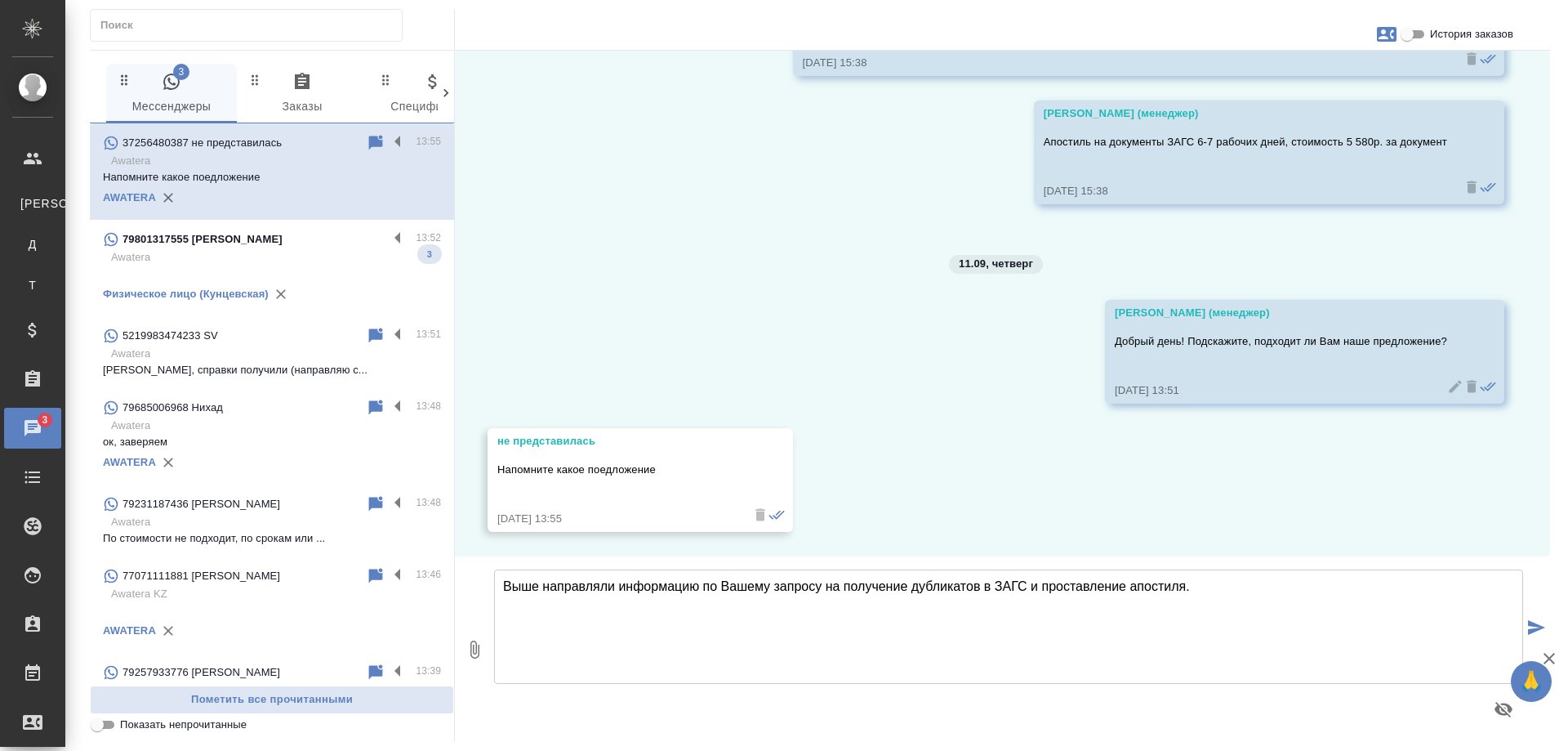
type textarea "Выше направляли информацию по Вашему запросу на получение дубликатов в ЗАГС и п…"
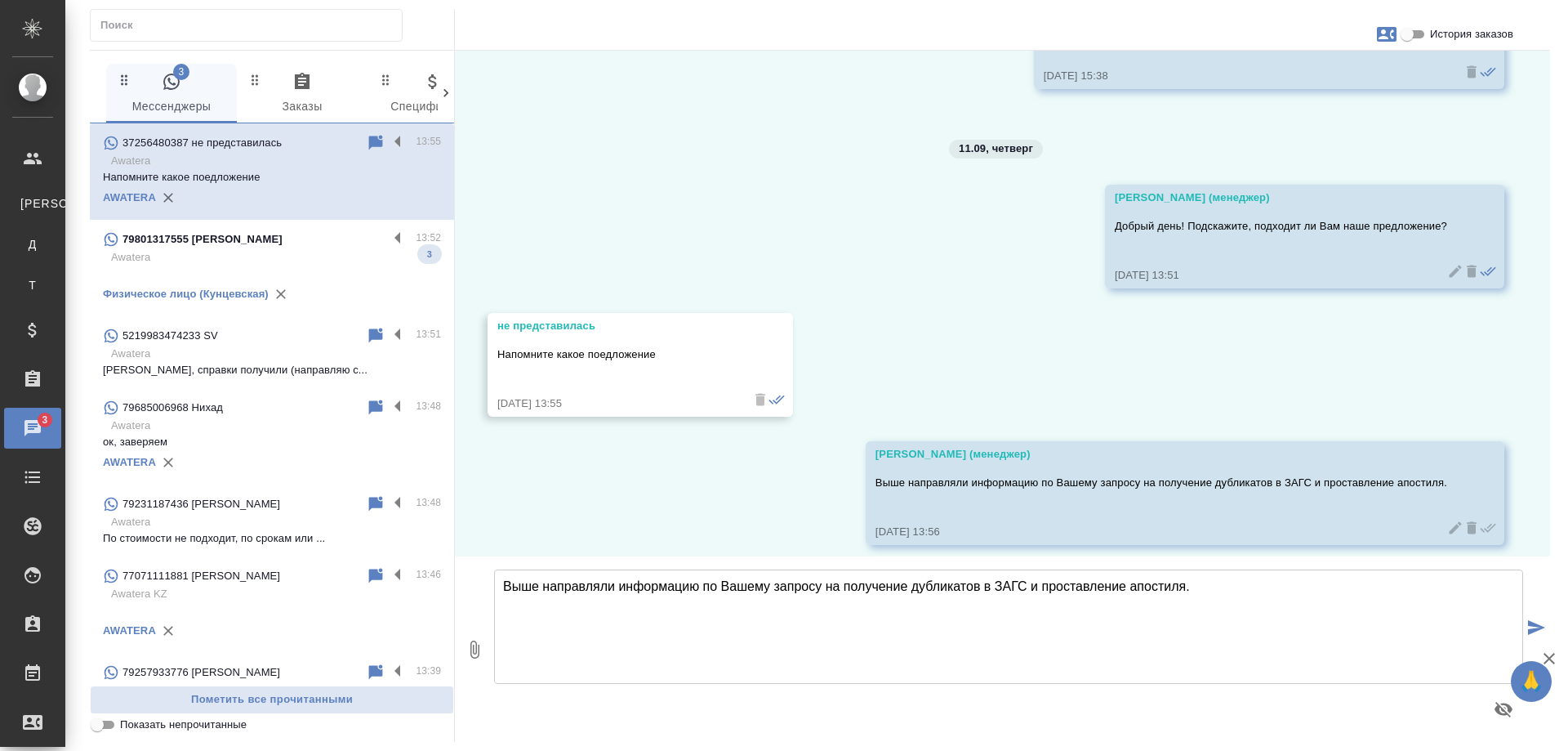
scroll to position [765, 0]
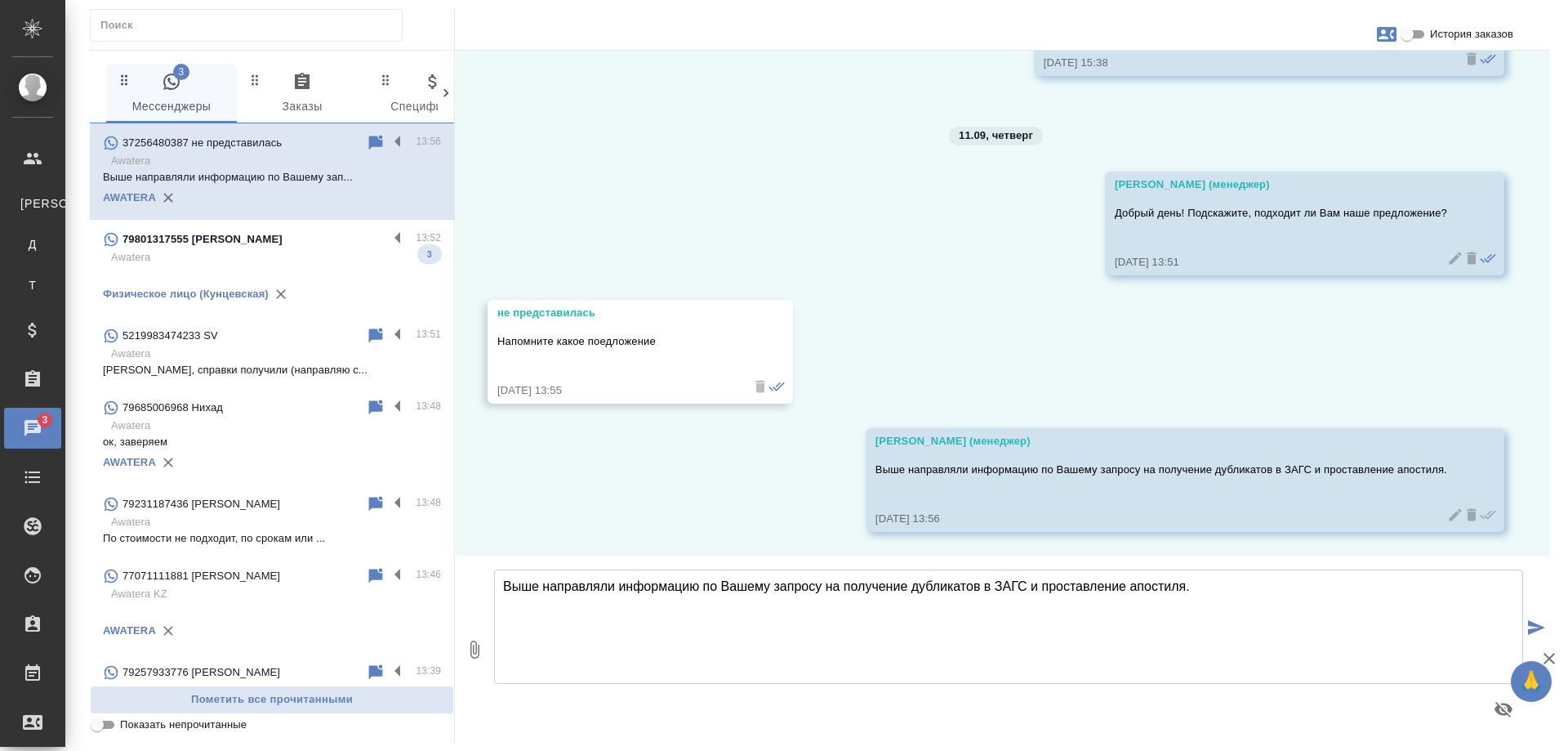
click at [241, 256] on p "Awatera" at bounding box center [276, 257] width 330 height 16
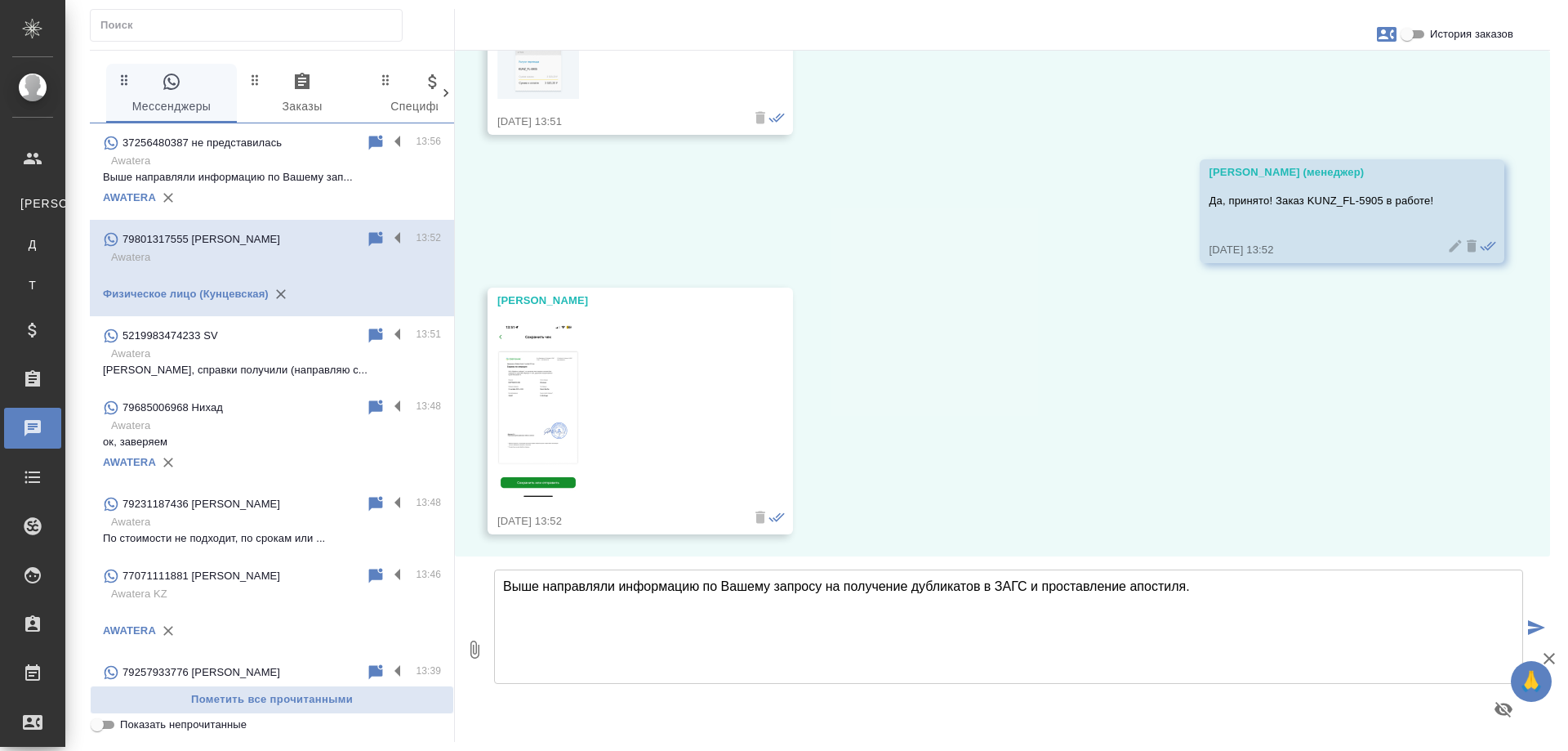
scroll to position [9935, 0]
click at [237, 523] on p "Awatera" at bounding box center [276, 522] width 330 height 16
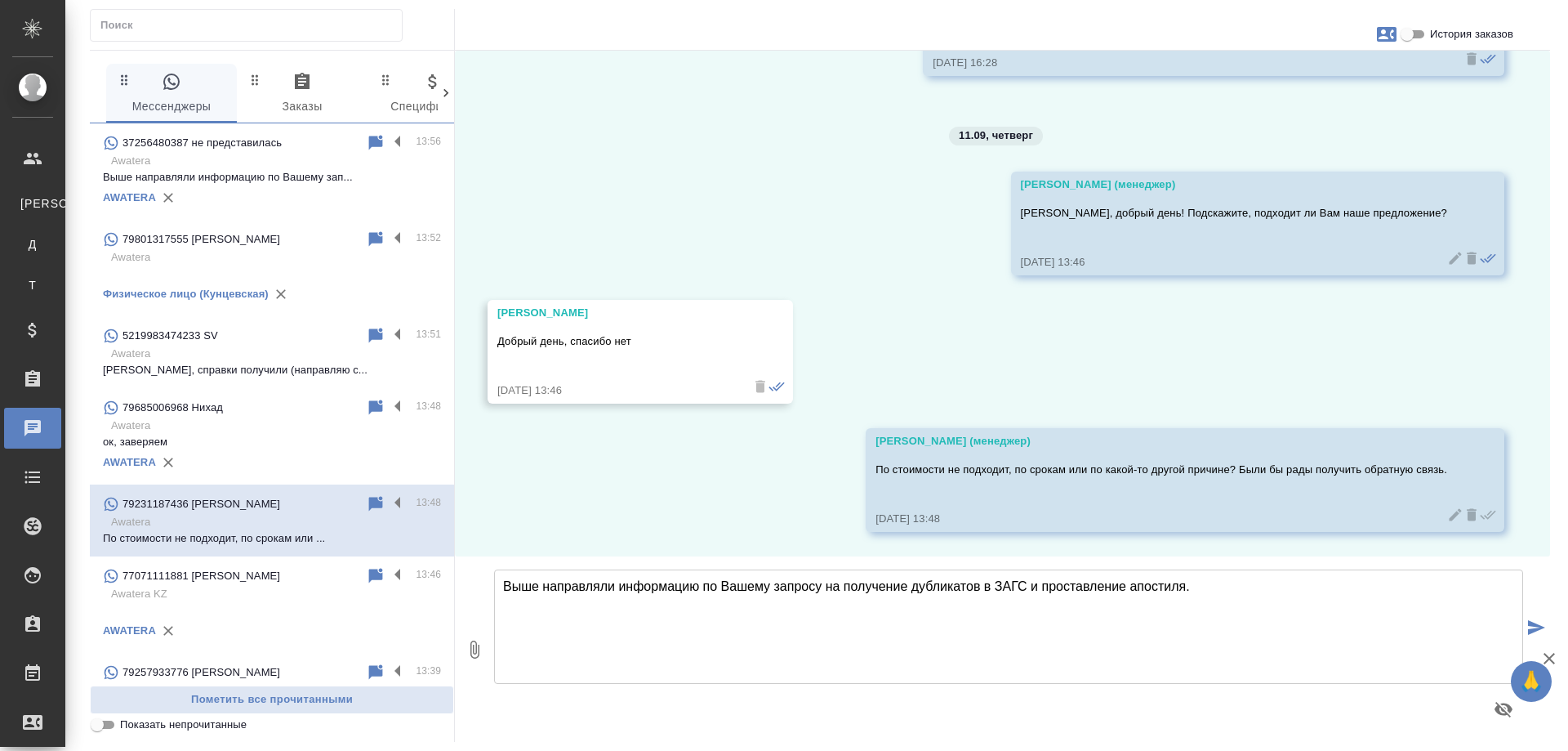
scroll to position [1203, 0]
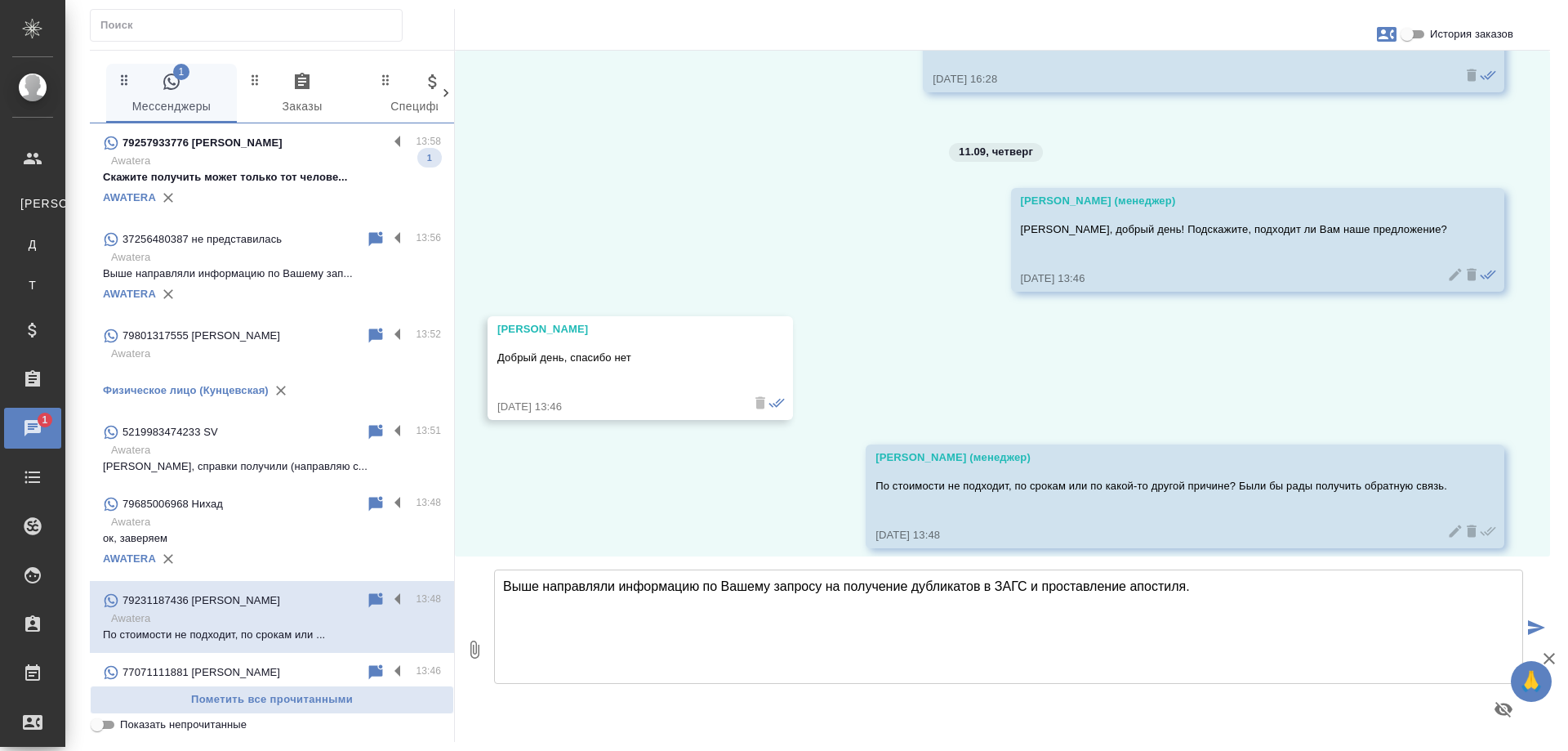
click at [281, 172] on p "Скажите получить может только тот челове..." at bounding box center [271, 177] width 338 height 16
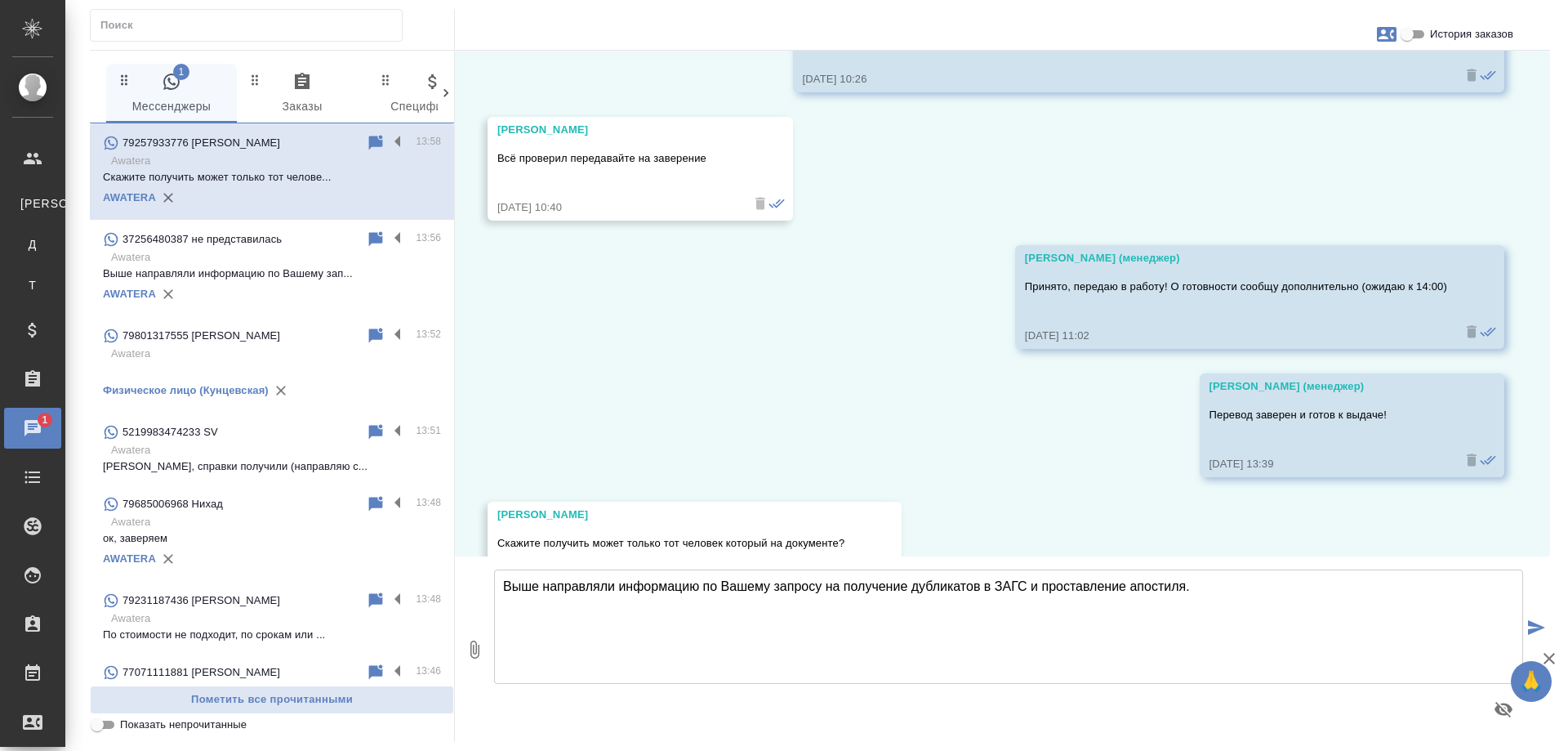
scroll to position [1971, 0]
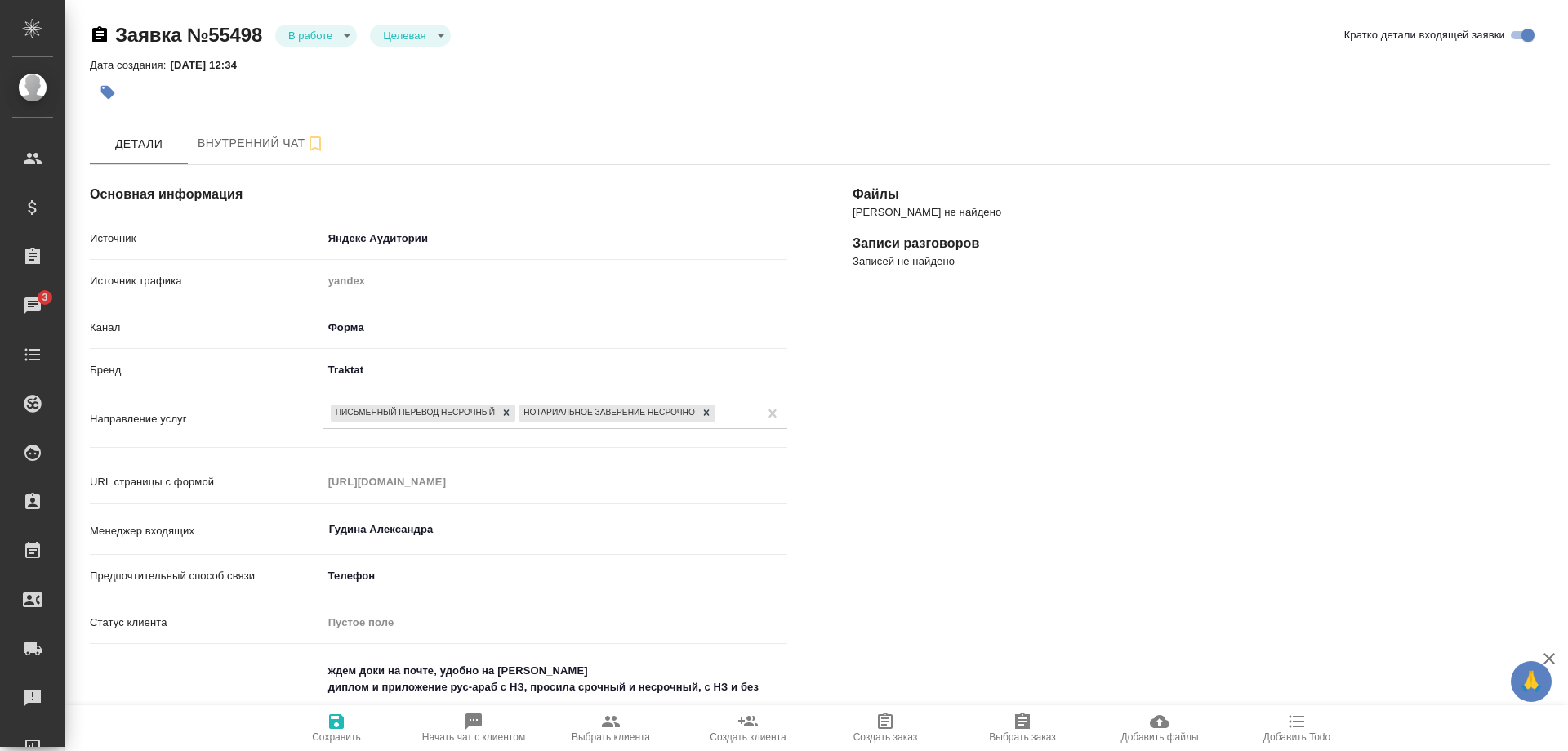
select select "RU"
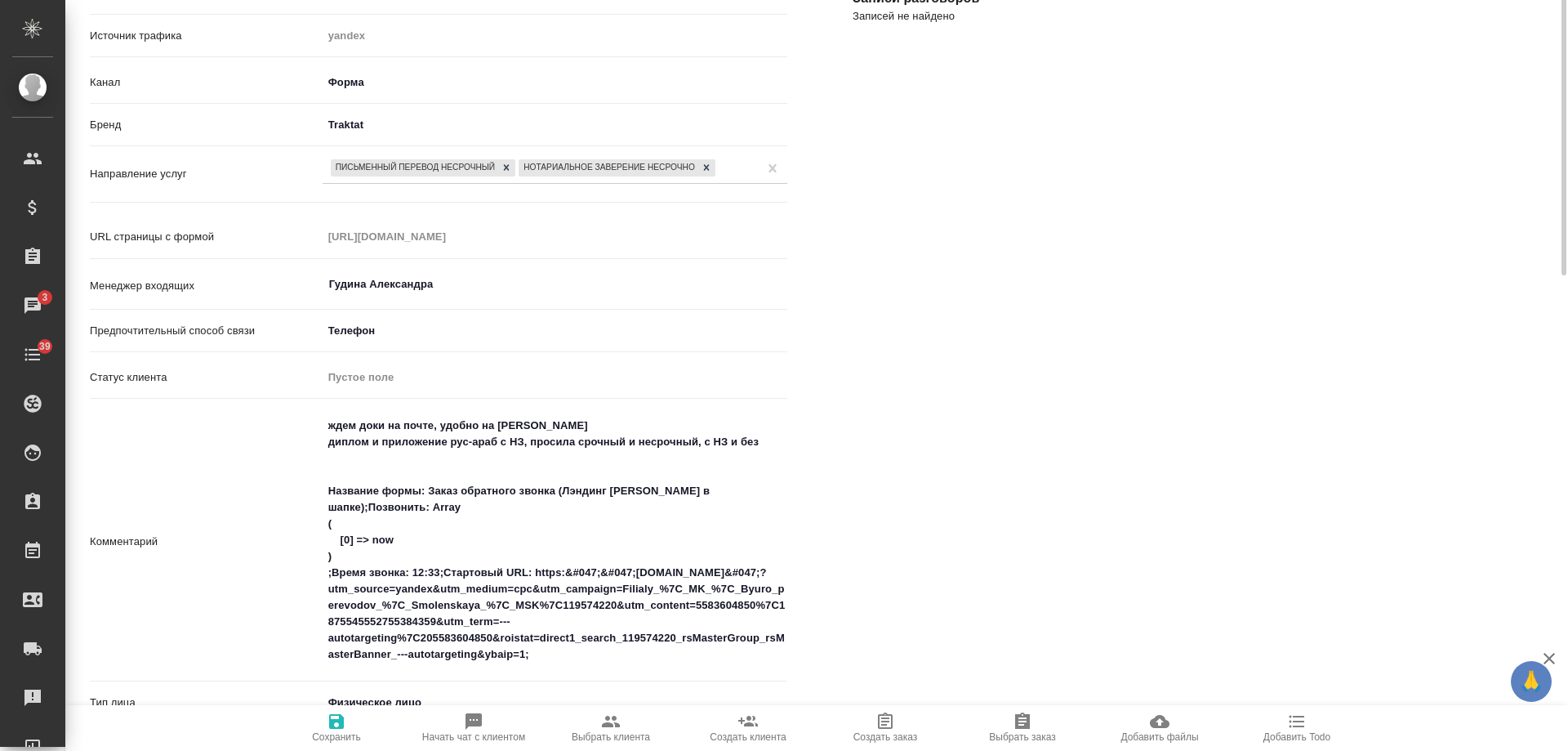
scroll to position [409, 0]
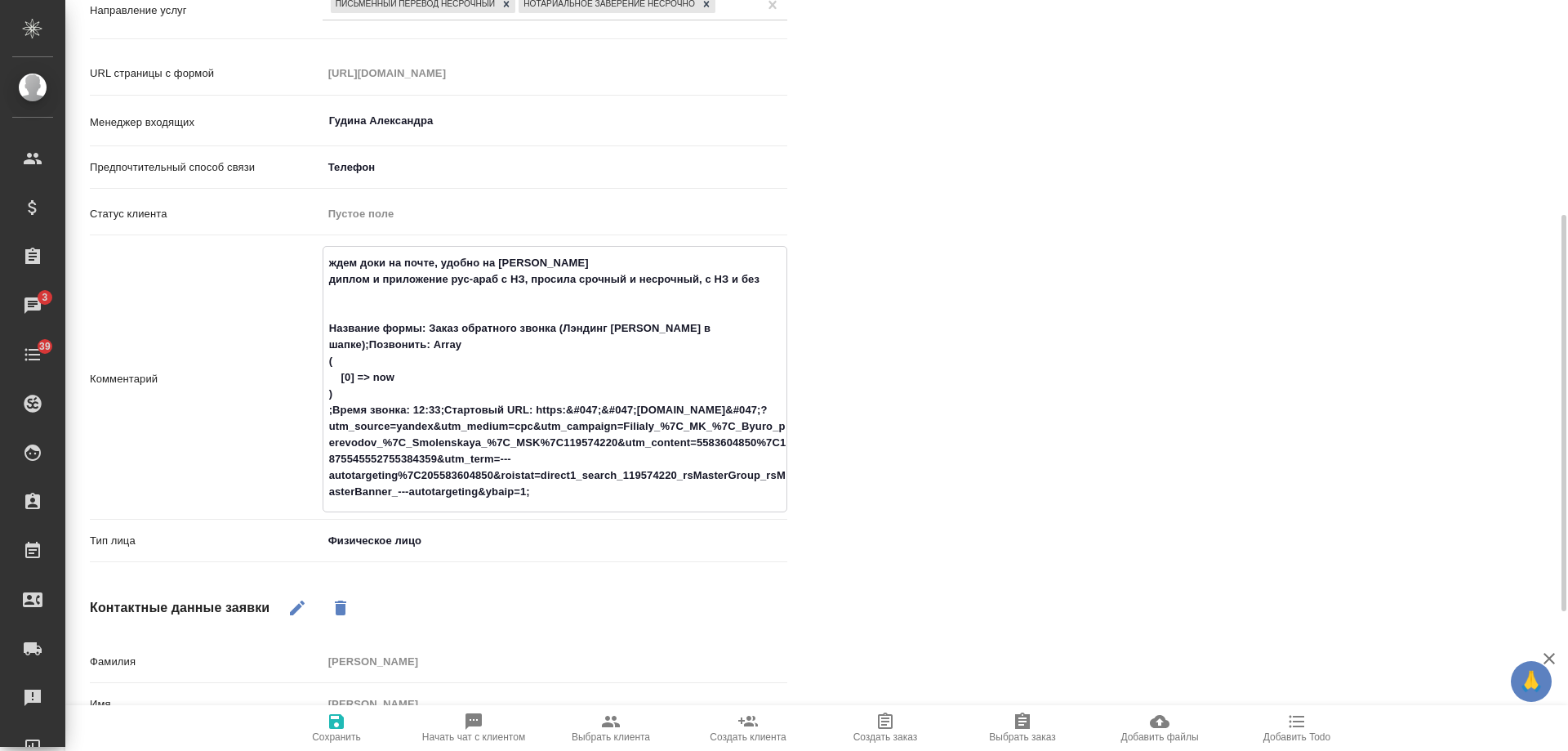
drag, startPoint x: 439, startPoint y: 263, endPoint x: 759, endPoint y: 273, distance: 320.2
click at [759, 273] on textarea "ждем доки на почте, удобно на [PERSON_NAME] диплом и приложение рус-араб с НЗ, …" at bounding box center [555, 378] width 463 height 256
drag, startPoint x: 769, startPoint y: 274, endPoint x: 440, endPoint y: 266, distance: 329.1
click at [440, 266] on textarea "ждем доки на почте, удобно на [PERSON_NAME] диплом и приложение рус-араб с НЗ, …" at bounding box center [555, 378] width 463 height 256
click at [605, 733] on span "Выбрать клиента" at bounding box center [610, 737] width 78 height 11
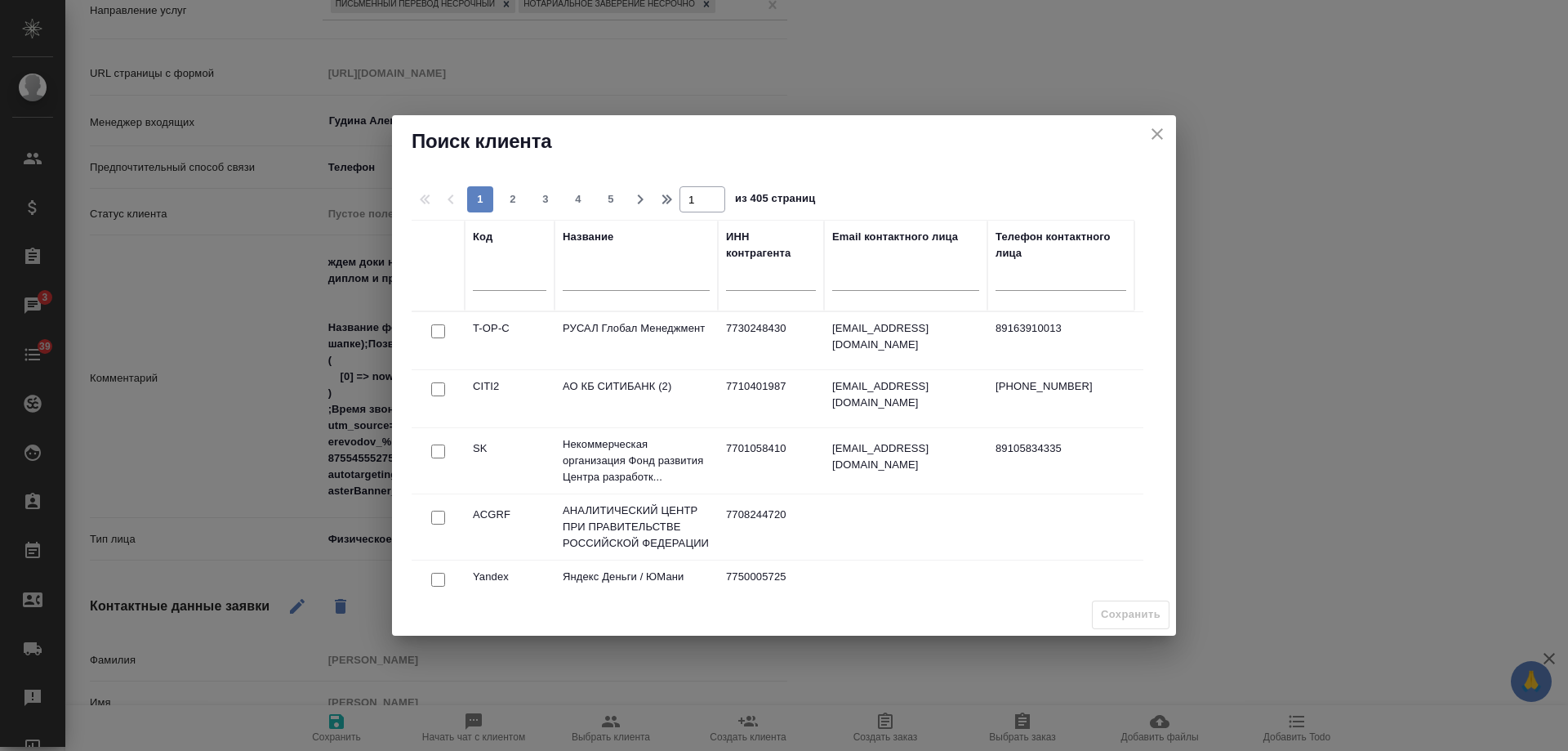
click at [607, 282] on input "text" at bounding box center [637, 280] width 147 height 21
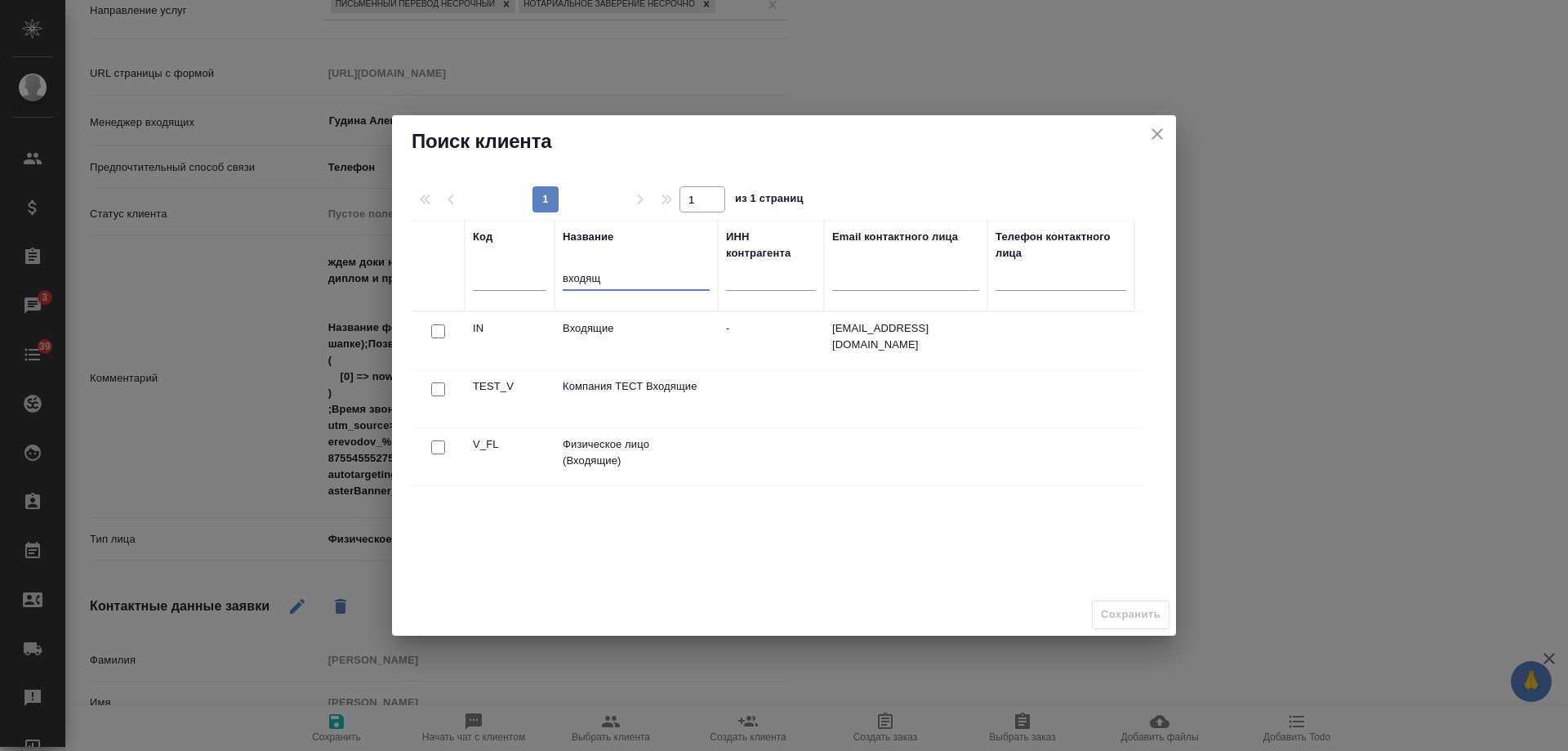
type input "входящ"
click at [440, 449] on input "checkbox" at bounding box center [438, 447] width 14 height 14
checkbox input "true"
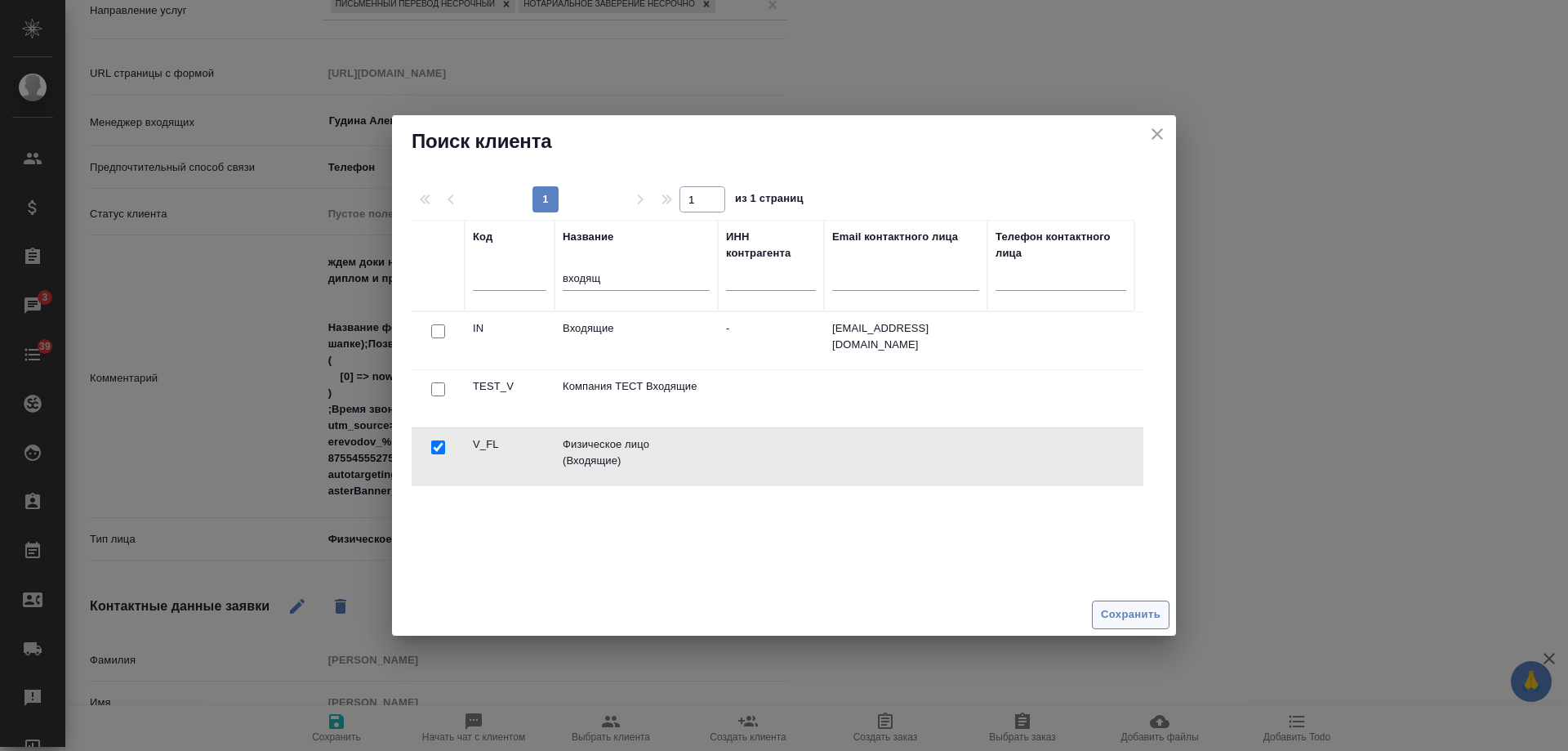
click at [1123, 613] on span "Сохранить" at bounding box center [1130, 615] width 59 height 19
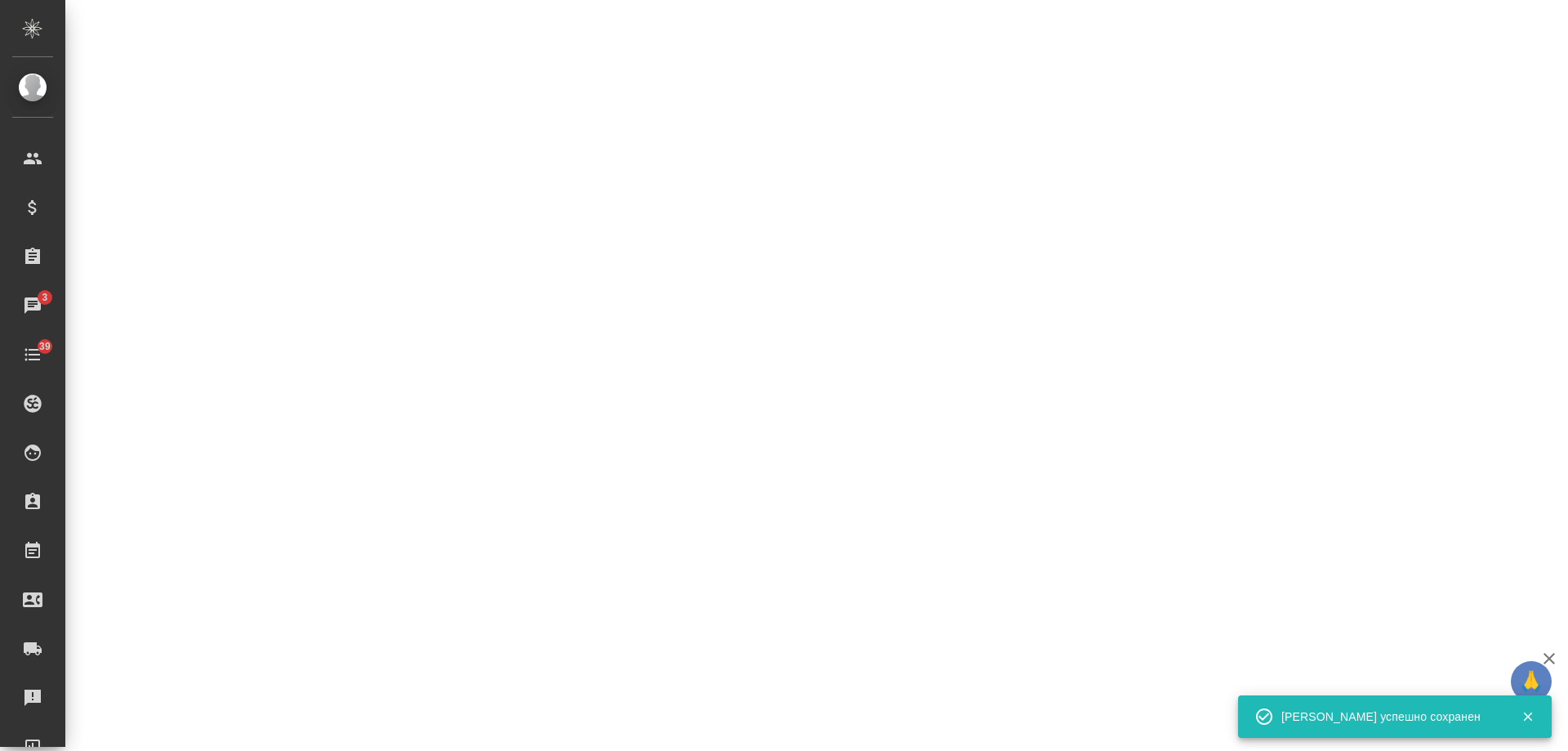
select select "RU"
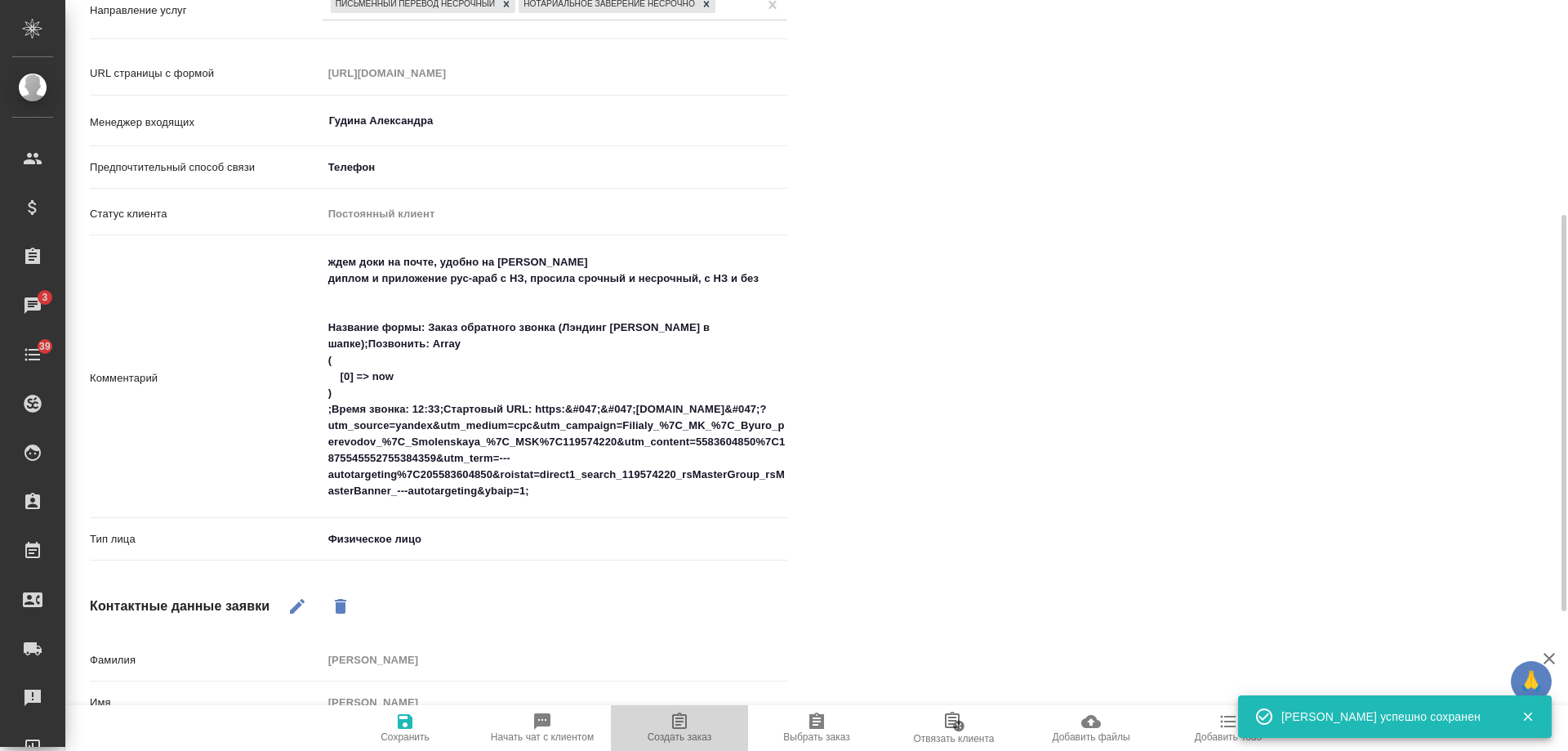
click at [686, 733] on span "Создать заказ" at bounding box center [680, 737] width 65 height 11
type textarea "x"
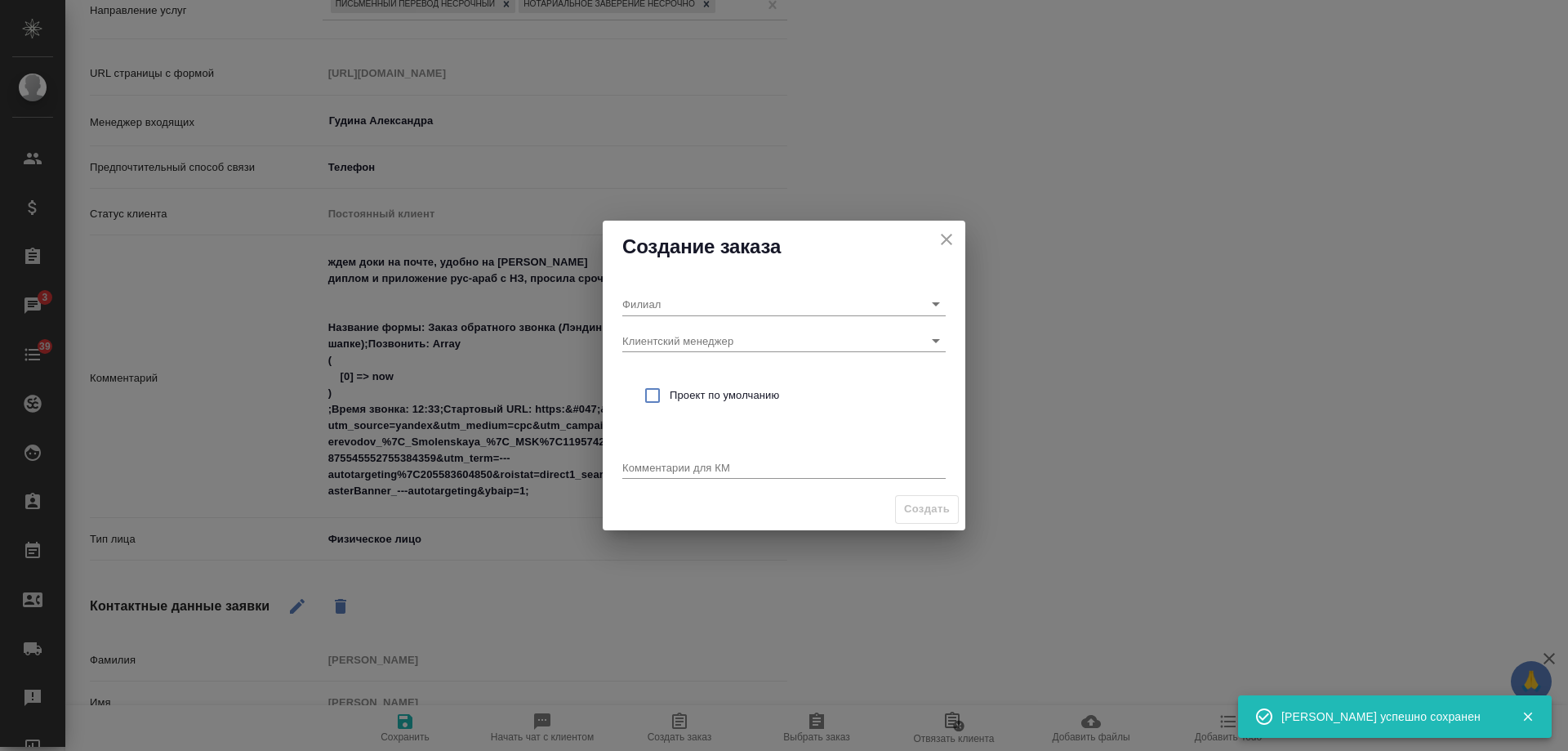
click at [707, 354] on div "Филиал Клиентский менеджер Проект по умолчанию Комментарии для КМ x" at bounding box center [784, 381] width 363 height 216
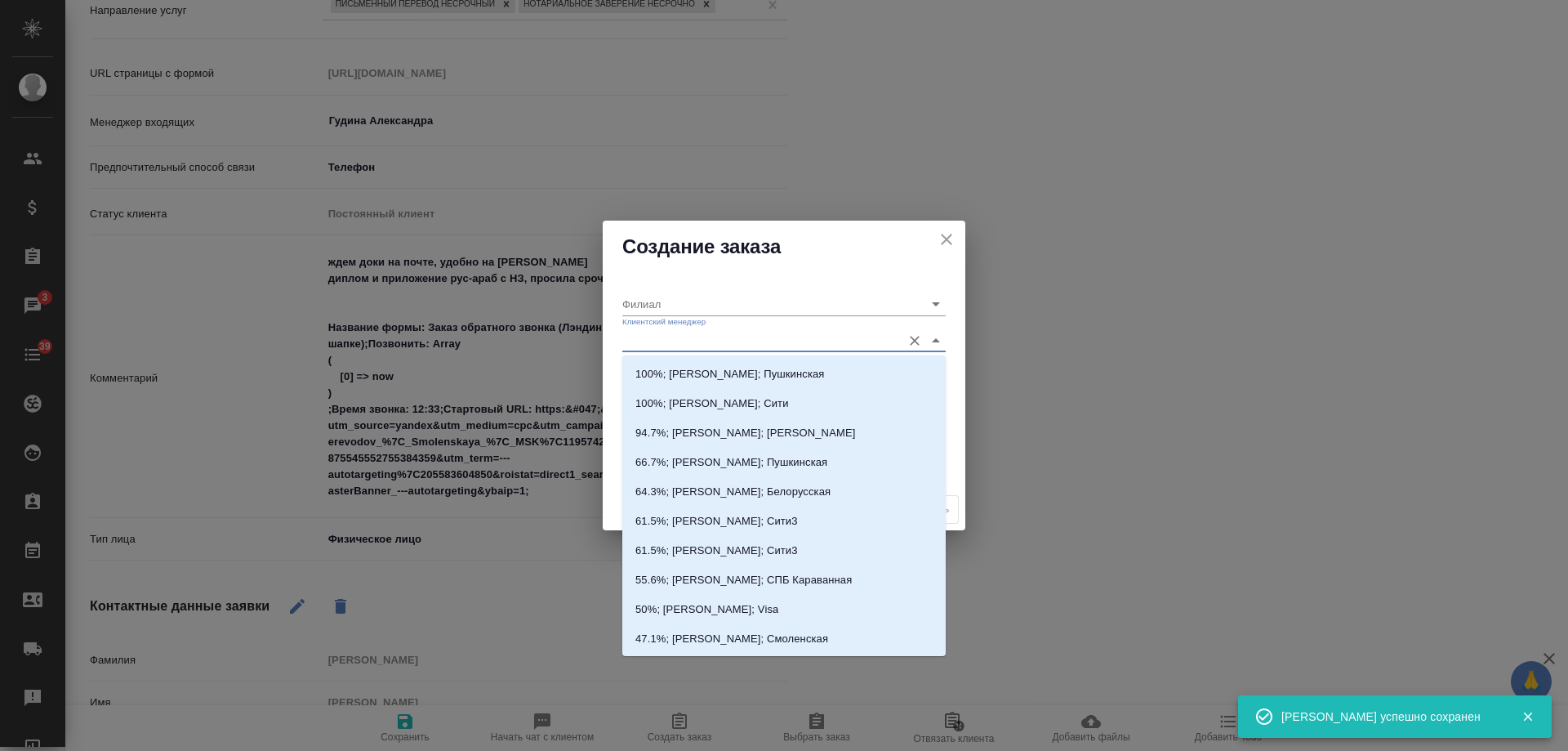
click at [711, 348] on input "Клиентский менеджер" at bounding box center [758, 340] width 271 height 22
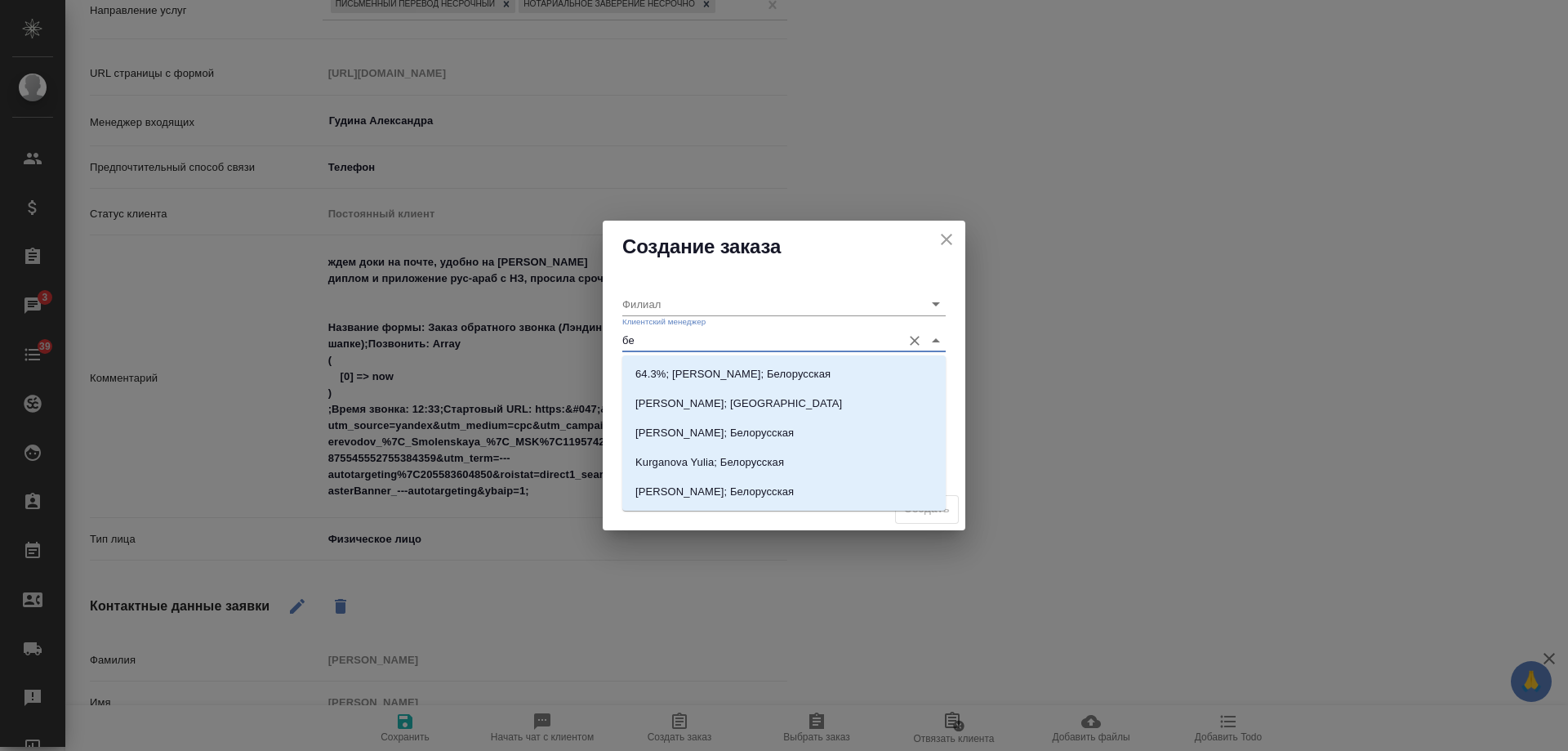
type input "б"
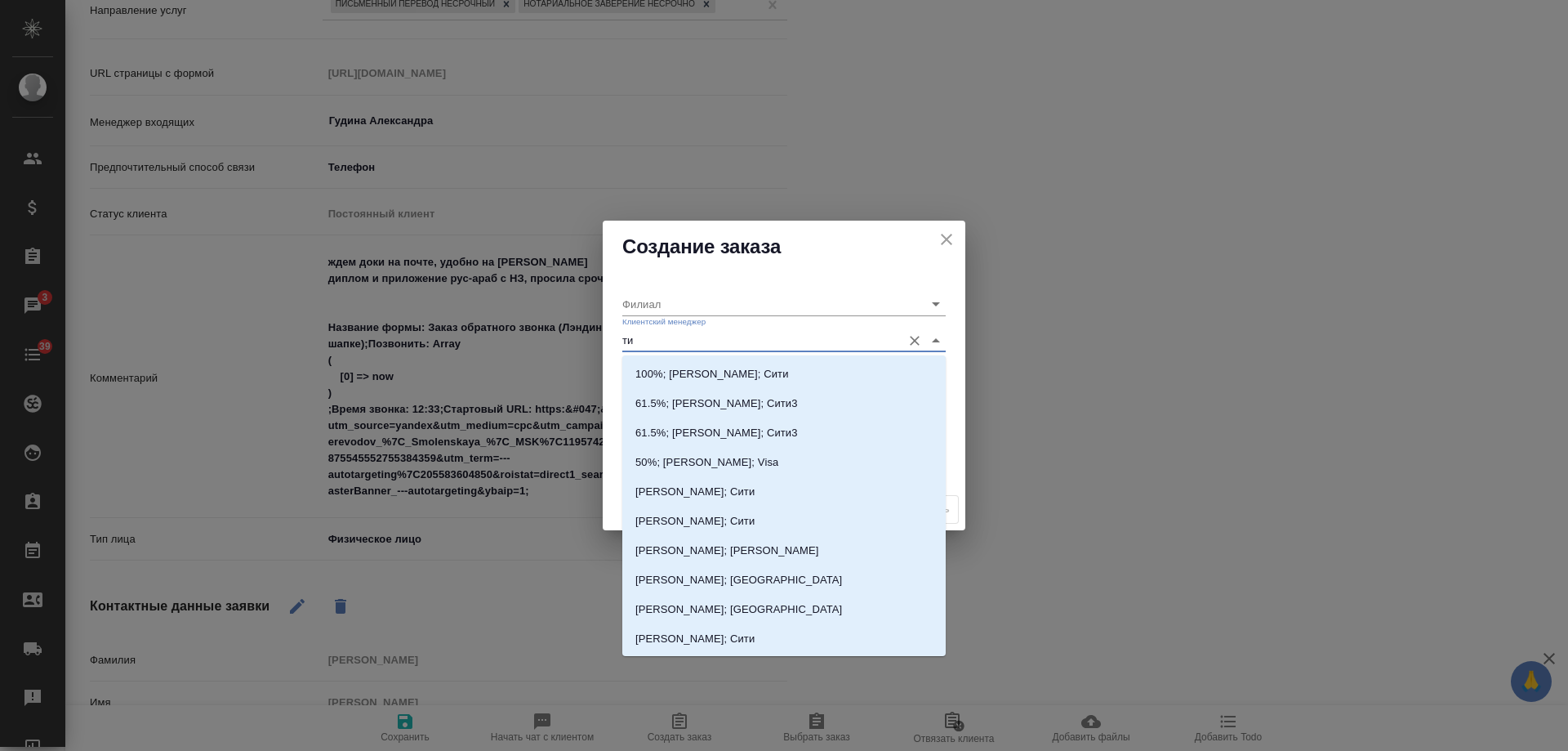
type input "тим"
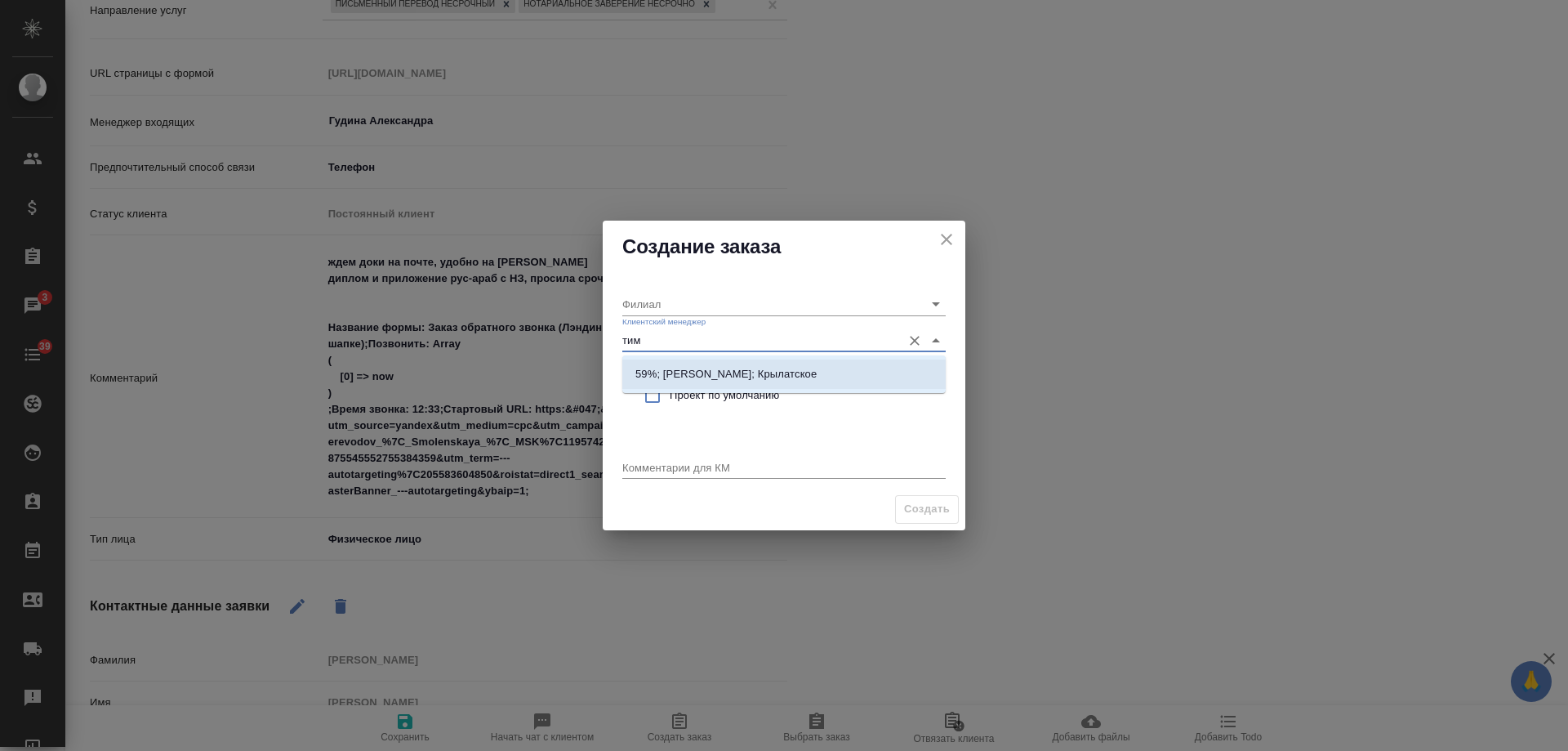
click at [726, 367] on p "59%; Касымов Тимур; Крылатское" at bounding box center [726, 374] width 182 height 16
type input "Крылатское"
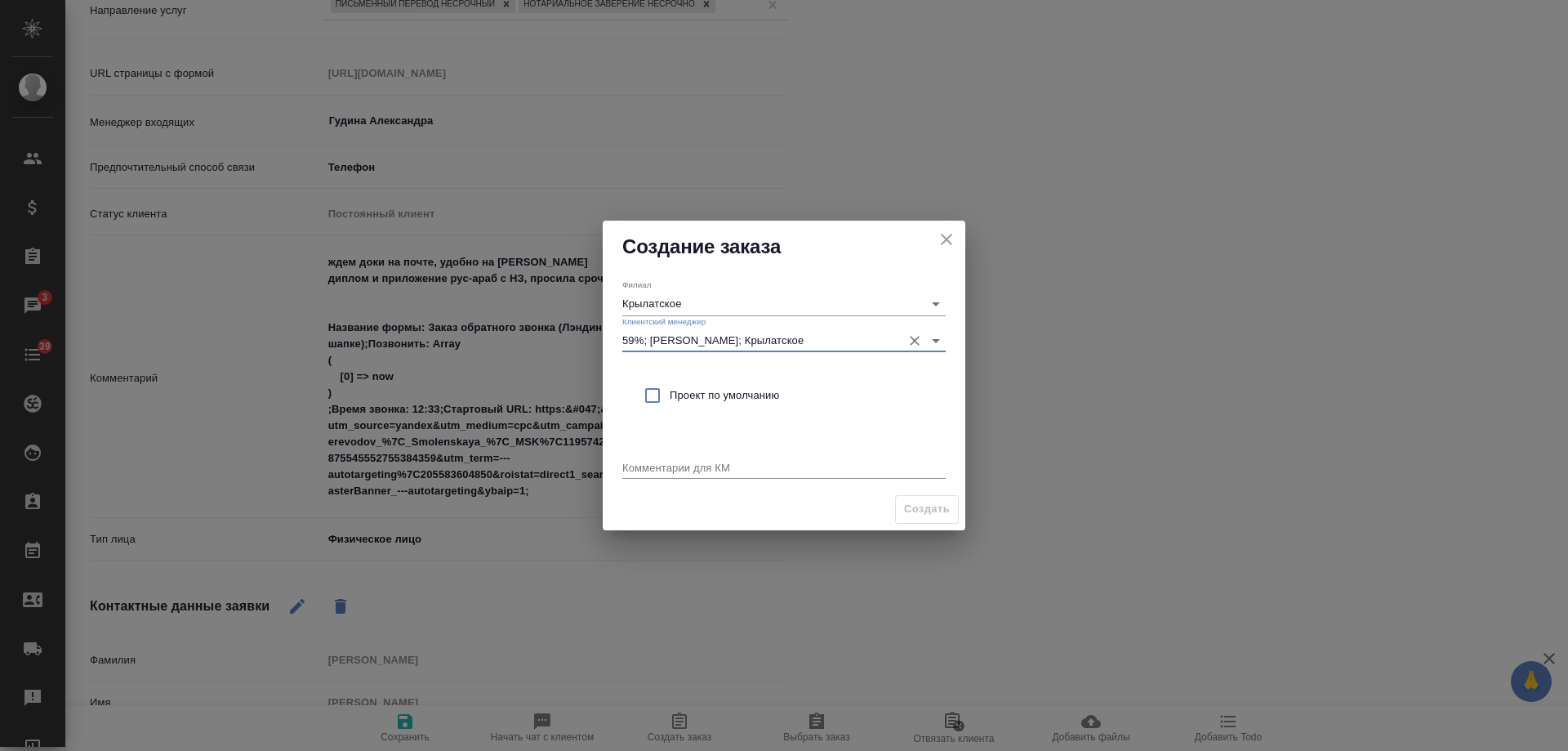
type input "59%; Касымов Тимур; Крылатское"
click at [704, 391] on span "Проект по умолчанию" at bounding box center [800, 395] width 263 height 16
checkbox input "true"
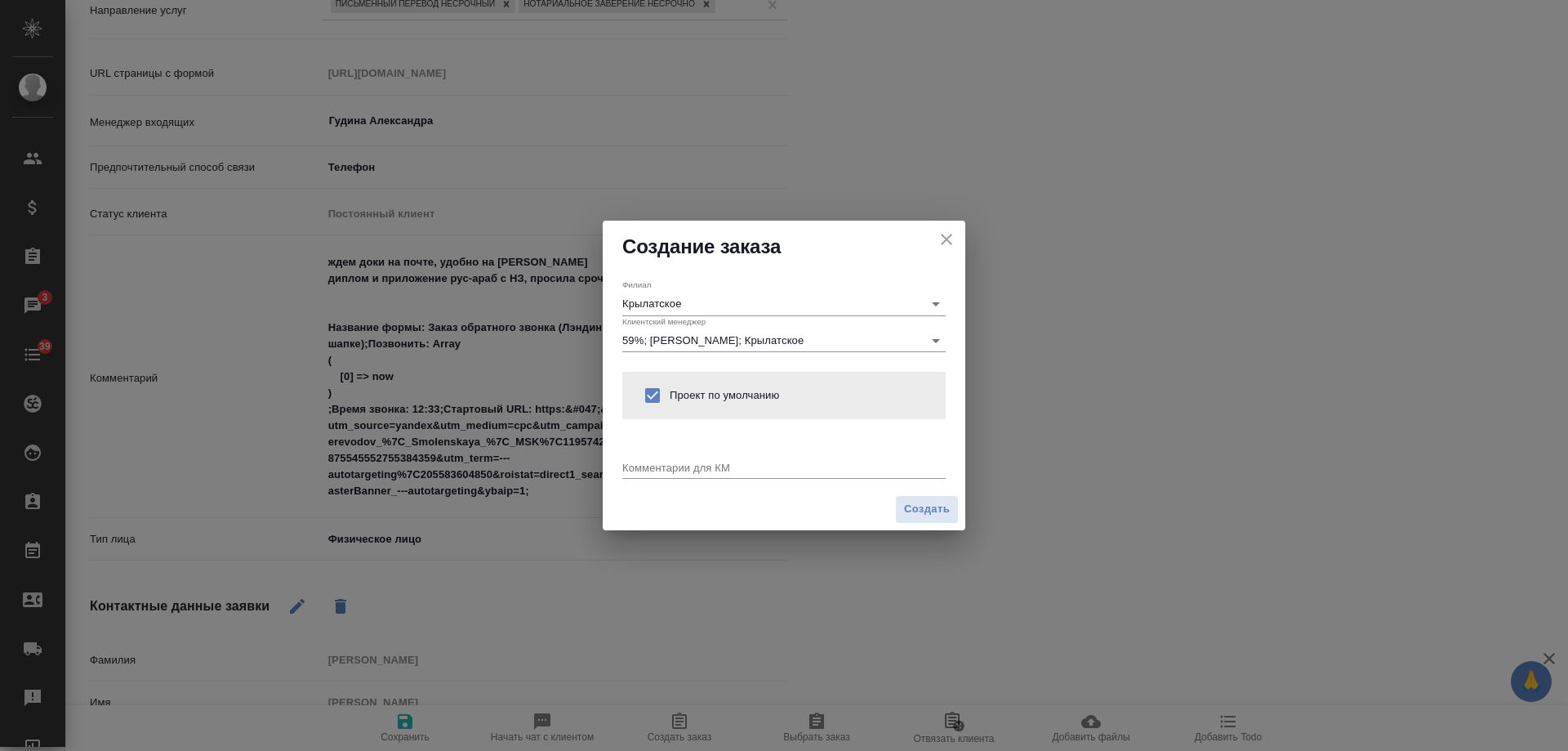
click at [692, 465] on textarea at bounding box center [784, 466] width 323 height 12
paste textarea "удобно на Белке диплом и приложение рус-араб с НЗ, просила срочный и несрочный,…"
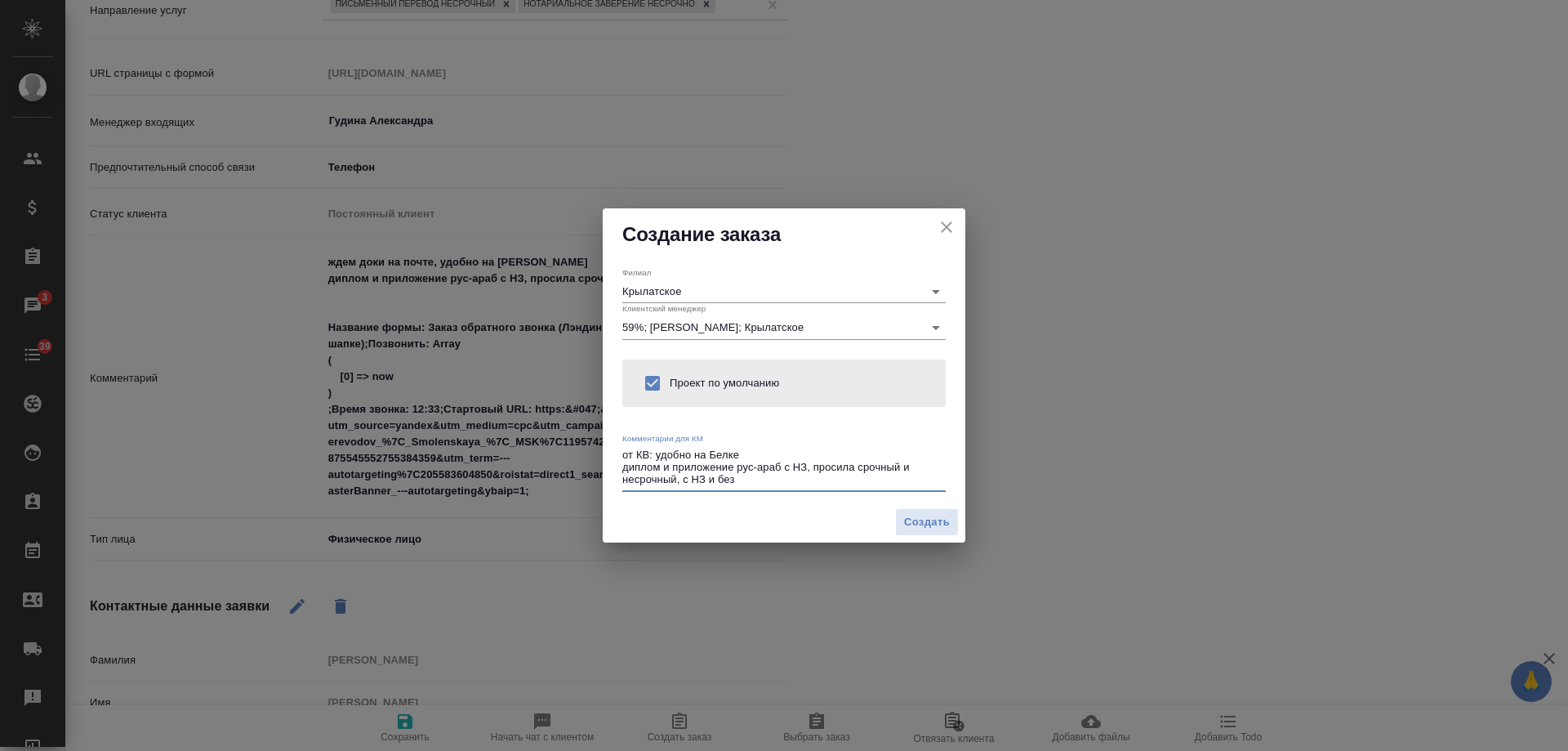
drag, startPoint x: 749, startPoint y: 454, endPoint x: 655, endPoint y: 455, distance: 94.0
click at [655, 455] on textarea "от КВ: удобно на Белке диплом и приложение рус-араб с НЗ, просила срочный и нес…" at bounding box center [784, 467] width 323 height 38
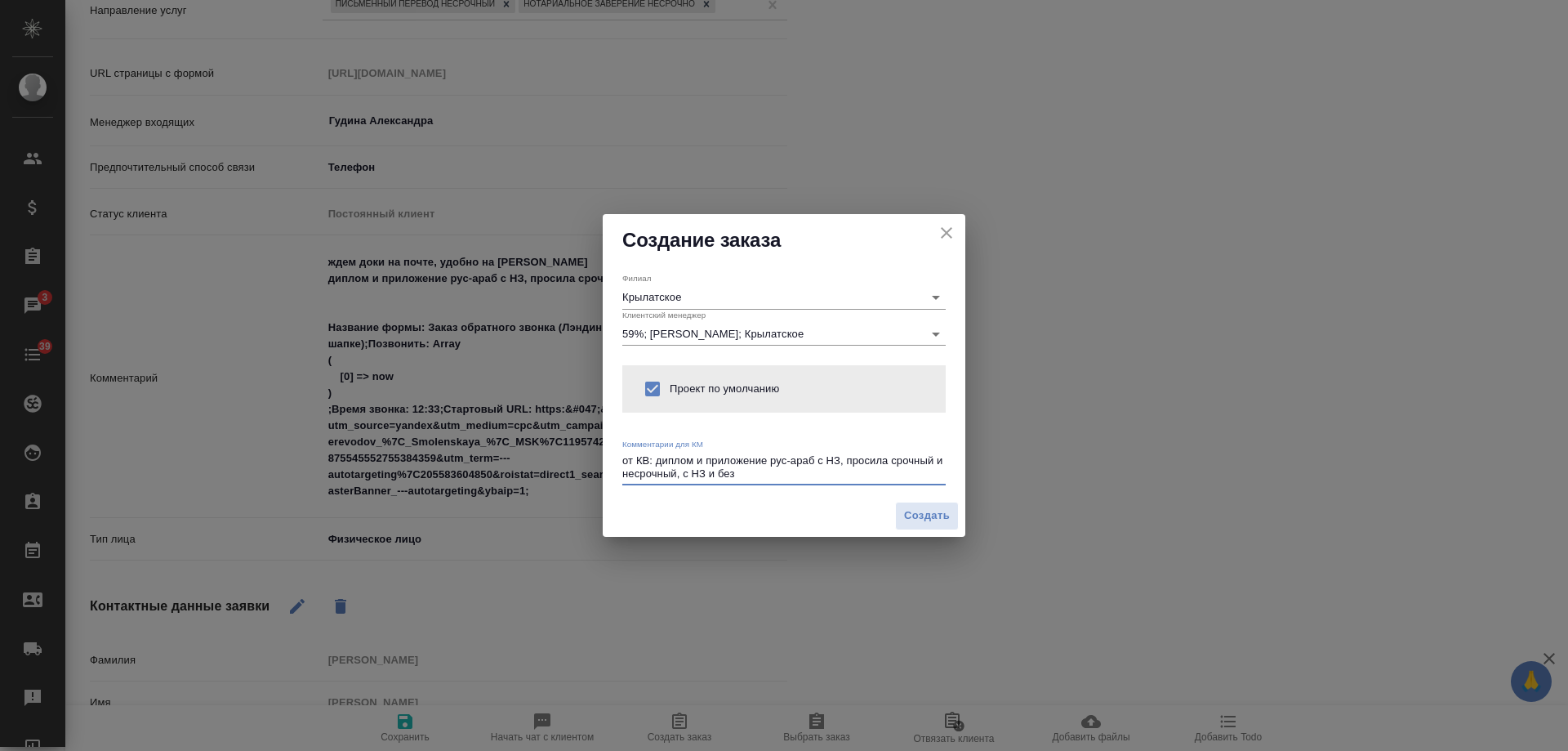
click at [761, 474] on textarea "от КВ: диплом и приложение рус-араб с НЗ, просила срочный и несрочный, с НЗ и б…" at bounding box center [784, 466] width 323 height 25
paste textarea "удобно на Белке"
click at [741, 479] on textarea "от КВ: диплом и приложение рус-араб с НЗ, просила срочный и несрочный, с НЗ и б…" at bounding box center [784, 466] width 323 height 25
drag, startPoint x: 753, startPoint y: 474, endPoint x: 740, endPoint y: 471, distance: 13.3
click at [740, 471] on textarea "от КВ: диплом и приложение рус-араб с НЗ, просила срочный и несрочный, с НЗ и б…" at bounding box center [784, 466] width 323 height 25
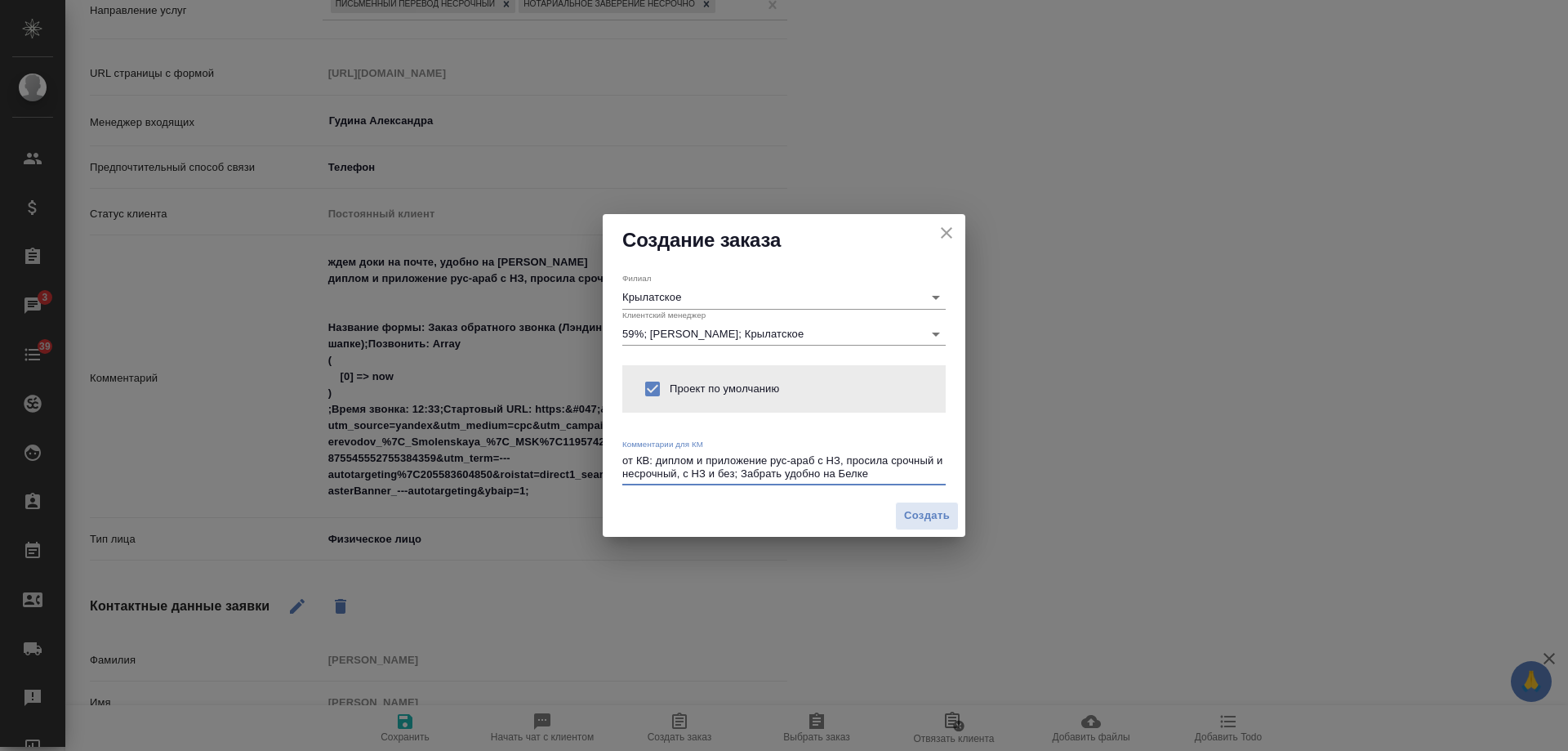
click at [740, 471] on textarea "от КВ: диплом и приложение рус-араб с НЗ, просила срочный и несрочный, с НЗ и б…" at bounding box center [784, 466] width 323 height 25
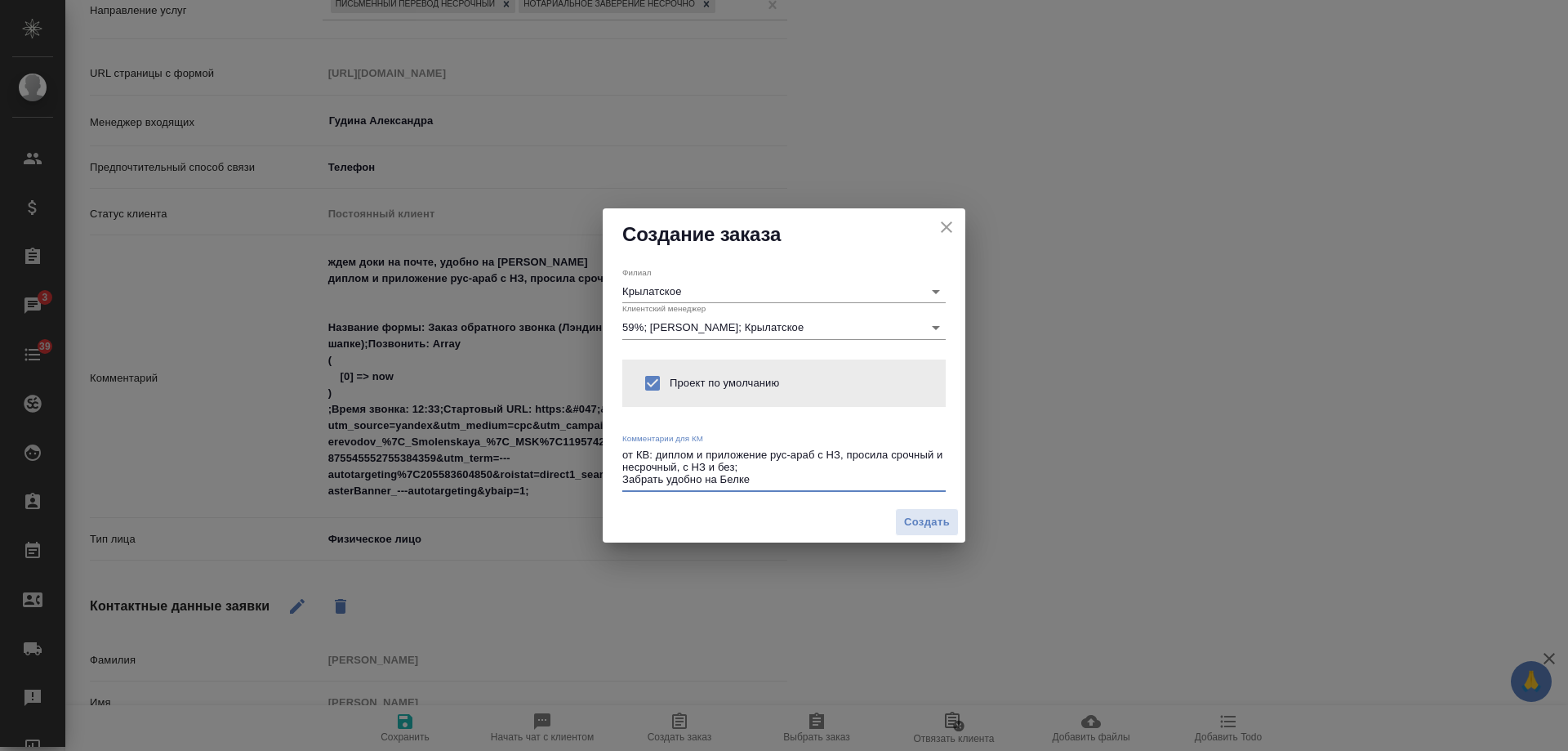
click at [771, 465] on textarea "от КВ: диплом и приложение рус-араб с НЗ, просила срочный и несрочный, с НЗ и б…" at bounding box center [784, 467] width 323 height 38
click at [778, 475] on textarea "от КВ: диплом и приложение рус-араб с НЗ, просила срочный и несрочный, с НЗ и б…" at bounding box center [784, 467] width 323 height 38
click at [760, 460] on textarea "от КВ: диплом и приложение рус-араб с НЗ, просила срочный и несрочный, с НЗ и б…" at bounding box center [784, 467] width 323 height 38
click at [736, 465] on textarea "от КВ: диплом и приложение рус-араб с НЗ, просила срочный и несрочный, с НЗ и б…" at bounding box center [784, 467] width 323 height 38
type textarea "от КВ: диплом и приложение рус-араб с НЗ, просила срочный и несрочный, с НЗ и б…"
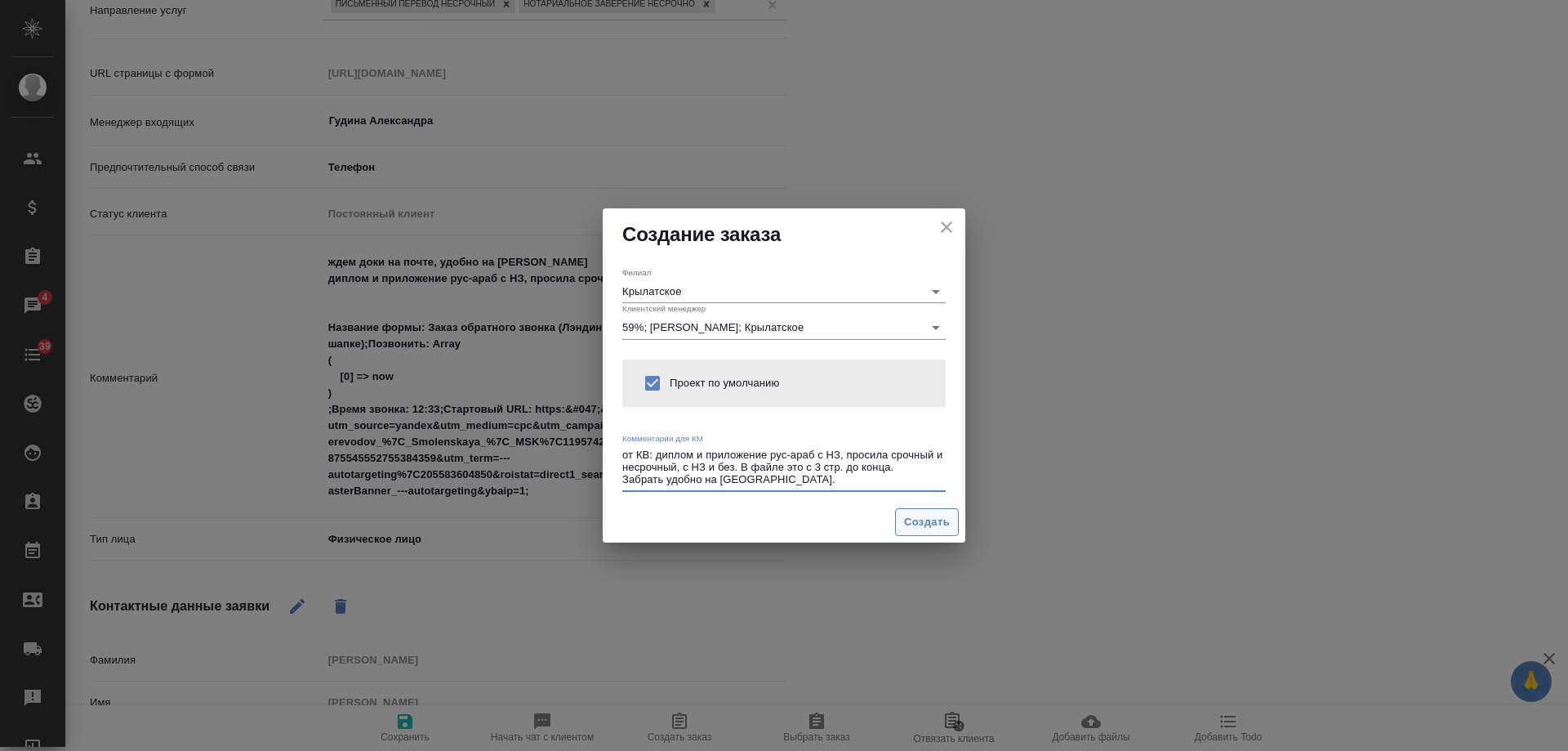
click at [923, 528] on span "Создать" at bounding box center [927, 523] width 46 height 19
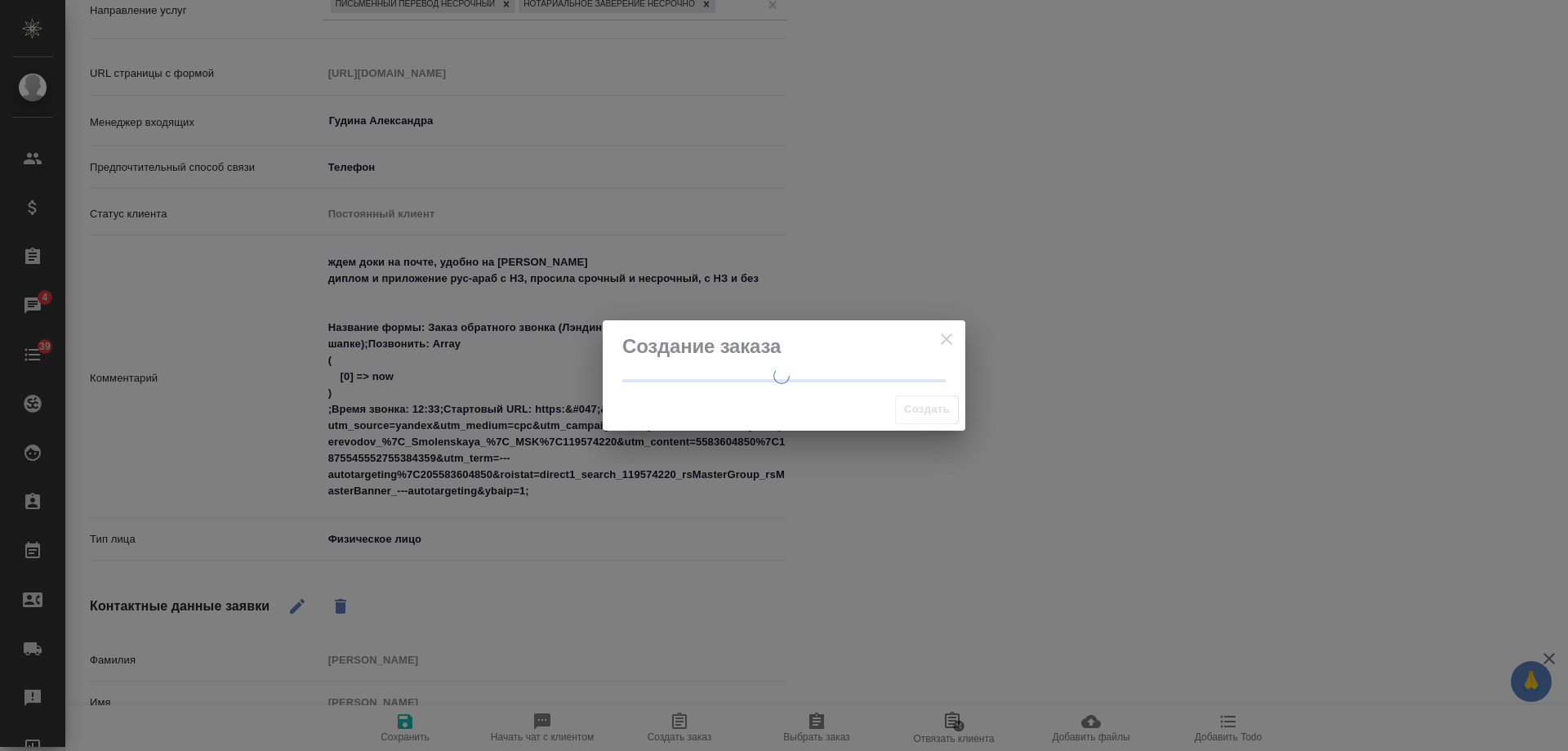
type textarea "x"
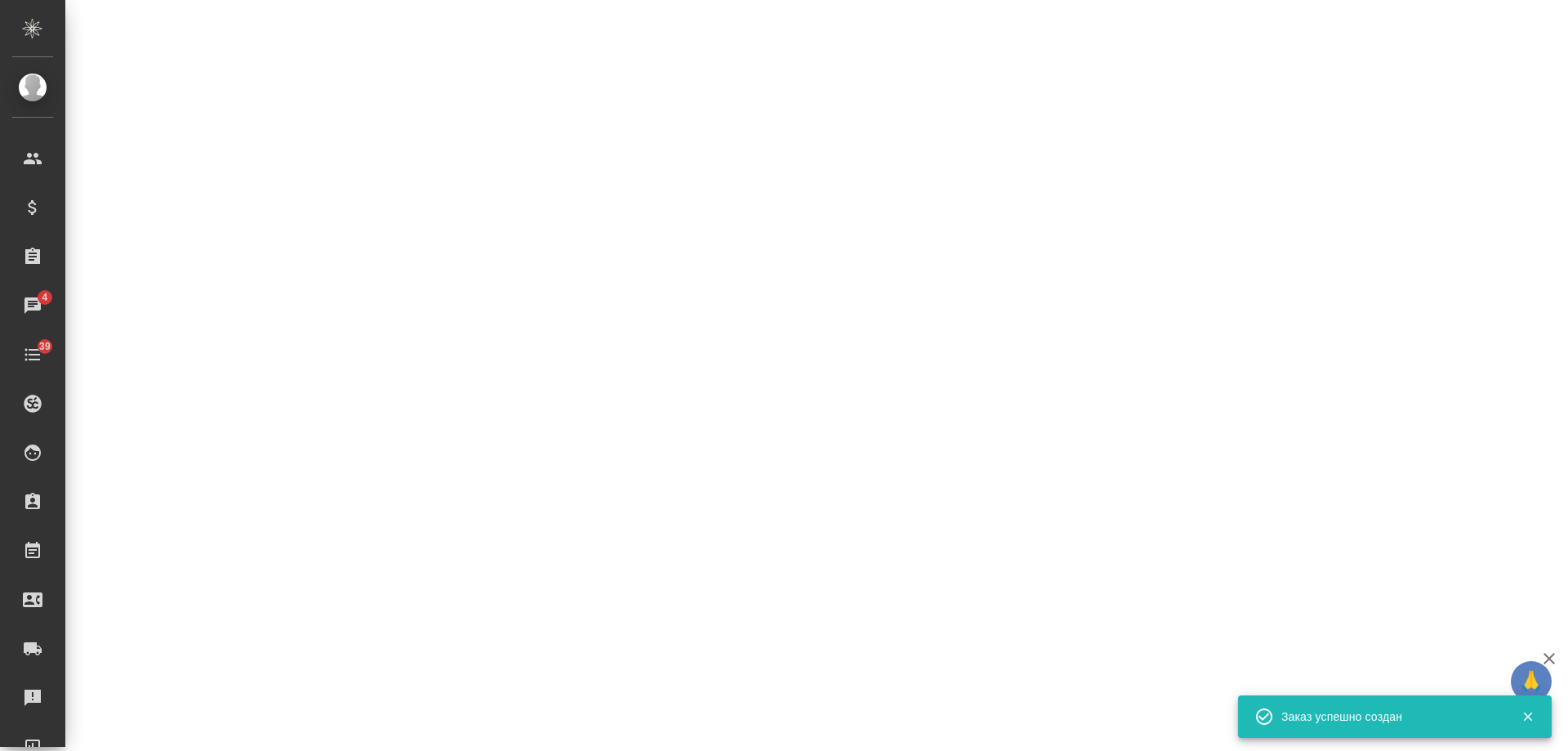
select select "RU"
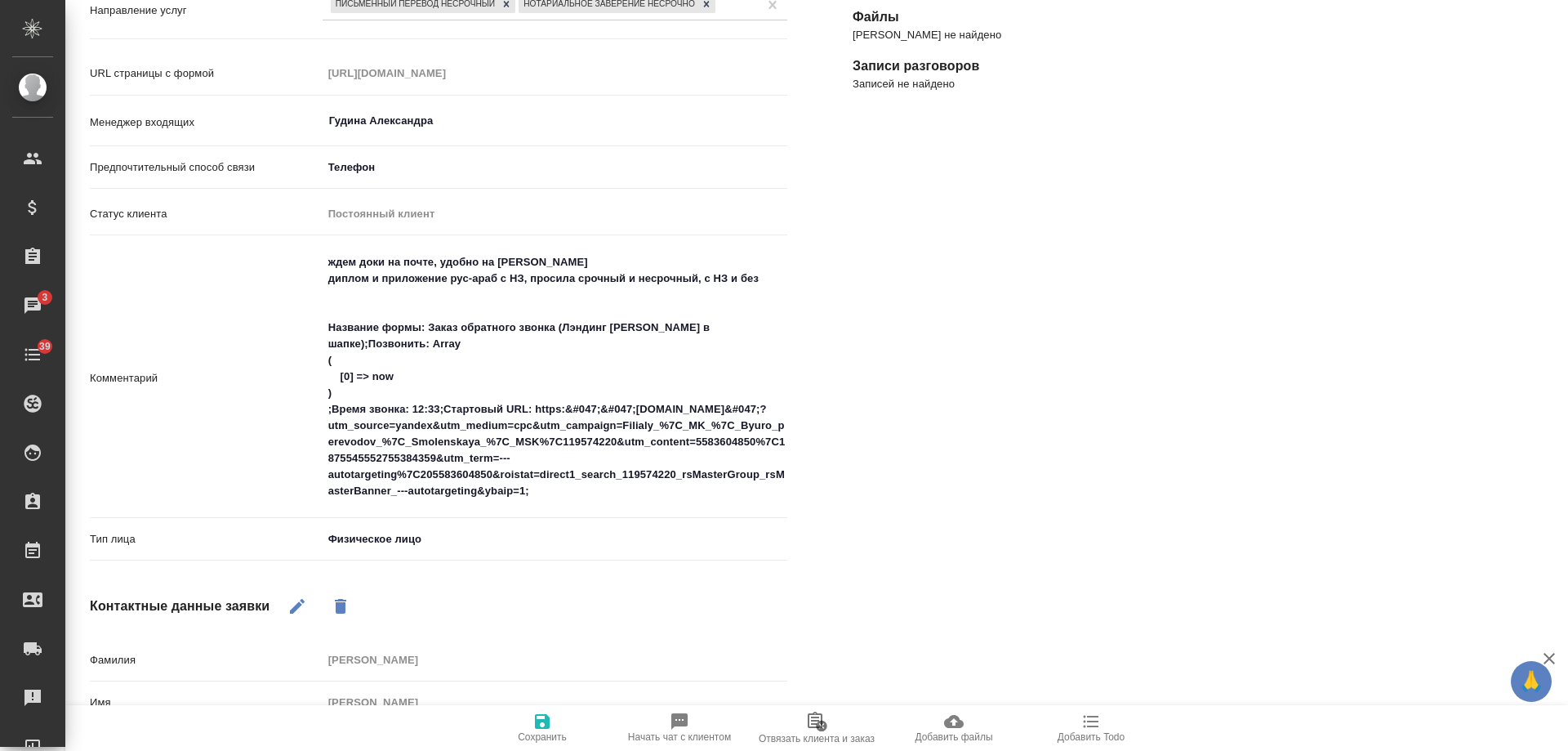
type textarea "x"
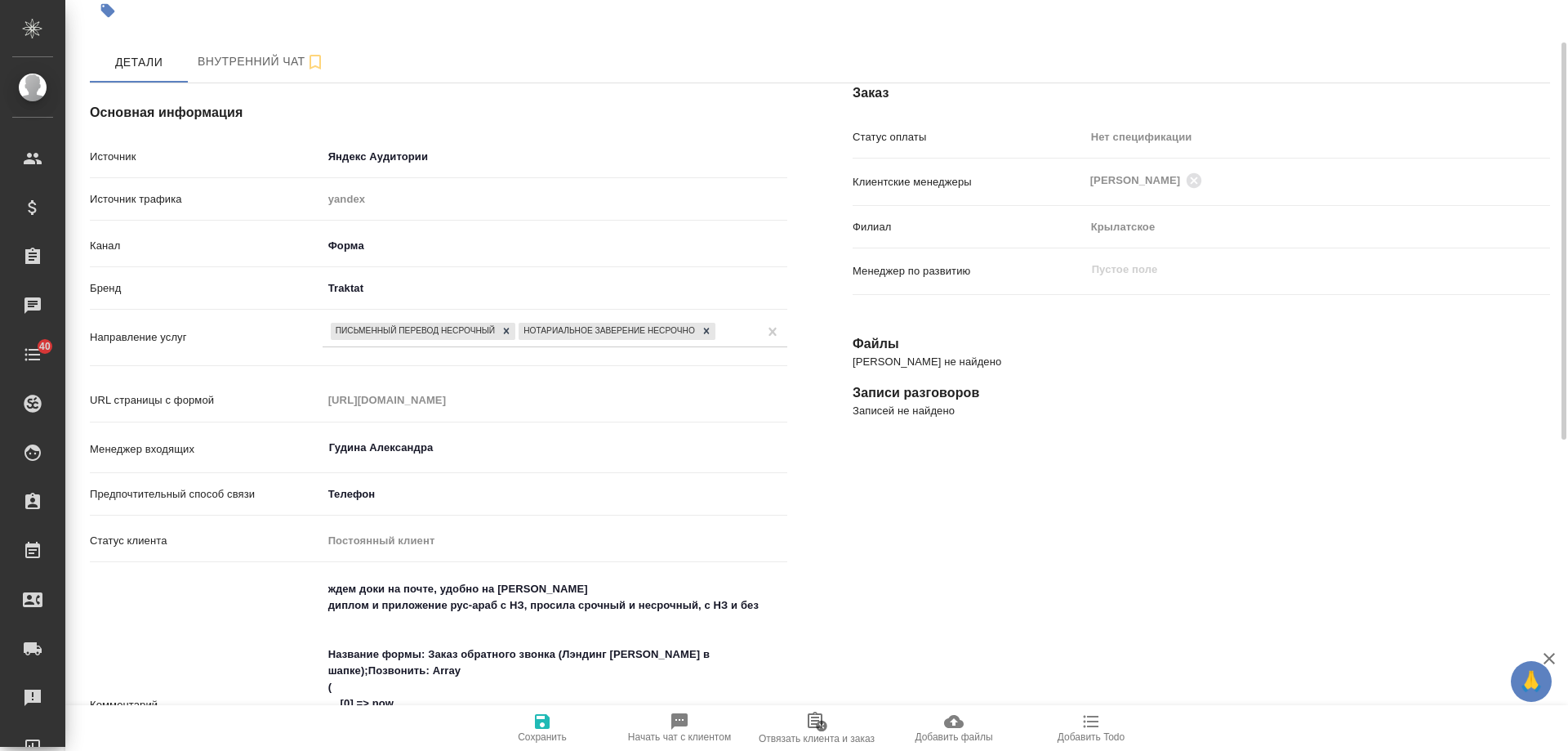
scroll to position [0, 0]
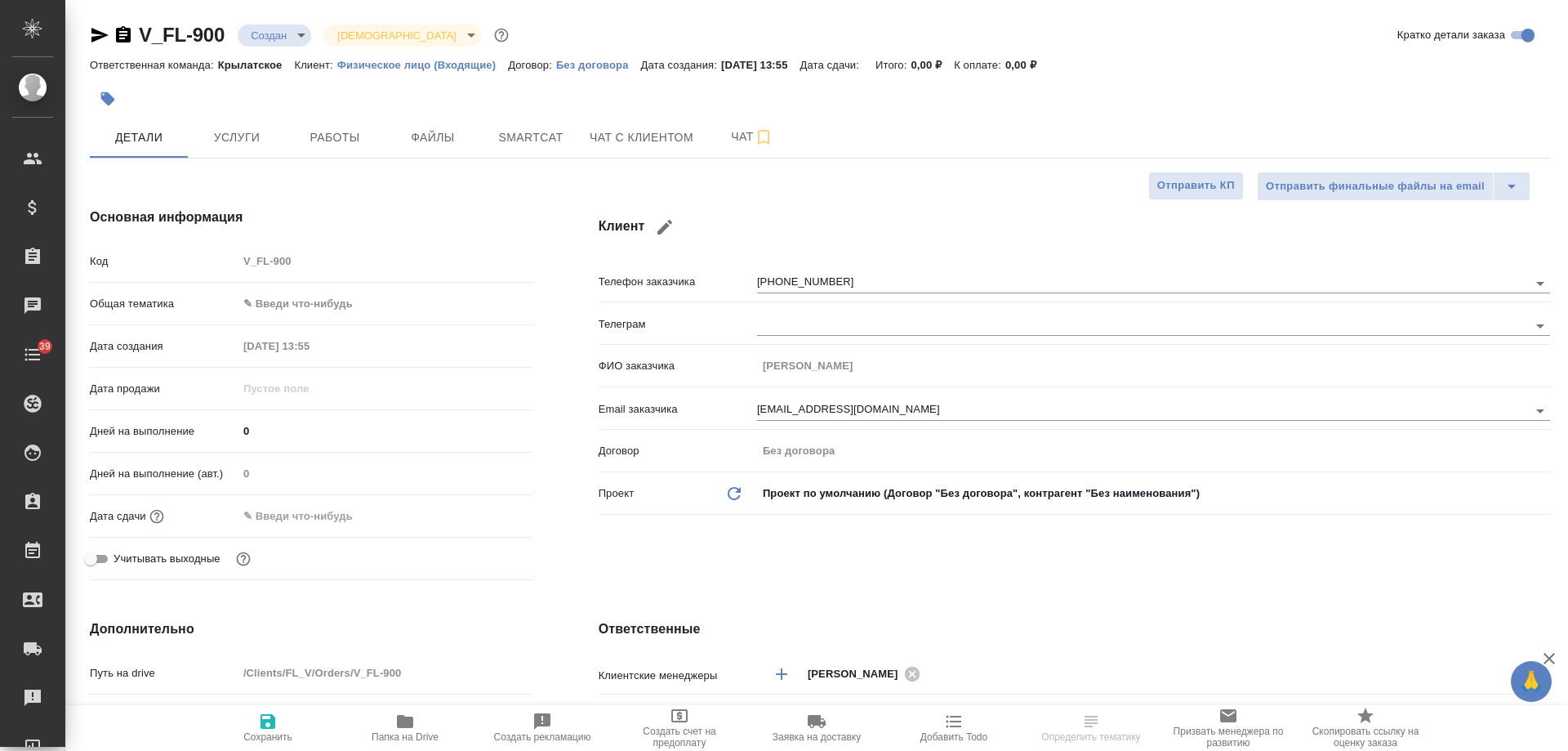
select select "RU"
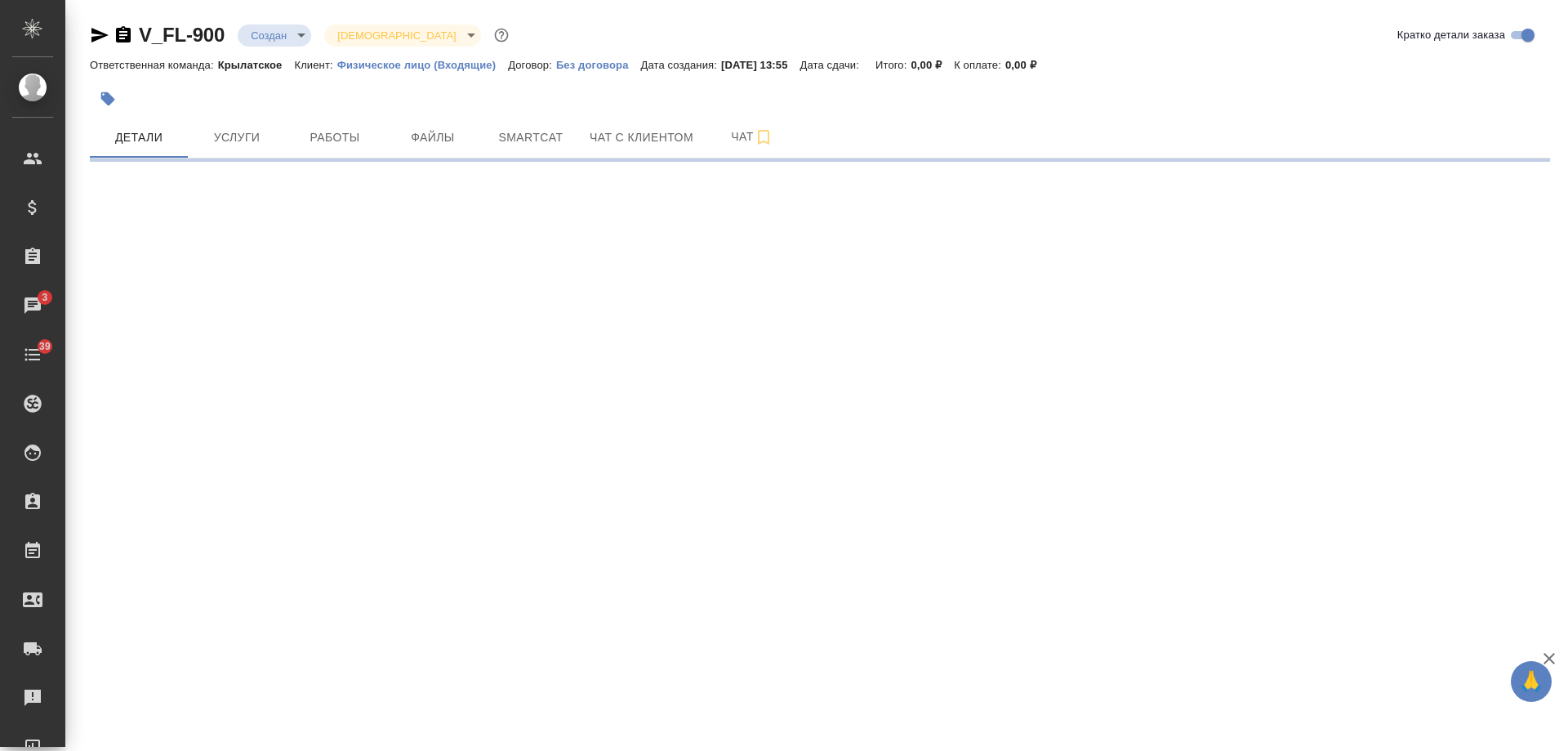
select select "RU"
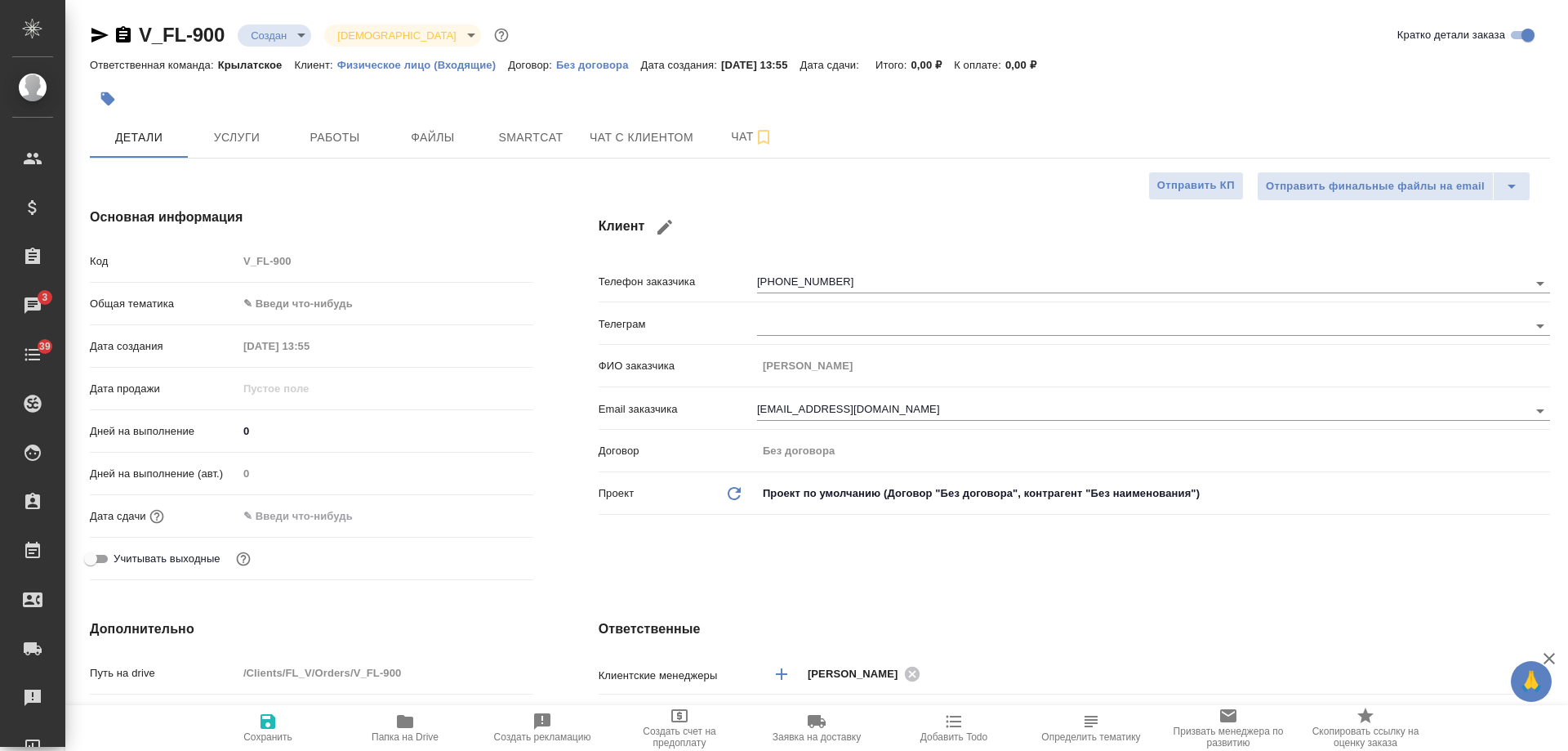
type textarea "x"
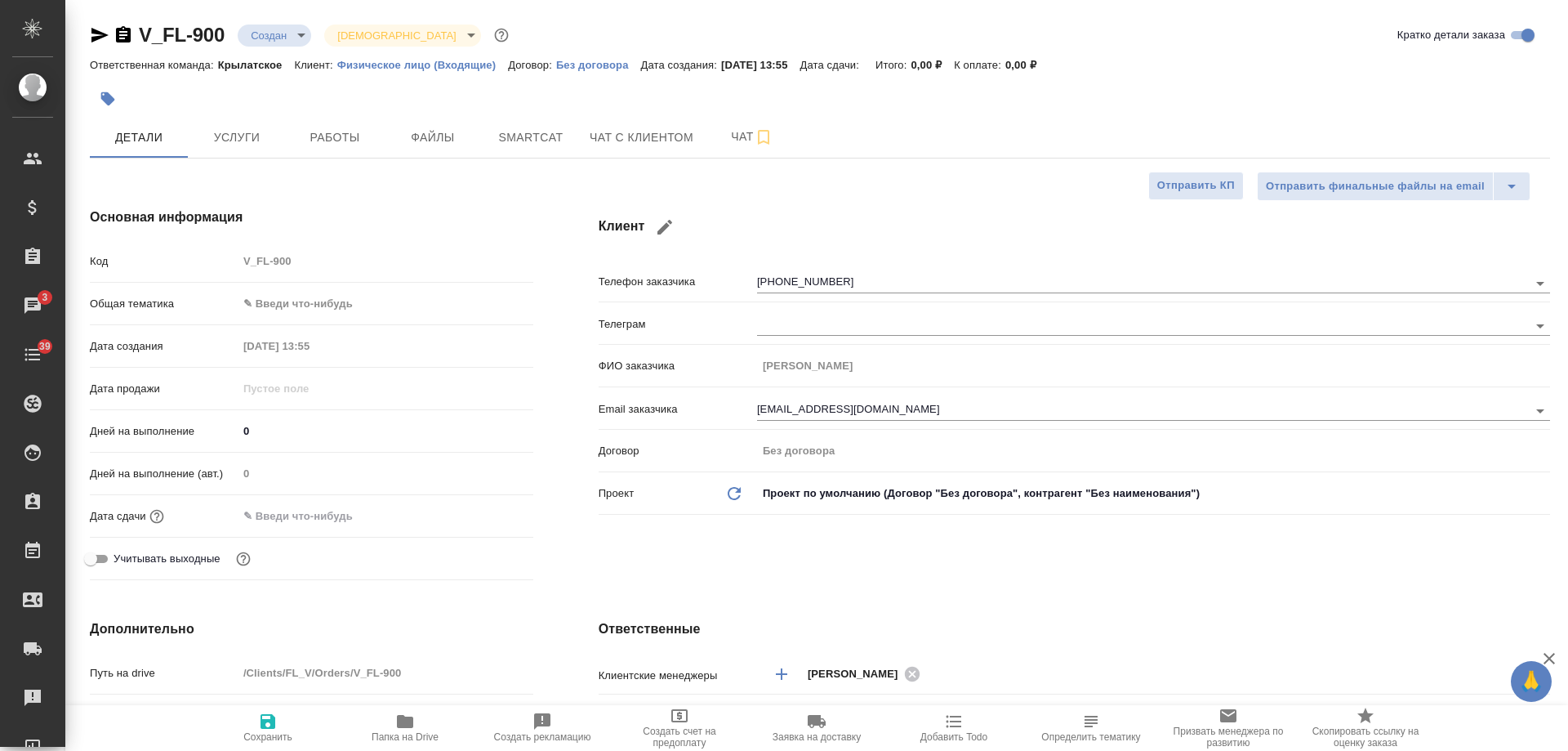
type textarea "x"
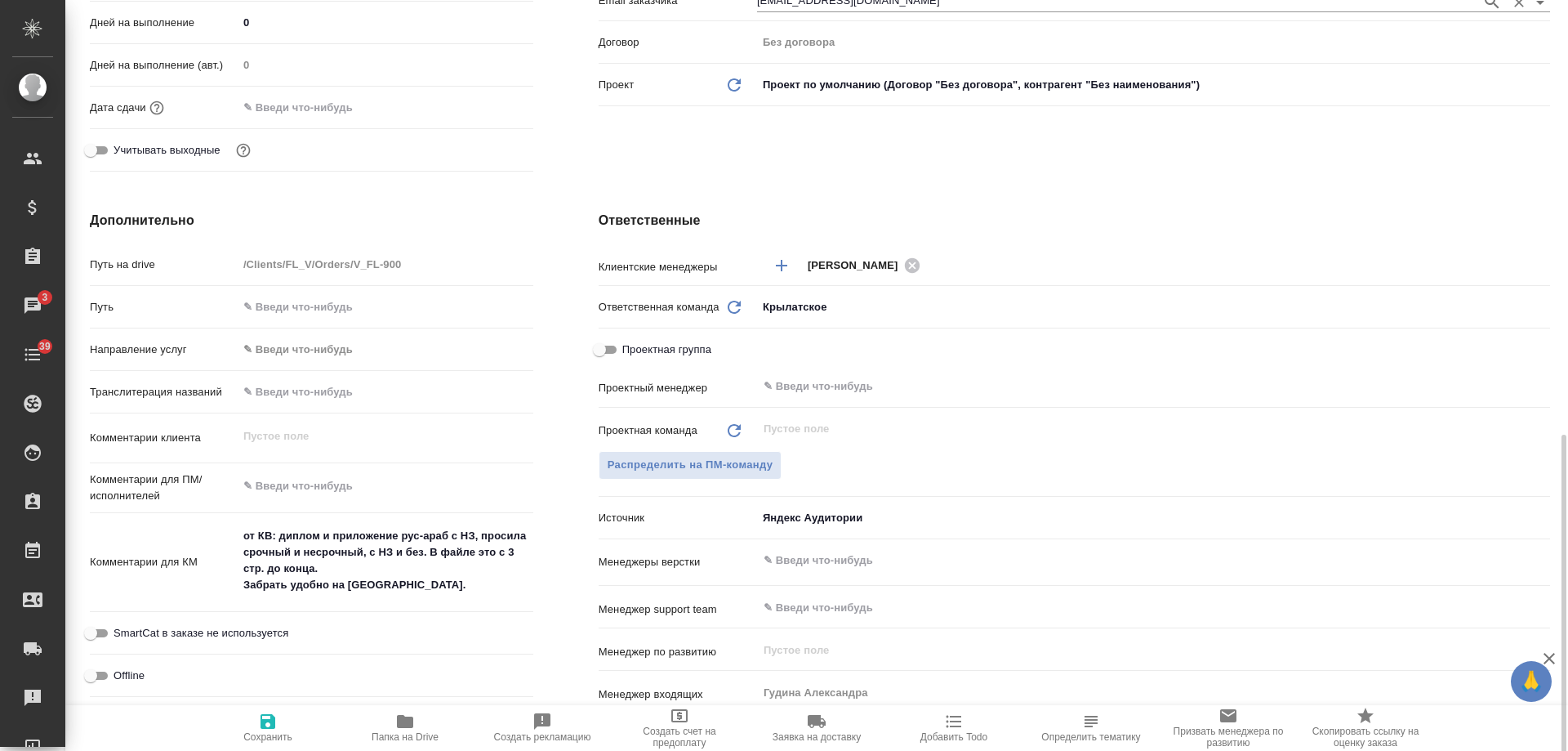
scroll to position [654, 0]
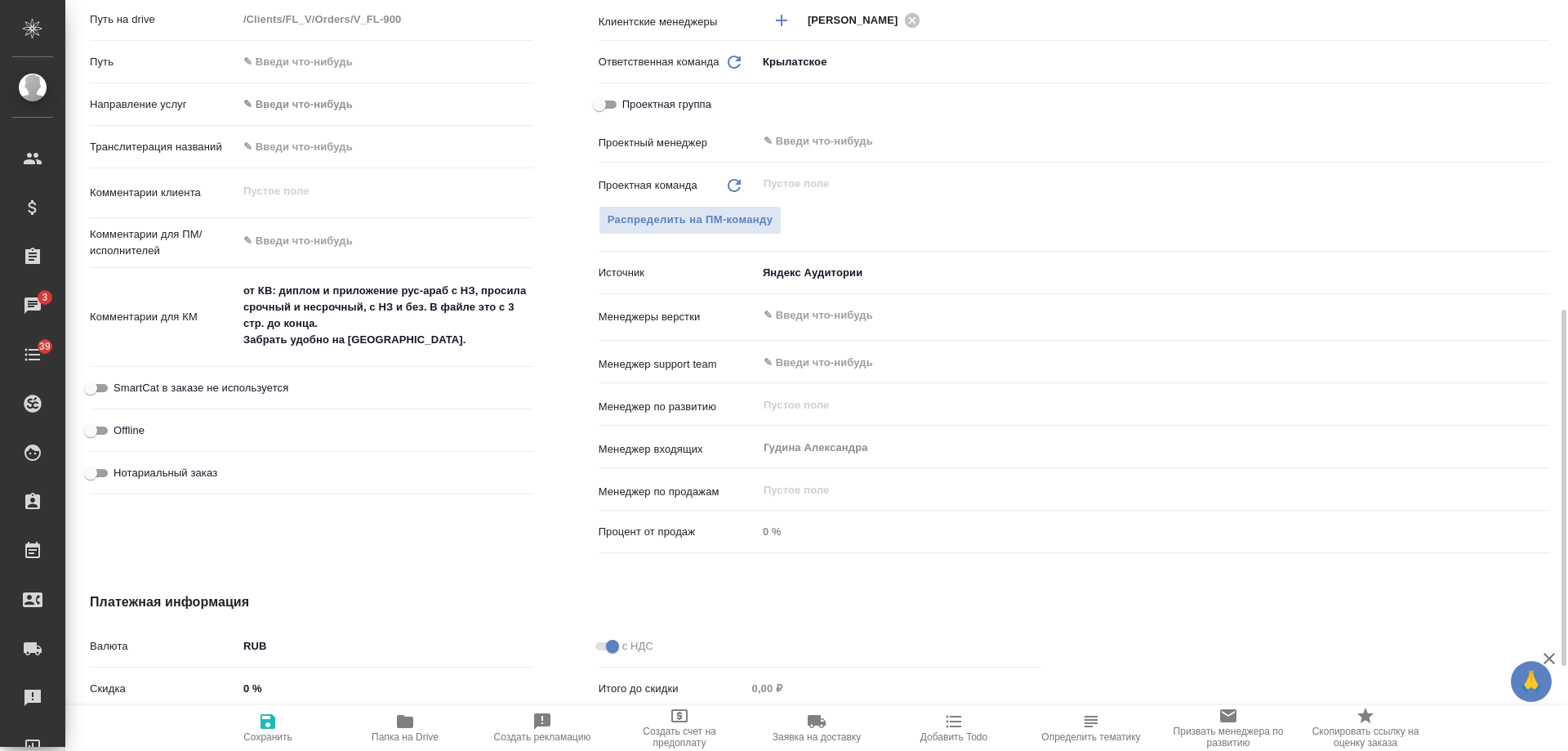
click at [173, 474] on span "Нотариальный заказ" at bounding box center [166, 472] width 104 height 16
click at [120, 474] on input "Нотариальный заказ" at bounding box center [90, 473] width 58 height 20
checkbox input "true"
type textarea "x"
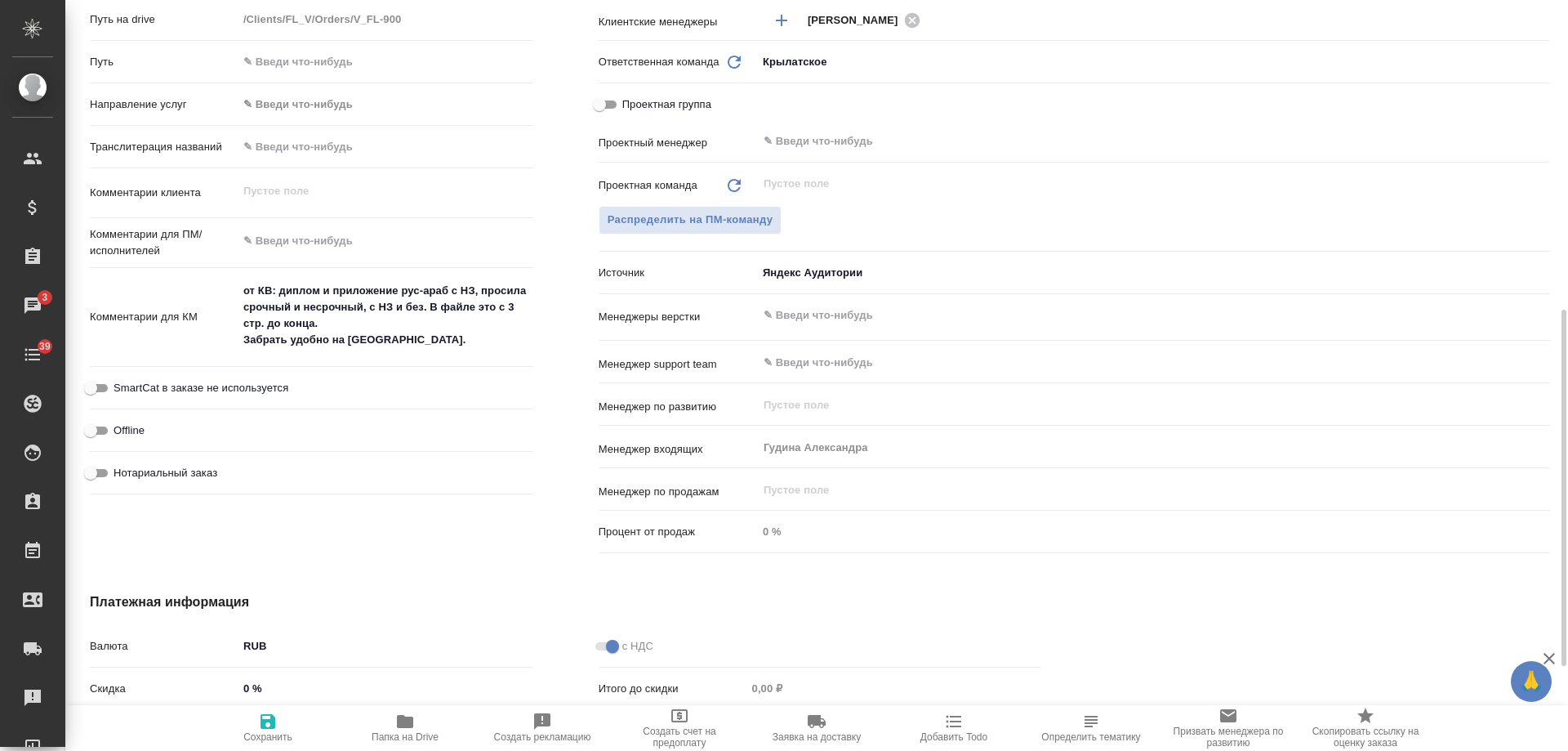
type textarea "x"
drag, startPoint x: 274, startPoint y: 724, endPoint x: 946, endPoint y: 621, distance: 679.8
click at [286, 724] on span "Сохранить" at bounding box center [267, 727] width 118 height 31
type textarea "x"
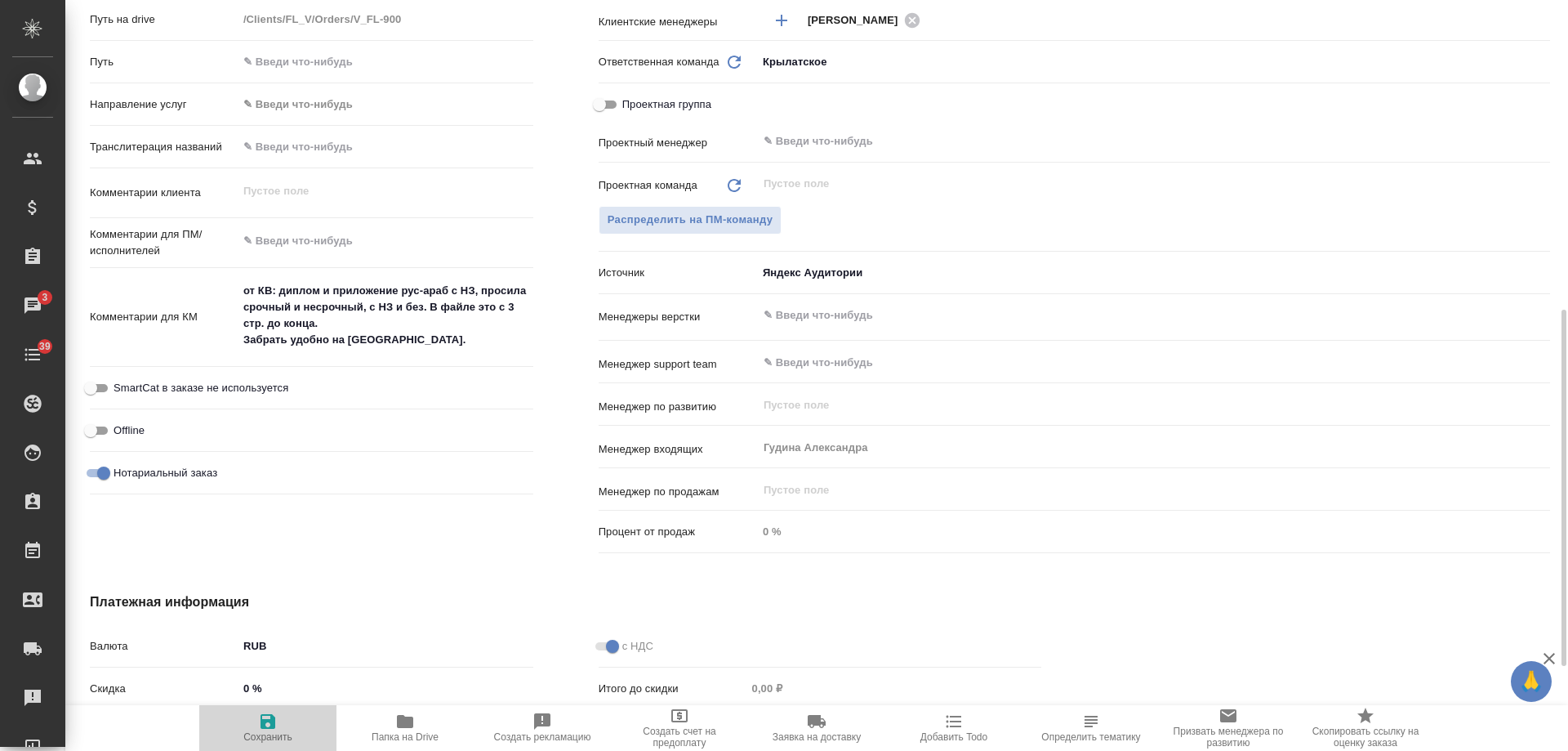
type textarea "x"
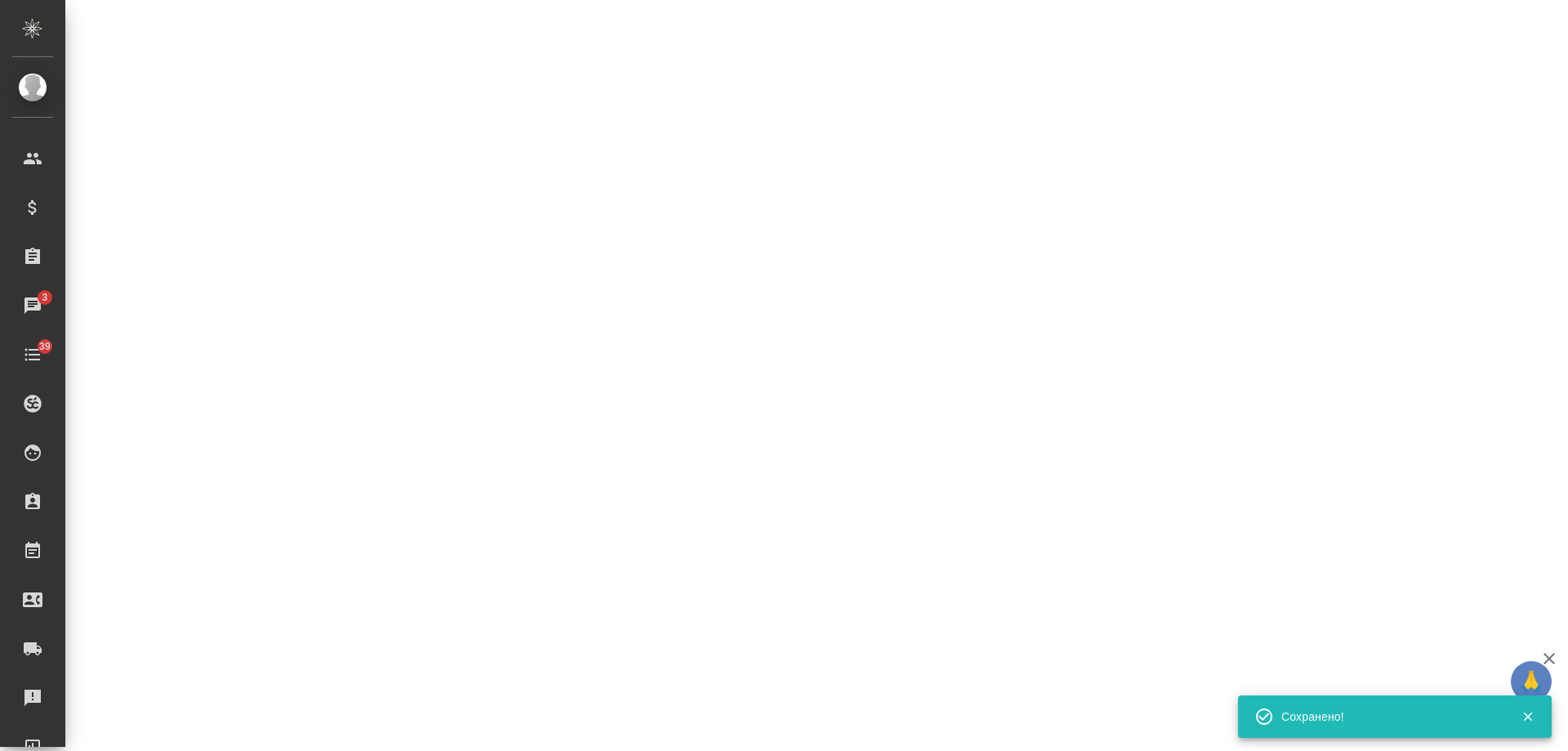
select select "RU"
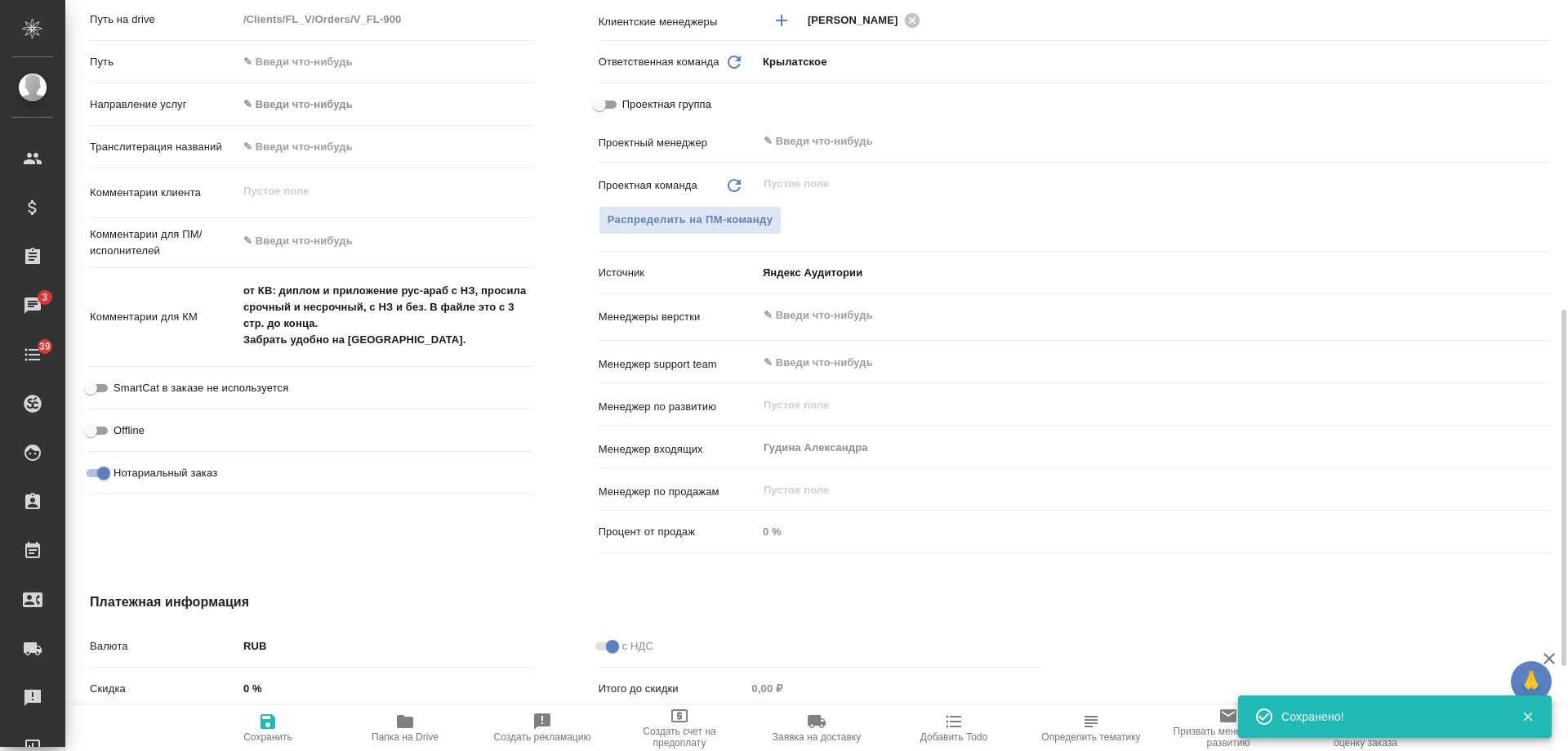
type textarea "x"
click at [962, 729] on icon "button" at bounding box center [954, 721] width 20 height 20
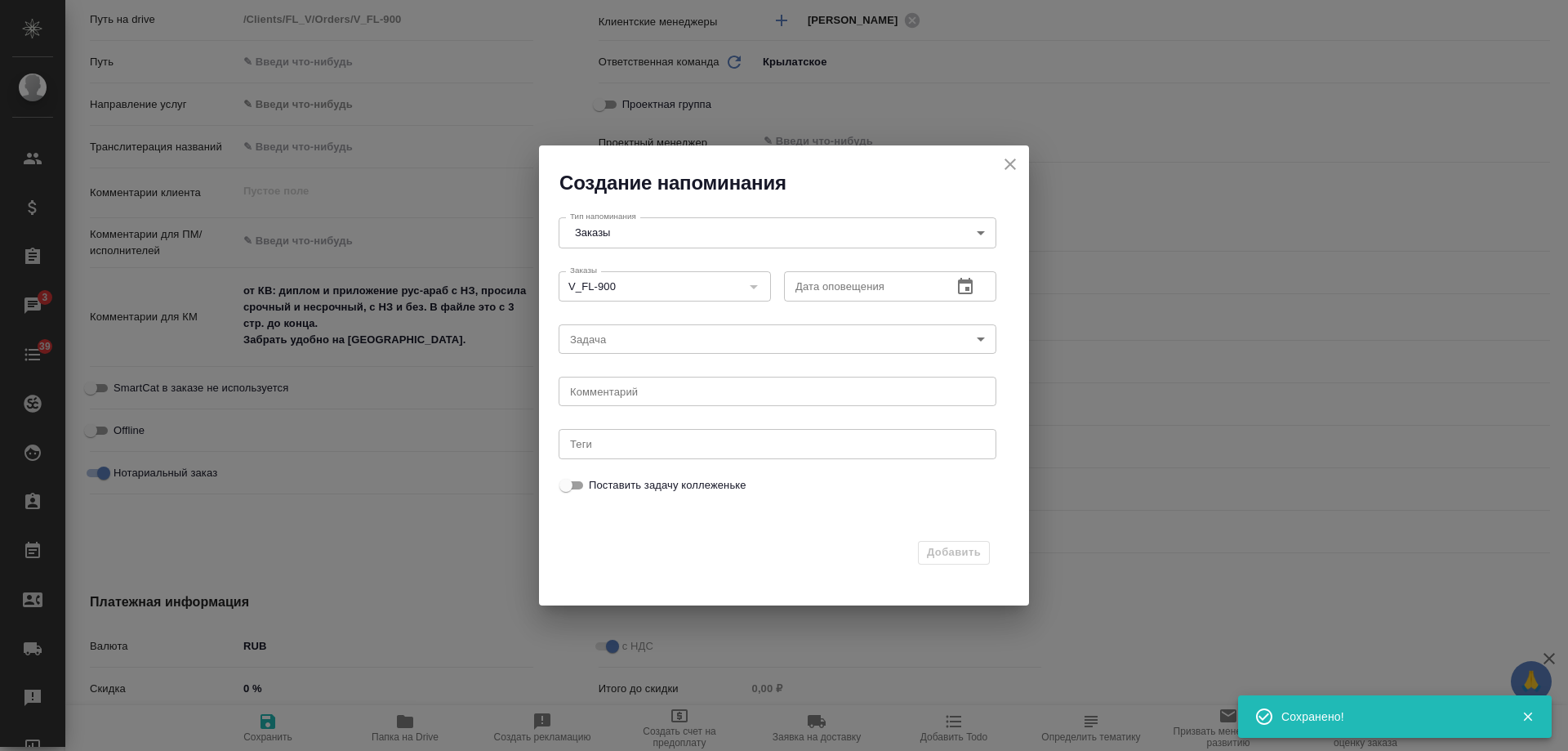
click at [969, 278] on icon "button" at bounding box center [965, 286] width 15 height 16
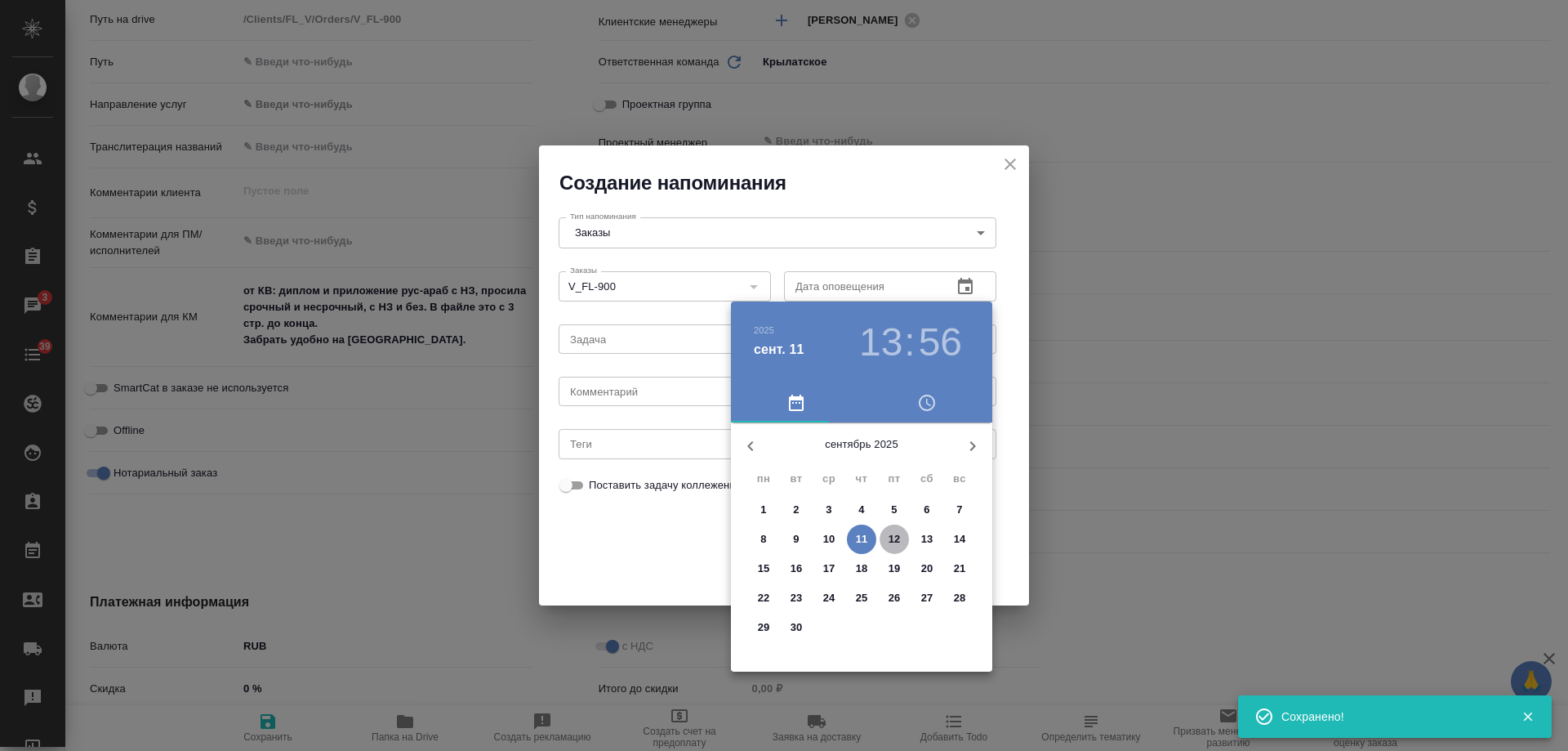
click at [895, 535] on p "12" at bounding box center [895, 539] width 12 height 16
type input "12.09.2025 13:56"
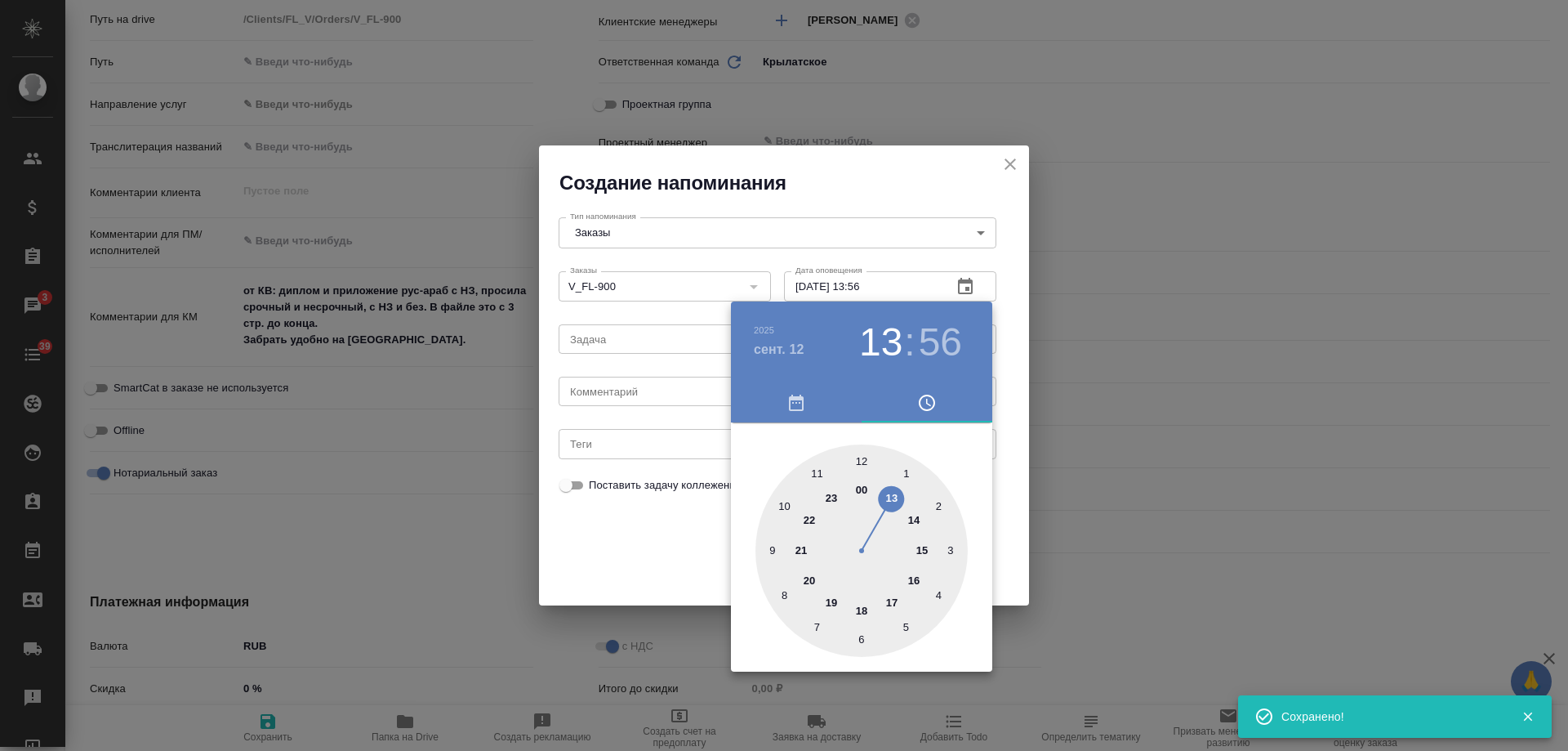
click at [618, 396] on div at bounding box center [784, 375] width 1568 height 751
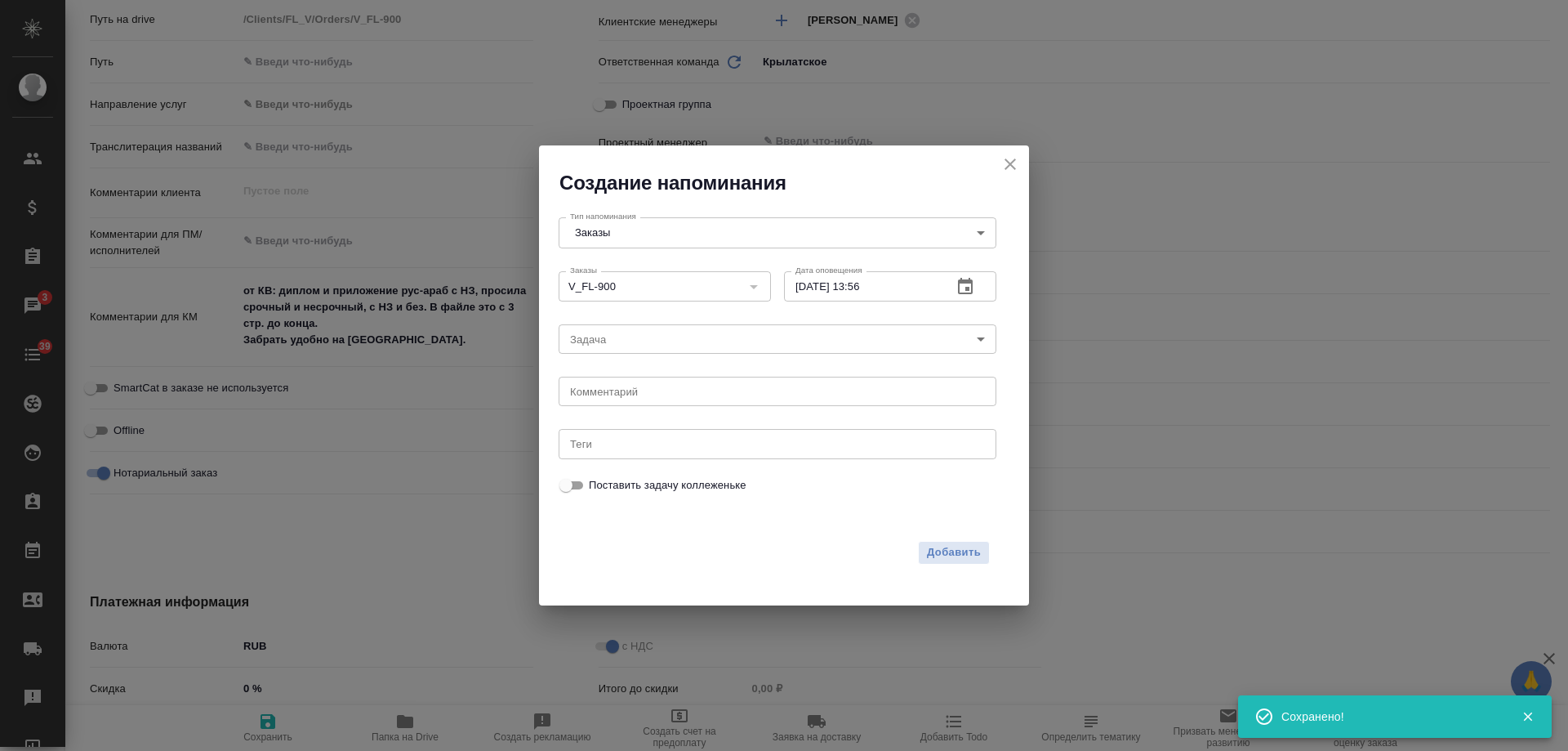
click at [617, 393] on div "2025 сент. 12 13 : 56 00 1 2 3 4 5 6 7 8 9 10 11 12 13 14 15 16 17 18 19 20 21 …" at bounding box center [784, 375] width 1568 height 751
click at [615, 393] on div "2025 сент. 12 13 : 56 00 1 2 3 4 5 6 7 8 9 10 11 12 13 14 15 16 17 18 19 20 21 …" at bounding box center [784, 375] width 1568 height 751
click at [615, 393] on textarea at bounding box center [777, 391] width 415 height 12
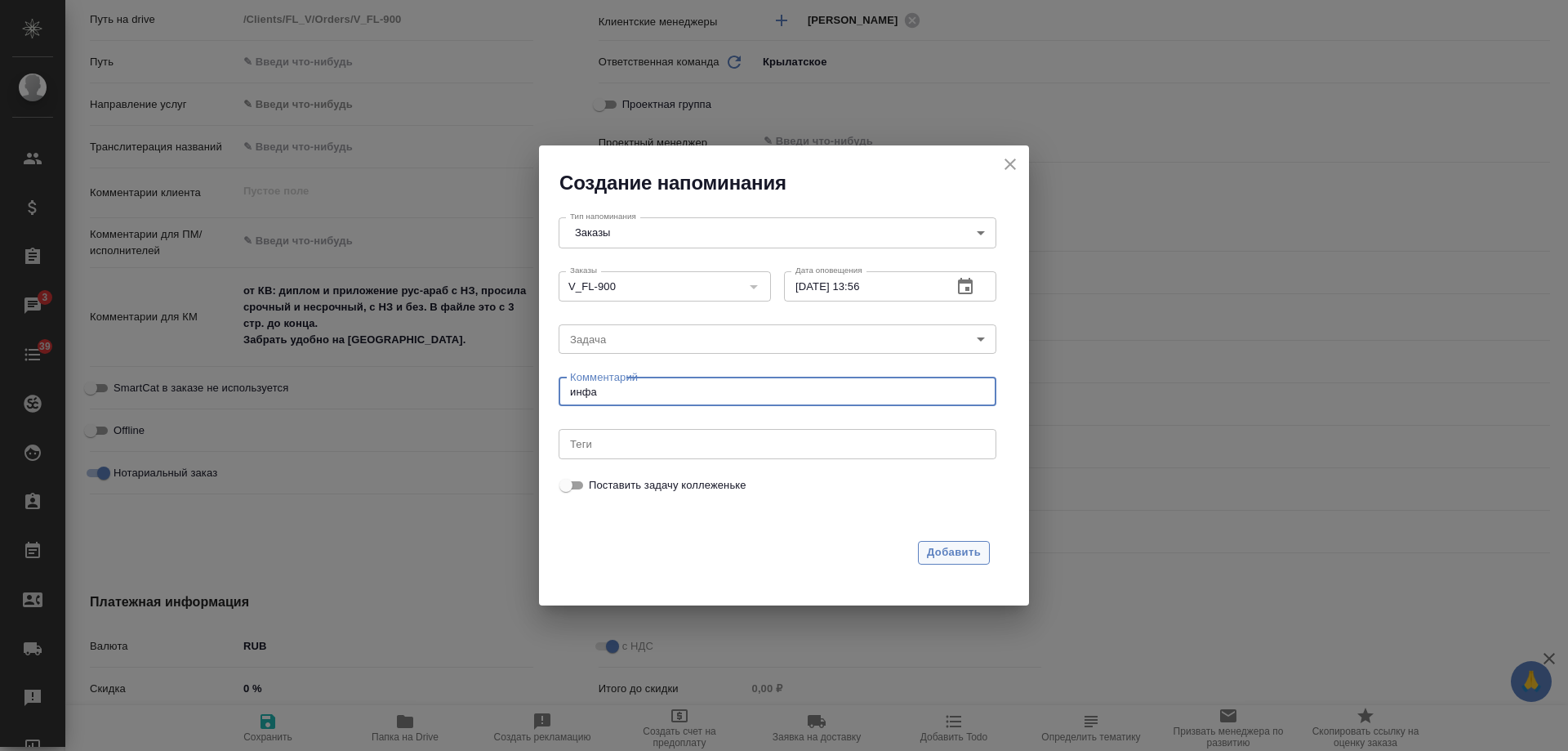
type textarea "инфа"
click at [962, 551] on span "Добавить" at bounding box center [953, 553] width 54 height 19
type textarea "x"
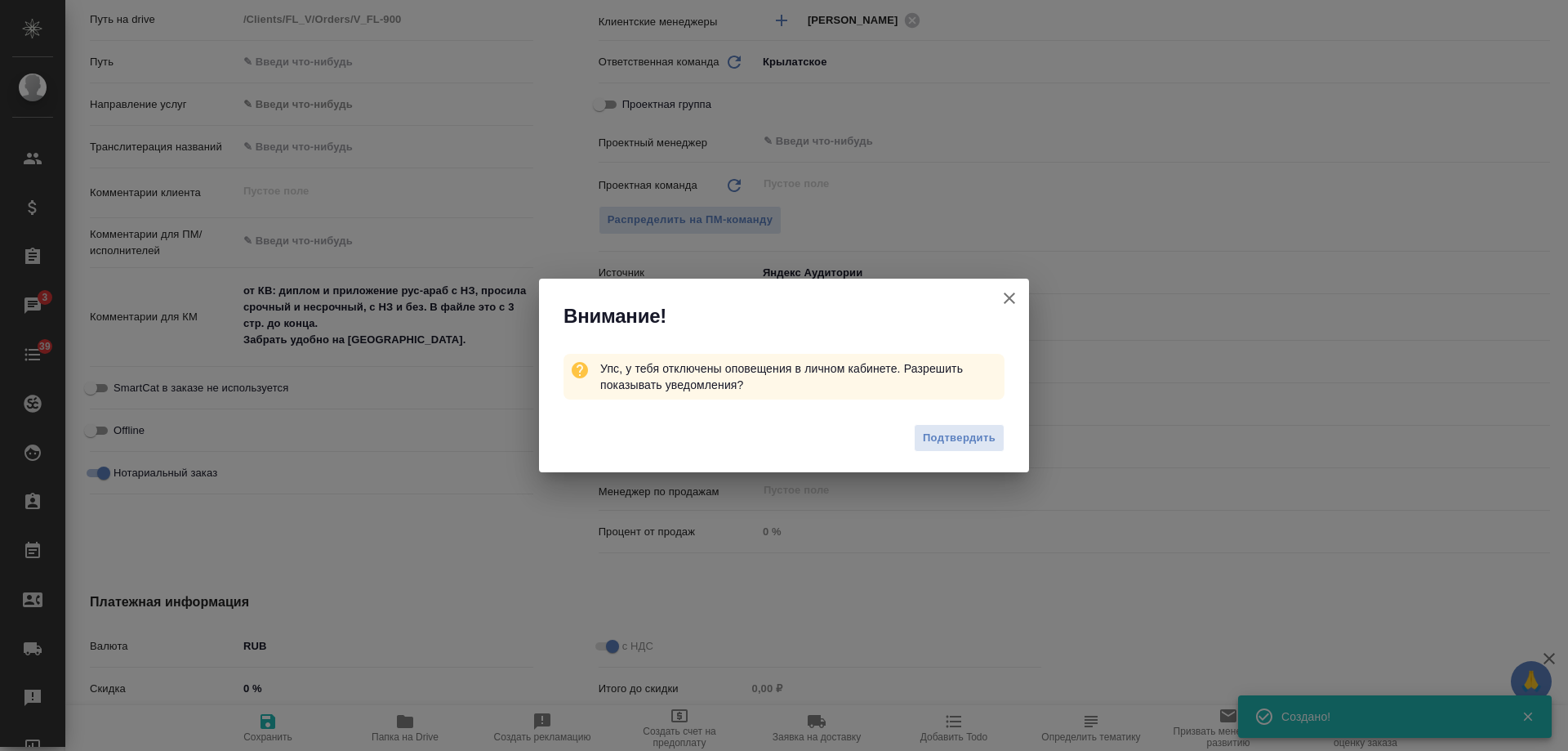
type textarea "x"
click at [1007, 302] on icon "button" at bounding box center [1010, 298] width 11 height 11
type textarea "x"
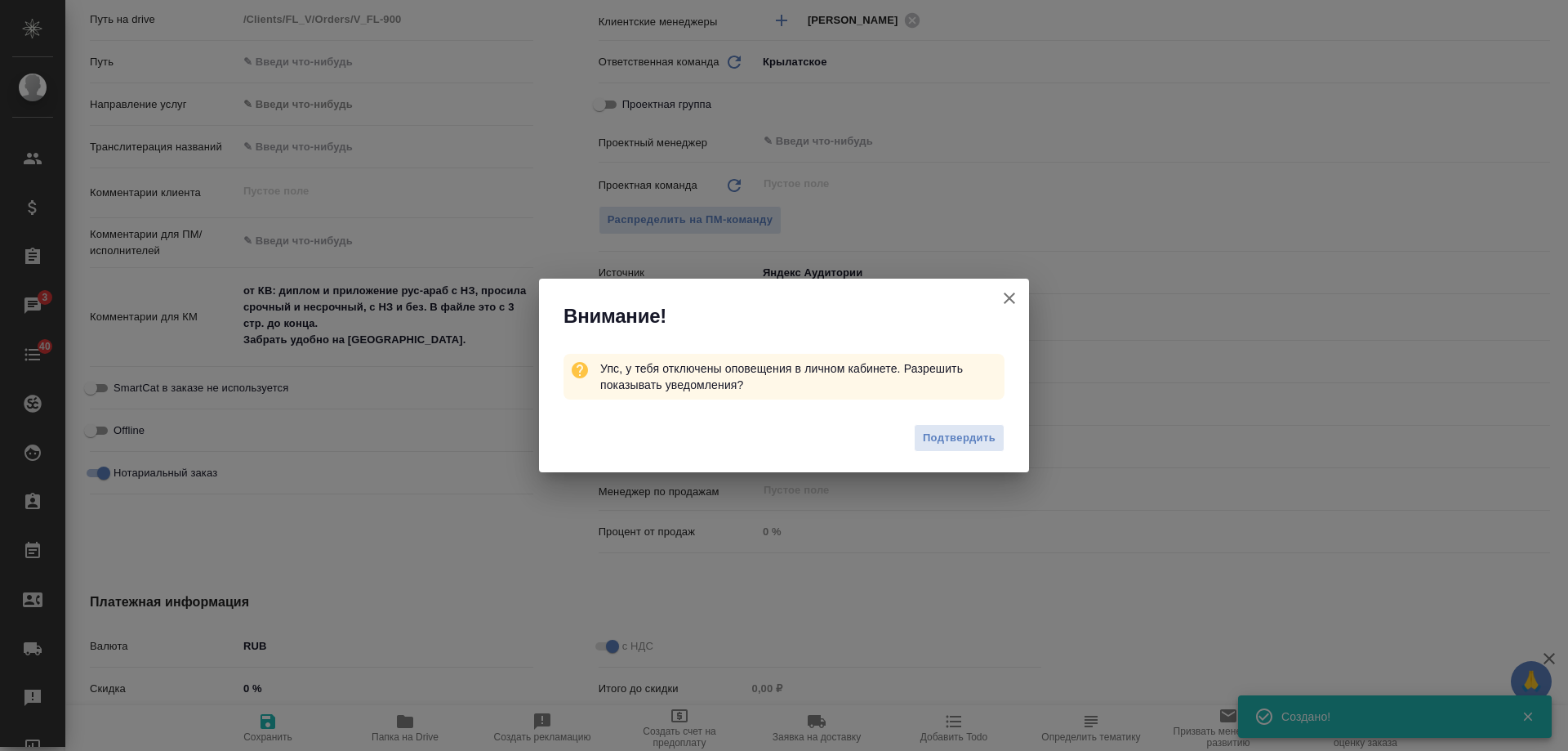
type textarea "x"
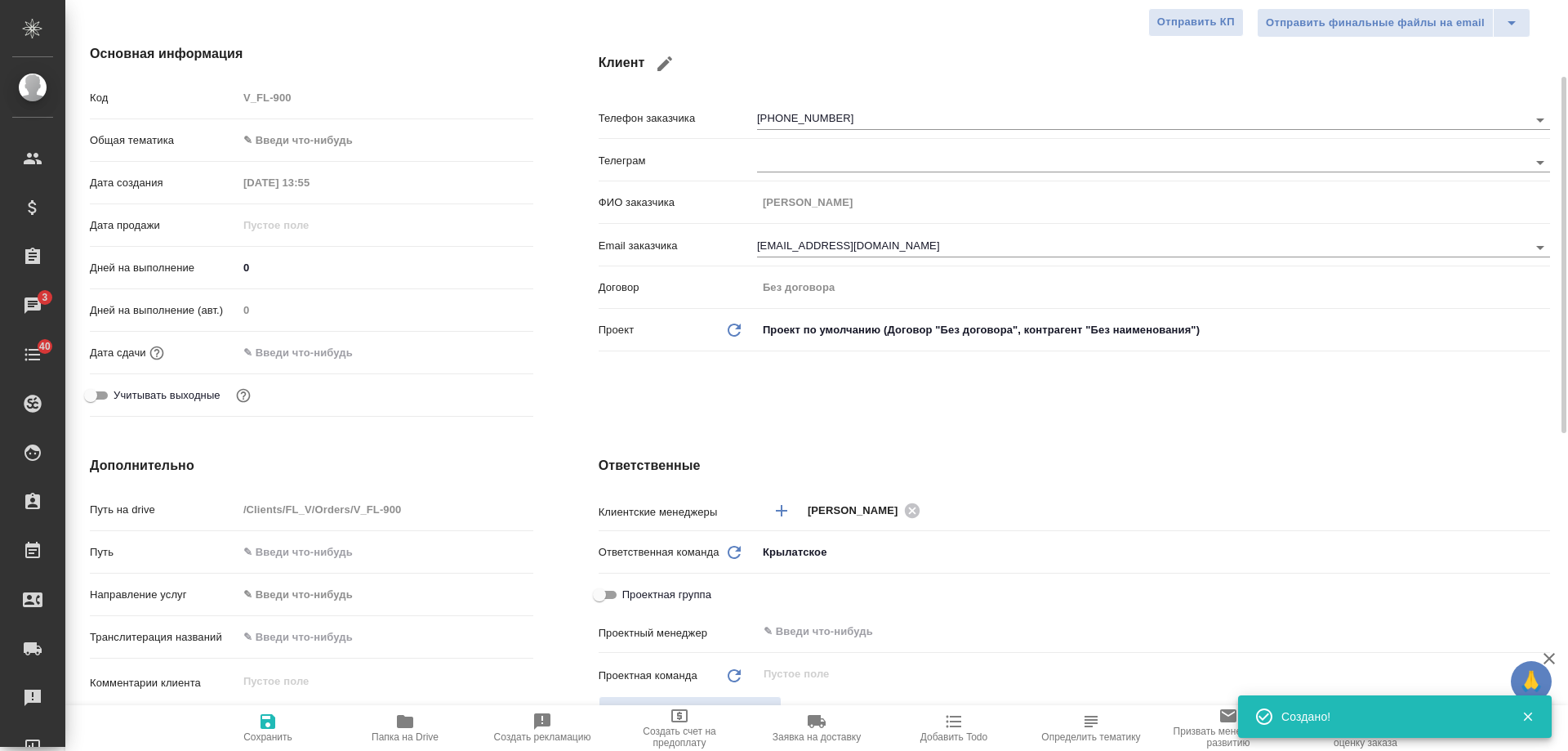
scroll to position [0, 0]
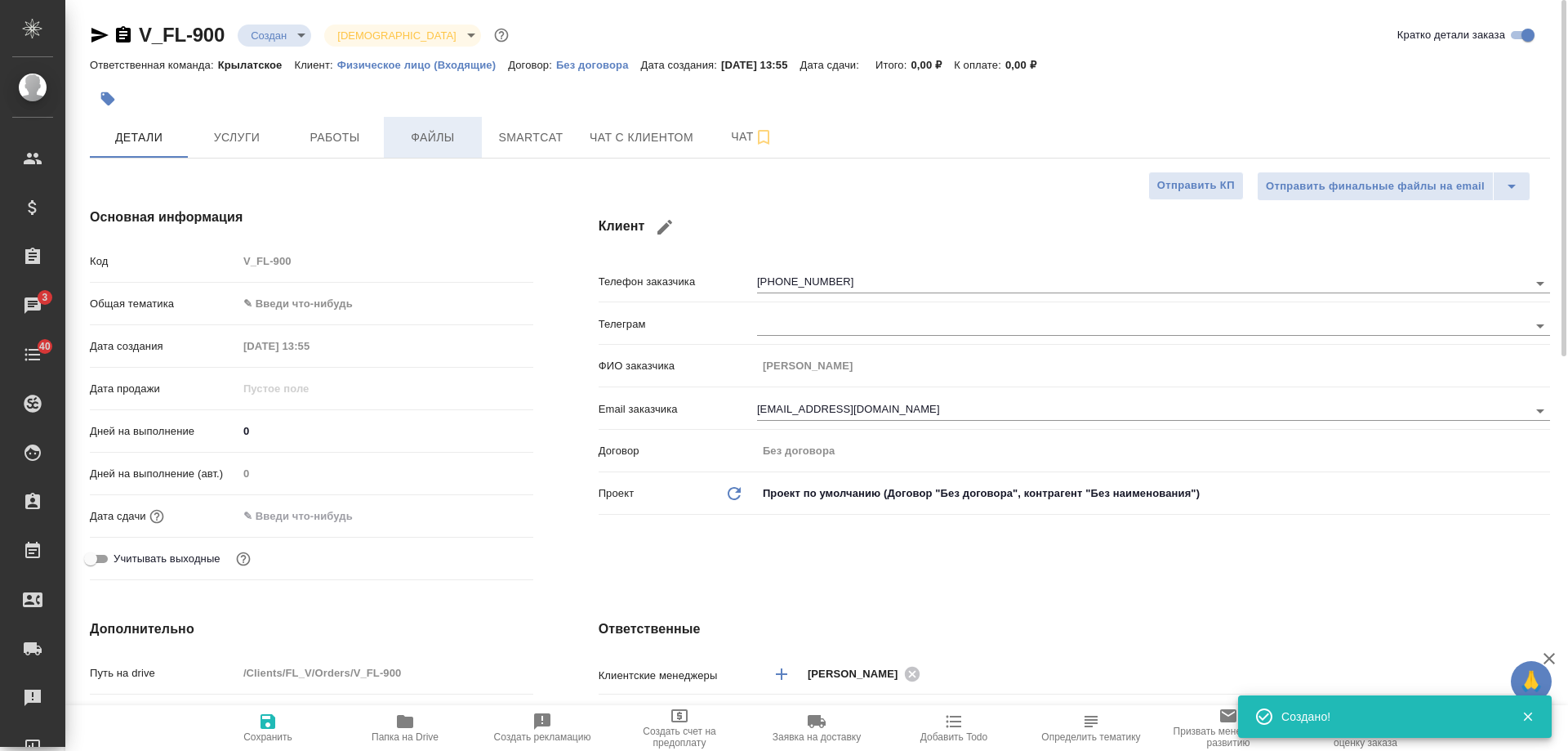
click at [427, 139] on span "Файлы" at bounding box center [432, 138] width 78 height 21
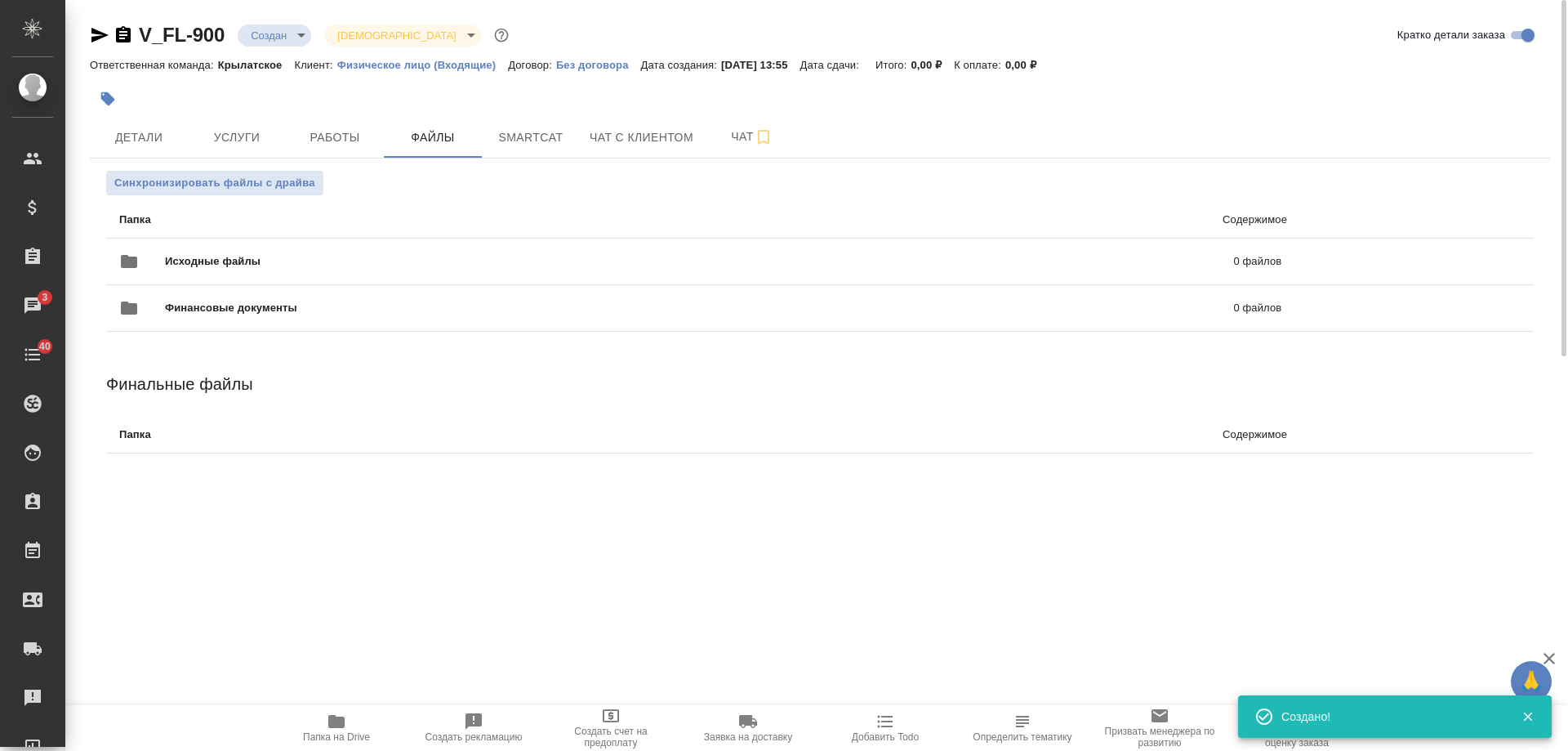
drag, startPoint x: 1054, startPoint y: 594, endPoint x: 1199, endPoint y: 328, distance: 303.0
click at [1054, 594] on div ".cls-1 fill:#fff; AWATERA Gudina Alexandra Клиенты Спецификации Заказы 3 Чаты 4…" at bounding box center [784, 375] width 1568 height 751
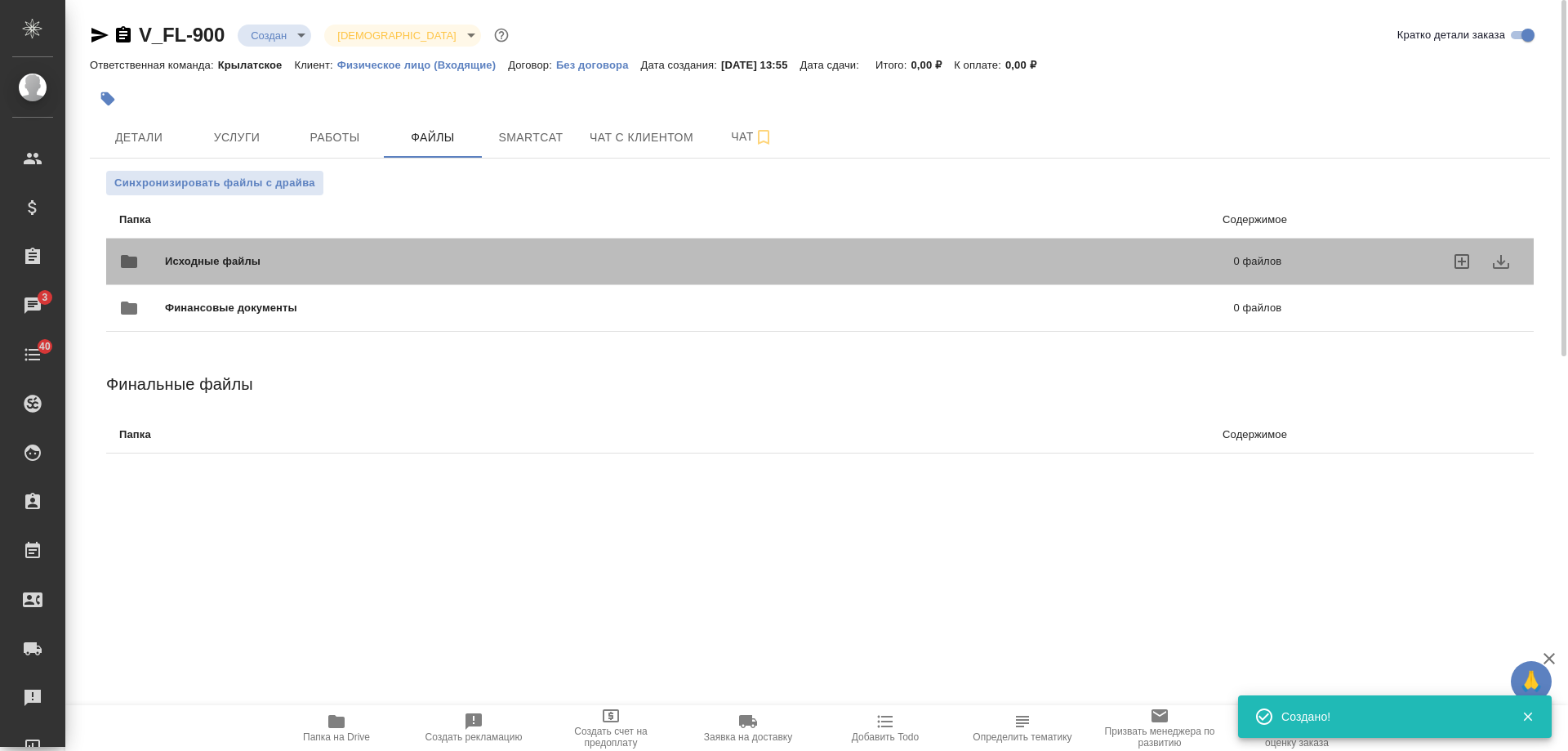
click at [1078, 266] on p "0 файлов" at bounding box center [1015, 261] width 535 height 16
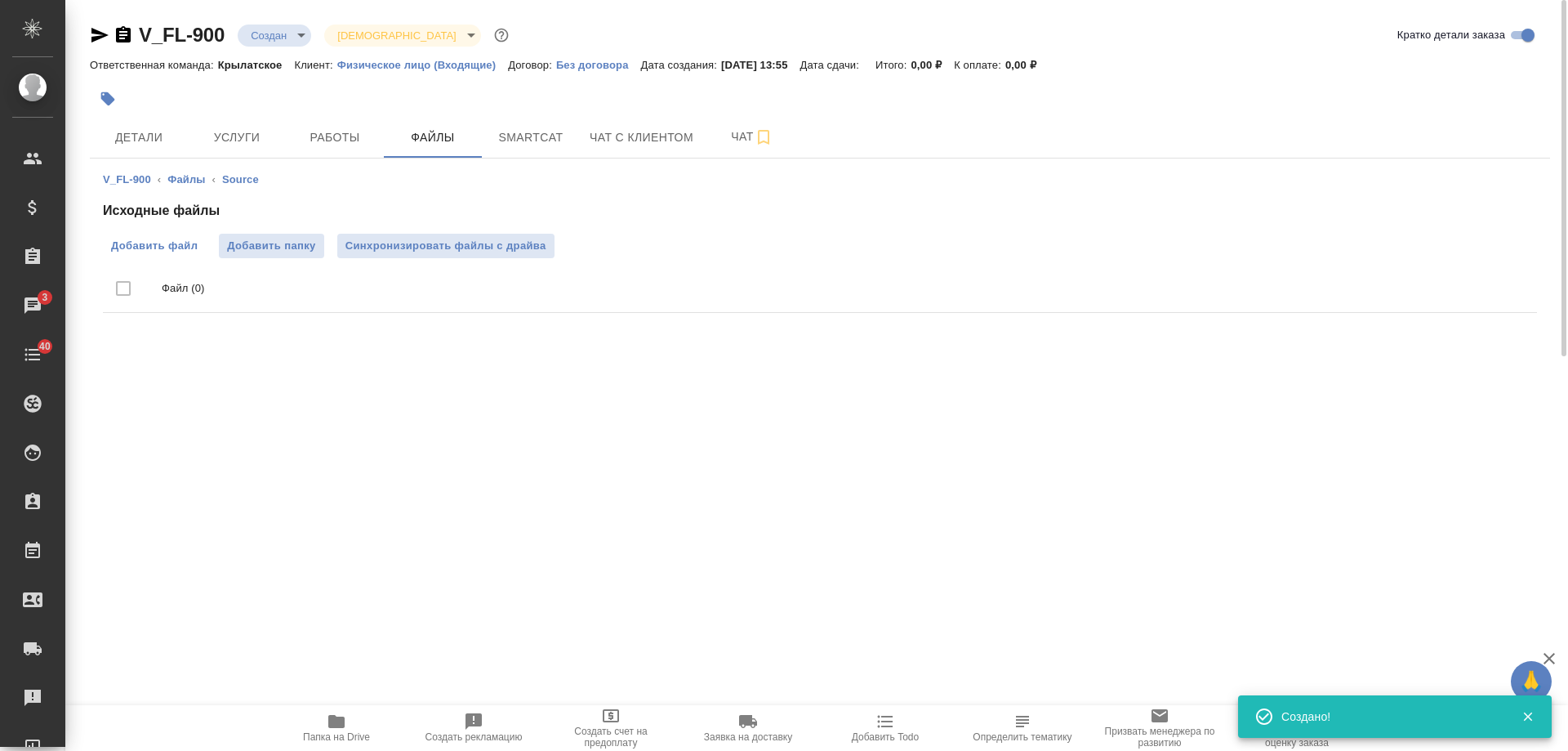
click at [148, 251] on span "Добавить файл" at bounding box center [154, 245] width 87 height 16
click at [0, 0] on input "Добавить файл" at bounding box center [0, 0] width 0 height 0
click at [101, 37] on icon "button" at bounding box center [100, 35] width 17 height 15
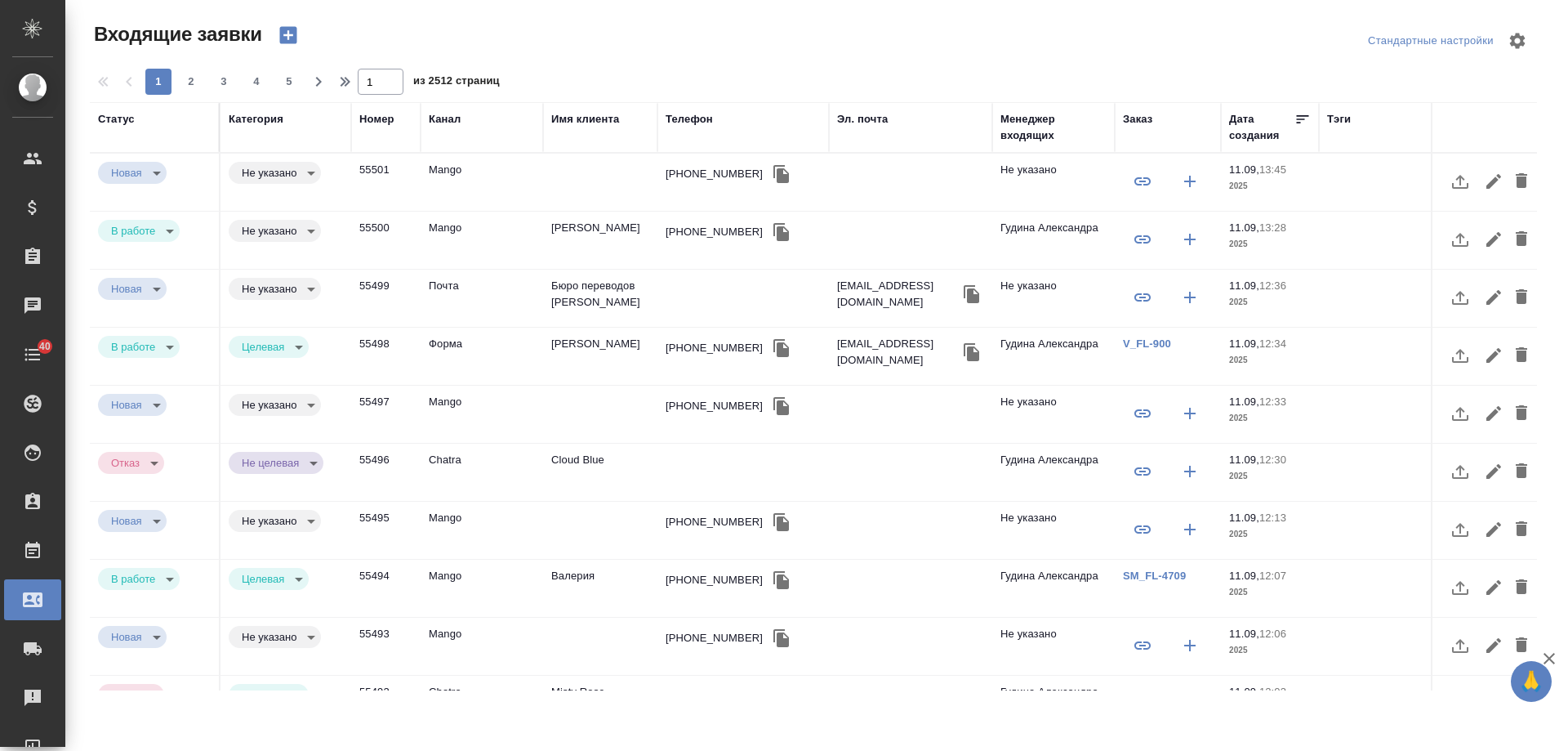
select select "RU"
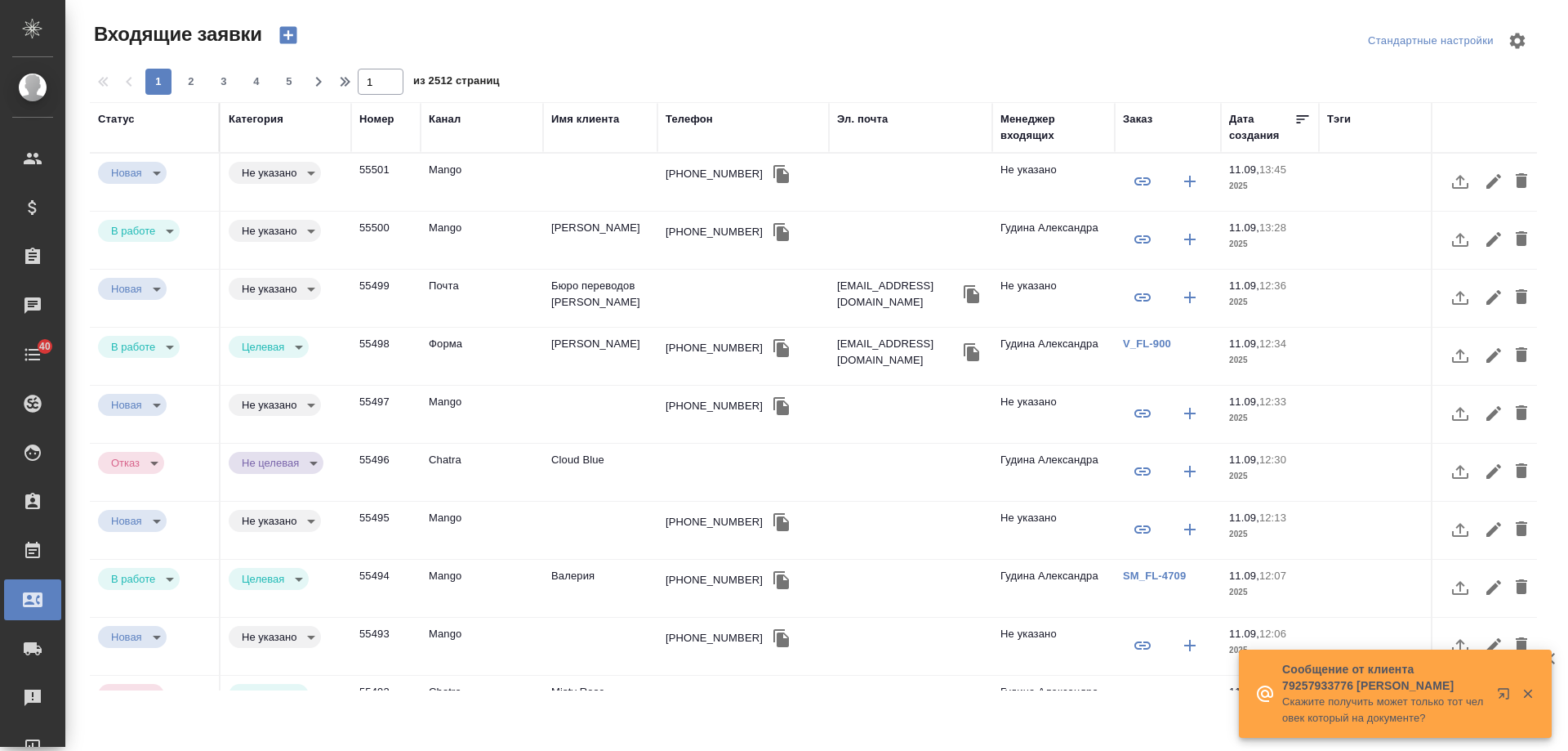
click at [687, 120] on div "Телефон" at bounding box center [689, 119] width 47 height 16
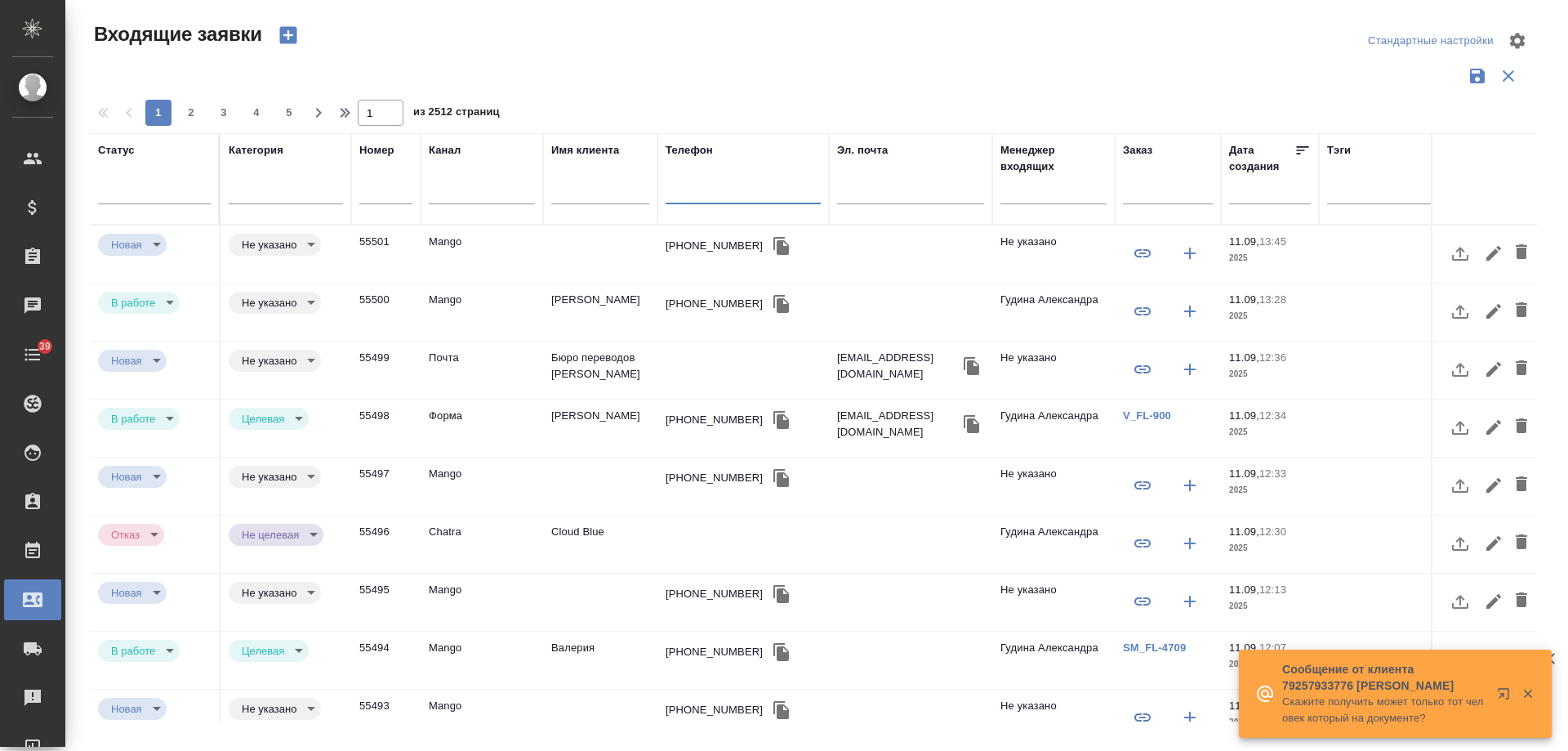
click at [717, 194] on input "text" at bounding box center [743, 193] width 155 height 21
paste input "[PHONE_NUMBER]"
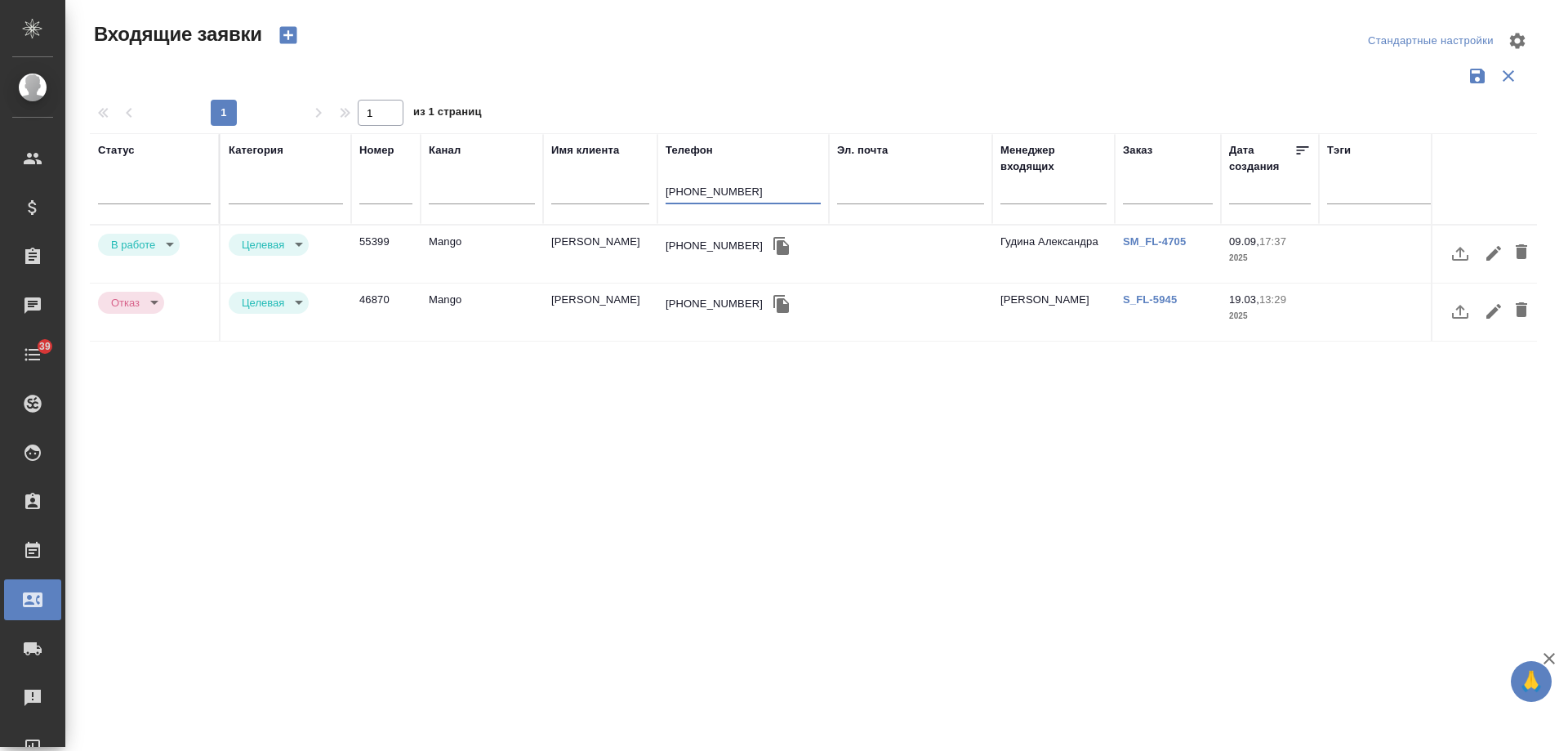
type input "[PHONE_NUMBER]"
click at [442, 248] on td "Mango" at bounding box center [482, 253] width 122 height 57
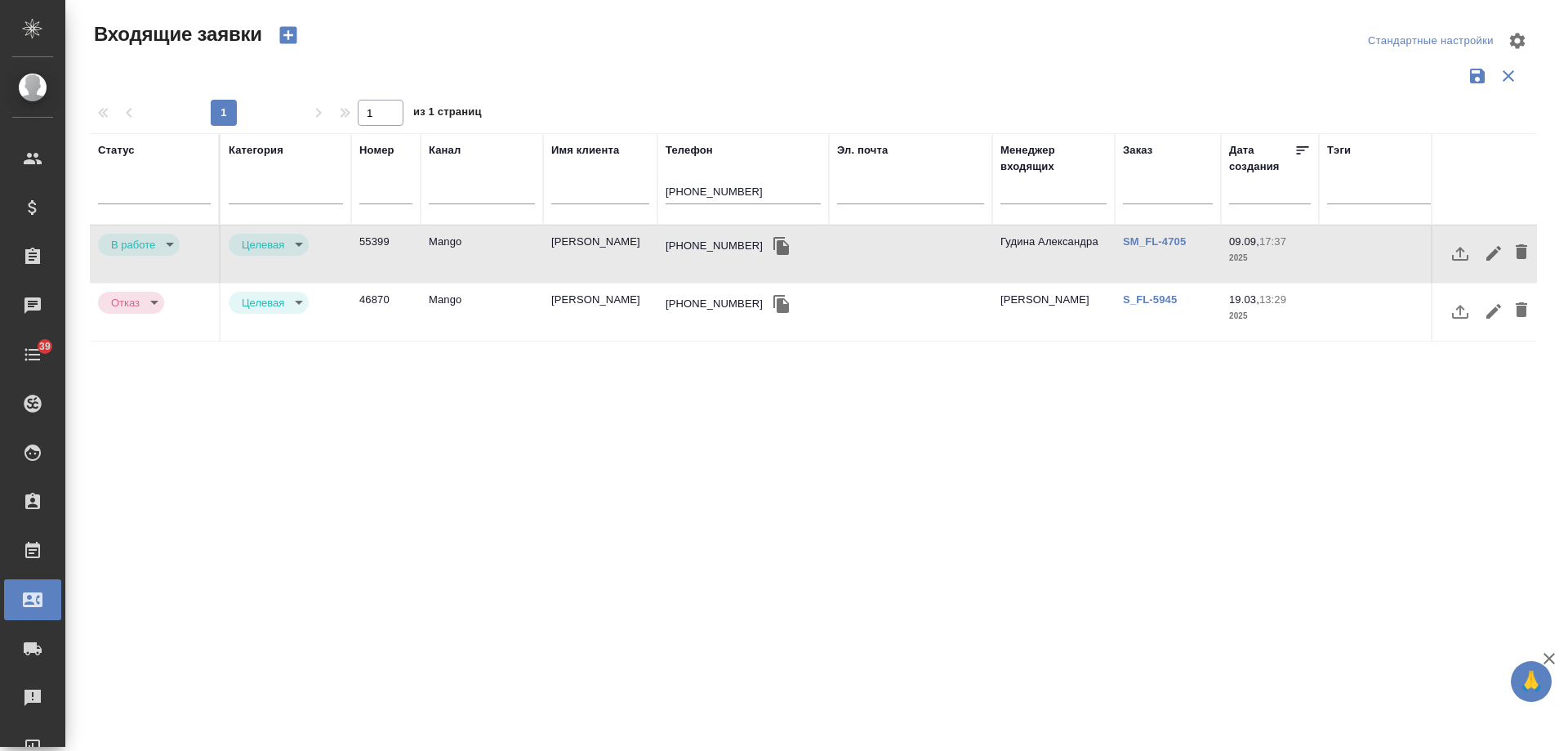
click at [150, 245] on body "🙏 .cls-1 fill:#fff; AWATERA Gudina Alexandra Клиенты Спецификации Заказы 0 Чаты…" at bounding box center [784, 375] width 1568 height 751
click at [130, 244] on button "Отказ" at bounding box center [130, 244] width 39 height 18
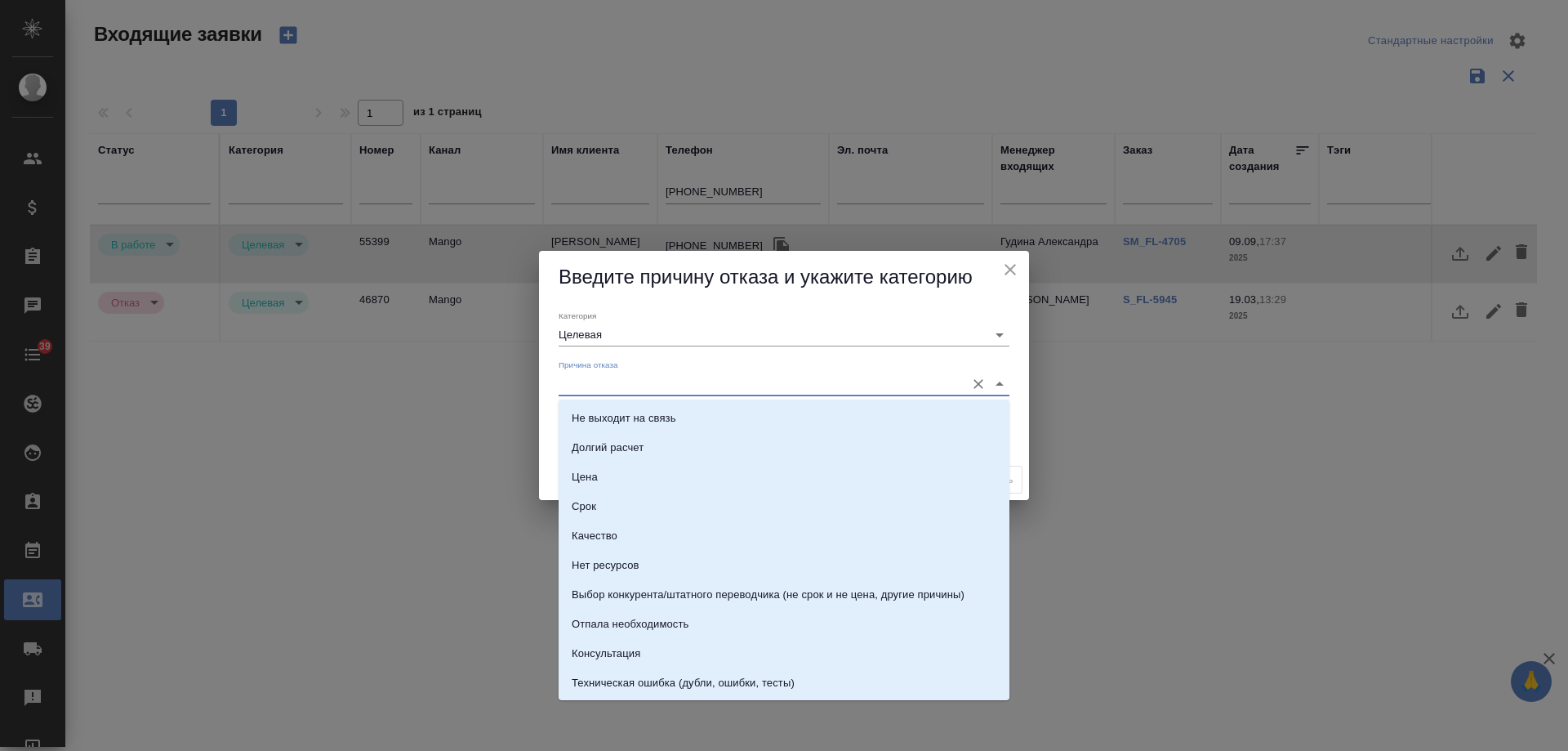
click at [572, 392] on input "Причина отказа" at bounding box center [757, 383] width 398 height 22
click at [620, 650] on div "Консультация" at bounding box center [606, 653] width 69 height 16
type input "Консультация"
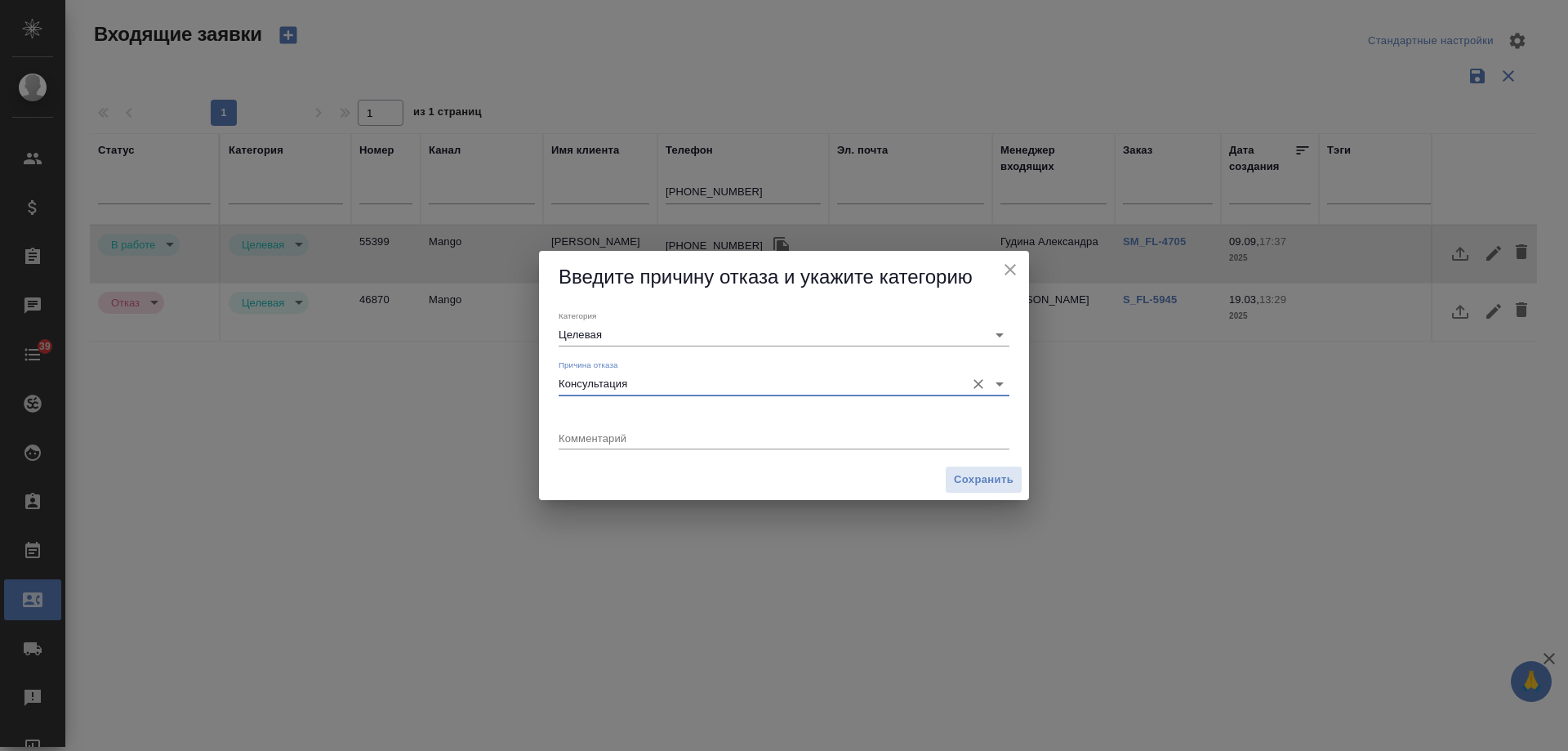
click at [633, 434] on textarea at bounding box center [784, 437] width 451 height 12
type textarea ""это нужно не мне, человек отложил данный вопрос""
click at [987, 482] on span "Сохранить" at bounding box center [983, 481] width 59 height 19
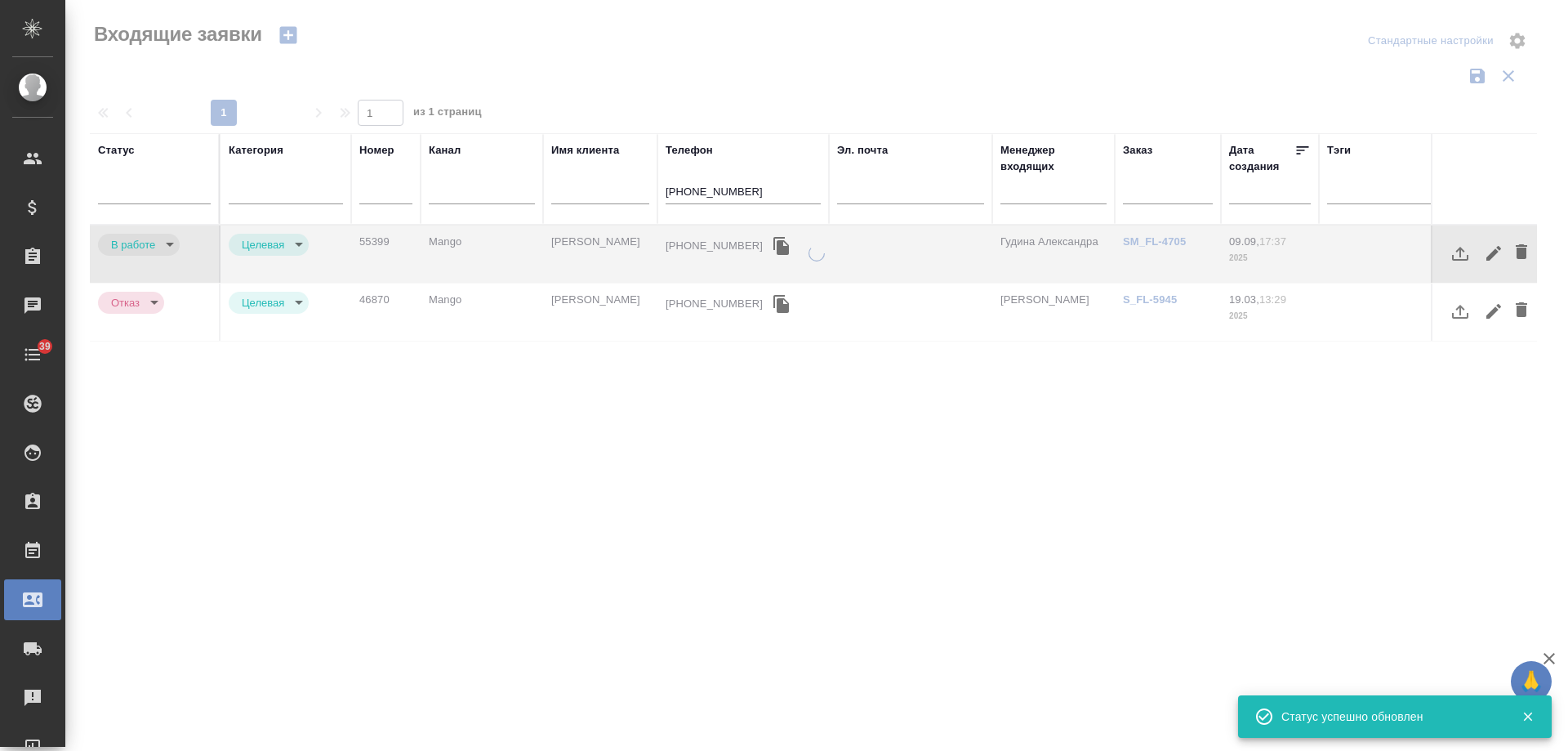
type input "rejection"
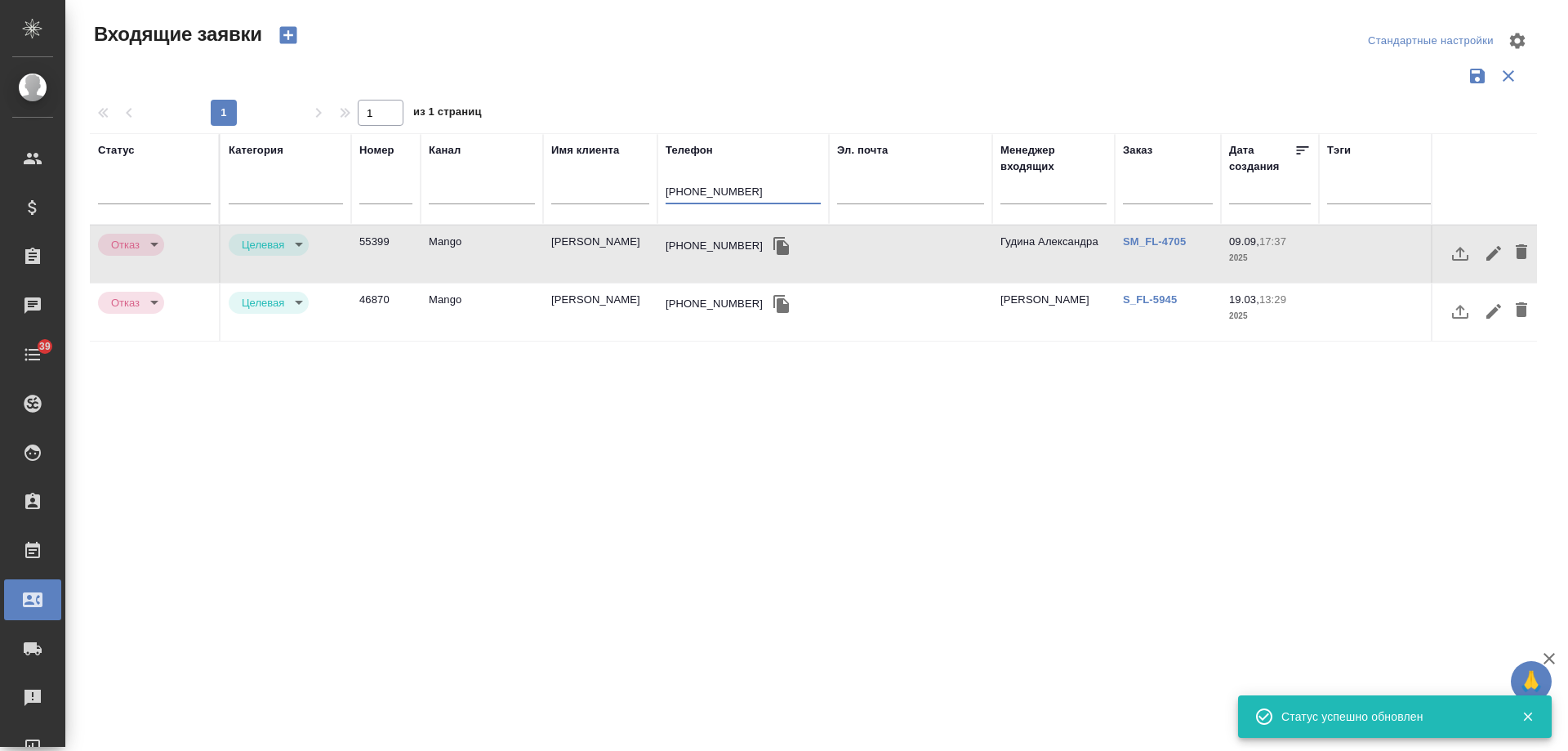
drag, startPoint x: 744, startPoint y: 193, endPoint x: 403, endPoint y: 184, distance: 341.1
click at [392, 190] on tr "Статус Категория Номер Канал Имя клиента Телефон +79258287894 Эл. почта Менедже…" at bounding box center [1039, 178] width 1899 height 91
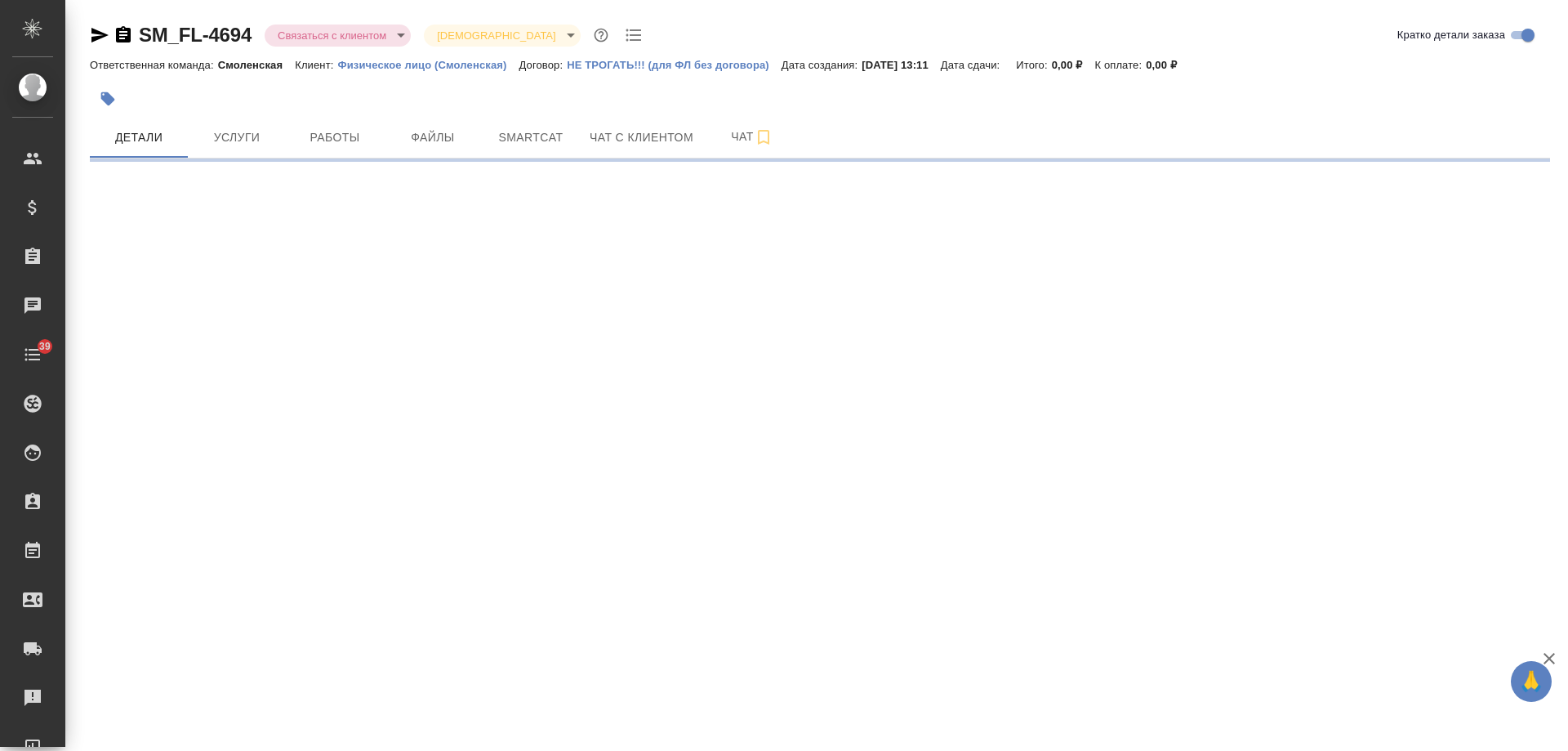
select select "RU"
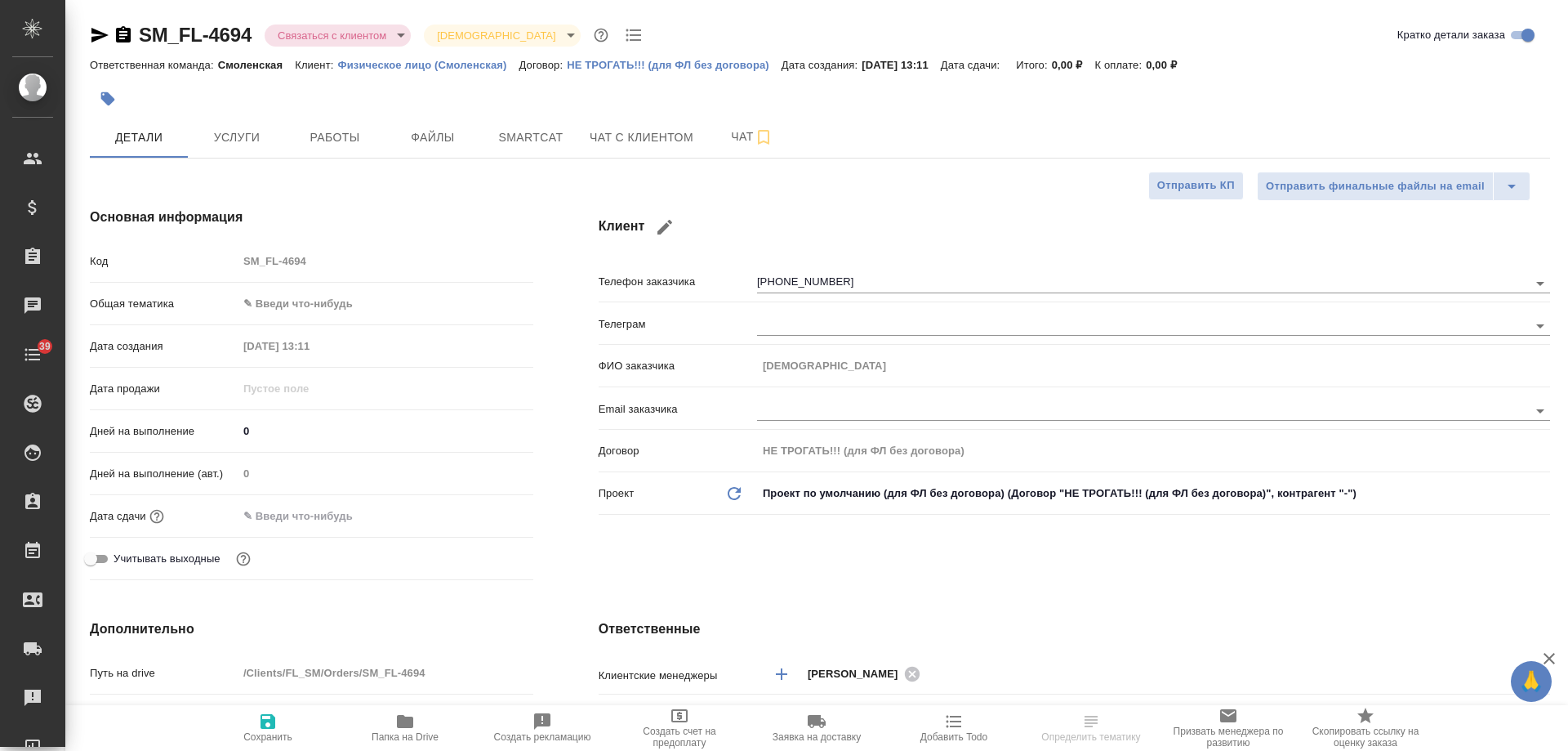
type textarea "x"
click at [622, 135] on span "Чат с клиентом" at bounding box center [641, 138] width 104 height 21
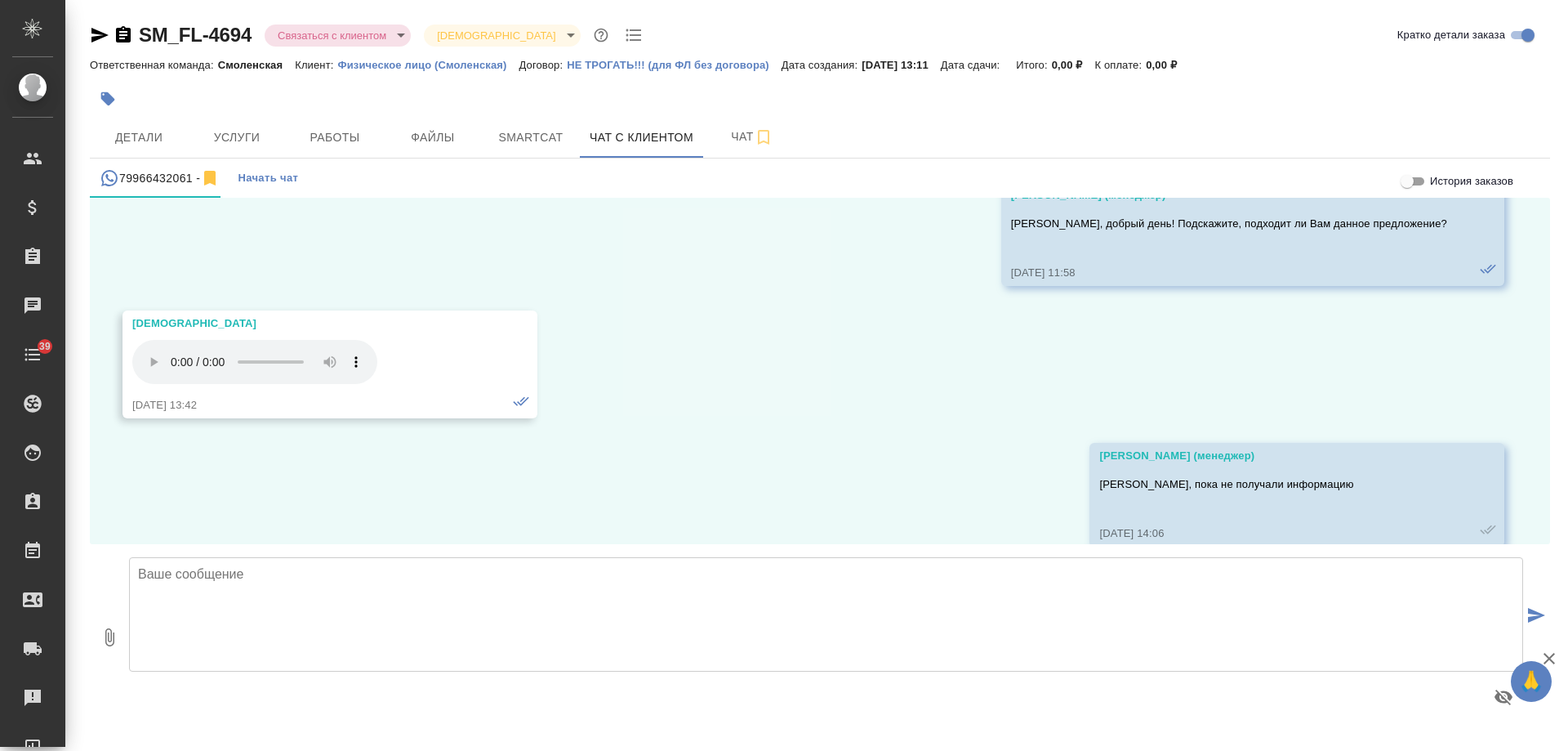
scroll to position [988, 0]
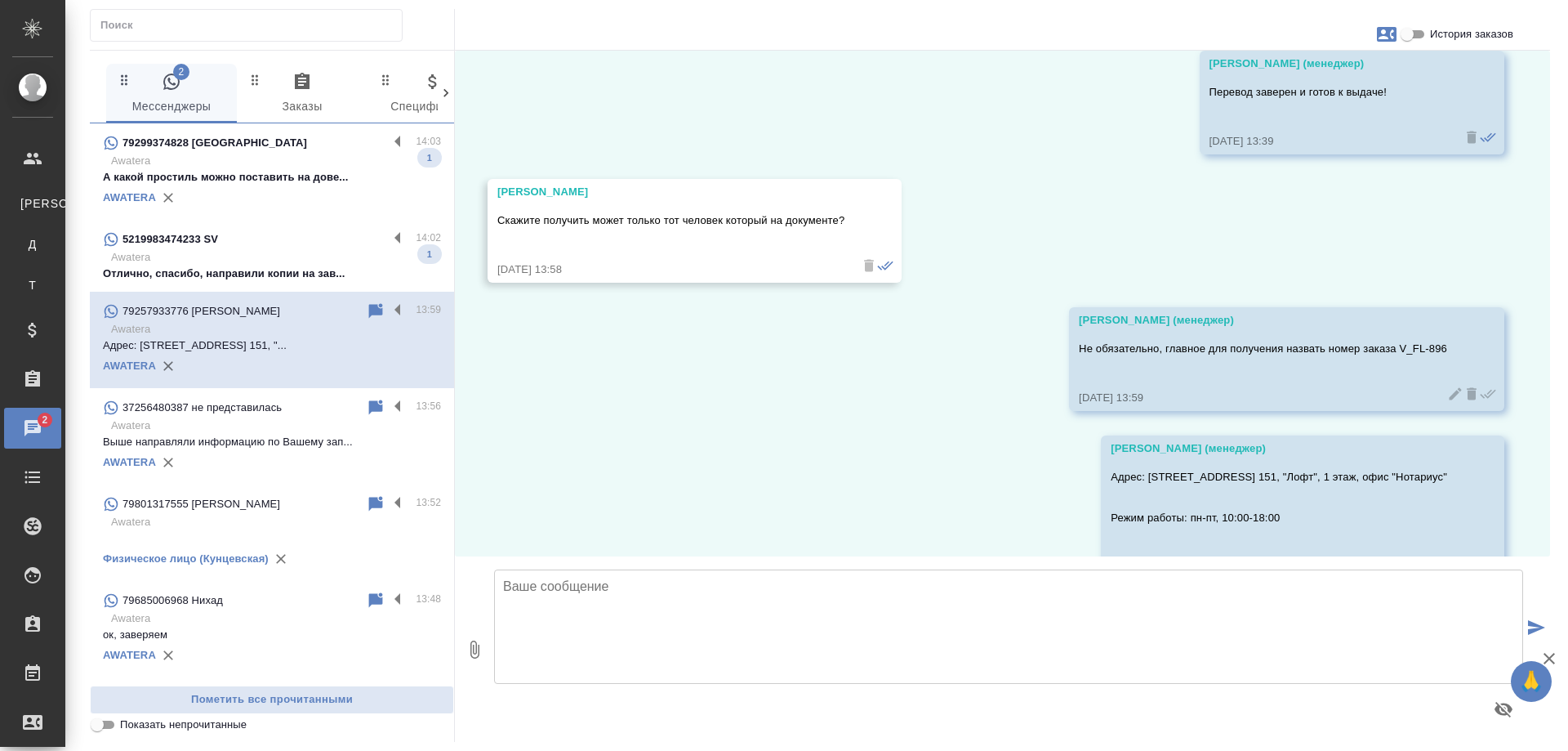
scroll to position [2269, 0]
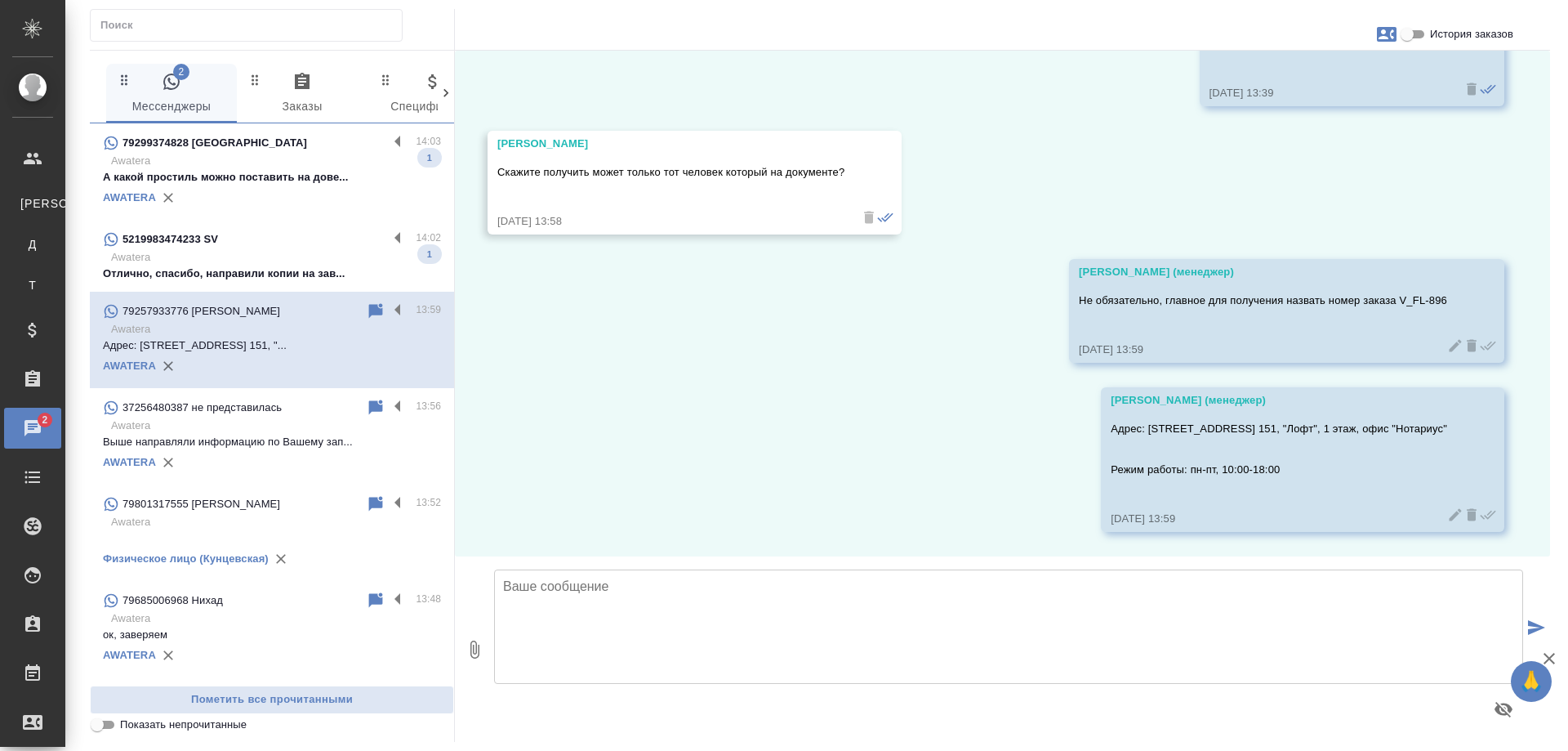
click at [276, 269] on p "Отлично, спасибо, направили копии на зав..." at bounding box center [271, 273] width 338 height 16
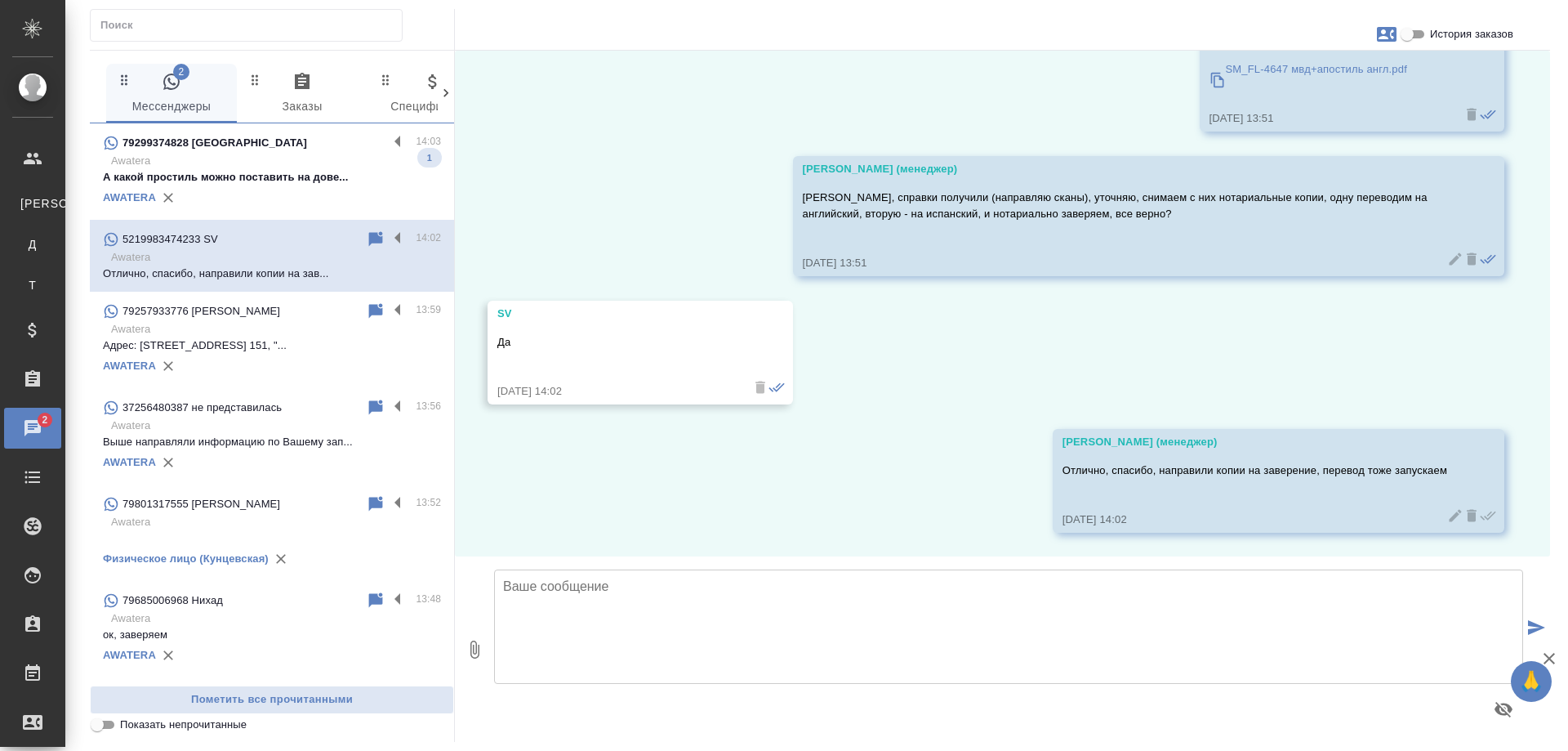
scroll to position [4198, 0]
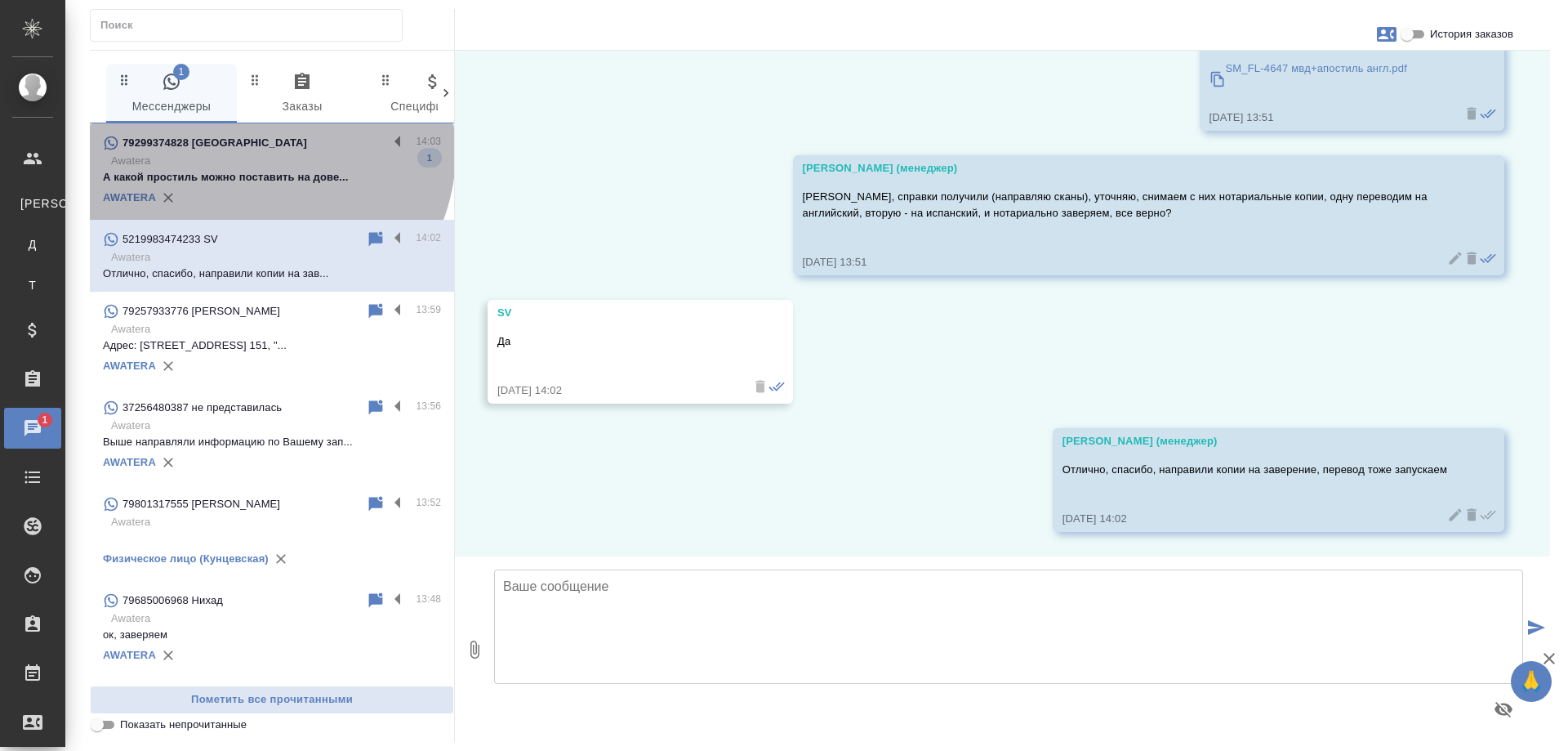
click at [267, 153] on p "Awatera" at bounding box center [276, 160] width 330 height 16
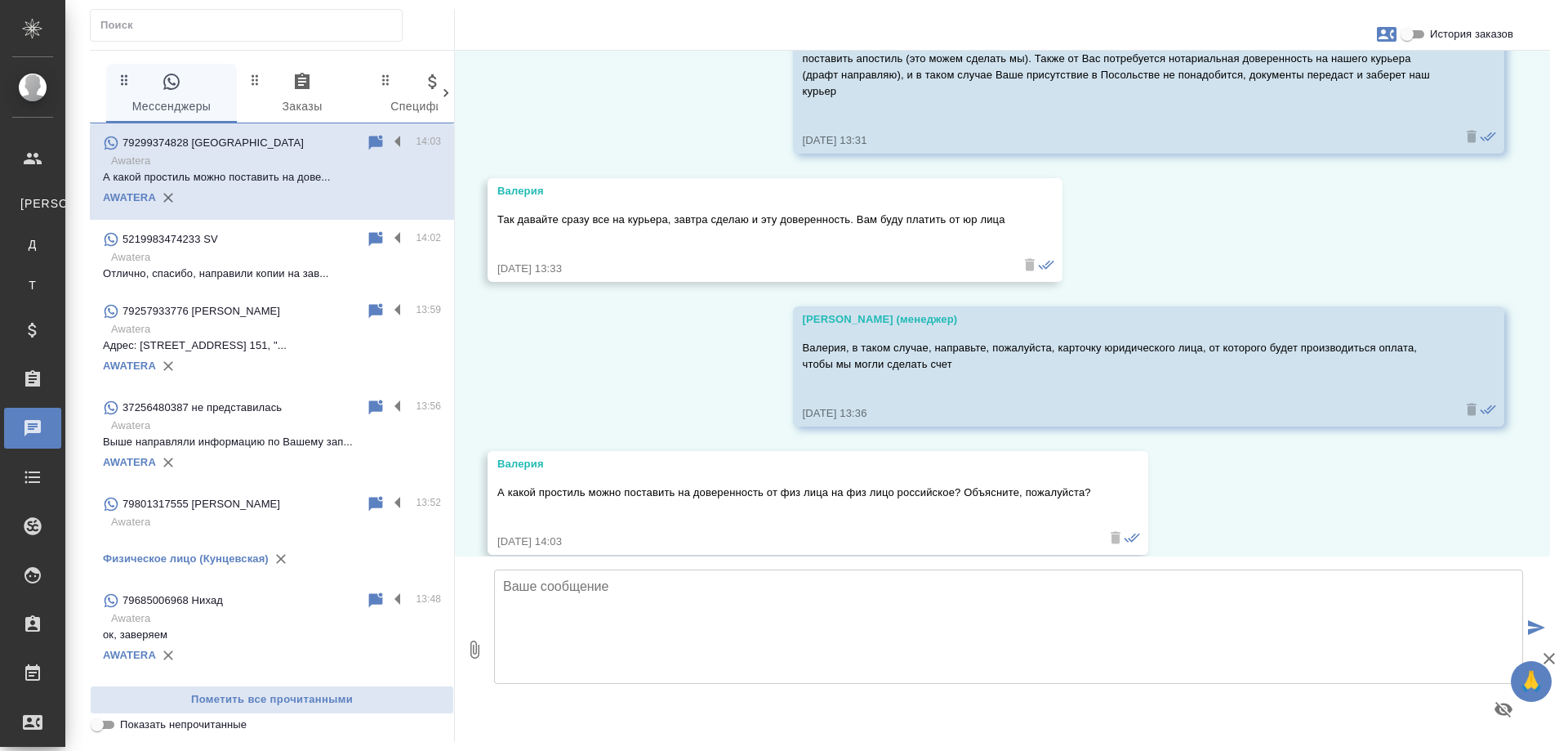
scroll to position [529, 0]
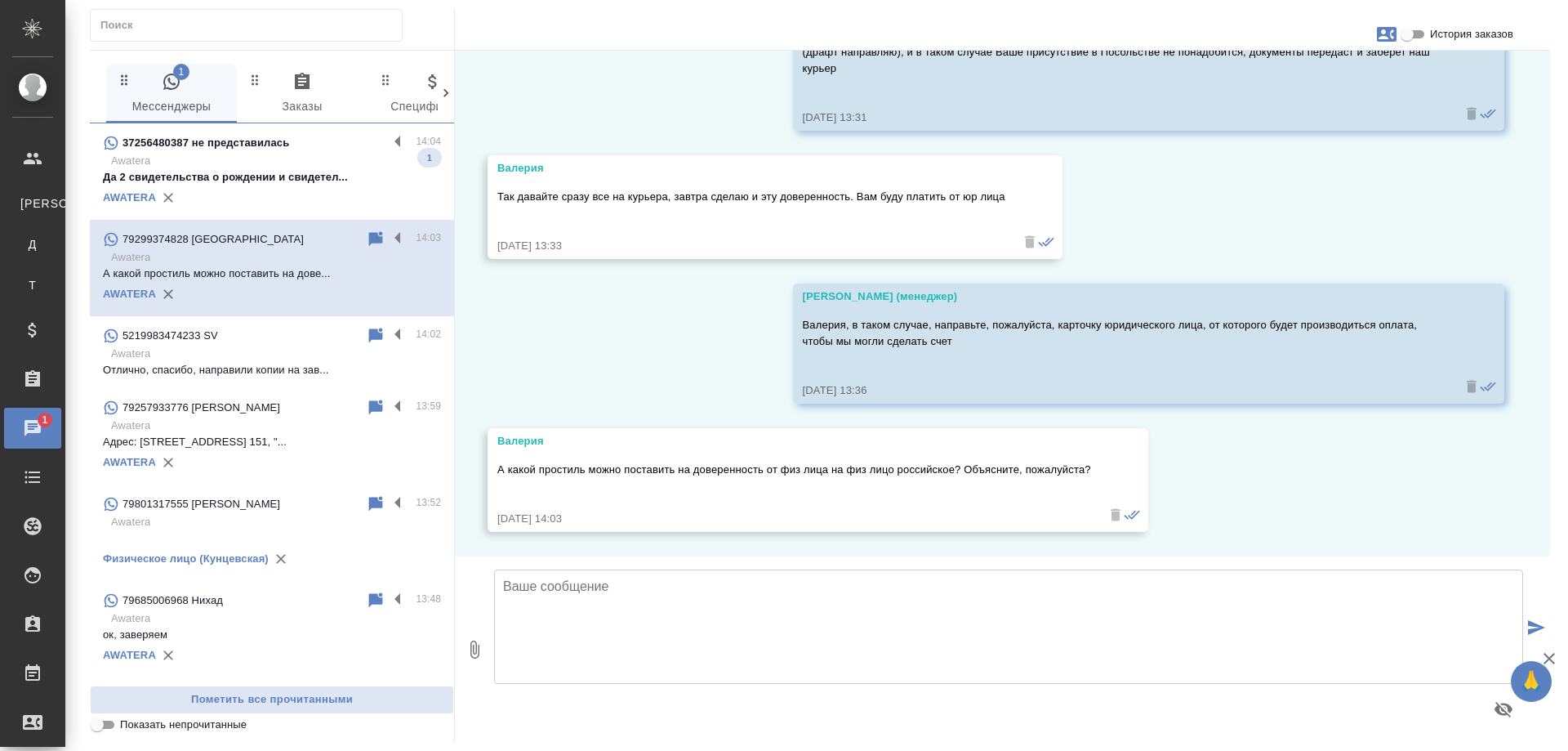
click at [266, 161] on p "Awatera" at bounding box center [276, 160] width 330 height 16
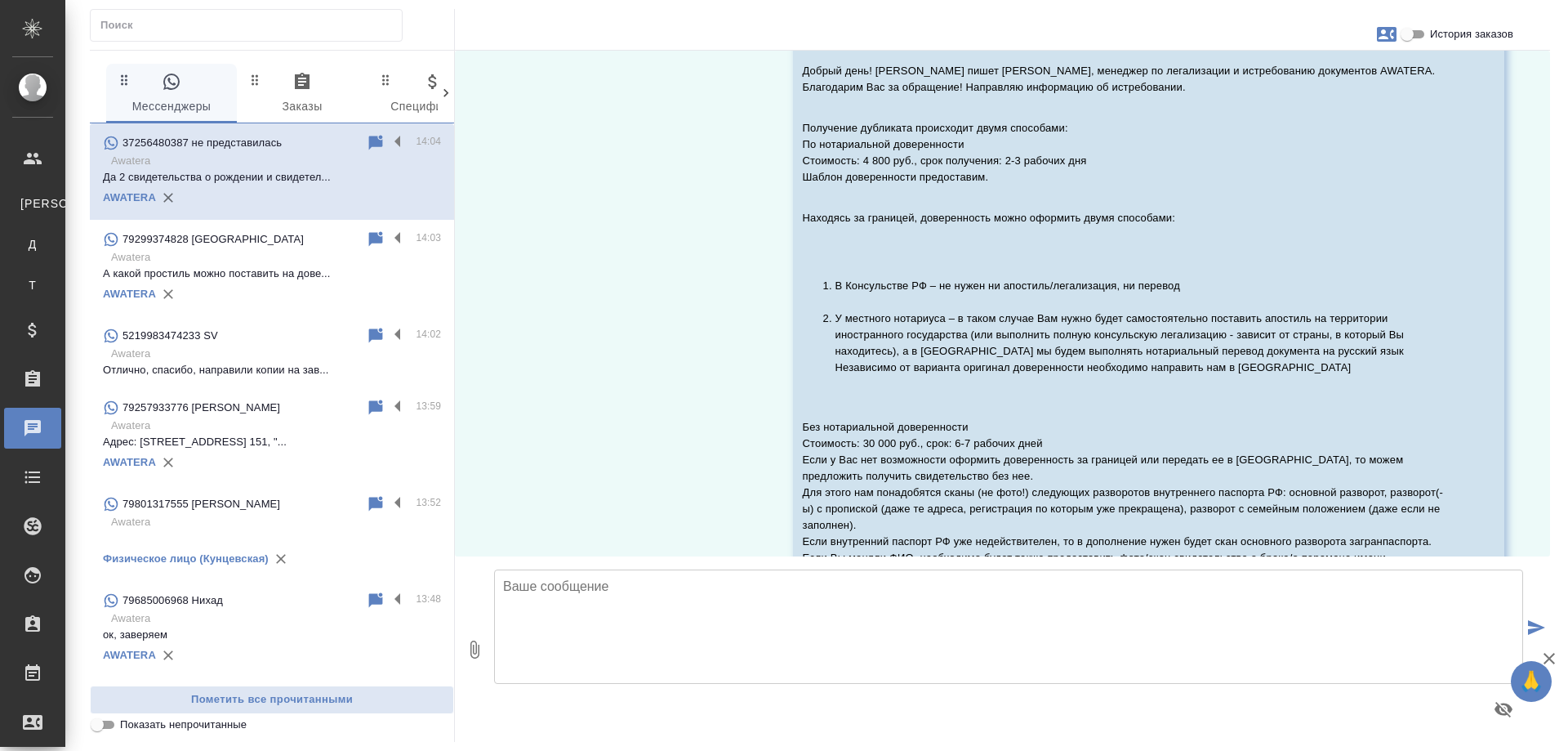
scroll to position [0, 0]
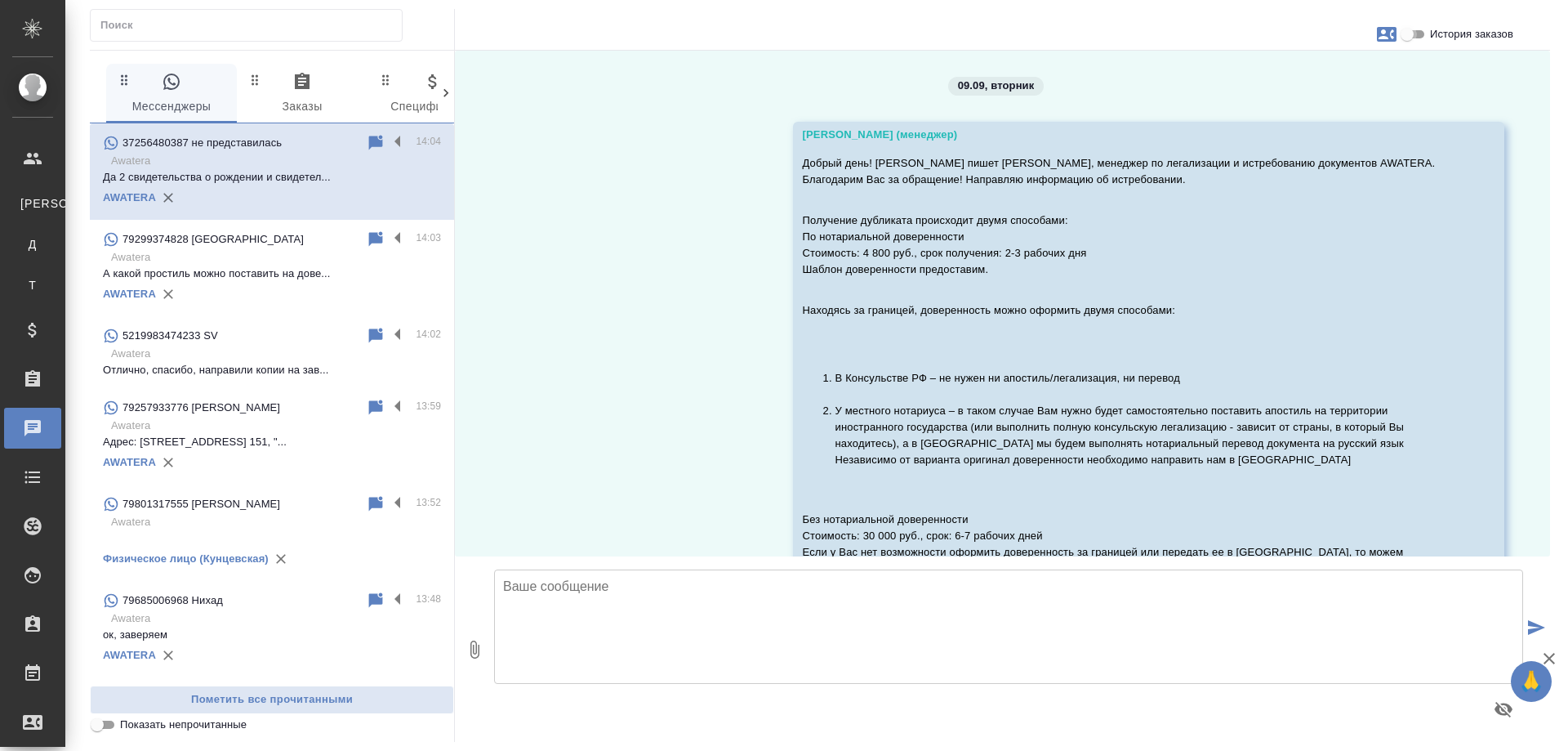
click at [1411, 35] on input "История заказов" at bounding box center [1407, 34] width 58 height 20
checkbox input "true"
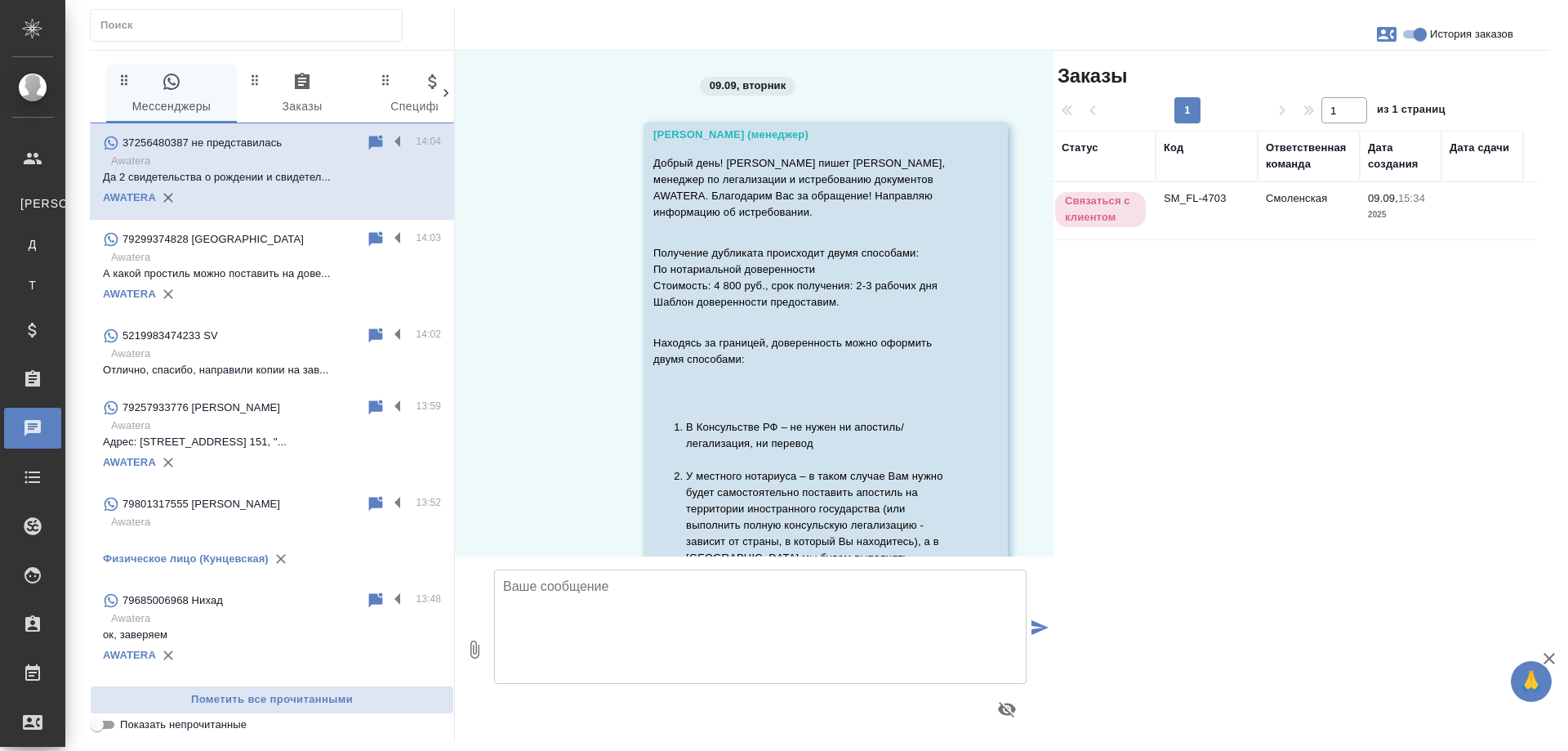
click at [1186, 195] on td "SM_FL-4703" at bounding box center [1206, 210] width 102 height 57
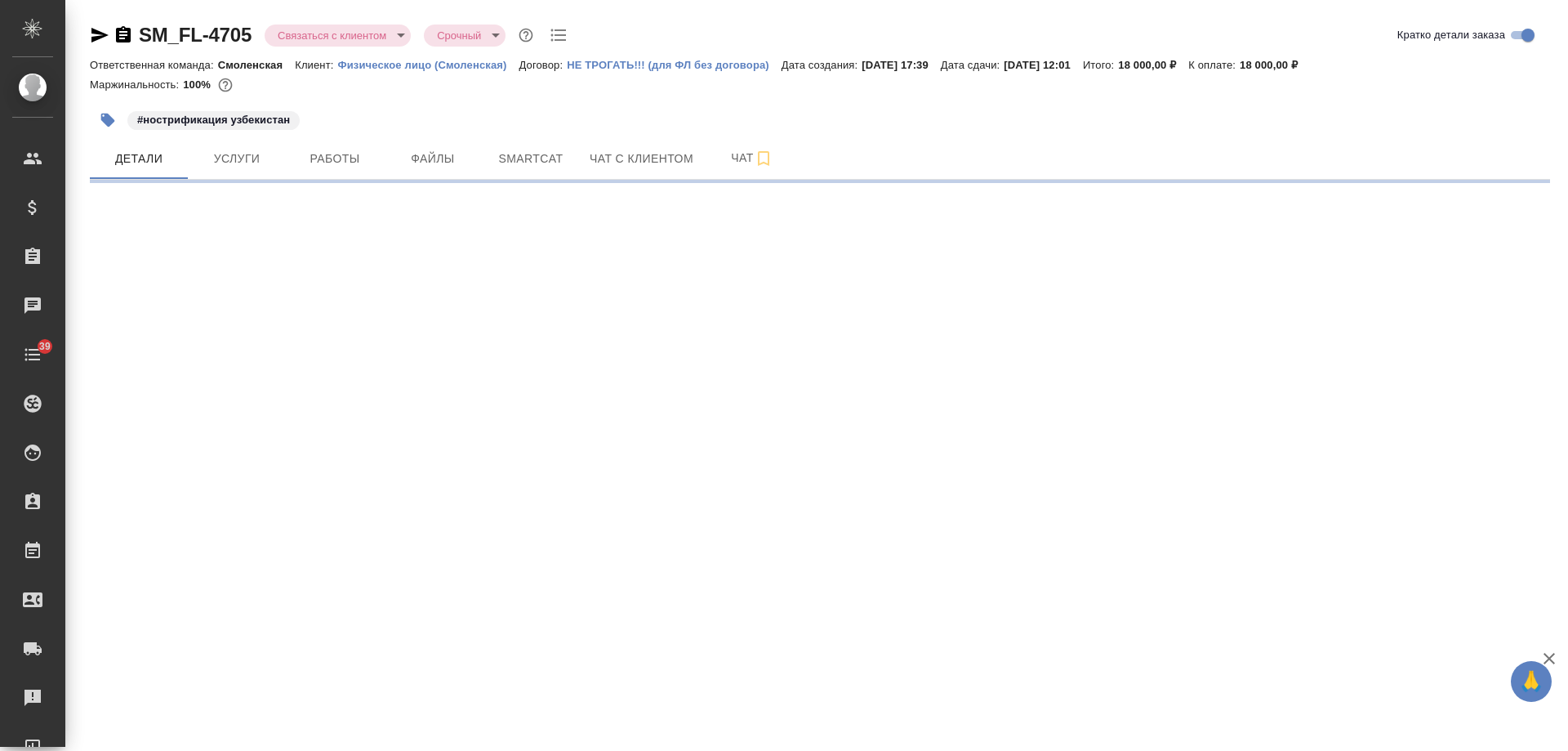
select select "RU"
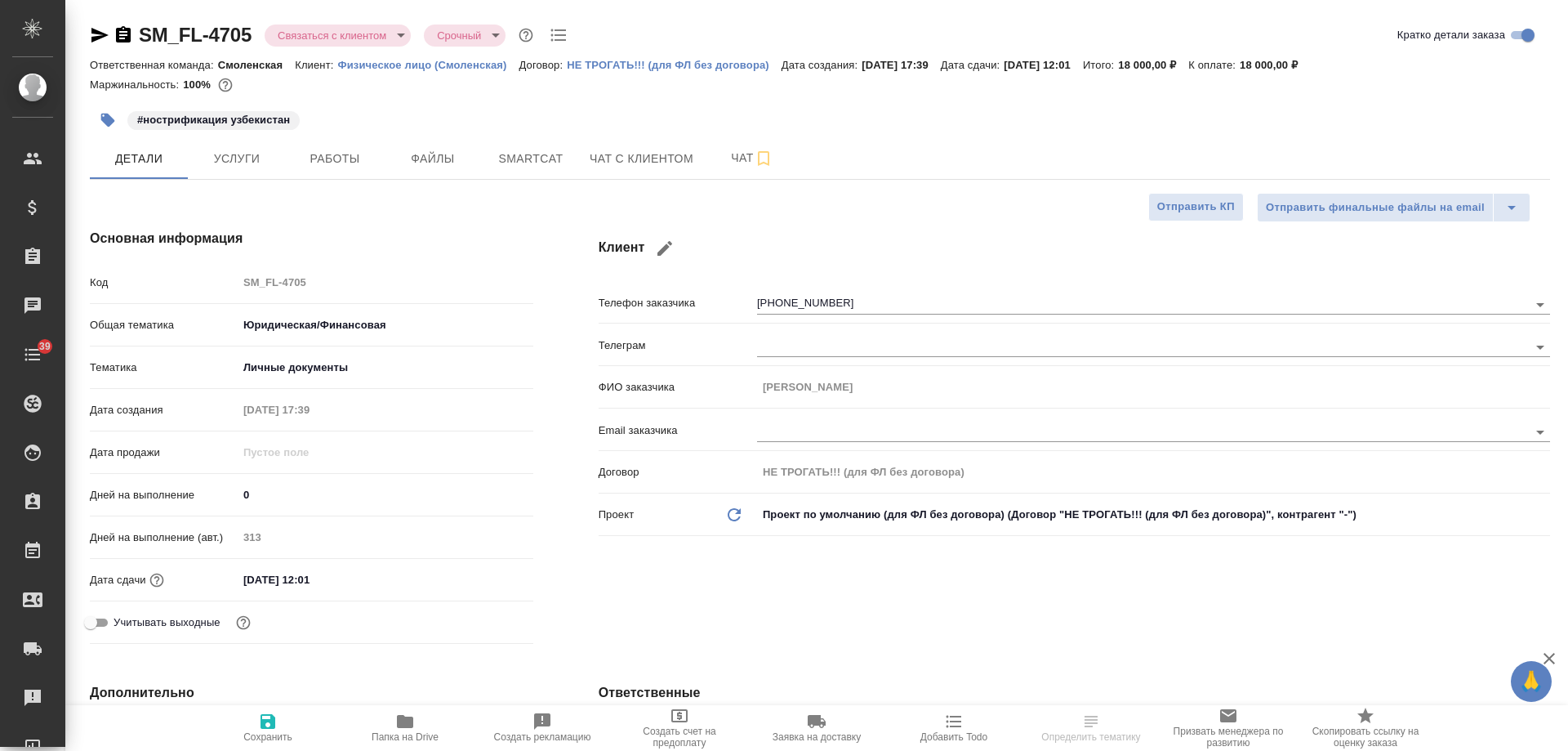
type textarea "x"
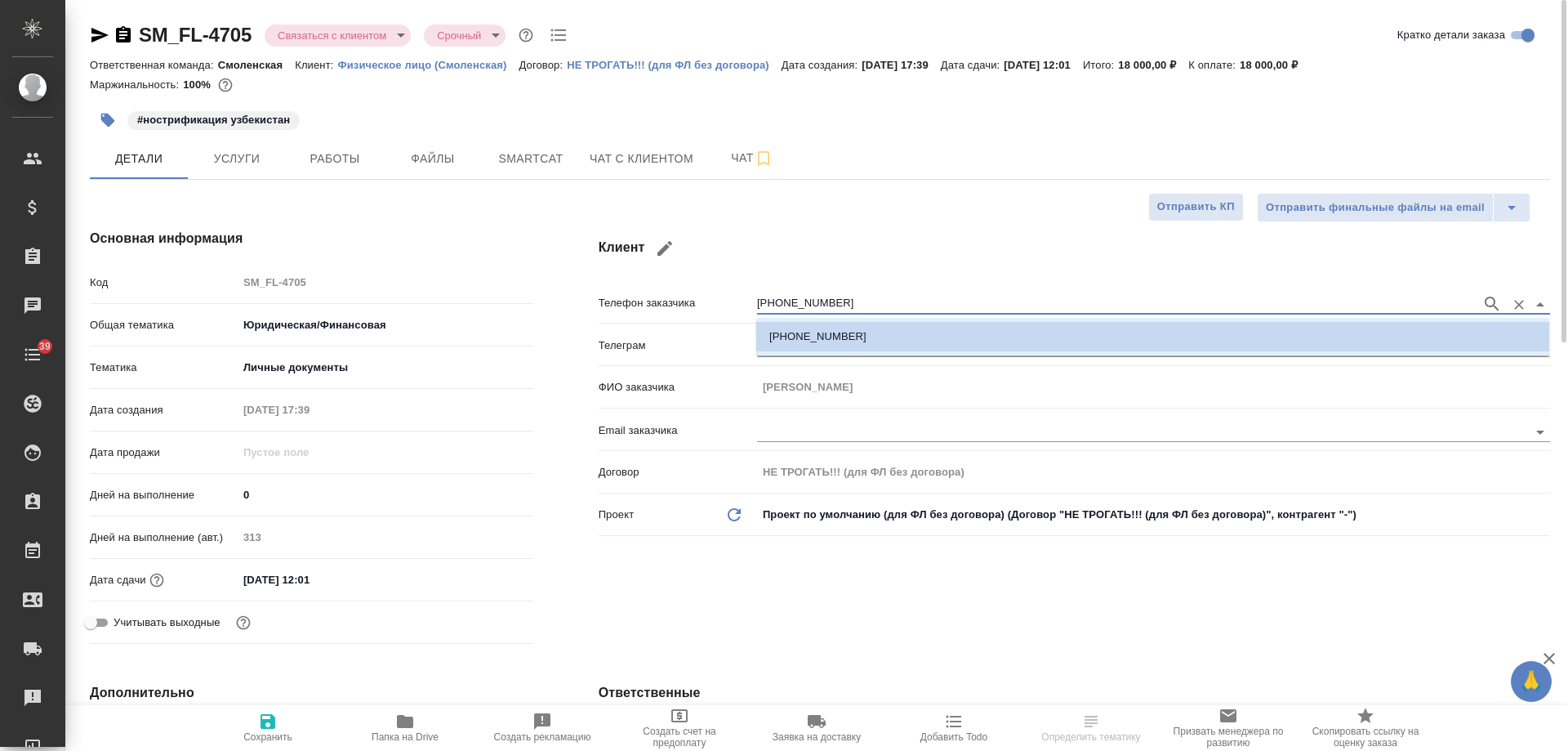
drag, startPoint x: 860, startPoint y: 299, endPoint x: 606, endPoint y: 282, distance: 254.6
click at [606, 282] on div "Клиент Телефон заказчика [PHONE_NUMBER] Телеграм ФИО заказчика [PERSON_NAME] Em…" at bounding box center [1075, 439] width 1017 height 487
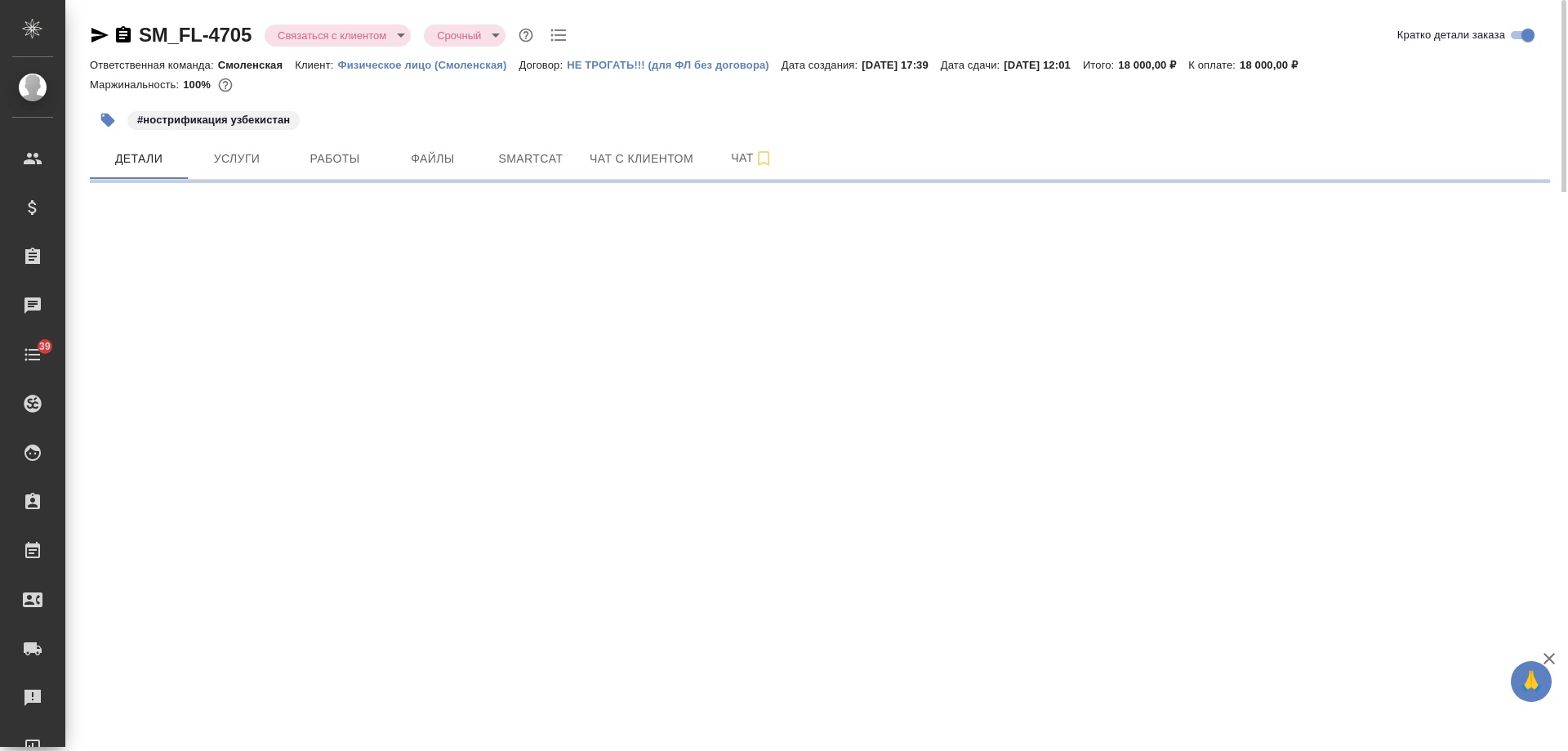
select select "RU"
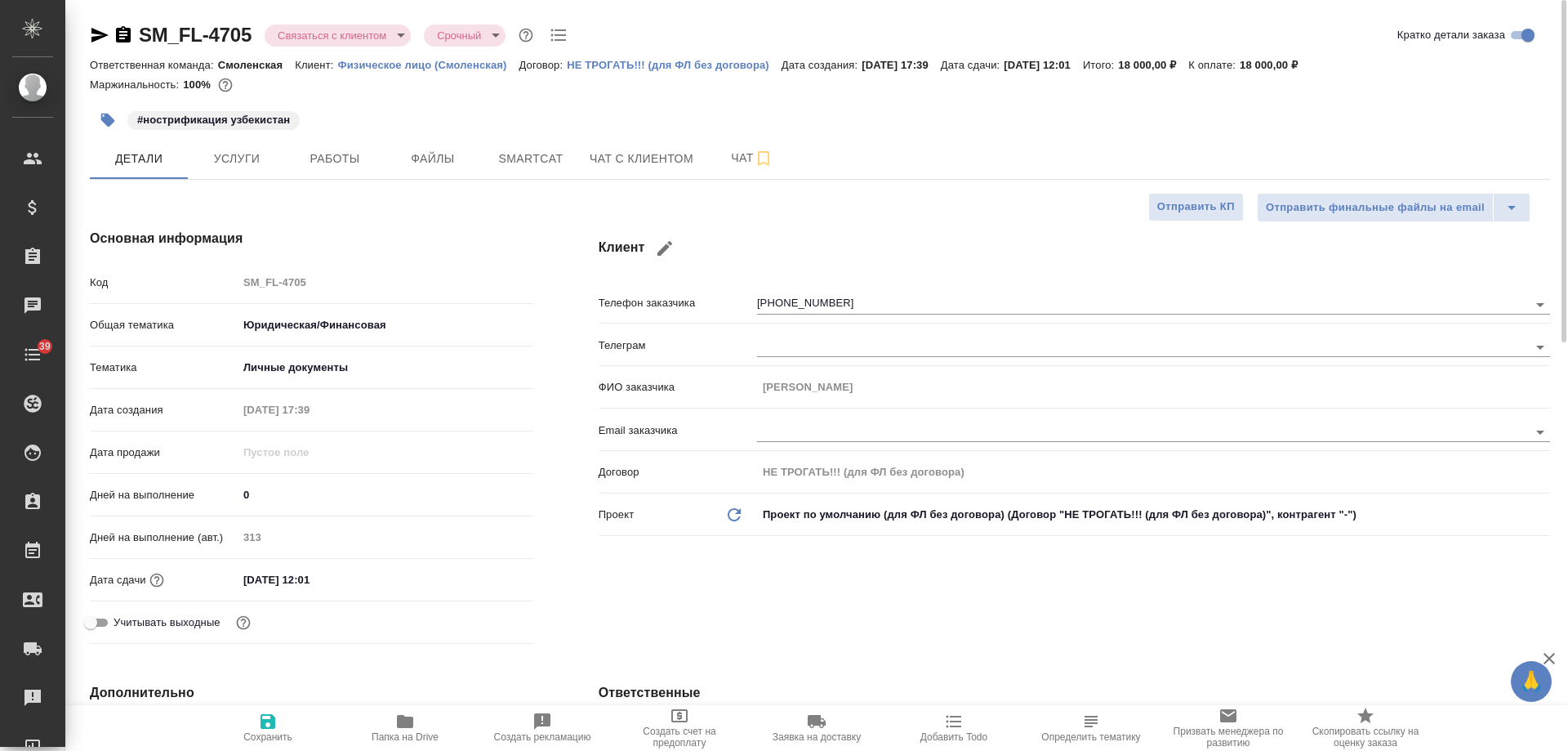
type textarea "x"
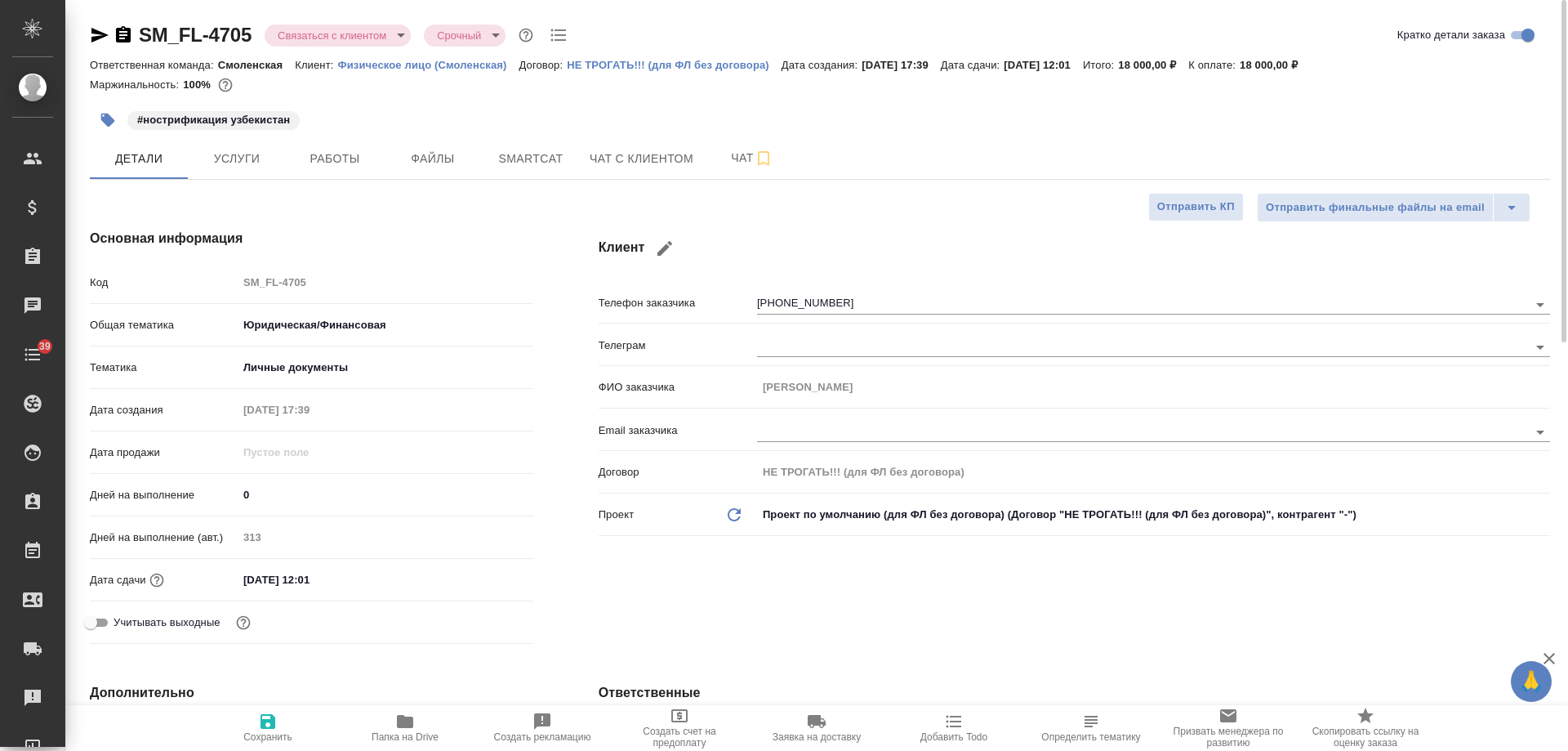
type textarea "x"
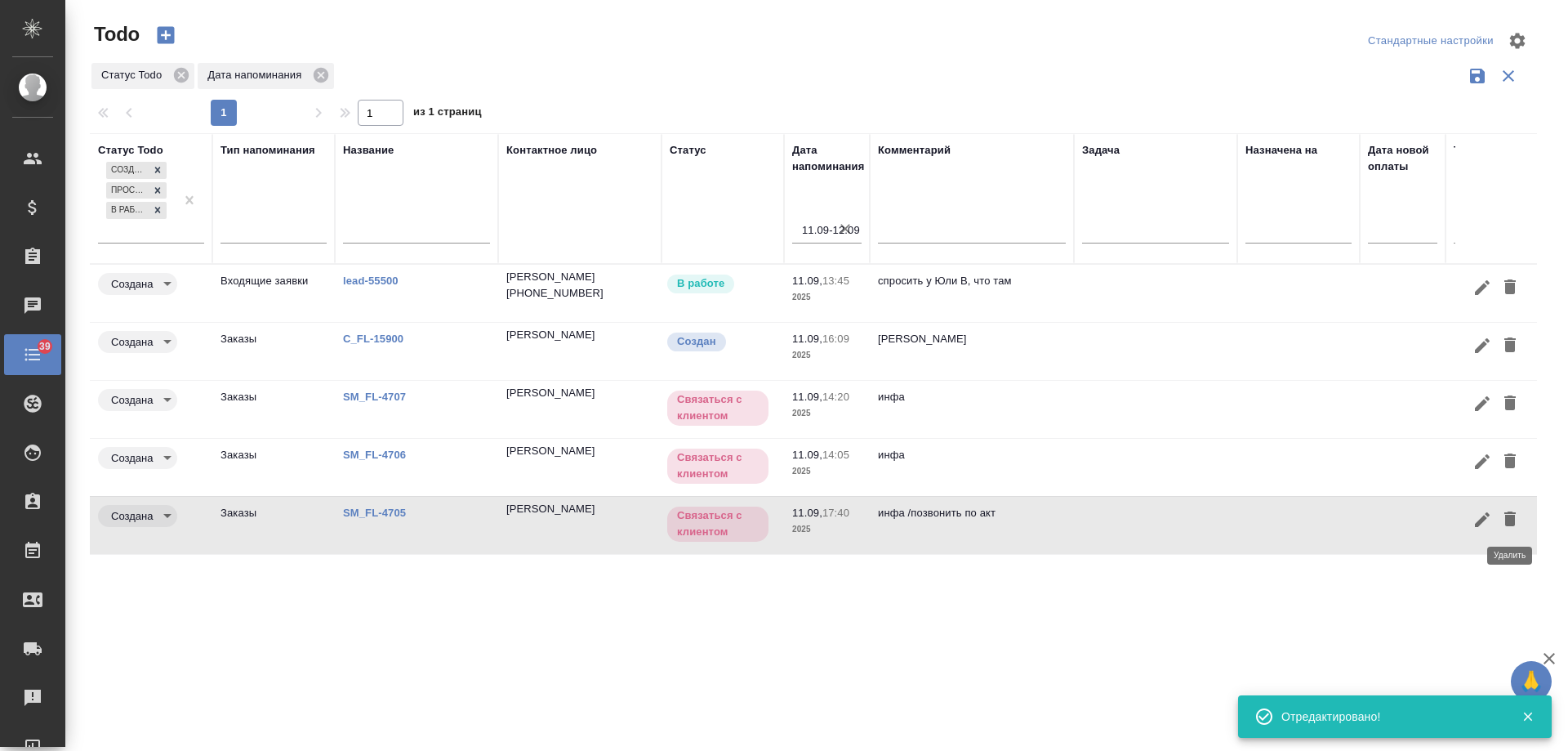
click at [1519, 519] on icon "button" at bounding box center [1510, 518] width 20 height 20
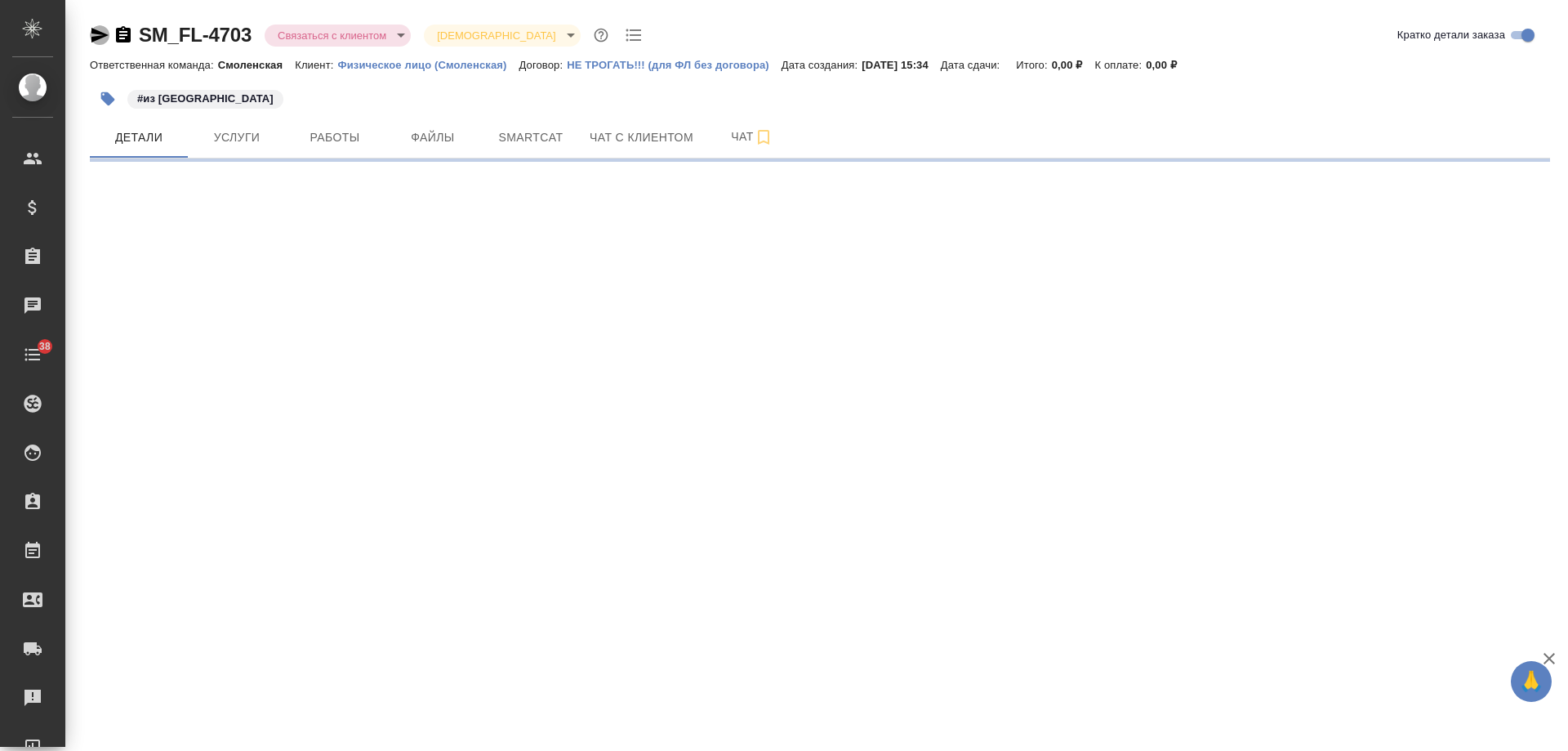
click at [93, 32] on icon "button" at bounding box center [100, 35] width 17 height 15
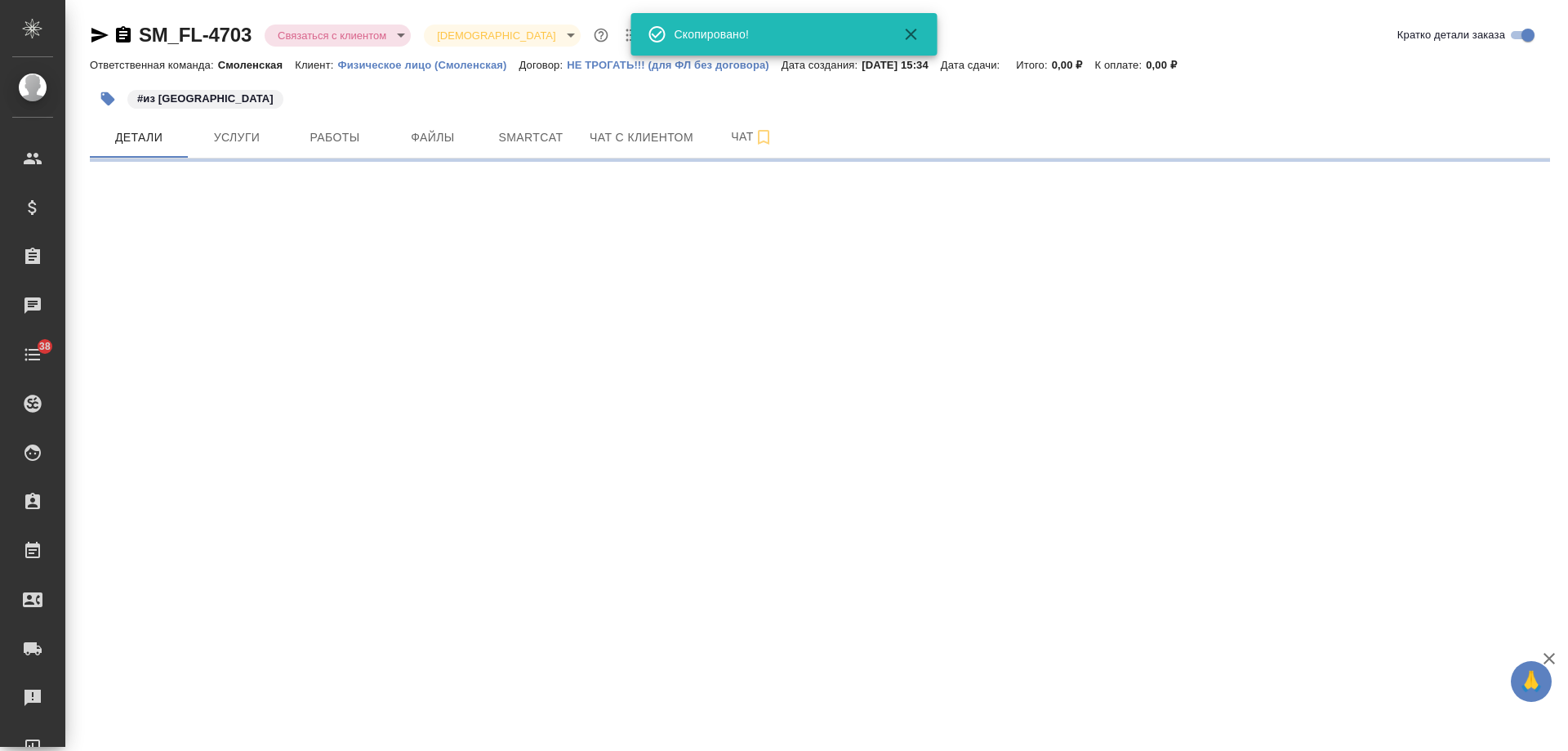
click at [125, 33] on icon "button" at bounding box center [123, 34] width 15 height 16
select select "RU"
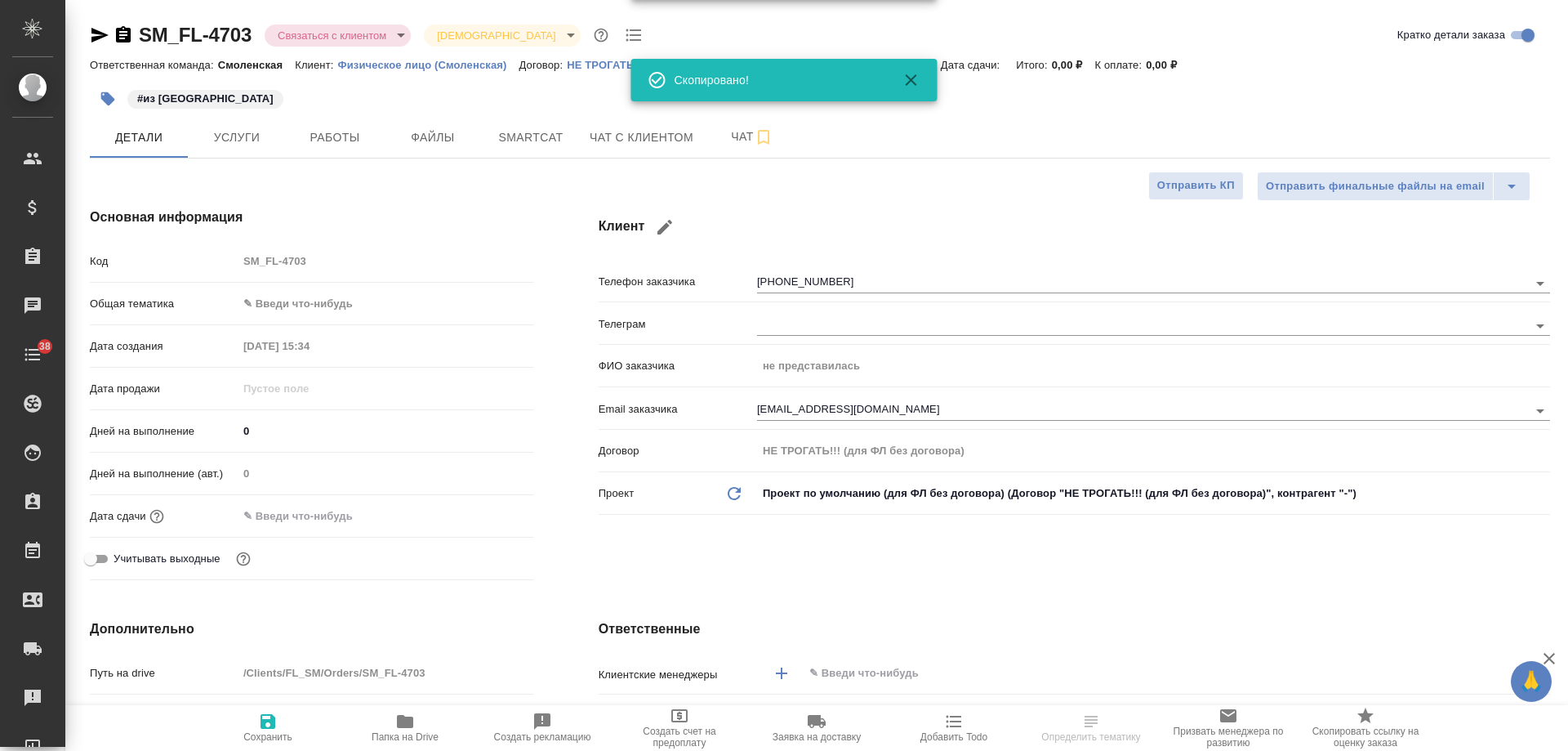
type textarea "x"
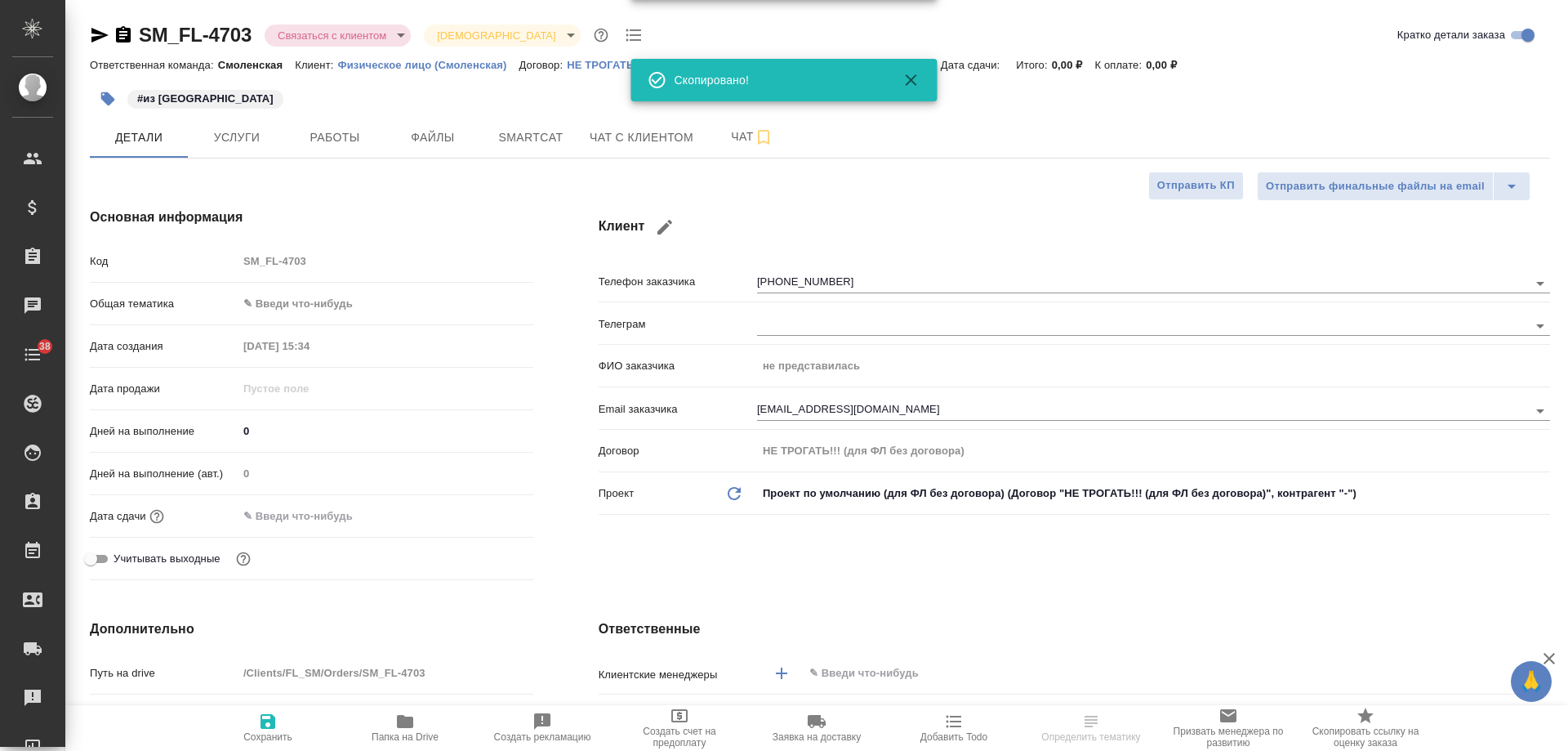
type textarea "x"
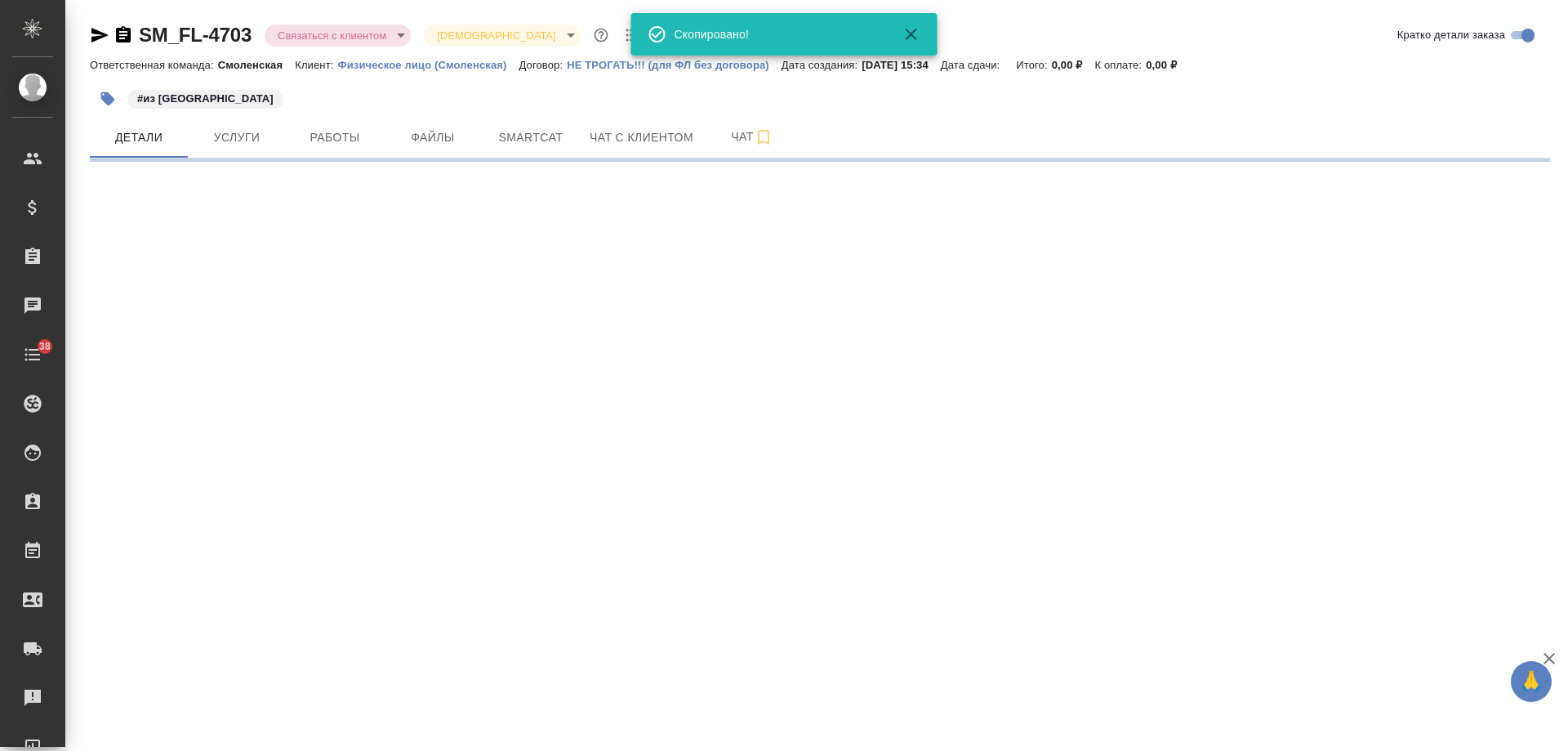
select select "RU"
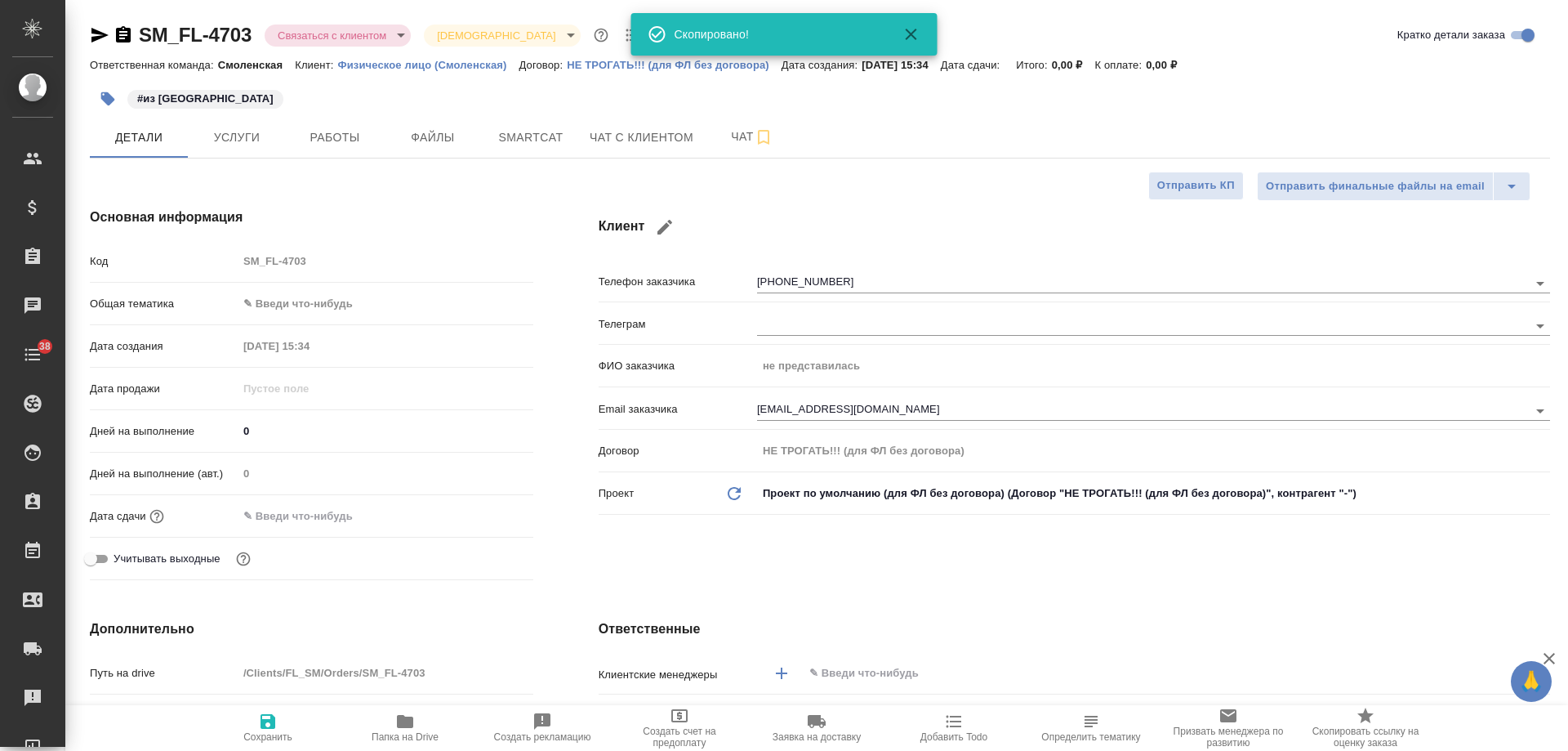
type textarea "x"
